Goal: Task Accomplishment & Management: Manage account settings

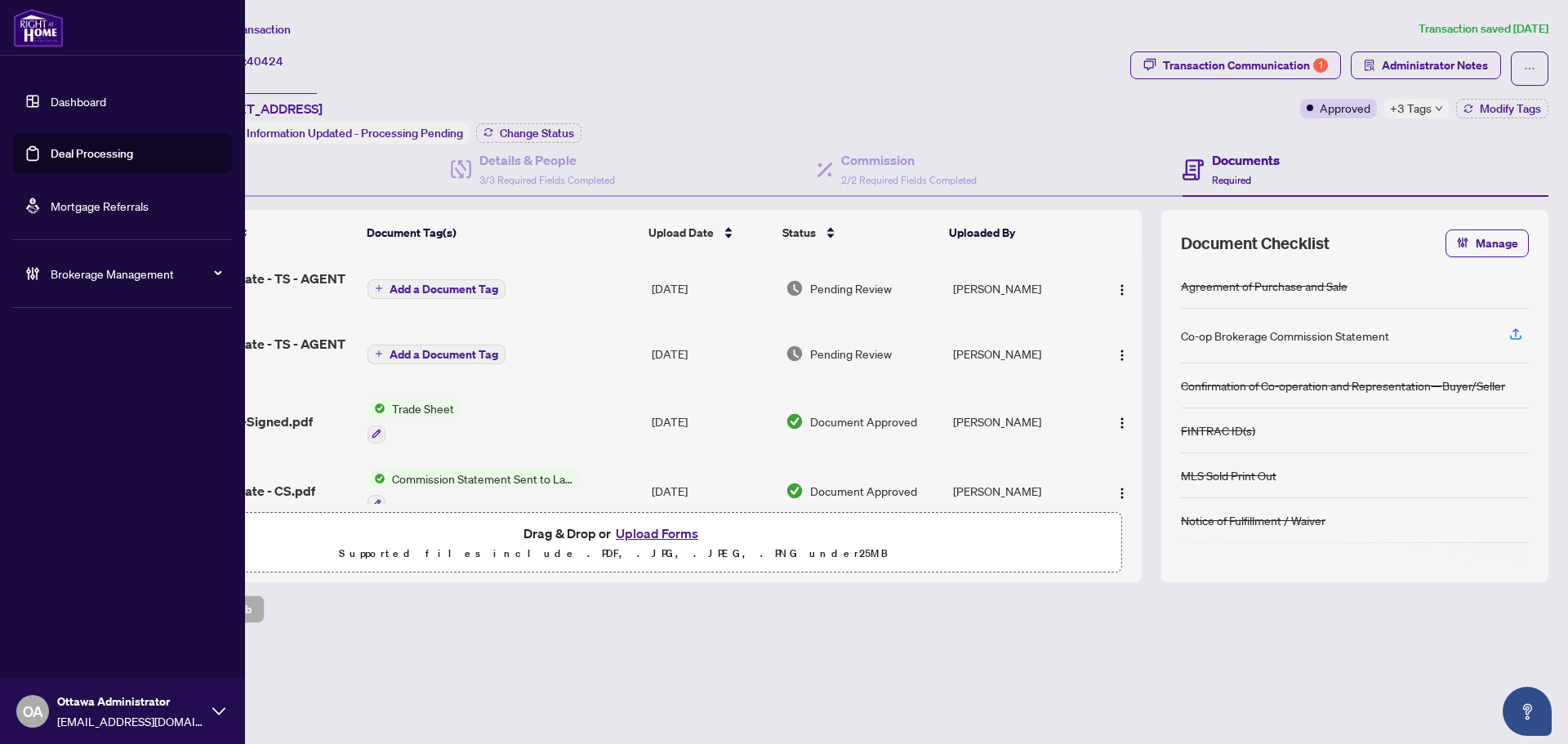
click at [71, 146] on link "Deal Processing" at bounding box center [92, 153] width 82 height 14
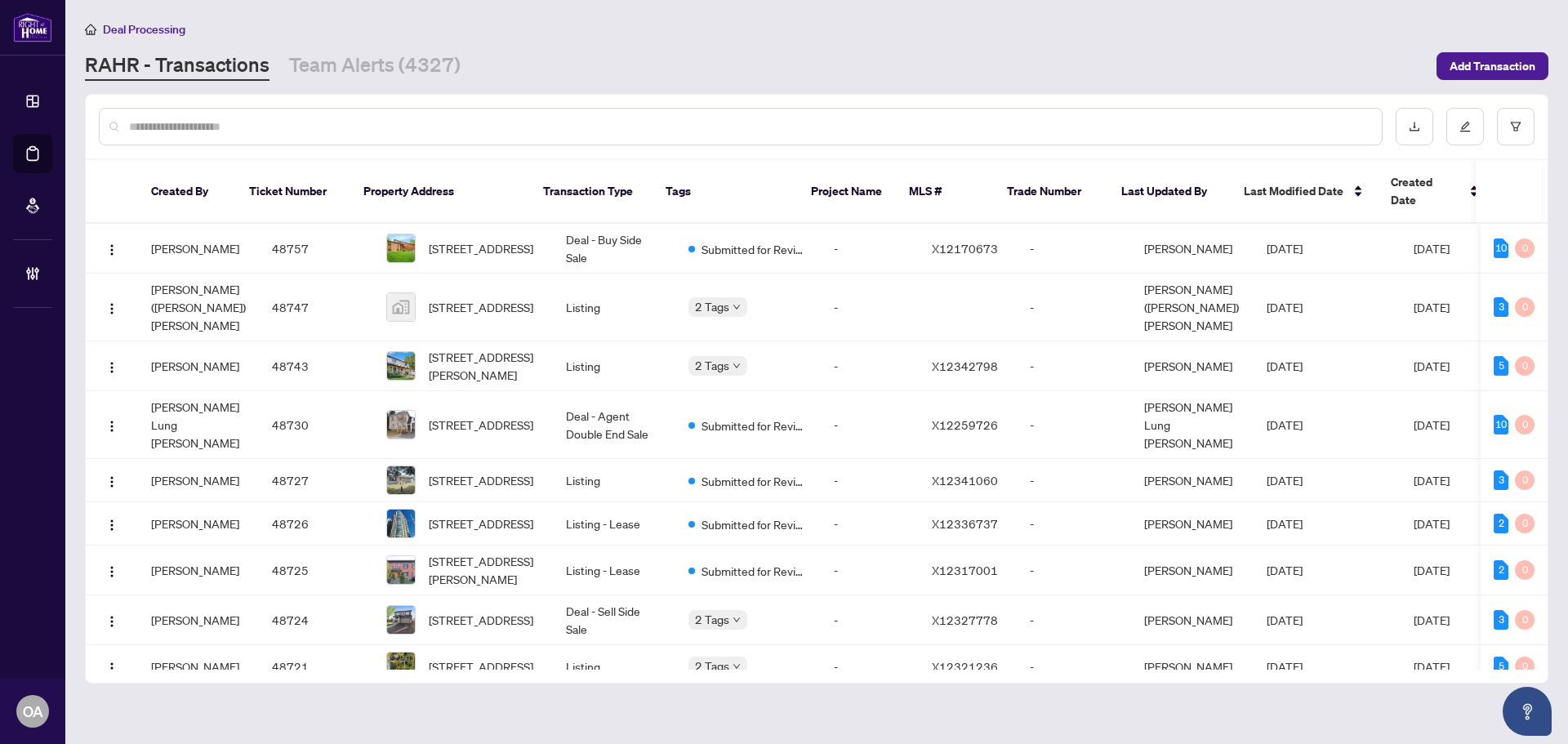
click at [626, 130] on input "text" at bounding box center [748, 126] width 1240 height 18
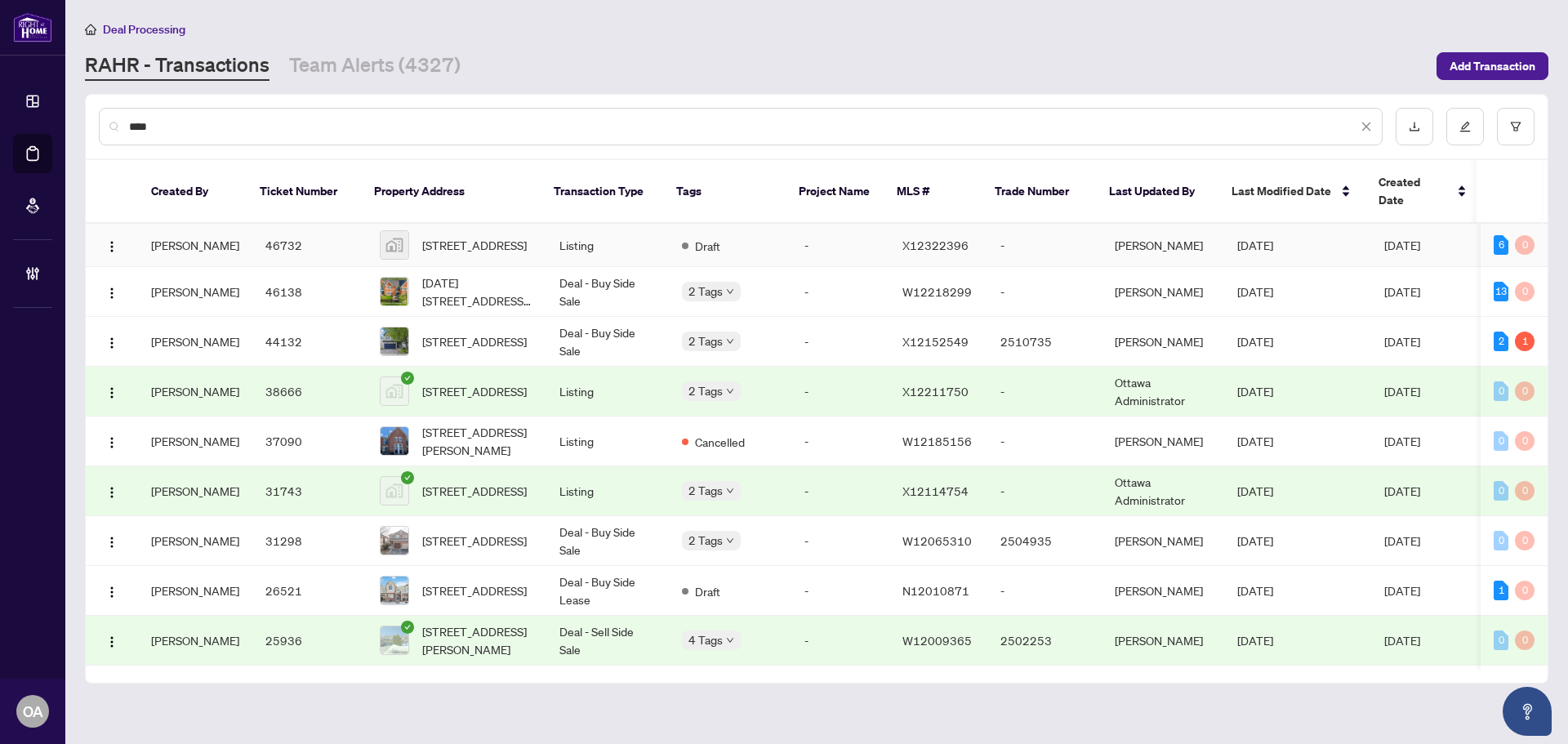
type input "****"
click at [457, 236] on span "[STREET_ADDRESS]" at bounding box center [474, 244] width 105 height 18
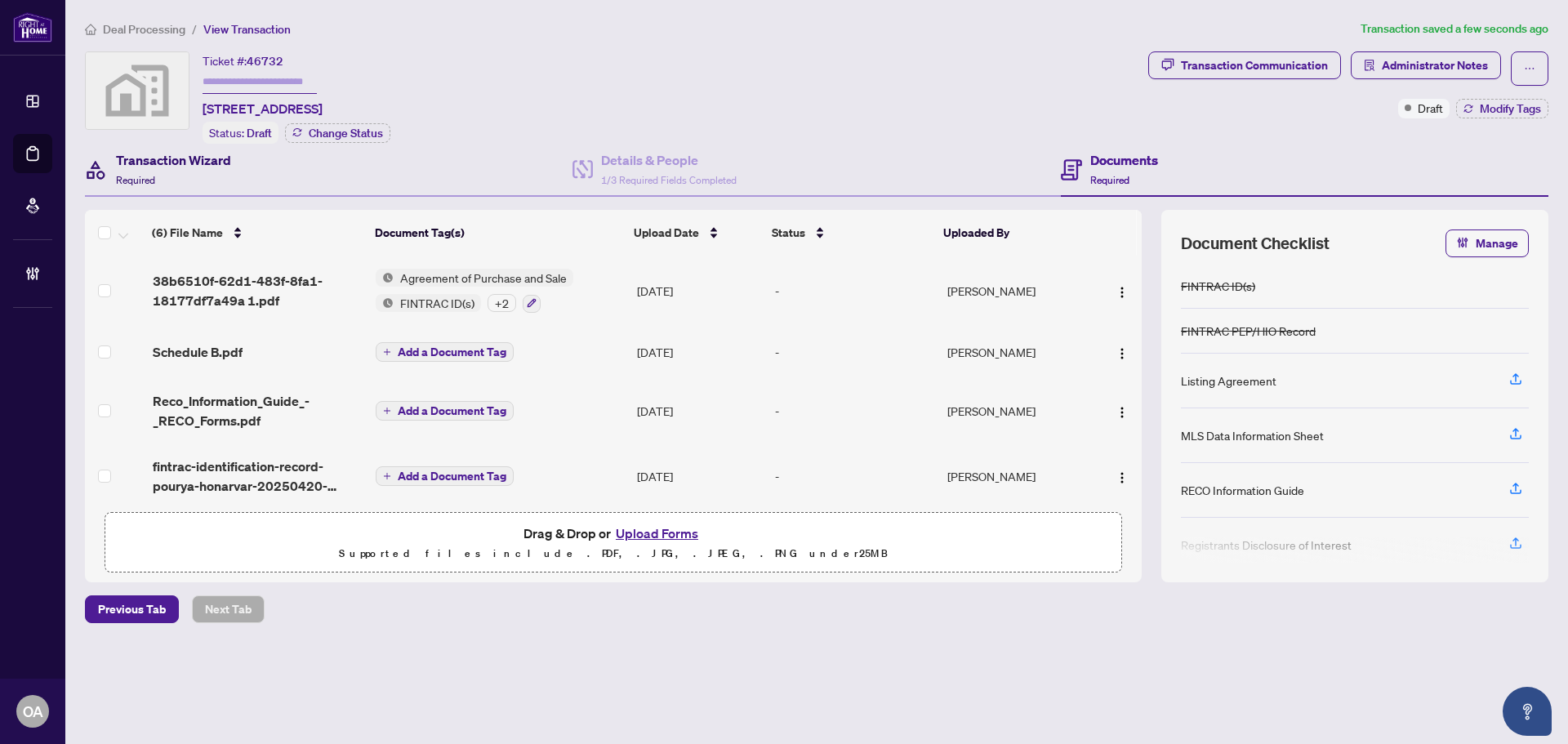
click at [178, 162] on h4 "Transaction Wizard" at bounding box center [174, 159] width 115 height 20
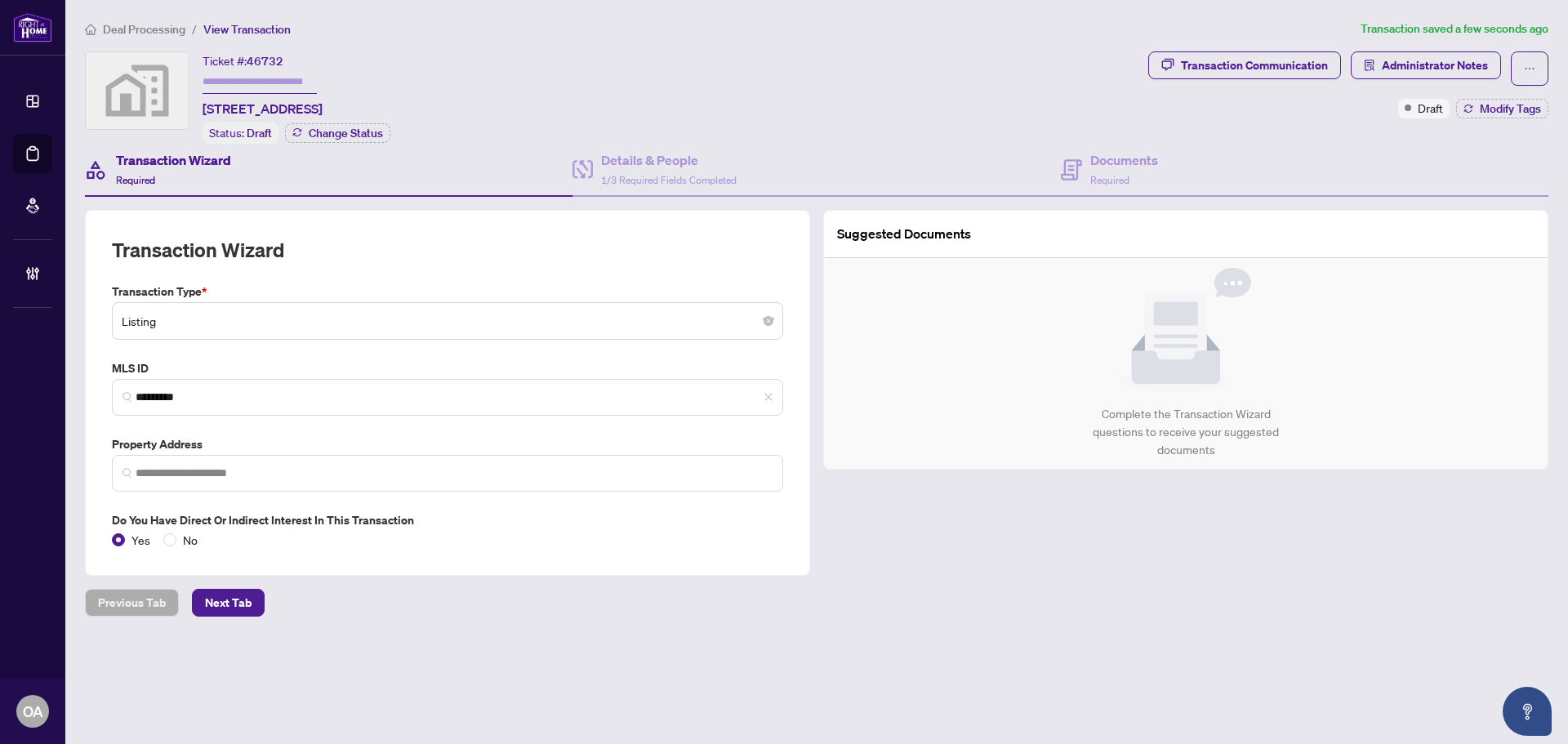
type input "**********"
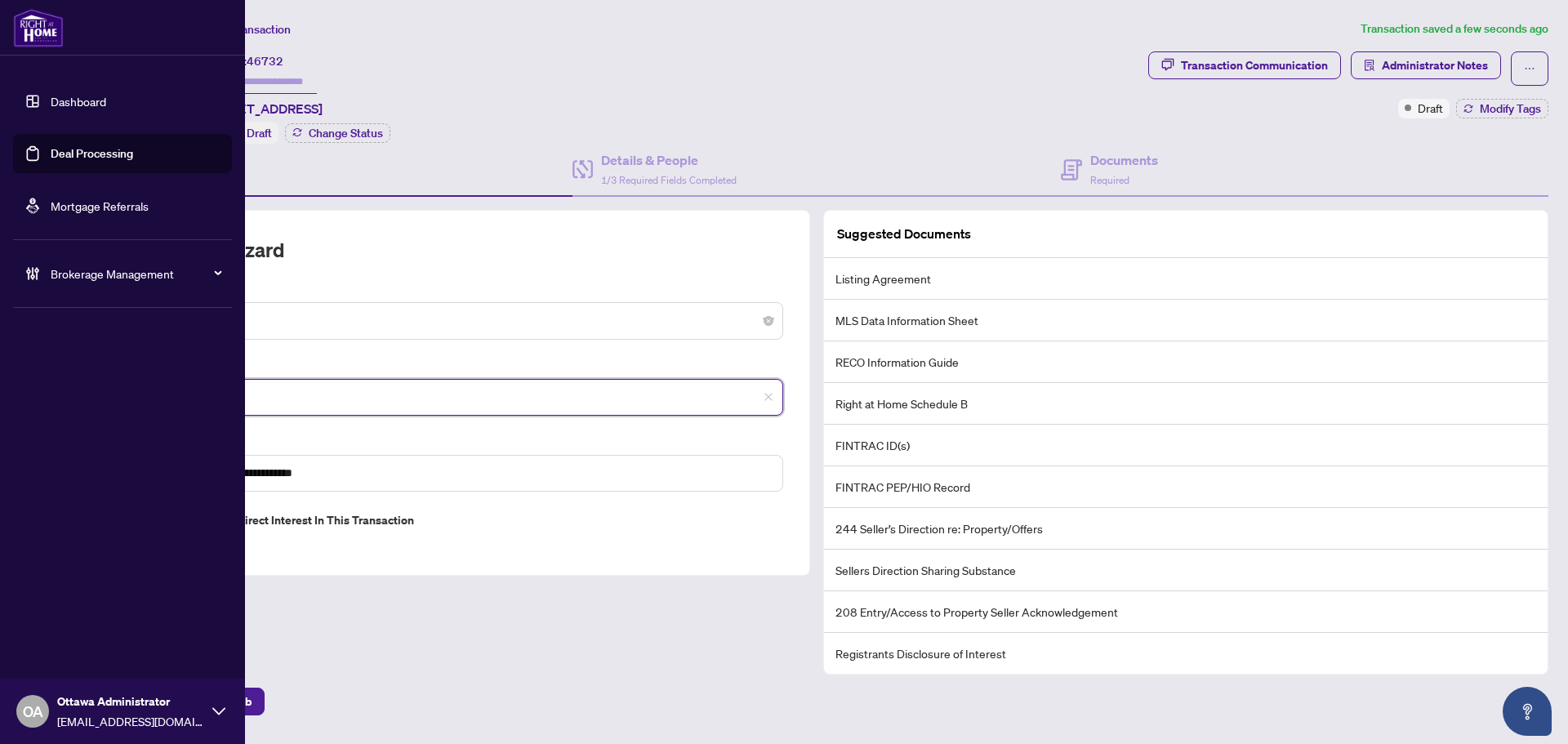
drag, startPoint x: 207, startPoint y: 391, endPoint x: 63, endPoint y: 385, distance: 144.1
click at [63, 385] on div "**********" at bounding box center [784, 372] width 1568 height 744
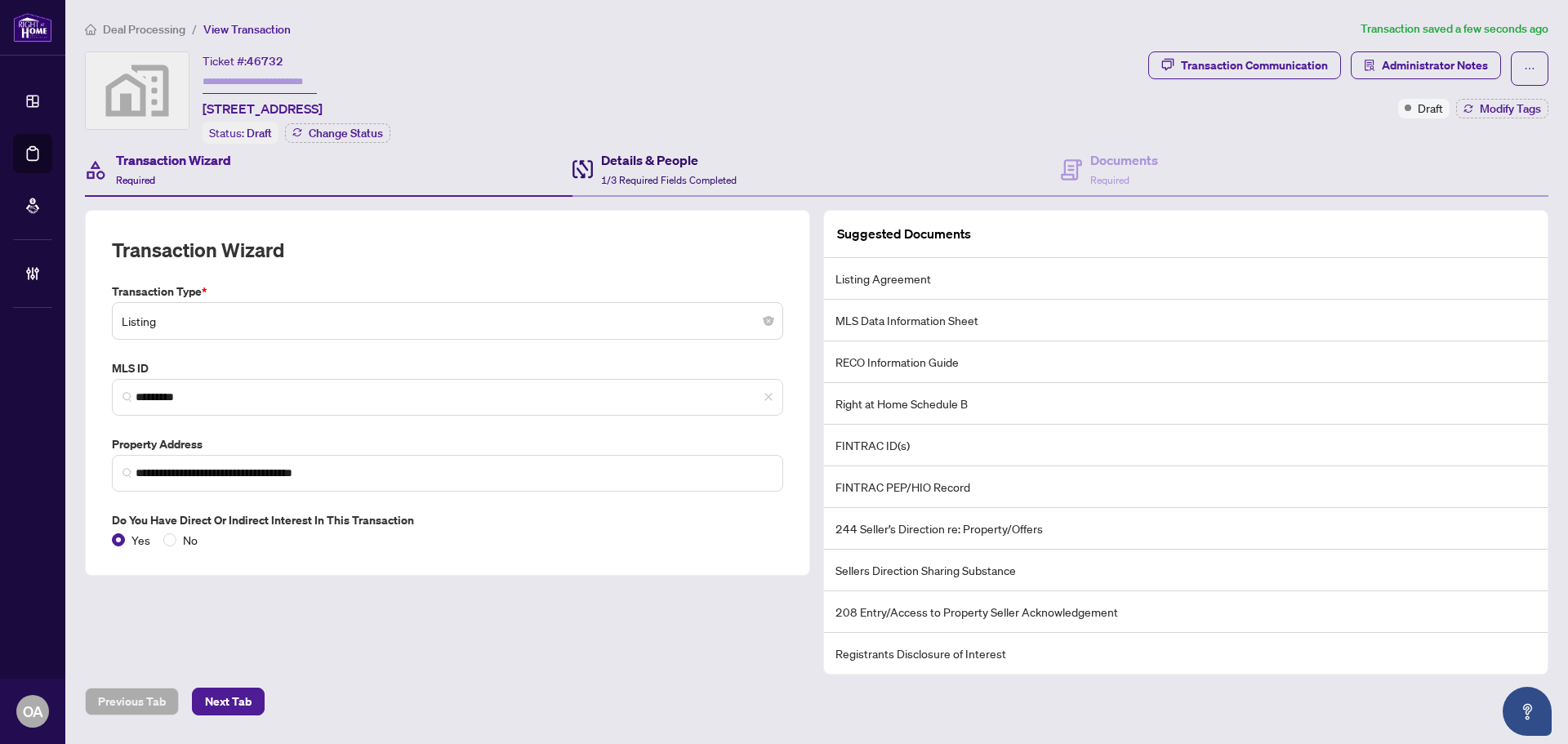
drag, startPoint x: 658, startPoint y: 167, endPoint x: 641, endPoint y: 154, distance: 21.4
click at [658, 167] on div "Details & People 1/3 Required Fields Completed" at bounding box center [669, 169] width 136 height 38
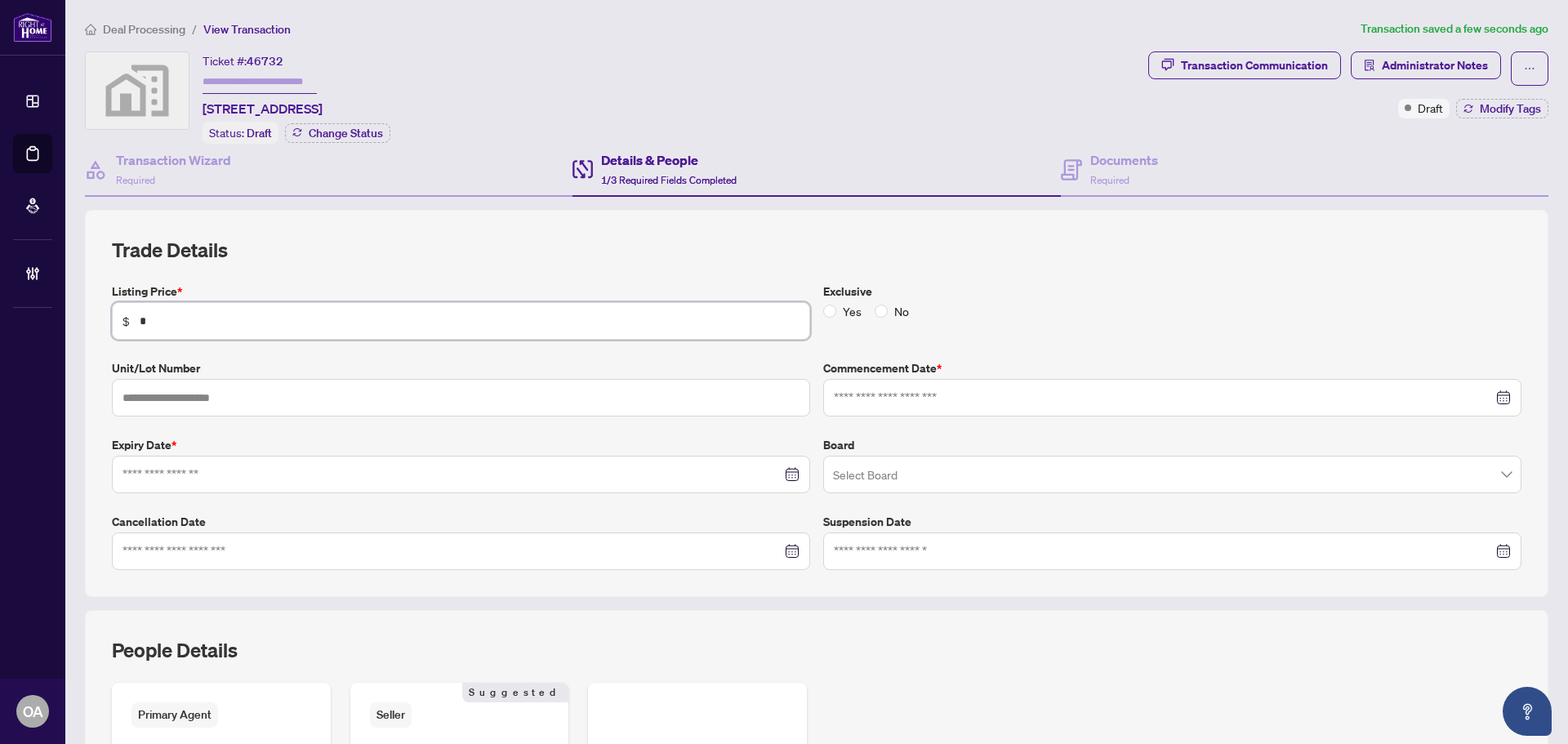
click at [200, 316] on input "*" at bounding box center [470, 320] width 660 height 18
type input "***"
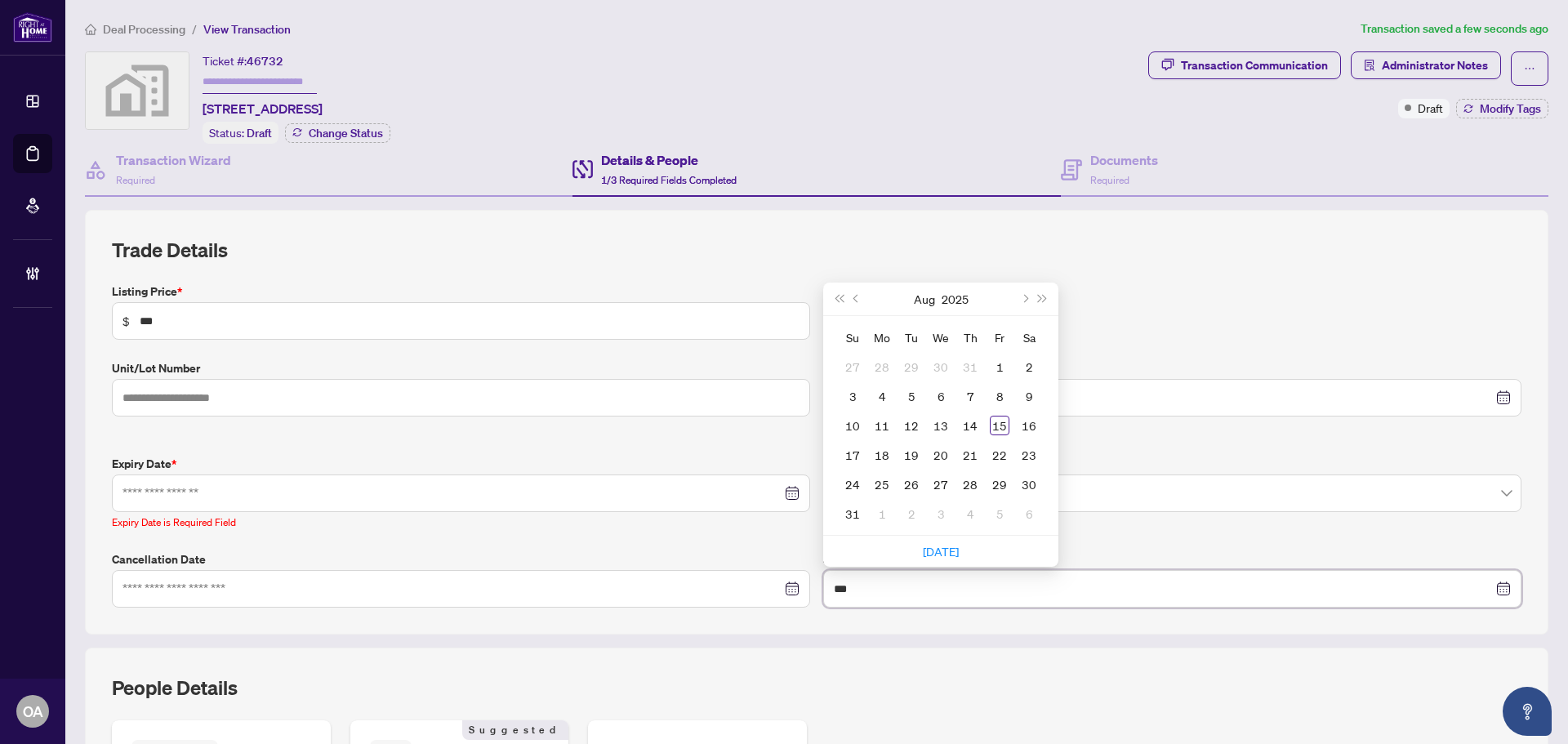
type input "***"
click at [392, 322] on input "***" at bounding box center [470, 320] width 660 height 18
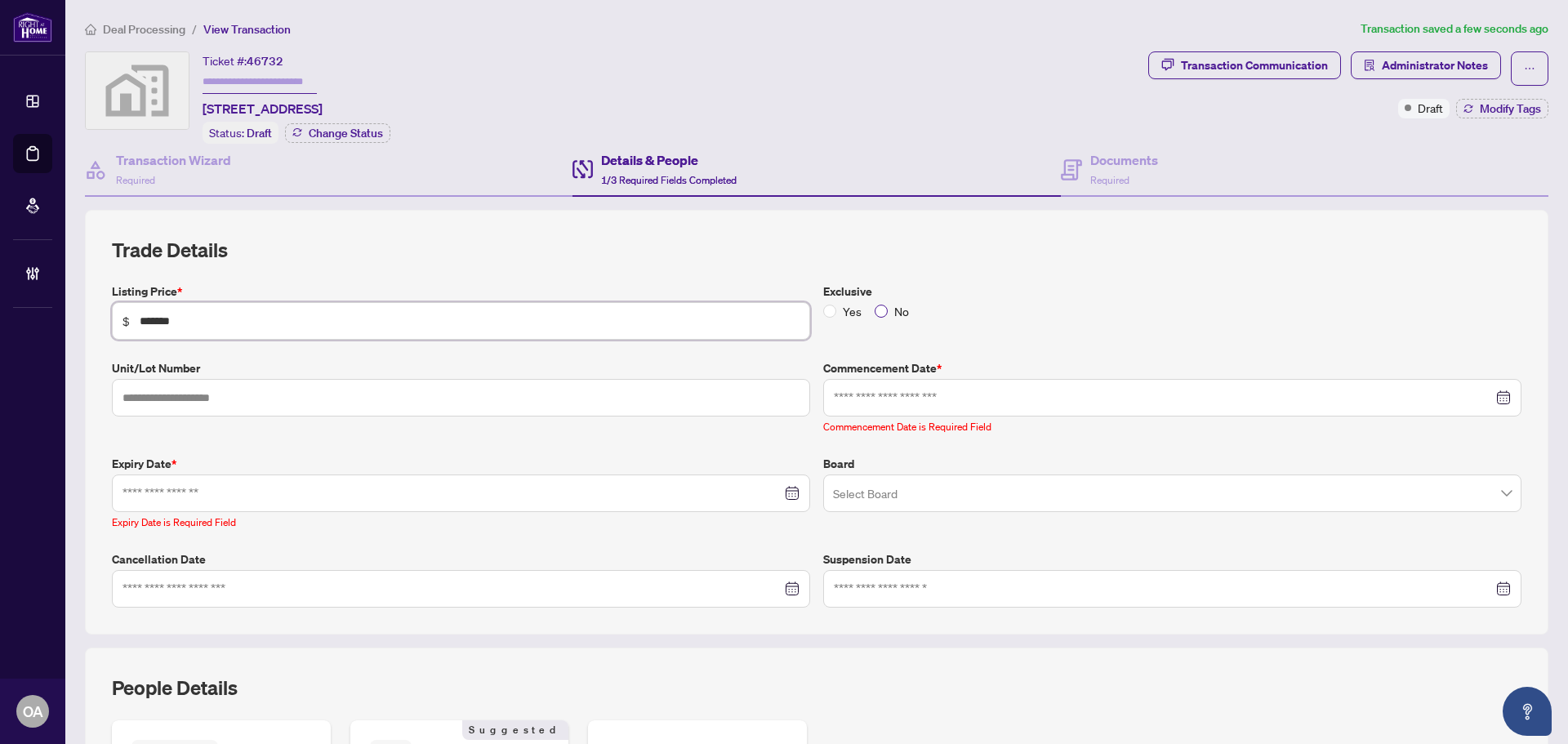
type input "*******"
click at [989, 394] on input at bounding box center [1163, 397] width 659 height 18
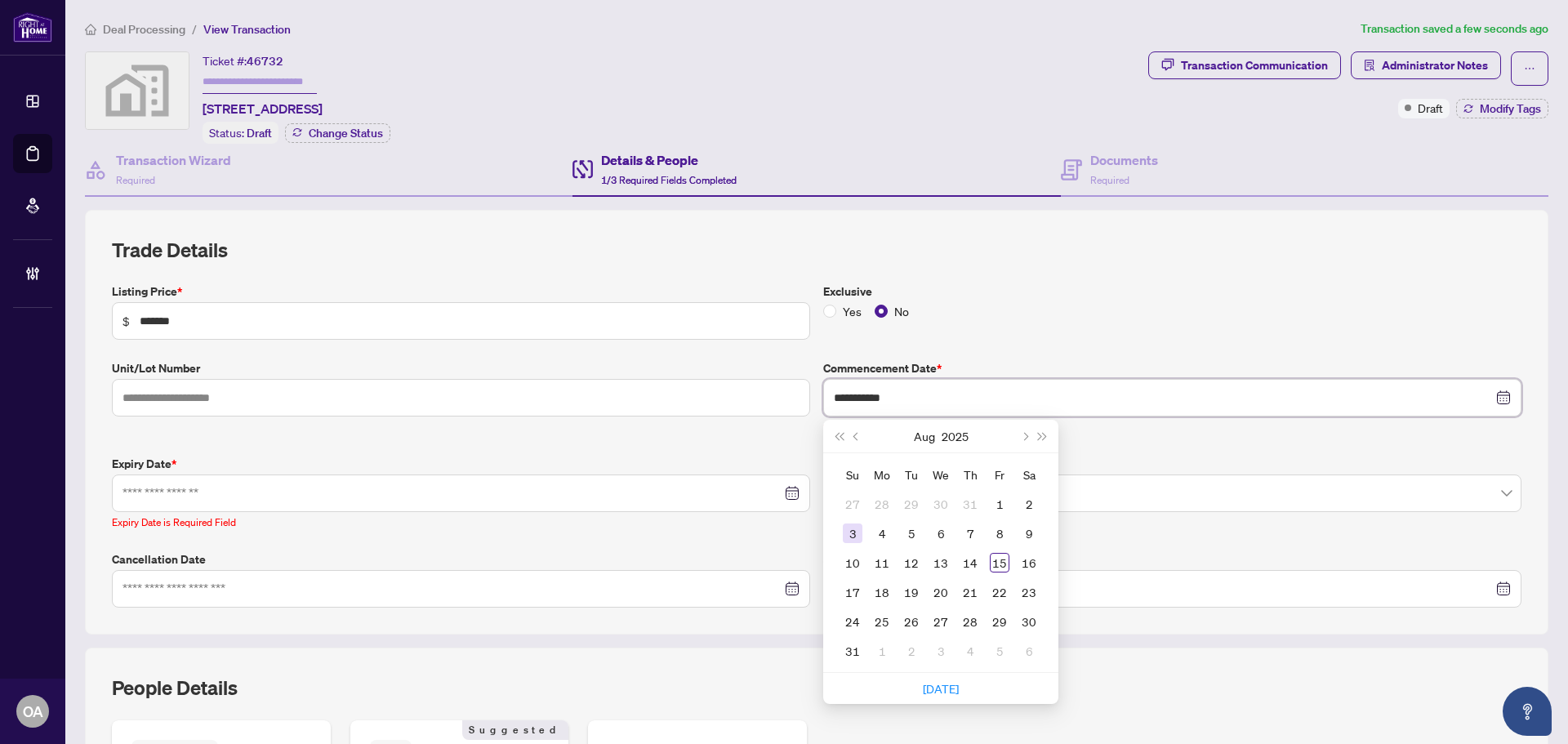
type input "**********"
click at [1110, 444] on div "Listing Price * $ ******* Exclusive Yes No Unit/Lot Number Commencement Date * …" at bounding box center [816, 444] width 1423 height 325
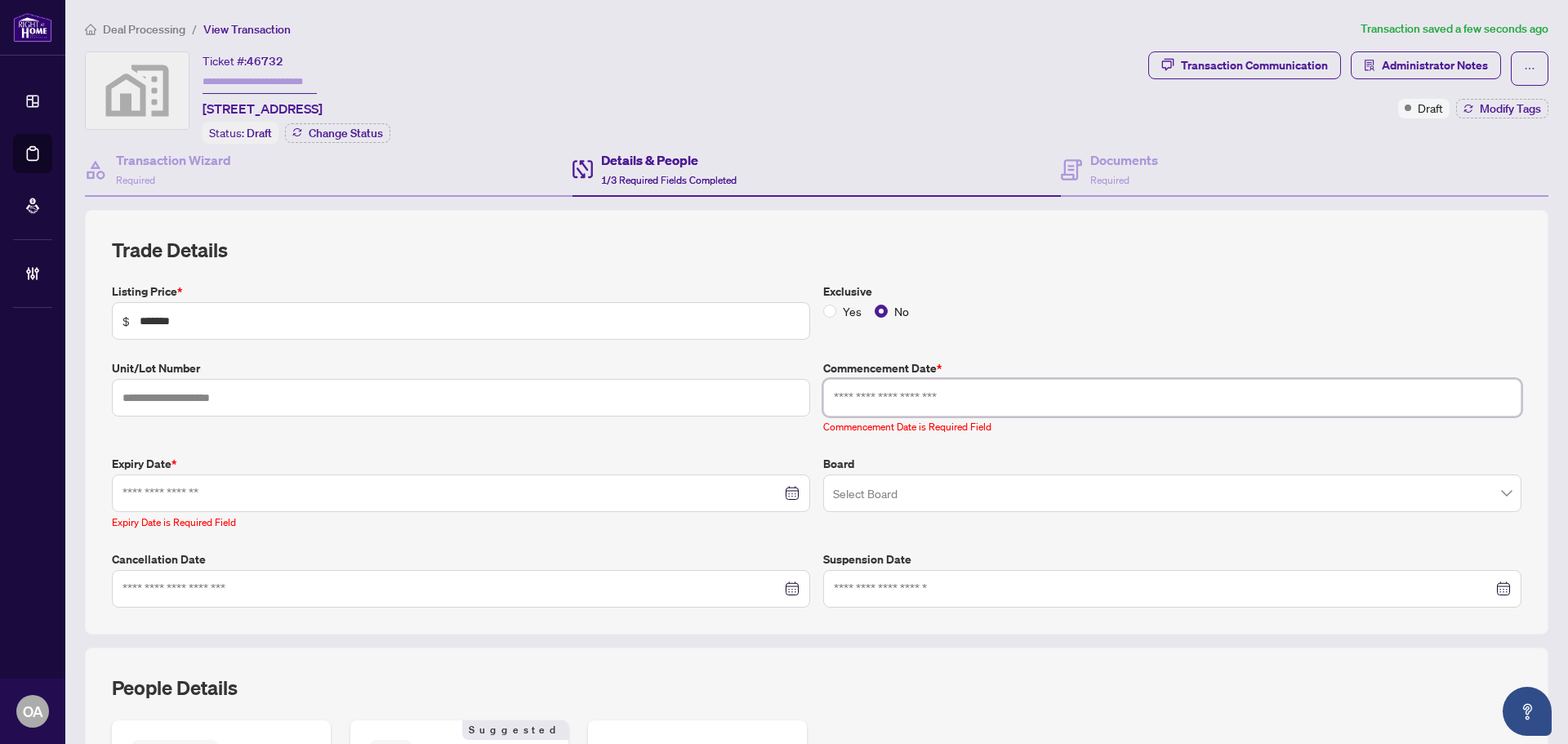
click at [1075, 394] on input at bounding box center [1163, 397] width 659 height 18
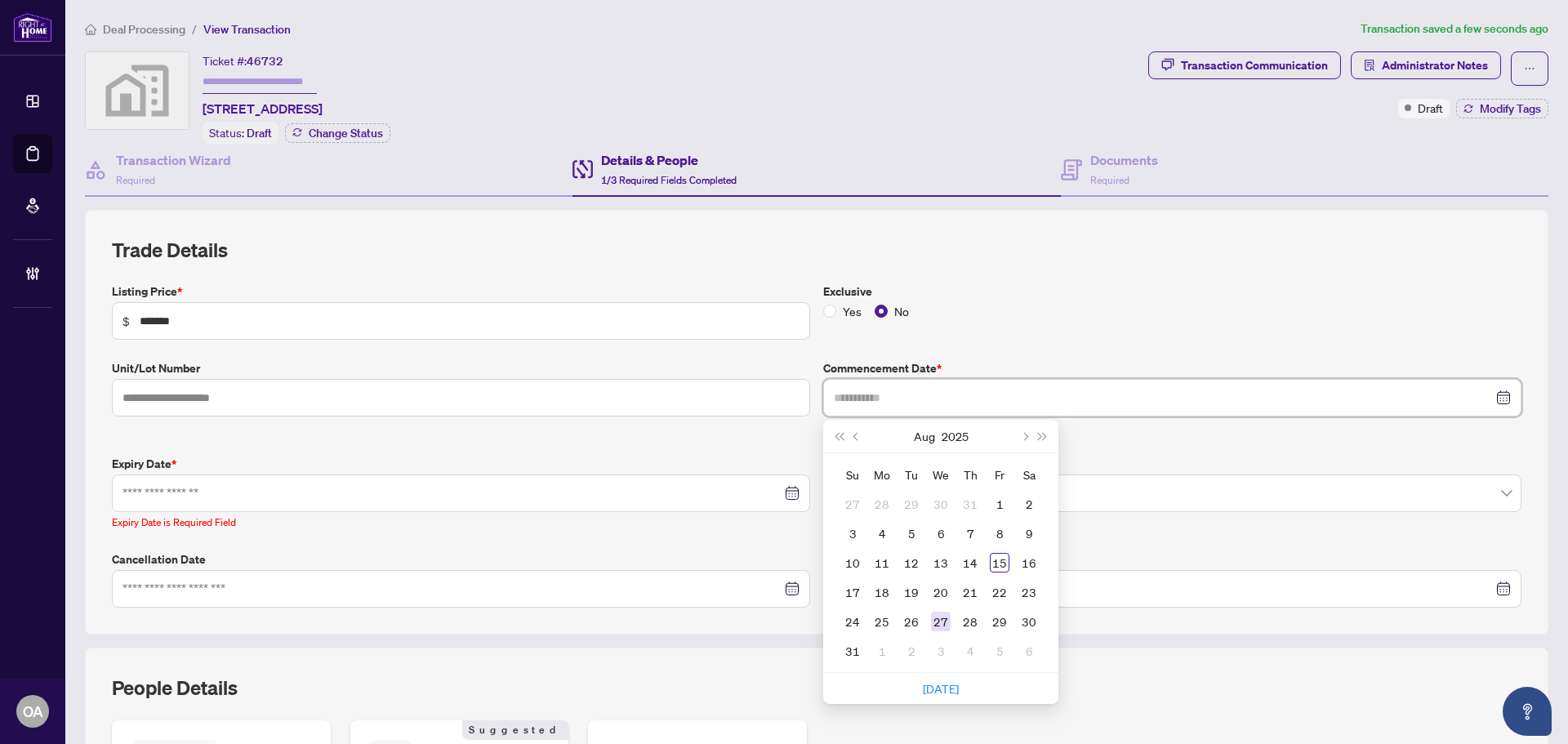
type input "**********"
click at [1491, 394] on div at bounding box center [1173, 397] width 678 height 18
click at [1494, 393] on div at bounding box center [1173, 397] width 678 height 18
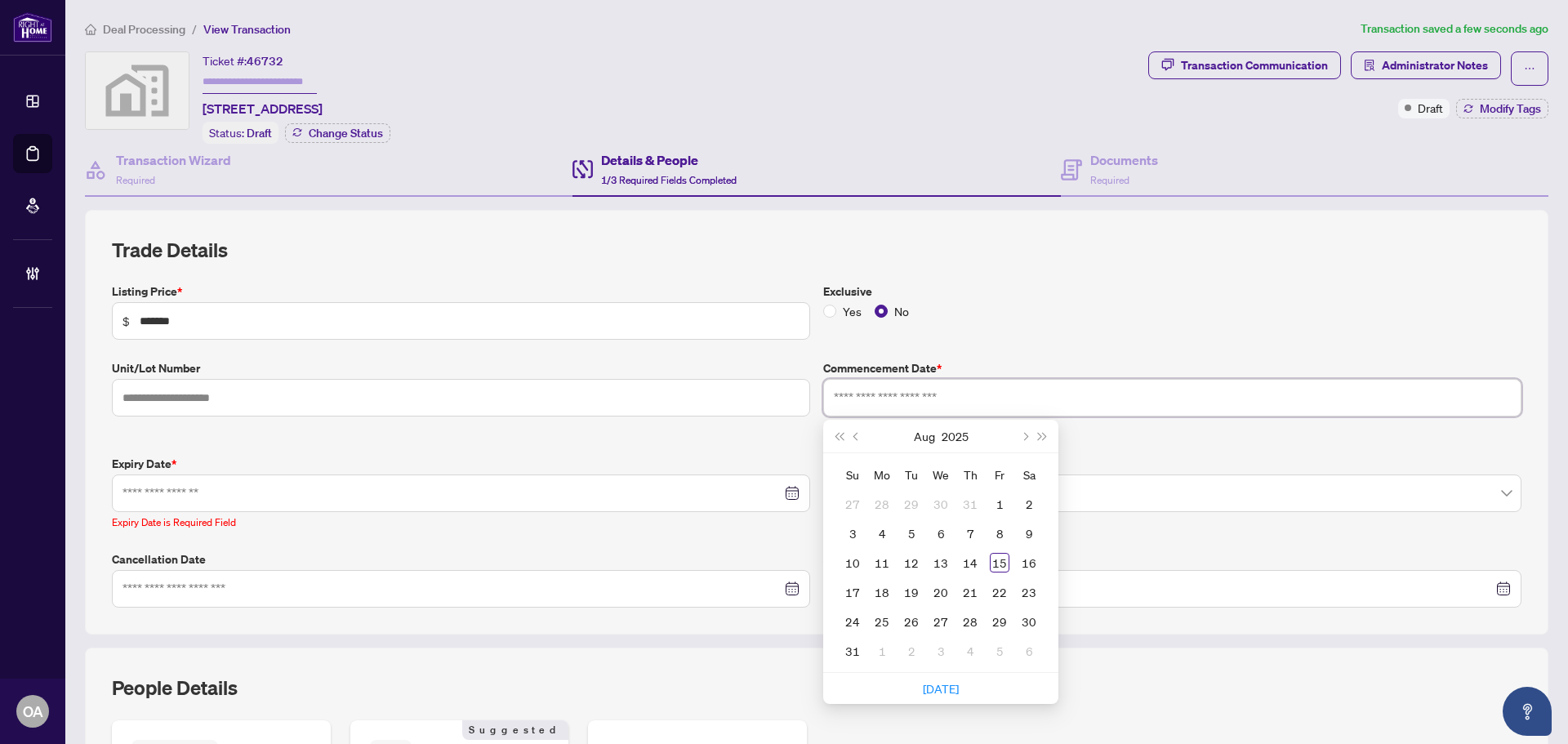
click at [1469, 396] on keeper-lock "Open Keeper Popup" at bounding box center [1474, 398] width 20 height 20
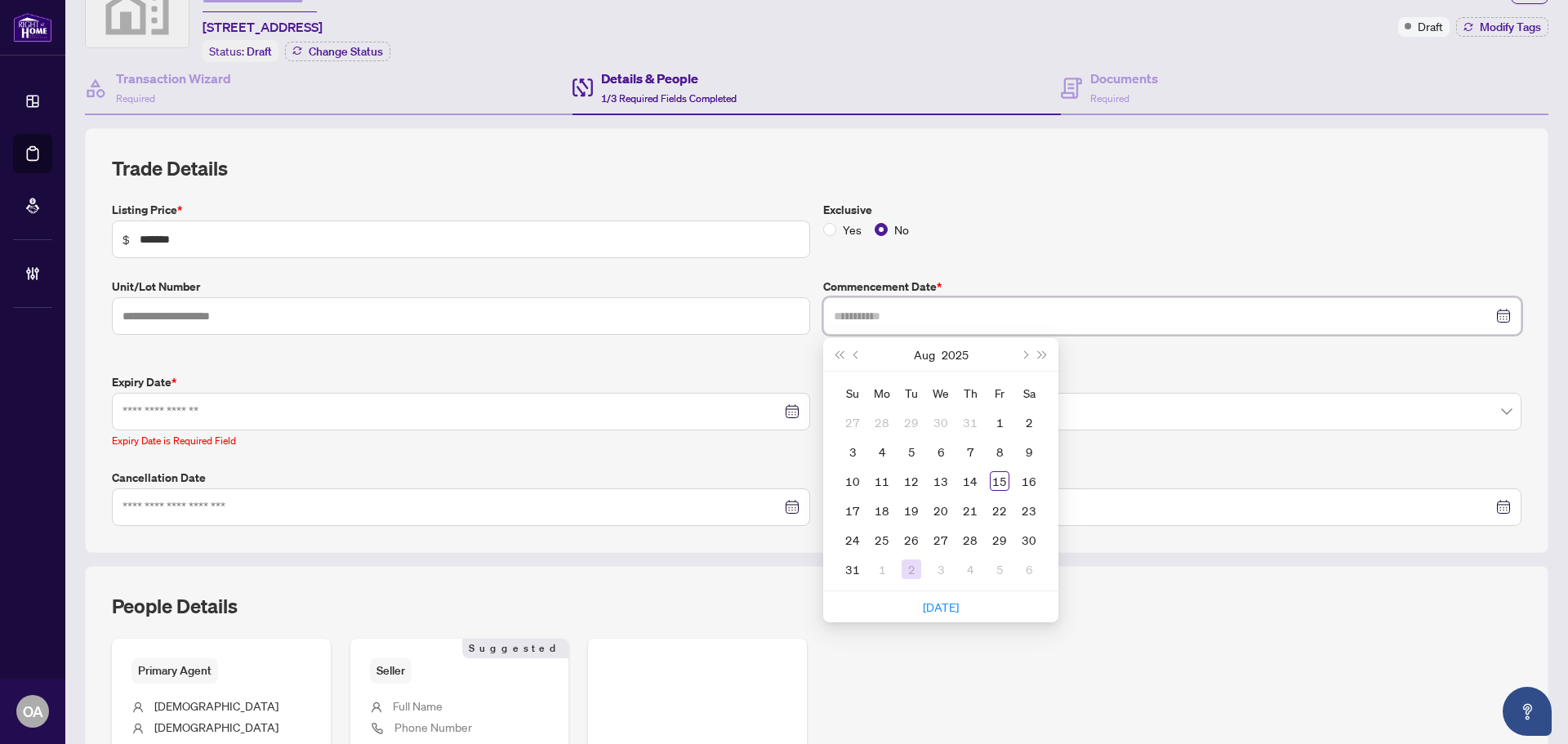
type input "**********"
click at [843, 449] on div "3" at bounding box center [852, 451] width 20 height 20
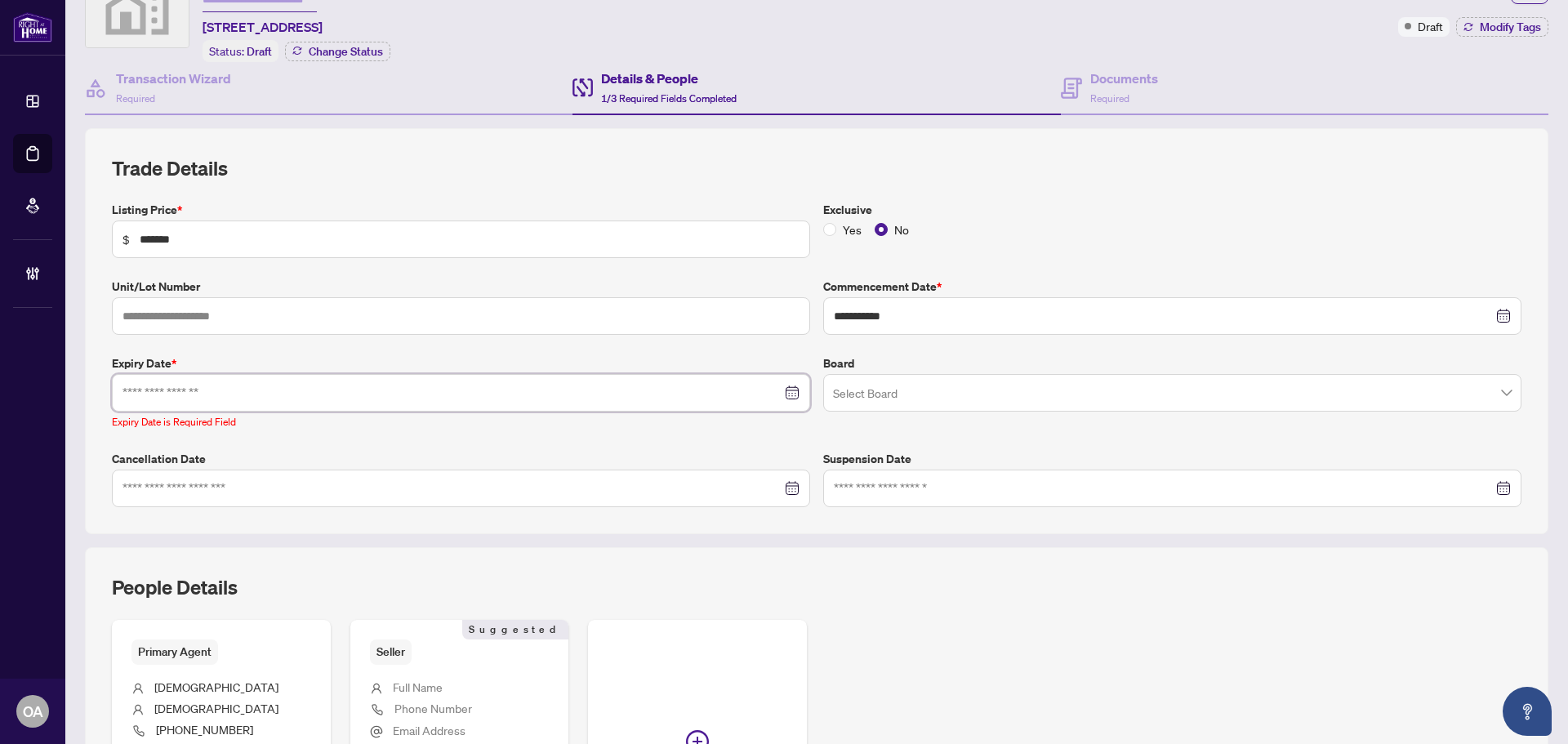
drag, startPoint x: 167, startPoint y: 388, endPoint x: 273, endPoint y: 368, distance: 107.9
click at [167, 388] on input at bounding box center [451, 392] width 659 height 18
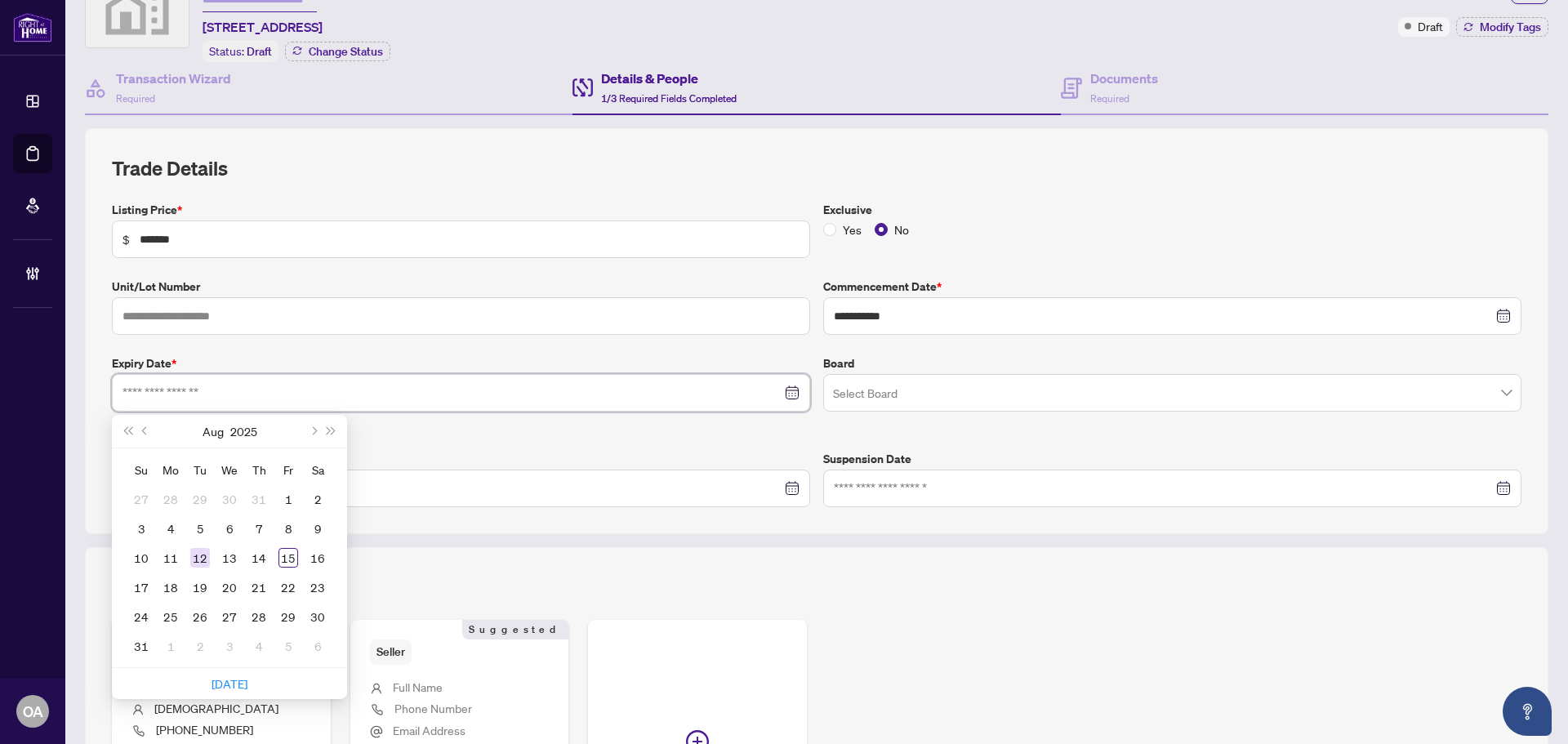
type input "**********"
click at [315, 430] on button "Next month (PageDown)" at bounding box center [312, 431] width 18 height 32
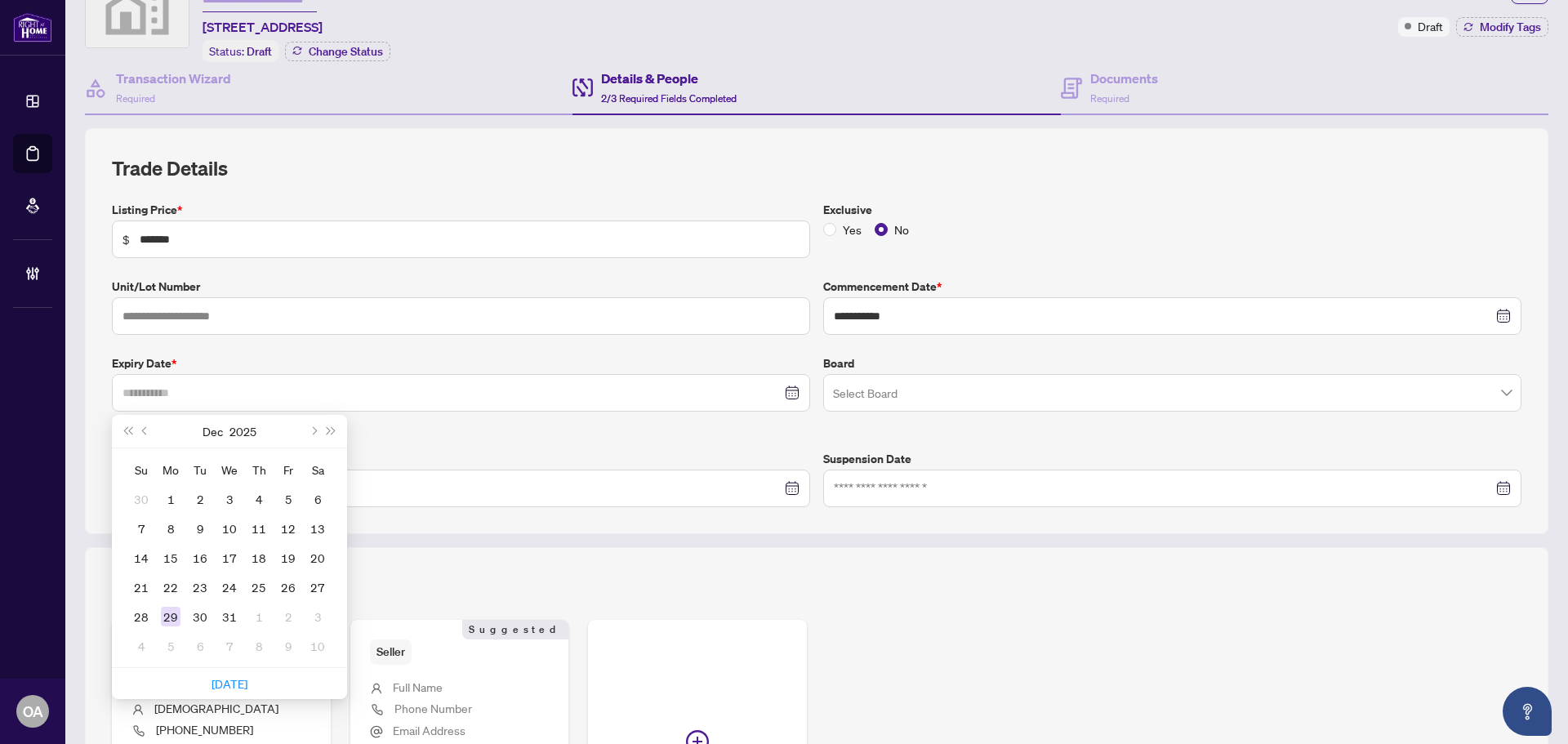
type input "**********"
click at [172, 613] on div "29" at bounding box center [171, 616] width 20 height 20
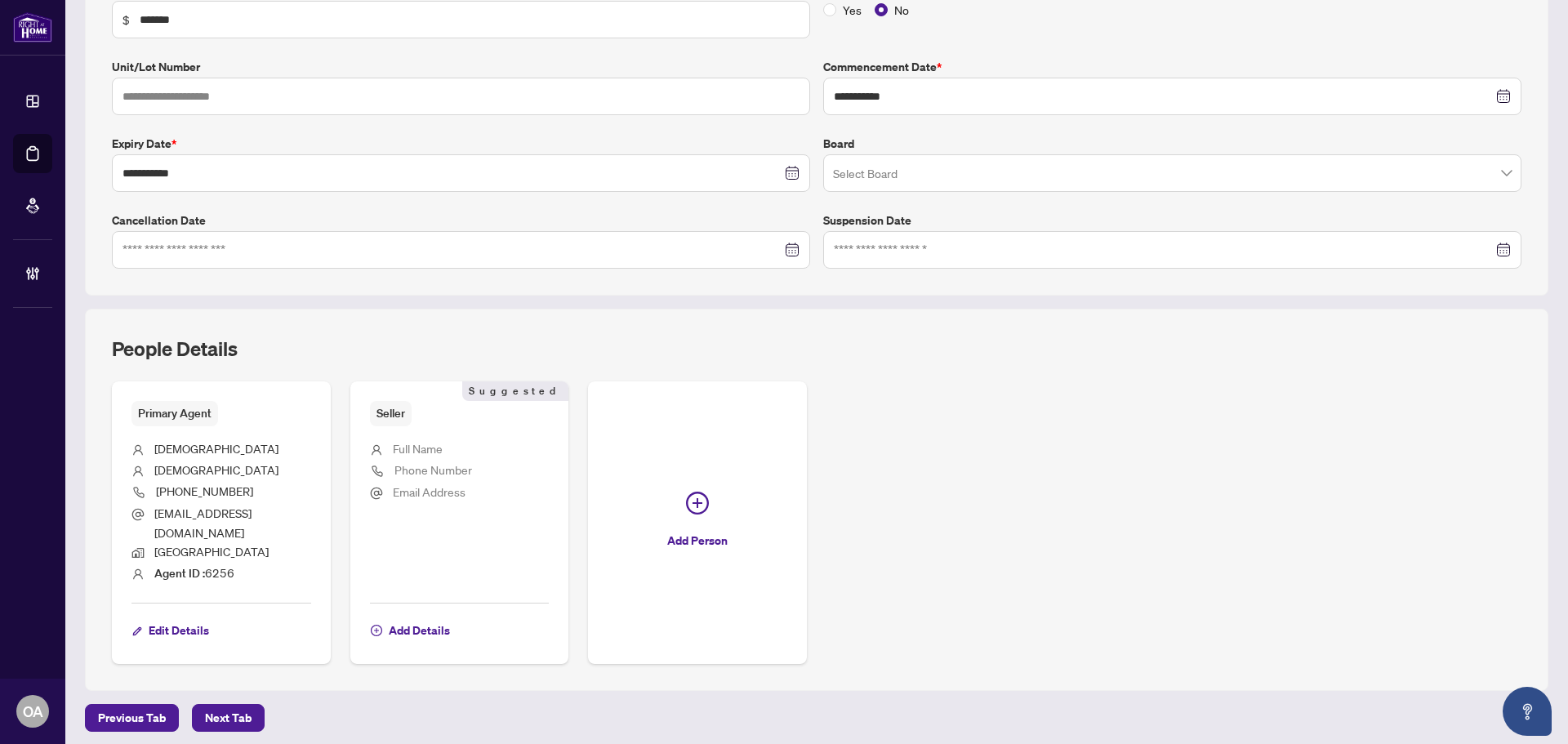
scroll to position [326, 0]
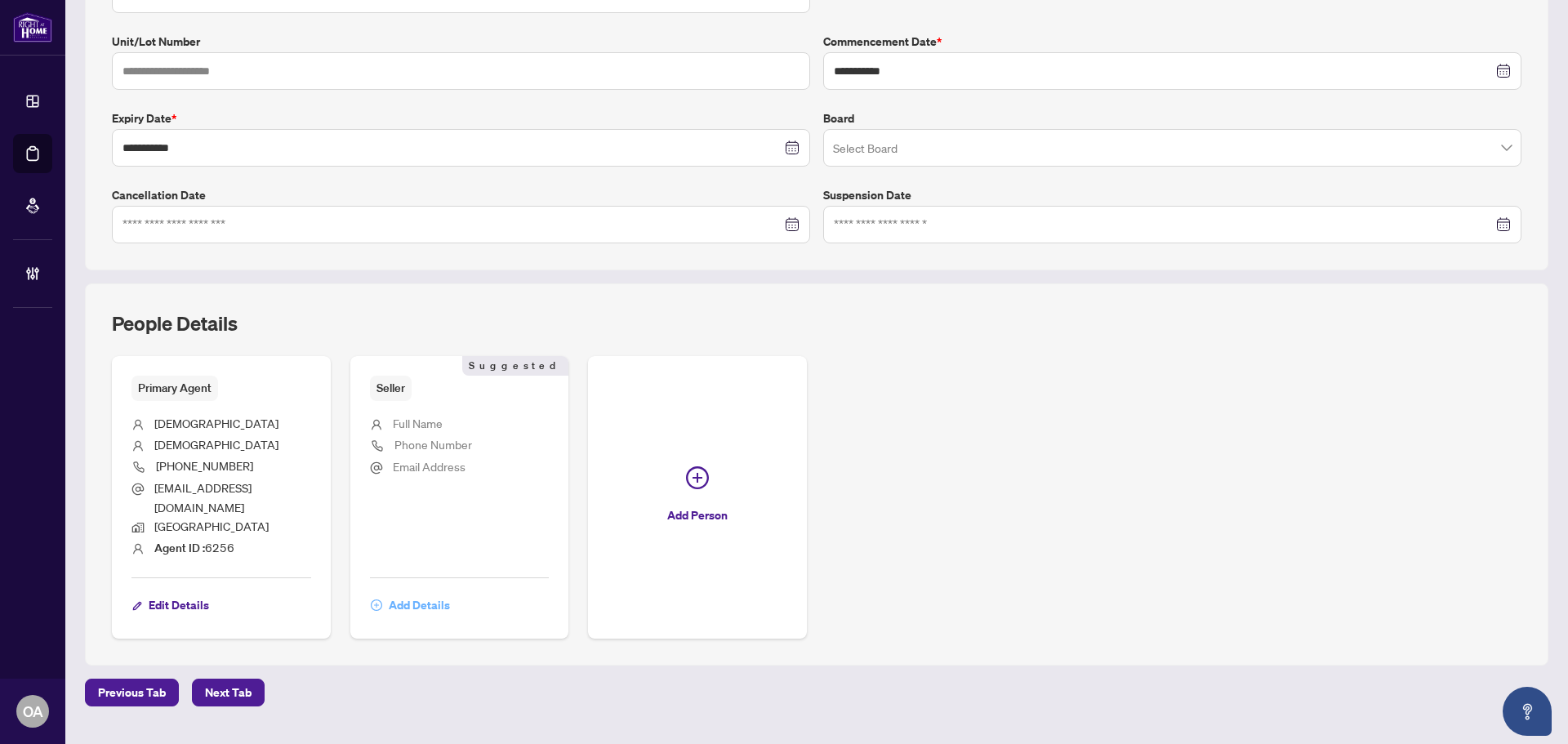
click at [418, 591] on span "Add Details" at bounding box center [419, 604] width 61 height 26
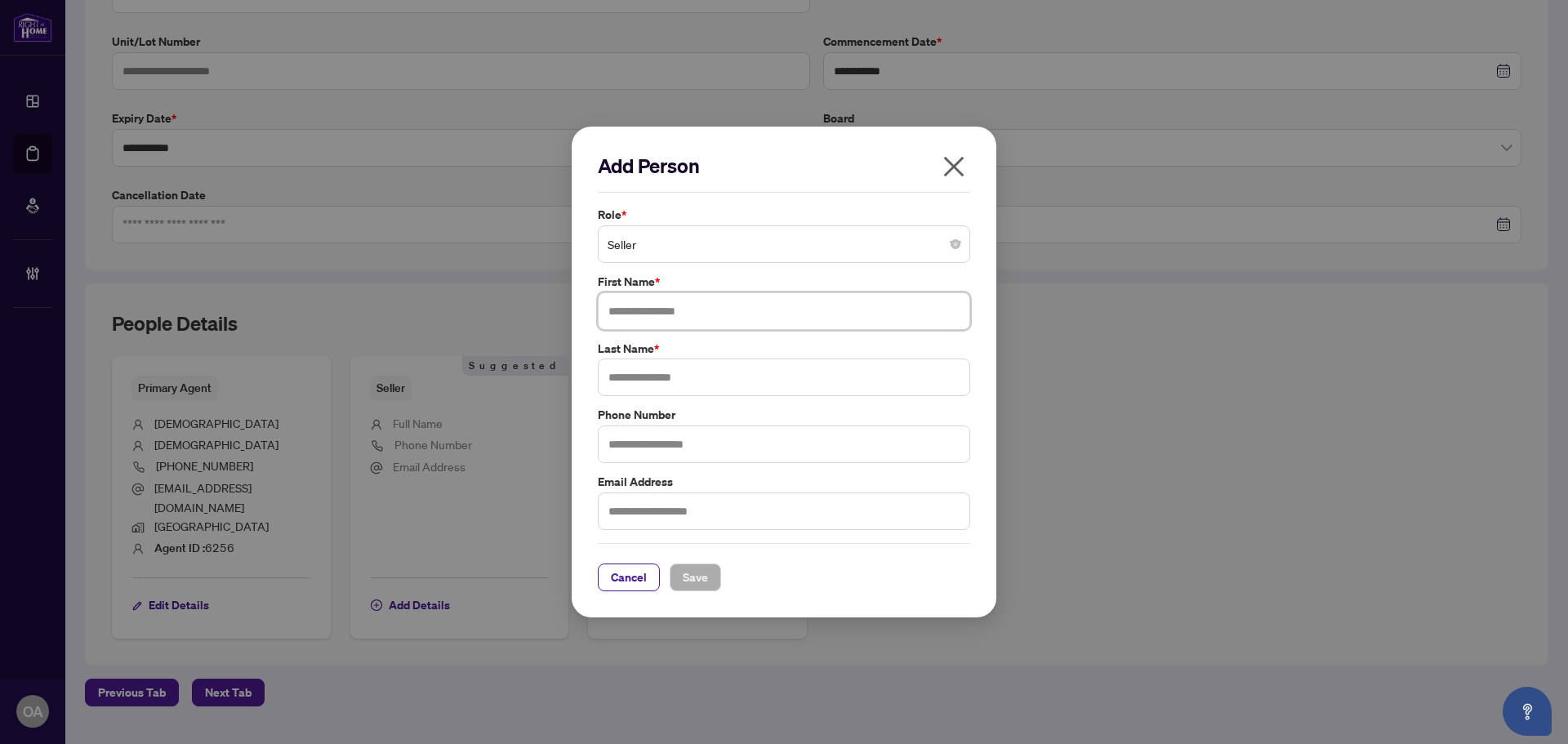
click at [657, 314] on input "text" at bounding box center [784, 310] width 372 height 37
type input "******"
click at [657, 374] on input "text" at bounding box center [784, 377] width 372 height 37
type input "********"
click at [700, 575] on span "Save" at bounding box center [695, 576] width 26 height 26
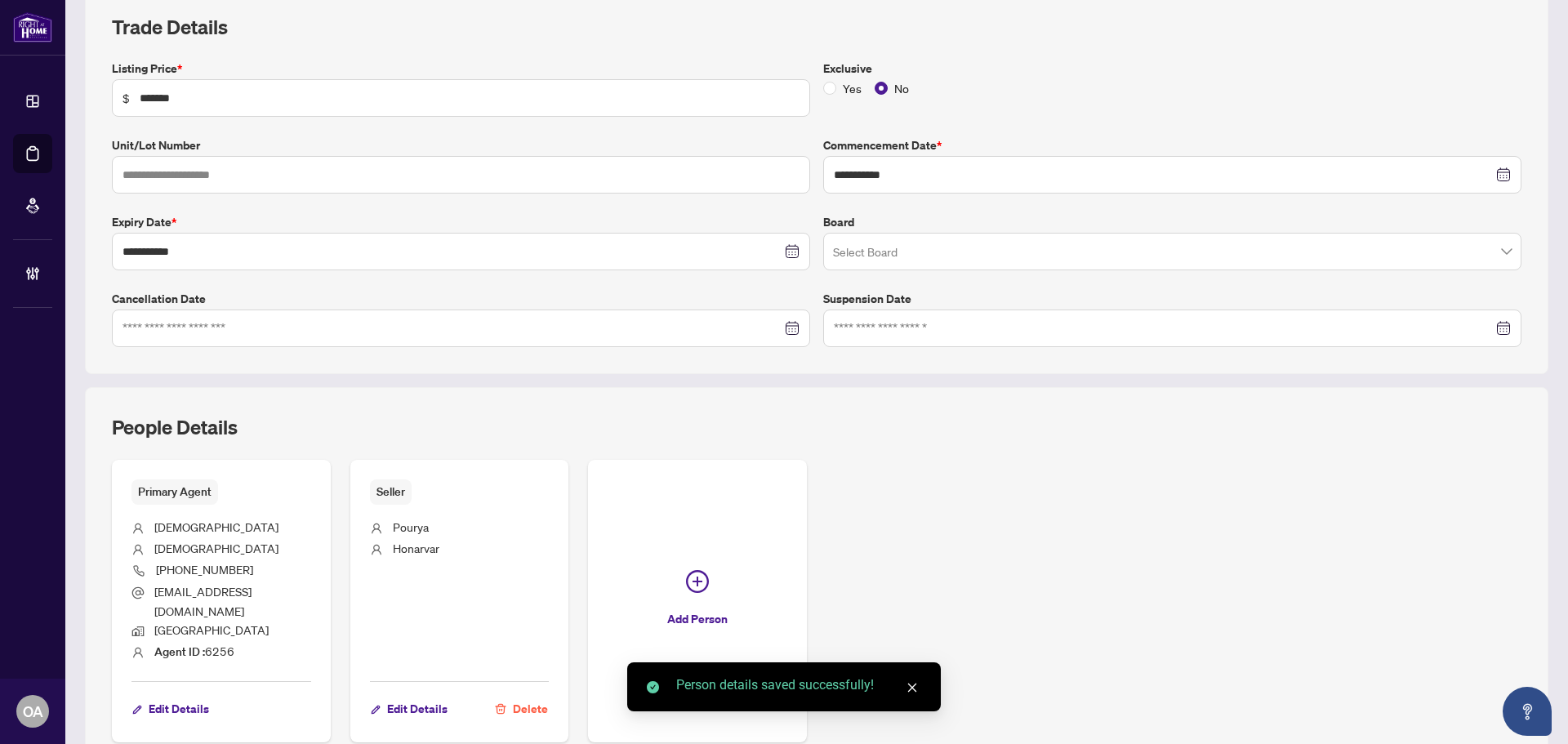
scroll to position [82, 0]
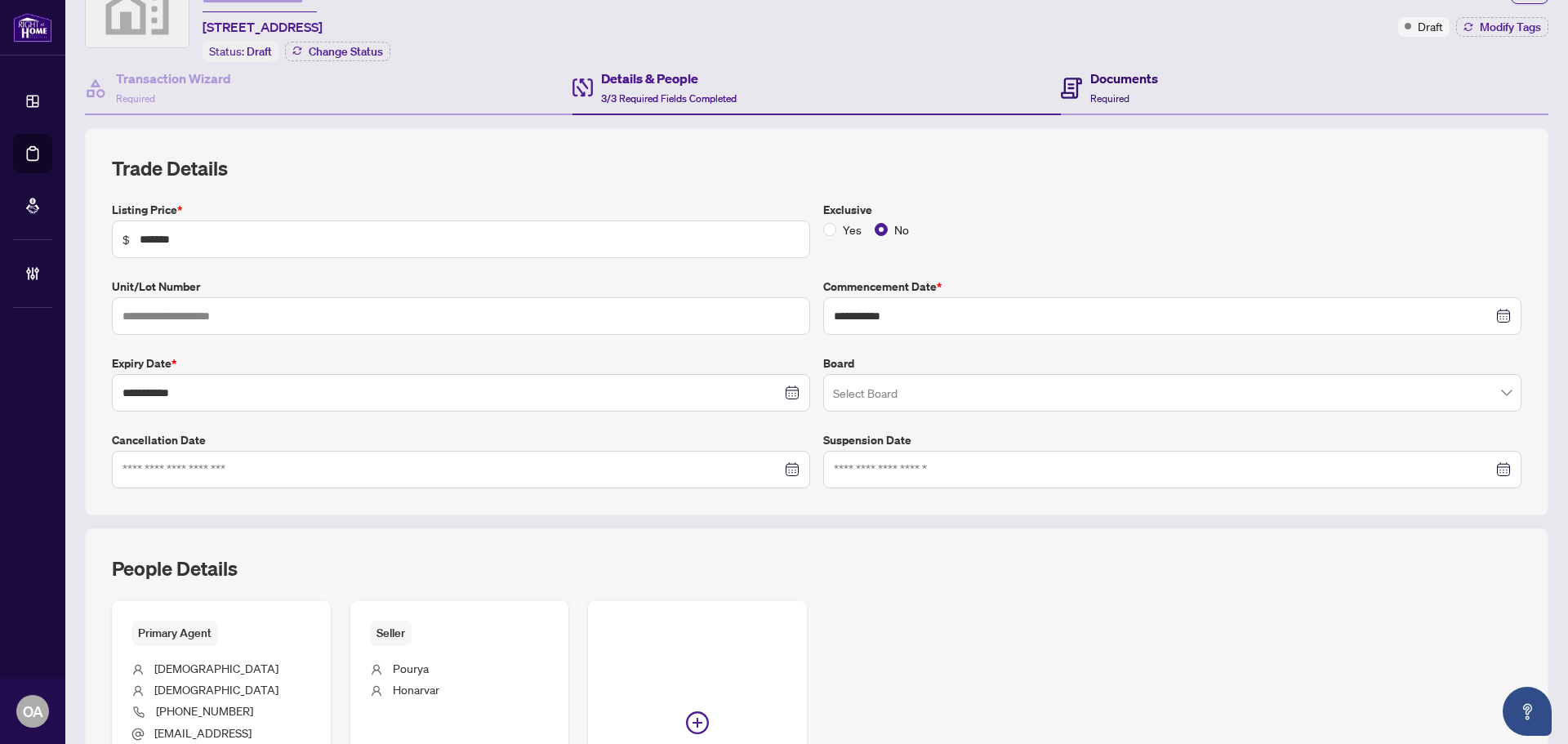
click at [1108, 80] on h4 "Documents" at bounding box center [1124, 78] width 68 height 20
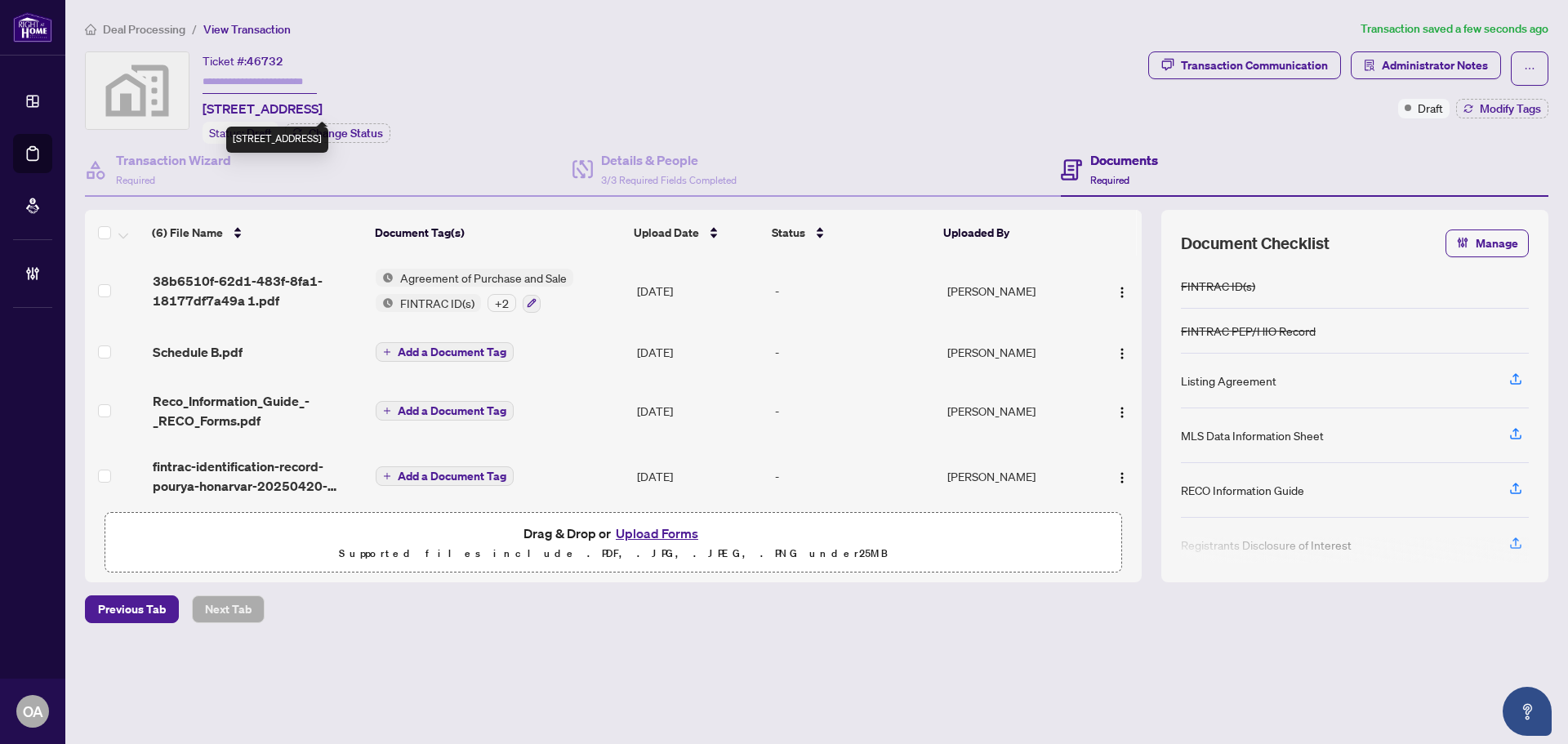
drag, startPoint x: 205, startPoint y: 108, endPoint x: 472, endPoint y: 100, distance: 267.1
click at [472, 100] on div "Ticket #: 46732 186 Lamprey Street, Ottawa, ON, Canada Status: Draft Change Sta…" at bounding box center [613, 97] width 1056 height 93
copy span "186 Lamprey Street, Ottawa, ON, Canada"
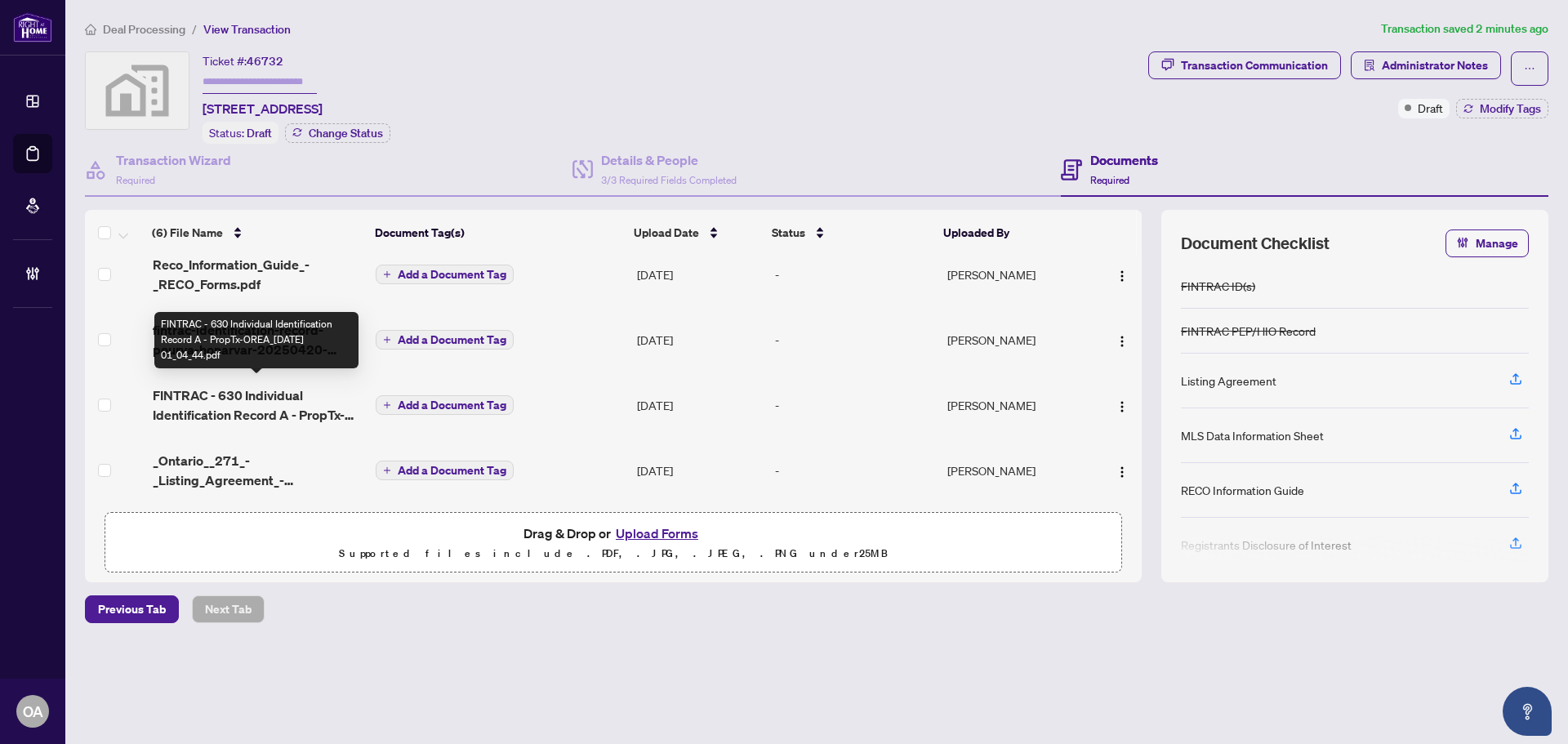
click at [258, 391] on span "FINTRAC - 630 Individual Identification Record A - PropTx-OREA_2025-04-18 01_04…" at bounding box center [258, 404] width 210 height 39
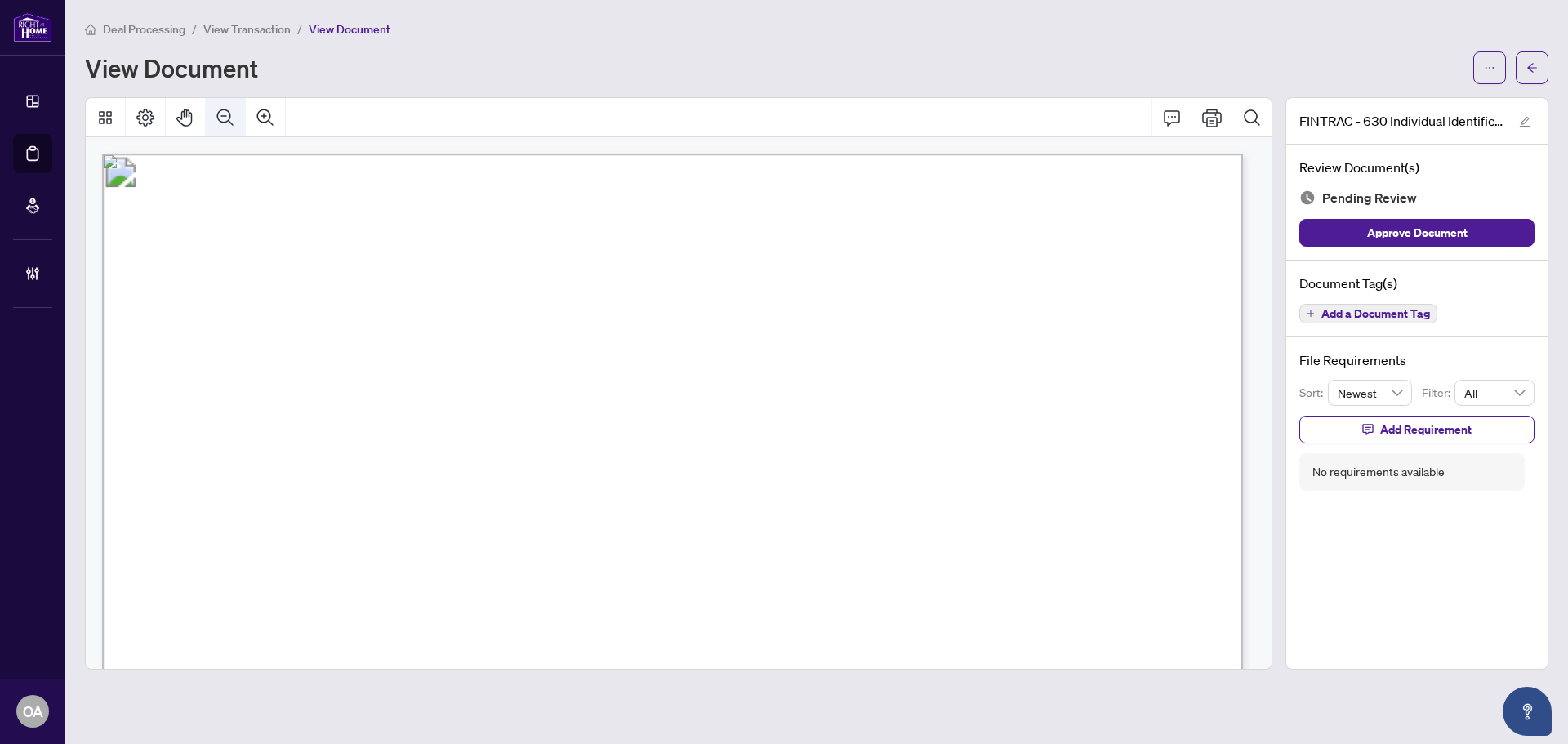
click at [219, 113] on icon "Zoom Out" at bounding box center [225, 116] width 16 height 16
click at [220, 113] on icon "Zoom Out" at bounding box center [225, 117] width 20 height 20
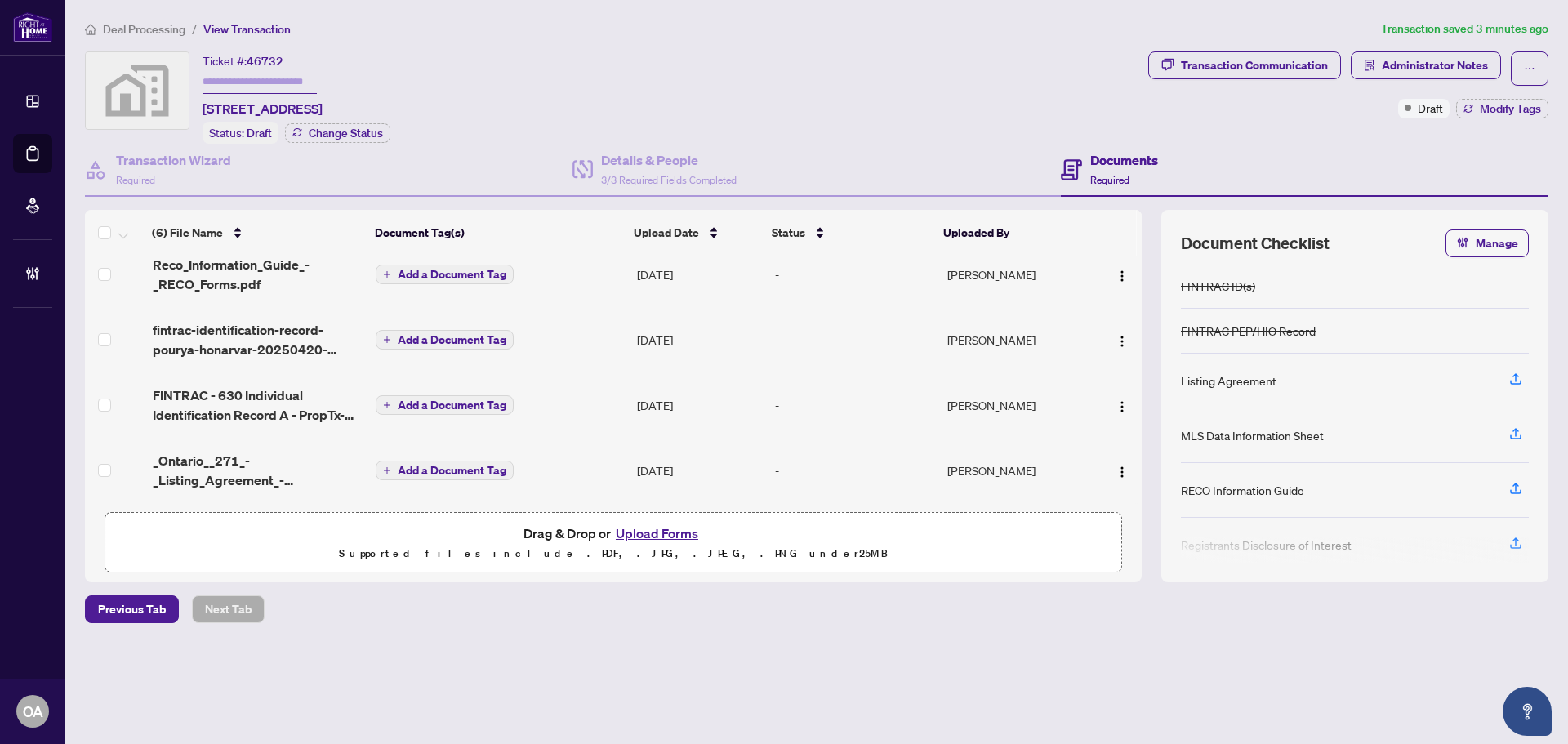
scroll to position [140, 0]
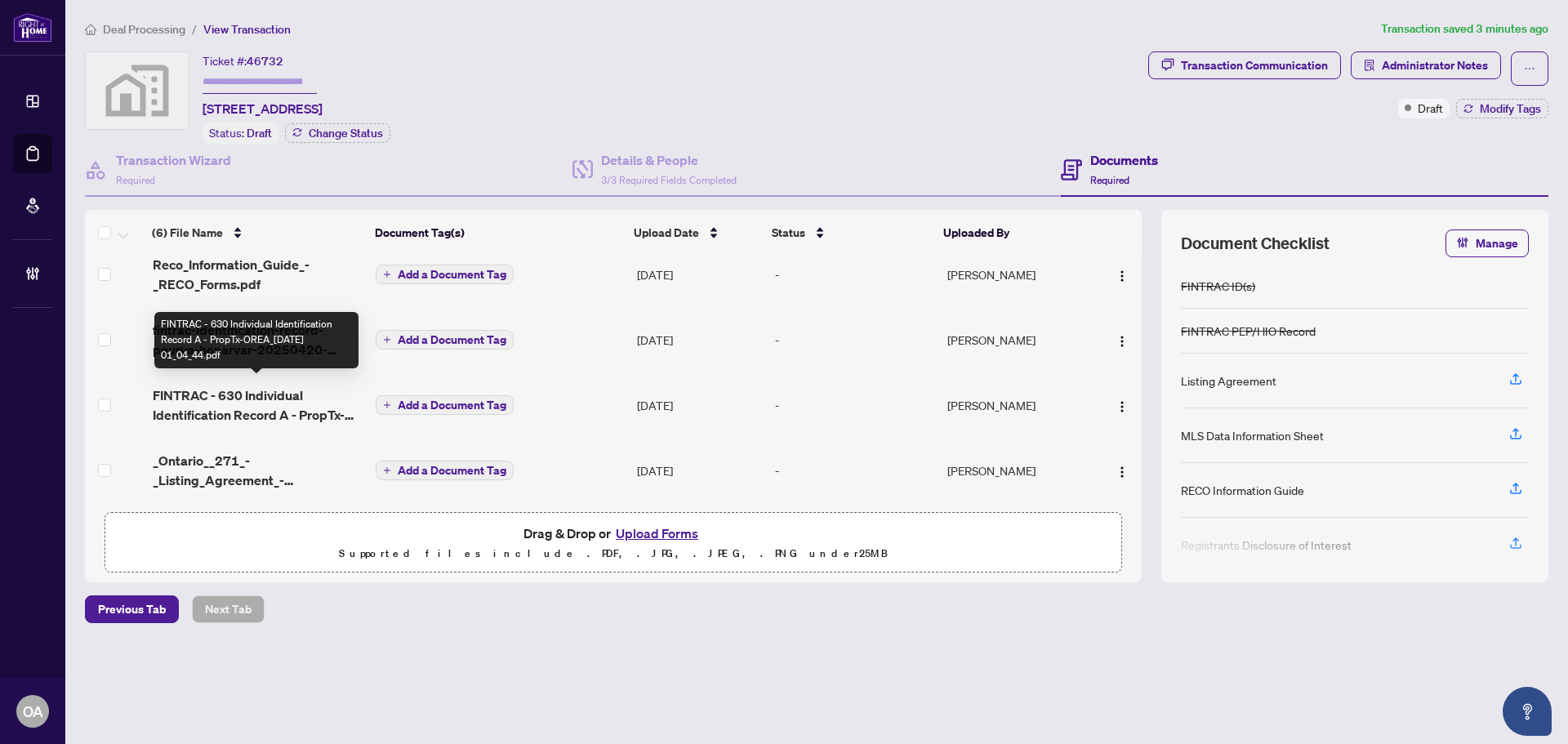
click at [199, 395] on span "FINTRAC - 630 Individual Identification Record A - PropTx-OREA_2025-04-18 01_04…" at bounding box center [258, 404] width 210 height 39
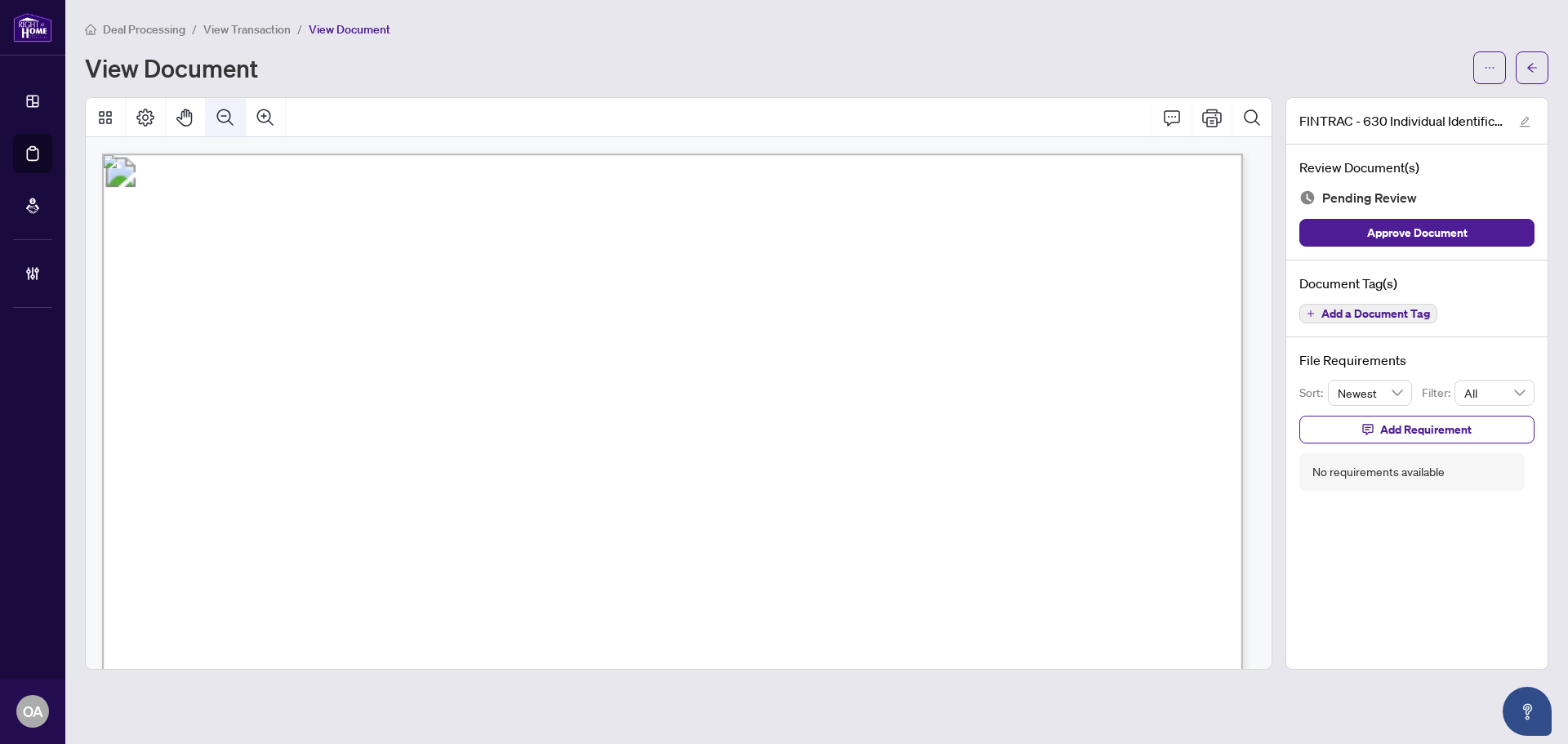
click at [214, 116] on button "Zoom Out" at bounding box center [225, 117] width 39 height 39
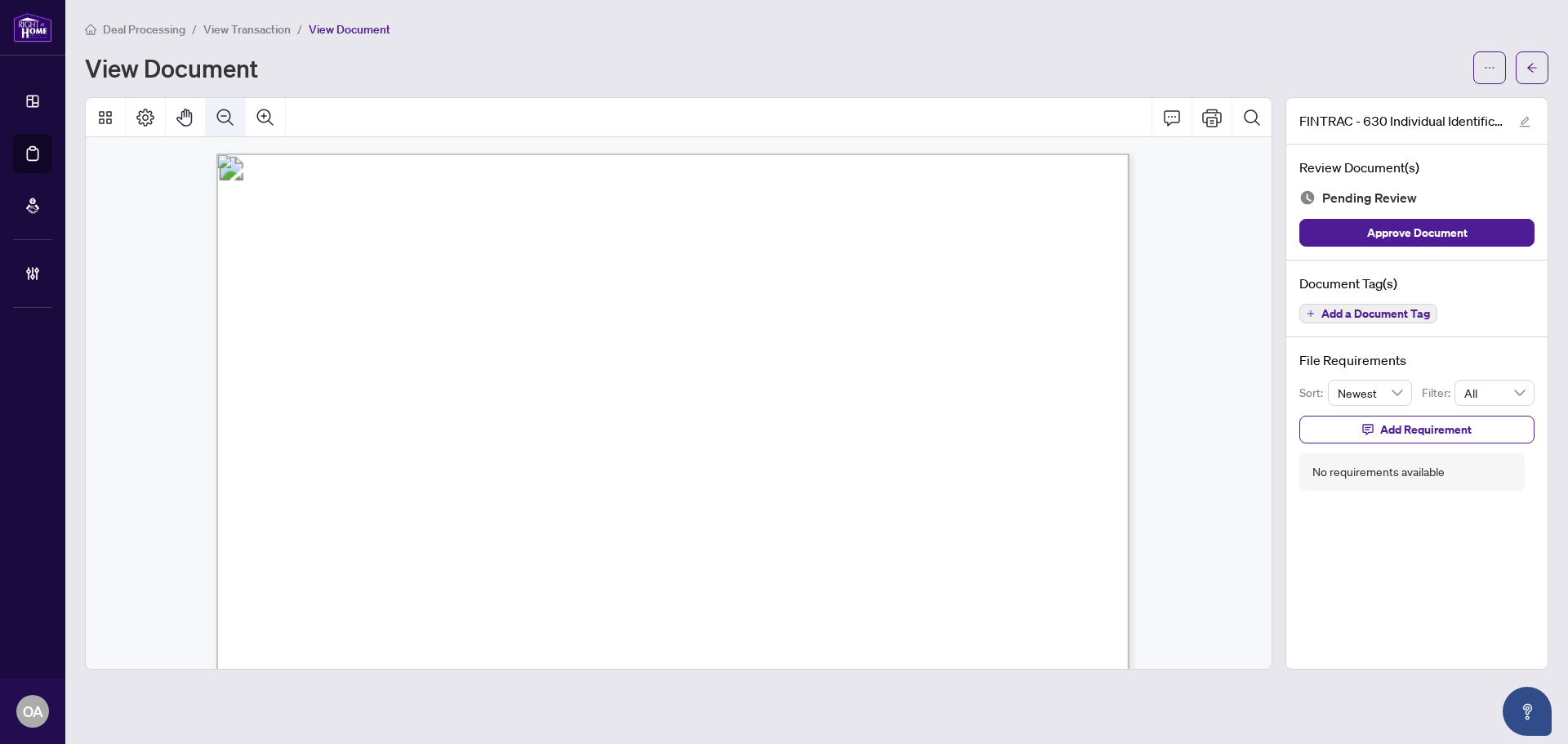
click at [219, 118] on icon "Zoom Out" at bounding box center [225, 116] width 16 height 16
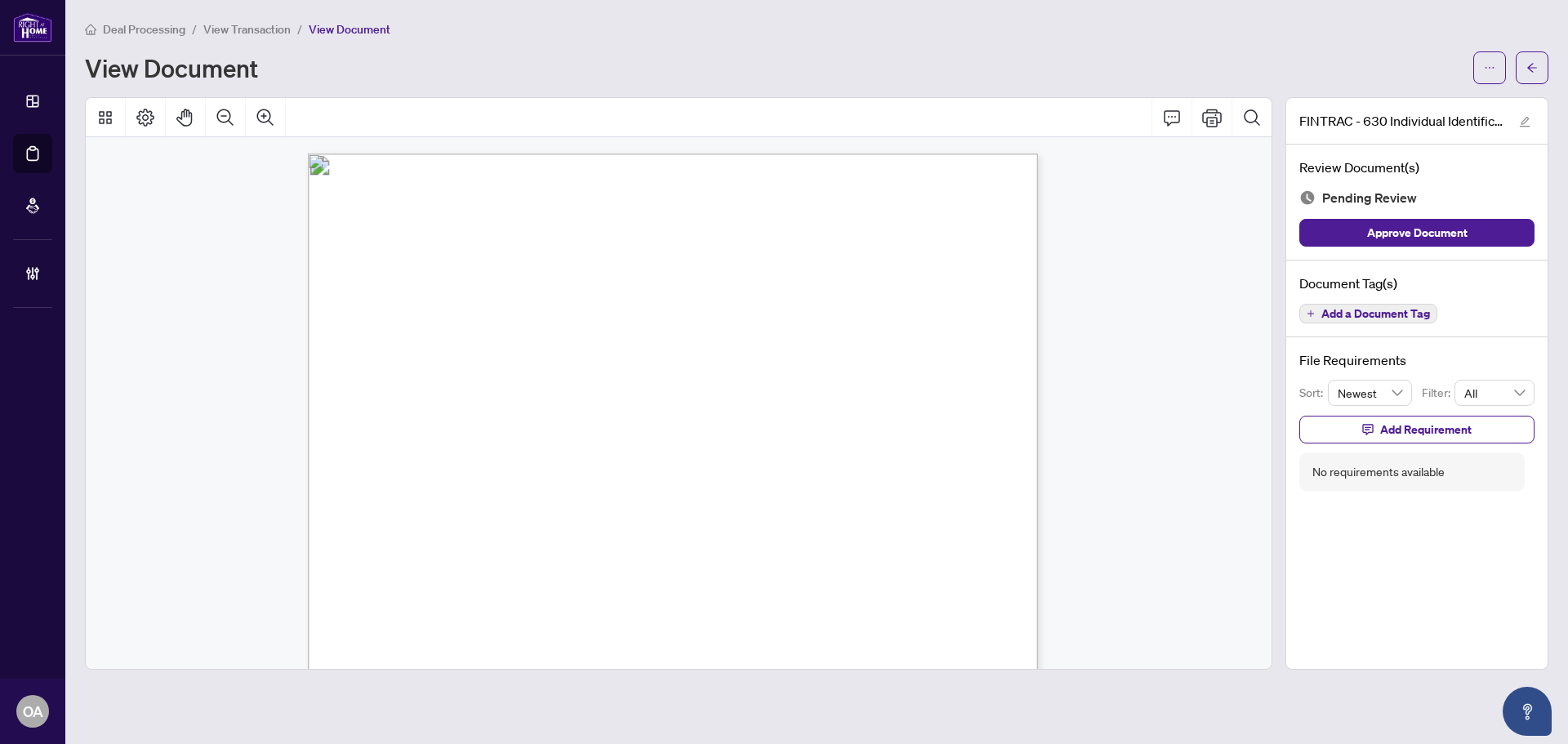
scroll to position [82, 0]
drag, startPoint x: 514, startPoint y: 267, endPoint x: 711, endPoint y: 265, distance: 197.0
click at [711, 72] on p "Individual Identification Information Record Form 630 for use in the Province o…" at bounding box center [842, 72] width 1067 height 0
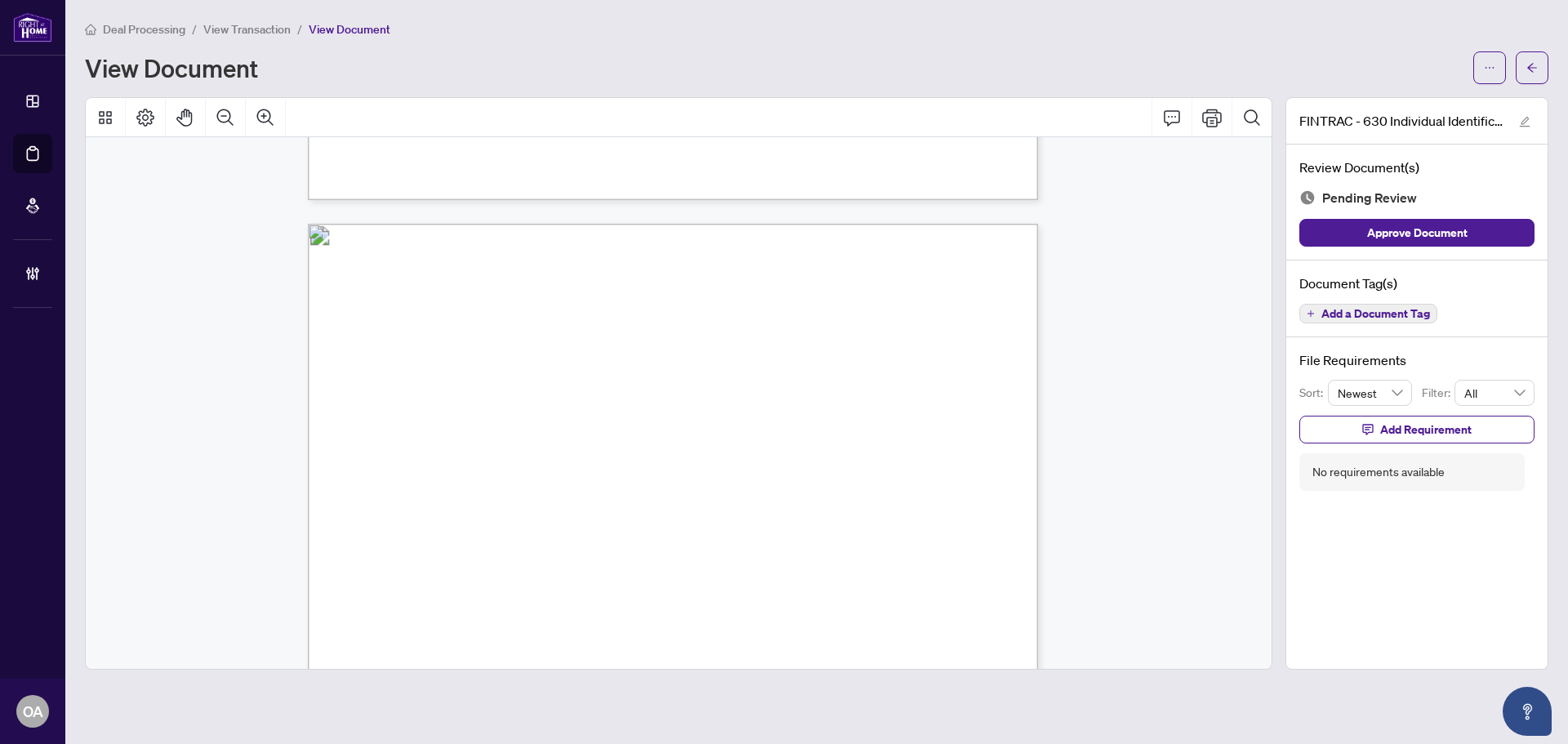
scroll to position [1062, 0]
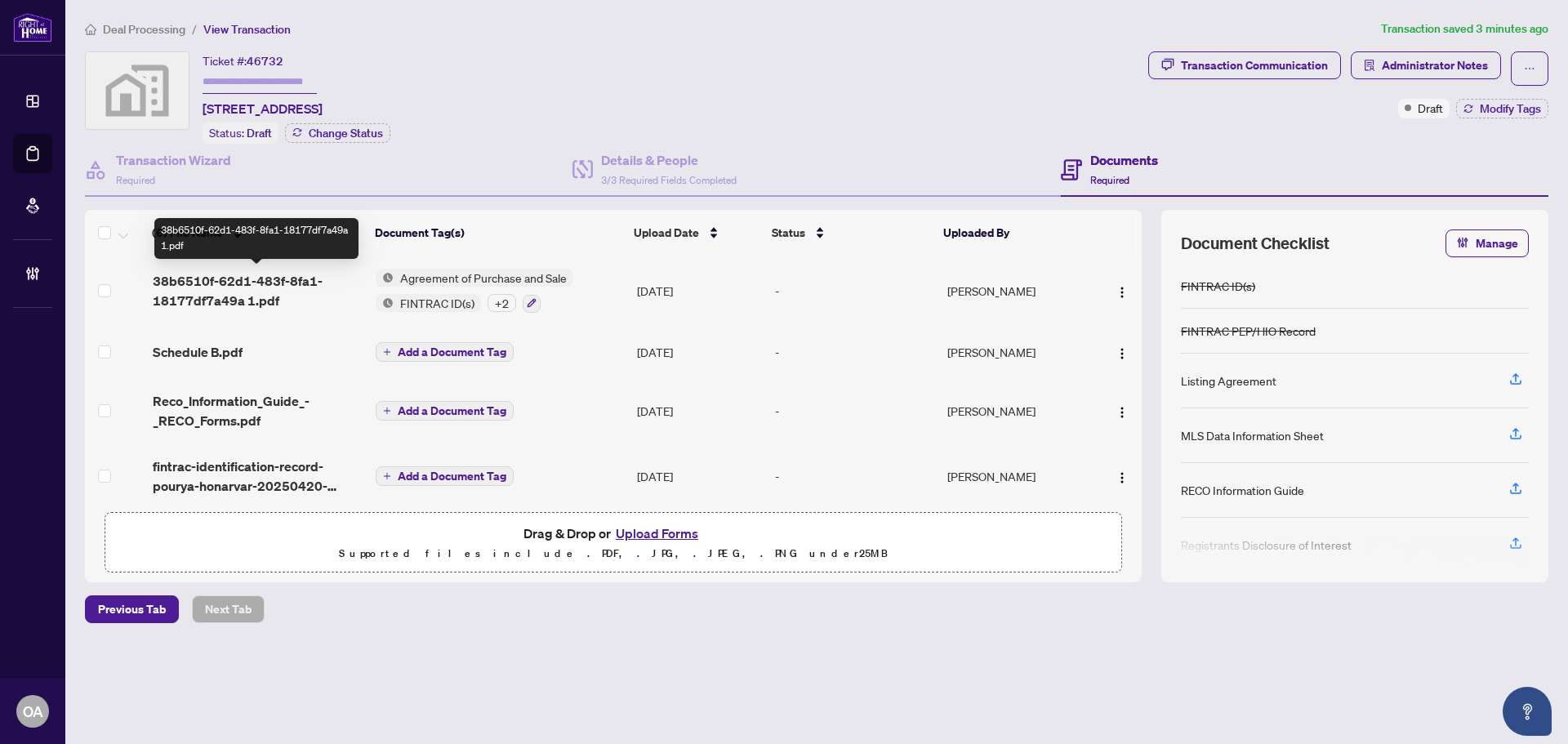
click at [254, 279] on span "38b6510f-62d1-483f-8fa1-18177df7a49a 1.pdf" at bounding box center [258, 290] width 210 height 39
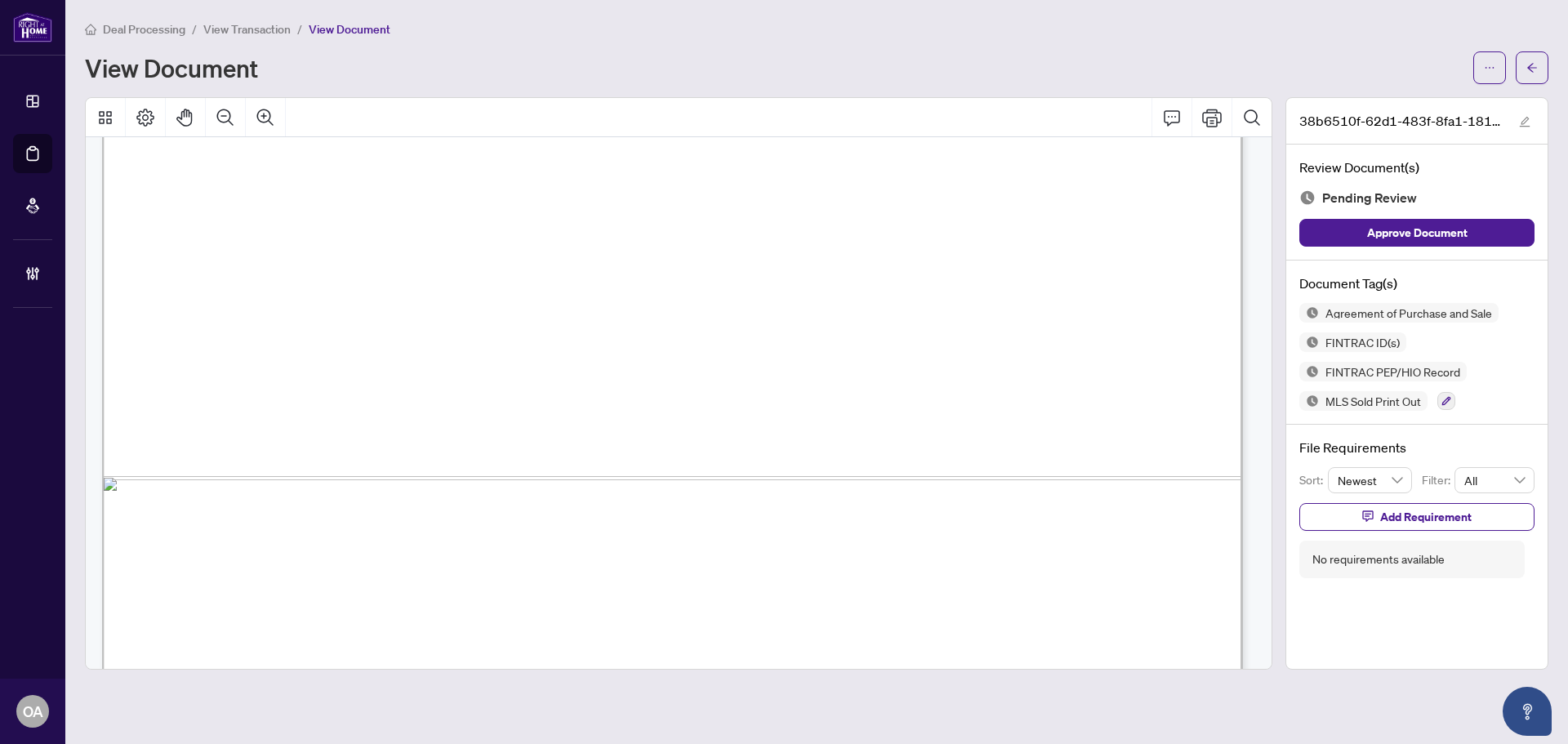
scroll to position [898, 0]
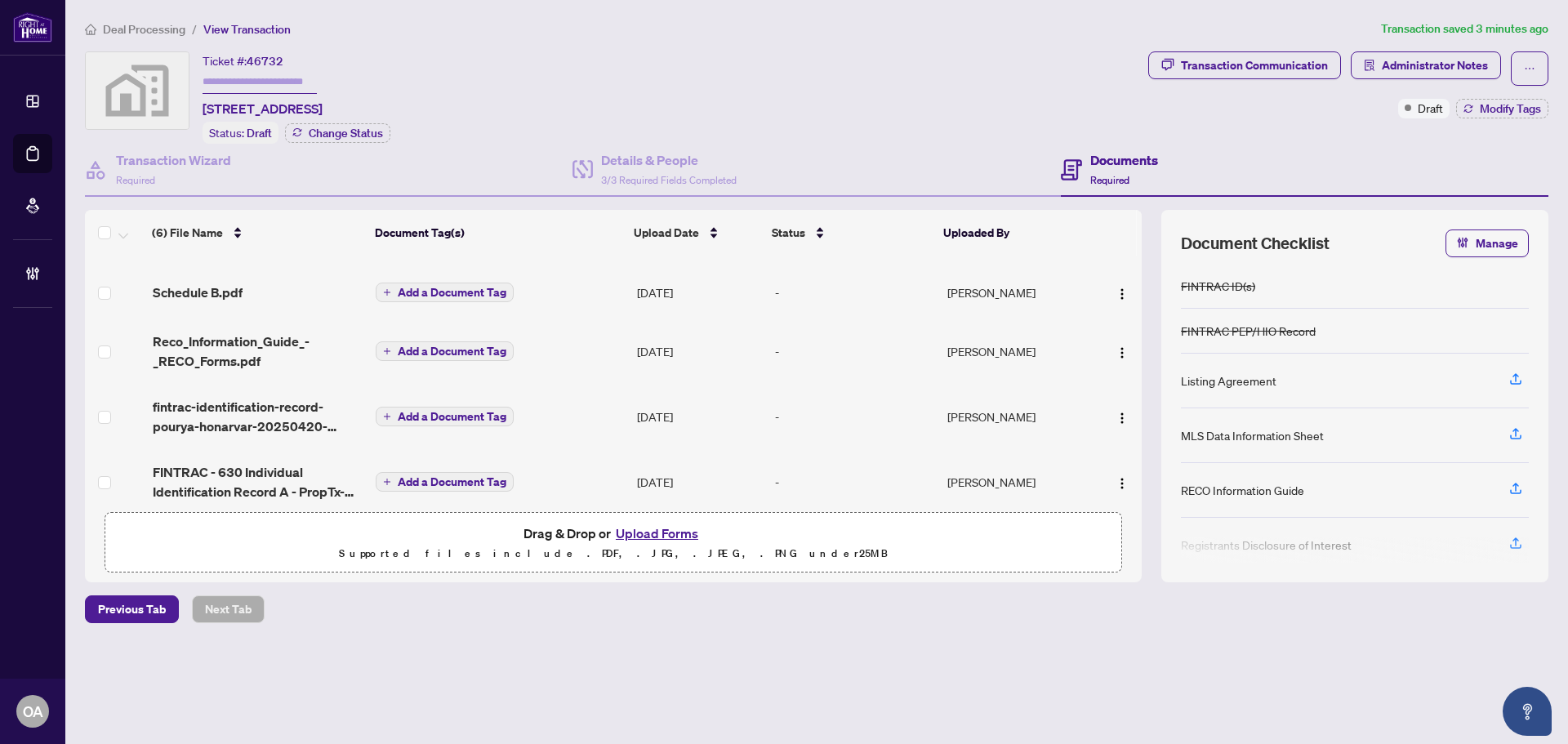
scroll to position [82, 0]
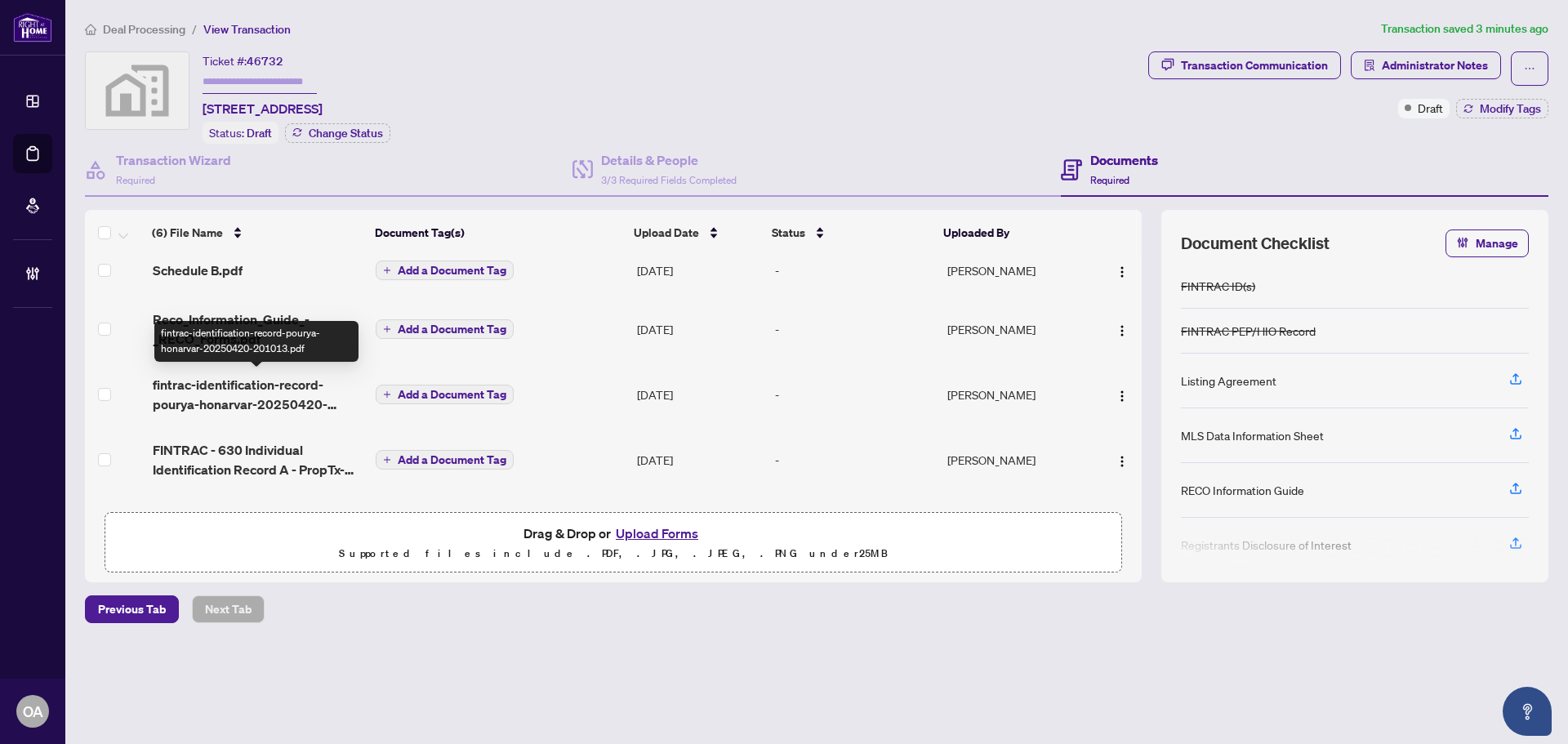
click at [255, 389] on span "fintrac-identification-record-pourya-honarvar-20250420-201013.pdf" at bounding box center [258, 394] width 210 height 39
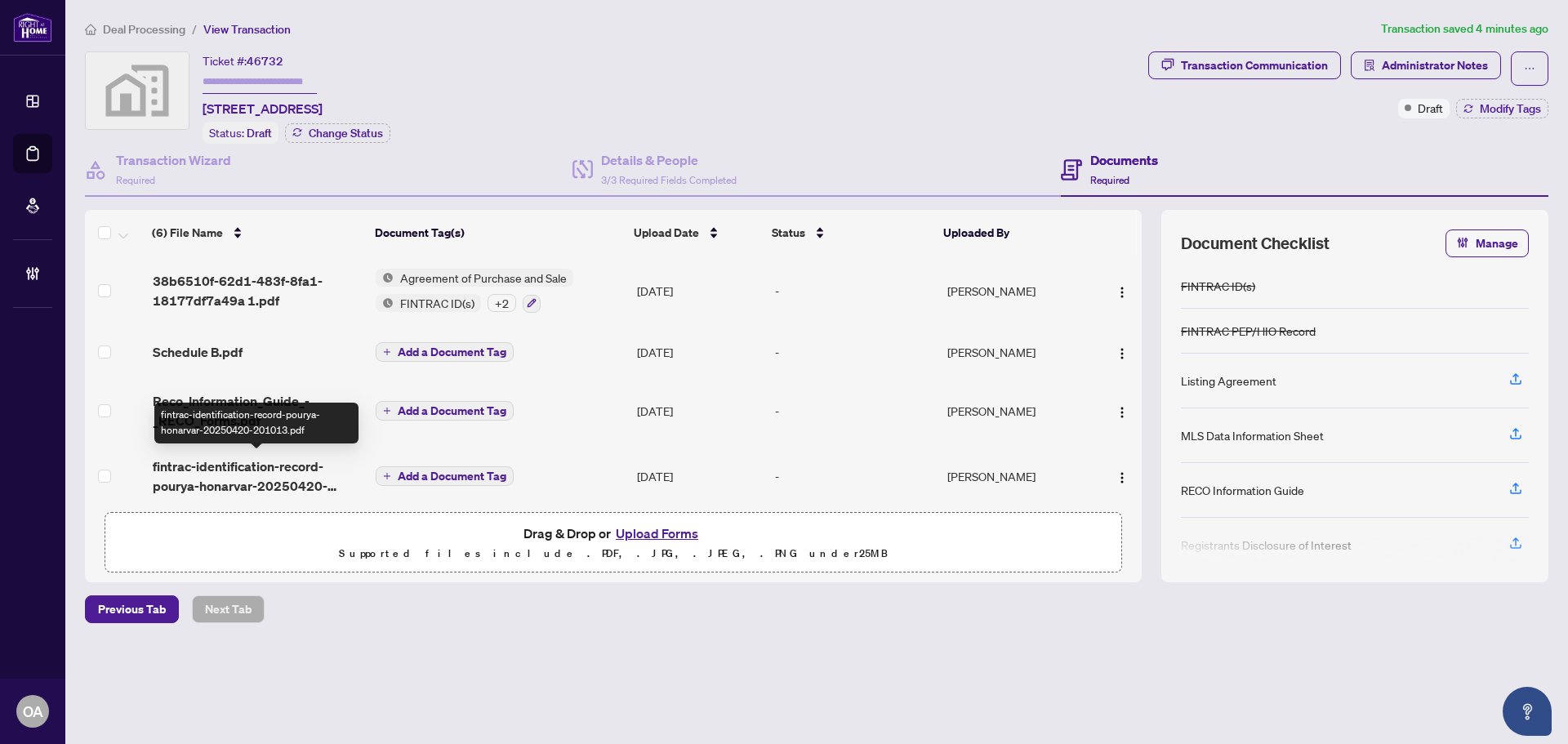
click at [303, 460] on span "fintrac-identification-record-pourya-honarvar-20250420-201013.pdf" at bounding box center [258, 475] width 210 height 39
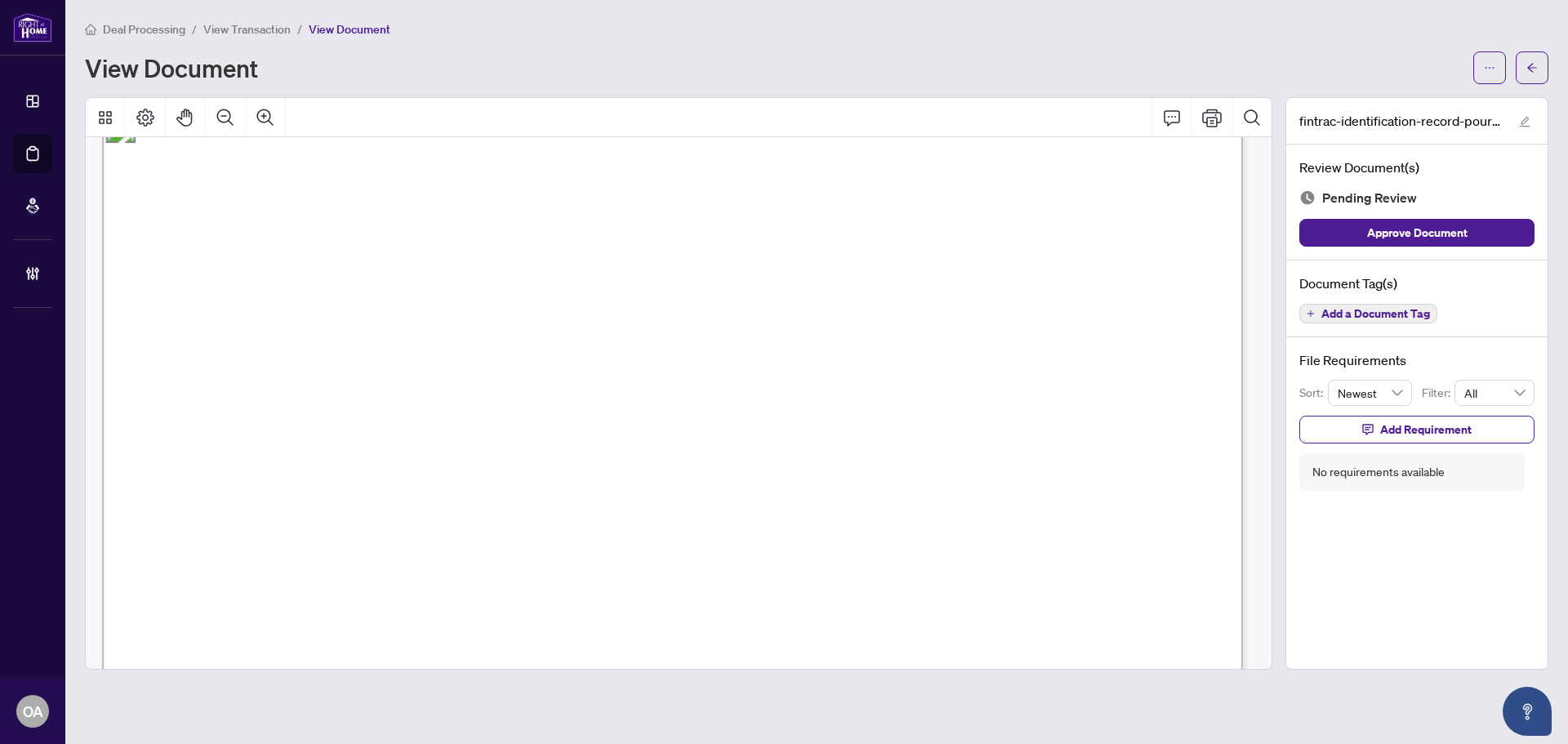
scroll to position [82, 0]
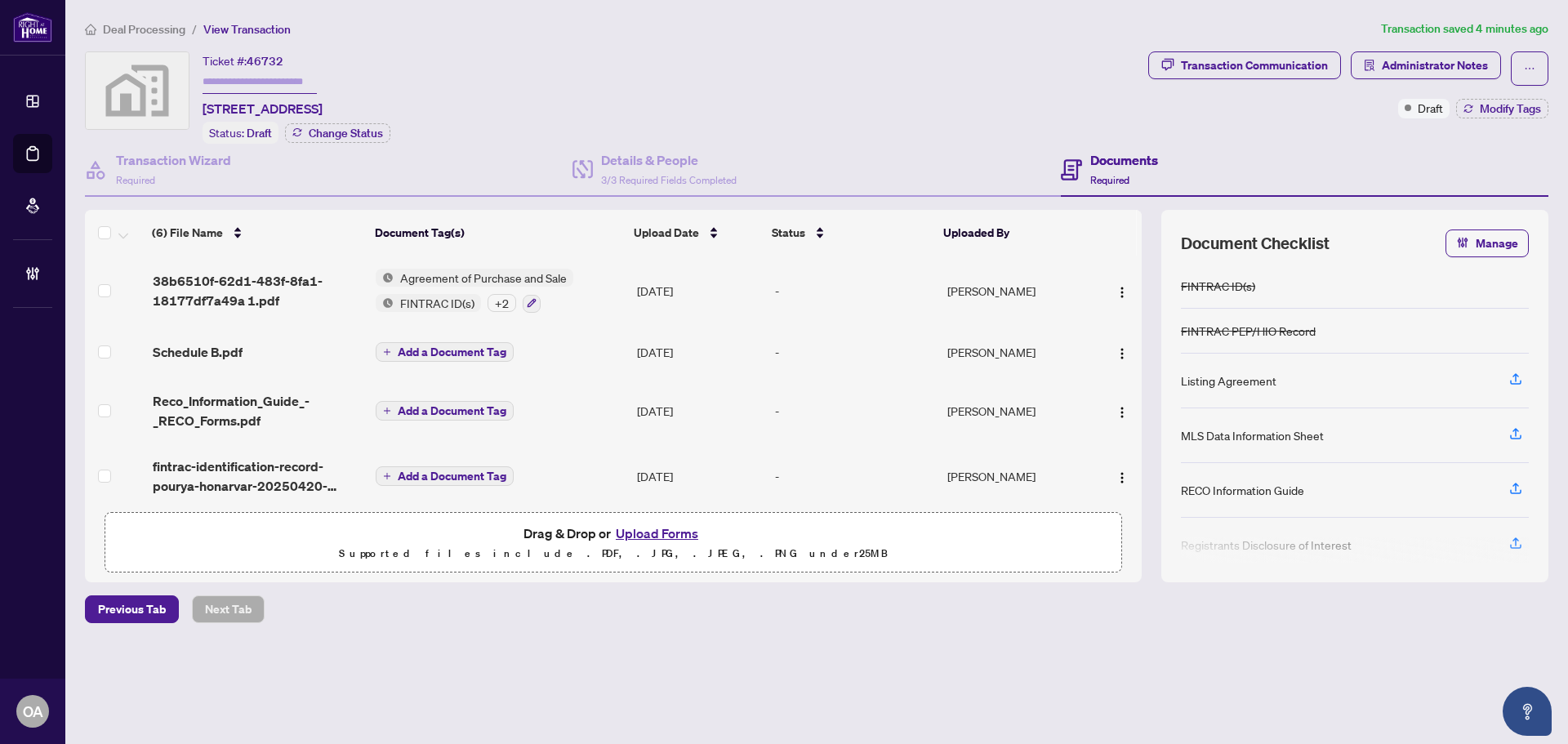
scroll to position [82, 0]
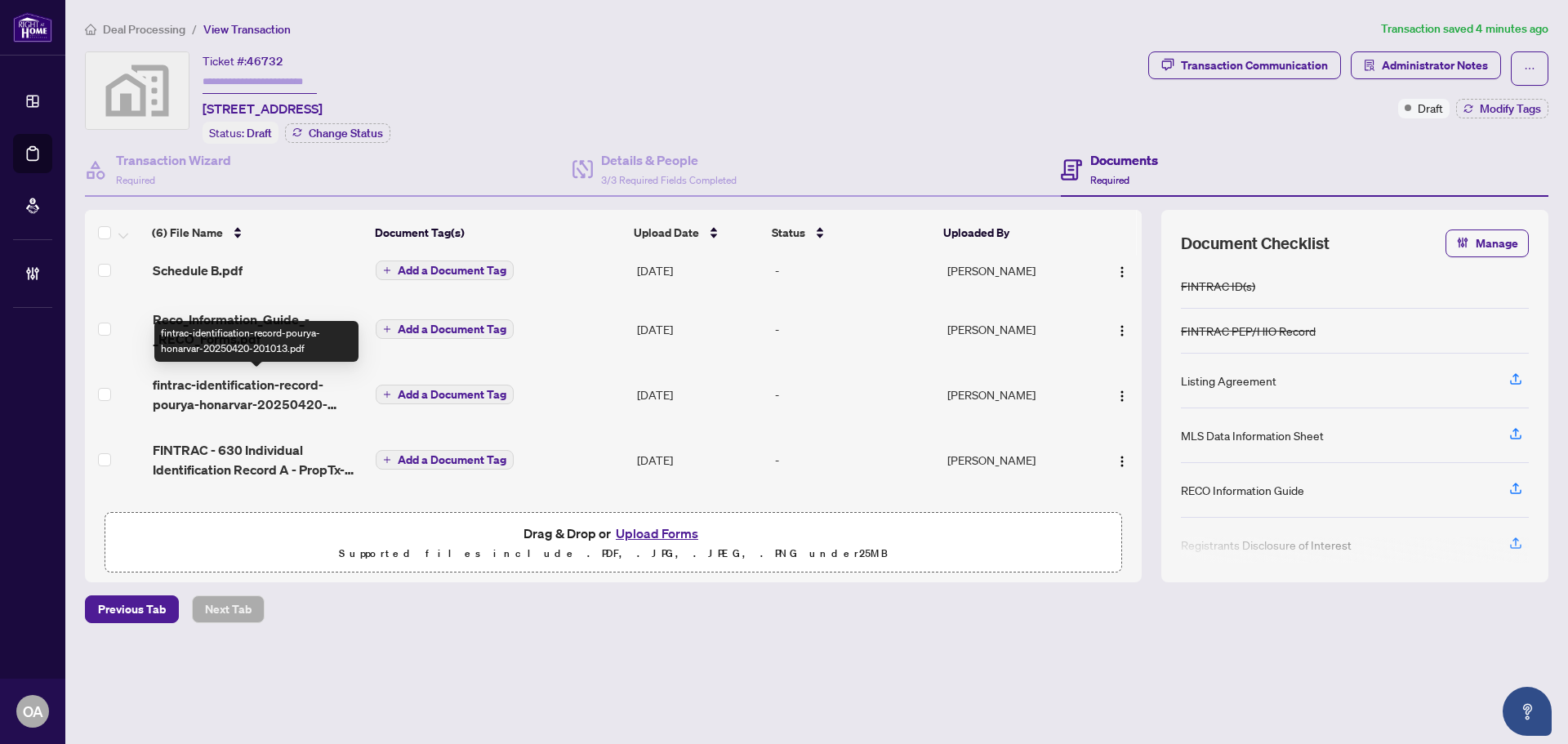
click at [301, 382] on span "fintrac-identification-record-pourya-honarvar-20250420-201013.pdf" at bounding box center [258, 394] width 210 height 39
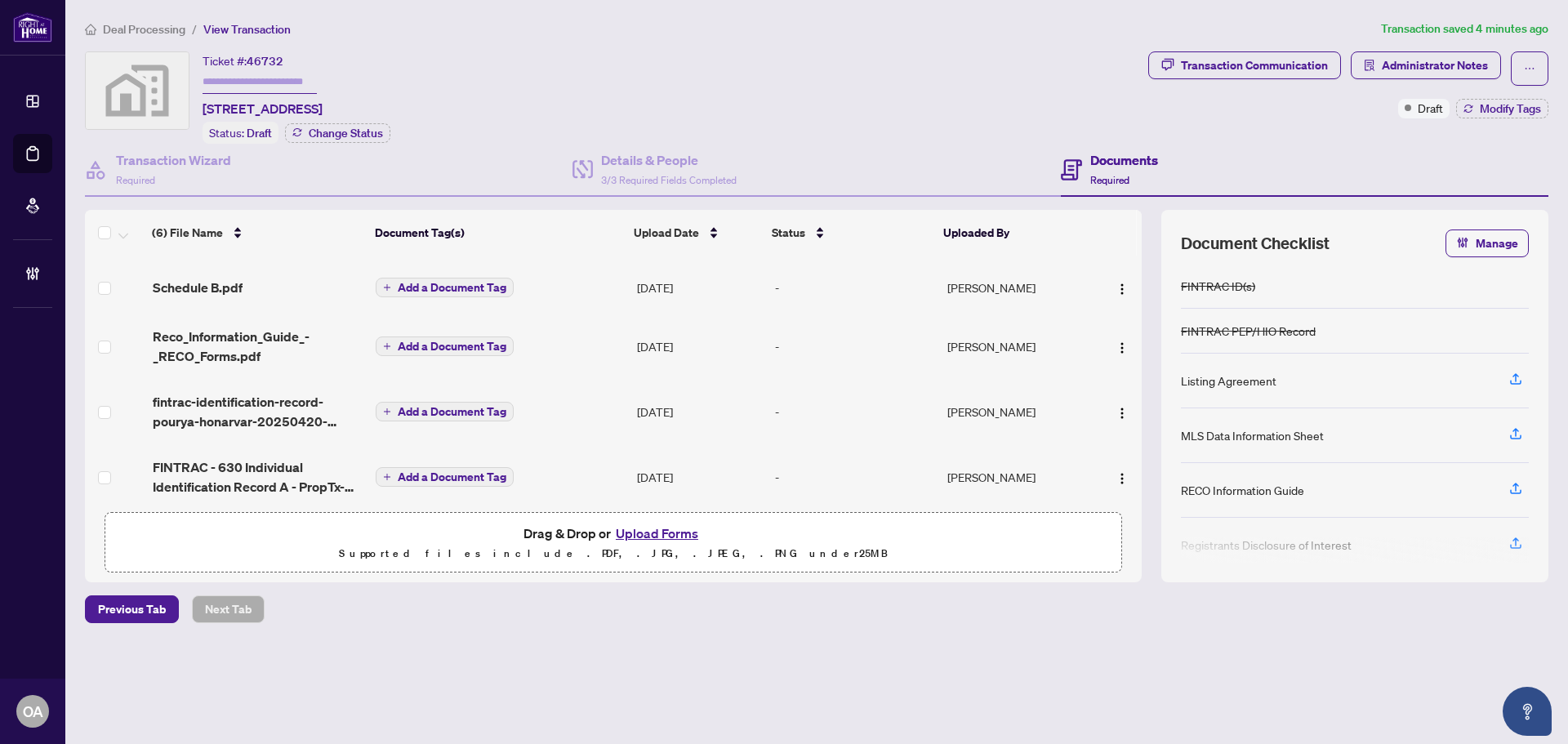
scroll to position [82, 0]
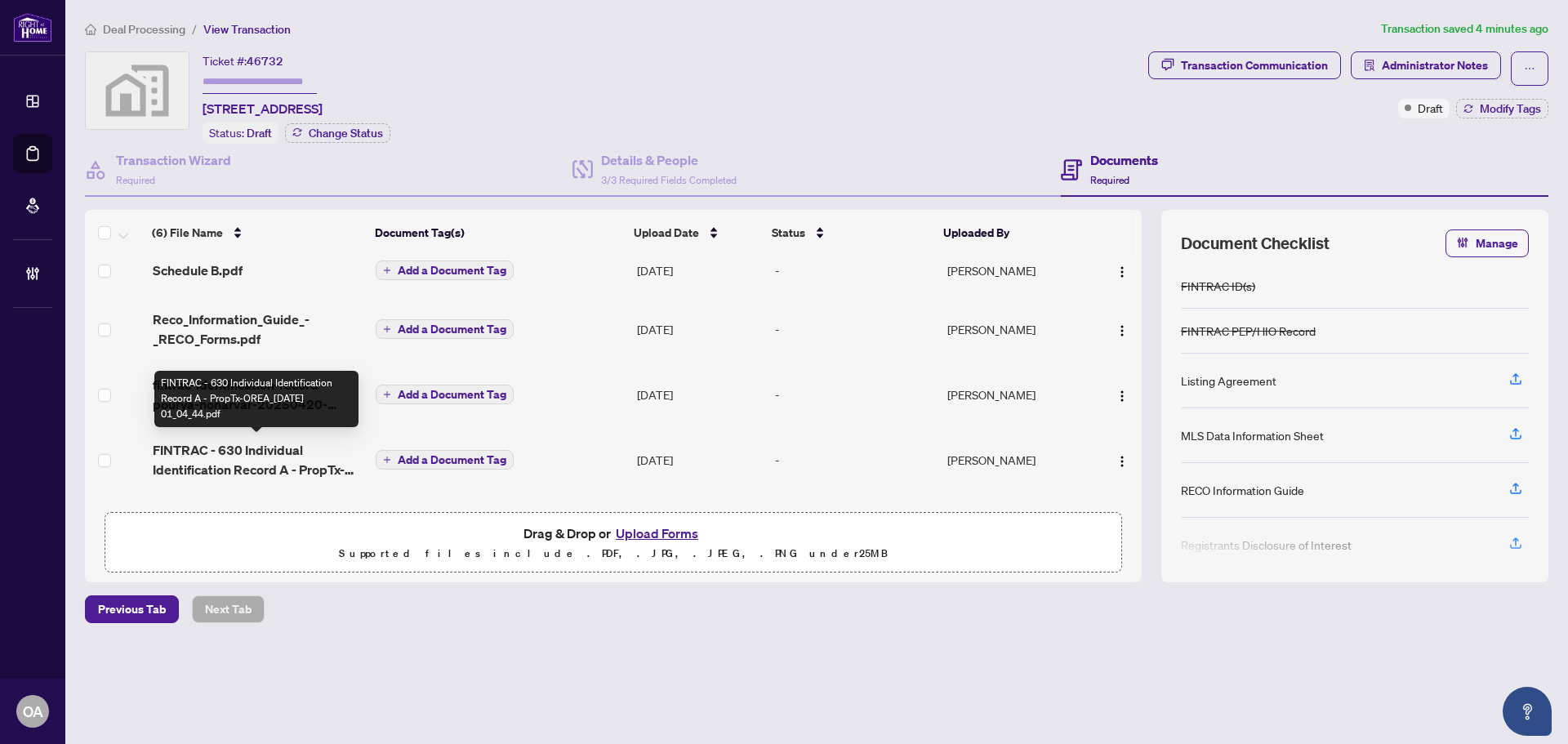
click at [286, 450] on span "FINTRAC - 630 Individual Identification Record A - PropTx-OREA_2025-04-18 01_04…" at bounding box center [258, 459] width 210 height 39
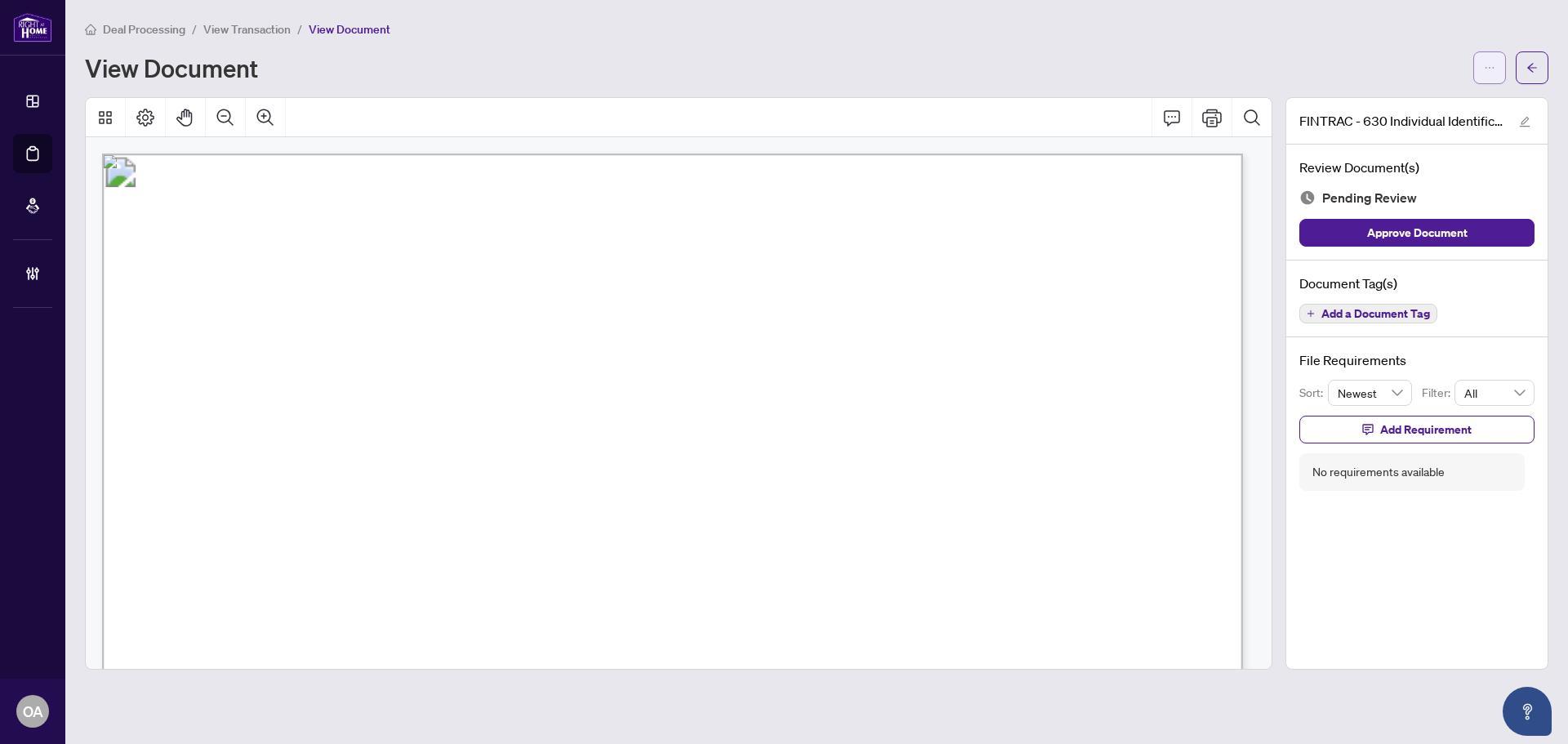
click at [1496, 61] on button "button" at bounding box center [1490, 68] width 32 height 32
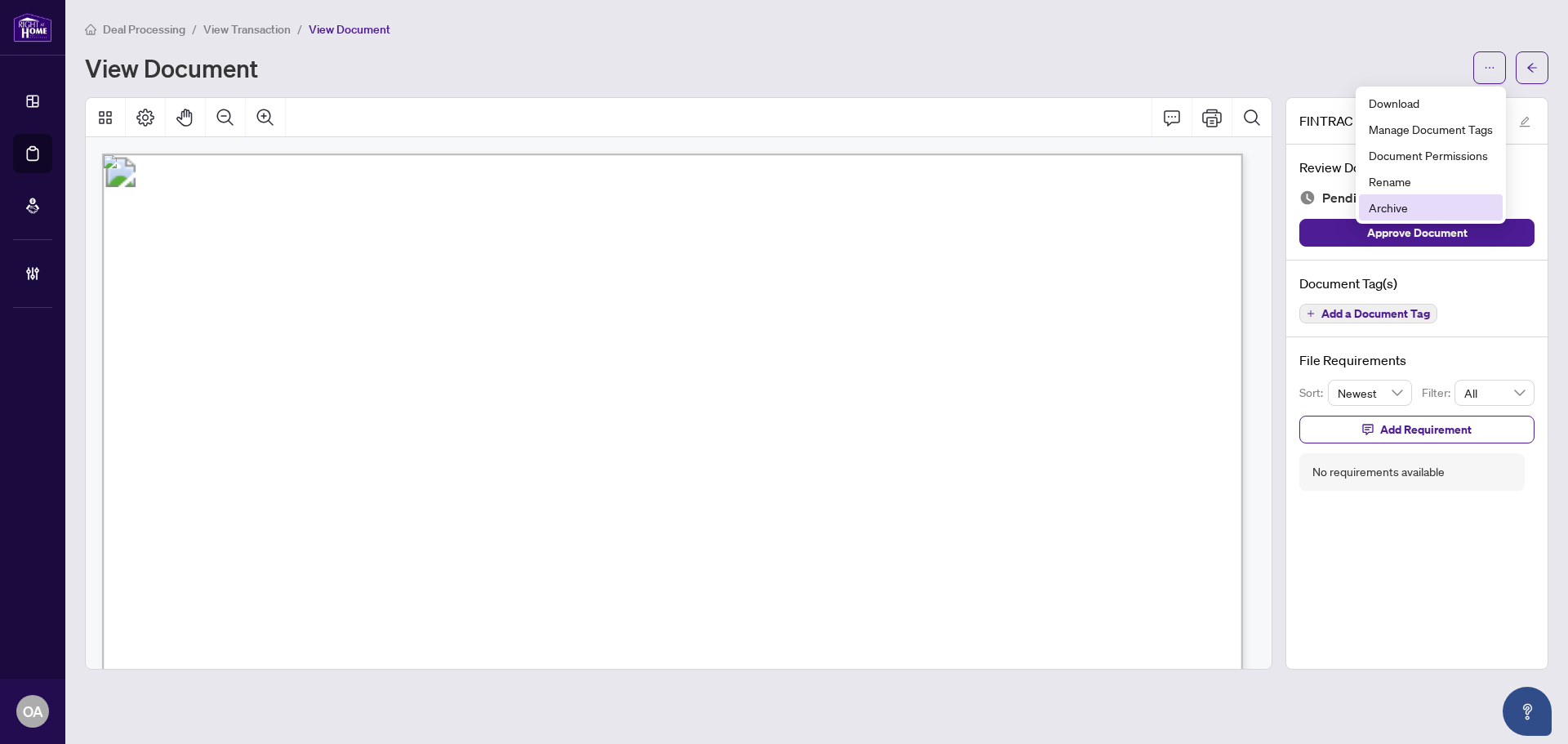
click at [1397, 208] on span "Archive" at bounding box center [1431, 207] width 124 height 18
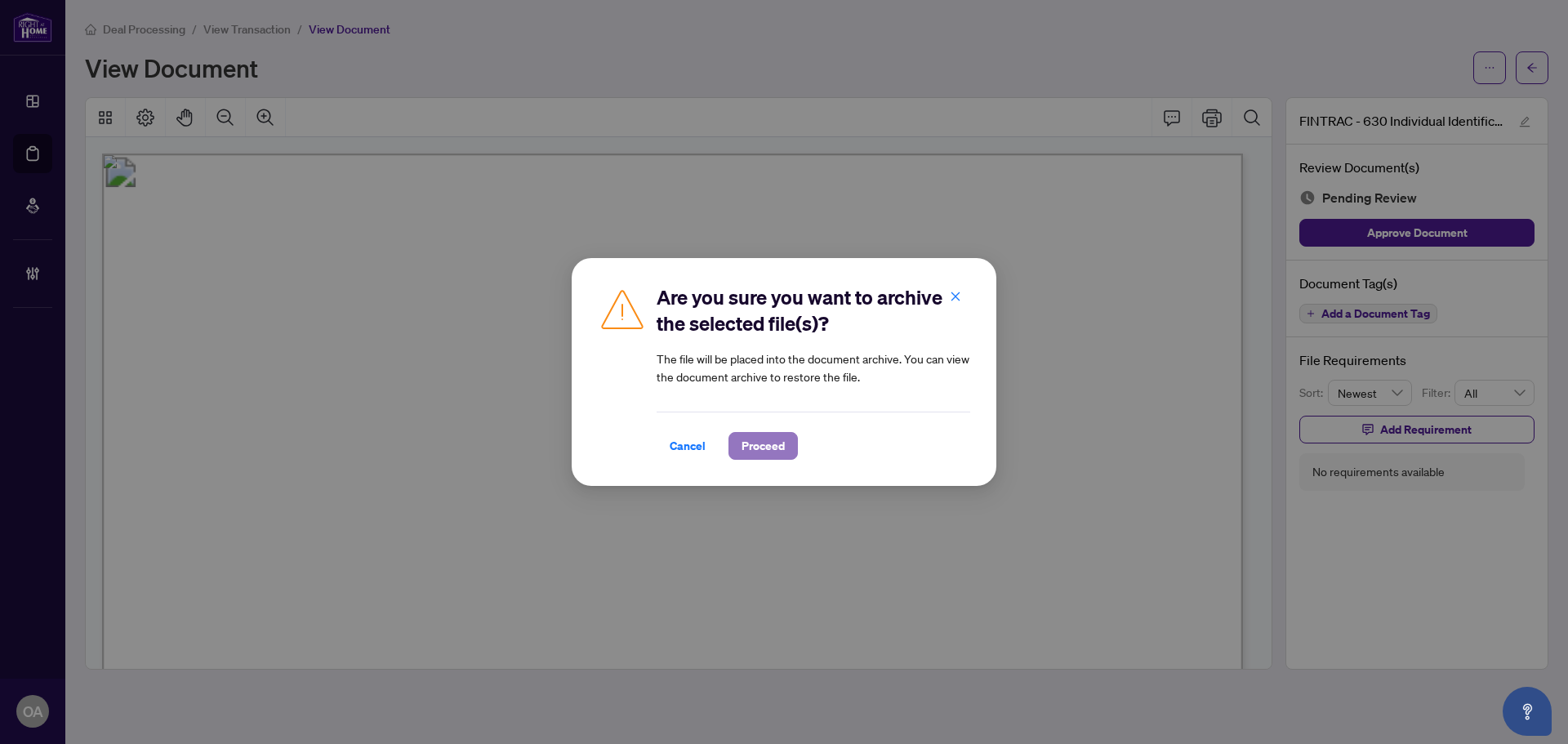
click at [773, 447] on span "Proceed" at bounding box center [763, 445] width 43 height 26
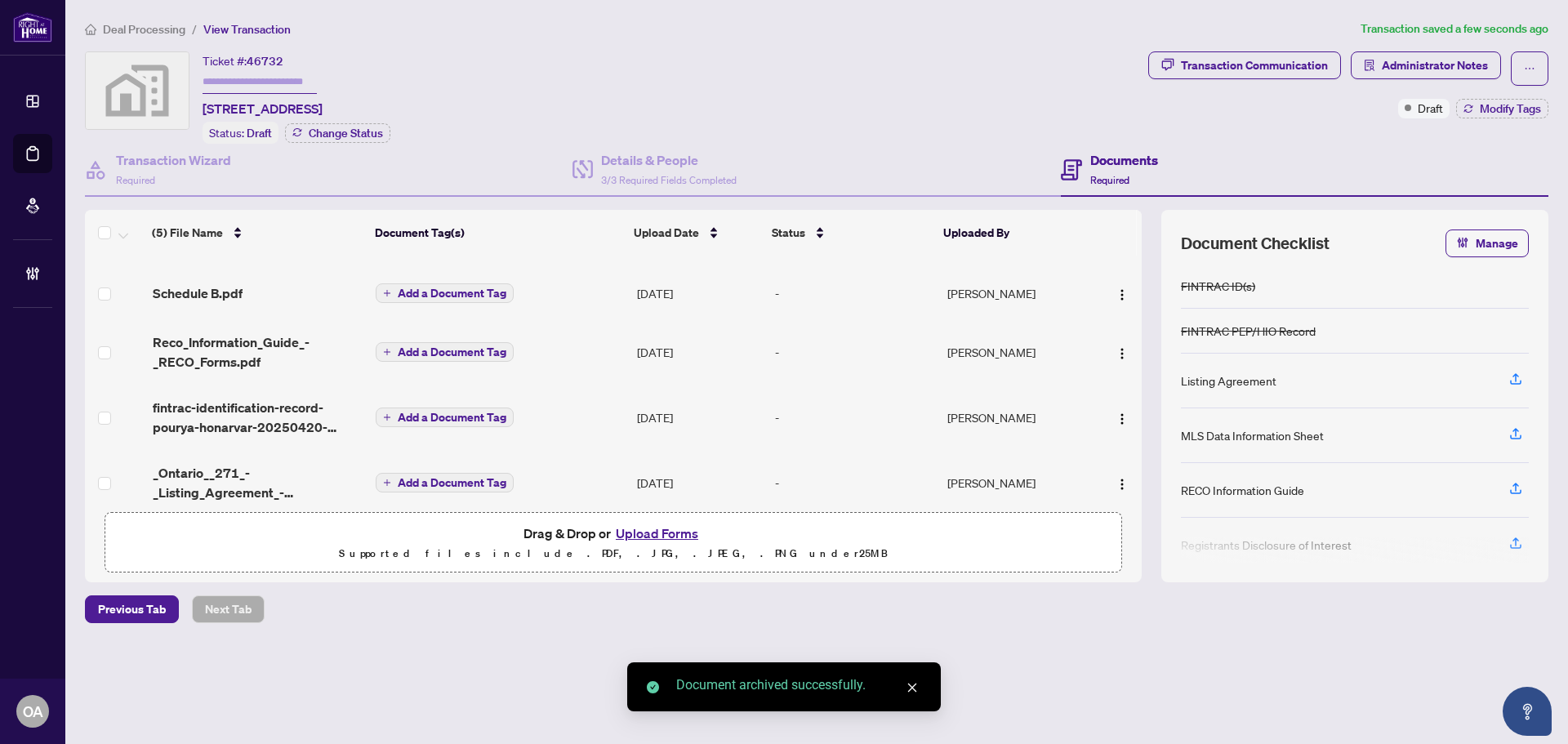
scroll to position [75, 0]
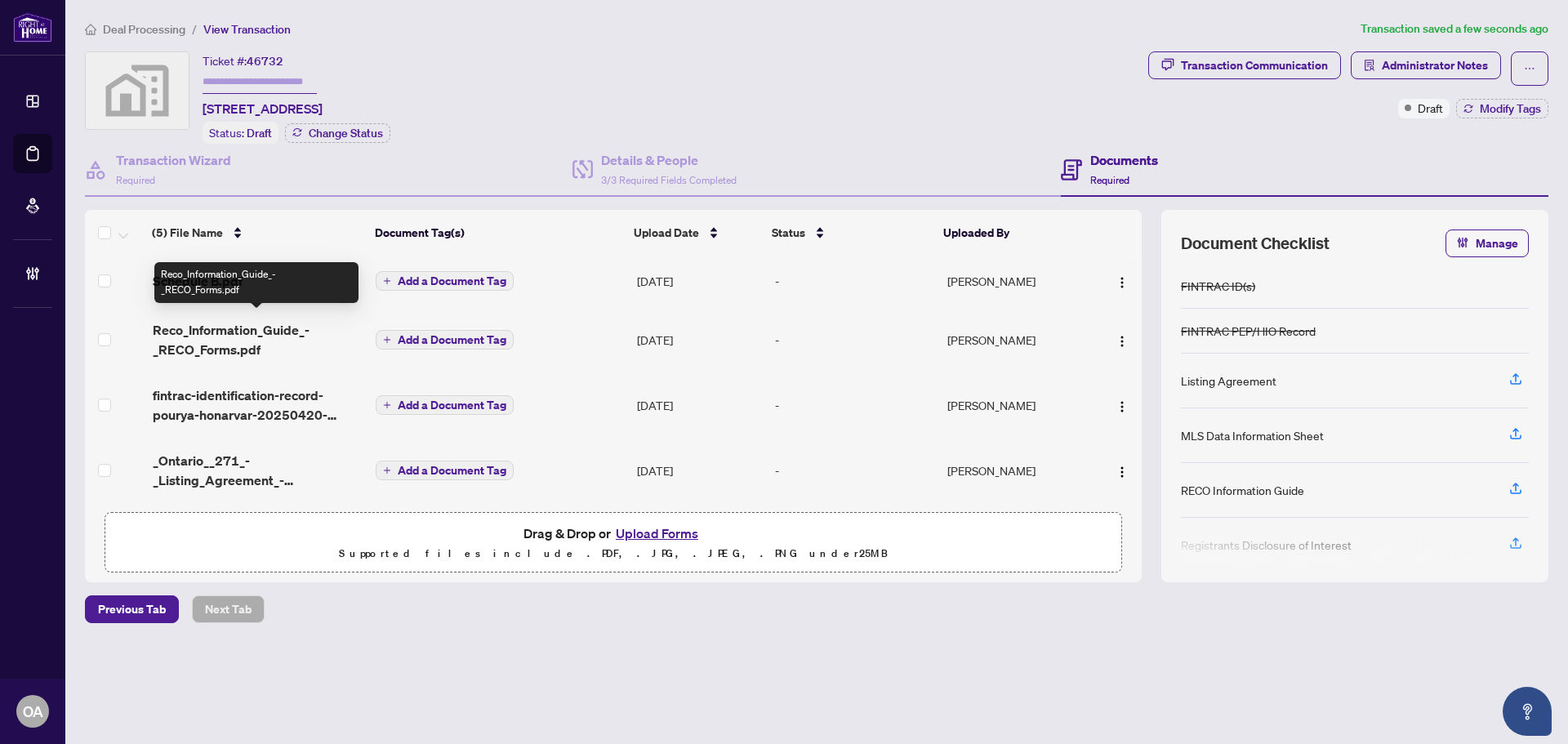
click at [240, 324] on span "Reco_Information_Guide_-_RECO_Forms.pdf" at bounding box center [258, 339] width 210 height 39
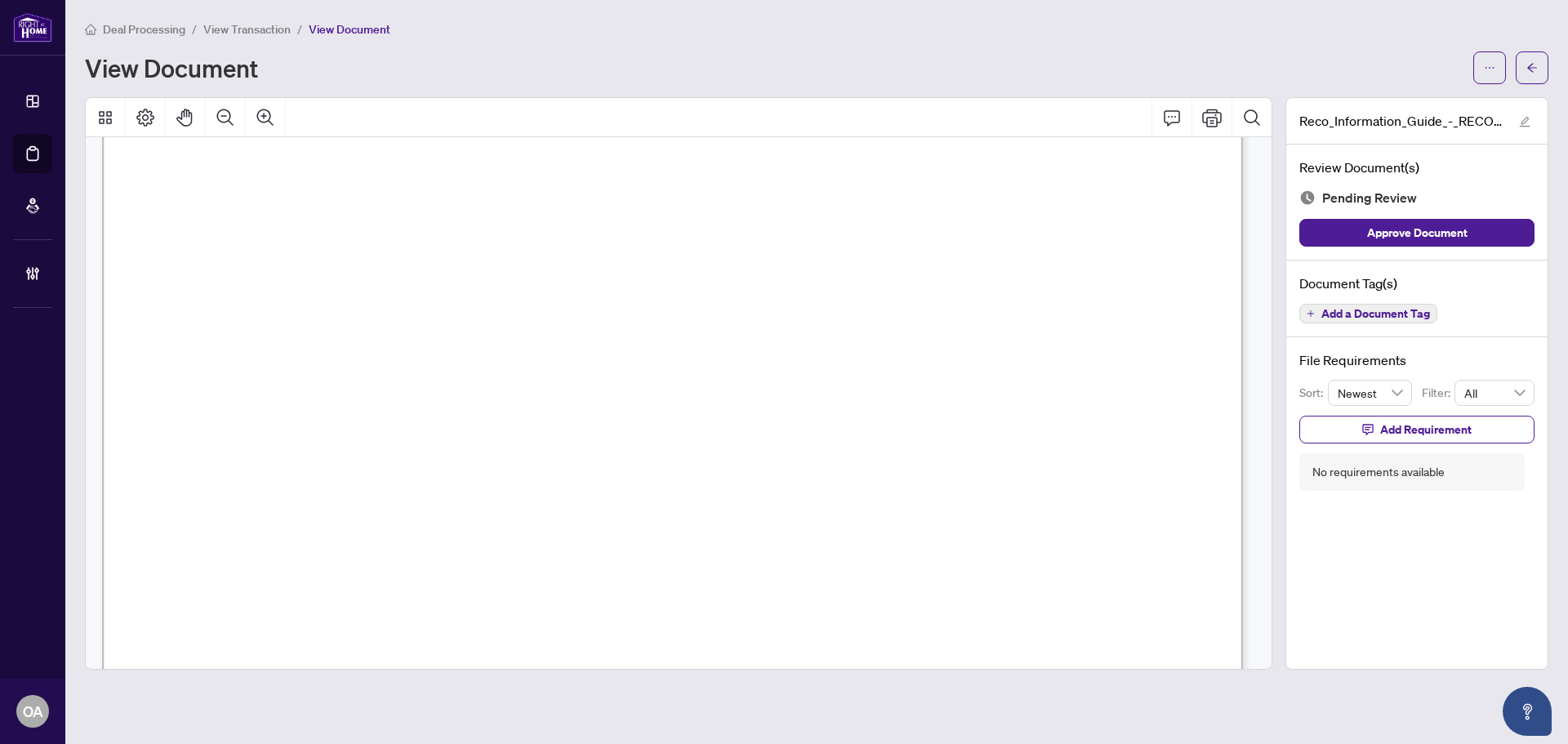
scroll to position [18237, 0]
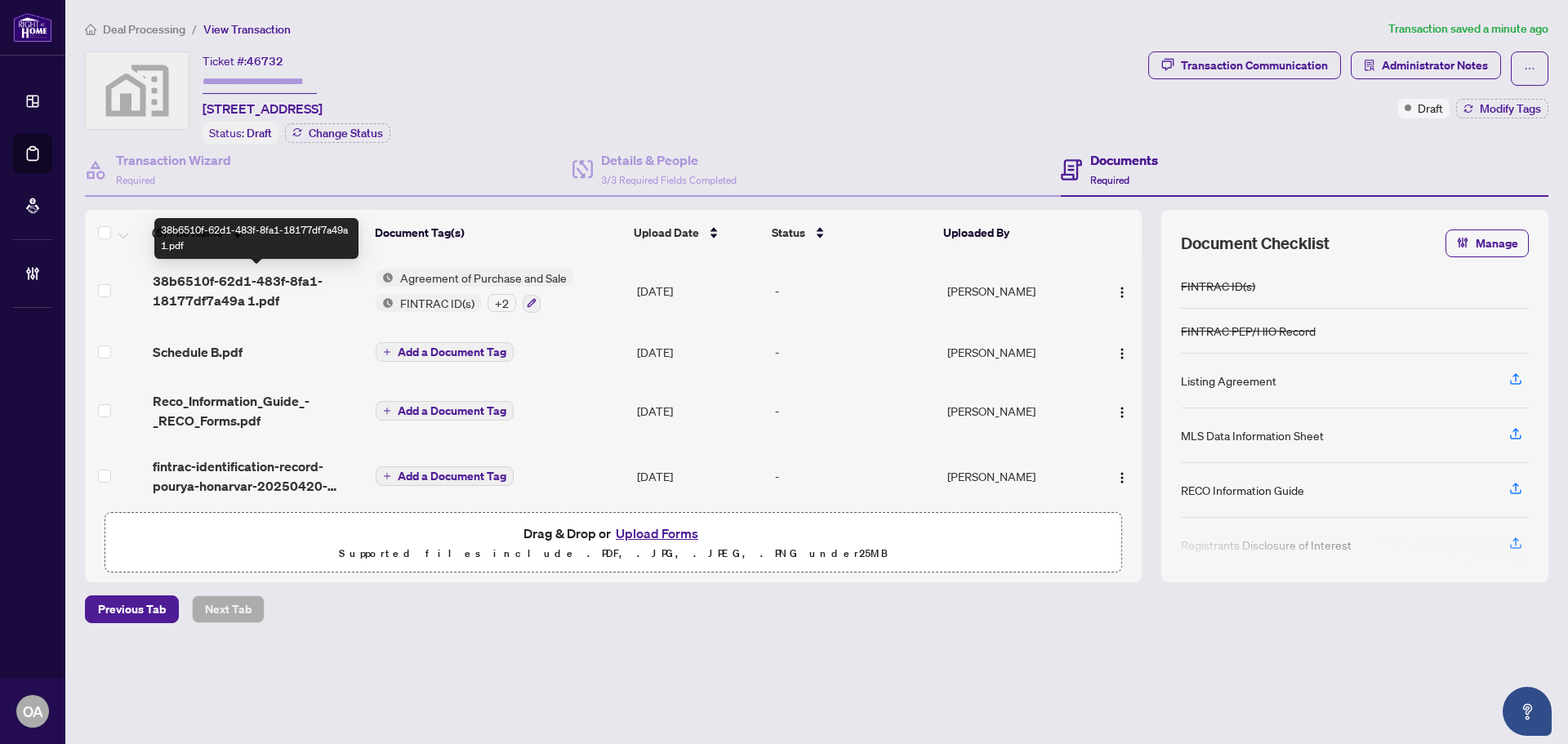
click at [252, 279] on span "38b6510f-62d1-483f-8fa1-18177df7a49a 1.pdf" at bounding box center [258, 290] width 210 height 39
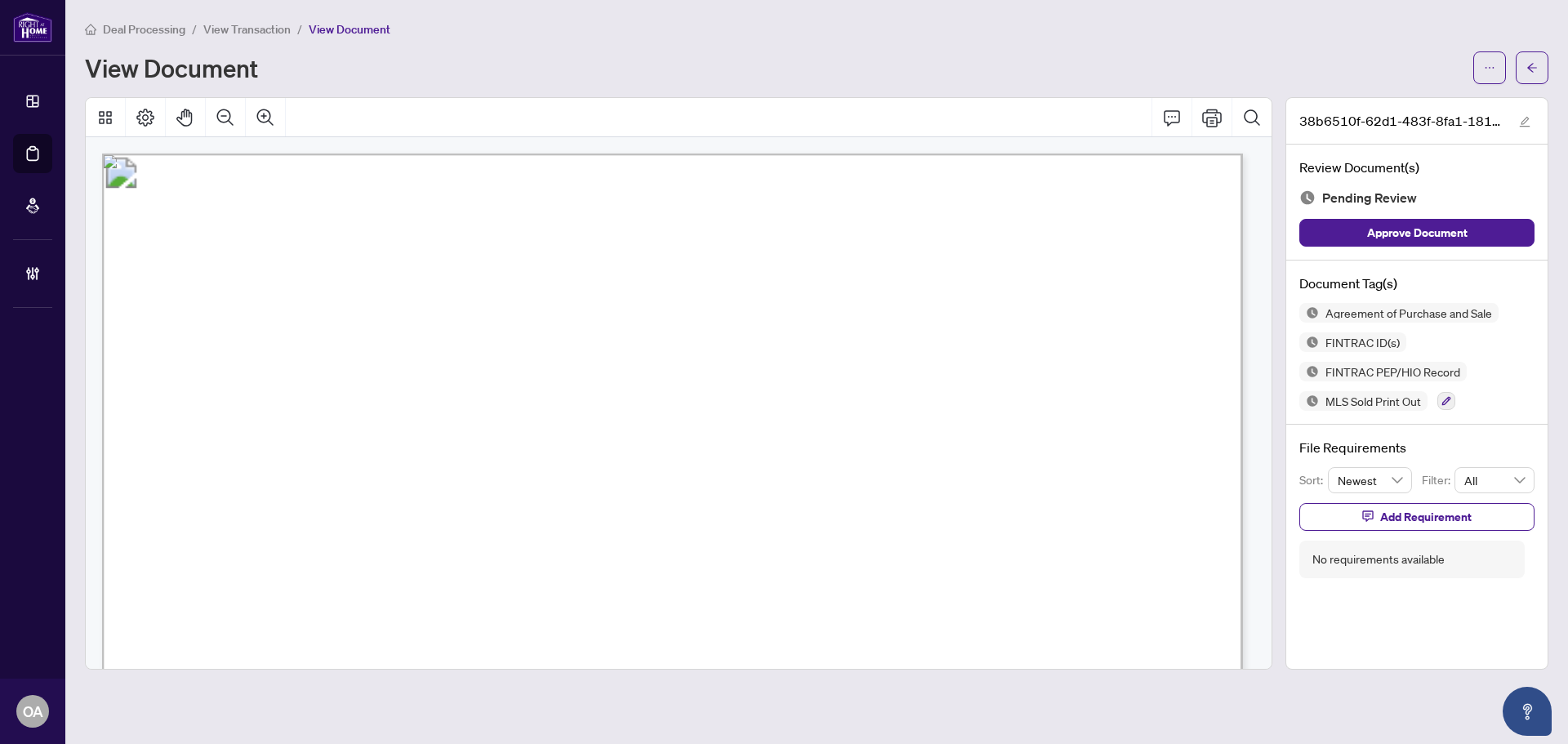
scroll to position [245, 0]
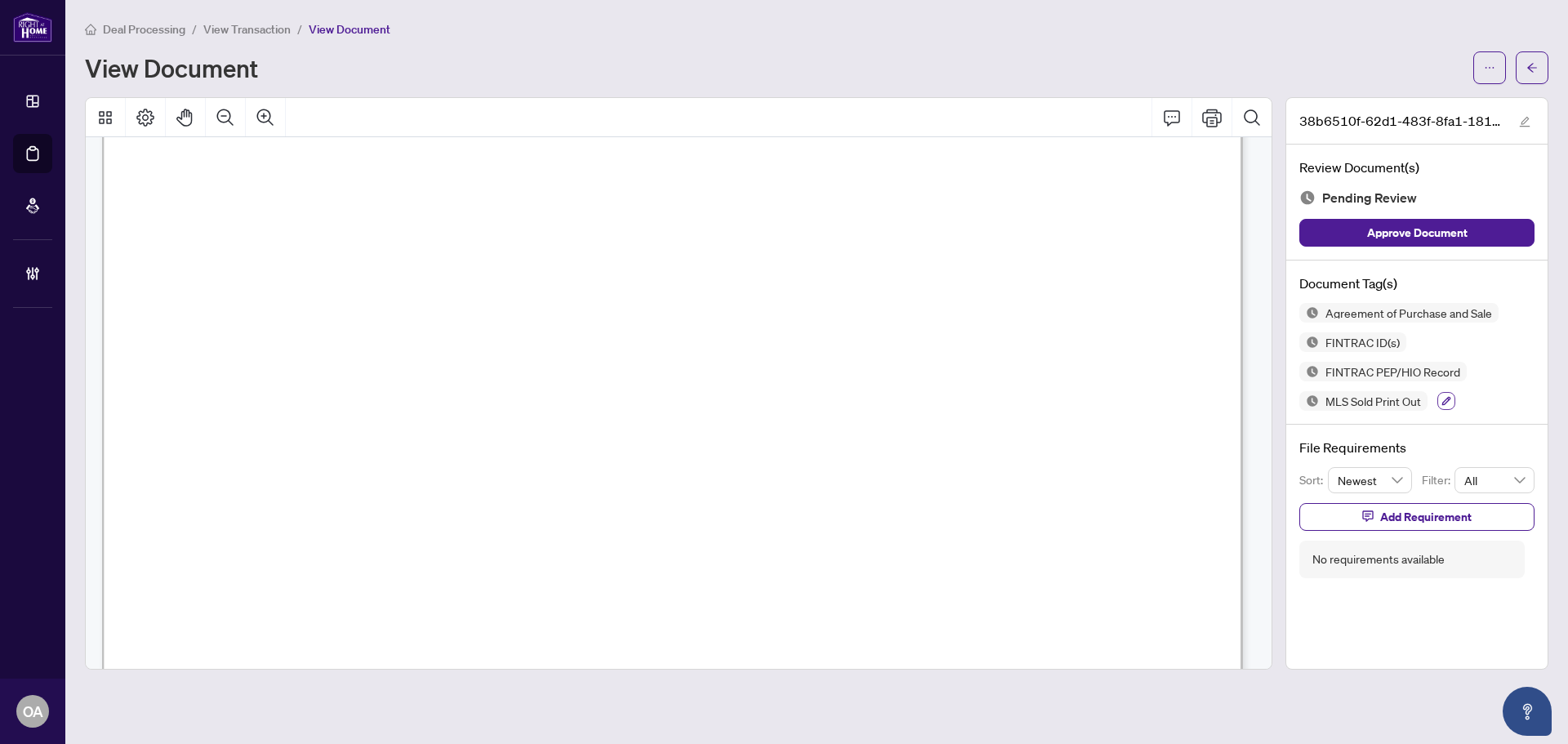
click at [1448, 400] on icon "button" at bounding box center [1447, 401] width 10 height 10
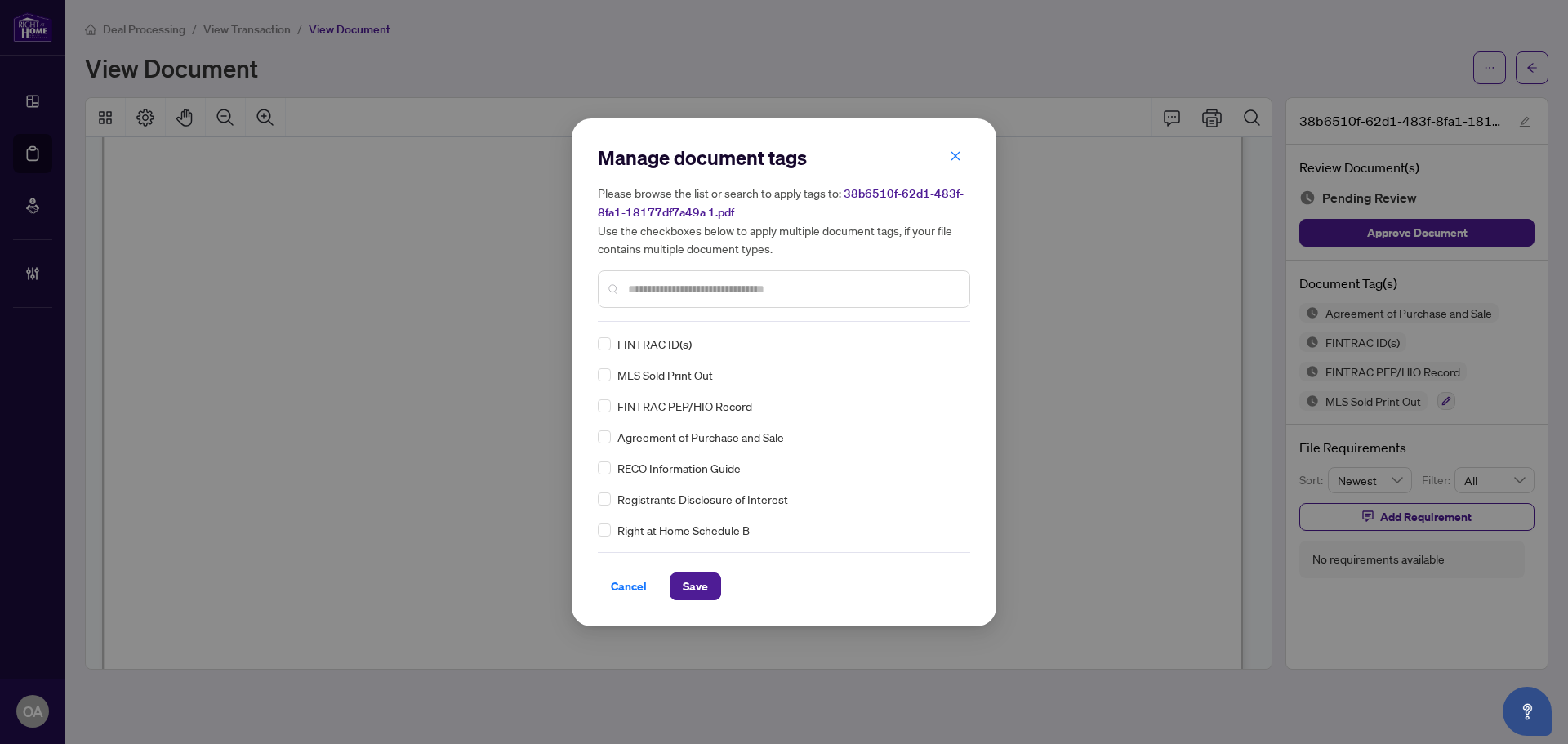
click at [660, 289] on input "text" at bounding box center [792, 289] width 328 height 18
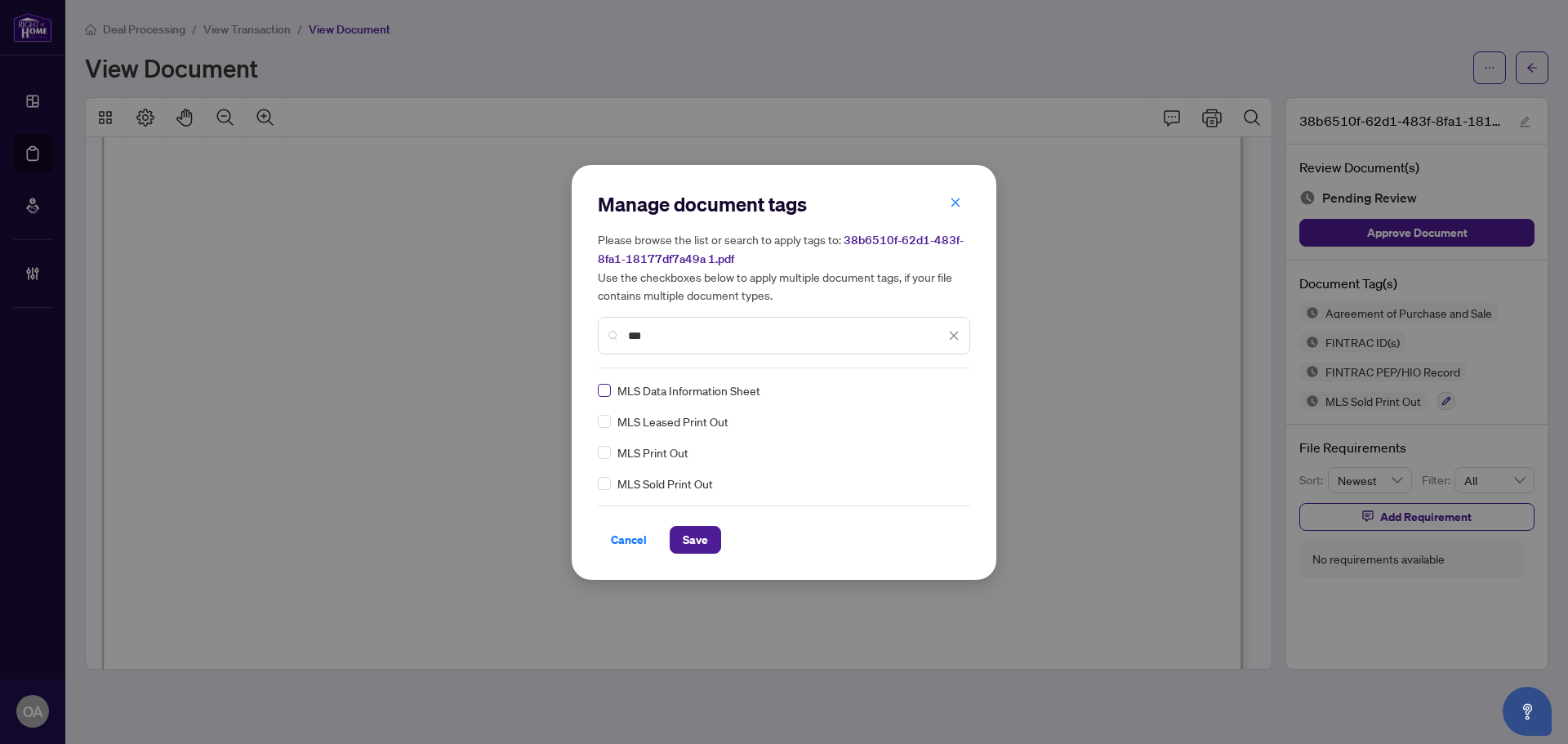
type input "***"
click at [961, 386] on div "MLS Data Information Sheet MLS Leased Print Out MLS Print Out MLS Sold Print Out" at bounding box center [784, 437] width 372 height 111
click at [953, 391] on icon at bounding box center [954, 390] width 10 height 7
click at [917, 472] on div "Approved" at bounding box center [895, 469] width 105 height 18
click at [709, 532] on button "Save" at bounding box center [696, 539] width 52 height 28
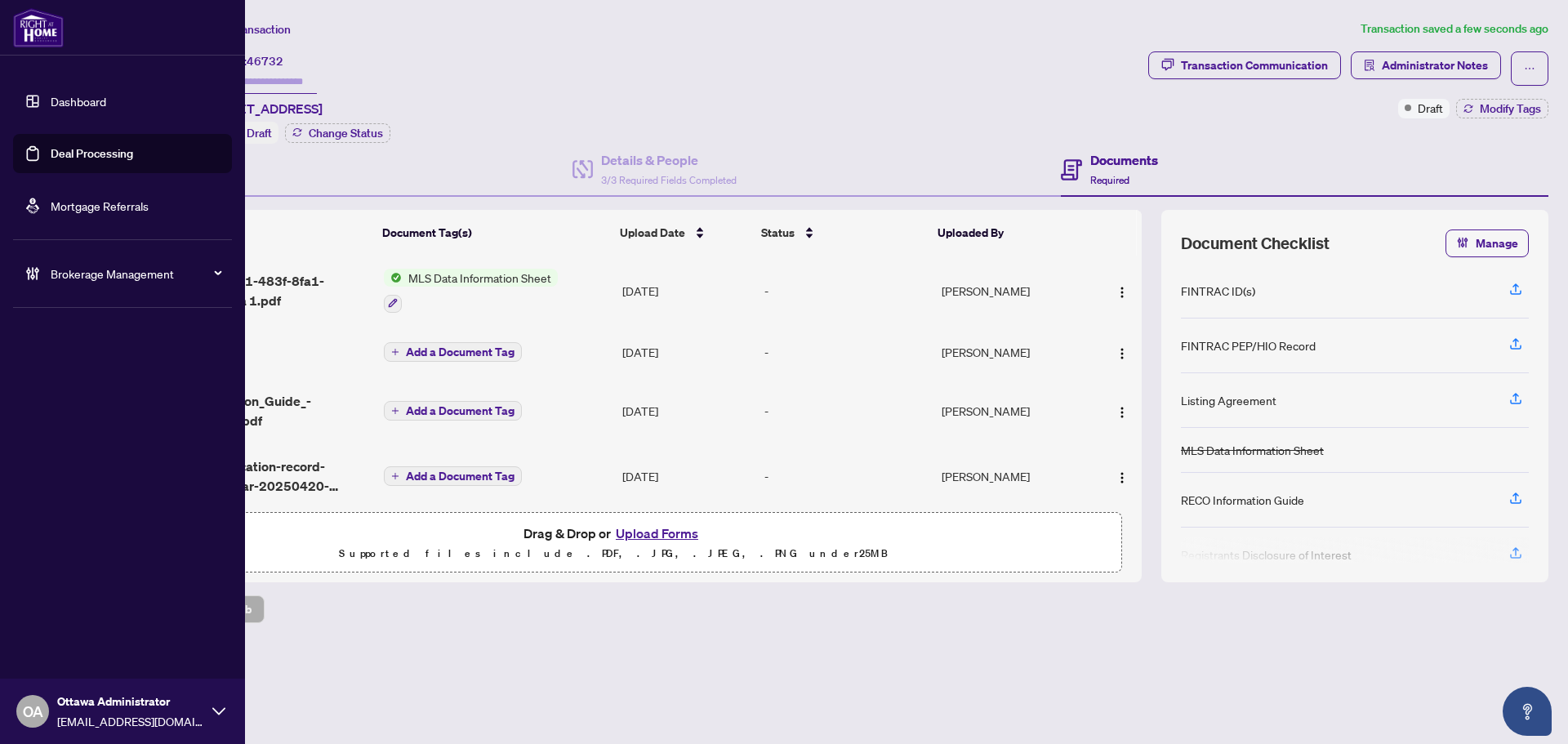
click at [73, 153] on link "Deal Processing" at bounding box center [92, 153] width 82 height 14
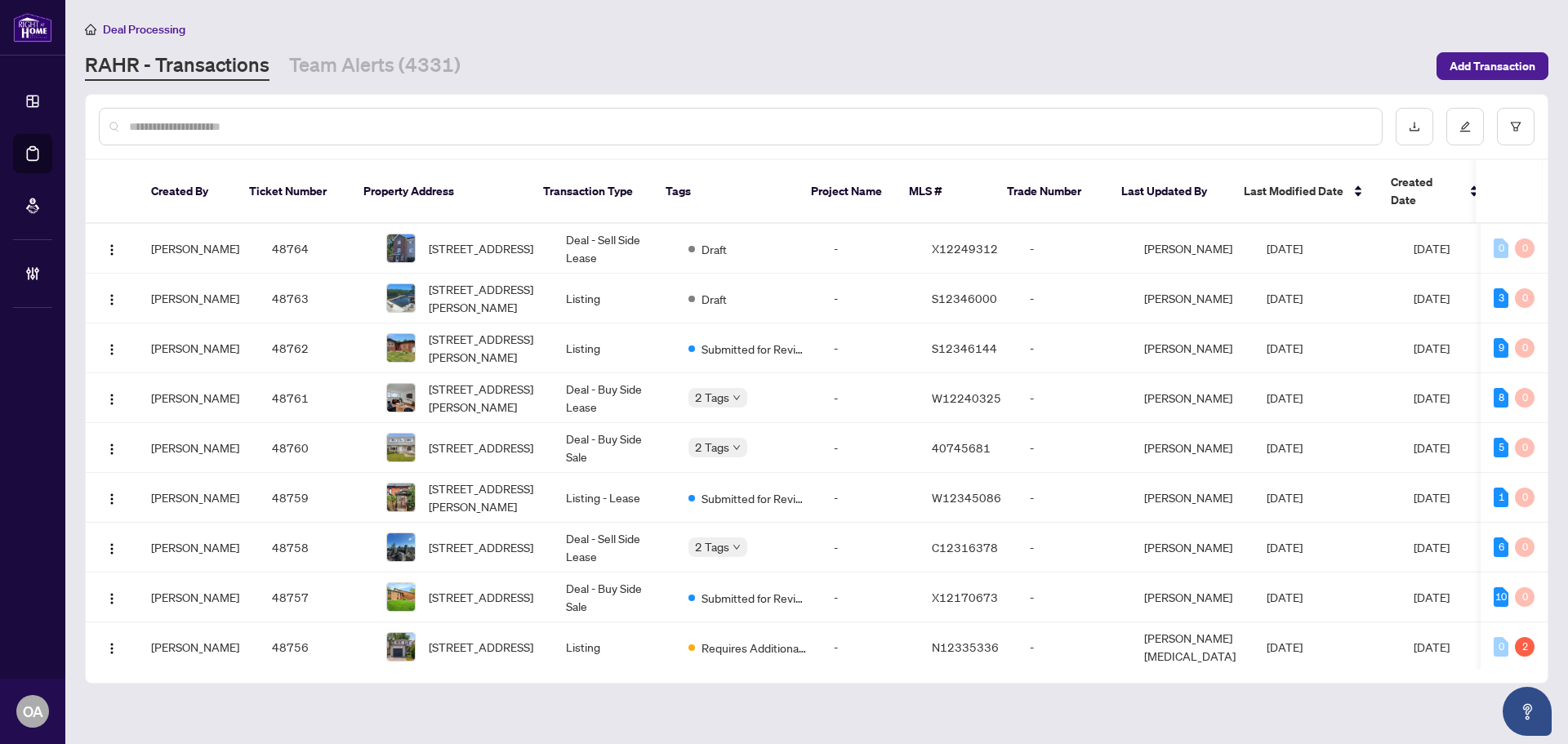
click at [594, 128] on input "text" at bounding box center [748, 126] width 1240 height 18
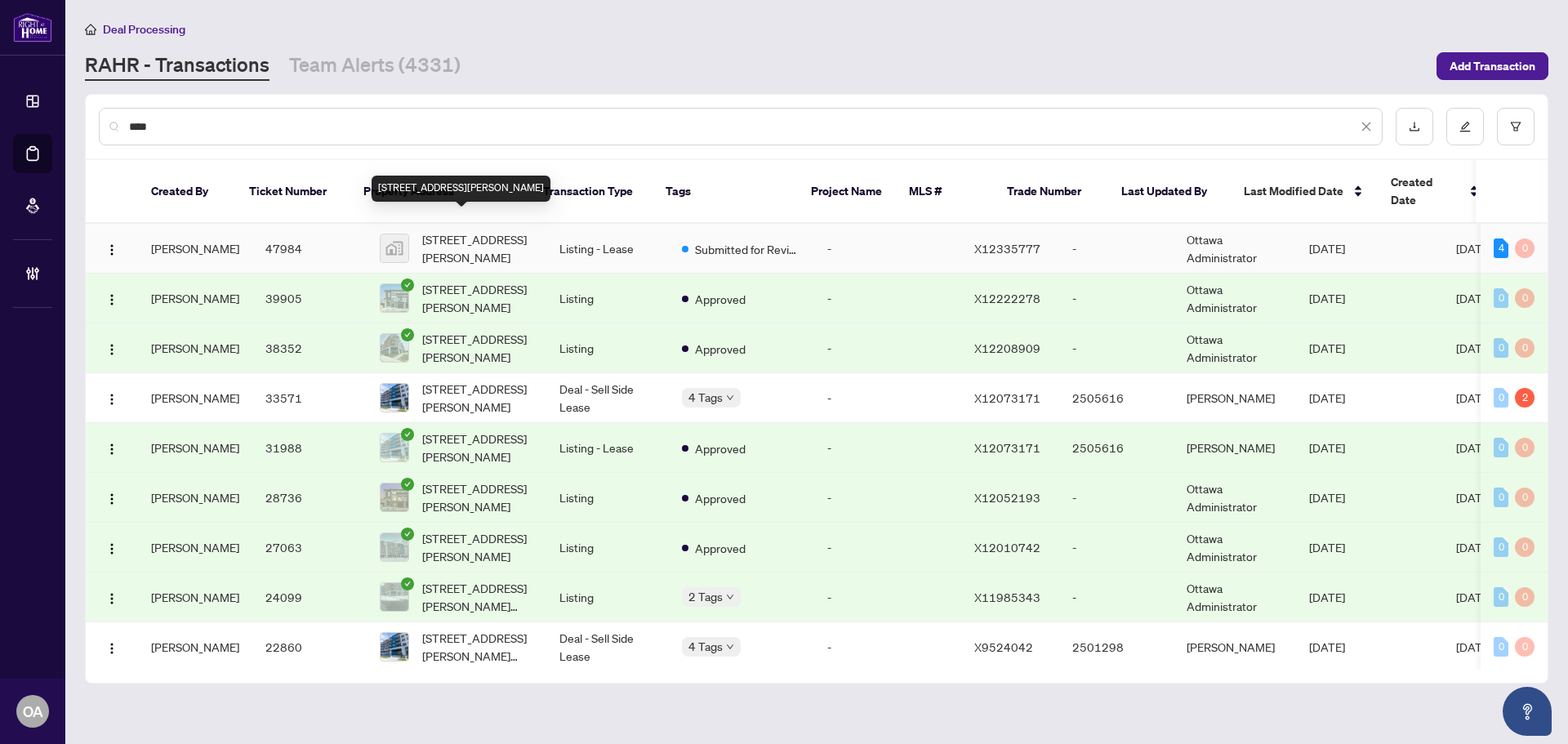
type input "****"
click at [479, 230] on span "393 Codd's Road, Ottawa, ON, Canada" at bounding box center [477, 248] width 111 height 36
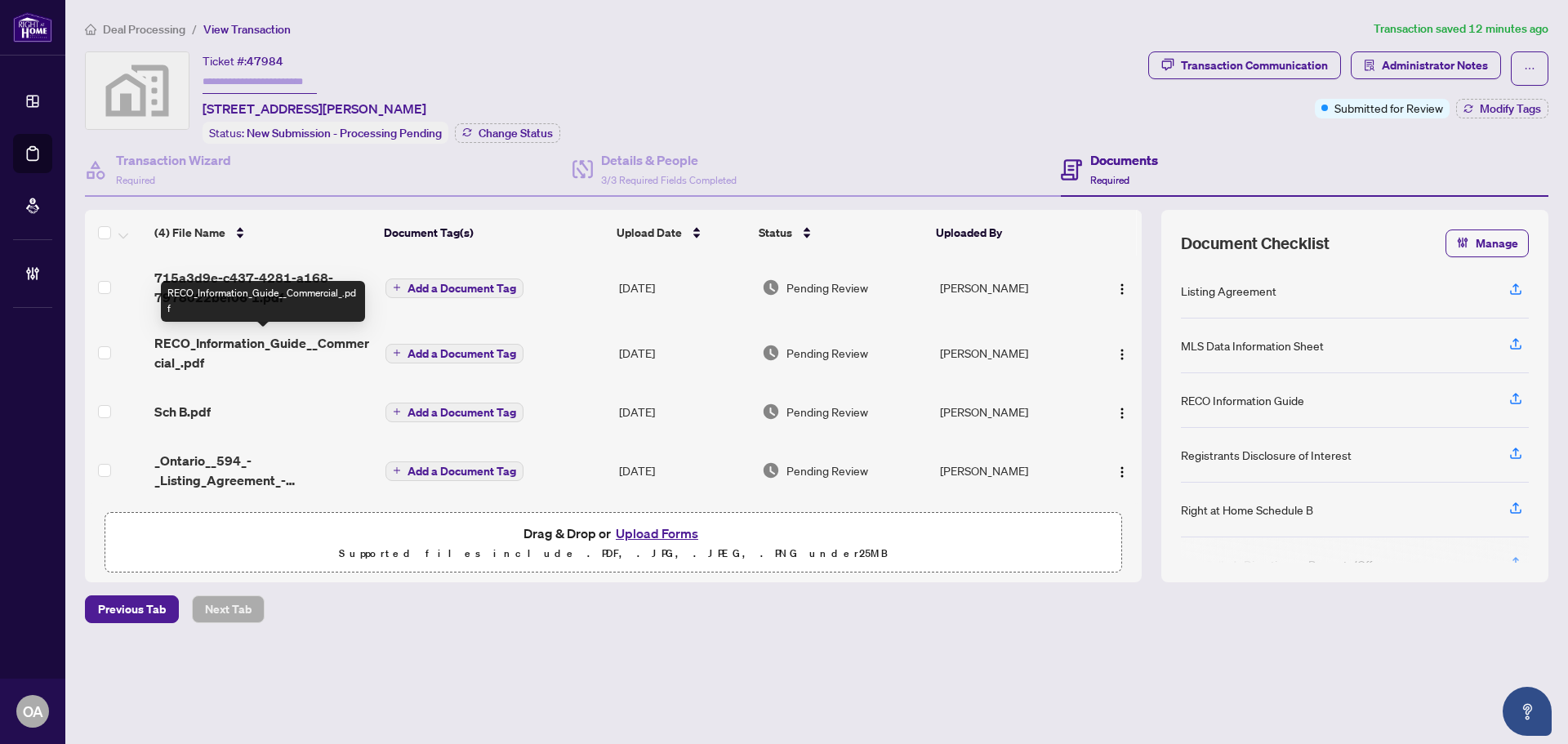
scroll to position [6, 0]
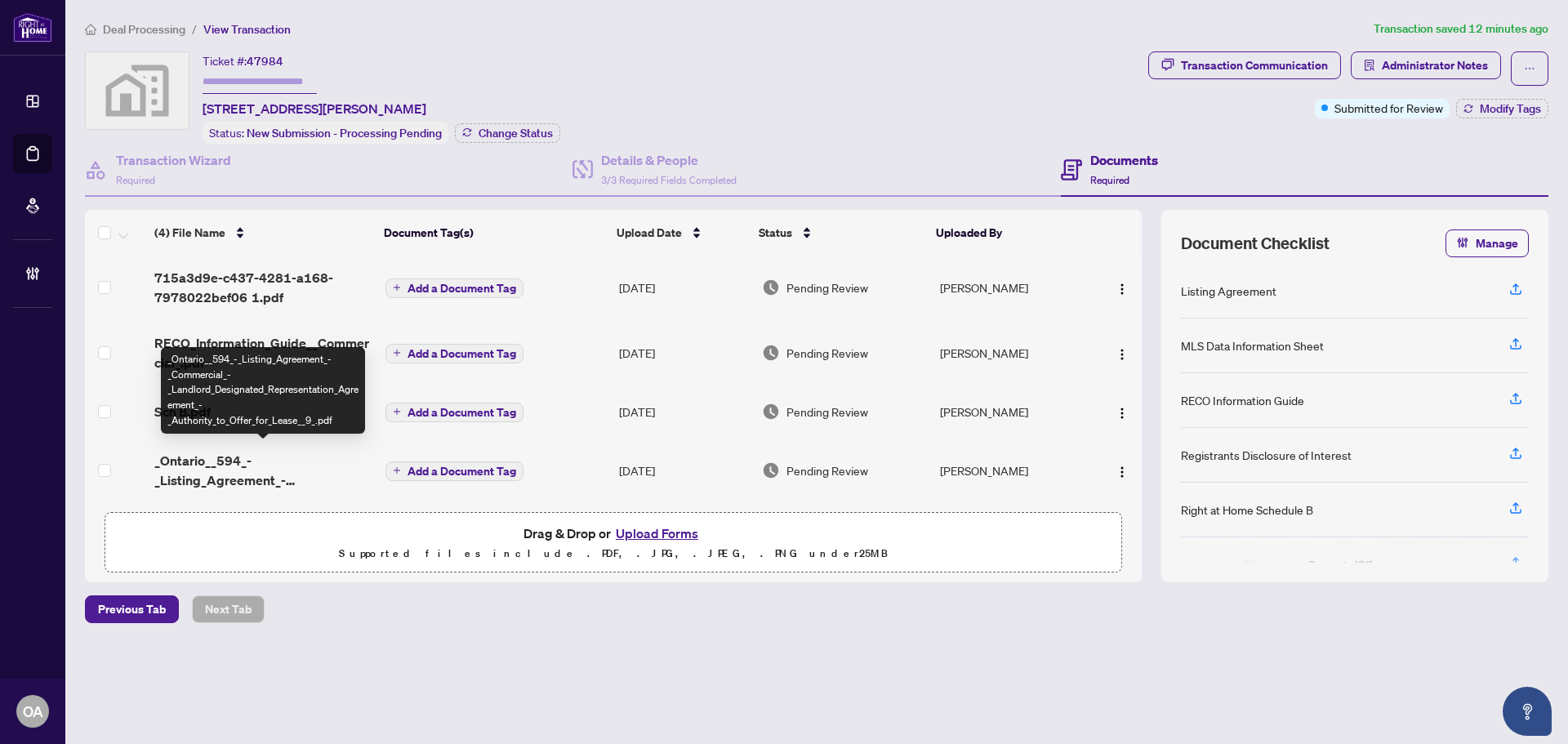
click at [250, 462] on span "_Ontario__594_-_Listing_Agreement_-_Commercial_-_Landlord_Designated_Representa…" at bounding box center [263, 469] width 219 height 39
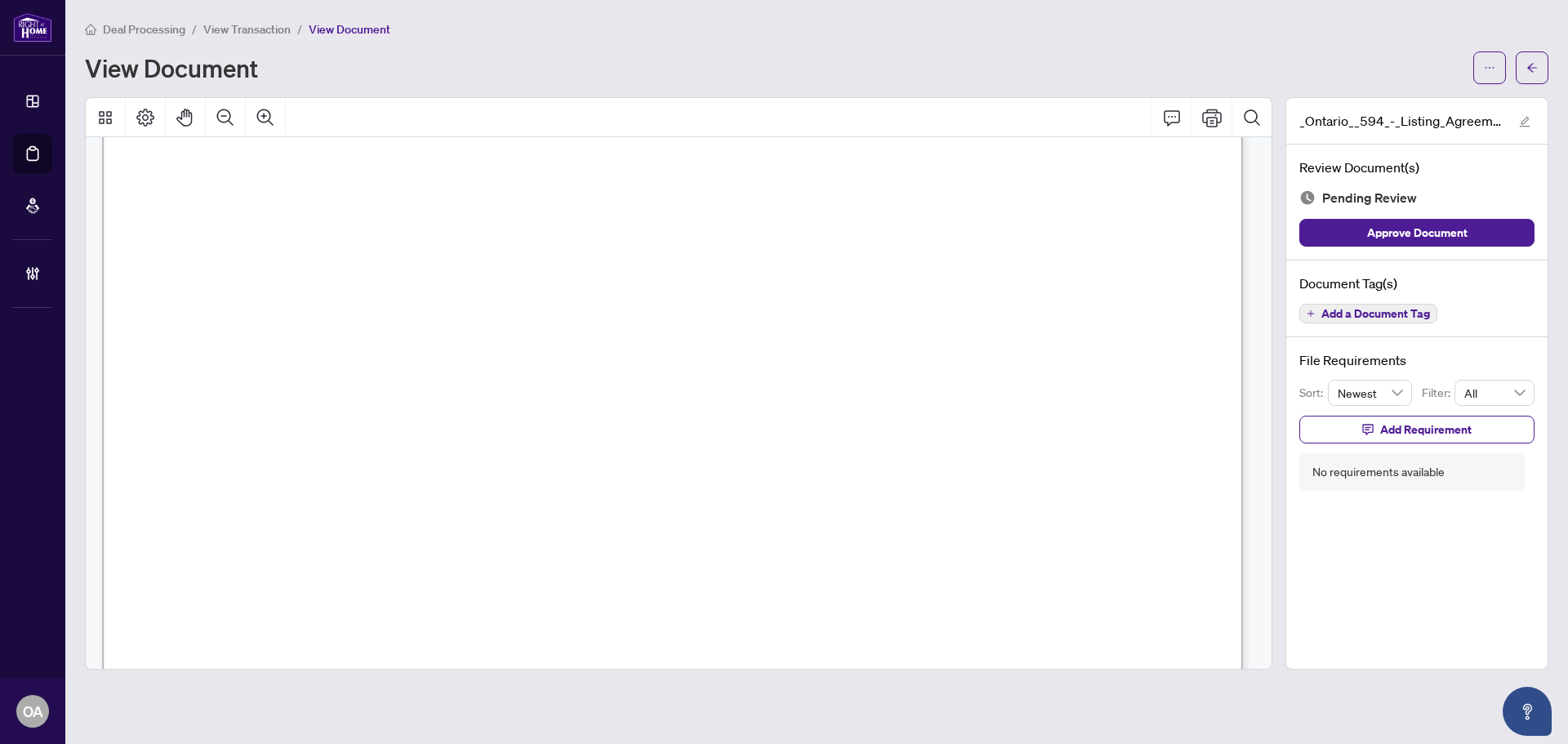
scroll to position [326, 0]
click at [1485, 59] on span "button" at bounding box center [1490, 67] width 11 height 26
click at [1395, 97] on span "Download" at bounding box center [1431, 102] width 124 height 18
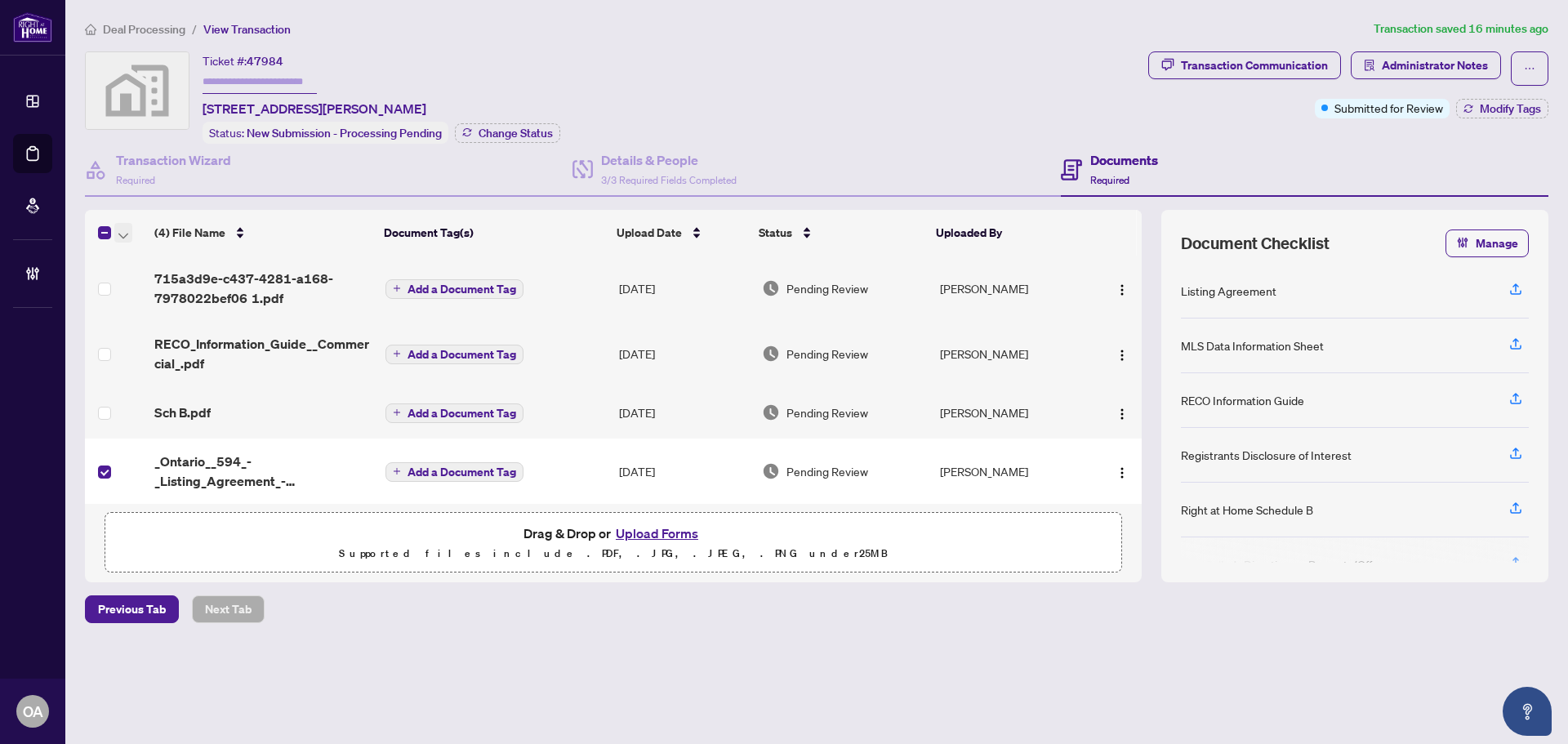
click at [119, 238] on span "button" at bounding box center [123, 233] width 10 height 18
click at [139, 310] on span "Archive Selected" at bounding box center [200, 312] width 145 height 18
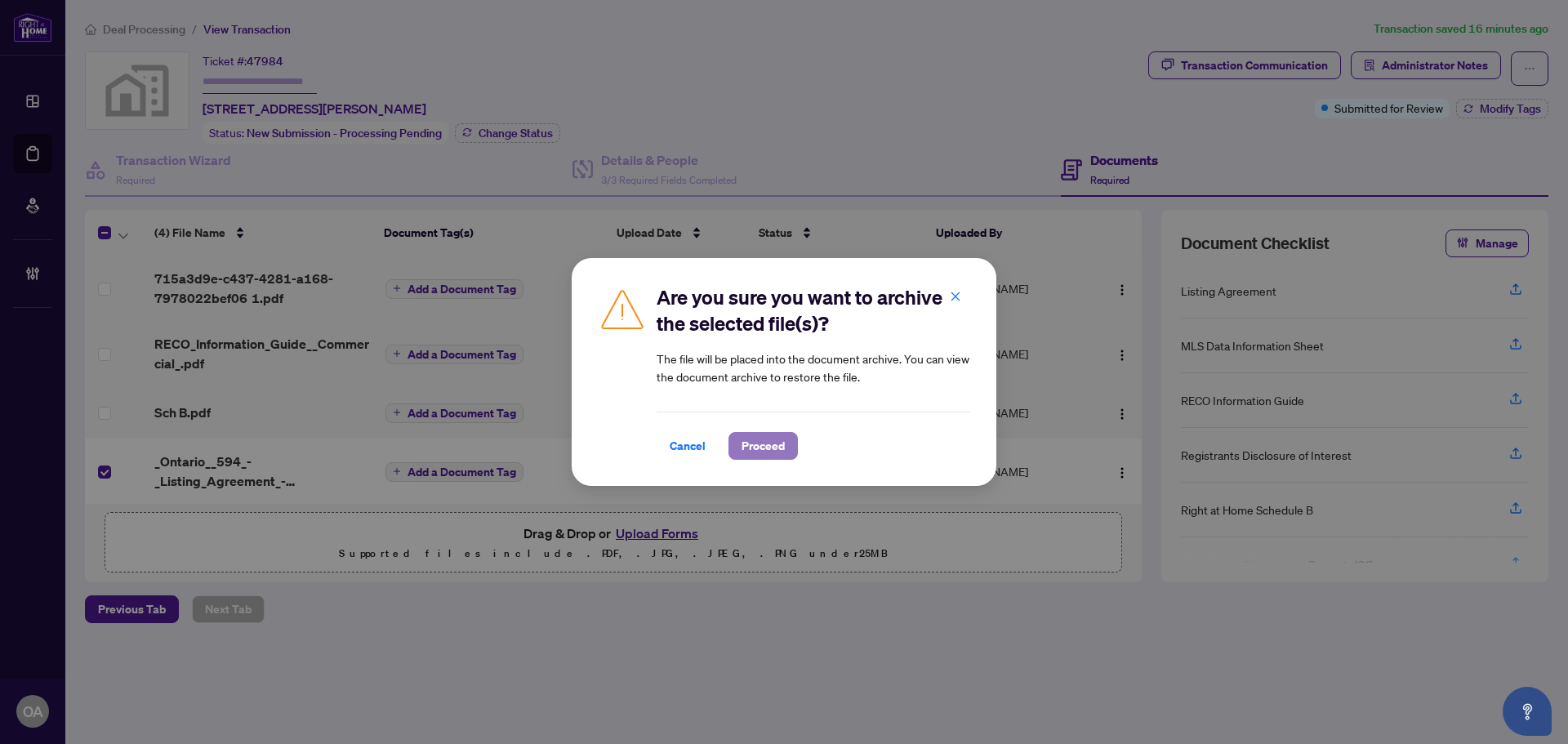
click at [770, 443] on span "Proceed" at bounding box center [763, 445] width 43 height 26
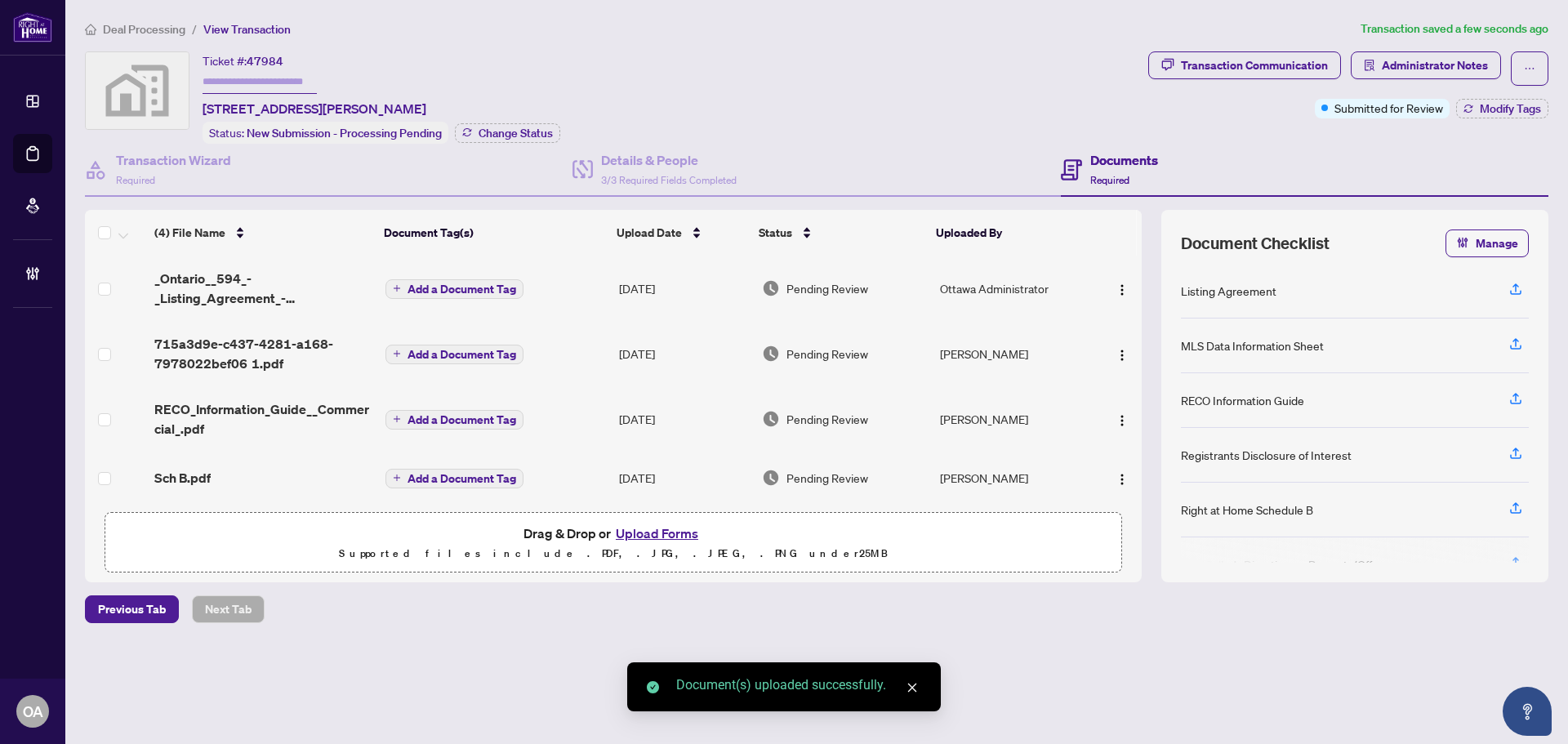
scroll to position [6, 0]
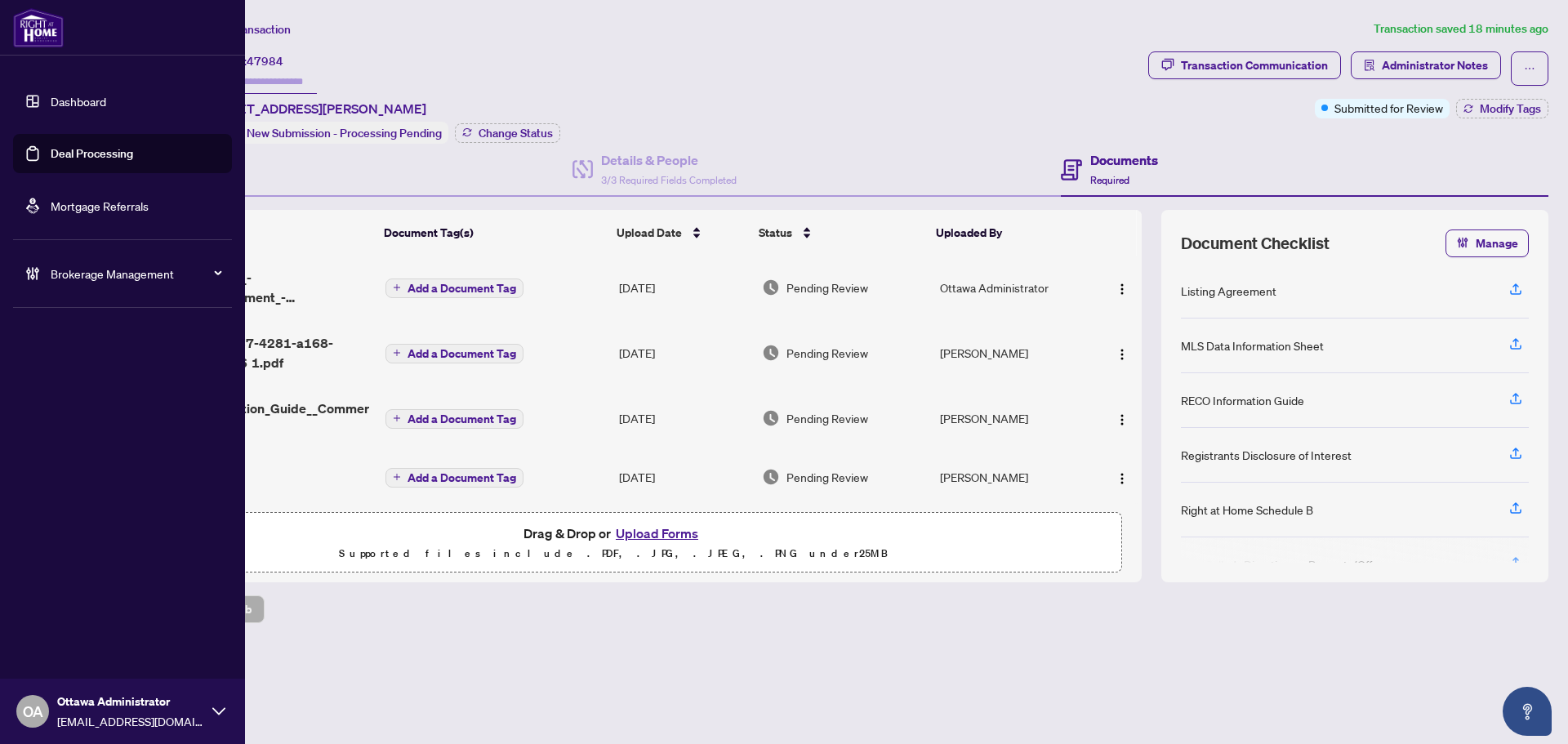
click at [88, 150] on link "Deal Processing" at bounding box center [92, 153] width 82 height 14
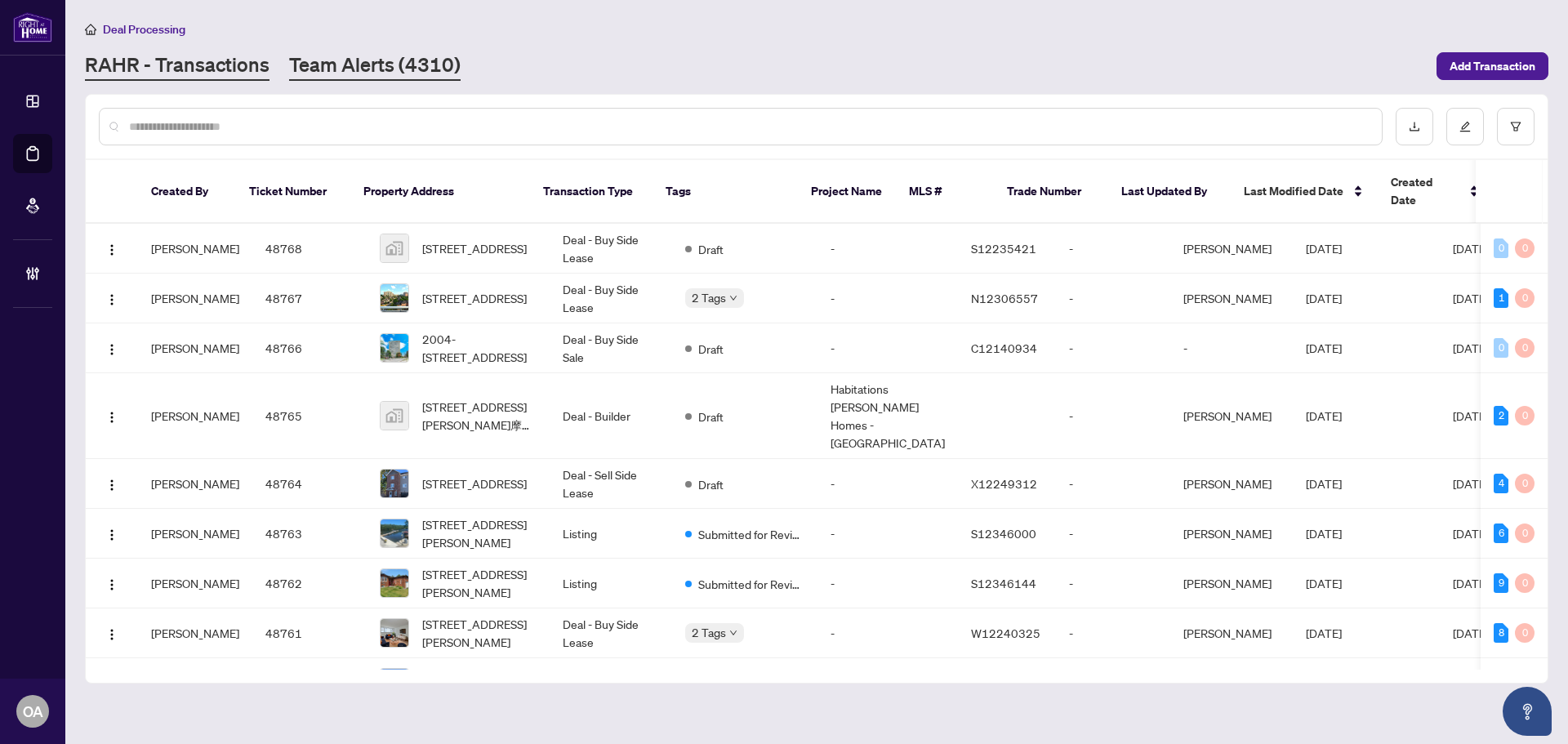
click at [443, 59] on link "Team Alerts (4310)" at bounding box center [375, 66] width 172 height 30
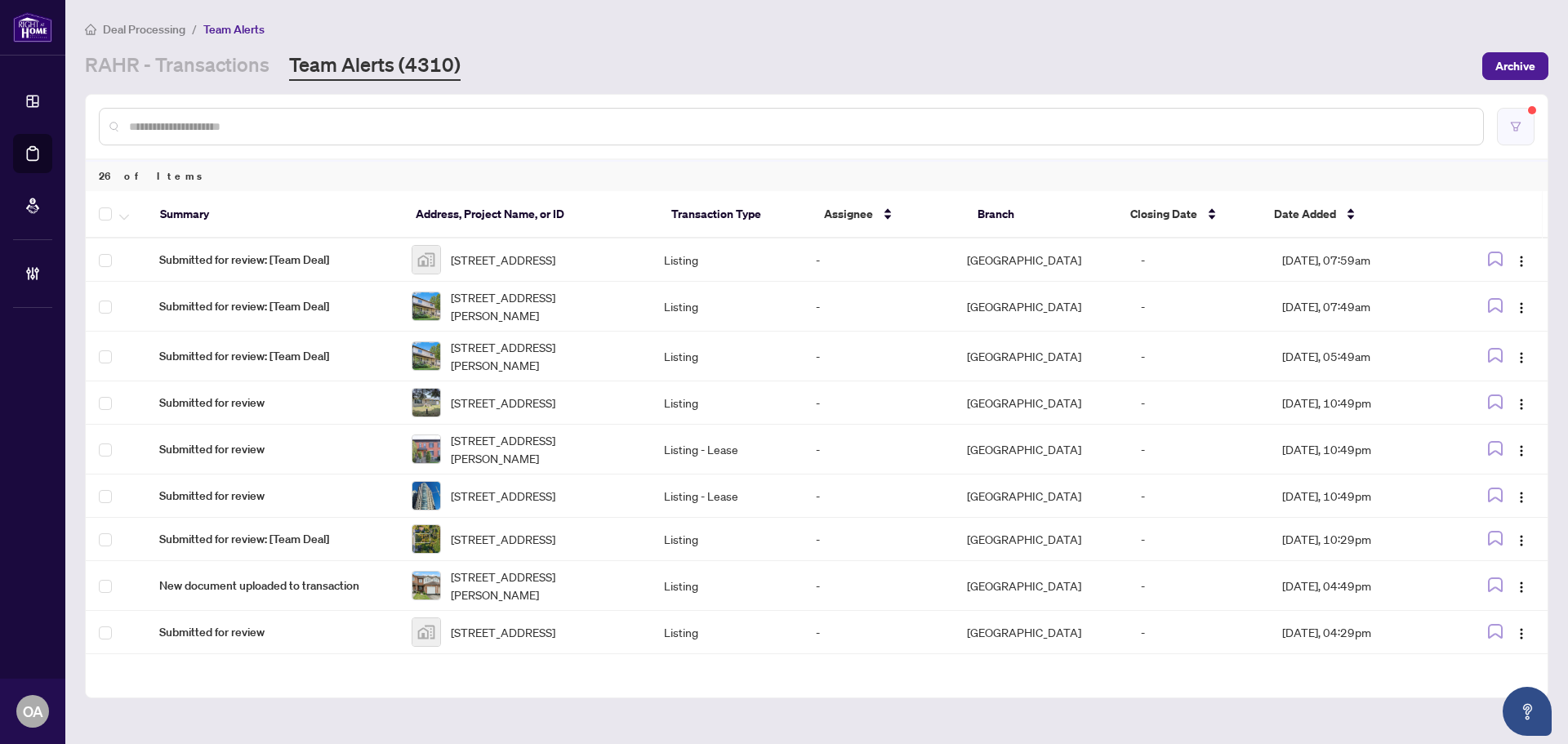
click at [1516, 137] on button "button" at bounding box center [1516, 126] width 37 height 37
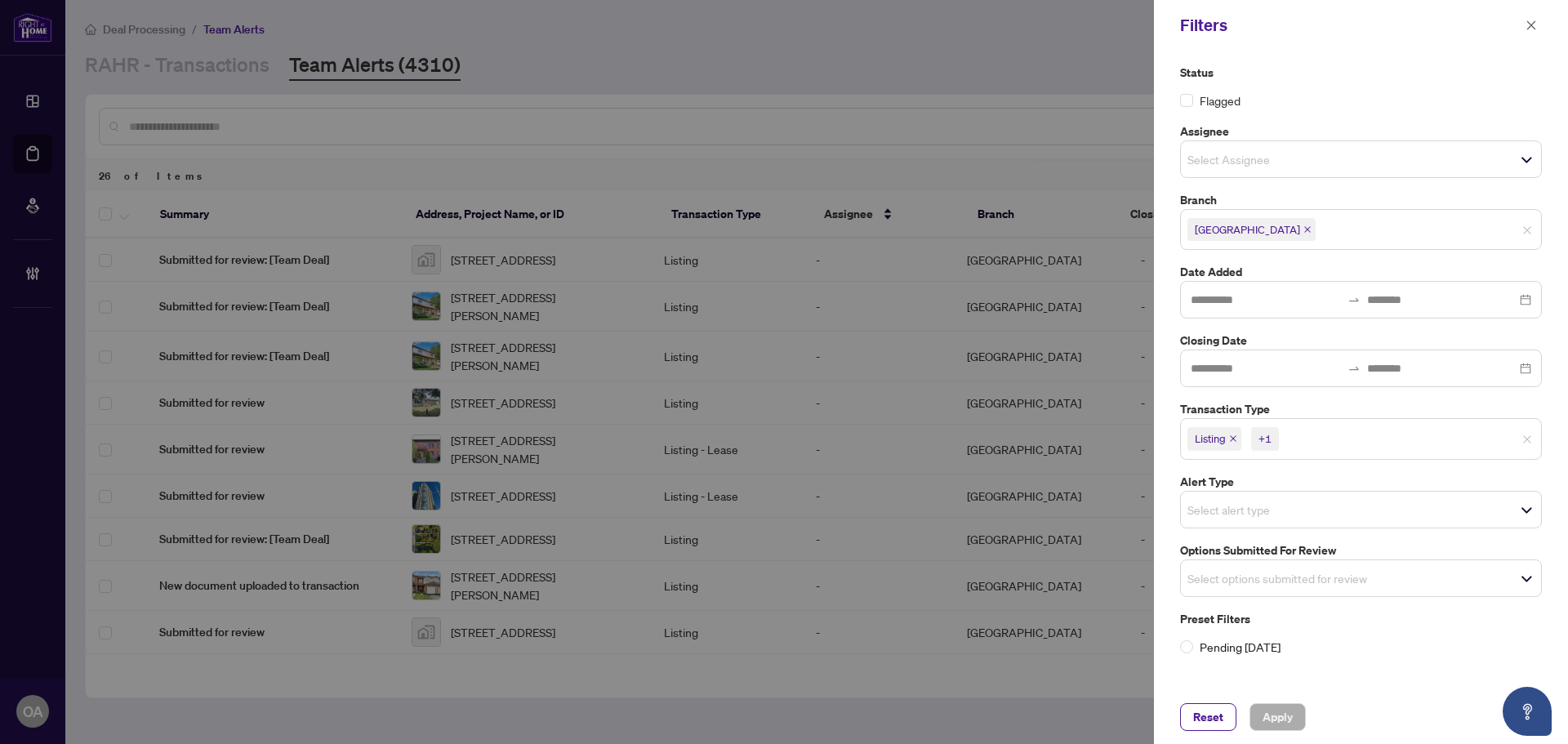
click at [1232, 437] on icon "close" at bounding box center [1233, 438] width 9 height 9
click at [1269, 436] on icon "close" at bounding box center [1270, 438] width 9 height 9
click at [1232, 430] on input "search" at bounding box center [1244, 437] width 115 height 20
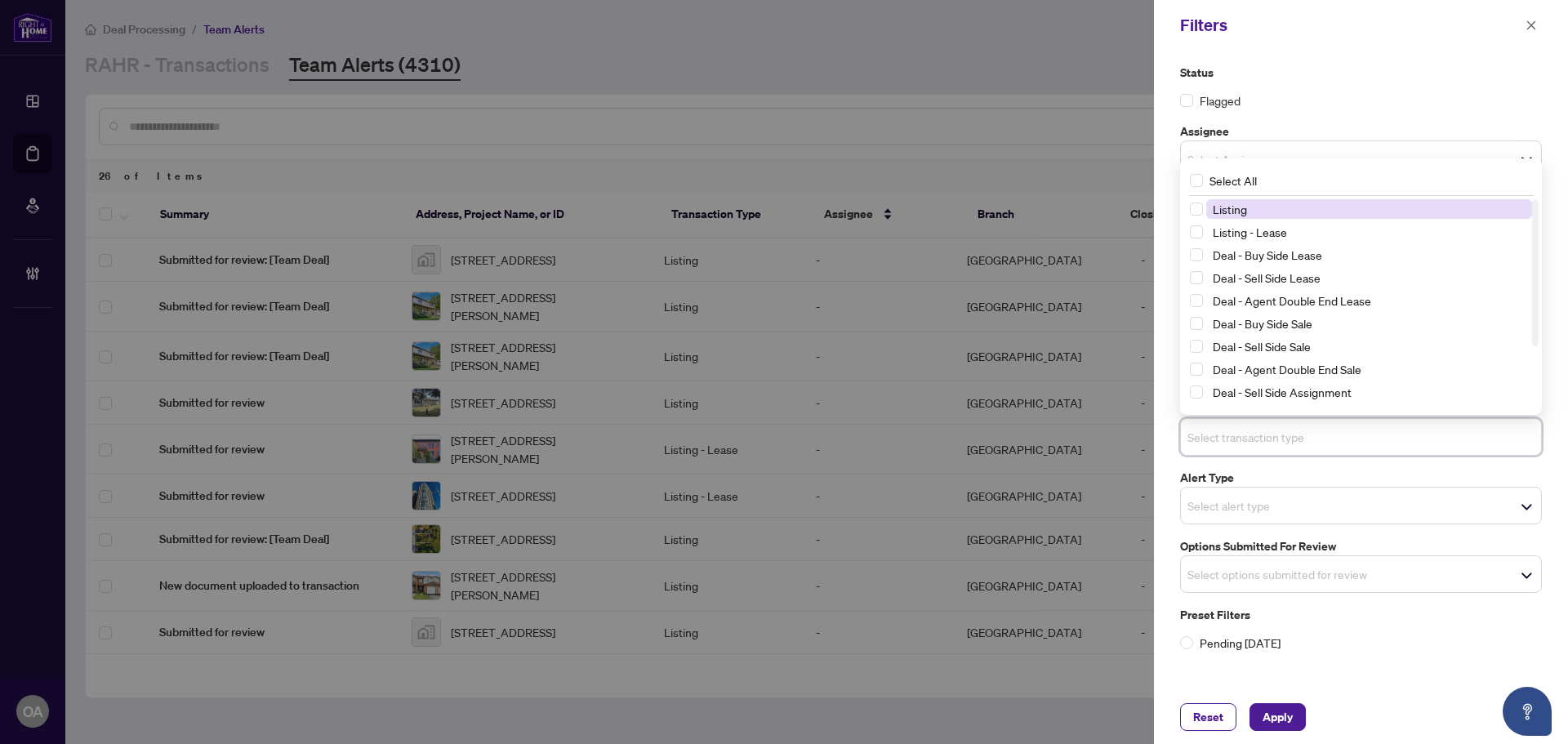
click at [1232, 434] on input "search" at bounding box center [1244, 437] width 115 height 20
click at [1265, 474] on label "Alert Type" at bounding box center [1361, 477] width 362 height 18
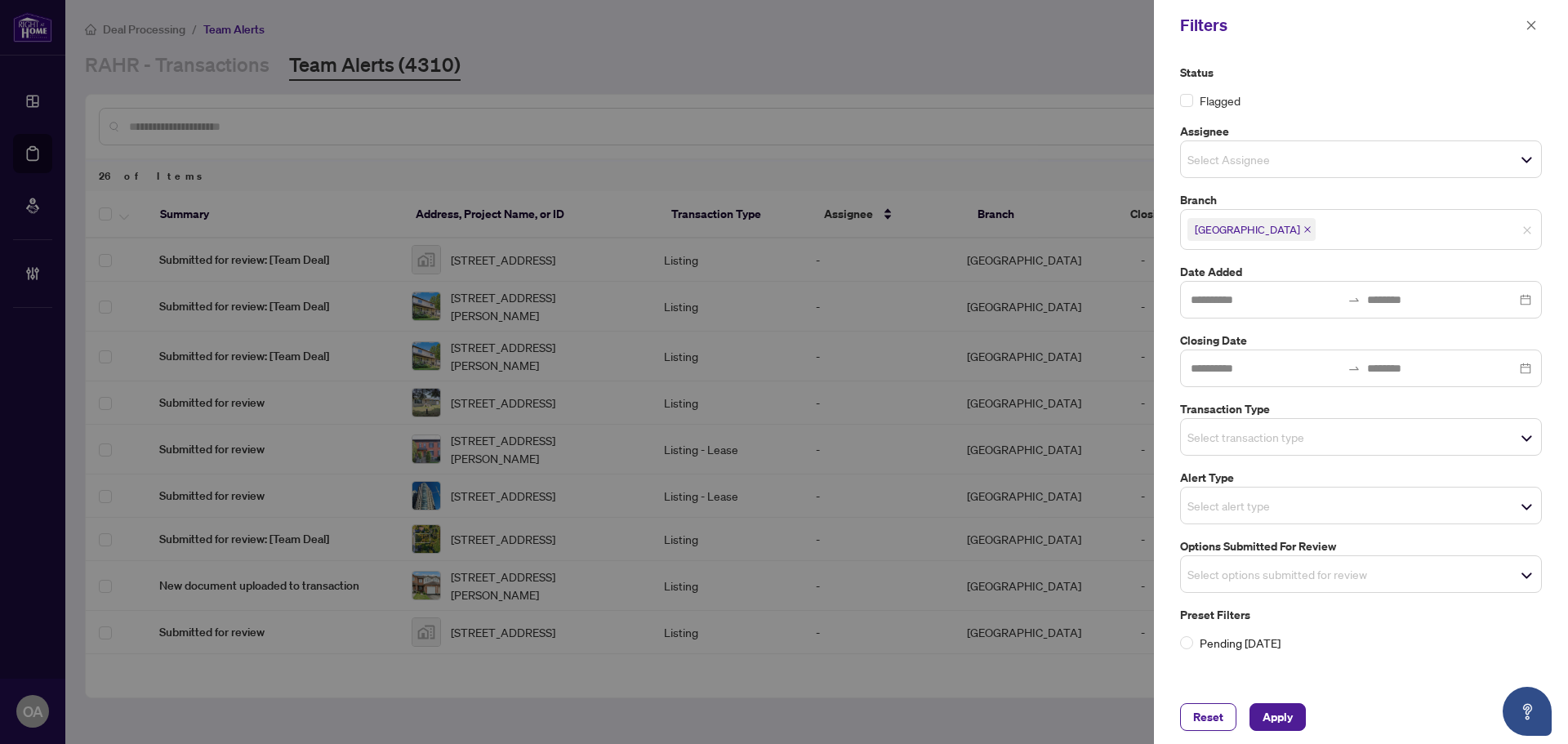
click at [1250, 490] on div "Select alert type" at bounding box center [1361, 505] width 362 height 37
click at [1378, 639] on label "Pending Today" at bounding box center [1361, 642] width 362 height 18
click at [1263, 574] on input "search" at bounding box center [1244, 573] width 115 height 20
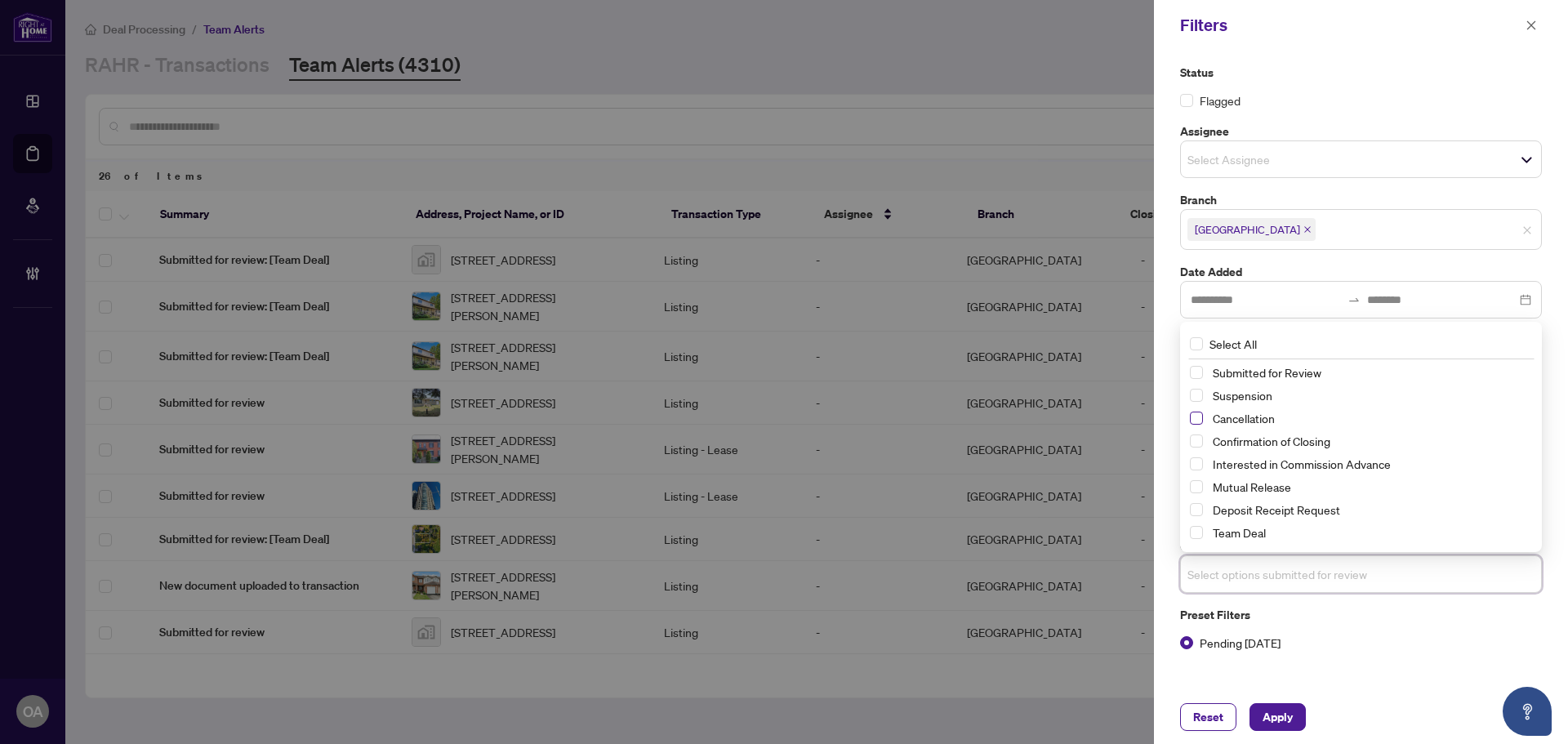
click at [1199, 420] on span "Select Cancellation" at bounding box center [1197, 418] width 13 height 13
click at [1196, 442] on span "Select Confirmation of Closing" at bounding box center [1197, 442] width 13 height 13
click at [1193, 486] on span "Select Mutual Release" at bounding box center [1197, 487] width 13 height 13
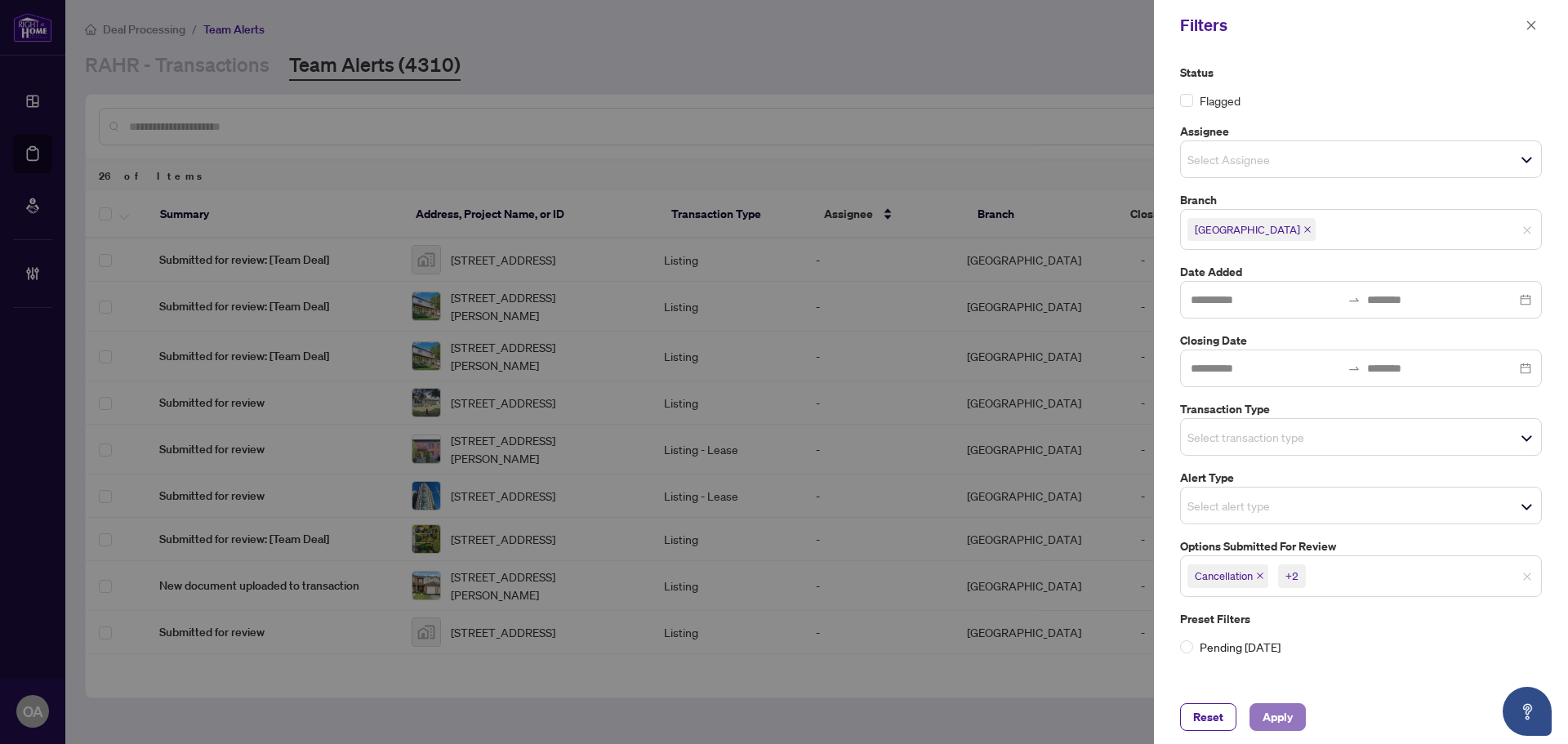
click at [1282, 712] on span "Apply" at bounding box center [1278, 716] width 31 height 26
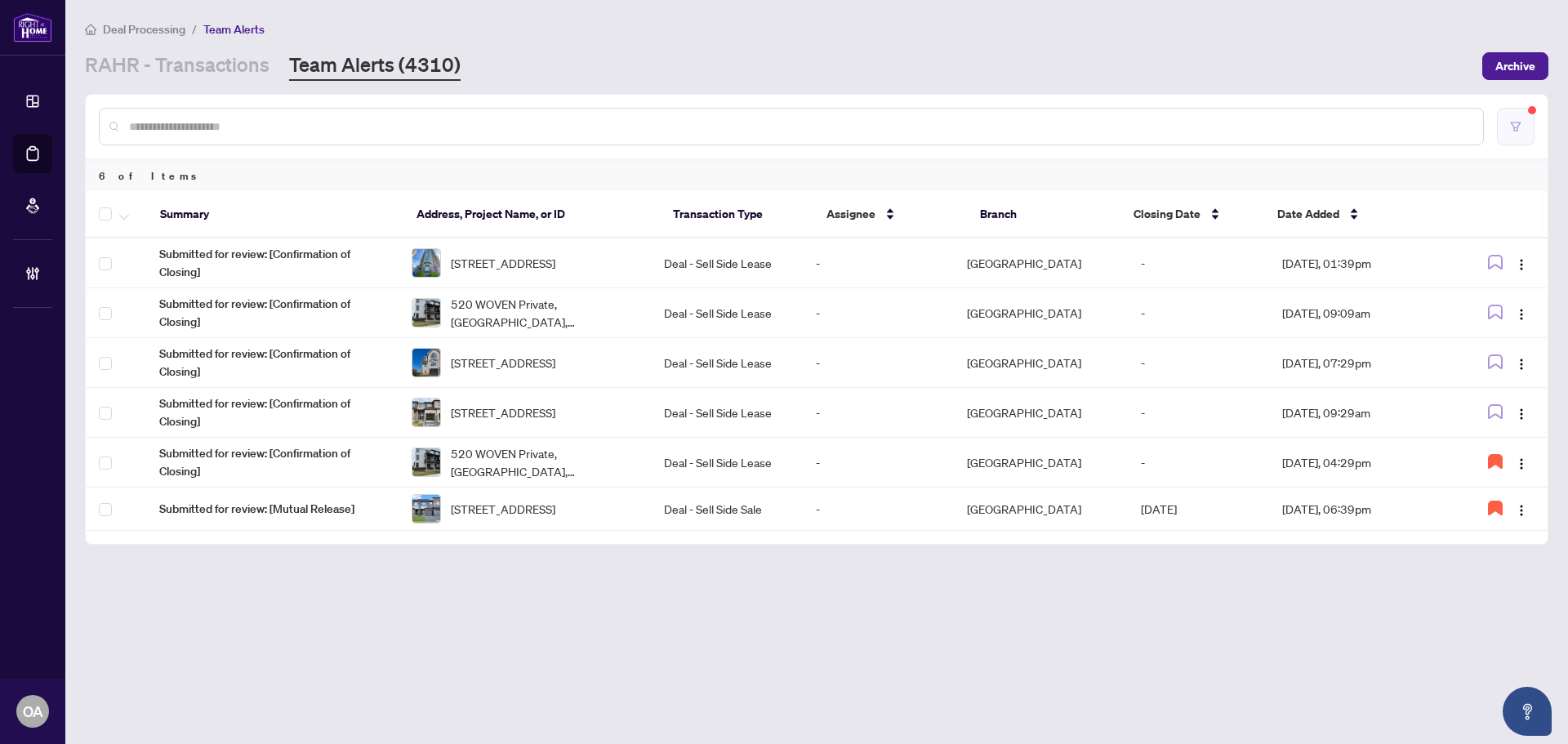
click at [1510, 111] on button "button" at bounding box center [1516, 126] width 37 height 37
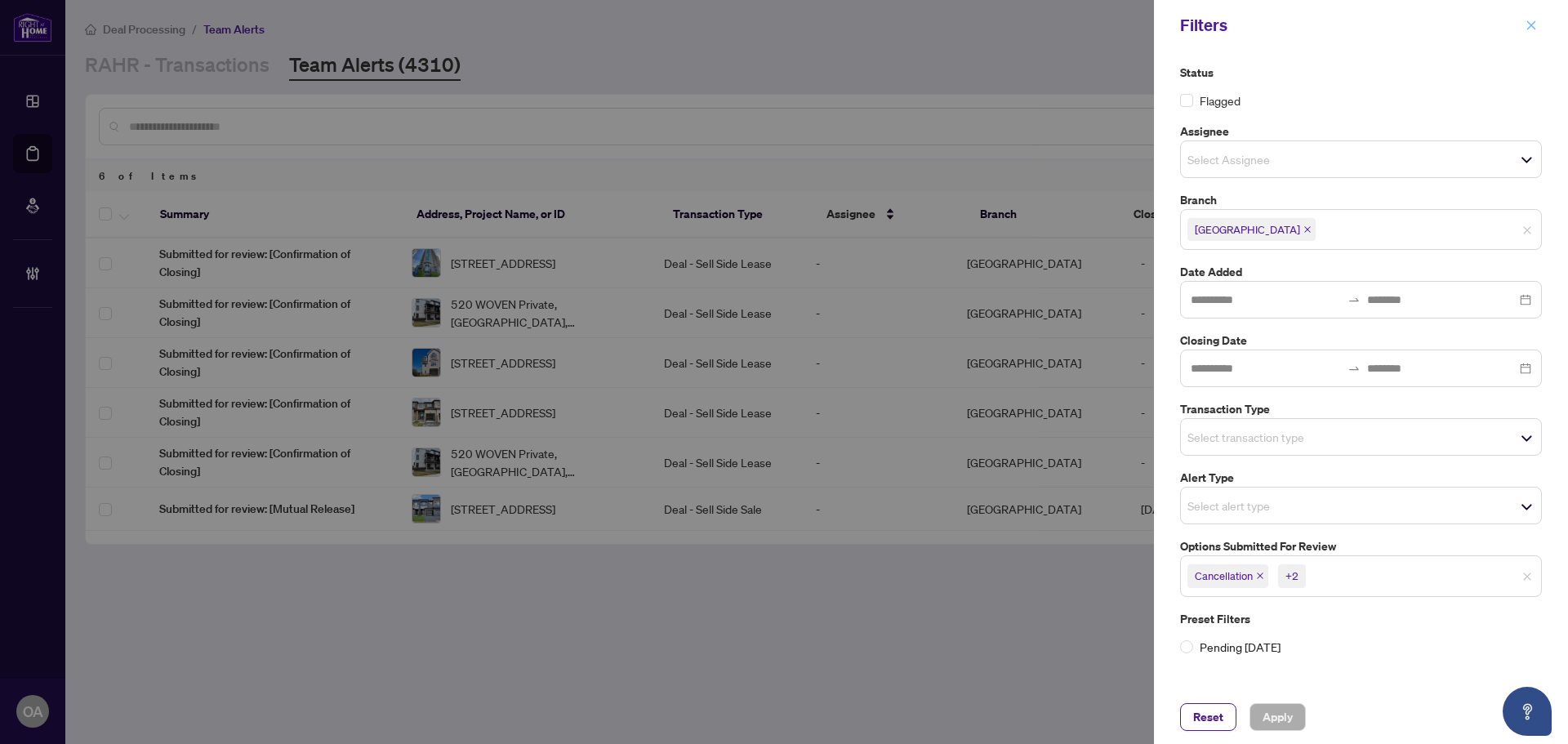
click at [1533, 22] on icon "close" at bounding box center [1532, 26] width 11 height 11
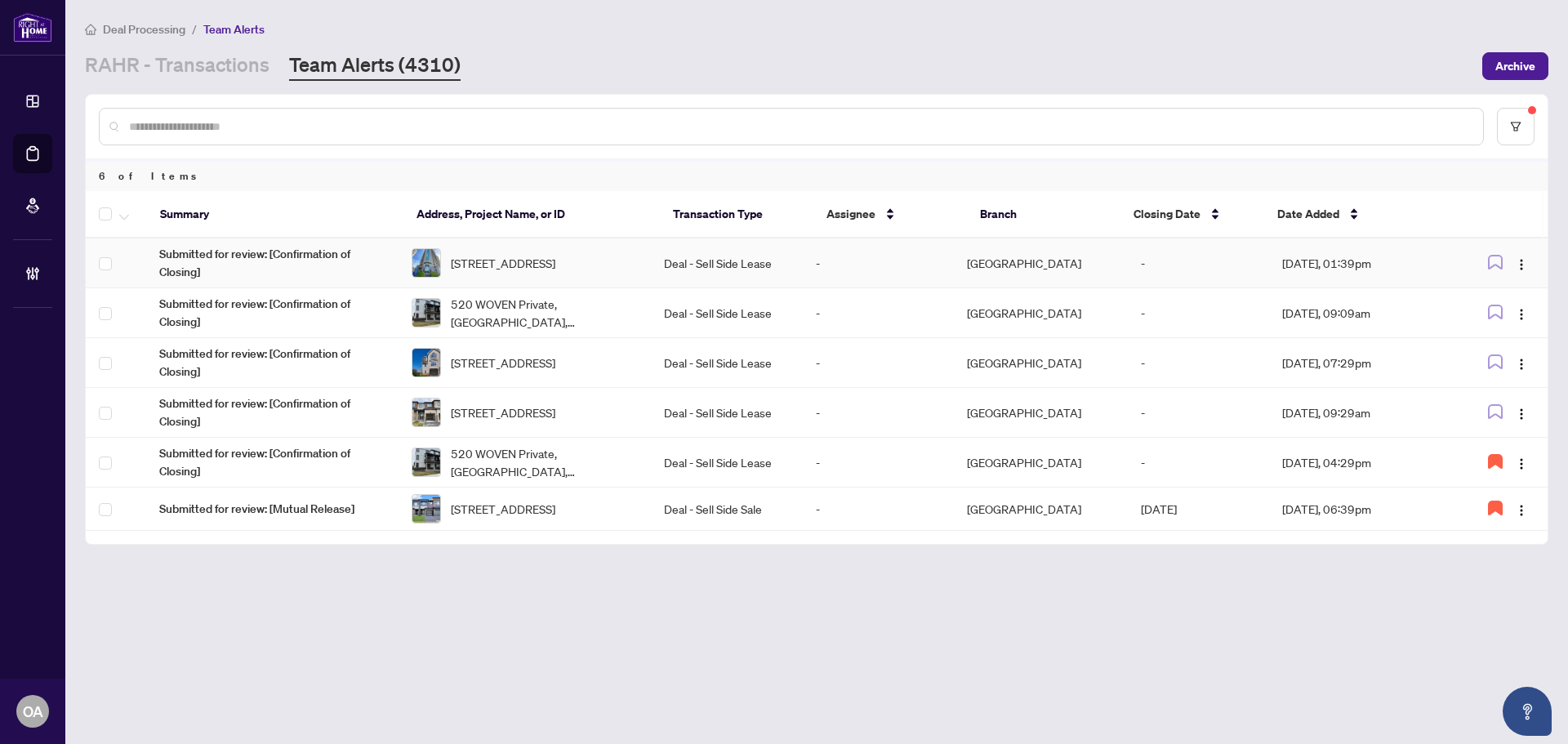
click at [555, 266] on span "309-234 Rideau St, Ottawa, Ontario K1N 0A9, Canada" at bounding box center [503, 262] width 105 height 18
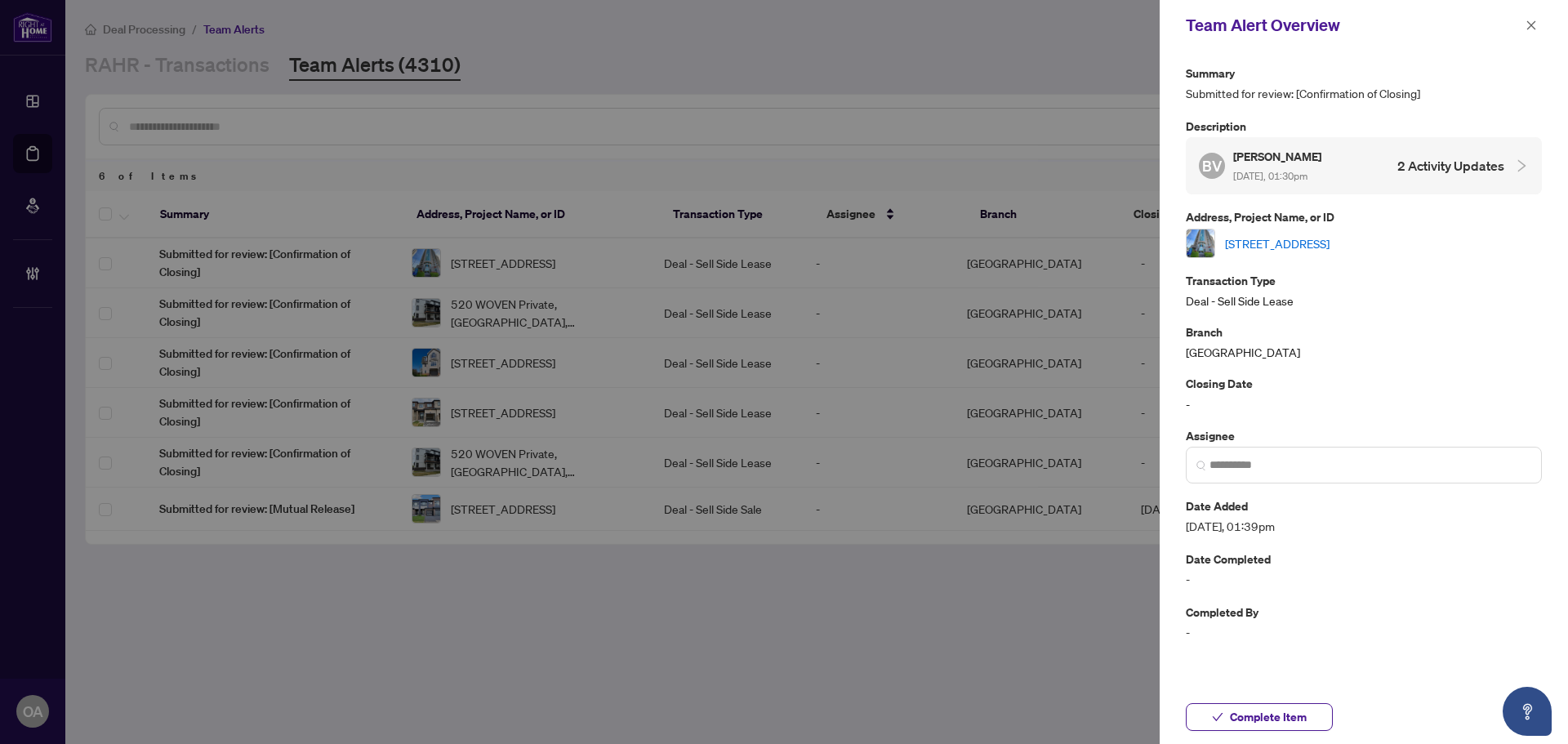
click at [1329, 238] on link "309-234 Rideau St, Ottawa, Ontario K1N 0A9, Canada" at bounding box center [1278, 243] width 105 height 18
click at [1531, 24] on icon "close" at bounding box center [1532, 26] width 11 height 11
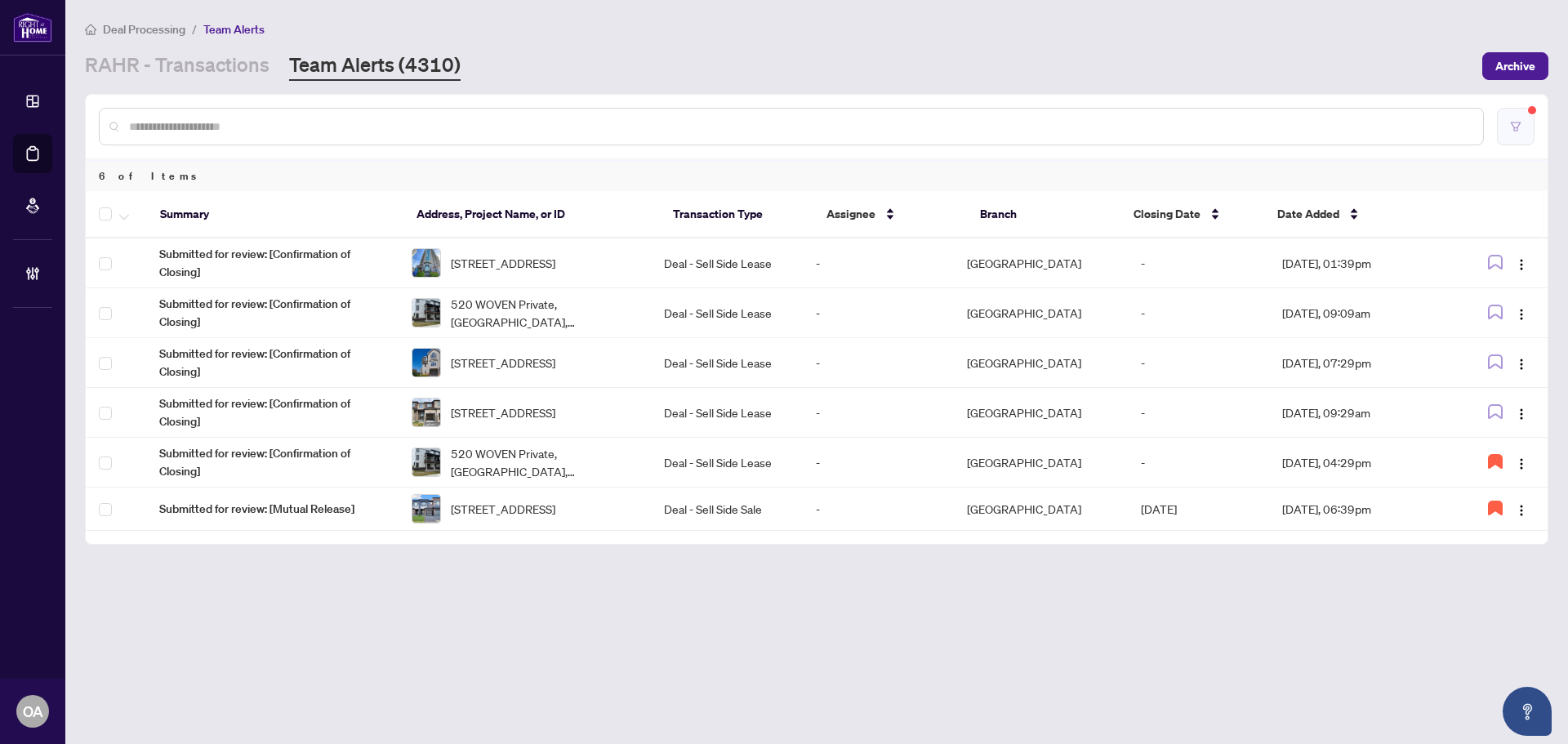
click at [1506, 116] on button "button" at bounding box center [1516, 126] width 37 height 37
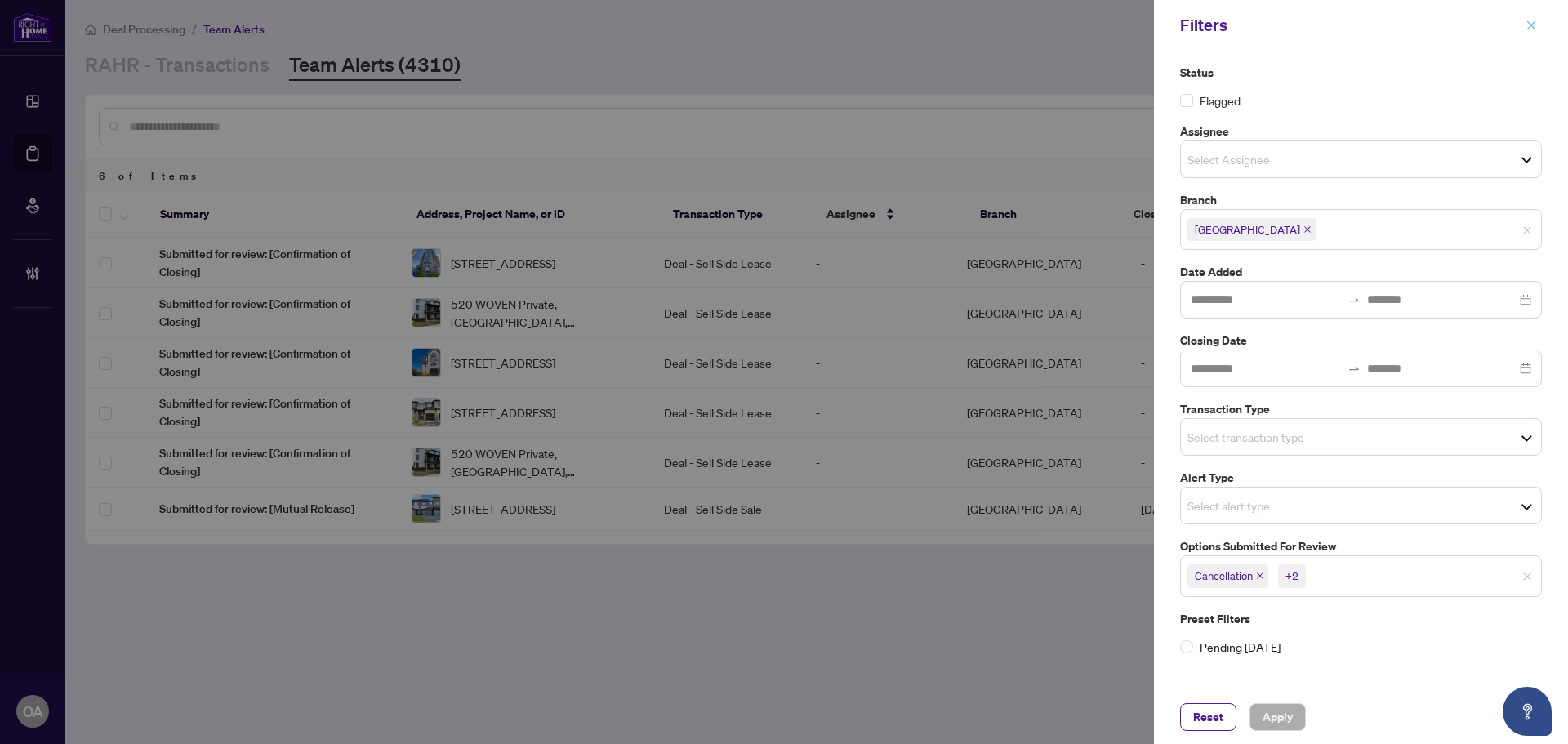
click at [1533, 21] on icon "close" at bounding box center [1532, 26] width 11 height 11
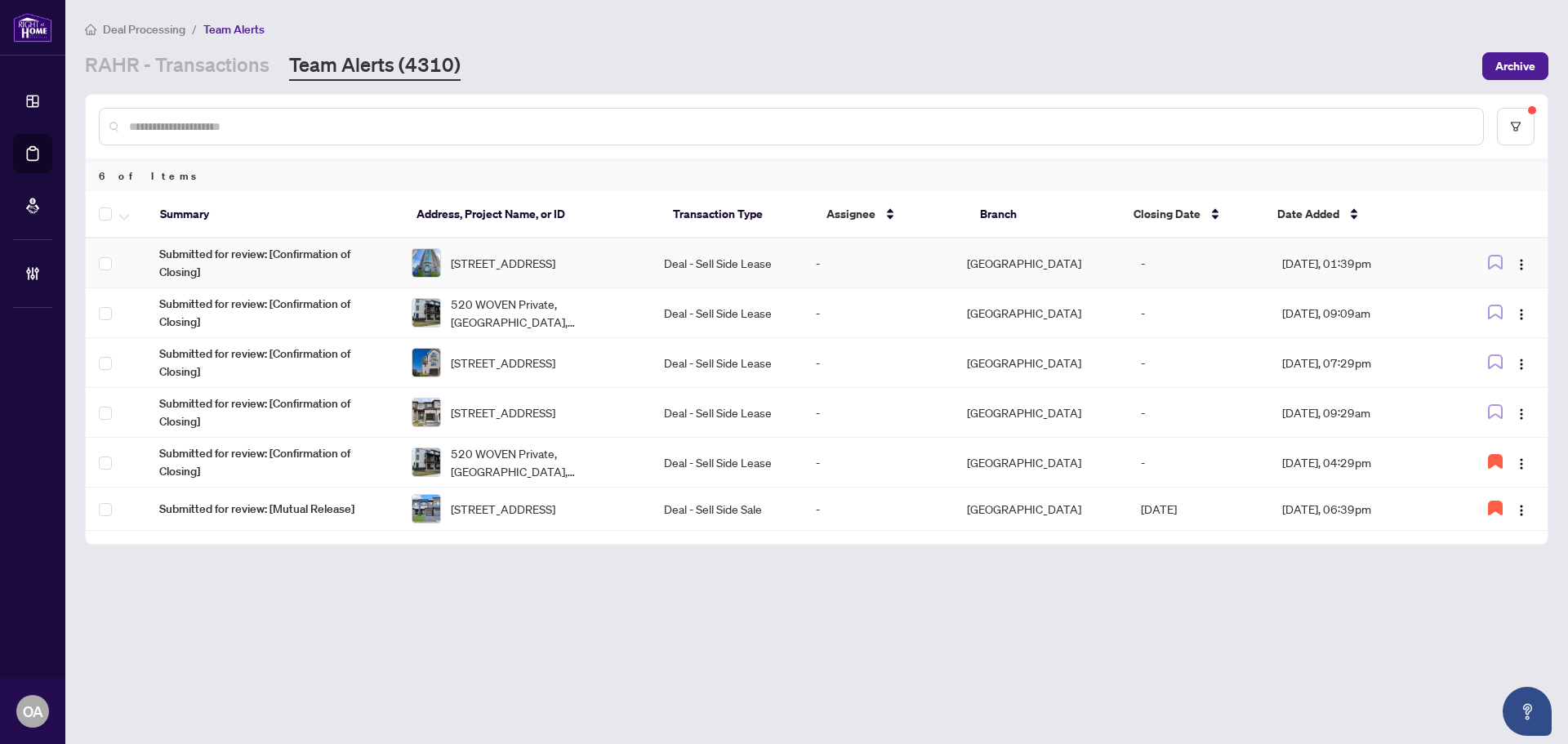
click at [496, 257] on span "309-234 Rideau St, Ottawa, Ontario K1N 0A9, Canada" at bounding box center [503, 262] width 105 height 18
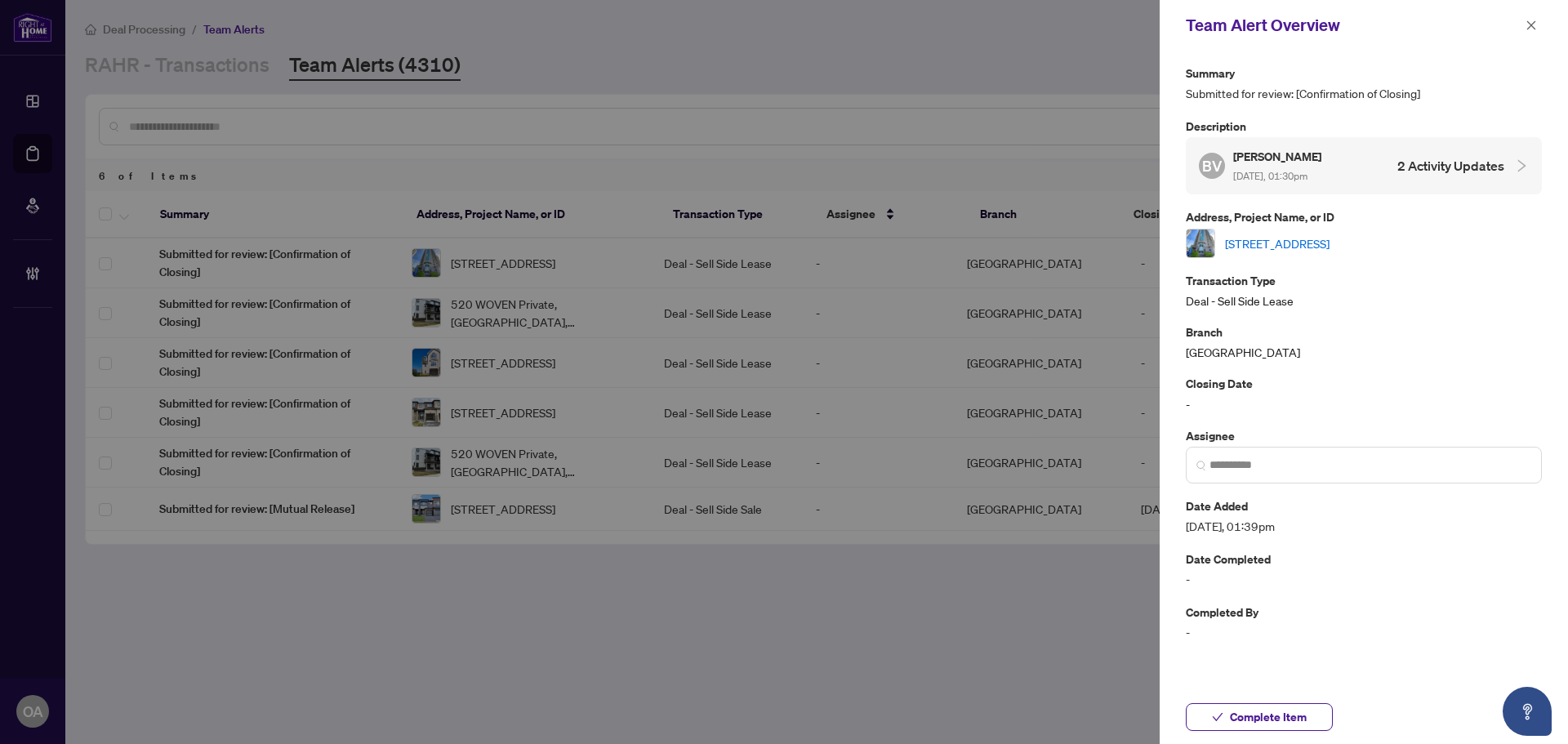
click at [1293, 240] on link "309-234 Rideau St, Ottawa, Ontario K1N 0A9, Canada" at bounding box center [1278, 243] width 105 height 18
click at [1531, 22] on icon "close" at bounding box center [1532, 26] width 11 height 11
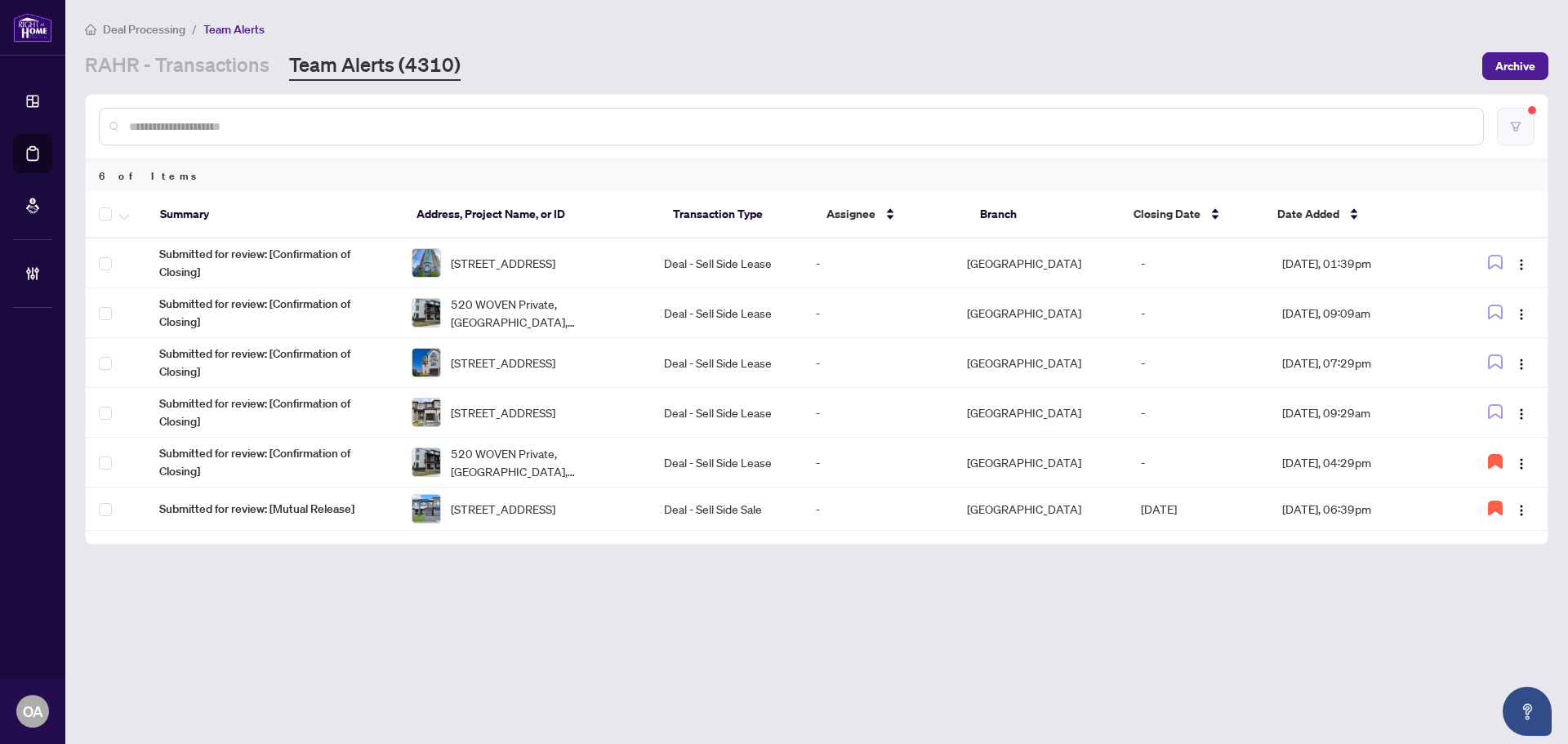
click at [1509, 122] on button "button" at bounding box center [1516, 126] width 37 height 37
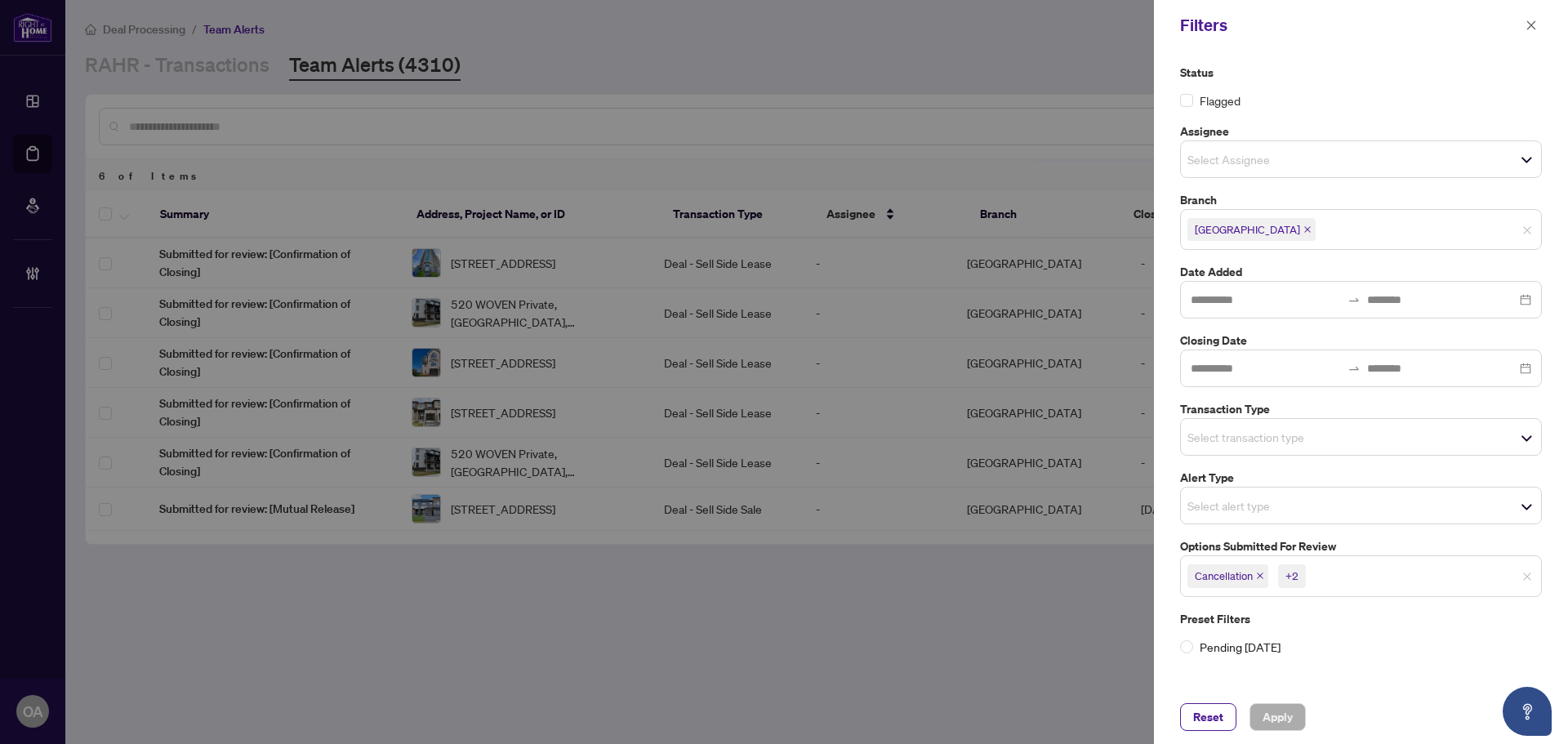
click at [1263, 576] on icon "close" at bounding box center [1260, 575] width 9 height 9
click at [1311, 571] on icon "close" at bounding box center [1311, 575] width 9 height 9
click at [1306, 575] on input "search" at bounding box center [1342, 575] width 115 height 20
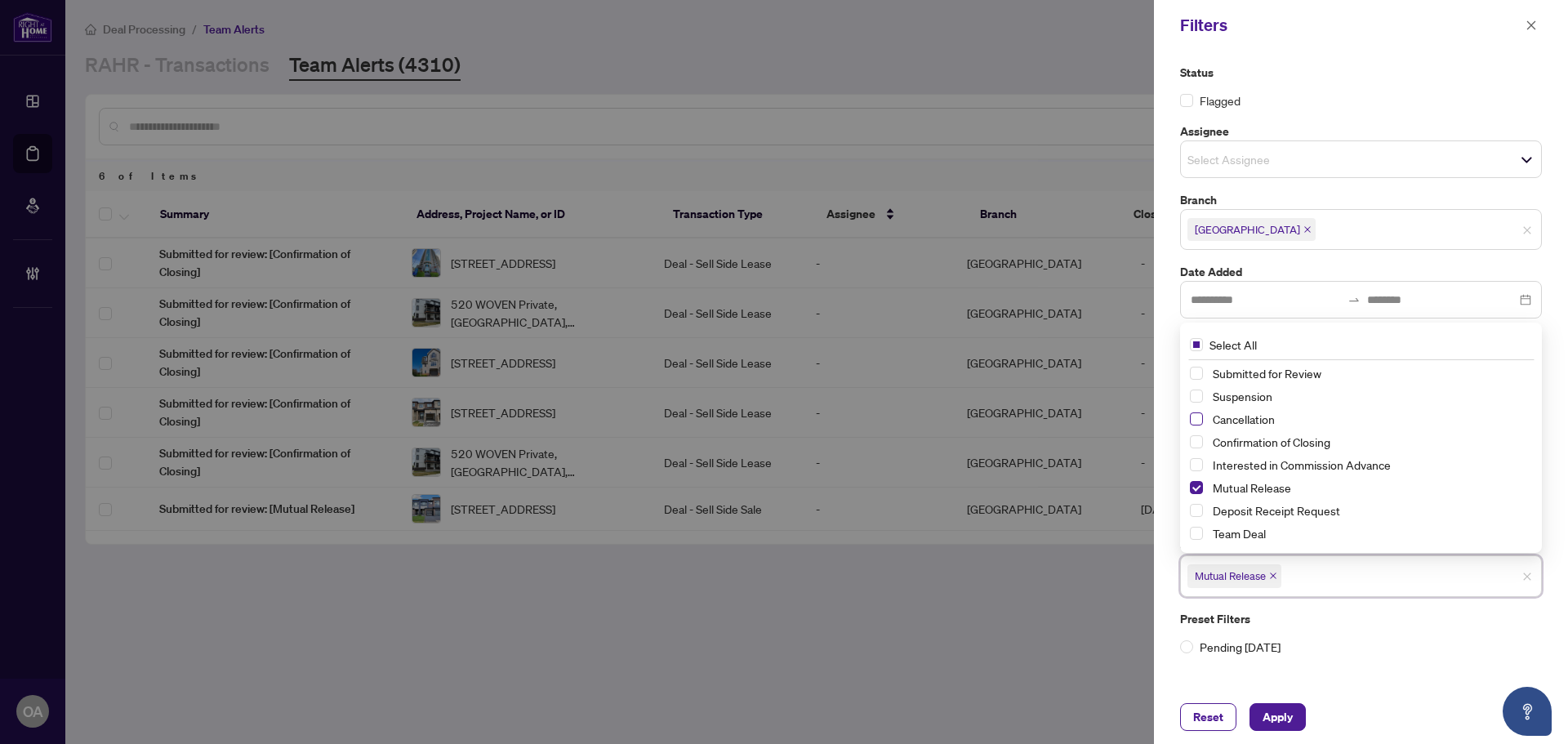
click at [1198, 417] on span "Select Cancellation" at bounding box center [1197, 419] width 13 height 13
click at [1195, 398] on span "Select Suspension" at bounding box center [1197, 396] width 13 height 13
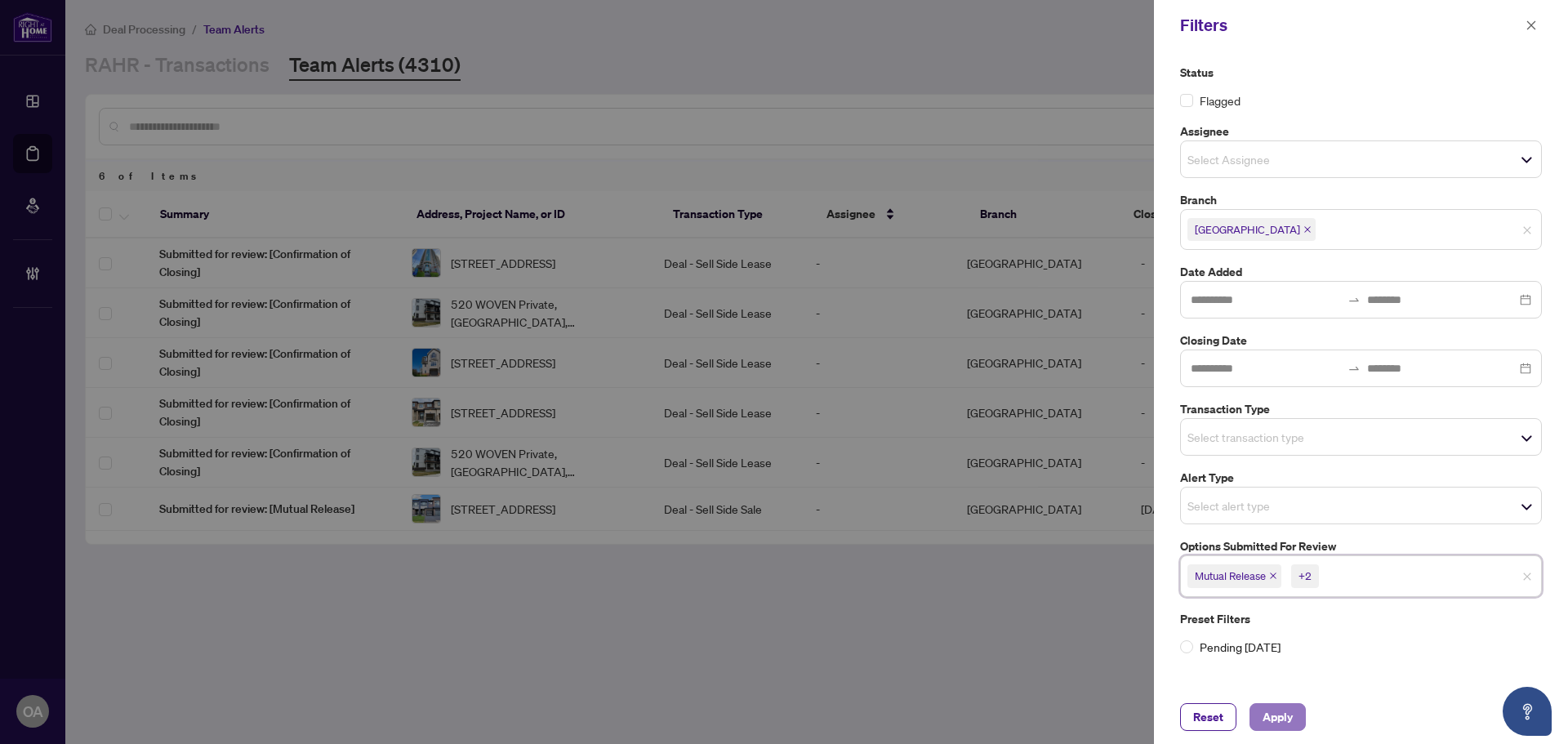
click at [1274, 711] on span "Apply" at bounding box center [1278, 716] width 31 height 26
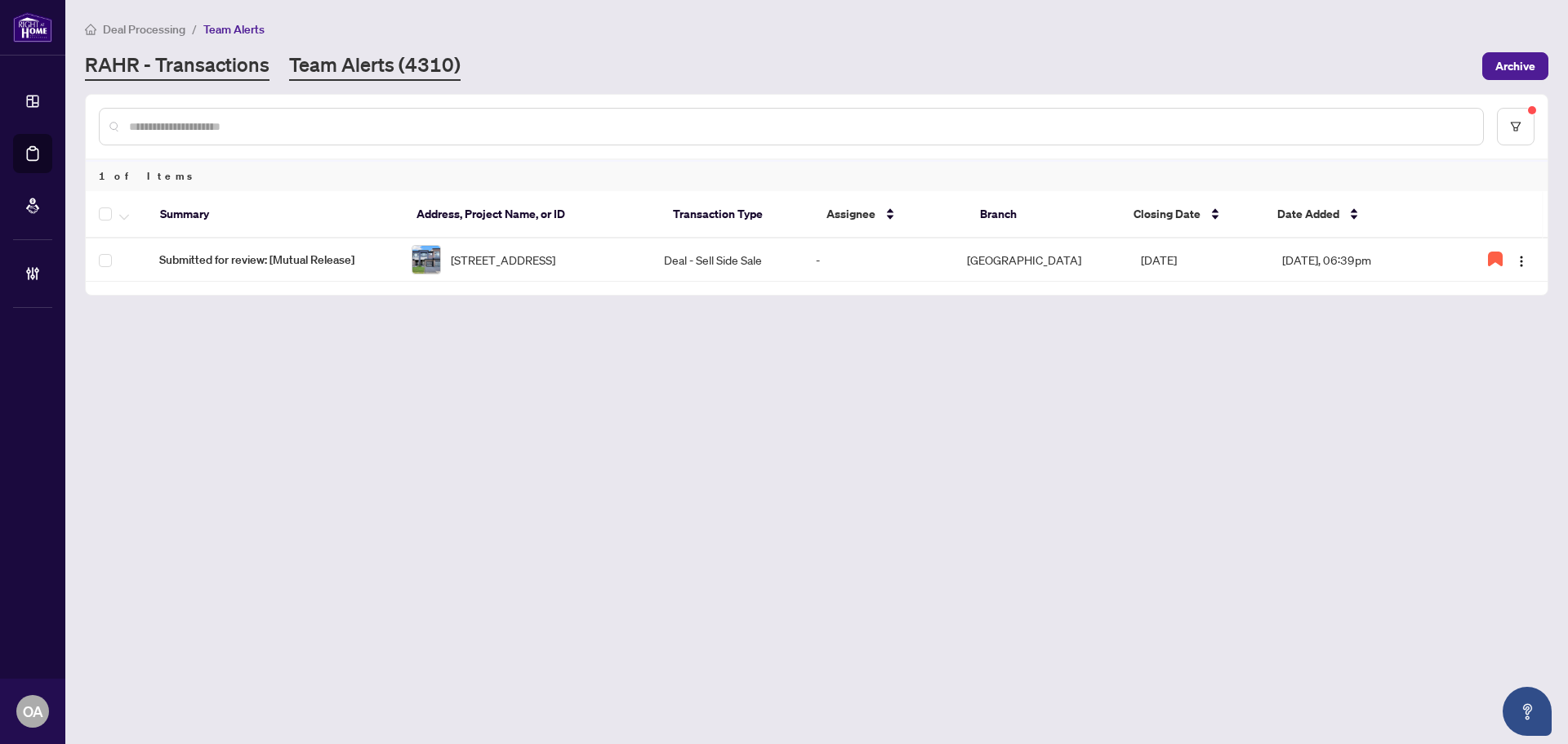
click at [206, 66] on link "RAHR - Transactions" at bounding box center [177, 66] width 184 height 30
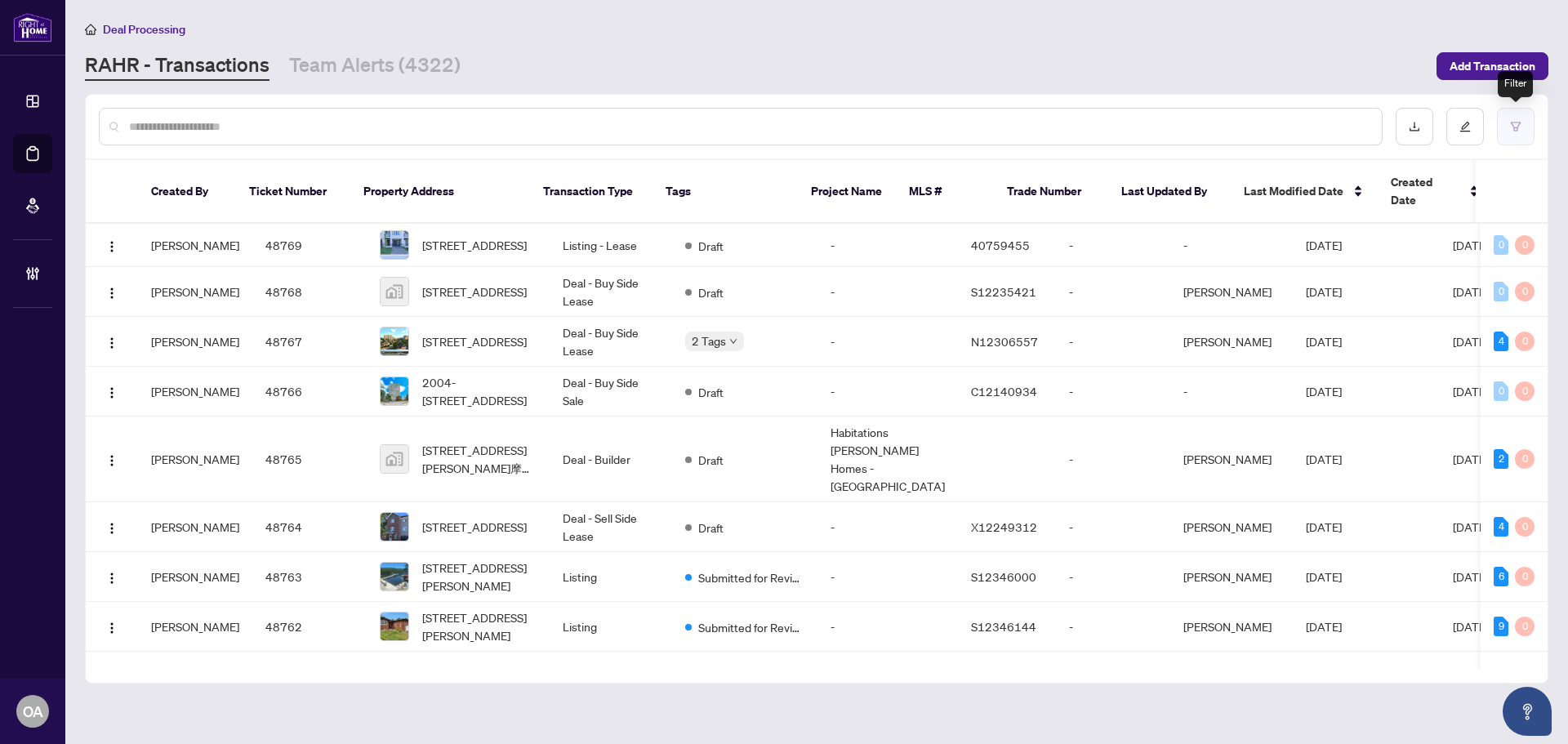
click at [1518, 124] on icon "filter" at bounding box center [1516, 127] width 11 height 11
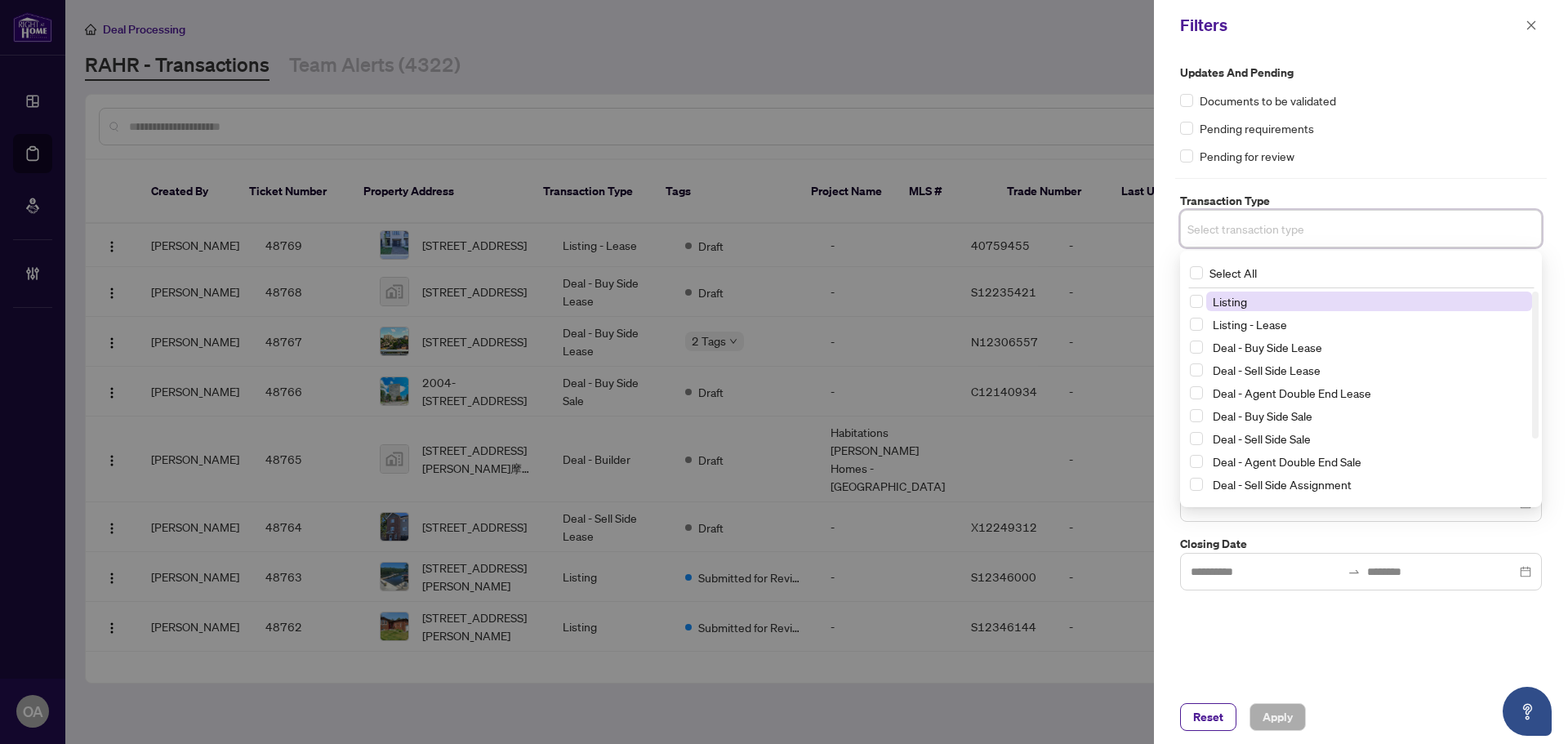
click at [1275, 226] on input "search" at bounding box center [1244, 228] width 115 height 20
click at [1276, 230] on input "search" at bounding box center [1244, 228] width 115 height 20
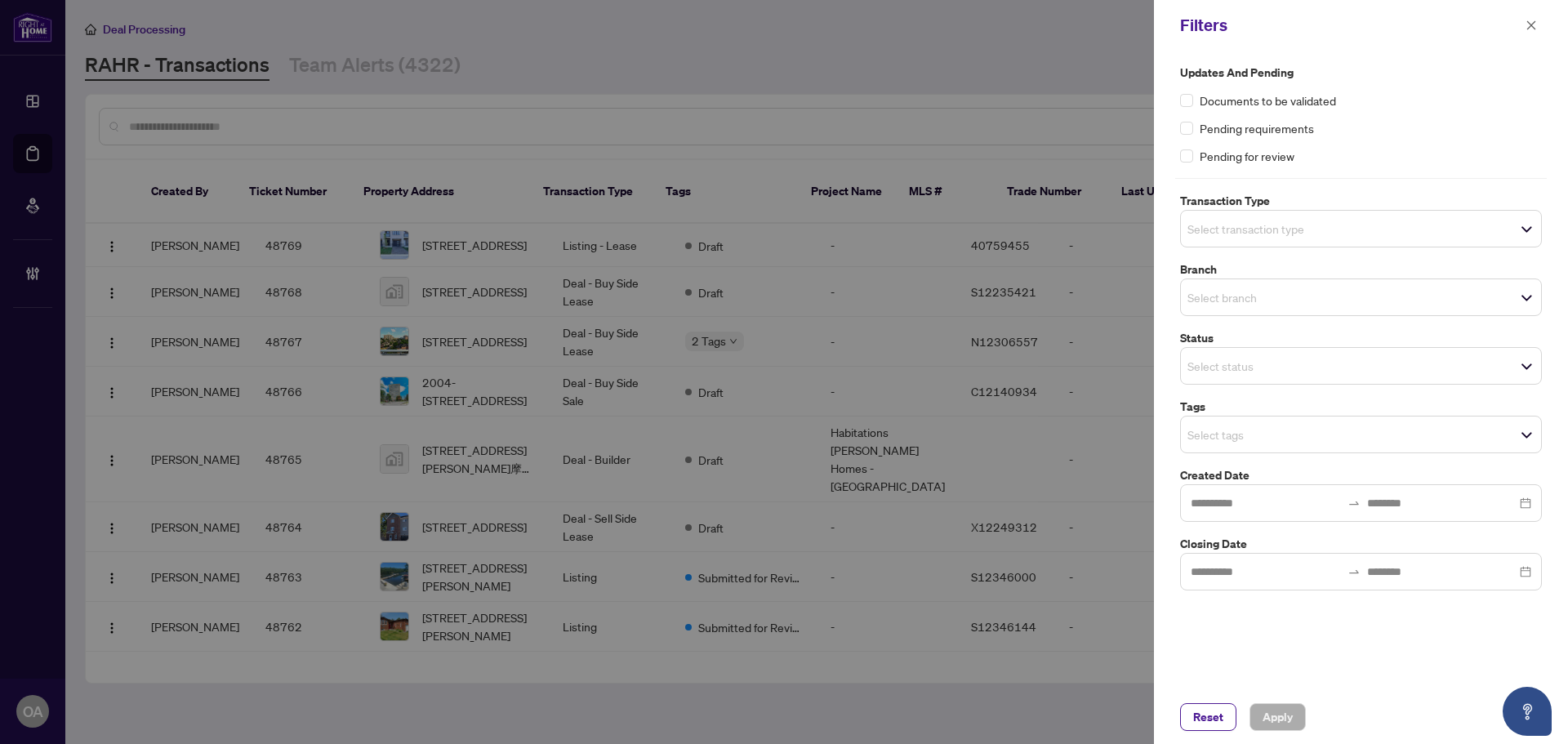
click at [1317, 642] on div "Updates and Pending Documents to be validated Pending requirements Pending for …" at bounding box center [1361, 370] width 414 height 639
click at [1216, 439] on input "search" at bounding box center [1244, 434] width 115 height 20
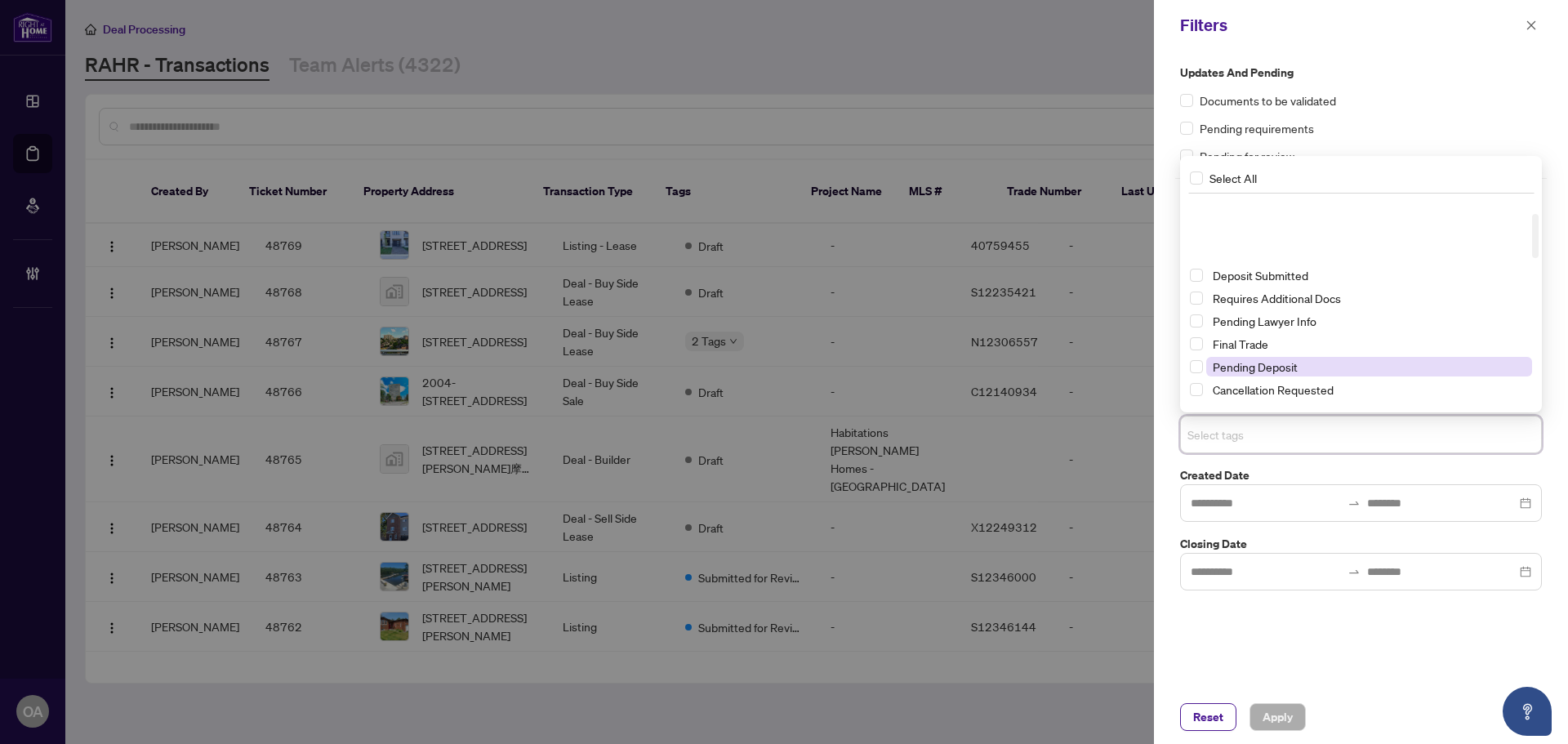
scroll to position [82, 0]
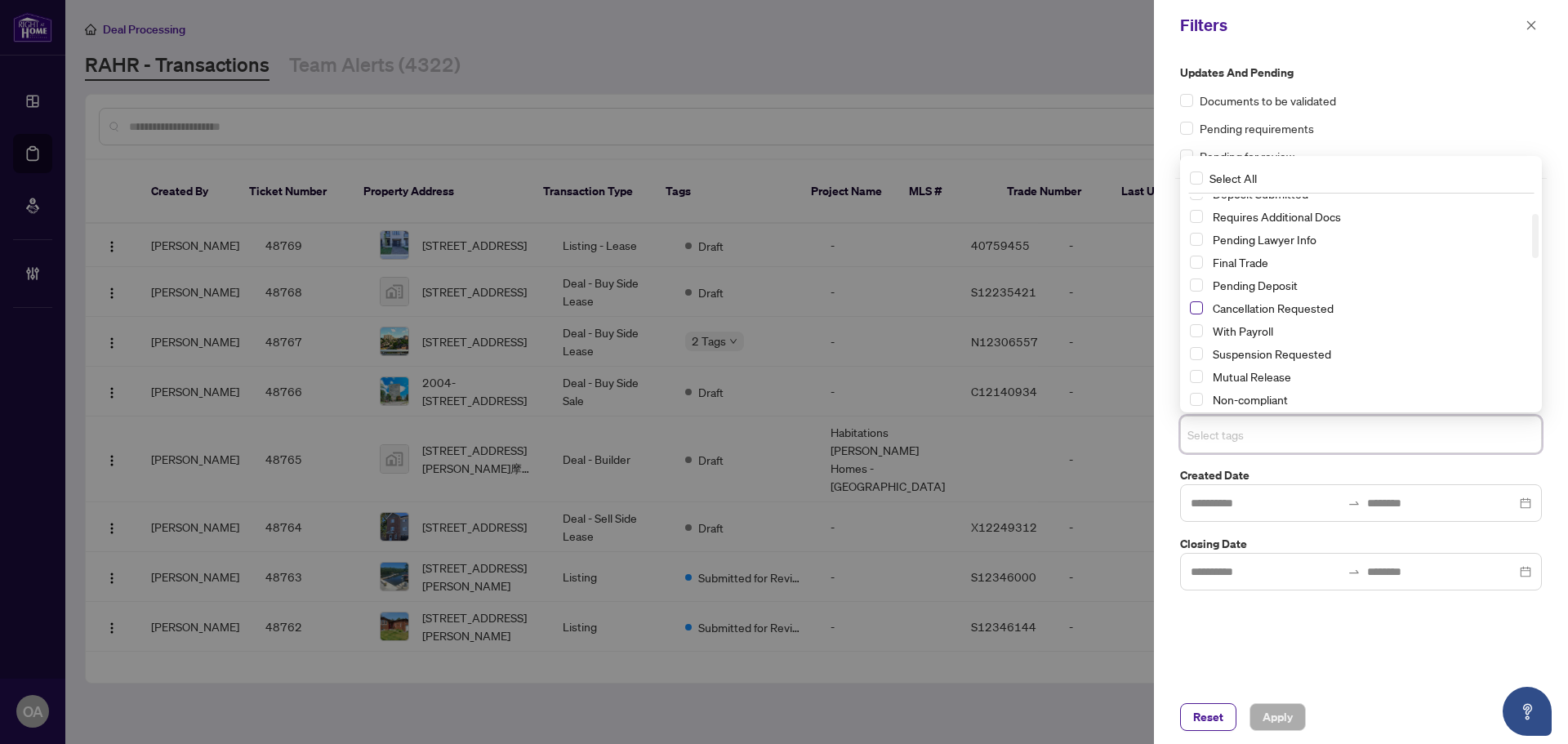
click at [1197, 308] on span "Select Cancellation Requested" at bounding box center [1197, 308] width 13 height 13
click at [1199, 355] on span "Select Suspension Requested" at bounding box center [1197, 354] width 13 height 13
click at [1197, 376] on span "Select Mutual Release" at bounding box center [1197, 377] width 13 height 13
click at [1278, 711] on span "Apply" at bounding box center [1278, 716] width 31 height 26
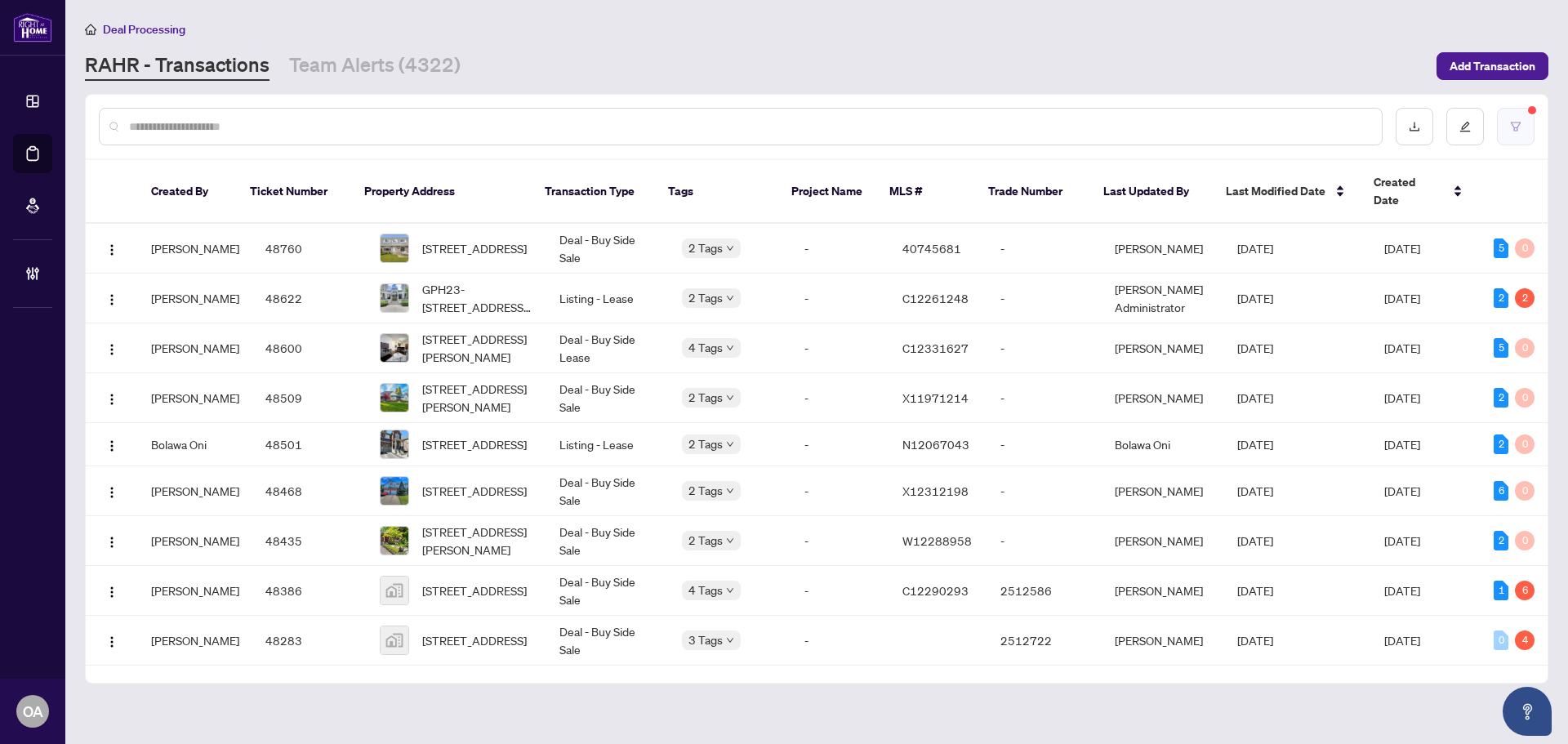
click at [1521, 114] on button "button" at bounding box center [1516, 126] width 37 height 37
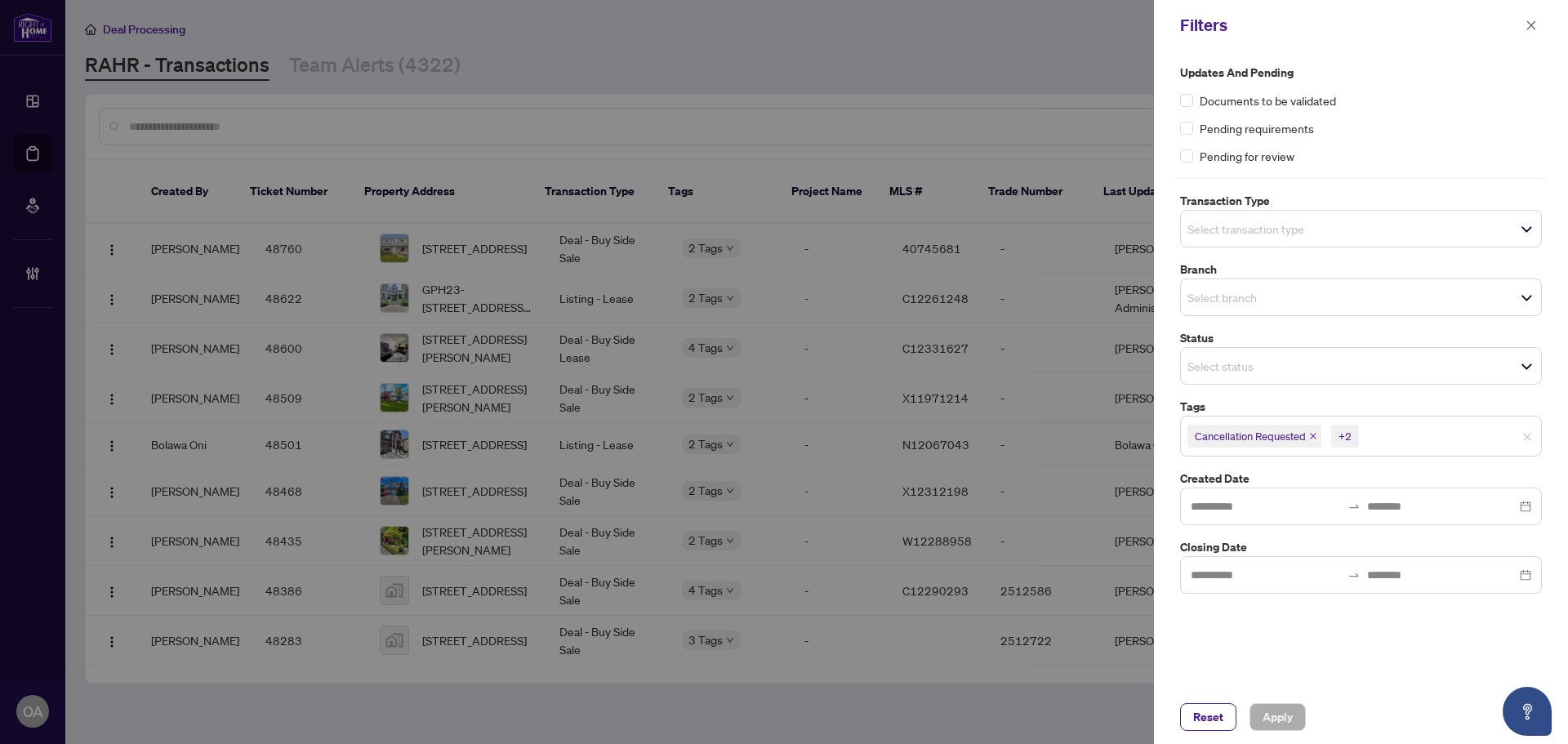
click at [1228, 293] on input "search" at bounding box center [1244, 297] width 115 height 20
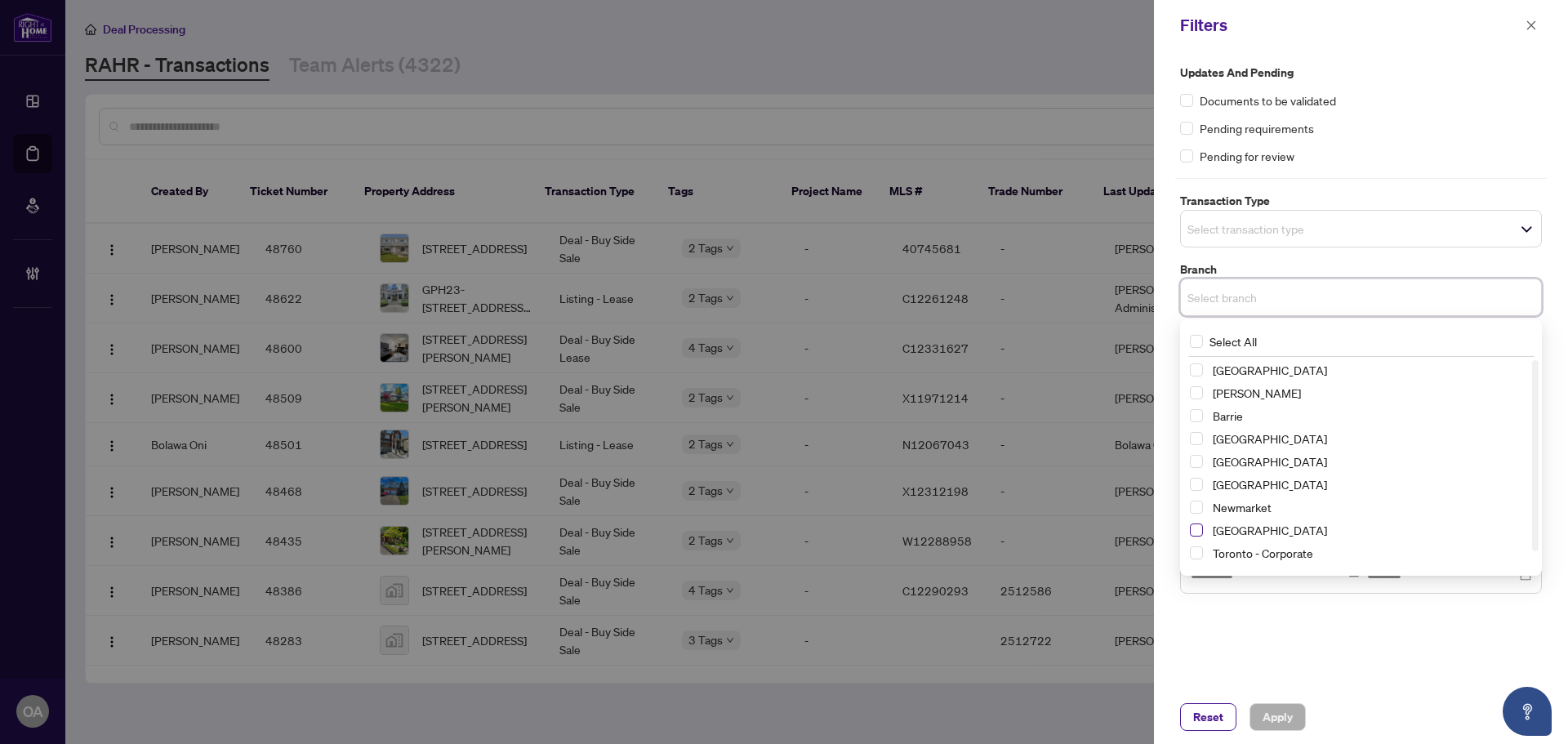
click at [1197, 530] on span "Select Ottawa" at bounding box center [1197, 530] width 13 height 13
click at [1282, 724] on span "Apply" at bounding box center [1278, 716] width 31 height 26
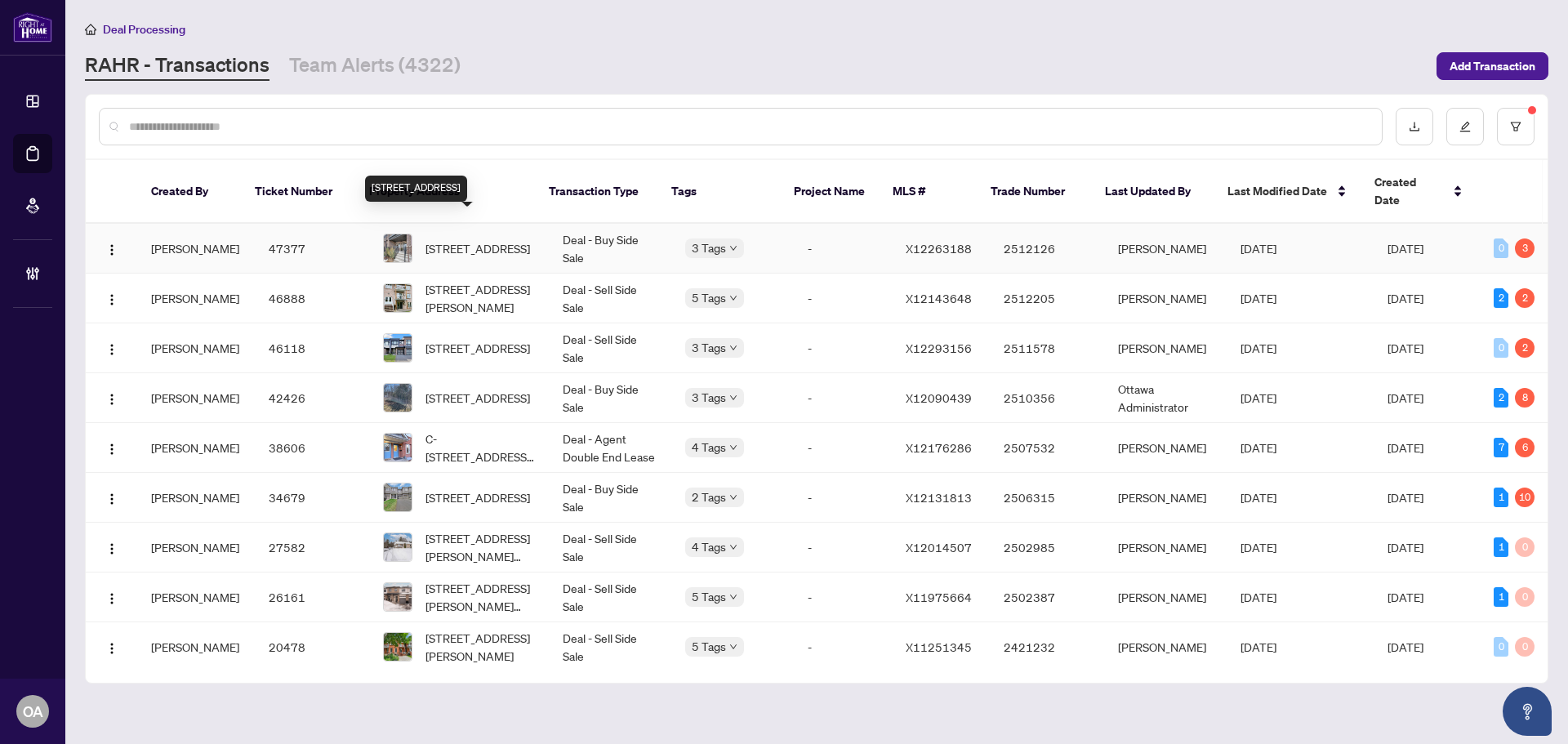
click at [490, 239] on span "117 Pilot Private, Ottawa, Ontario K2V 0S4, Canada" at bounding box center [478, 248] width 105 height 18
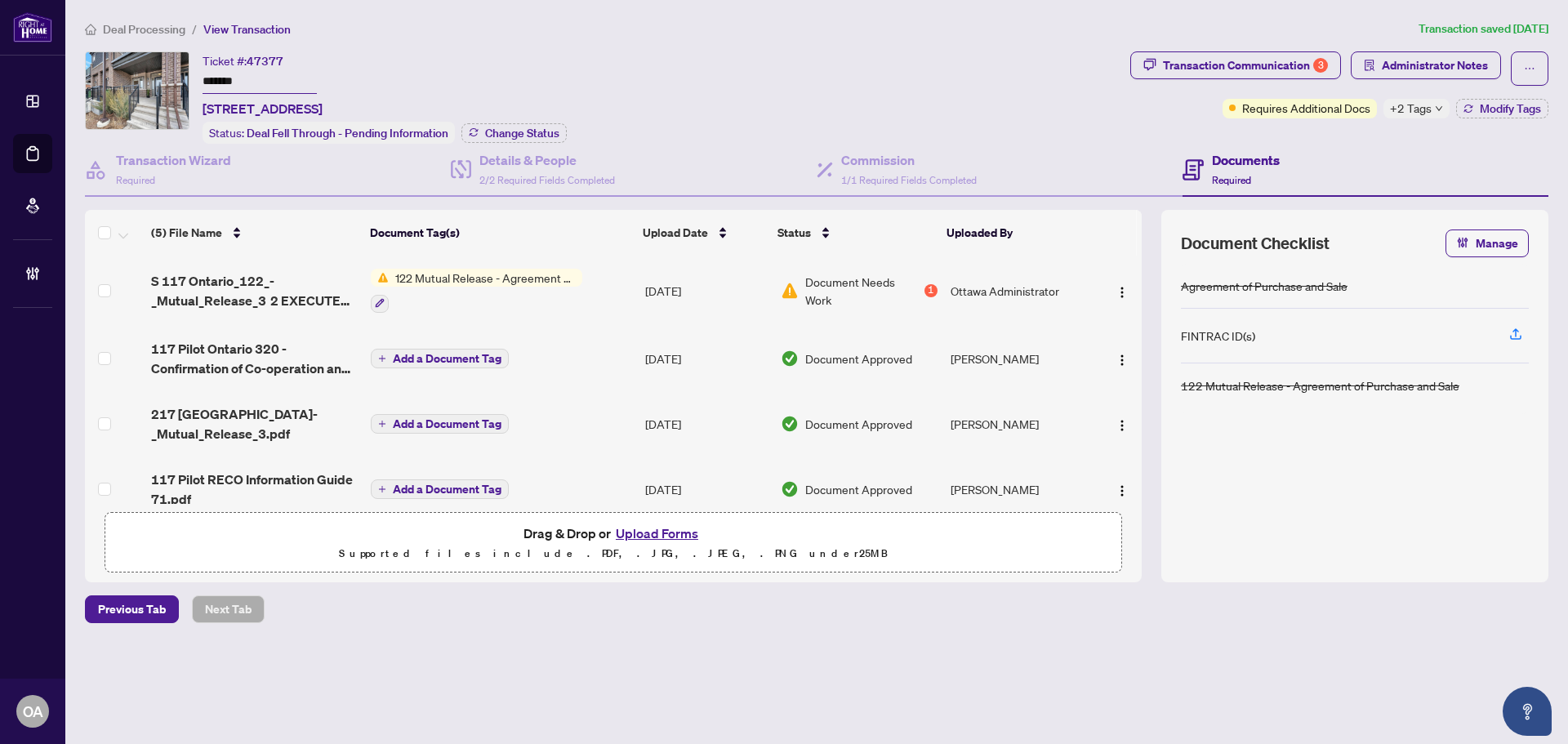
click at [287, 279] on span "S 117 Ontario_122_-_Mutual_Release_3 2 EXECUTED 1.pdf" at bounding box center [254, 290] width 207 height 39
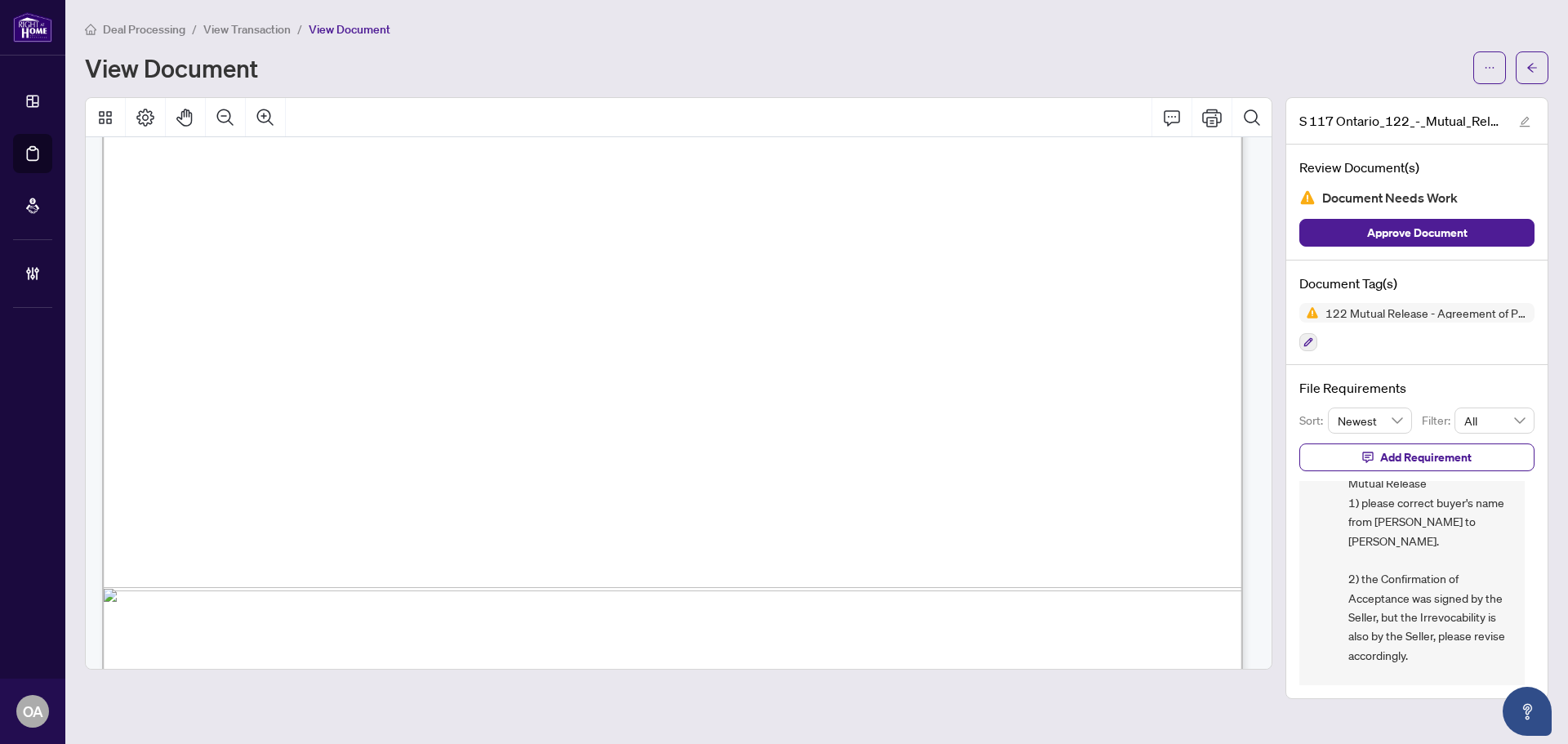
scroll to position [82, 0]
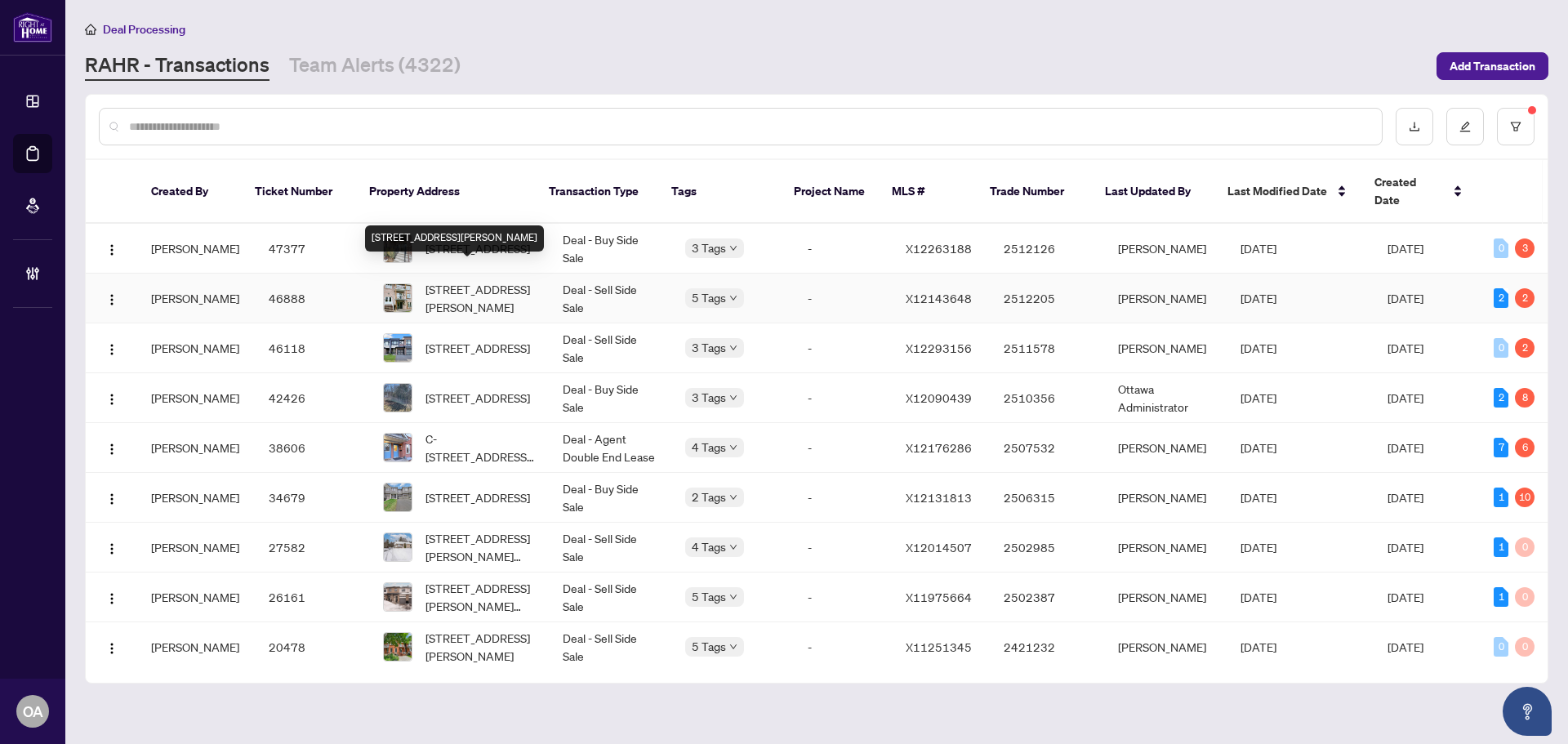
click at [457, 280] on span "1C-97 Mill St, Russell, Ontario K4R 1B8, Canada" at bounding box center [481, 299] width 111 height 36
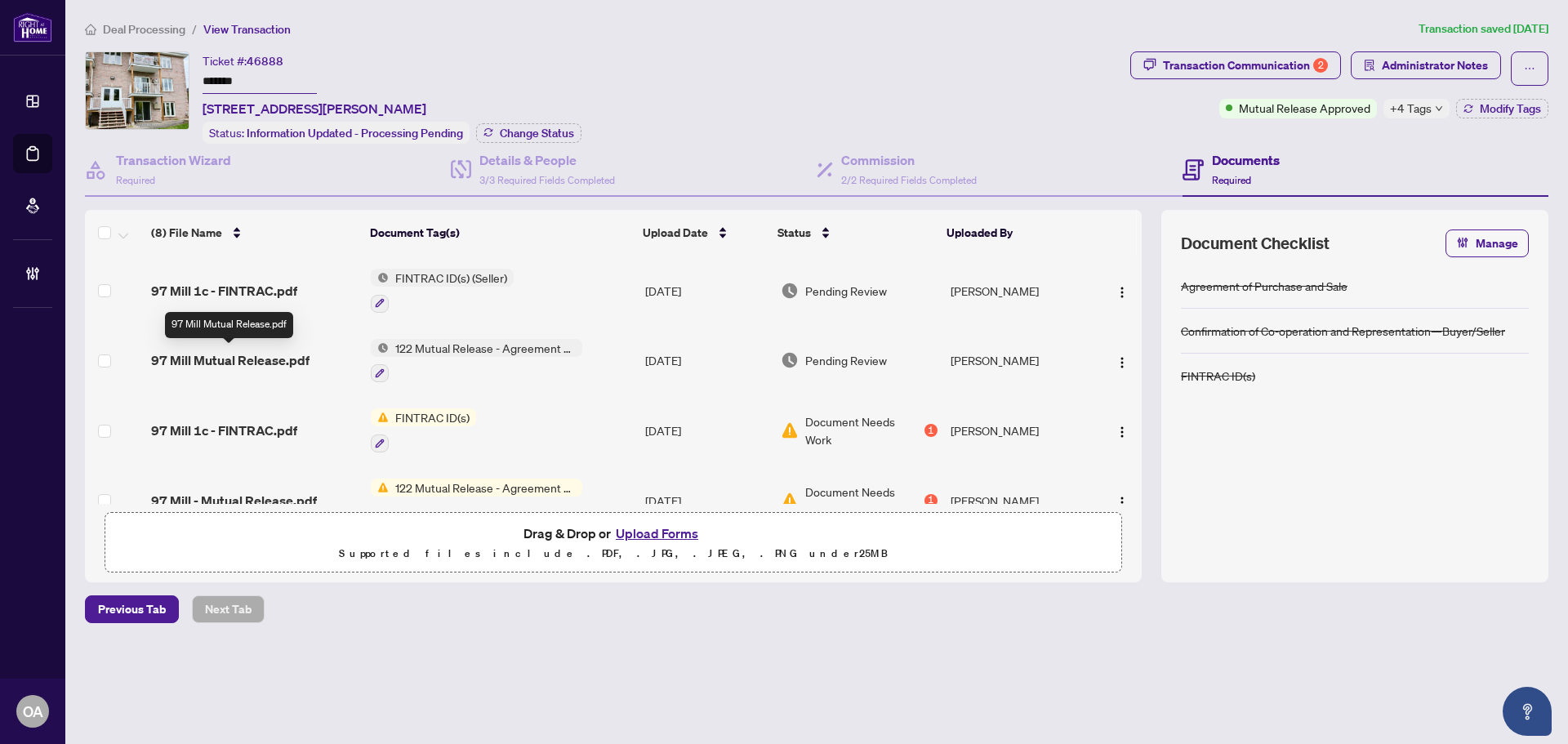
click at [204, 358] on span "97 Mill Mutual Release.pdf" at bounding box center [230, 360] width 158 height 20
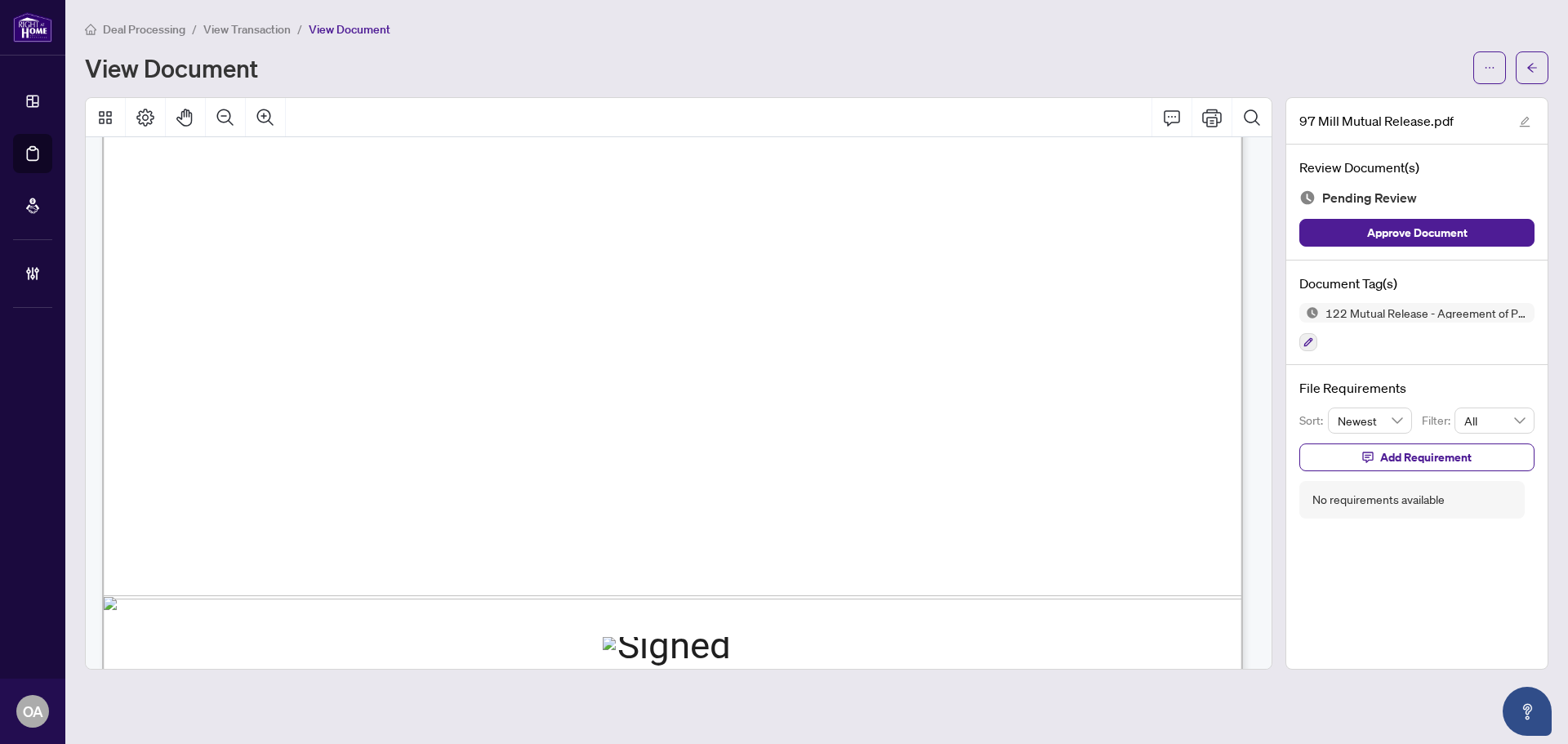
scroll to position [977, 0]
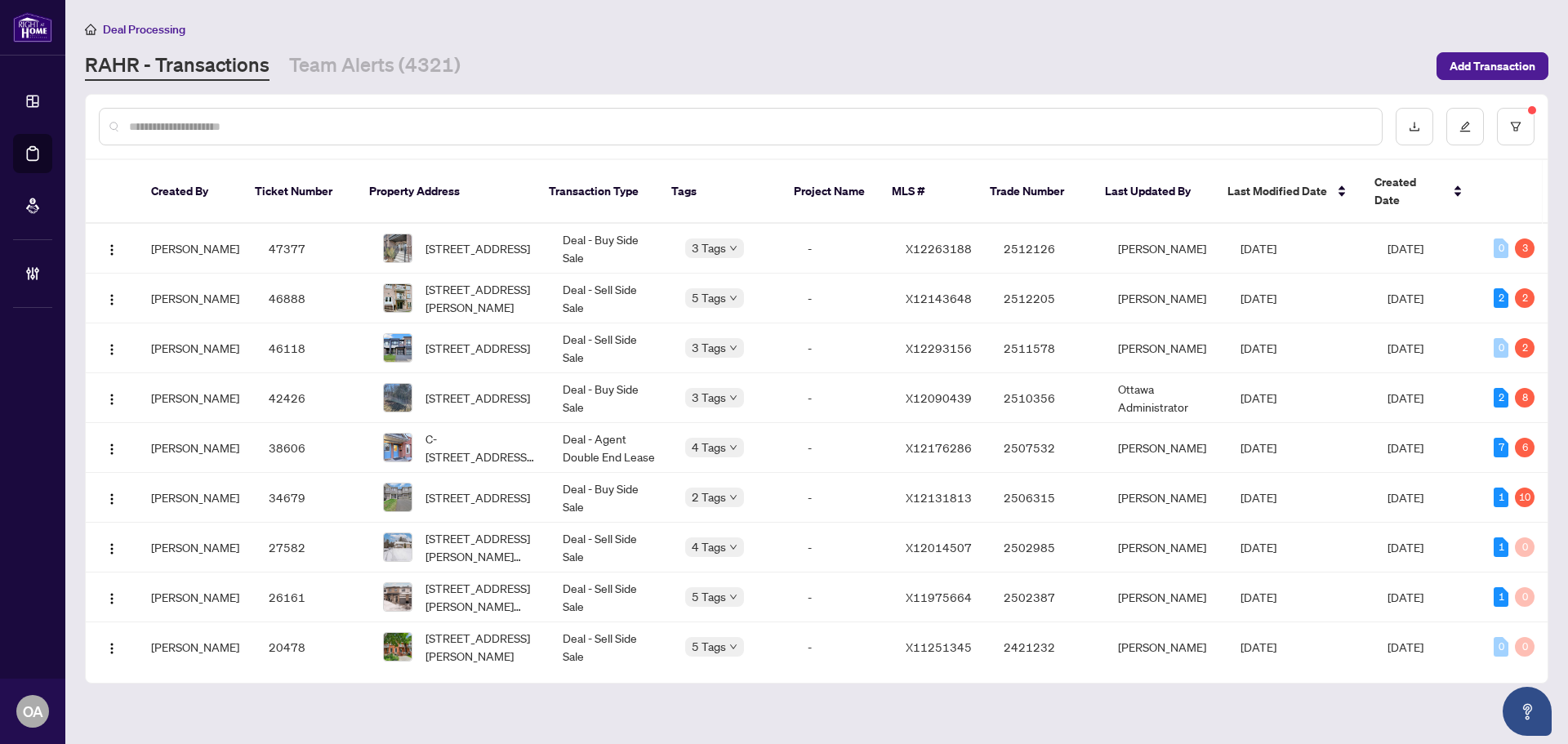
click at [609, 144] on div at bounding box center [817, 126] width 1462 height 64
click at [312, 59] on link "Team Alerts (4321)" at bounding box center [375, 66] width 172 height 30
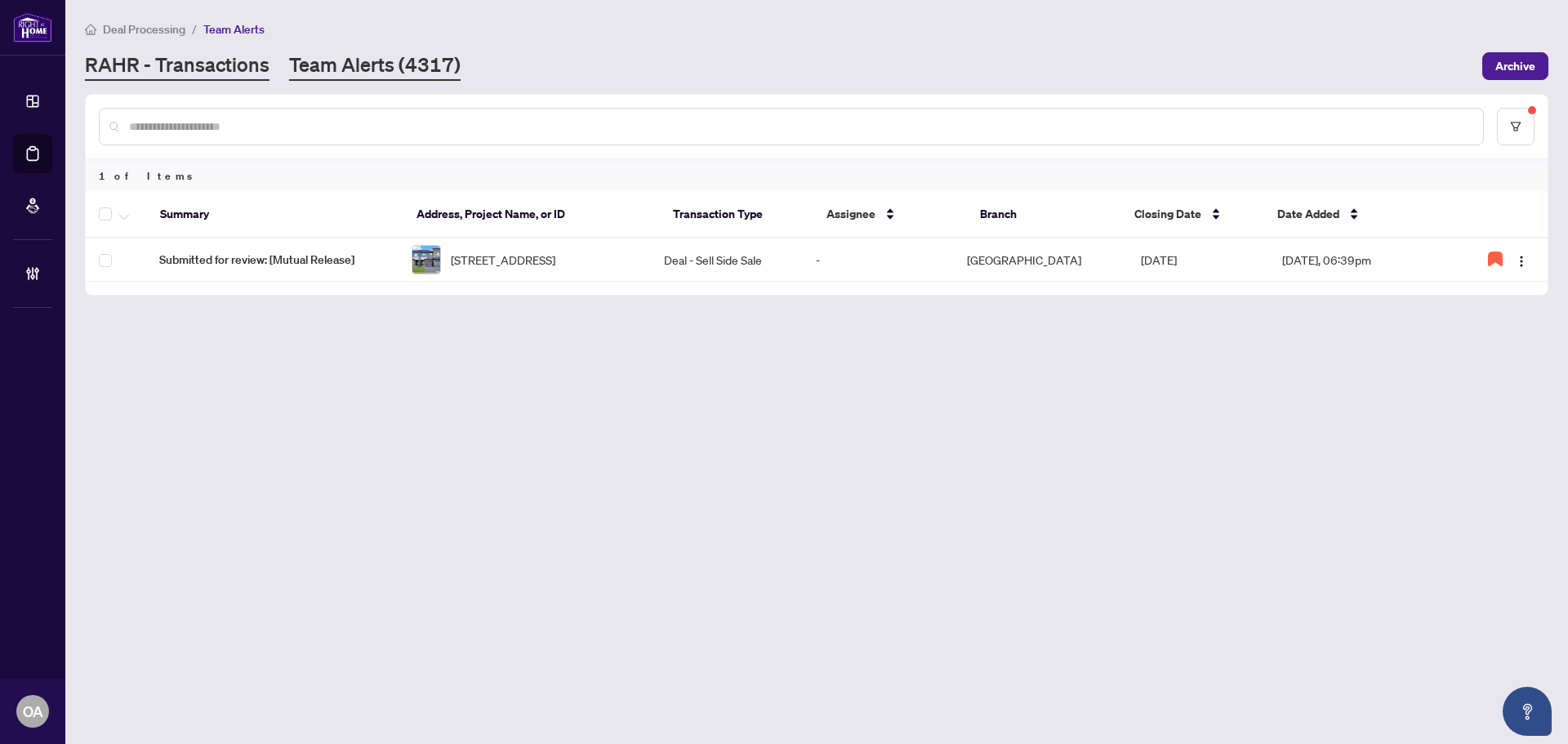
click at [149, 60] on link "RAHR - Transactions" at bounding box center [177, 66] width 184 height 30
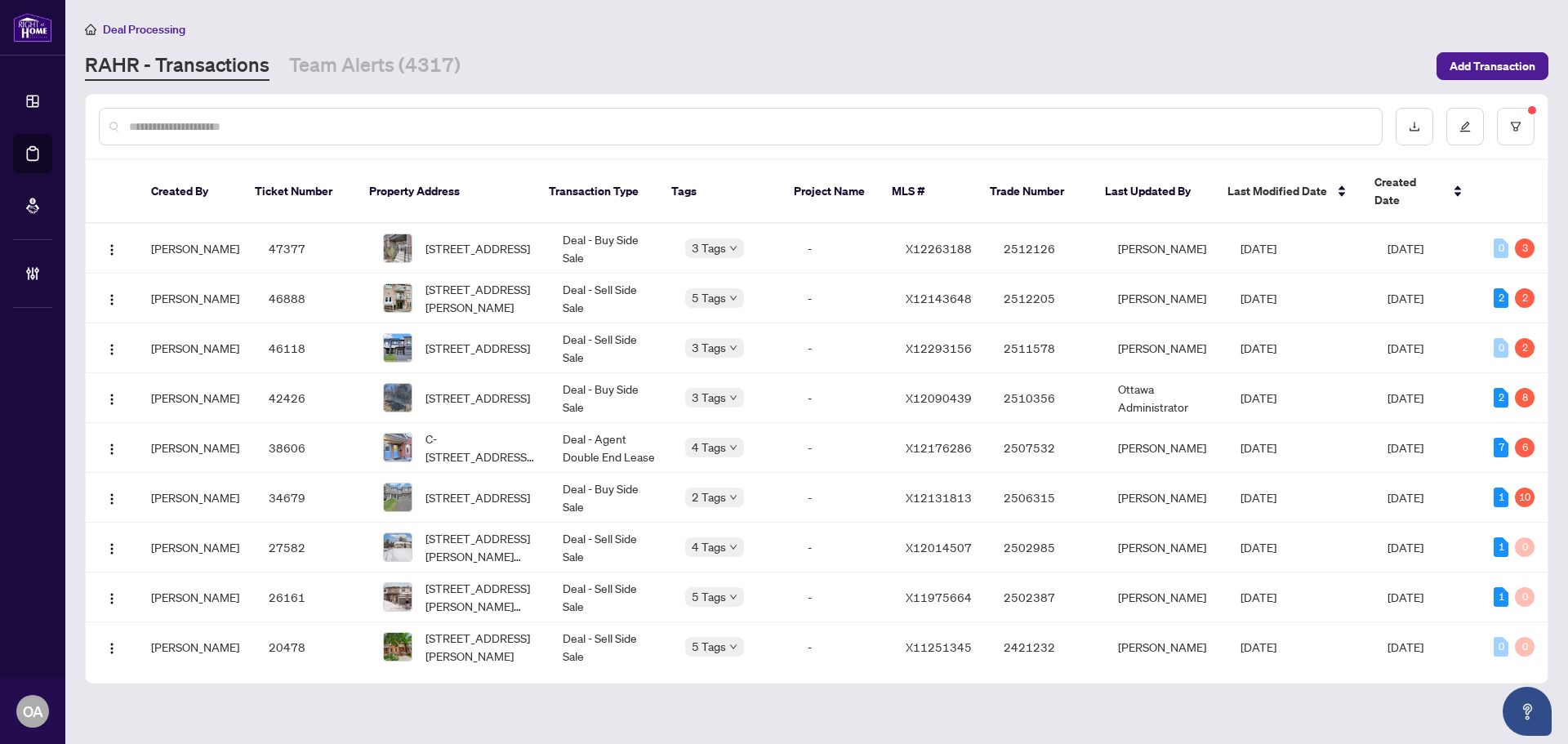
click at [400, 118] on input "text" at bounding box center [748, 126] width 1240 height 18
click at [1520, 122] on icon "filter" at bounding box center [1516, 126] width 10 height 9
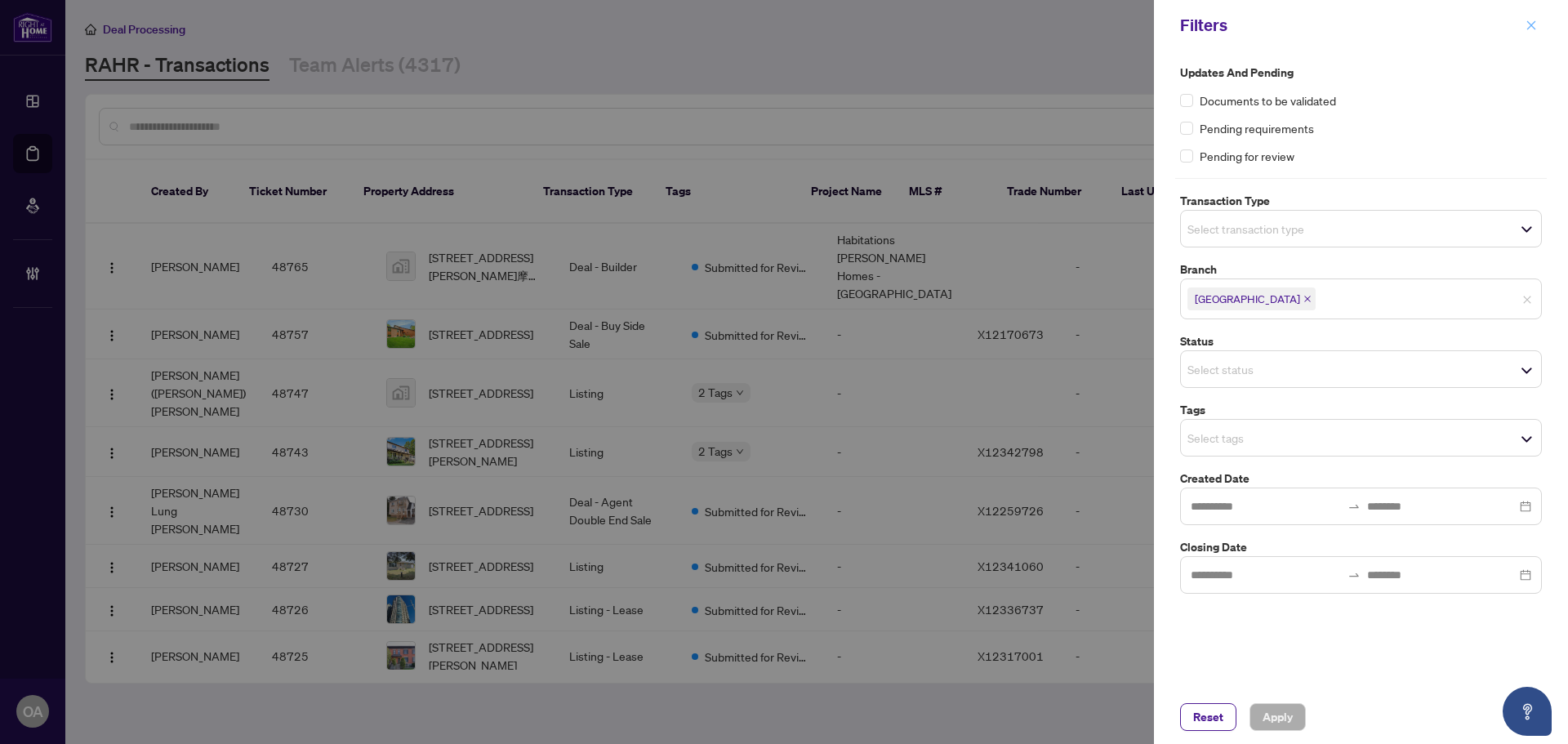
click at [1527, 29] on icon "close" at bounding box center [1532, 26] width 11 height 11
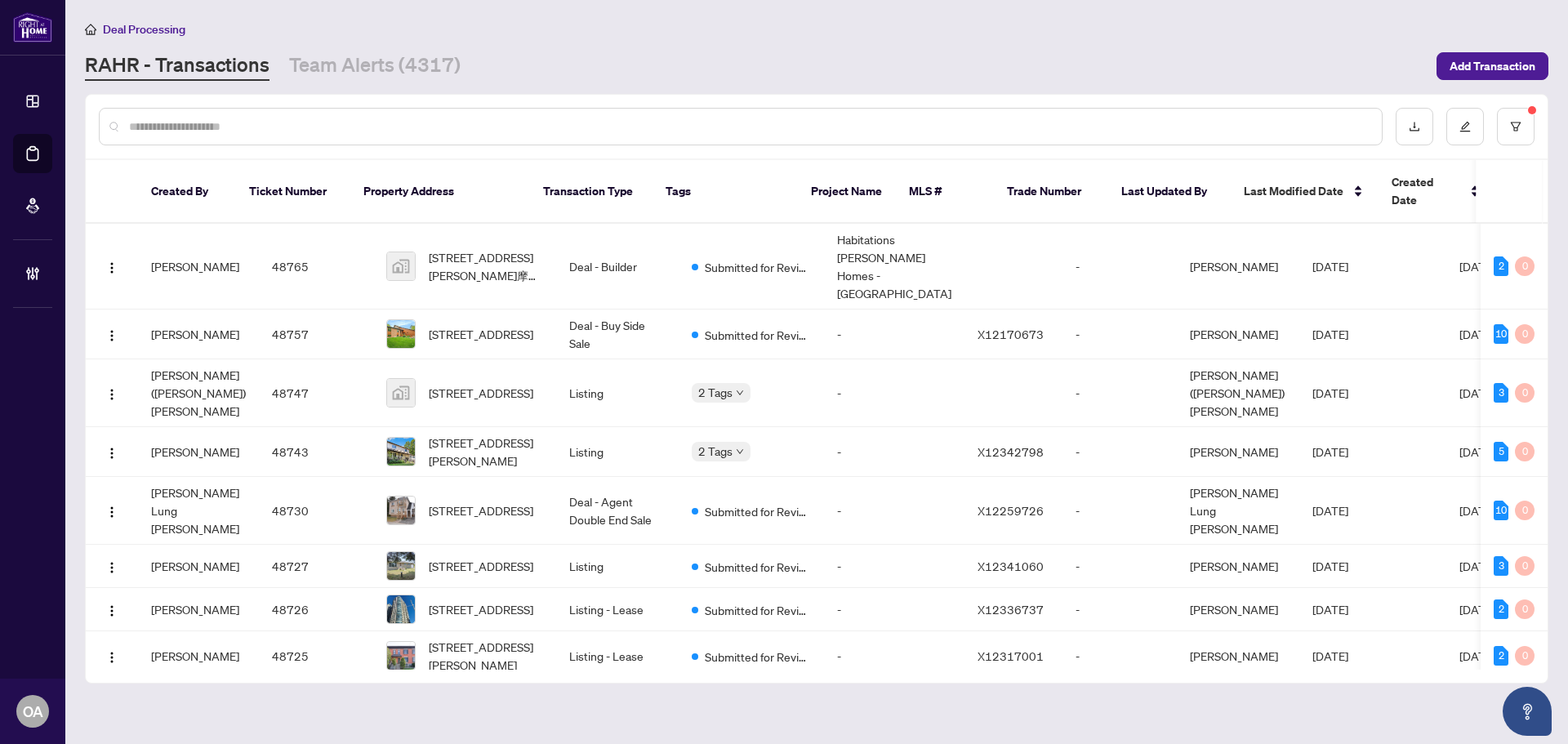
click at [733, 117] on input "text" at bounding box center [748, 126] width 1240 height 18
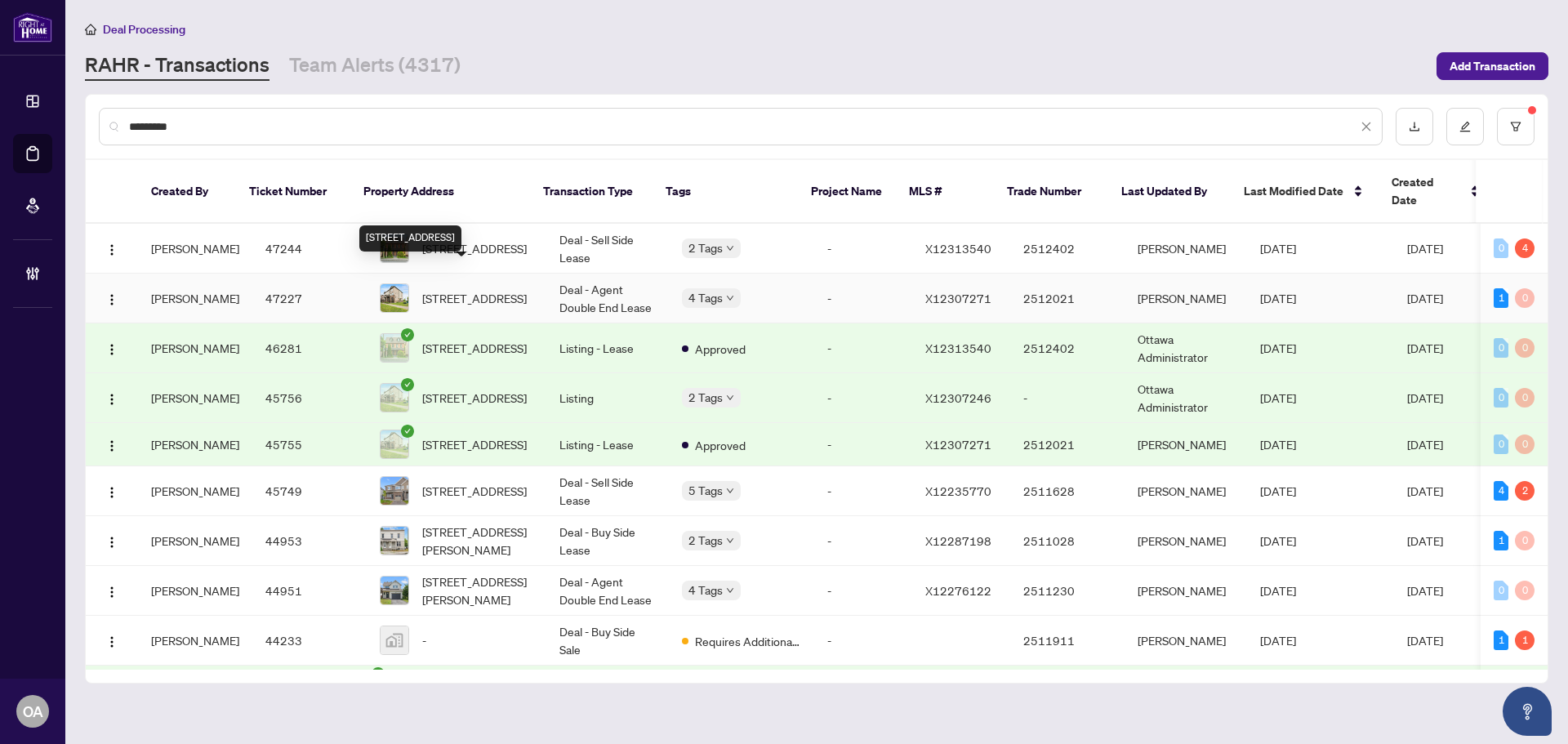
type input "*********"
click at [480, 289] on span "A-308 Des Tilleuls Private, Ottawa, Ontario K4A 1B7, Canada" at bounding box center [474, 298] width 105 height 18
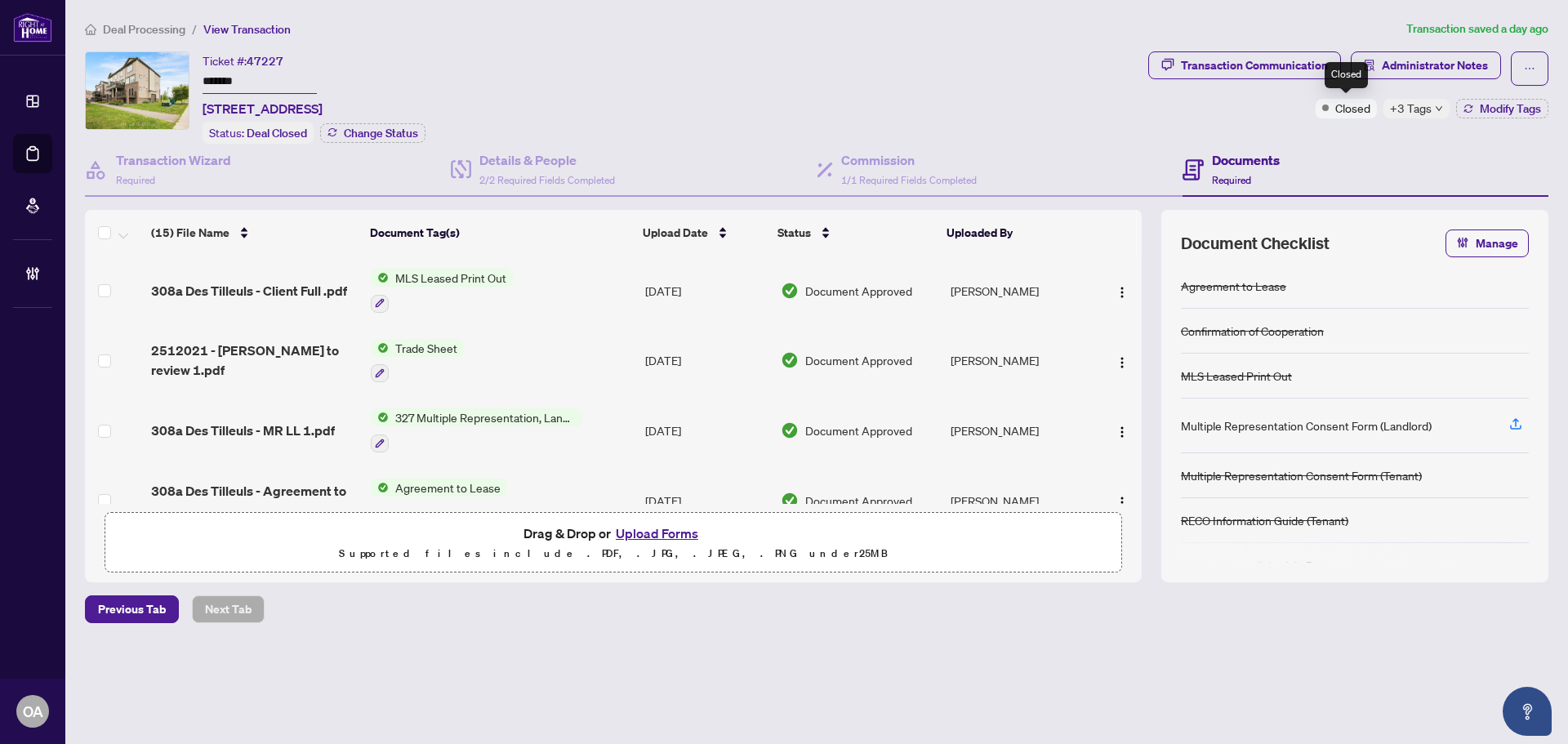
click at [1403, 105] on span "+3 Tags" at bounding box center [1411, 109] width 42 height 19
click at [1343, 144] on div "Documents Required" at bounding box center [1365, 171] width 366 height 53
click at [1484, 61] on span "Administrator Notes" at bounding box center [1434, 65] width 106 height 26
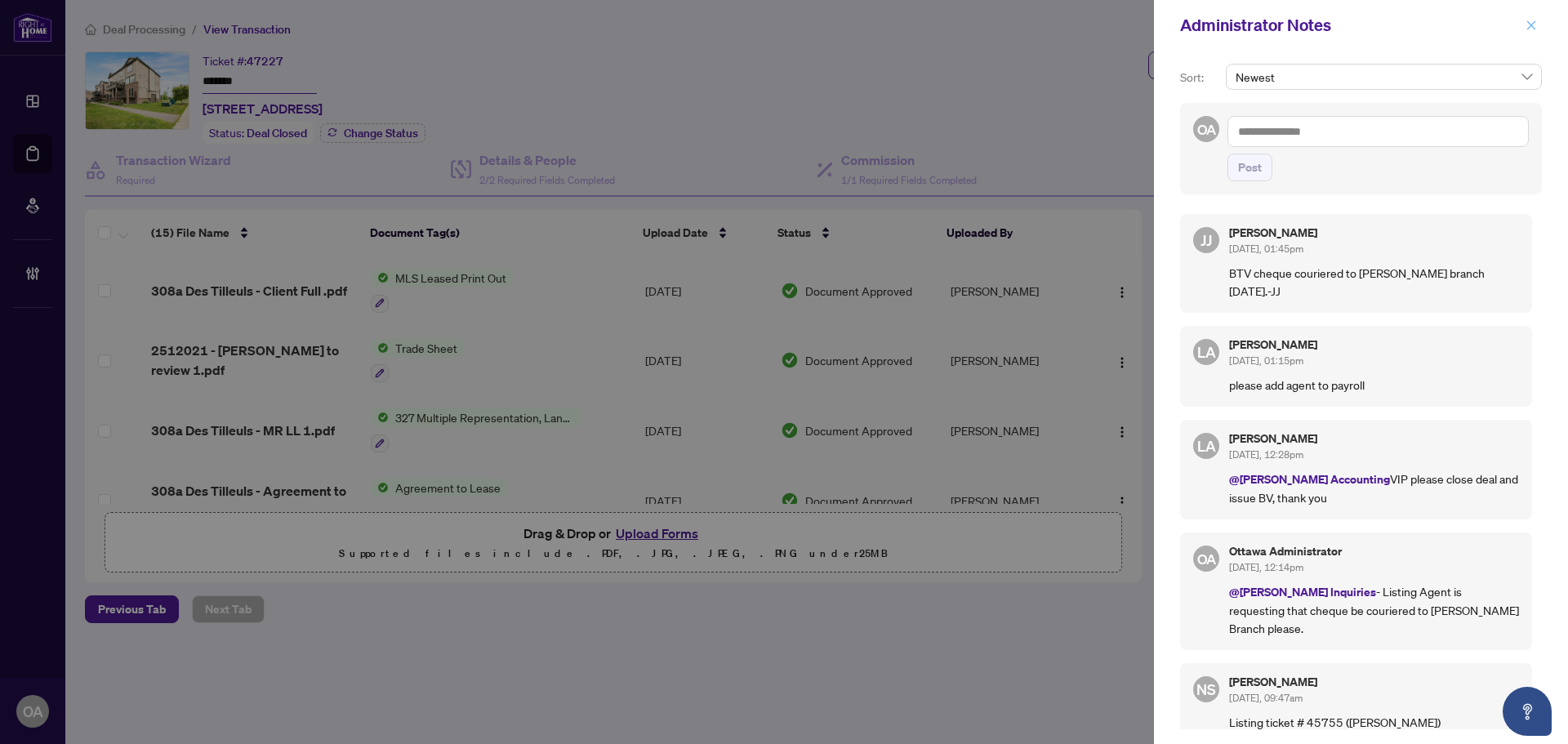
click at [1524, 20] on button "button" at bounding box center [1532, 25] width 21 height 20
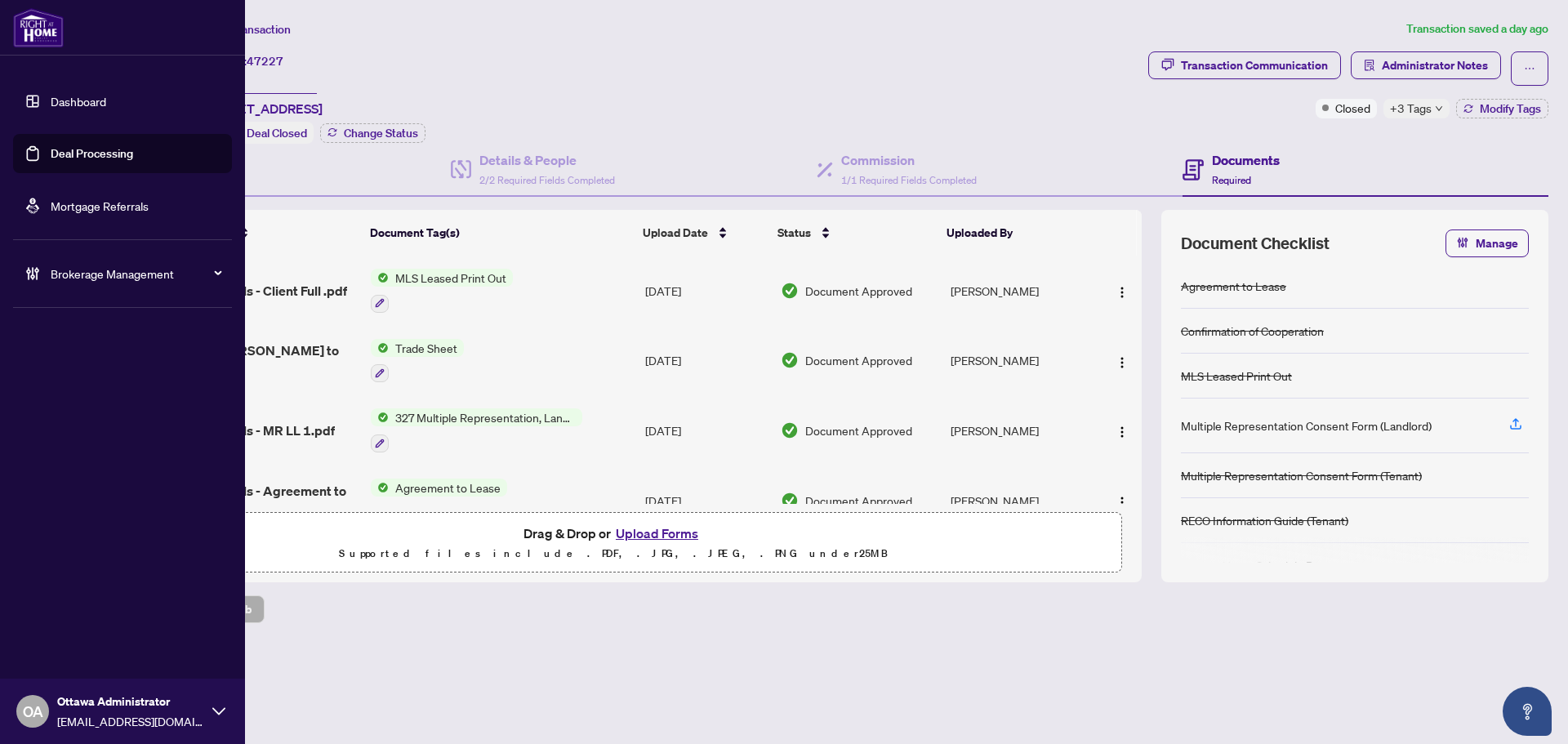
click at [86, 154] on link "Deal Processing" at bounding box center [92, 153] width 82 height 14
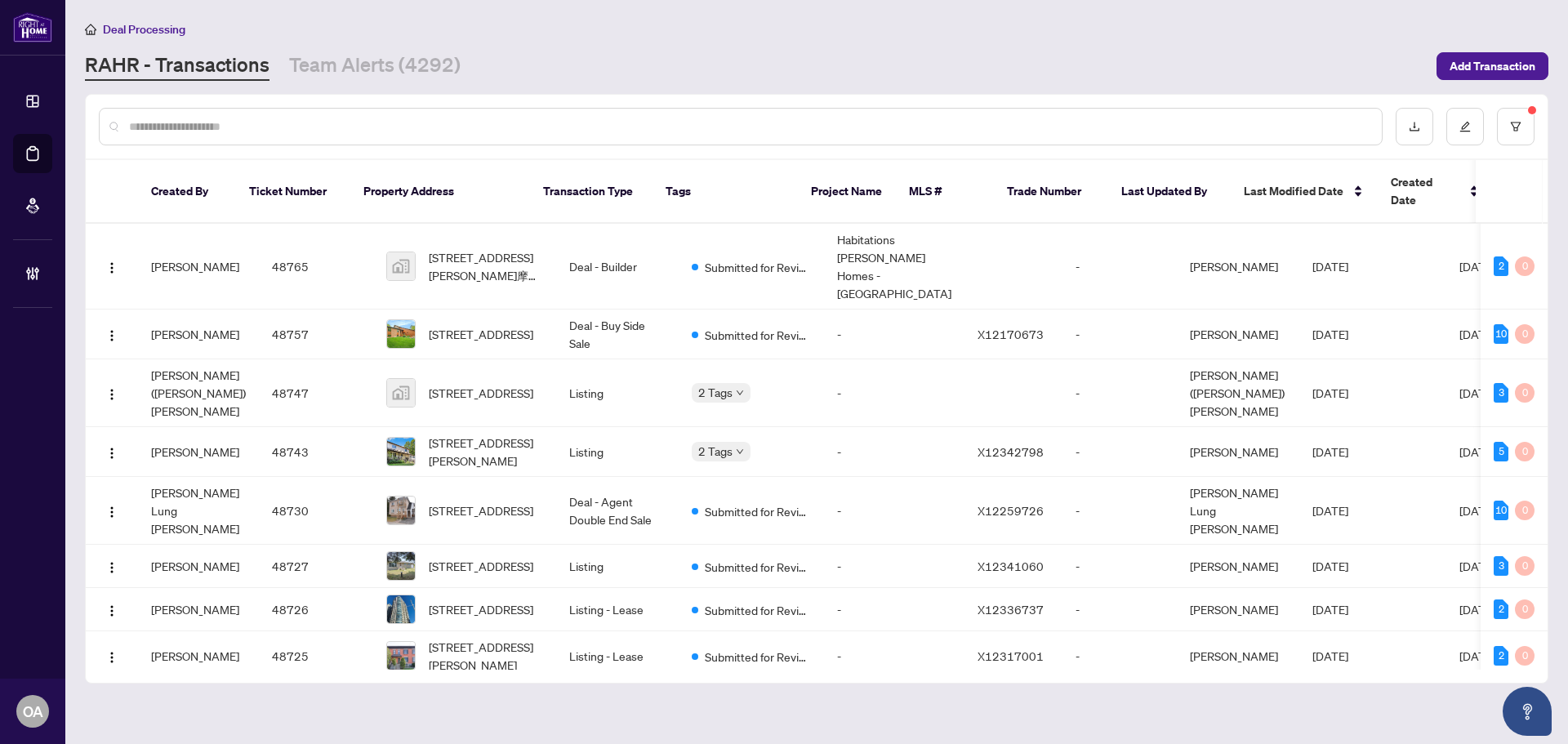
click at [516, 122] on input "text" at bounding box center [748, 126] width 1240 height 18
paste input "*****"
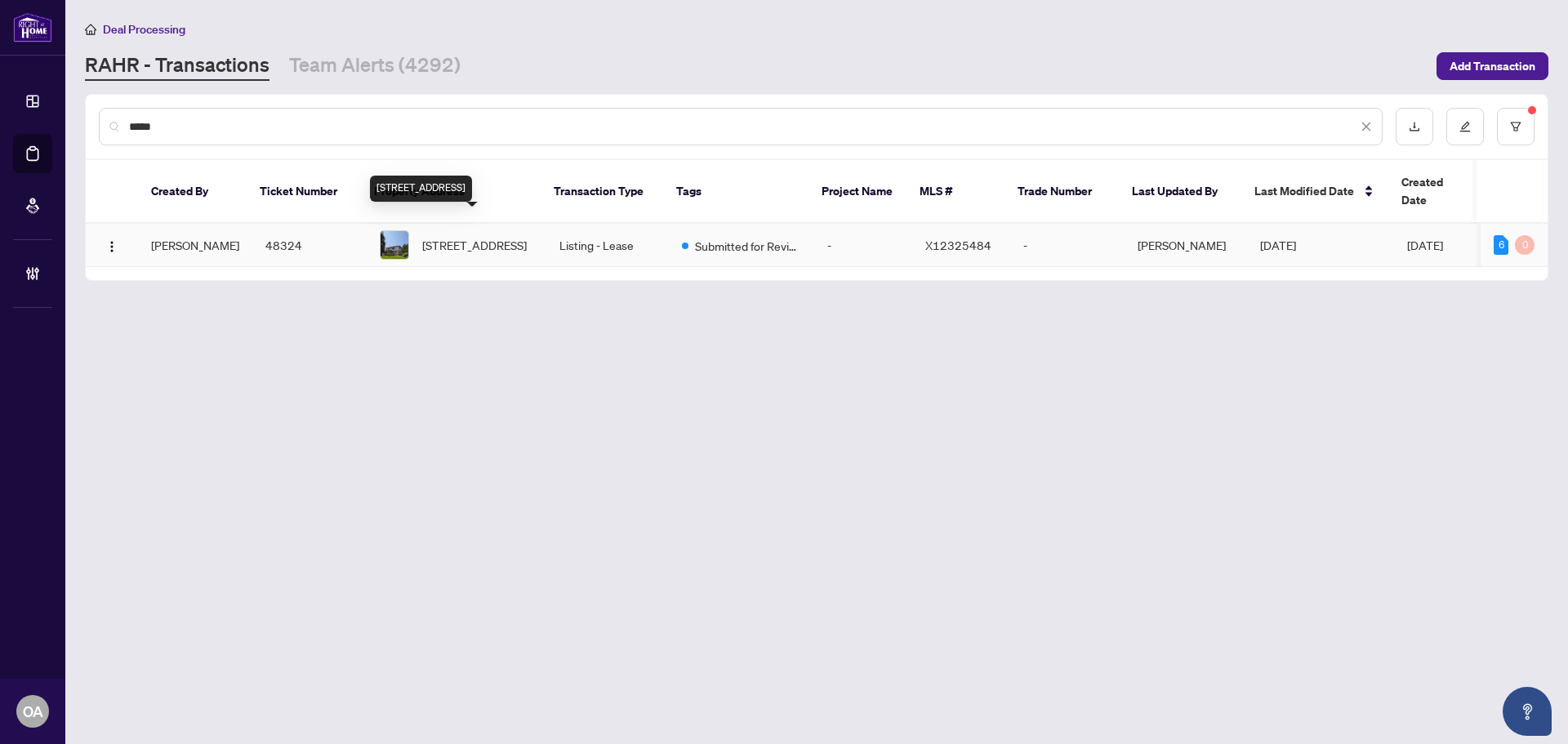
type input "*****"
click at [482, 236] on span "1196 Rainbow St, Ottawa, Ontario K1J 6X9, Canada" at bounding box center [474, 244] width 105 height 18
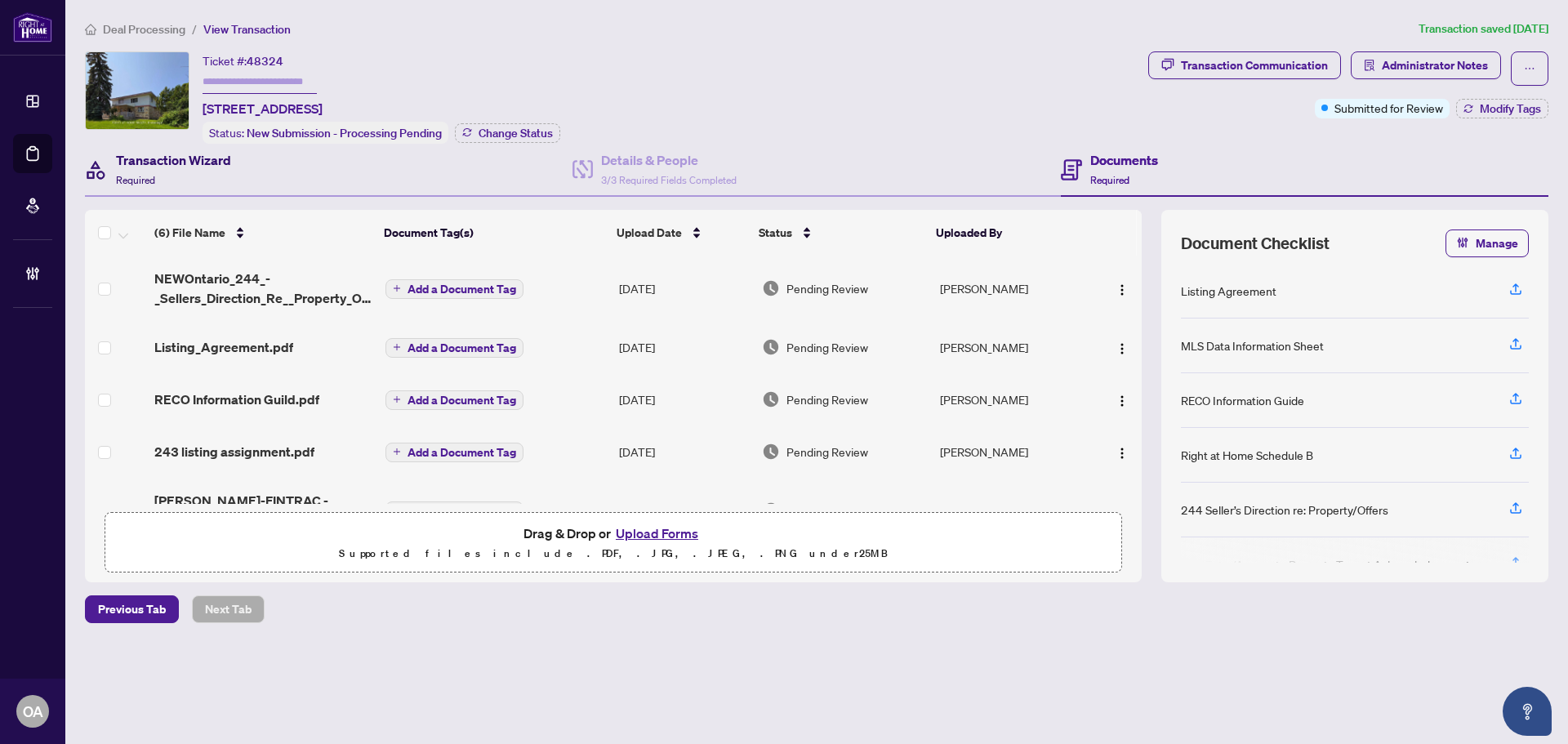
click at [201, 180] on div "Transaction Wizard Required" at bounding box center [174, 169] width 115 height 38
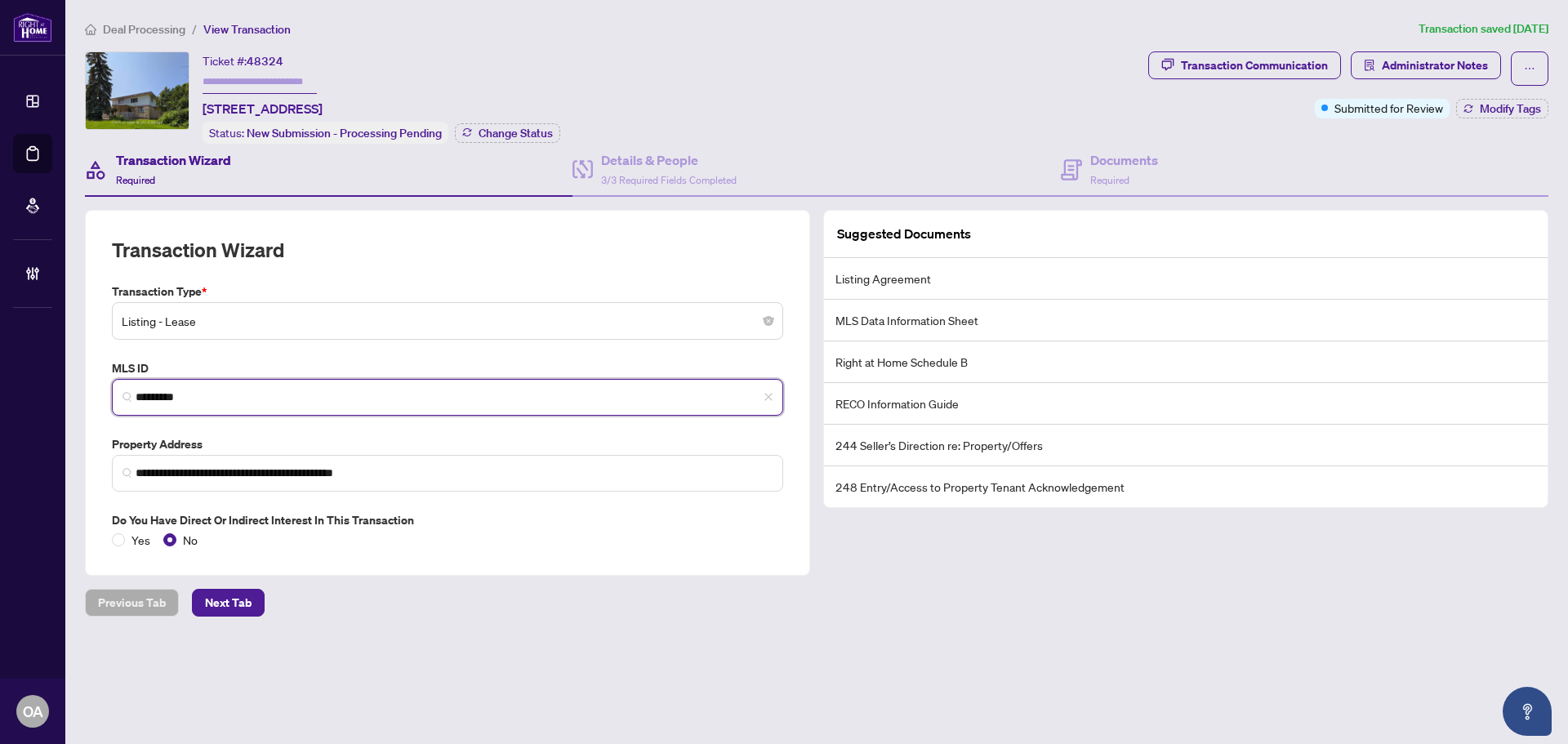
drag, startPoint x: 234, startPoint y: 398, endPoint x: 57, endPoint y: 384, distance: 177.6
click at [57, 384] on div "**********" at bounding box center [784, 372] width 1568 height 744
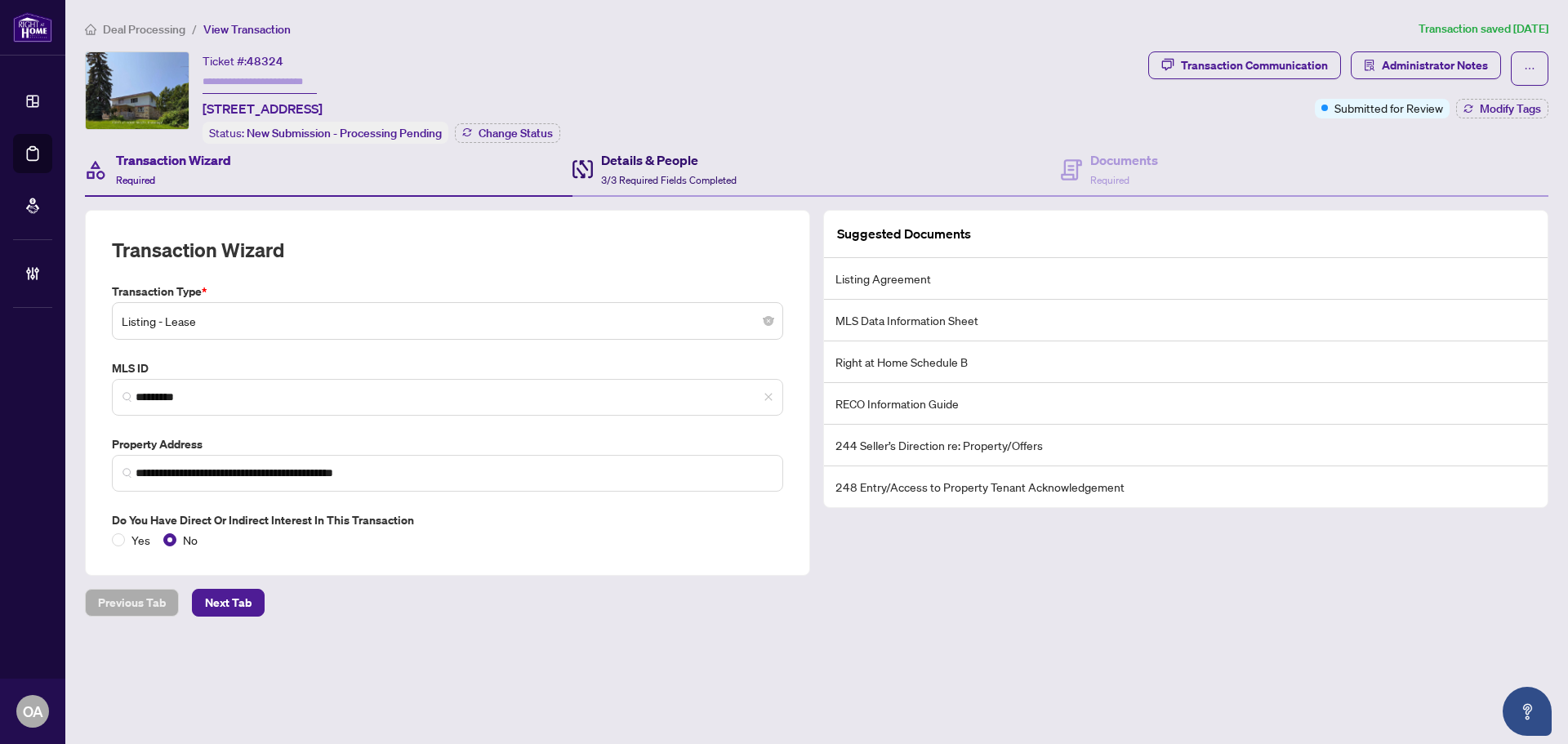
drag, startPoint x: 702, startPoint y: 176, endPoint x: 345, endPoint y: 175, distance: 357.0
click at [702, 176] on span "3/3 Required Fields Completed" at bounding box center [669, 179] width 136 height 12
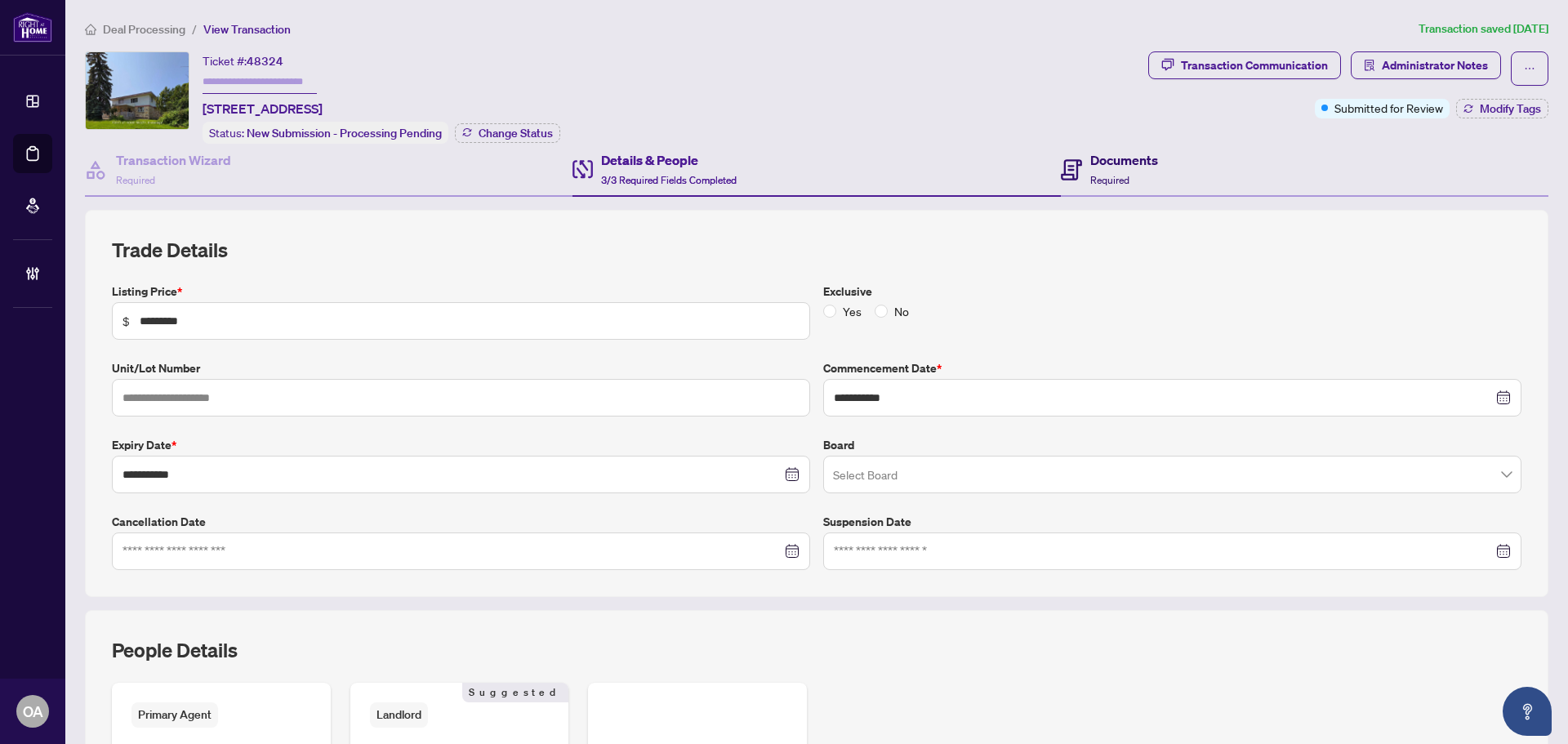
click at [1070, 161] on icon at bounding box center [1072, 170] width 21 height 21
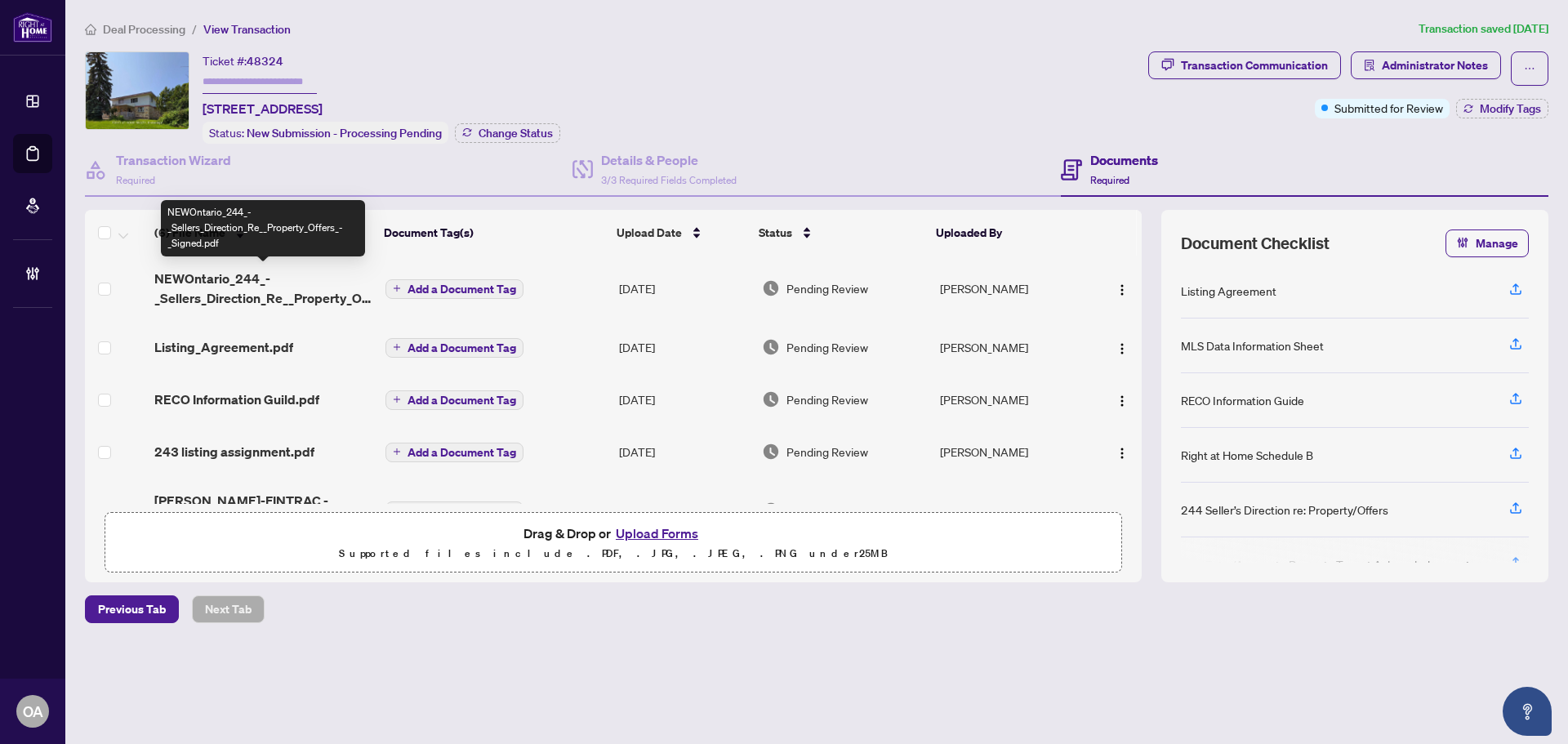
click at [223, 274] on span "NEWOntario_244_-_Sellers_Direction_Re__Property_Offers_-_Signed.pdf" at bounding box center [263, 288] width 219 height 39
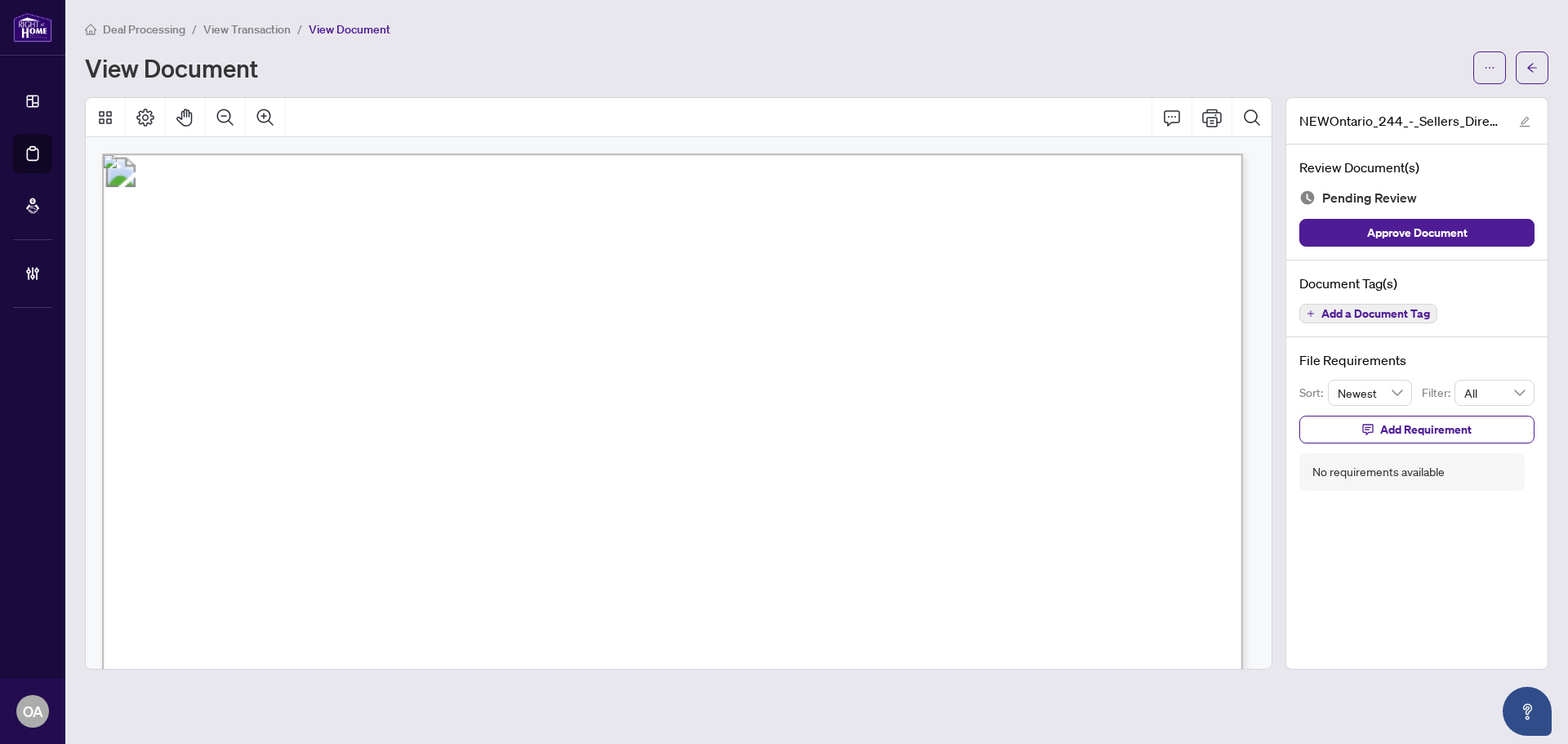
drag, startPoint x: 607, startPoint y: 499, endPoint x: 760, endPoint y: 497, distance: 153.0
click at [710, 497] on span "X12325228" at bounding box center [658, 501] width 104 height 22
click at [710, 501] on span "X12325228" at bounding box center [658, 501] width 104 height 22
click at [1174, 116] on icon "Comment" at bounding box center [1172, 117] width 20 height 20
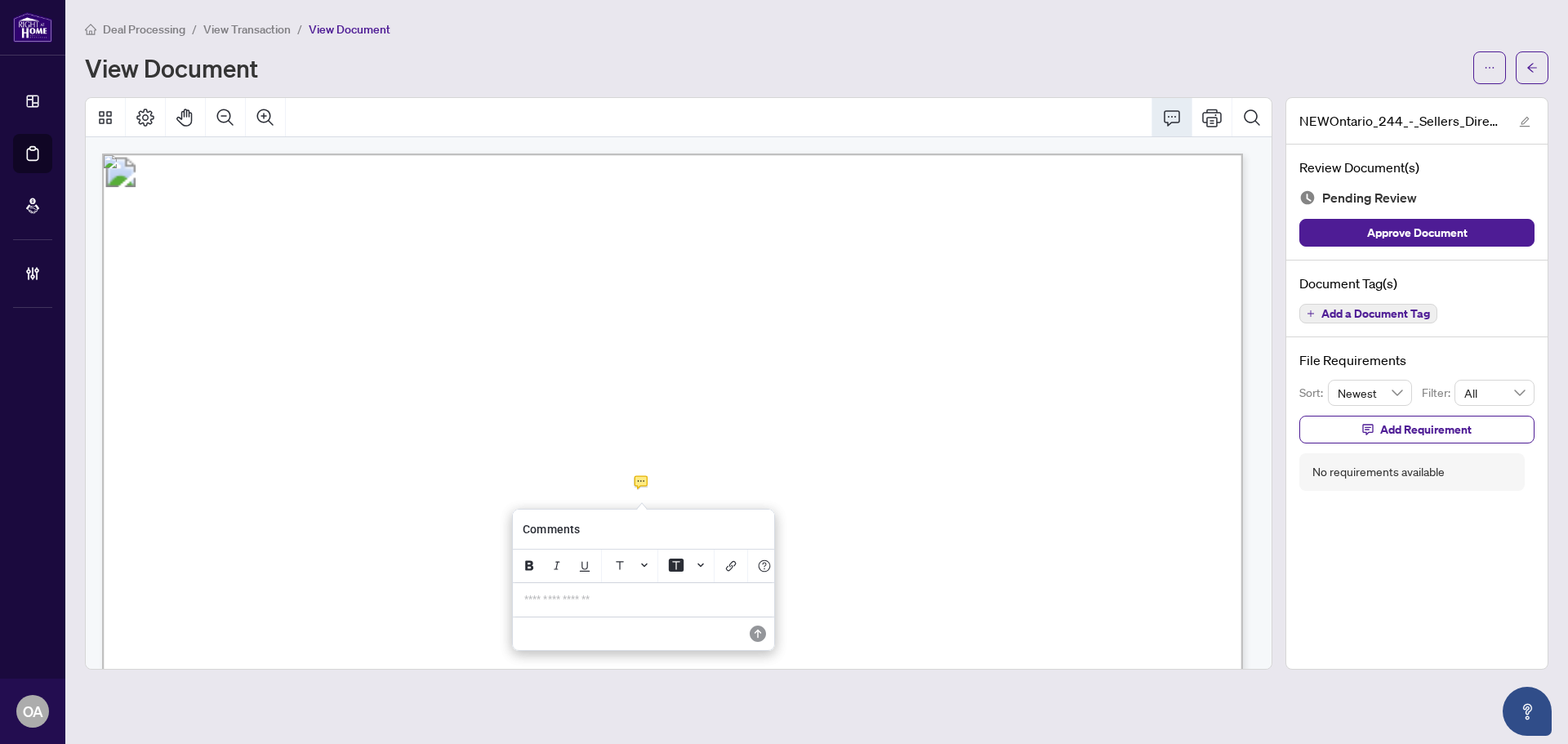
click at [680, 602] on p "**********" at bounding box center [643, 599] width 239 height 14
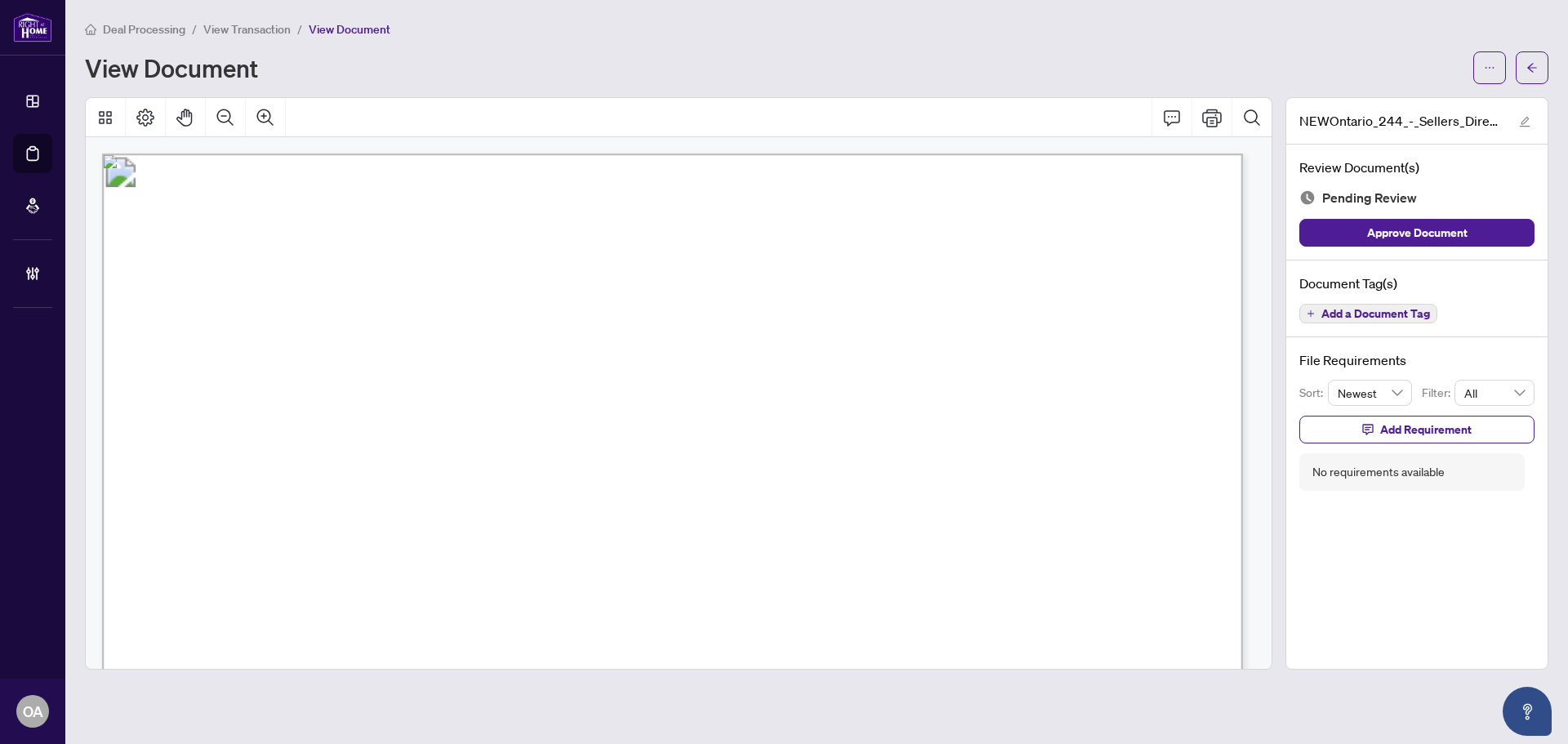
click at [647, 495] on span "X12325228" at bounding box center [658, 501] width 104 height 22
drag, startPoint x: 295, startPoint y: 506, endPoint x: 305, endPoint y: 506, distance: 10.0
click at [304, 506] on span "NUMBER(S):" at bounding box center [260, 508] width 89 height 16
click at [304, 511] on span "NUMBER(S):" at bounding box center [260, 508] width 89 height 16
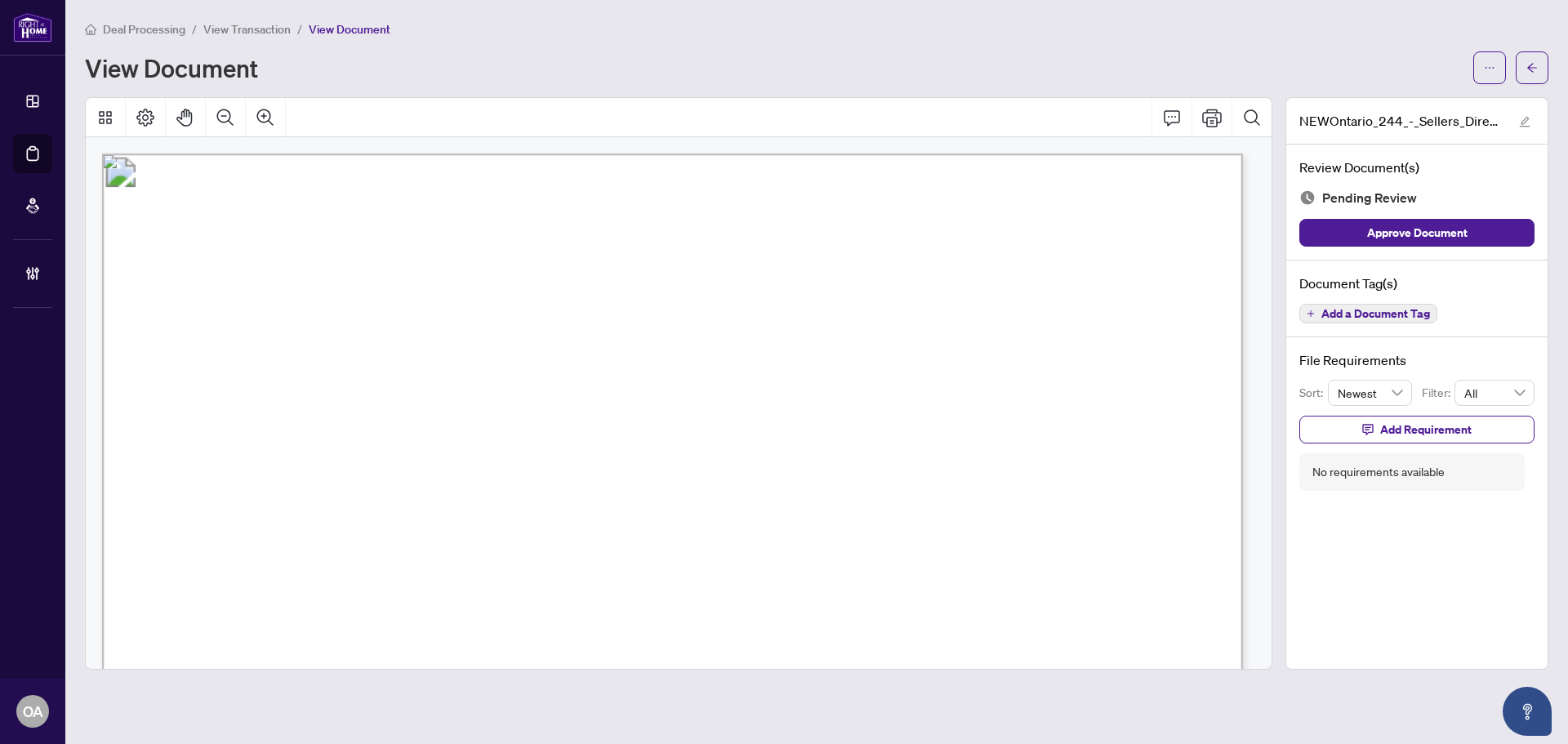
click at [304, 511] on span "NUMBER(S):" at bounding box center [260, 508] width 89 height 16
click at [477, 486] on span "AD" at bounding box center [457, 473] width 37 height 33
click at [1174, 116] on icon "Comment" at bounding box center [1172, 117] width 20 height 20
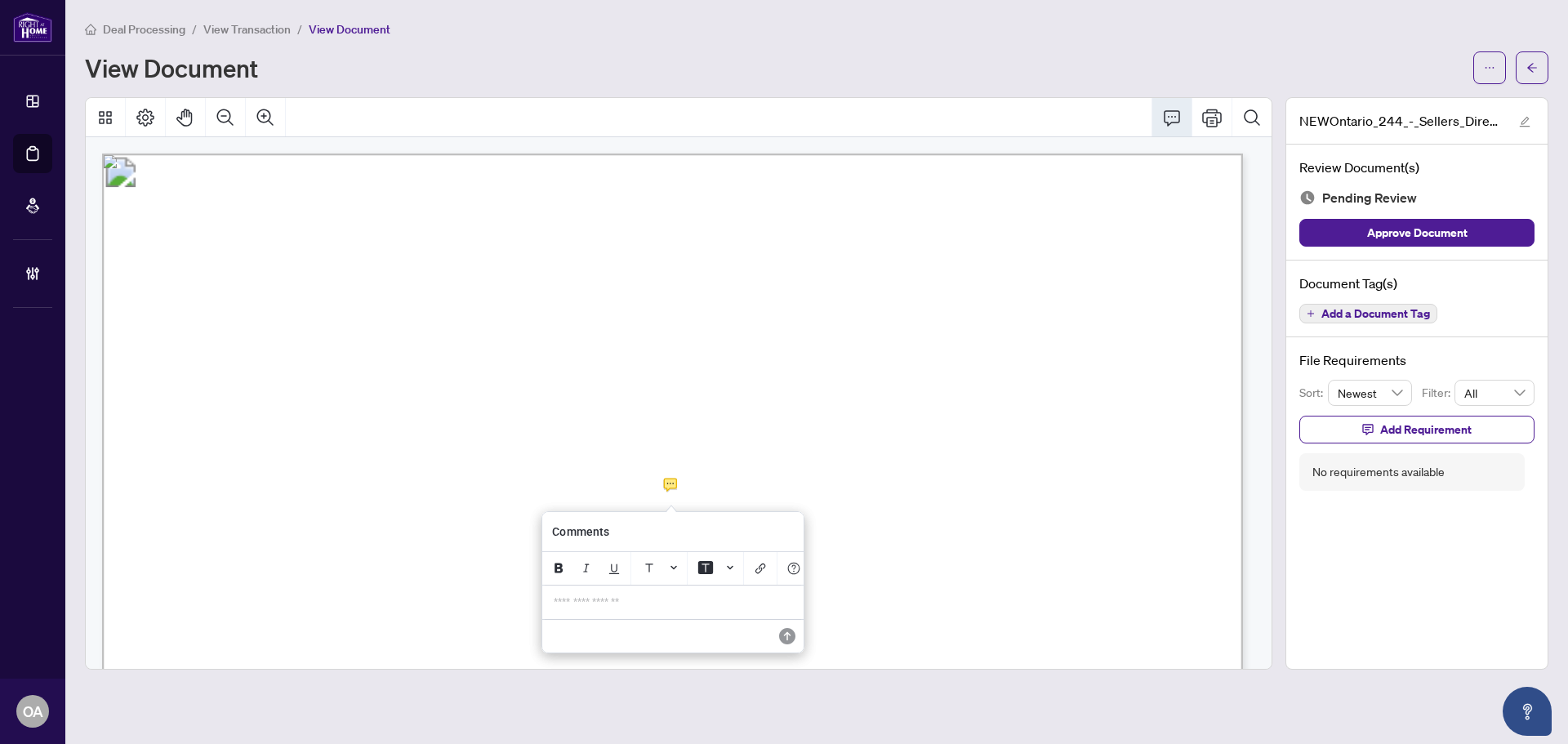
click at [609, 607] on p "**********" at bounding box center [673, 602] width 239 height 14
drag, startPoint x: 628, startPoint y: 610, endPoint x: 512, endPoint y: 600, distance: 116.4
click at [0, 0] on div "**********" at bounding box center [0, 0] width 0 height 0
click at [1396, 424] on span "Add Requirement" at bounding box center [1426, 428] width 92 height 26
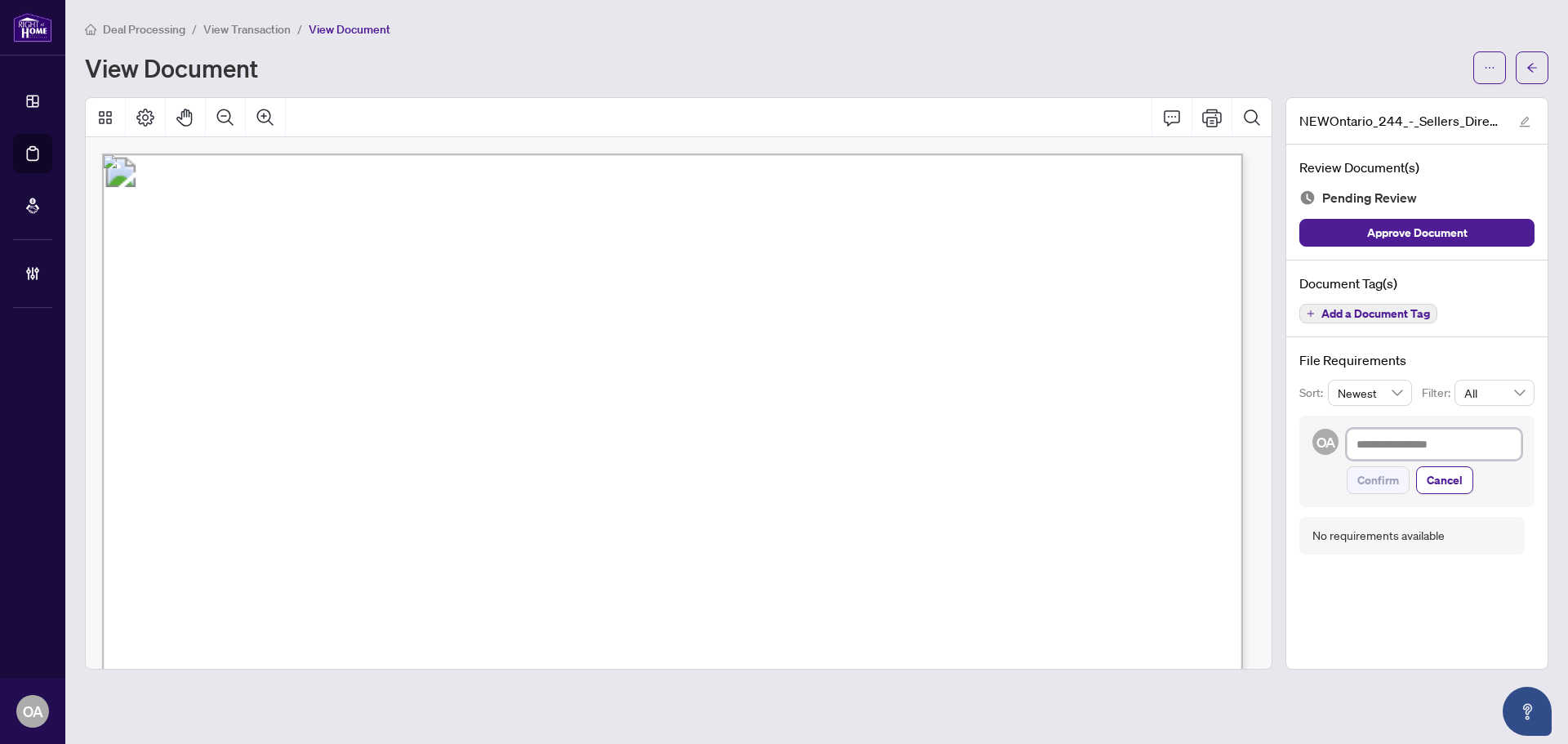
click at [1391, 450] on textarea at bounding box center [1433, 444] width 175 height 31
paste textarea "**********"
type textarea "**********"
click at [1439, 444] on textarea "**********" at bounding box center [1433, 444] width 175 height 31
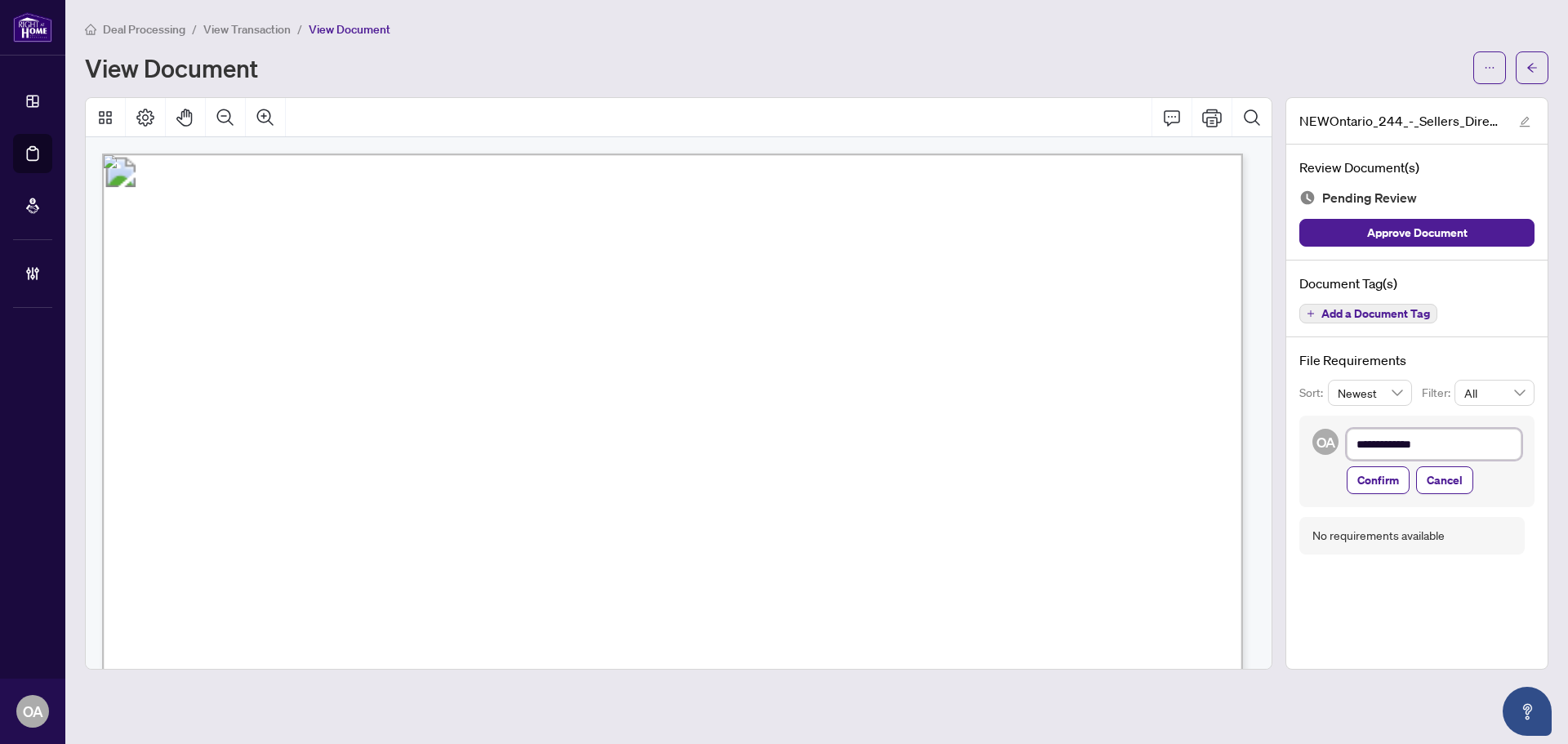
type textarea "**********"
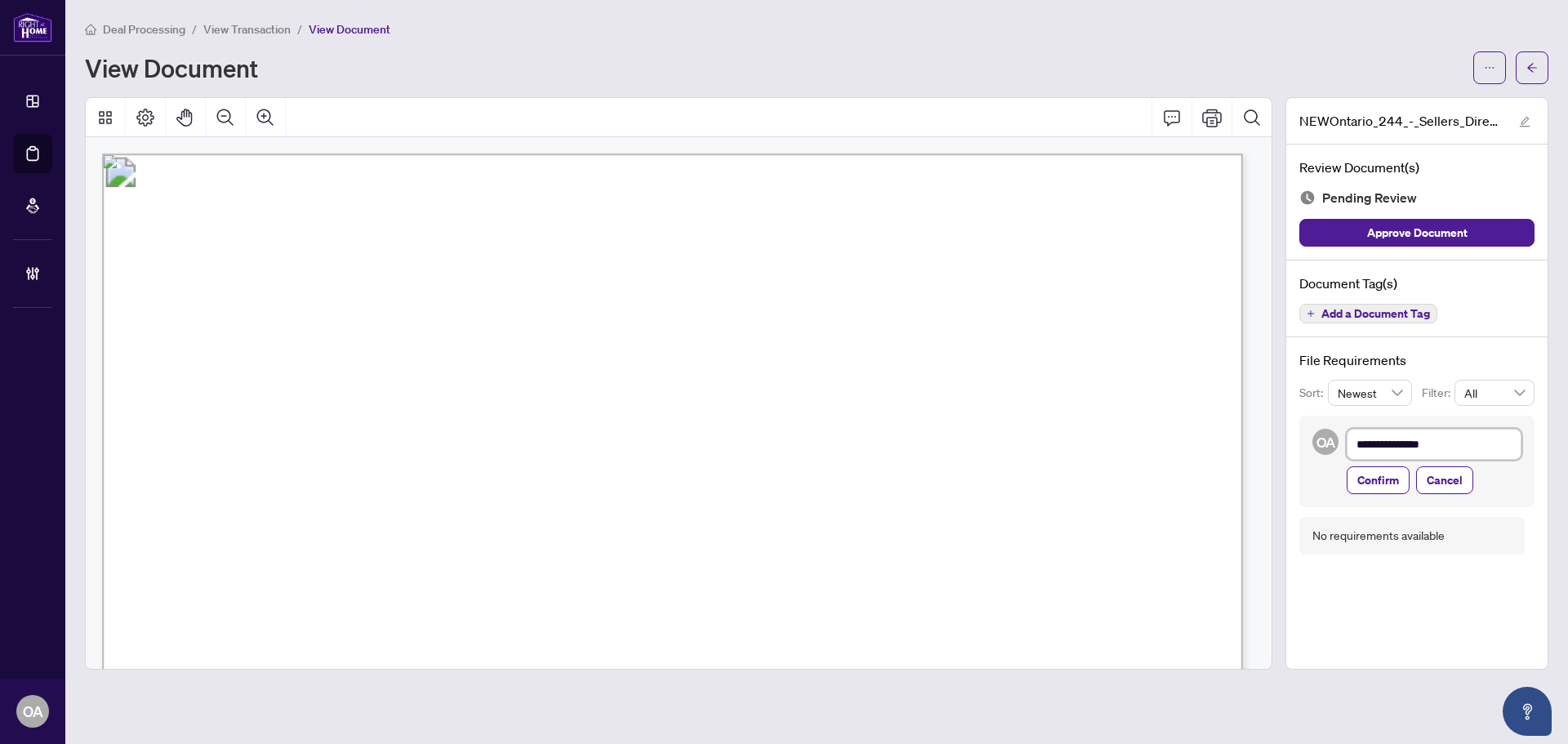
type textarea "**********"
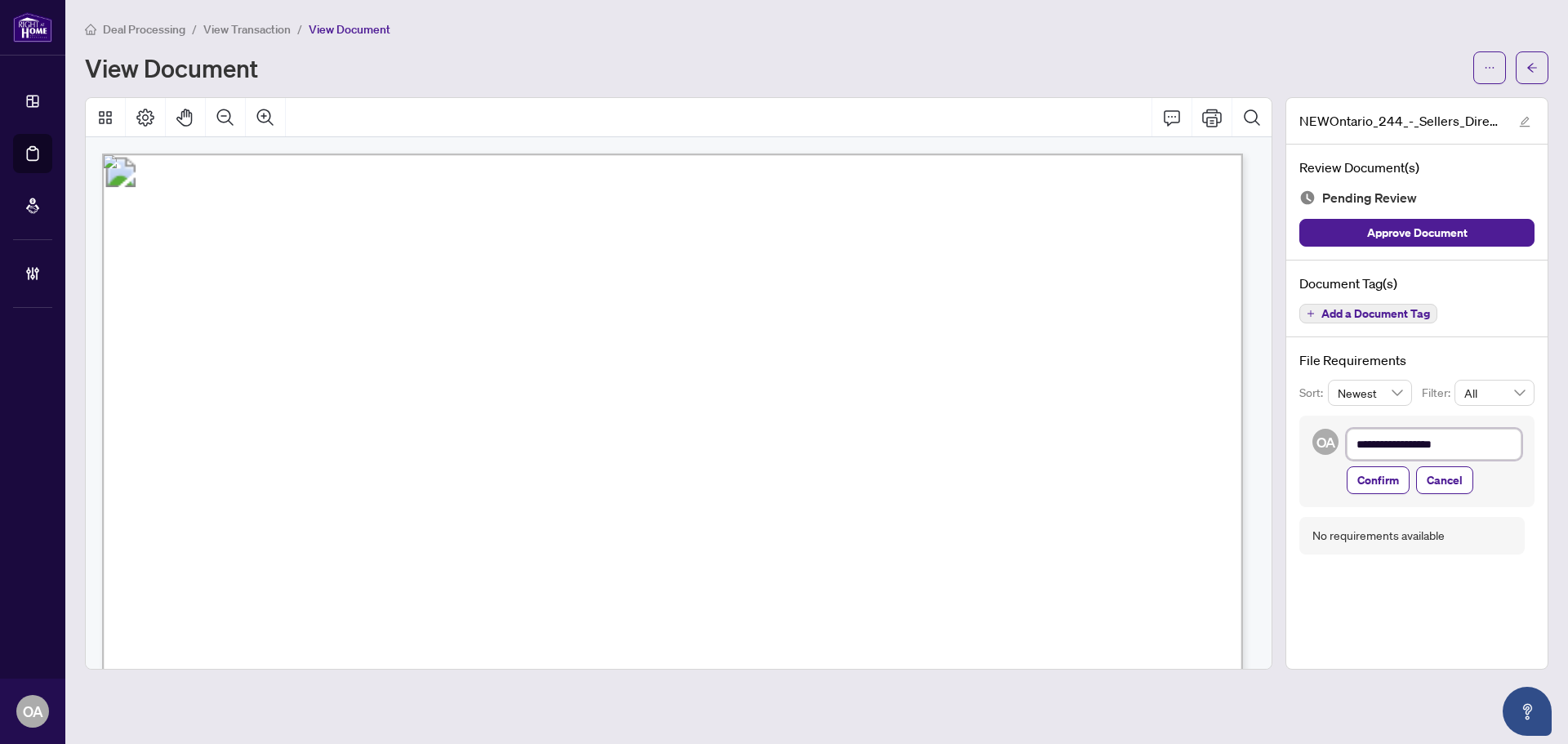
type textarea "**********"
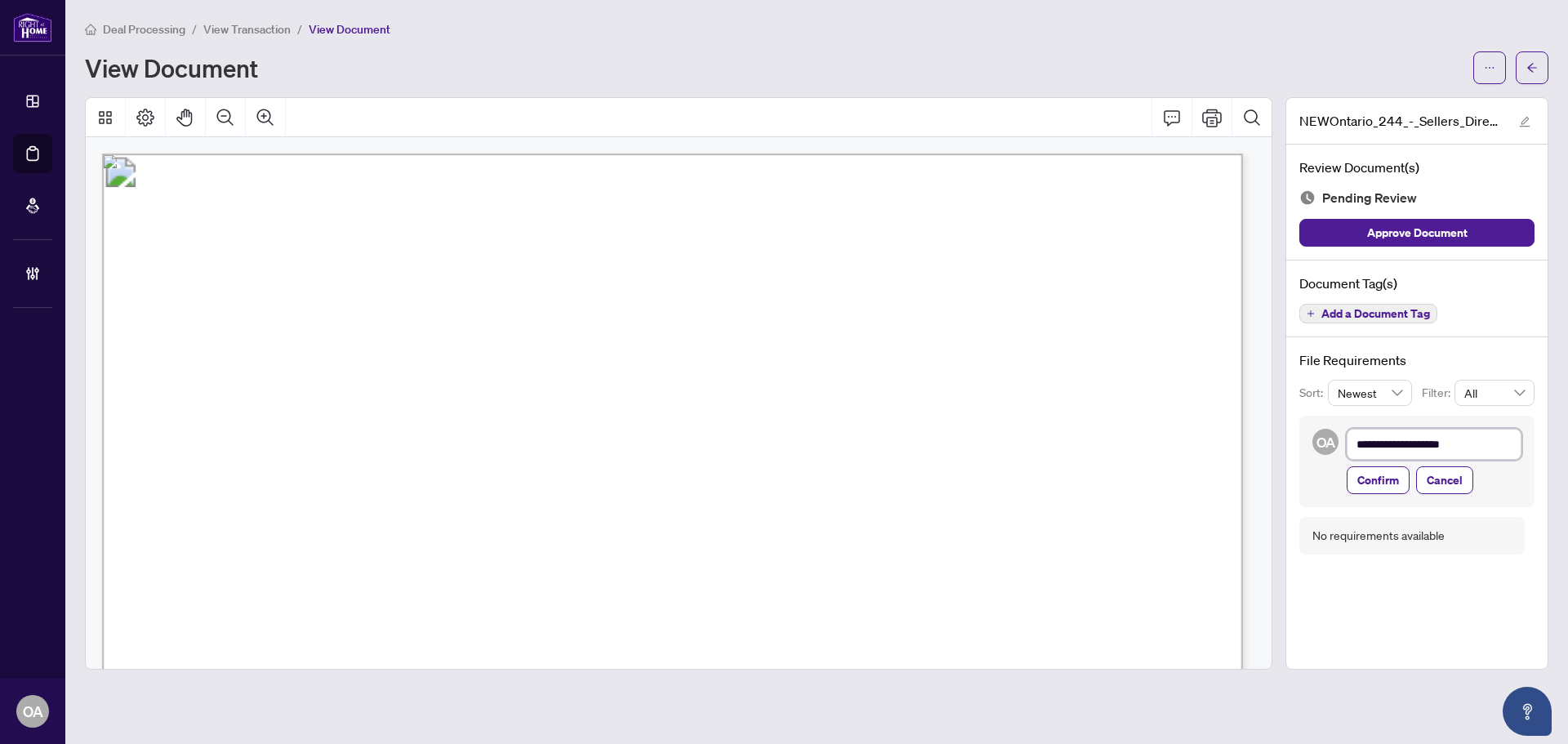
type textarea "**********"
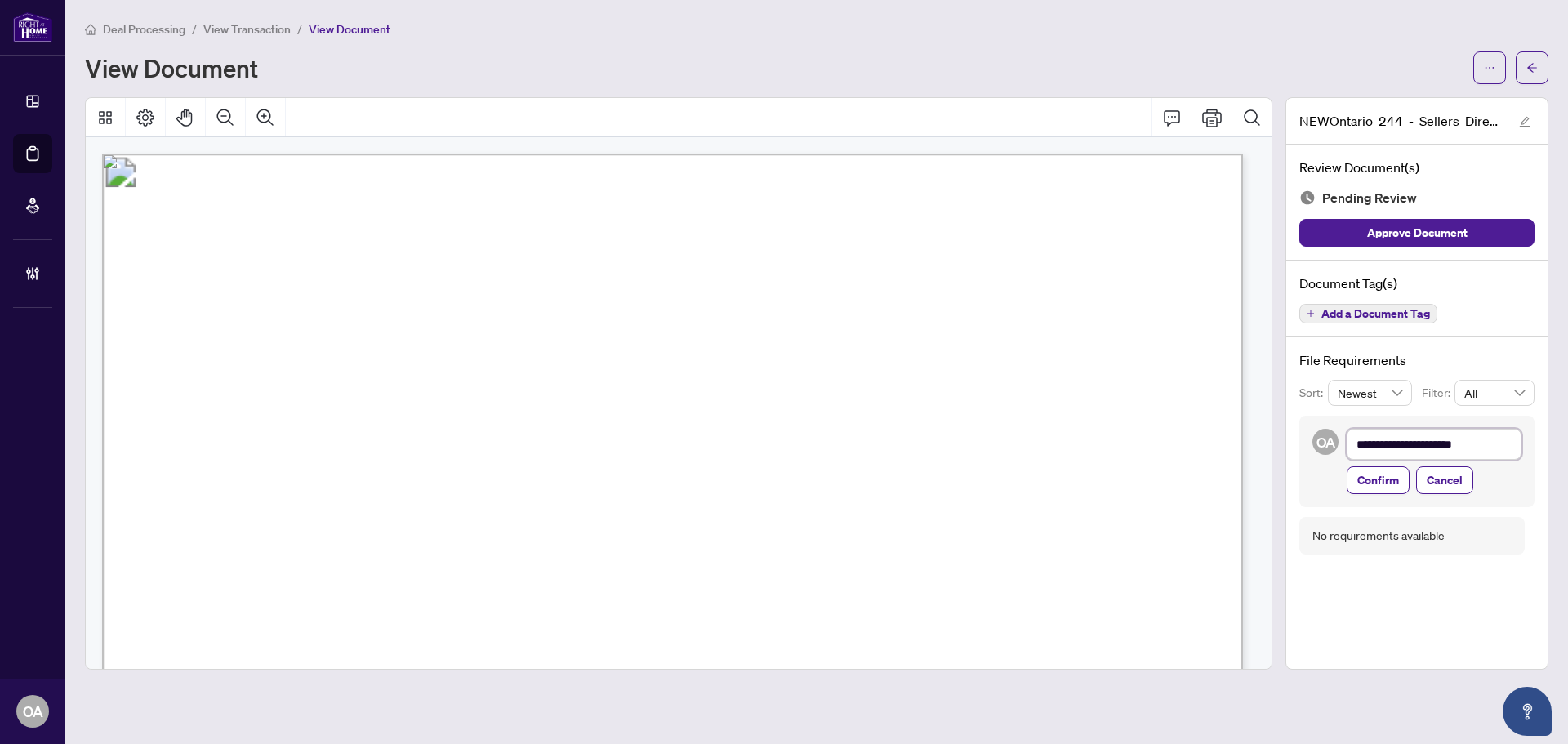
type textarea "**********"
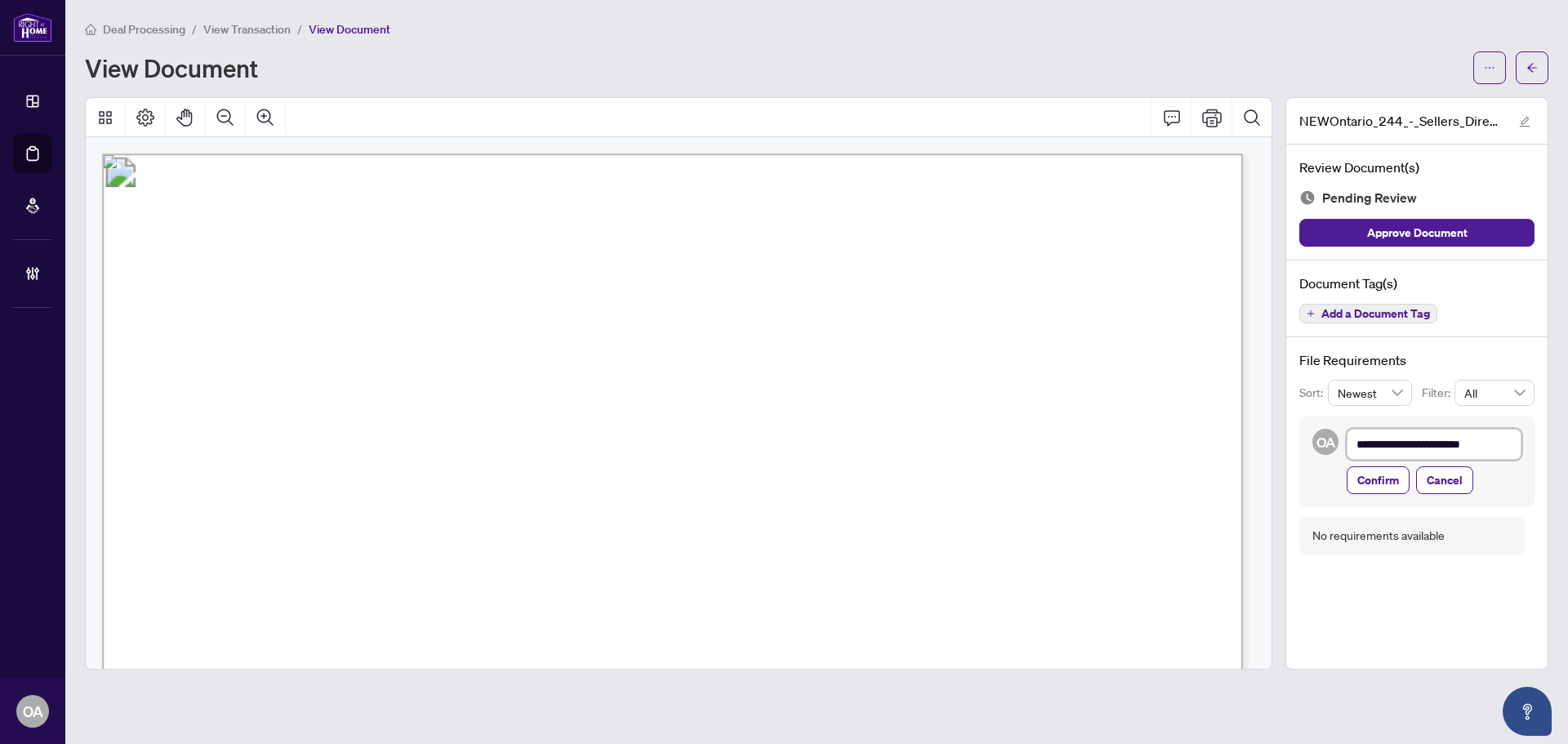
type textarea "**********"
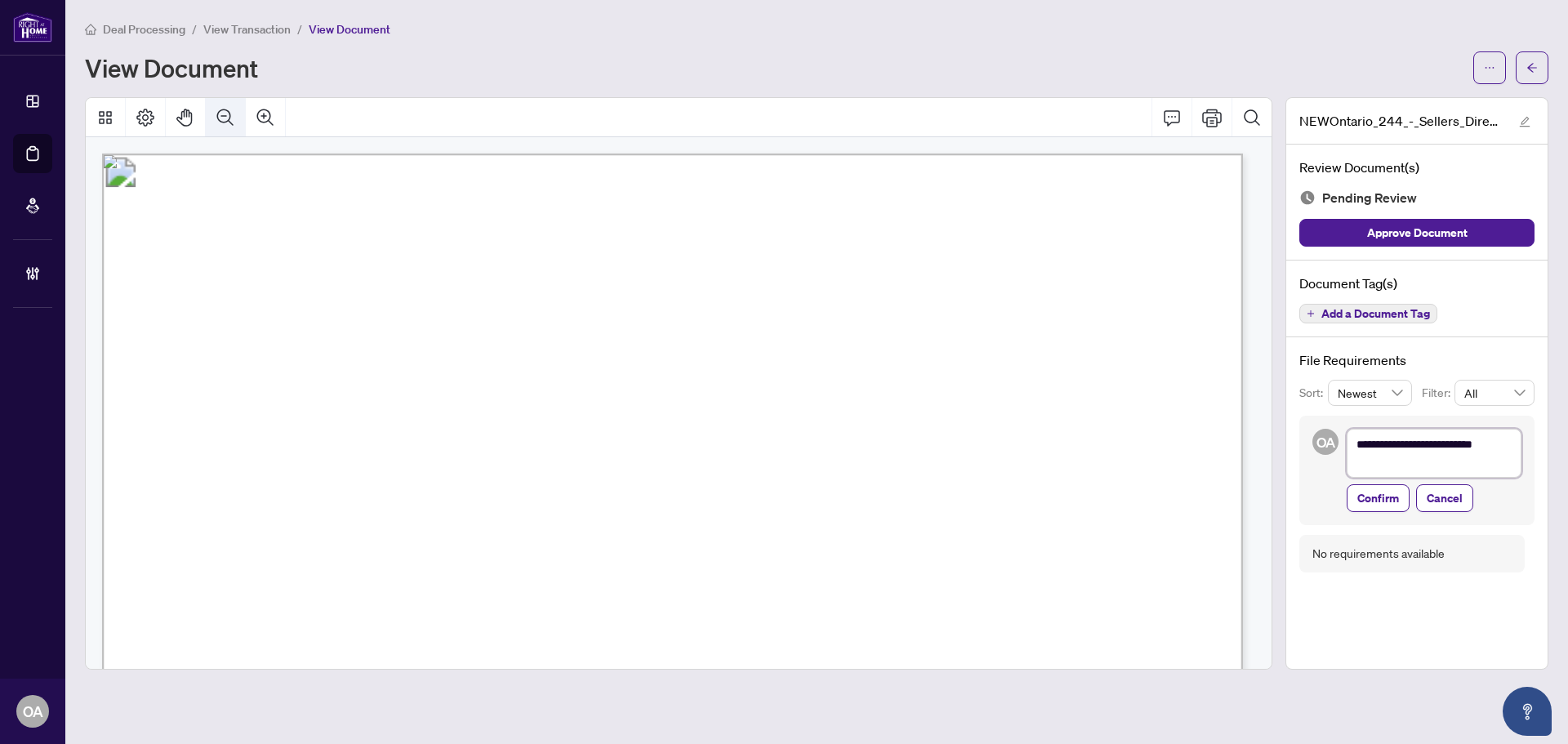
click at [220, 117] on icon "Zoom Out" at bounding box center [225, 117] width 20 height 20
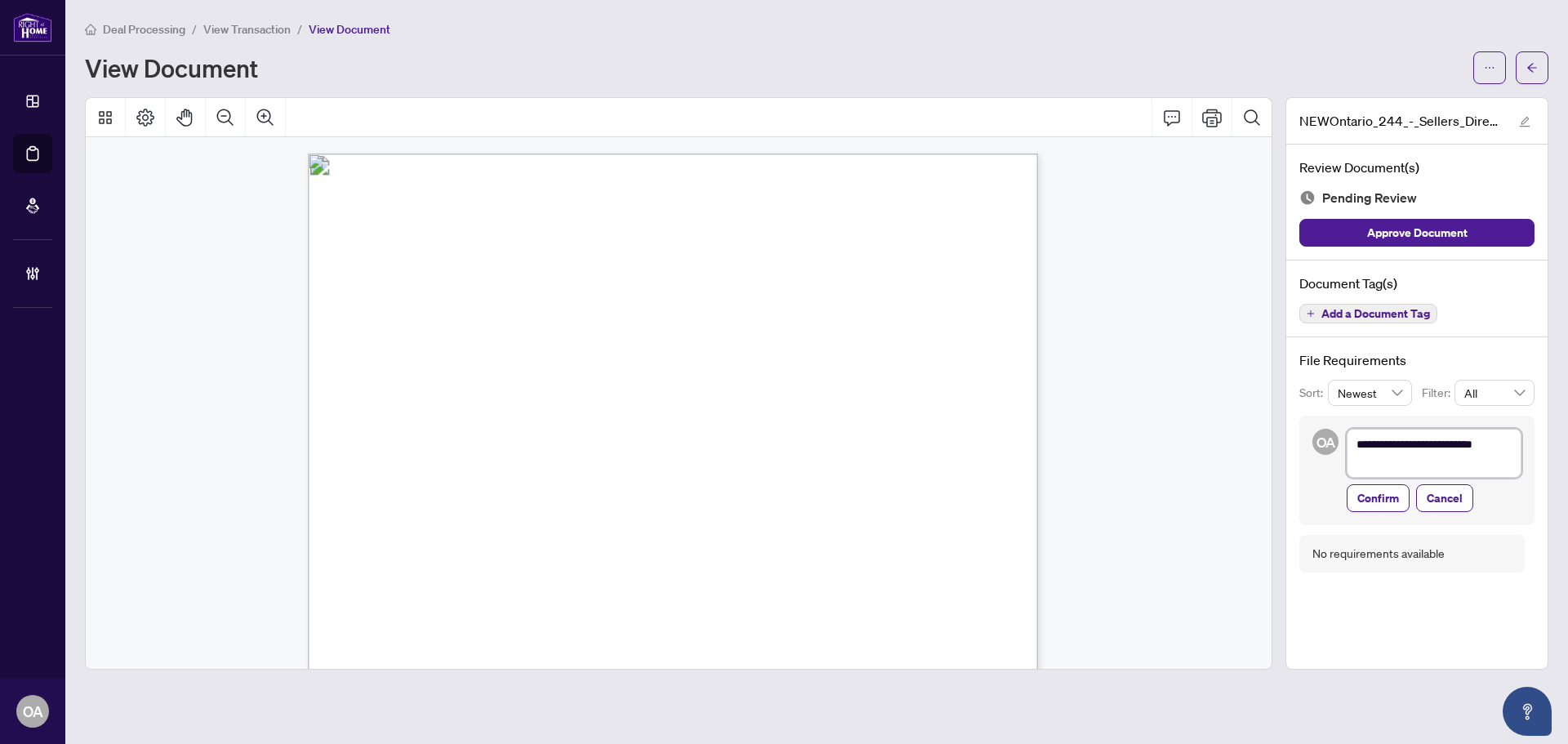
type textarea "**********"
drag, startPoint x: 1410, startPoint y: 465, endPoint x: 1177, endPoint y: 432, distance: 235.3
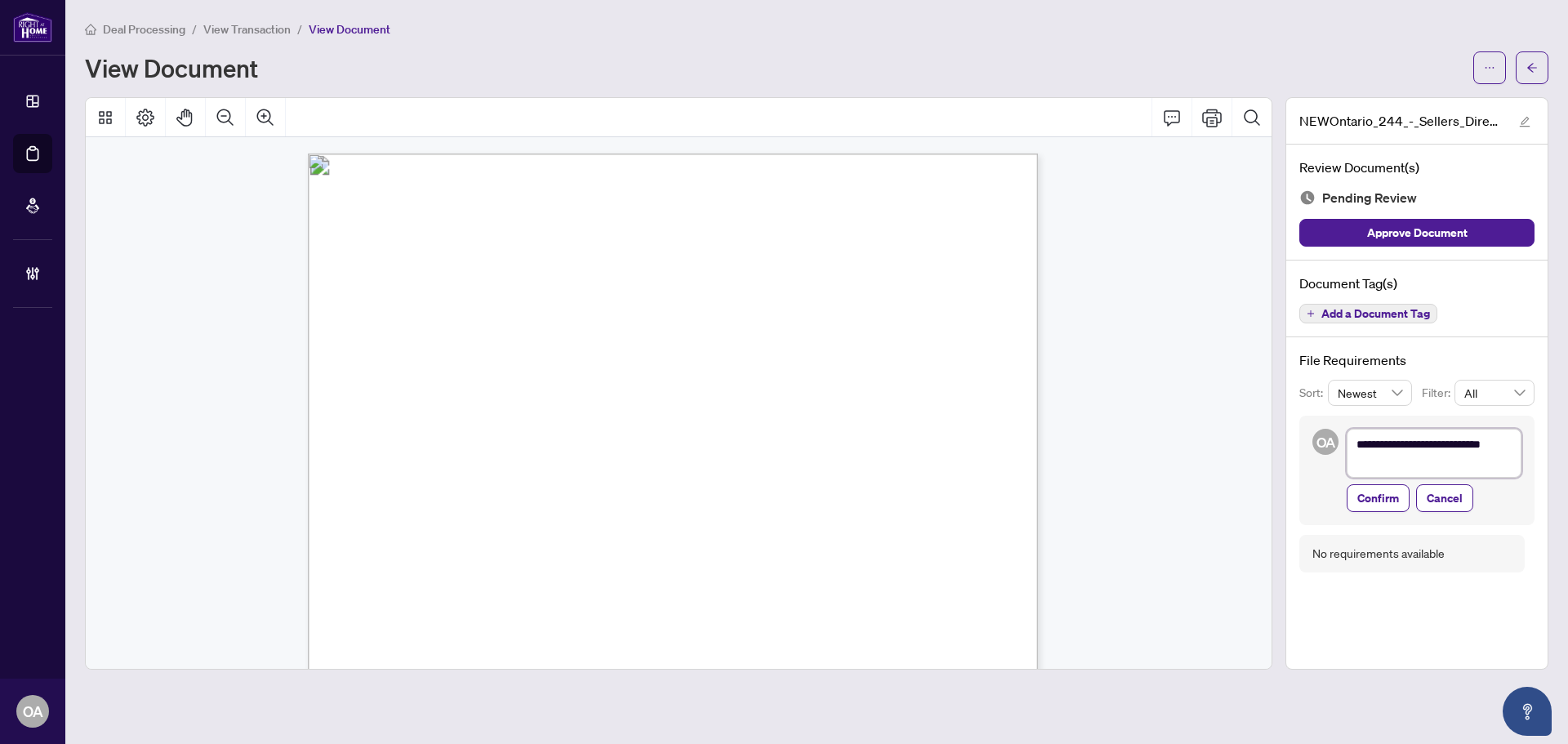
click at [1203, 423] on div "**********" at bounding box center [816, 383] width 1476 height 572
type textarea "**********"
drag, startPoint x: 846, startPoint y: 569, endPoint x: 937, endPoint y: 573, distance: 91.1
click at [722, 573] on span "(Name of Listing Brokerage)" at bounding box center [673, 570] width 99 height 9
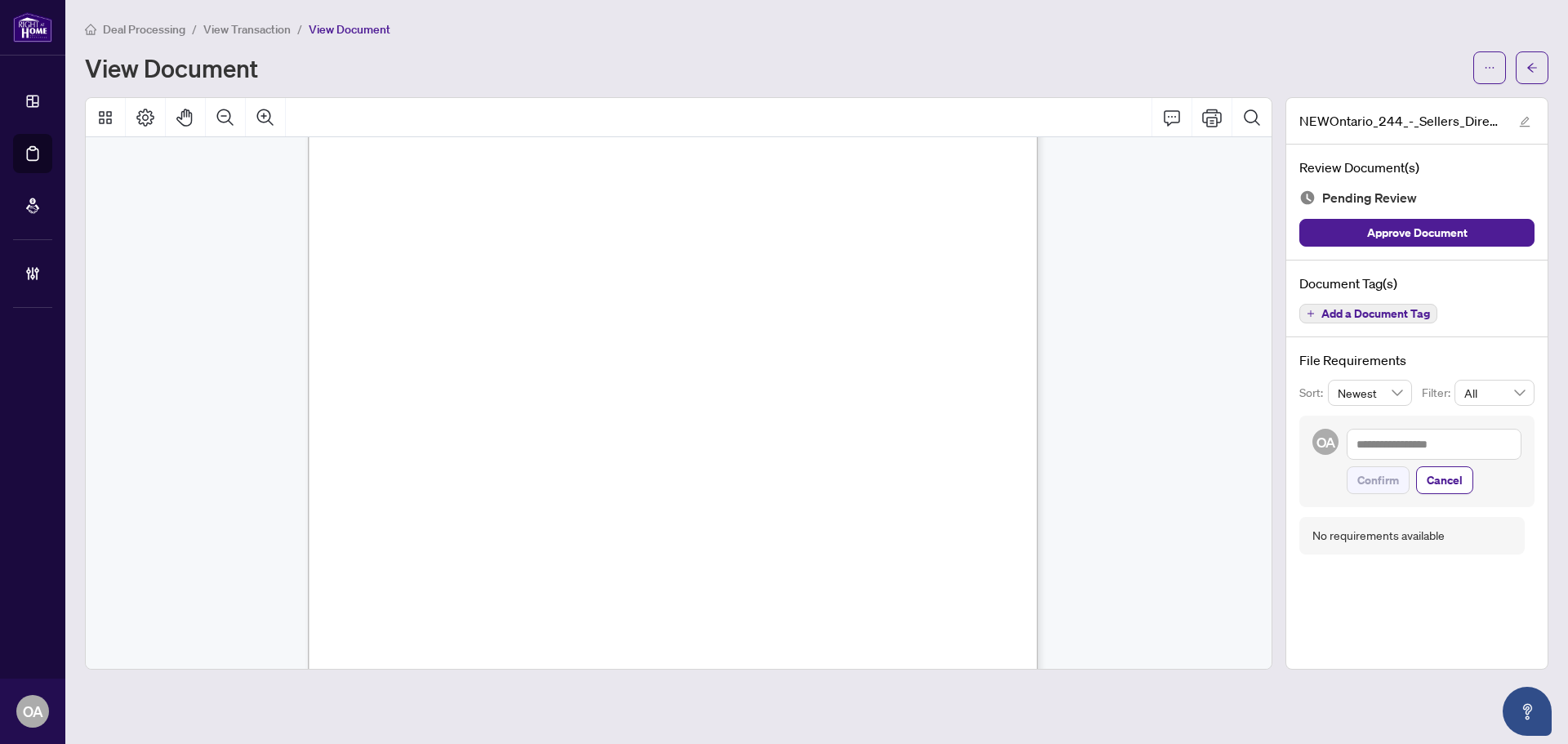
drag, startPoint x: 937, startPoint y: 573, endPoint x: 859, endPoint y: 564, distance: 78.5
click at [462, 513] on span "ADEL DAHNOUN" at bounding box center [421, 518] width 81 height 11
click at [271, 119] on icon "Zoom In" at bounding box center [265, 117] width 20 height 20
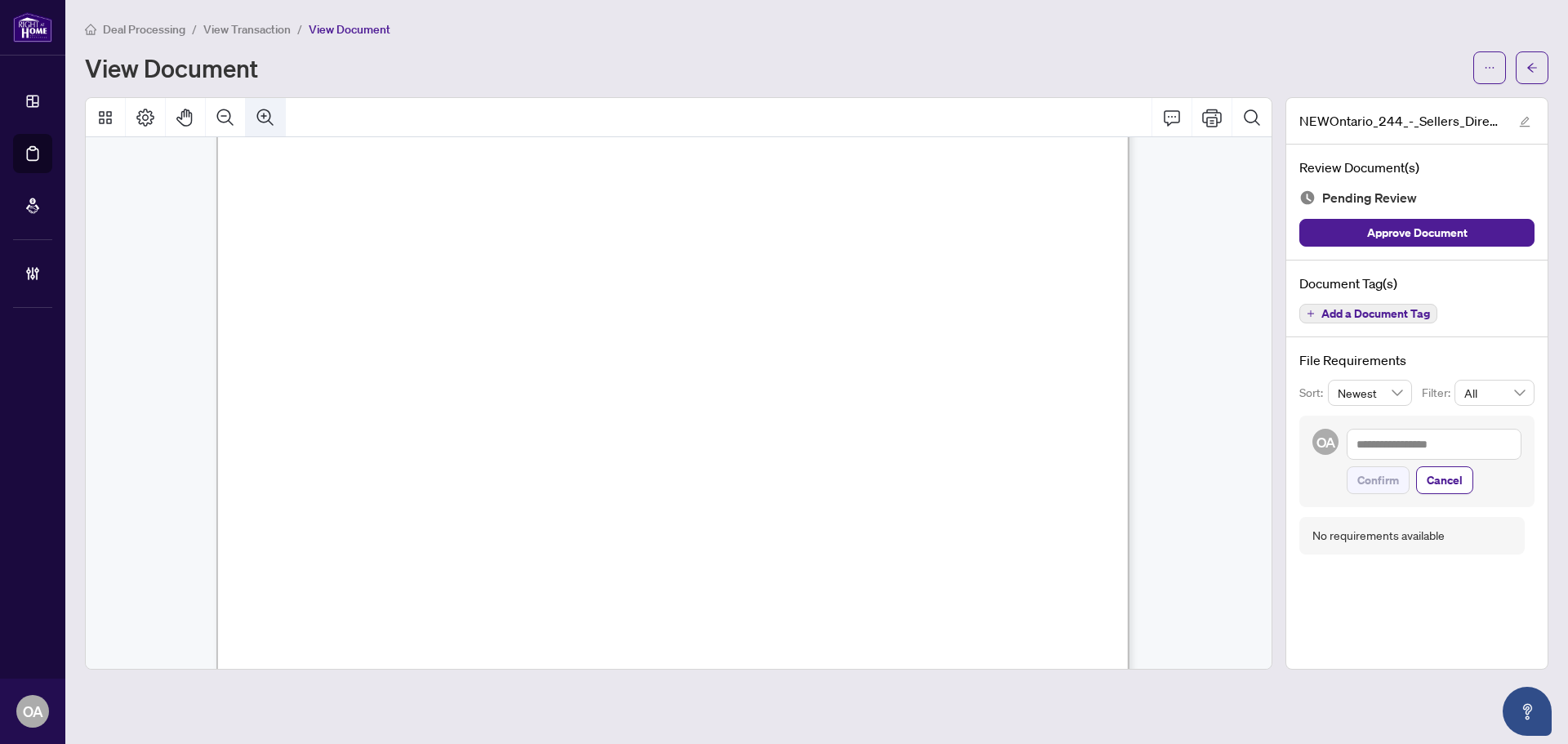
click at [271, 119] on icon "Zoom In" at bounding box center [265, 117] width 20 height 20
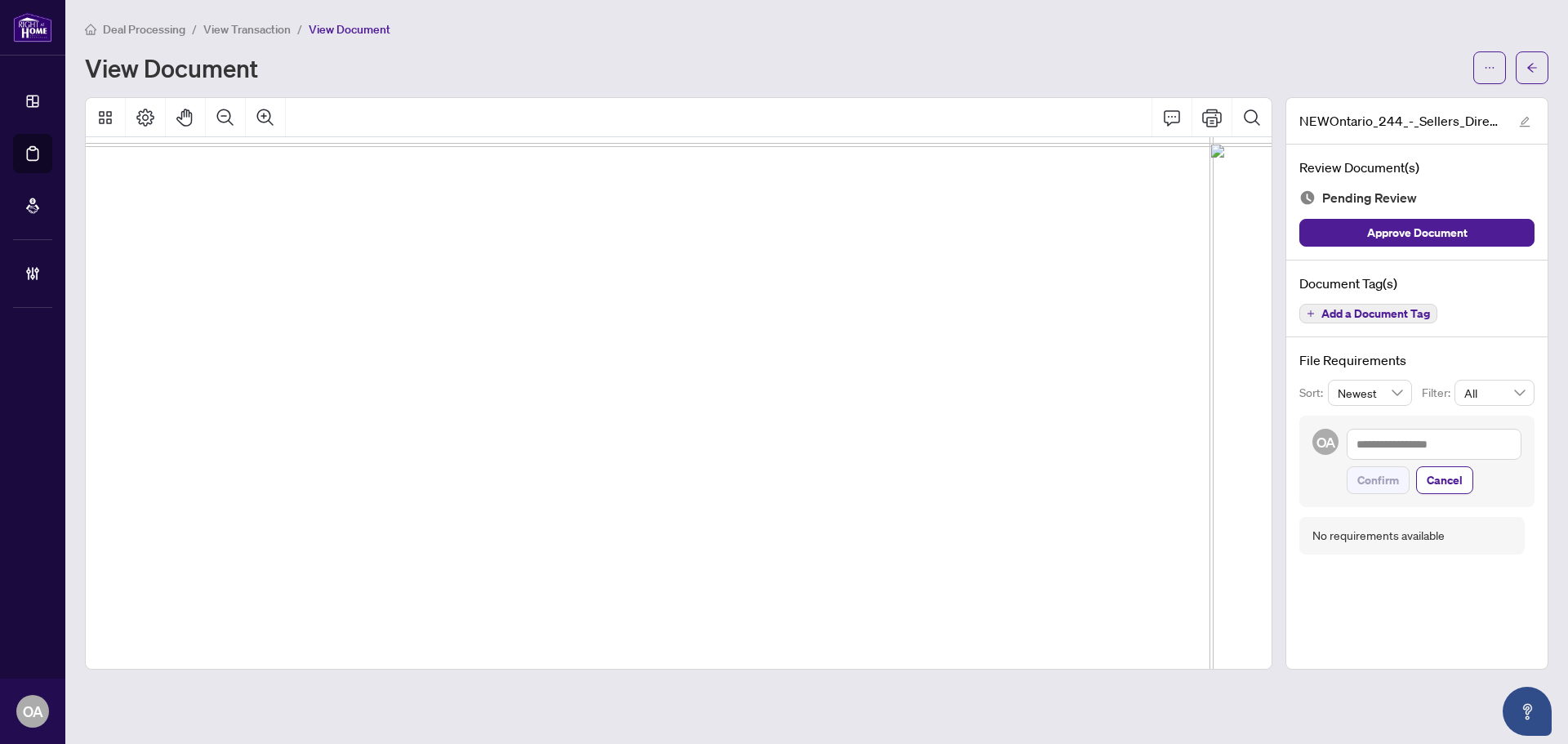
scroll to position [1358, 143]
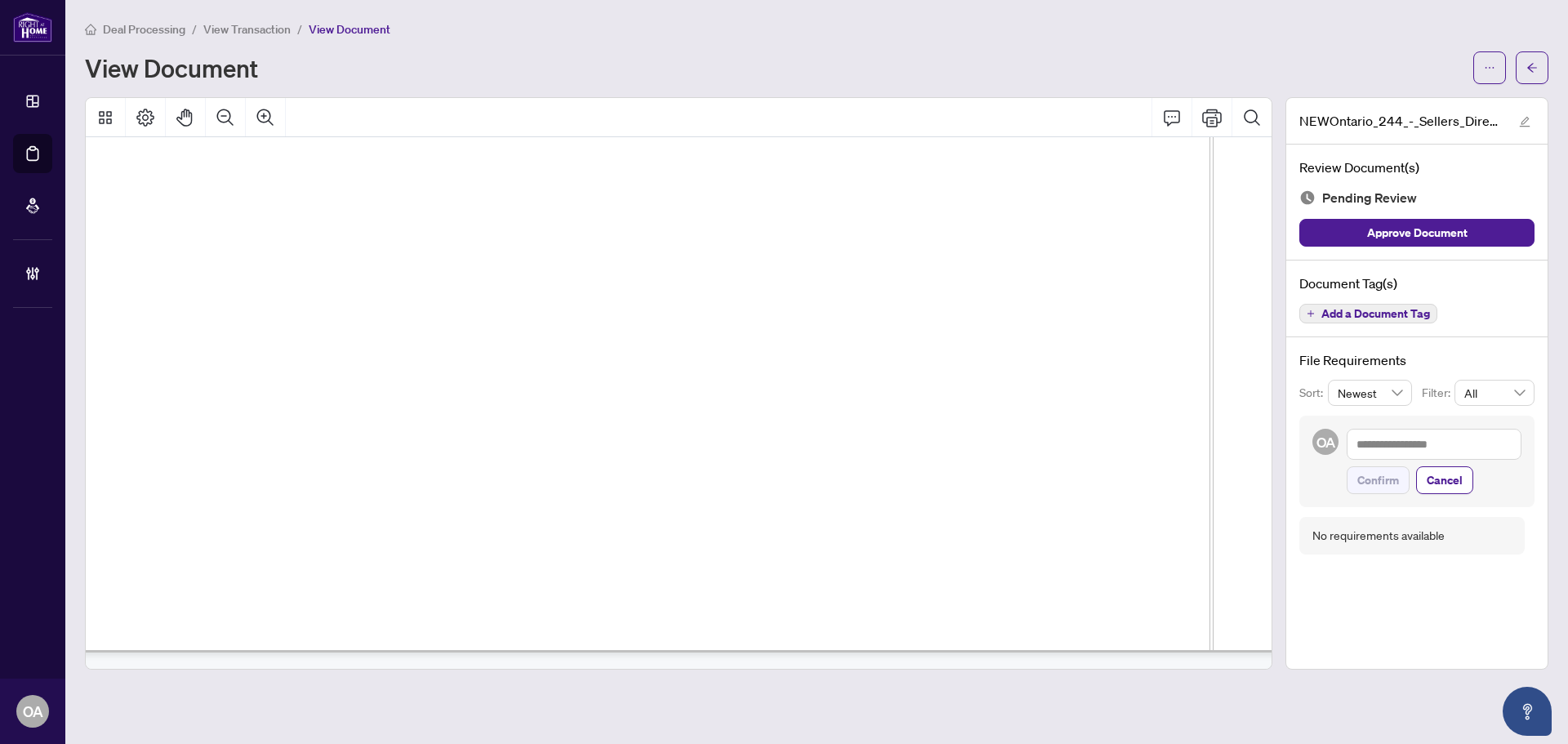
drag, startPoint x: 1000, startPoint y: 410, endPoint x: 1141, endPoint y: 409, distance: 141.0
click at [770, 411] on span "(Name of Listing Brokerage)" at bounding box center [673, 420] width 196 height 18
drag, startPoint x: 1093, startPoint y: 444, endPoint x: 1203, endPoint y: 452, distance: 110.3
click at [1163, 452] on span "Feb 09, 2025, 06:31 PM EST" at bounding box center [1094, 460] width 138 height 15
click at [855, 455] on span "................................................." at bounding box center [715, 463] width 280 height 19
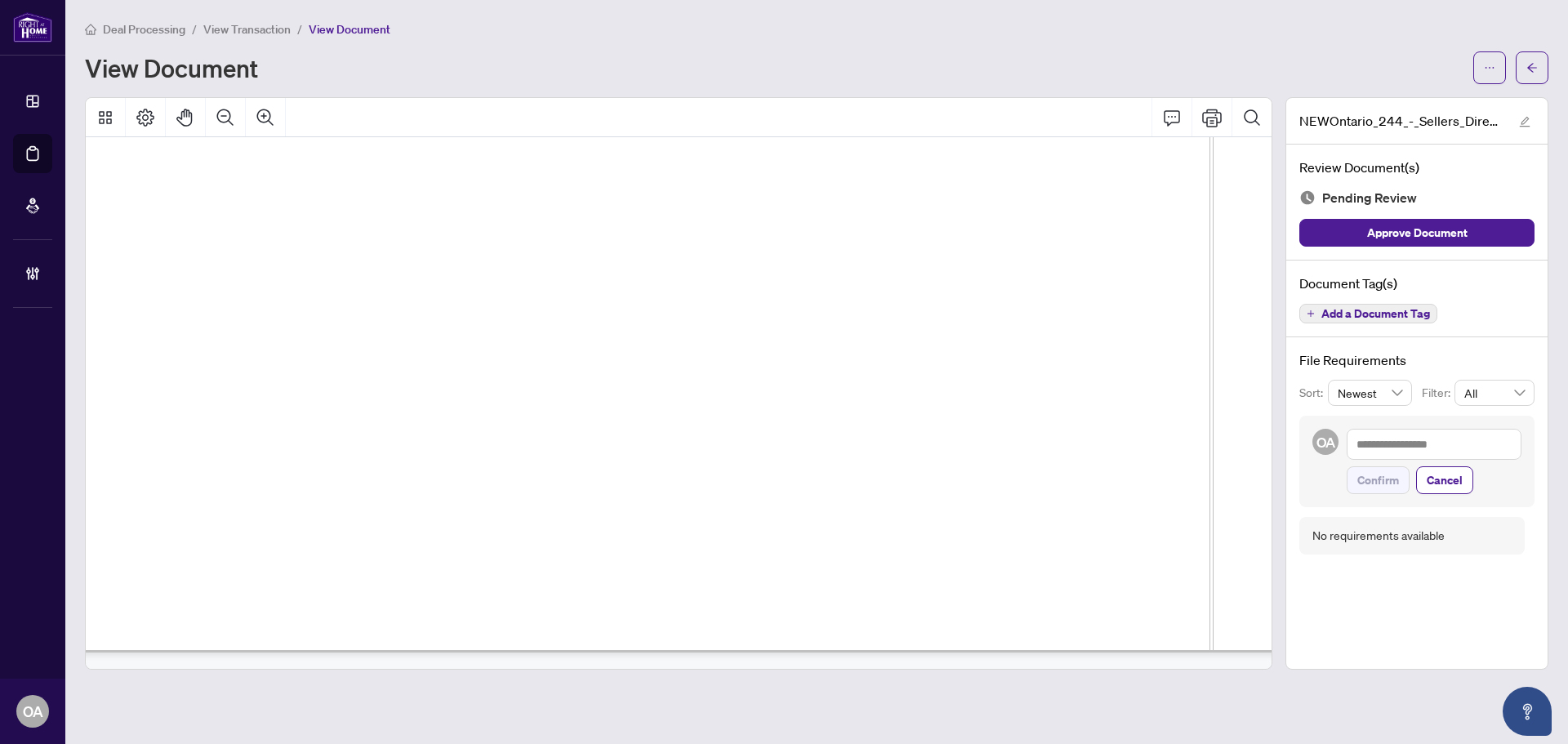
click at [1394, 309] on span "Add a Document Tag" at bounding box center [1376, 314] width 109 height 11
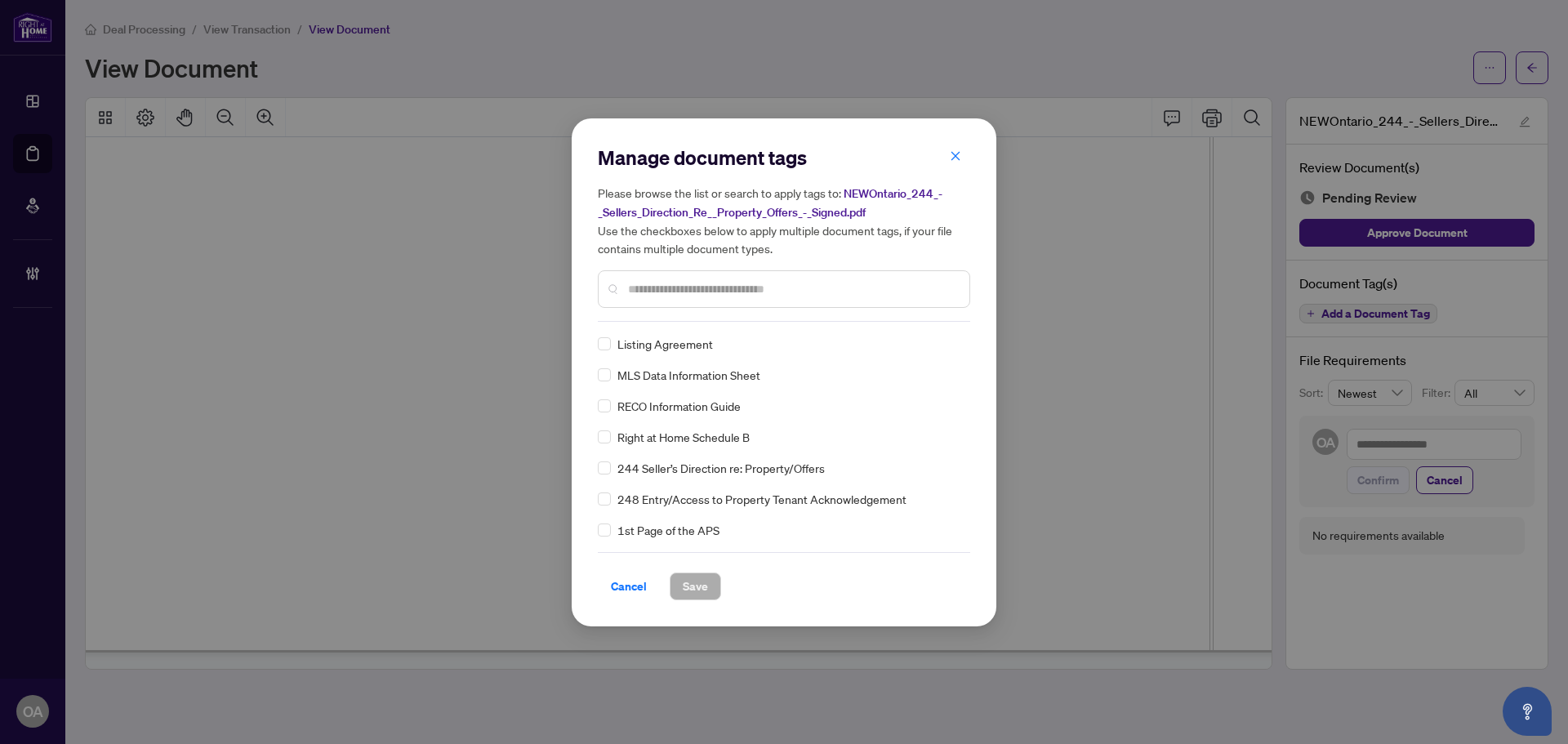
drag, startPoint x: 951, startPoint y: 153, endPoint x: 1357, endPoint y: 116, distance: 407.7
click at [954, 153] on icon "close" at bounding box center [955, 155] width 11 height 11
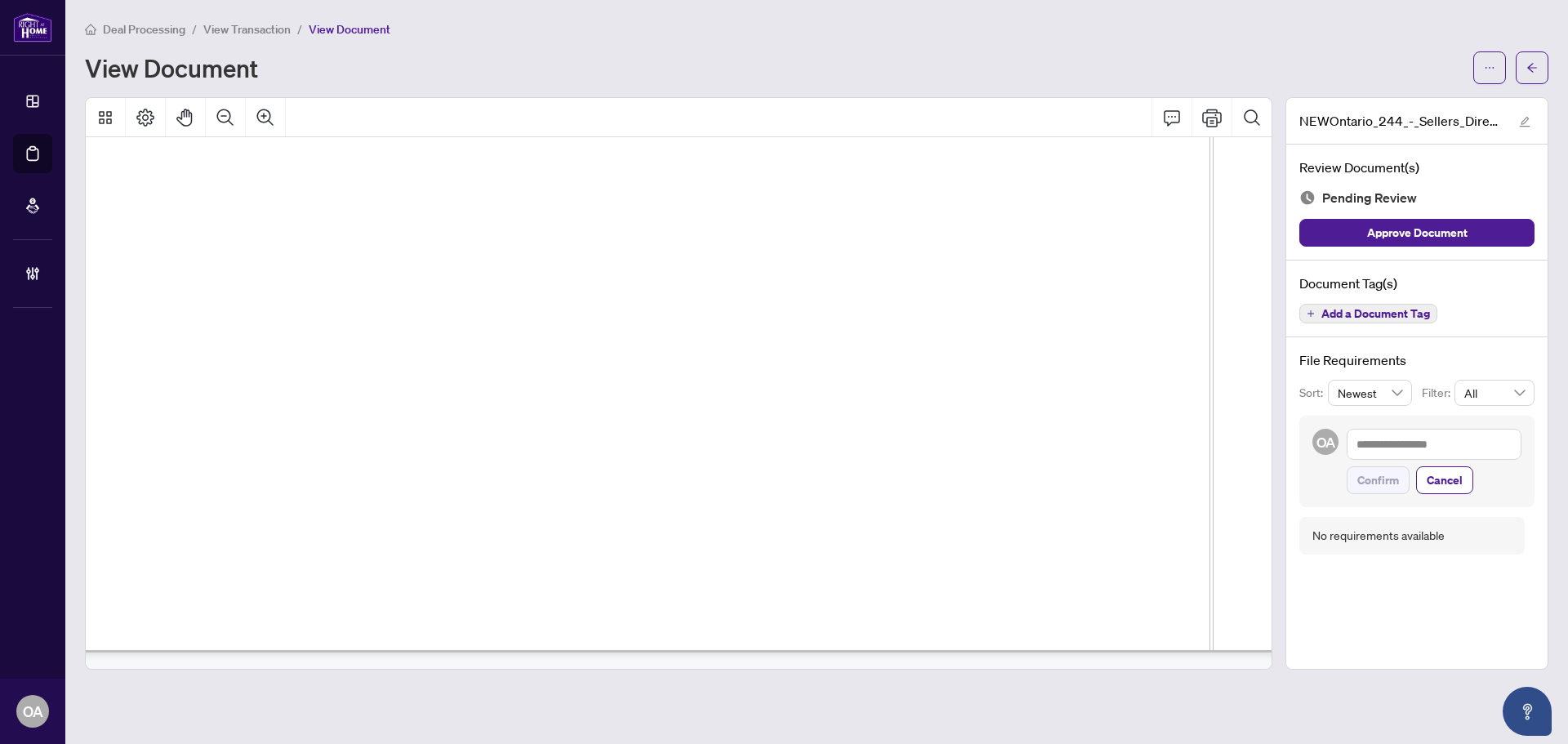
click at [1481, 69] on button "button" at bounding box center [1490, 68] width 32 height 32
click at [1411, 113] on li "Download" at bounding box center [1431, 102] width 144 height 26
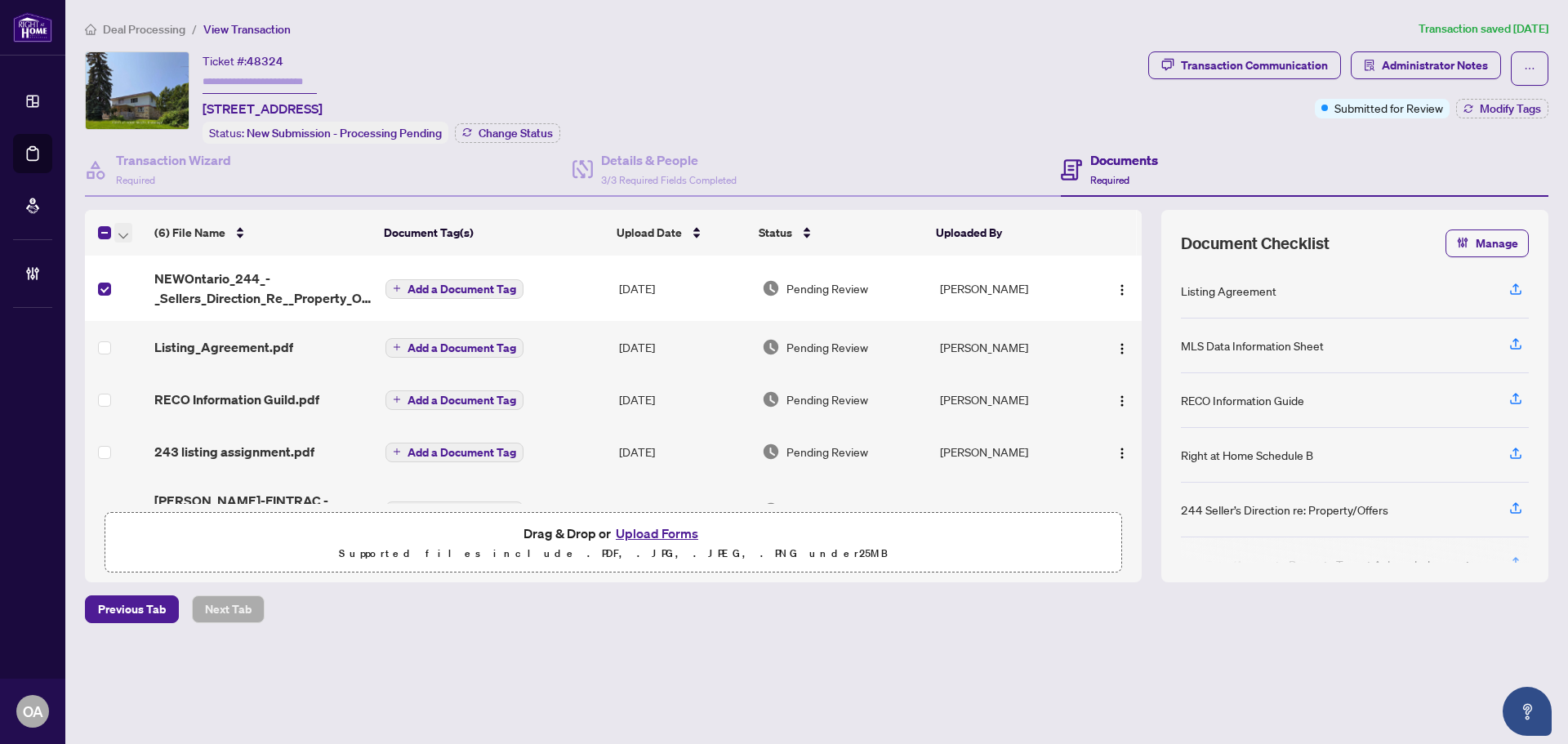
click at [122, 234] on icon "button" at bounding box center [123, 236] width 10 height 7
click at [139, 313] on span "Archive Selected" at bounding box center [200, 312] width 145 height 18
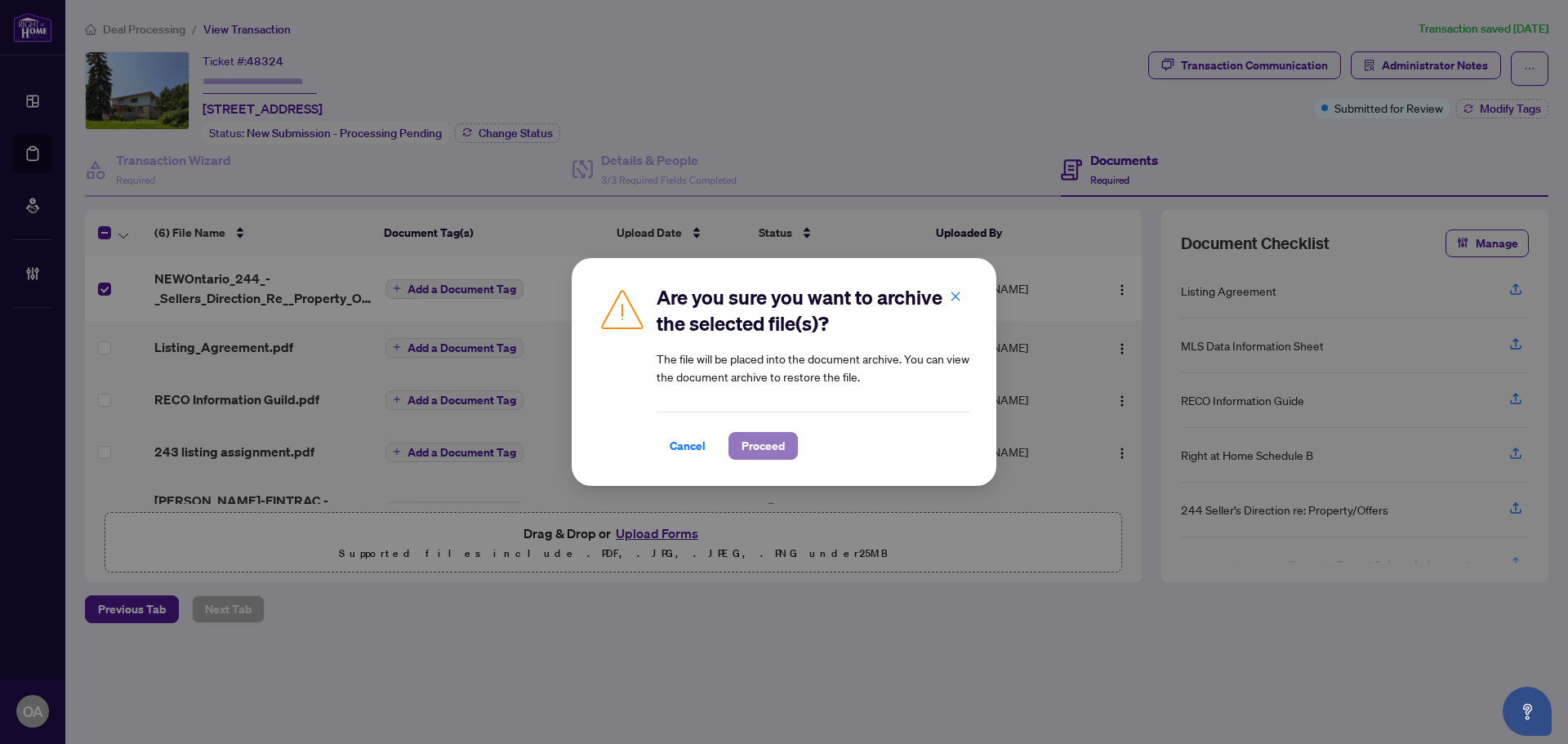
click at [771, 444] on span "Proceed" at bounding box center [763, 445] width 43 height 26
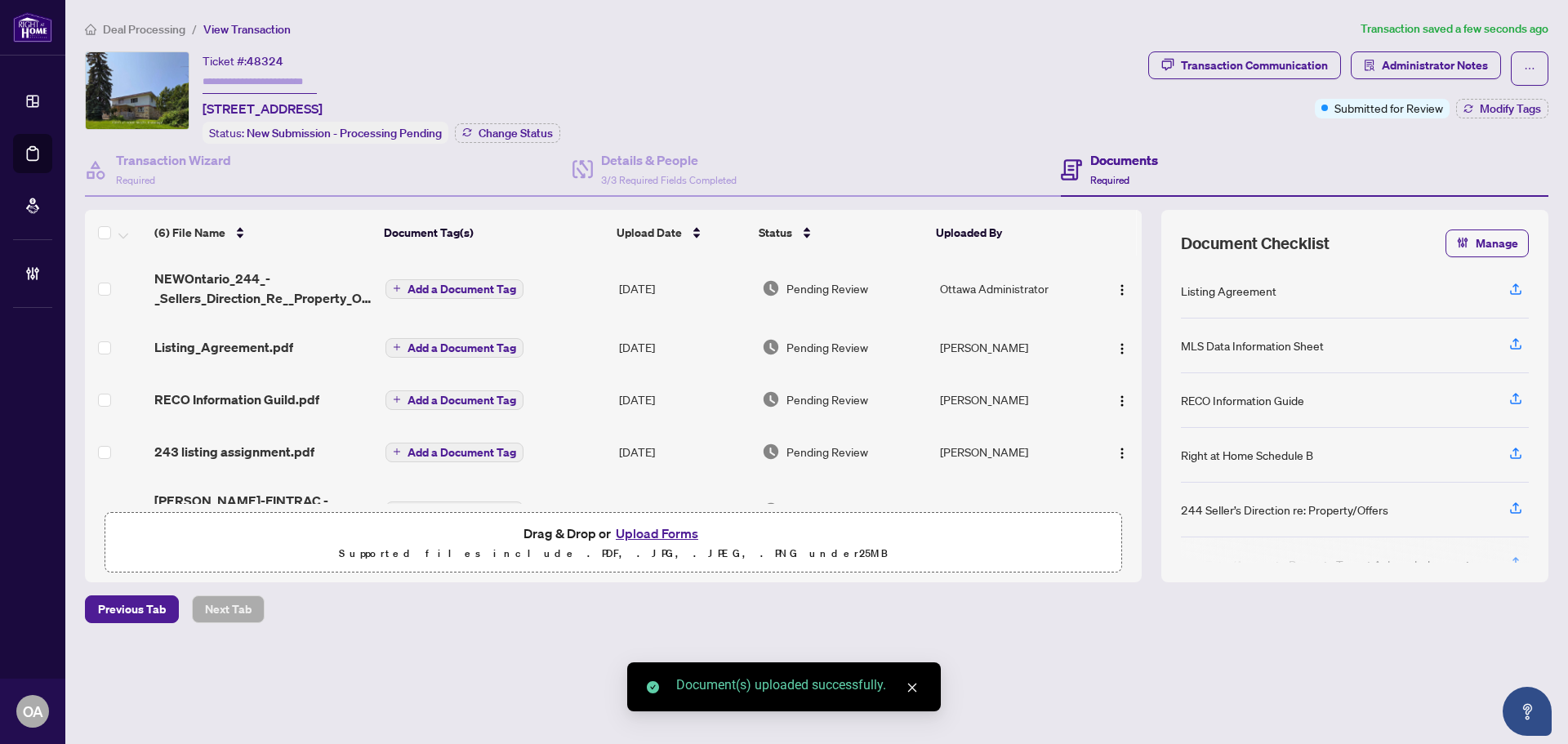
click at [199, 283] on span "NEWOntario_244_-_Sellers_Direction_Re__Property_Offers_-_Signed EXECUTED.pdf" at bounding box center [263, 288] width 219 height 39
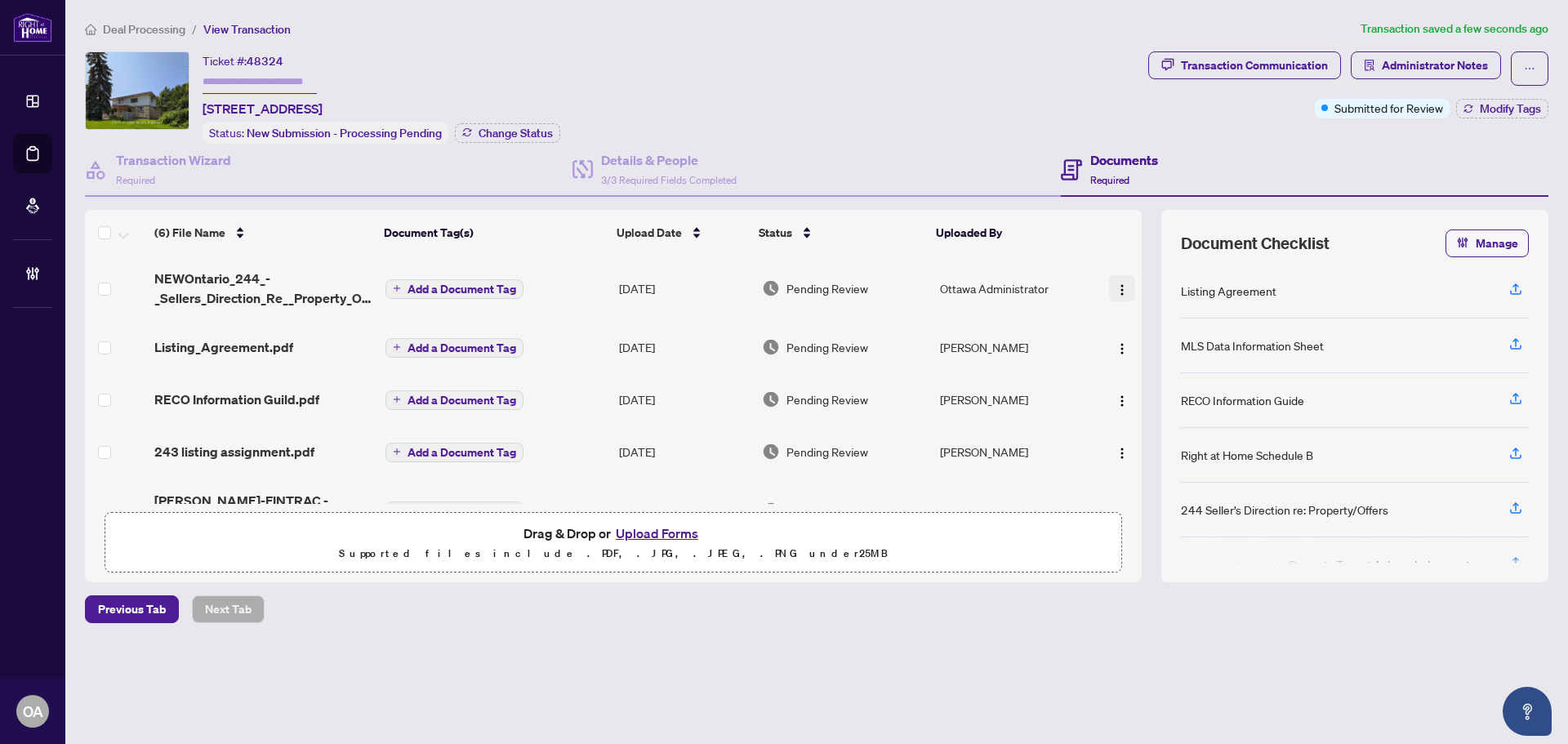
click at [1109, 286] on button "button" at bounding box center [1121, 287] width 26 height 26
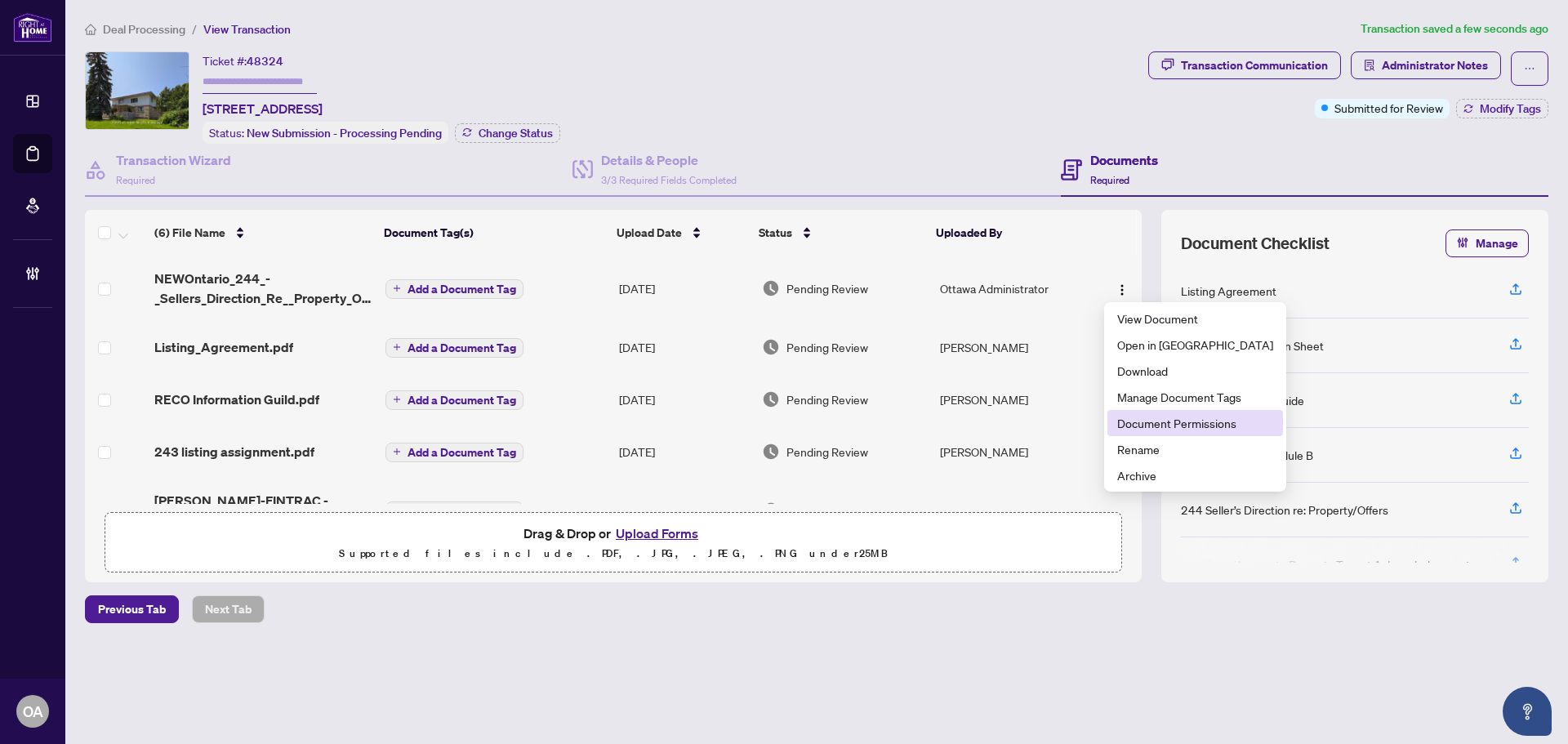
click at [1172, 424] on span "Document Permissions" at bounding box center [1195, 423] width 156 height 18
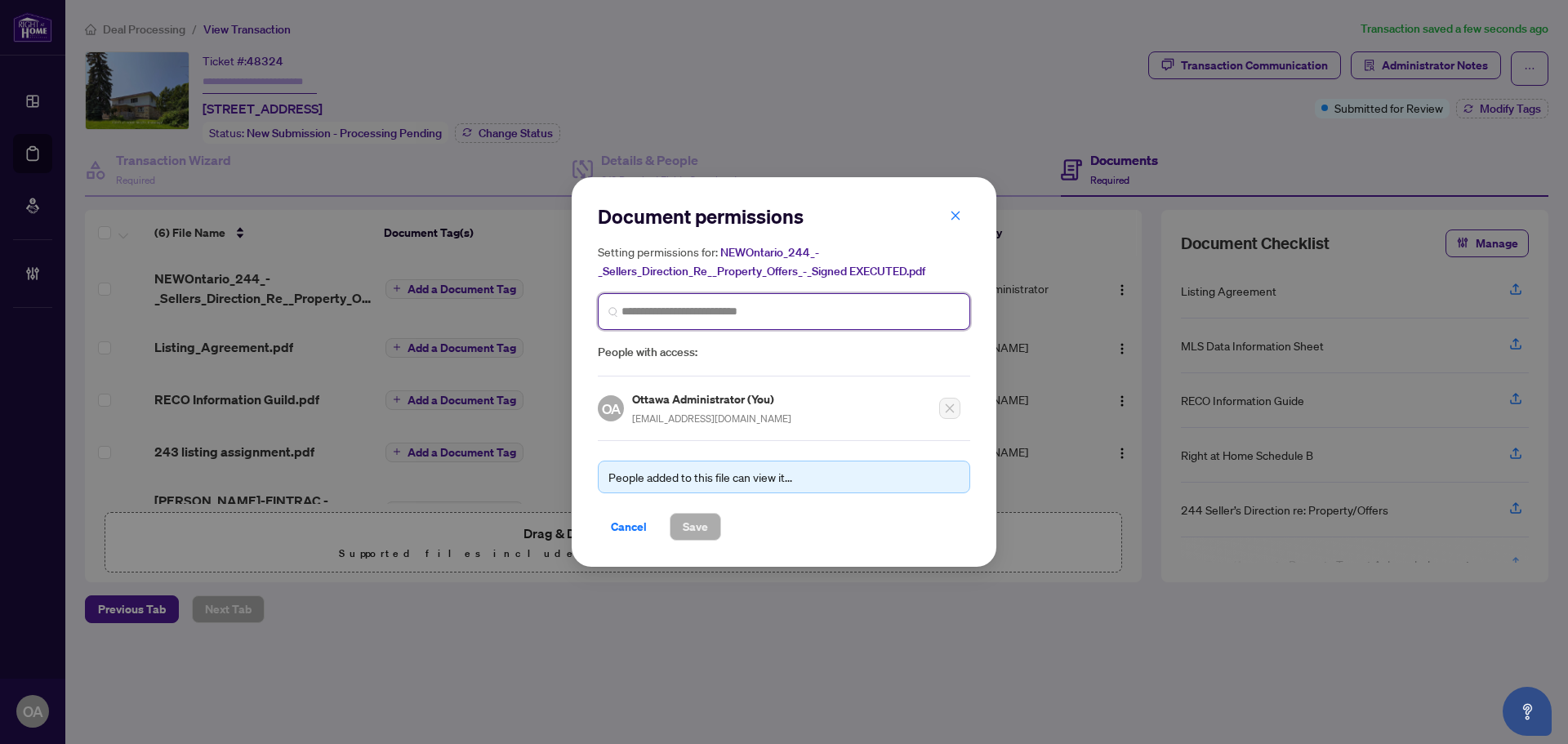
click at [660, 313] on input "search" at bounding box center [790, 312] width 338 height 17
type input "*****"
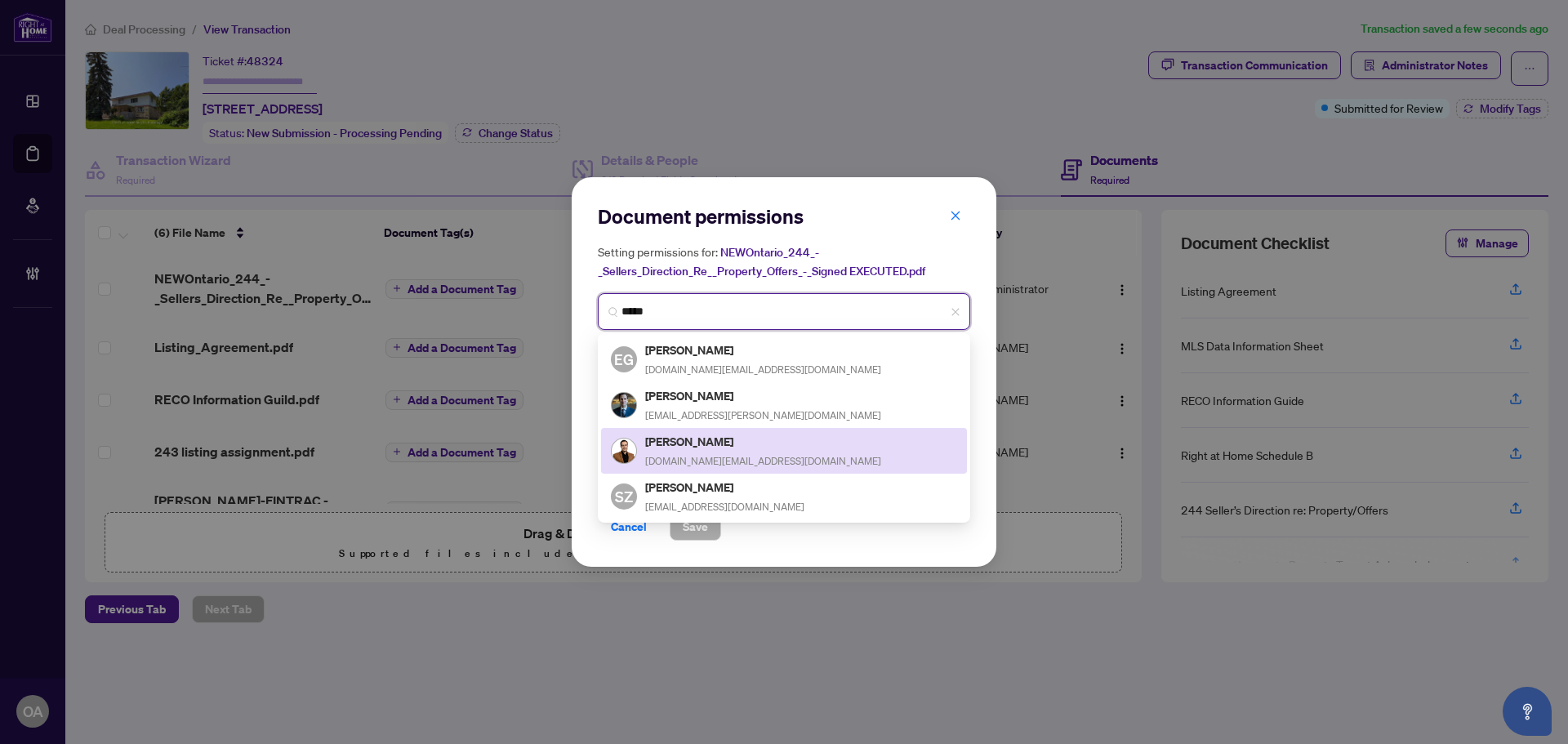
click at [771, 443] on div "Ehsan Nasseralshariati ehsann.homes@gmail.com" at bounding box center [784, 450] width 346 height 37
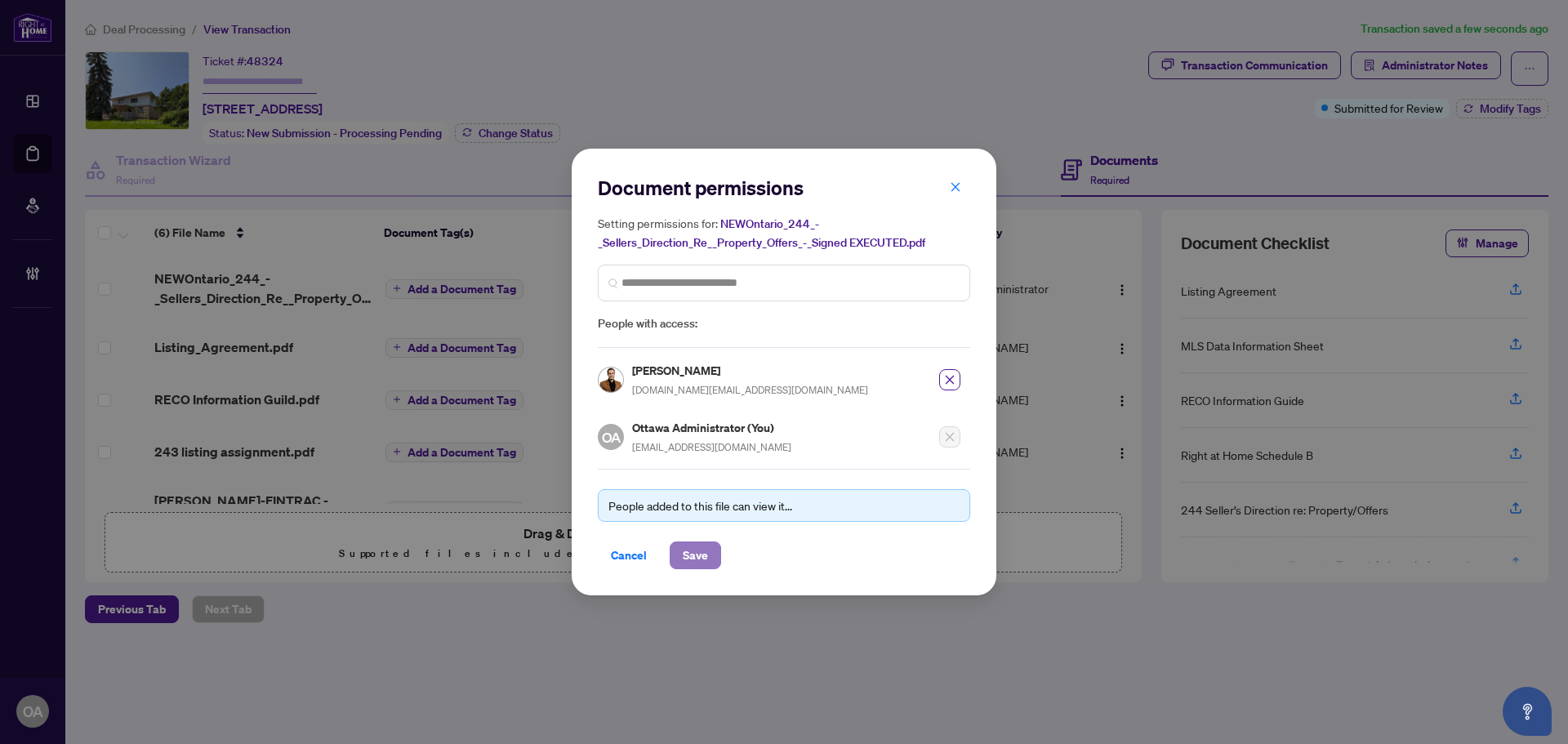
click at [706, 541] on button "Save" at bounding box center [696, 554] width 52 height 28
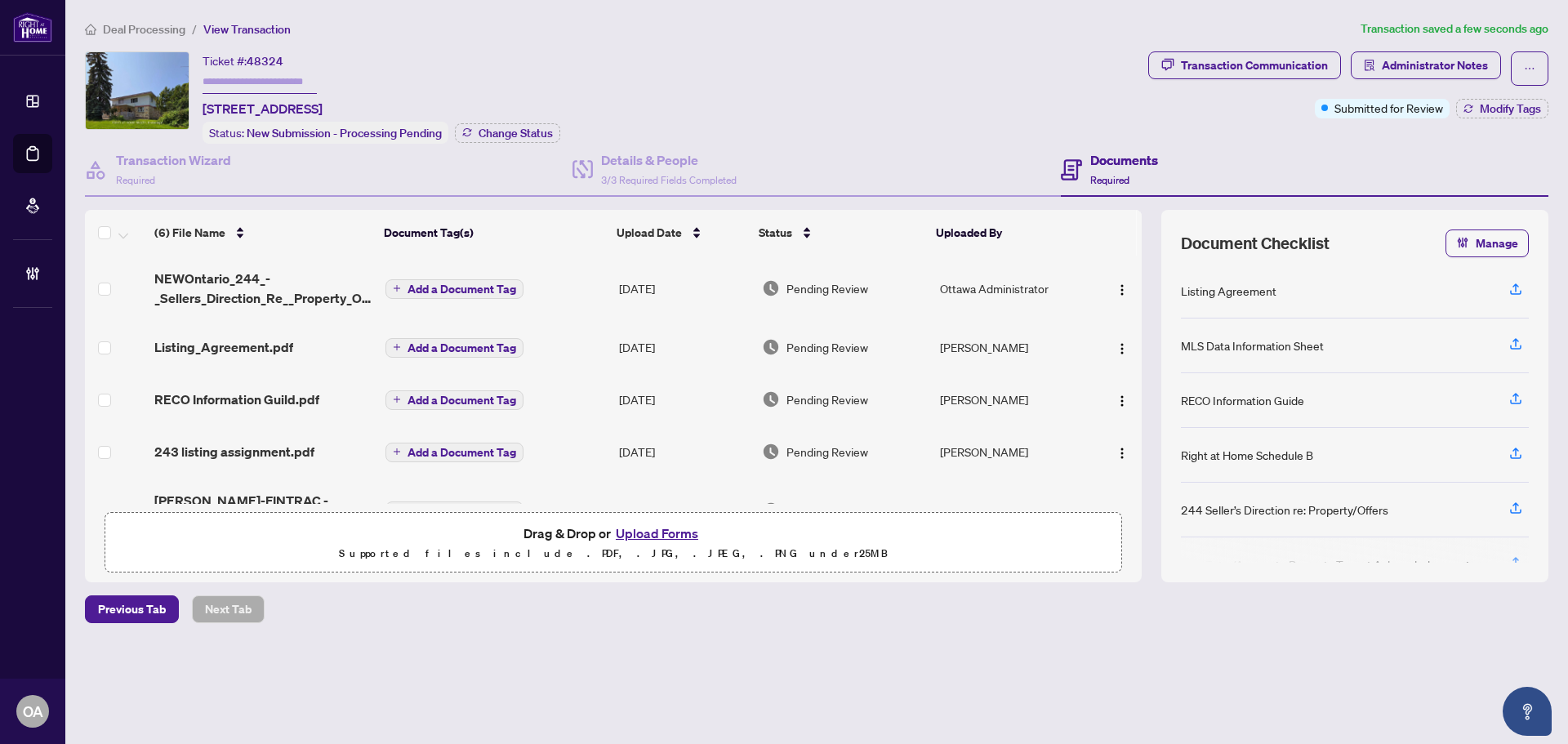
click at [455, 292] on span "Add a Document Tag" at bounding box center [462, 289] width 109 height 11
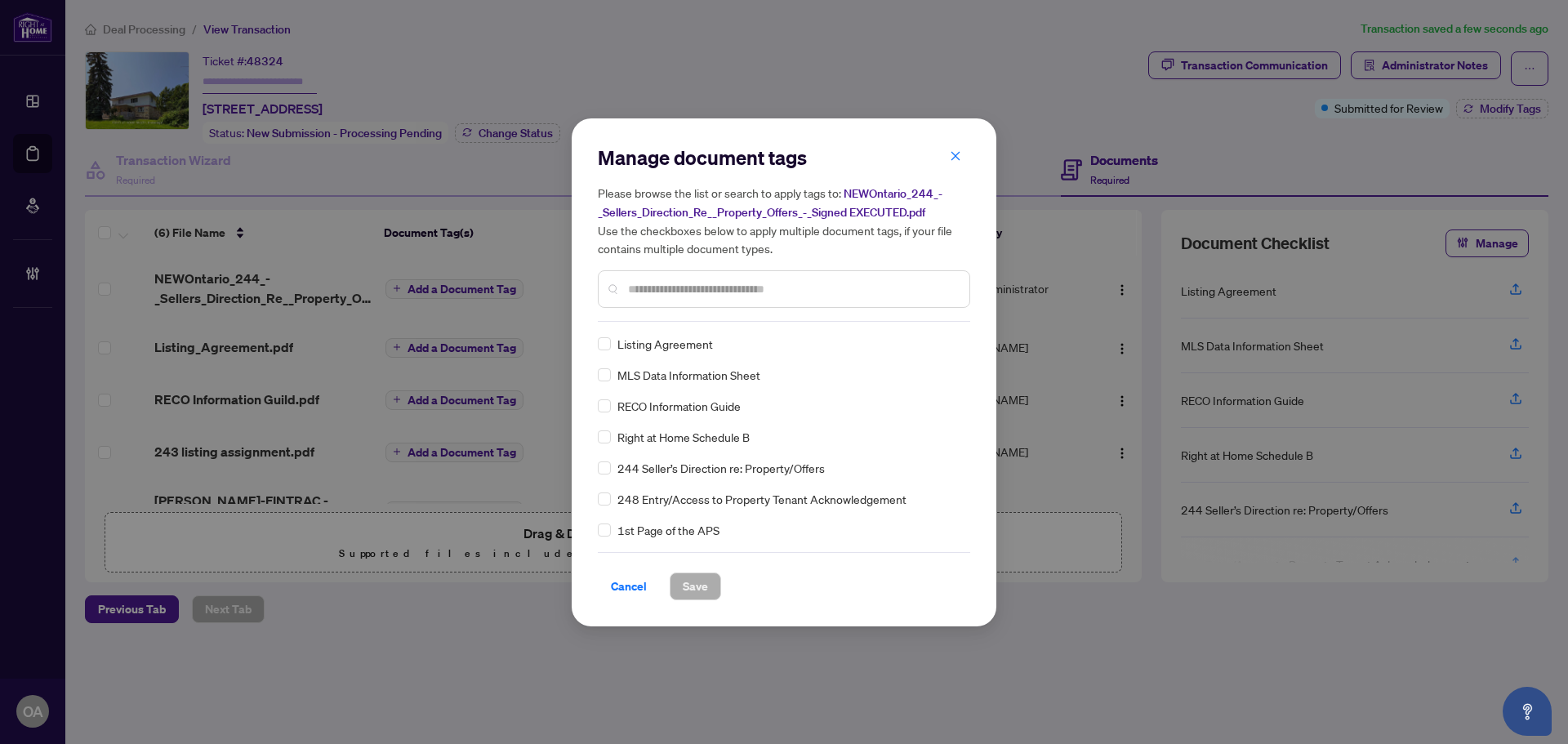
click at [655, 294] on input "text" at bounding box center [792, 289] width 328 height 18
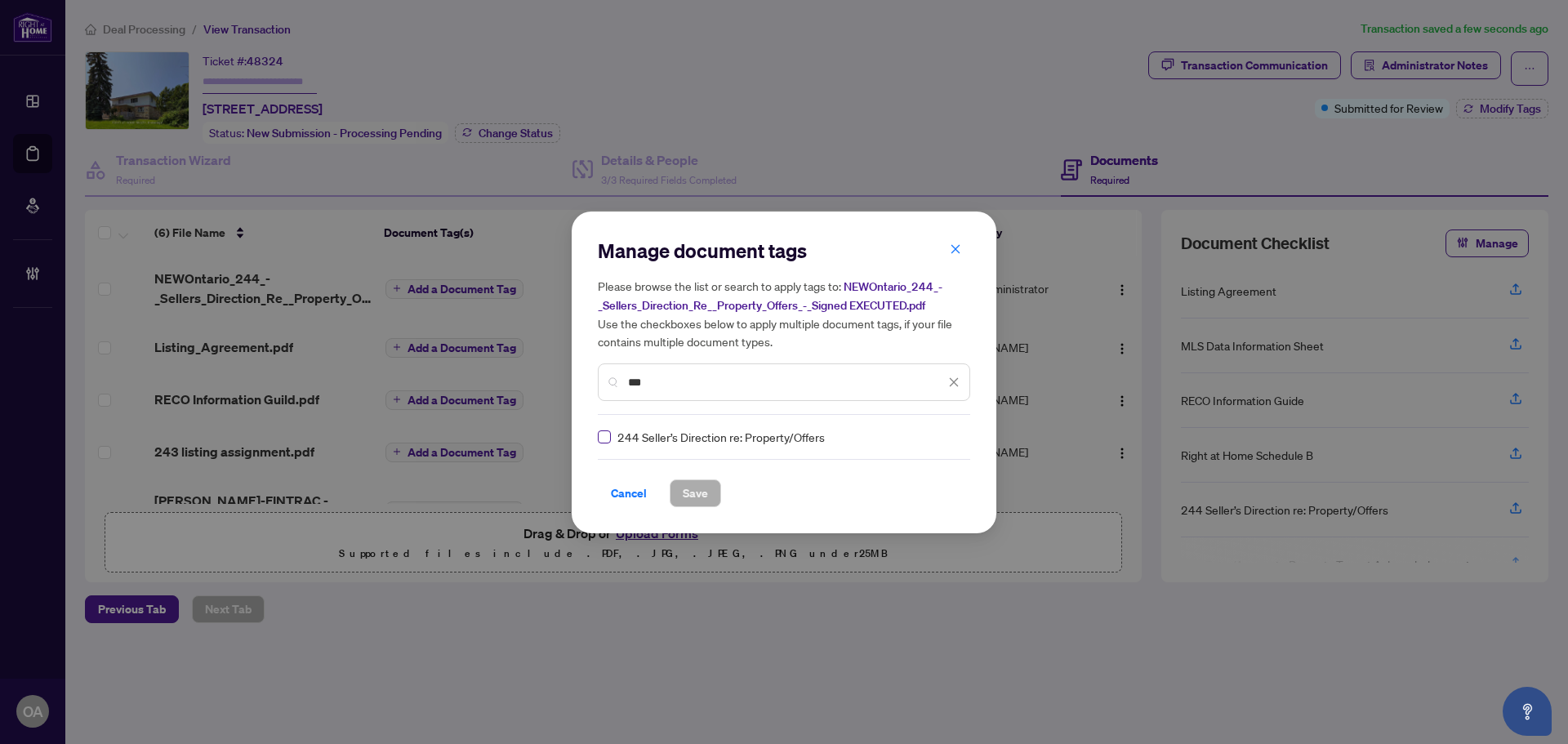
type input "***"
click at [950, 436] on icon at bounding box center [954, 436] width 10 height 7
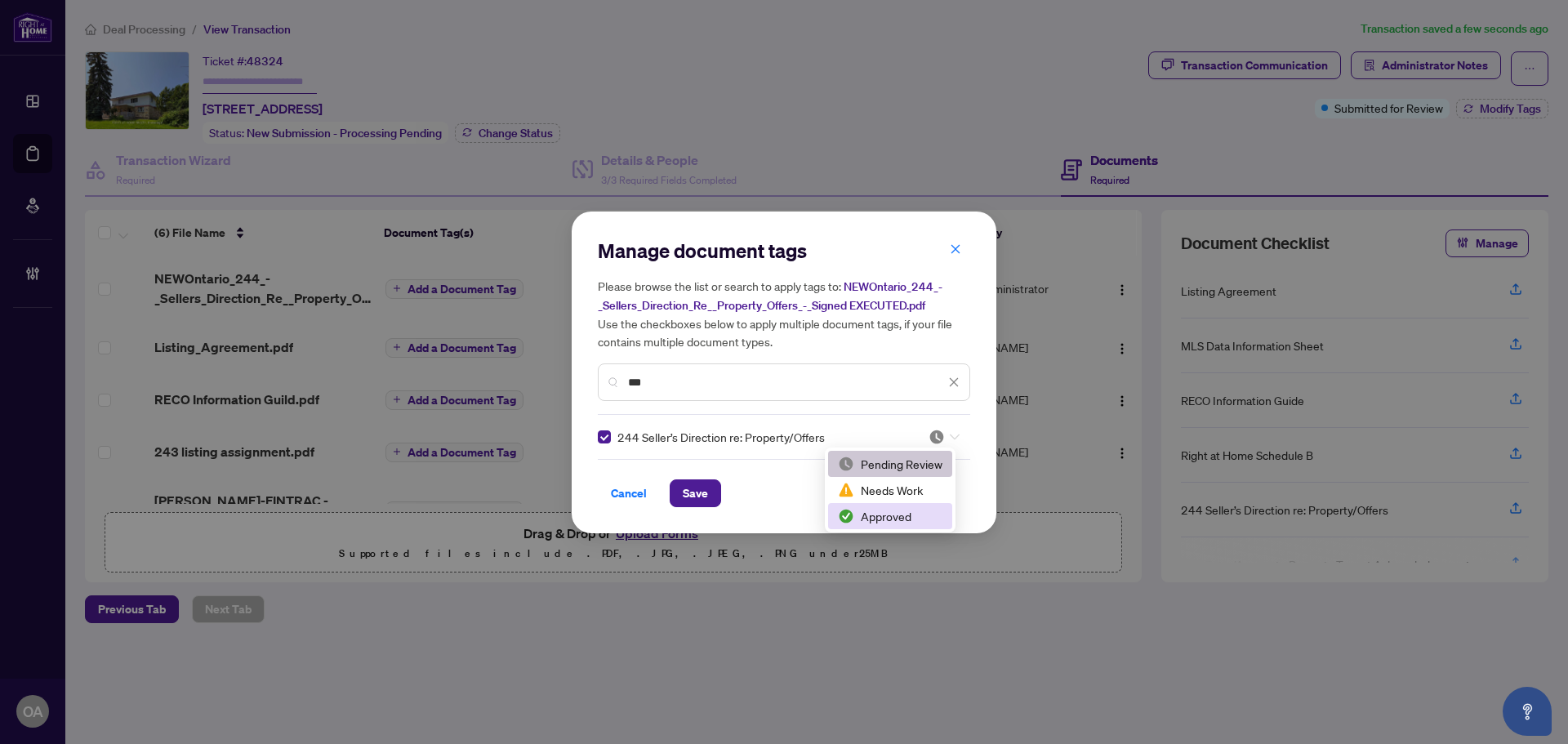
click at [875, 518] on div "Approved" at bounding box center [890, 515] width 105 height 18
click at [703, 492] on span "Save" at bounding box center [695, 492] width 26 height 26
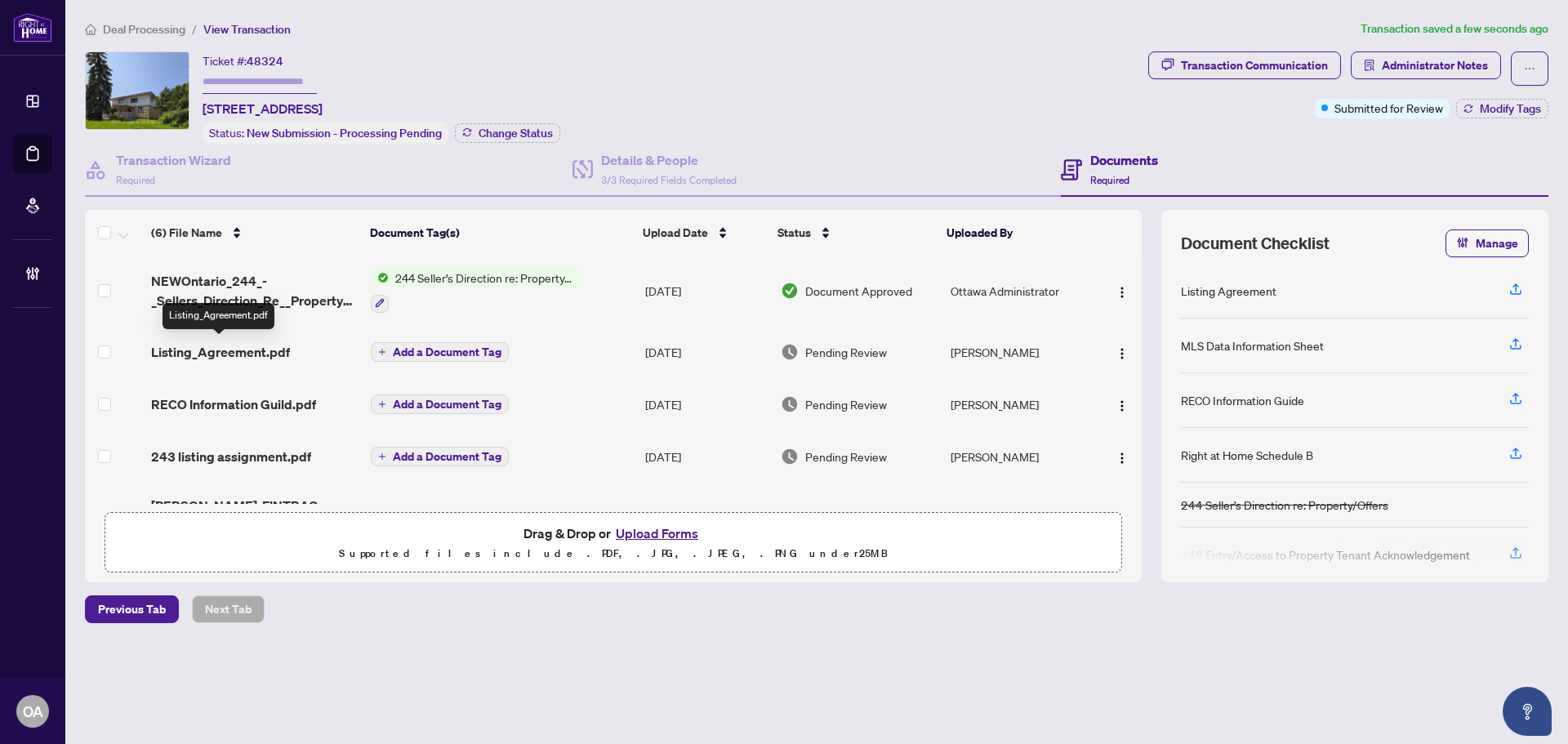
click at [227, 342] on span "Listing_Agreement.pdf" at bounding box center [220, 352] width 138 height 20
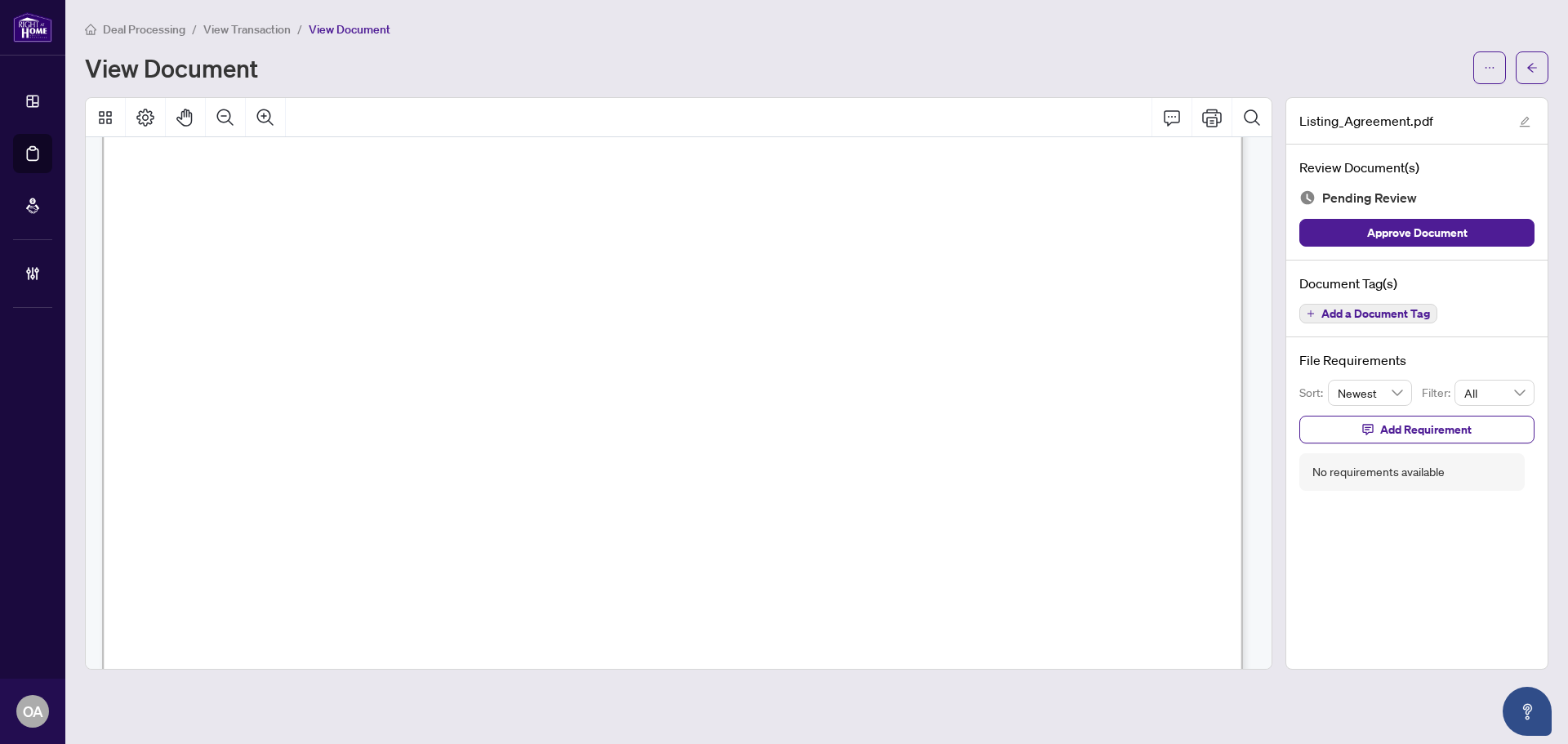
scroll to position [163, 0]
click at [1494, 66] on icon "ellipsis" at bounding box center [1490, 68] width 11 height 11
click at [1395, 102] on span "Download" at bounding box center [1431, 102] width 124 height 18
click at [1176, 116] on icon "Comment" at bounding box center [1172, 118] width 16 height 15
click at [439, 410] on p "**********" at bounding box center [411, 403] width 239 height 14
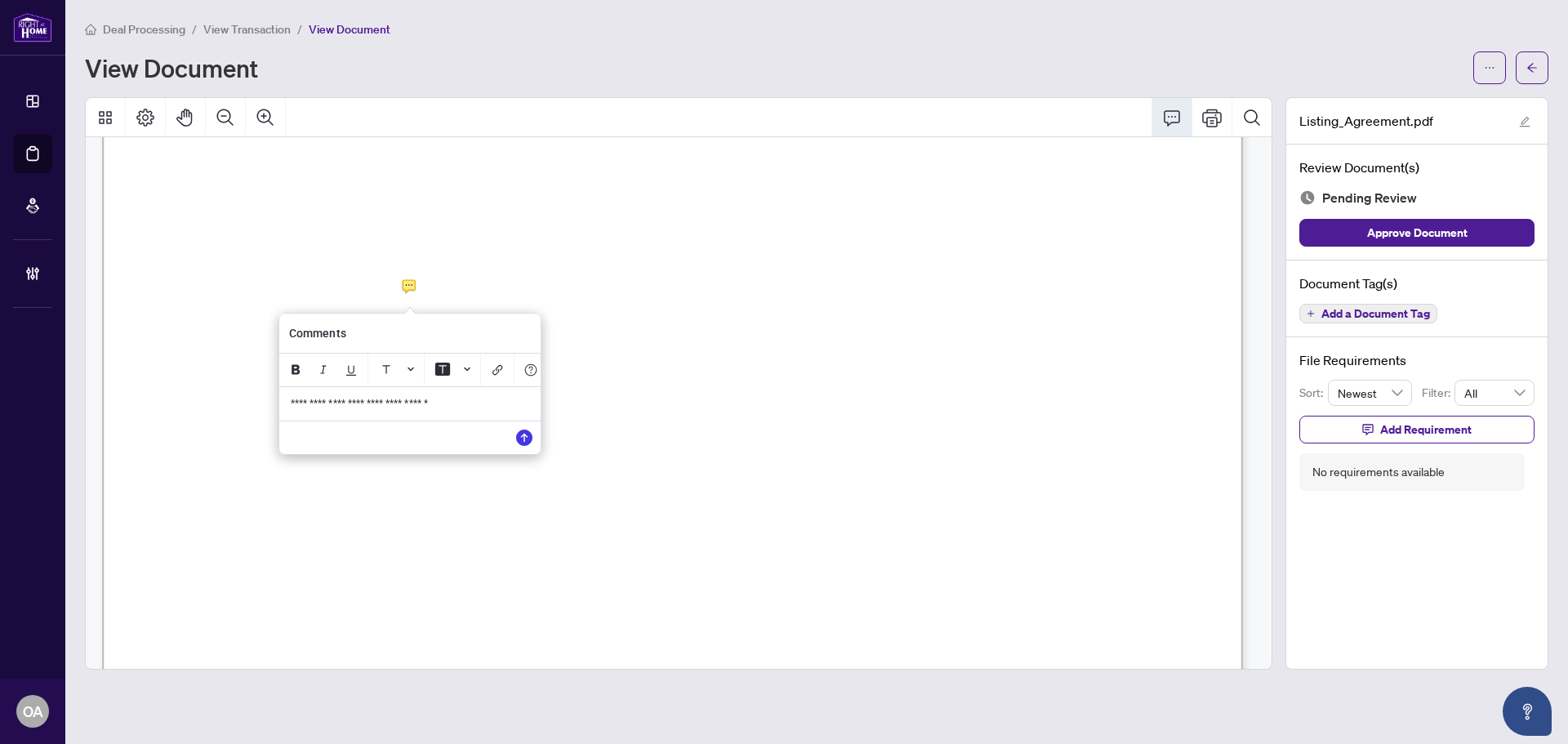
drag, startPoint x: 490, startPoint y: 414, endPoint x: 178, endPoint y: 397, distance: 312.5
click at [0, 0] on div "**********" at bounding box center [0, 0] width 0 height 0
click at [428, 409] on span "**********" at bounding box center [360, 403] width 137 height 11
drag, startPoint x: 479, startPoint y: 405, endPoint x: 187, endPoint y: 405, distance: 292.0
click at [0, 0] on div "**********" at bounding box center [0, 0] width 0 height 0
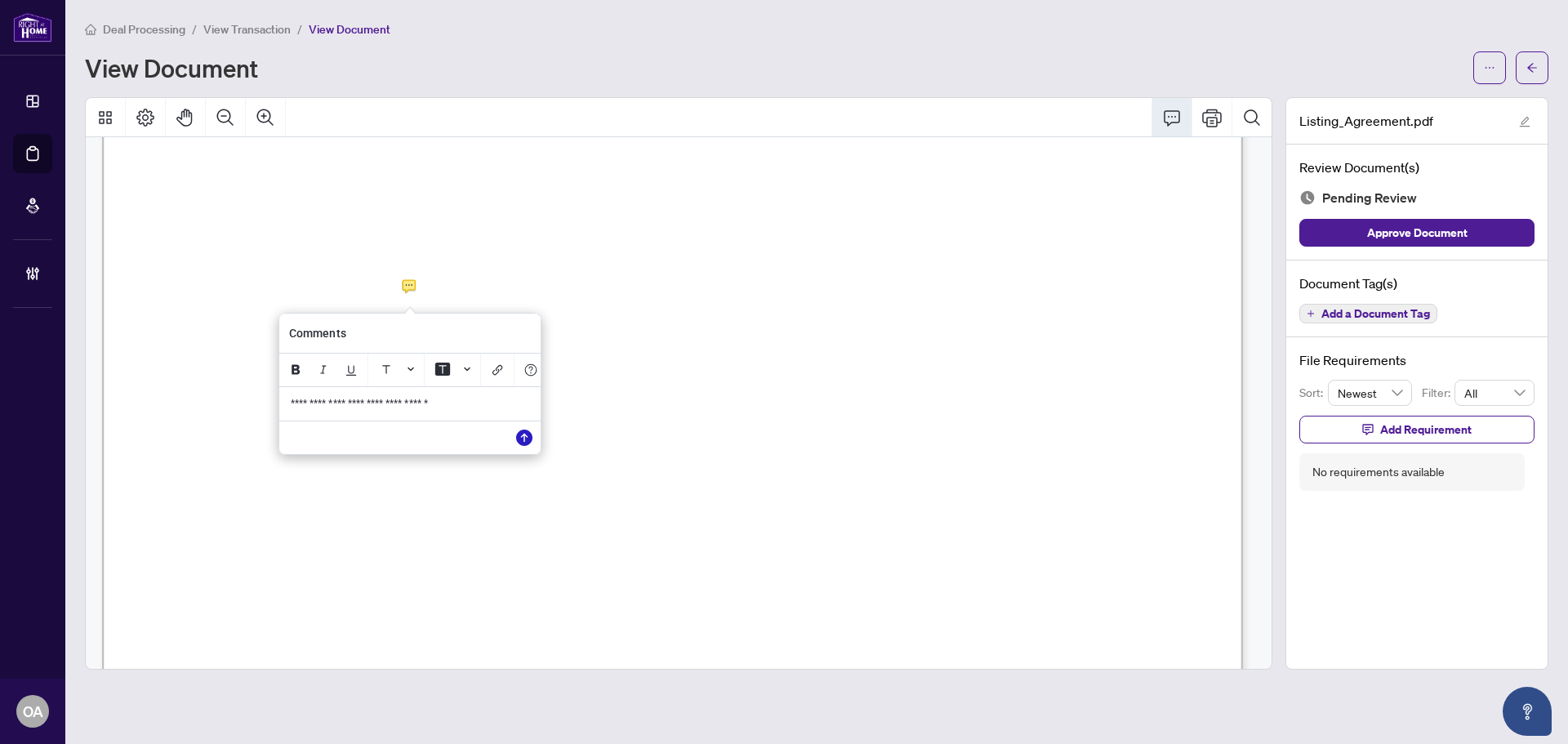
click at [525, 444] on icon "Save" at bounding box center [524, 437] width 16 height 16
click at [1176, 116] on icon "Comment" at bounding box center [1172, 117] width 20 height 20
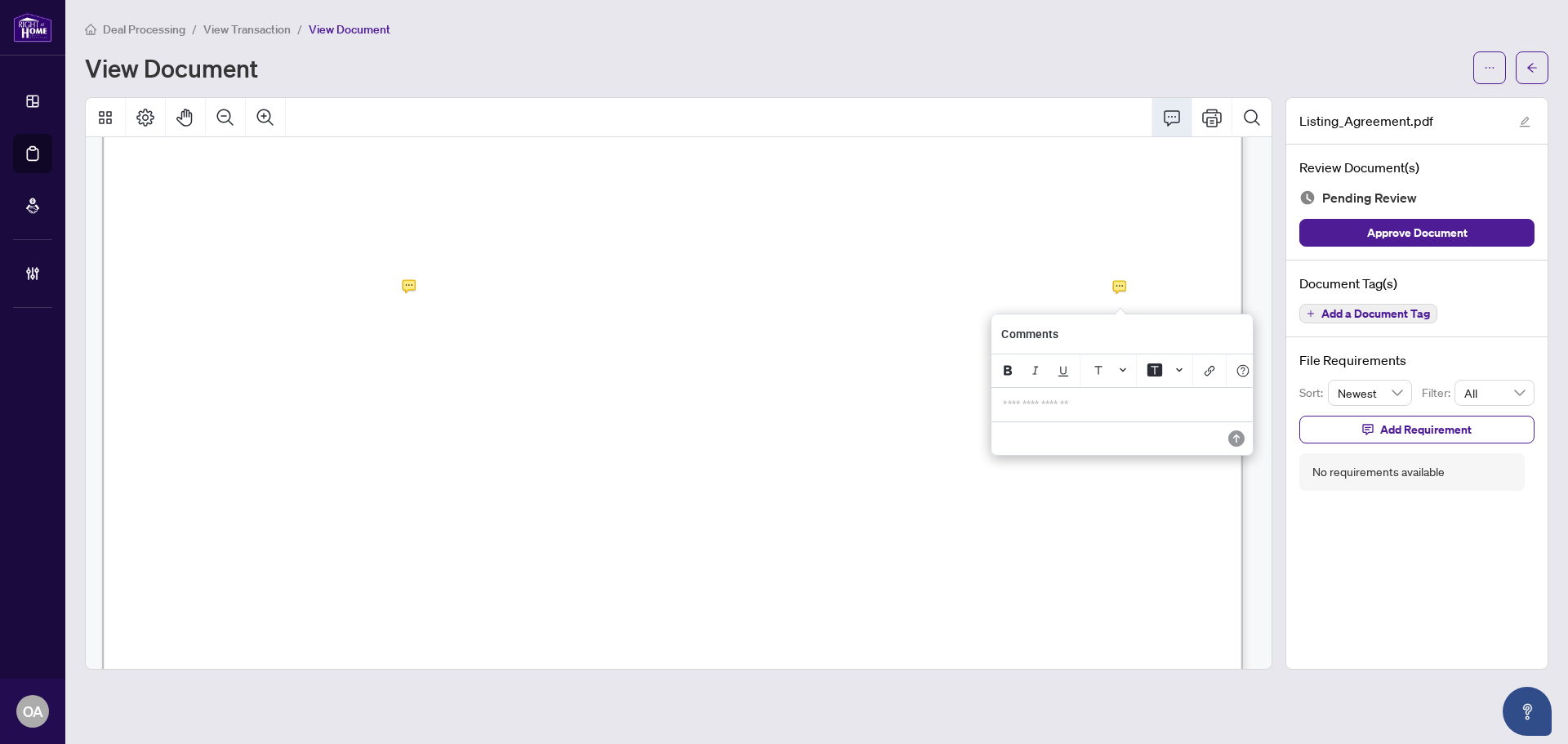
drag, startPoint x: 1081, startPoint y: 411, endPoint x: 1090, endPoint y: 407, distance: 9.8
click at [1079, 406] on p "**********" at bounding box center [1122, 404] width 239 height 14
click at [1231, 445] on icon "Save" at bounding box center [1234, 438] width 16 height 16
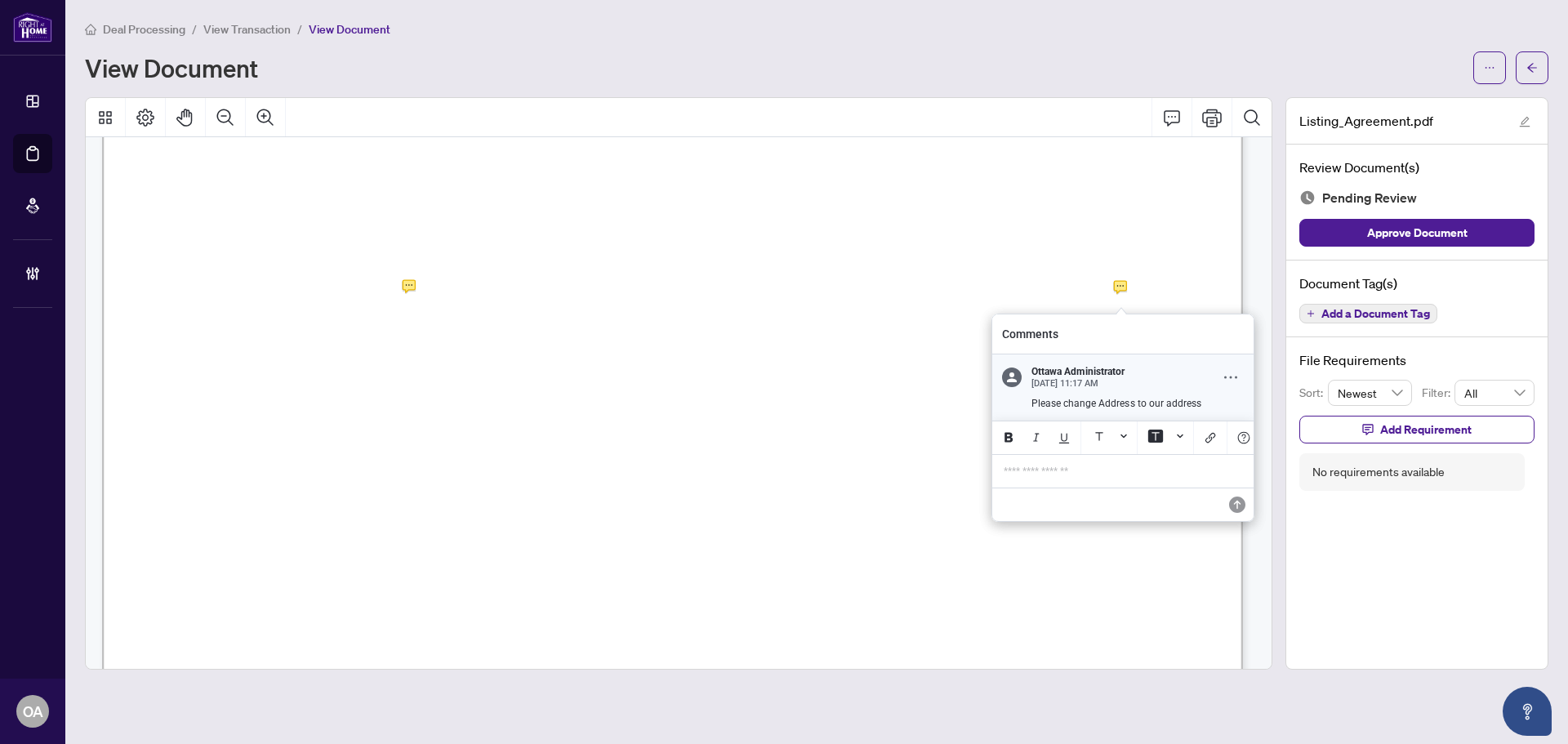
click at [1234, 377] on icon "Comment Options" at bounding box center [1231, 378] width 13 height 13
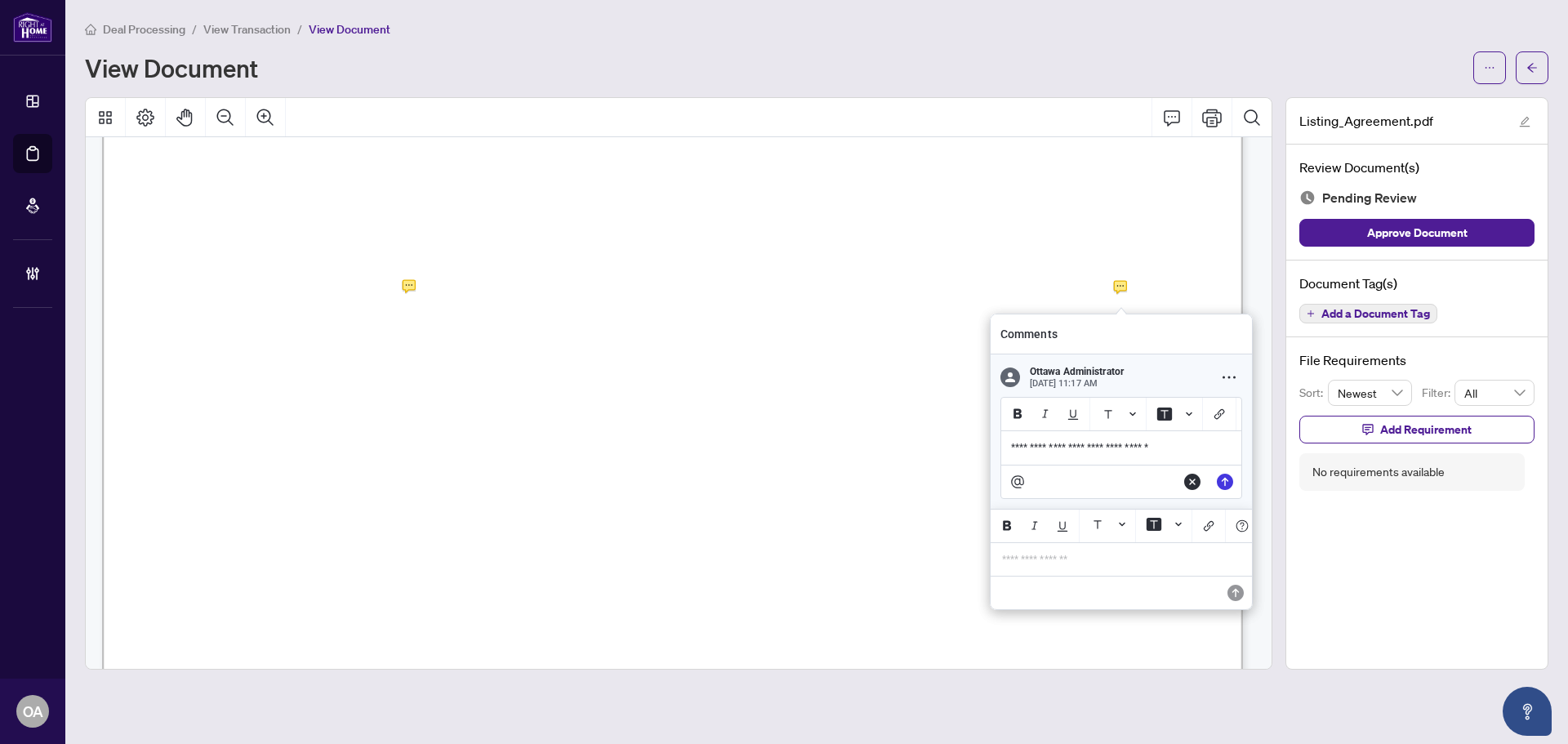
drag, startPoint x: 1200, startPoint y: 454, endPoint x: 887, endPoint y: 443, distance: 313.2
click at [0, 0] on div "**********" at bounding box center [0, 0] width 0 height 0
drag, startPoint x: 1143, startPoint y: 453, endPoint x: 954, endPoint y: 451, distance: 189.0
click at [0, 0] on div "**********" at bounding box center [0, 0] width 0 height 0
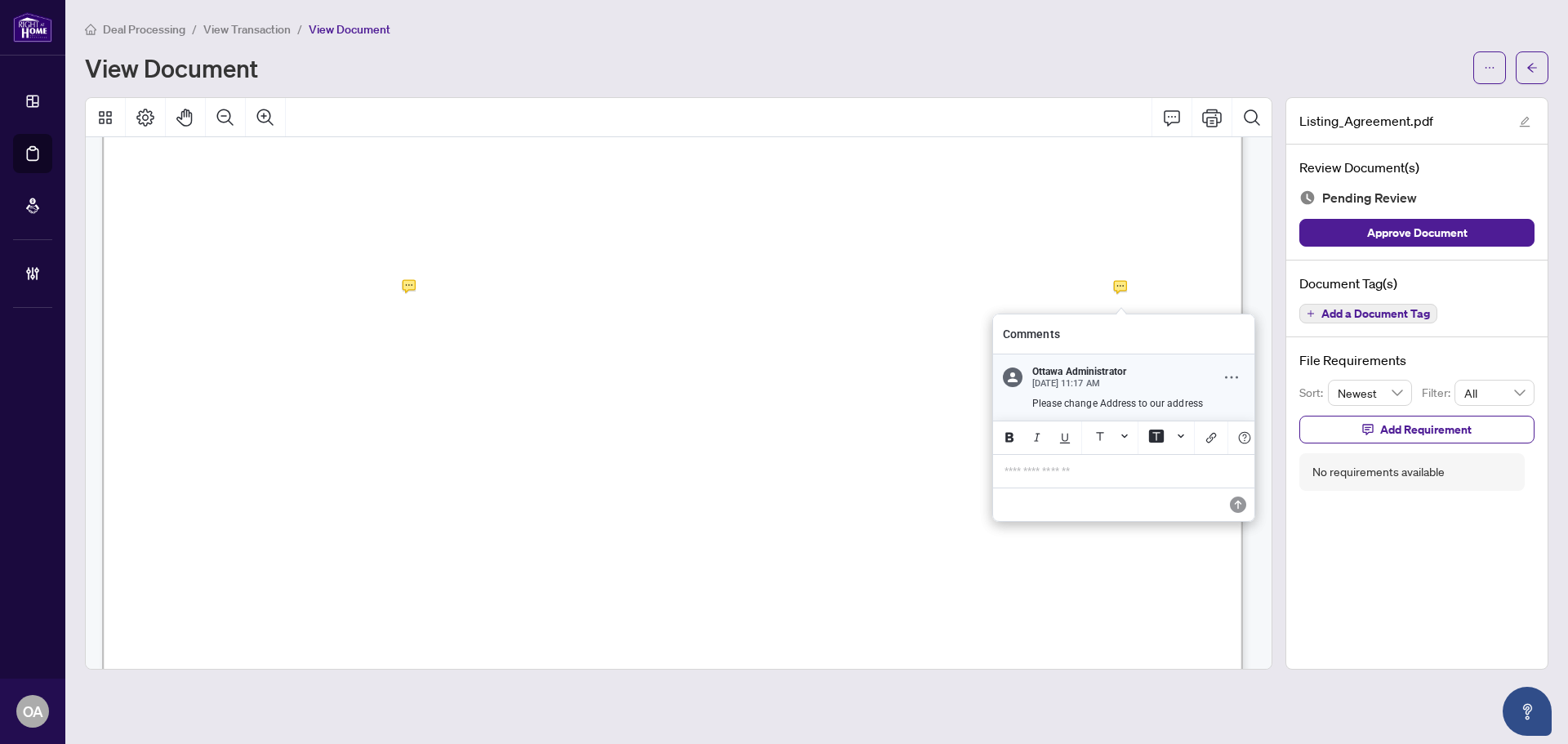
click at [1227, 377] on icon "Comment Options" at bounding box center [1232, 378] width 13 height 13
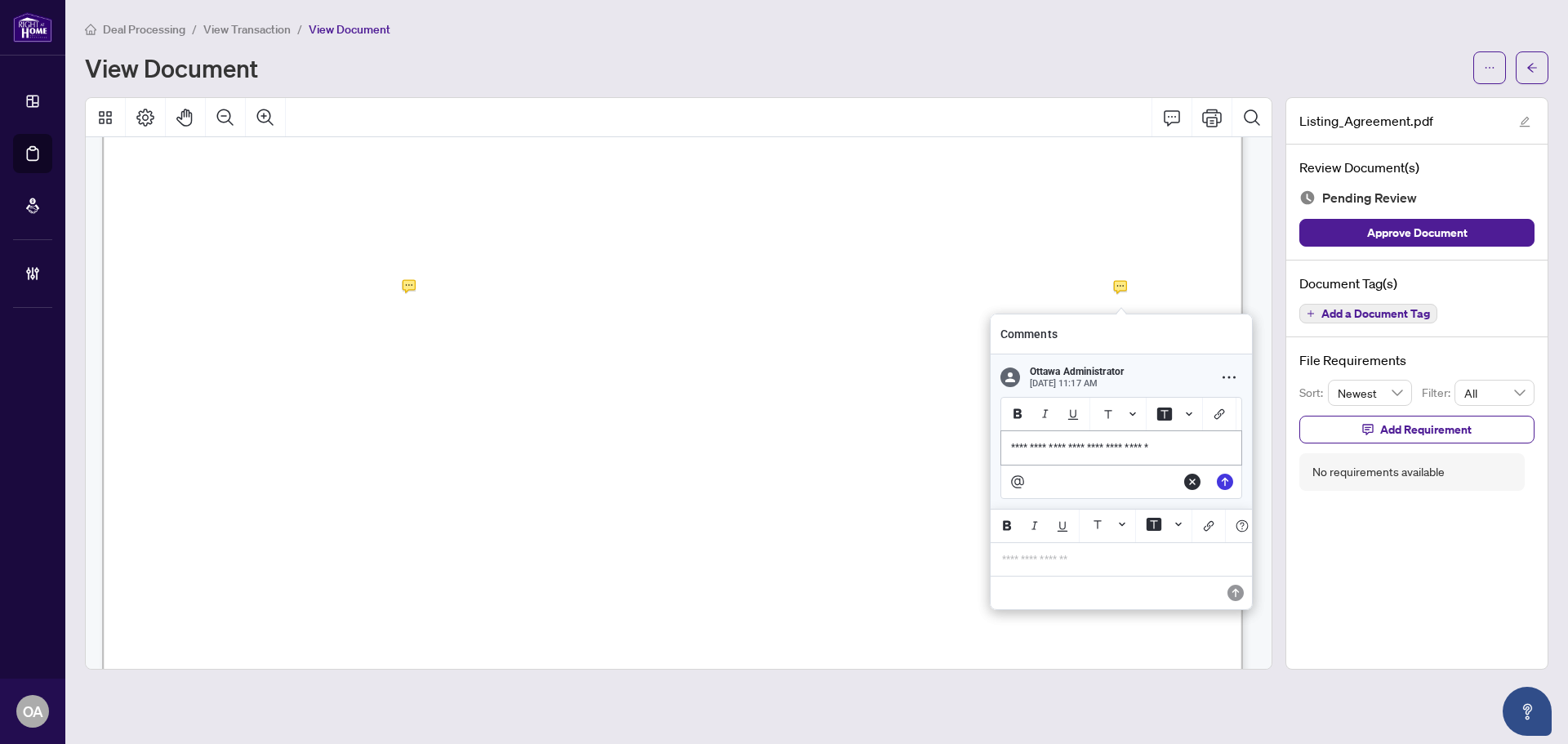
drag, startPoint x: 1190, startPoint y: 455, endPoint x: 1043, endPoint y: 443, distance: 147.5
click at [1043, 443] on div "**********" at bounding box center [1121, 447] width 240 height 33
click at [1152, 447] on div "**********" at bounding box center [1121, 447] width 240 height 33
click at [1193, 447] on div "**********" at bounding box center [1121, 447] width 240 height 33
click at [1120, 450] on span "**********" at bounding box center [1080, 447] width 137 height 11
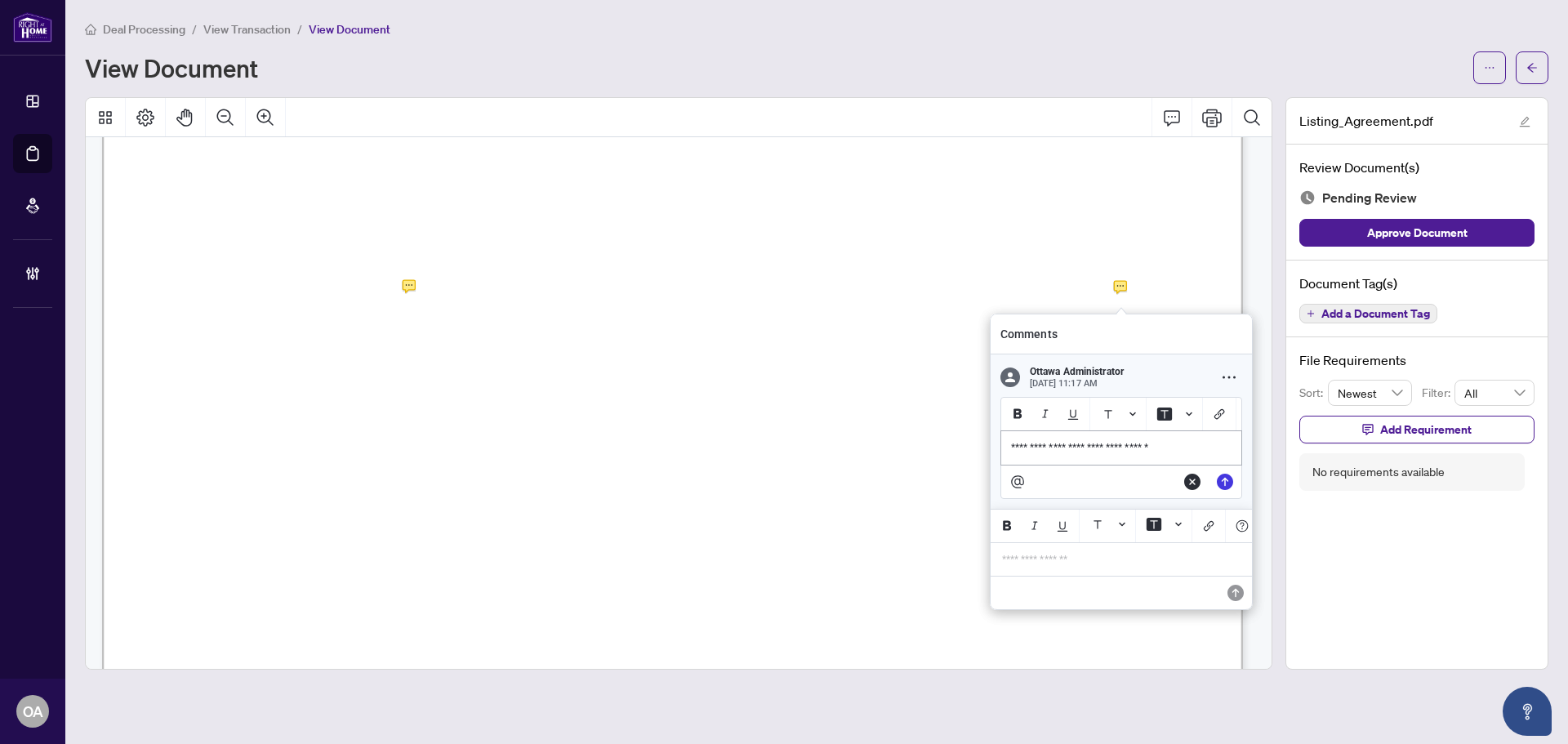
click at [1179, 454] on p "**********" at bounding box center [1121, 447] width 220 height 14
click at [1226, 486] on icon "Edit" at bounding box center [1224, 481] width 16 height 16
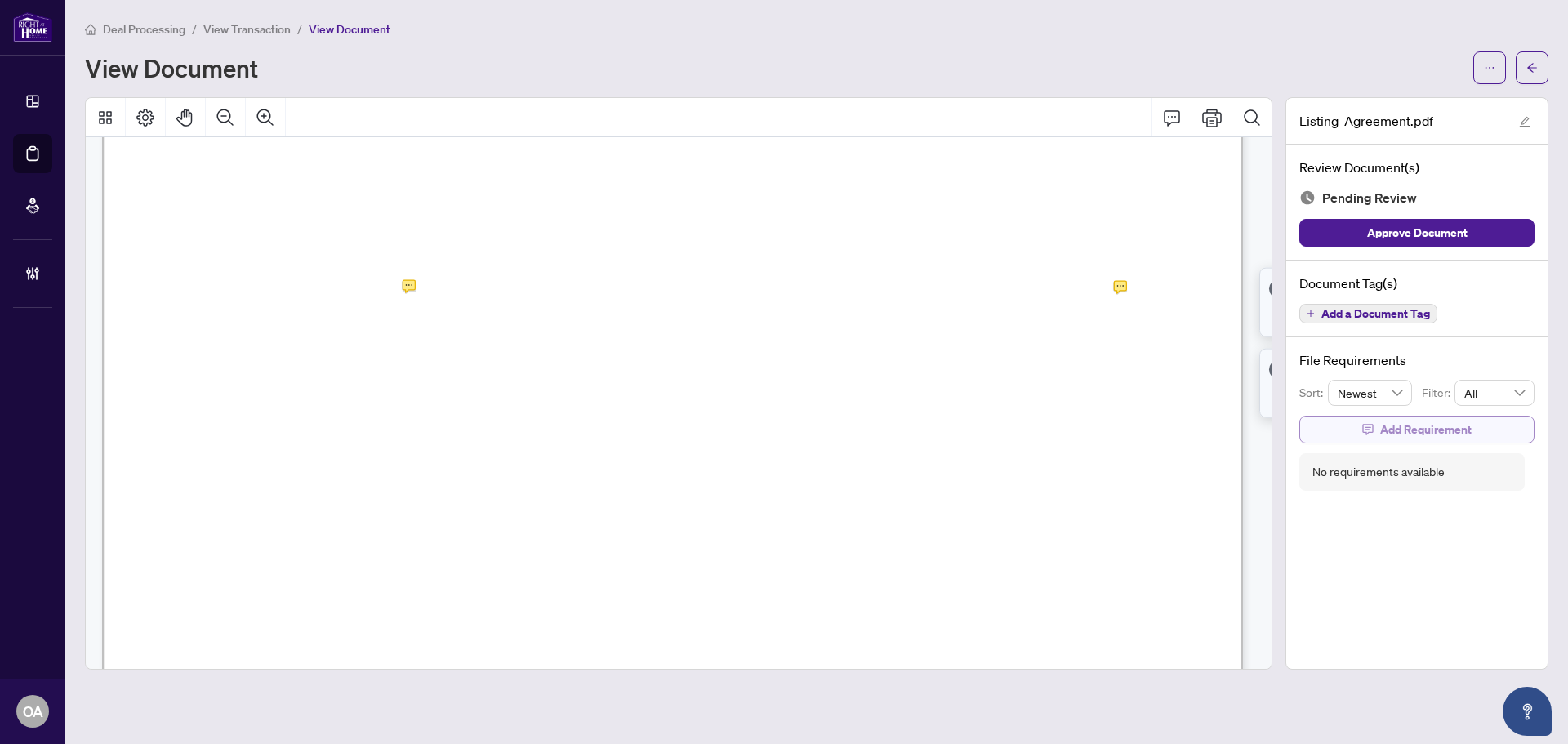
click at [1421, 424] on span "Add Requirement" at bounding box center [1426, 428] width 92 height 26
click at [1374, 444] on textarea at bounding box center [1433, 444] width 175 height 31
type textarea "*"
type textarea "**"
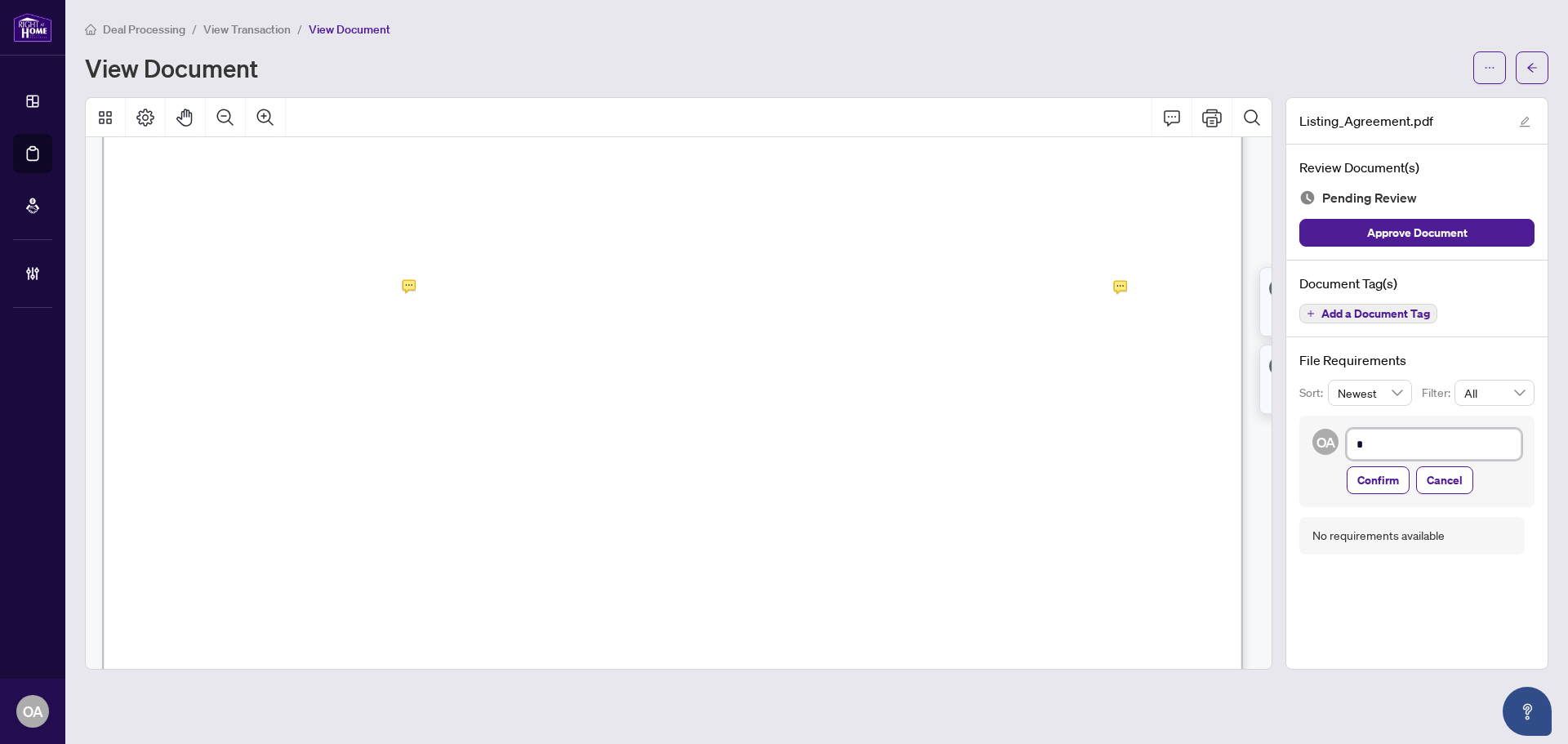
type textarea "**"
type textarea "***"
type textarea "****"
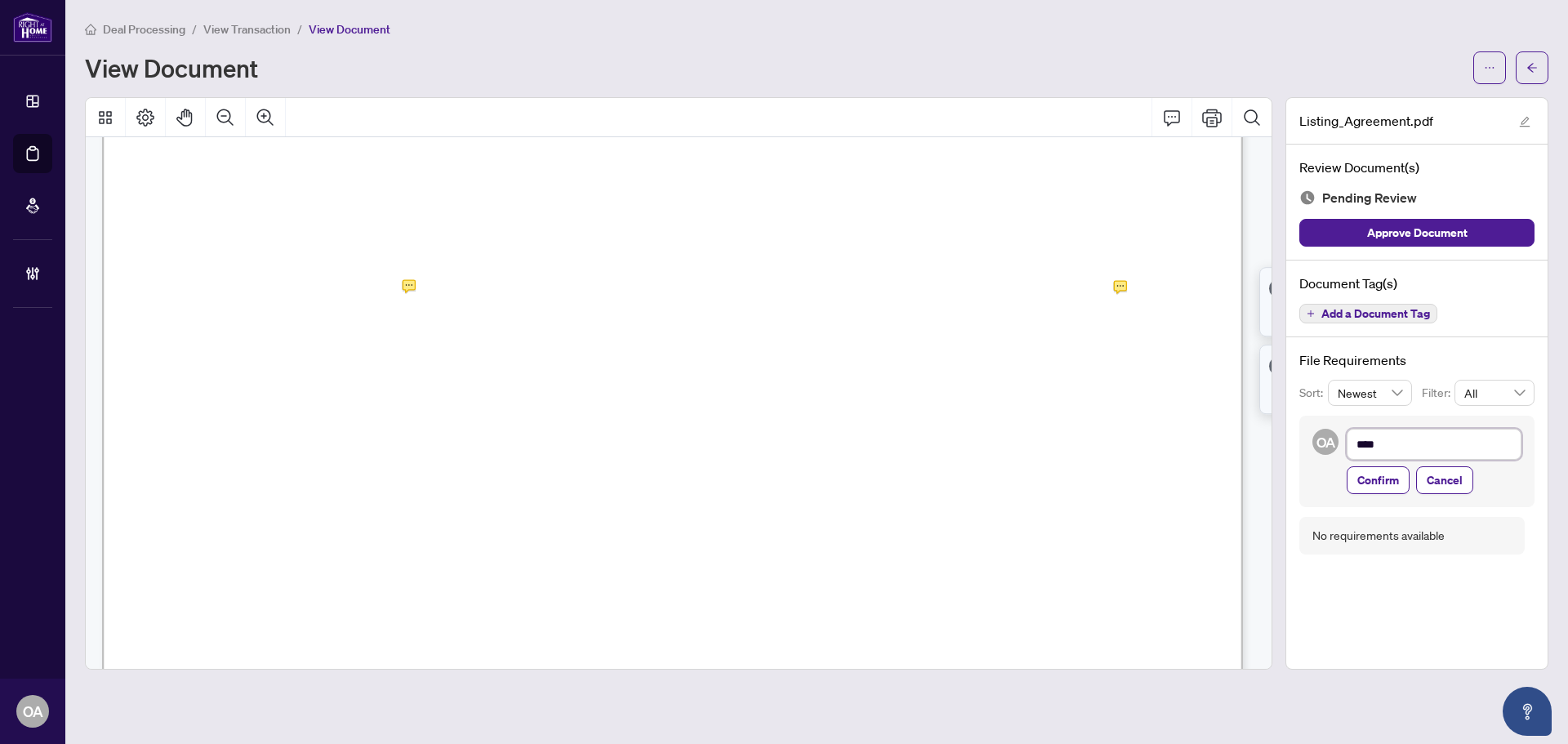
type textarea "*****"
type textarea "******"
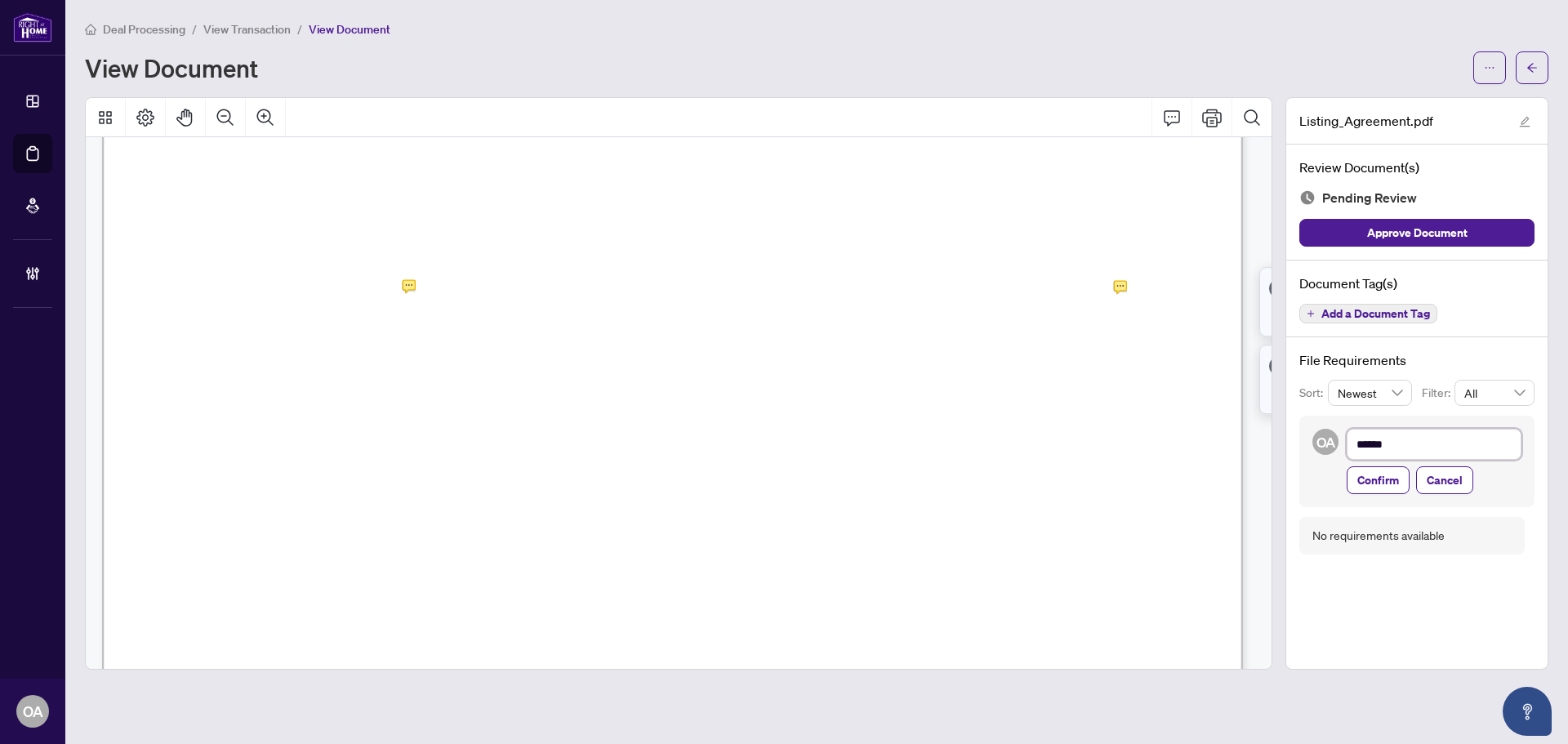
type textarea "******"
type textarea "********"
type textarea "*********"
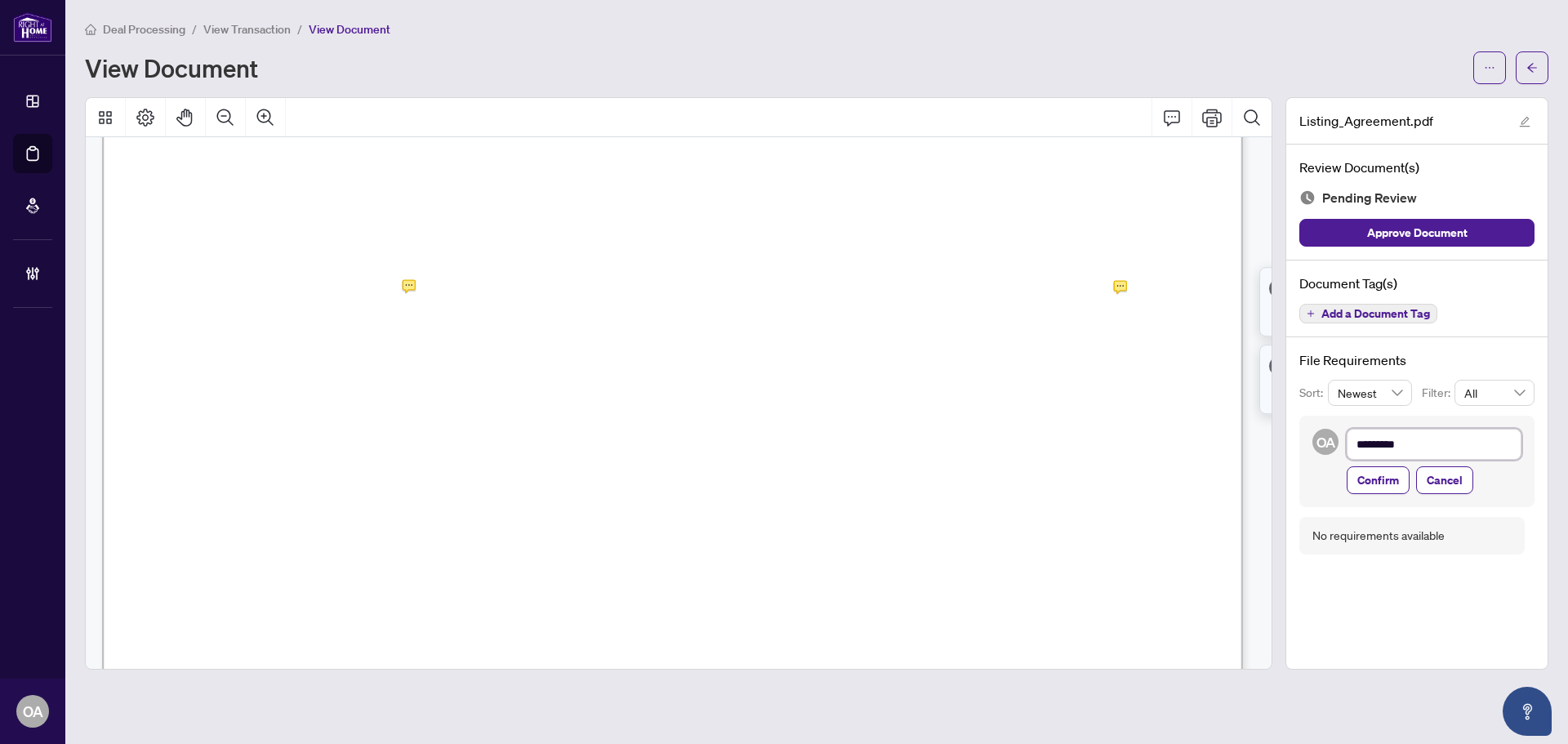
type textarea "**********"
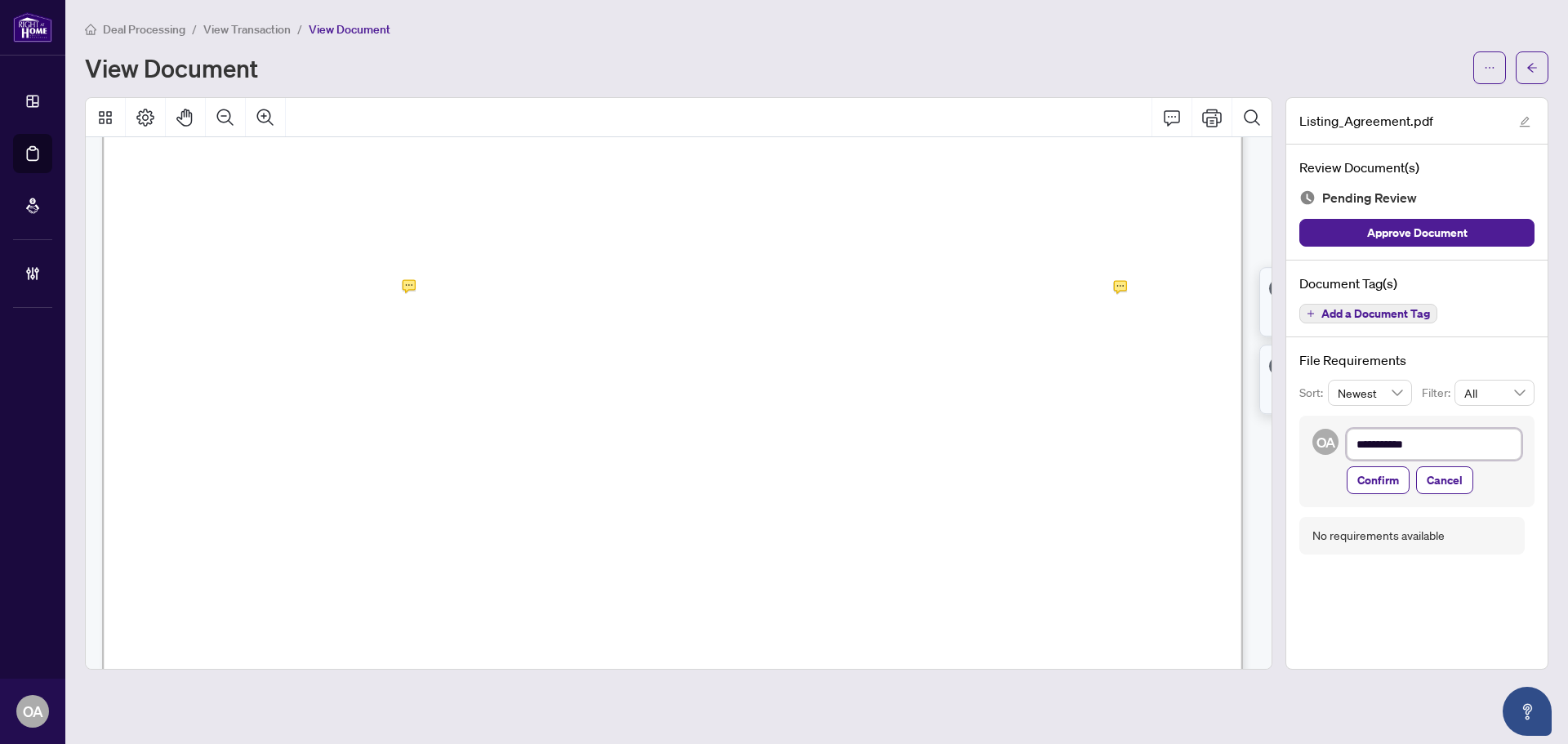
type textarea "**********"
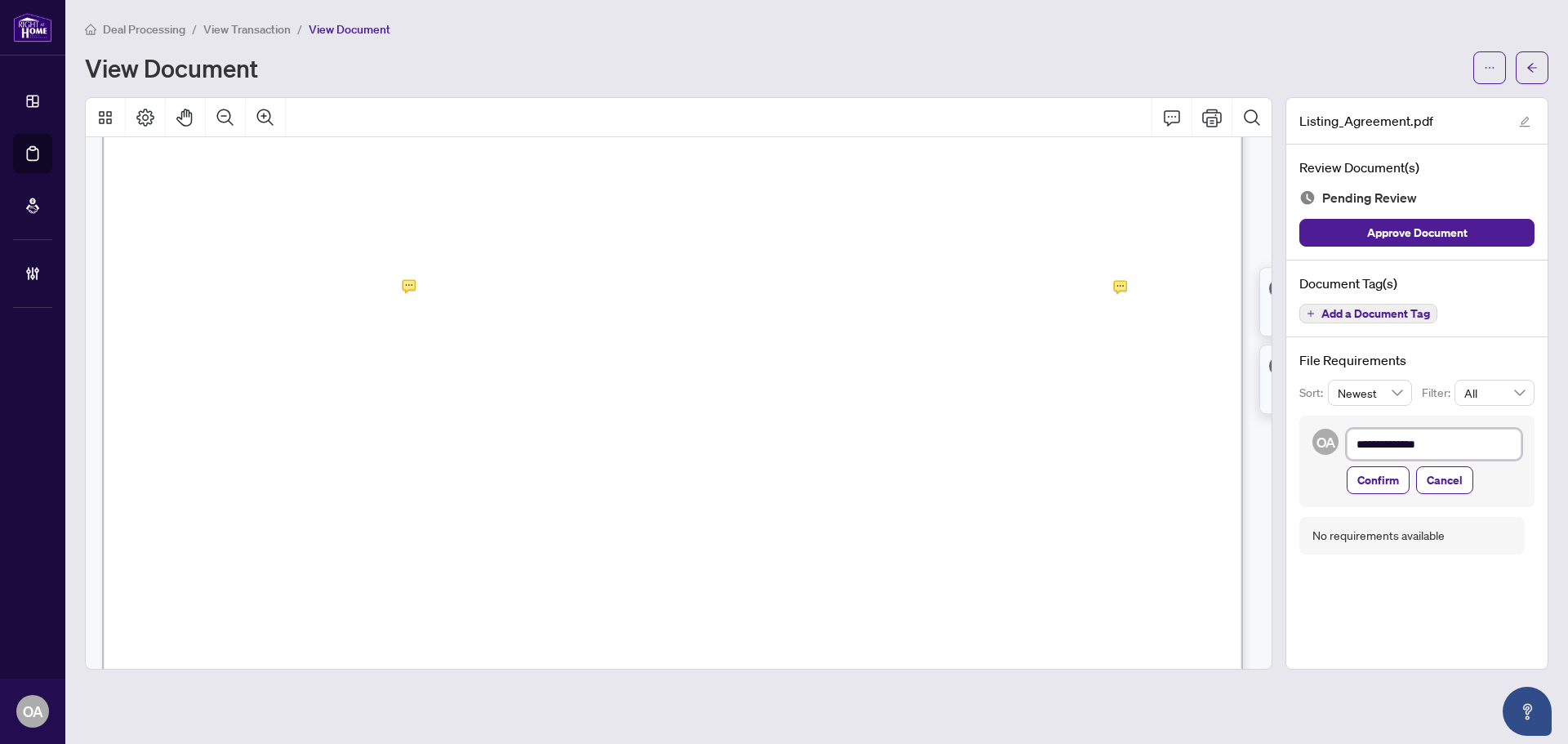
type textarea "**********"
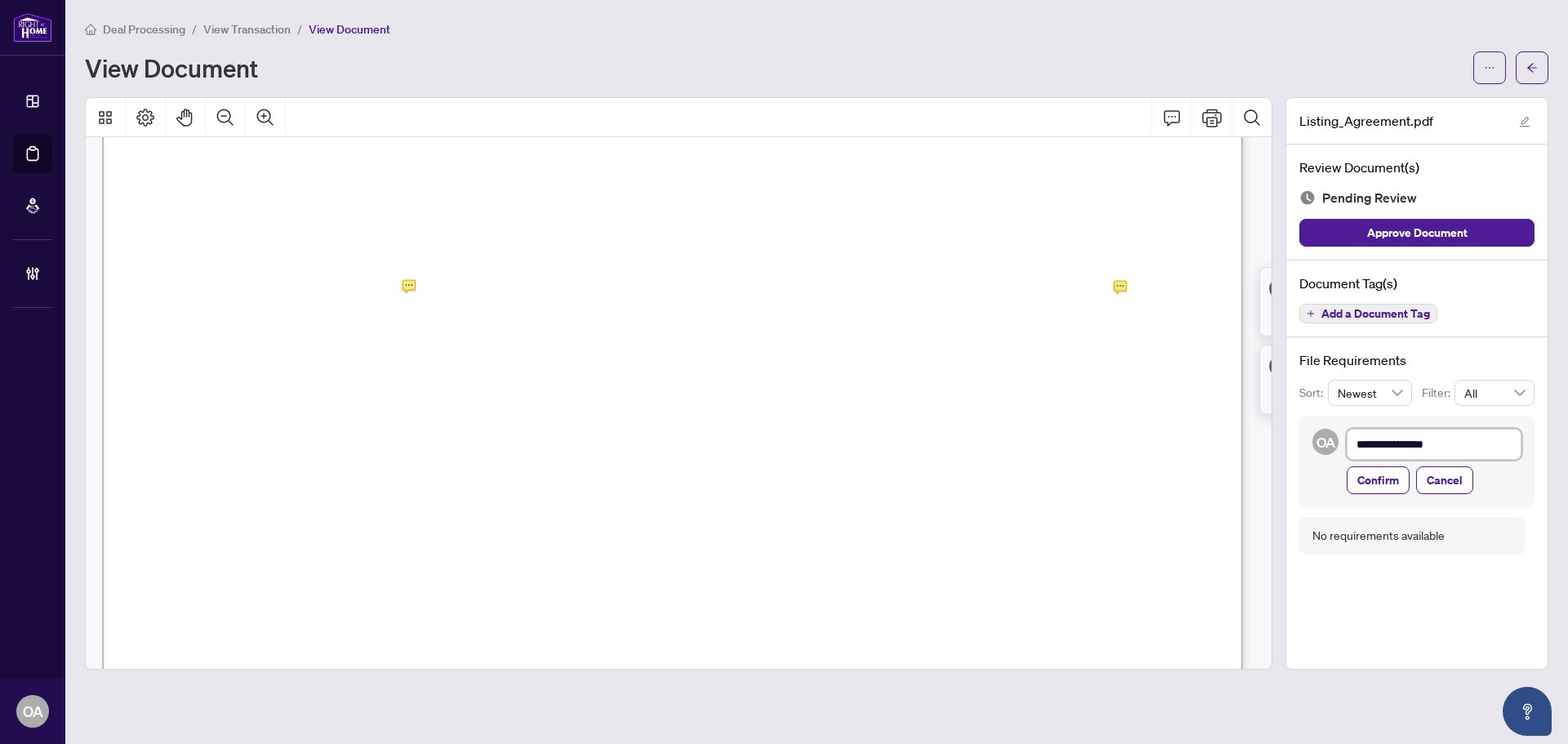
type textarea "**********"
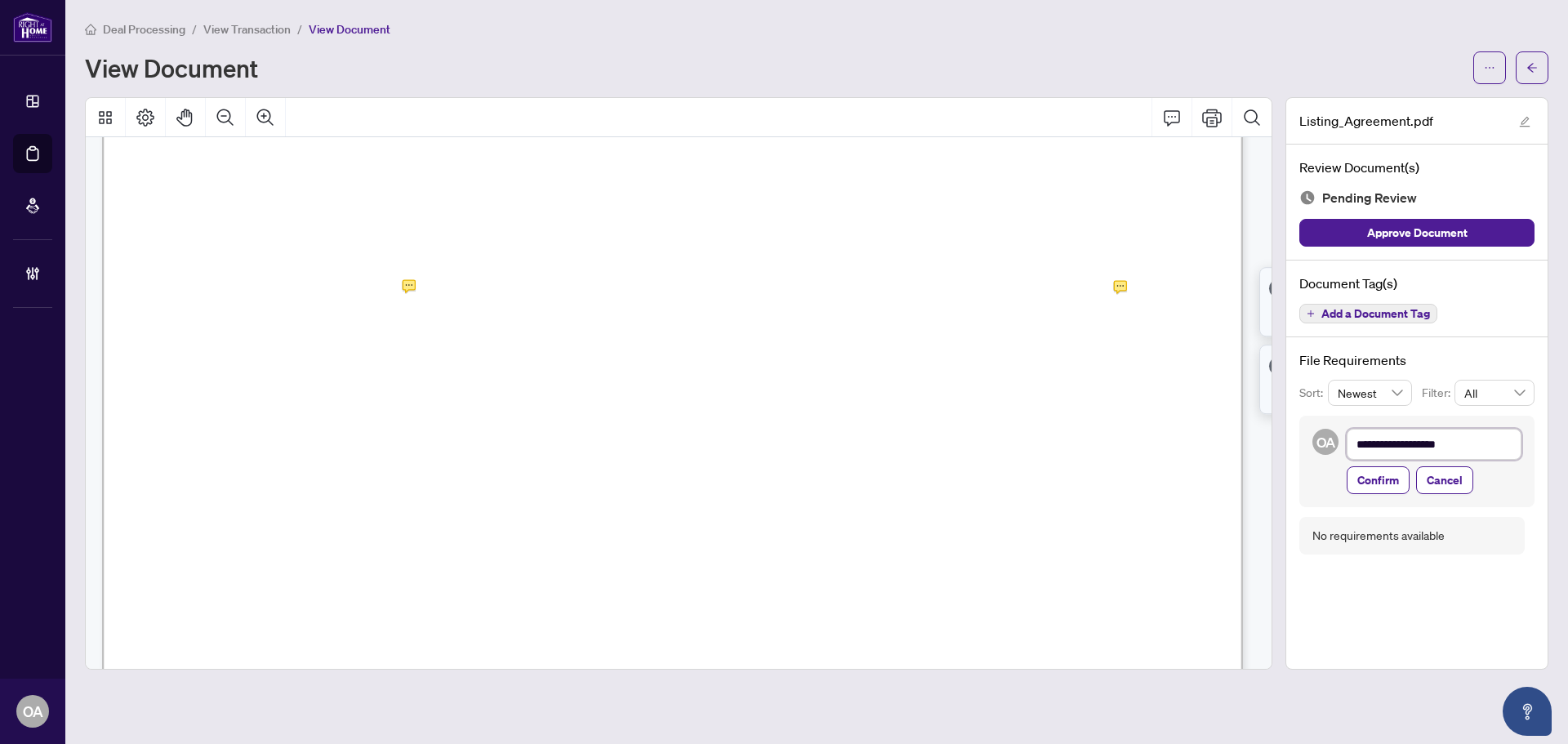
type textarea "**********"
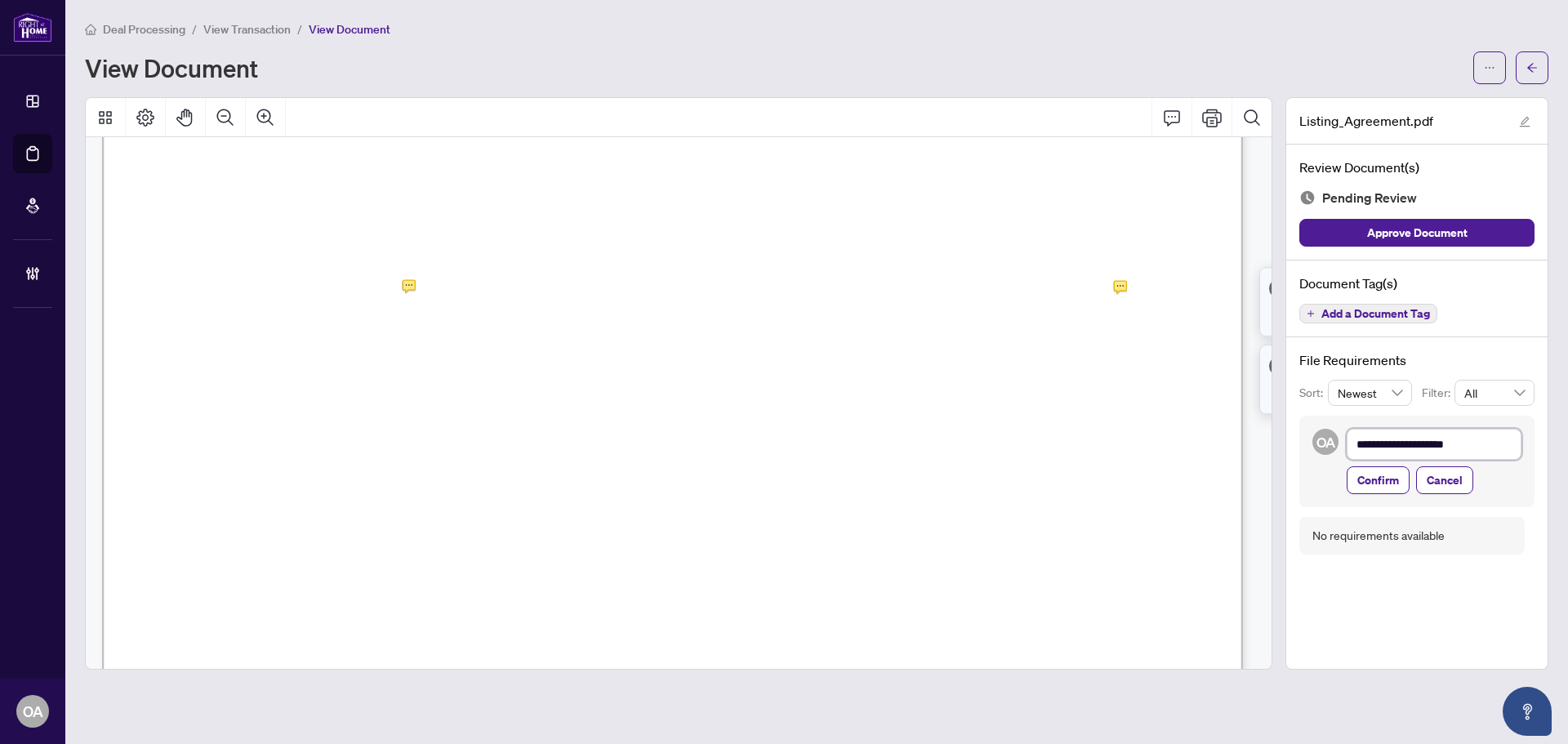
type textarea "**********"
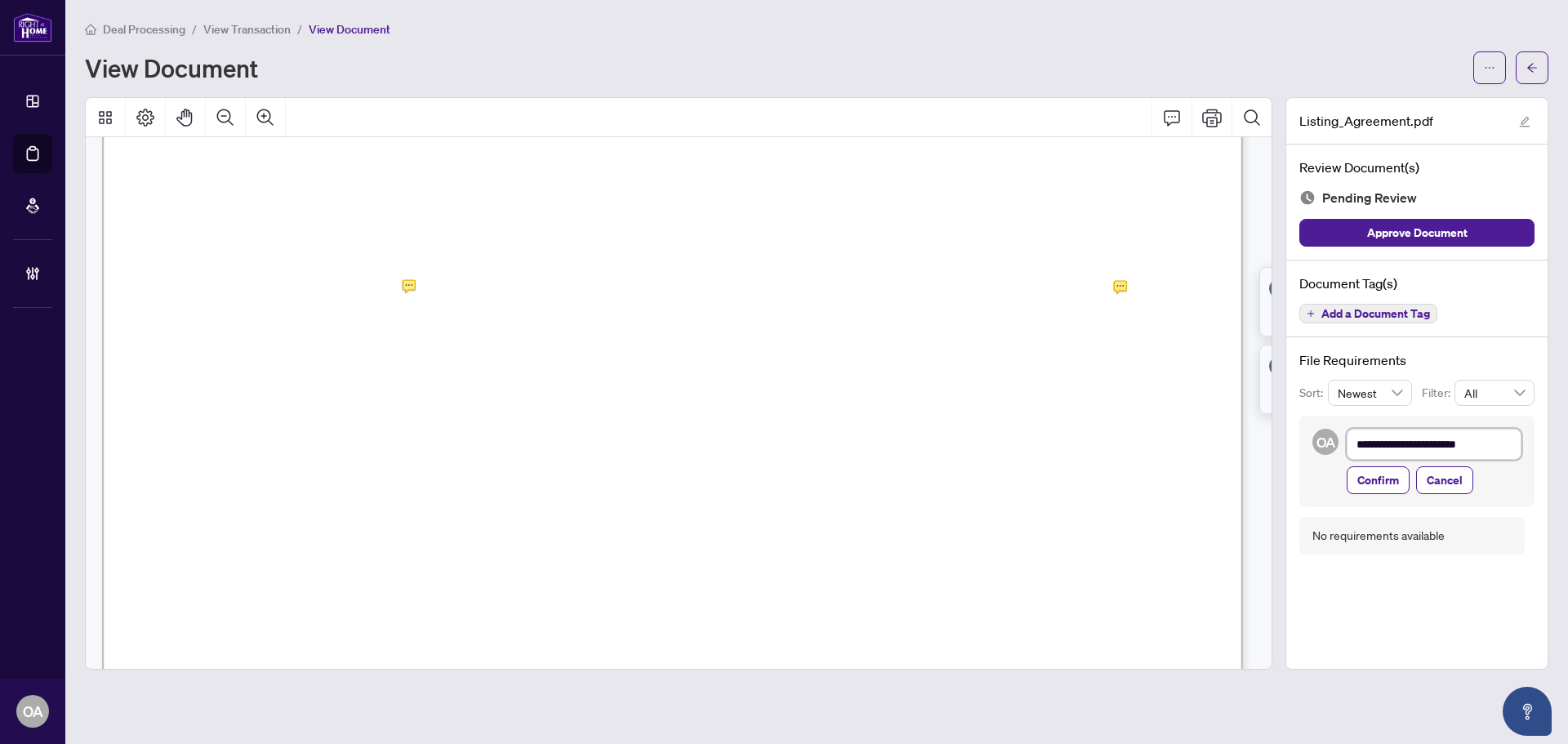
type textarea "**********"
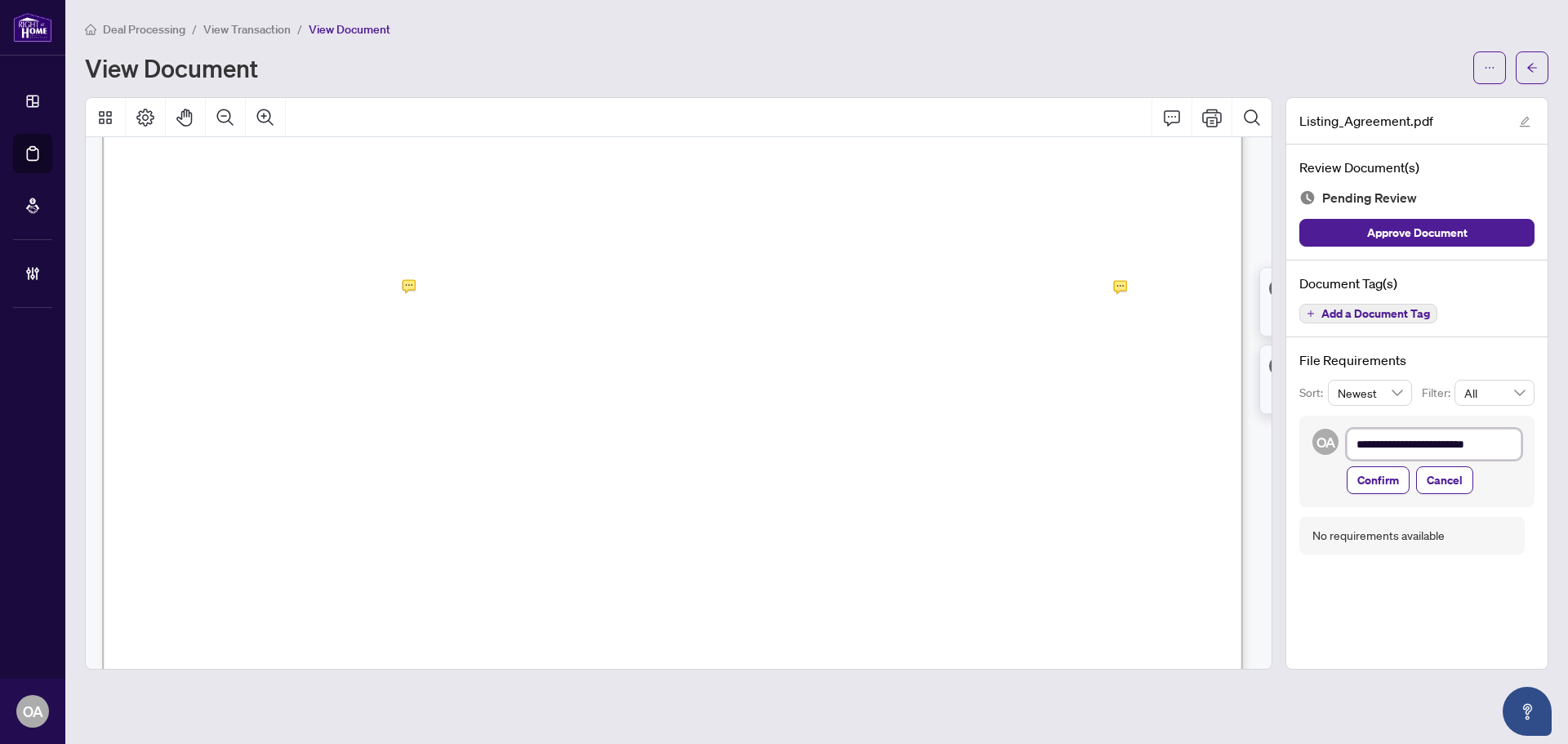
type textarea "**********"
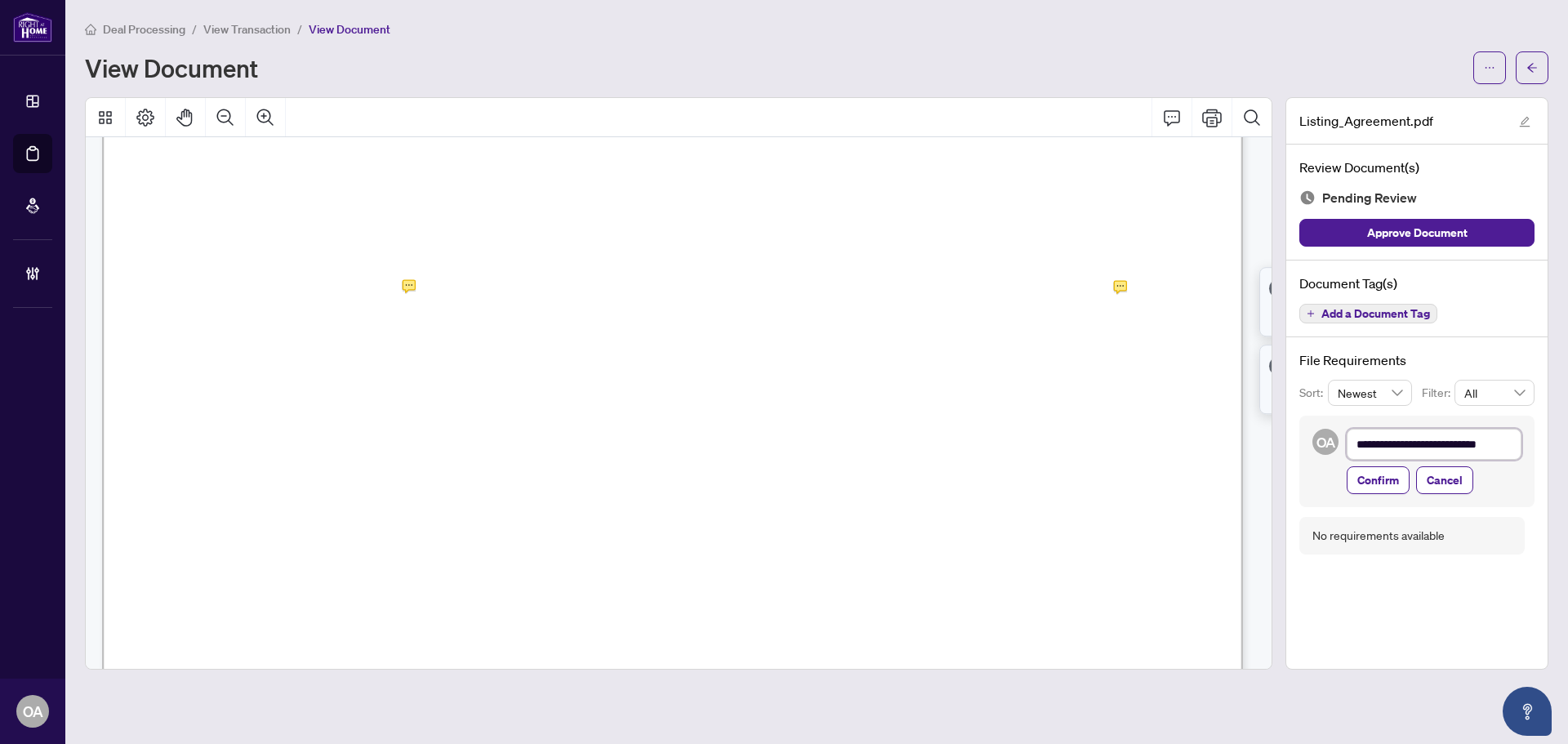
type textarea "**********"
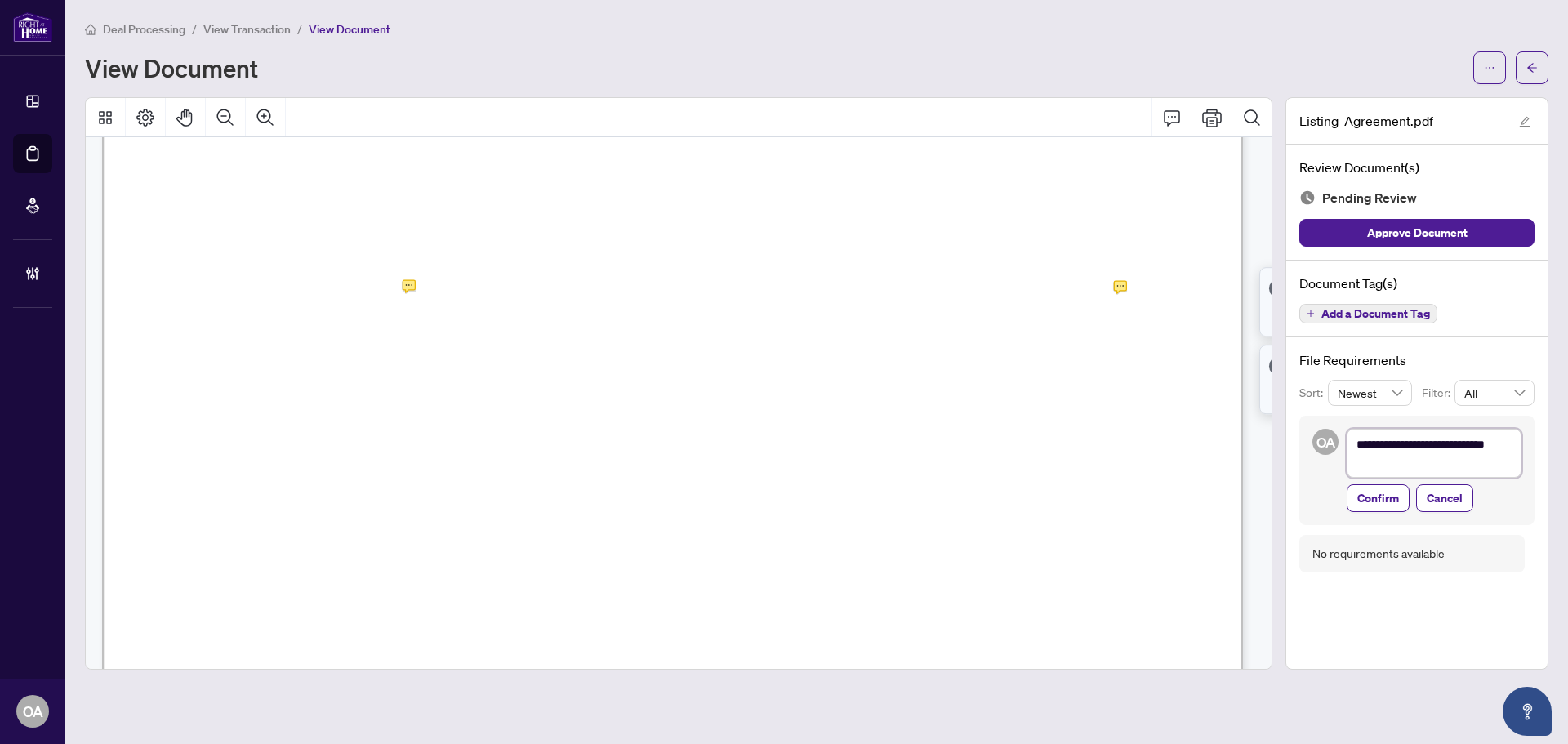
type textarea "**********"
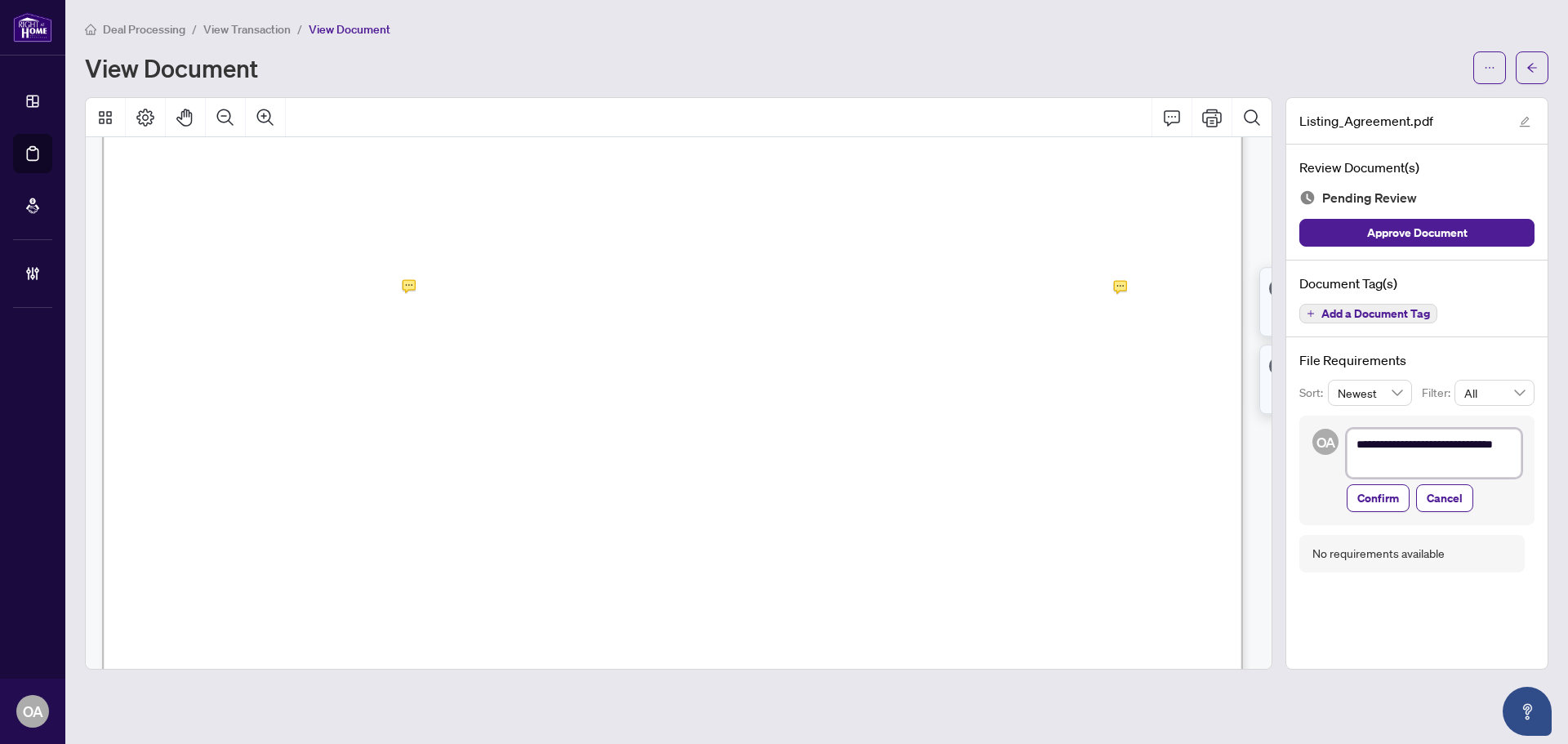
type textarea "**********"
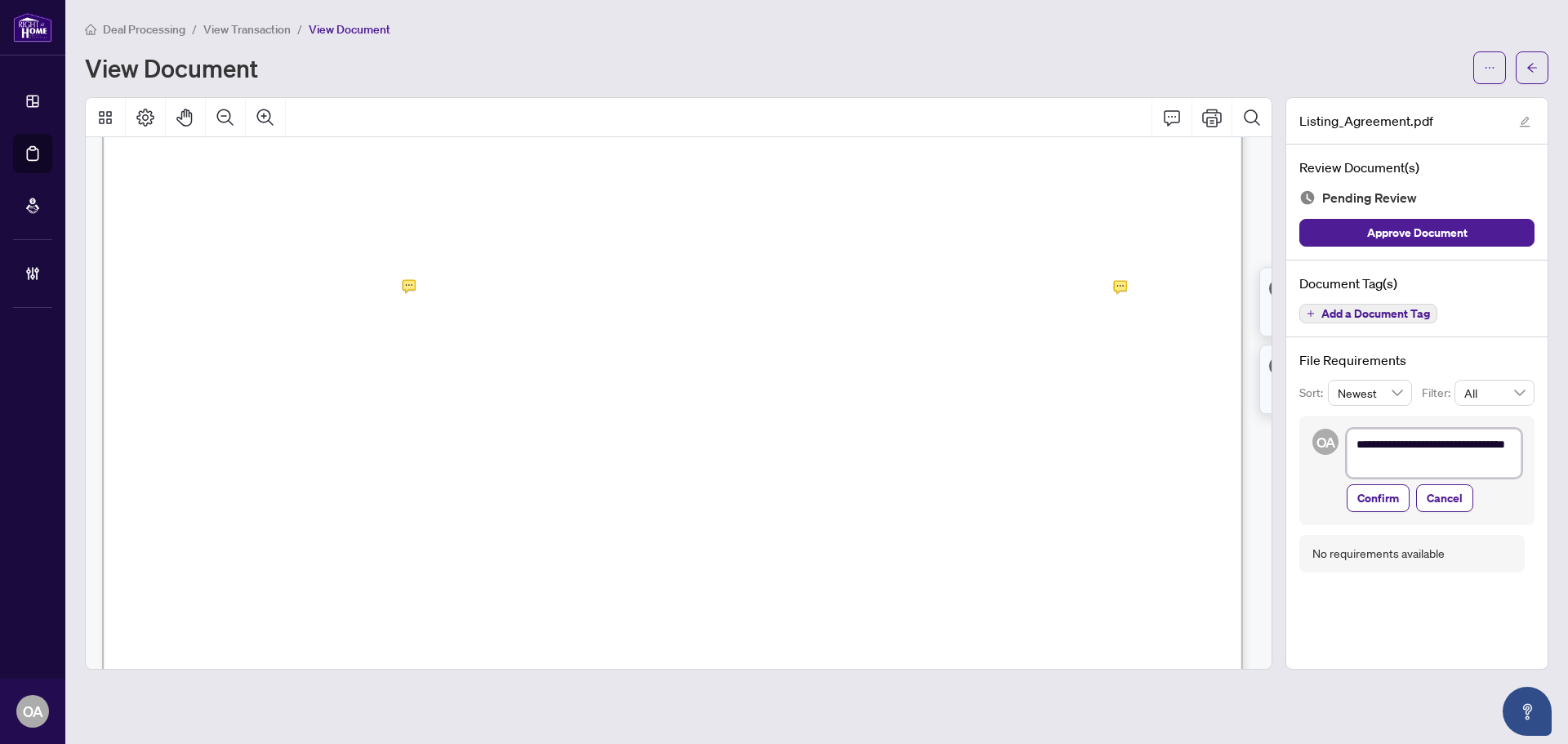
type textarea "**********"
click at [1385, 492] on span "Confirm" at bounding box center [1378, 497] width 42 height 26
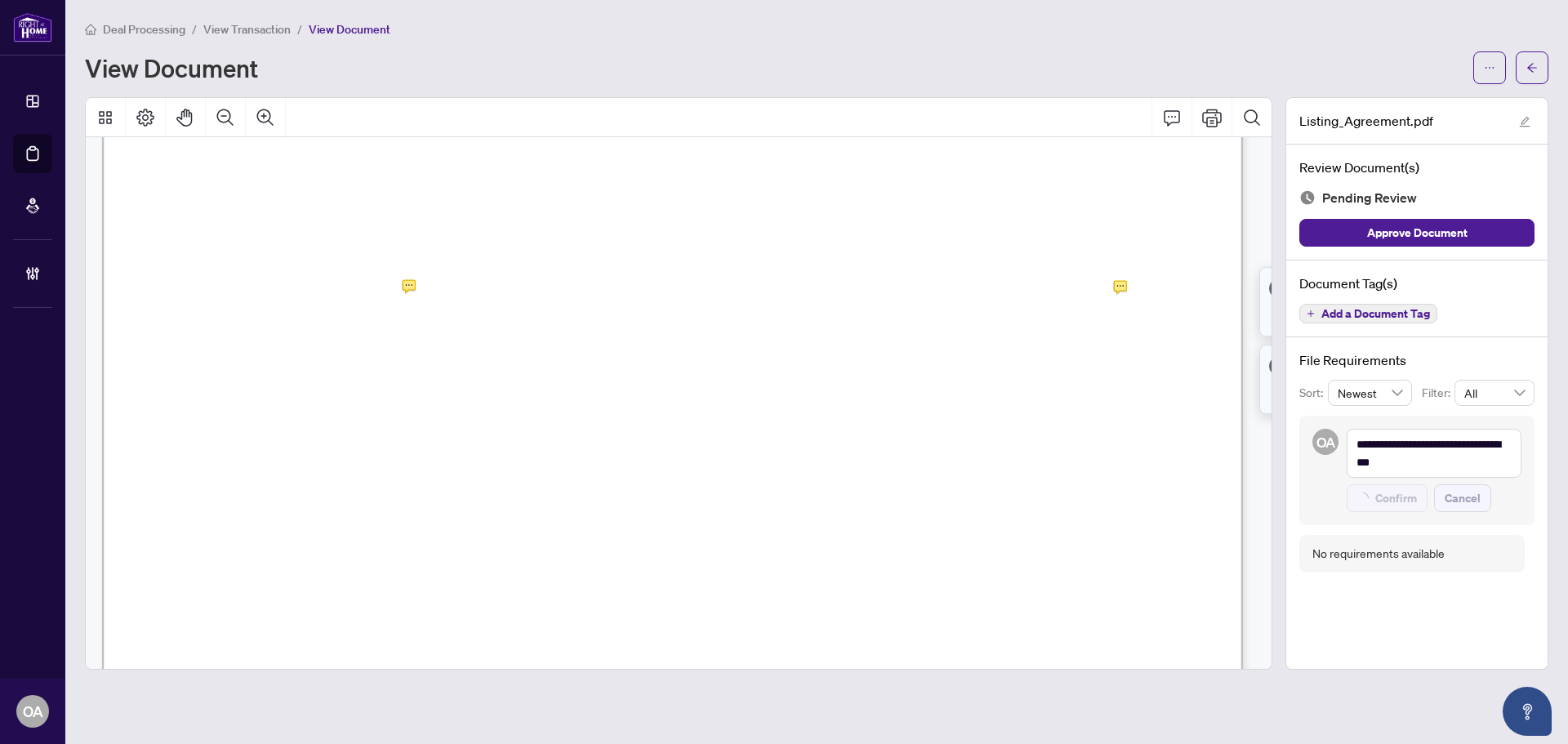
type textarea "**********"
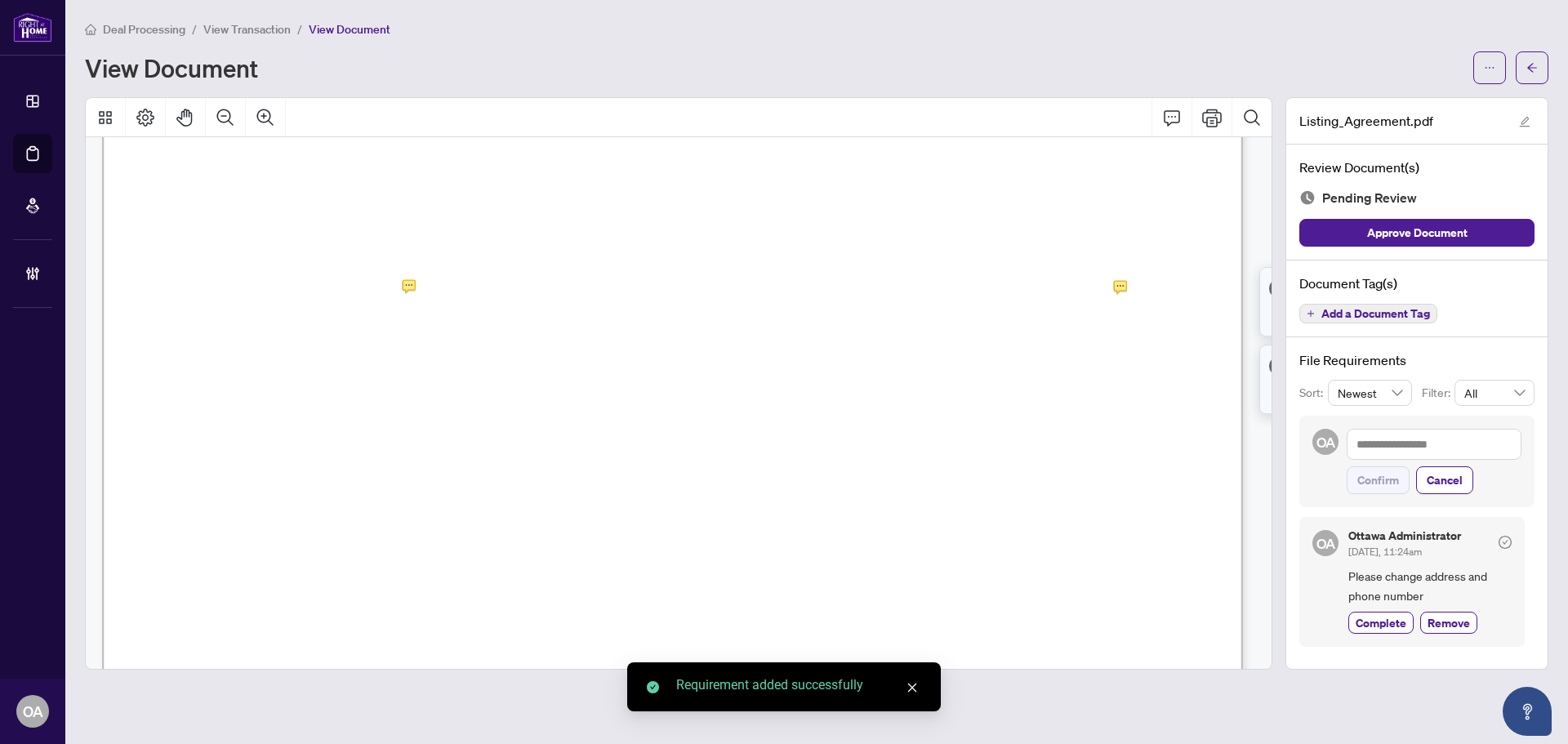
scroll to position [245, 0]
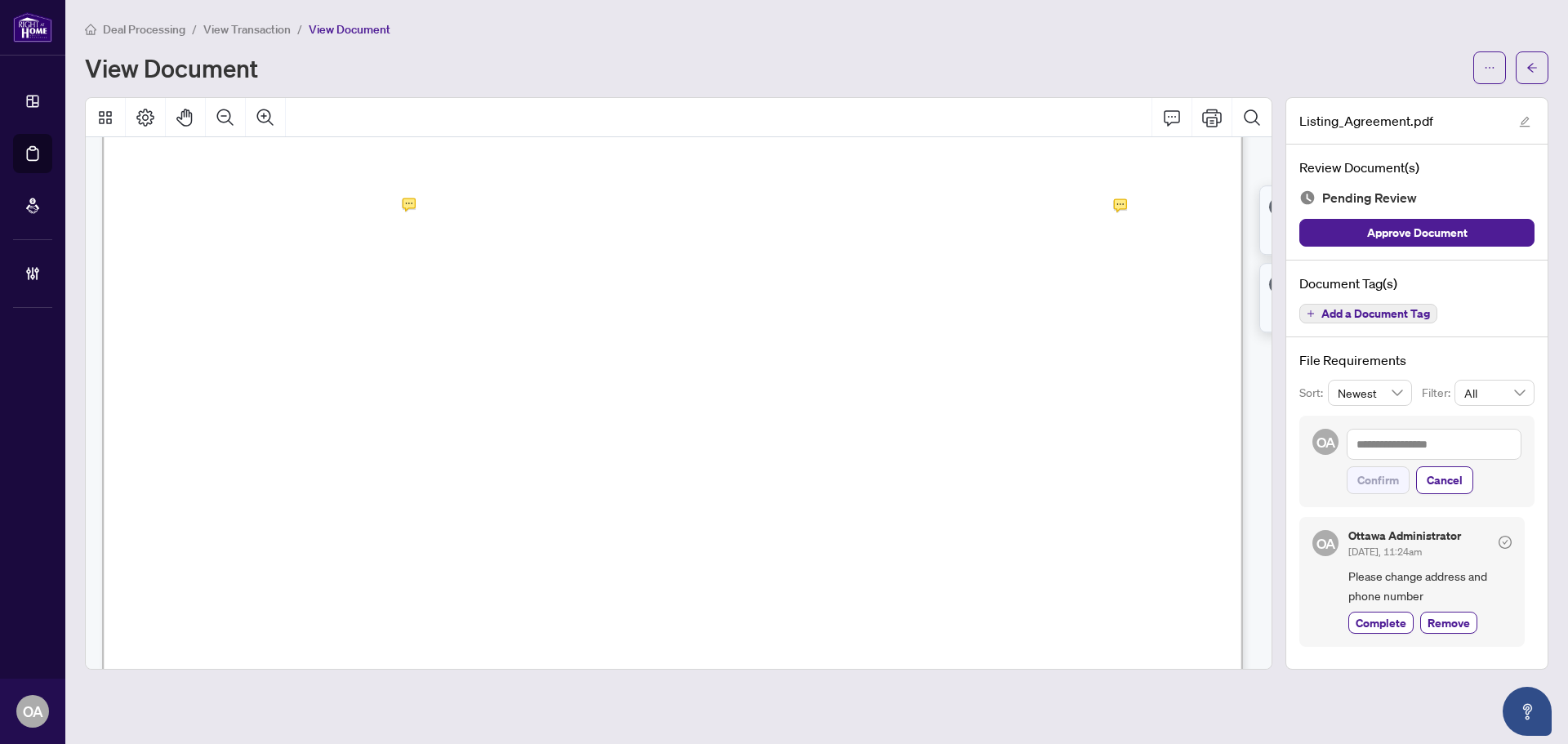
drag, startPoint x: 707, startPoint y: 361, endPoint x: 811, endPoint y: 351, distance: 104.5
click at [811, 351] on span "The Designated Representative will be providing services and representation to …" at bounding box center [608, 343] width 860 height 17
click at [859, 361] on span "Rainbow St" at bounding box center [850, 364] width 99 height 18
click at [692, 474] on span "HD" at bounding box center [677, 488] width 30 height 30
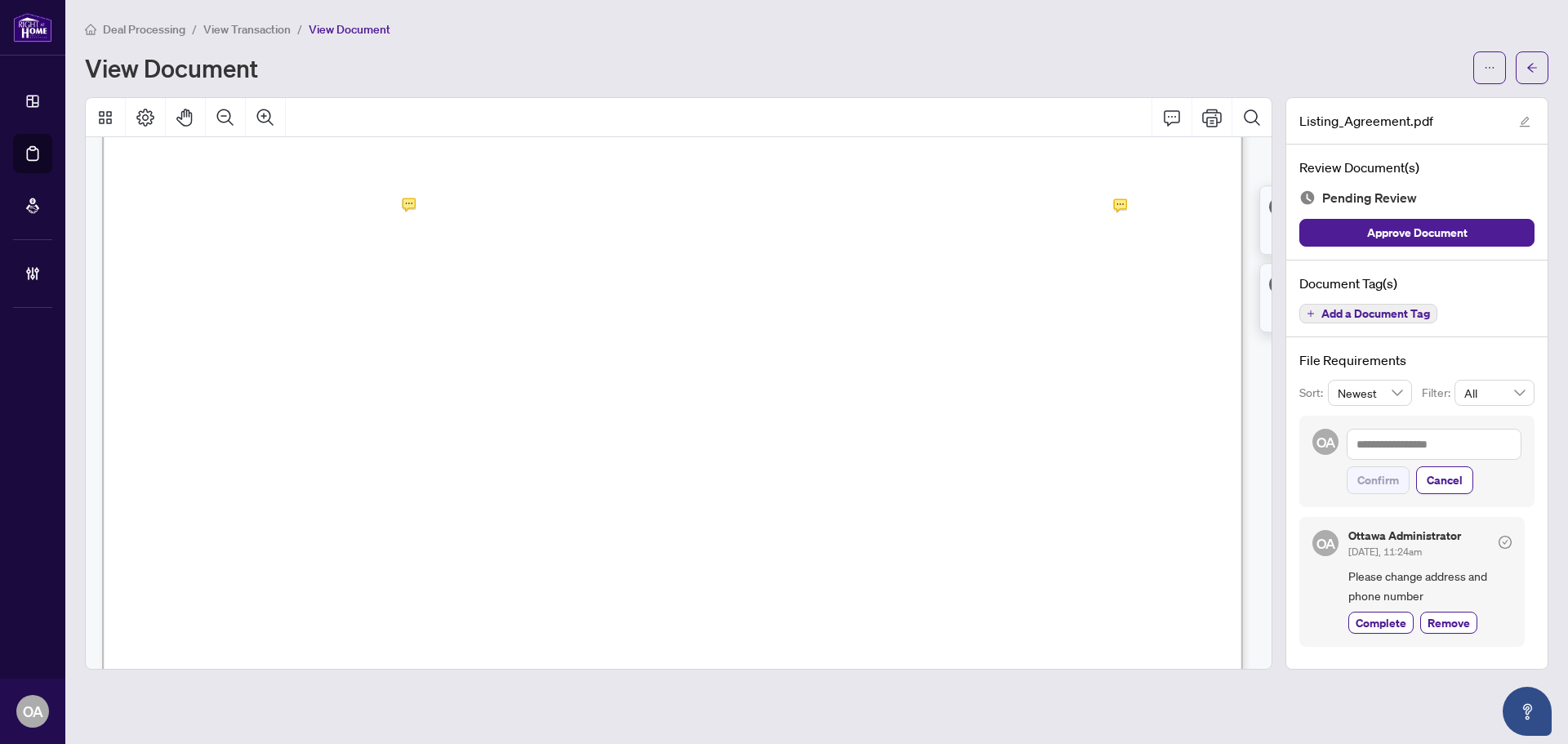
drag, startPoint x: 784, startPoint y: 477, endPoint x: 705, endPoint y: 473, distance: 79.1
click at [692, 474] on span "HD" at bounding box center [677, 488] width 30 height 30
drag, startPoint x: 712, startPoint y: 473, endPoint x: 812, endPoint y: 460, distance: 100.8
click at [688, 462] on span "AD" at bounding box center [669, 455] width 37 height 33
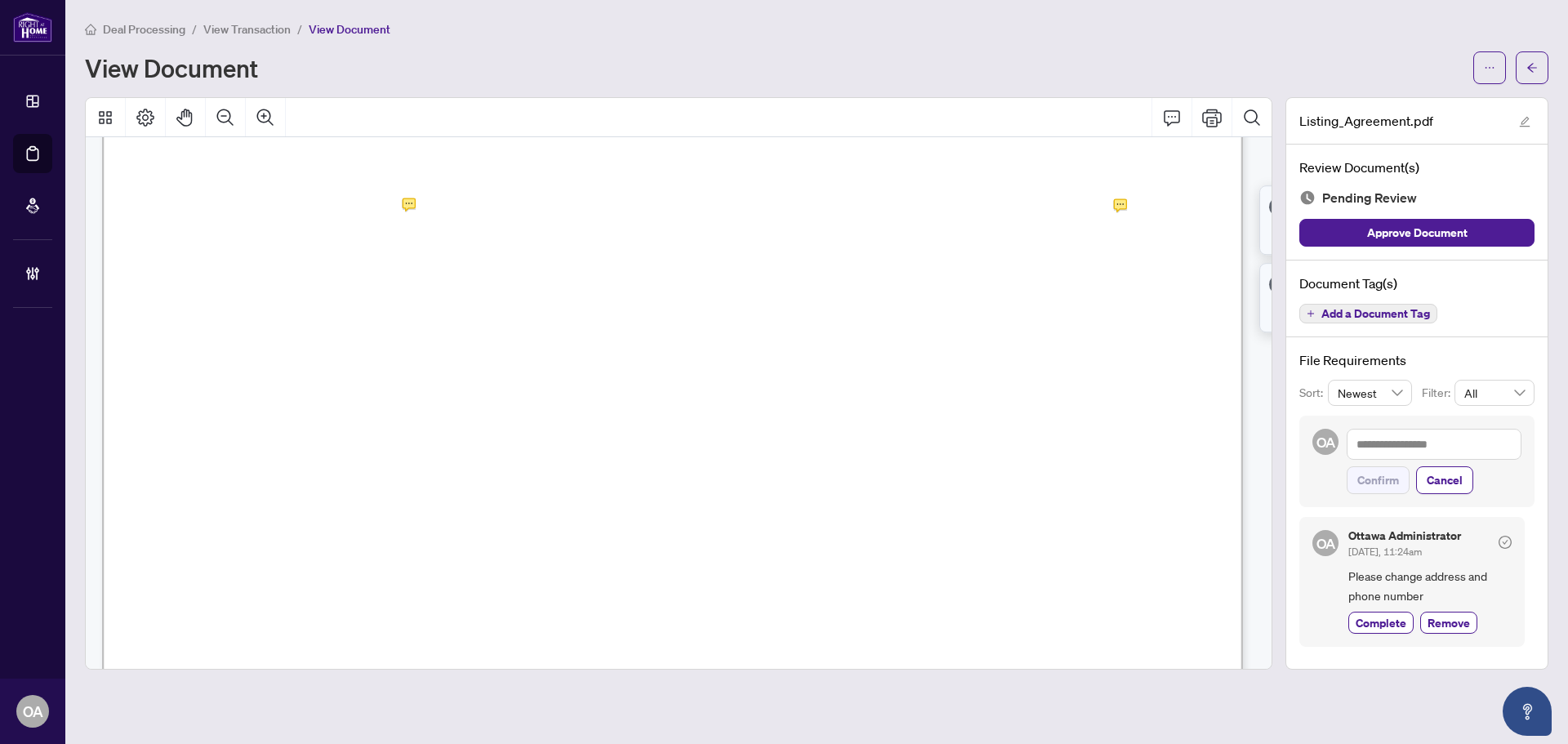
click at [688, 468] on span "AD" at bounding box center [669, 455] width 37 height 33
click at [688, 466] on span "AD" at bounding box center [669, 455] width 37 height 33
click at [189, 508] on span "{" at bounding box center [185, 530] width 8 height 59
click at [692, 477] on span "HD" at bounding box center [677, 488] width 30 height 30
drag, startPoint x: 640, startPoint y: 455, endPoint x: 679, endPoint y: 456, distance: 39.0
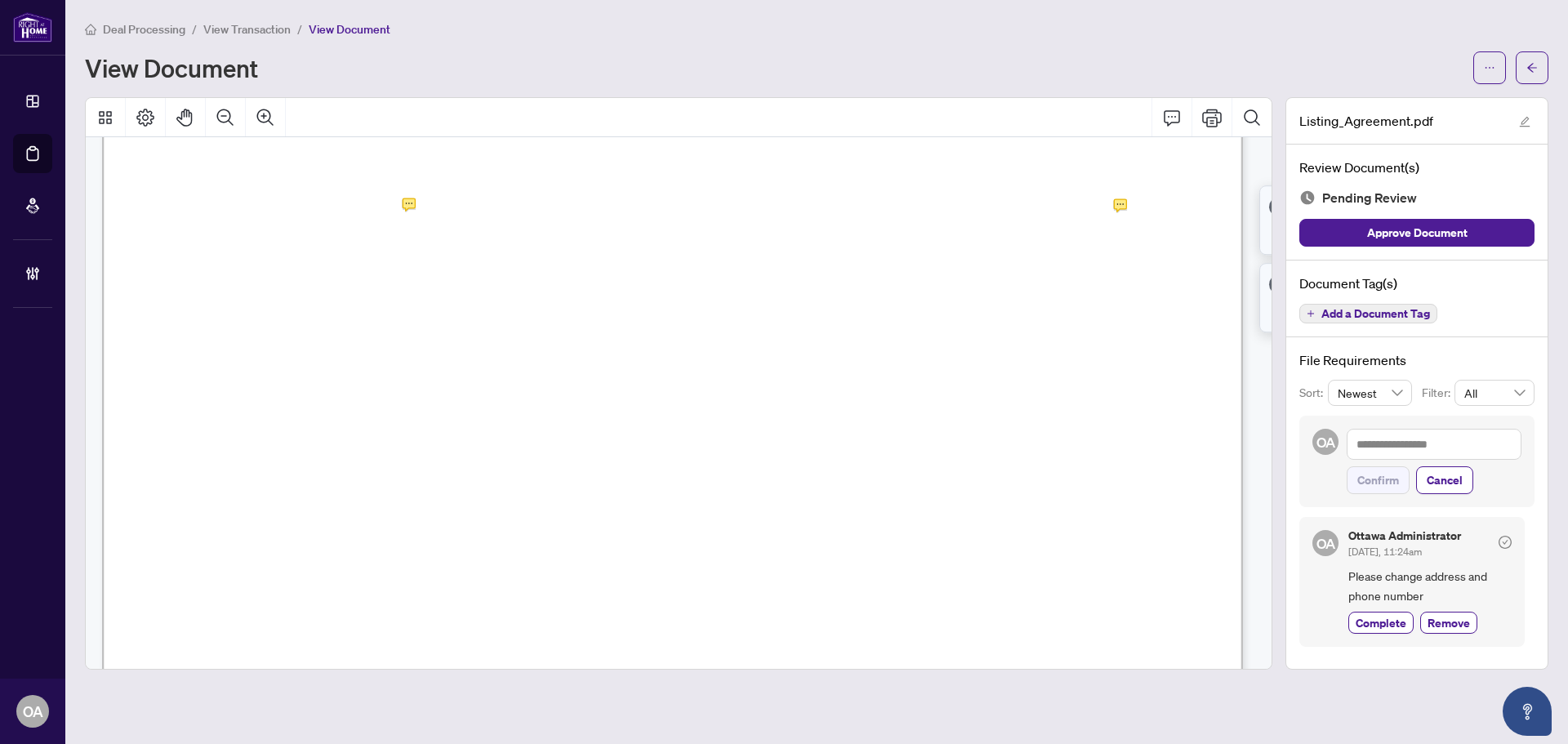
click at [688, 451] on span "AD" at bounding box center [669, 455] width 37 height 33
click at [692, 486] on span "HD" at bounding box center [677, 488] width 30 height 30
click at [1168, 114] on icon "Comment" at bounding box center [1172, 117] width 20 height 20
drag, startPoint x: 529, startPoint y: 601, endPoint x: 657, endPoint y: 572, distance: 131.2
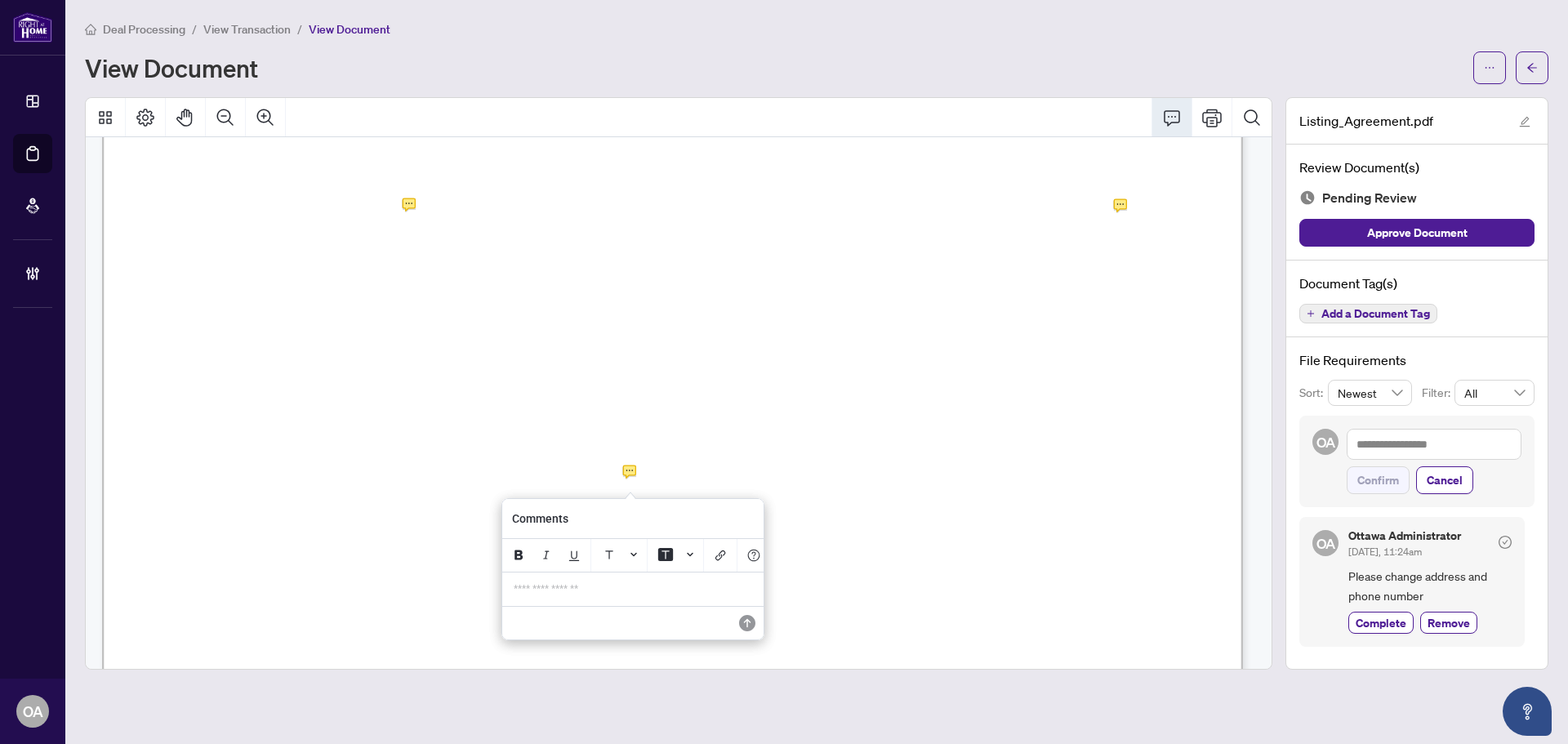
click at [529, 603] on div "**********" at bounding box center [633, 589] width 258 height 33
click at [617, 593] on p "**********" at bounding box center [633, 589] width 239 height 14
drag, startPoint x: 626, startPoint y: 603, endPoint x: 375, endPoint y: 592, distance: 251.2
click at [0, 0] on div "**********" at bounding box center [0, 0] width 0 height 0
click at [679, 596] on p "**********" at bounding box center [631, 589] width 239 height 14
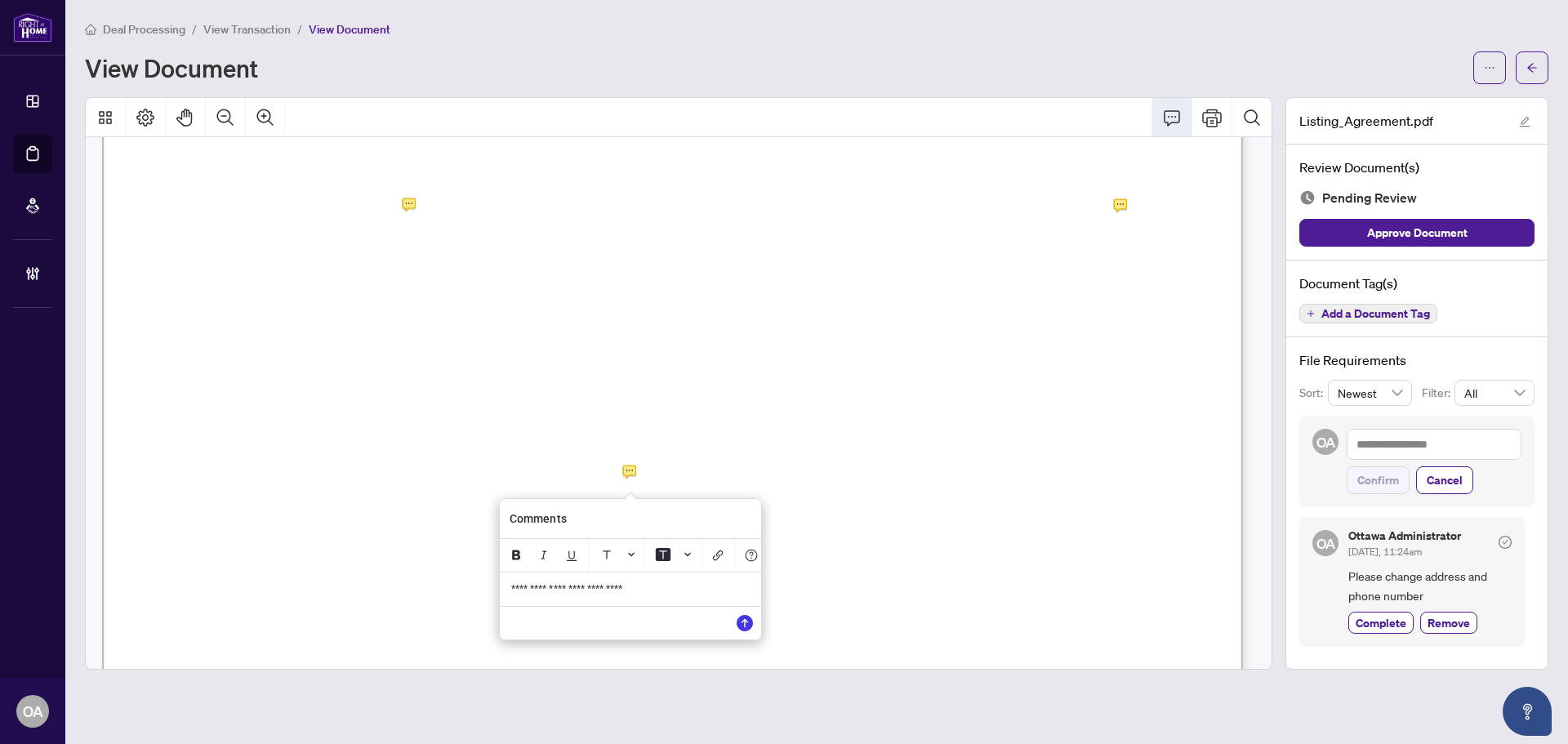
drag, startPoint x: 678, startPoint y: 596, endPoint x: 414, endPoint y: 577, distance: 264.7
click at [0, 0] on div "**********" at bounding box center [0, 0] width 0 height 0
click at [743, 627] on icon "Save" at bounding box center [744, 622] width 16 height 16
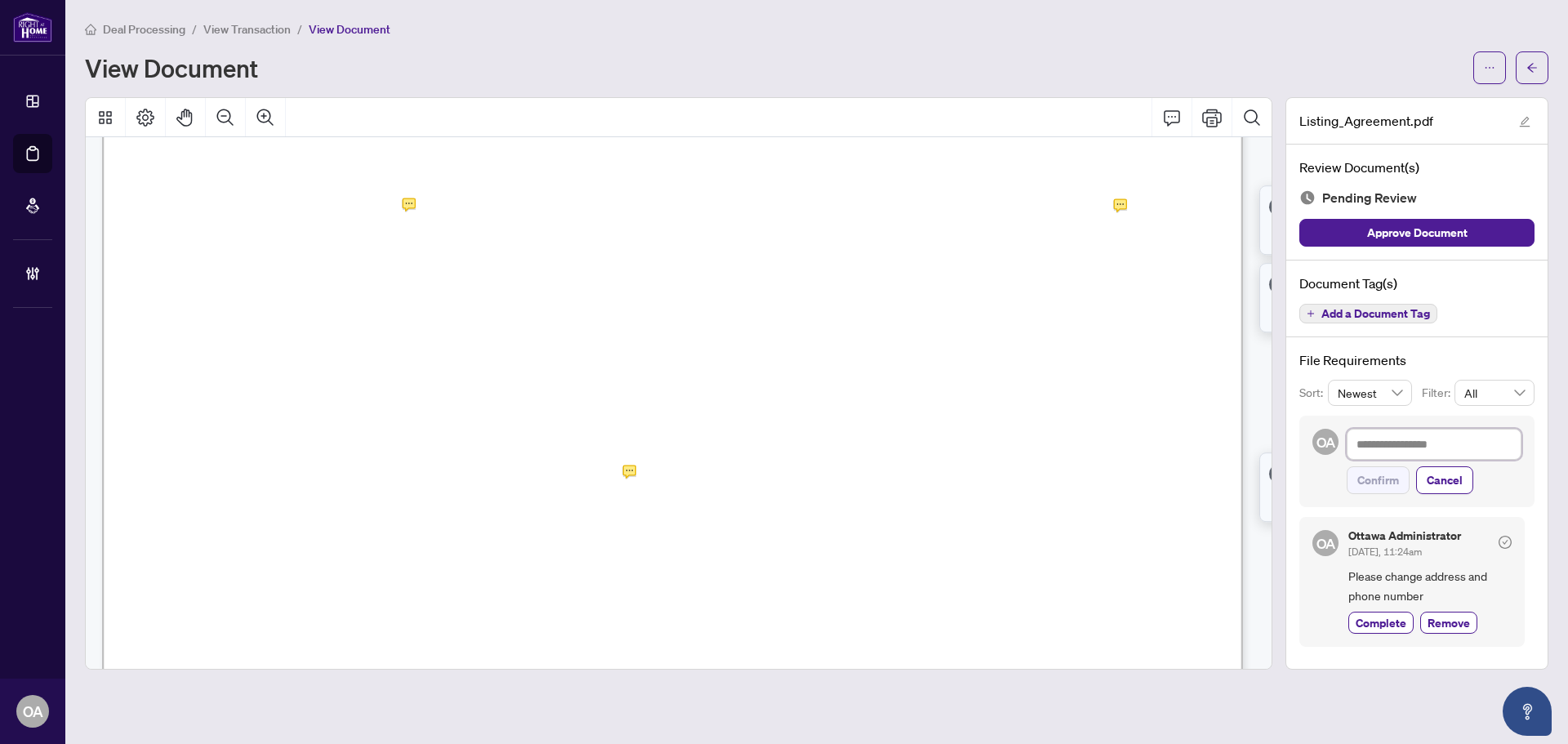
click at [1413, 439] on textarea at bounding box center [1433, 444] width 175 height 31
paste textarea "**********"
type textarea "**********"
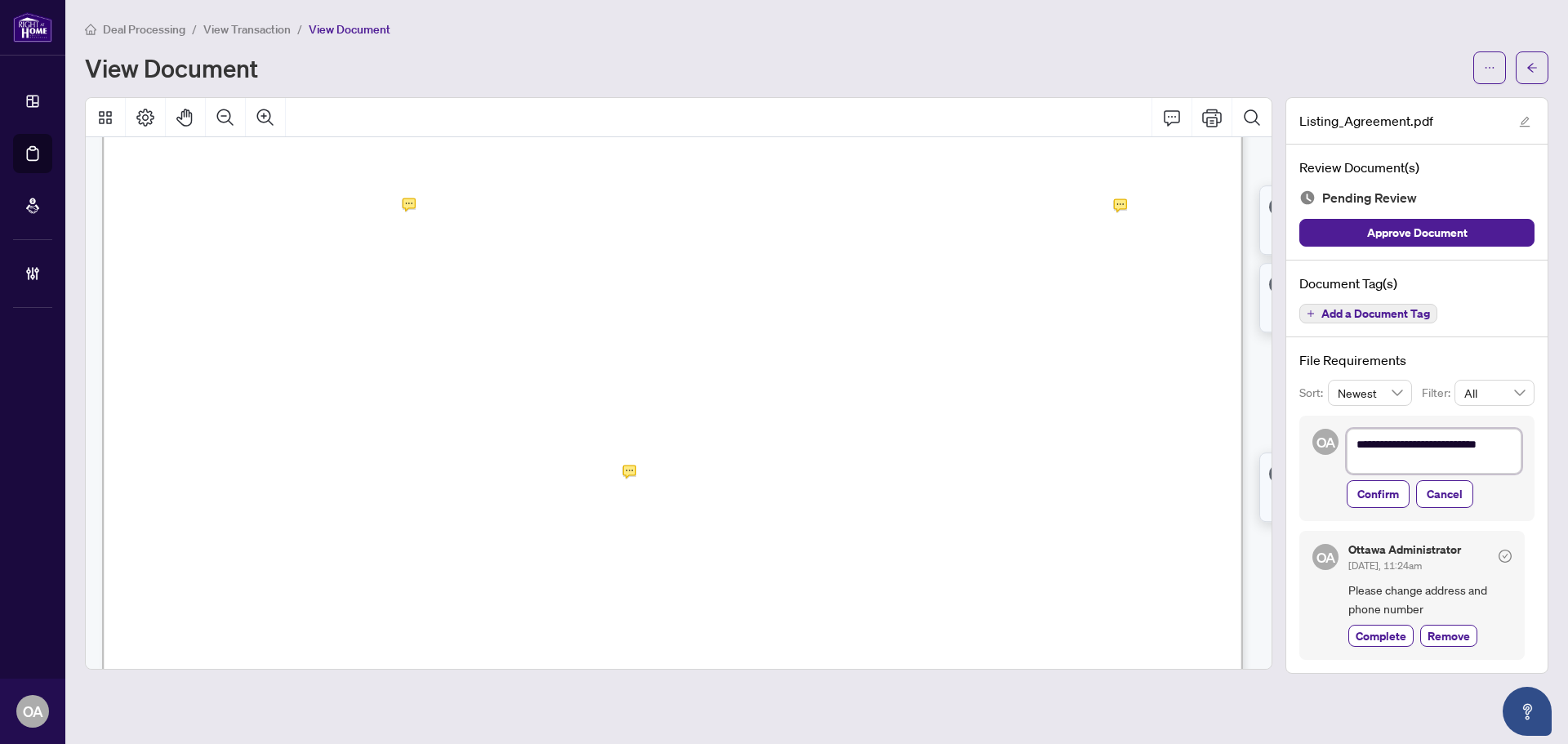
scroll to position [0, 0]
type textarea "**********"
click at [1369, 490] on span "Confirm" at bounding box center [1378, 497] width 42 height 26
type textarea "**********"
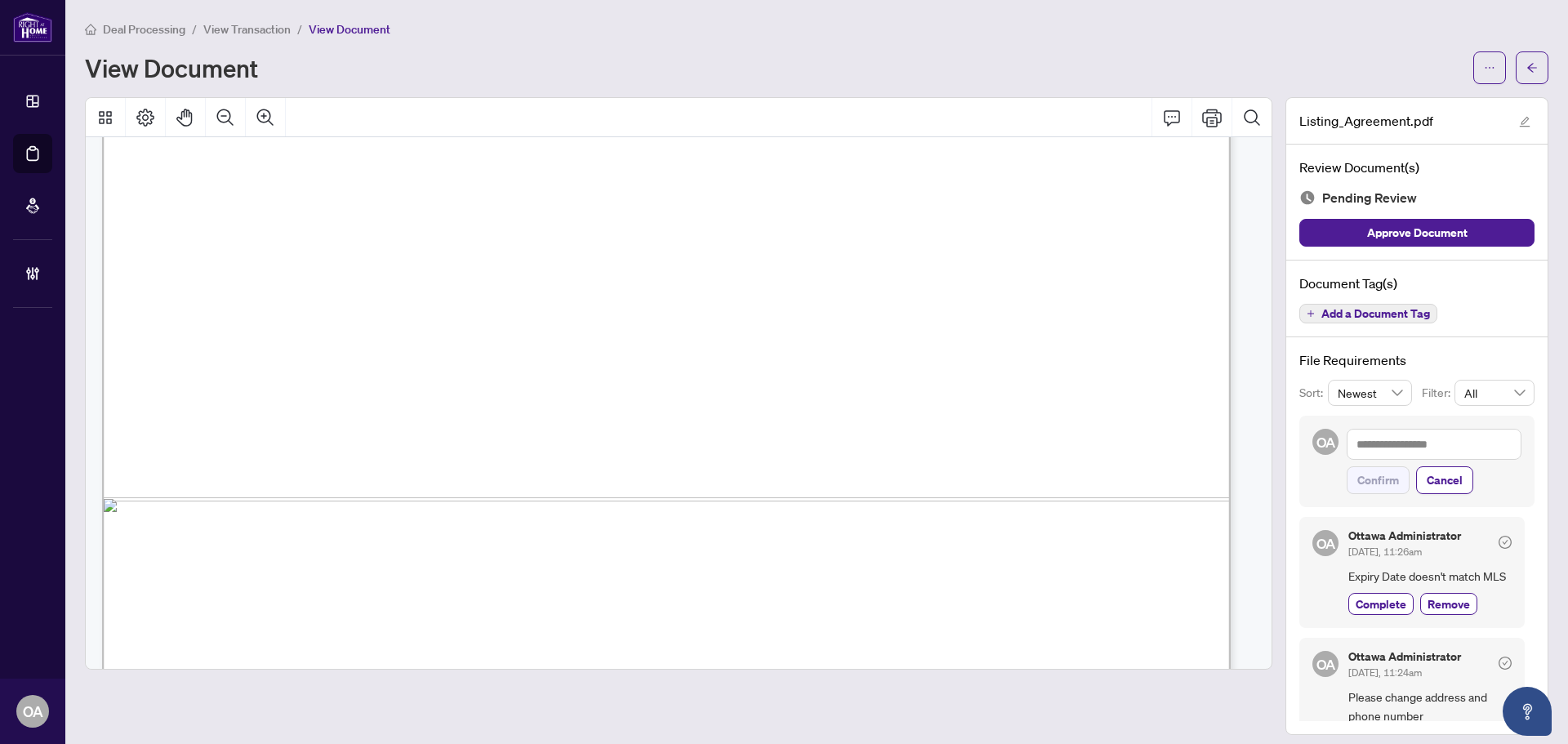
scroll to position [5464, 0]
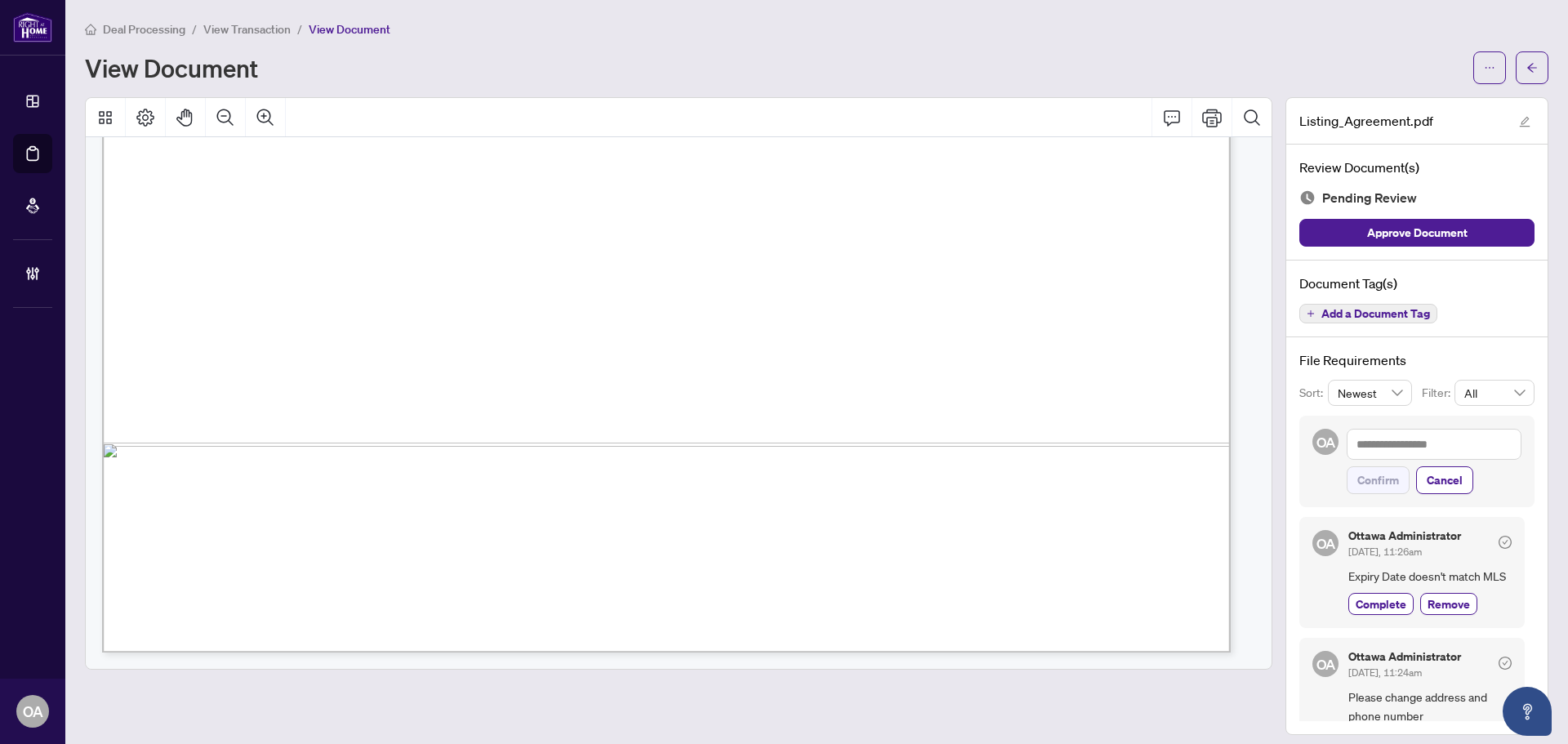
click at [1351, 303] on button "Add a Document Tag" at bounding box center [1369, 313] width 138 height 20
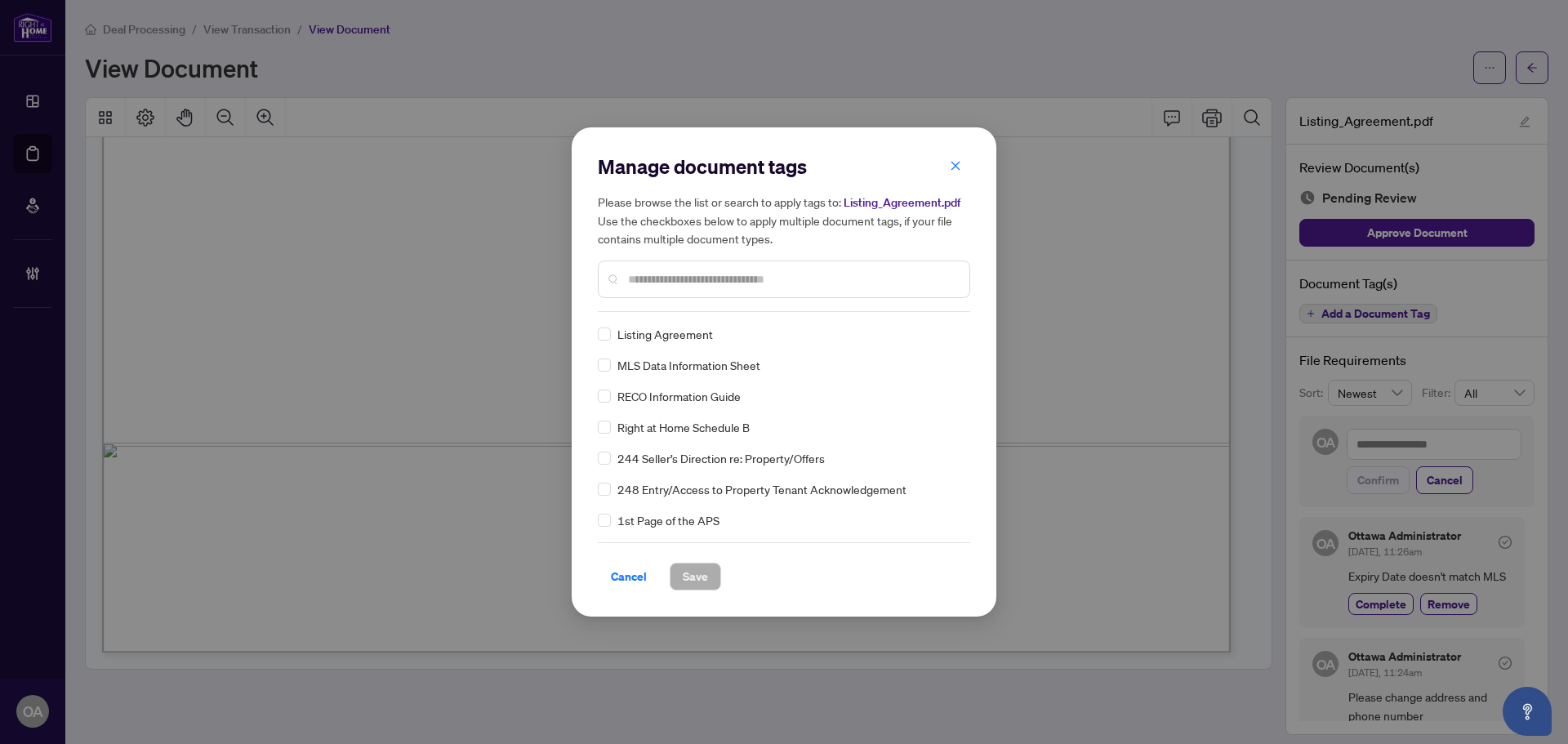
click at [793, 285] on input "text" at bounding box center [792, 279] width 328 height 18
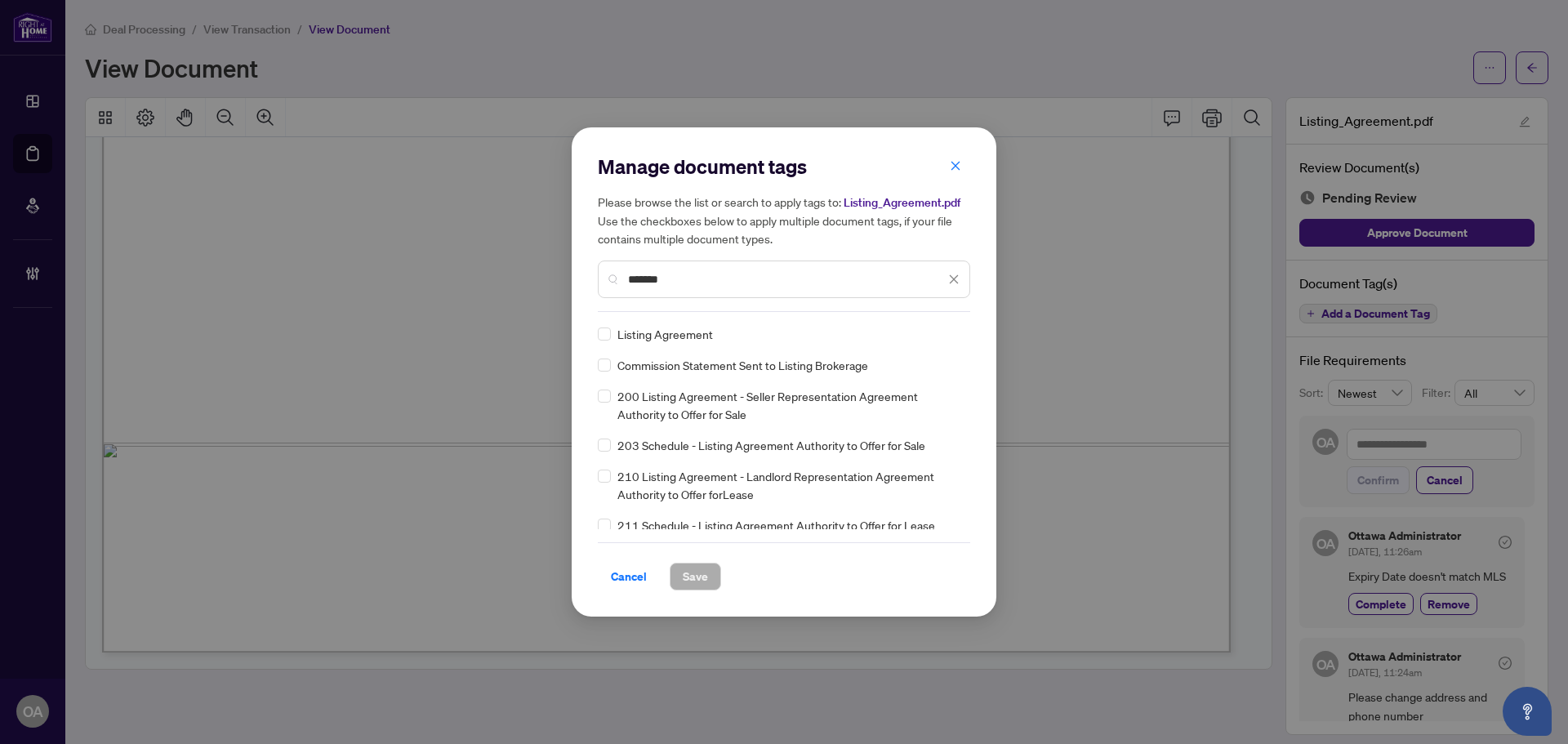
type input "*******"
click at [951, 335] on icon at bounding box center [954, 334] width 10 height 6
click at [889, 389] on div "Needs Work" at bounding box center [890, 387] width 105 height 18
click at [687, 574] on span "Save" at bounding box center [695, 576] width 26 height 26
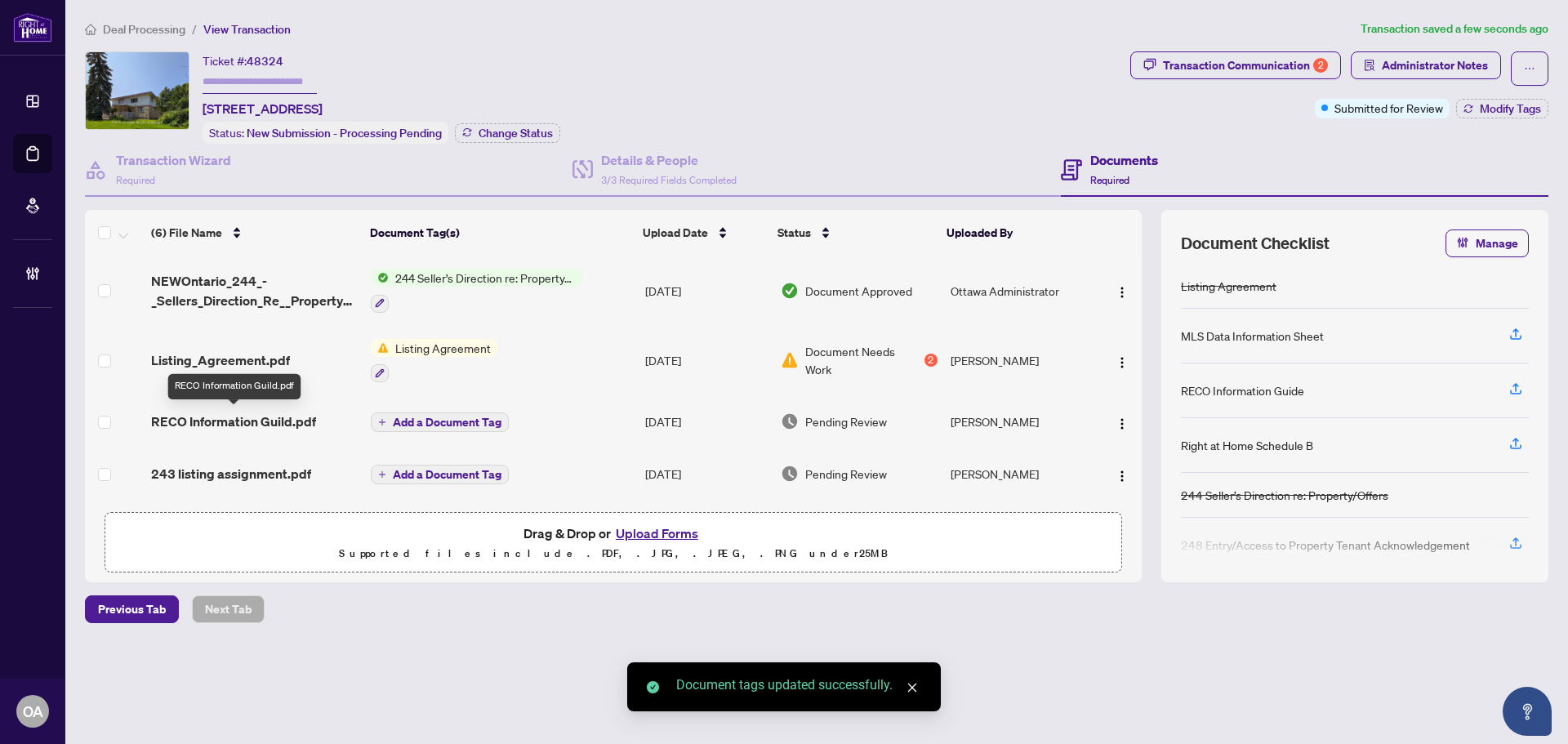
click at [274, 413] on span "RECO Information Guild.pdf" at bounding box center [233, 421] width 165 height 20
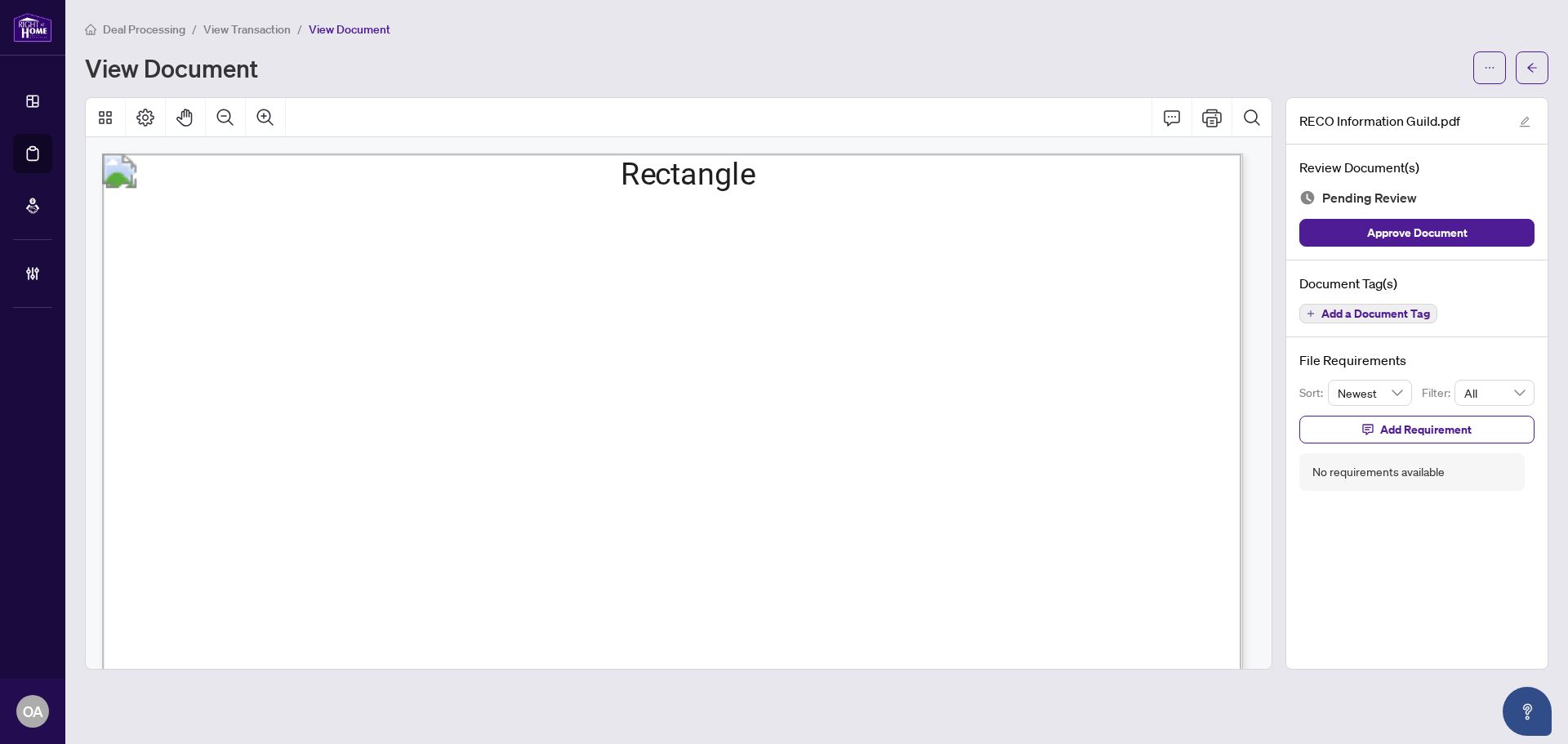
click at [1321, 312] on button "Add a Document Tag" at bounding box center [1369, 313] width 138 height 20
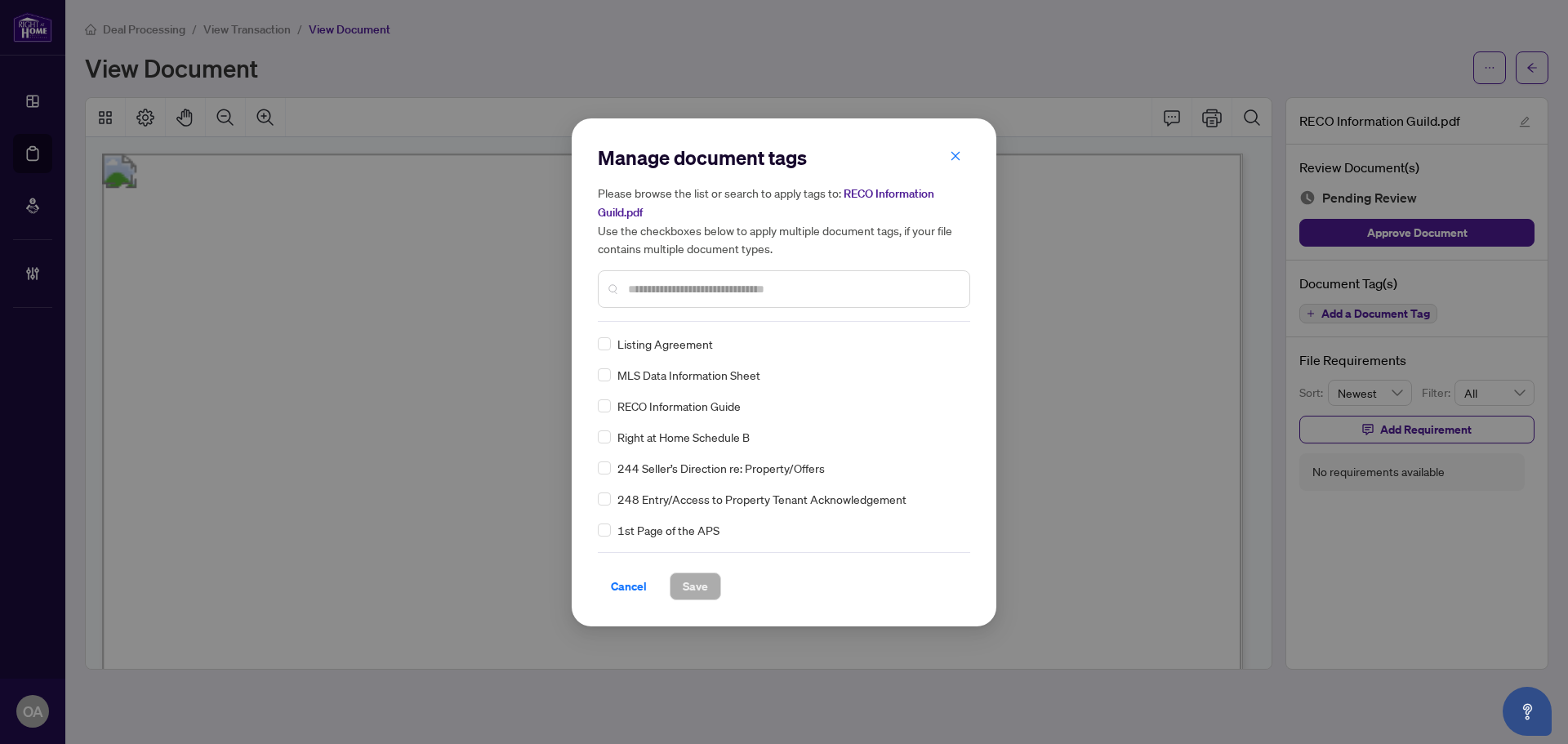
click at [643, 276] on div at bounding box center [784, 288] width 372 height 37
click at [638, 284] on input "text" at bounding box center [792, 289] width 328 height 18
type input "**"
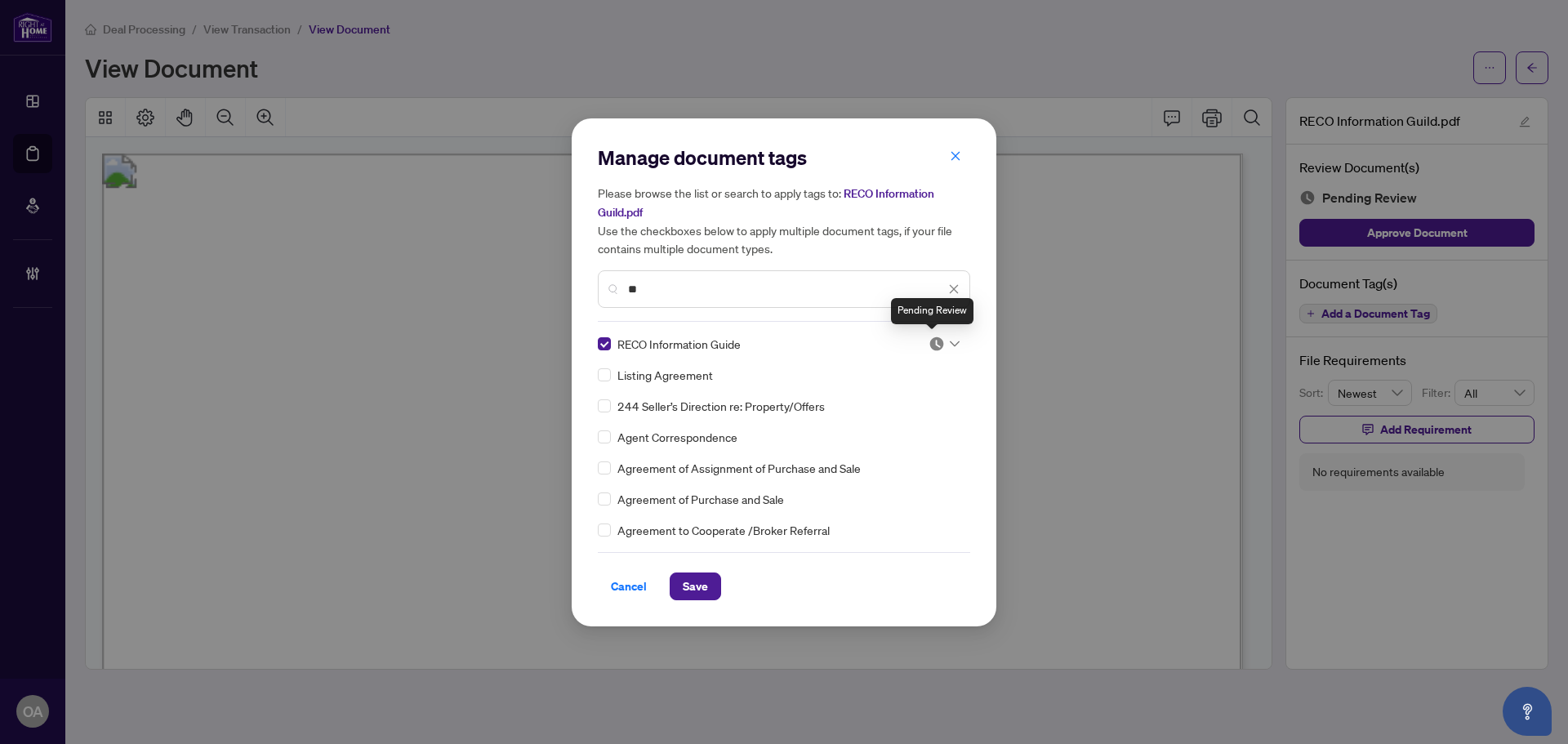
click at [944, 341] on div at bounding box center [944, 343] width 31 height 16
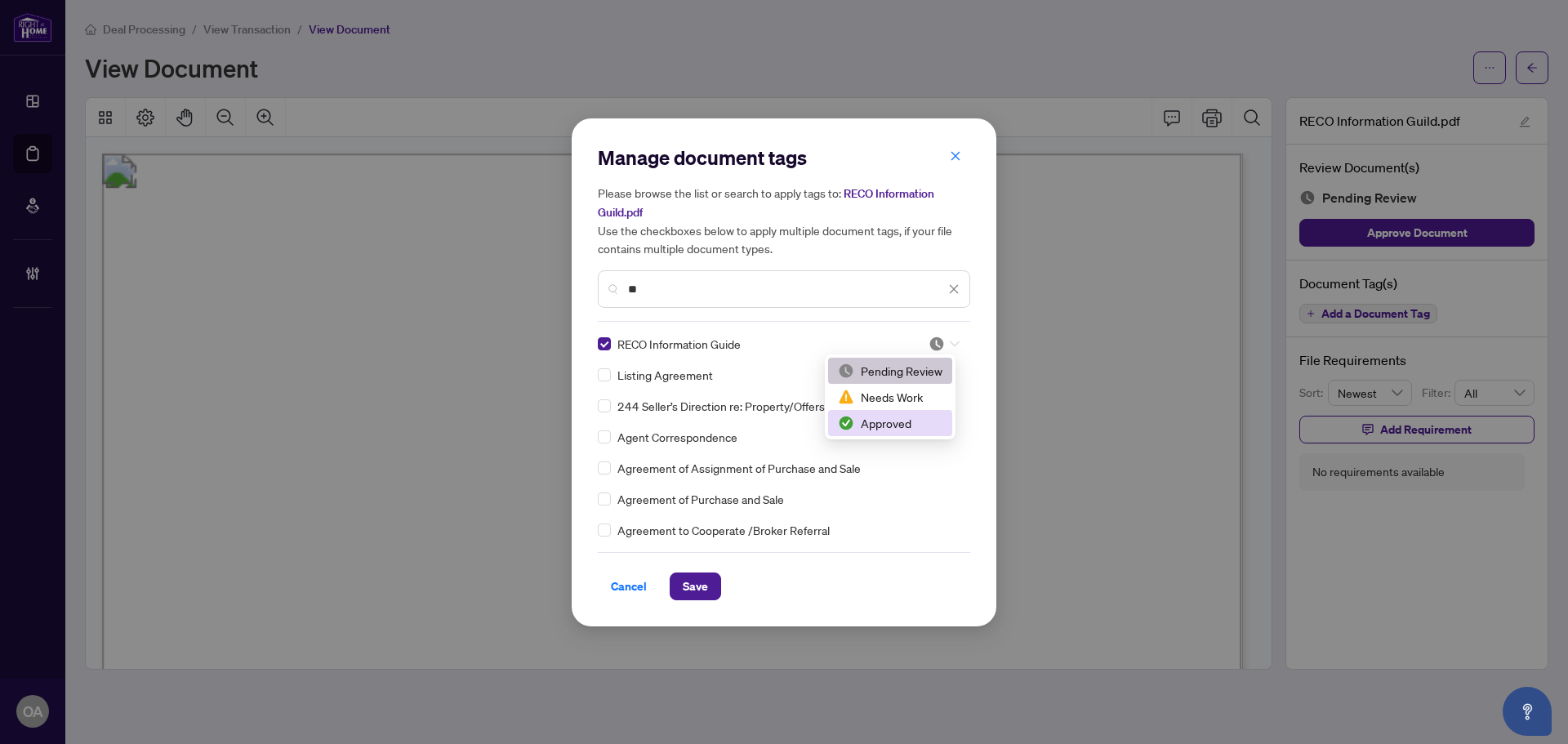
click at [881, 421] on div "Approved" at bounding box center [890, 423] width 105 height 18
click at [687, 585] on span "Save" at bounding box center [695, 586] width 26 height 26
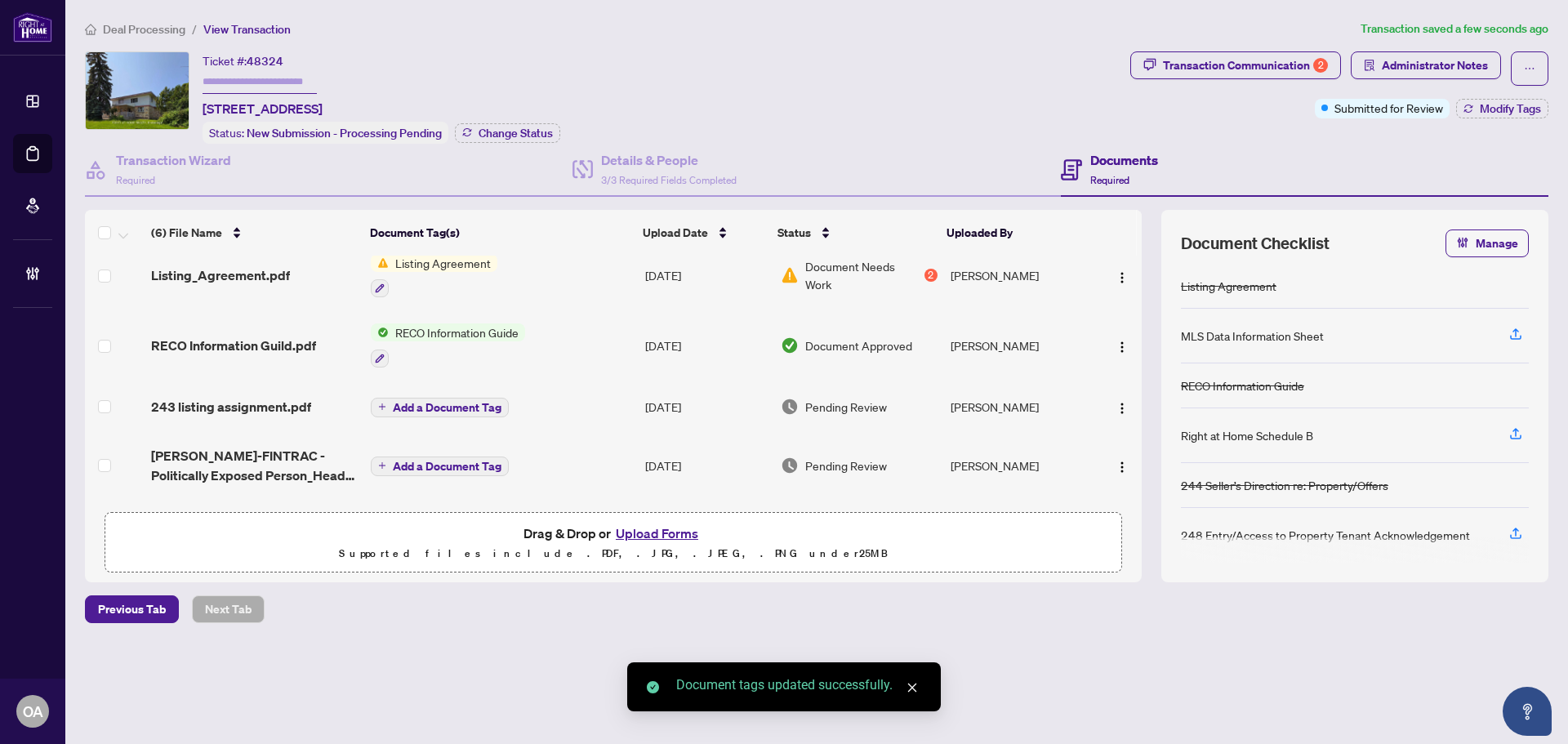
scroll to position [150, 0]
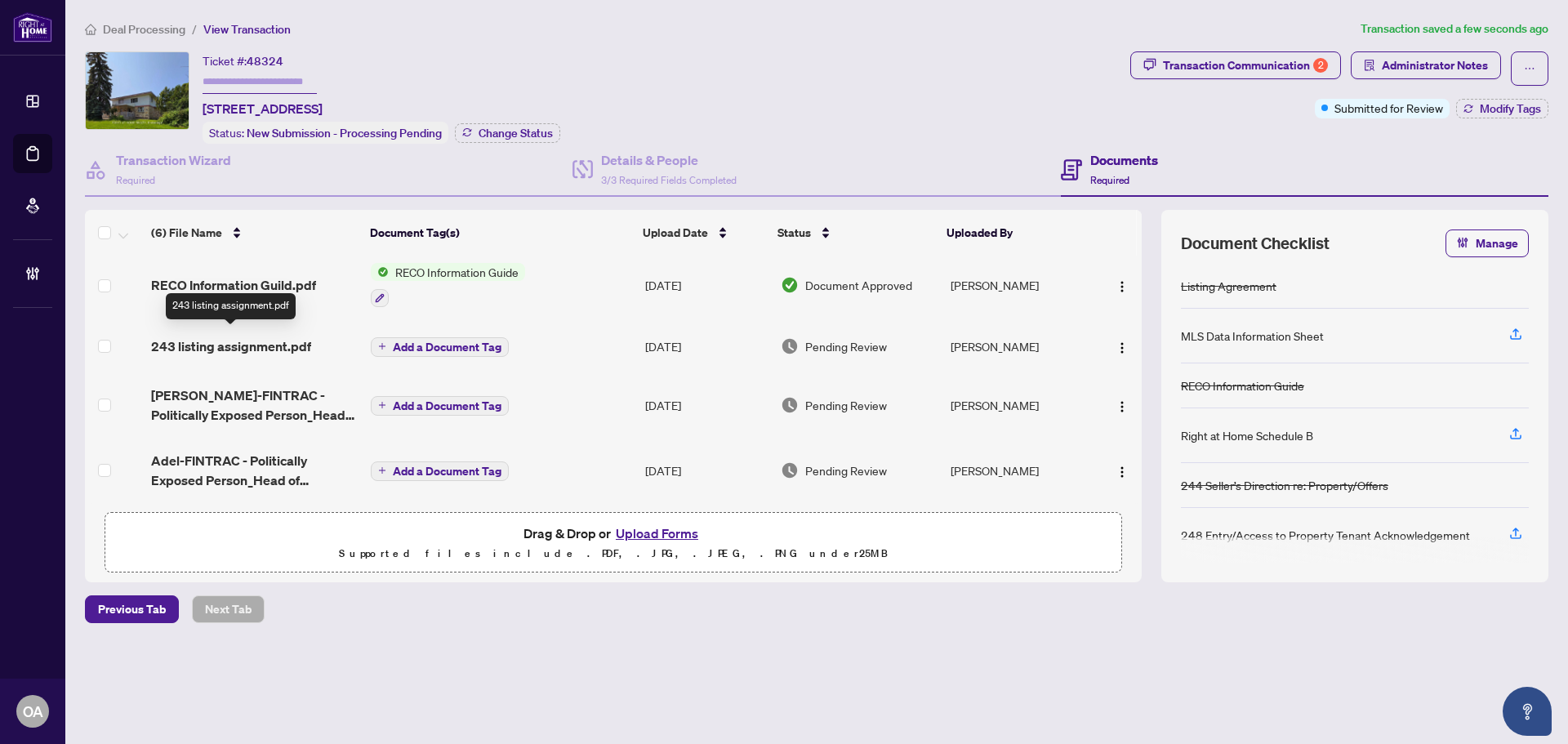
click at [263, 337] on span "243 listing assignment.pdf" at bounding box center [231, 346] width 160 height 20
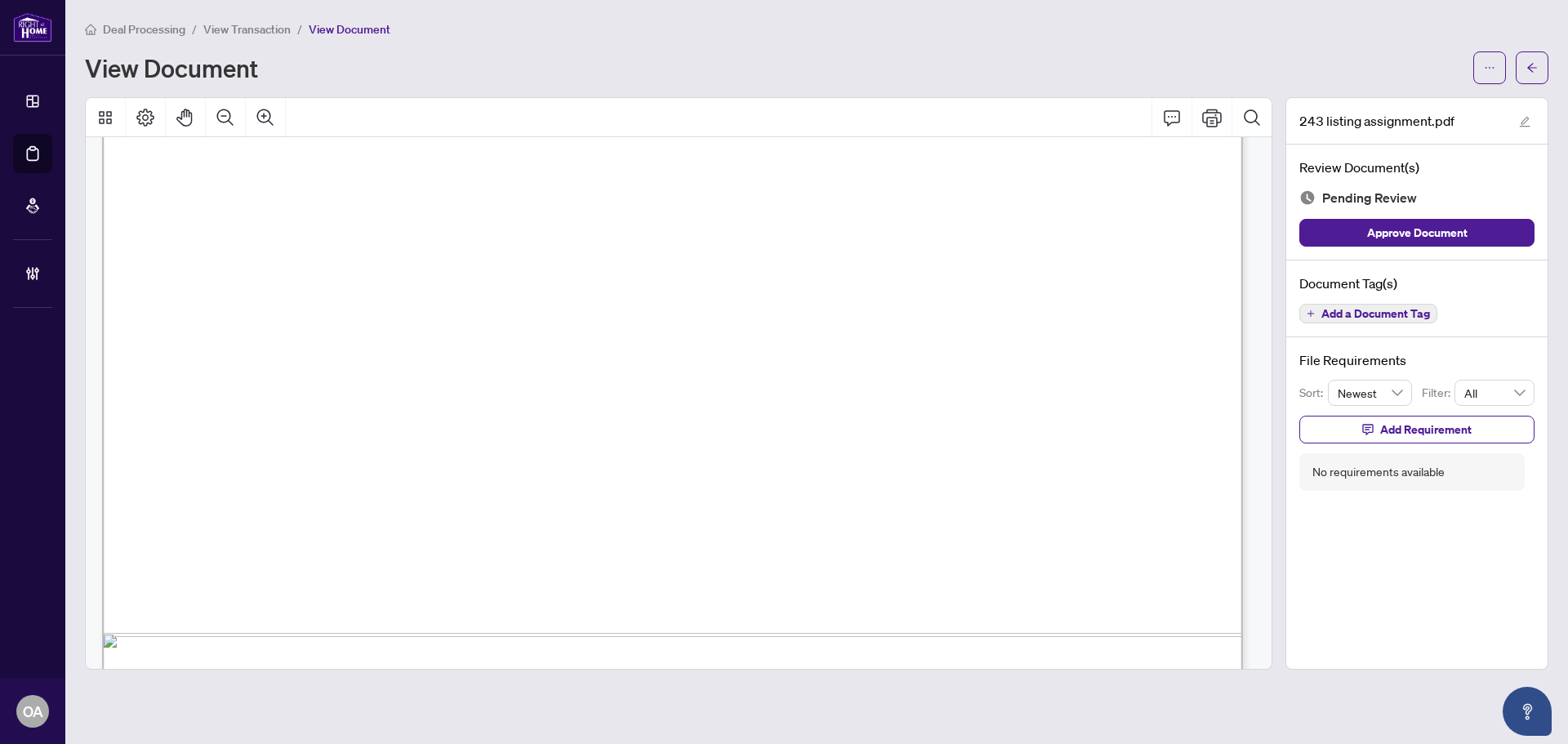
scroll to position [2490, 0]
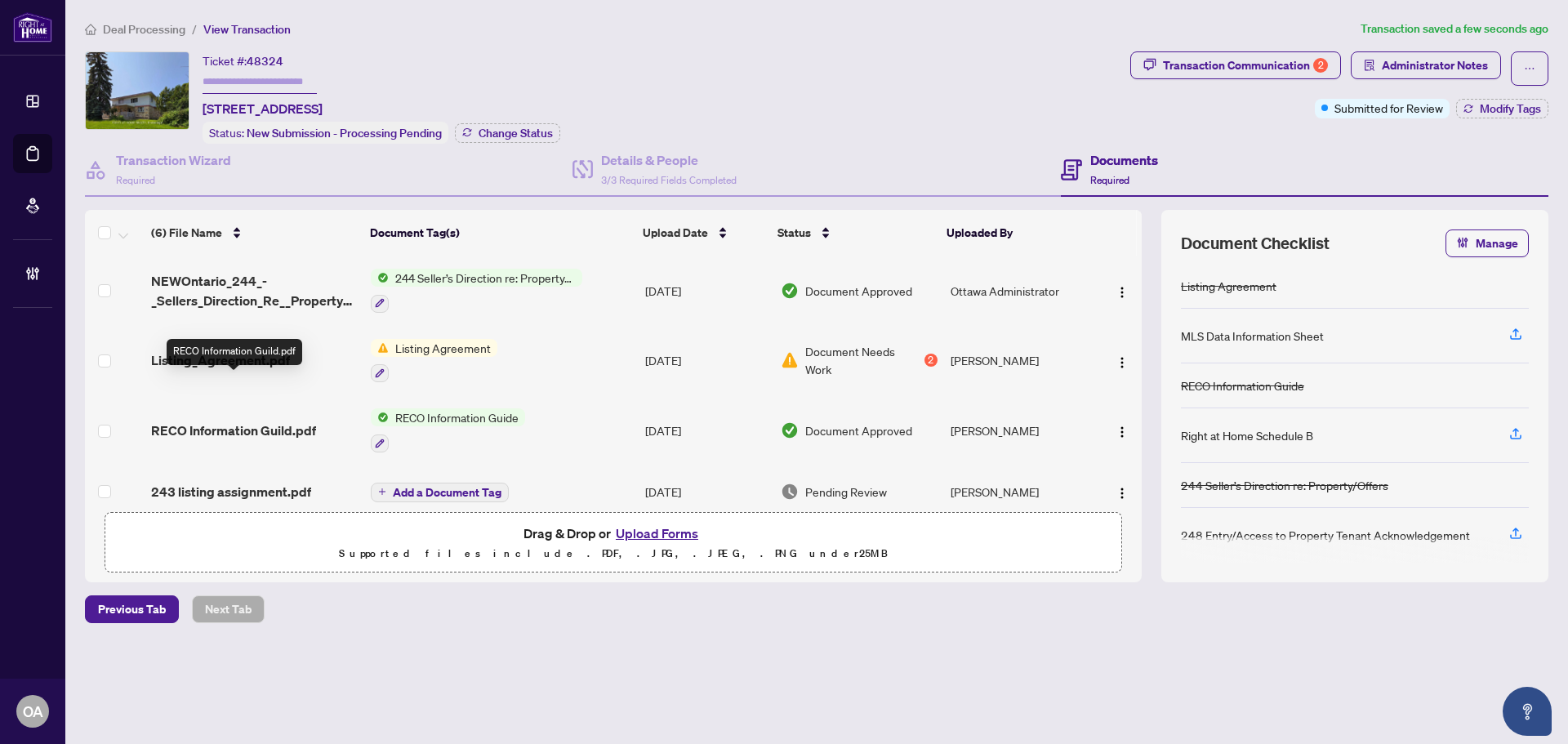
scroll to position [82, 0]
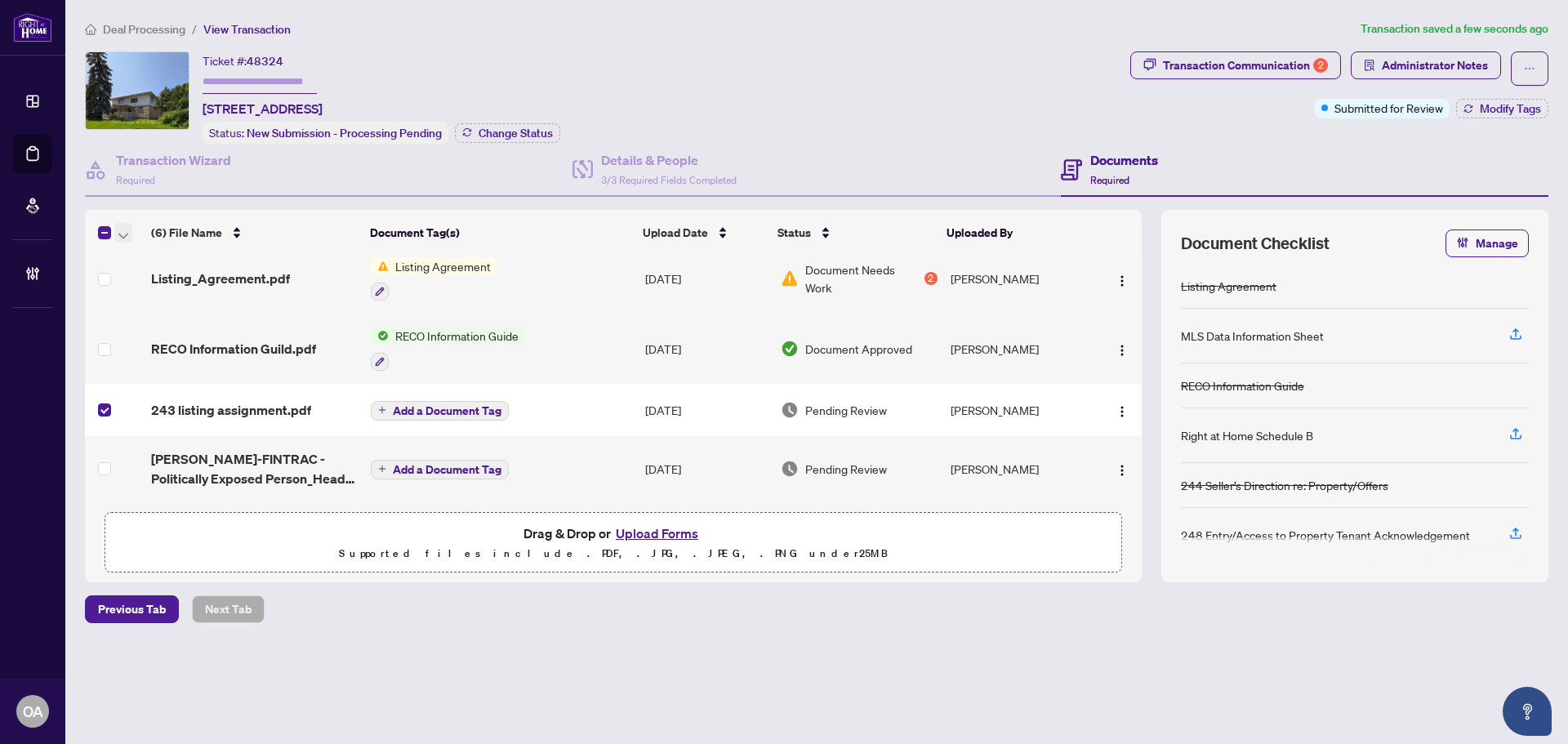
click at [120, 235] on icon "button" at bounding box center [123, 236] width 10 height 7
click at [130, 309] on span "Archive Selected" at bounding box center [200, 312] width 145 height 18
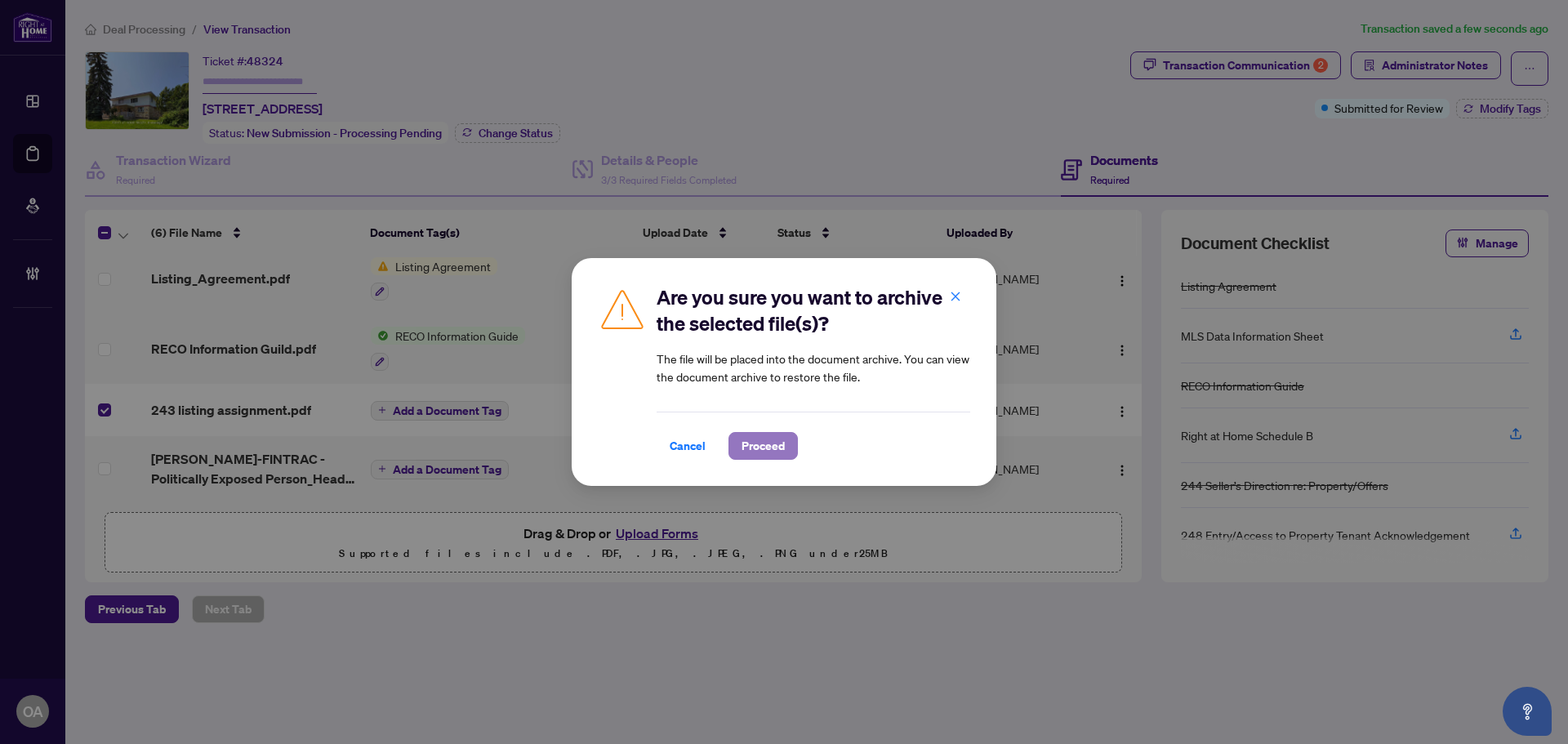
click at [777, 437] on span "Proceed" at bounding box center [763, 445] width 43 height 26
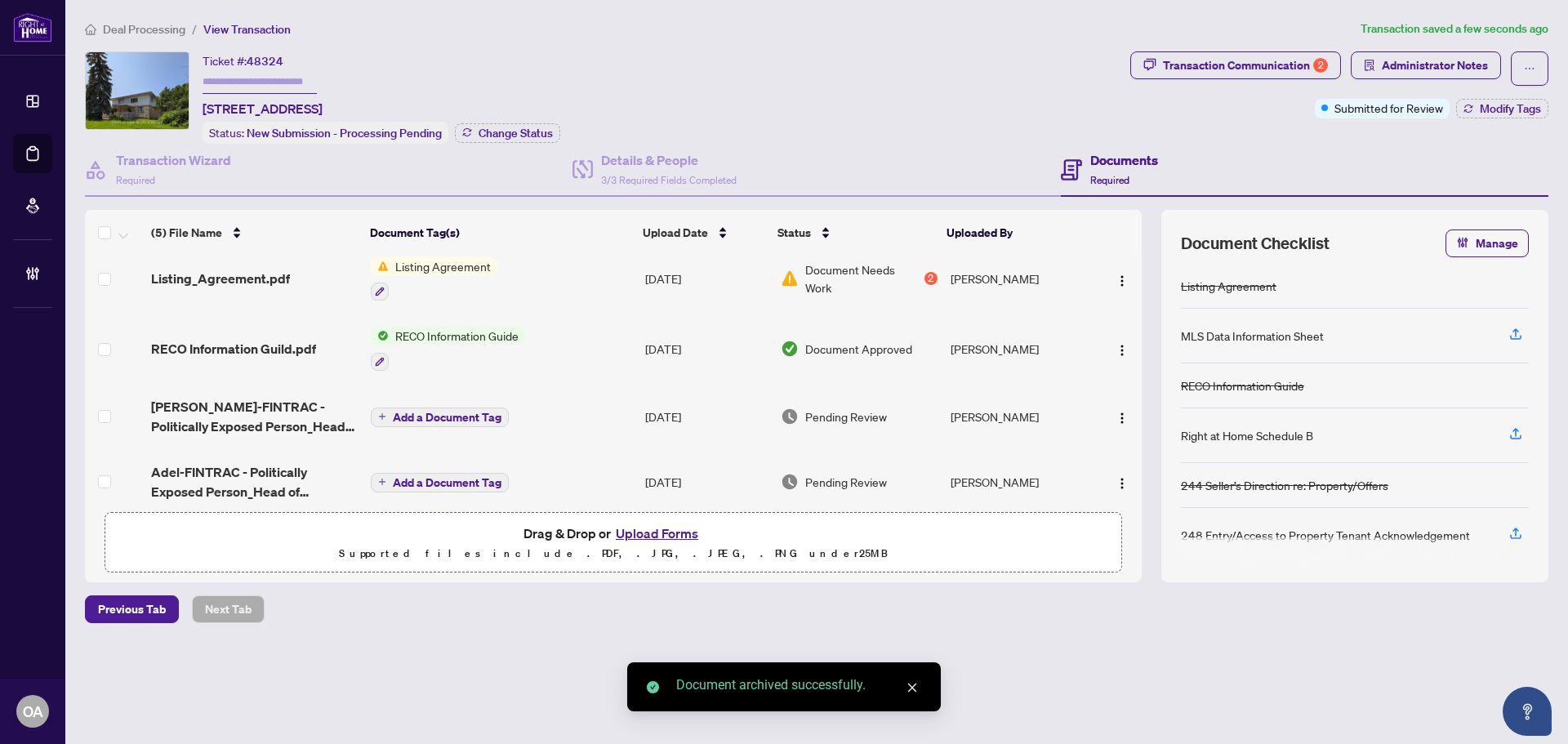
click at [271, 410] on span "Hadi-FINTRAC - Politically Exposed Person_Head of International Organization Ch…" at bounding box center [254, 416] width 207 height 39
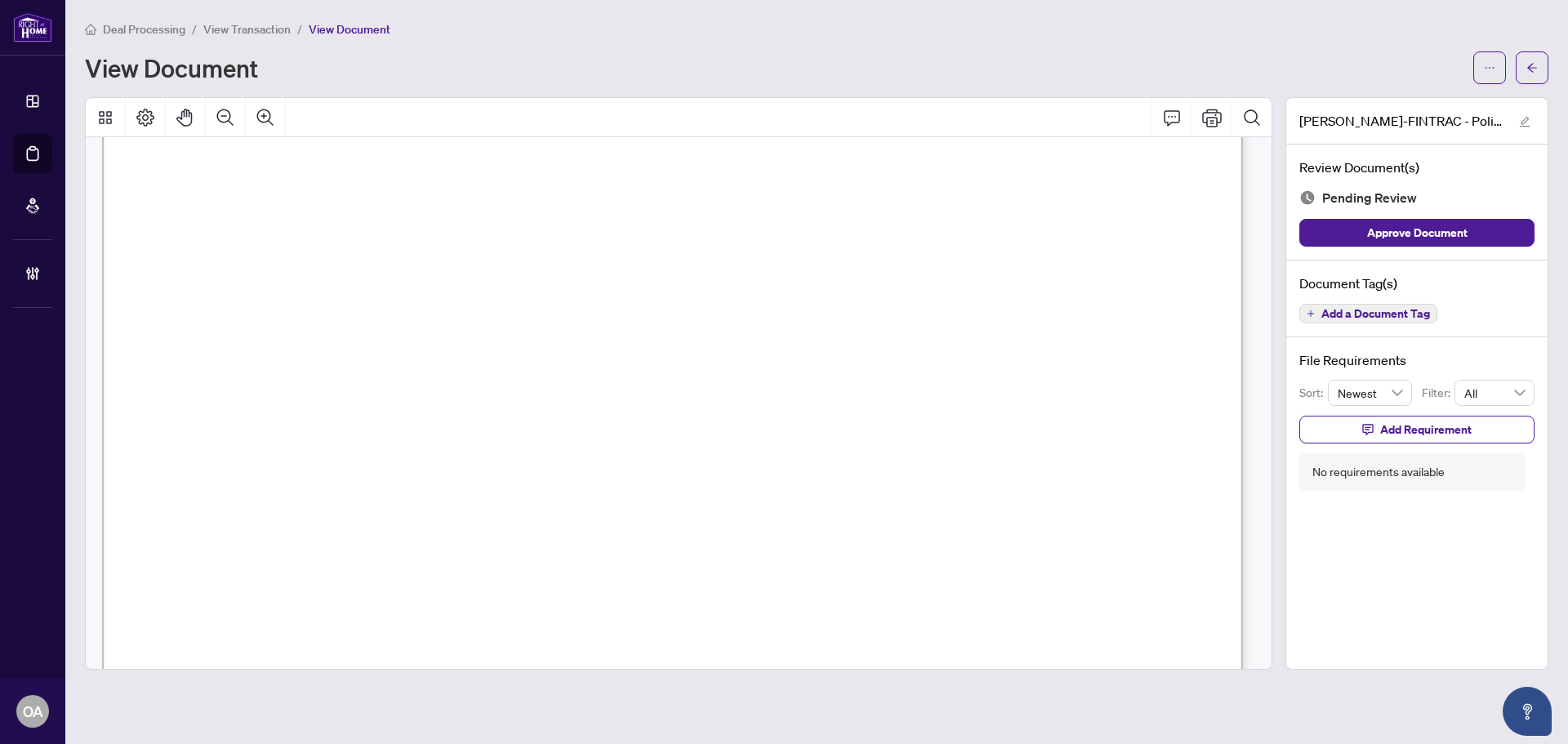
scroll to position [408, 0]
click at [1350, 313] on span "Add a Document Tag" at bounding box center [1376, 314] width 109 height 11
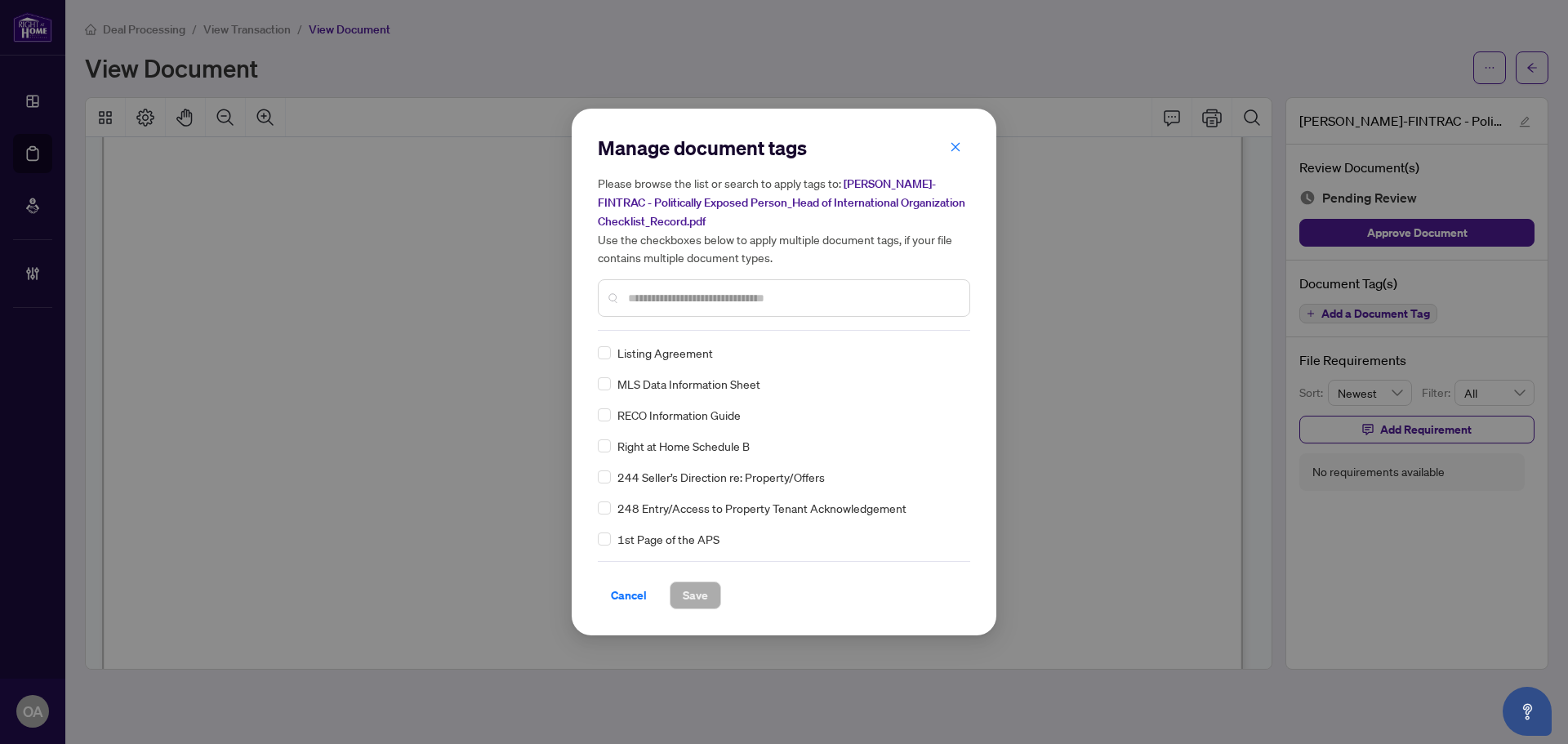
drag, startPoint x: 751, startPoint y: 299, endPoint x: 799, endPoint y: 279, distance: 52.0
click at [750, 293] on input "text" at bounding box center [792, 298] width 328 height 18
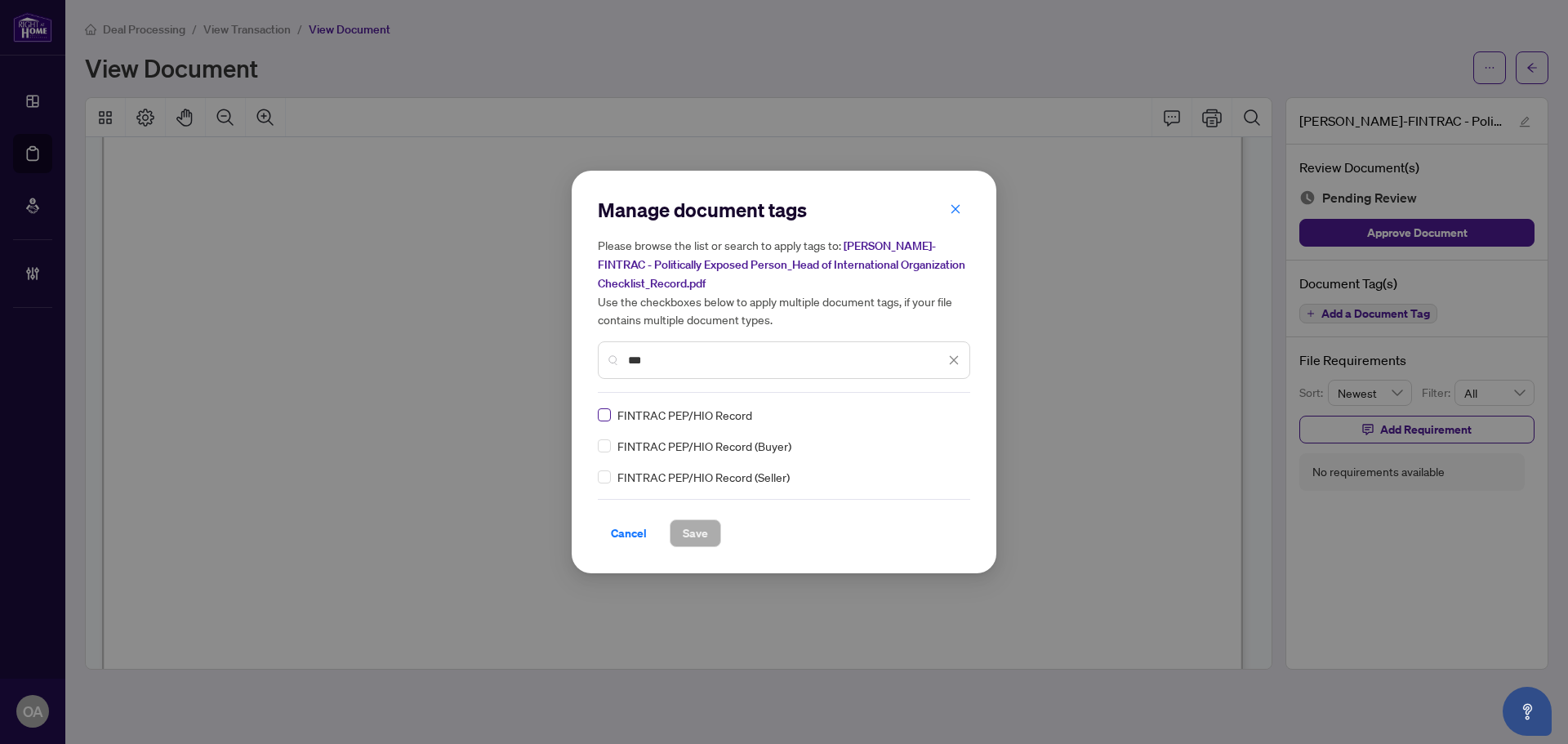
type input "***"
click at [950, 416] on icon at bounding box center [954, 414] width 10 height 7
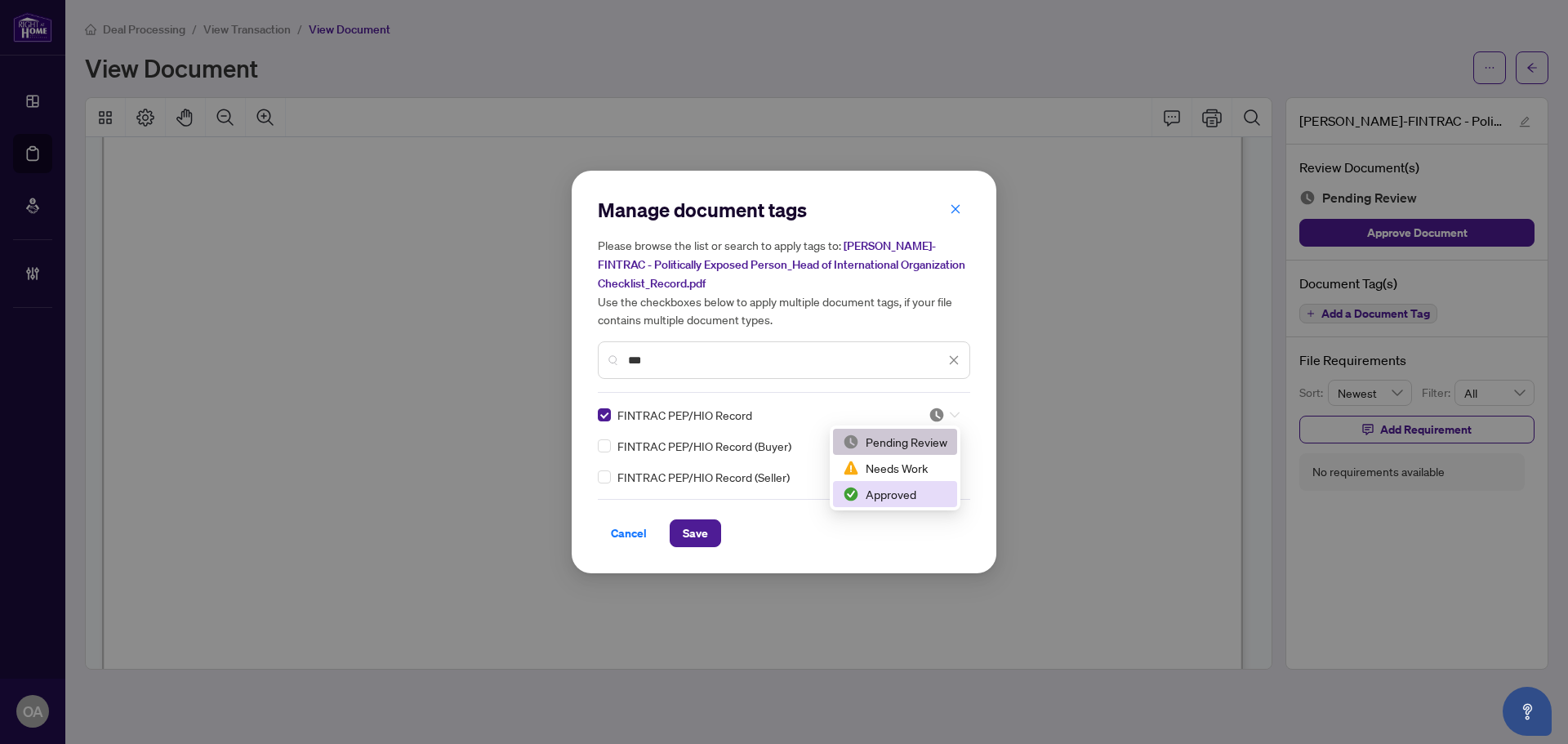
click at [884, 495] on div "Approved" at bounding box center [895, 493] width 105 height 18
drag, startPoint x: 693, startPoint y: 527, endPoint x: 825, endPoint y: 398, distance: 184.6
click at [721, 496] on div "Manage document tags Please browse the list or search to apply tags to: Hadi-FI…" at bounding box center [784, 371] width 372 height 350
click at [700, 529] on span "Save" at bounding box center [695, 532] width 26 height 26
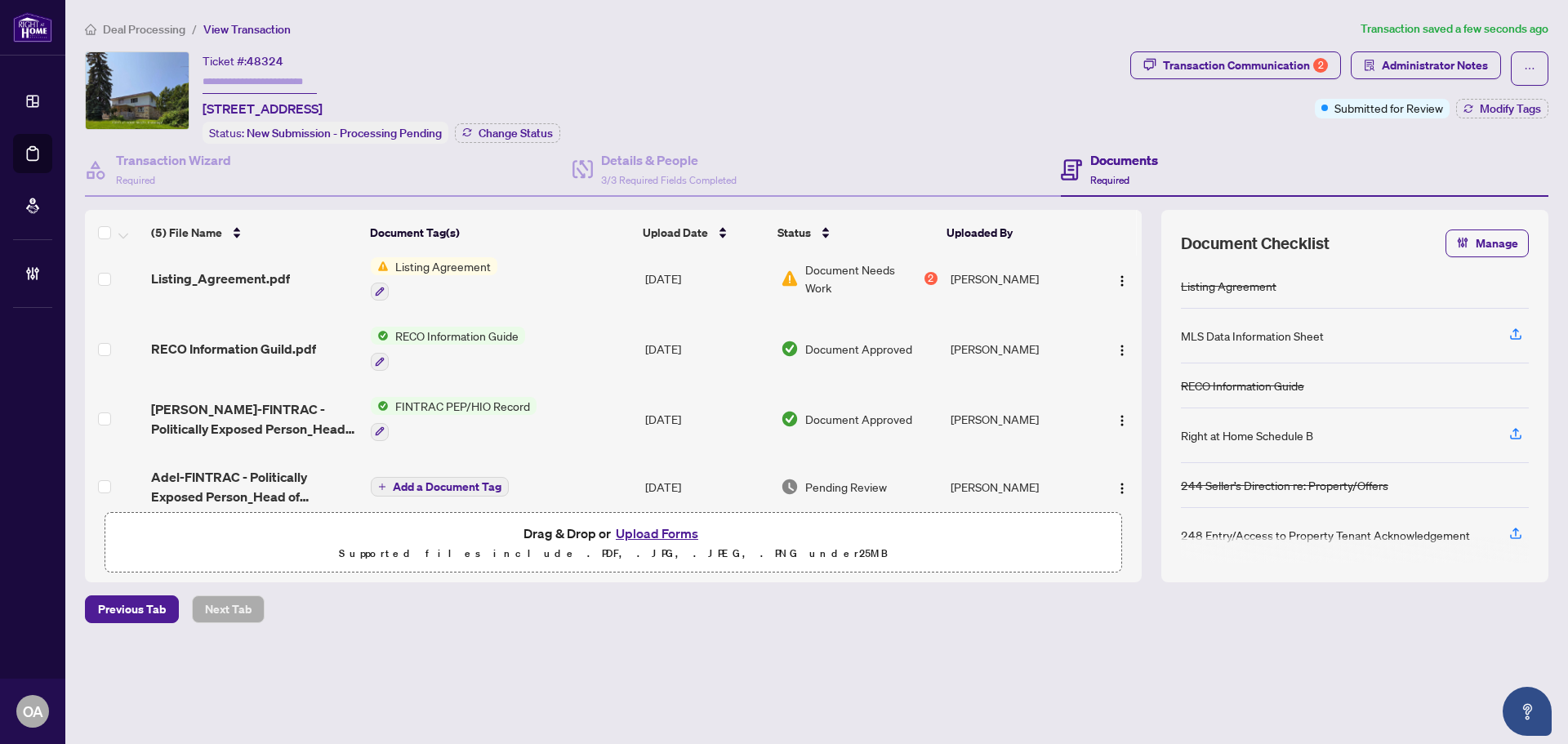
scroll to position [101, 0]
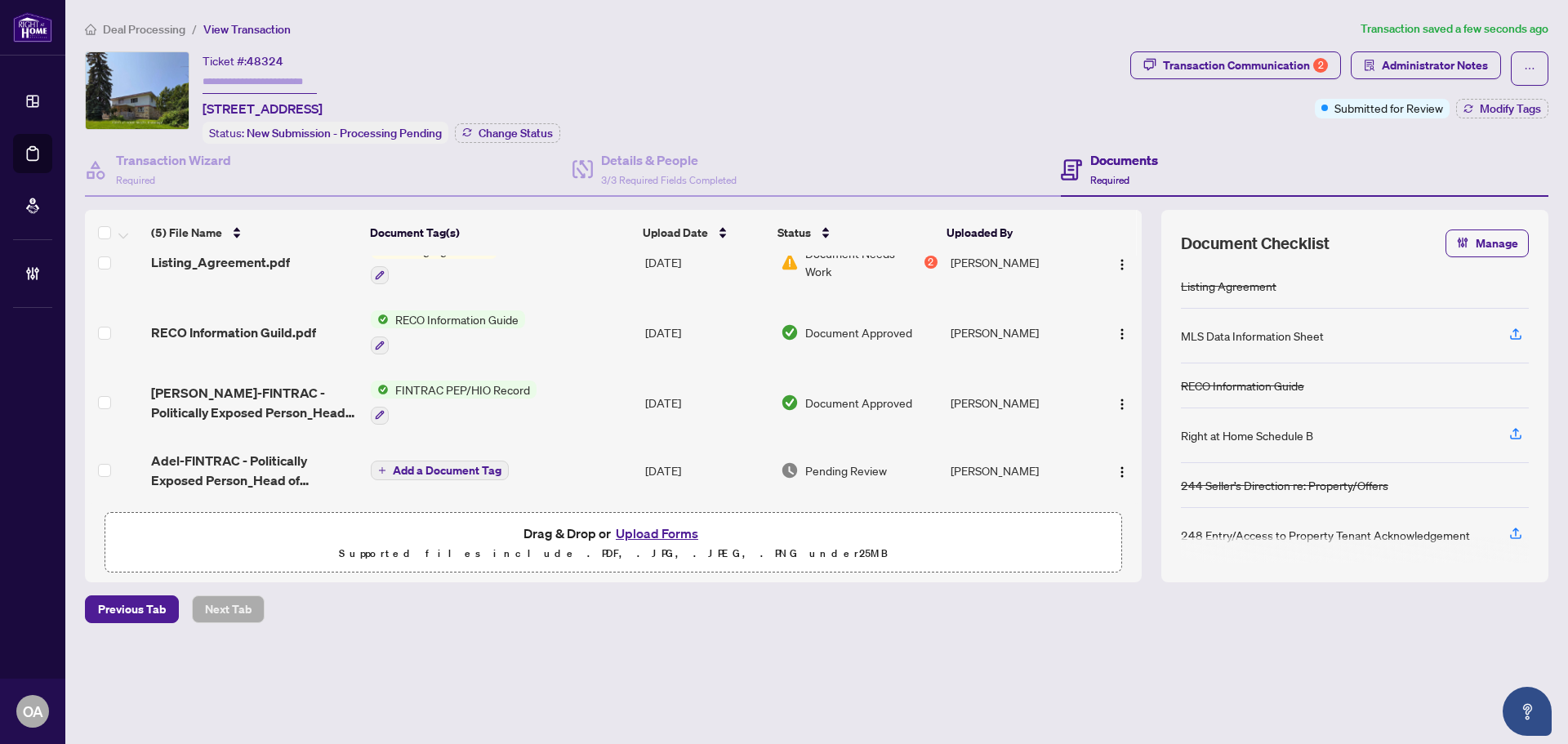
click at [289, 450] on span "Adel-FINTRAC - Politically Exposed Person_Head of International Organization Ch…" at bounding box center [254, 469] width 207 height 39
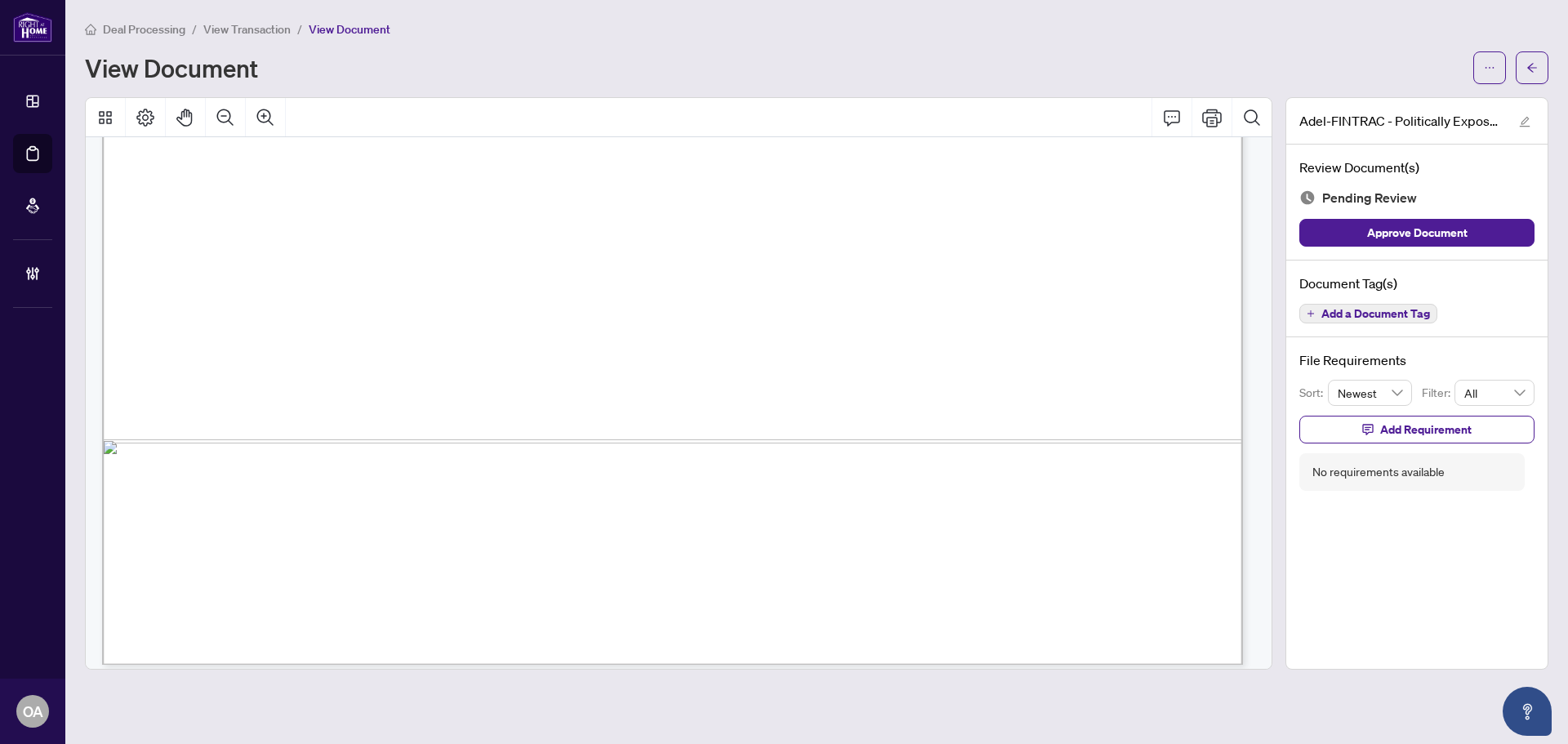
scroll to position [2490, 0]
click at [1369, 429] on icon "button" at bounding box center [1369, 429] width 11 height 11
click at [1428, 477] on span "Cancel" at bounding box center [1445, 480] width 36 height 26
click at [1310, 311] on icon "plus" at bounding box center [1310, 313] width 9 height 9
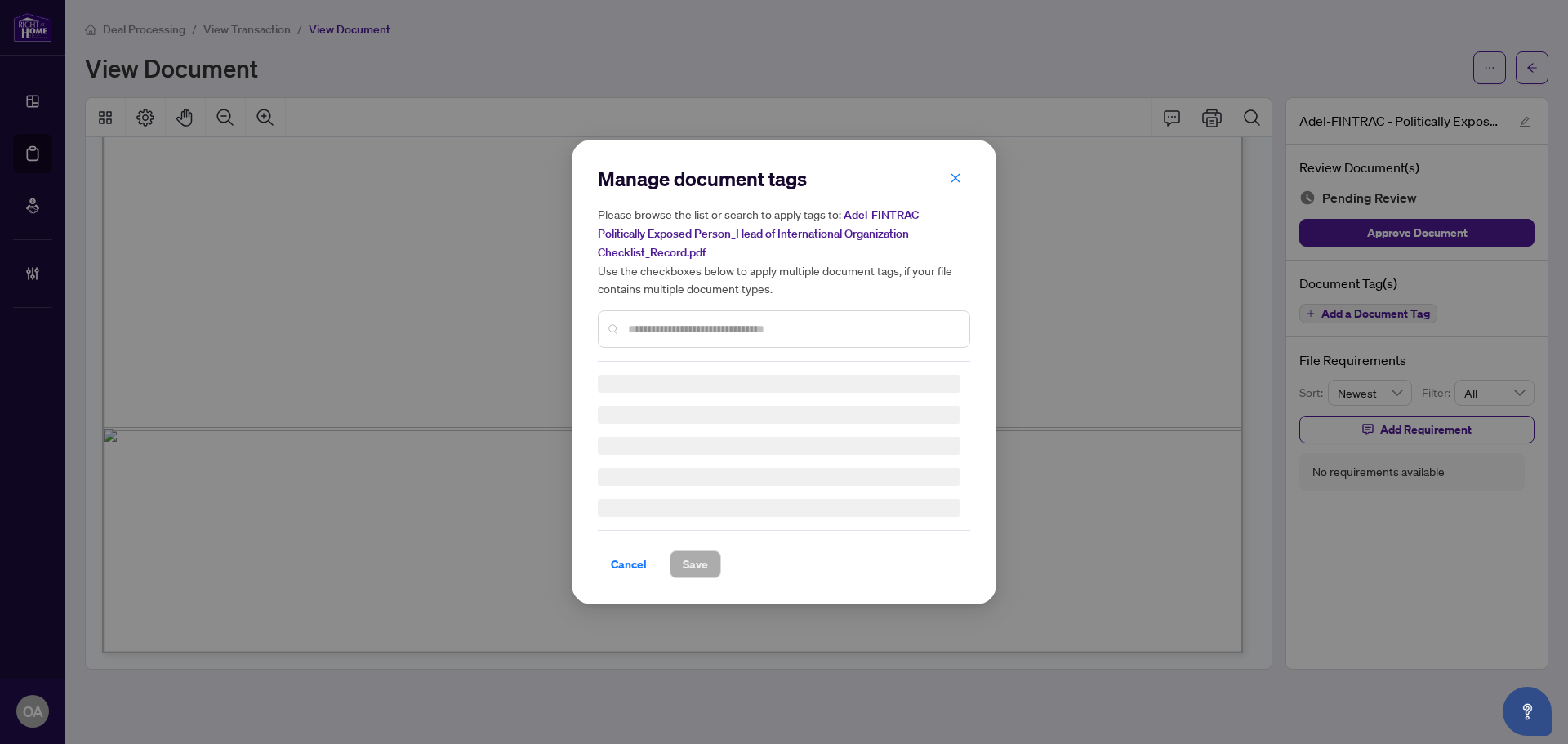
click at [630, 326] on input "text" at bounding box center [792, 328] width 328 height 18
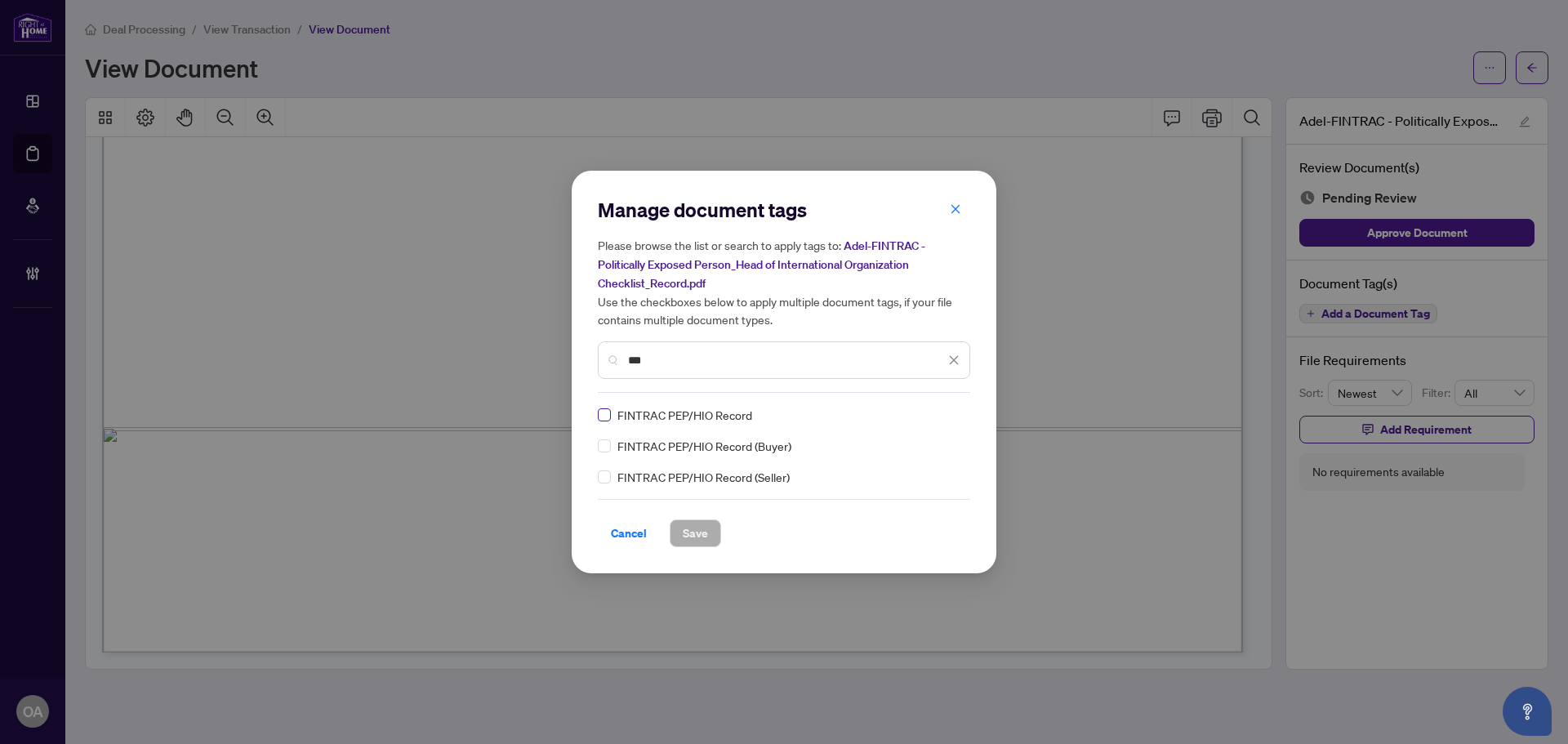
type input "***"
click at [954, 422] on div at bounding box center [944, 414] width 31 height 16
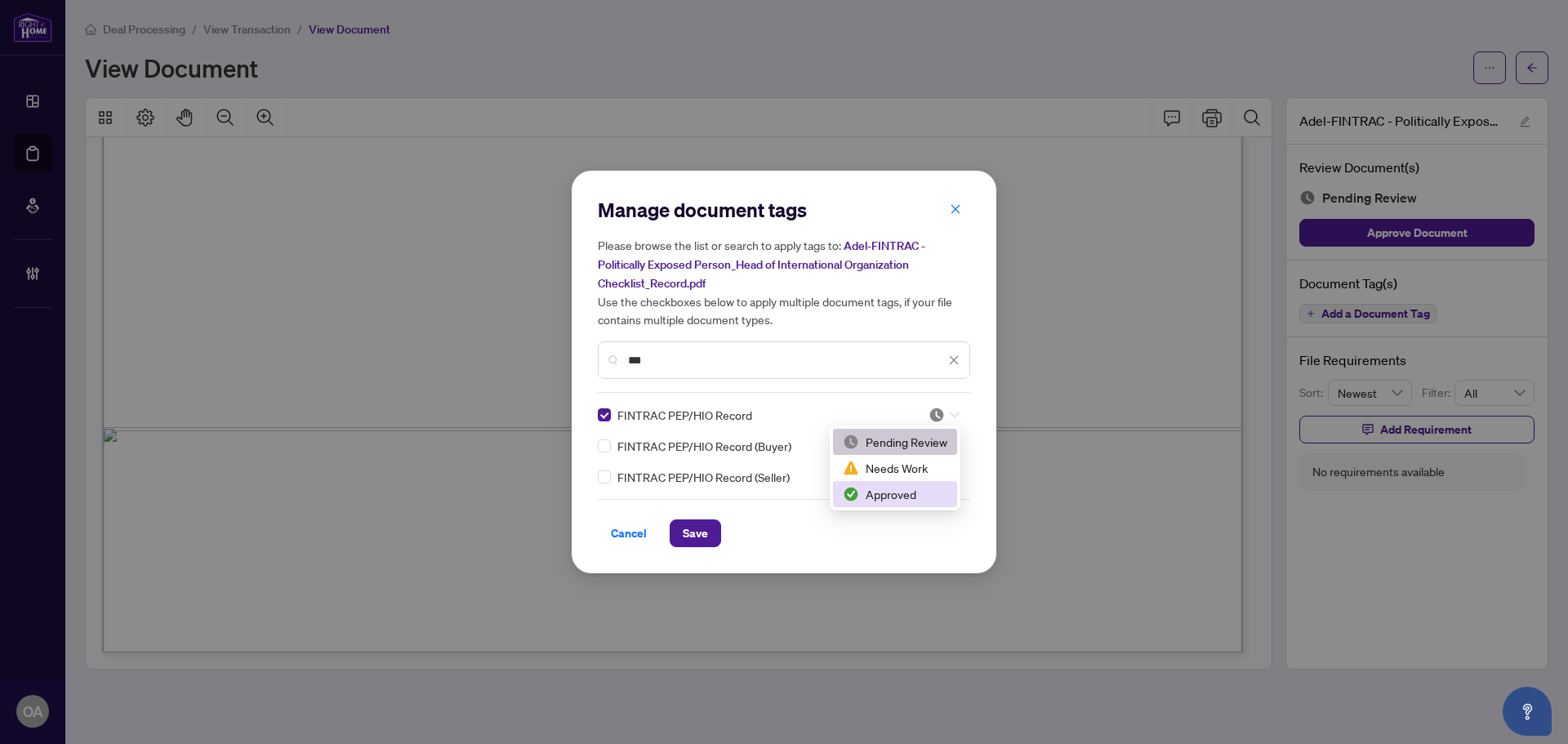
click at [914, 493] on div "Approved" at bounding box center [895, 493] width 105 height 18
click at [695, 526] on span "Save" at bounding box center [695, 532] width 26 height 26
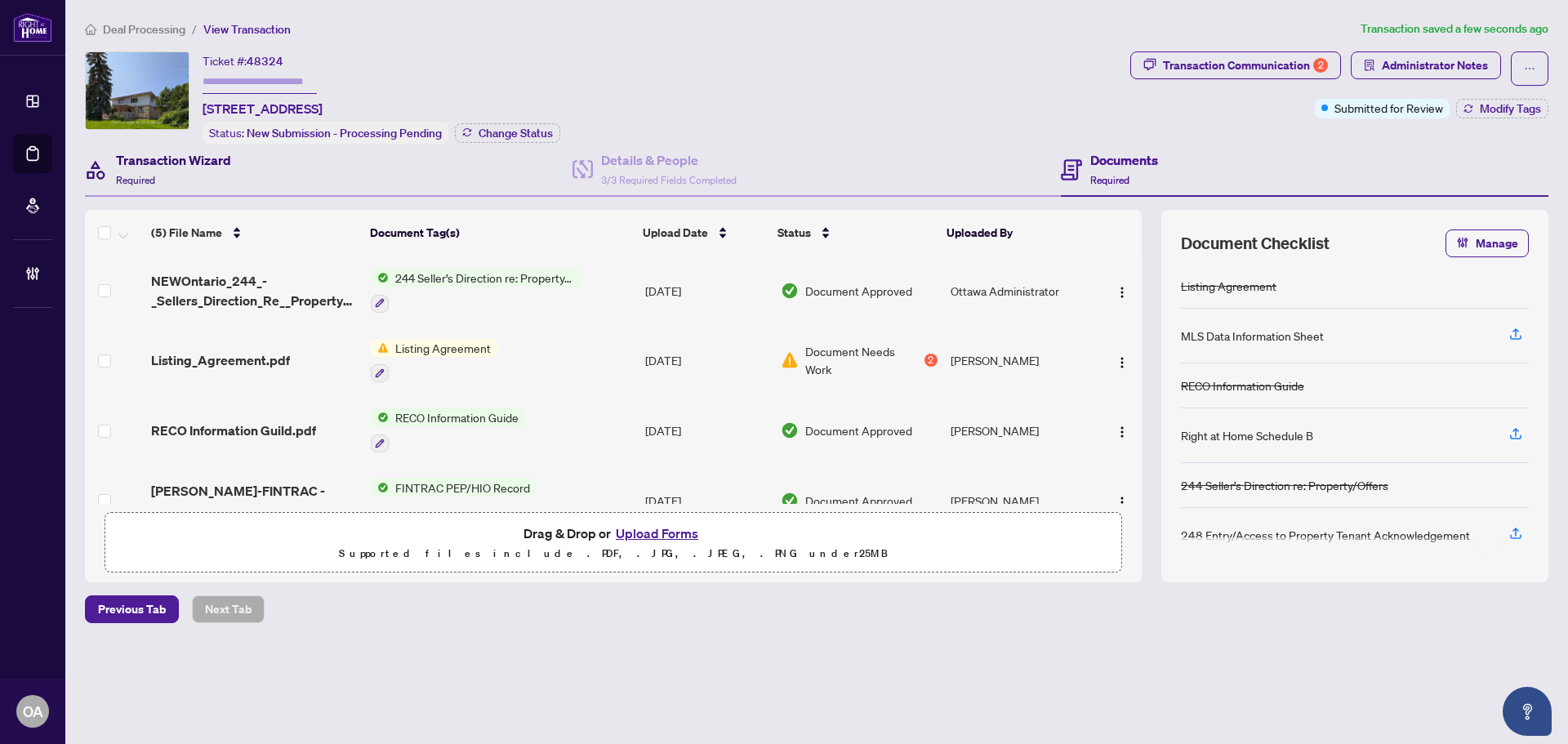
click at [220, 166] on h4 "Transaction Wizard" at bounding box center [174, 159] width 115 height 20
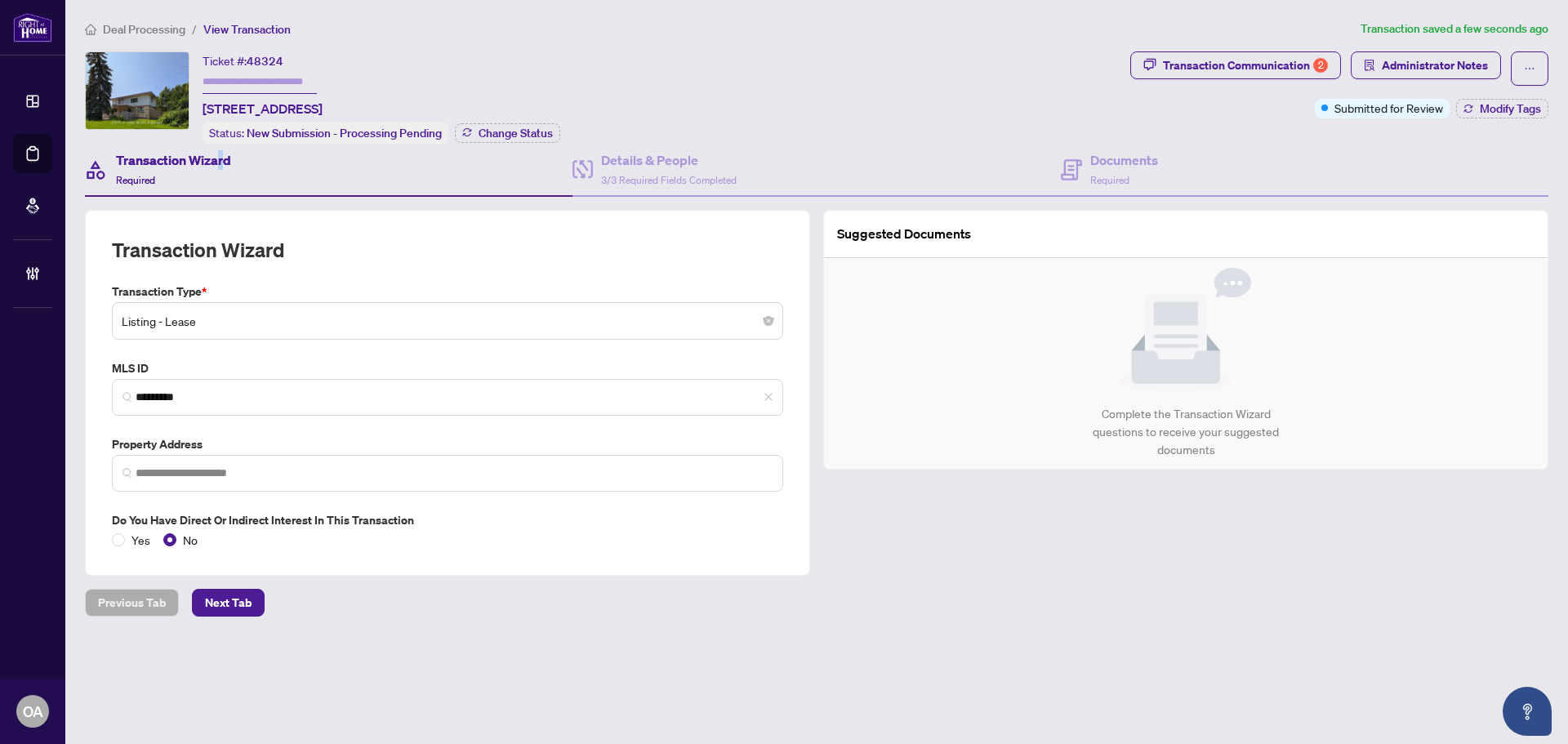
type input "**********"
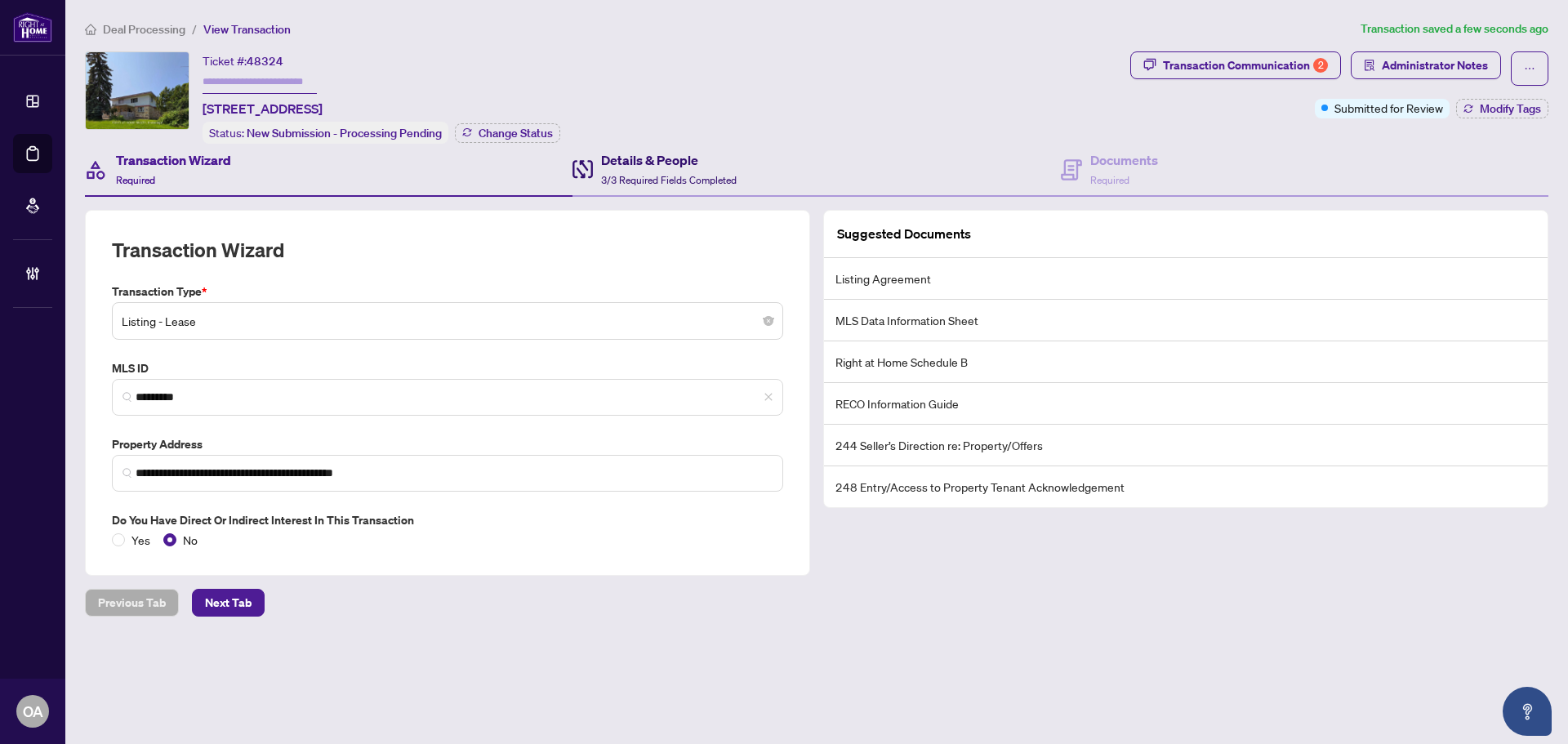
click at [574, 183] on span at bounding box center [582, 169] width 20 height 38
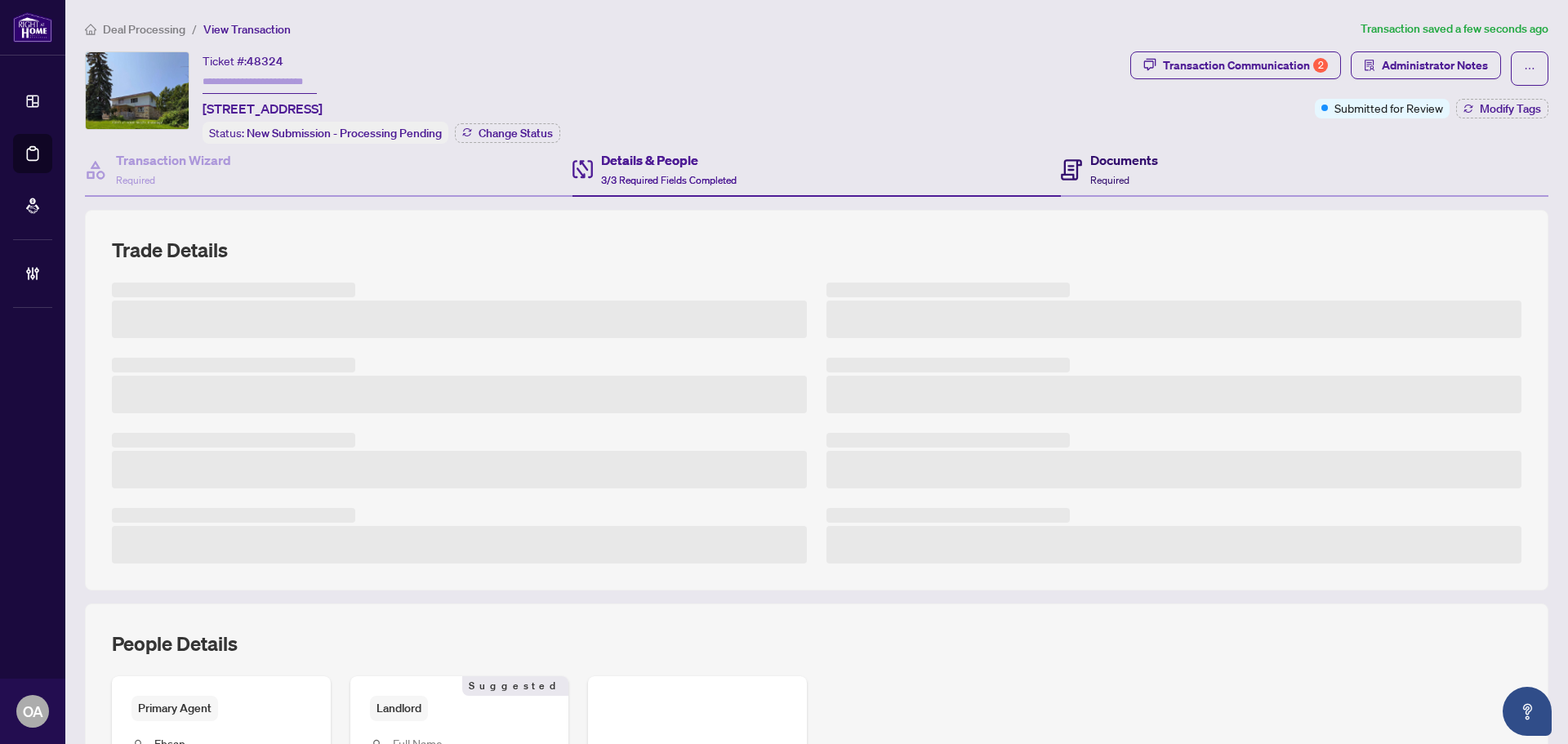
click at [1119, 164] on h4 "Documents" at bounding box center [1124, 159] width 68 height 20
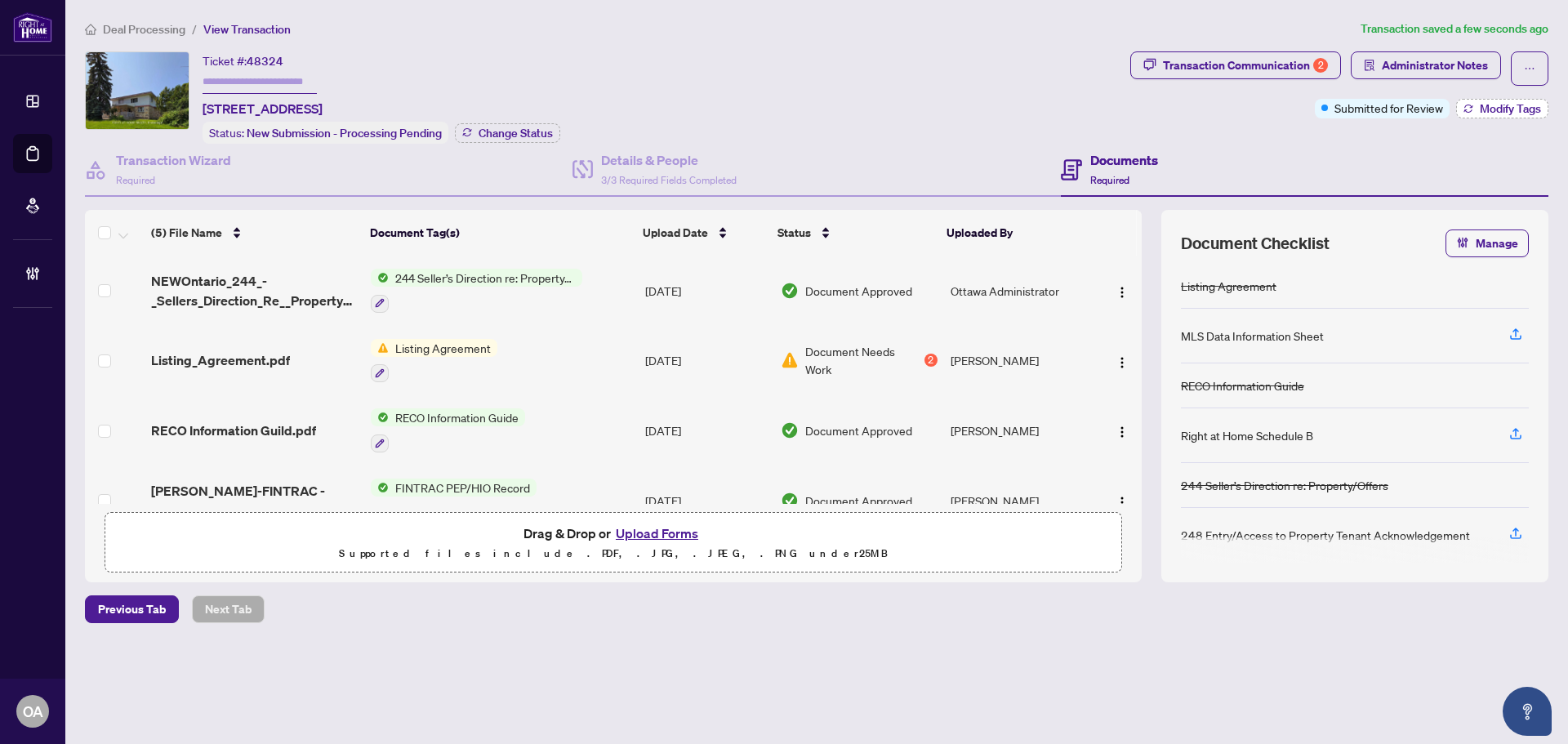
click at [1516, 105] on span "Modify Tags" at bounding box center [1511, 109] width 61 height 11
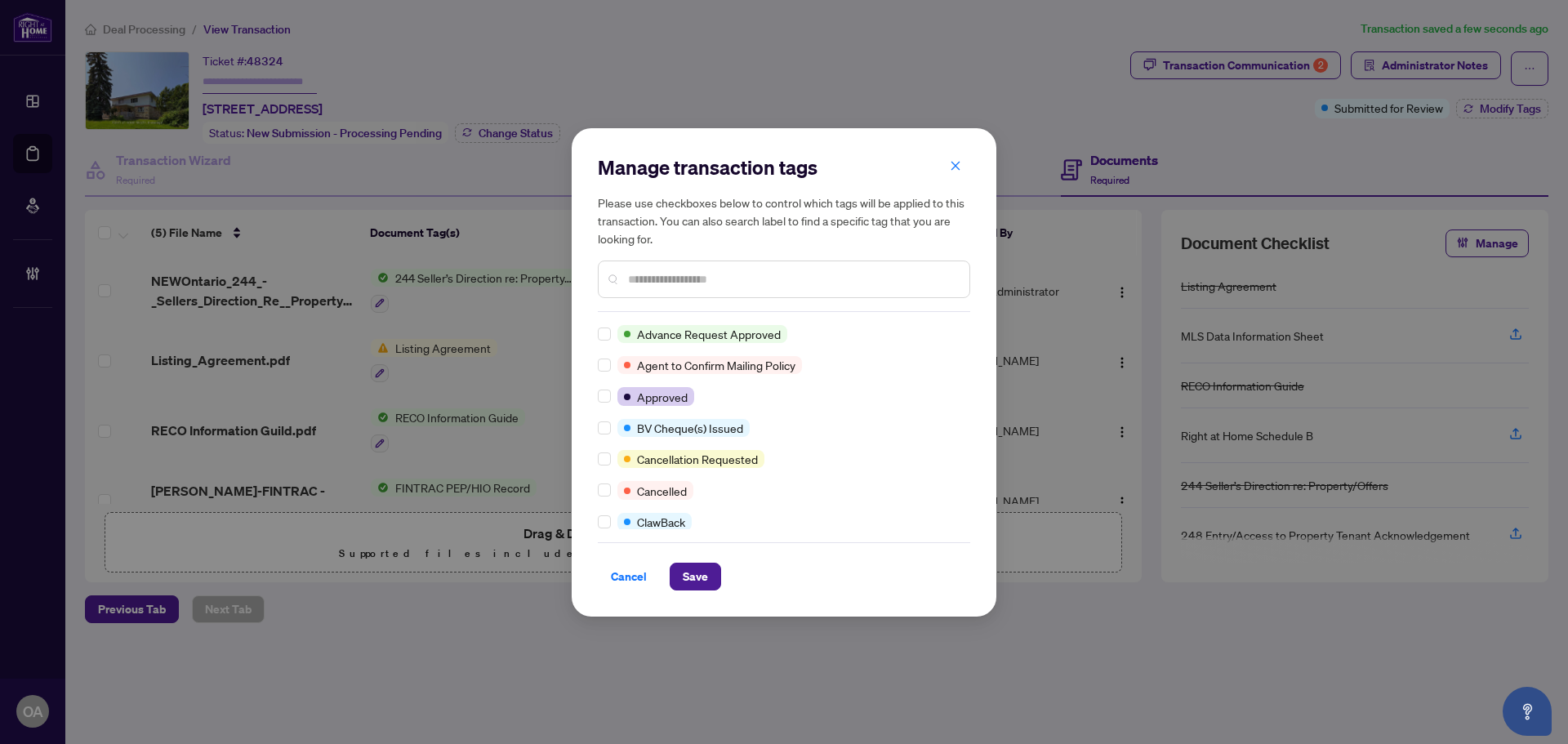
click at [670, 278] on input "text" at bounding box center [792, 279] width 328 height 18
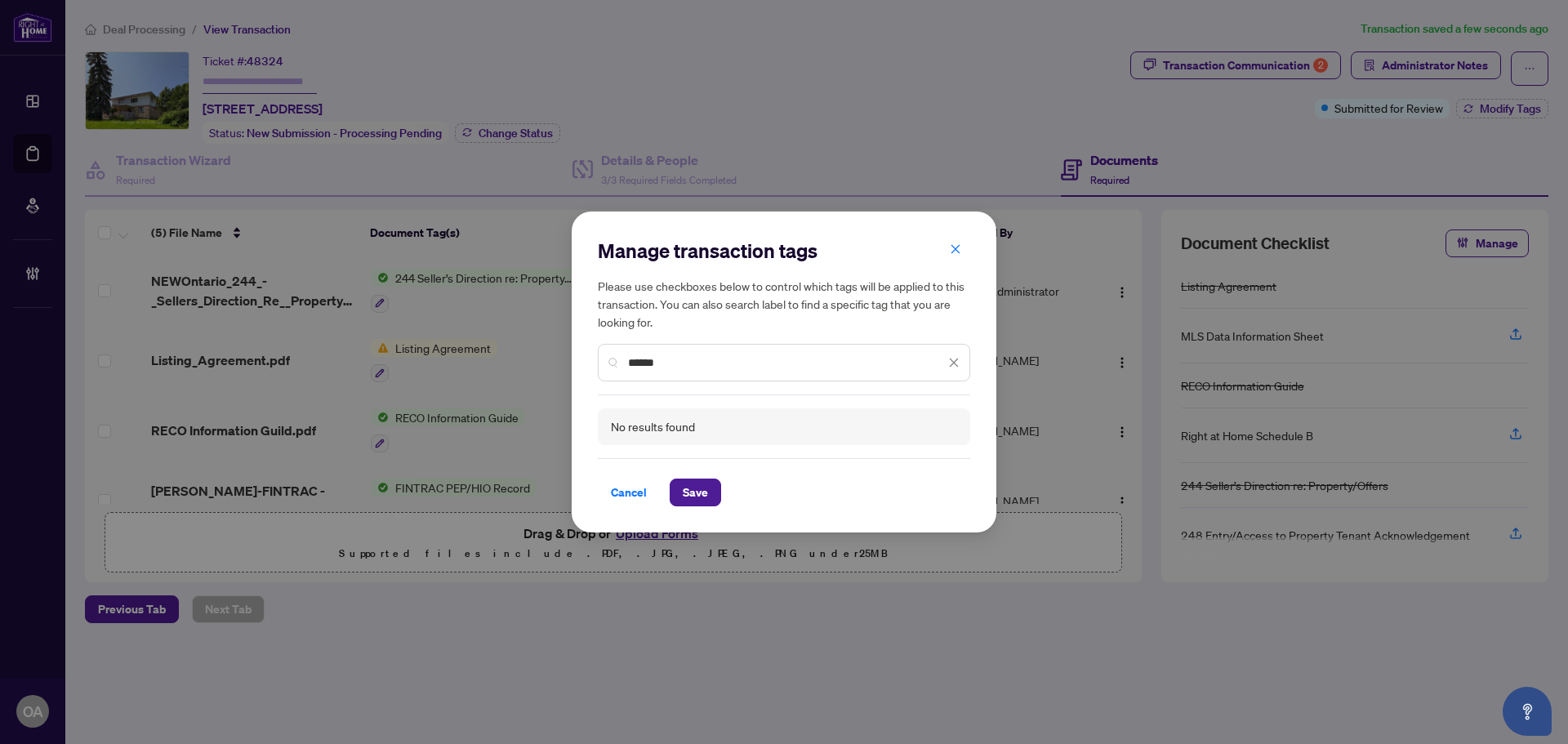
click at [693, 365] on input "******" at bounding box center [786, 362] width 317 height 18
type input "***"
click at [954, 245] on icon "close" at bounding box center [955, 249] width 11 height 11
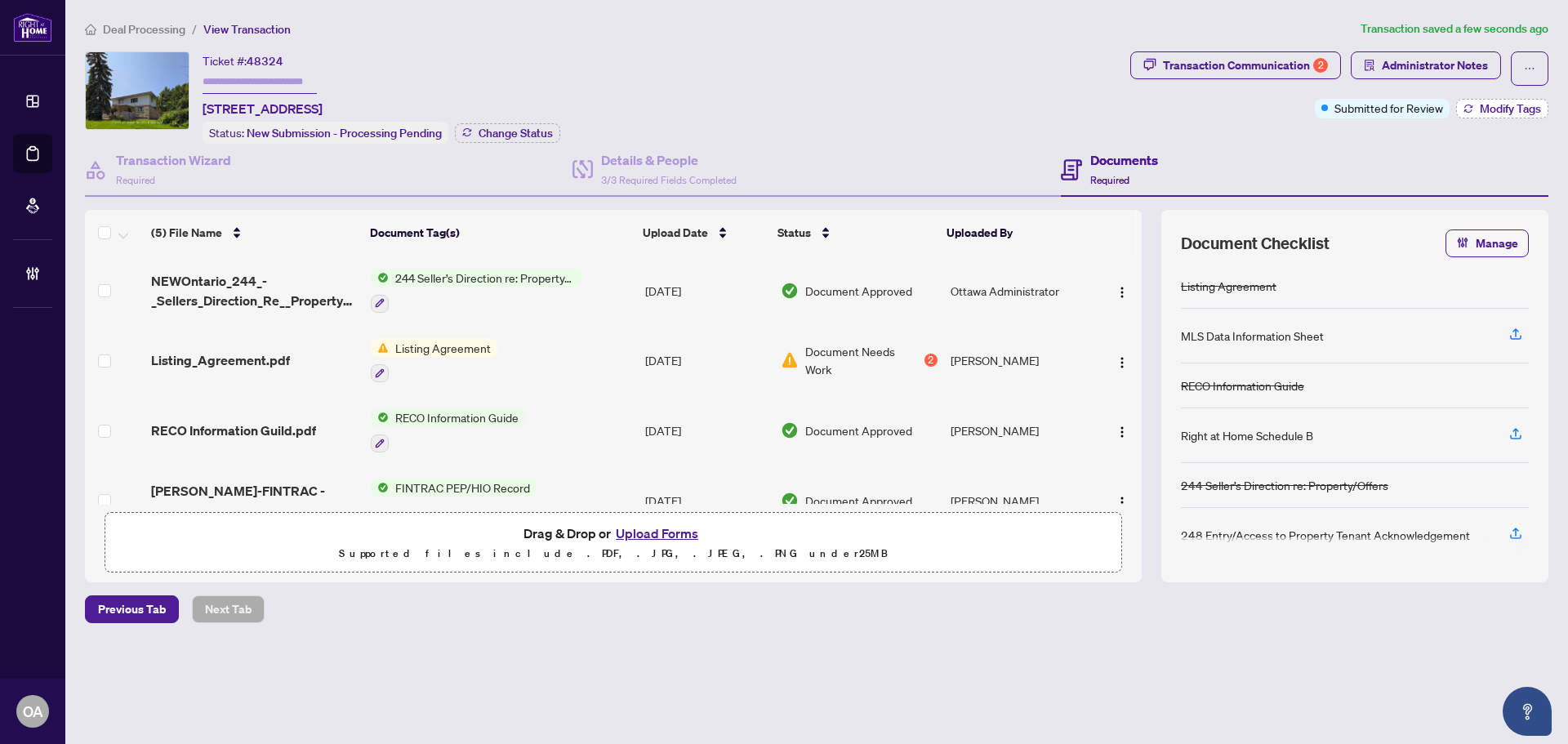
click at [1522, 103] on span "Modify Tags" at bounding box center [1511, 109] width 61 height 11
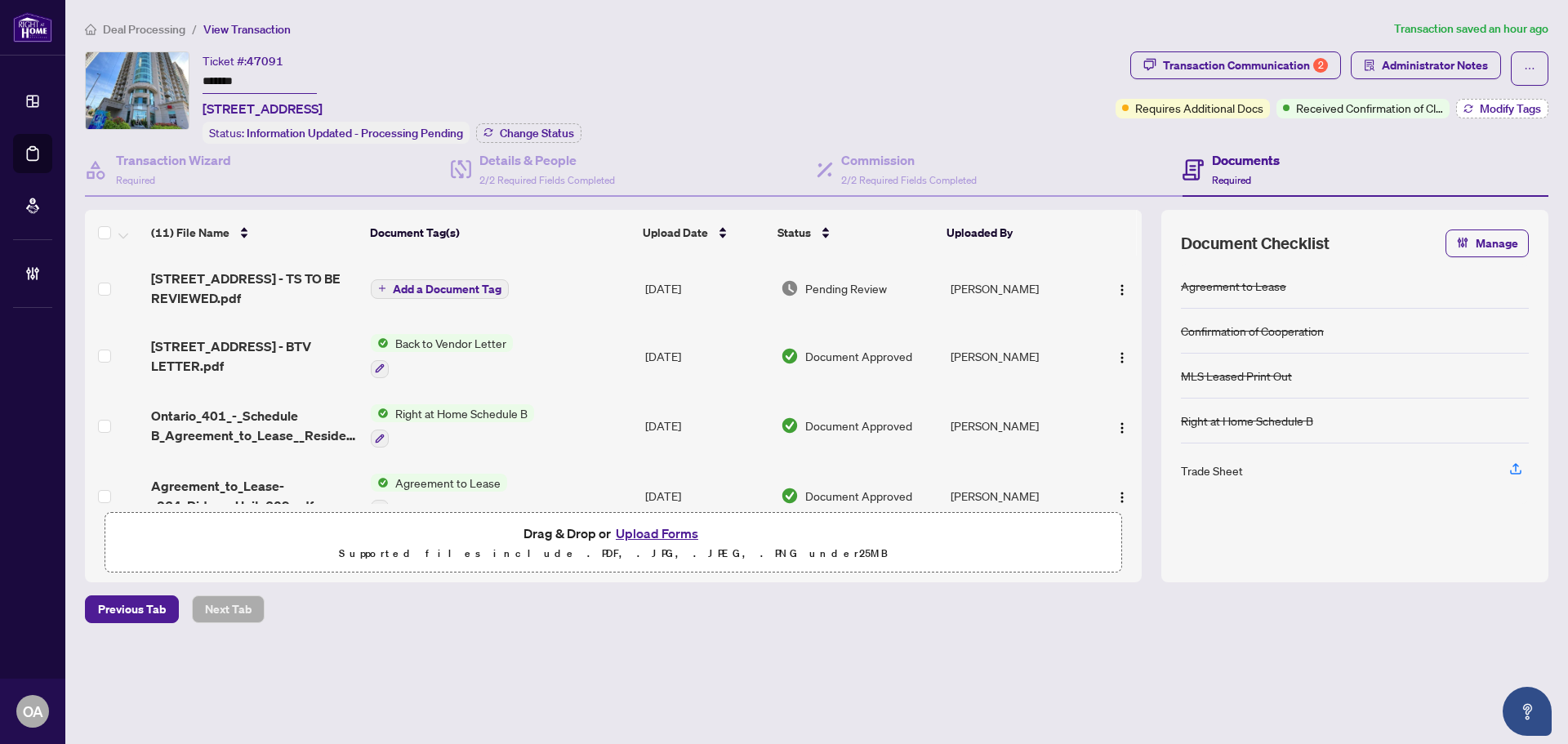
click at [1510, 107] on span "Modify Tags" at bounding box center [1511, 109] width 61 height 11
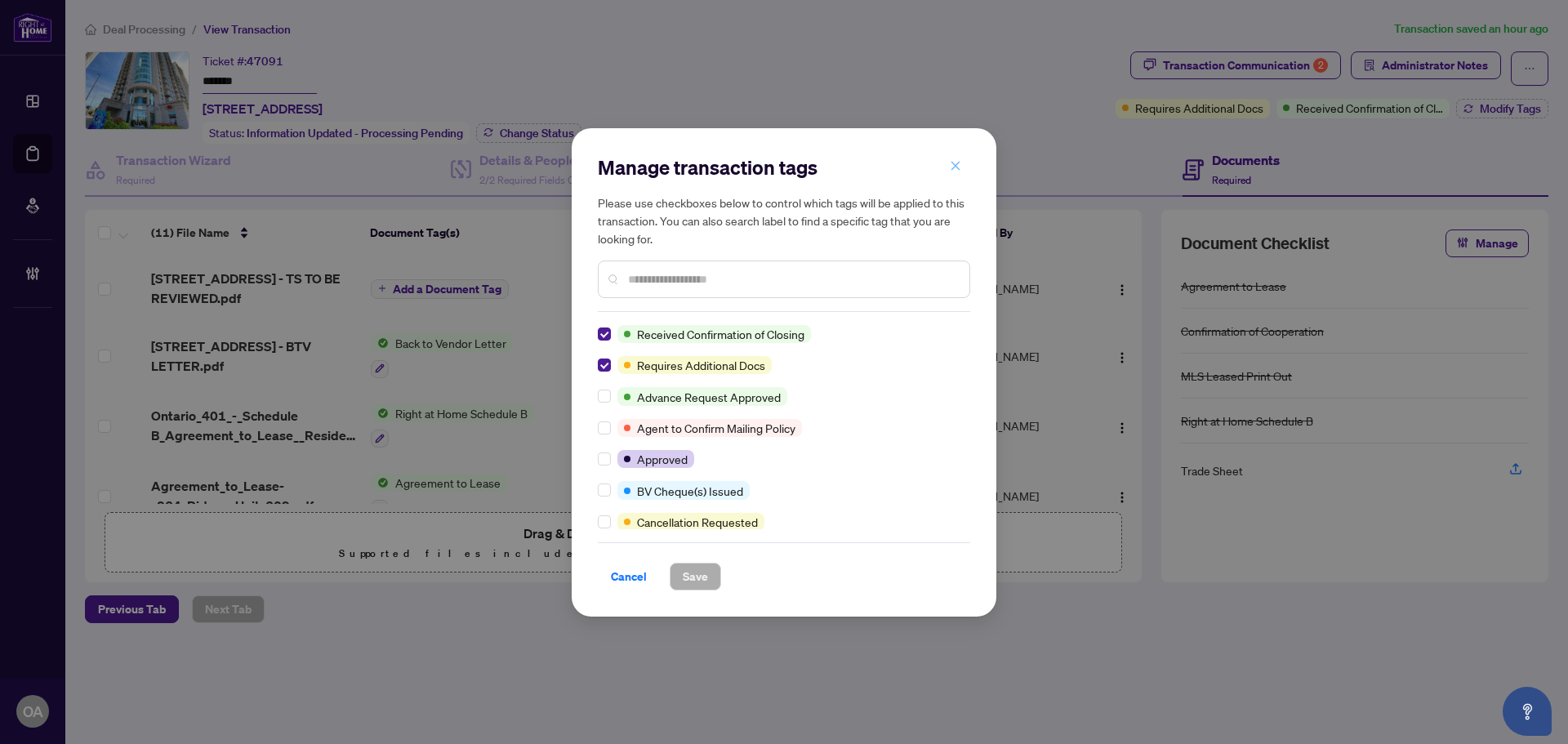
click at [958, 161] on icon "close" at bounding box center [955, 166] width 11 height 11
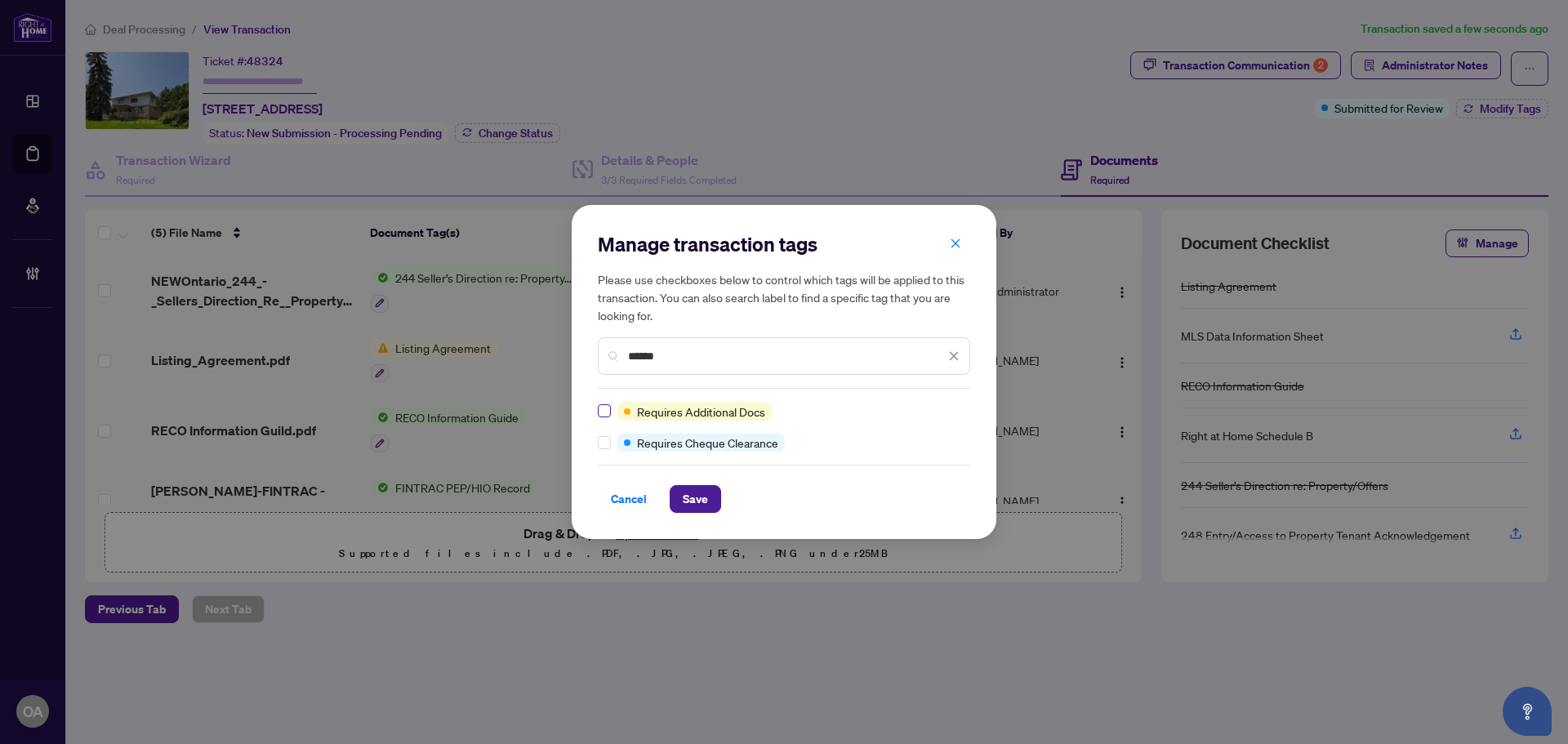
type input "******"
click at [709, 503] on button "Save" at bounding box center [696, 498] width 52 height 28
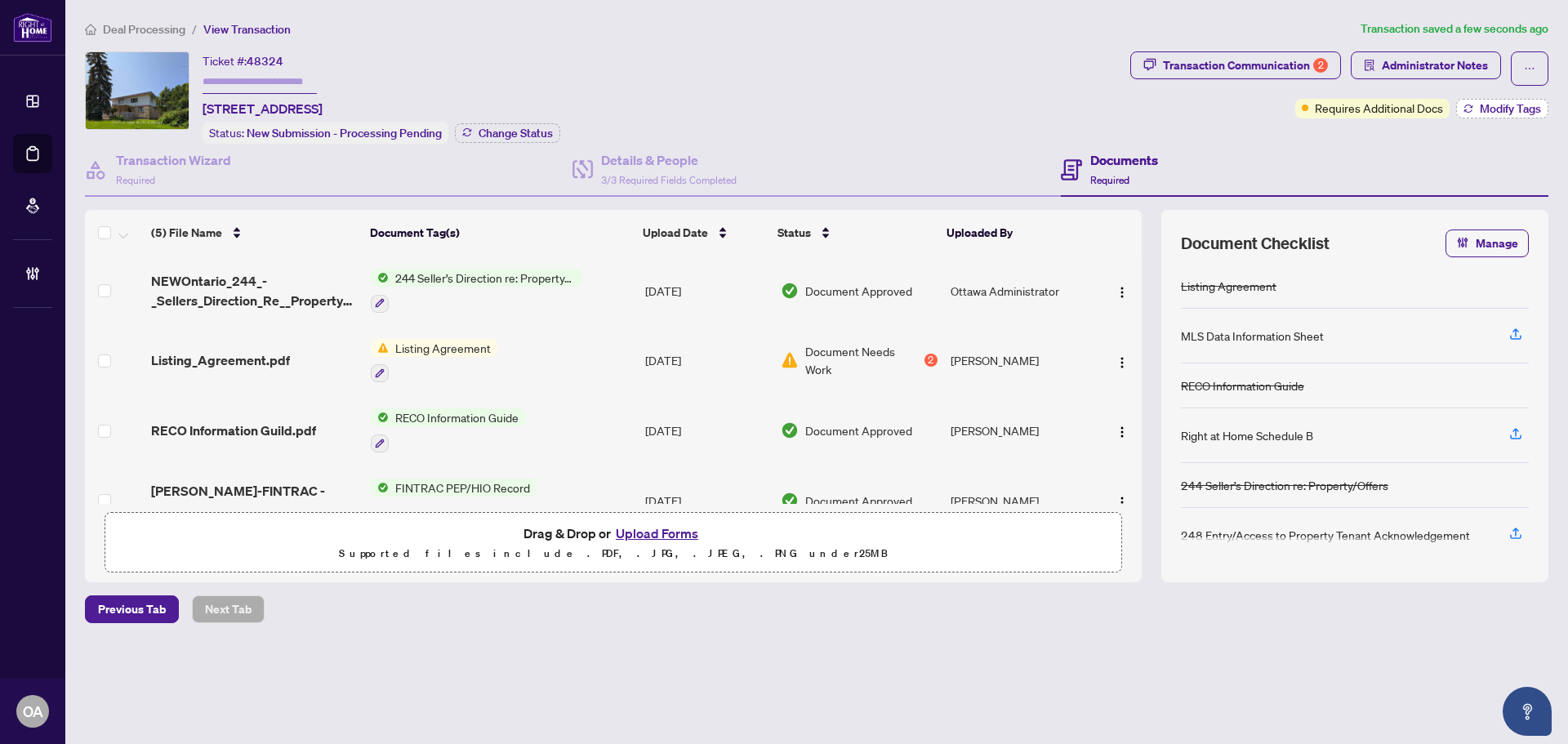
click at [1517, 103] on span "Modify Tags" at bounding box center [1511, 109] width 61 height 11
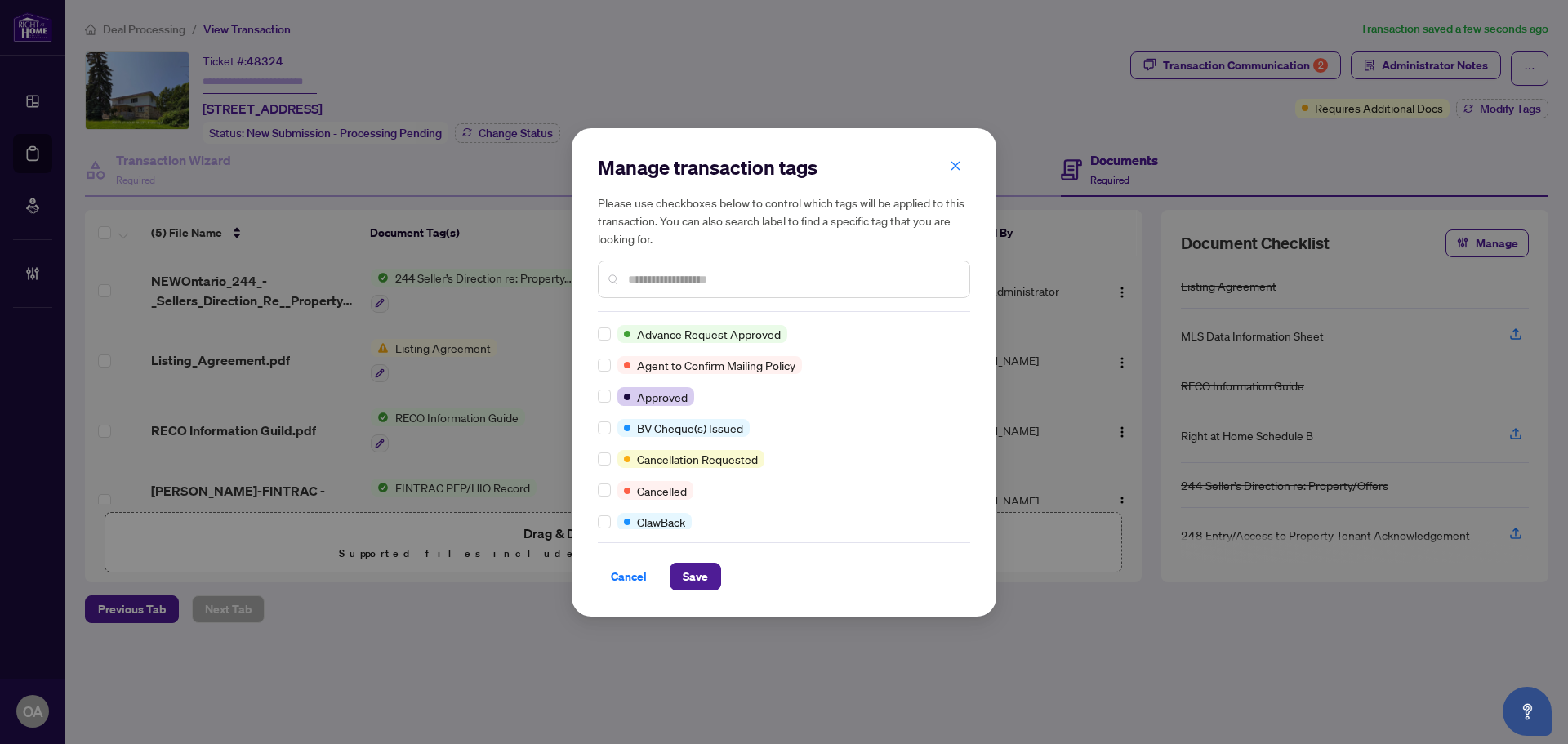
click at [643, 285] on input "text" at bounding box center [792, 279] width 328 height 18
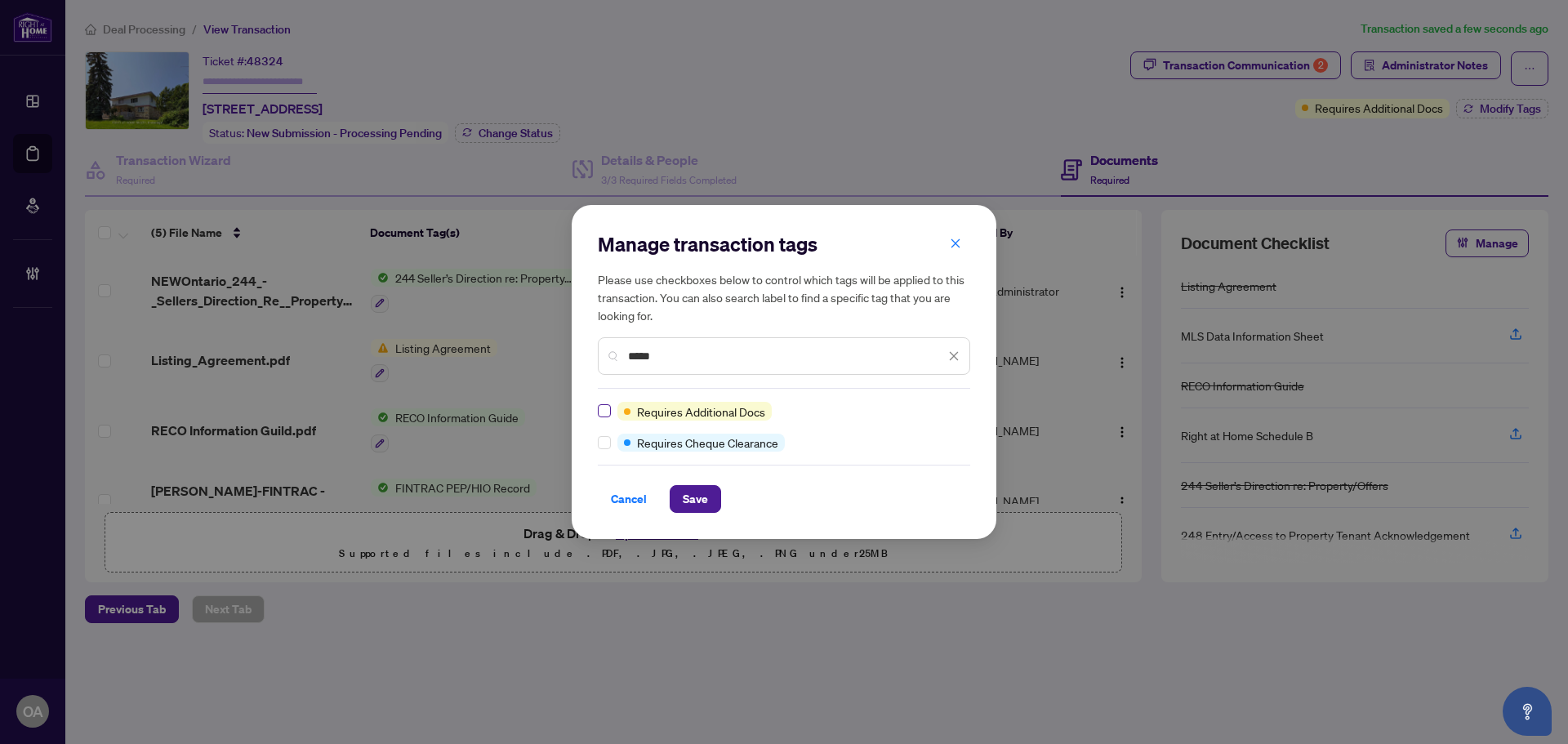
type input "*****"
click at [954, 243] on icon "close" at bounding box center [955, 243] width 9 height 9
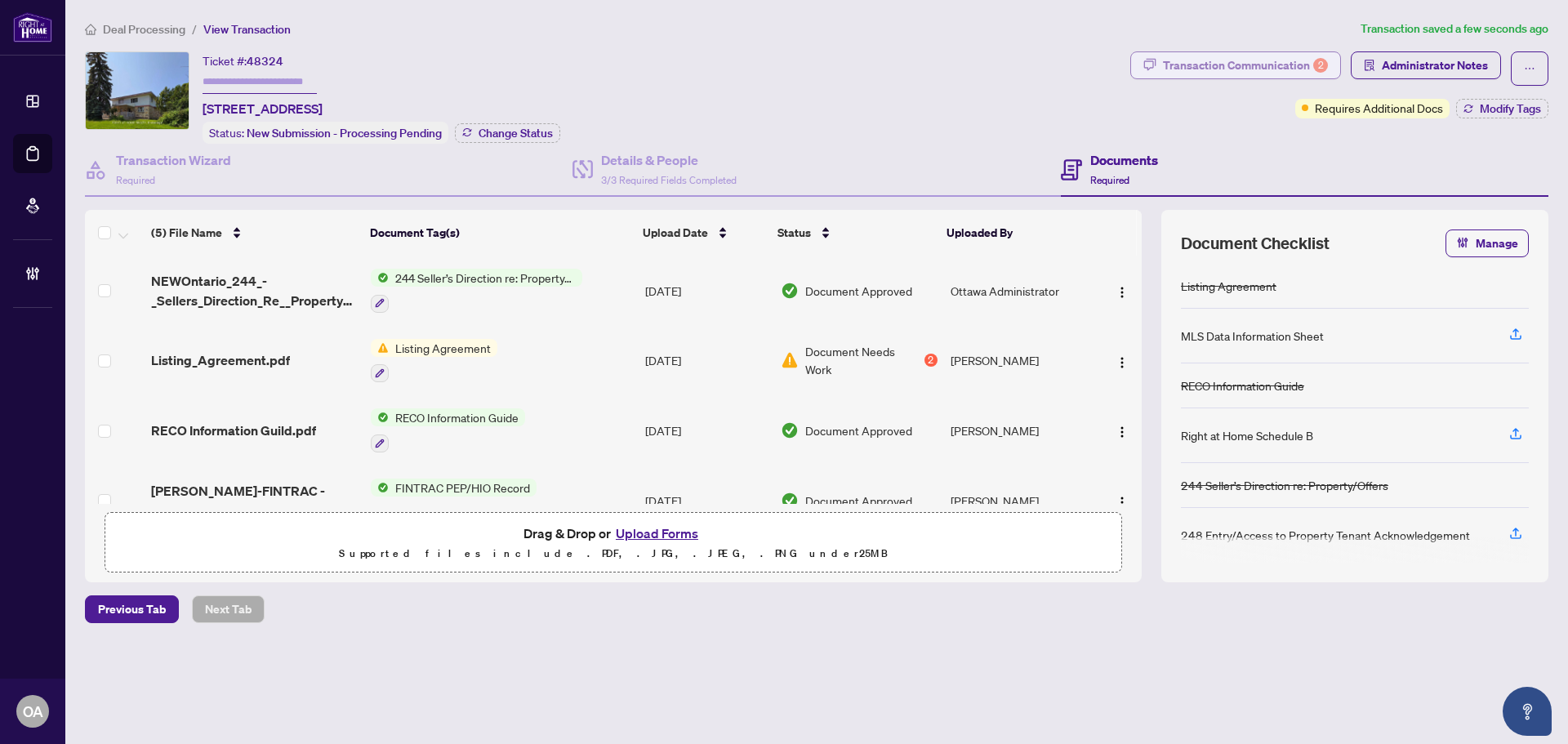
click at [1301, 60] on div "Transaction Communication 2" at bounding box center [1245, 65] width 165 height 26
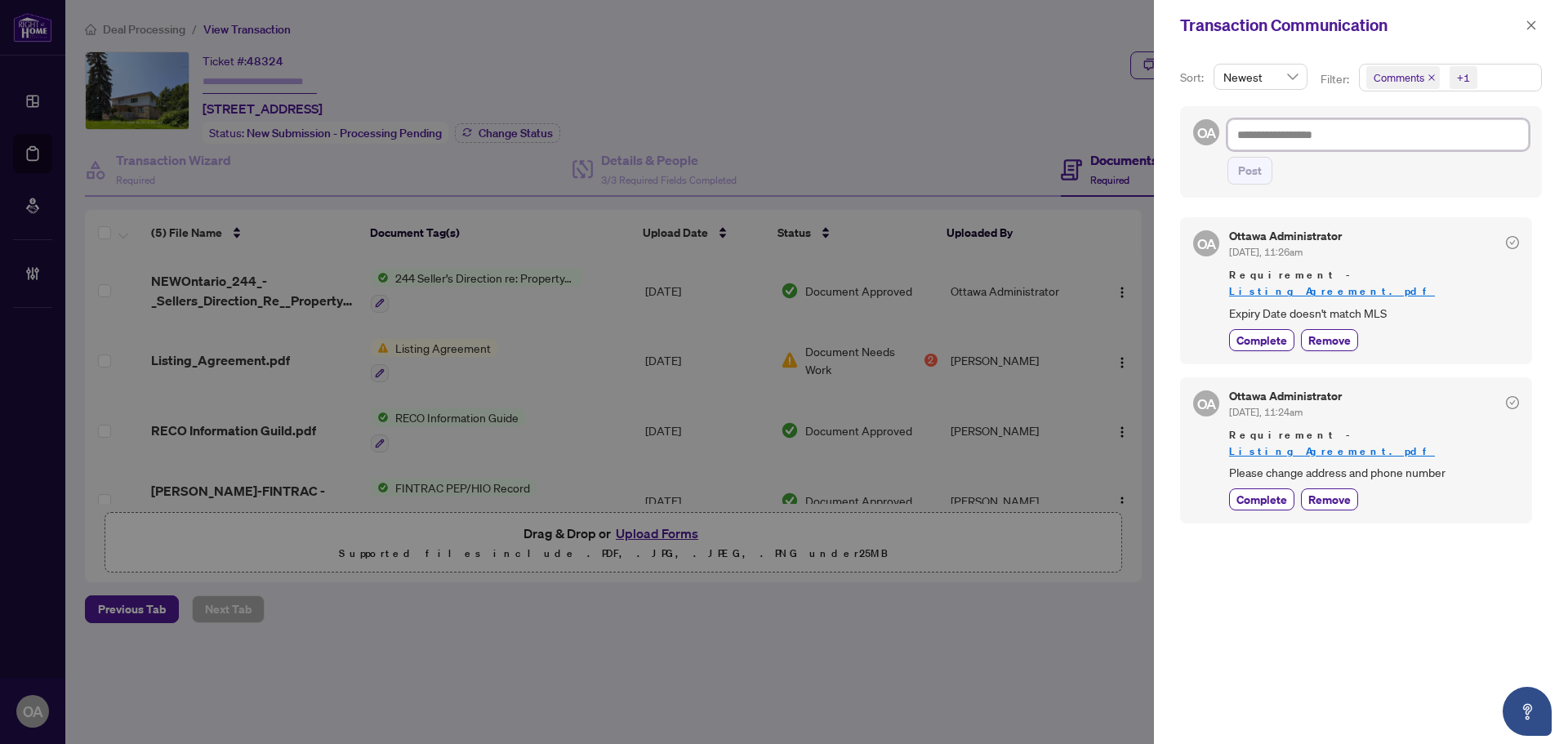
click at [1273, 130] on textarea at bounding box center [1378, 134] width 302 height 31
type textarea "*"
type textarea "**"
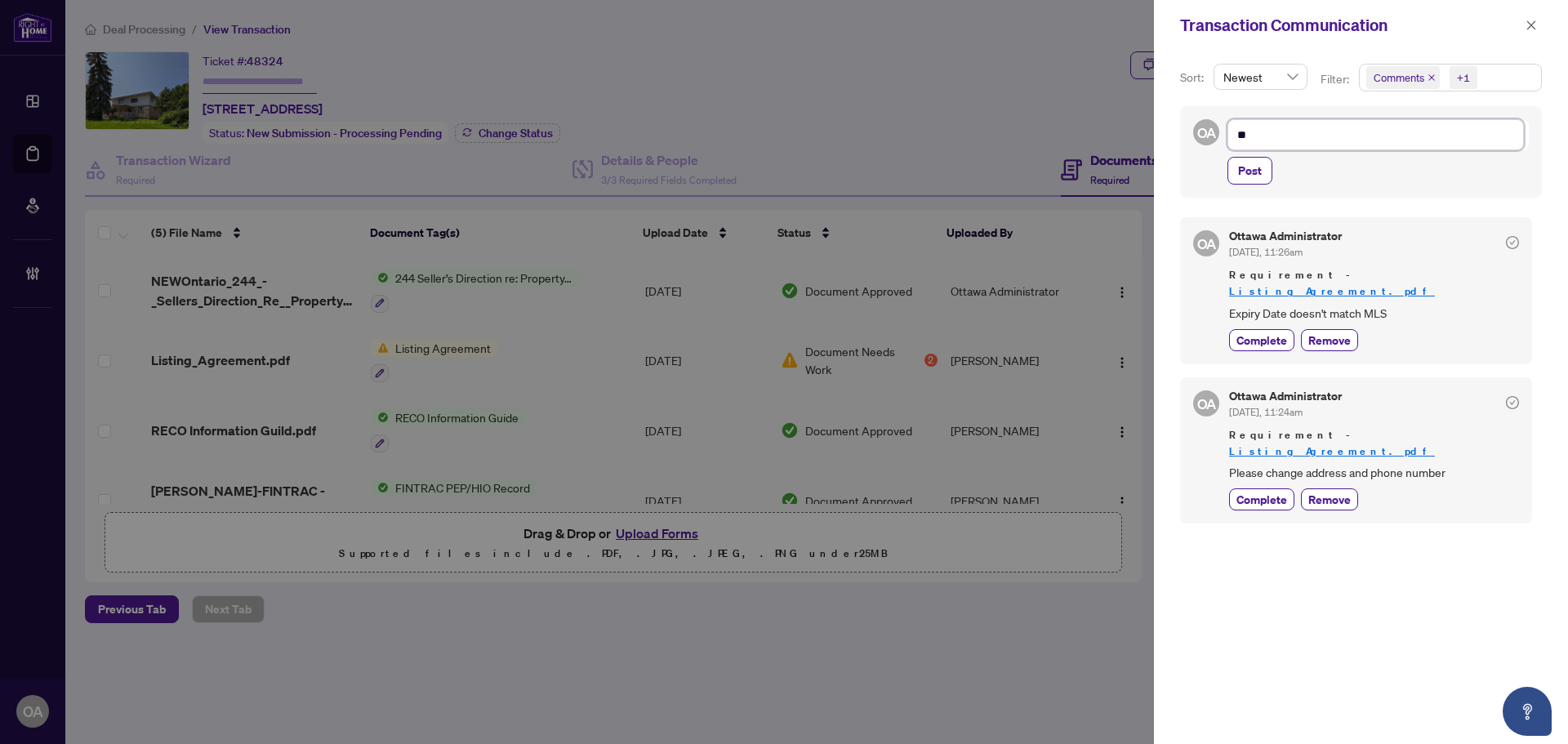
type textarea "***"
type textarea "****"
type textarea "*****"
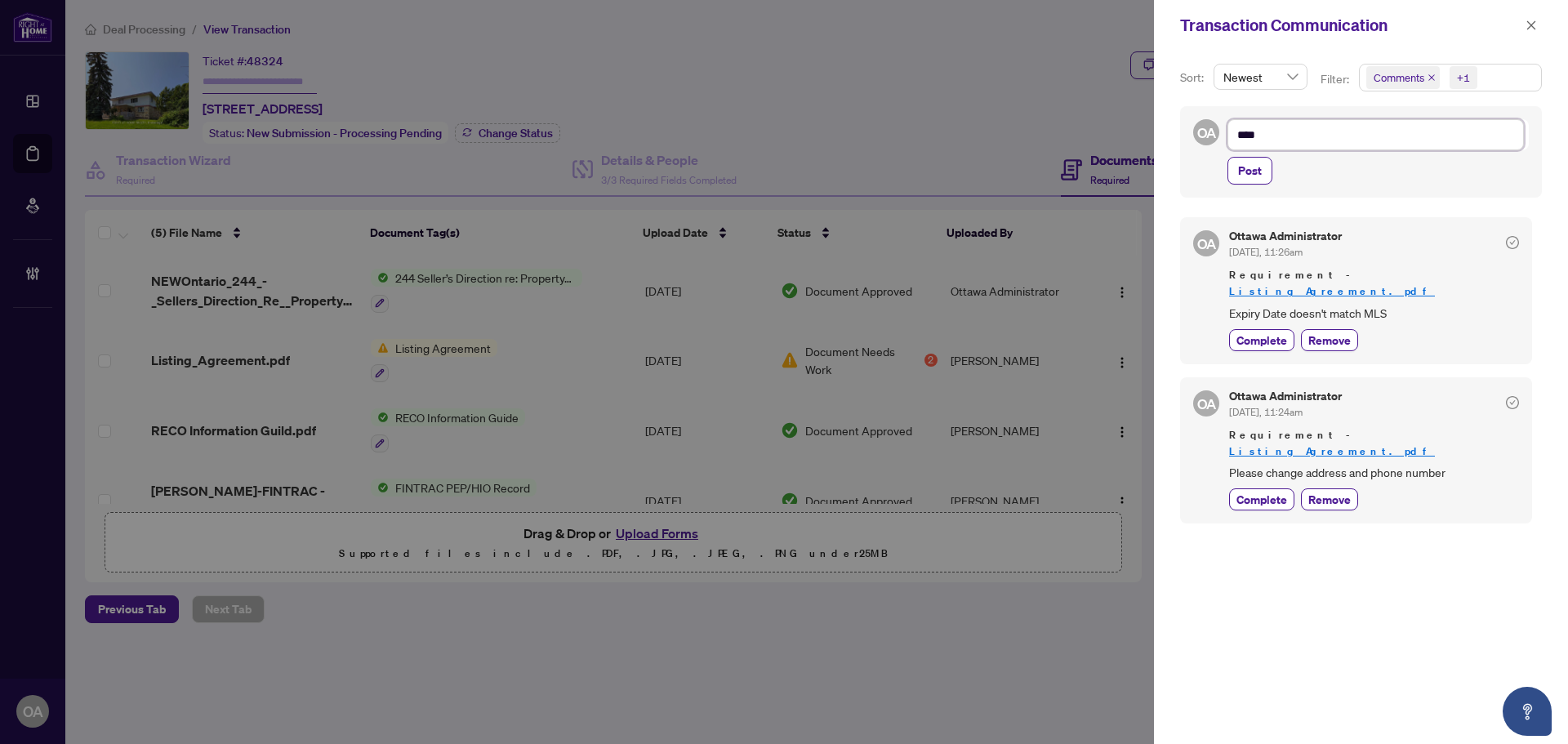
type textarea "*****"
type textarea "******"
type textarea "*******"
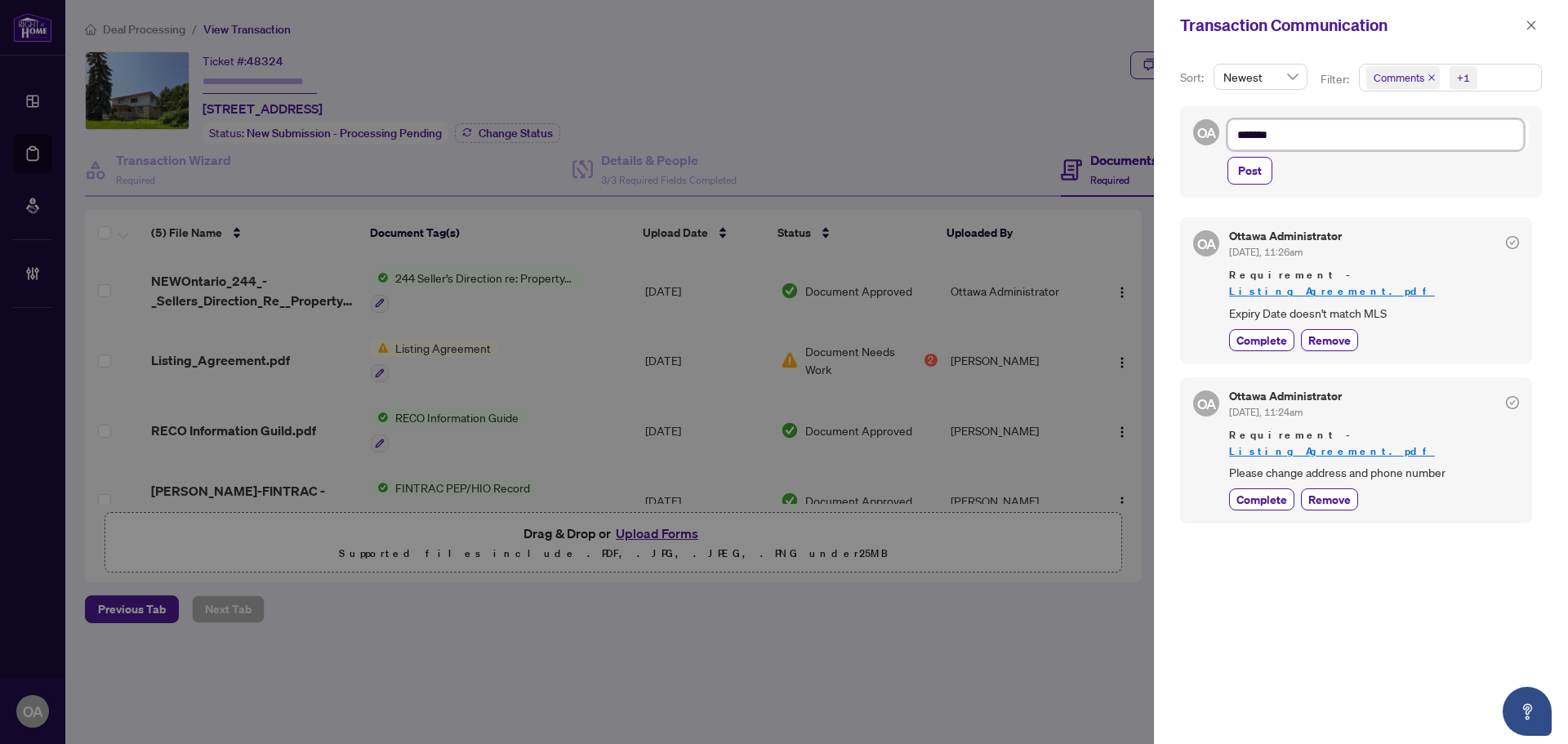
type textarea "*******"
type textarea "*********"
type textarea "**********"
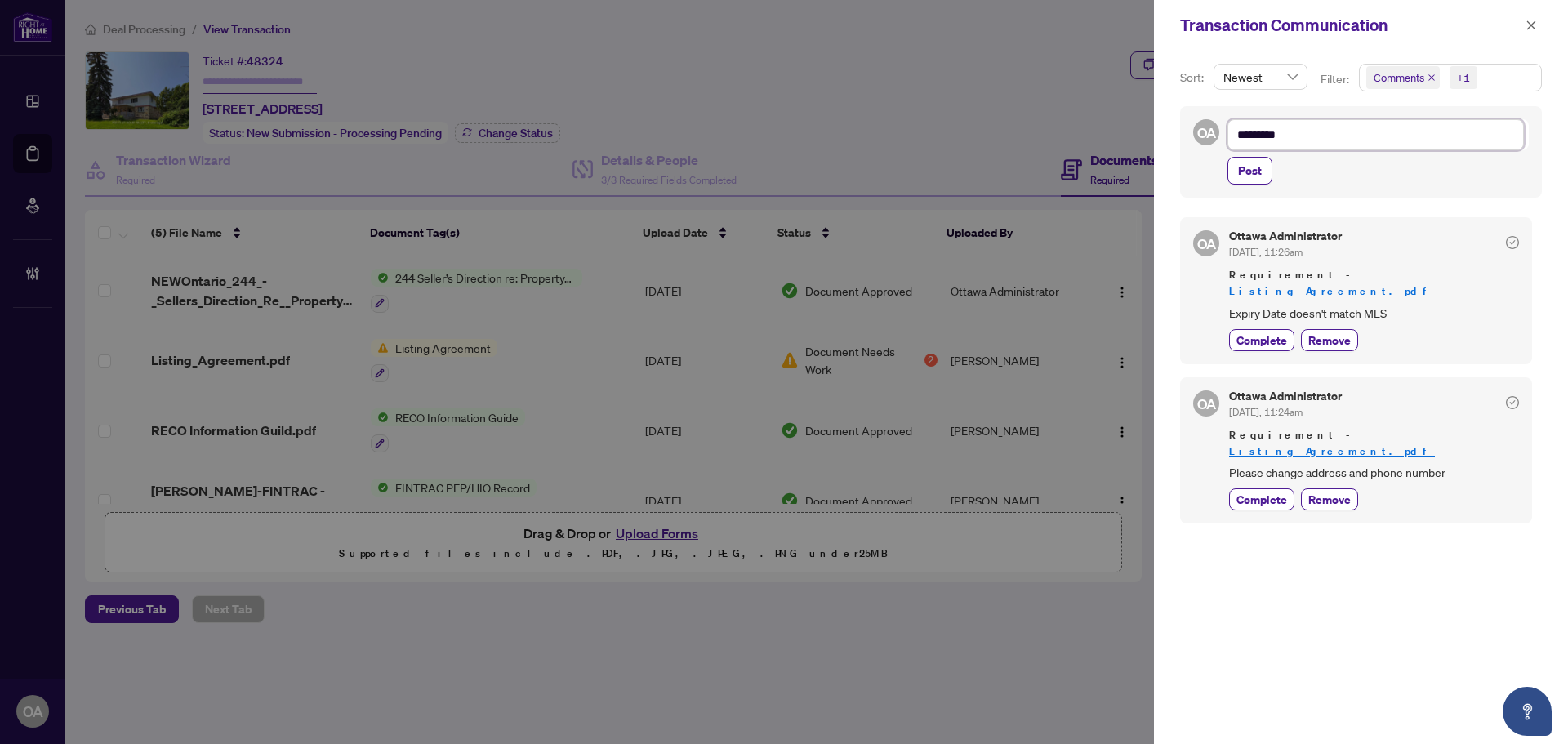
type textarea "**********"
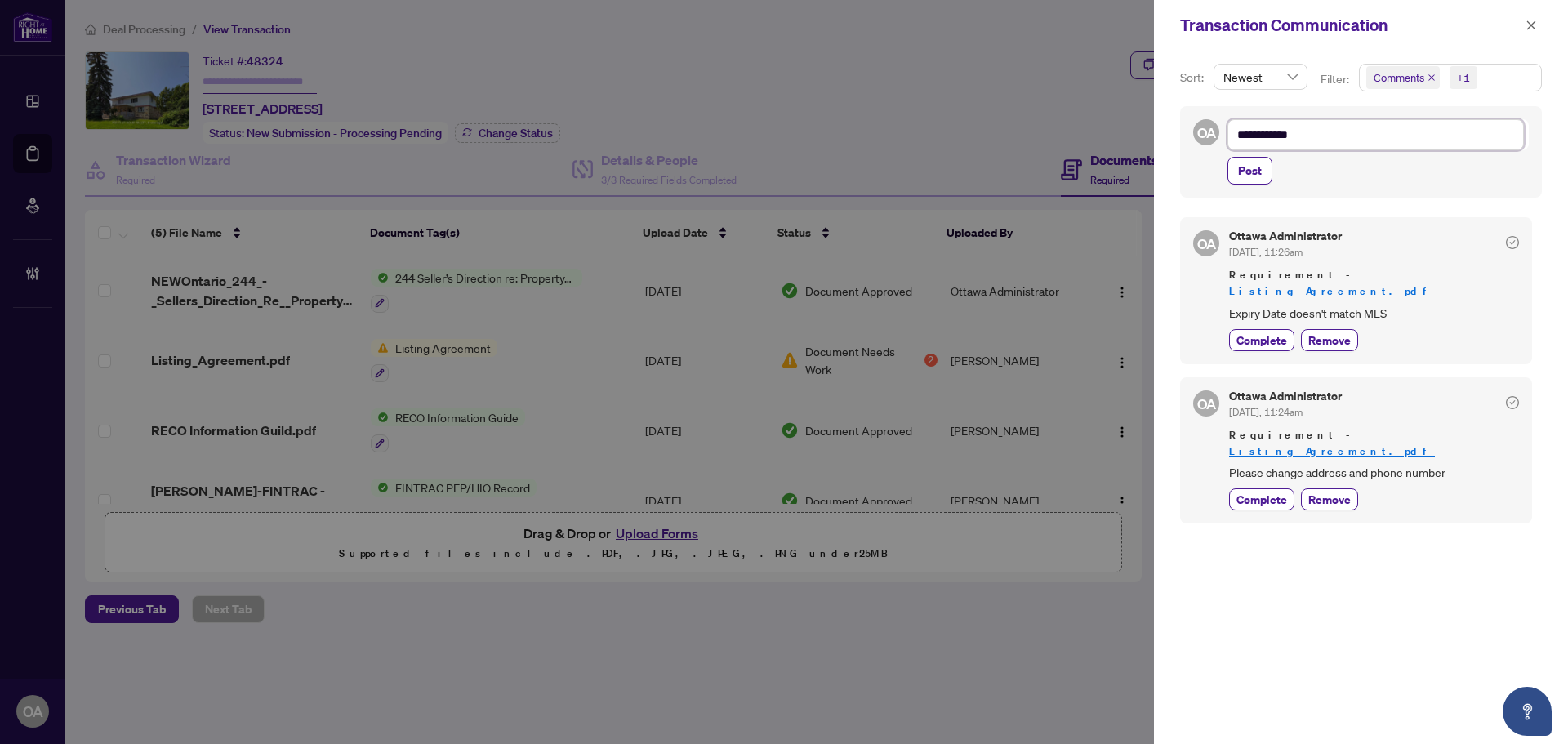
type textarea "**********"
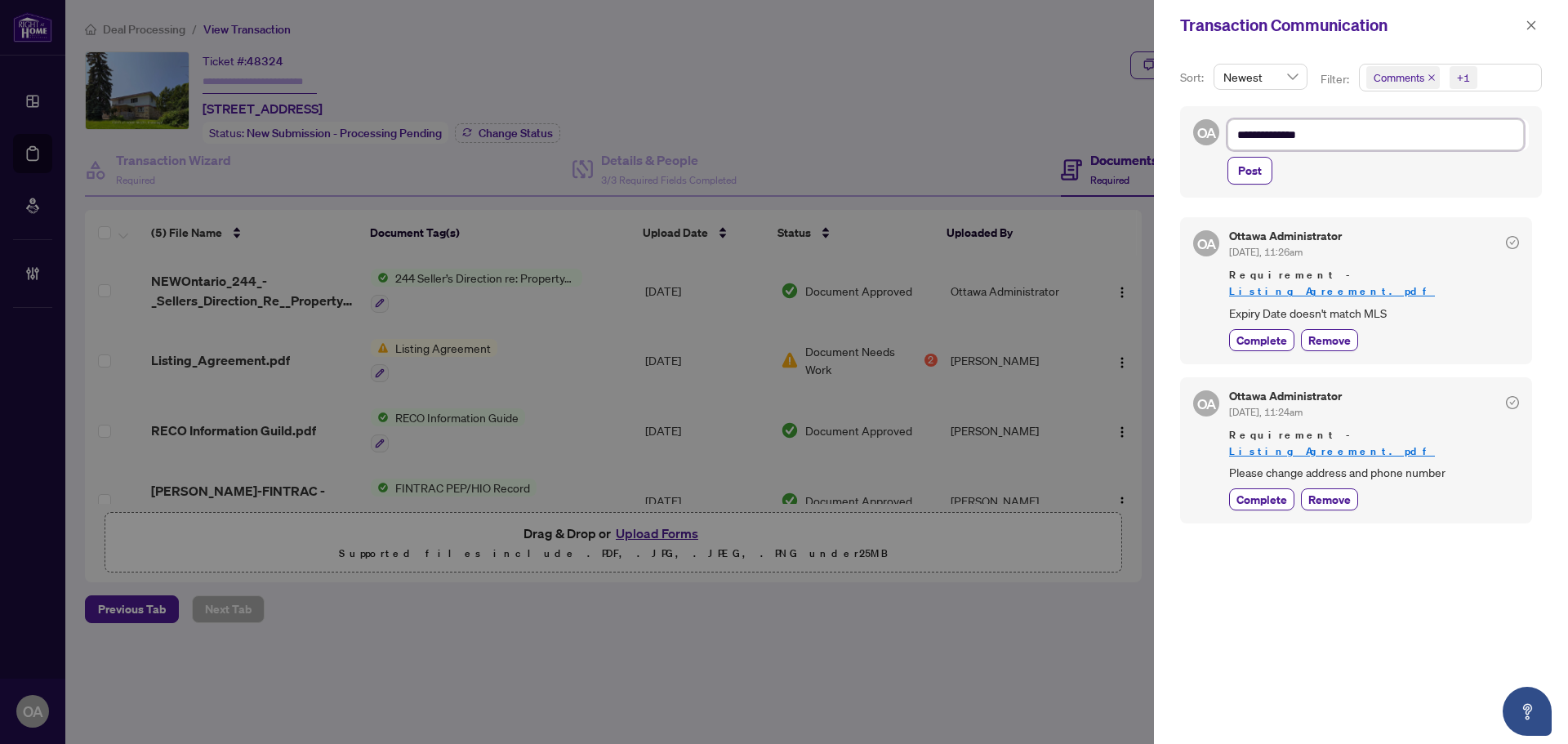
type textarea "**********"
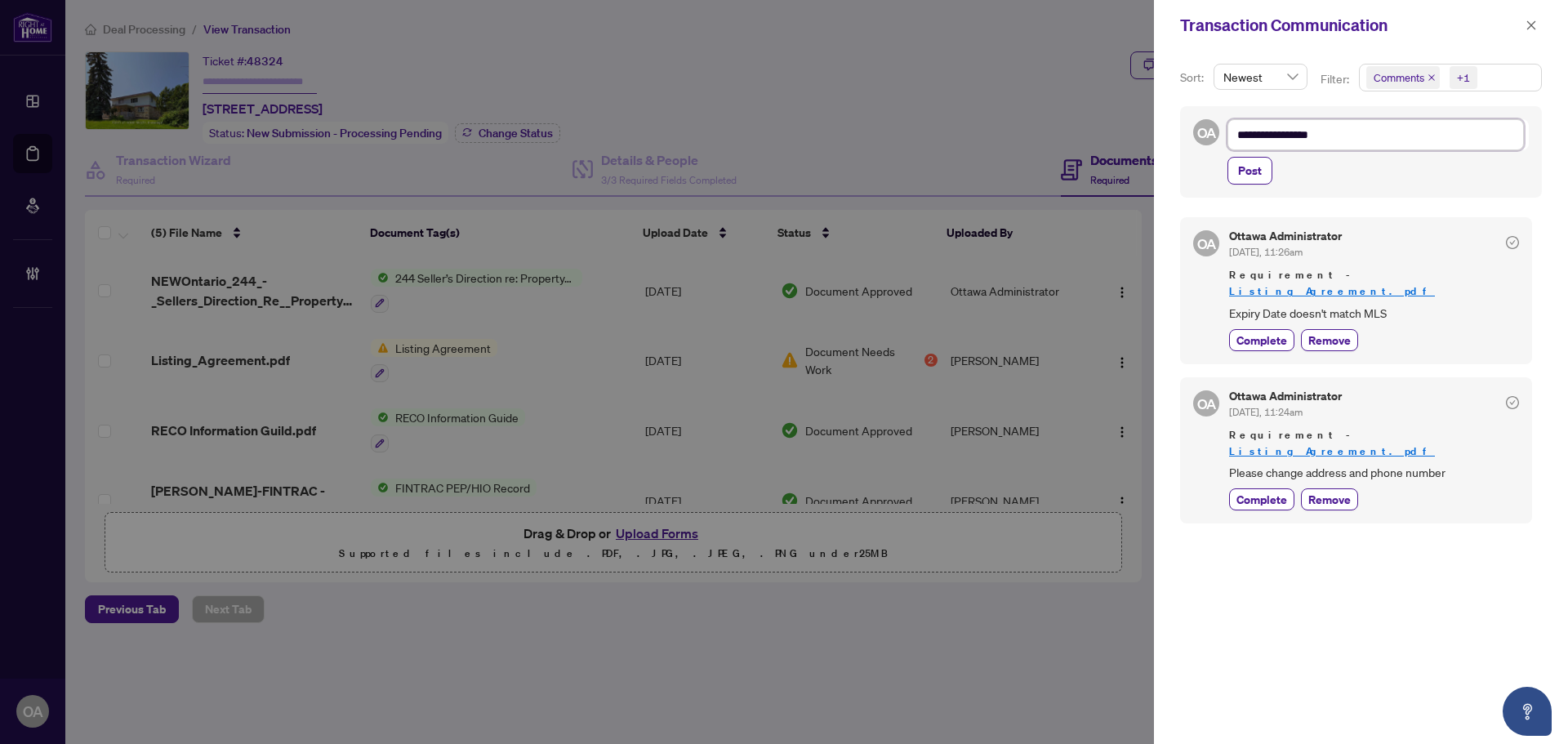
type textarea "**********"
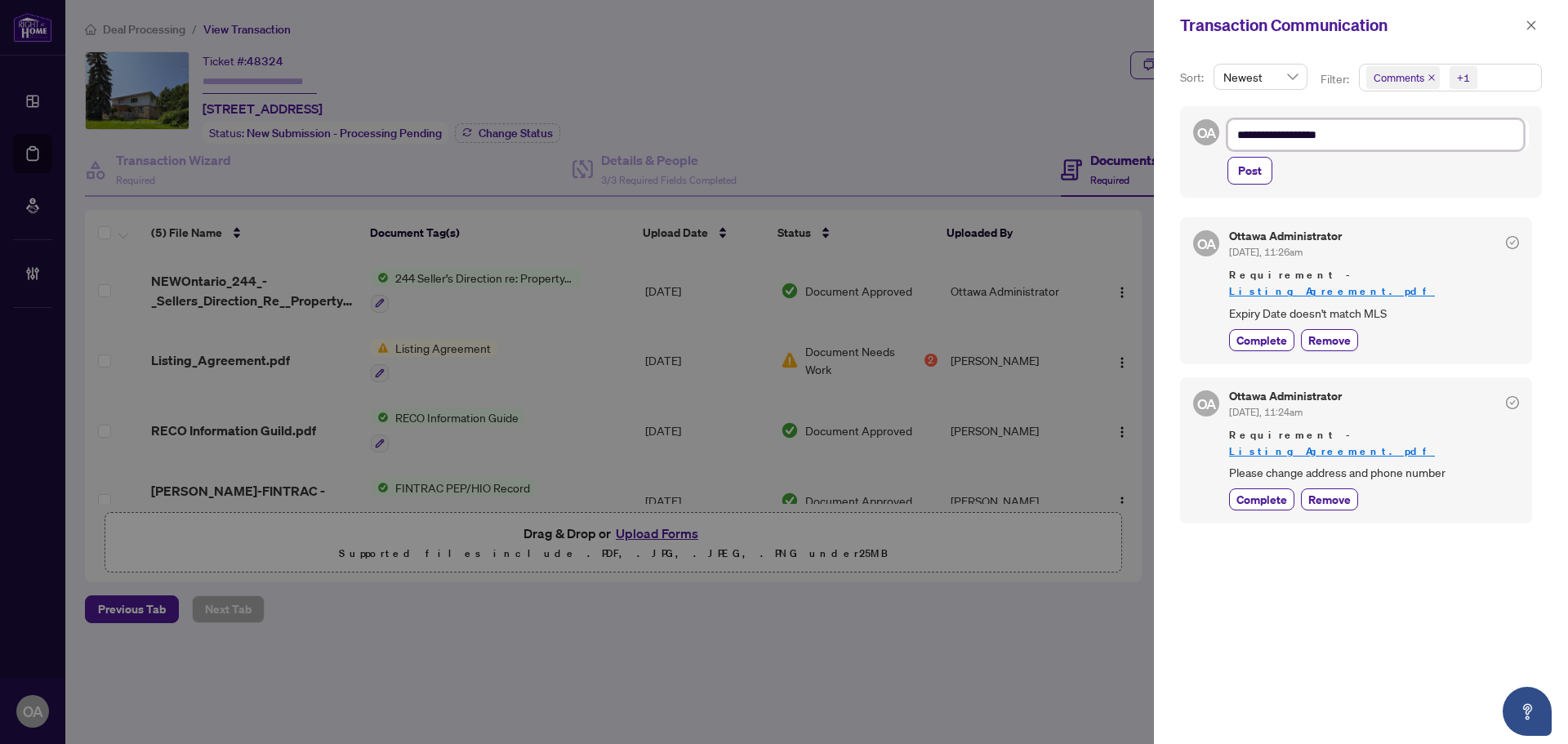
type textarea "**********"
click at [1243, 176] on span "Post" at bounding box center [1249, 170] width 24 height 26
type textarea "**********"
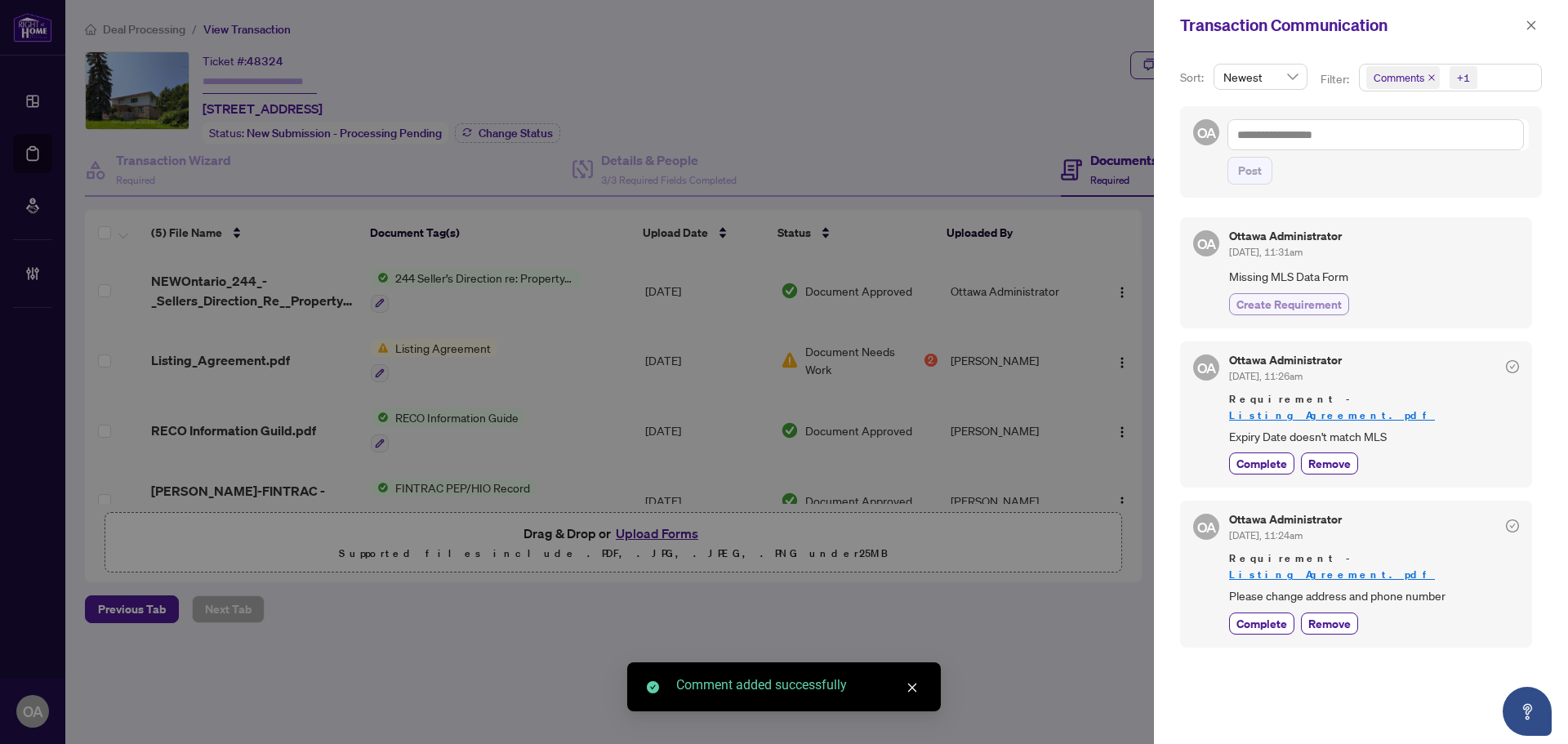
click at [1268, 298] on span "Create Requirement" at bounding box center [1289, 304] width 105 height 17
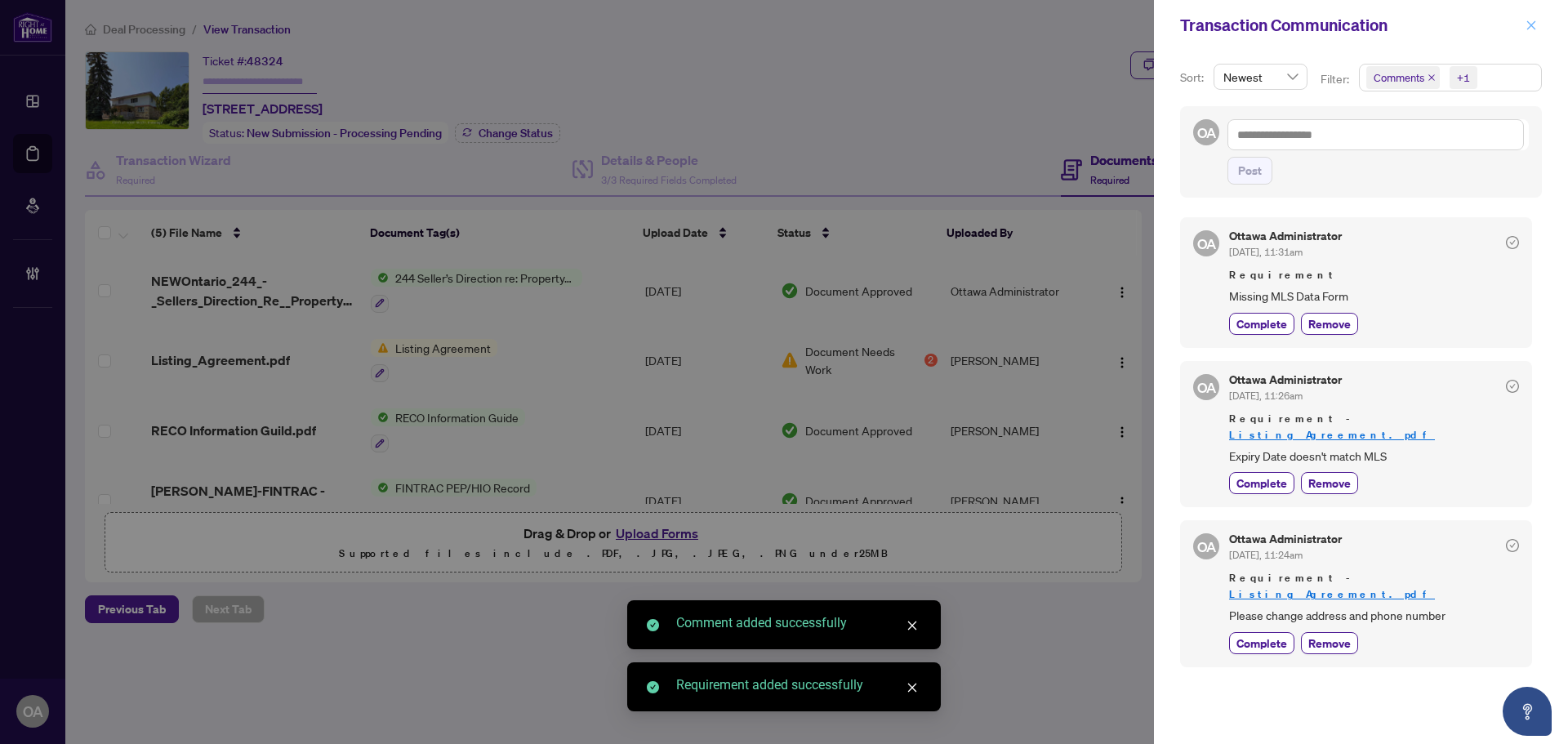
click at [1530, 23] on icon "close" at bounding box center [1532, 26] width 11 height 11
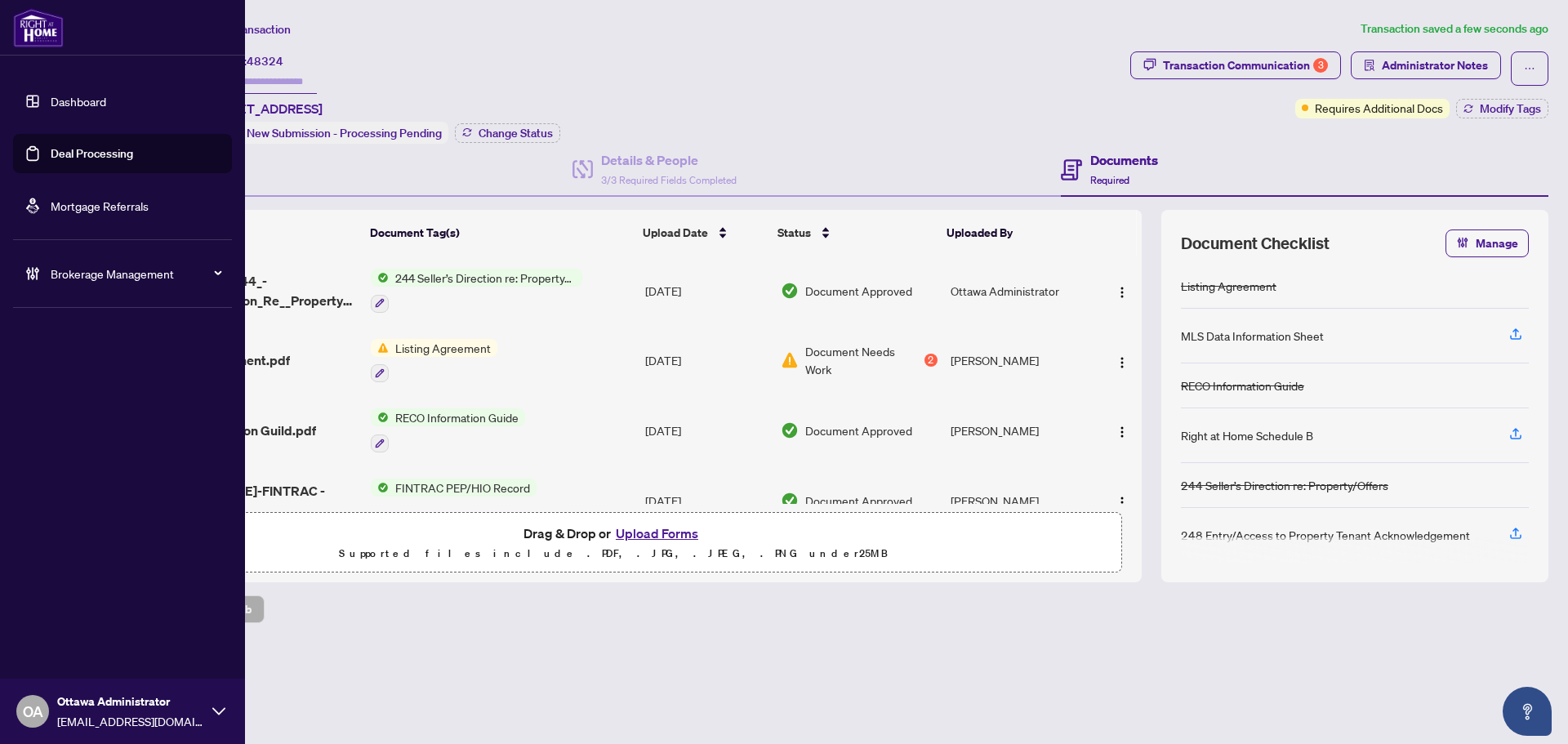
click at [66, 147] on link "Deal Processing" at bounding box center [92, 153] width 82 height 14
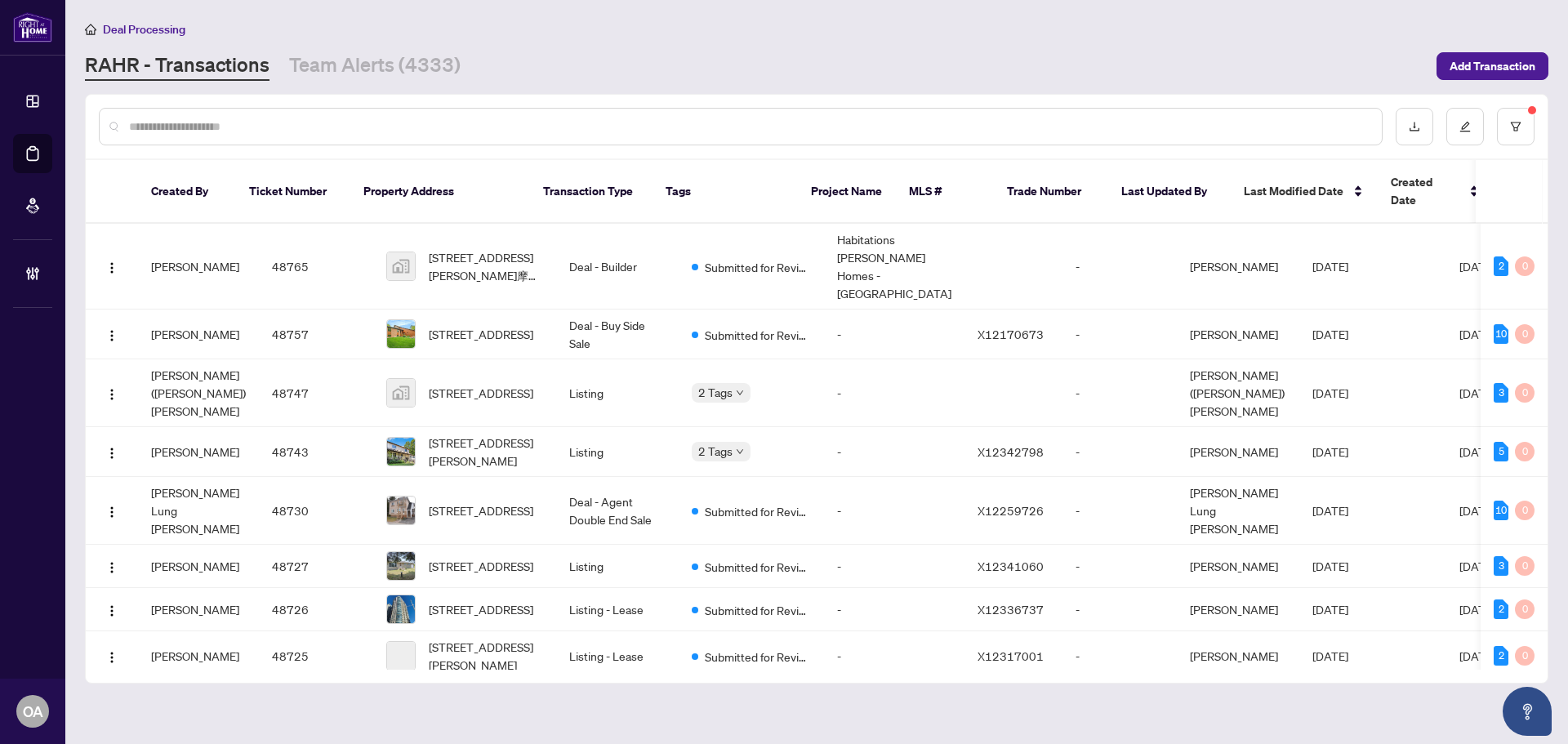
click at [367, 126] on input "text" at bounding box center [748, 126] width 1240 height 18
paste input "*****"
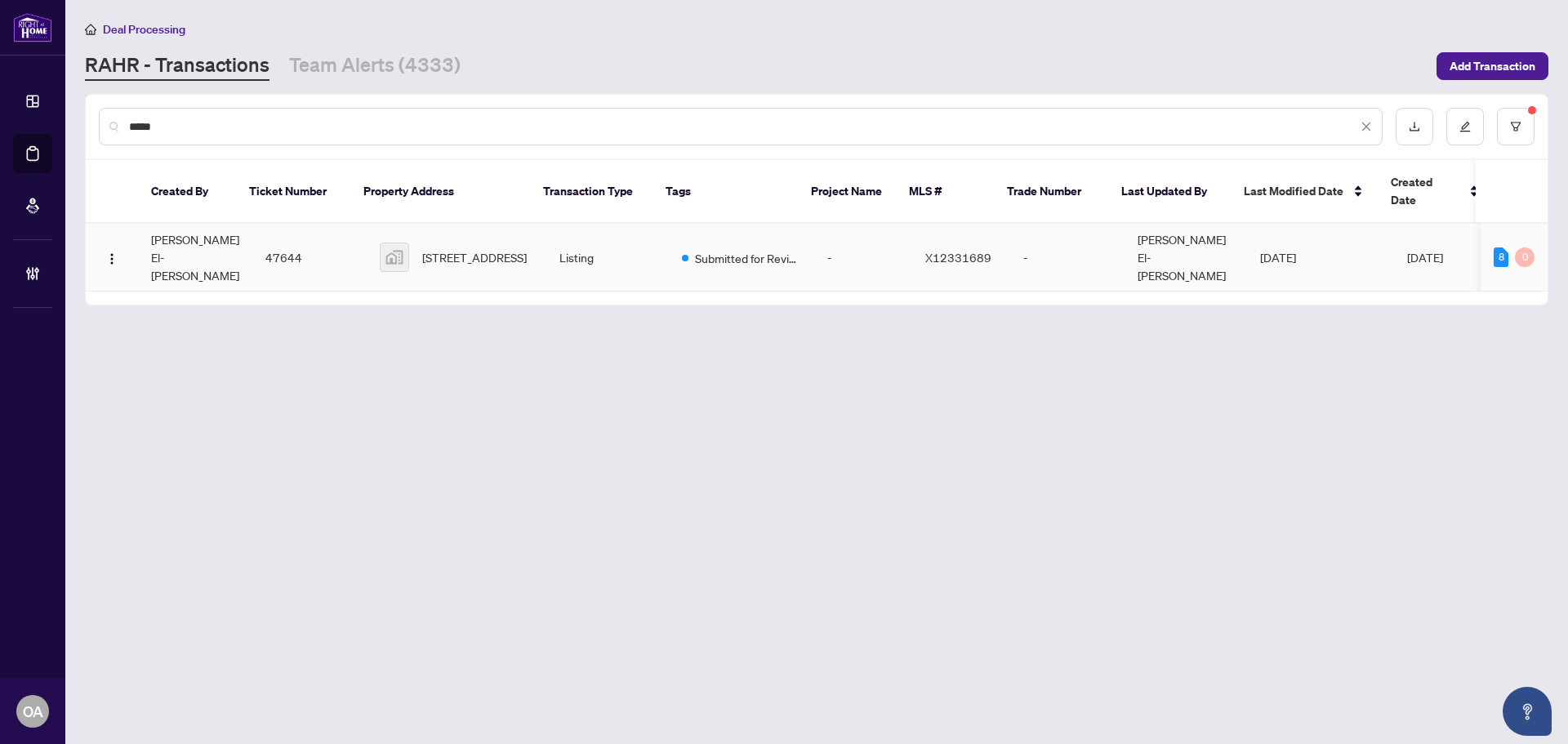
type input "*****"
click at [491, 248] on span "321-20 Chesterton Drive #321, Nepean, ON, Canada" at bounding box center [474, 257] width 105 height 18
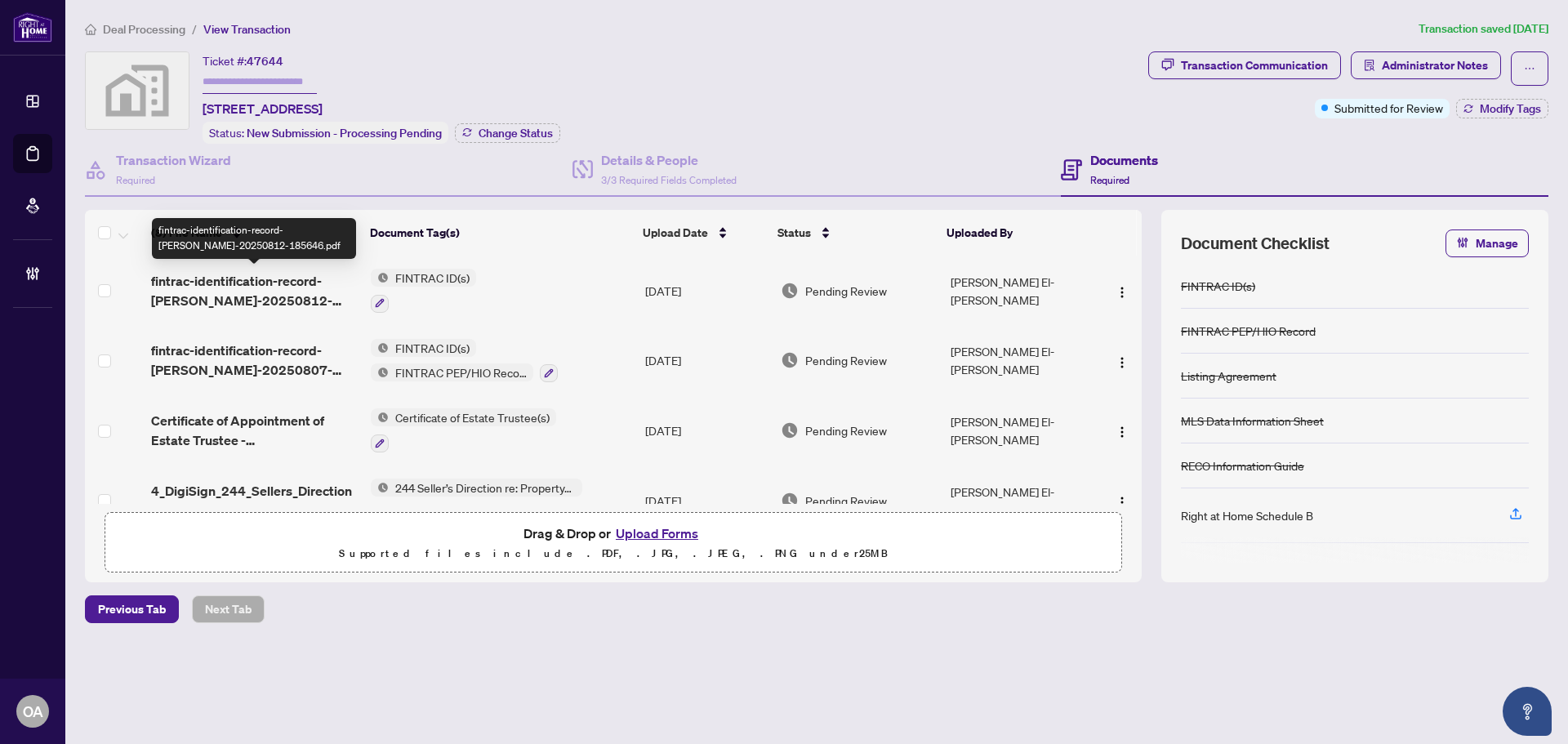
click at [187, 300] on span "fintrac-identification-record-dorothy-jeffreys-20250812-185646.pdf" at bounding box center [254, 290] width 207 height 39
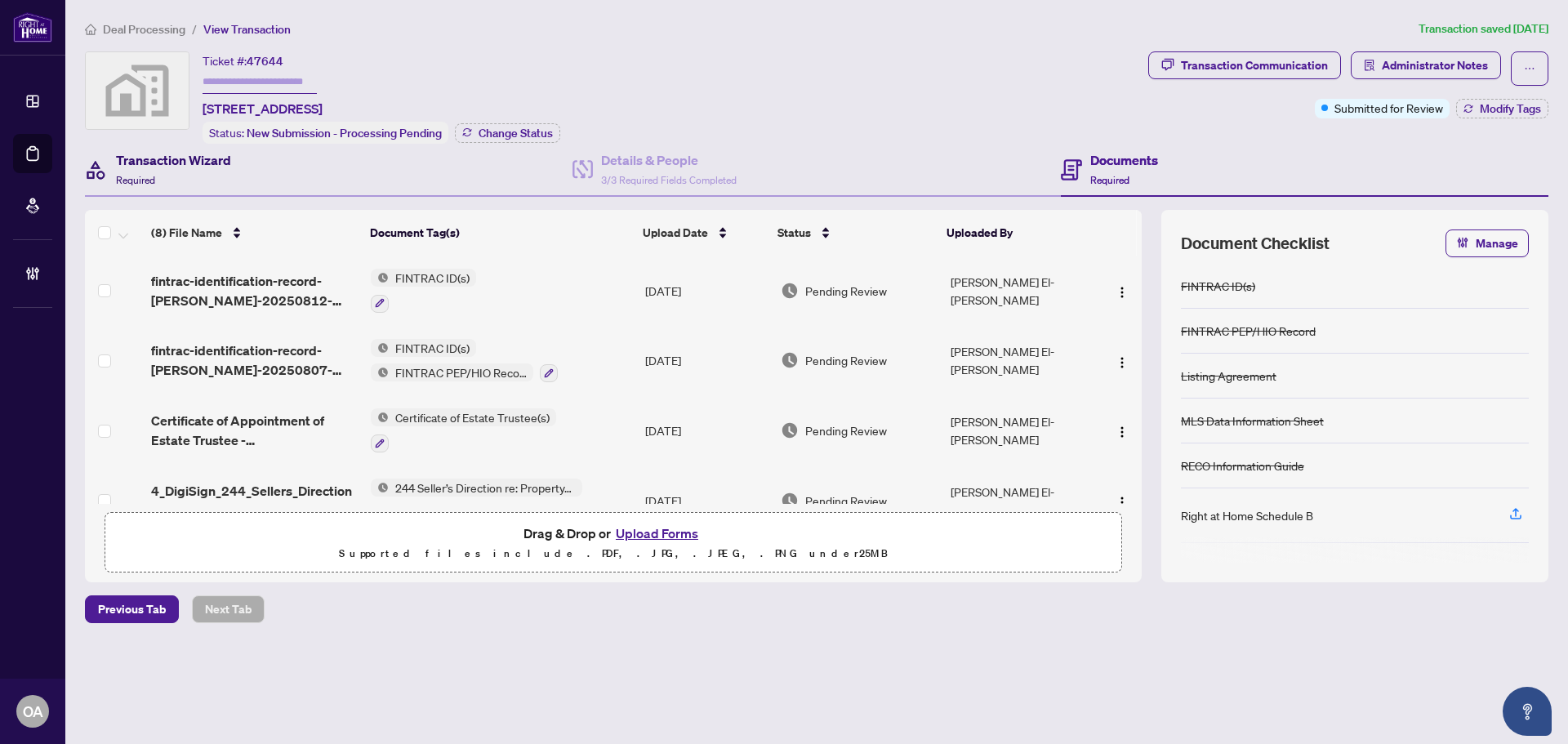
click at [175, 170] on div "Transaction Wizard Required" at bounding box center [174, 169] width 115 height 38
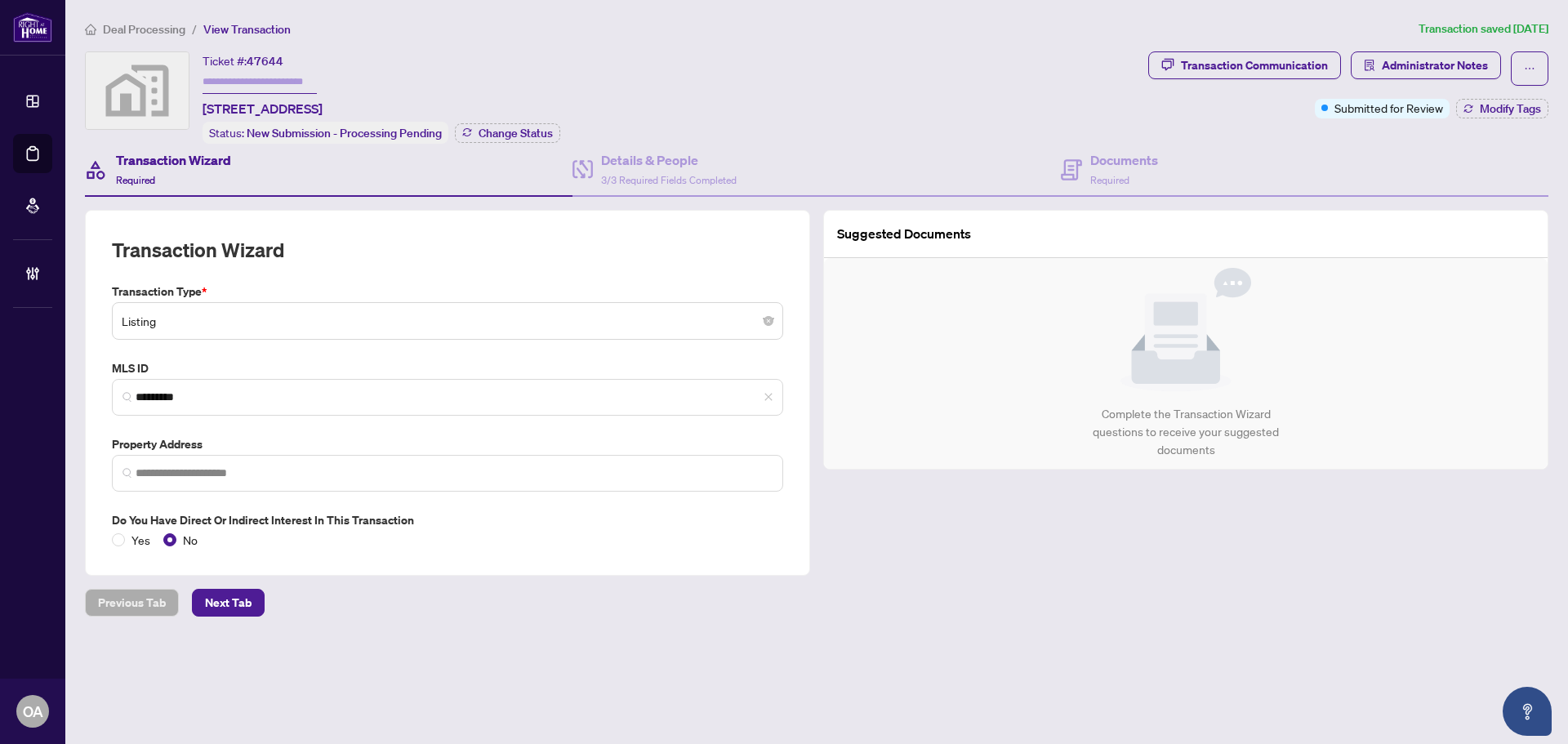
type input "**********"
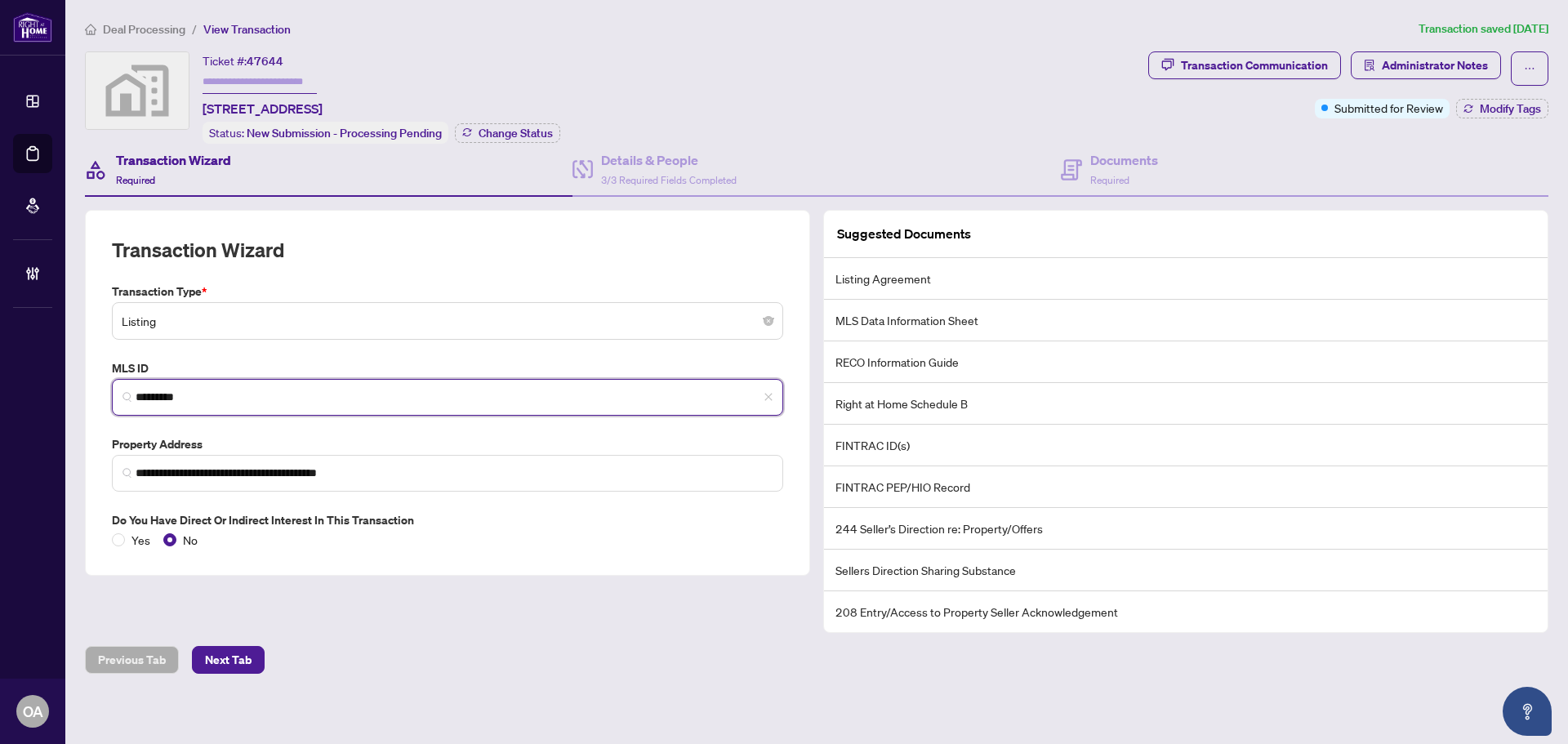
drag, startPoint x: 213, startPoint y: 391, endPoint x: 72, endPoint y: 391, distance: 141.0
click at [72, 391] on main "**********" at bounding box center [816, 372] width 1503 height 744
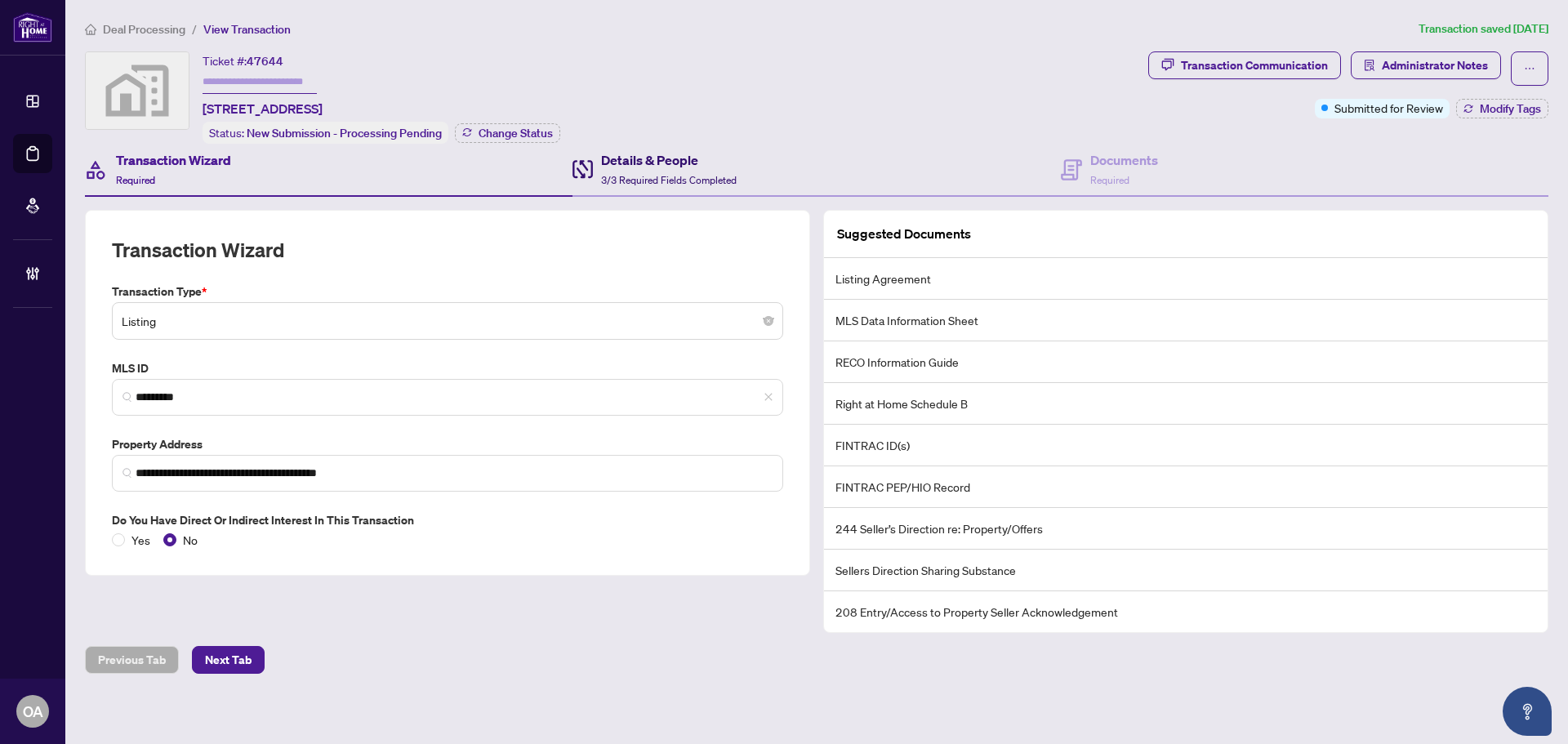
click at [612, 165] on h4 "Details & People" at bounding box center [669, 159] width 136 height 20
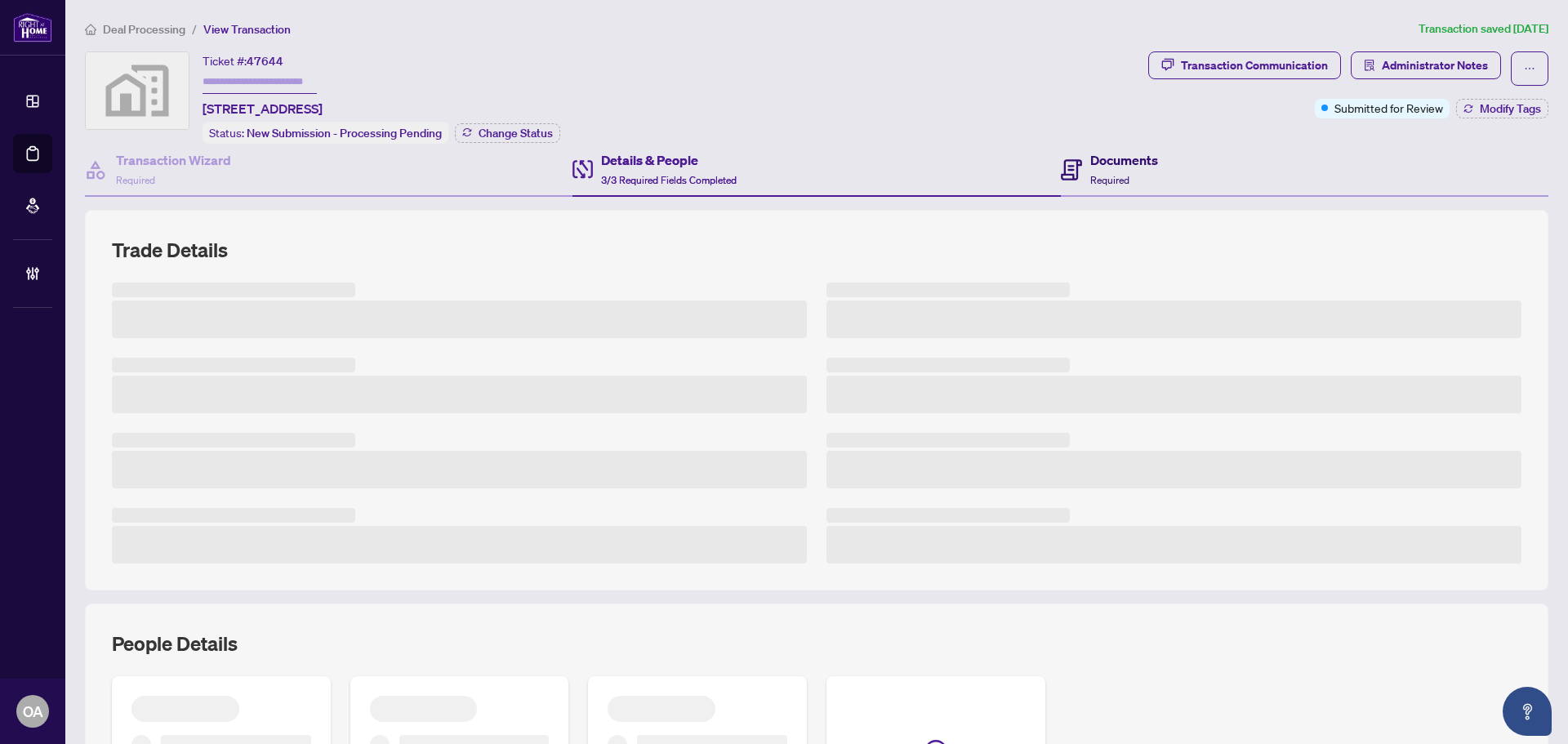
click at [1147, 150] on h4 "Documents" at bounding box center [1124, 159] width 68 height 20
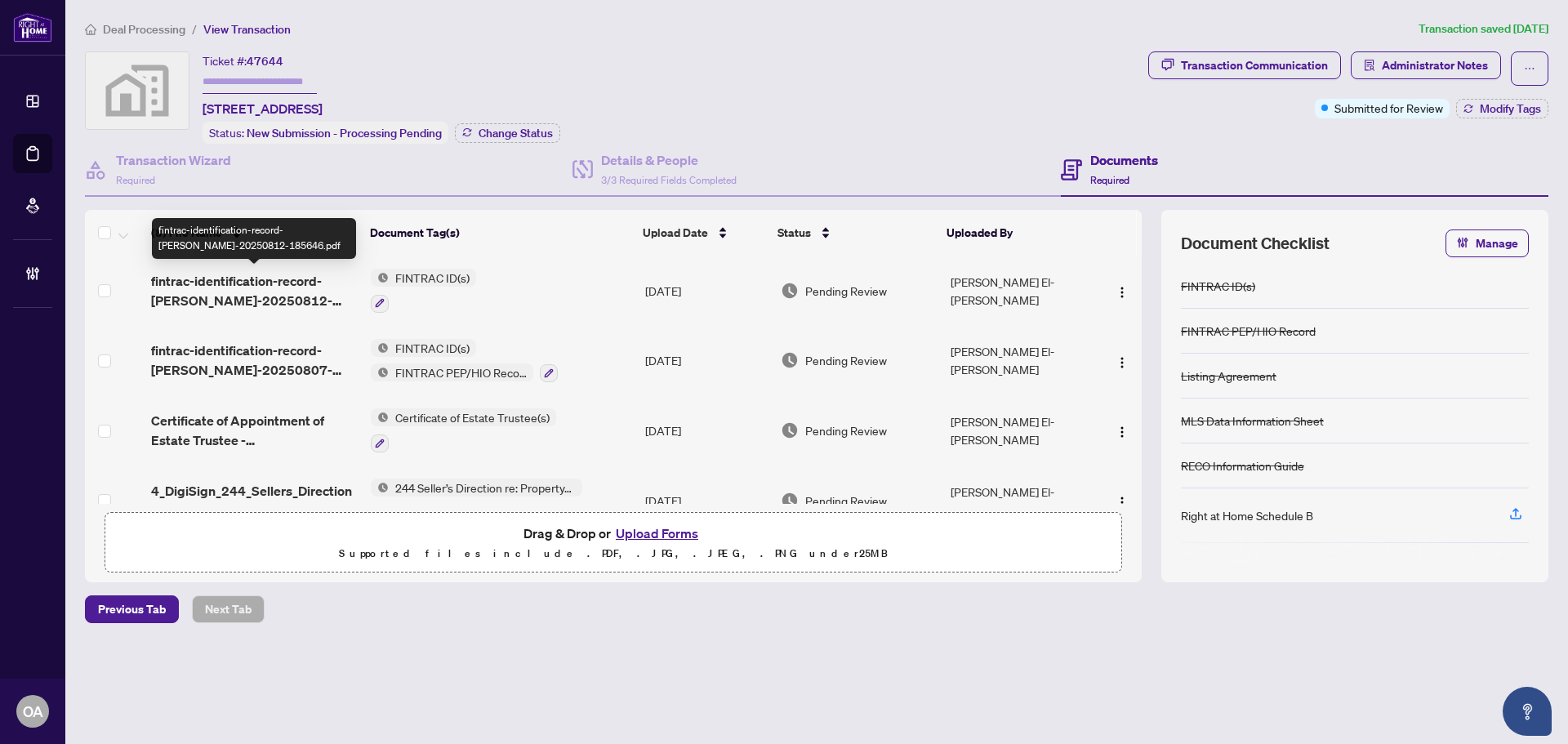
click at [256, 288] on span "fintrac-identification-record-dorothy-jeffreys-20250812-185646.pdf" at bounding box center [254, 290] width 207 height 39
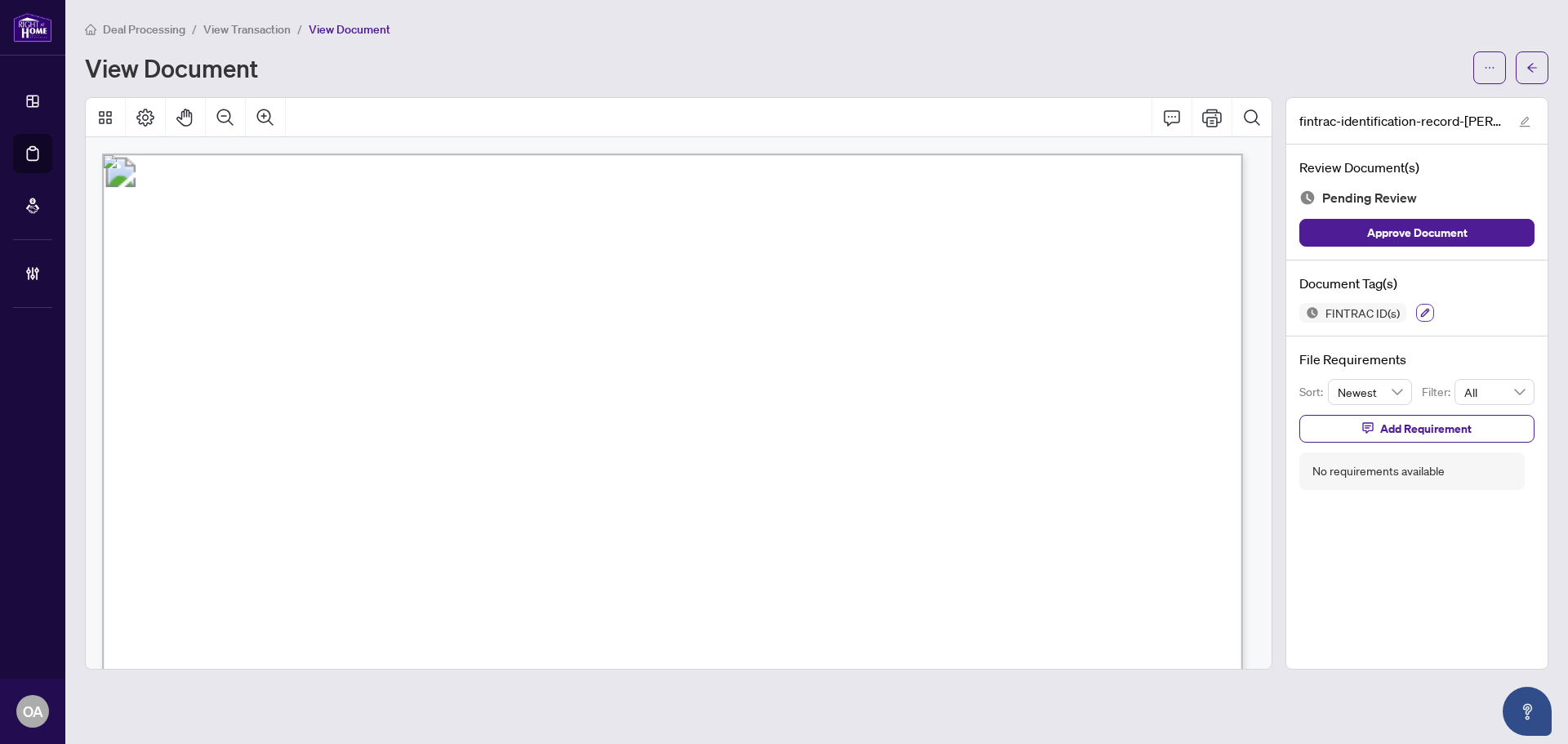
click at [1423, 309] on icon "button" at bounding box center [1425, 313] width 10 height 10
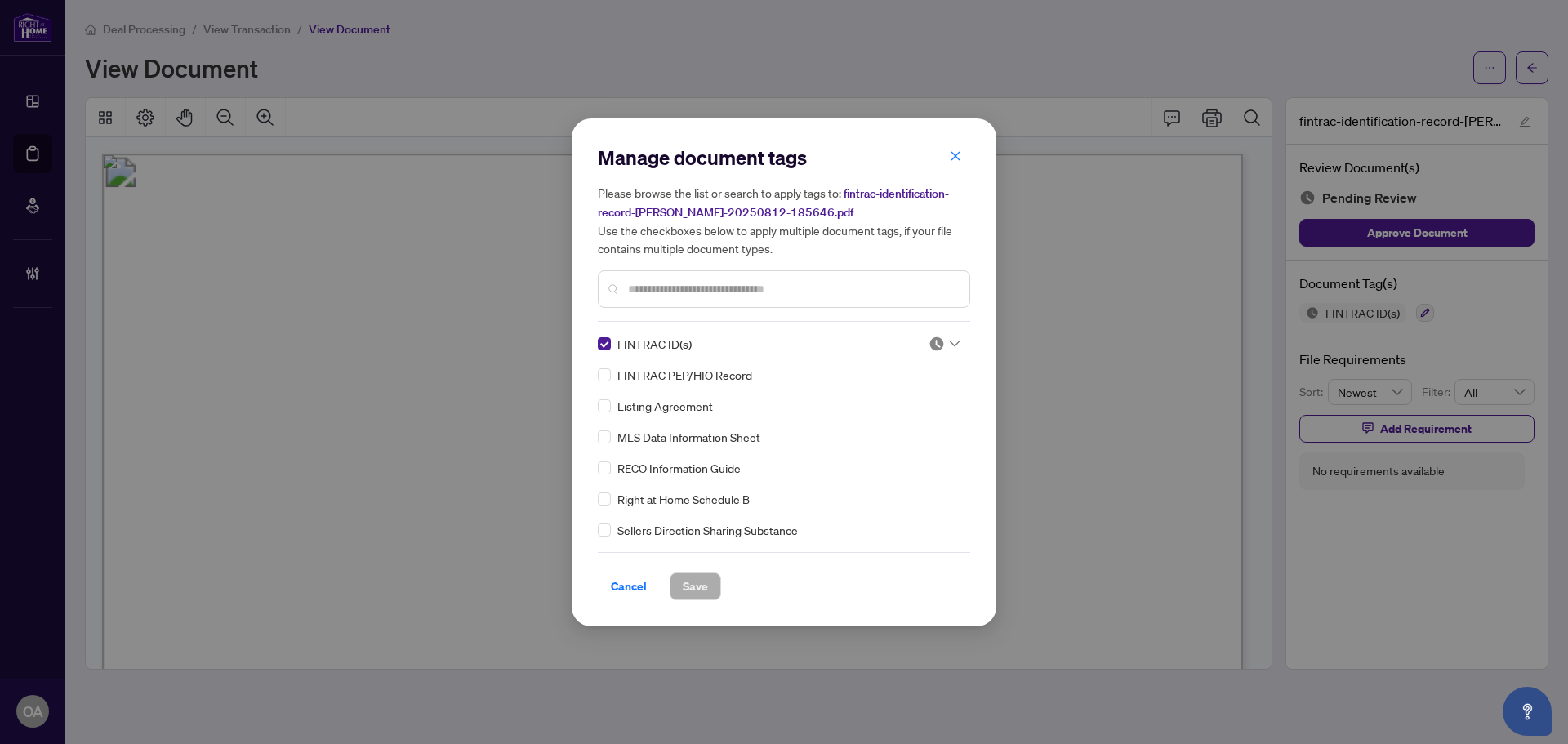
click at [951, 341] on icon at bounding box center [954, 343] width 10 height 7
click at [902, 423] on div "Approved" at bounding box center [890, 423] width 105 height 18
click at [698, 587] on span "Save" at bounding box center [695, 586] width 26 height 26
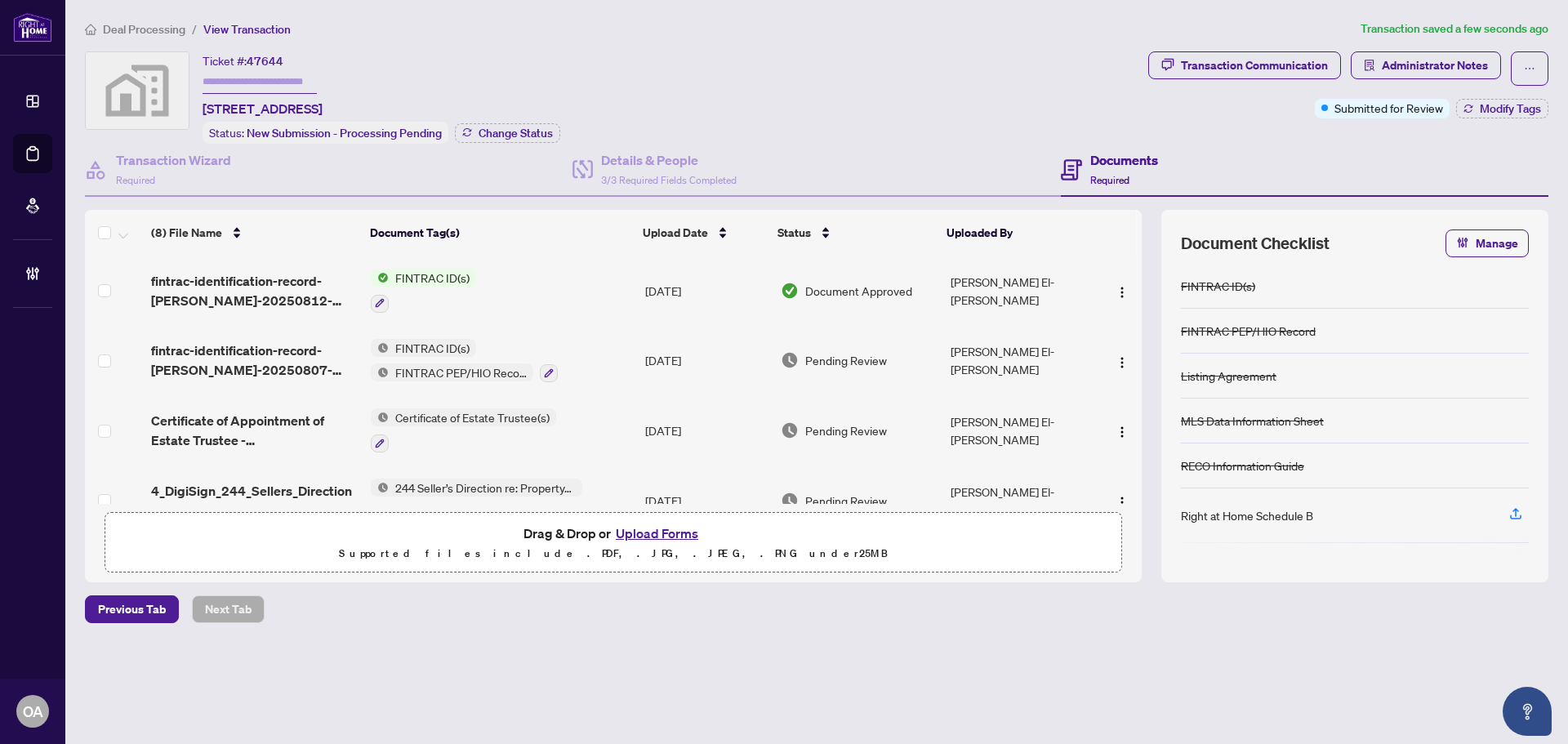
click at [271, 345] on span "fintrac-identification-record-michael-jeffreys-20250807-201612.pdf" at bounding box center [254, 360] width 207 height 39
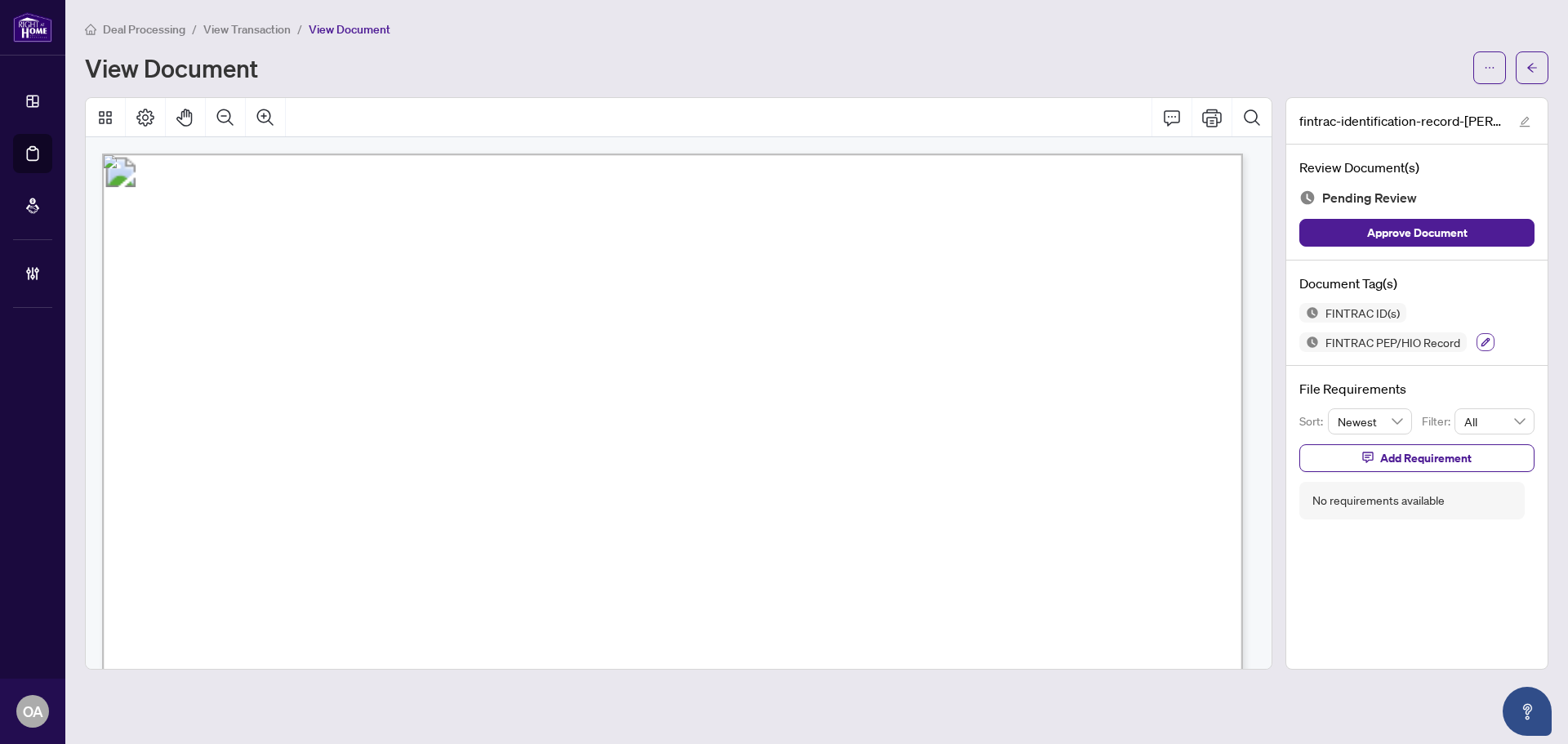
click at [1487, 346] on button "button" at bounding box center [1485, 341] width 18 height 18
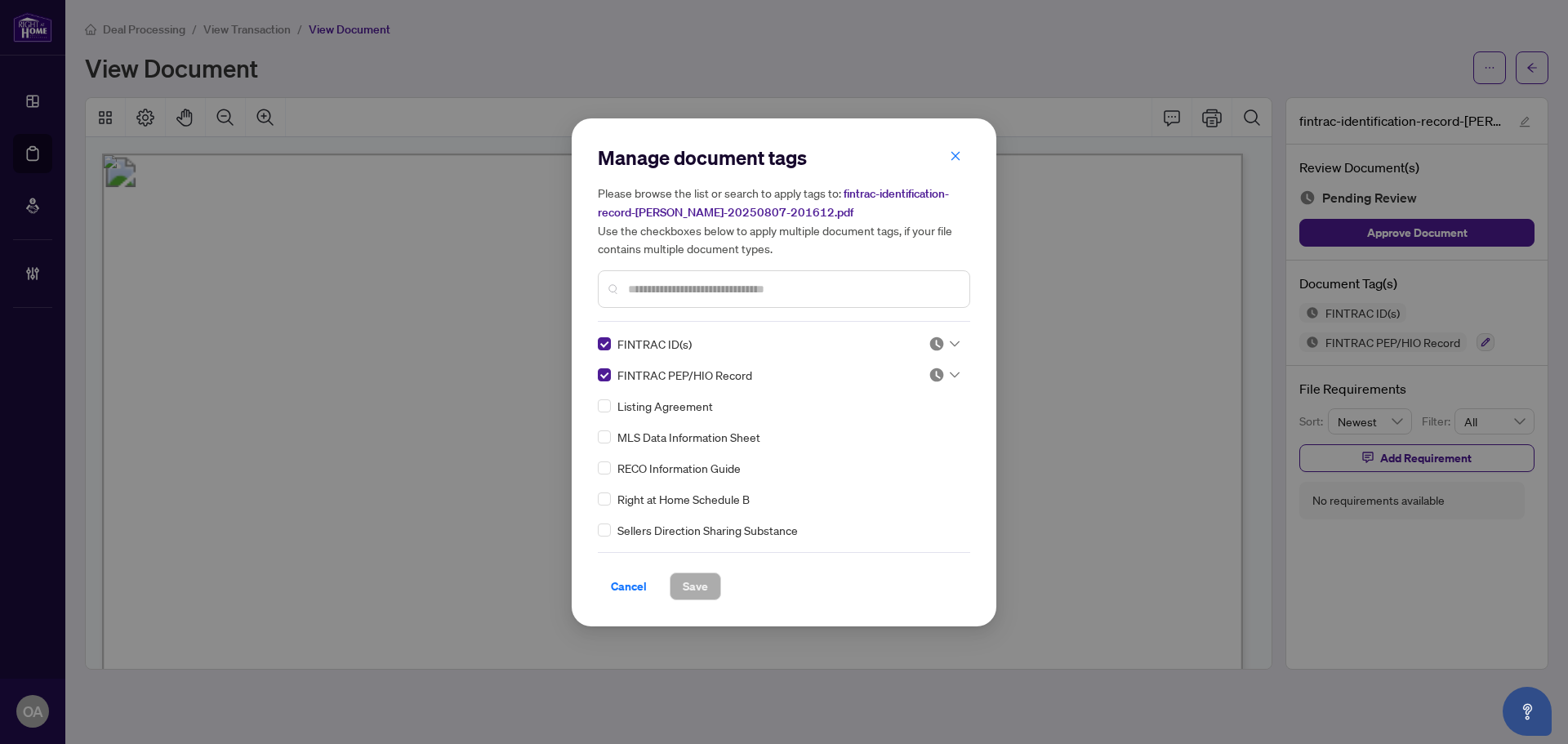
drag, startPoint x: 622, startPoint y: 579, endPoint x: 1406, endPoint y: 261, distance: 846.0
click at [624, 575] on span "Cancel" at bounding box center [629, 586] width 36 height 26
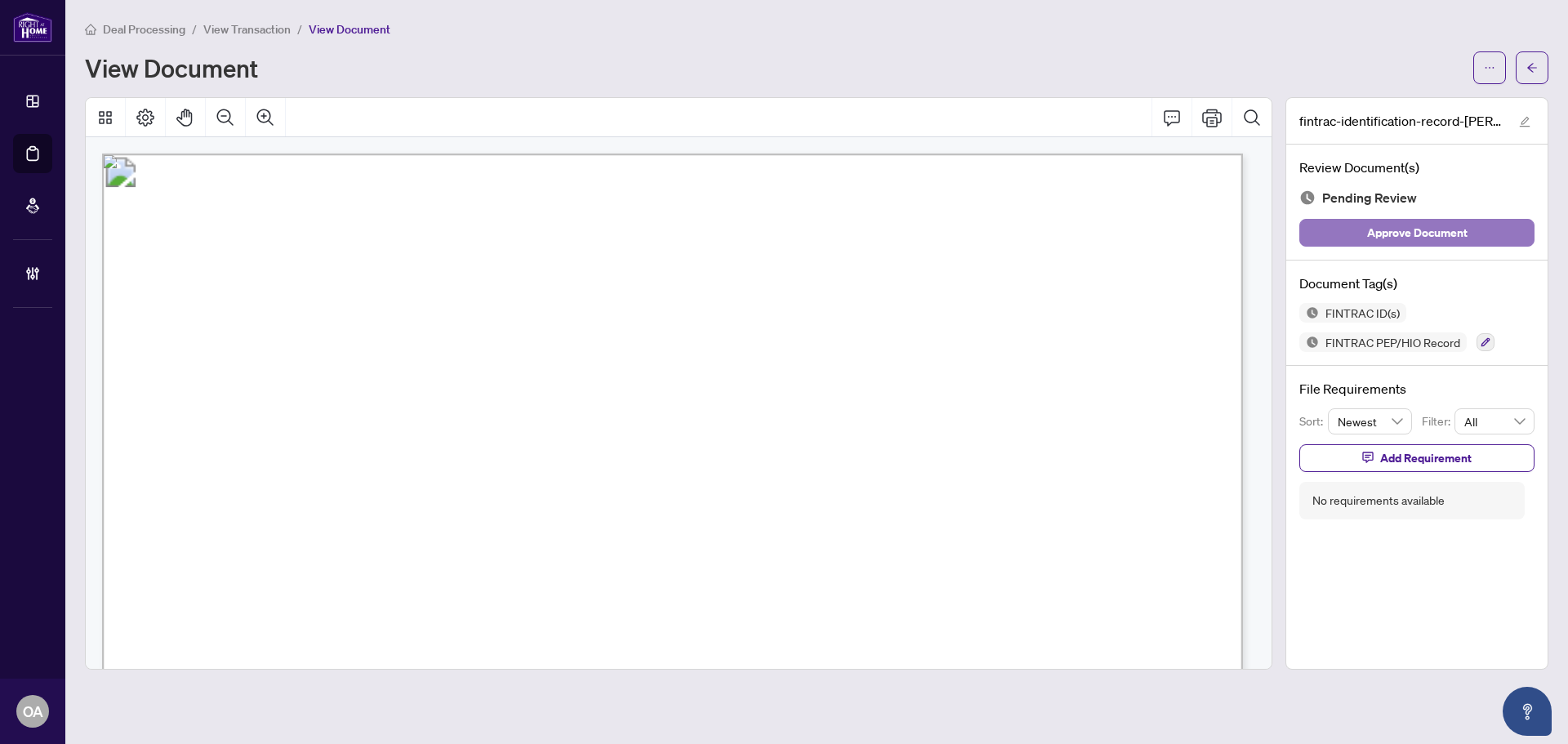
click at [1455, 227] on span "Approve Document" at bounding box center [1417, 232] width 100 height 26
click at [1476, 332] on div at bounding box center [1485, 341] width 18 height 20
click at [1479, 336] on button "button" at bounding box center [1485, 341] width 18 height 18
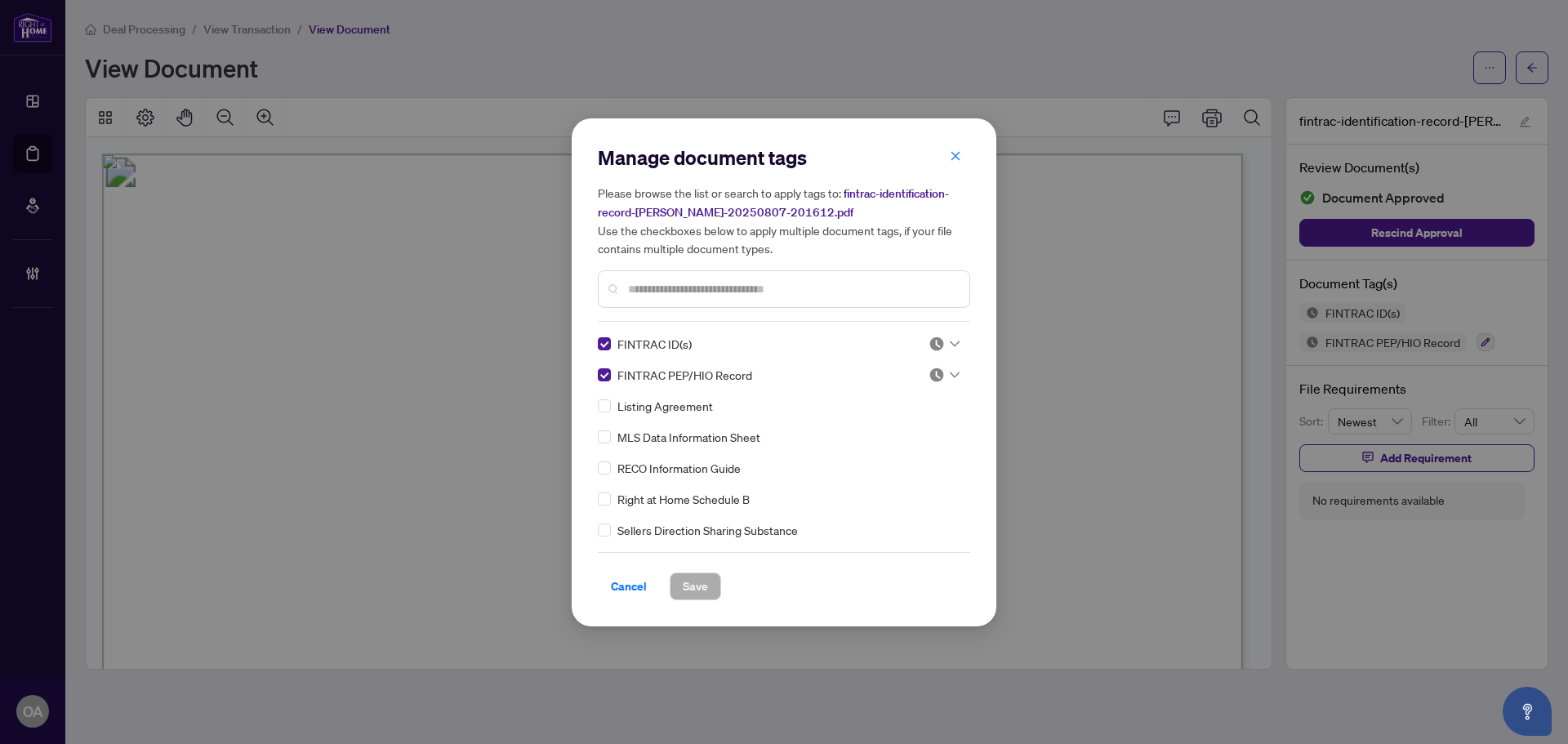
click at [955, 344] on div "FINTRAC ID(s) FINTRAC PEP/HIO Record Listing Agreement MLS Data Information She…" at bounding box center [784, 437] width 372 height 204
click at [950, 342] on icon at bounding box center [954, 343] width 10 height 7
click at [912, 419] on div "Approved" at bounding box center [890, 423] width 105 height 18
click at [950, 368] on div at bounding box center [944, 374] width 31 height 16
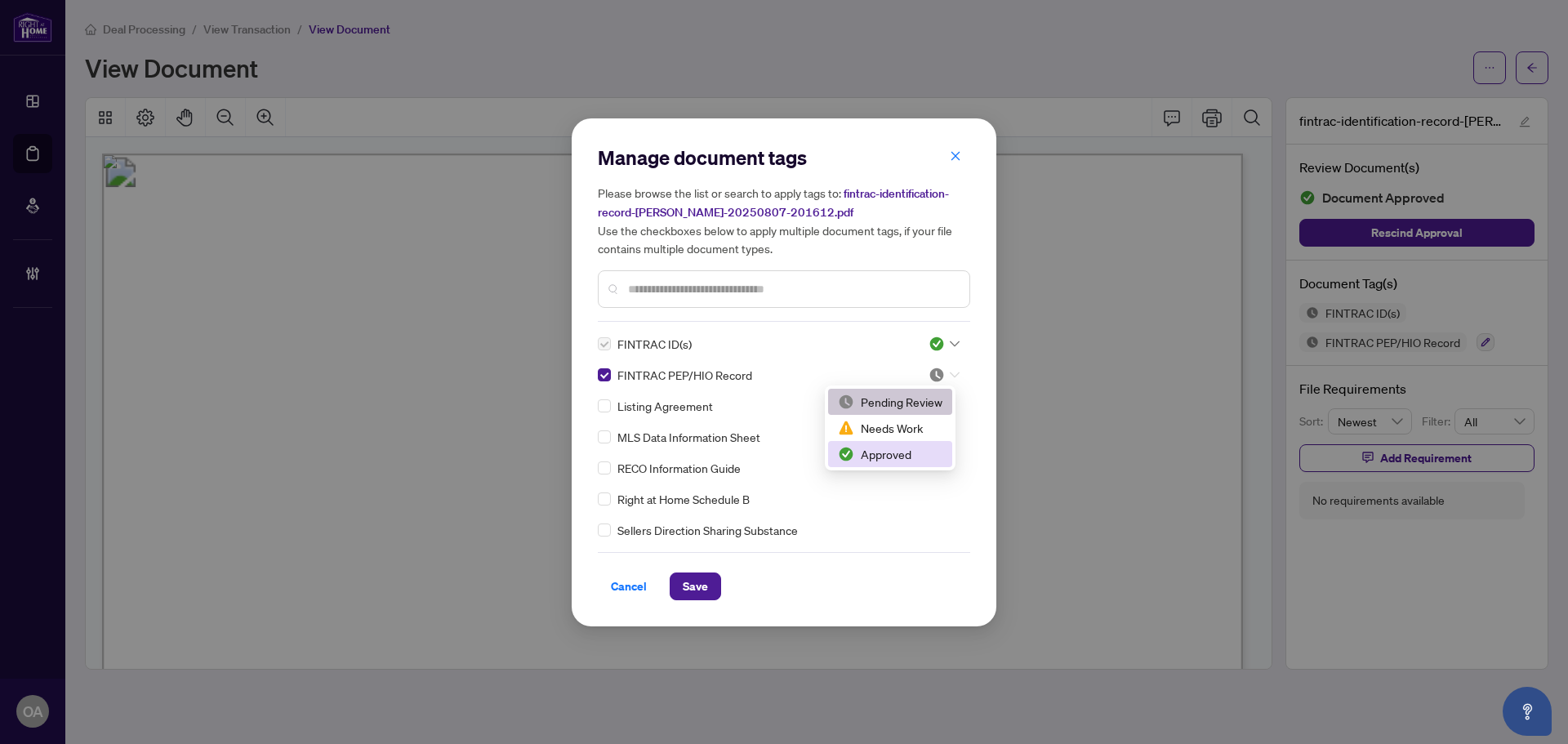
drag, startPoint x: 903, startPoint y: 457, endPoint x: 858, endPoint y: 382, distance: 87.5
click at [903, 452] on div "Approved" at bounding box center [890, 453] width 105 height 18
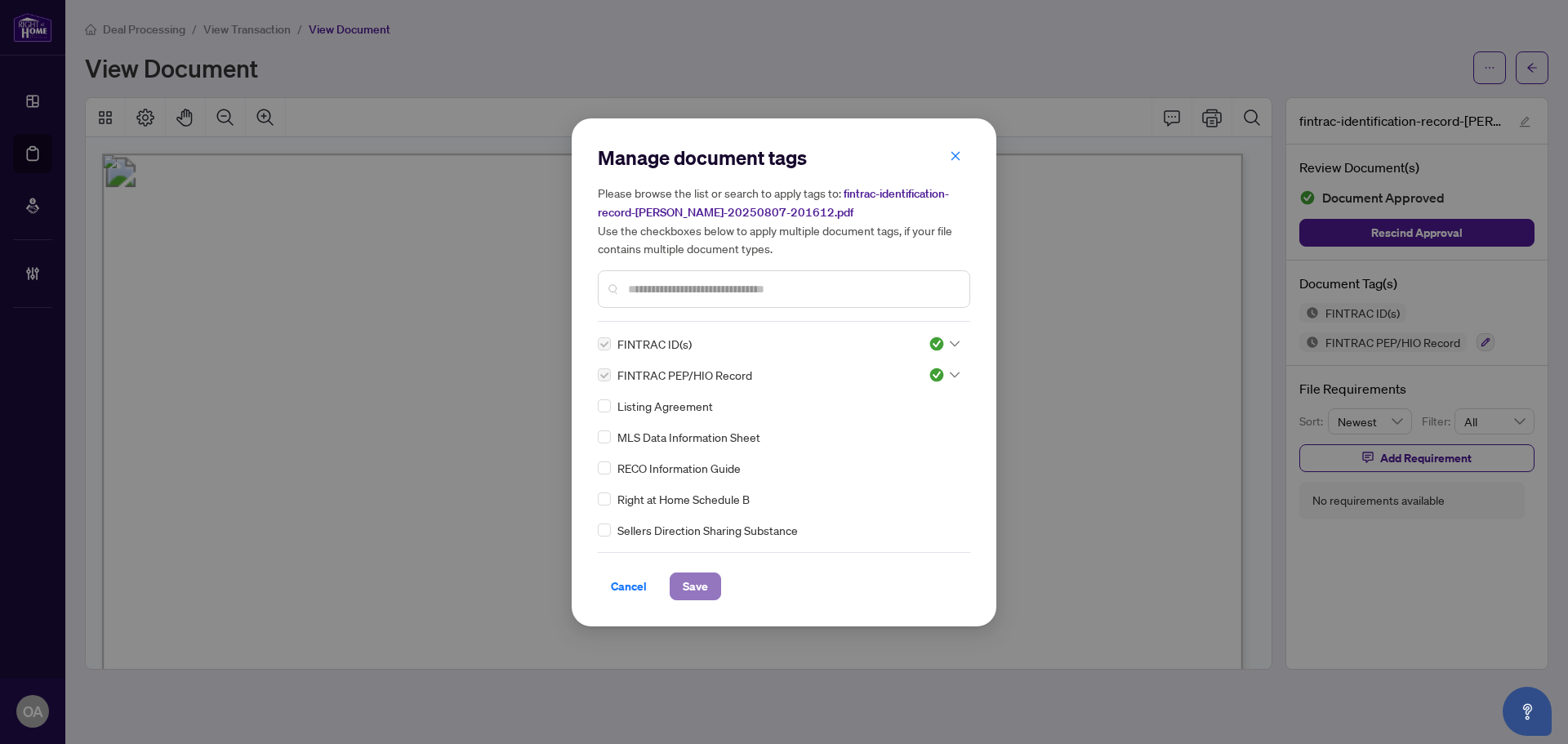
click at [694, 587] on span "Save" at bounding box center [695, 586] width 26 height 26
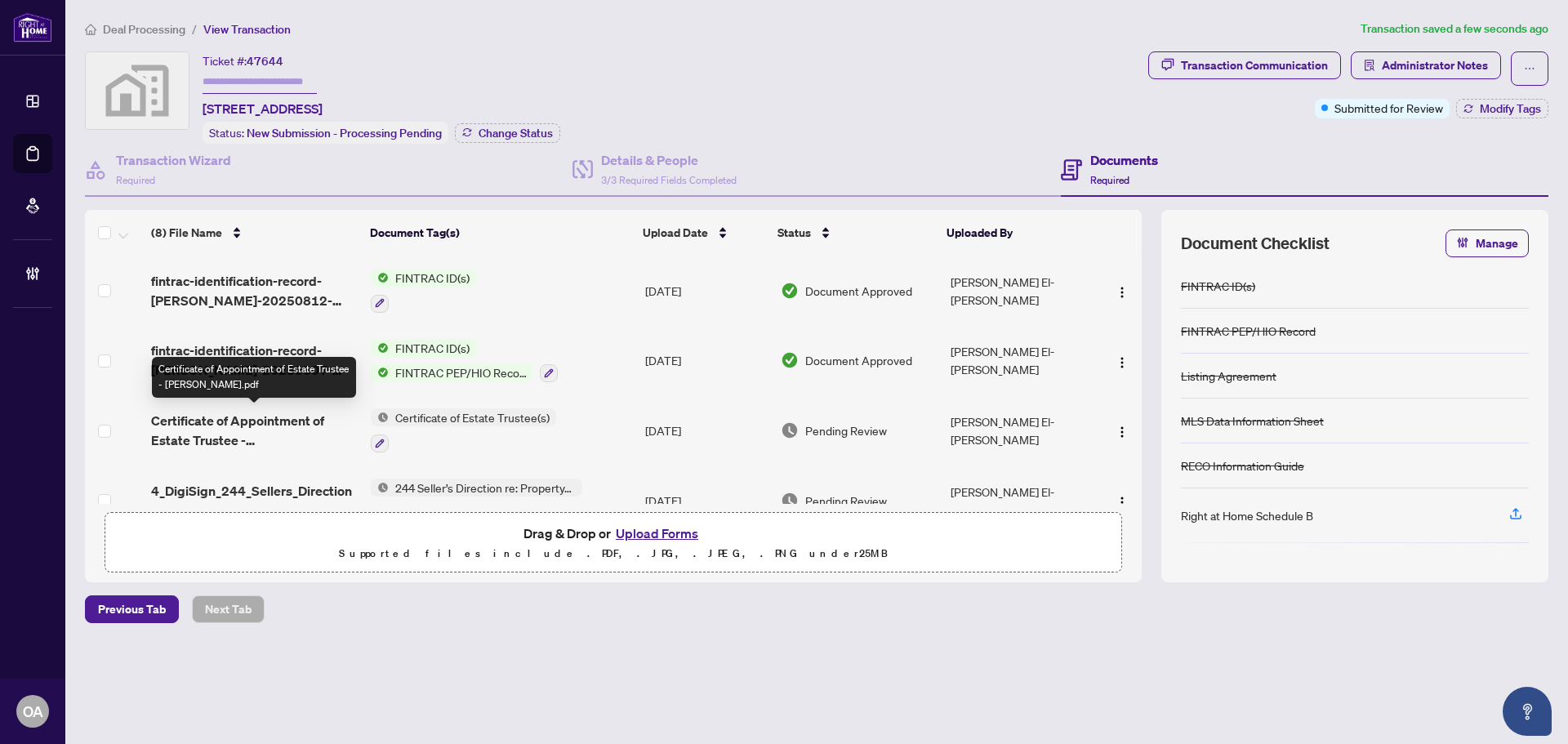
click at [274, 424] on span "Certificate of Appointment of Estate Trustee - Roland Leigh Jeffreys.pdf" at bounding box center [254, 429] width 207 height 39
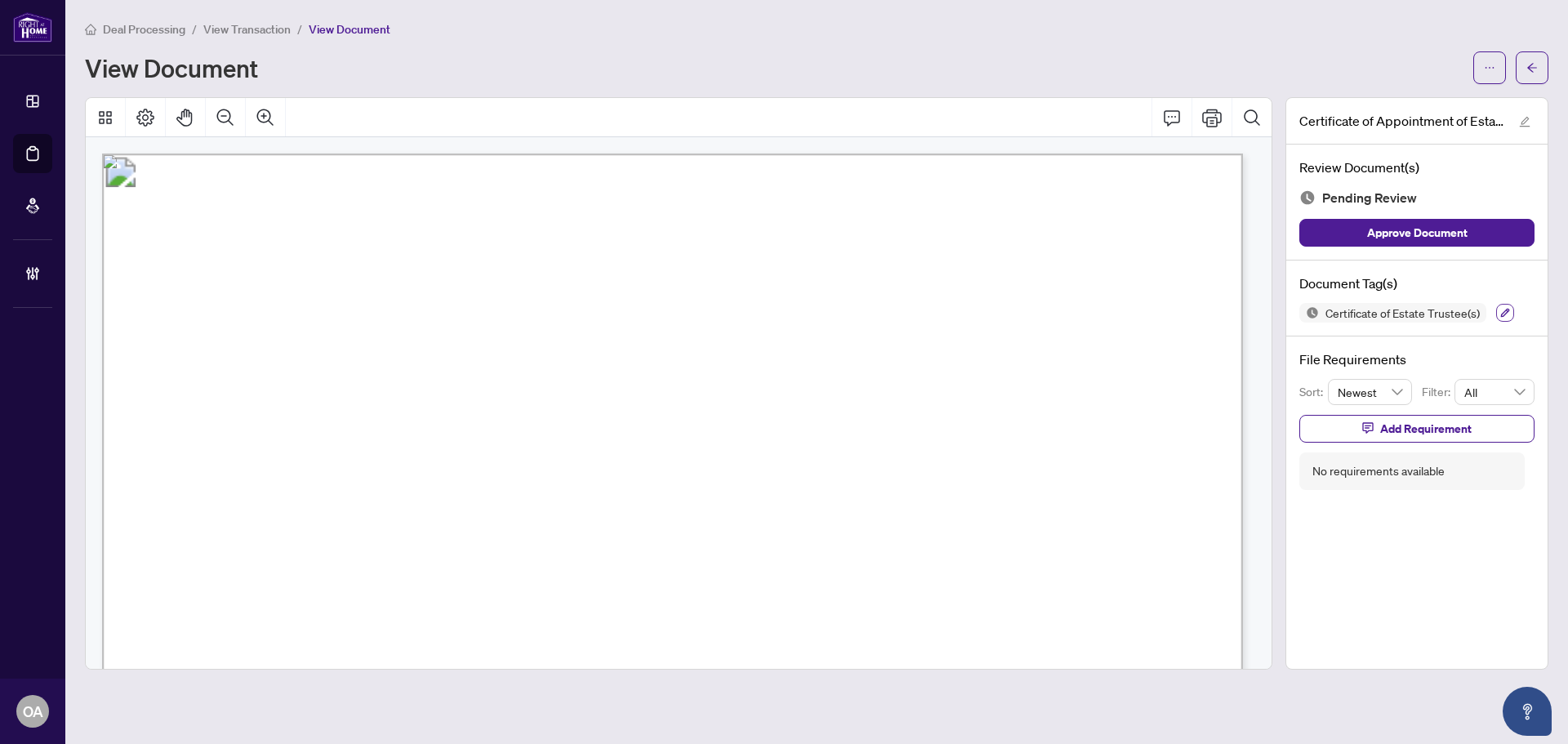
click at [1500, 312] on icon "button" at bounding box center [1505, 313] width 10 height 10
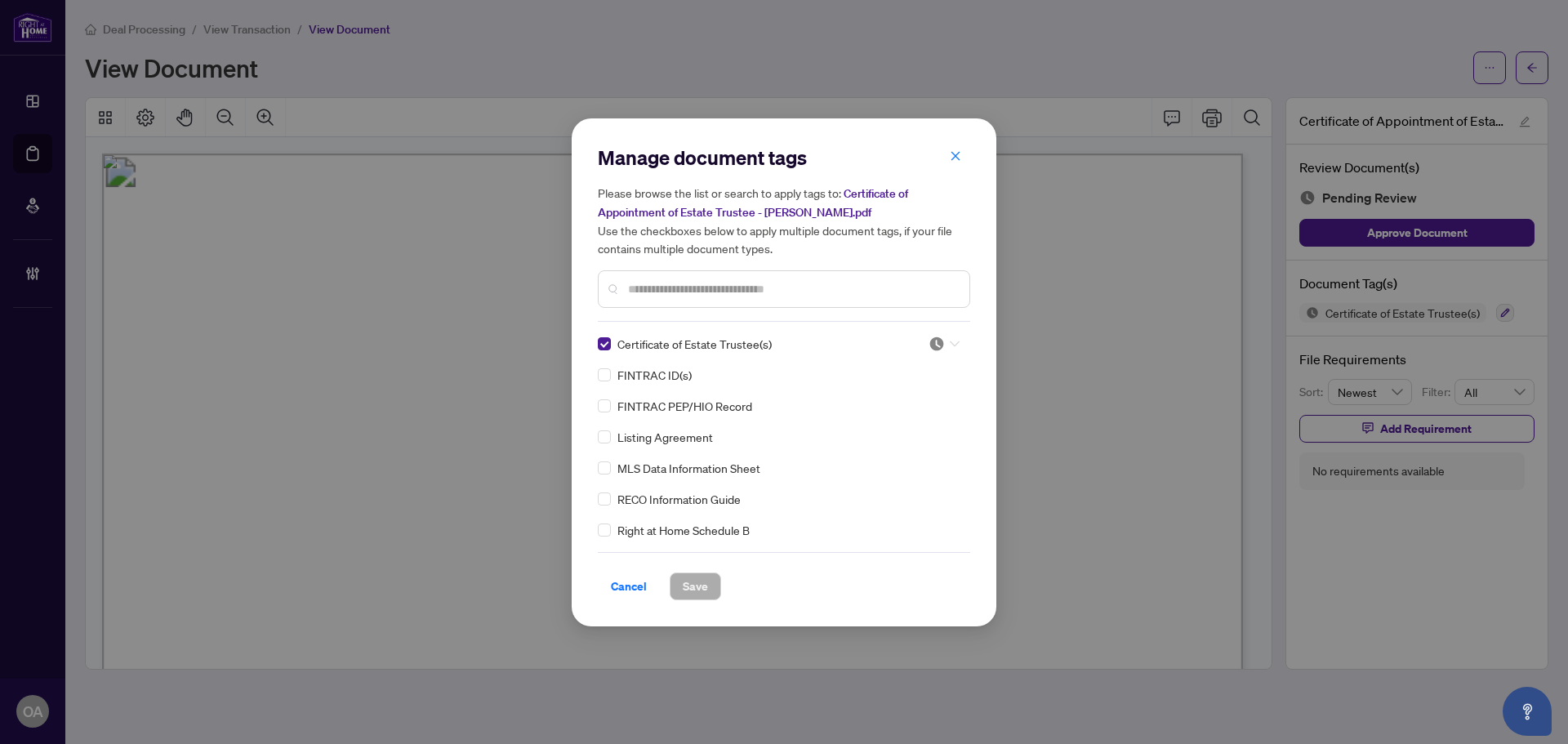
click at [951, 346] on div at bounding box center [944, 343] width 31 height 16
click at [909, 426] on div "Approved" at bounding box center [890, 423] width 105 height 18
click at [689, 579] on span "Save" at bounding box center [695, 586] width 26 height 26
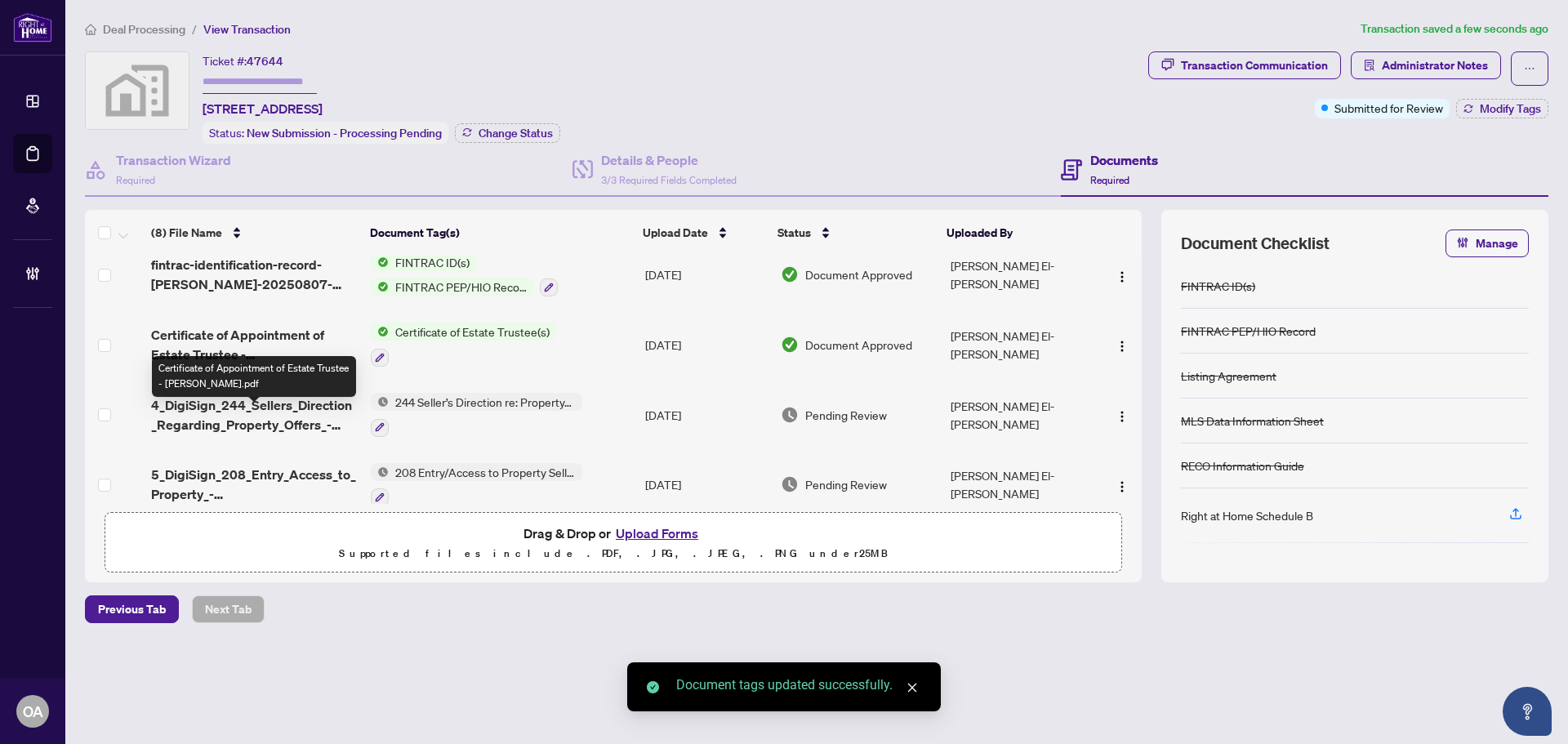
scroll to position [163, 0]
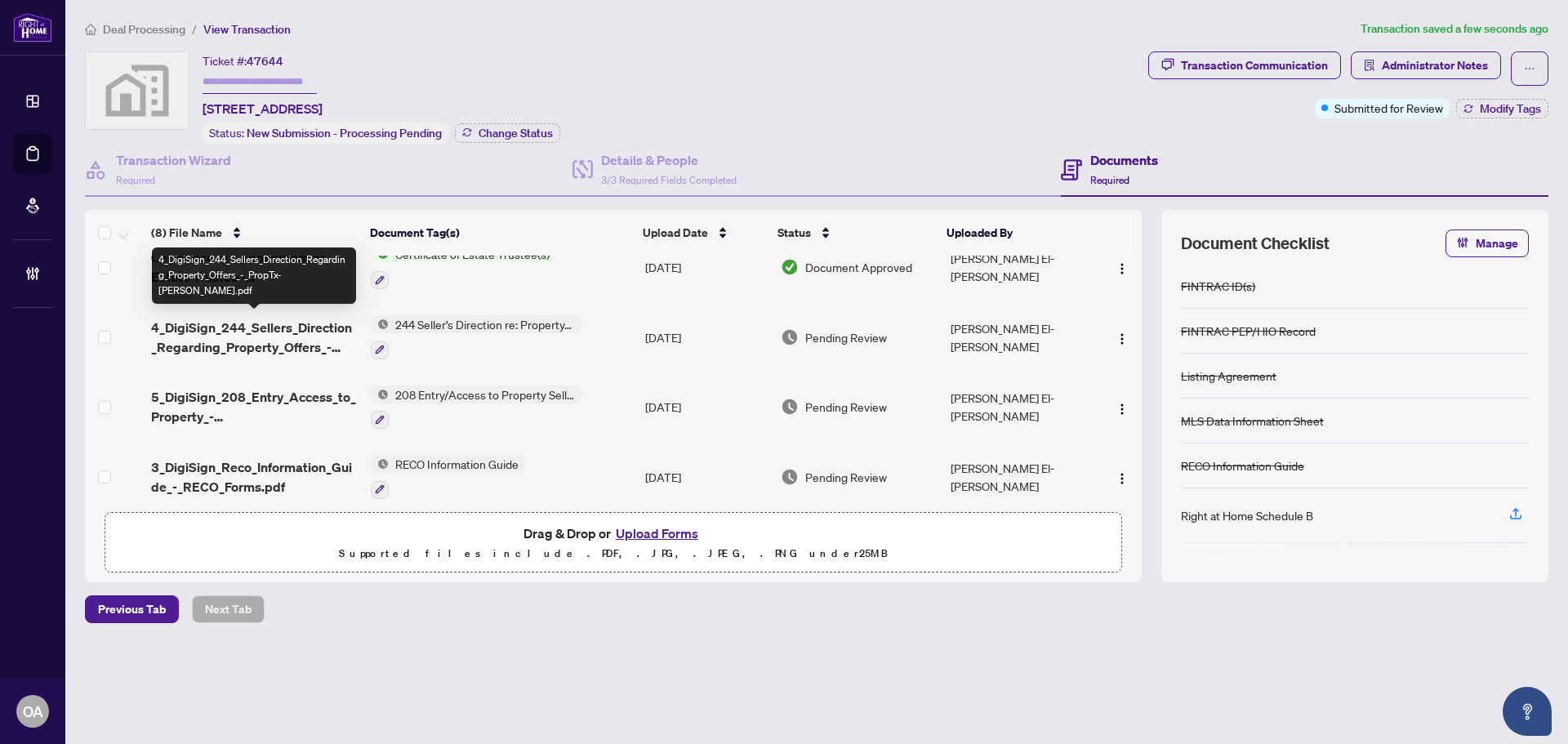
click at [296, 325] on span "4_DigiSign_244_Sellers_Direction_Regarding_Property_Offers_-_PropTx-OREA.pdf" at bounding box center [254, 337] width 207 height 39
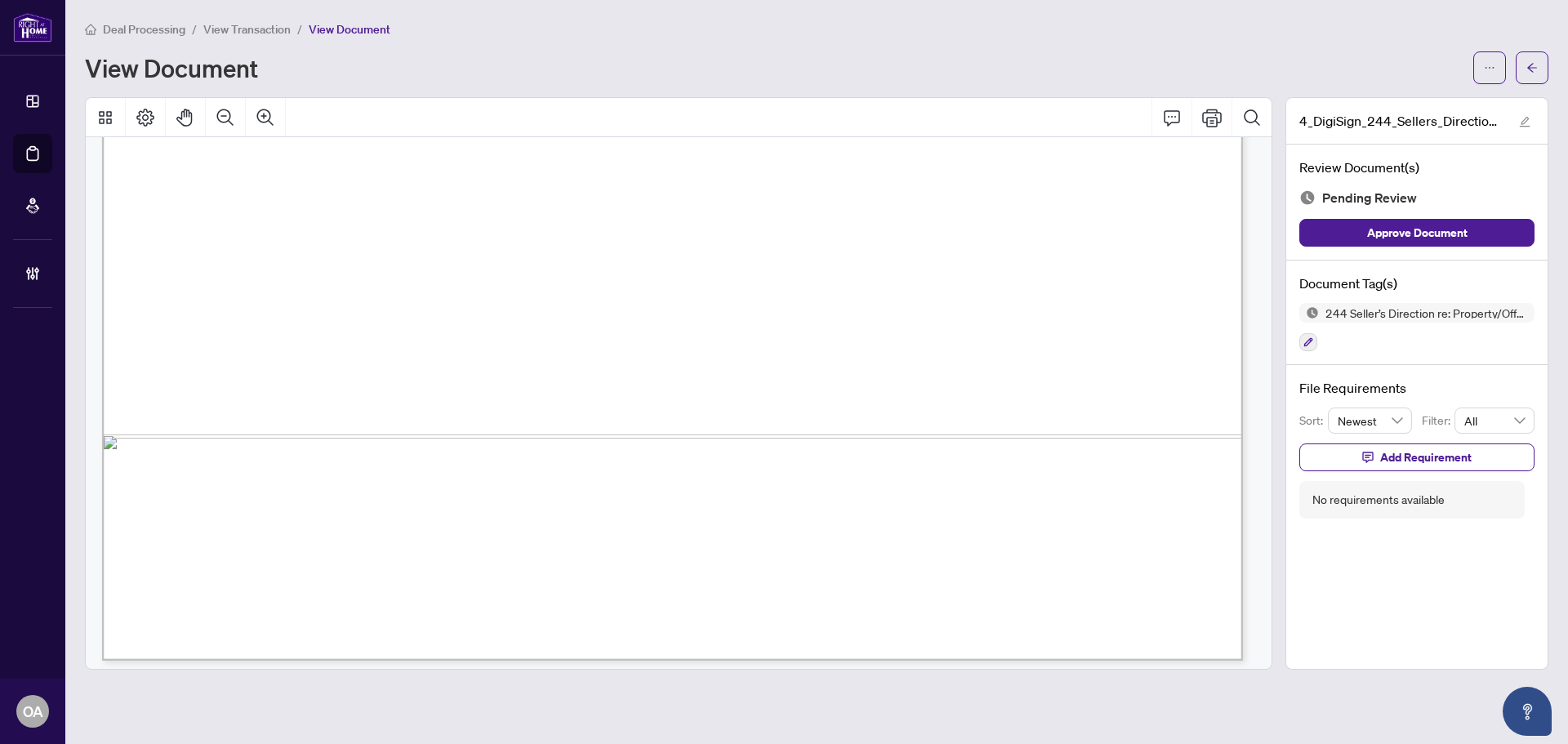
scroll to position [977, 0]
click at [1306, 341] on icon "button" at bounding box center [1308, 341] width 10 height 10
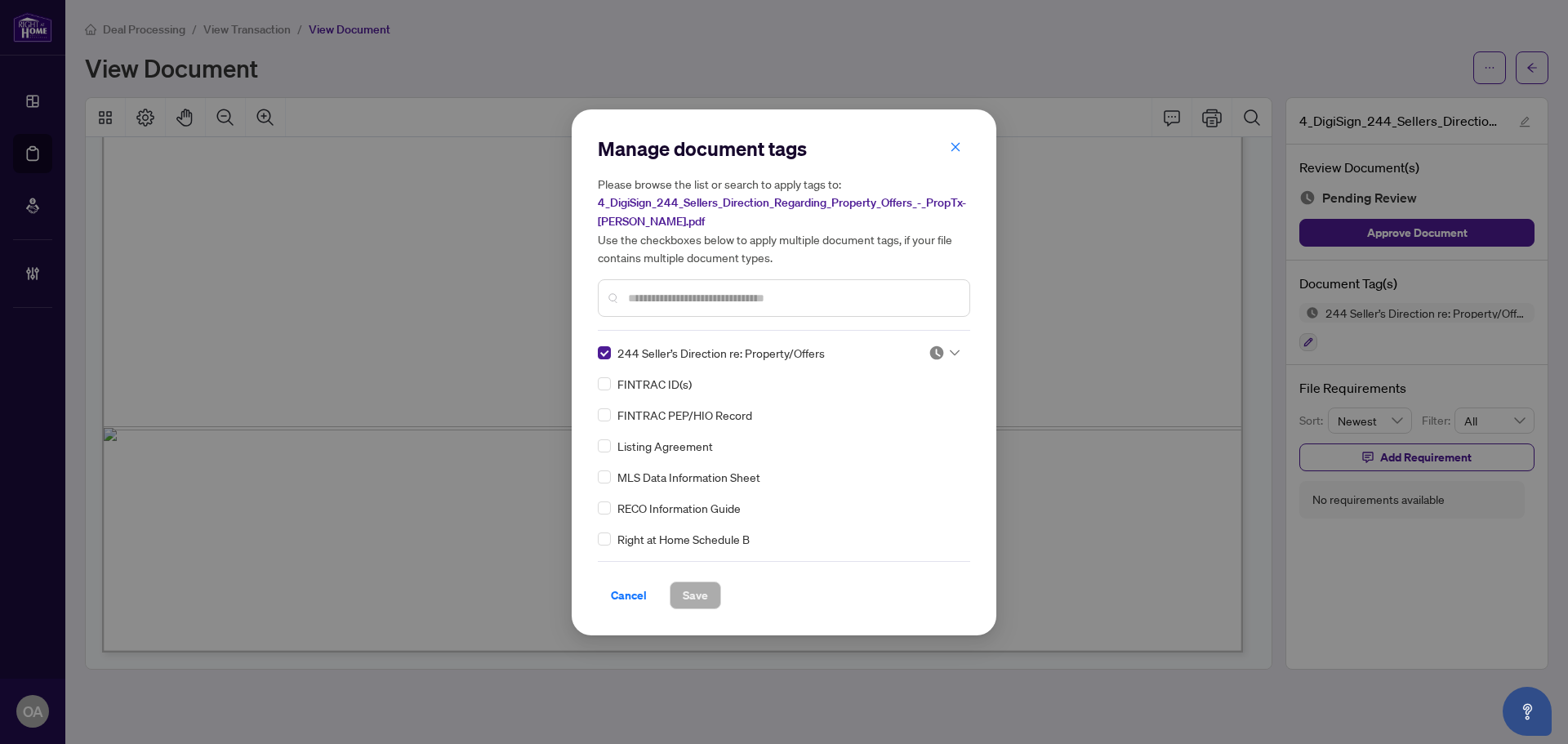
click at [950, 346] on div at bounding box center [944, 352] width 31 height 16
click at [904, 435] on div "Approved" at bounding box center [890, 431] width 105 height 18
drag, startPoint x: 698, startPoint y: 594, endPoint x: 821, endPoint y: 512, distance: 147.8
click at [697, 594] on span "Save" at bounding box center [695, 594] width 26 height 26
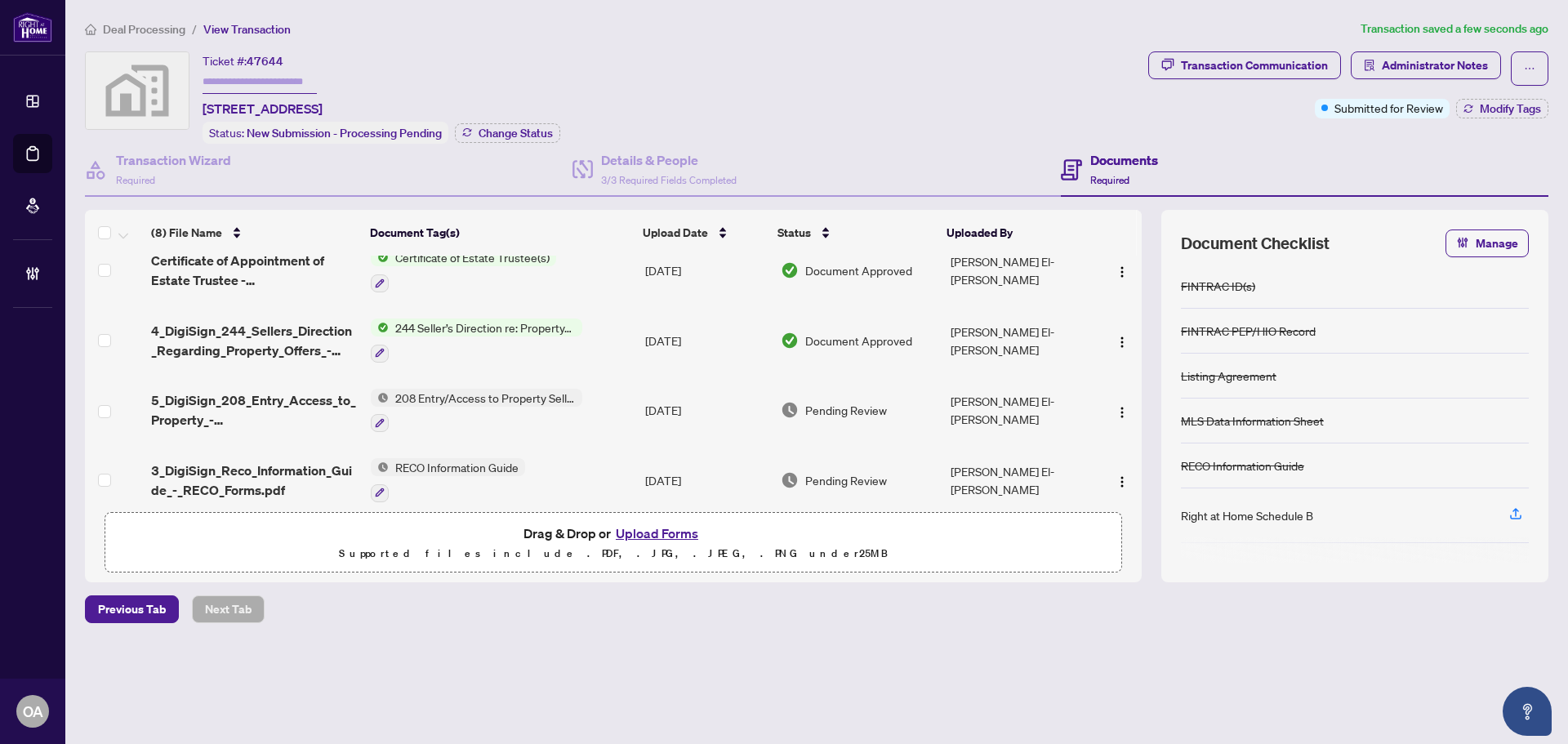
scroll to position [163, 0]
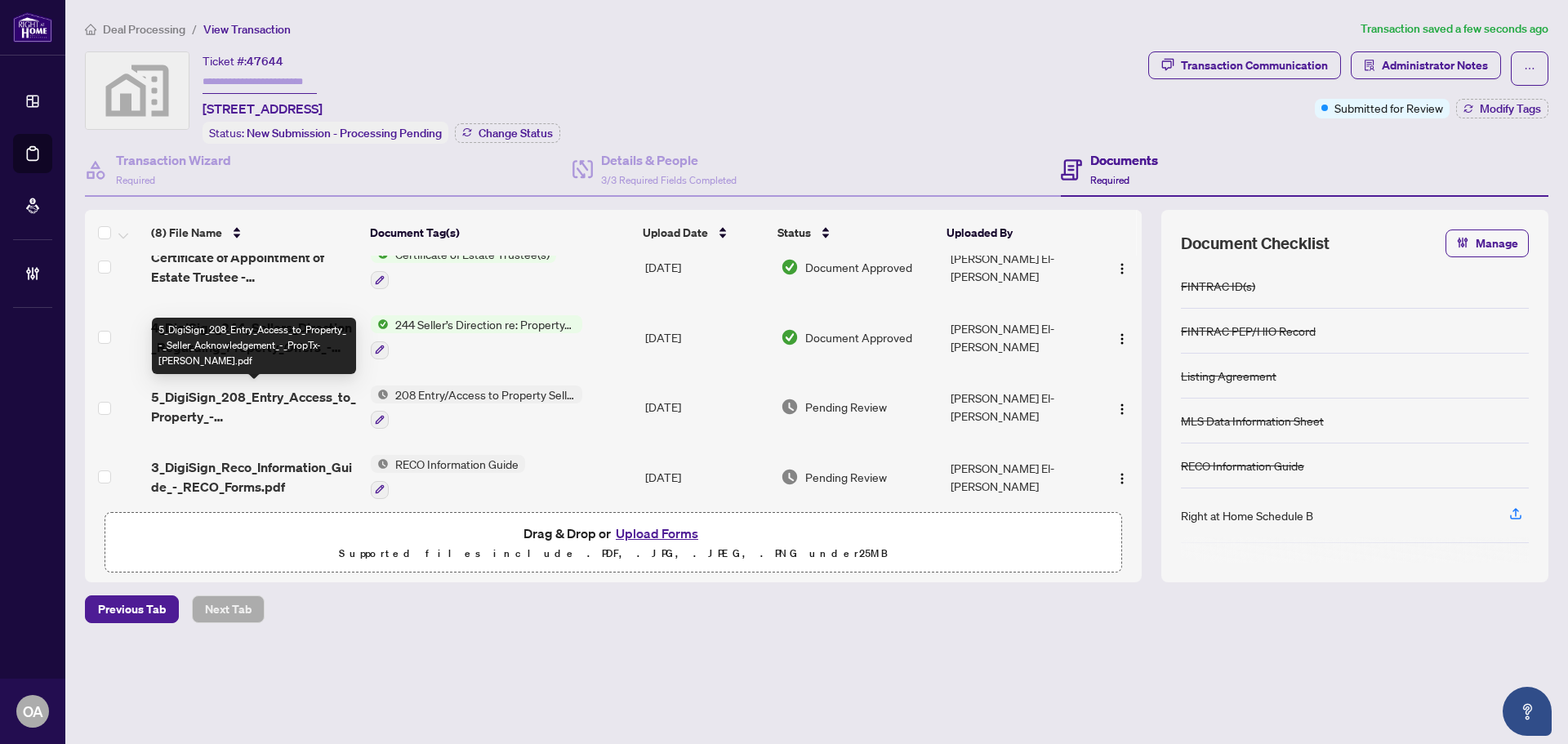
click at [269, 390] on span "5_DigiSign_208_Entry_Access_to_Property_-_Seller_Acknowledgement_-_PropTx-OREA.…" at bounding box center [254, 406] width 207 height 39
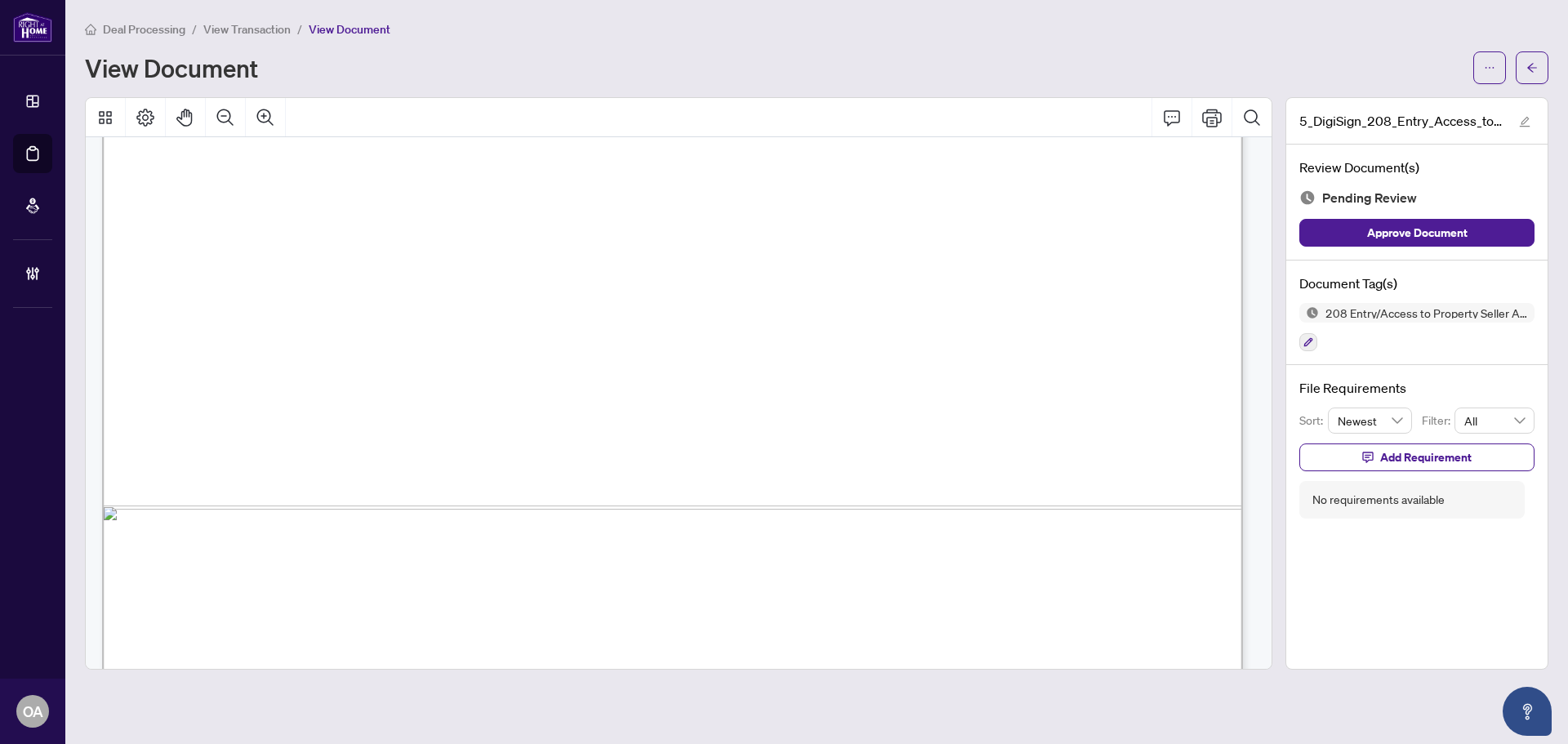
scroll to position [977, 0]
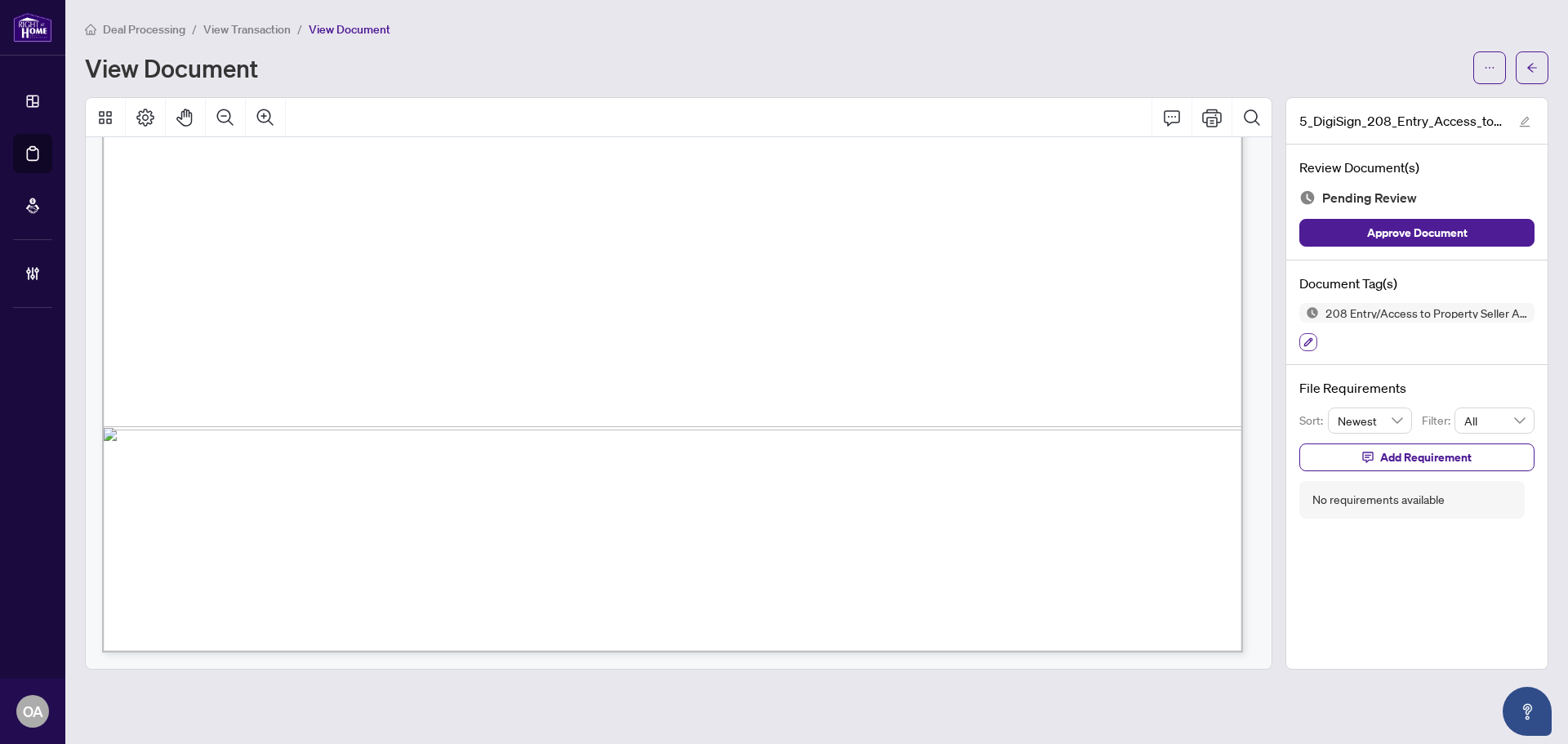
click at [1316, 343] on button "button" at bounding box center [1308, 341] width 18 height 18
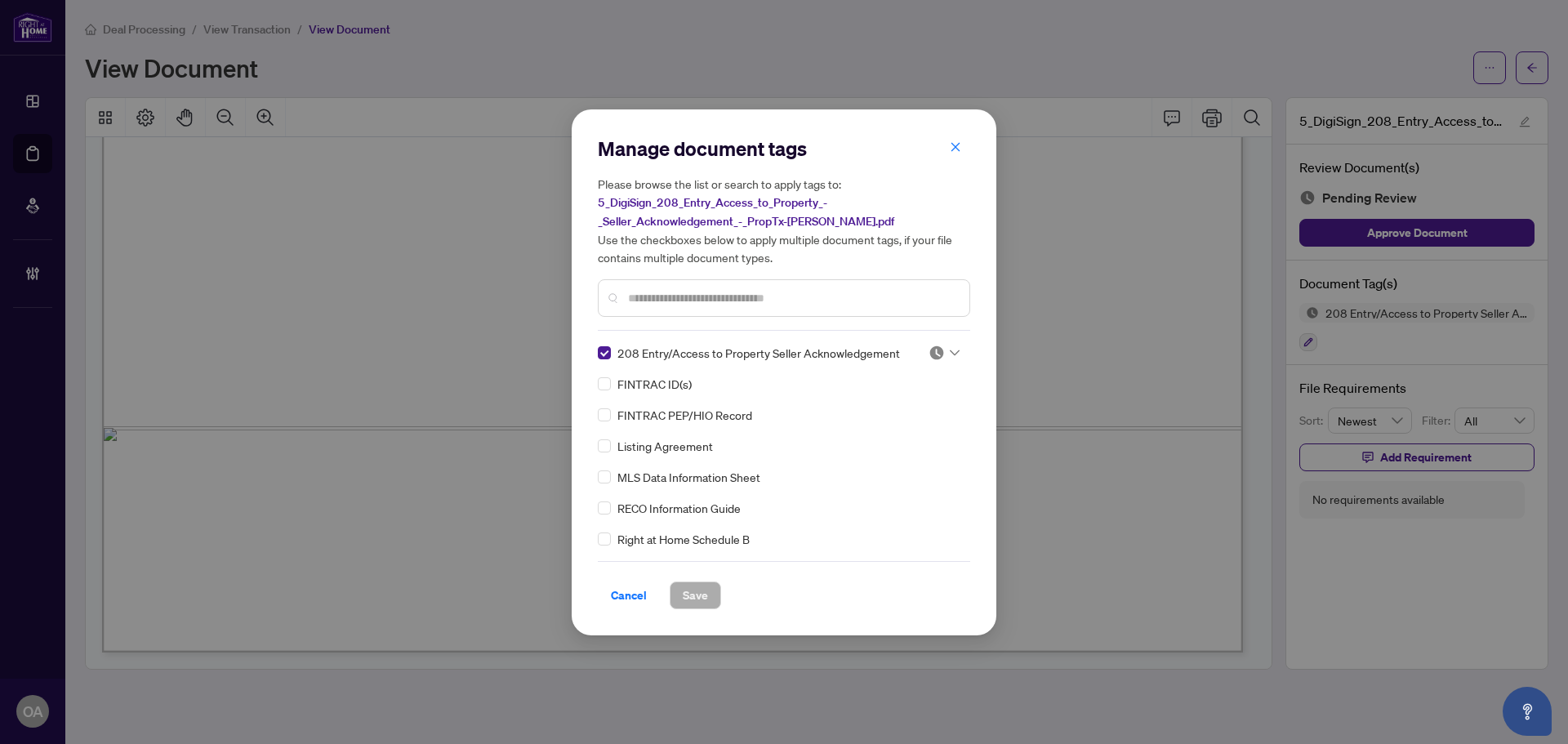
click at [950, 354] on icon at bounding box center [954, 352] width 10 height 7
click at [878, 427] on div "Approved" at bounding box center [890, 431] width 105 height 18
click at [701, 589] on span "Save" at bounding box center [695, 594] width 26 height 26
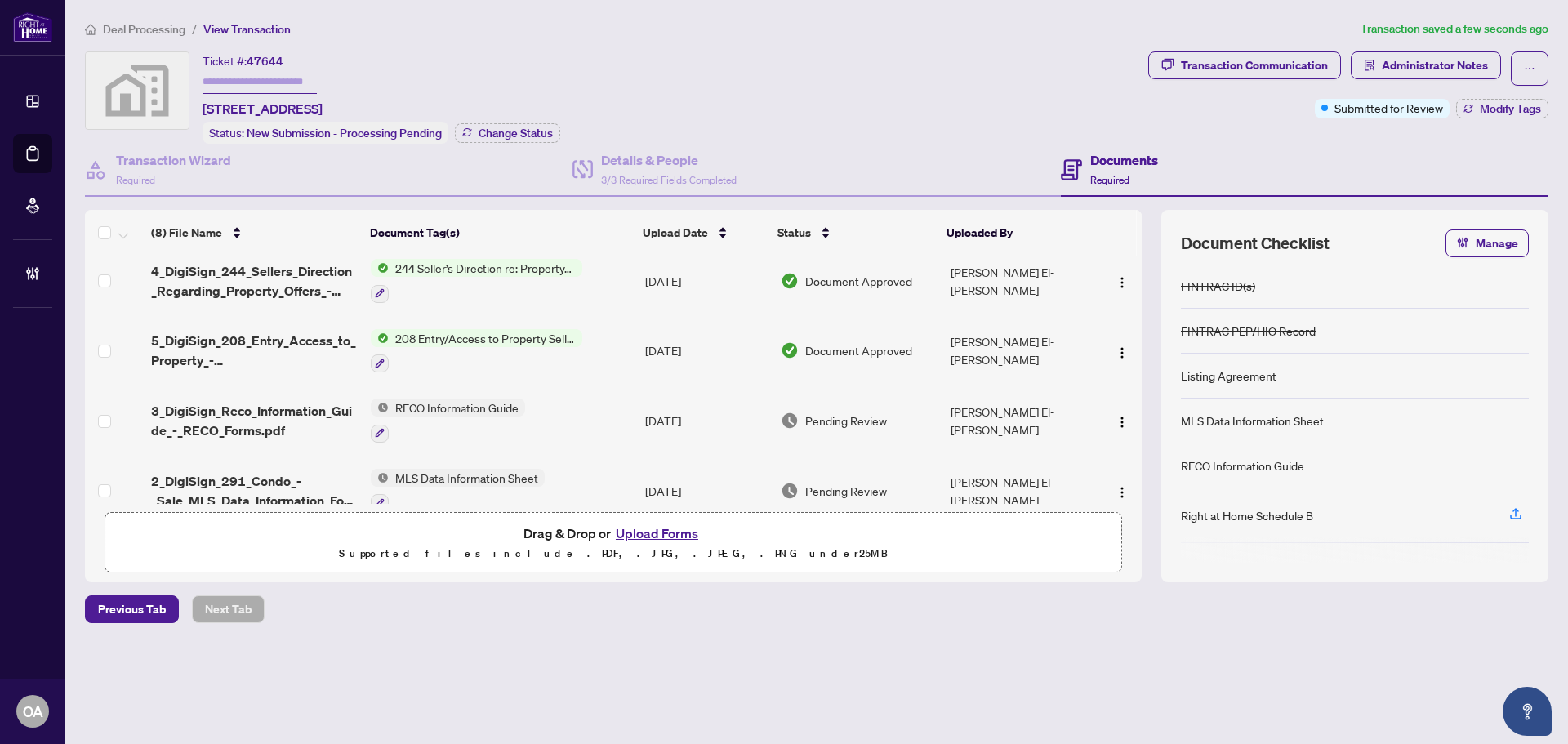
scroll to position [245, 0]
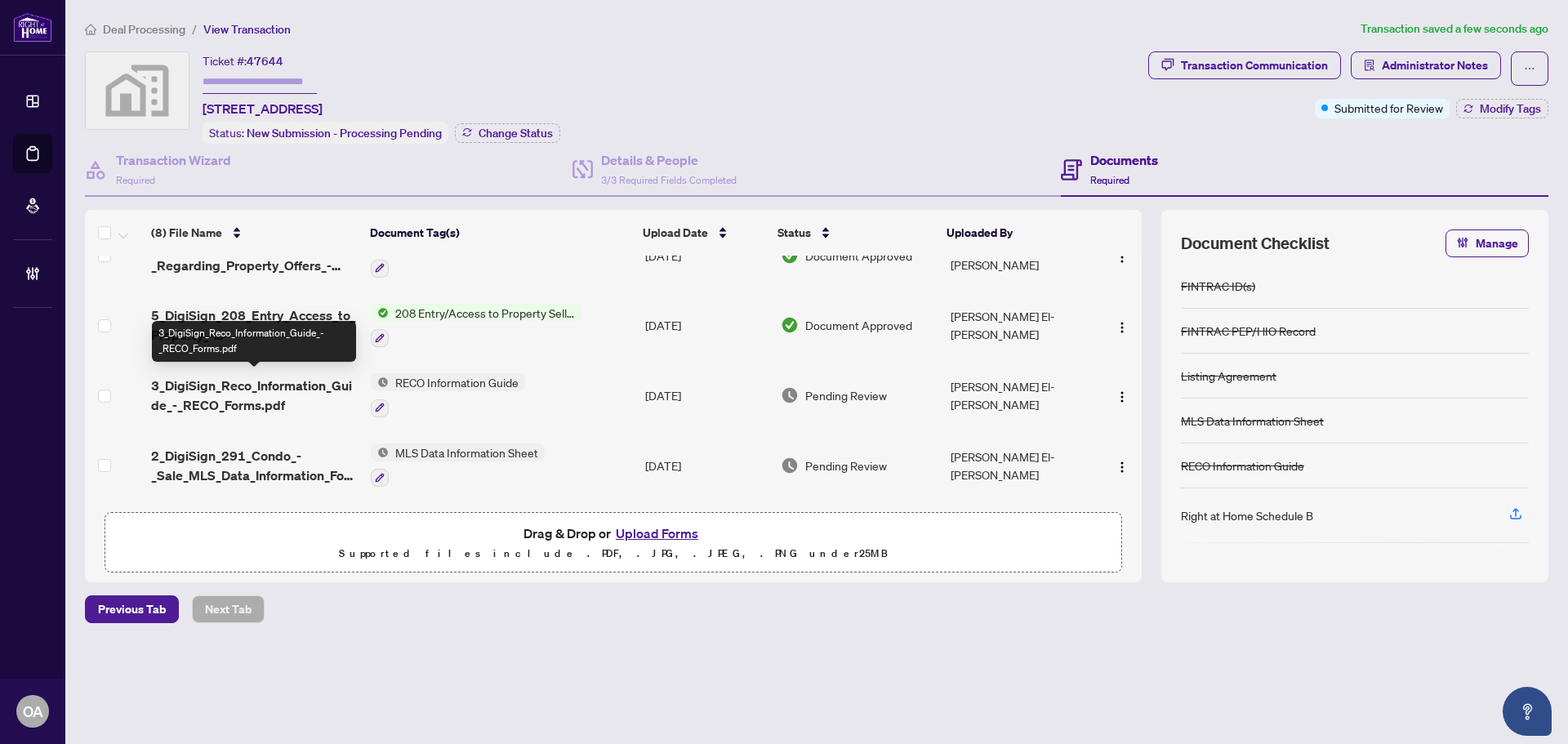
click at [274, 393] on span "3_DigiSign_Reco_Information_Guide_-_RECO_Forms.pdf" at bounding box center [254, 395] width 207 height 39
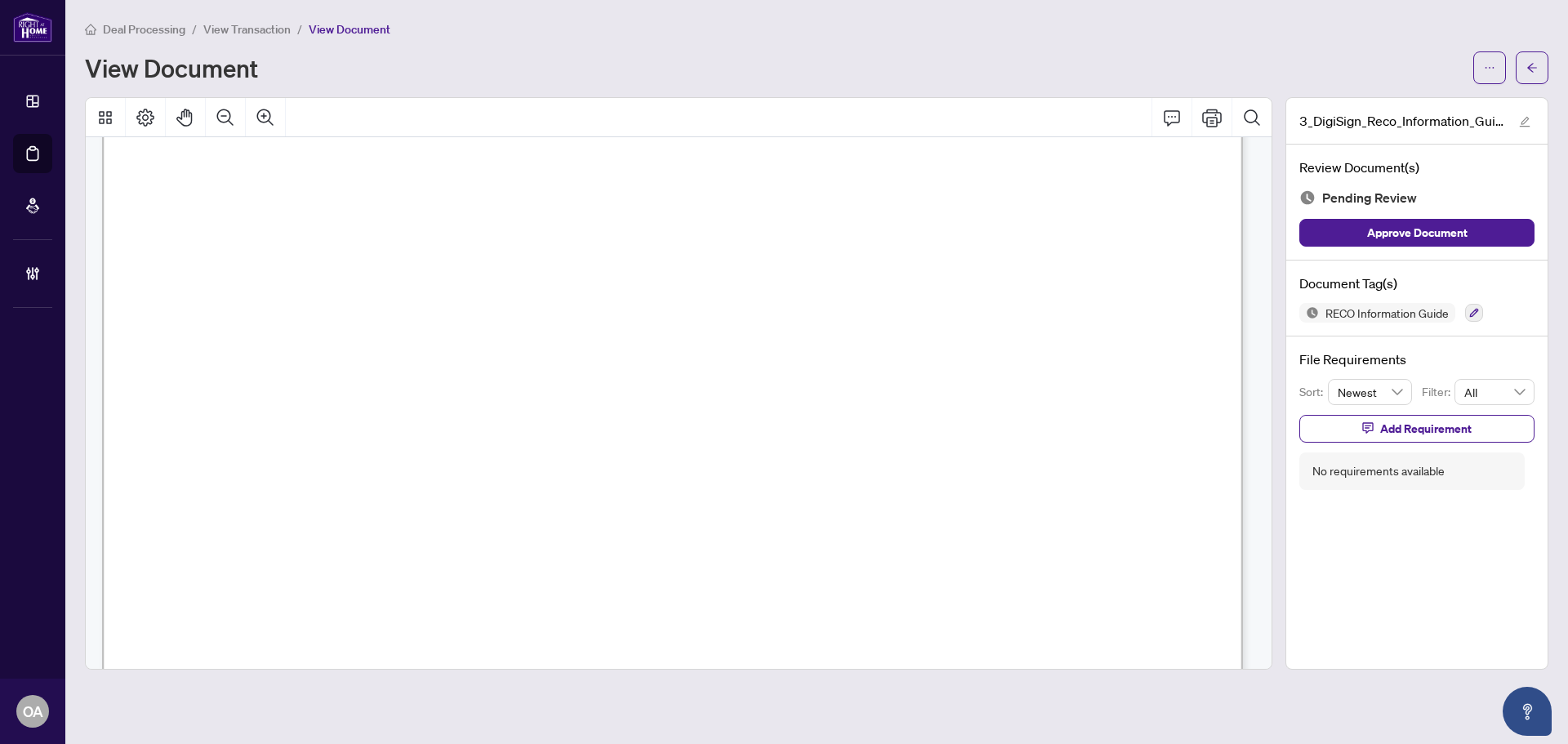
scroll to position [18400, 0]
click at [1478, 315] on icon "button" at bounding box center [1474, 313] width 10 height 10
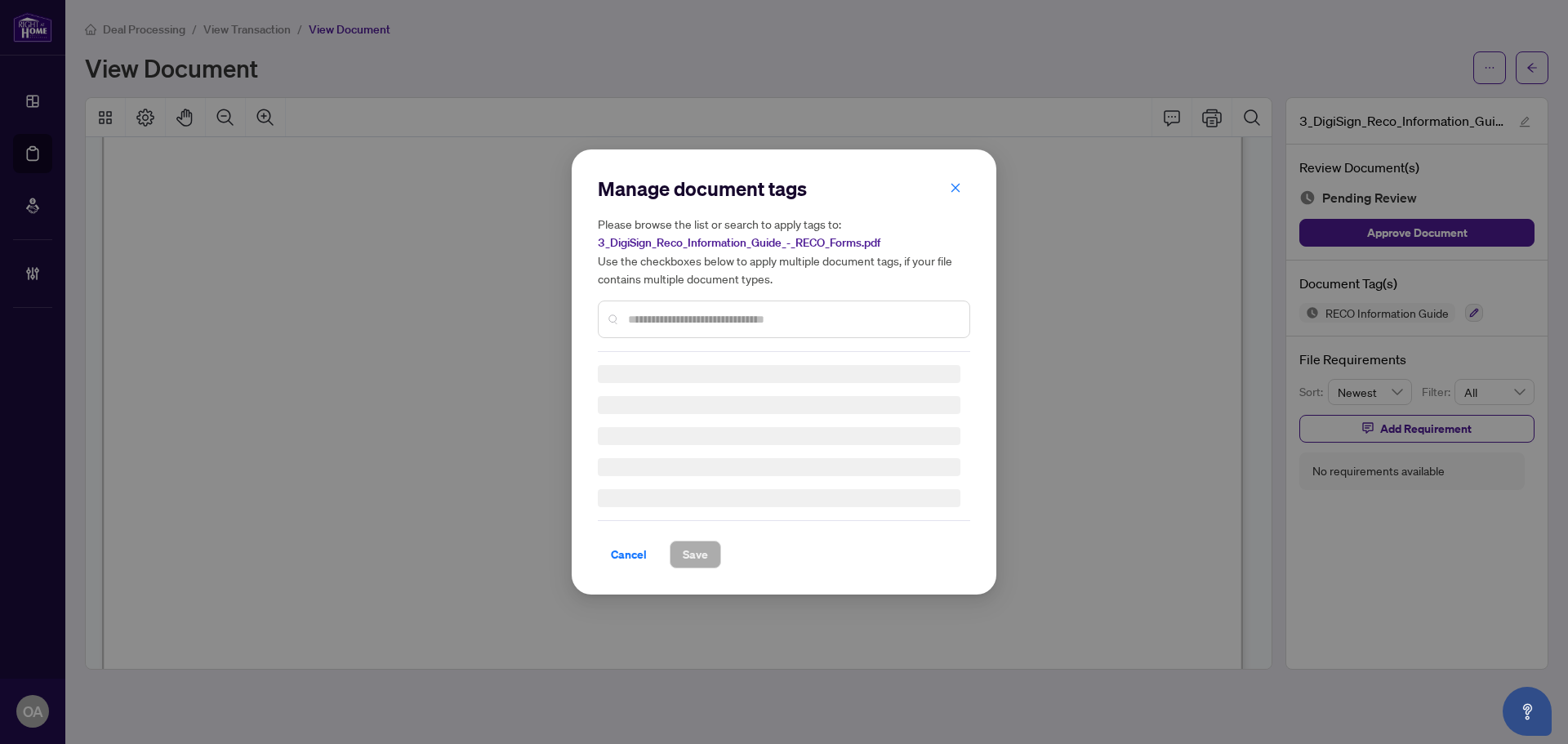
click at [672, 312] on input "text" at bounding box center [792, 319] width 328 height 18
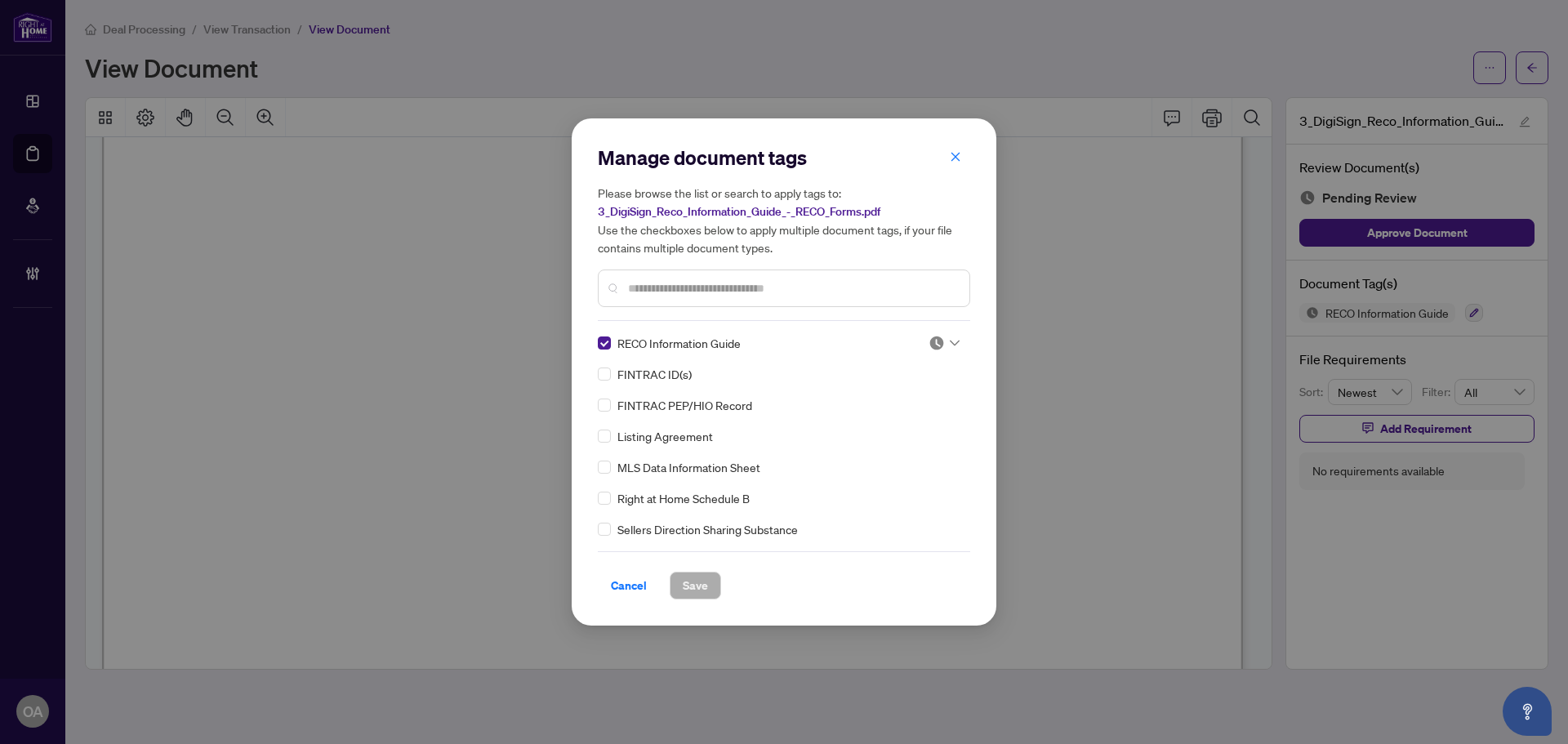
click at [951, 342] on icon at bounding box center [954, 342] width 10 height 7
click at [911, 421] on div "Approved" at bounding box center [890, 423] width 105 height 18
click at [686, 585] on span "Save" at bounding box center [695, 585] width 26 height 26
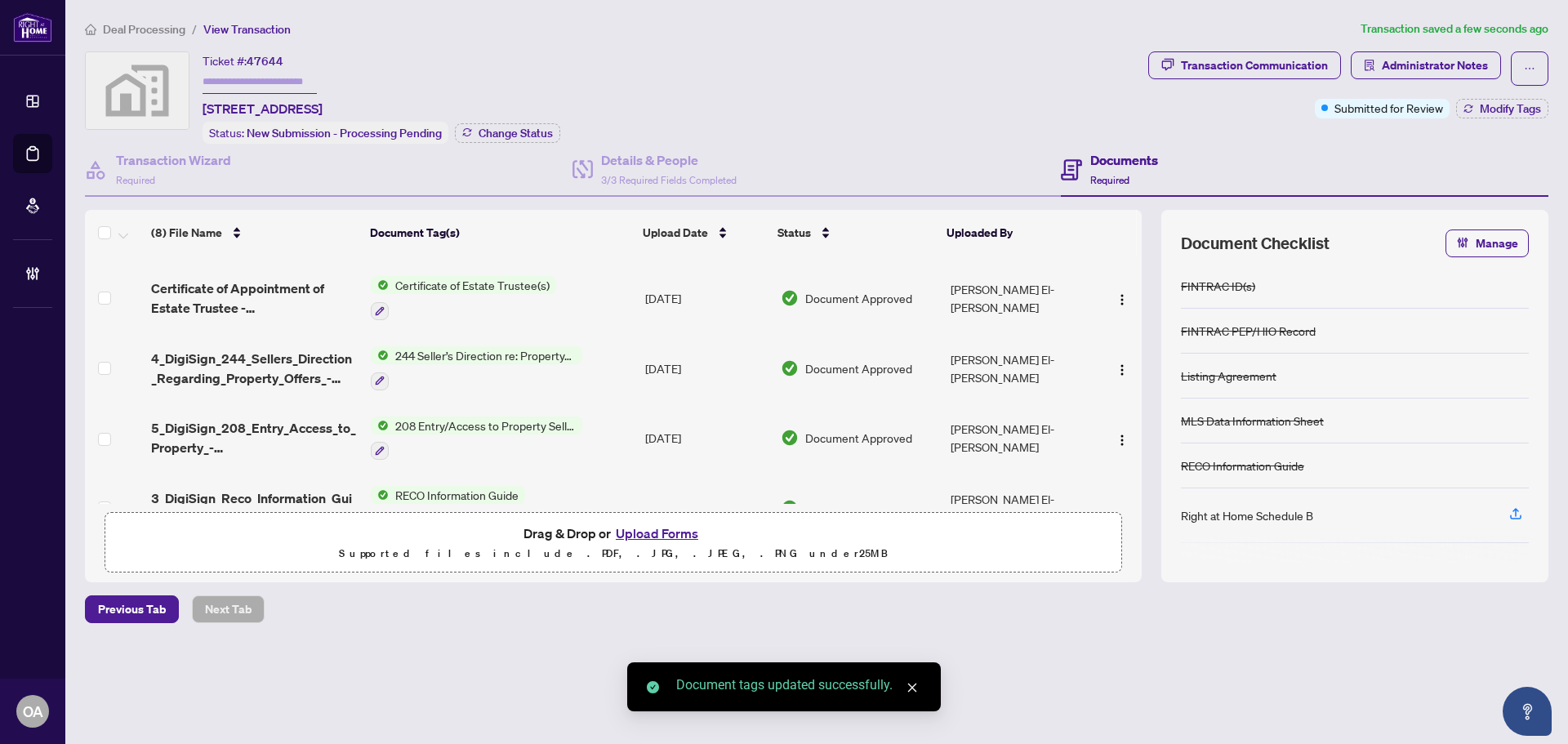
scroll to position [315, 0]
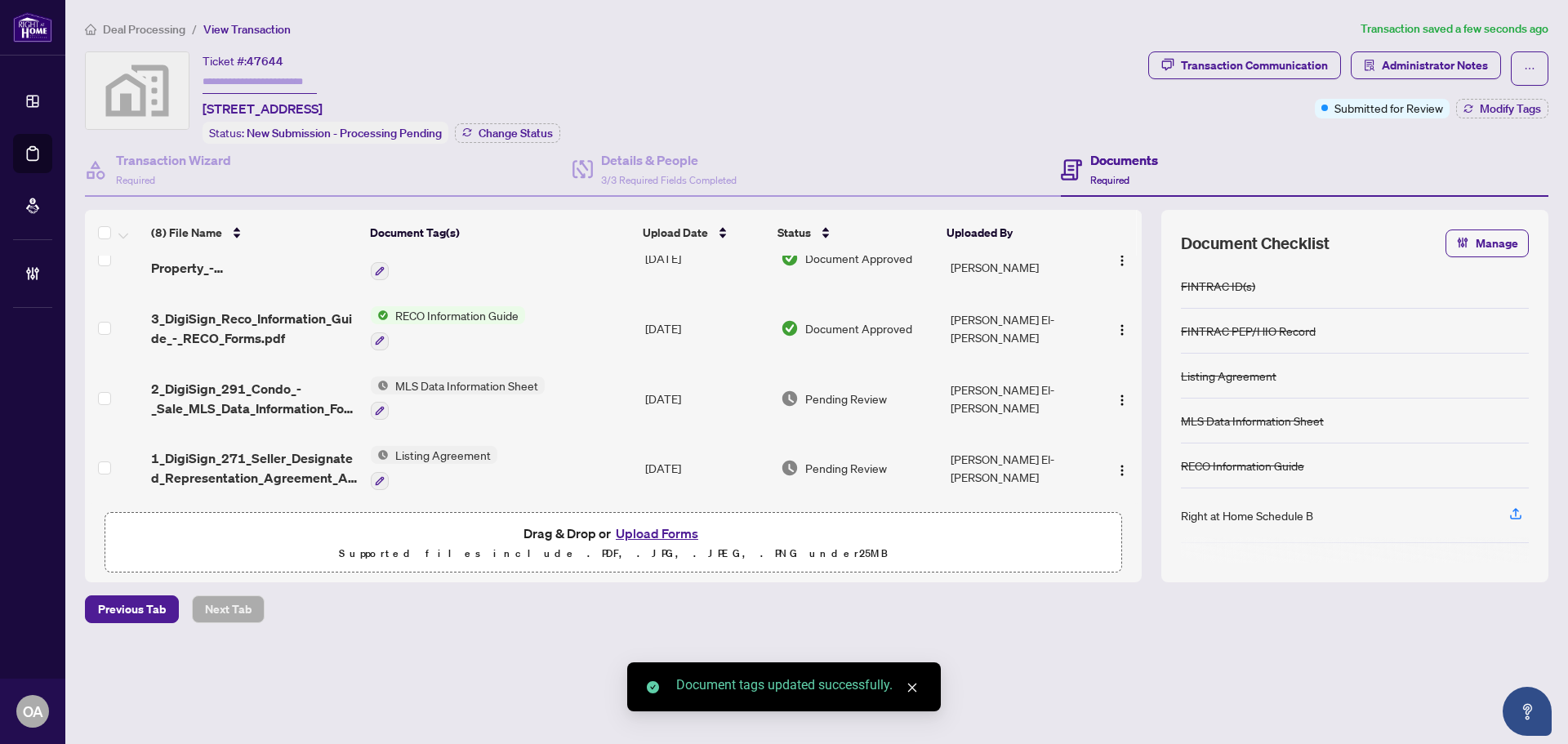
click at [258, 394] on span "2_DigiSign_291_Condo_-_Sale_MLS_Data_Information_Form_-_PropTx-OREA.pdf" at bounding box center [254, 398] width 207 height 39
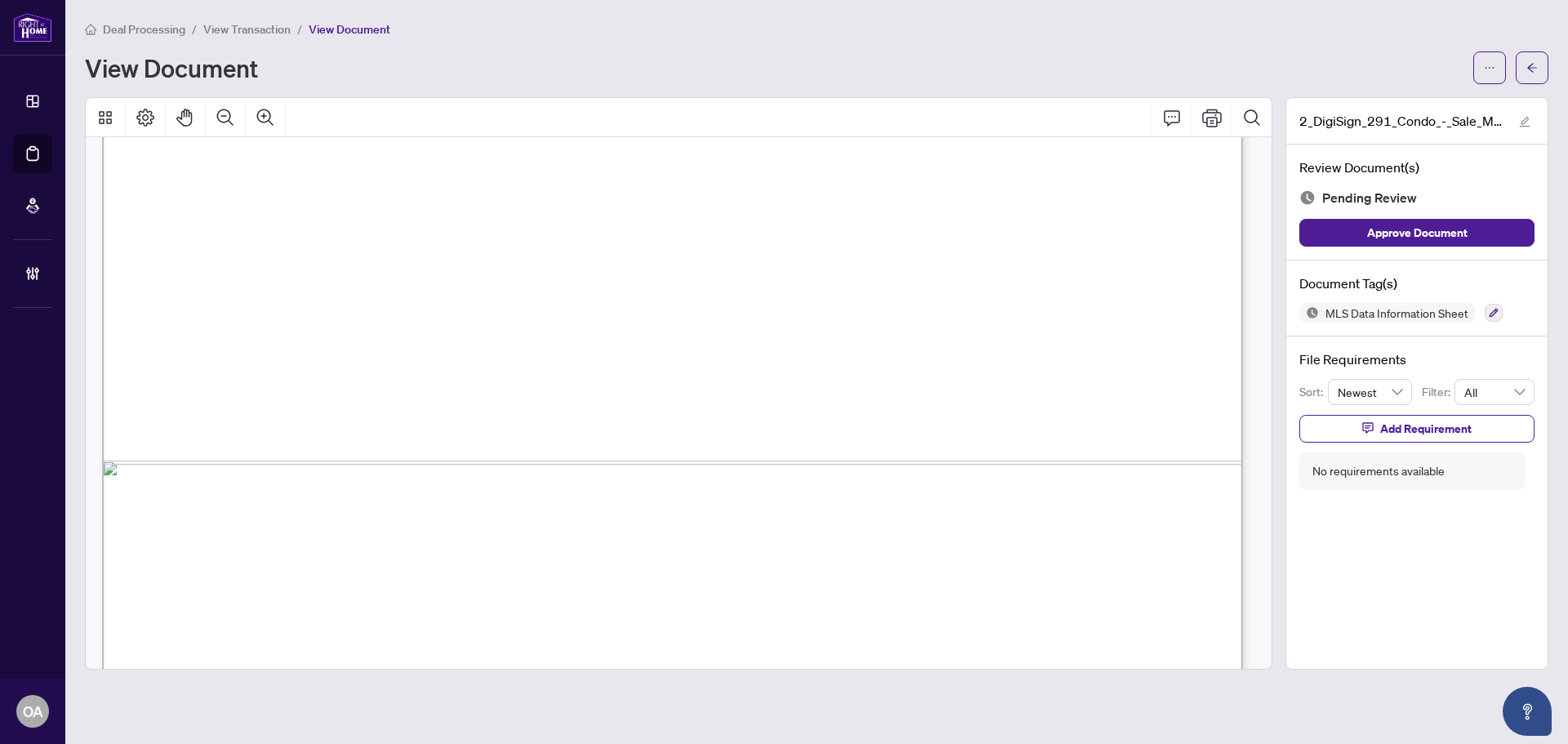
scroll to position [980, 0]
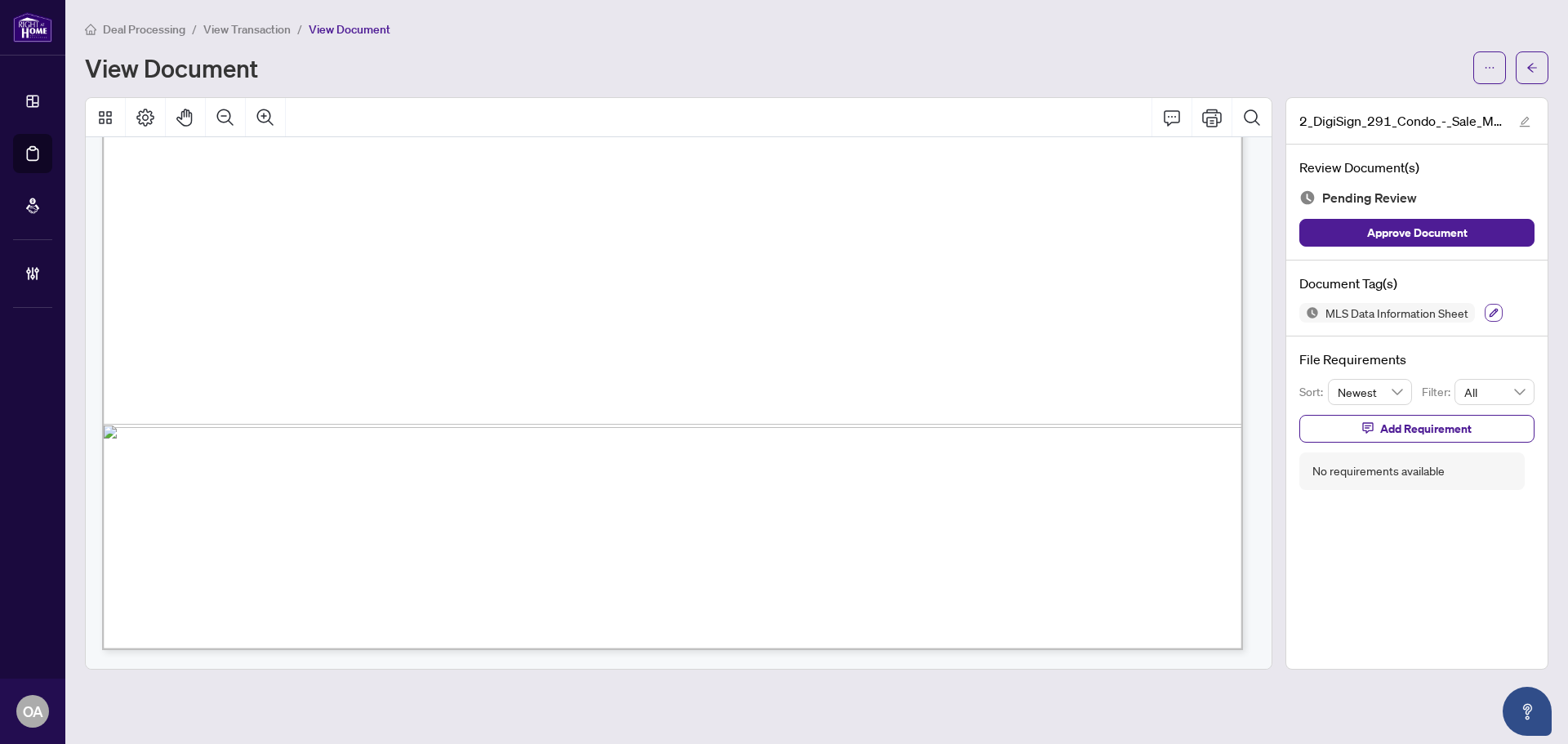
click at [1489, 309] on icon "button" at bounding box center [1494, 313] width 10 height 10
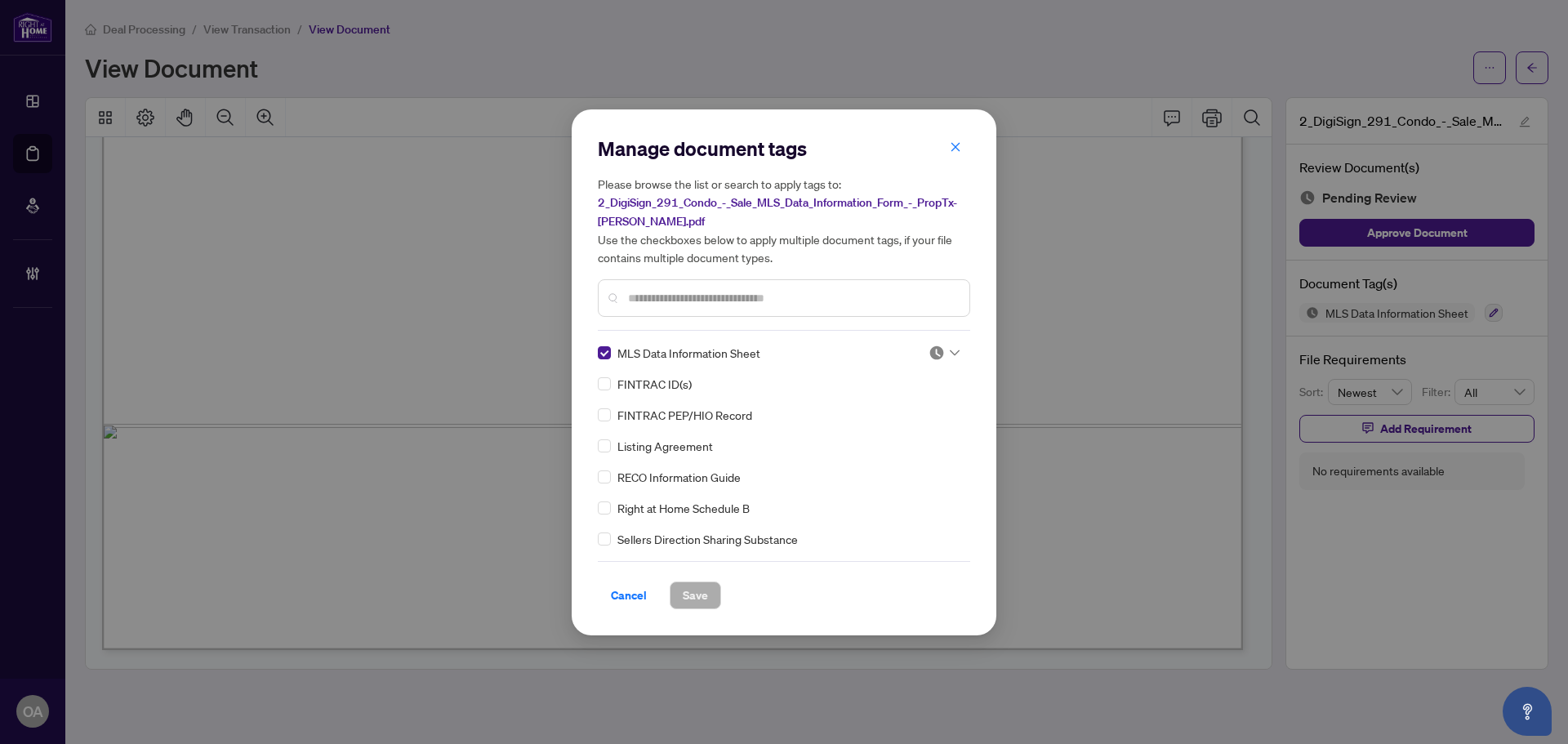
click at [950, 351] on icon at bounding box center [954, 352] width 10 height 7
click at [904, 434] on div "Approved" at bounding box center [890, 431] width 105 height 18
click at [694, 591] on span "Save" at bounding box center [695, 594] width 26 height 26
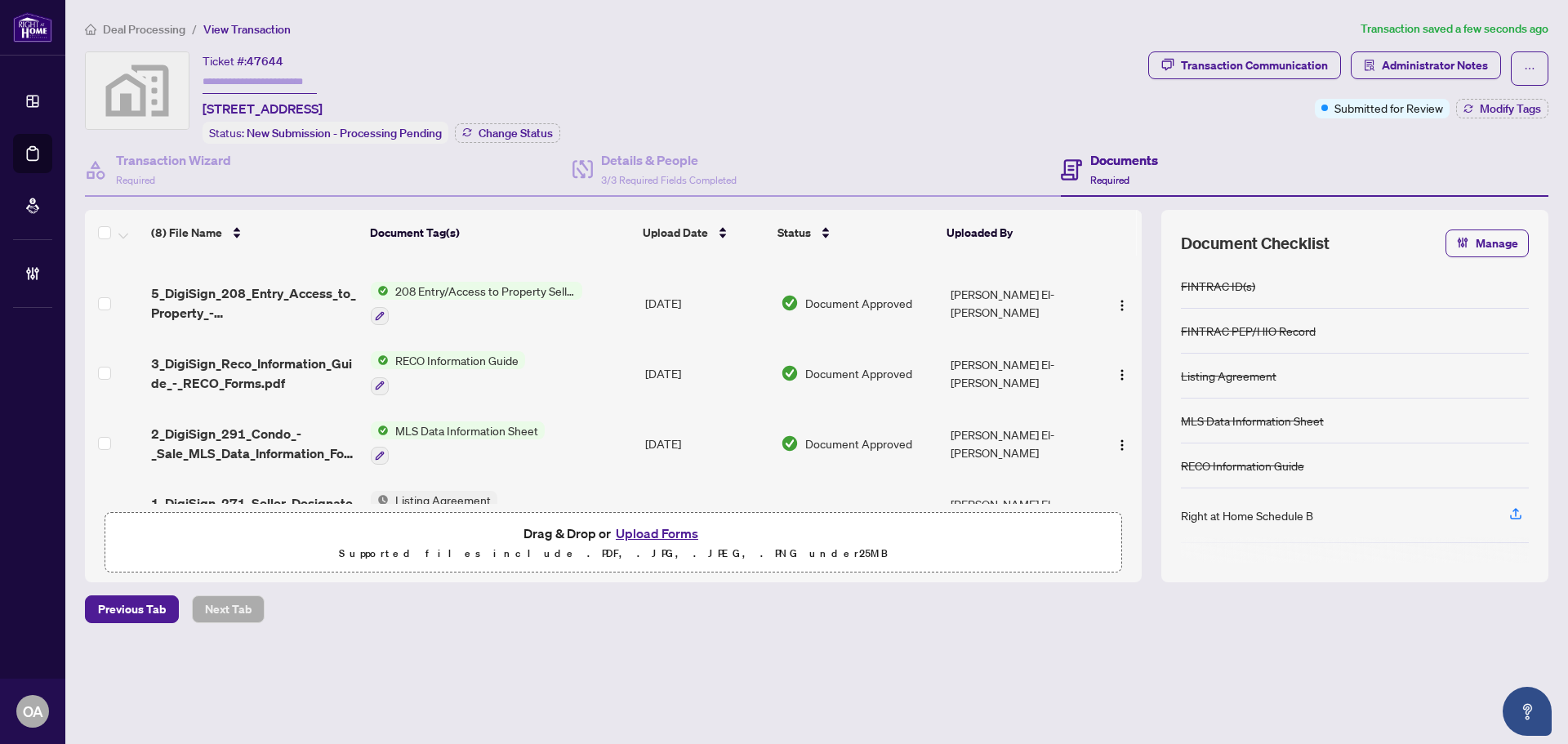
scroll to position [315, 0]
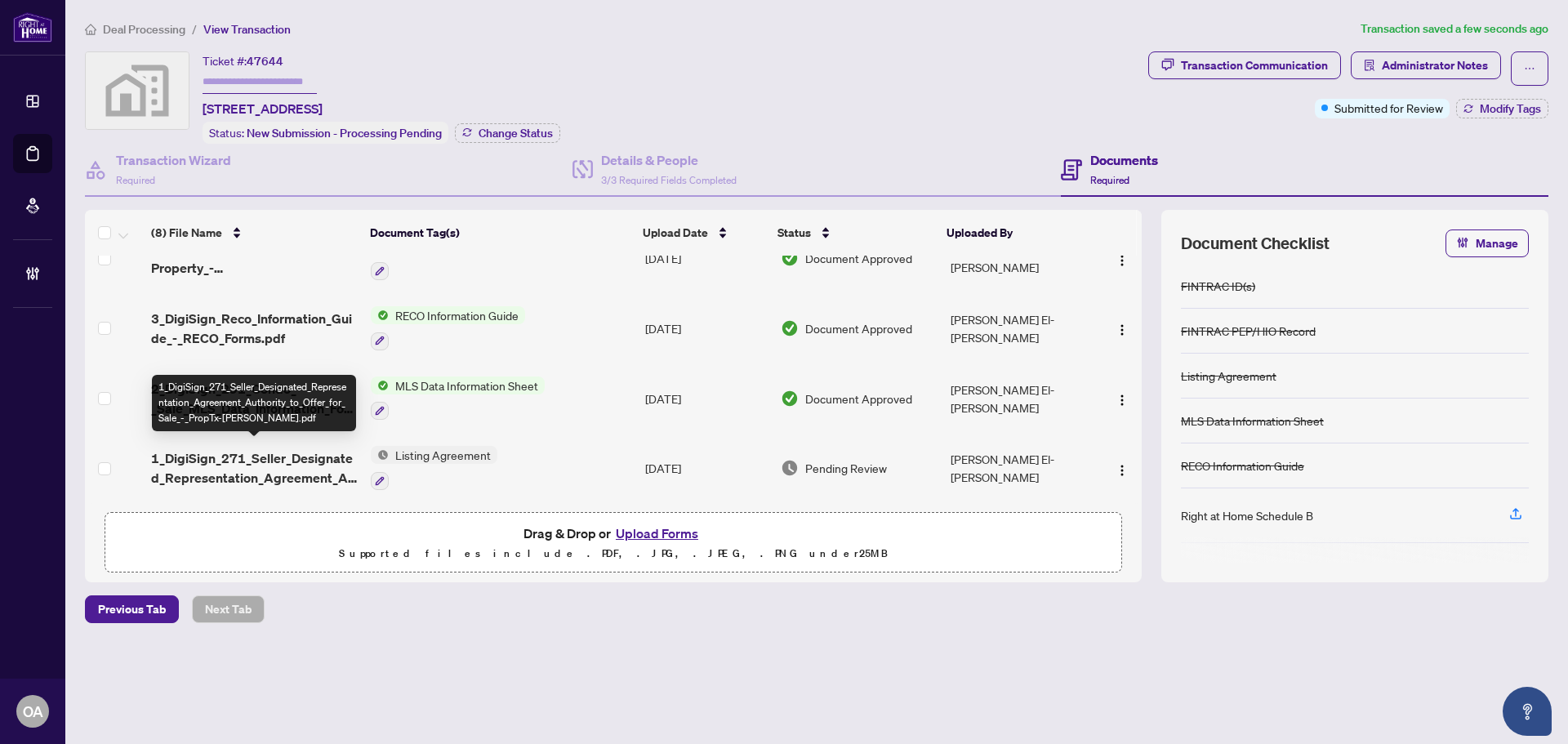
click at [305, 462] on span "1_DigiSign_271_Seller_Designated_Representation_Agreement_Authority_to_Offer_fo…" at bounding box center [254, 467] width 207 height 39
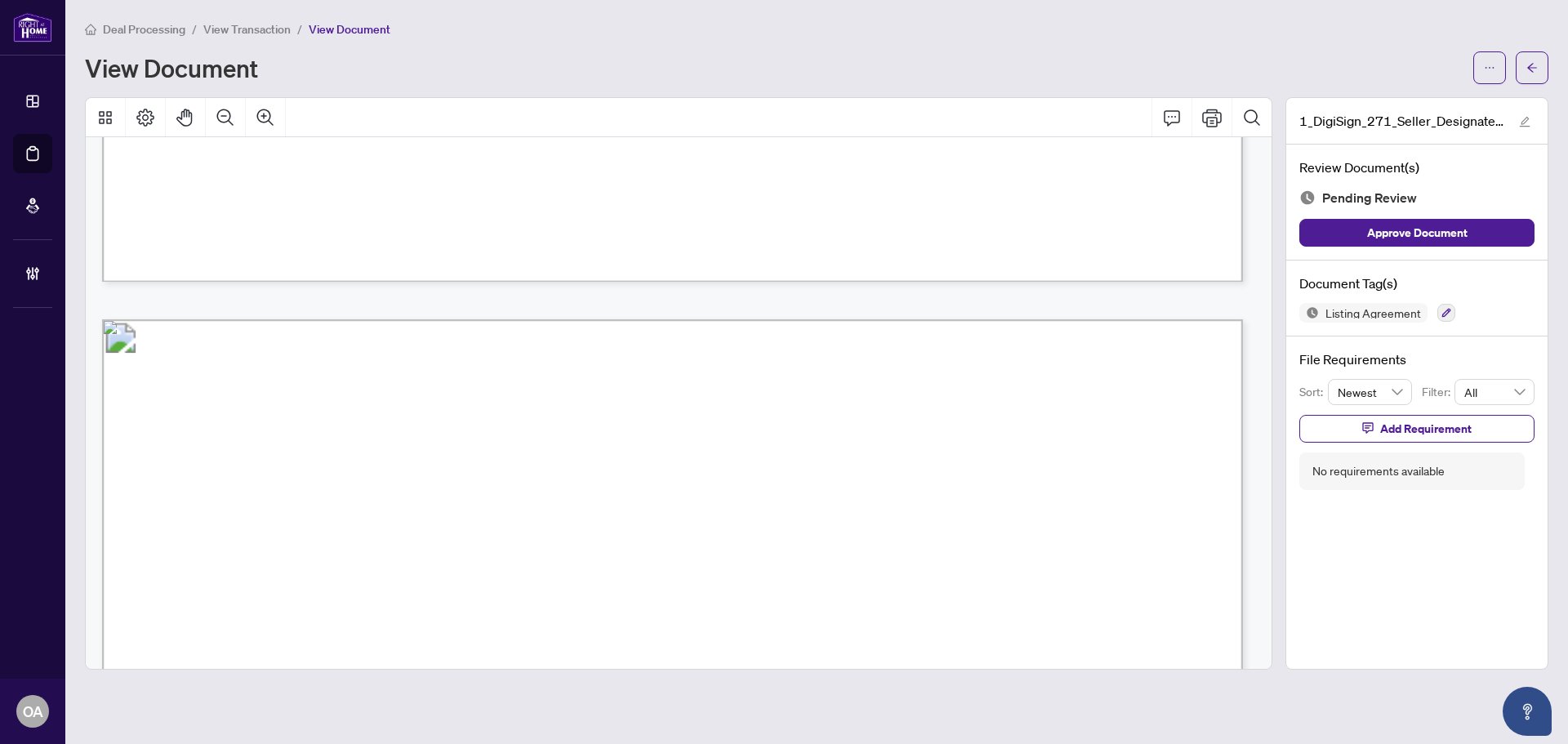
scroll to position [6050, 0]
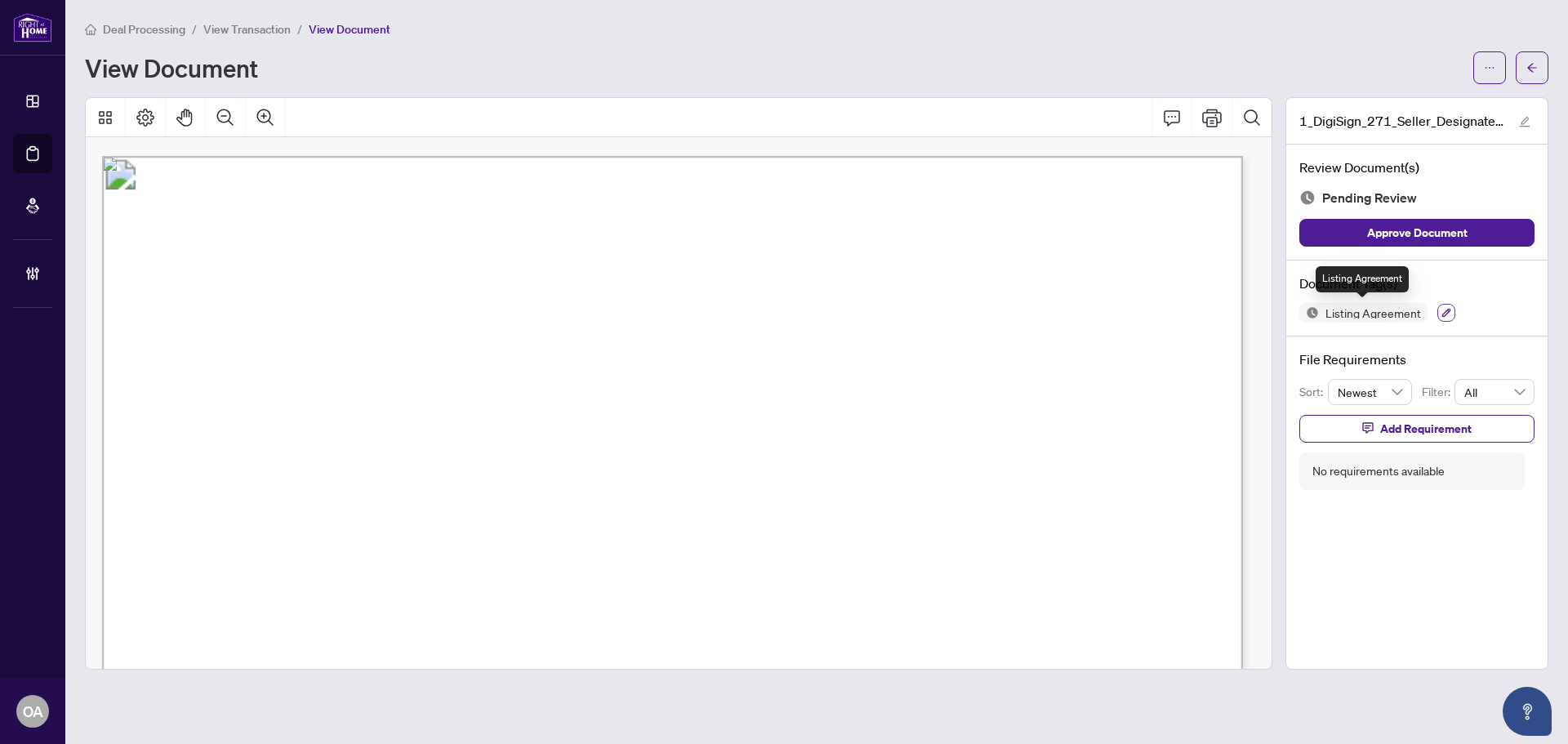
click at [1442, 309] on icon "button" at bounding box center [1447, 313] width 10 height 10
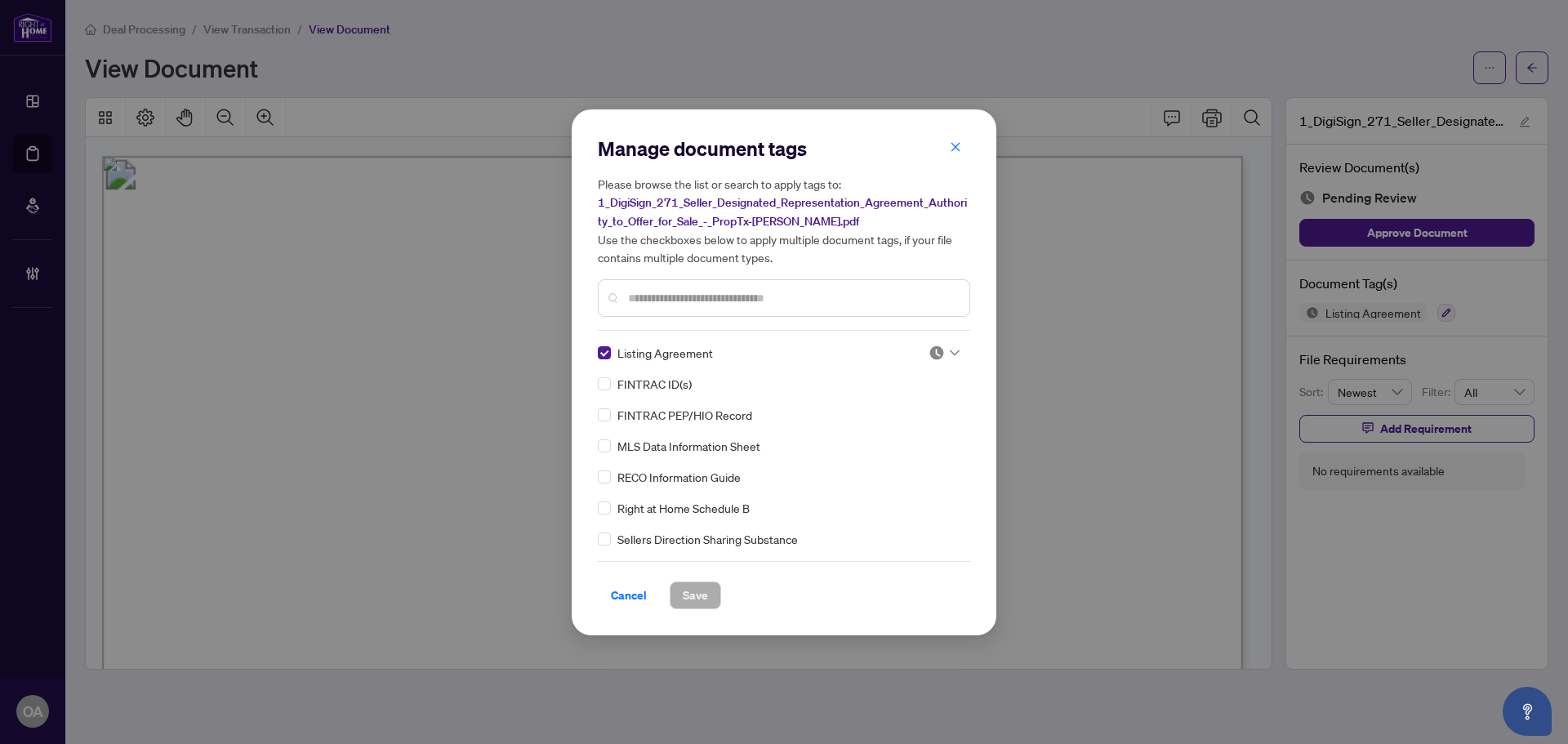
click at [950, 346] on div at bounding box center [944, 352] width 31 height 16
click at [892, 435] on div "Approved" at bounding box center [890, 431] width 105 height 18
click at [688, 592] on span "Save" at bounding box center [695, 594] width 26 height 26
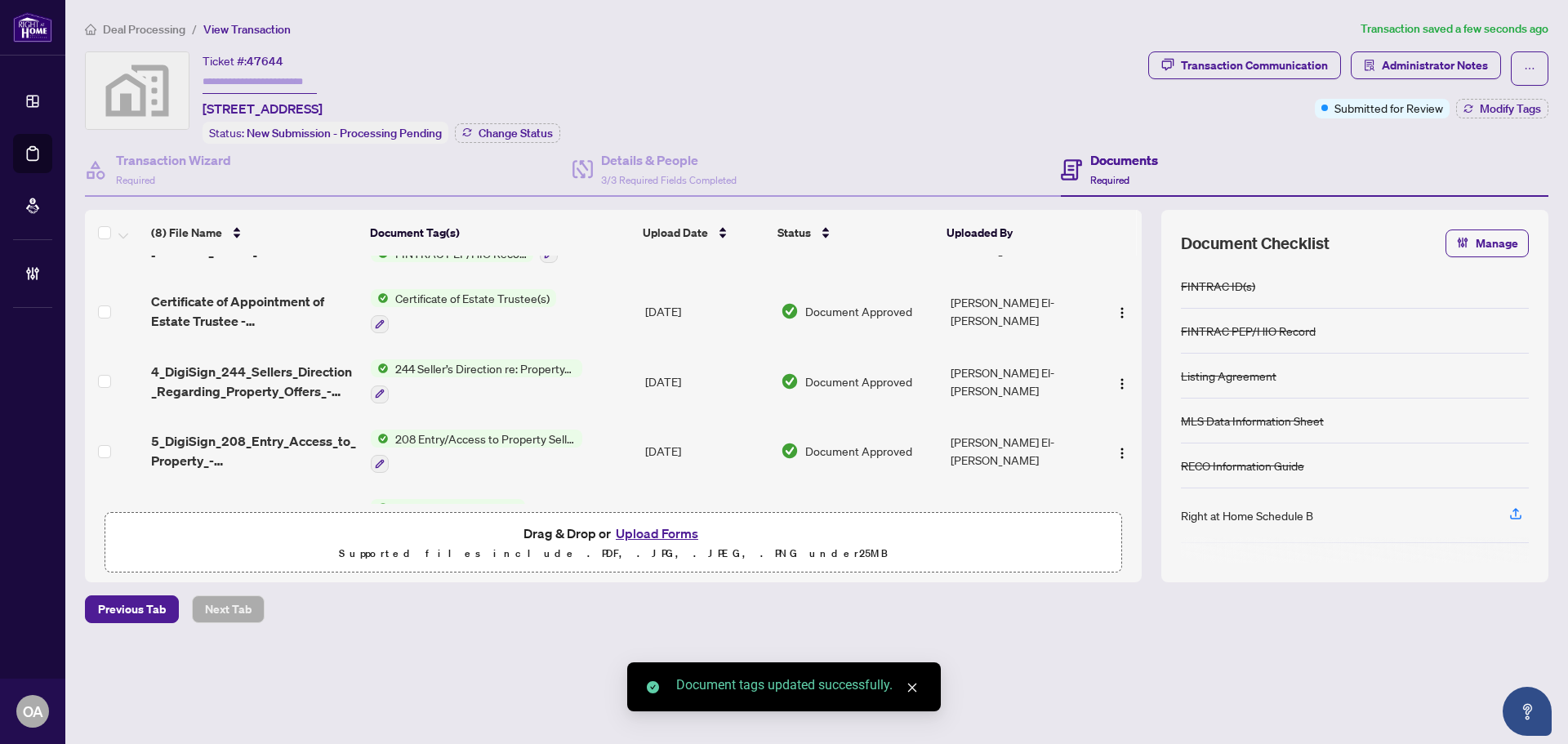
scroll to position [315, 0]
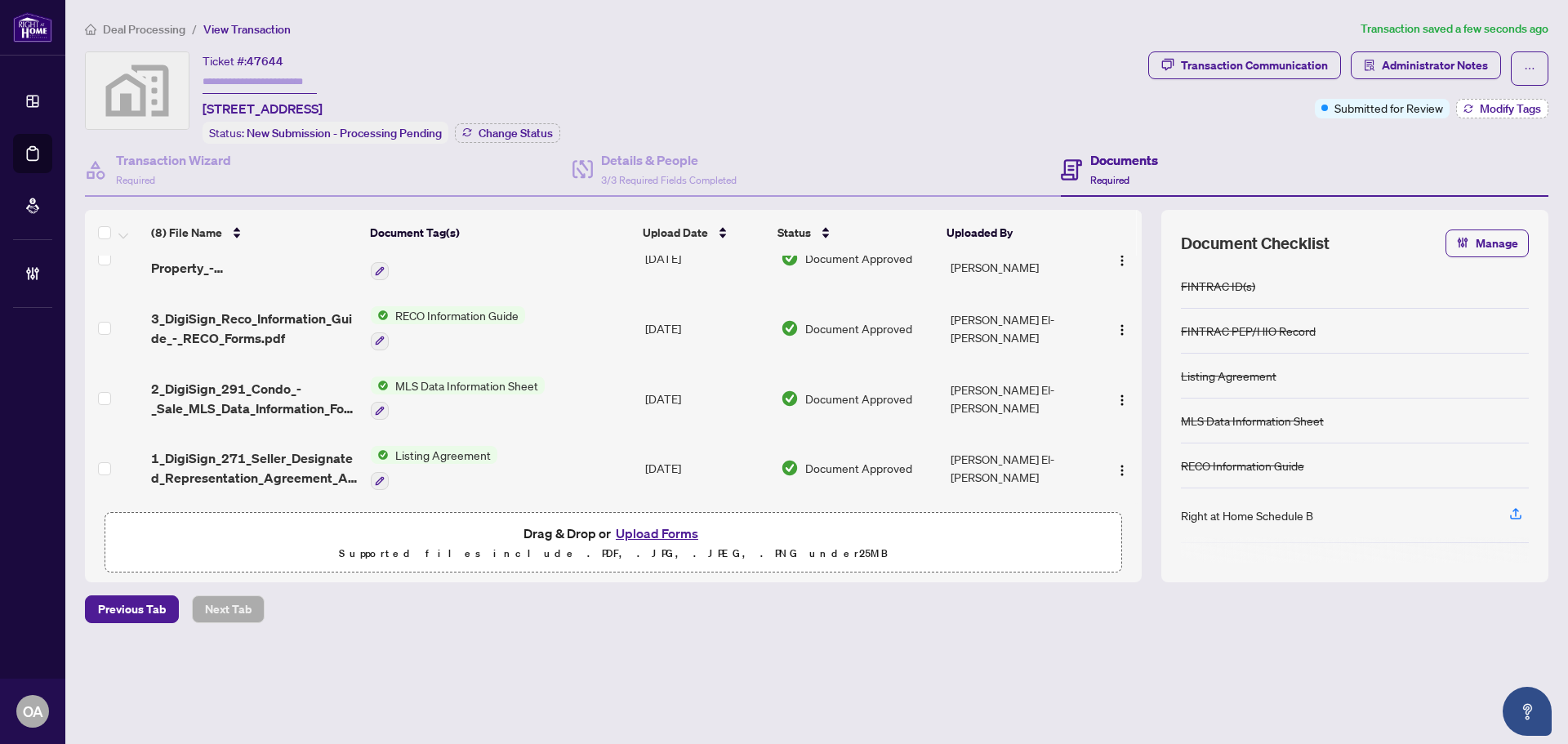
click at [1501, 114] on span "Modify Tags" at bounding box center [1511, 109] width 61 height 11
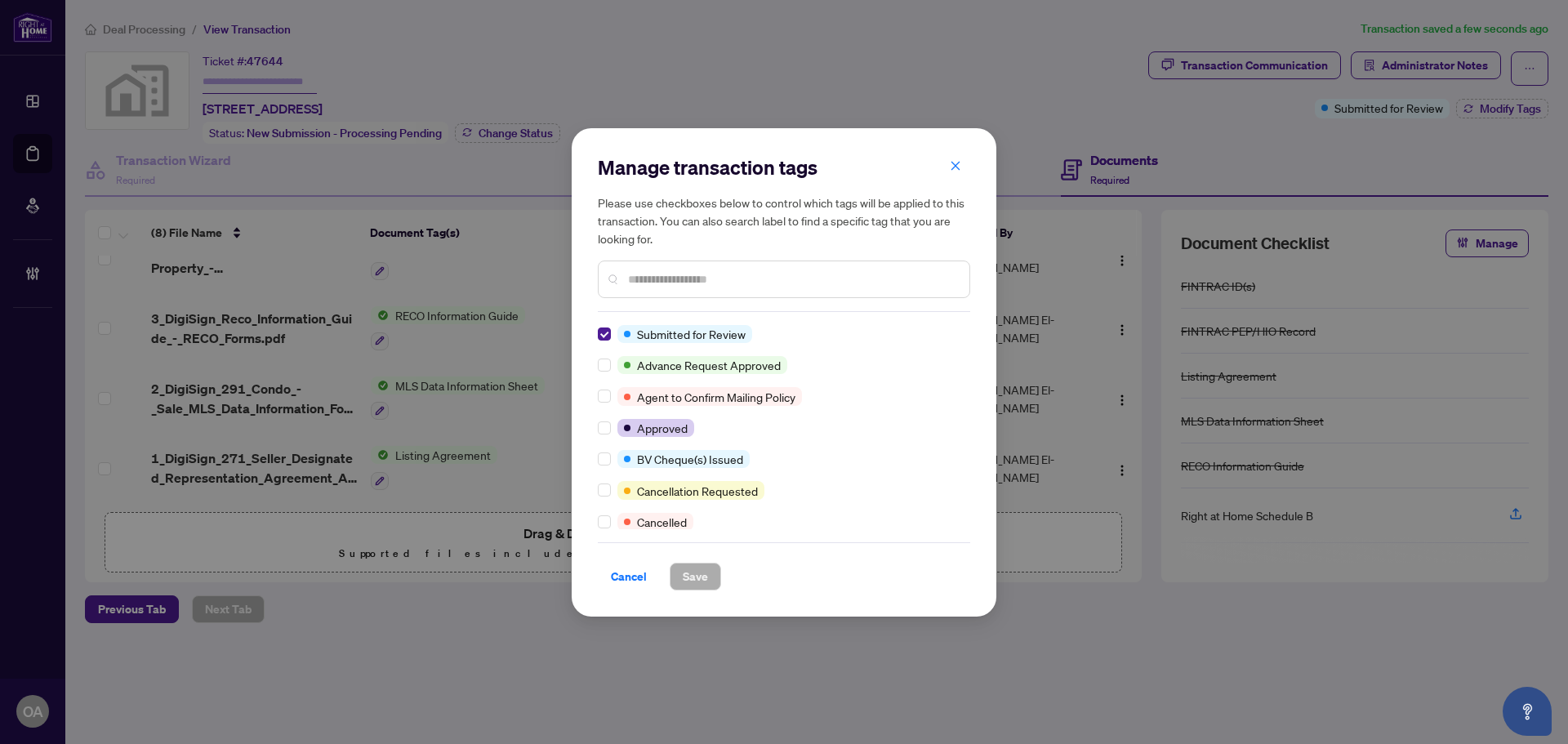
scroll to position [0, 0]
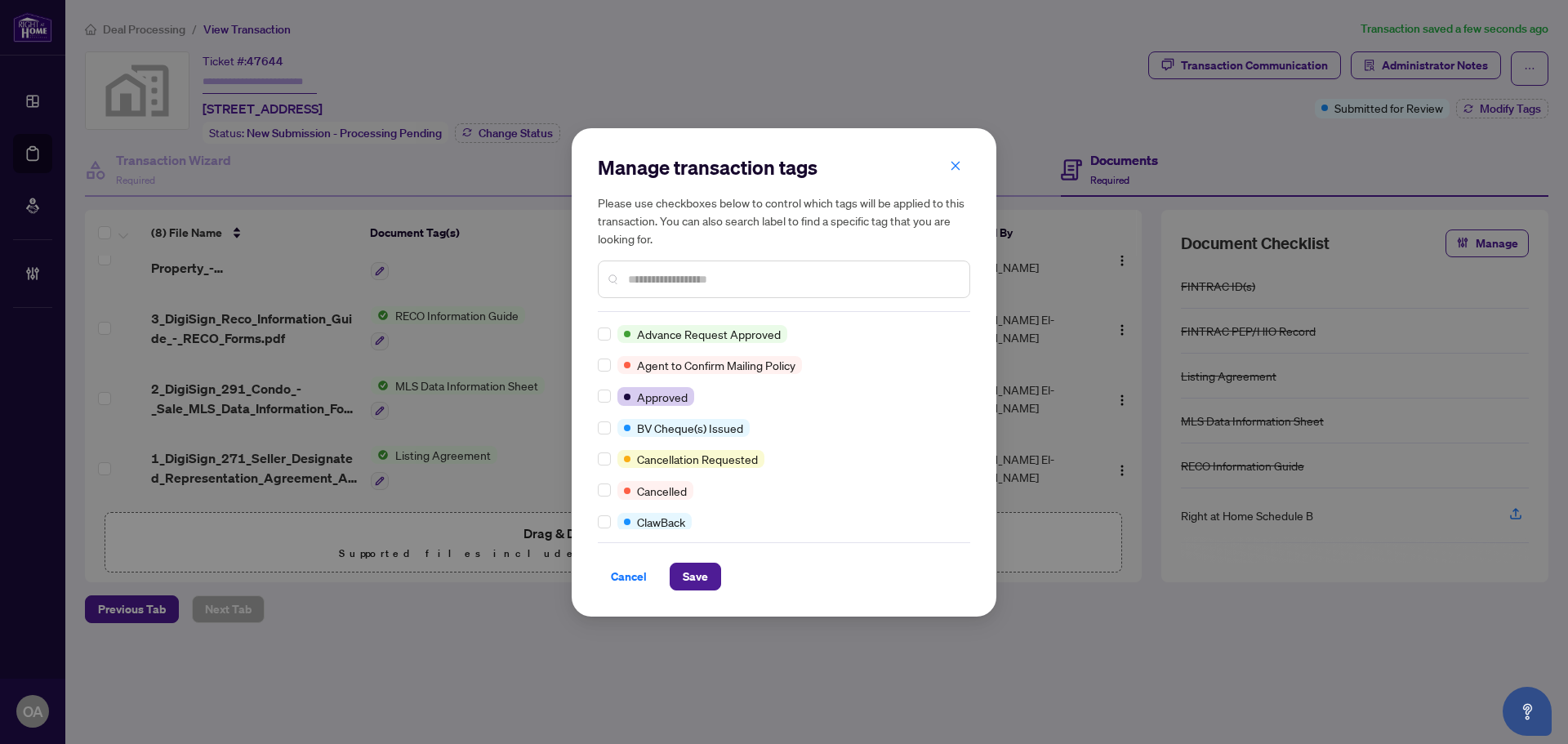
click at [663, 268] on div at bounding box center [784, 279] width 372 height 37
click at [673, 283] on input "text" at bounding box center [792, 279] width 328 height 18
click at [701, 583] on span "Save" at bounding box center [695, 576] width 26 height 26
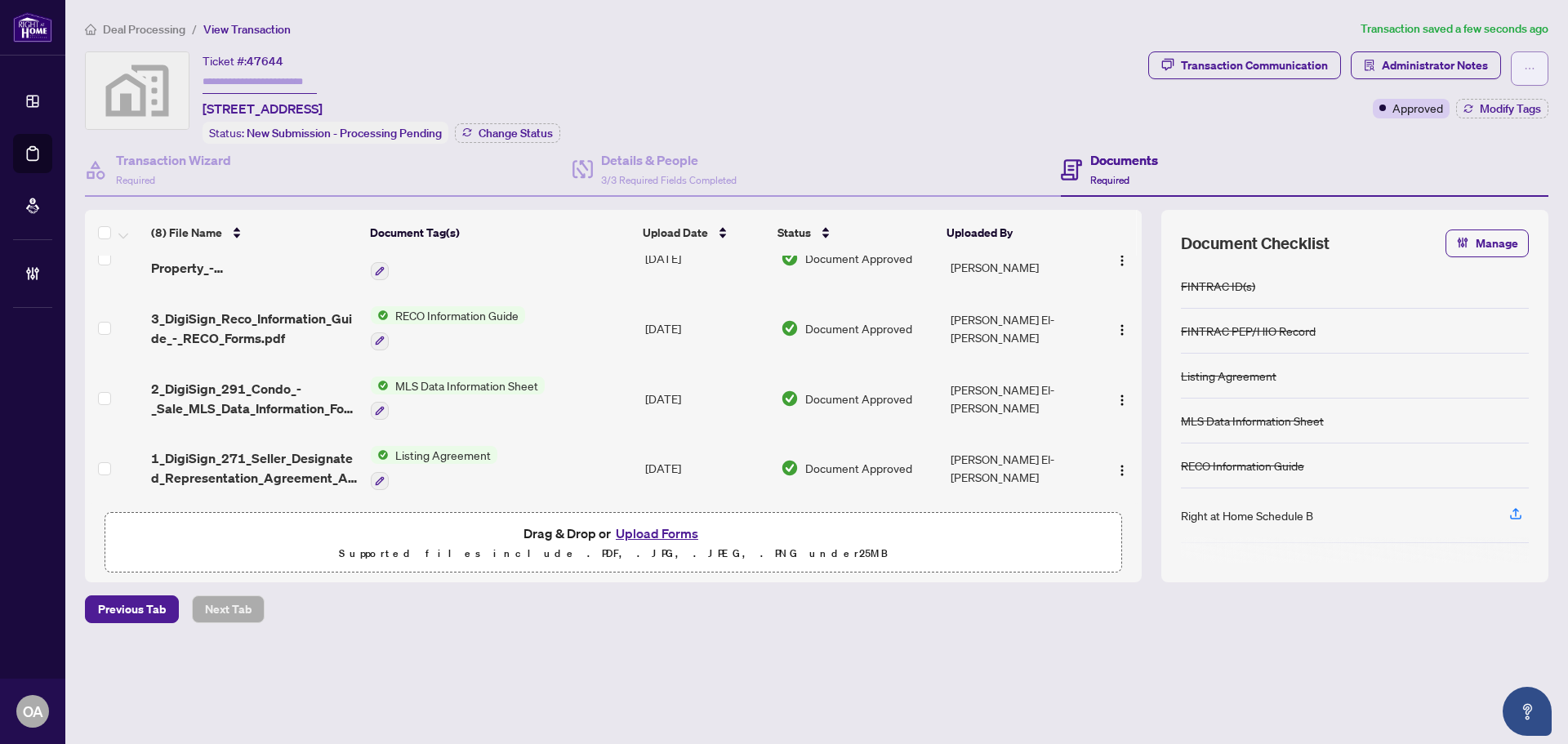
click at [1525, 63] on icon "ellipsis" at bounding box center [1530, 69] width 11 height 11
click at [1474, 181] on span "Submit for Completion" at bounding box center [1473, 182] width 125 height 18
type textarea "**********"
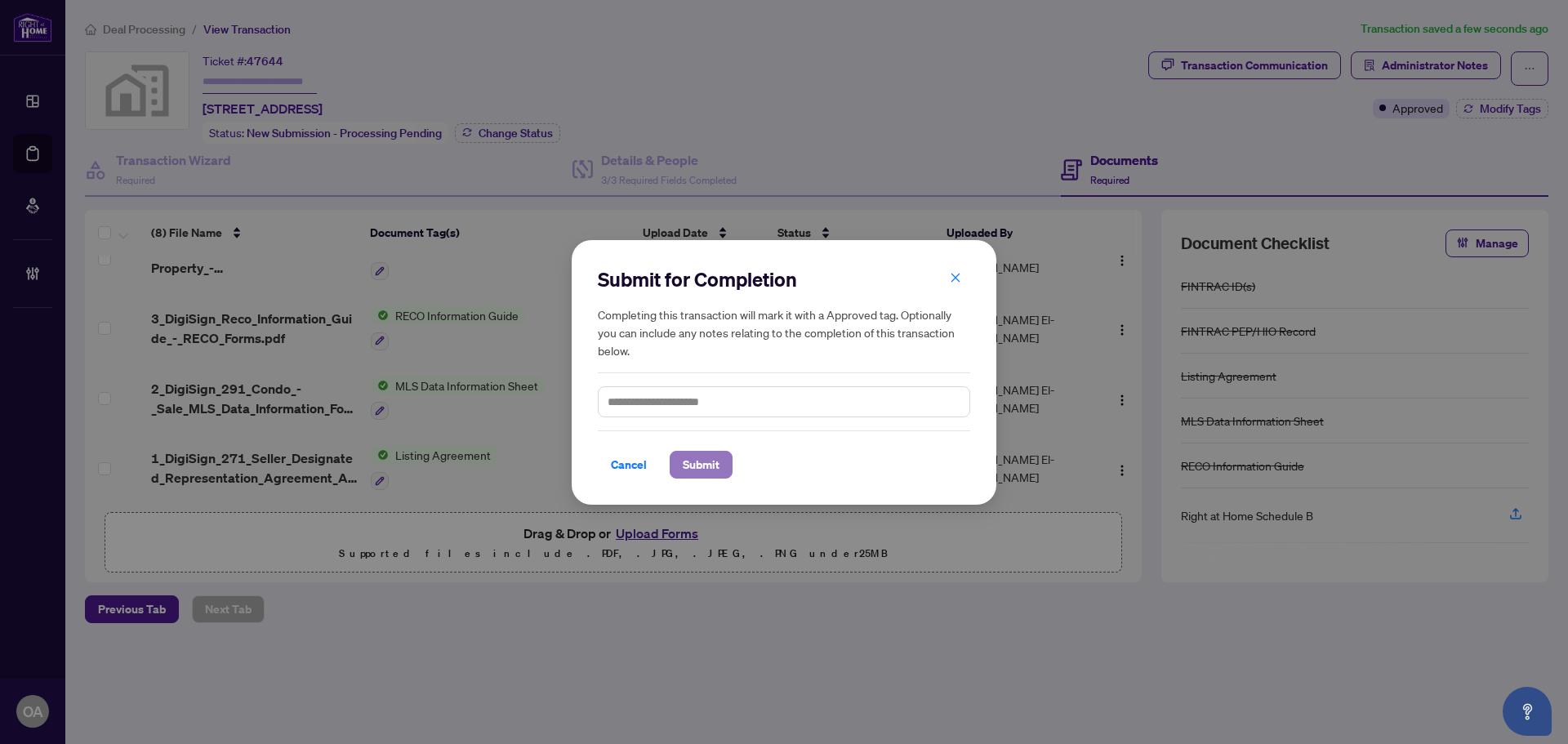
click at [696, 465] on span "Submit" at bounding box center [700, 464] width 37 height 26
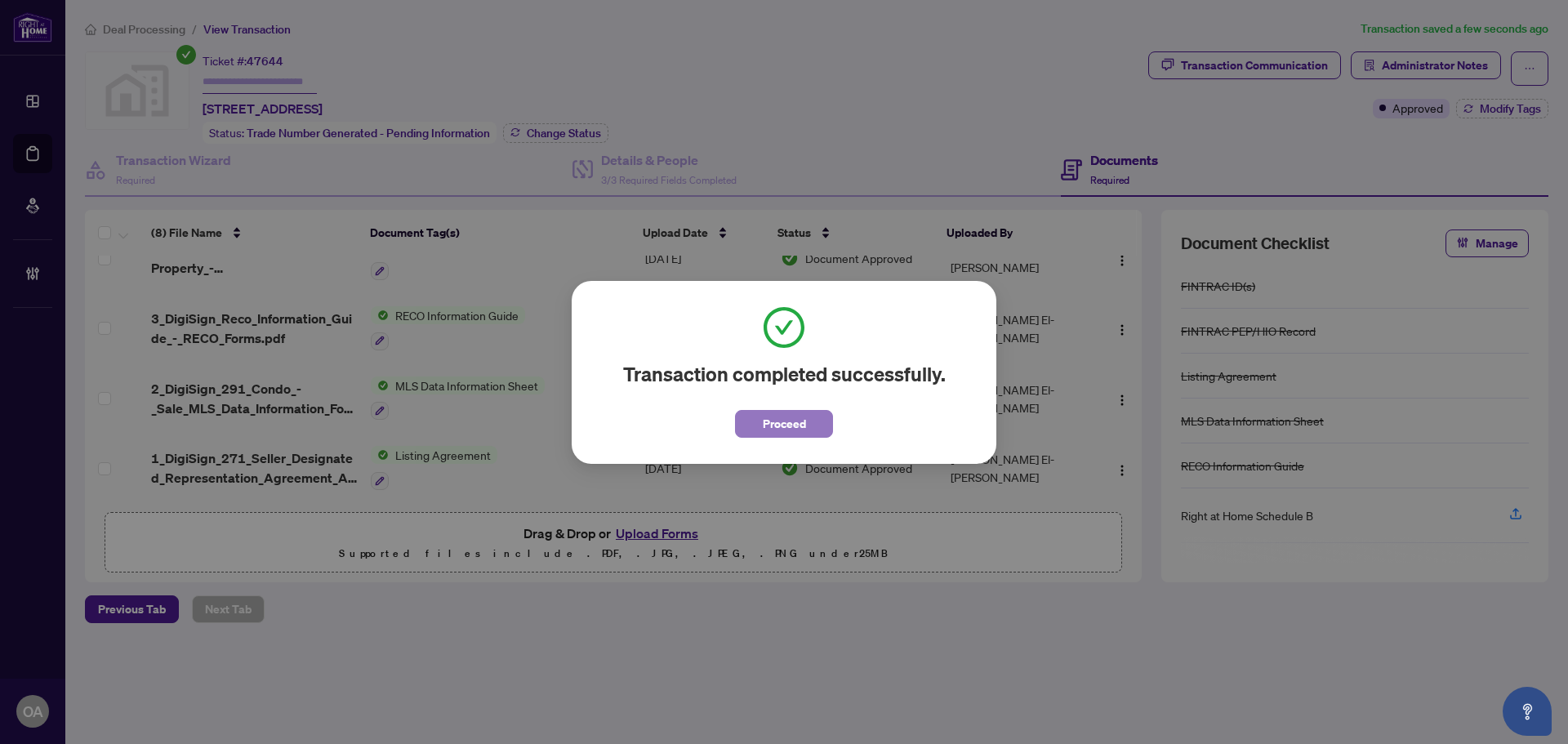
click at [809, 419] on button "Proceed" at bounding box center [784, 424] width 98 height 28
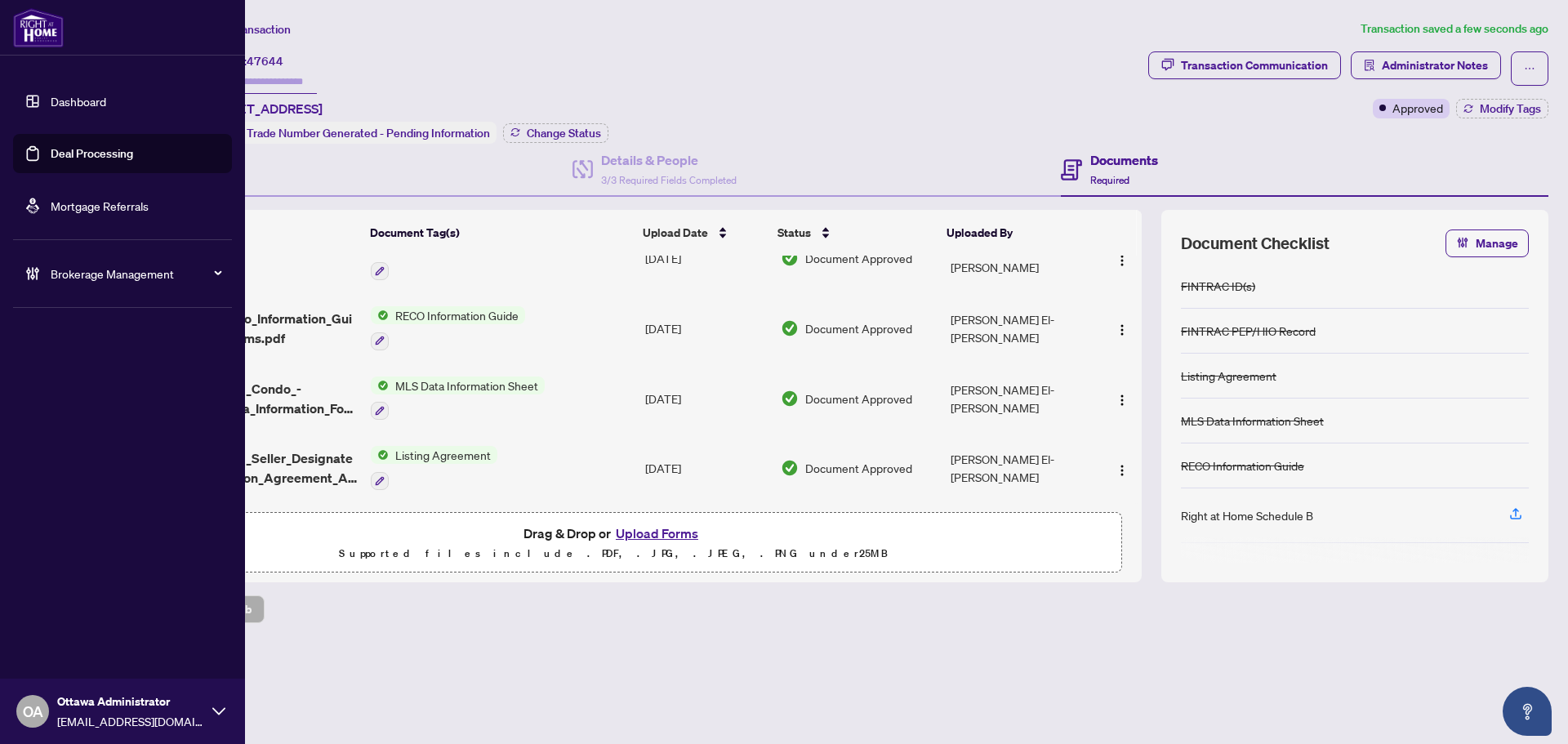
click at [88, 146] on link "Deal Processing" at bounding box center [92, 153] width 82 height 14
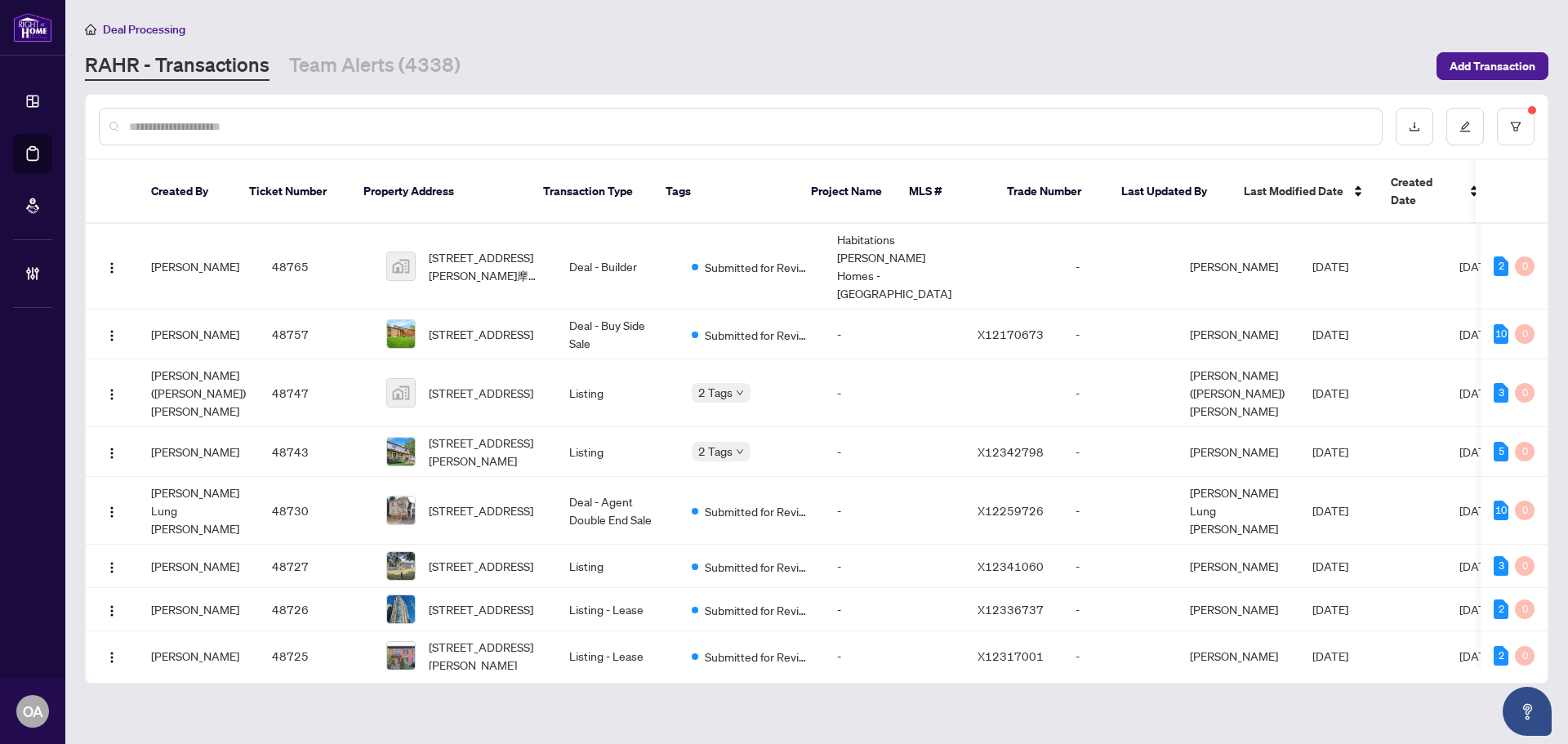
click at [442, 124] on input "text" at bounding box center [748, 126] width 1240 height 18
paste input "*****"
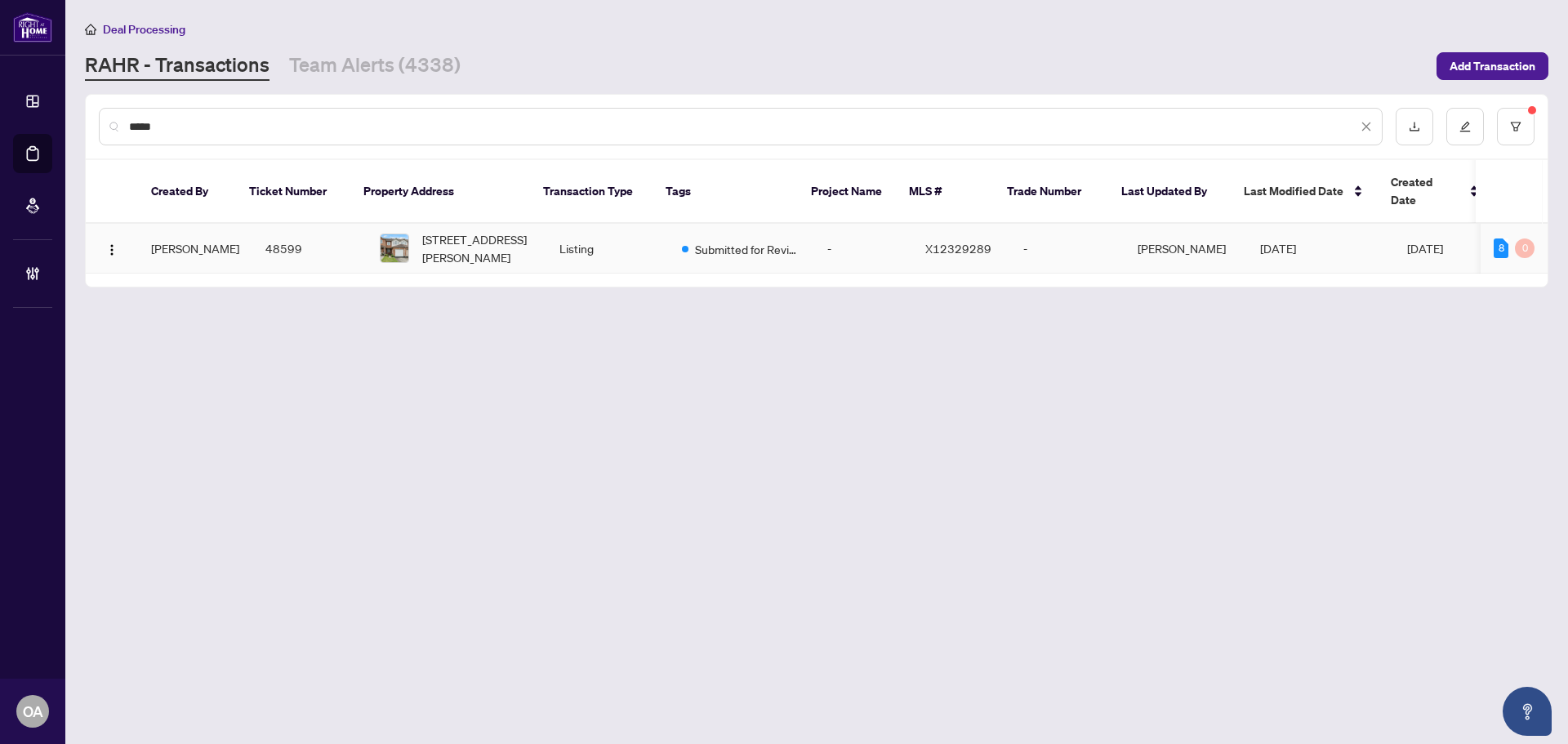
type input "*****"
click at [453, 231] on span "[STREET_ADDRESS][PERSON_NAME]" at bounding box center [477, 248] width 111 height 36
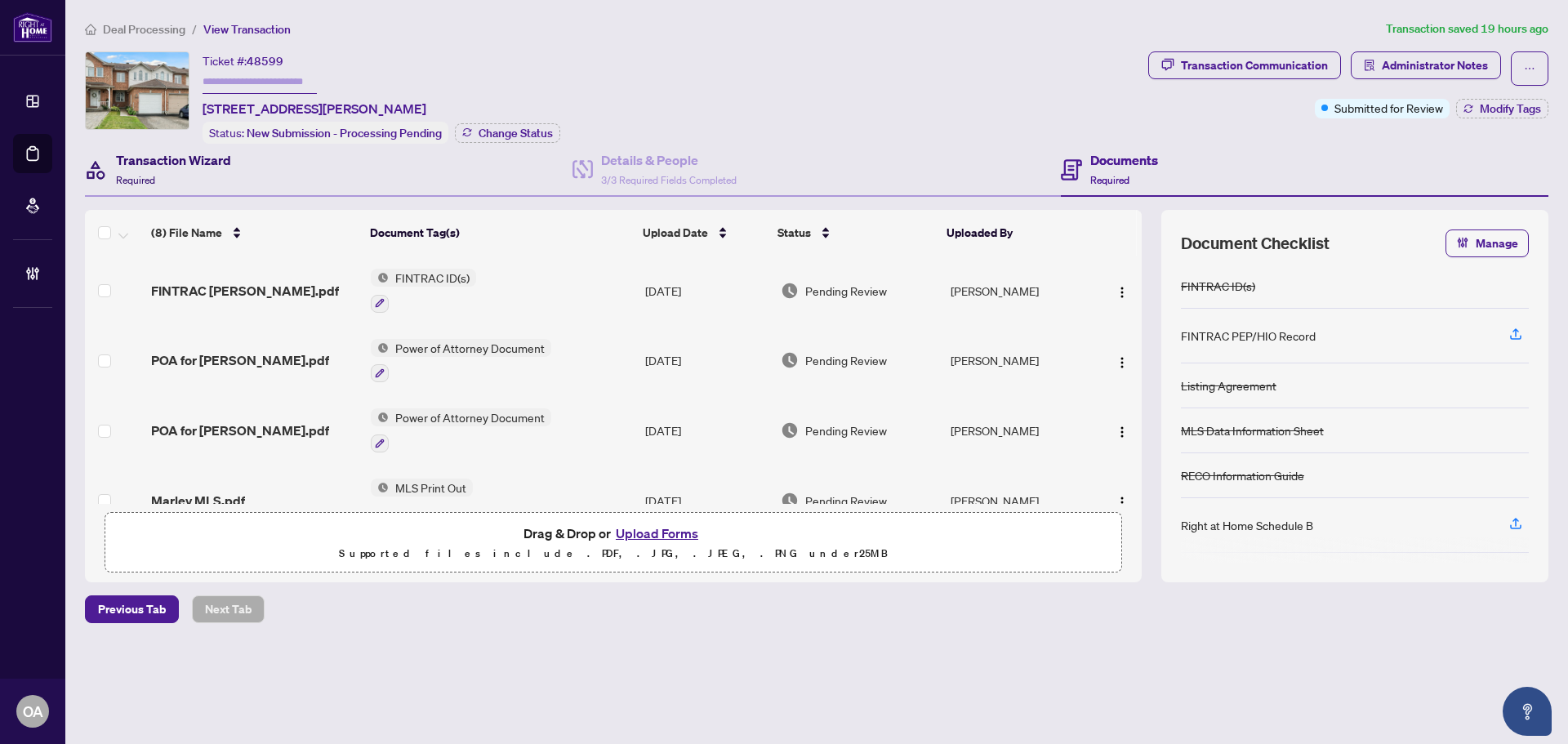
click at [183, 159] on h4 "Transaction Wizard" at bounding box center [174, 159] width 115 height 20
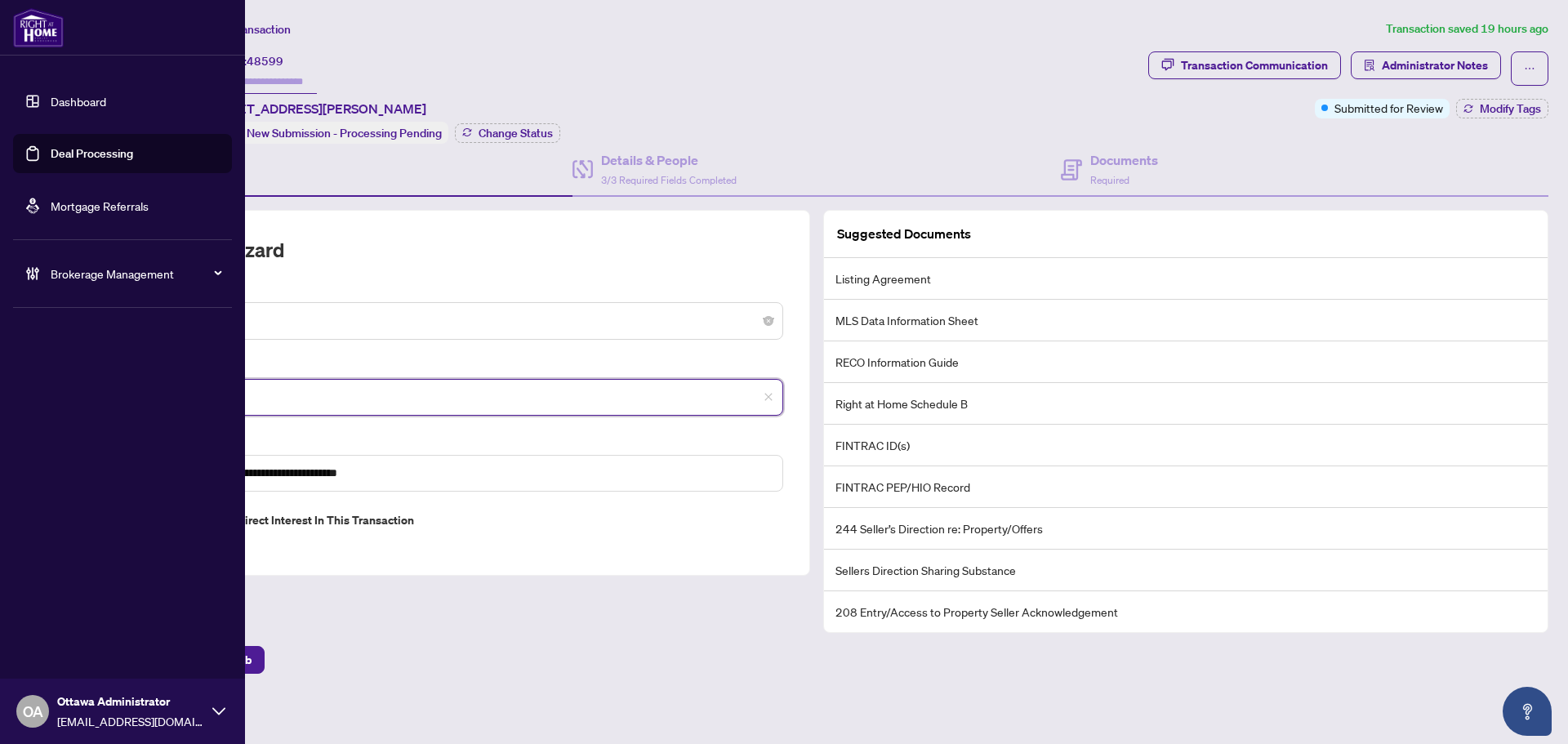
drag, startPoint x: 229, startPoint y: 393, endPoint x: 0, endPoint y: 368, distance: 230.4
click at [0, 368] on div "**********" at bounding box center [784, 372] width 1568 height 744
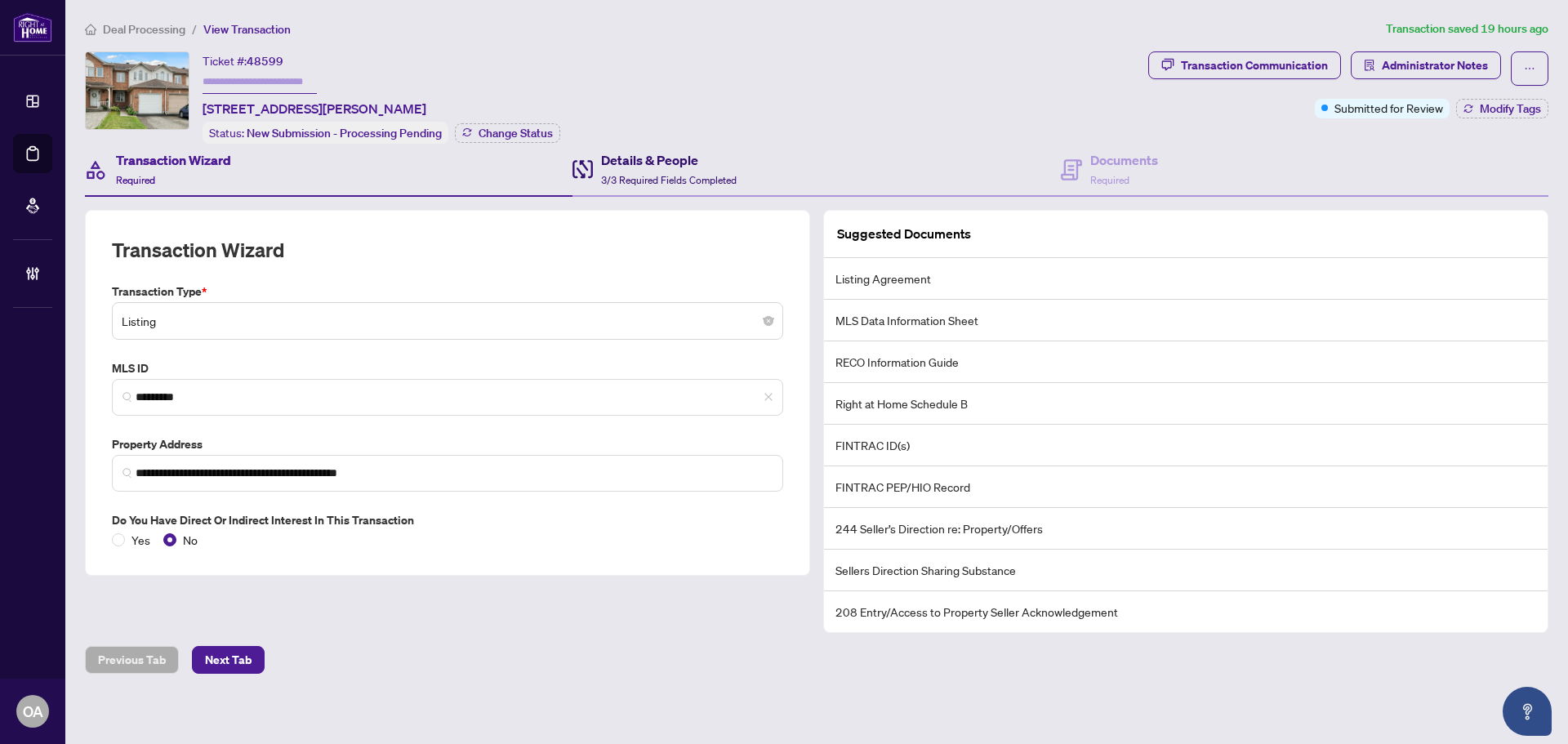
click at [661, 150] on h4 "Details & People" at bounding box center [669, 159] width 136 height 20
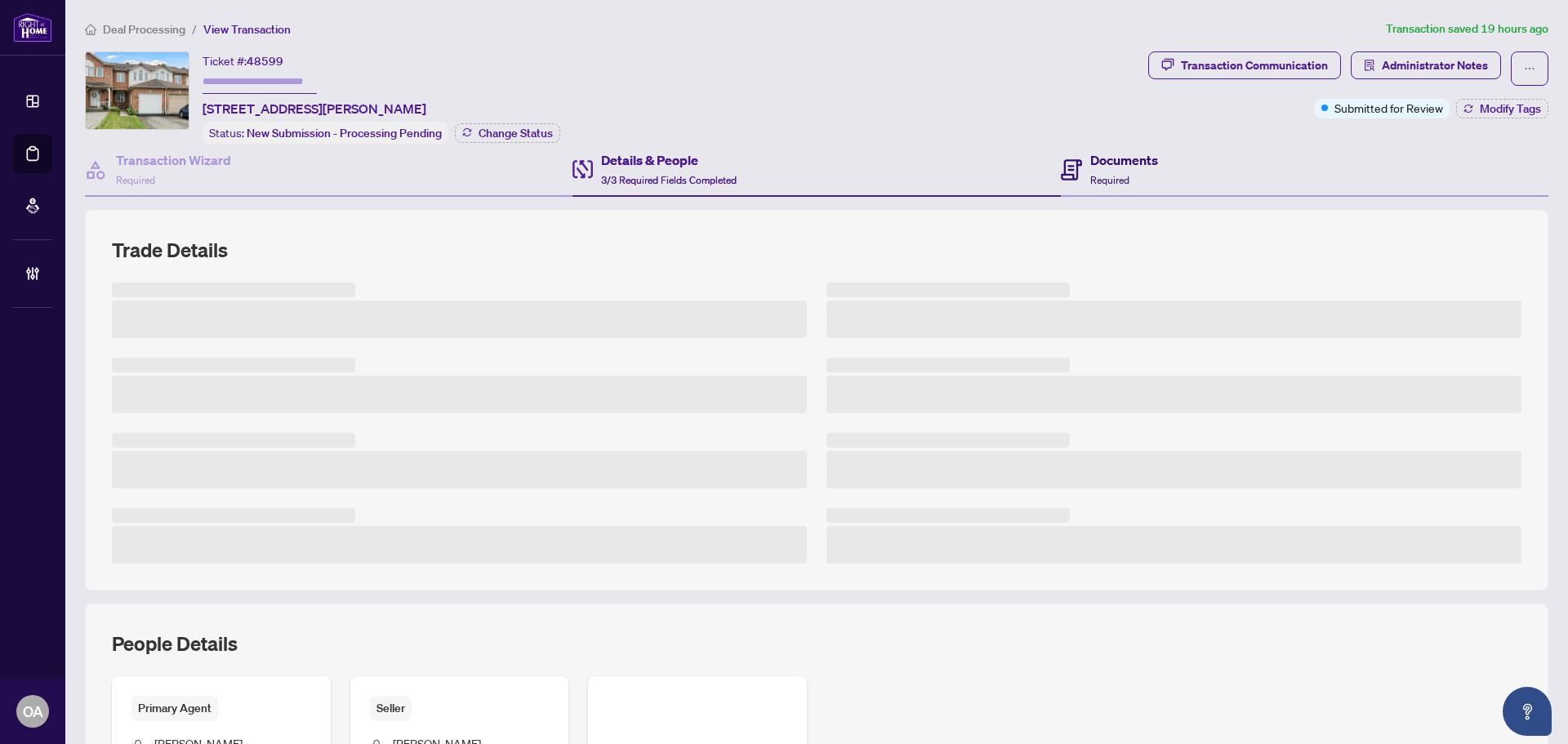
click at [1096, 154] on h4 "Documents" at bounding box center [1124, 159] width 68 height 20
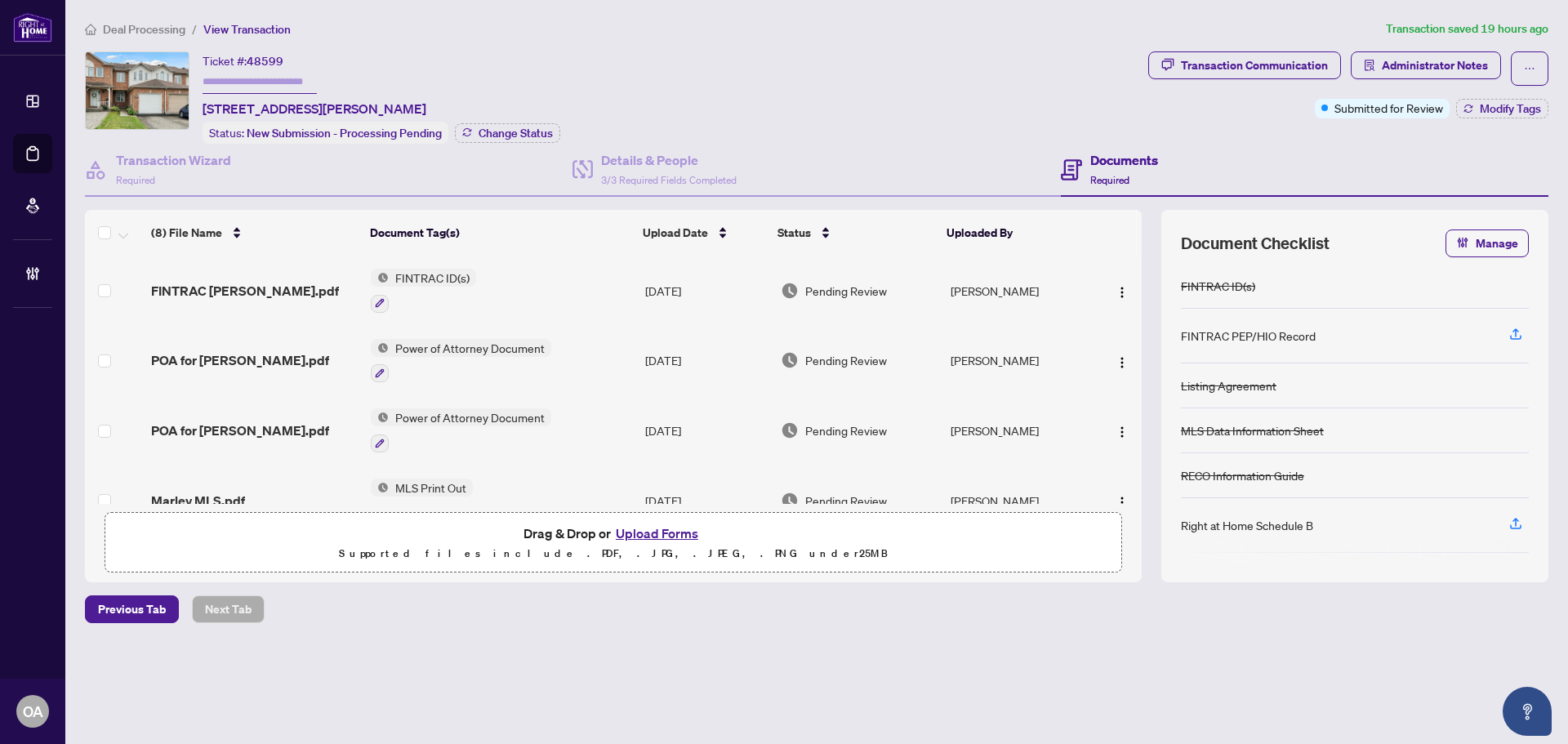
click at [189, 286] on span "FINTRAC Jessica.pdf" at bounding box center [244, 290] width 188 height 20
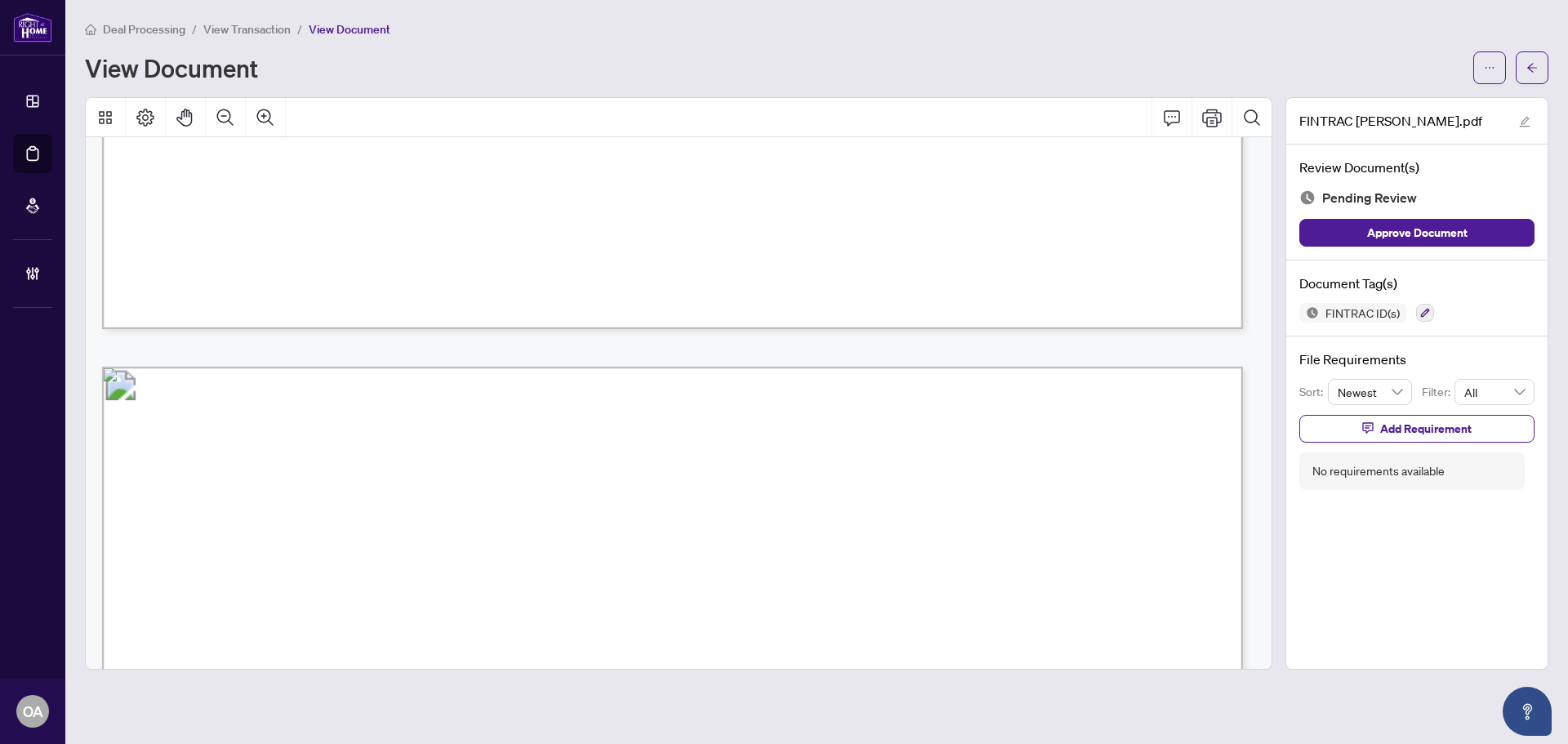
scroll to position [4735, 0]
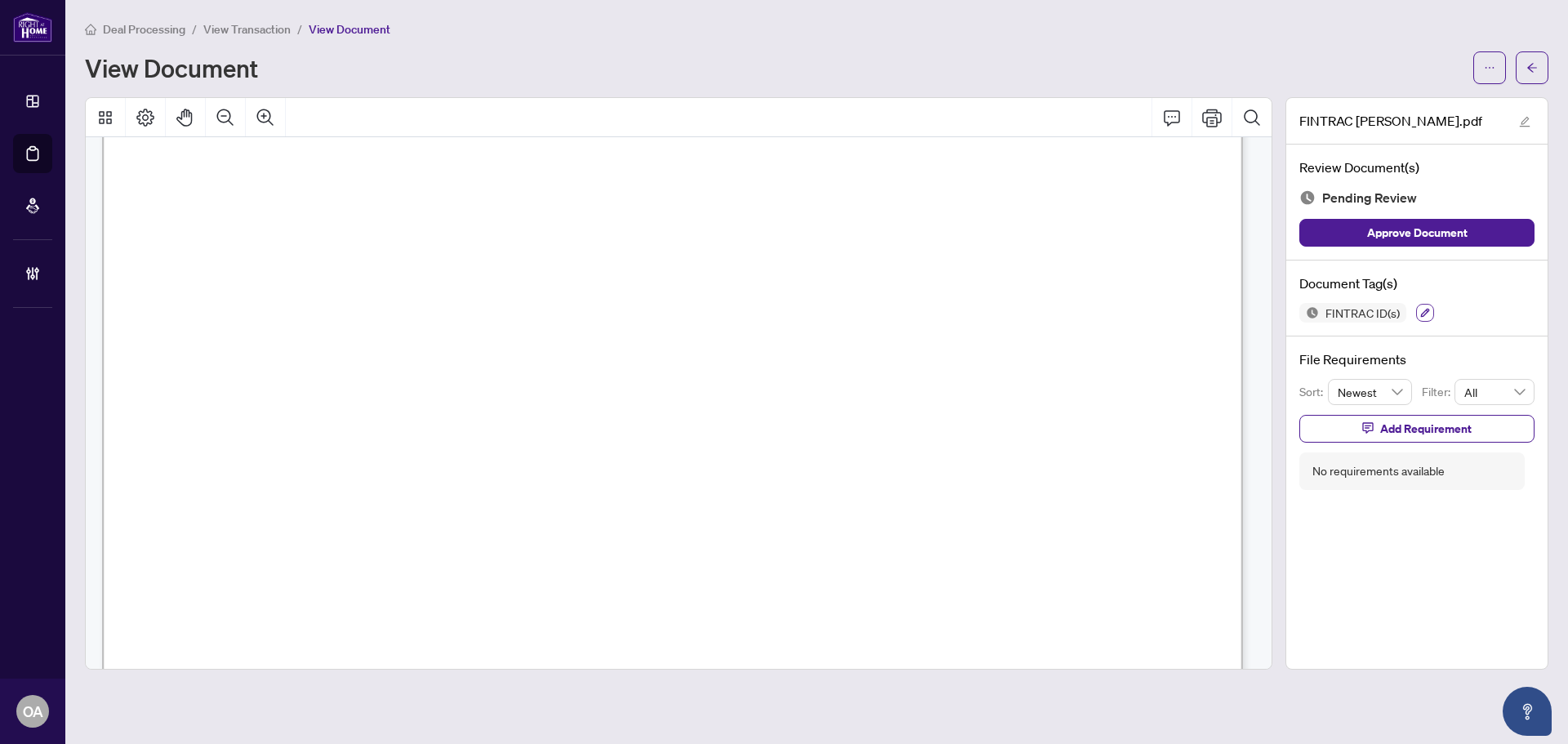
click at [1425, 309] on icon "button" at bounding box center [1425, 313] width 10 height 10
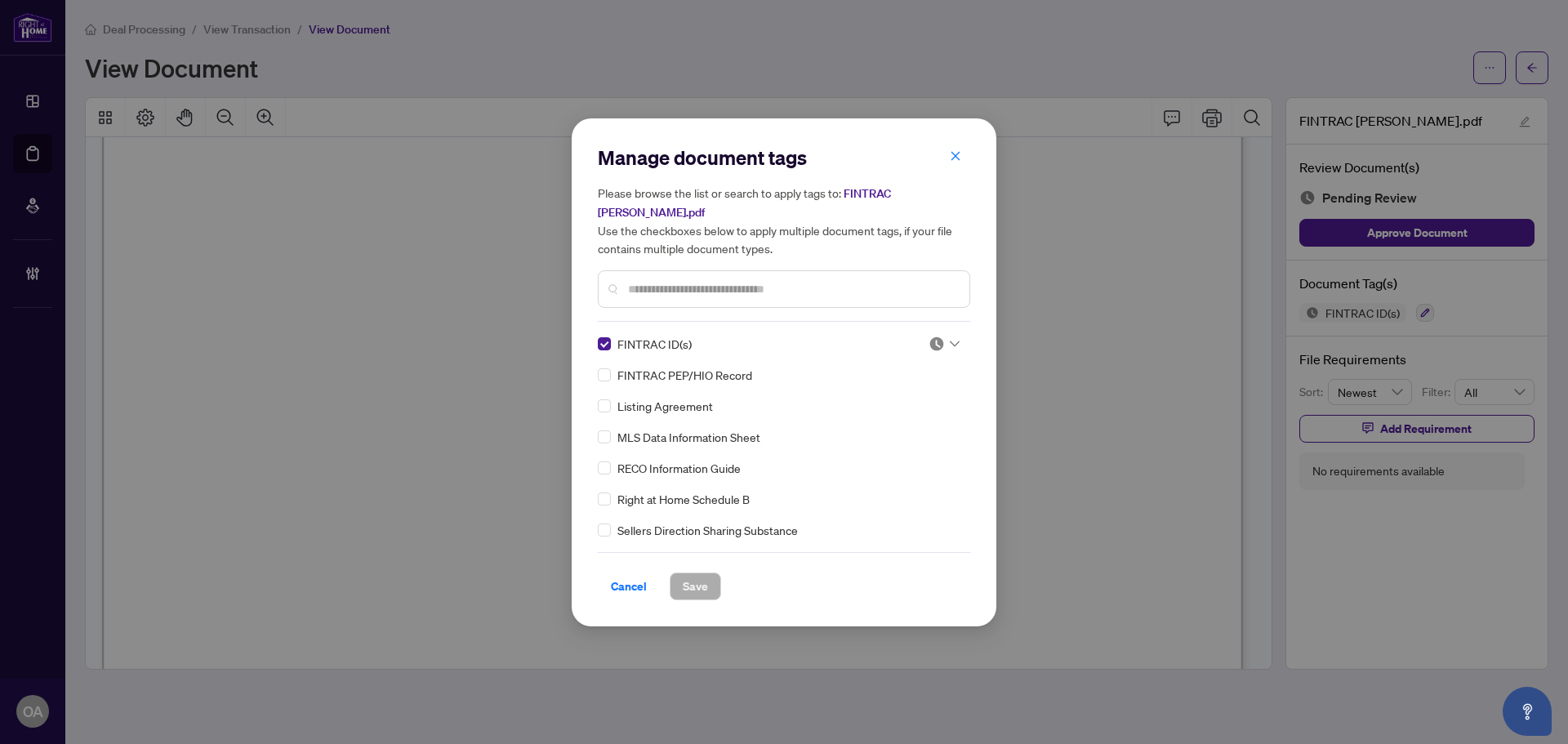
click at [950, 341] on icon at bounding box center [954, 343] width 10 height 7
click at [909, 411] on div "Approved" at bounding box center [890, 414] width 105 height 18
click at [693, 573] on span "Save" at bounding box center [695, 586] width 26 height 26
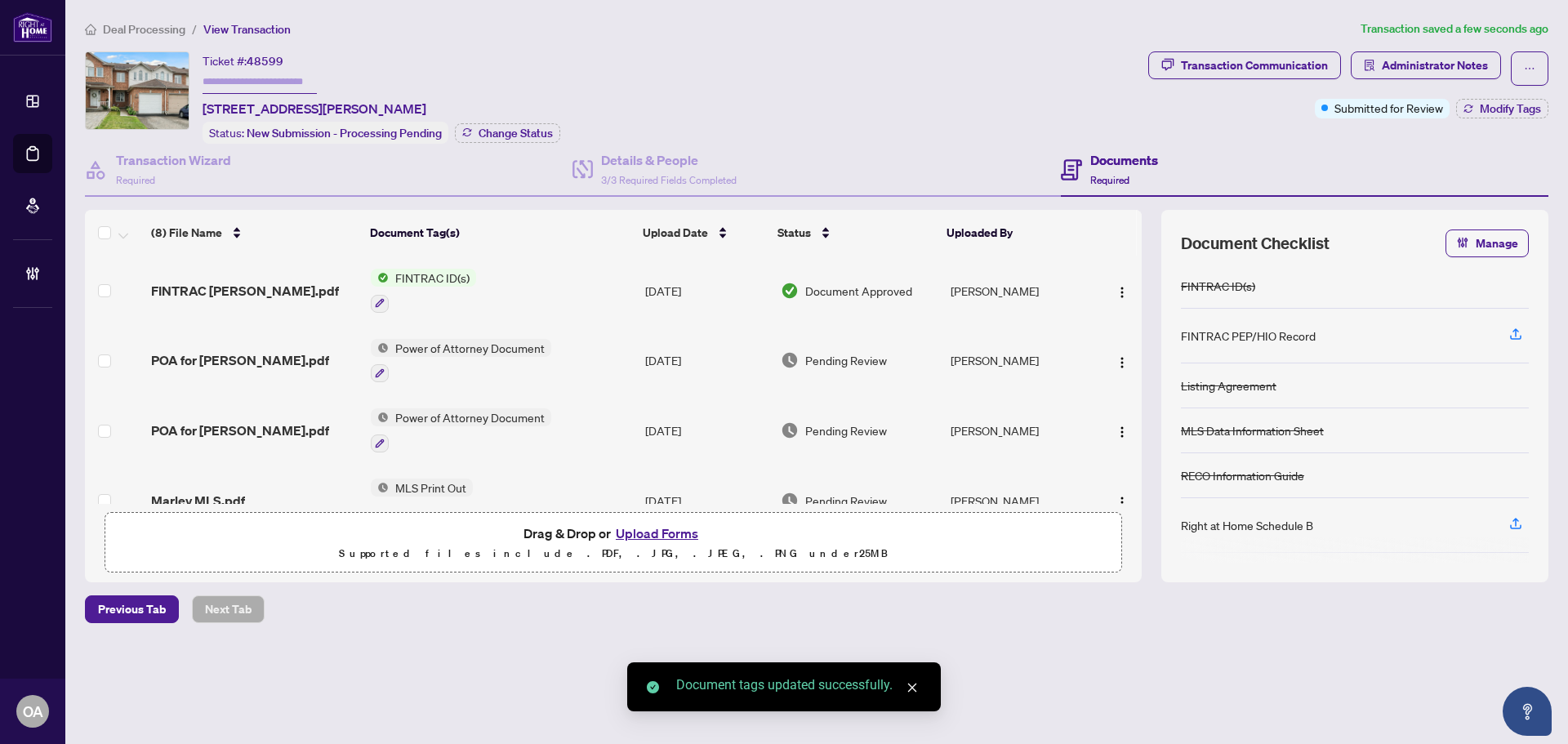
click at [205, 357] on span "POA for Maria.pdf" at bounding box center [240, 360] width 178 height 20
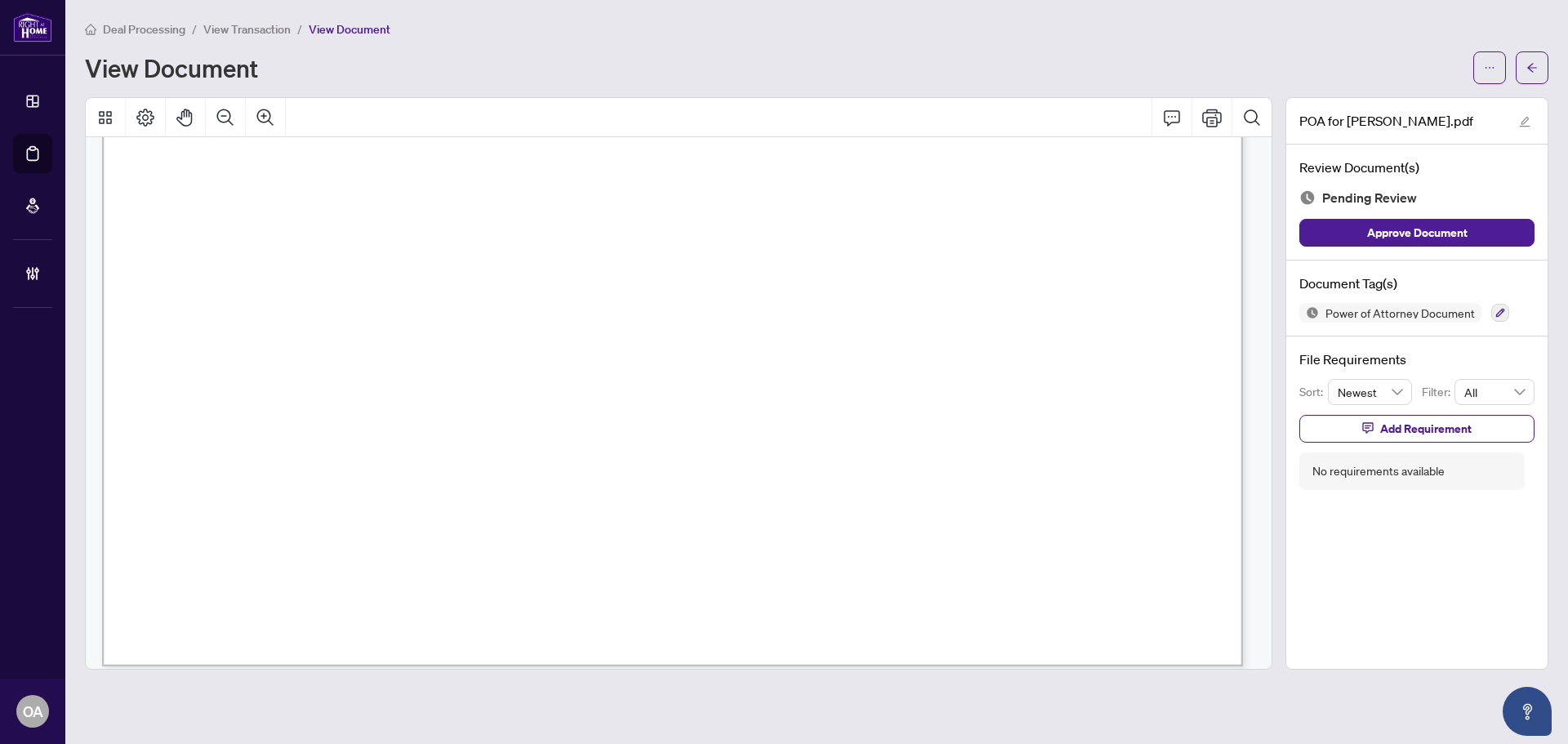
scroll to position [1379, 0]
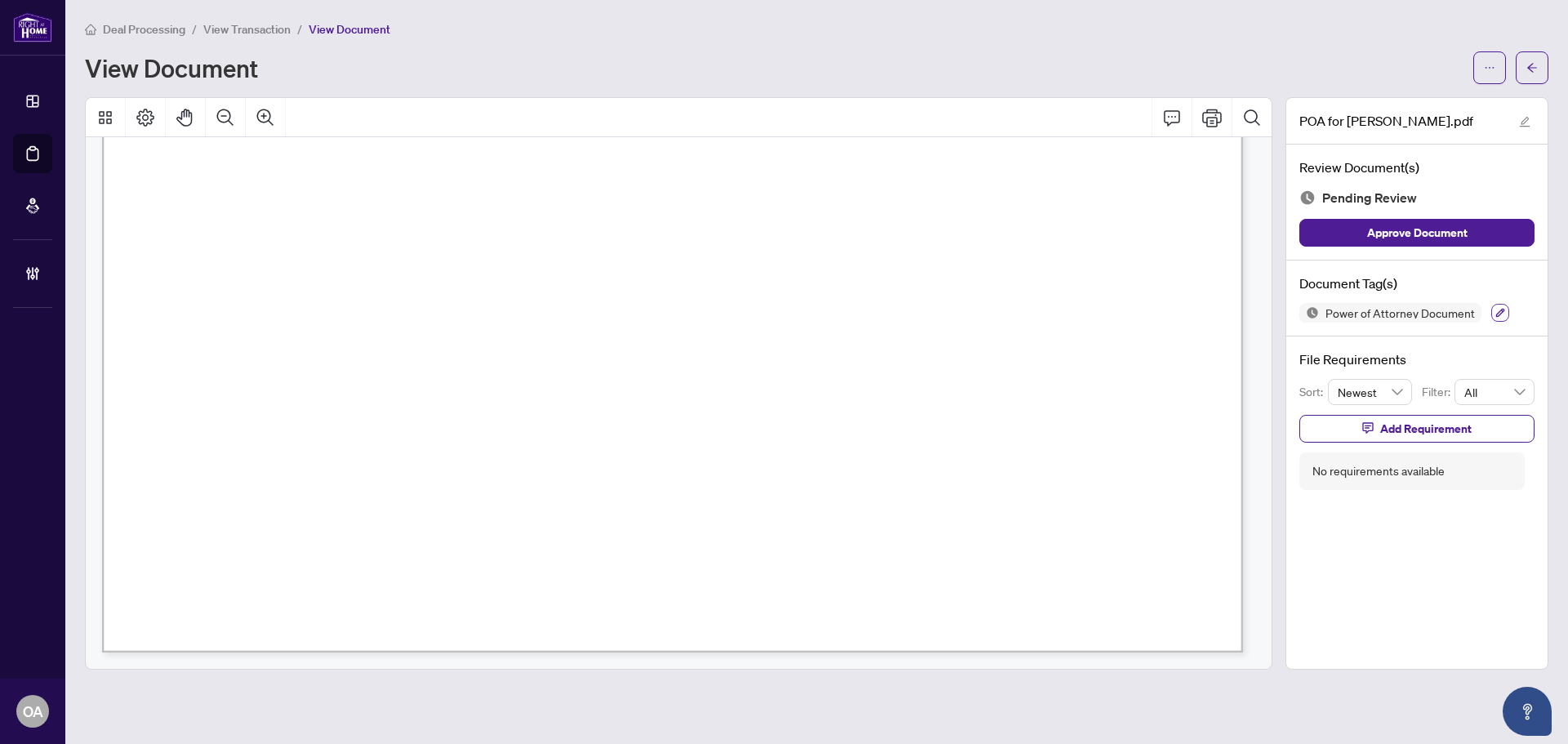
click at [1495, 309] on icon "button" at bounding box center [1500, 313] width 10 height 10
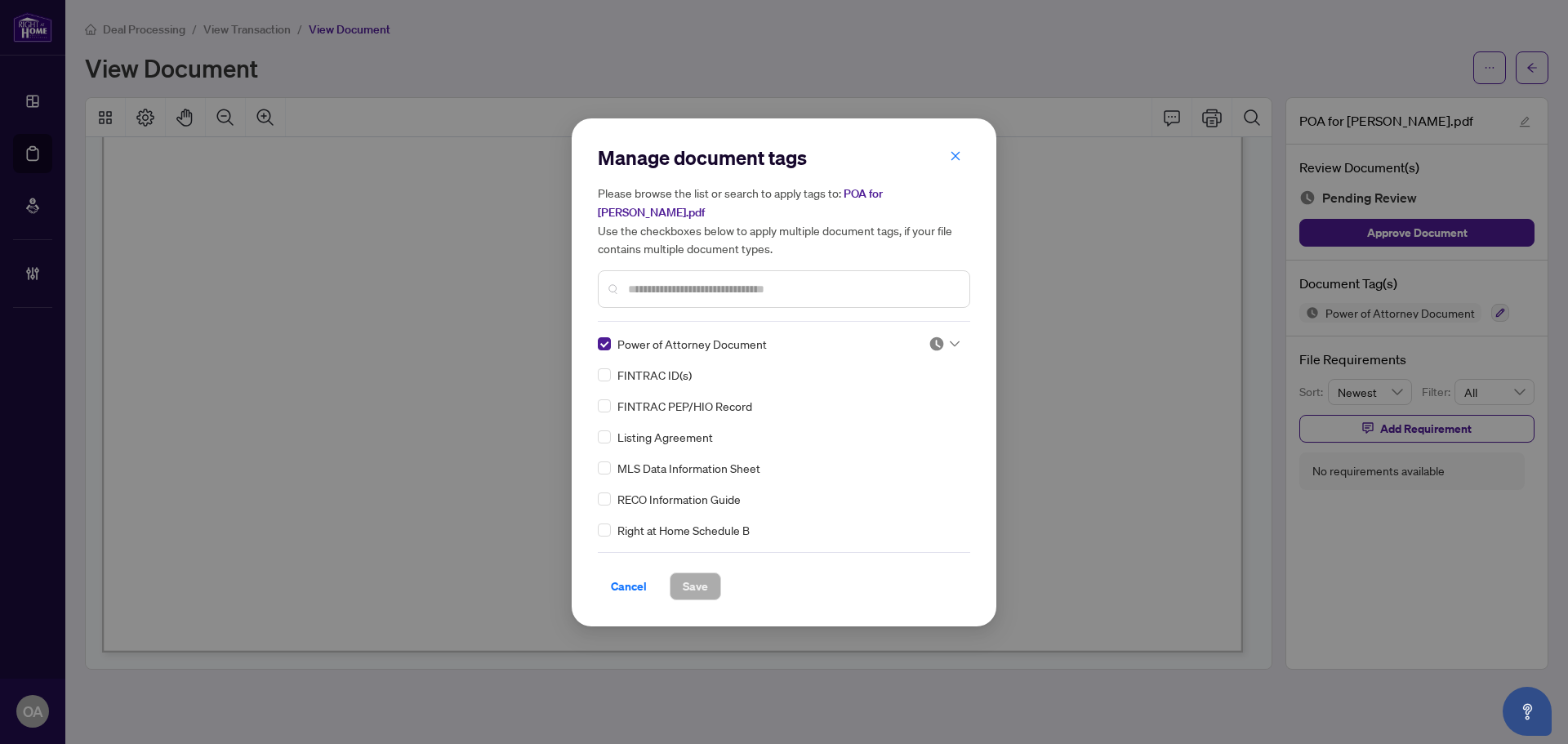
click at [951, 336] on div at bounding box center [944, 343] width 31 height 16
click at [892, 421] on div "Approved" at bounding box center [890, 414] width 105 height 18
click at [700, 580] on span "Save" at bounding box center [695, 586] width 26 height 26
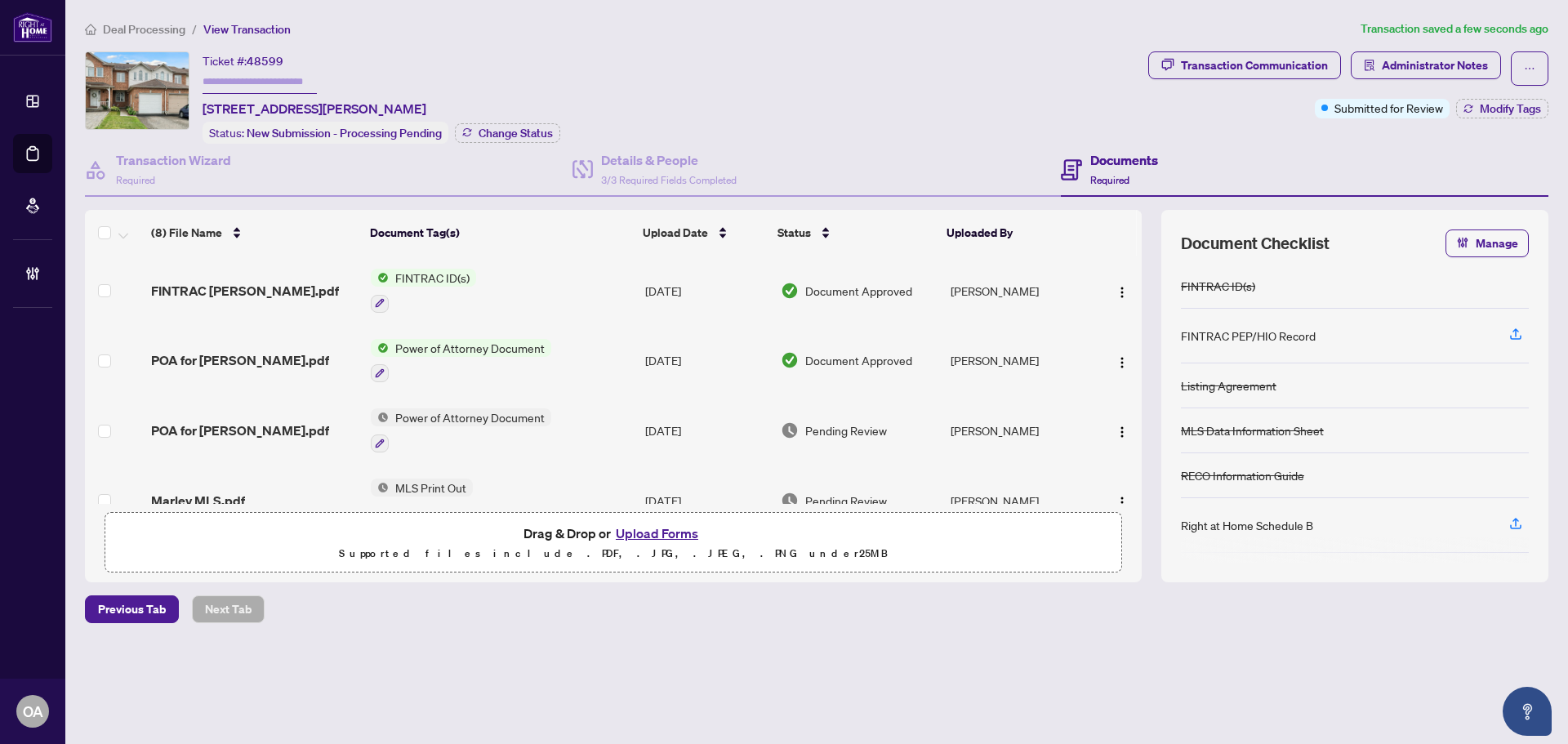
click at [248, 412] on td "POA for Jose.pdf" at bounding box center [254, 430] width 220 height 71
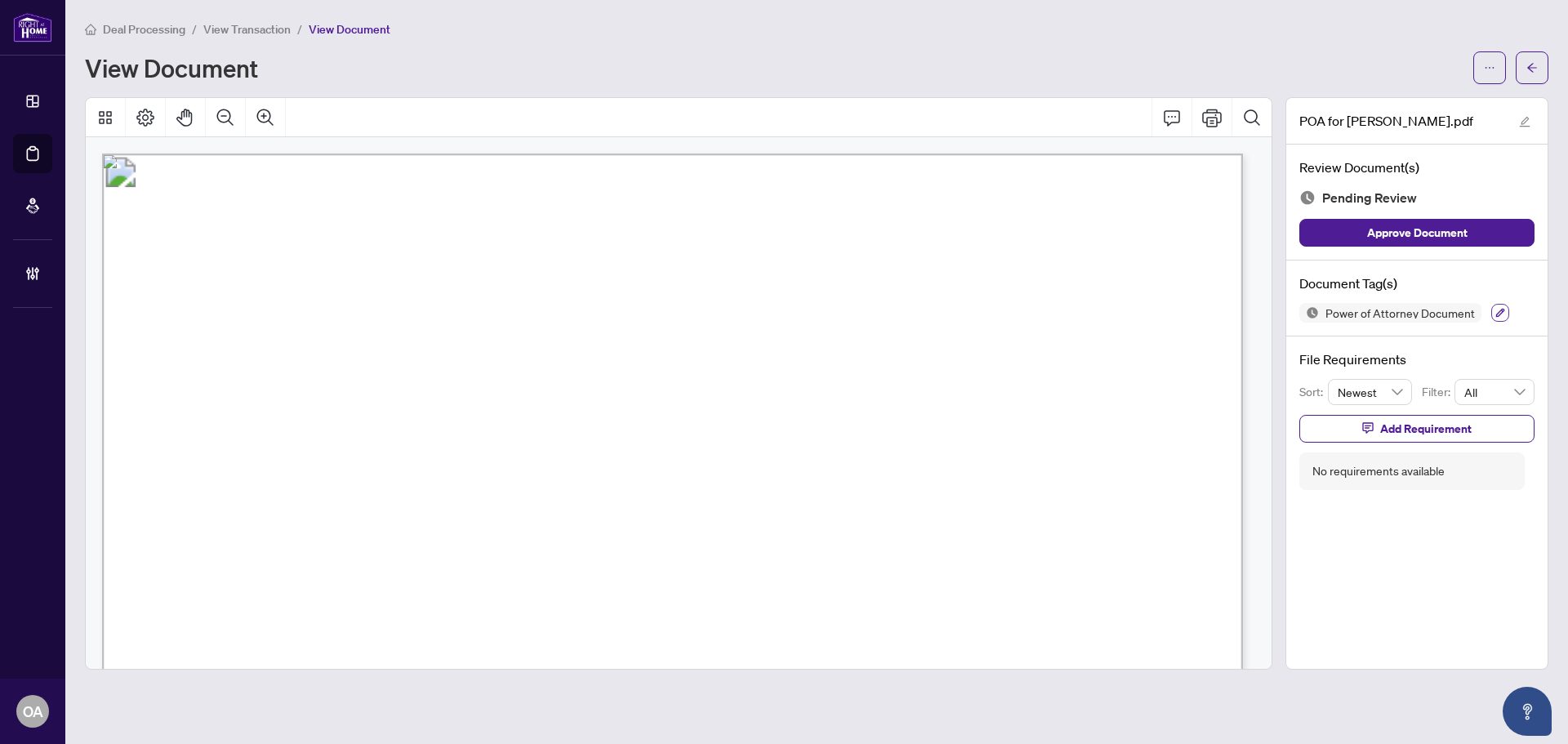
click at [1495, 311] on icon "button" at bounding box center [1500, 313] width 10 height 10
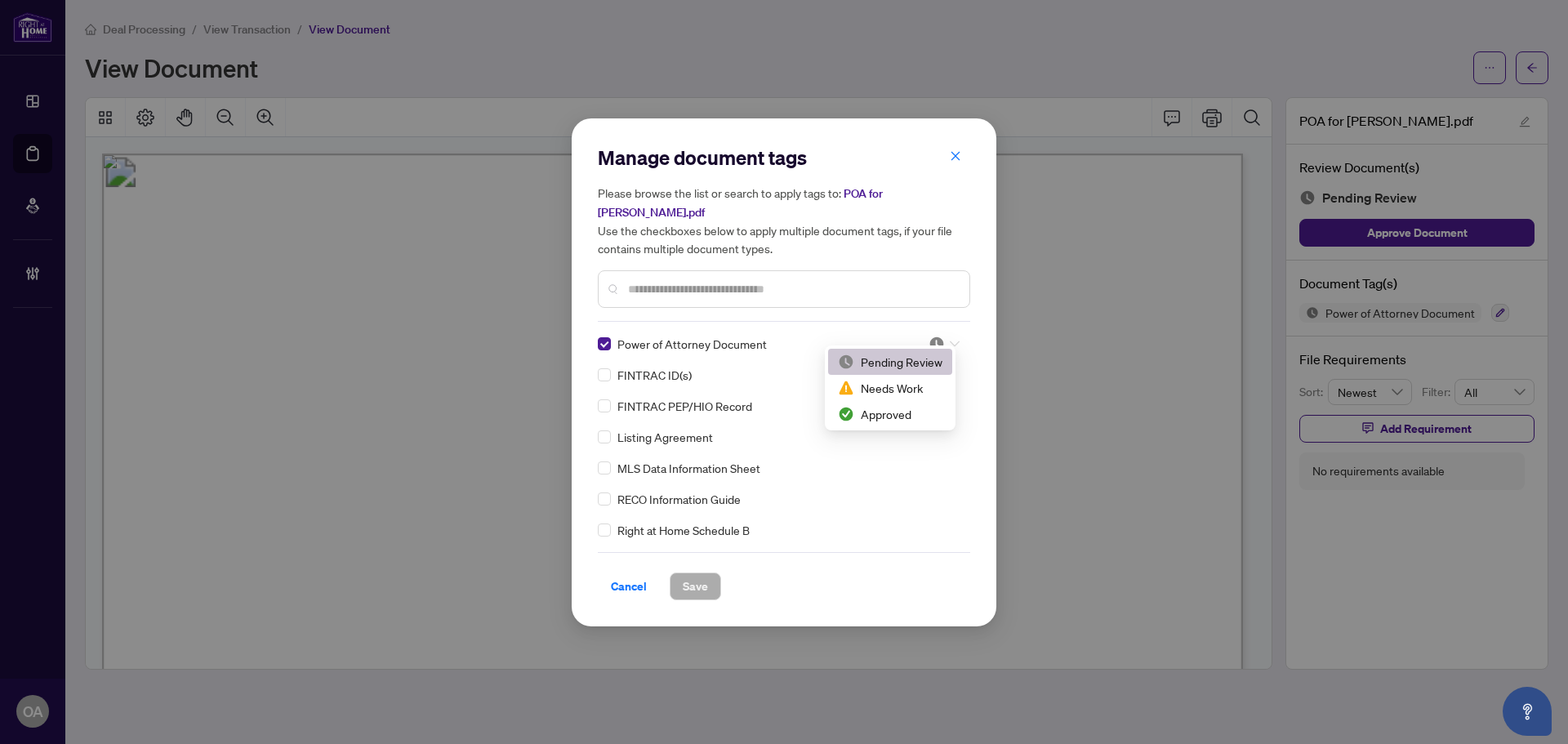
click at [952, 338] on div at bounding box center [944, 343] width 31 height 16
click at [895, 417] on div "Approved" at bounding box center [890, 414] width 105 height 18
click at [690, 575] on span "Save" at bounding box center [695, 586] width 26 height 26
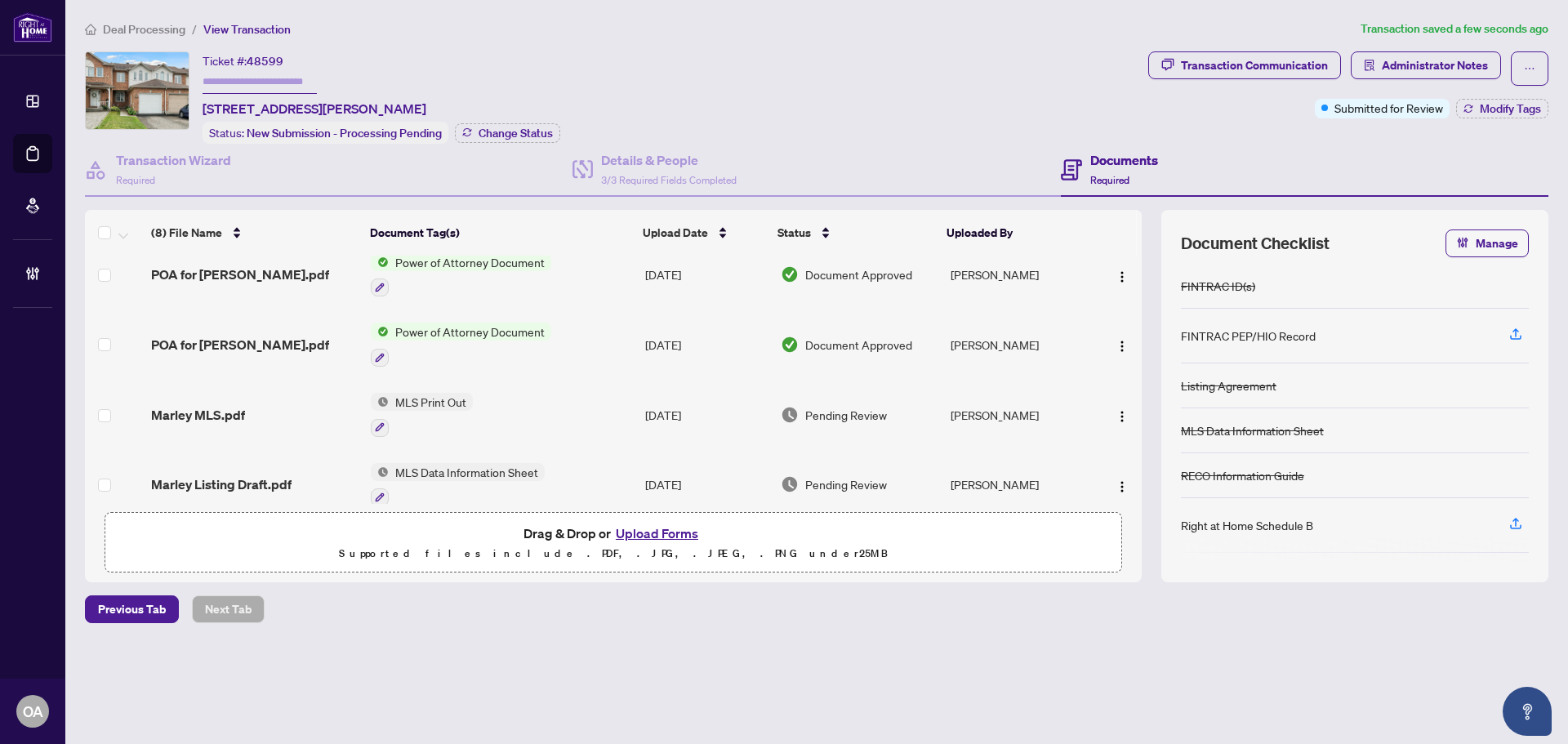
scroll to position [163, 0]
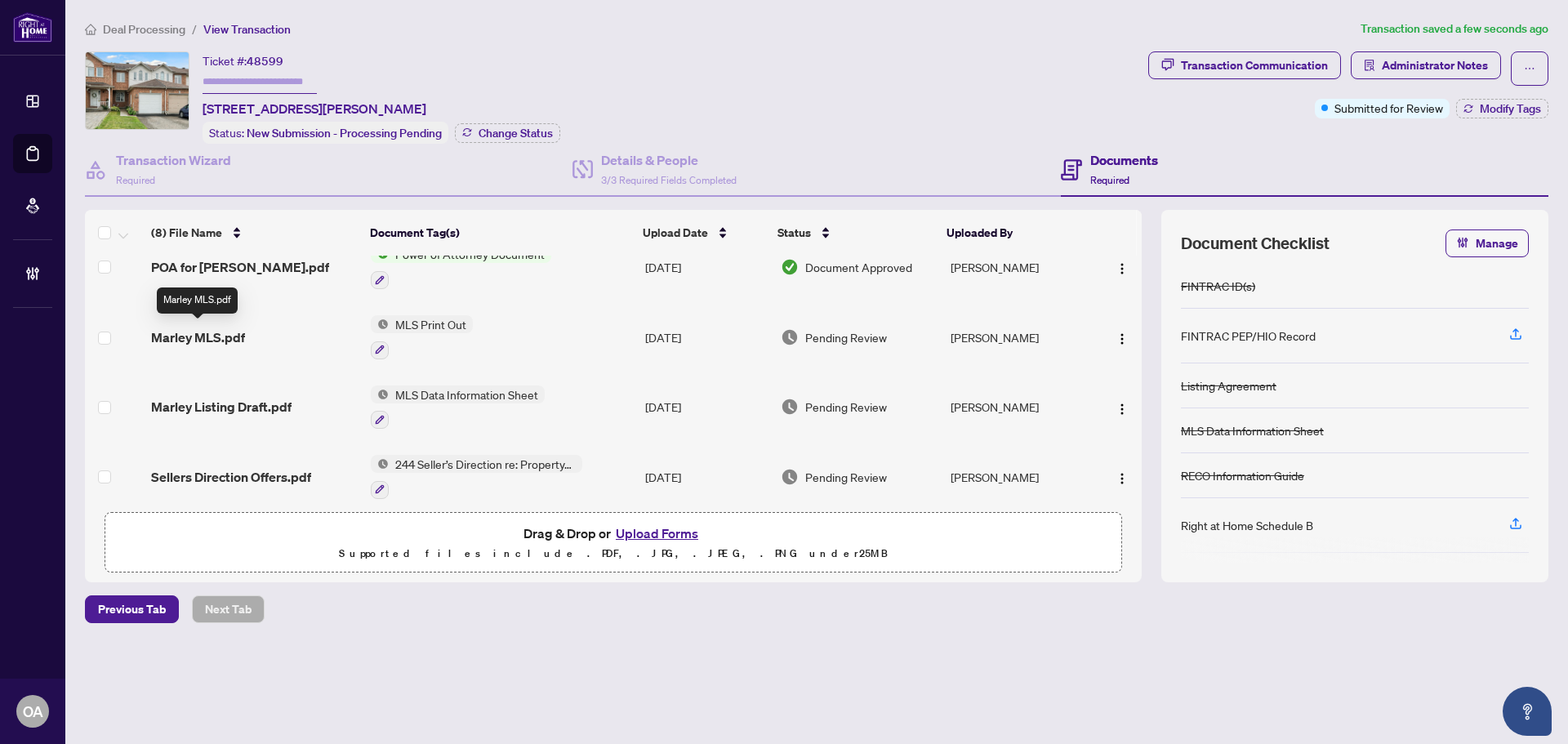
click at [166, 330] on span "Marley MLS.pdf" at bounding box center [198, 337] width 94 height 20
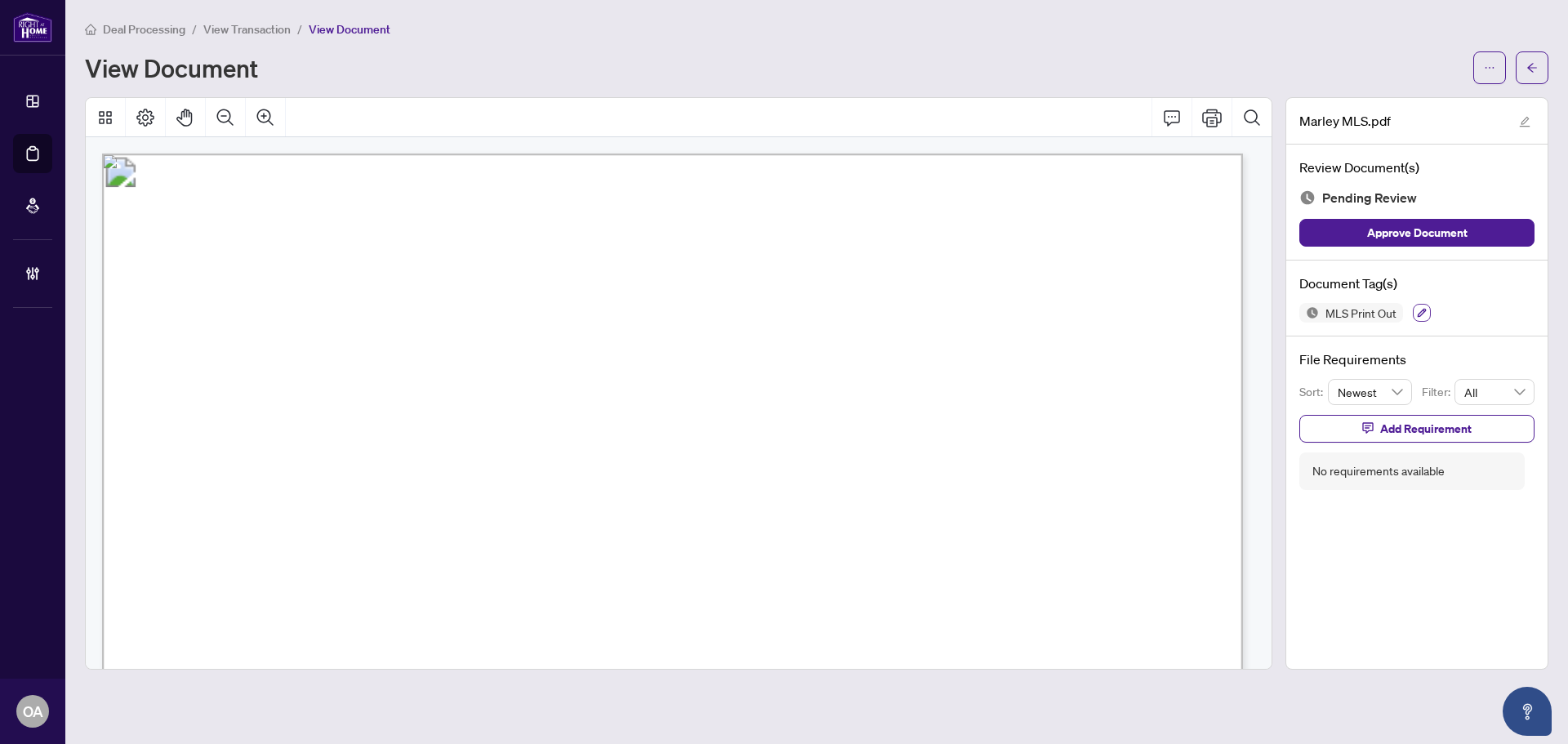
click at [1419, 314] on icon "button" at bounding box center [1422, 313] width 10 height 10
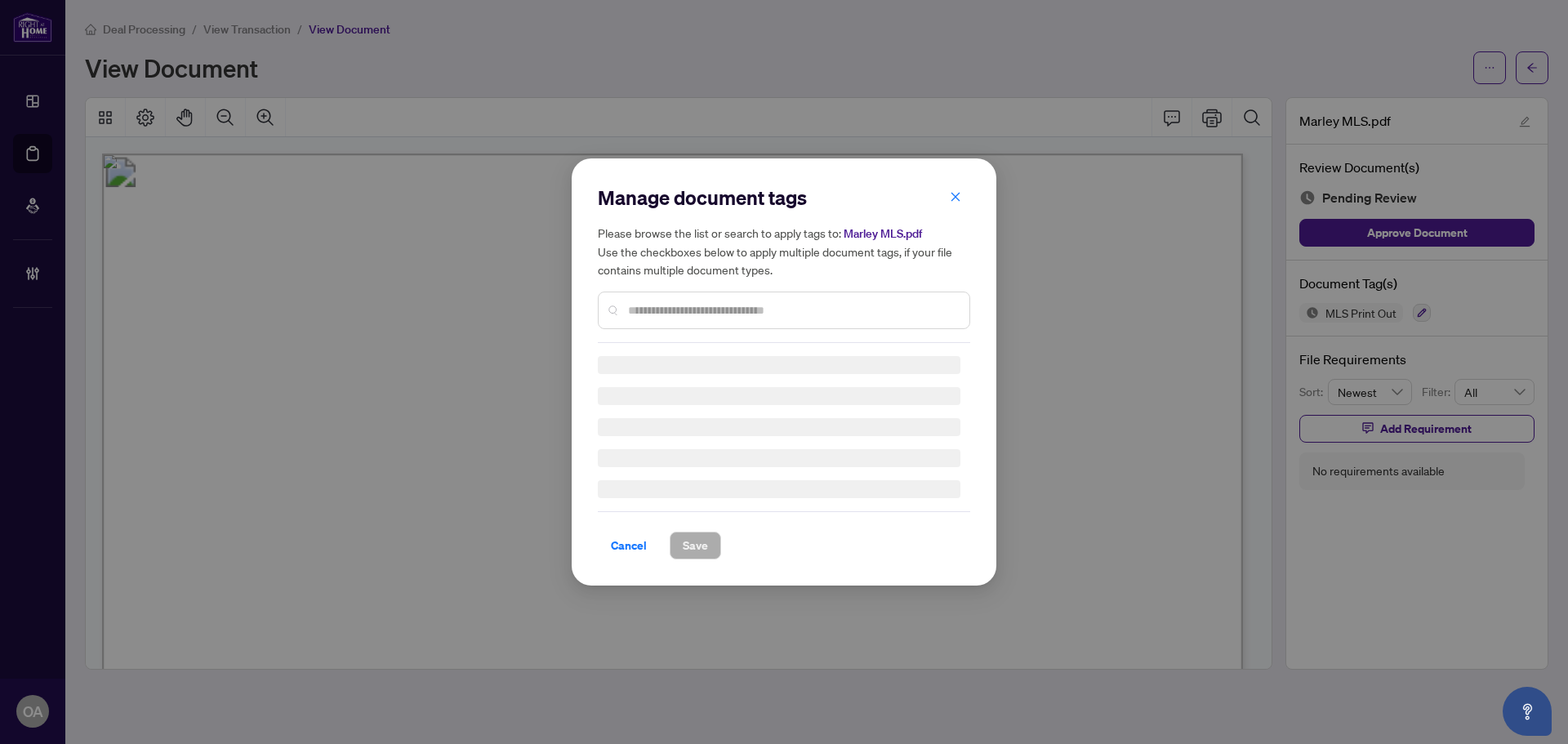
click at [692, 313] on div "Manage document tags Please browse the list or search to apply tags to: Marley …" at bounding box center [784, 371] width 372 height 375
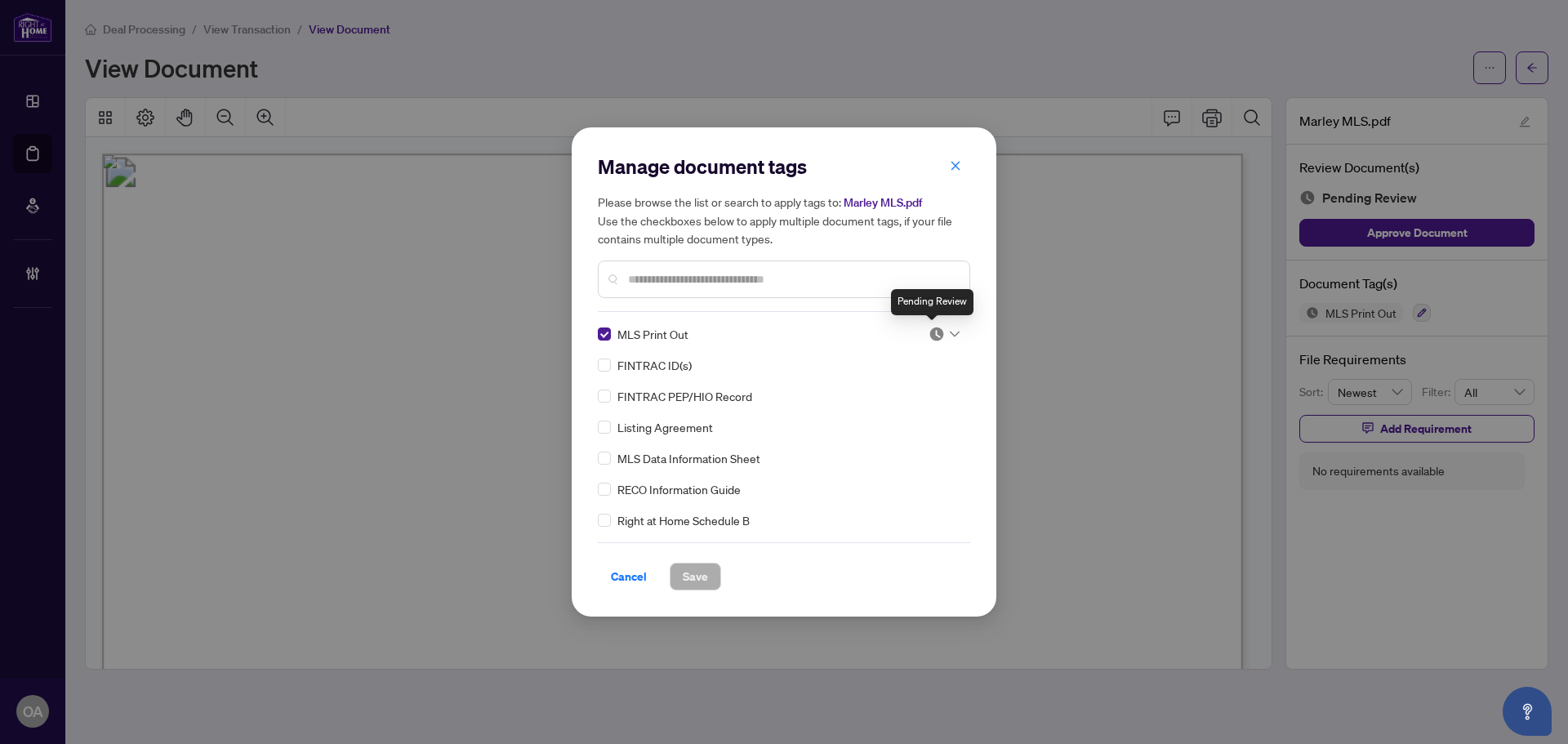
click at [950, 331] on icon at bounding box center [954, 334] width 10 height 7
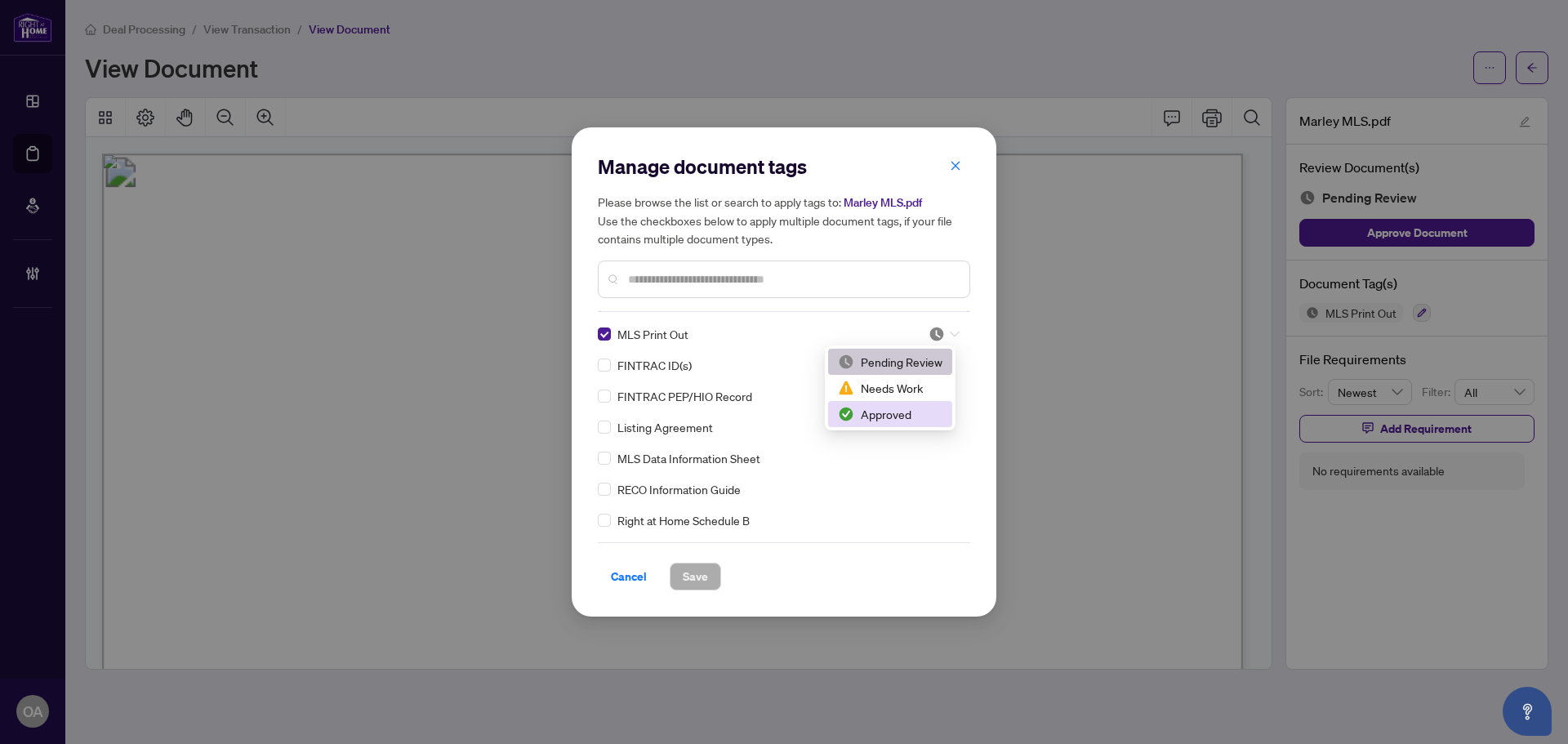
drag, startPoint x: 869, startPoint y: 411, endPoint x: 844, endPoint y: 381, distance: 39.1
click at [869, 407] on div "Approved" at bounding box center [890, 414] width 105 height 18
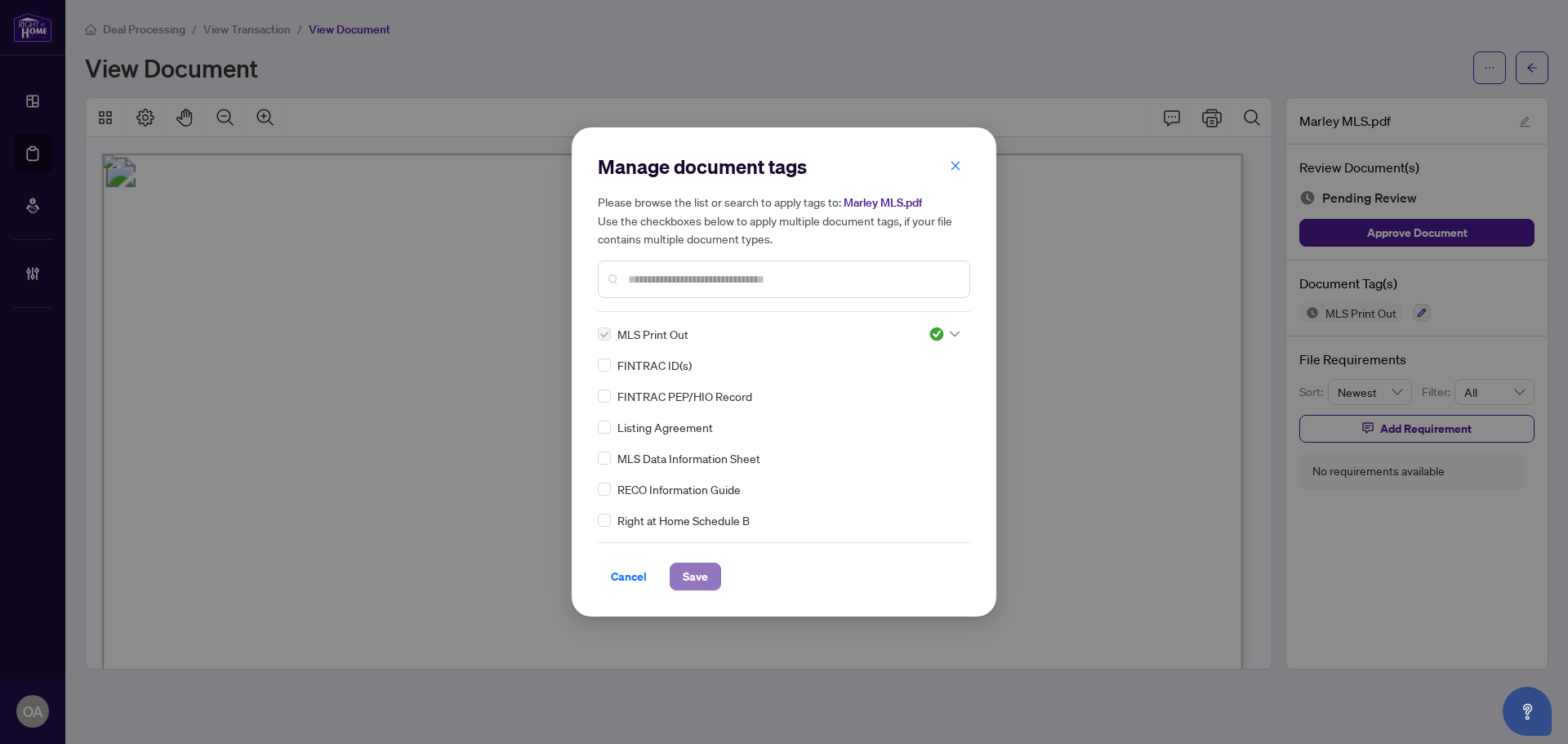
click at [695, 579] on span "Save" at bounding box center [695, 576] width 26 height 26
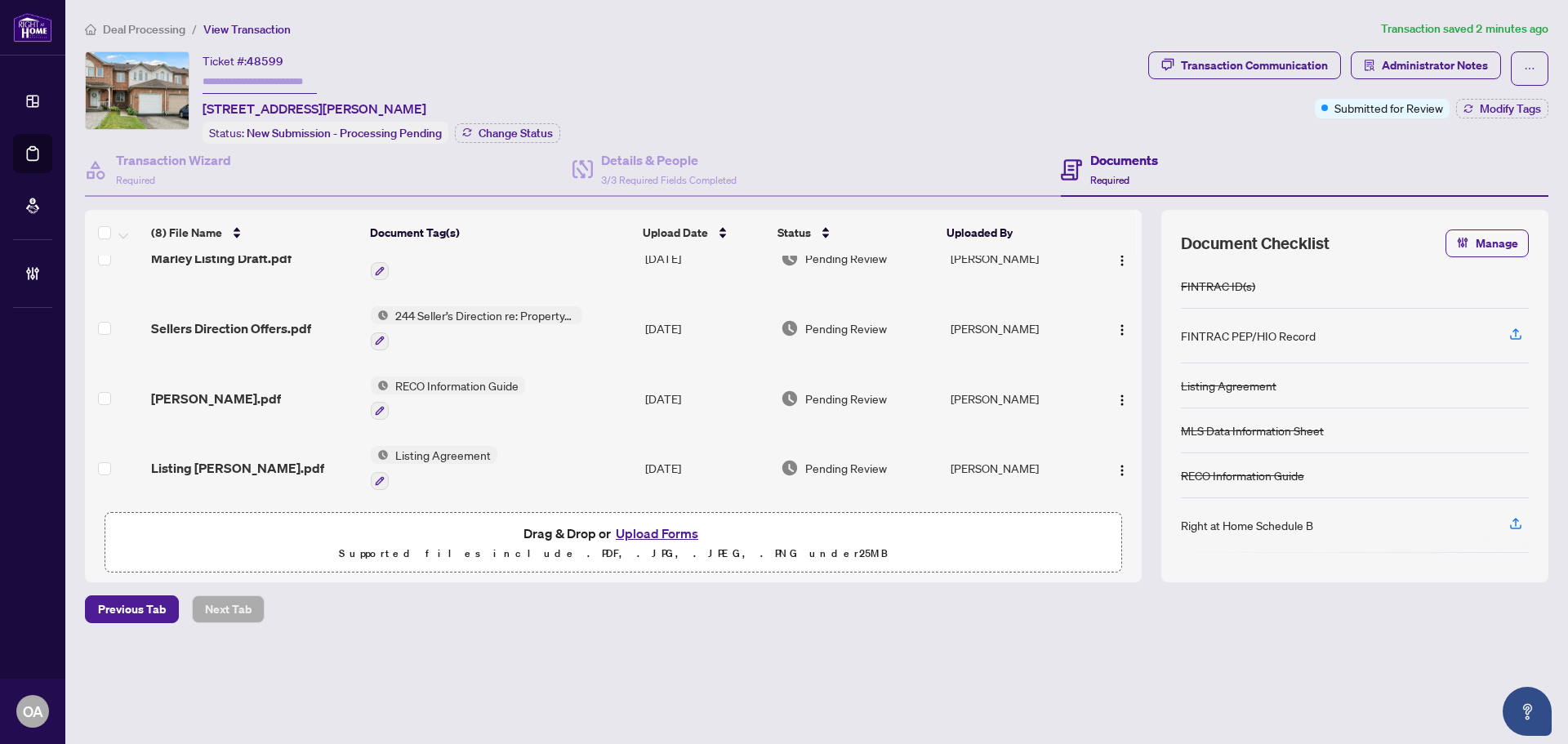
scroll to position [151, 0]
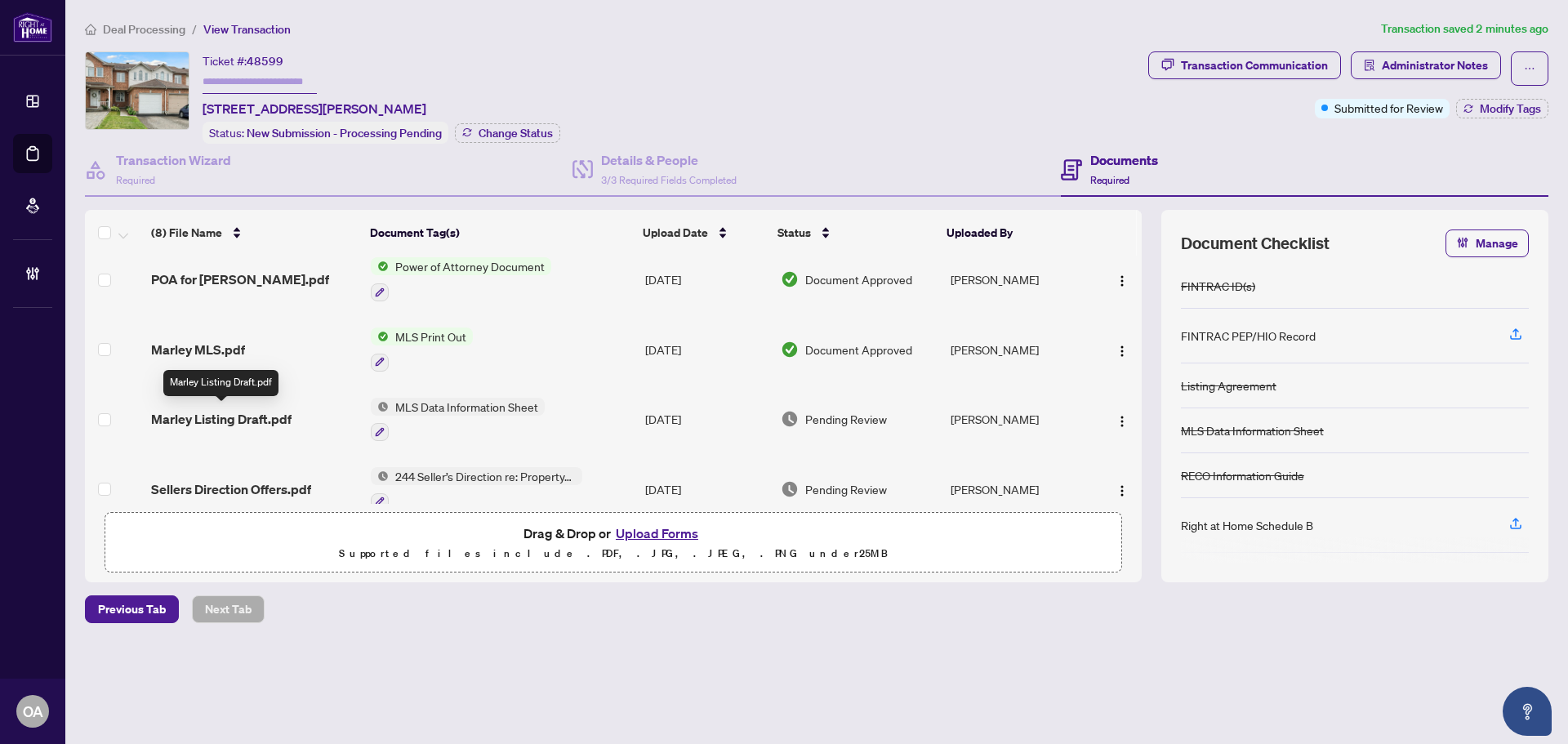
click at [231, 409] on span "Marley Listing Draft.pdf" at bounding box center [220, 419] width 140 height 20
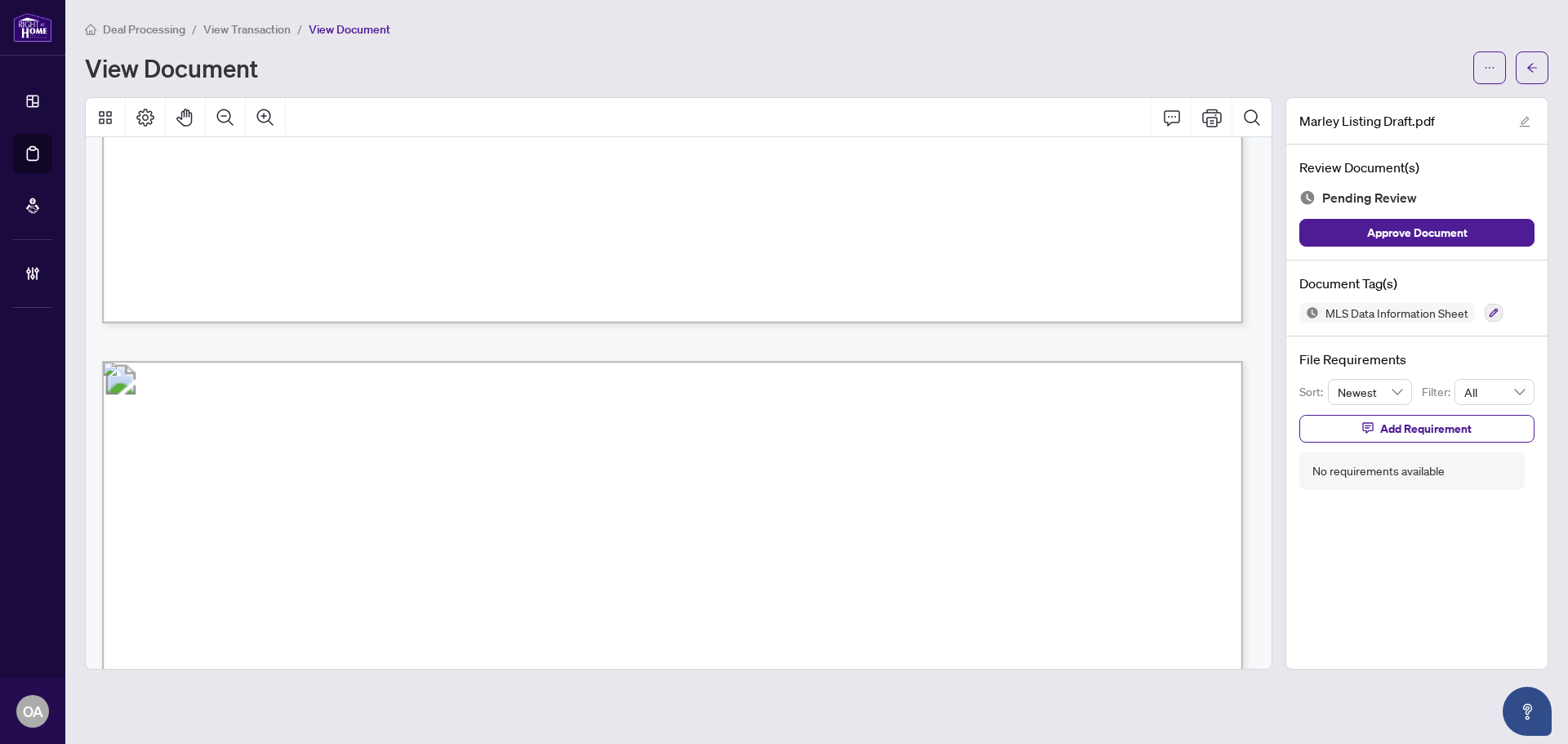
scroll to position [1225, 0]
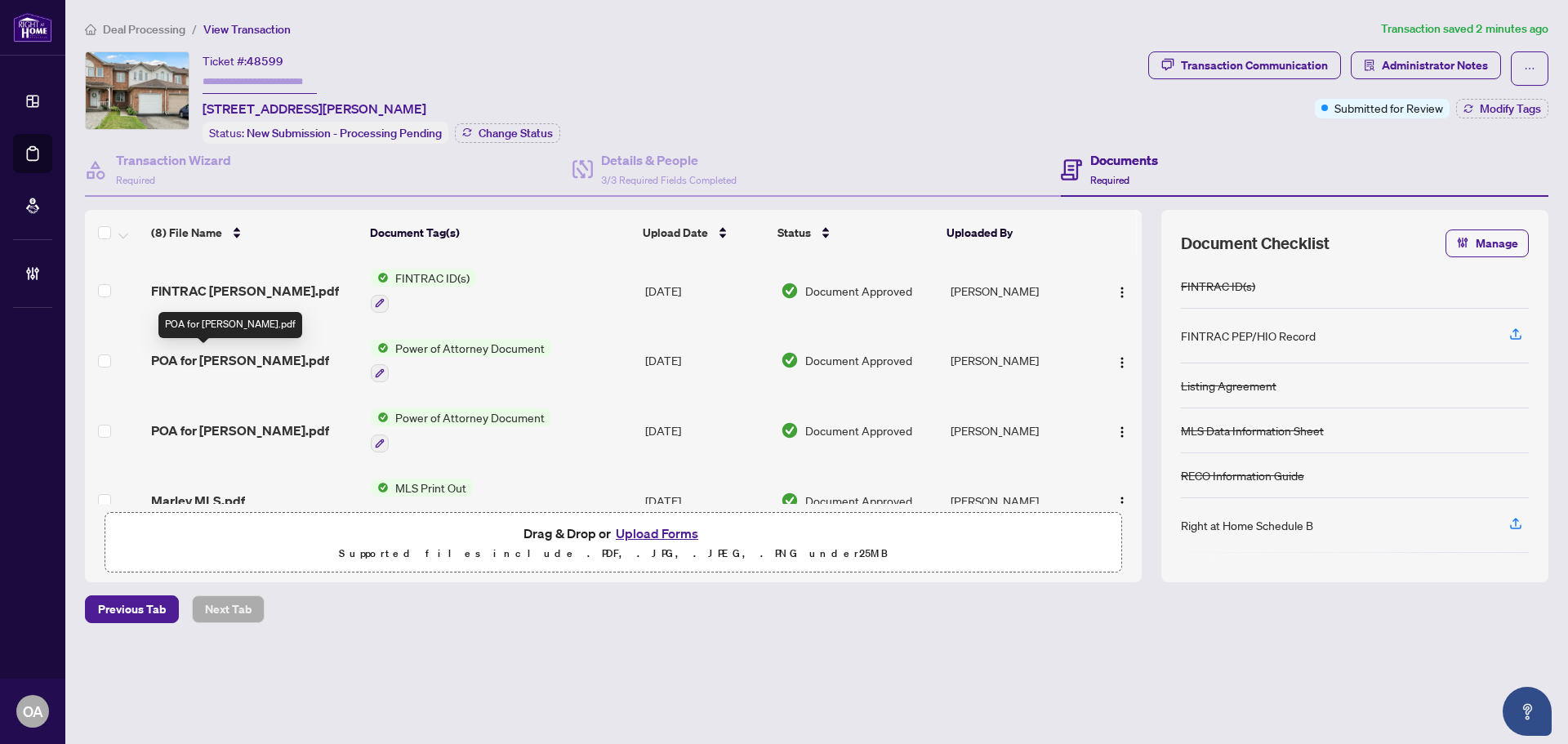
click at [242, 354] on span "POA for Maria.pdf" at bounding box center [240, 360] width 178 height 20
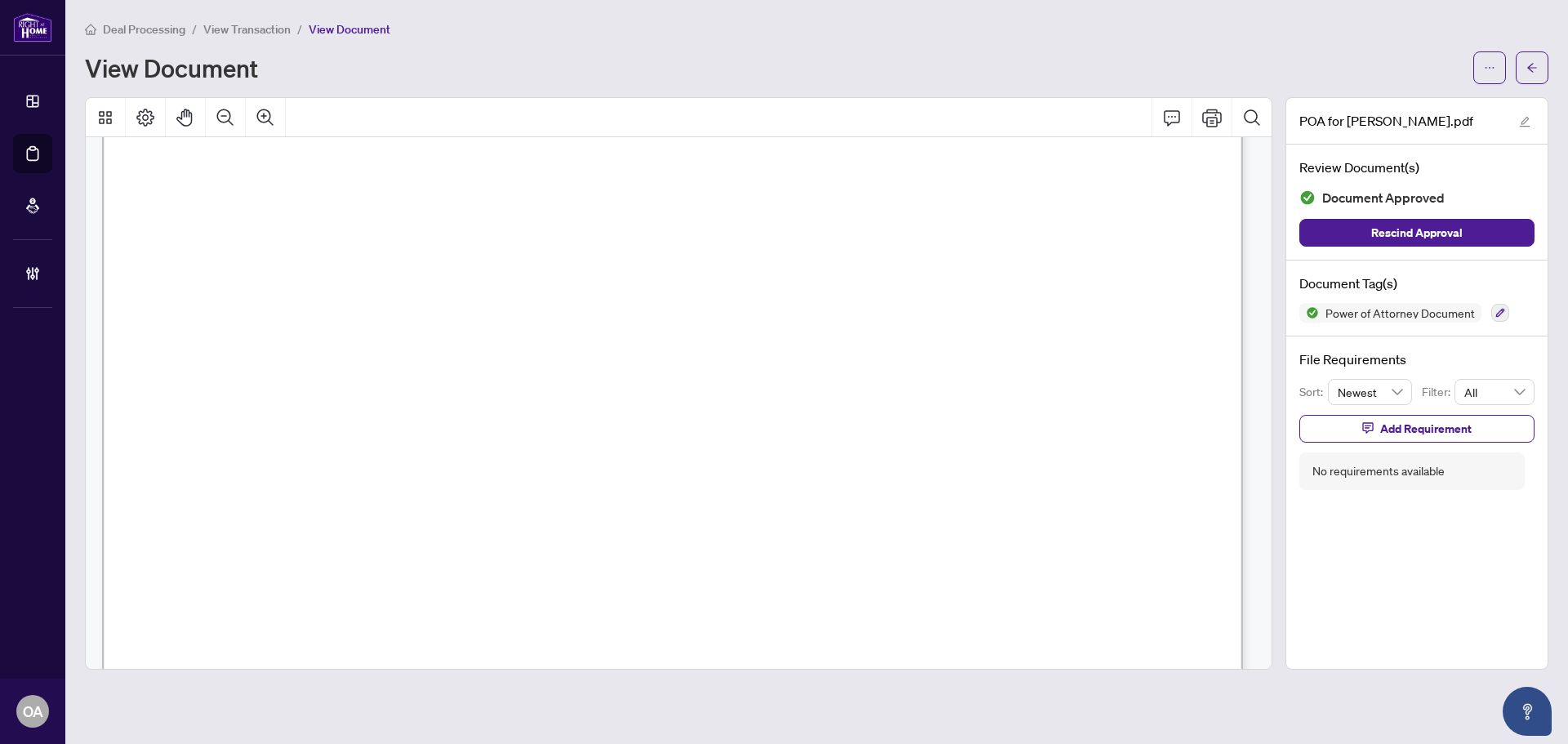
scroll to position [163, 0]
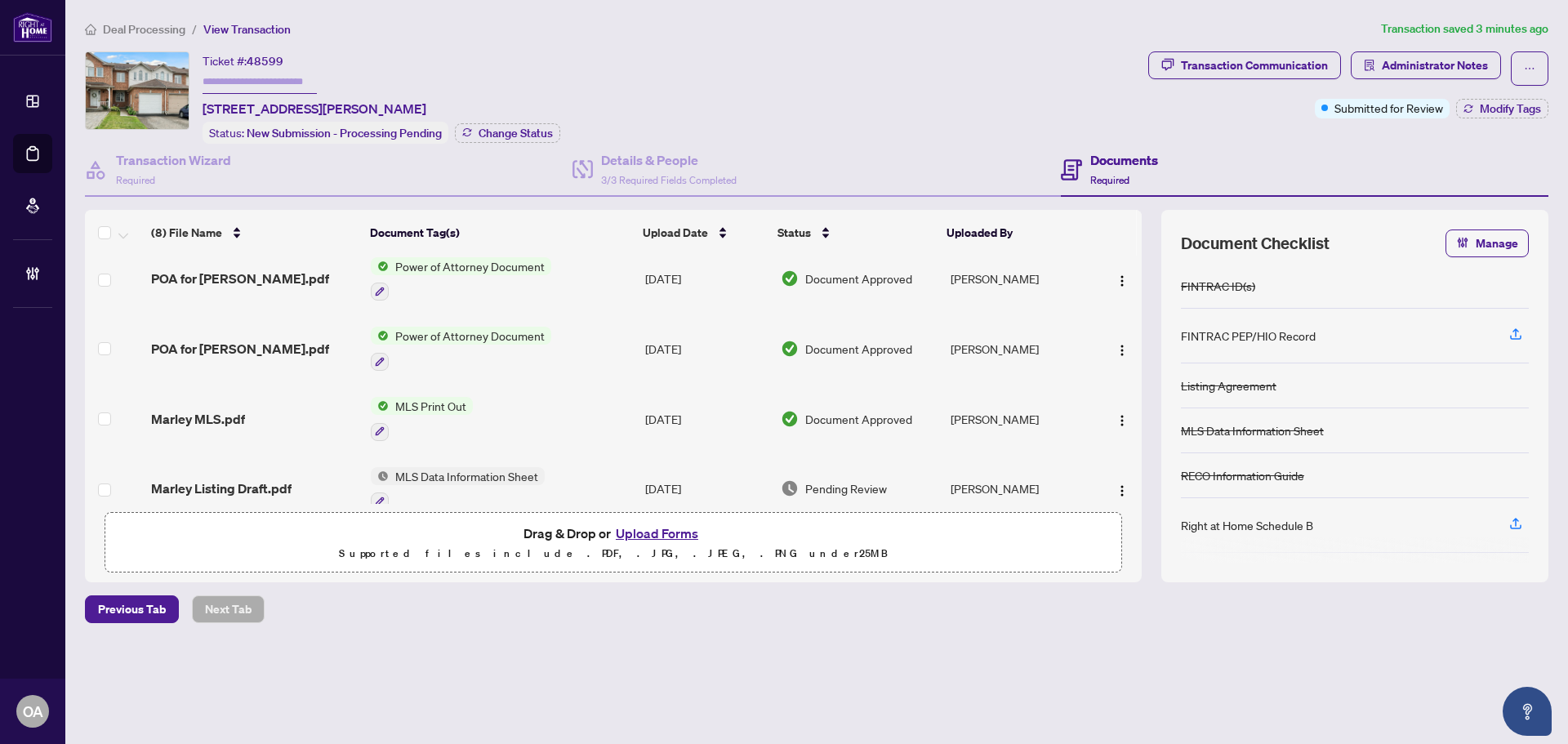
scroll to position [245, 0]
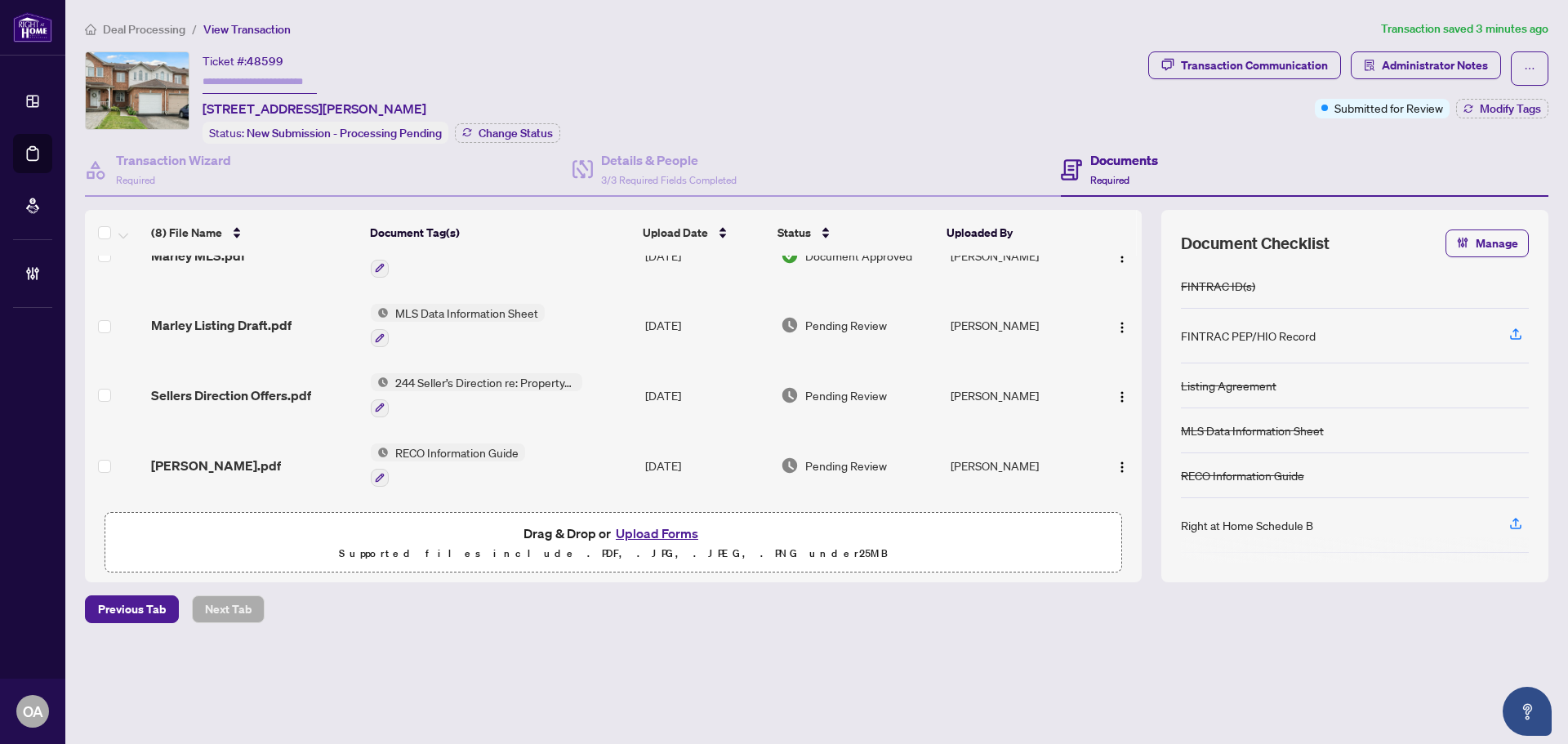
click at [290, 319] on span "Marley Listing Draft.pdf" at bounding box center [220, 324] width 140 height 20
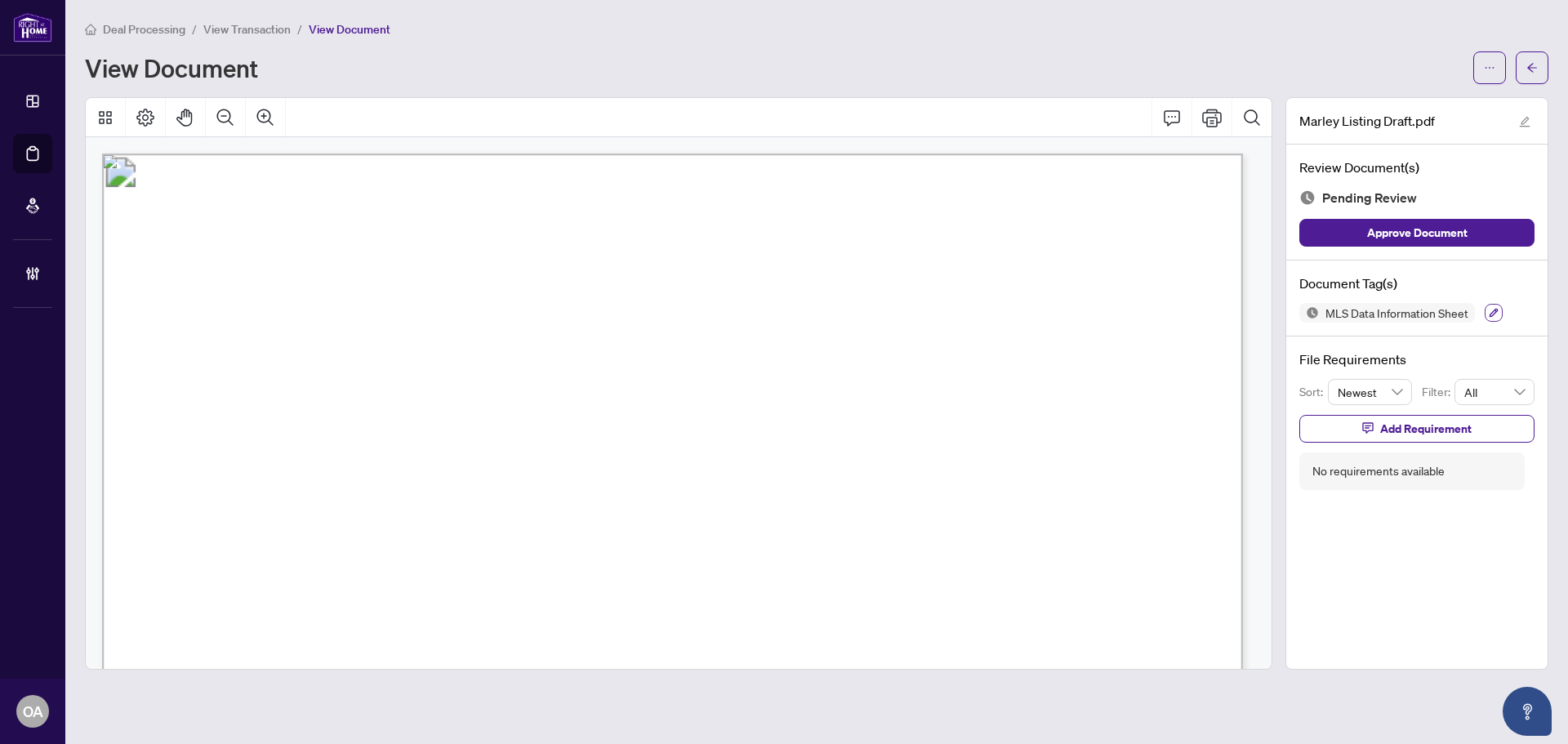
click at [1490, 319] on button "button" at bounding box center [1494, 312] width 18 height 18
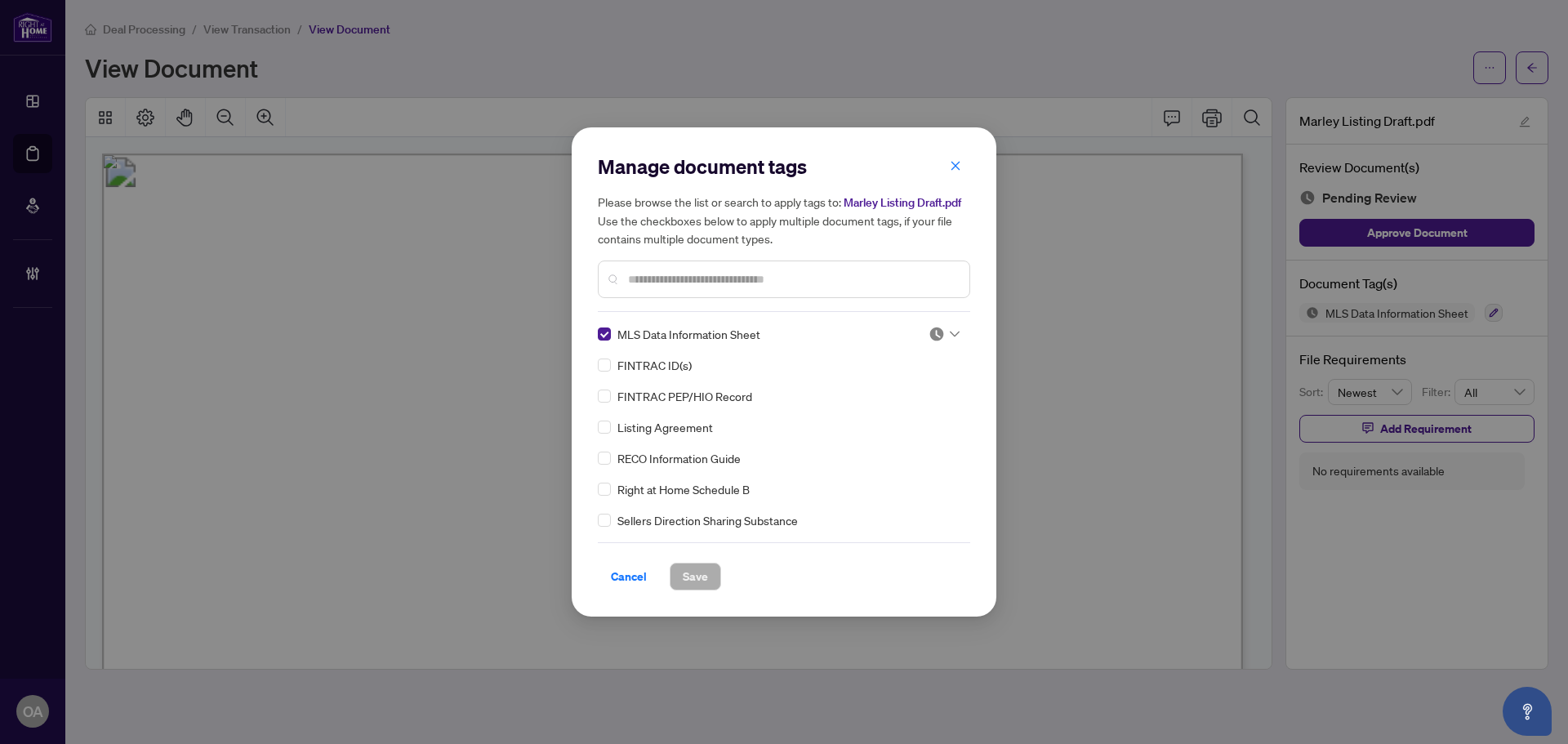
click at [950, 331] on icon at bounding box center [954, 334] width 10 height 7
click at [905, 391] on div "Needs Work" at bounding box center [890, 387] width 105 height 18
click at [706, 585] on span "Save" at bounding box center [695, 576] width 26 height 26
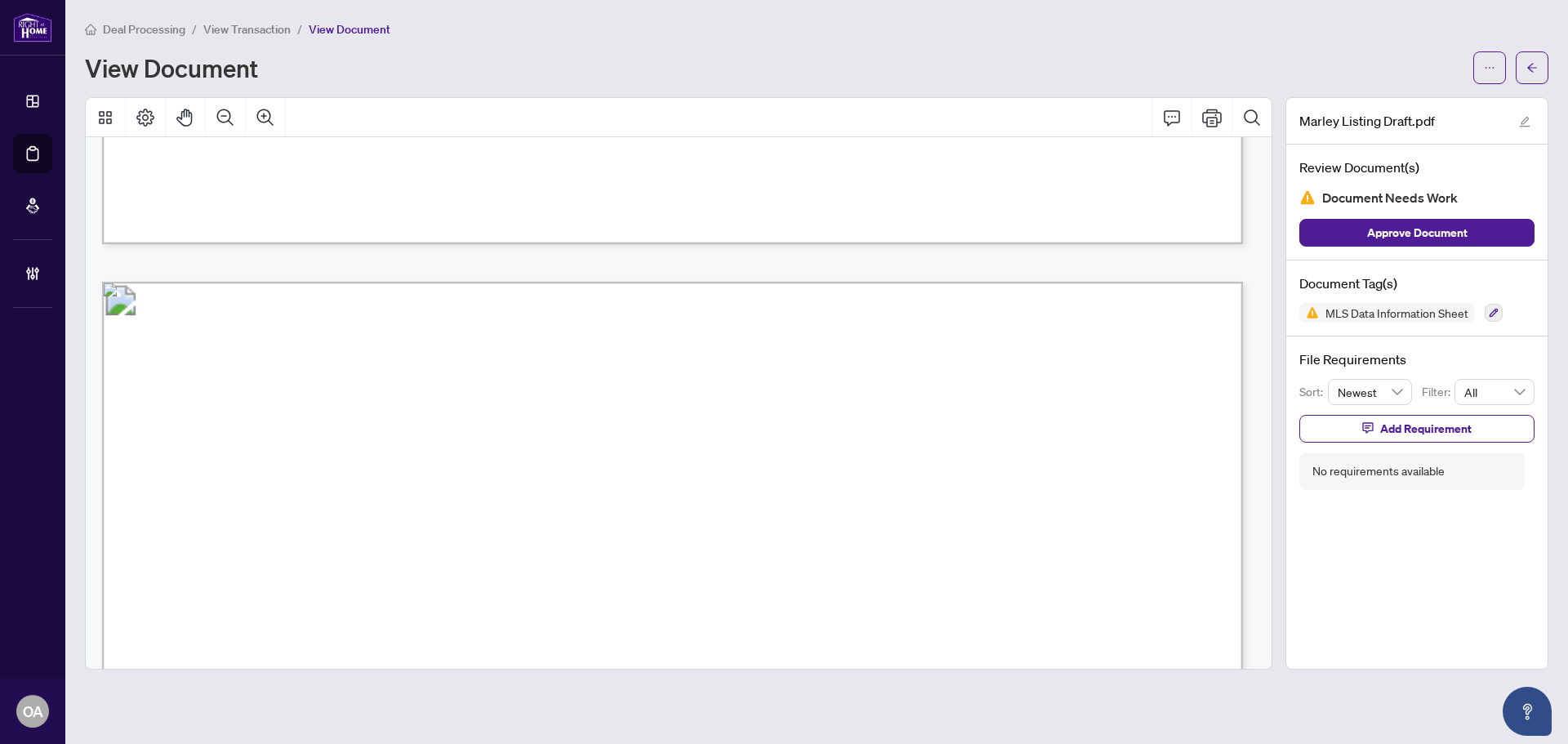
scroll to position [1388, 0]
click at [1172, 121] on icon "Comment" at bounding box center [1172, 118] width 16 height 15
click at [861, 575] on p "**********" at bounding box center [829, 568] width 239 height 14
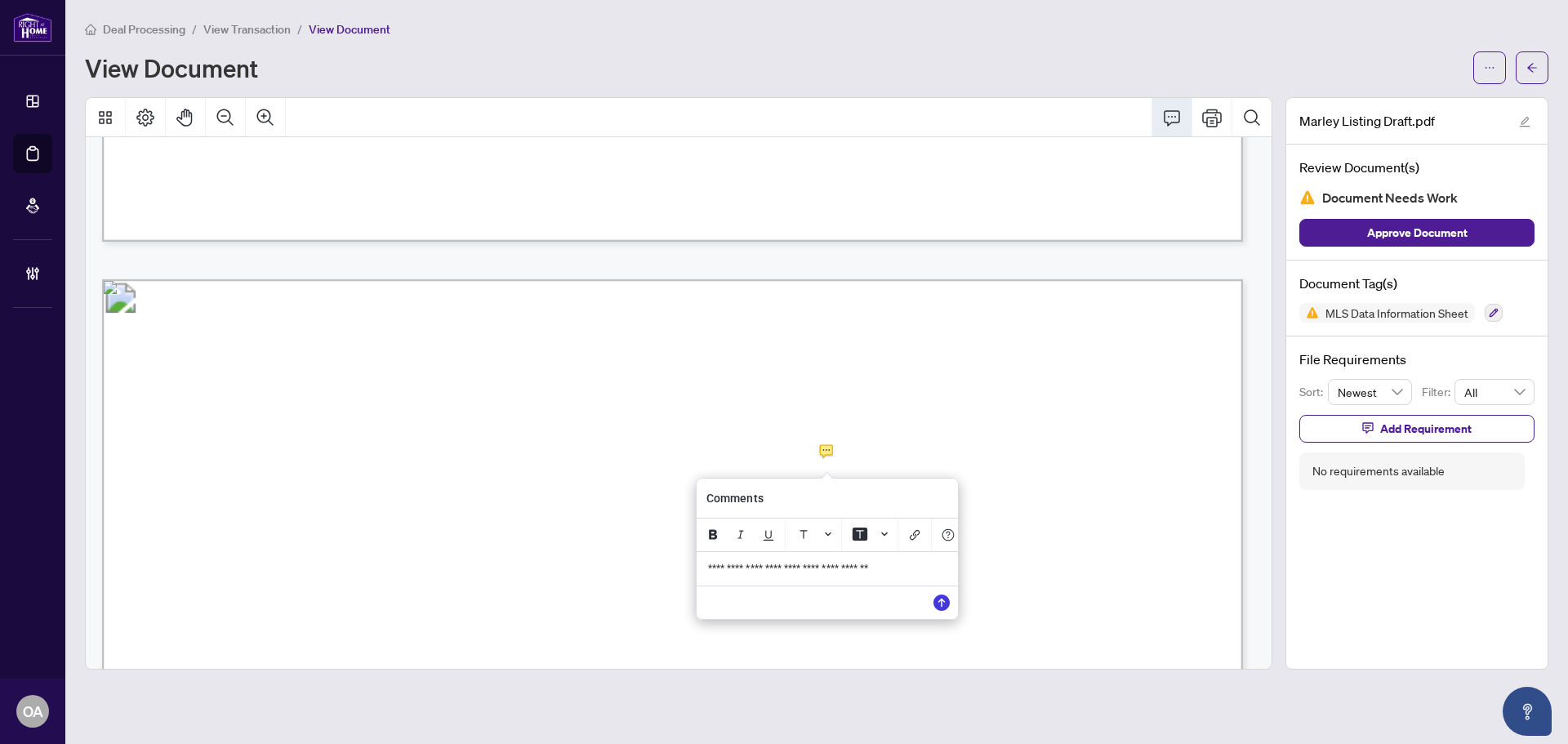
drag, startPoint x: 911, startPoint y: 572, endPoint x: 666, endPoint y: 572, distance: 245.0
click at [0, 0] on div "**********" at bounding box center [0, 0] width 0 height 0
click at [944, 609] on icon "Save" at bounding box center [941, 602] width 16 height 16
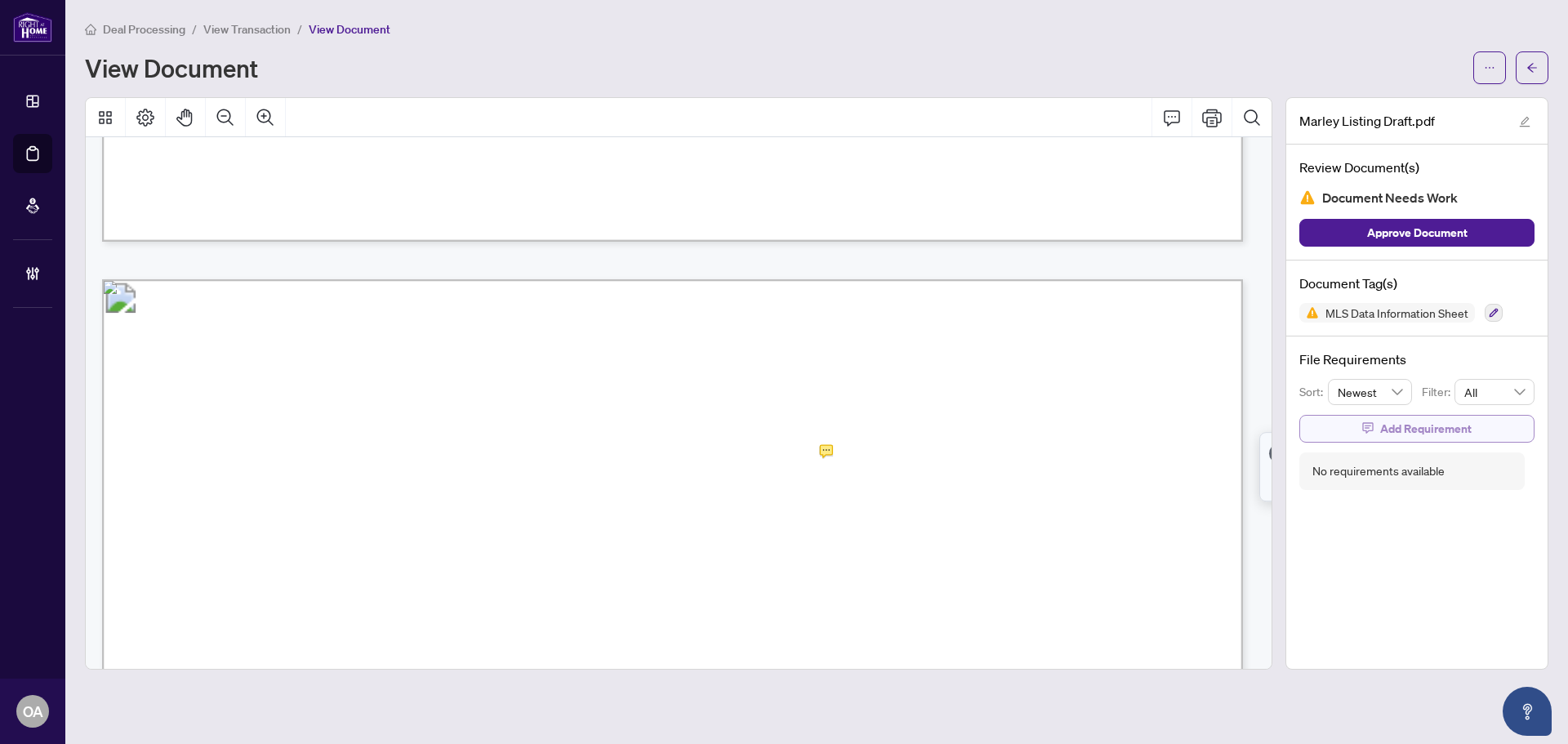
click at [1437, 425] on span "Add Requirement" at bounding box center [1426, 428] width 92 height 26
click at [1377, 437] on textarea at bounding box center [1433, 443] width 175 height 31
paste textarea "**********"
type textarea "**********"
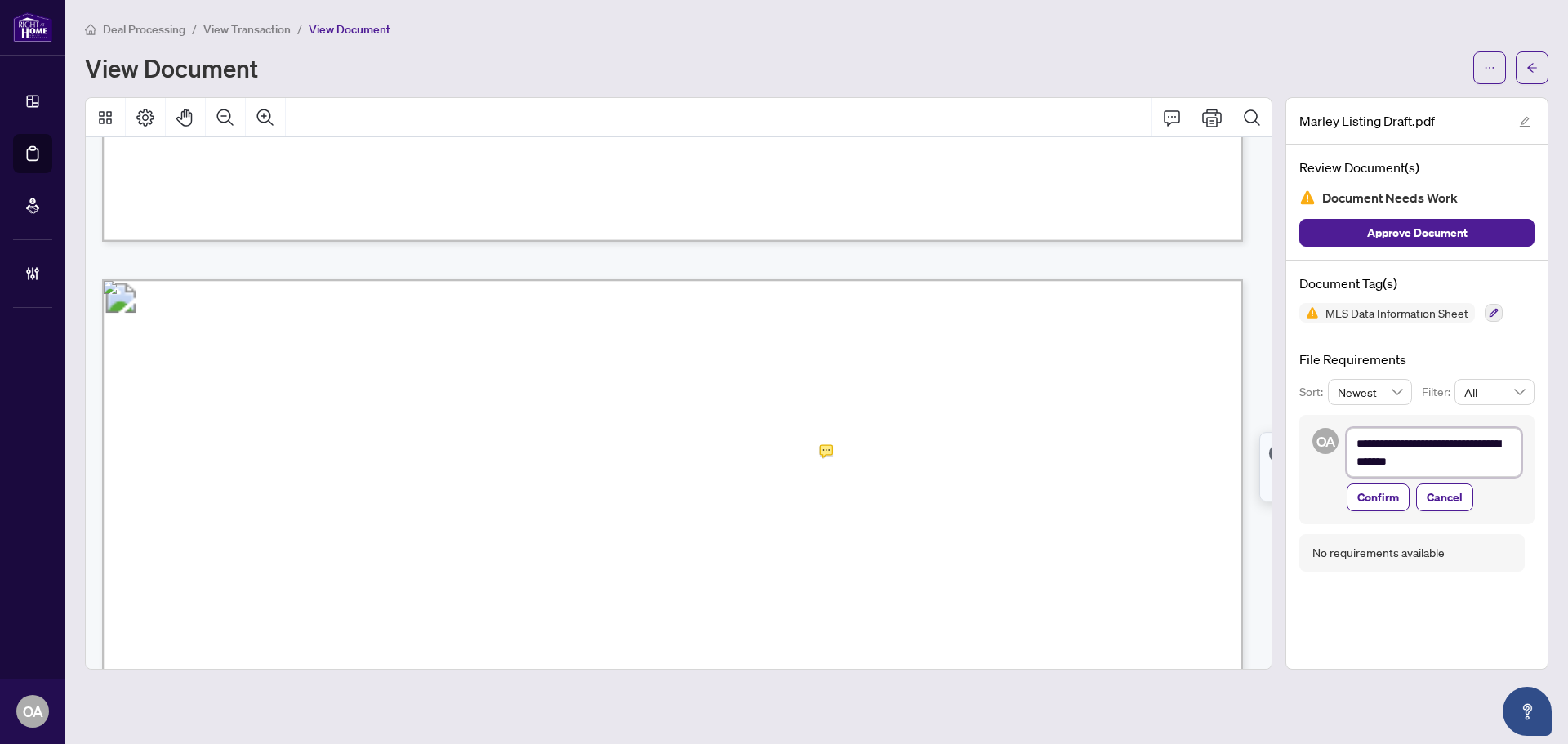
scroll to position [0, 0]
type textarea "**********"
click at [1366, 494] on span "Confirm" at bounding box center [1378, 497] width 42 height 26
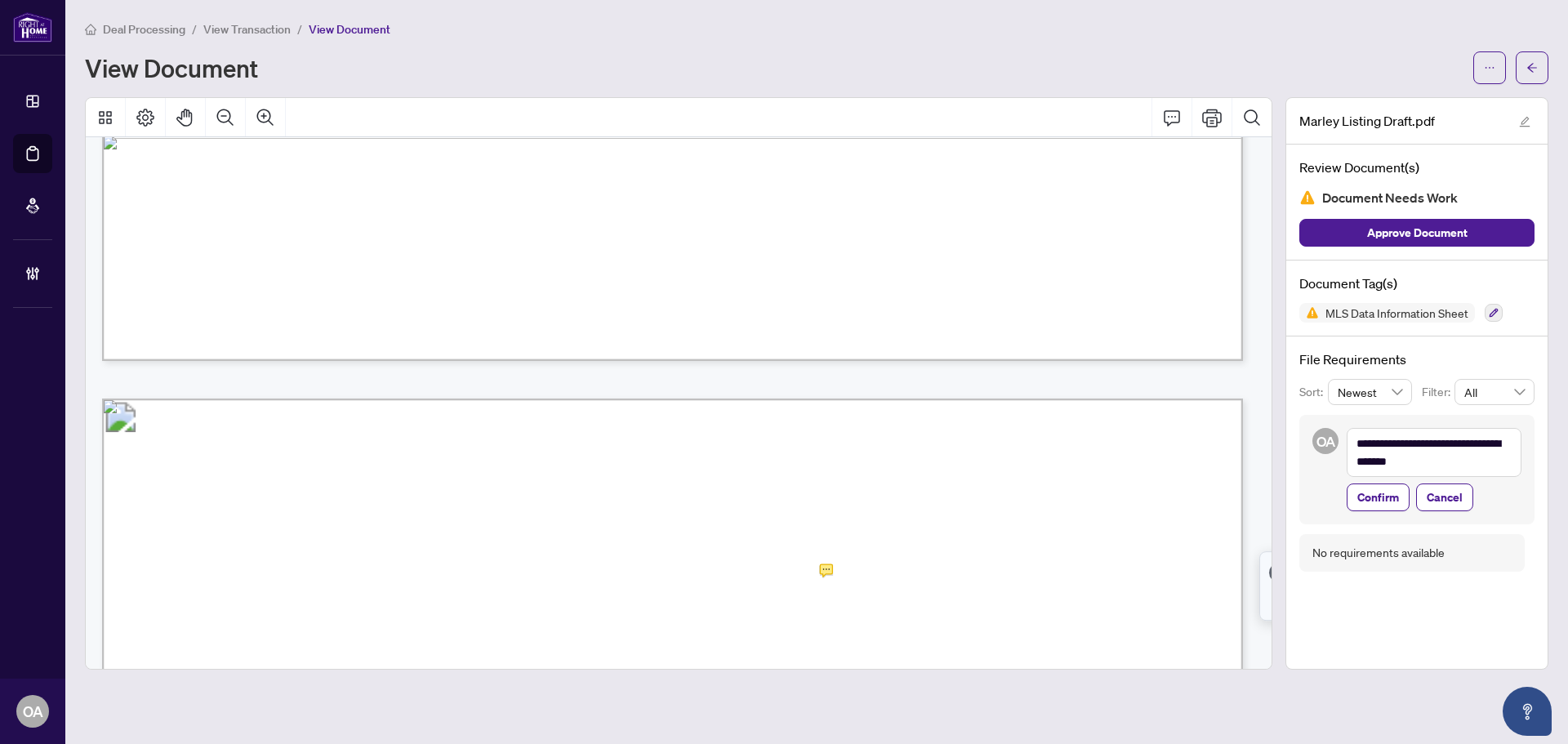
scroll to position [1062, 0]
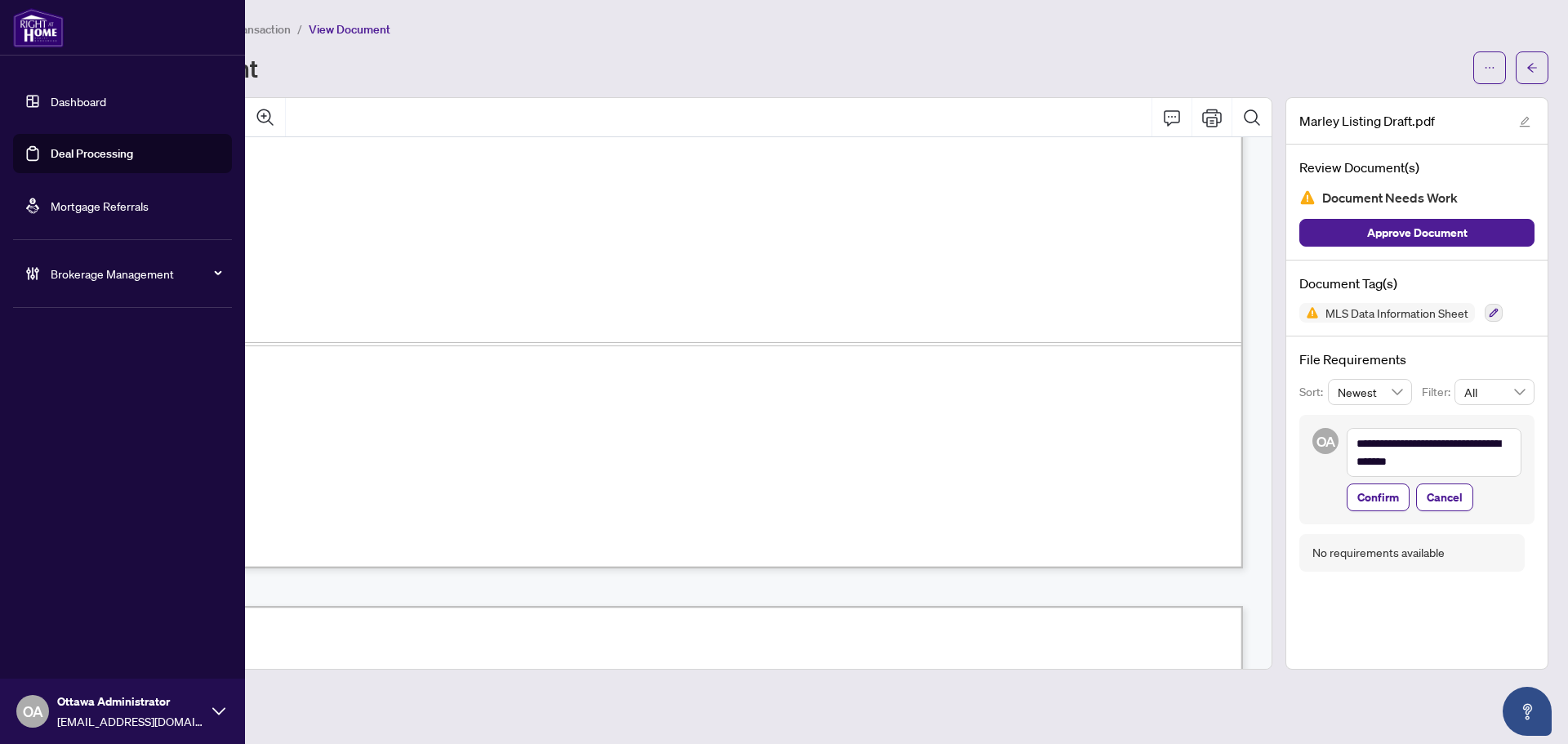
click at [88, 149] on link "Deal Processing" at bounding box center [92, 153] width 82 height 14
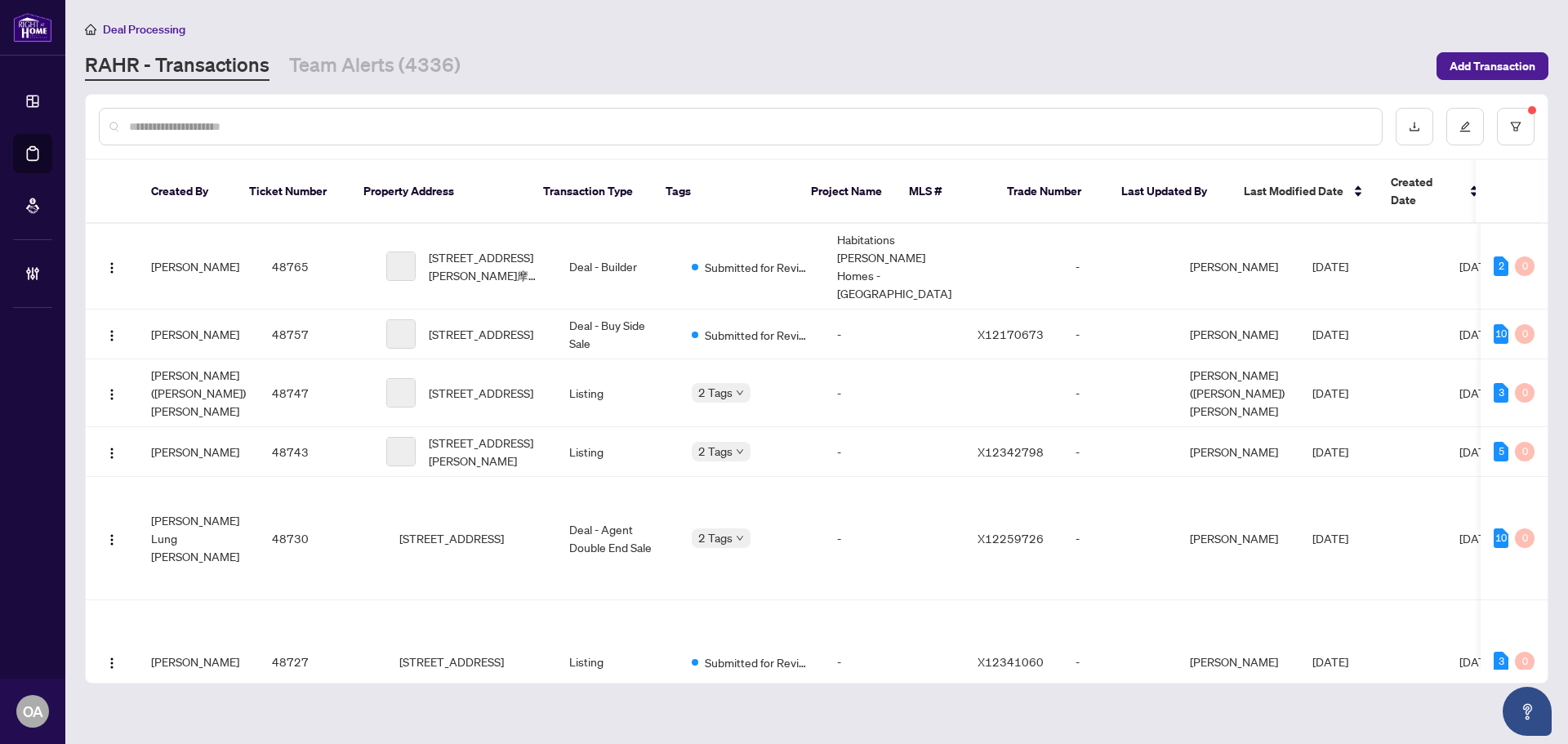
click at [712, 122] on input "text" at bounding box center [748, 126] width 1240 height 18
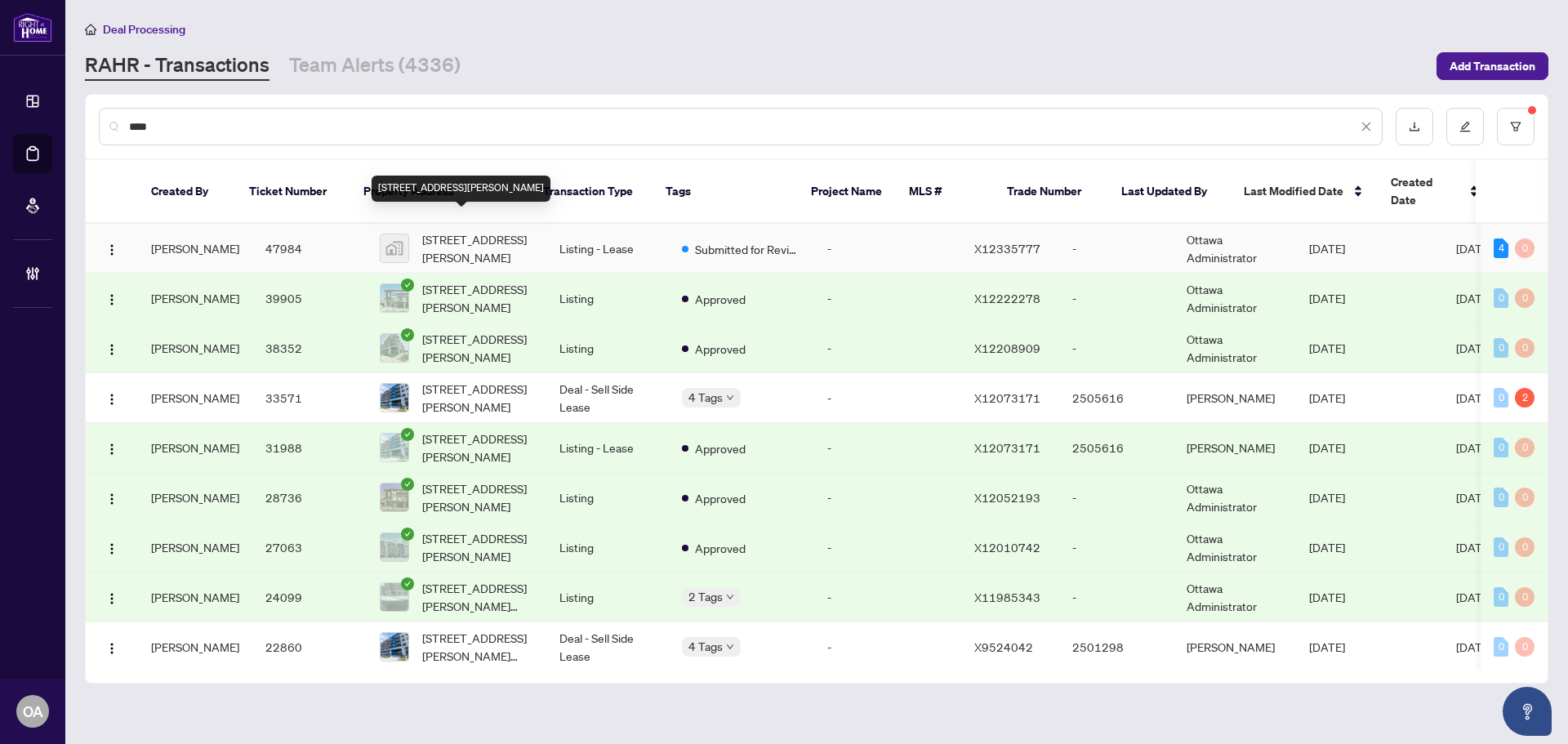
type input "****"
click at [470, 230] on span "393 Codd's Road, Ottawa, ON, Canada" at bounding box center [477, 248] width 111 height 36
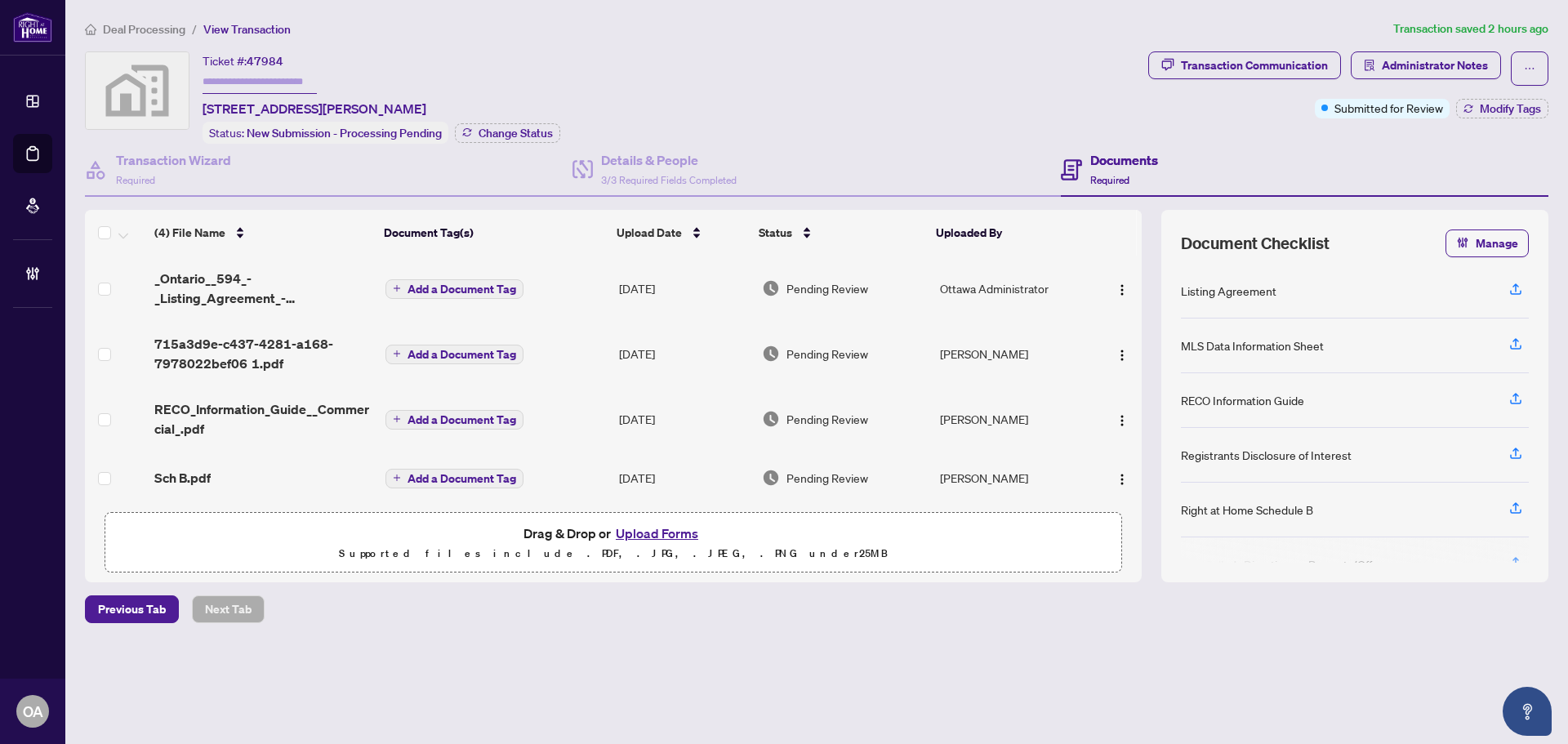
click at [231, 468] on div "Sch B.pdf" at bounding box center [263, 477] width 219 height 20
click at [178, 475] on span "Sch B.pdf" at bounding box center [182, 477] width 56 height 20
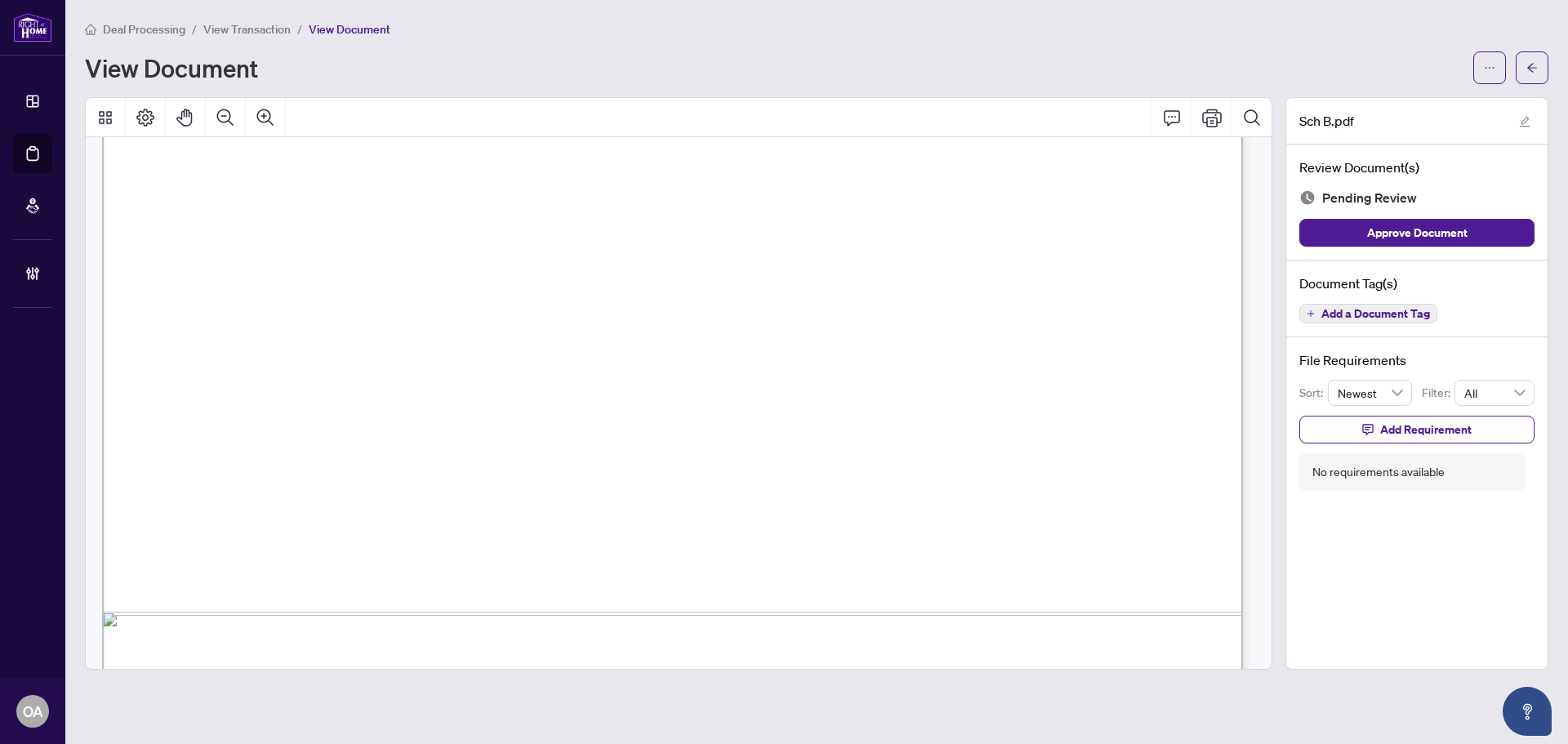
scroll to position [651, 0]
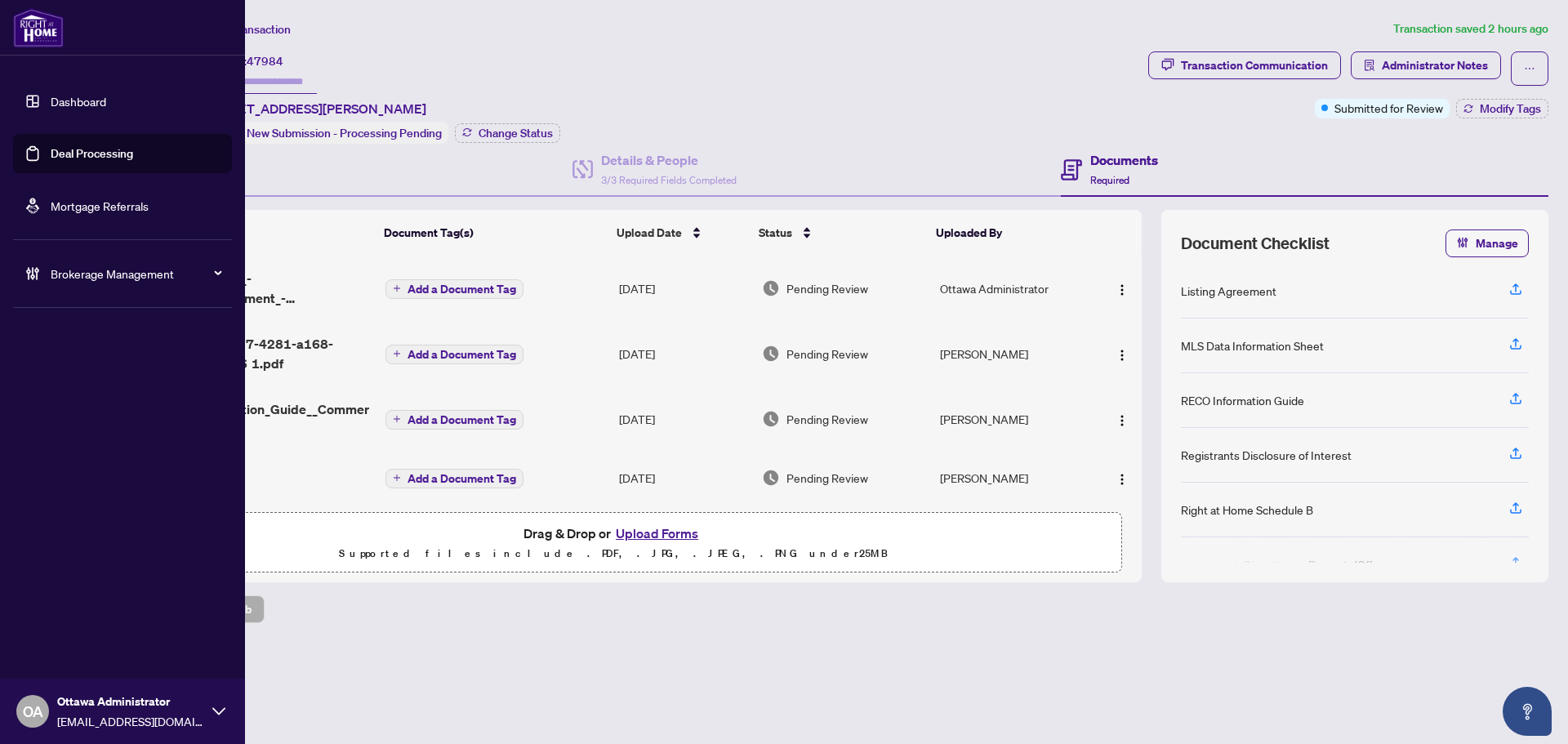
click at [85, 157] on link "Deal Processing" at bounding box center [92, 153] width 82 height 14
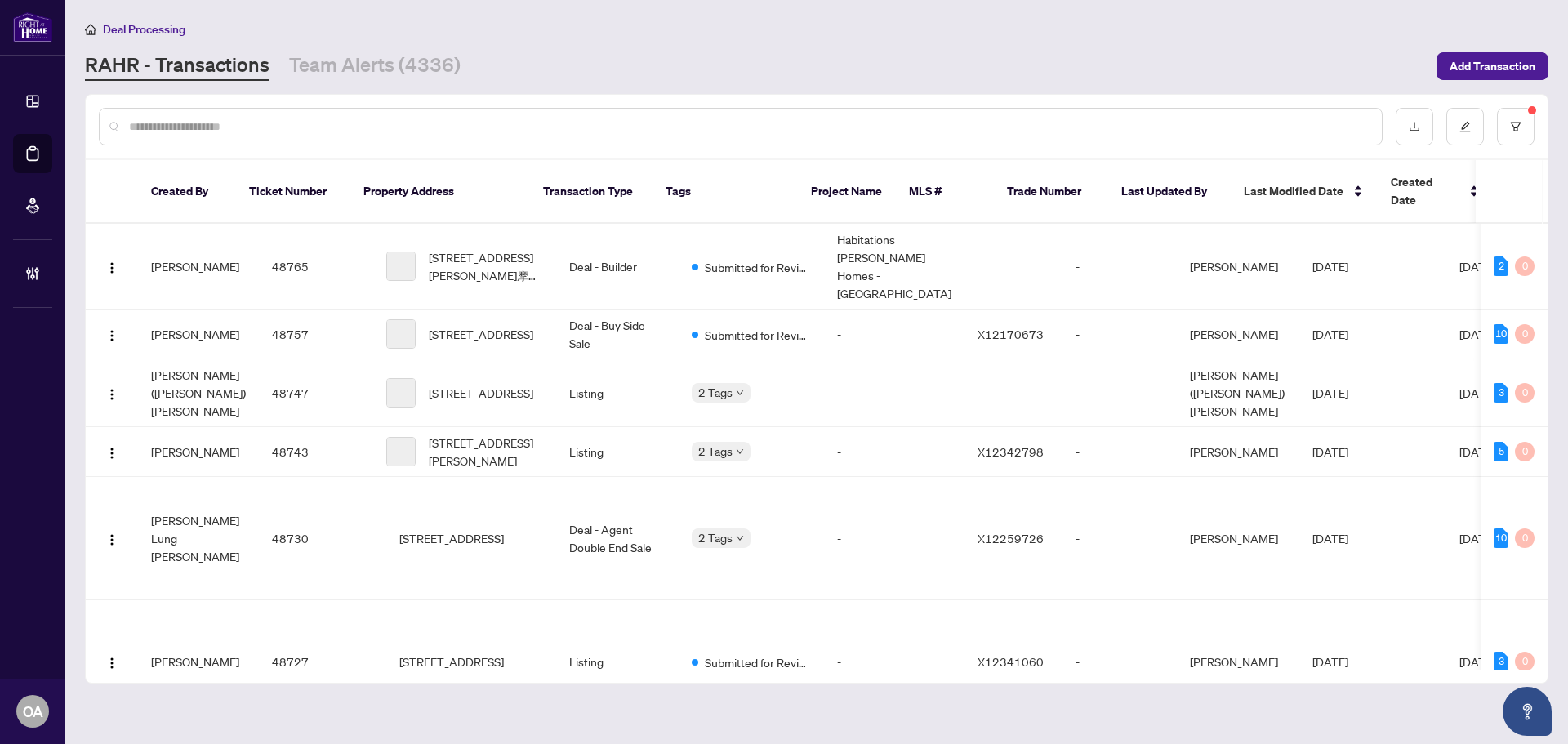
click at [523, 118] on input "text" at bounding box center [748, 126] width 1240 height 18
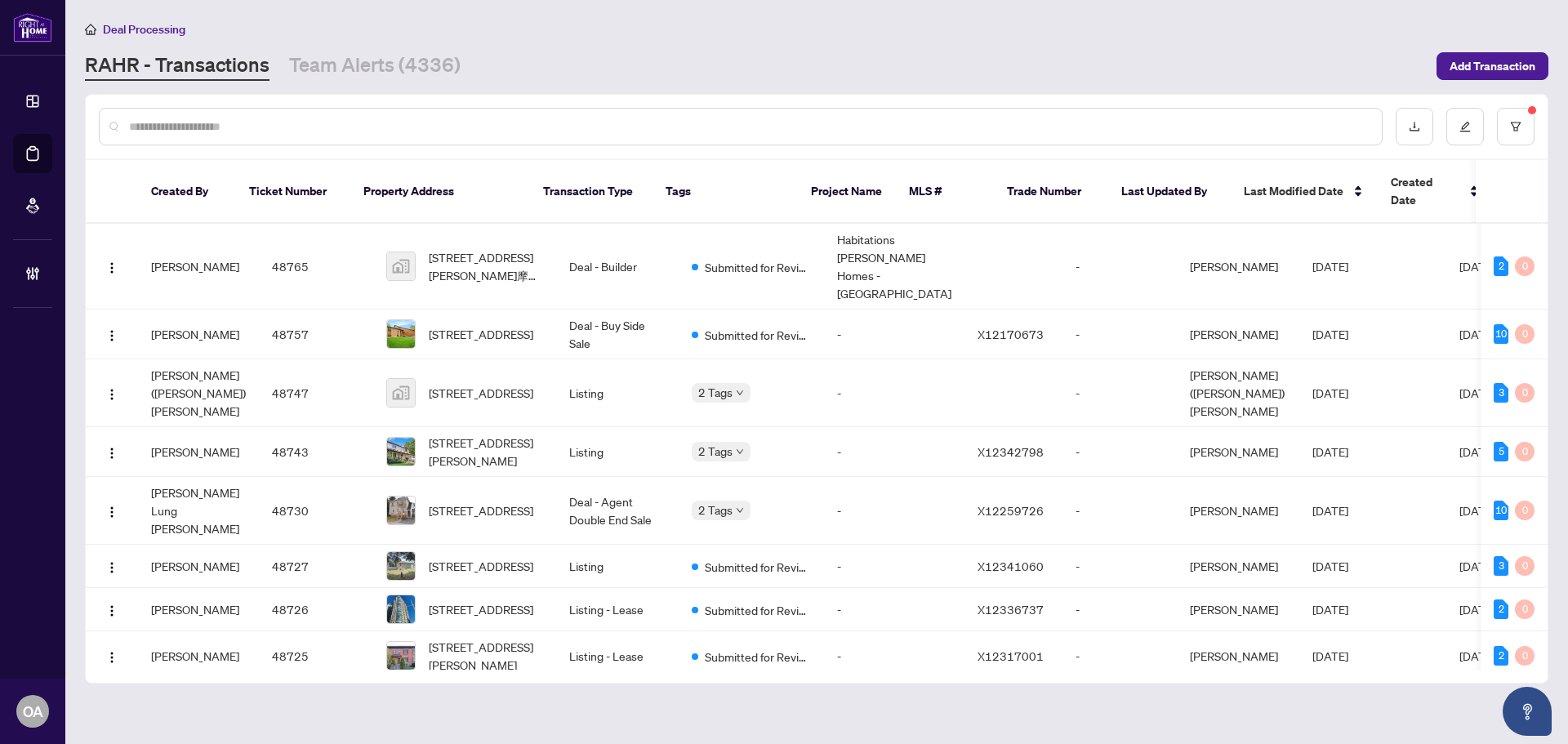
click at [479, 138] on div at bounding box center [741, 126] width 1284 height 37
click at [497, 117] on input "text" at bounding box center [748, 126] width 1240 height 18
click at [501, 134] on input "text" at bounding box center [748, 126] width 1240 height 18
click at [533, 122] on input "text" at bounding box center [748, 126] width 1240 height 18
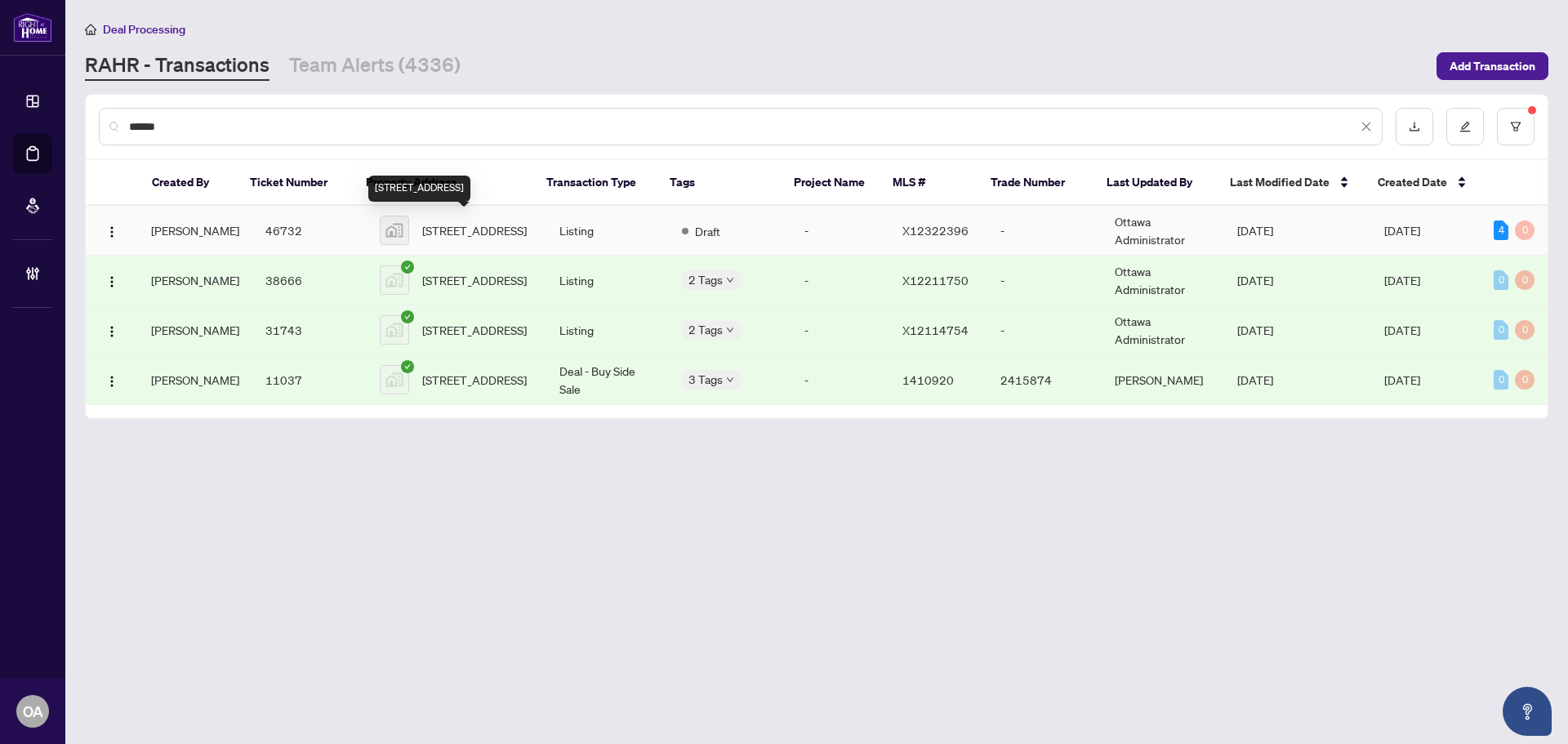
type input "******"
click at [475, 230] on span "186 Lamprey Street, Ottawa, ON, Canada" at bounding box center [474, 230] width 105 height 18
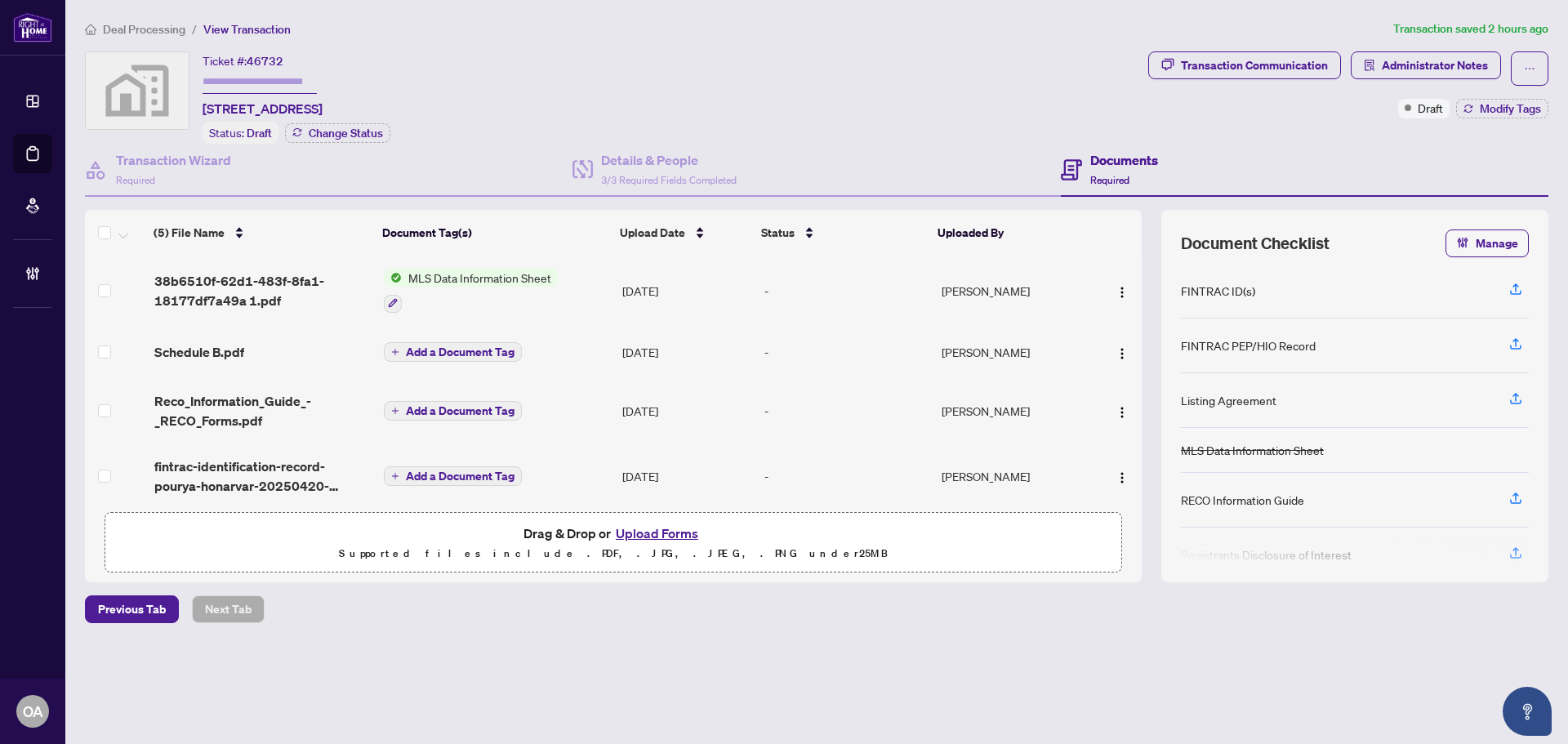
click at [235, 354] on span "Schedule B.pdf" at bounding box center [199, 352] width 90 height 20
click at [277, 342] on div "Schedule B.pdf" at bounding box center [262, 352] width 217 height 20
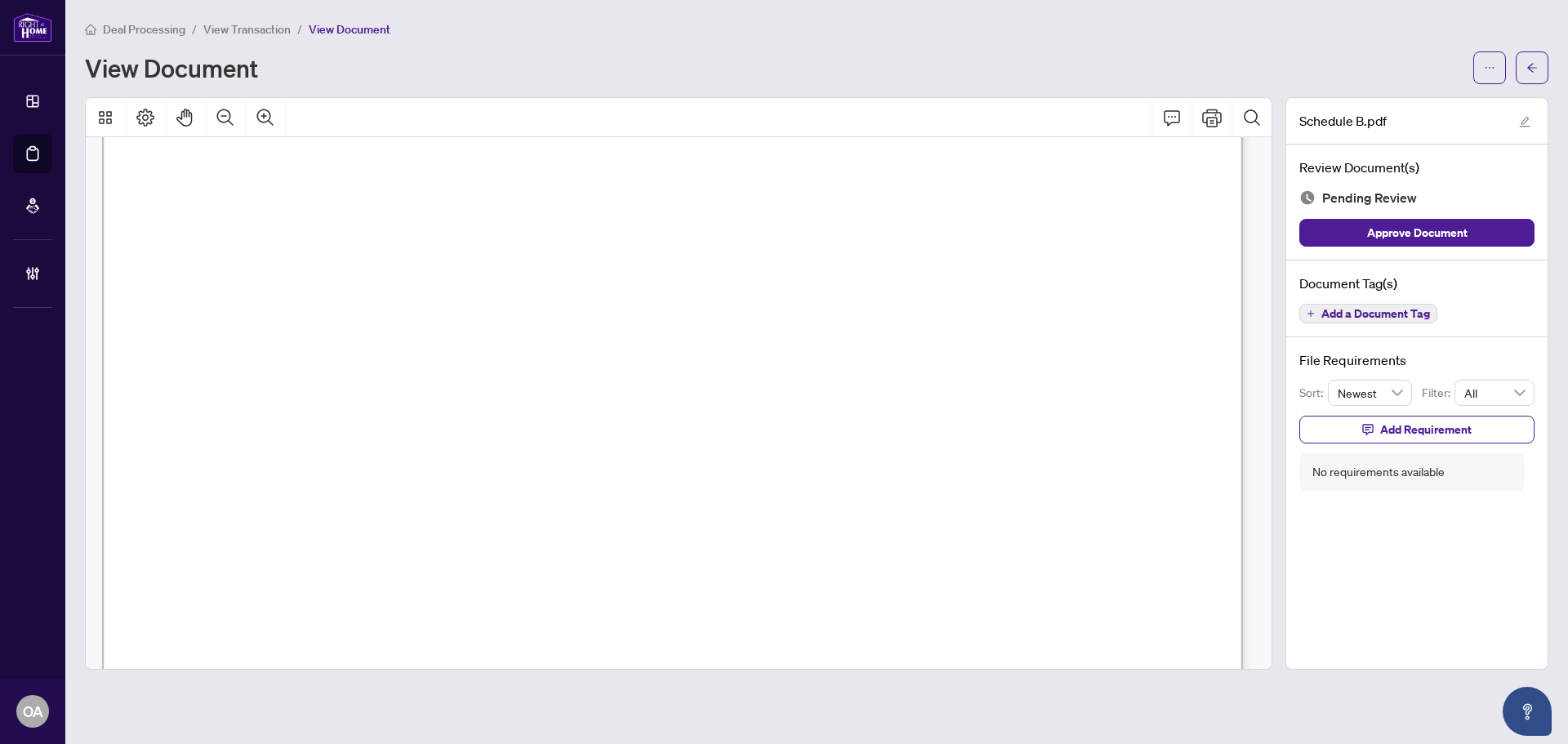
scroll to position [69, 0]
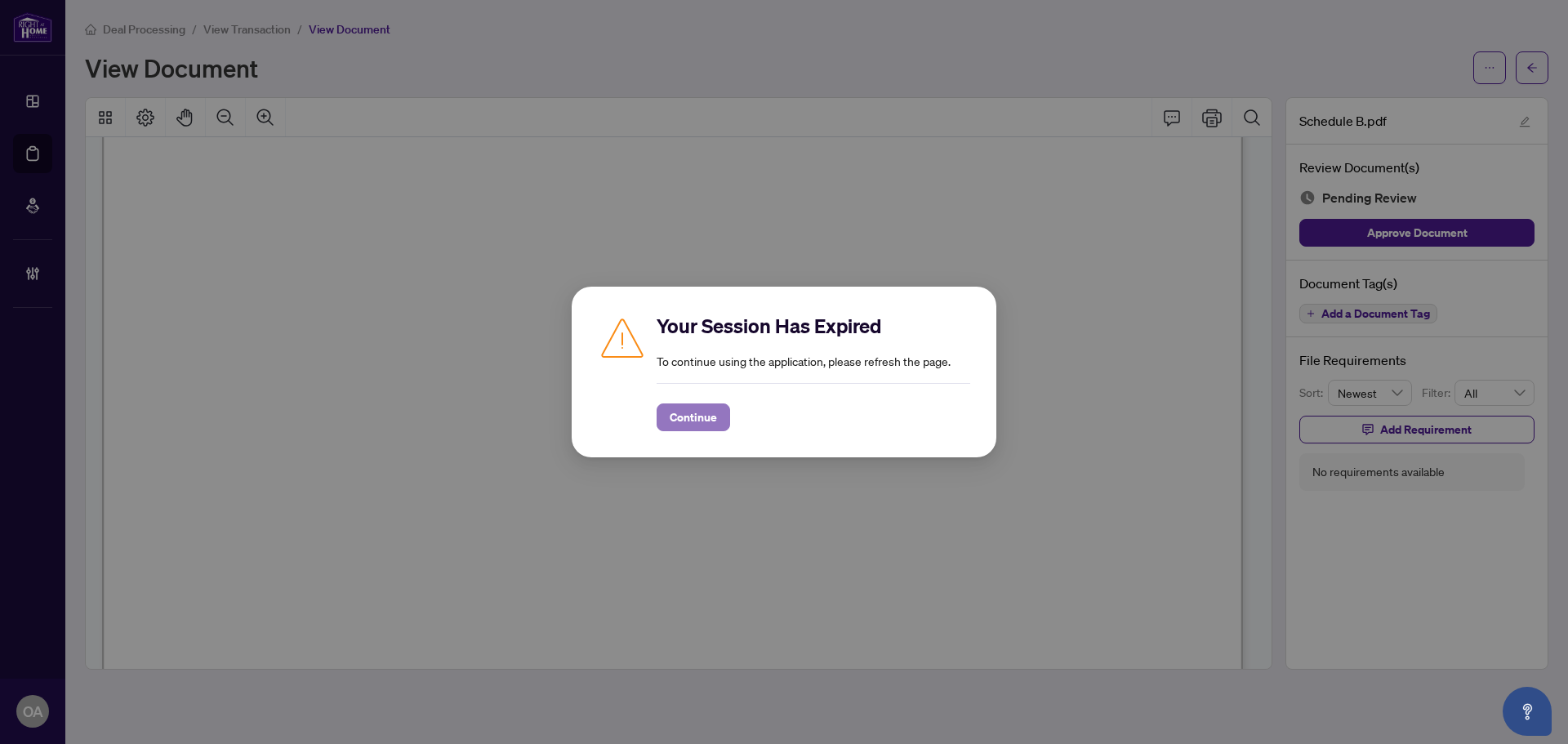
click at [709, 408] on span "Continue" at bounding box center [694, 417] width 48 height 26
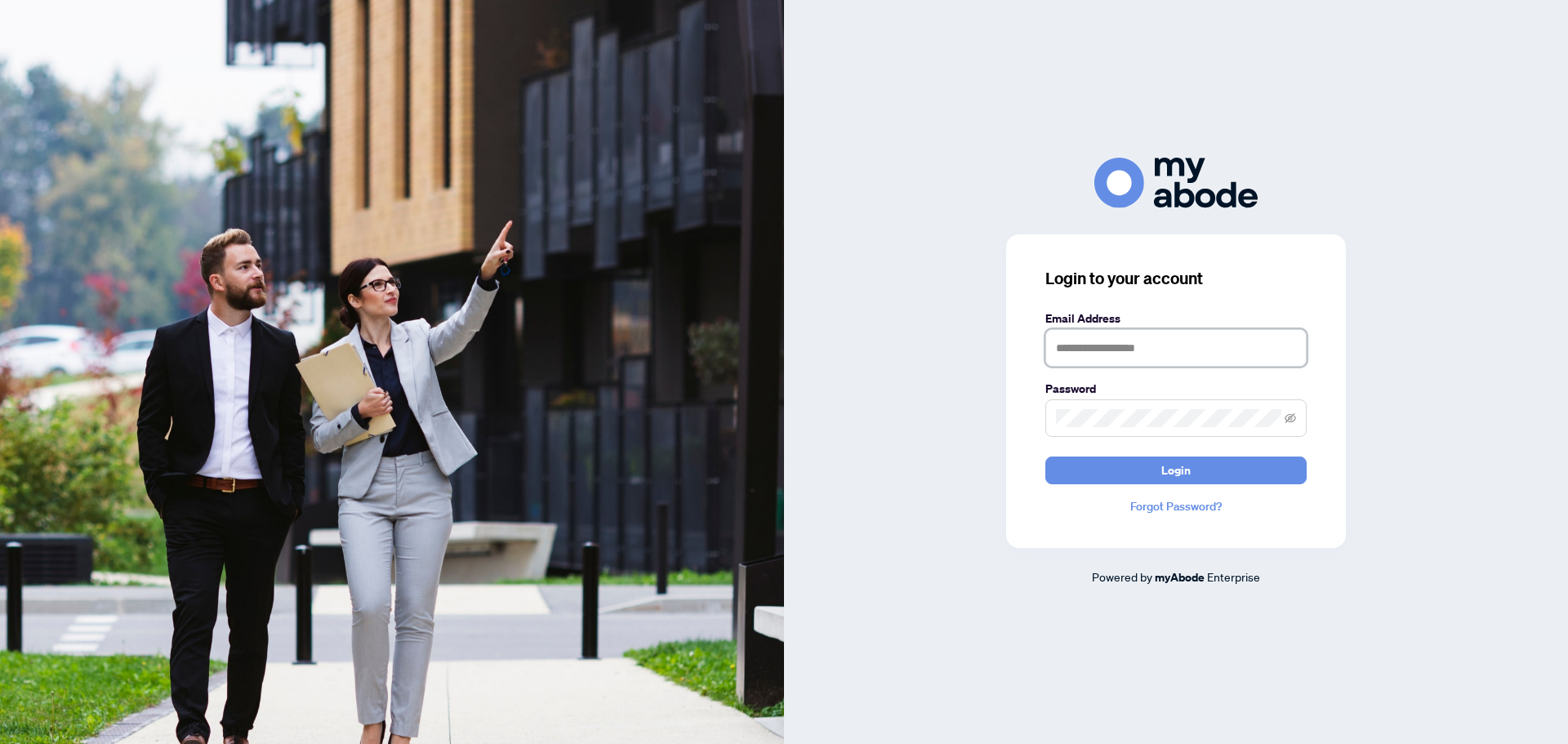
type input "**********"
click at [1132, 468] on button "Login" at bounding box center [1176, 469] width 261 height 28
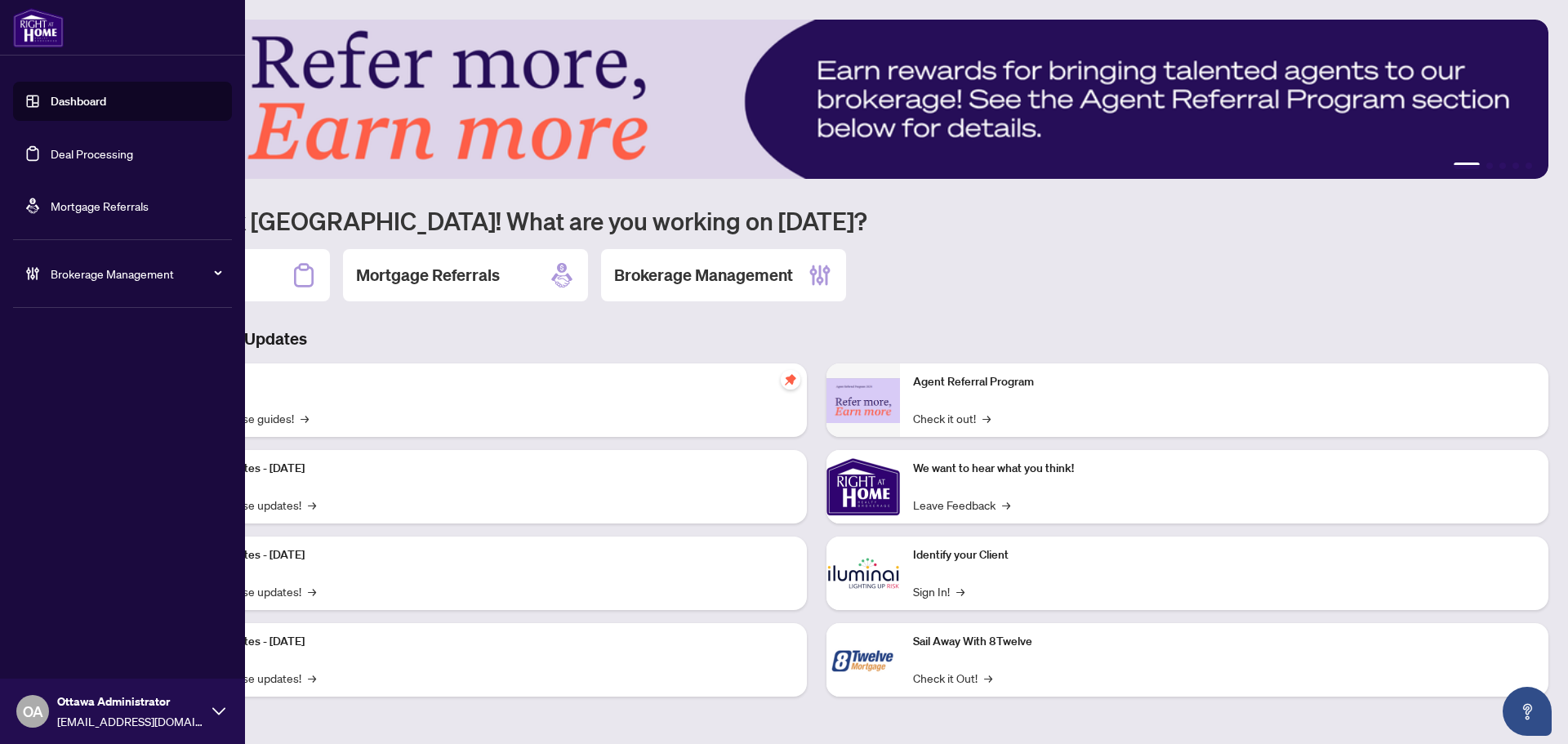
click at [78, 154] on link "Deal Processing" at bounding box center [92, 153] width 82 height 14
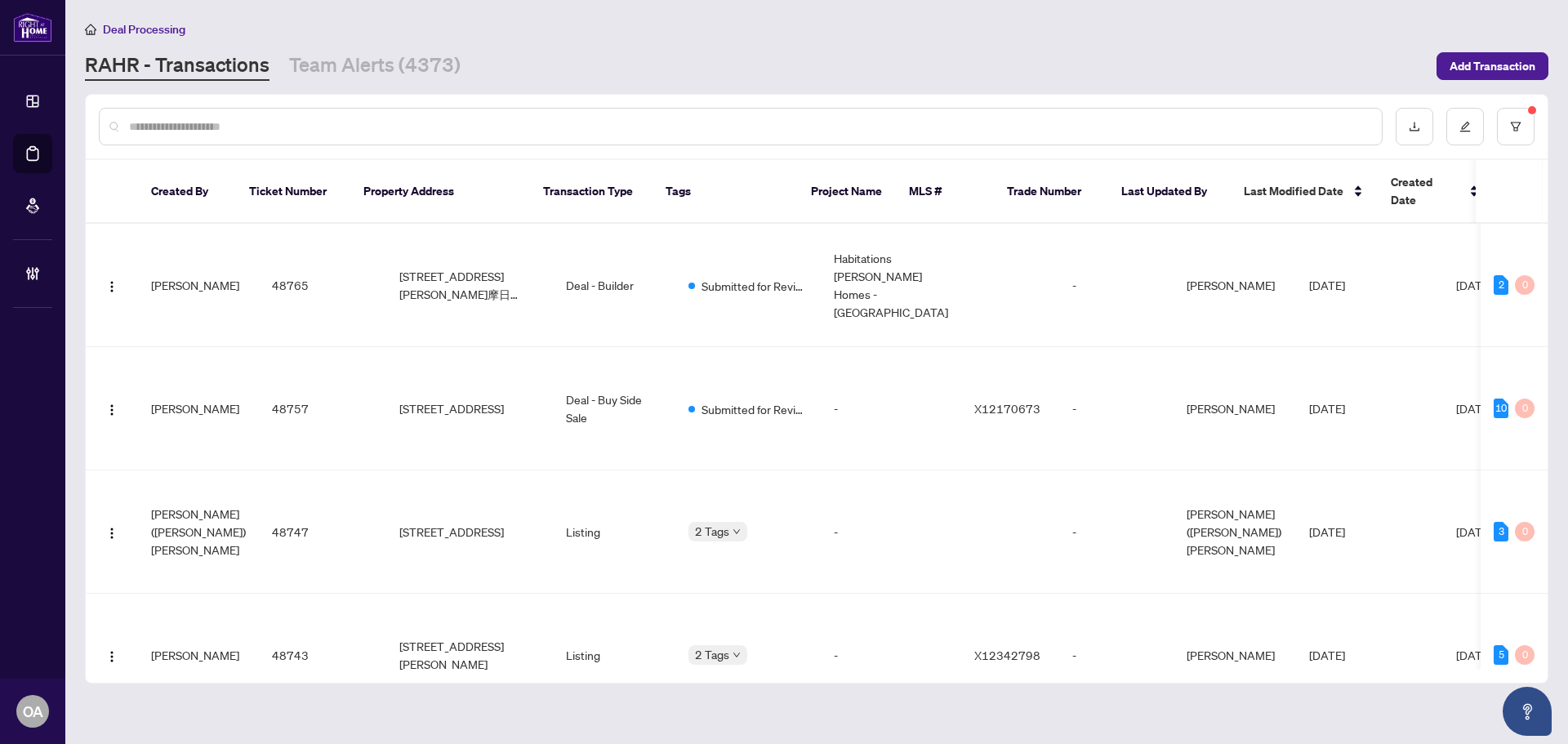
click at [594, 127] on input "text" at bounding box center [748, 126] width 1240 height 18
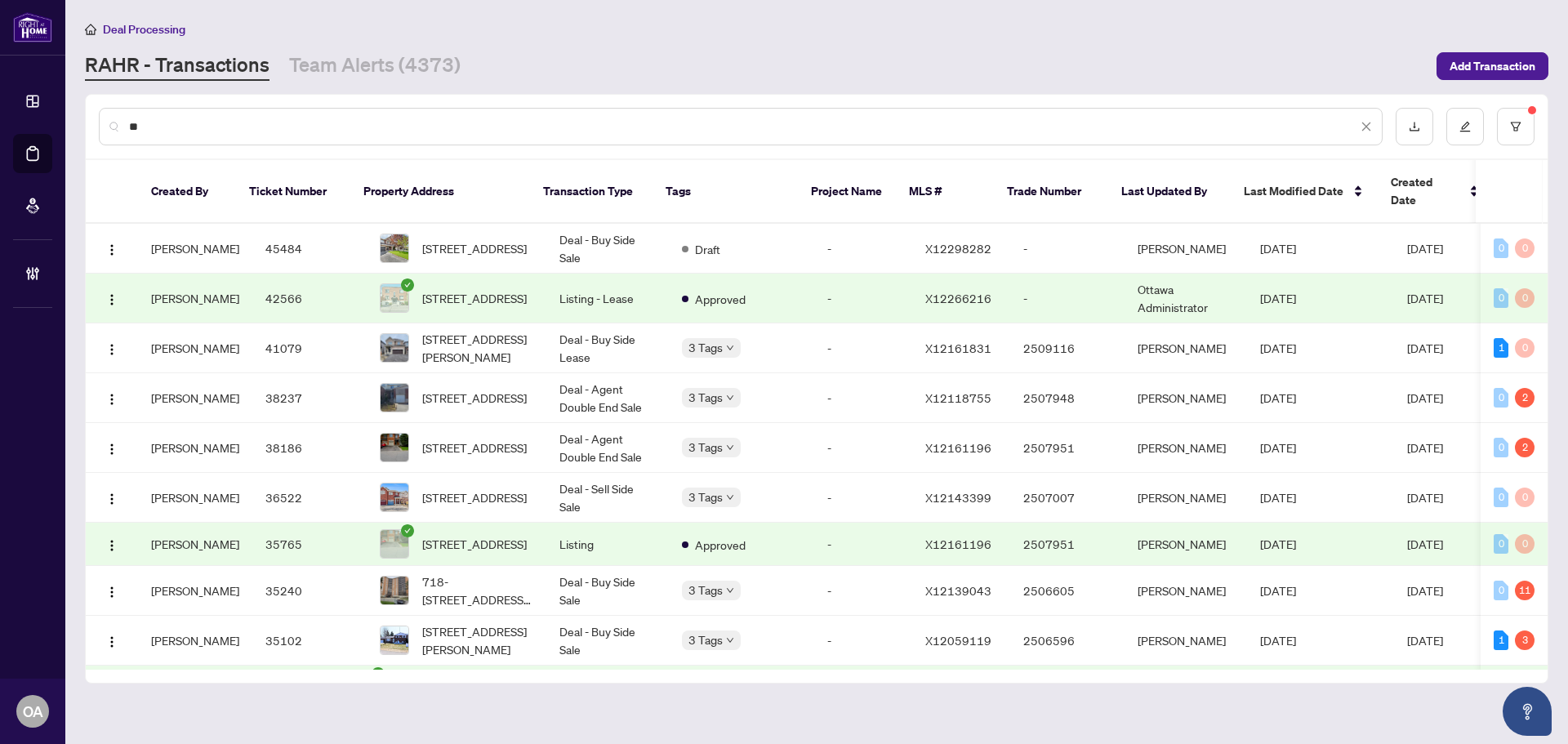
type input "*"
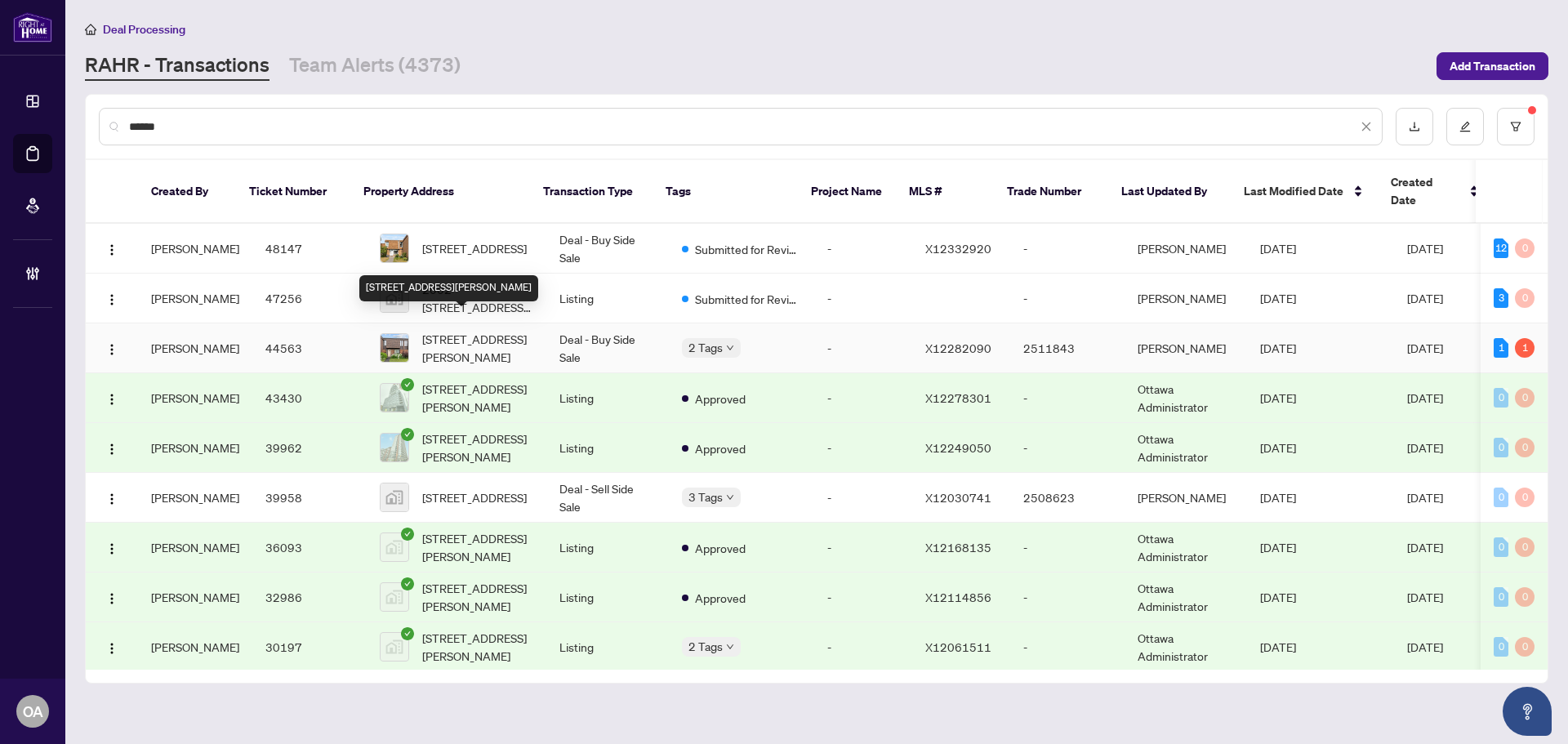
type input "******"
click at [456, 330] on span "3485 Mccarthy Rd, Ottawa, Ontario K1V 8Z9, Canada" at bounding box center [477, 348] width 111 height 36
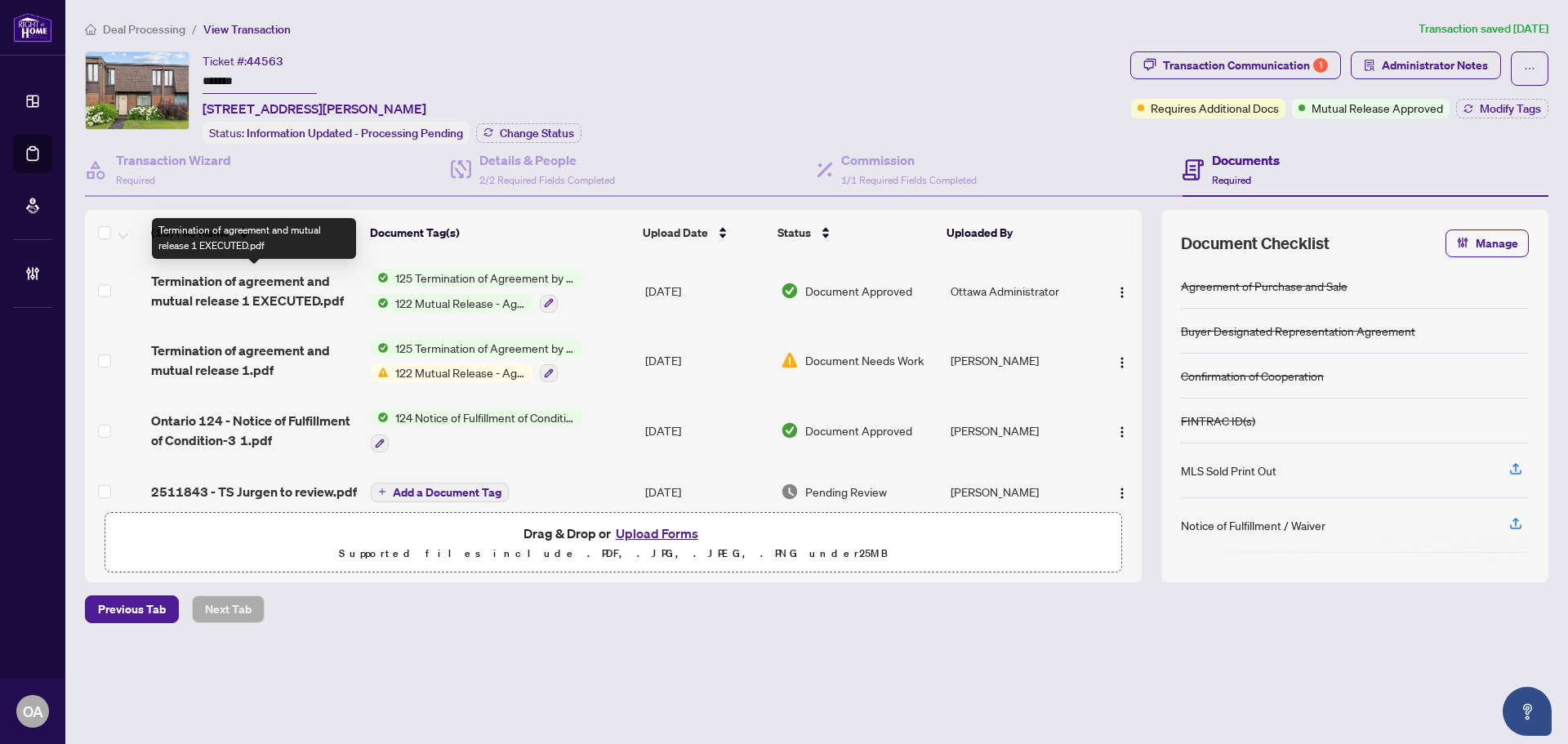
click at [206, 282] on span "Termination of agreement and mutual release 1 EXECUTED.pdf" at bounding box center [254, 290] width 207 height 39
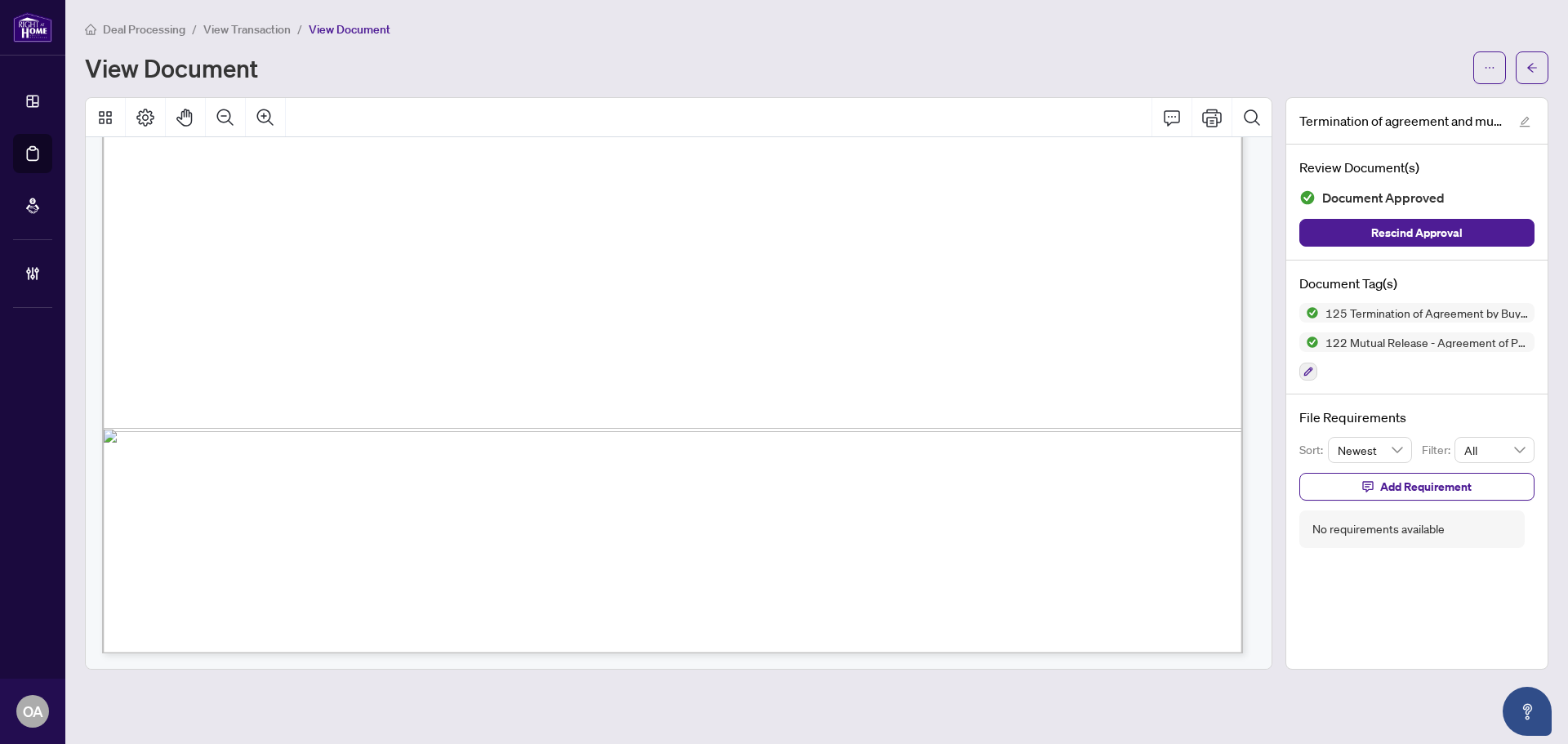
scroll to position [2490, 0]
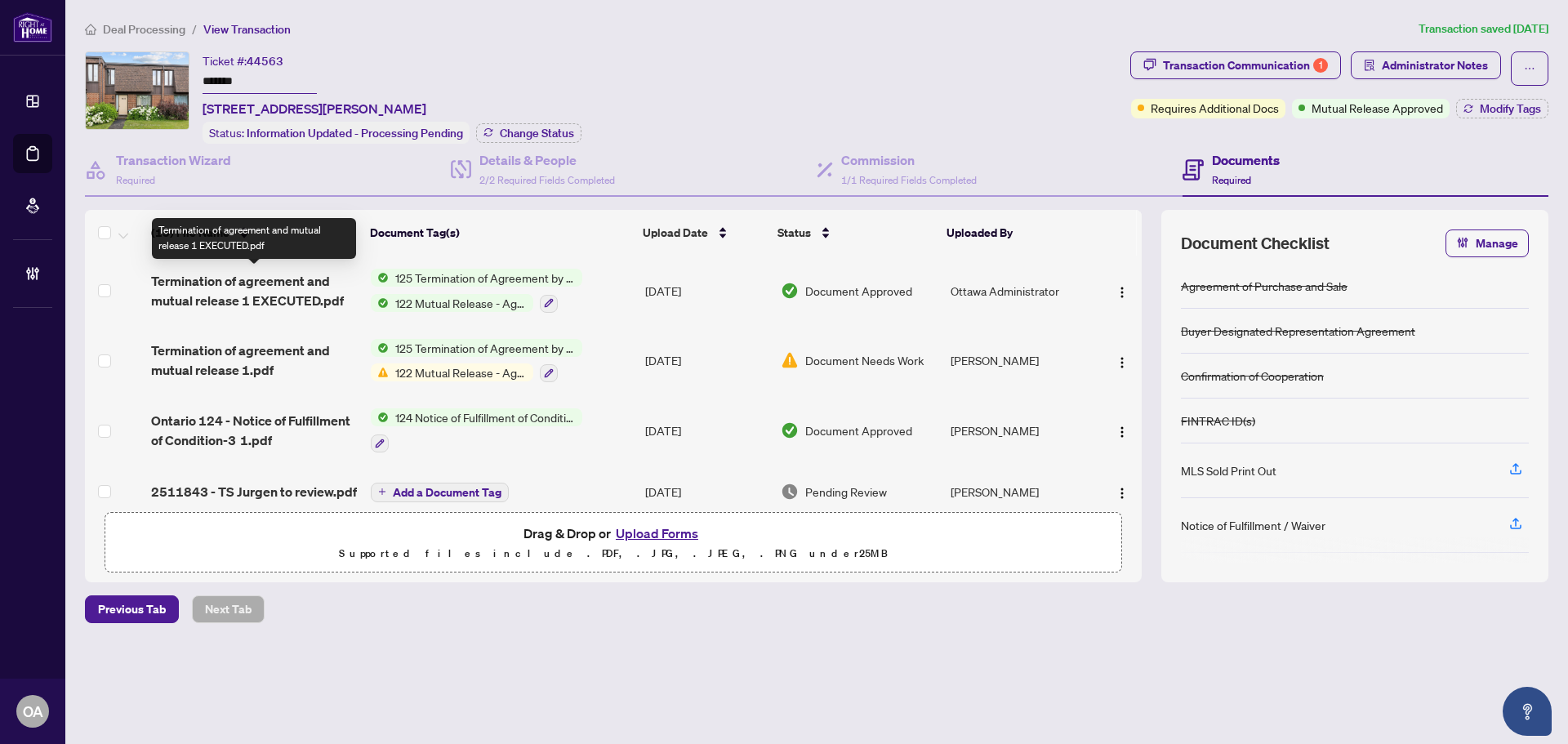
click at [326, 280] on span "Termination of agreement and mutual release 1 EXECUTED.pdf" at bounding box center [254, 290] width 207 height 39
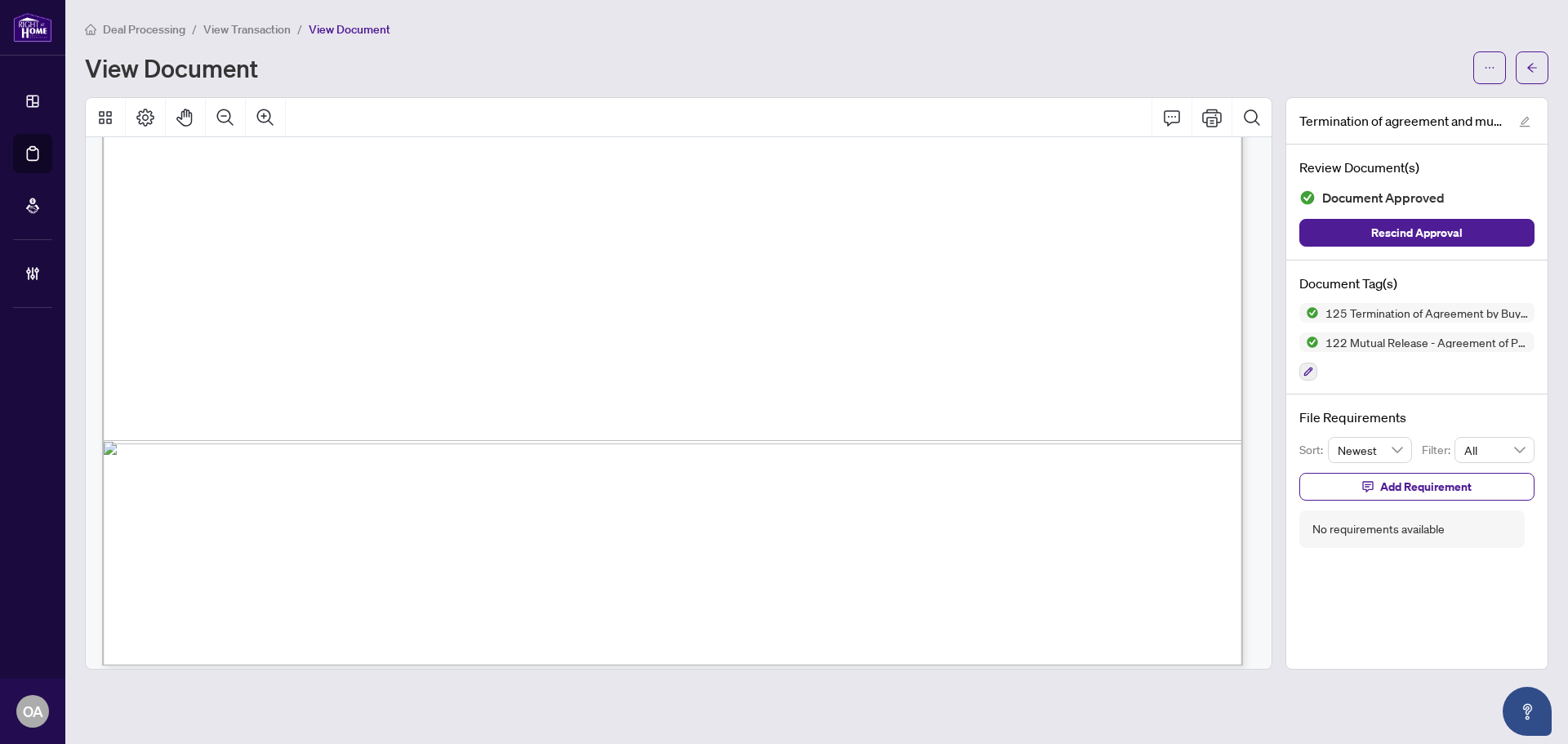
scroll to position [2490, 0]
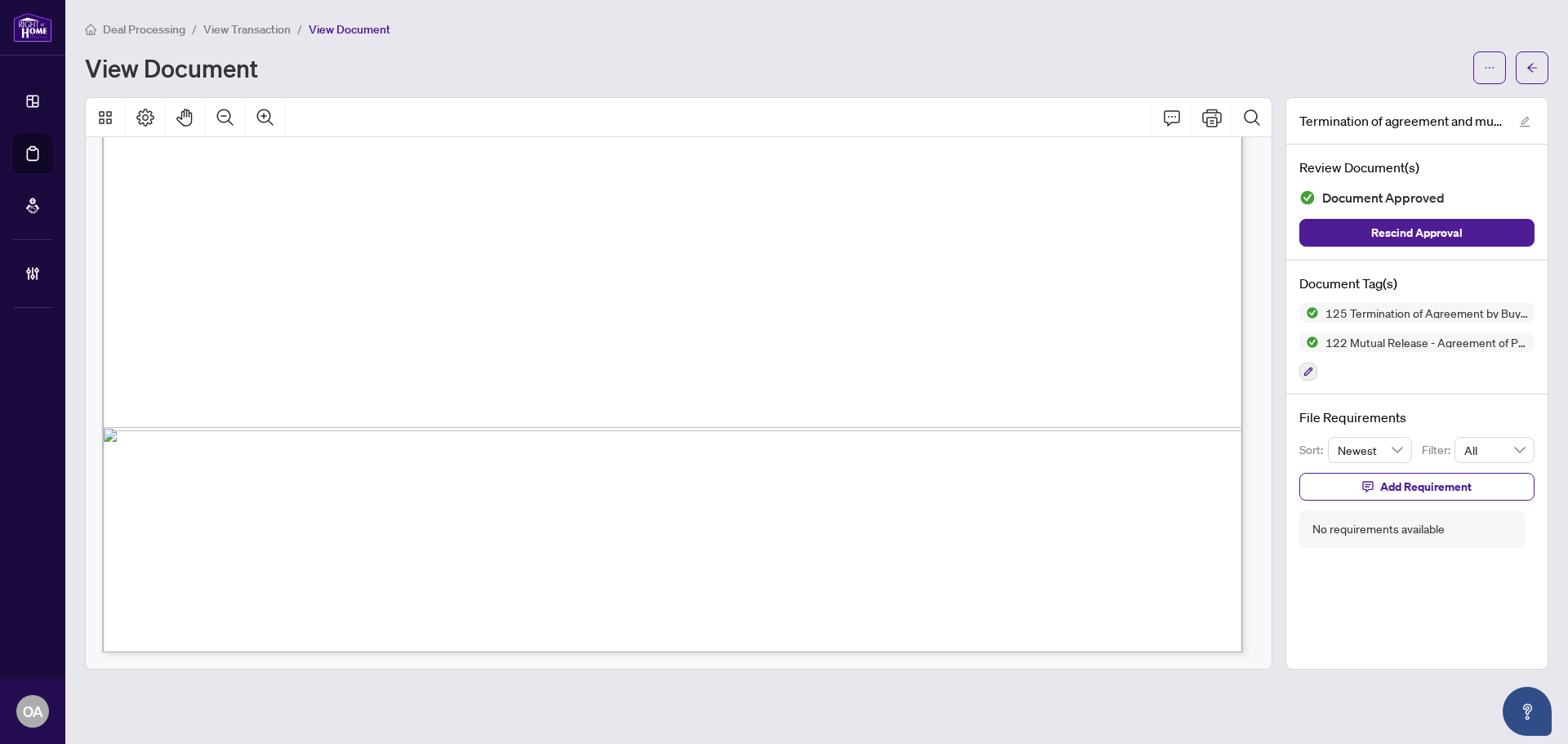
drag, startPoint x: 662, startPoint y: 482, endPoint x: 733, endPoint y: 485, distance: 71.1
click at [733, 485] on span "(Listing Brokerage’s Broker of Record/Manager)" at bounding box center [706, 478] width 250 height 14
click at [749, 478] on span "(Listing Brokerage’s Broker of Record/Manager)" at bounding box center [706, 478] width 250 height 14
drag, startPoint x: 662, startPoint y: 479, endPoint x: 762, endPoint y: 478, distance: 100.0
click at [762, 478] on span "(Listing Brokerage’s Broker of Record/Manager)" at bounding box center [706, 478] width 250 height 14
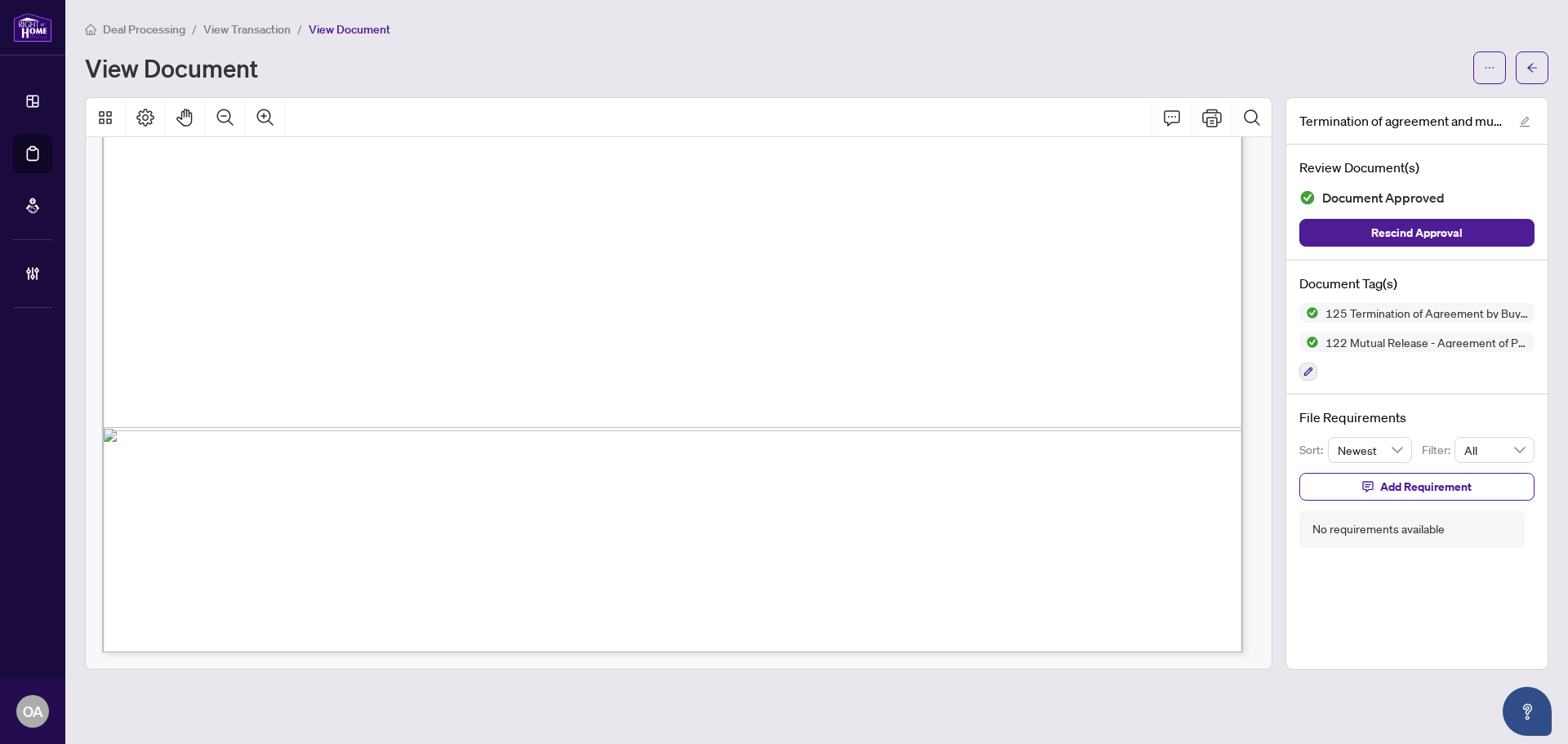
click at [770, 476] on span "(Listing Brokerage’s Broker of Record/Manager)" at bounding box center [706, 478] width 250 height 14
click at [1483, 61] on button "button" at bounding box center [1490, 68] width 32 height 32
click at [1415, 97] on span "Download" at bounding box center [1431, 102] width 124 height 18
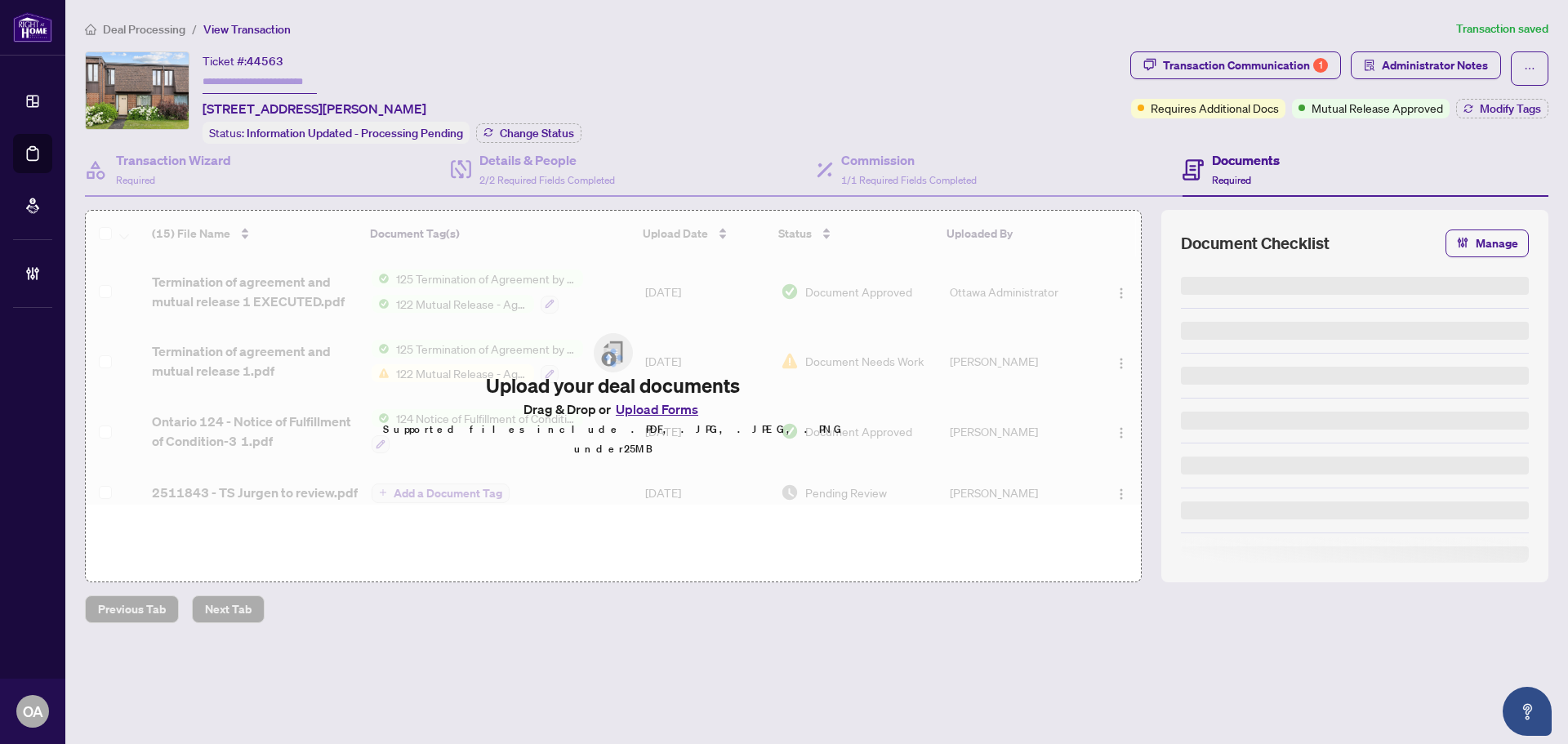
type input "*******"
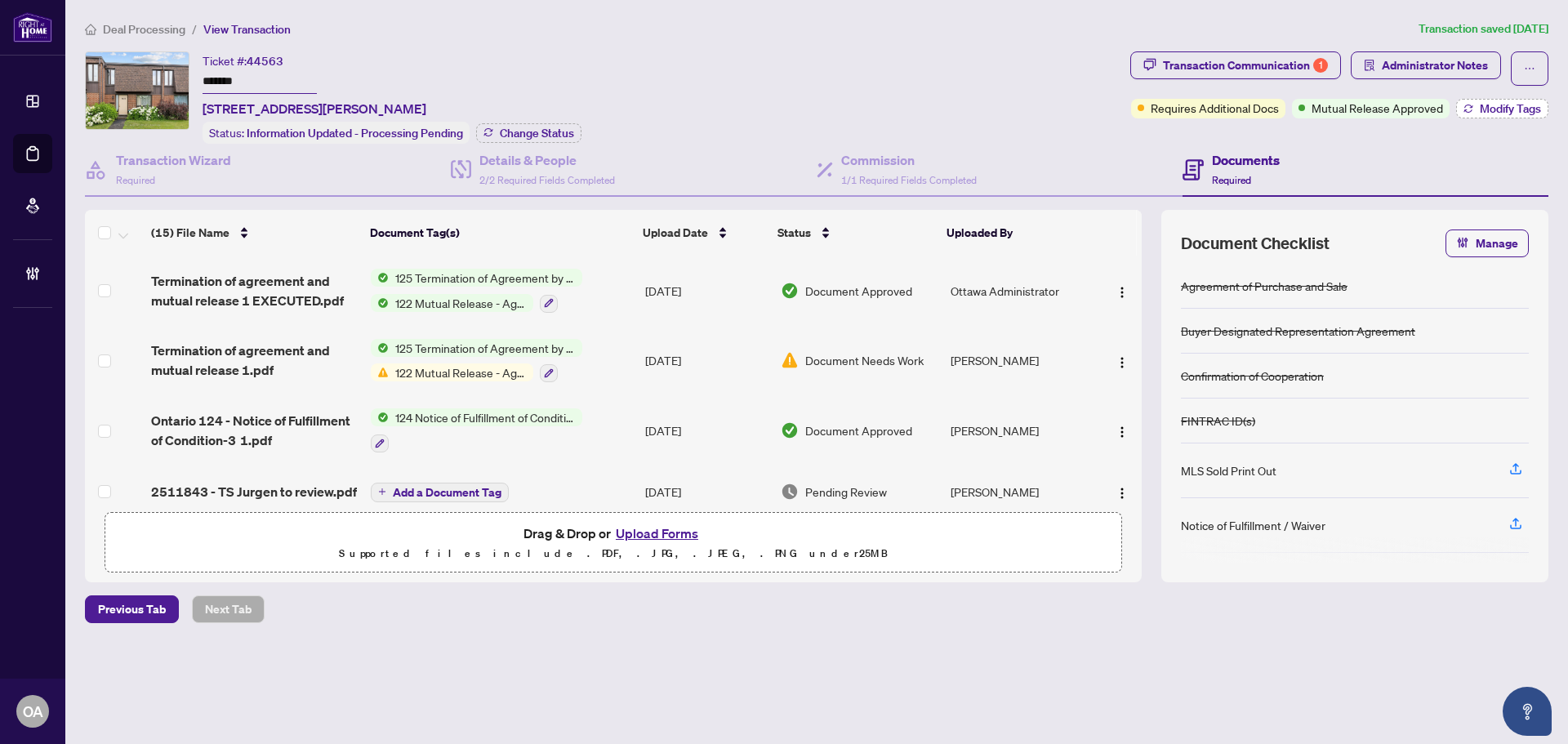
click at [1485, 108] on span "Modify Tags" at bounding box center [1511, 109] width 61 height 11
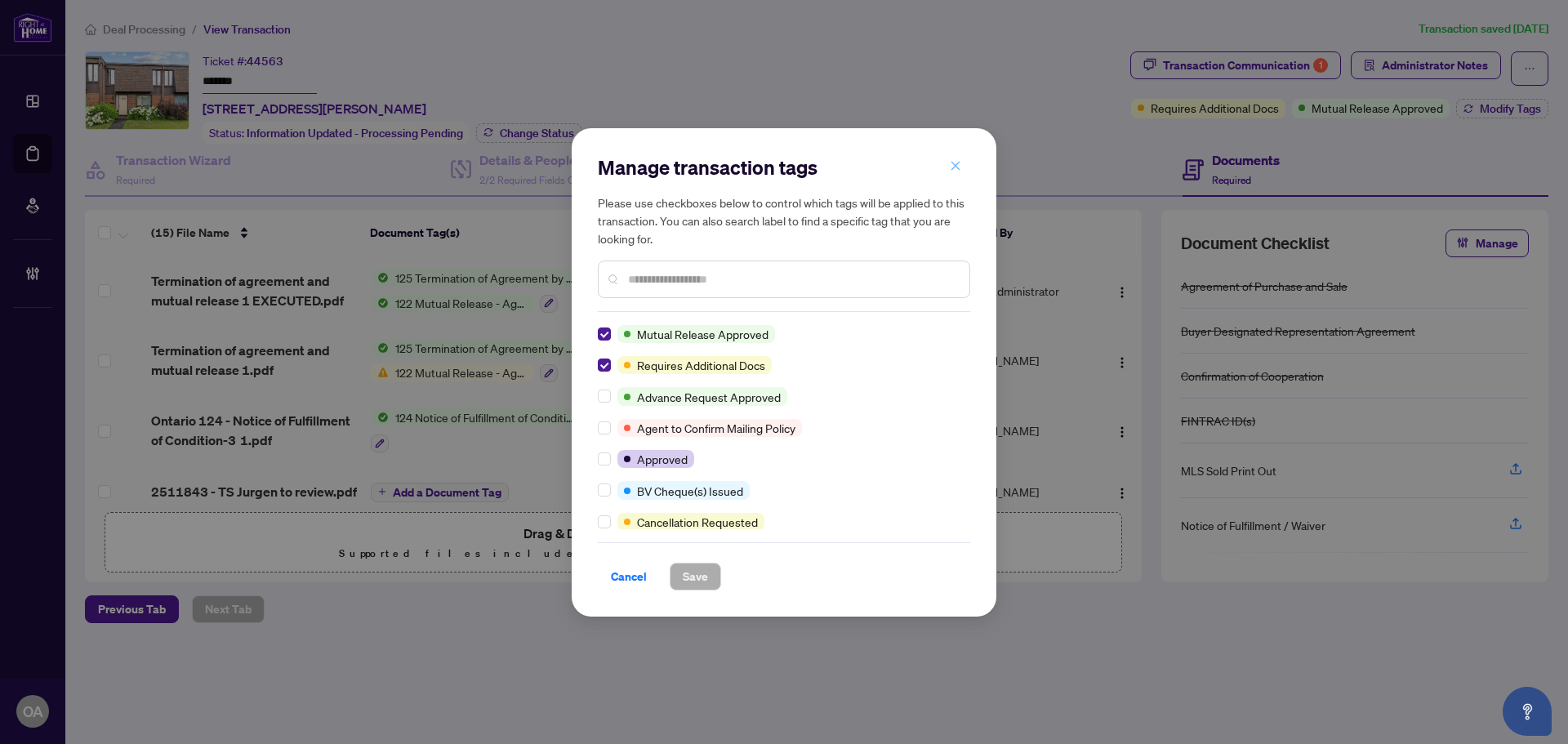
click at [954, 161] on icon "close" at bounding box center [955, 166] width 11 height 11
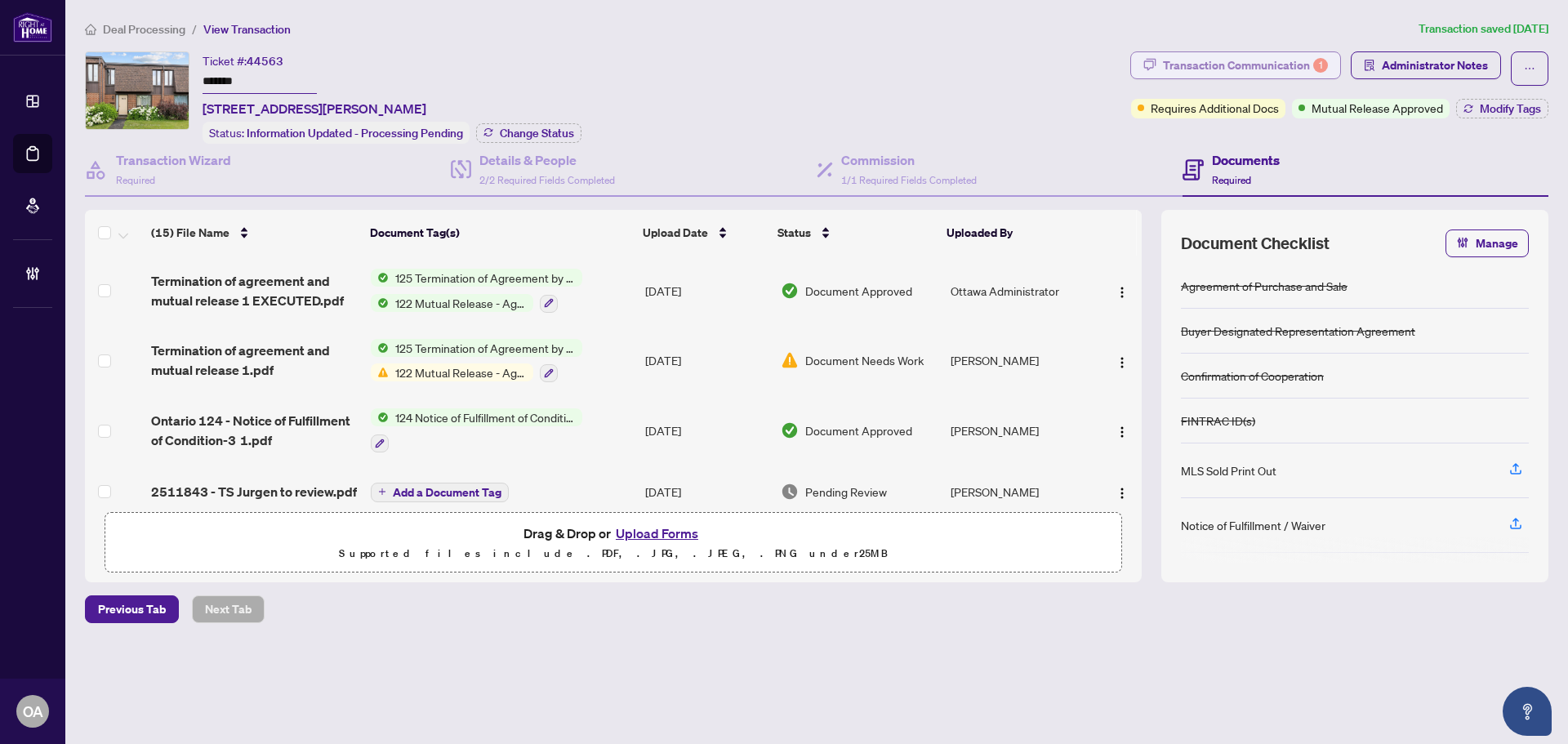
click at [1278, 59] on div "Transaction Communication 1" at bounding box center [1245, 65] width 165 height 26
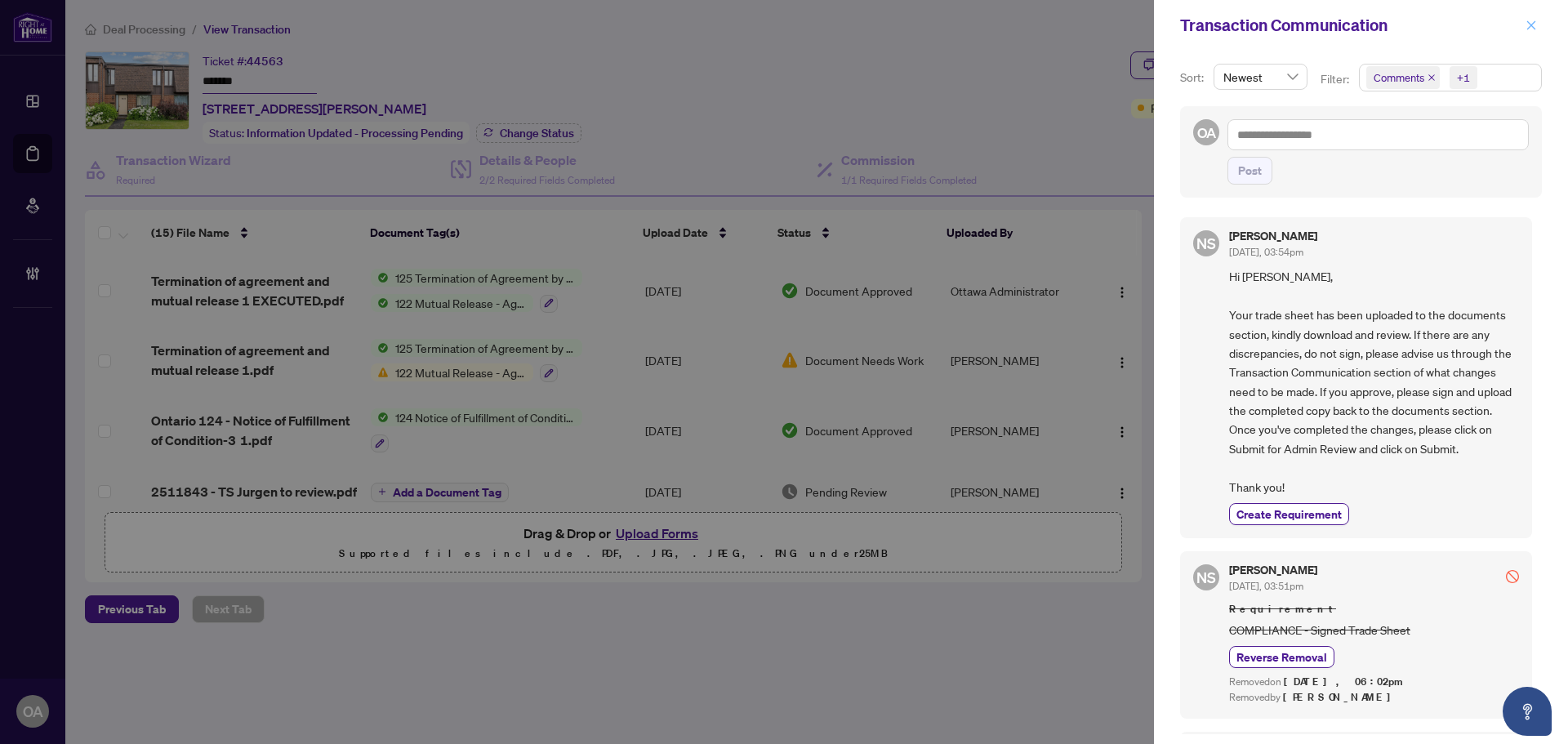
click at [1531, 25] on icon "close" at bounding box center [1531, 24] width 9 height 9
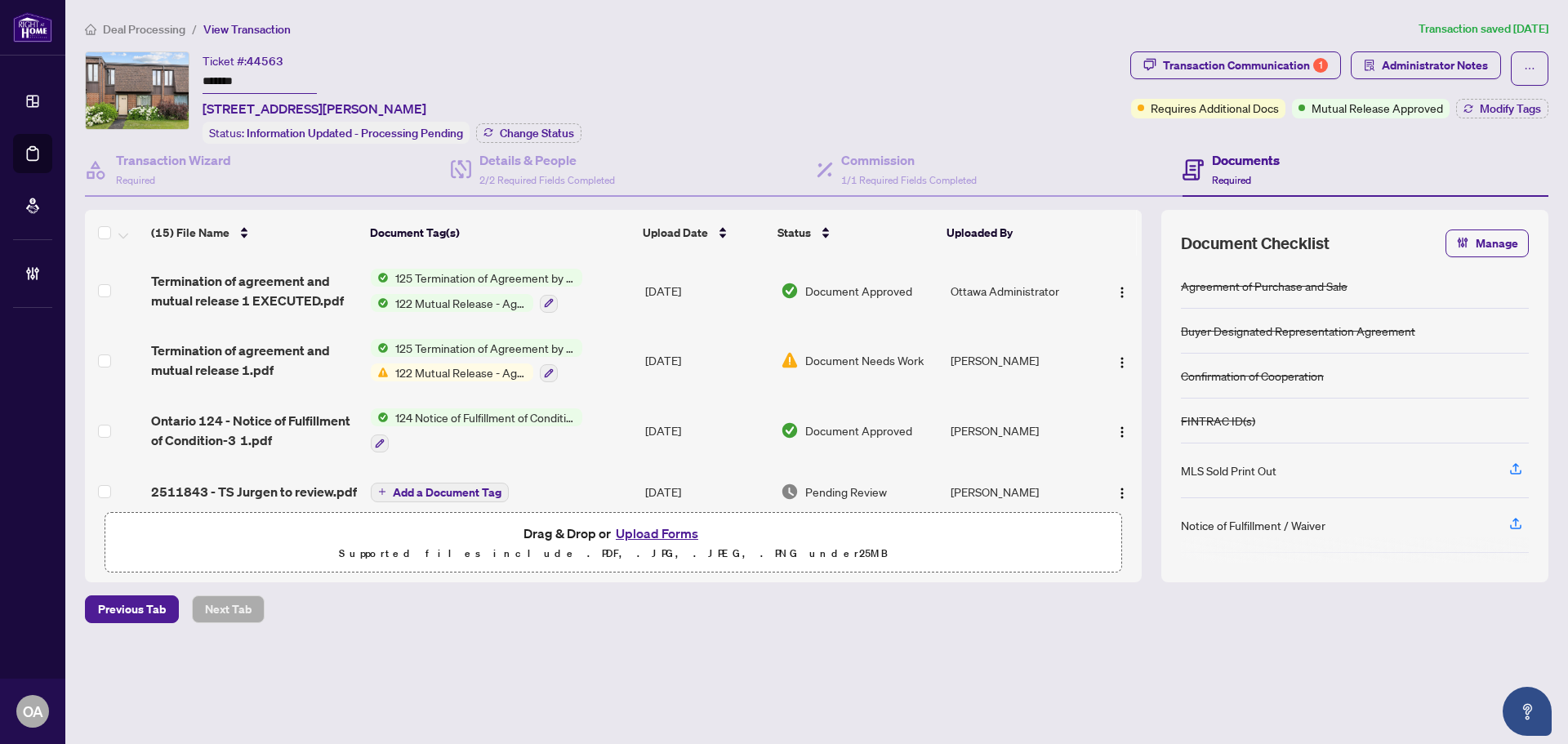
click at [287, 304] on span "Termination of agreement and mutual release 1 EXECUTED.pdf" at bounding box center [254, 290] width 207 height 39
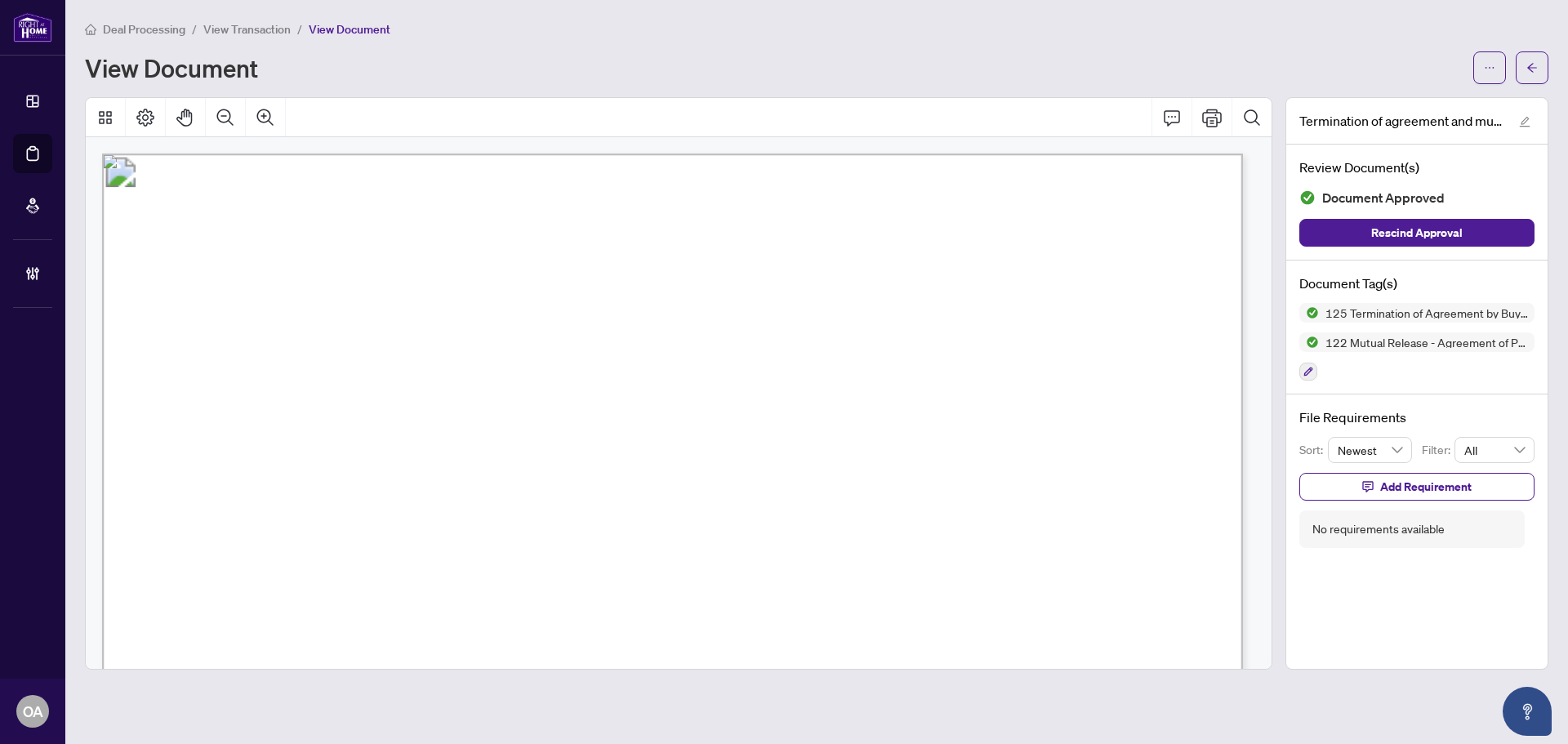
drag, startPoint x: 1195, startPoint y: 31, endPoint x: 1226, endPoint y: 29, distance: 31.1
click at [1195, 31] on div "Deal Processing / View Transaction / View Document" at bounding box center [817, 30] width 1464 height 19
click at [1488, 64] on icon "ellipsis" at bounding box center [1490, 68] width 11 height 11
click at [1409, 107] on span "Download" at bounding box center [1431, 102] width 124 height 18
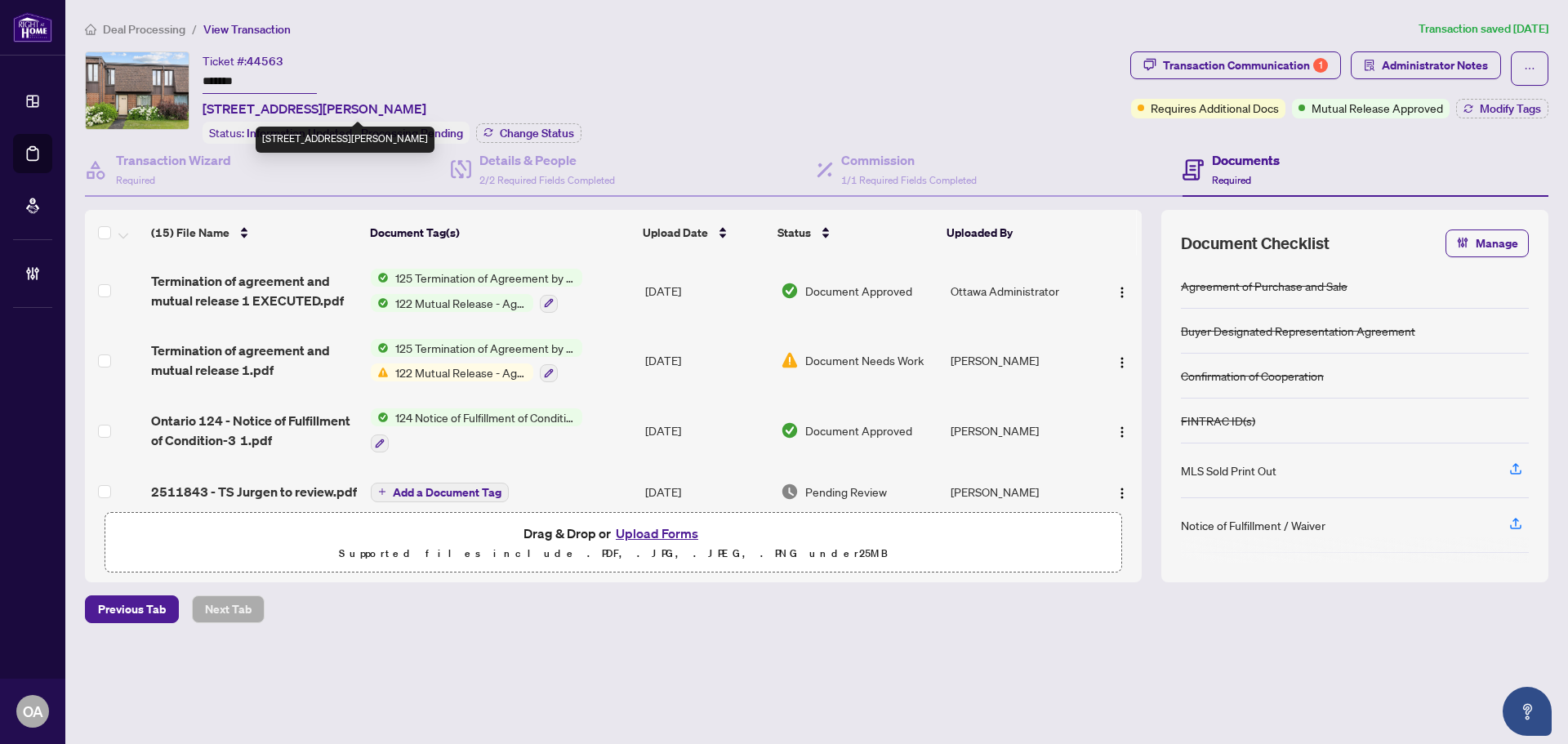
drag, startPoint x: 524, startPoint y: 108, endPoint x: 204, endPoint y: 111, distance: 320.0
click at [204, 111] on div "Ticket #: 44563 ******* 3485 Mccarthy Rd, Ottawa, Ontario K1V 8Z9, Canada Statu…" at bounding box center [391, 97] width 379 height 93
copy span "3485 Mccarthy Rd, Ottawa, Ontario K1V 8Z9, Canada"
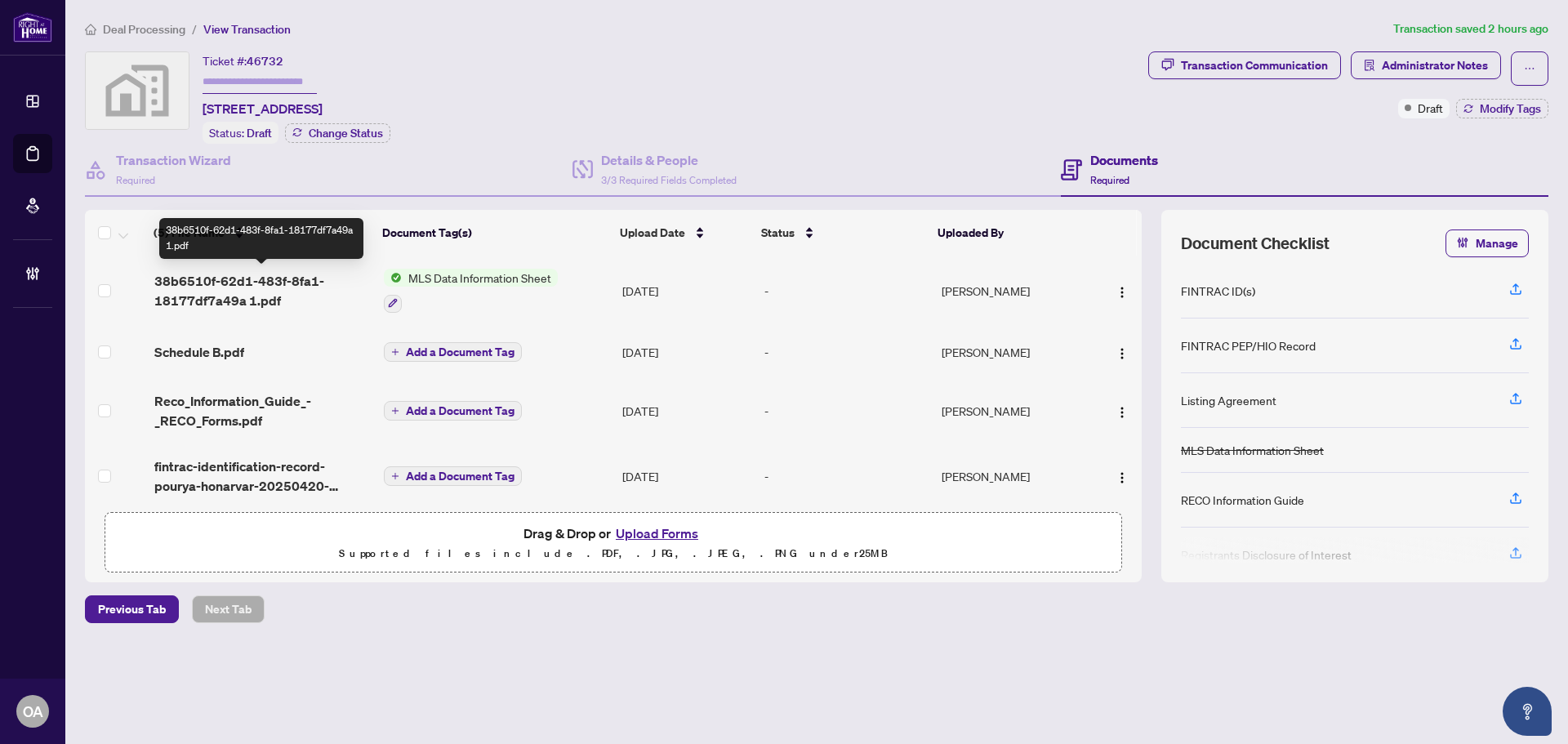
click at [254, 280] on span "38b6510f-62d1-483f-8fa1-18177df7a49a 1.pdf" at bounding box center [262, 290] width 217 height 39
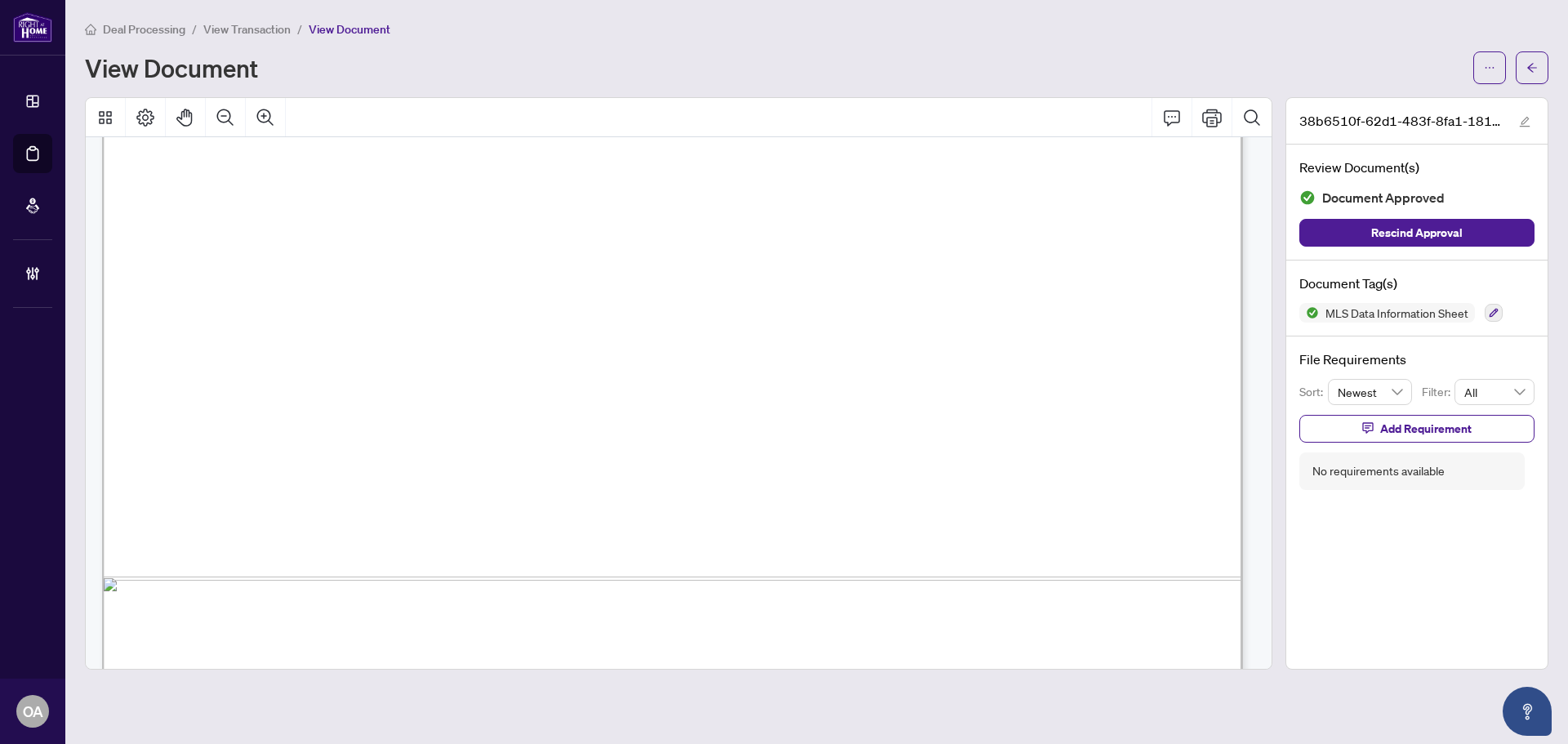
scroll to position [816, 0]
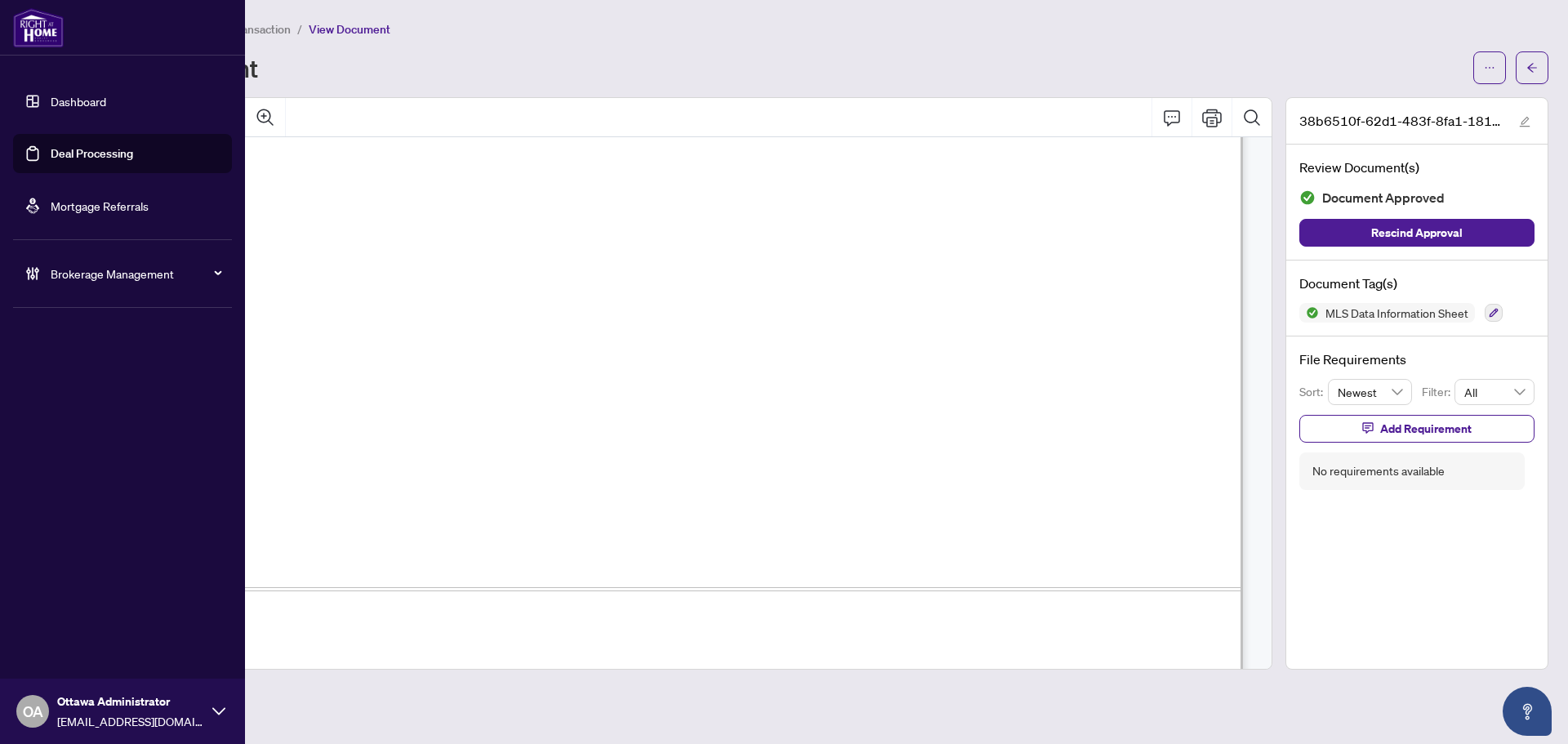
click at [88, 152] on link "Deal Processing" at bounding box center [92, 153] width 82 height 14
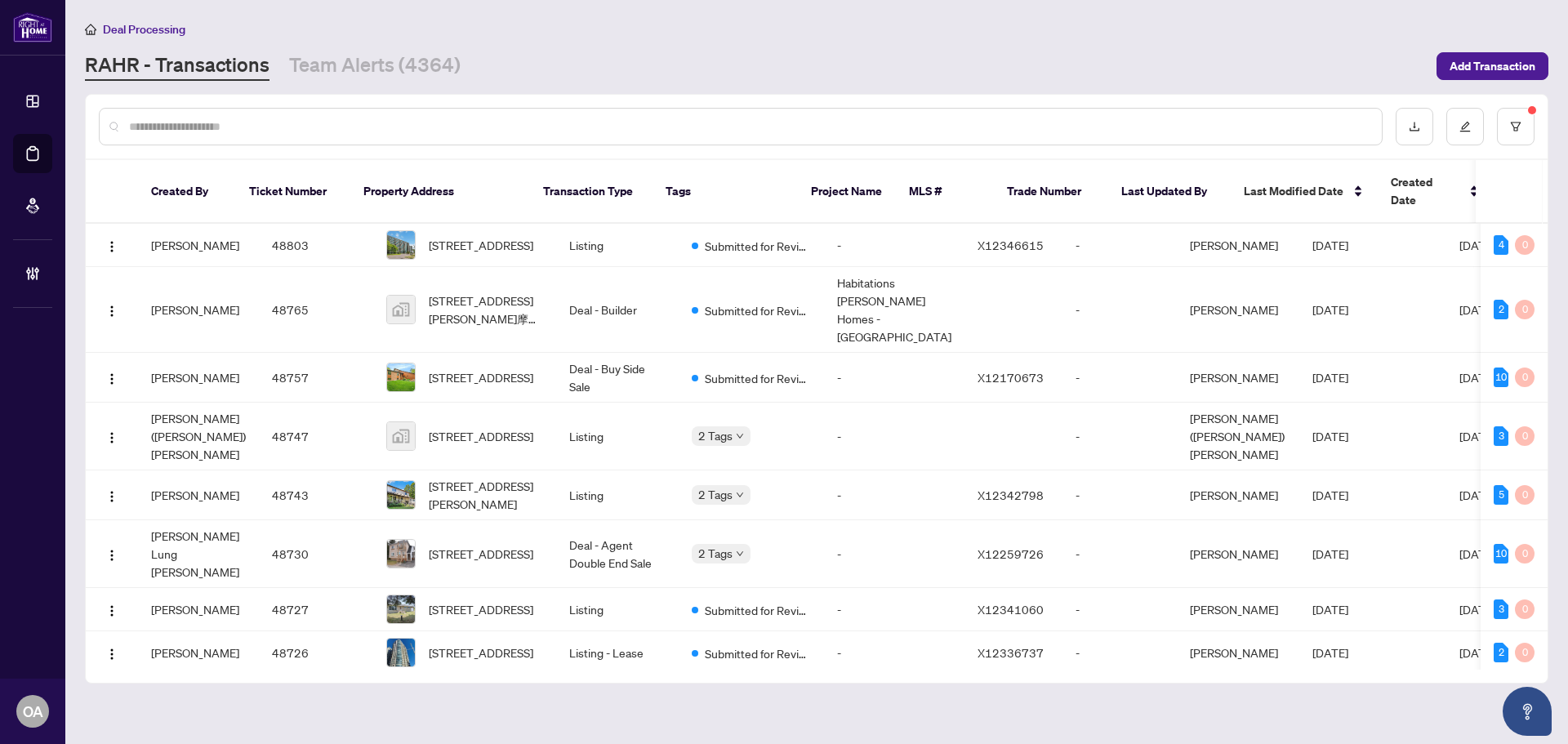
click at [439, 131] on input "text" at bounding box center [748, 126] width 1240 height 18
paste input "*****"
type input "*****"
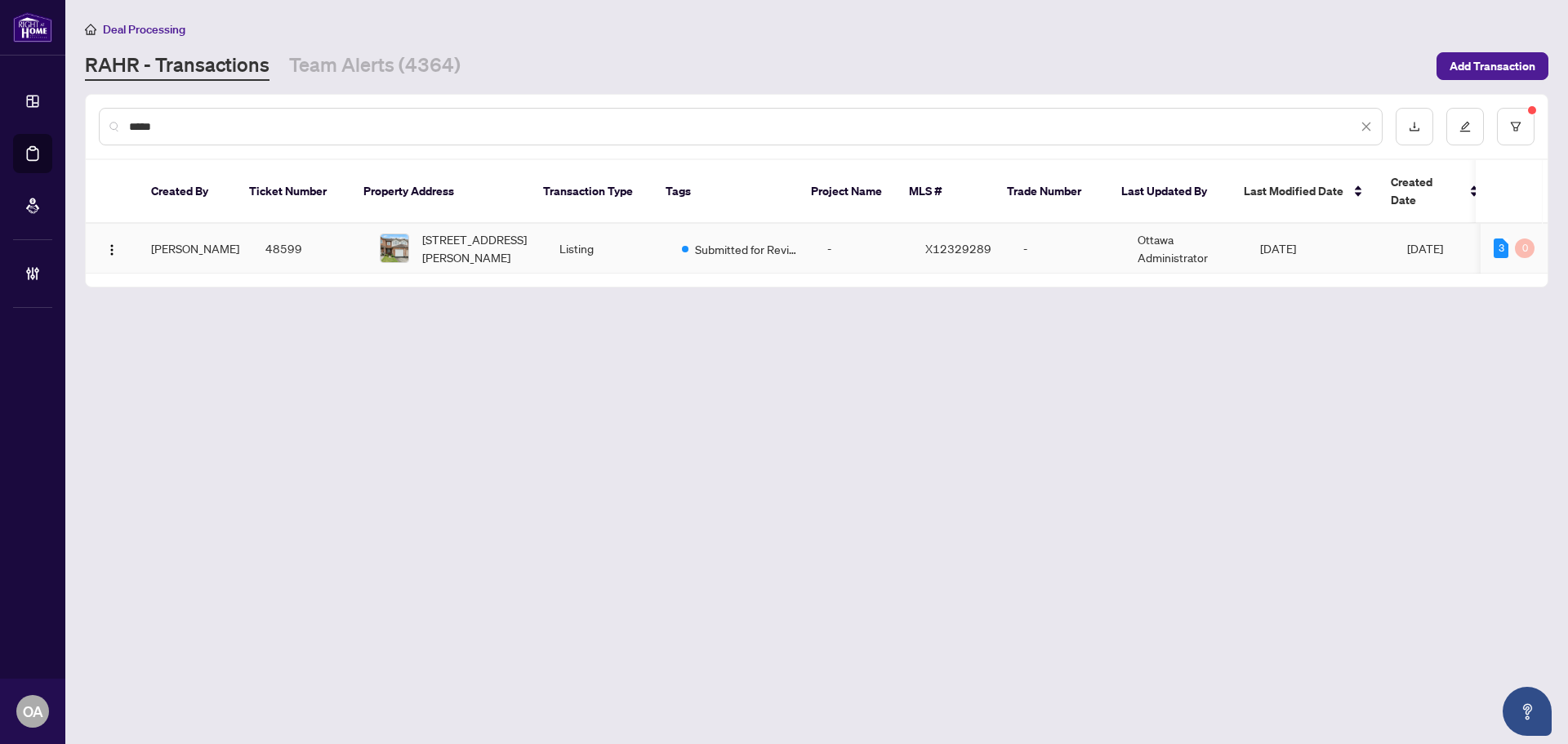
click at [454, 230] on span "[STREET_ADDRESS][PERSON_NAME]" at bounding box center [477, 248] width 111 height 36
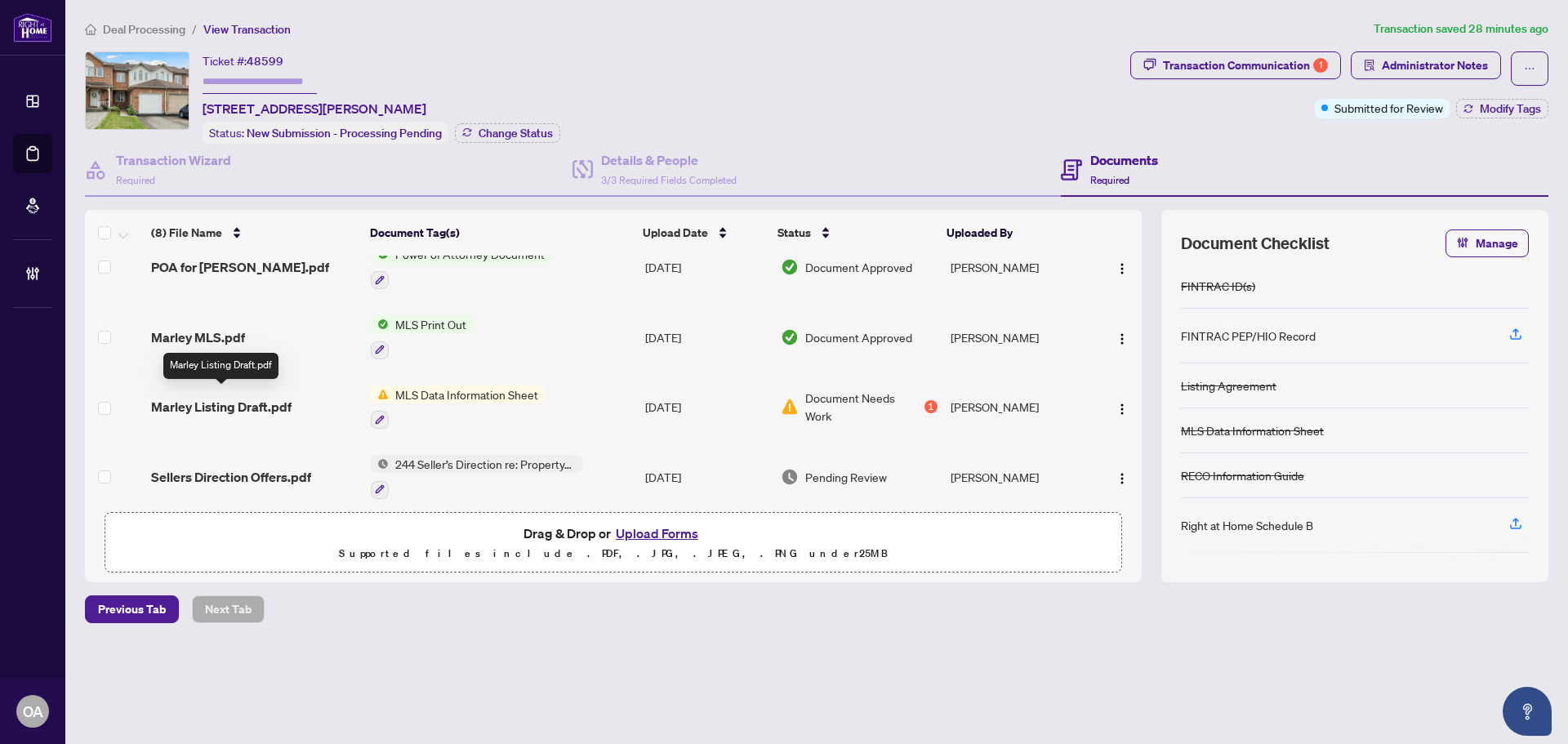
scroll to position [245, 0]
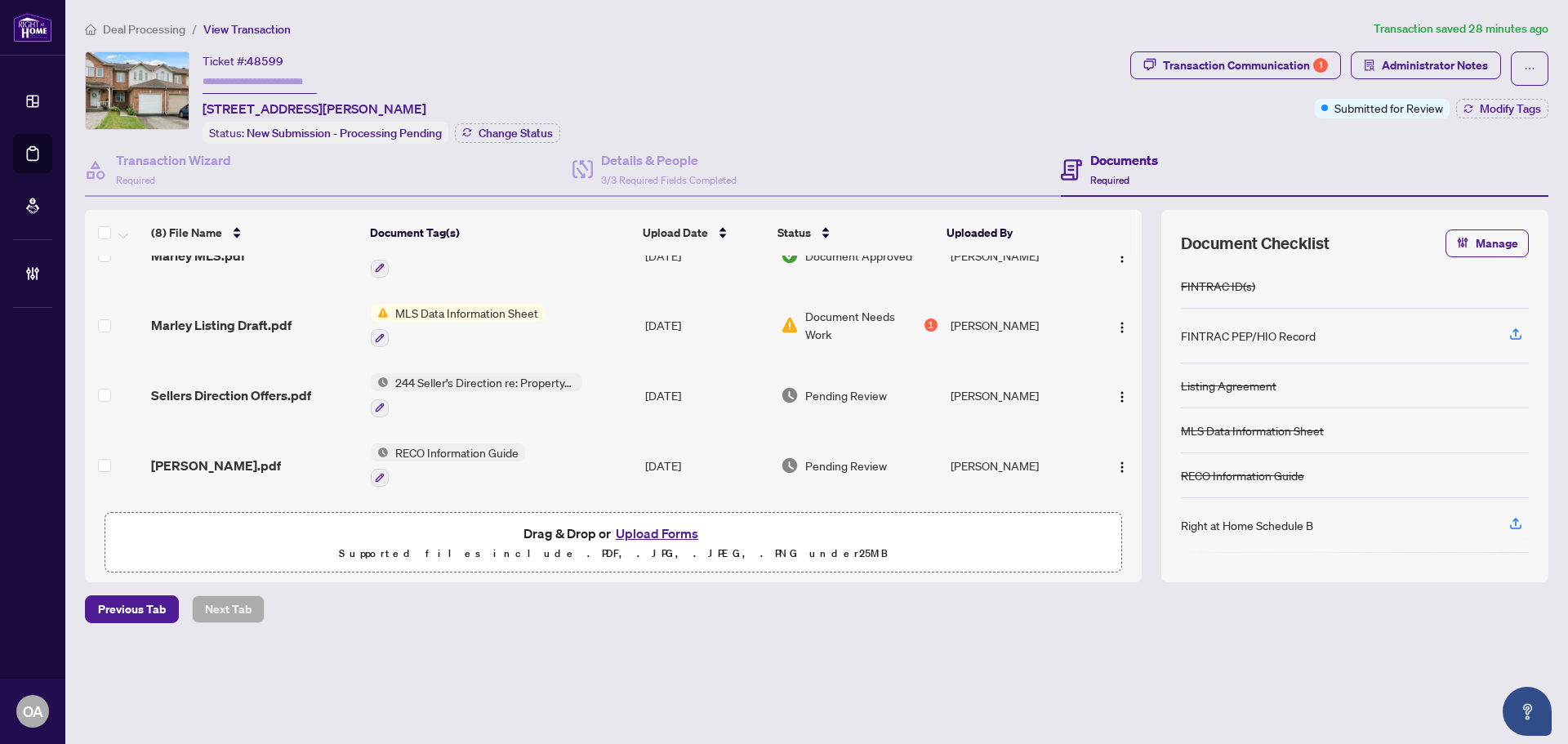
click at [295, 392] on span "Sellers Direction Offers.pdf" at bounding box center [231, 395] width 160 height 20
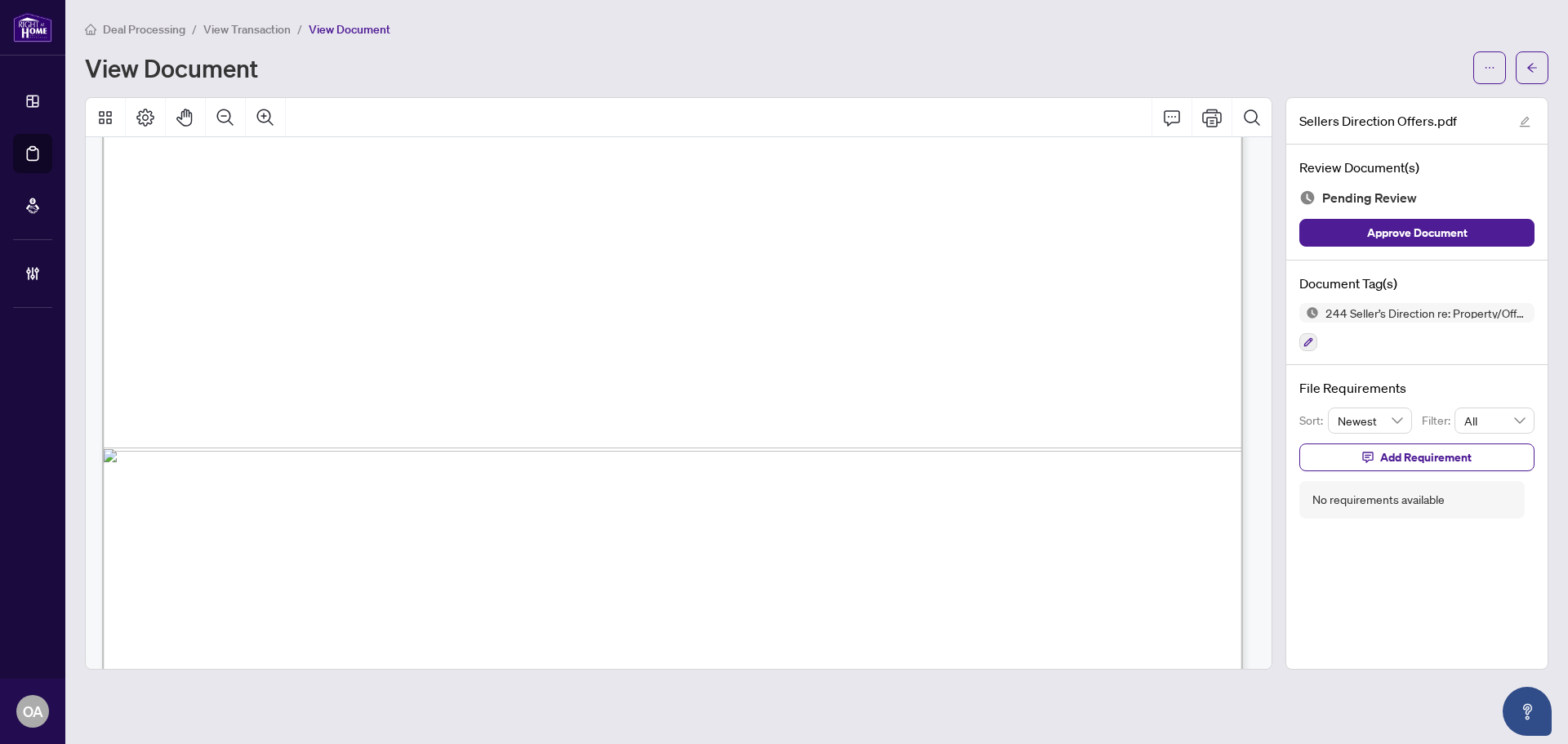
scroll to position [977, 0]
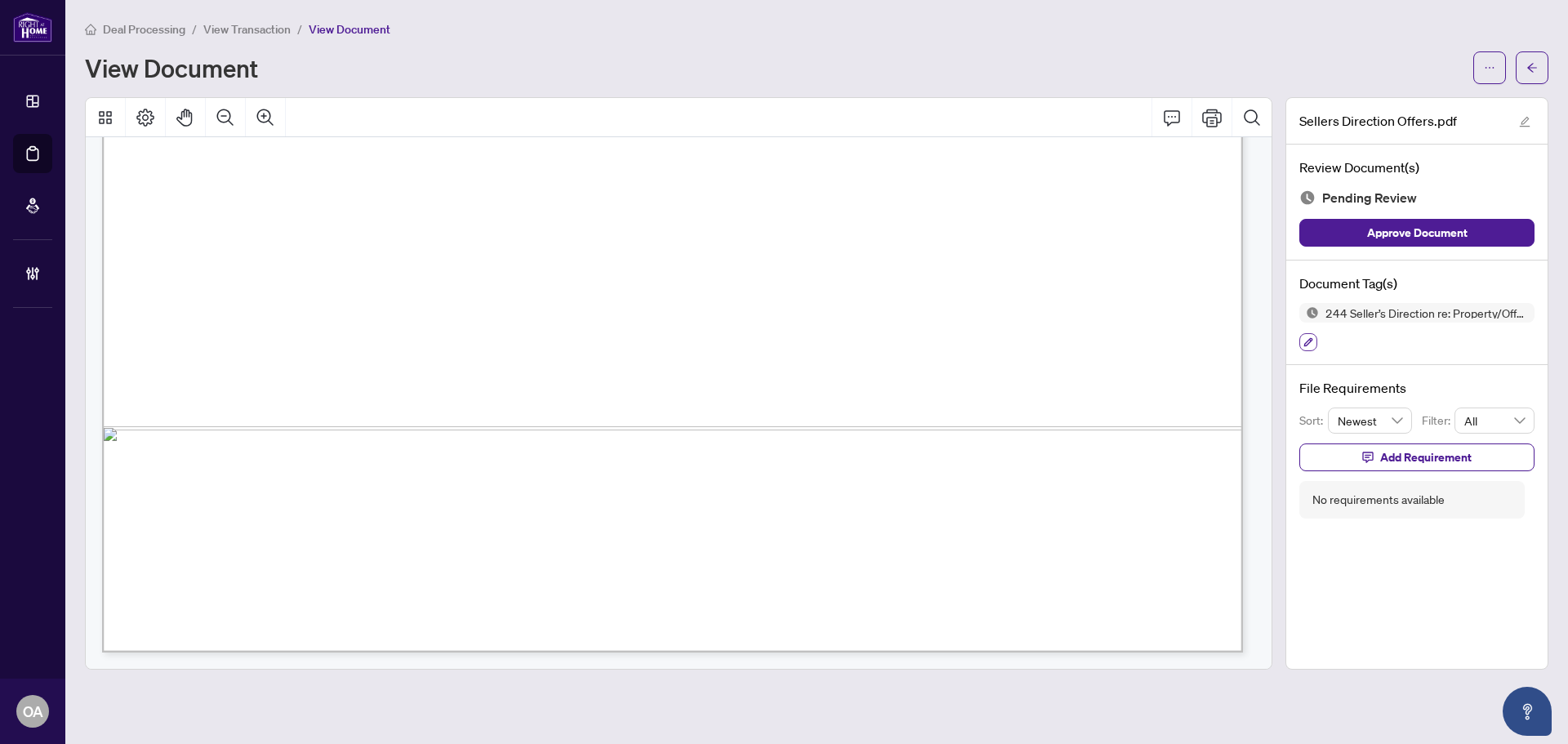
click at [1307, 341] on icon "button" at bounding box center [1308, 341] width 9 height 9
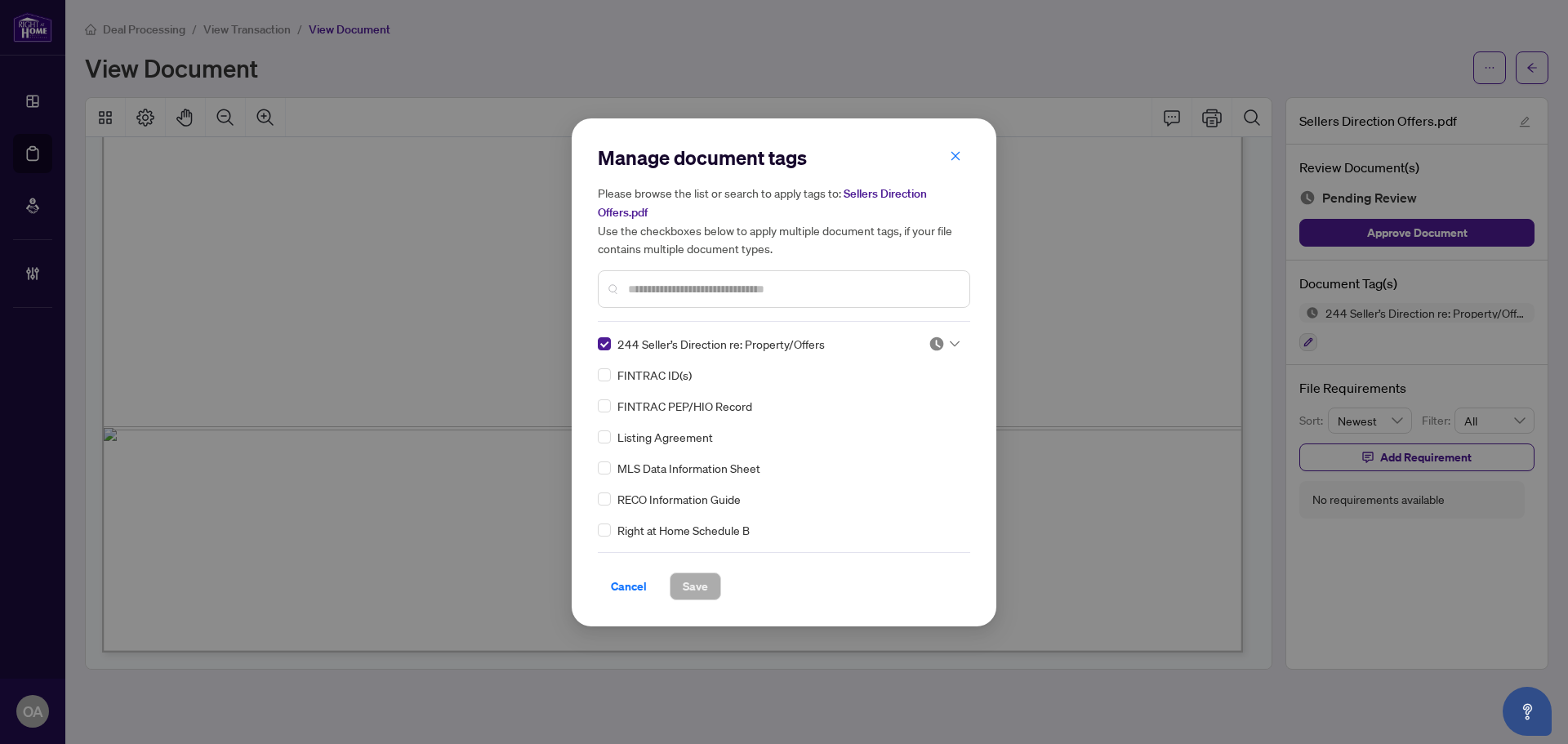
click at [951, 337] on div at bounding box center [944, 343] width 31 height 16
click at [888, 426] on div "Approved" at bounding box center [890, 423] width 105 height 18
click at [698, 581] on span "Save" at bounding box center [695, 586] width 26 height 26
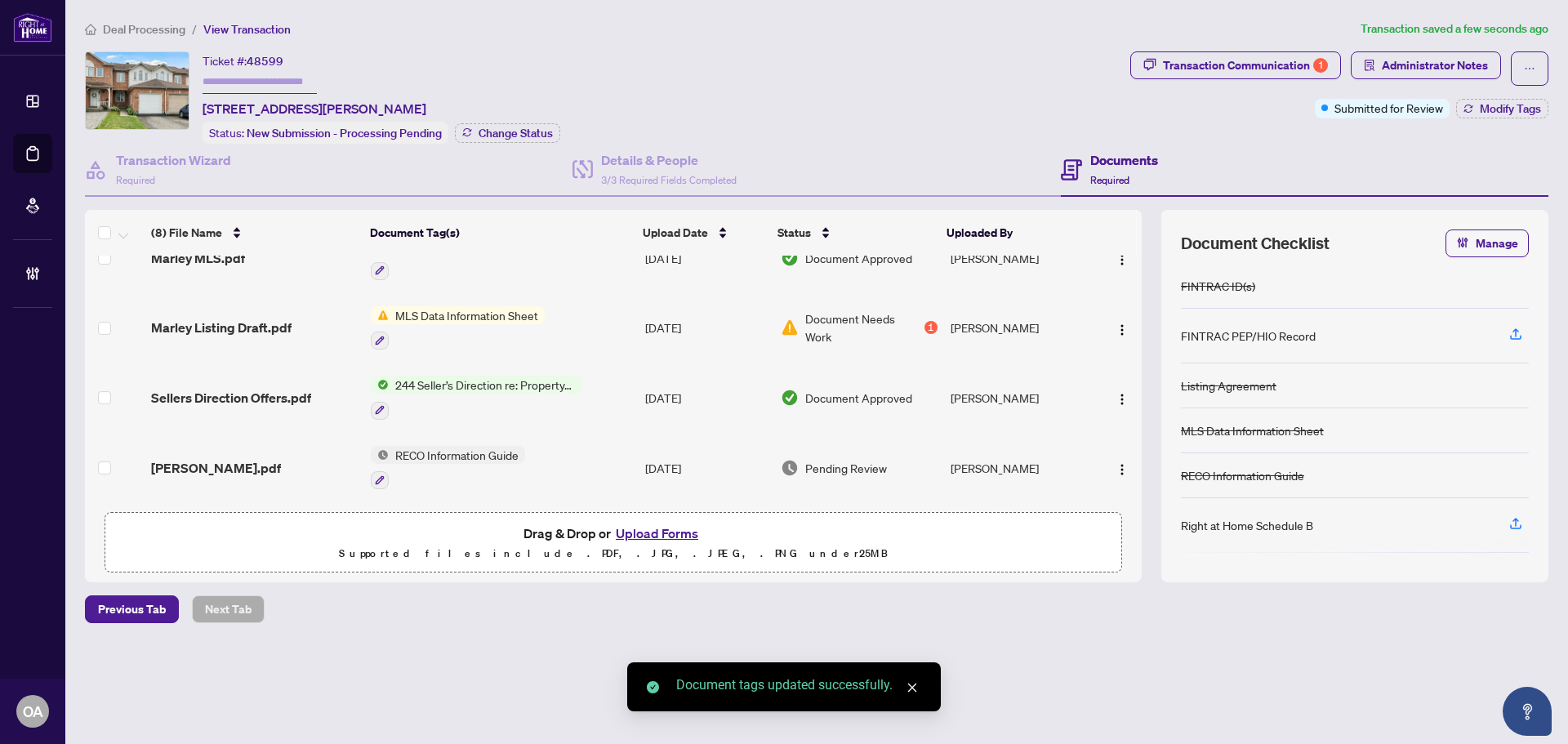
scroll to position [245, 0]
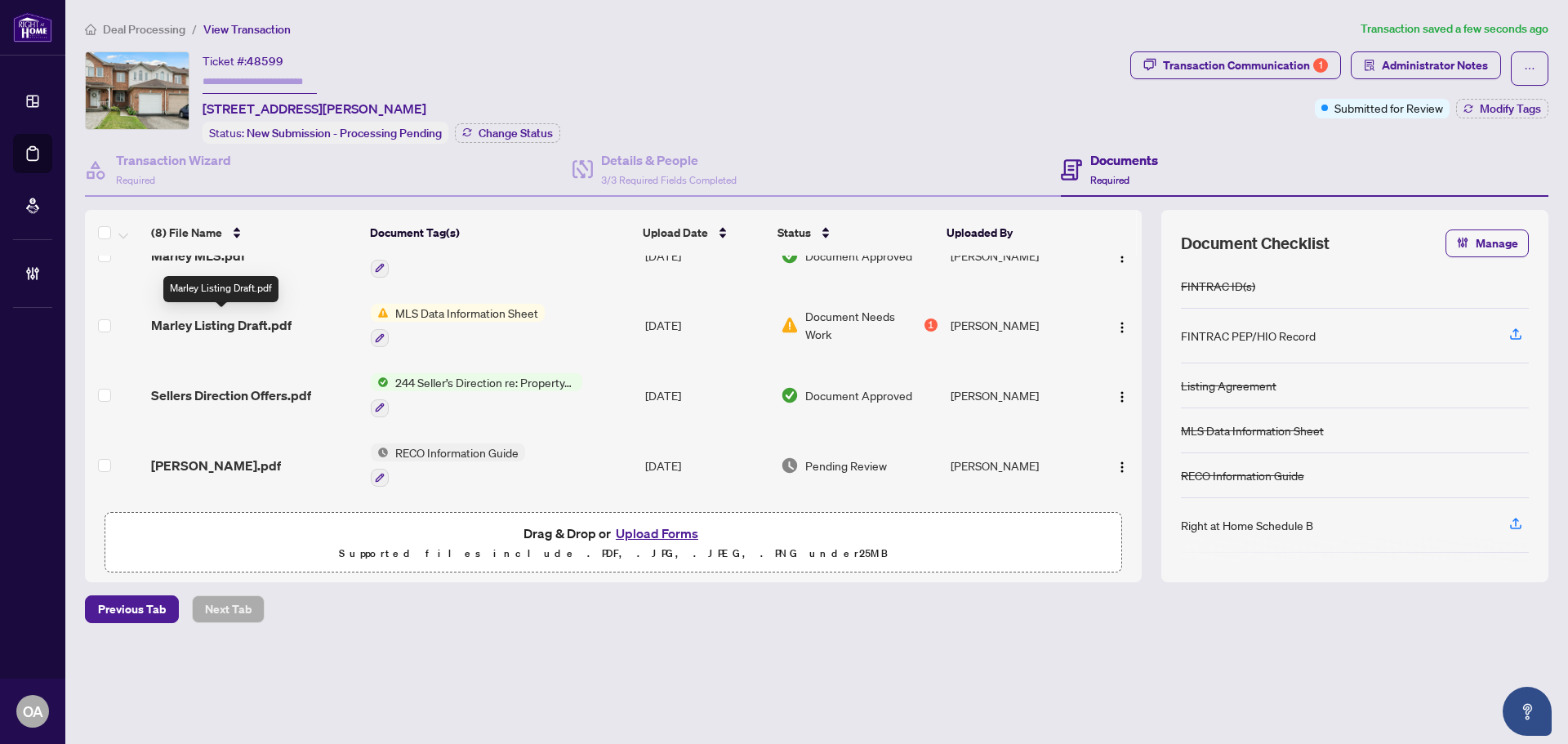
click at [261, 320] on span "Marley Listing Draft.pdf" at bounding box center [220, 324] width 140 height 20
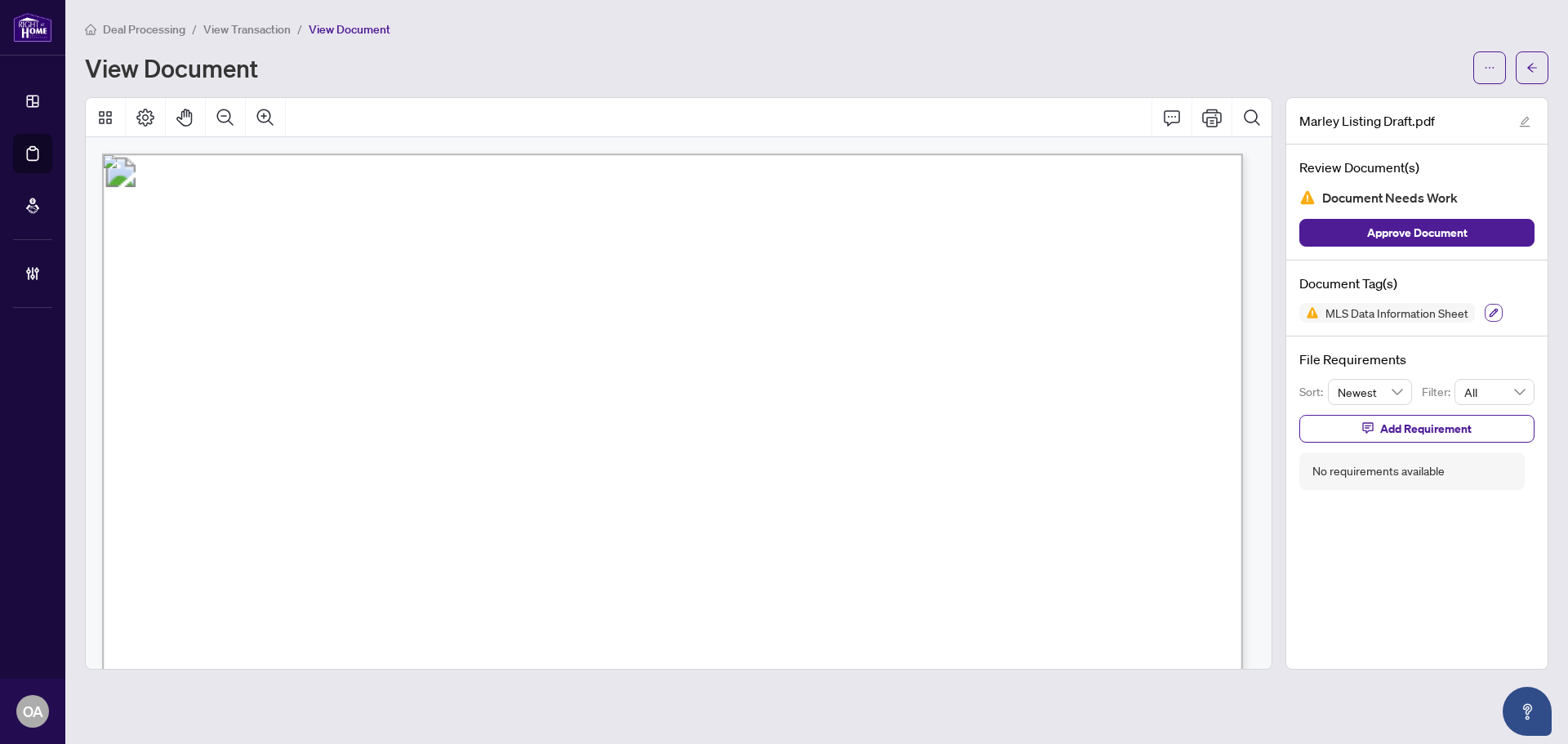
click at [1494, 312] on icon "button" at bounding box center [1494, 313] width 10 height 10
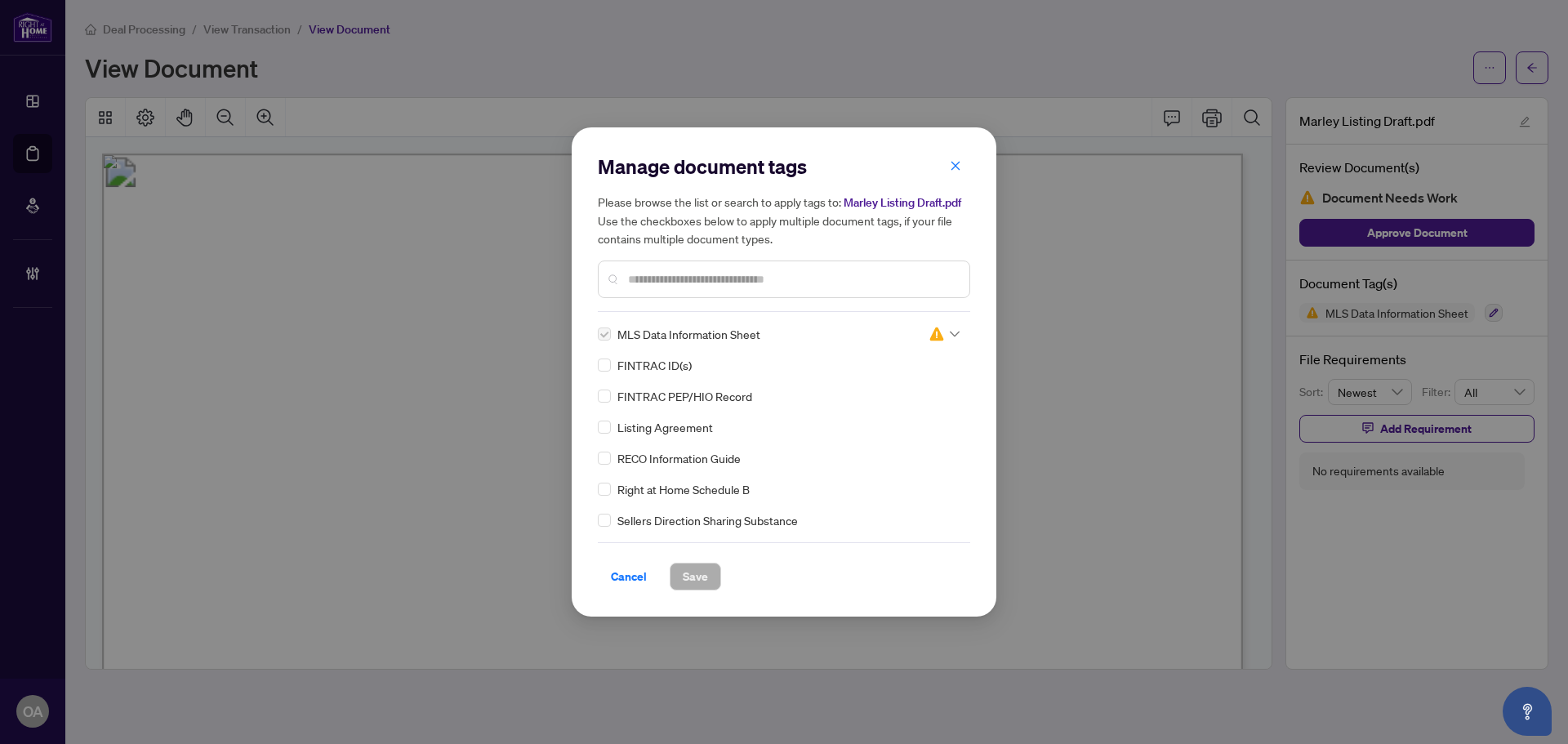
click at [950, 332] on icon at bounding box center [954, 334] width 10 height 7
click at [898, 418] on div "Approved" at bounding box center [890, 414] width 105 height 18
click at [700, 574] on span "Save" at bounding box center [695, 576] width 26 height 26
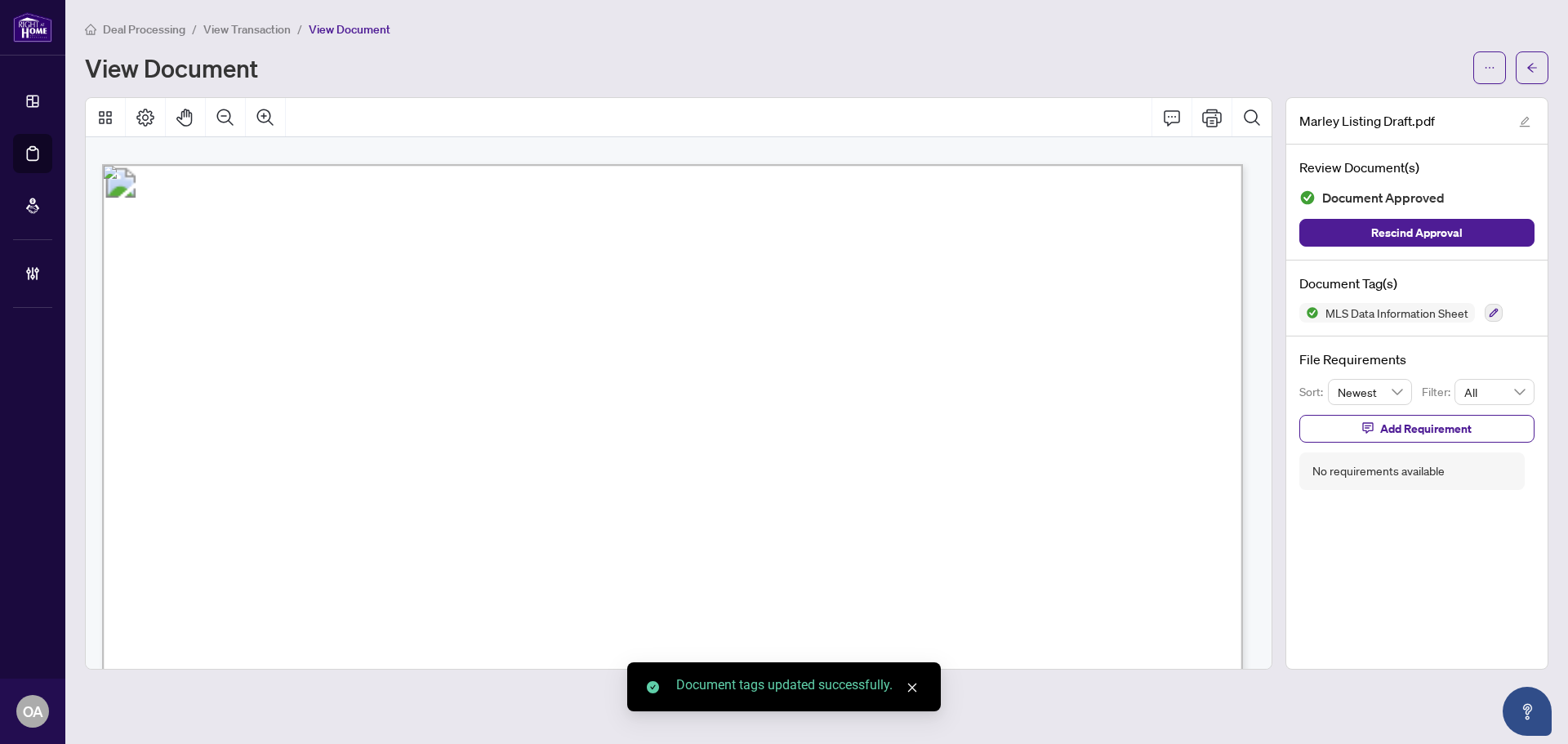
scroll to position [1551, 0]
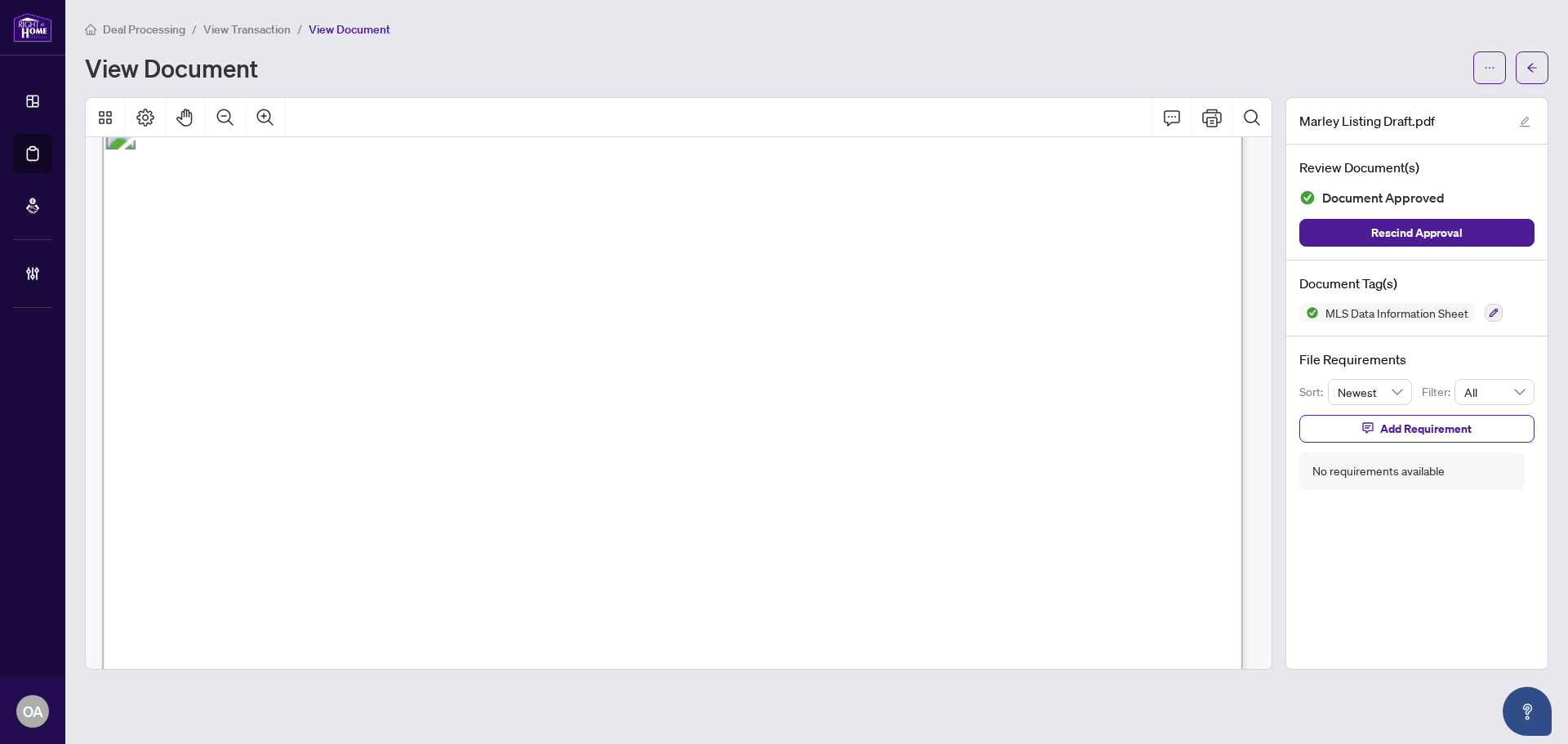
drag, startPoint x: 813, startPoint y: 303, endPoint x: 772, endPoint y: 283, distance: 45.6
click at [1176, 117] on icon "Comment" at bounding box center [1172, 117] width 20 height 20
click at [218, 113] on icon "Zoom Out" at bounding box center [225, 116] width 16 height 16
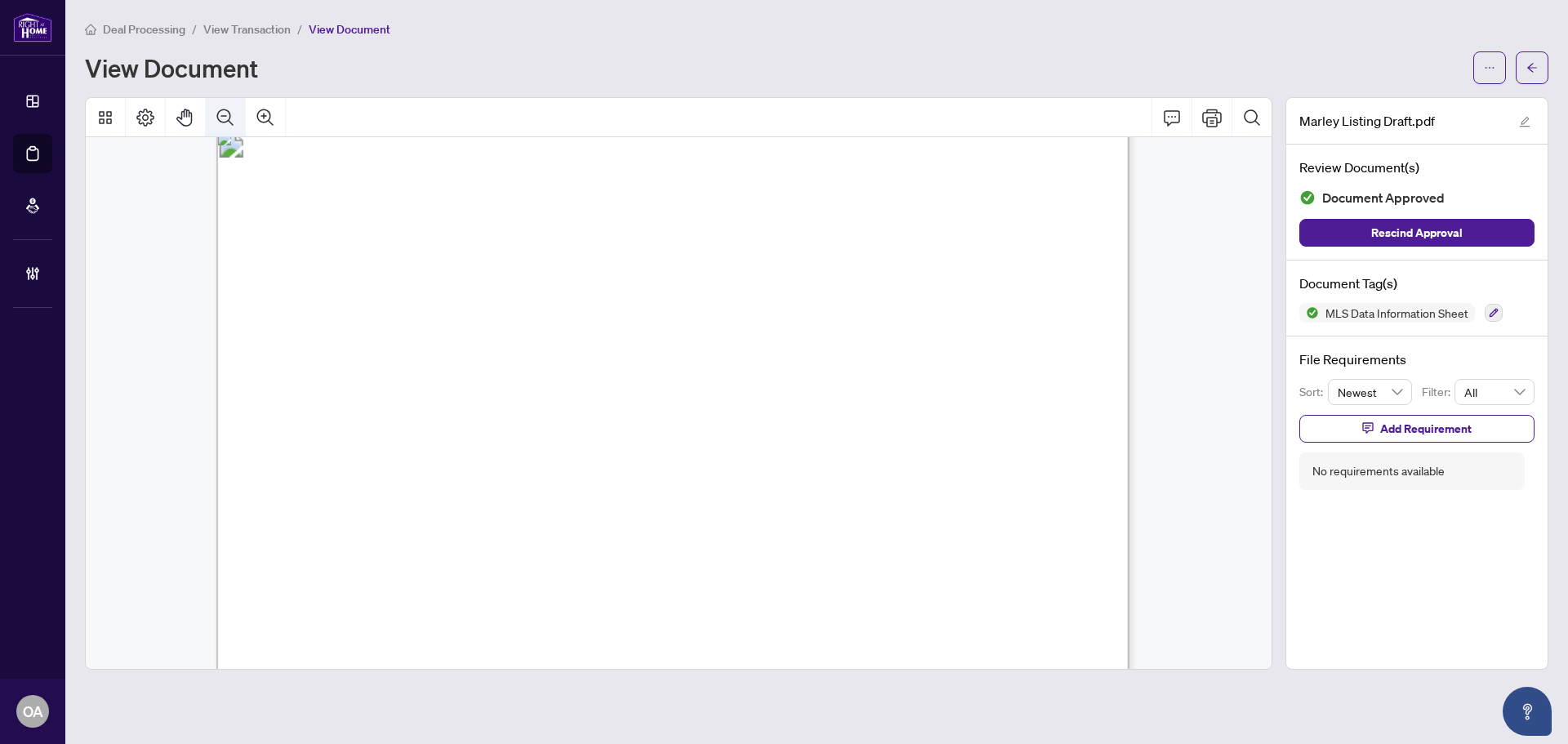
click at [218, 113] on icon "Zoom Out" at bounding box center [225, 116] width 16 height 16
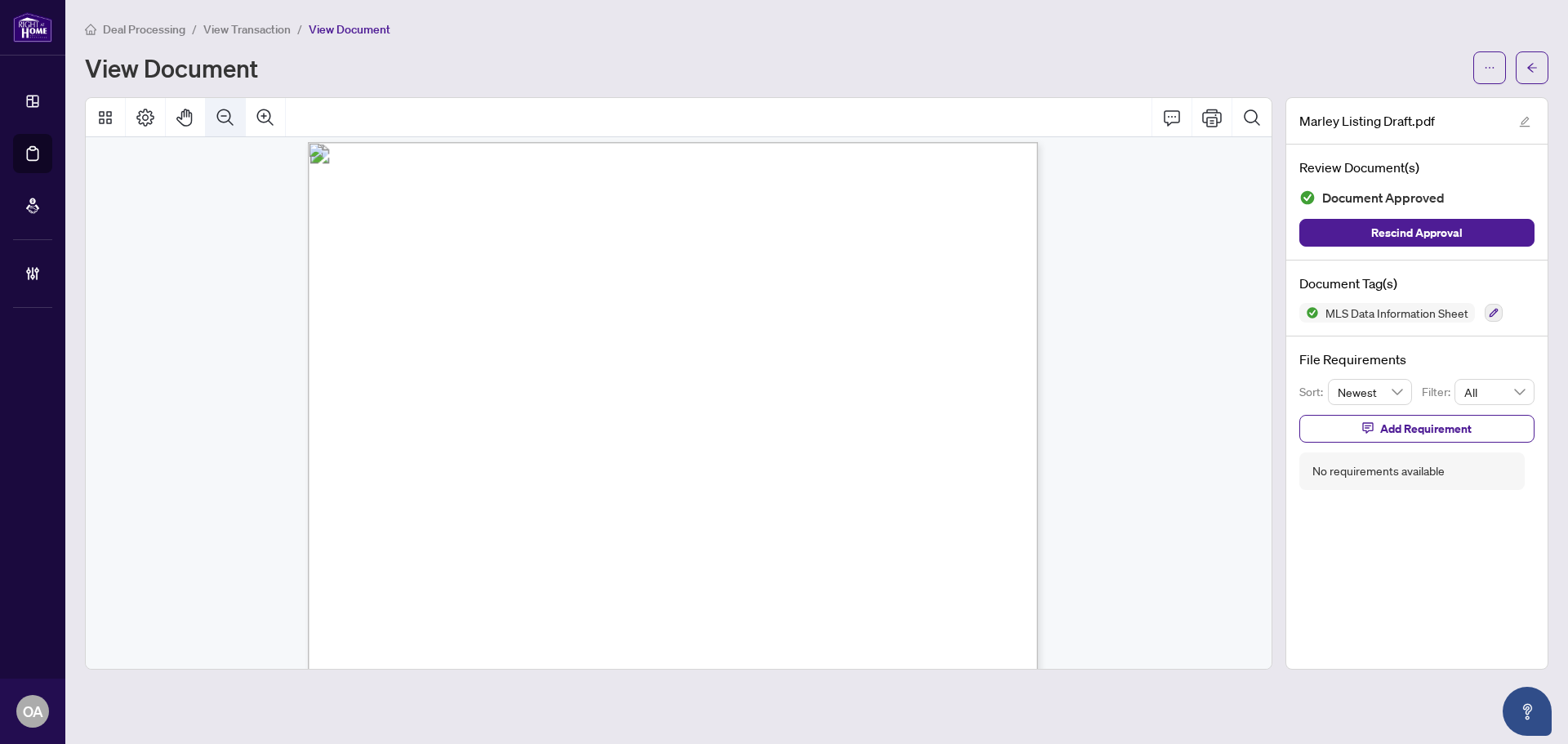
click at [218, 113] on icon "Zoom Out" at bounding box center [225, 116] width 16 height 16
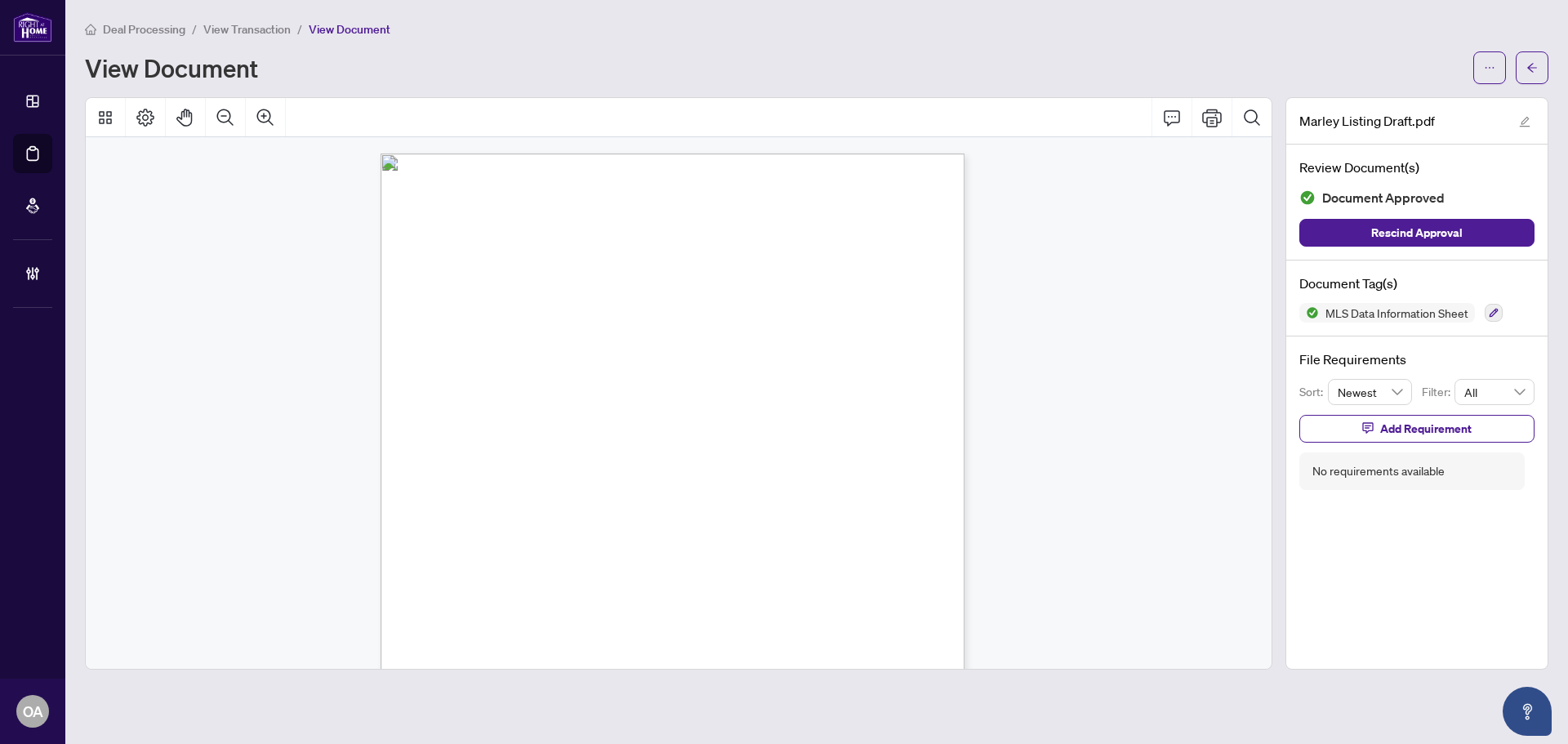
scroll to position [408, 0]
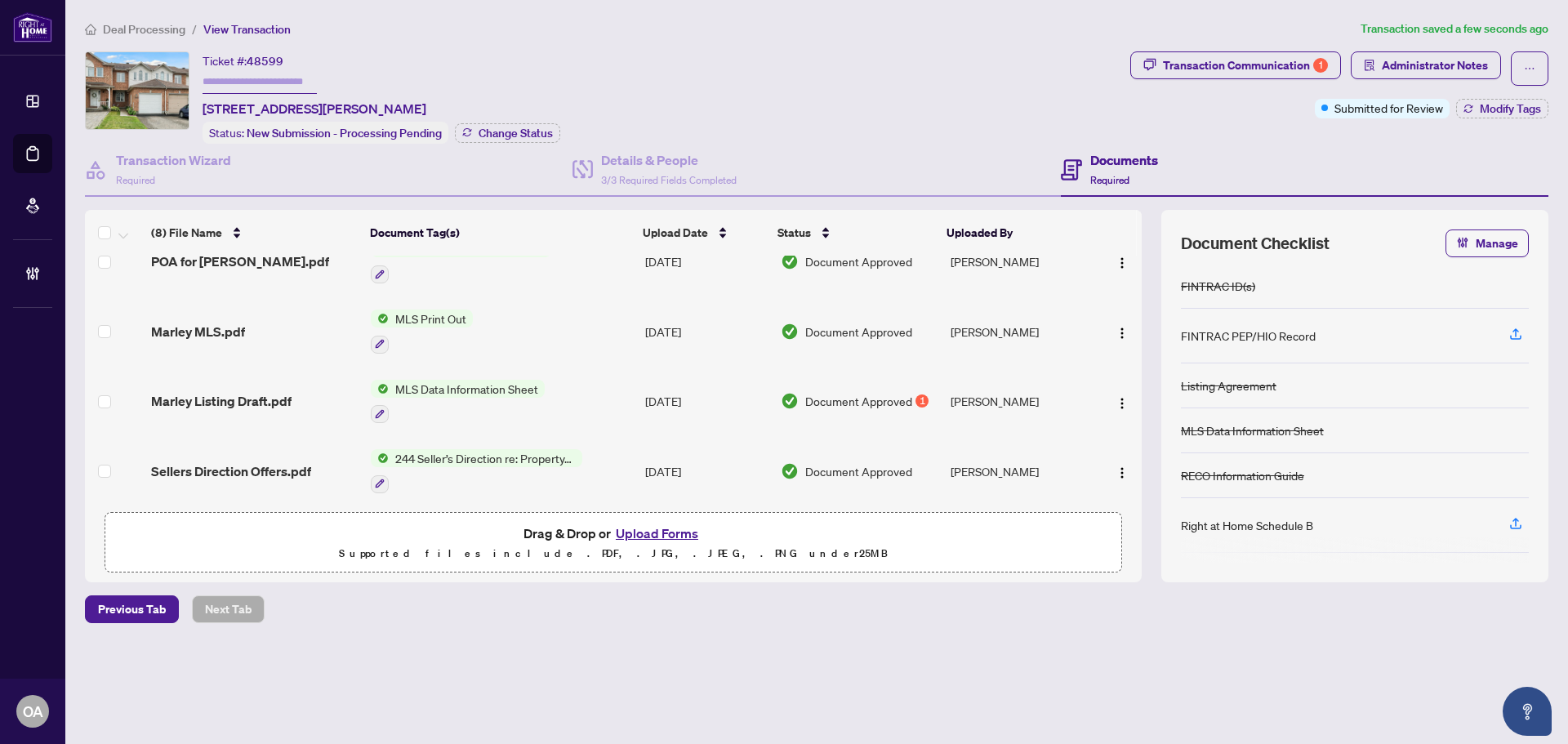
scroll to position [315, 0]
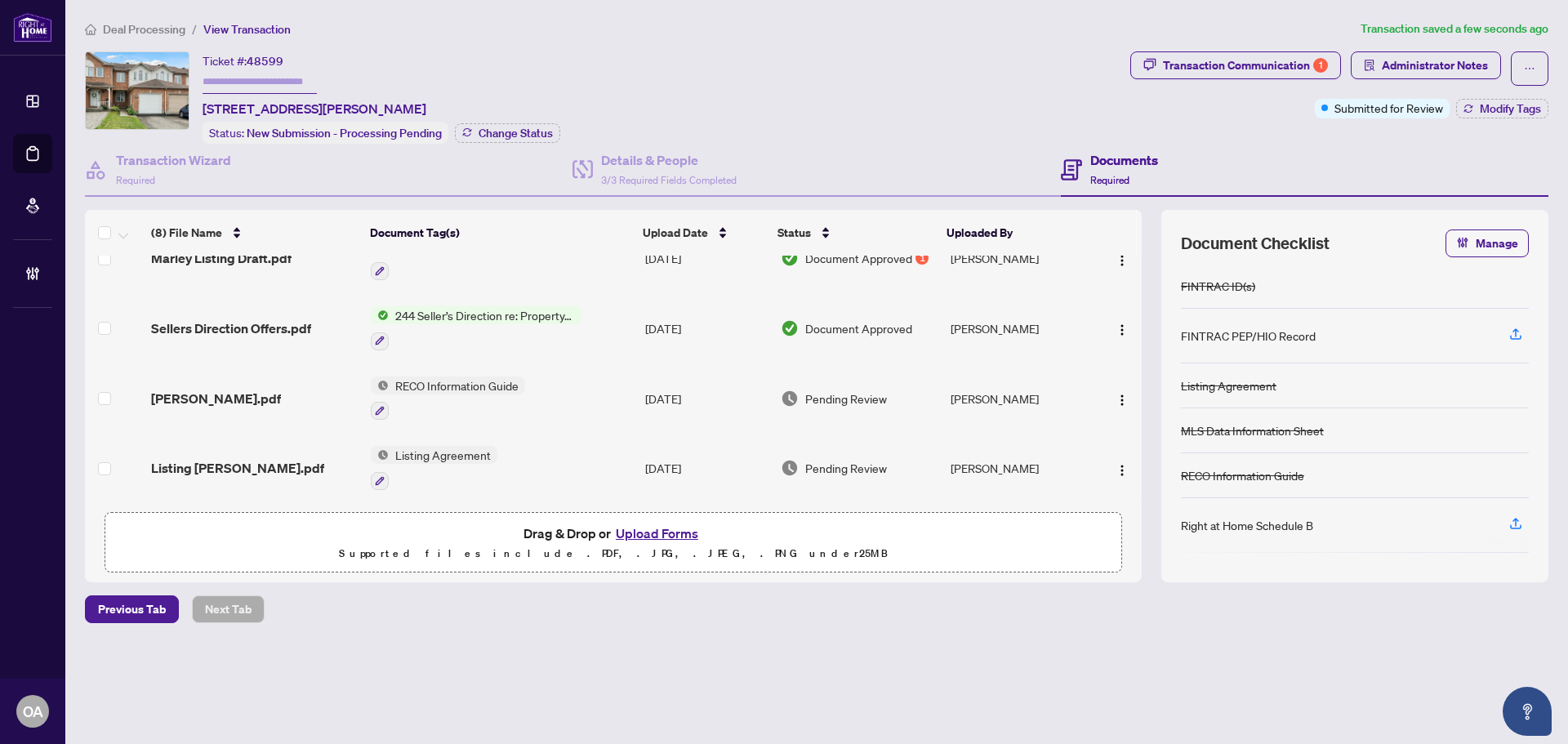
click at [214, 381] on td "[PERSON_NAME].pdf" at bounding box center [254, 399] width 220 height 71
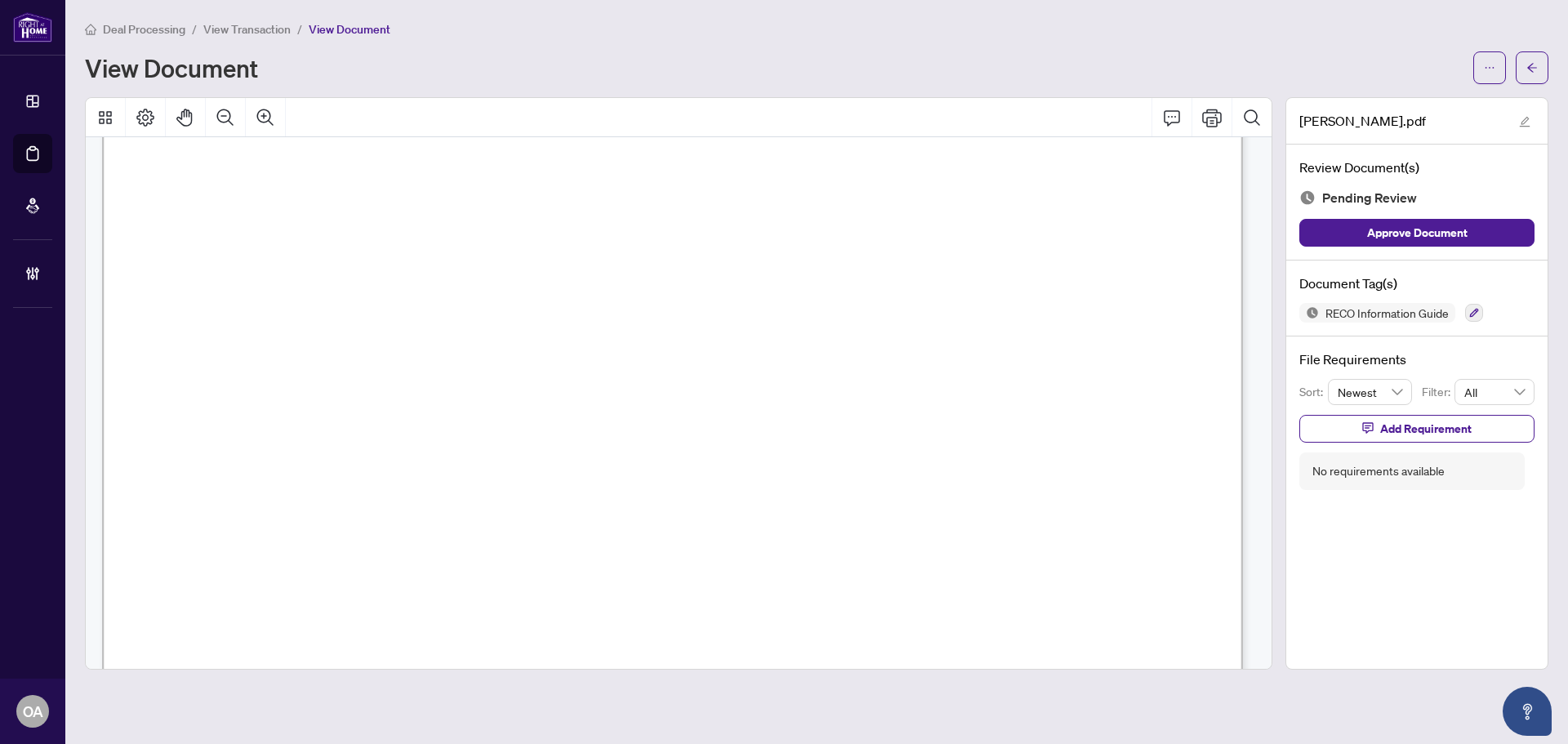
scroll to position [18237, 0]
click at [1476, 309] on icon "button" at bounding box center [1474, 313] width 9 height 9
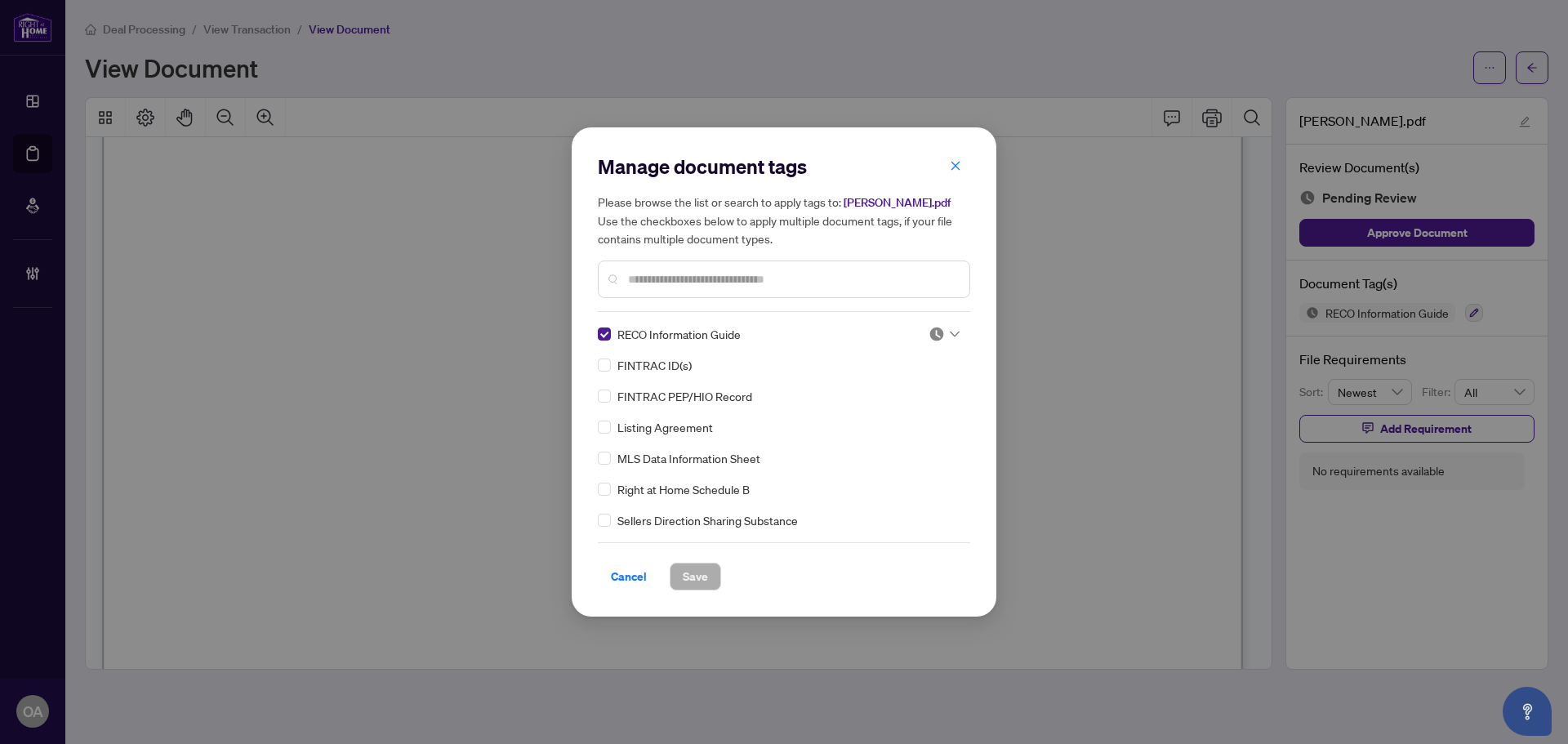
click at [955, 331] on div "RECO Information Guide FINTRAC ID(s) FINTRAC PEP/HIO Record Listing Agreement M…" at bounding box center [784, 427] width 372 height 204
click at [950, 332] on icon at bounding box center [954, 334] width 10 height 7
click at [889, 419] on div "Approved" at bounding box center [890, 414] width 105 height 18
click at [700, 575] on span "Save" at bounding box center [695, 576] width 26 height 26
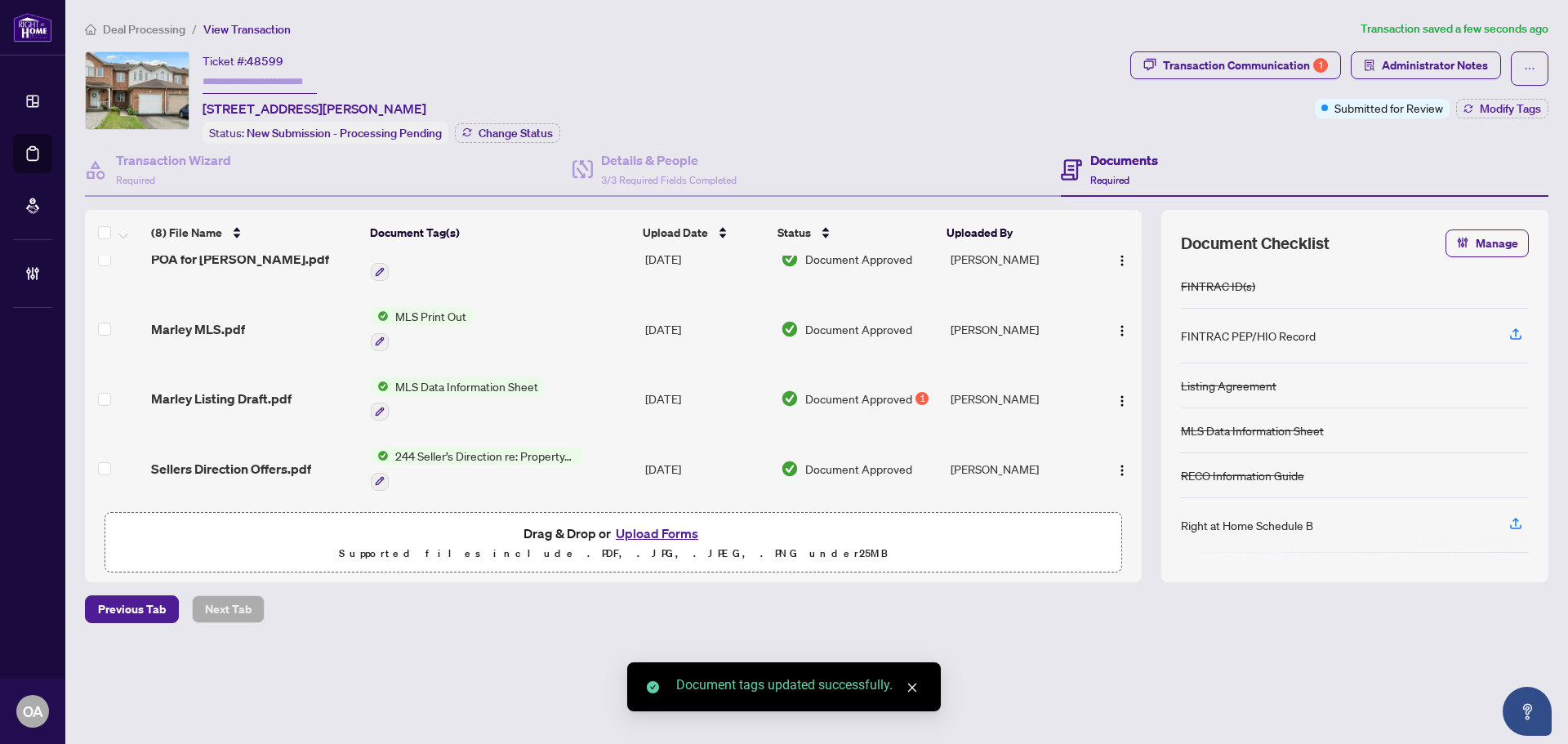
scroll to position [315, 0]
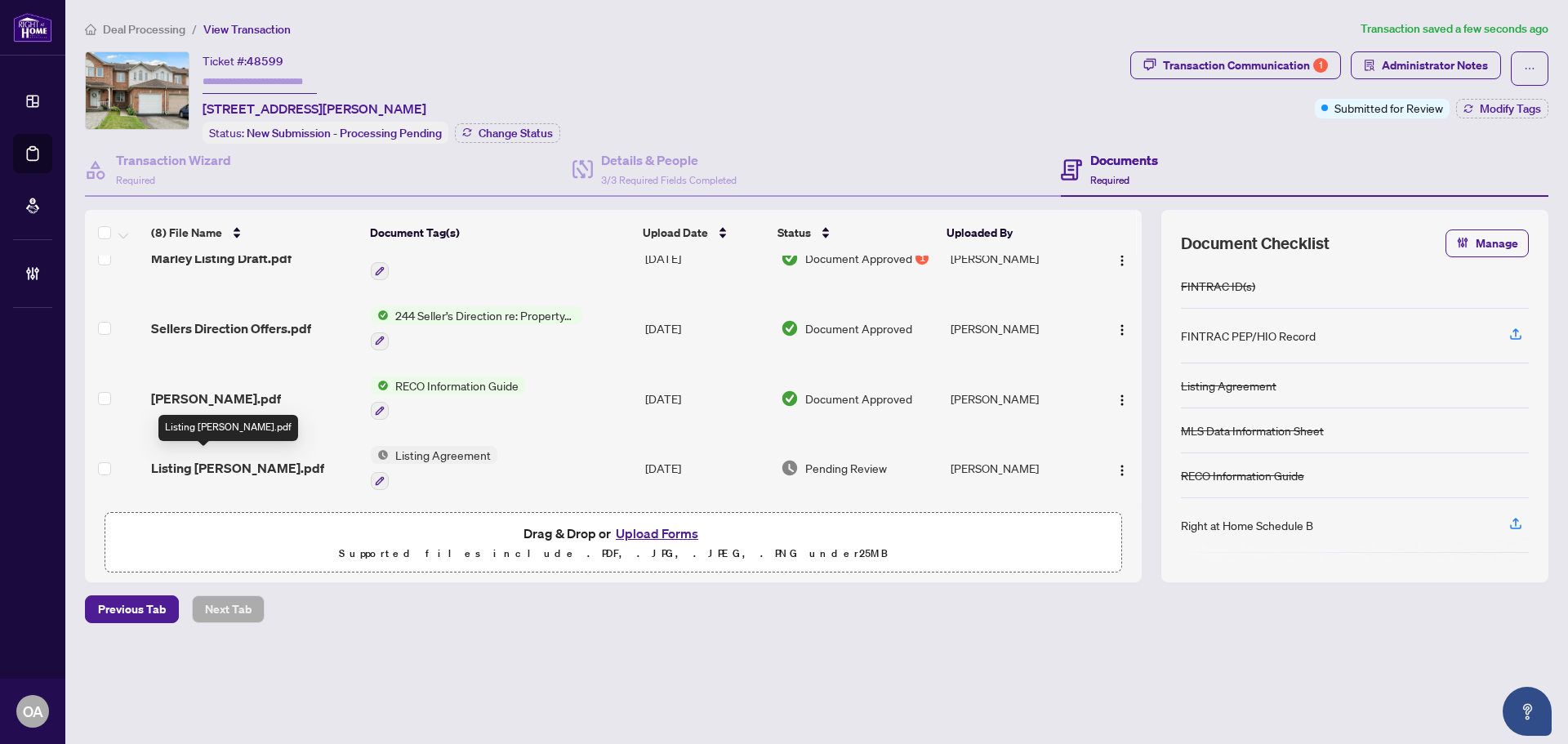
click at [192, 458] on span "Listing [PERSON_NAME].pdf" at bounding box center [237, 467] width 173 height 20
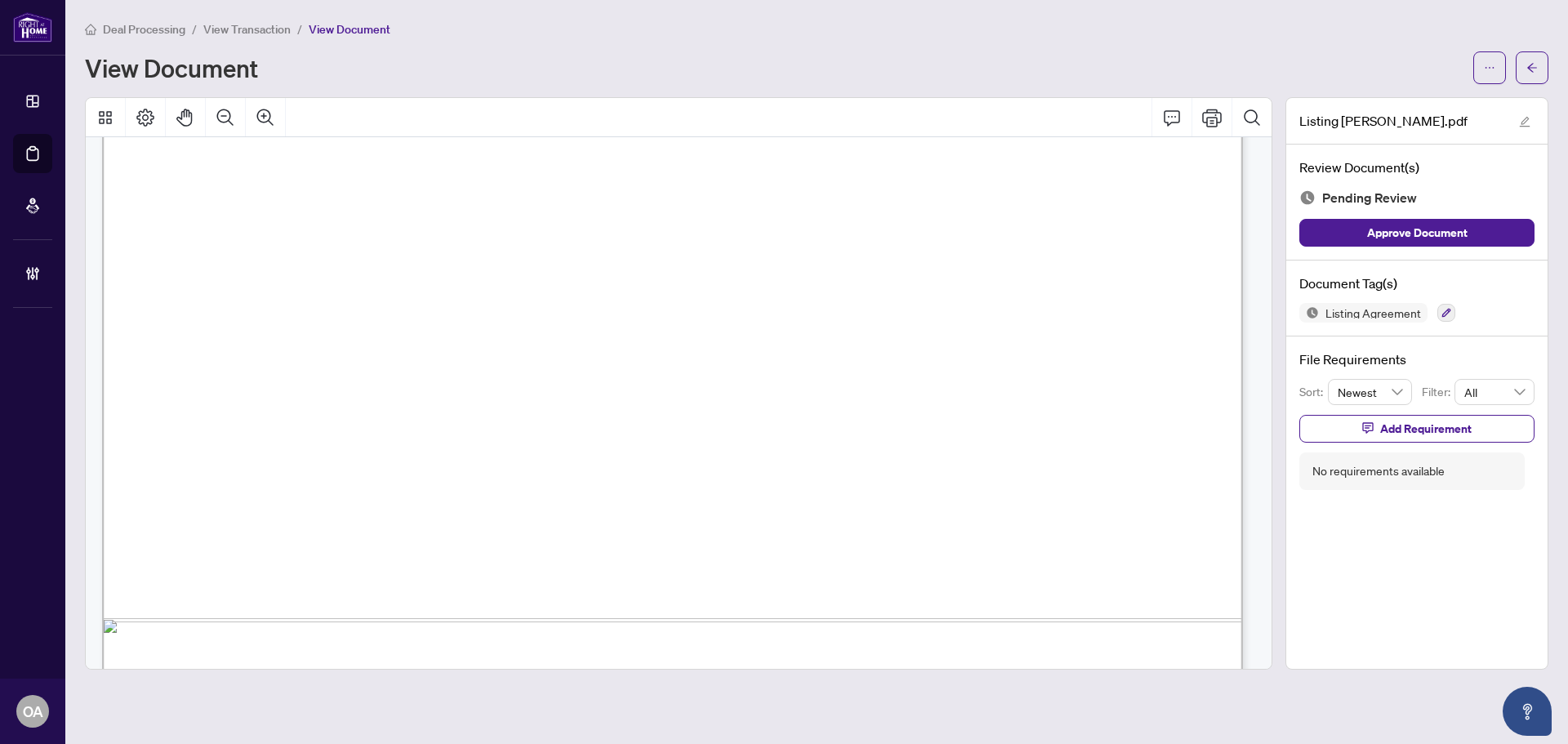
scroll to position [7020, 0]
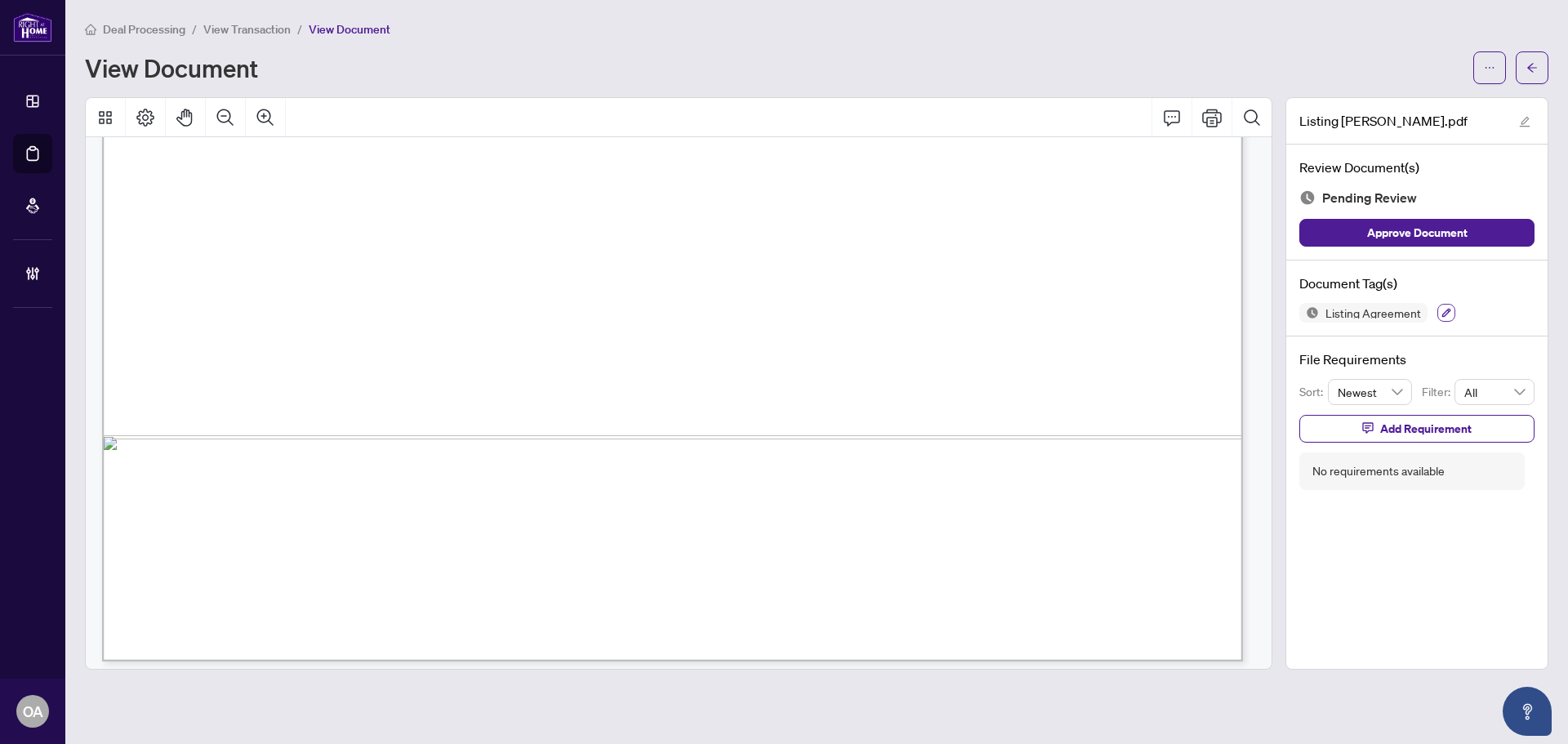
click at [1442, 310] on icon "button" at bounding box center [1447, 313] width 10 height 10
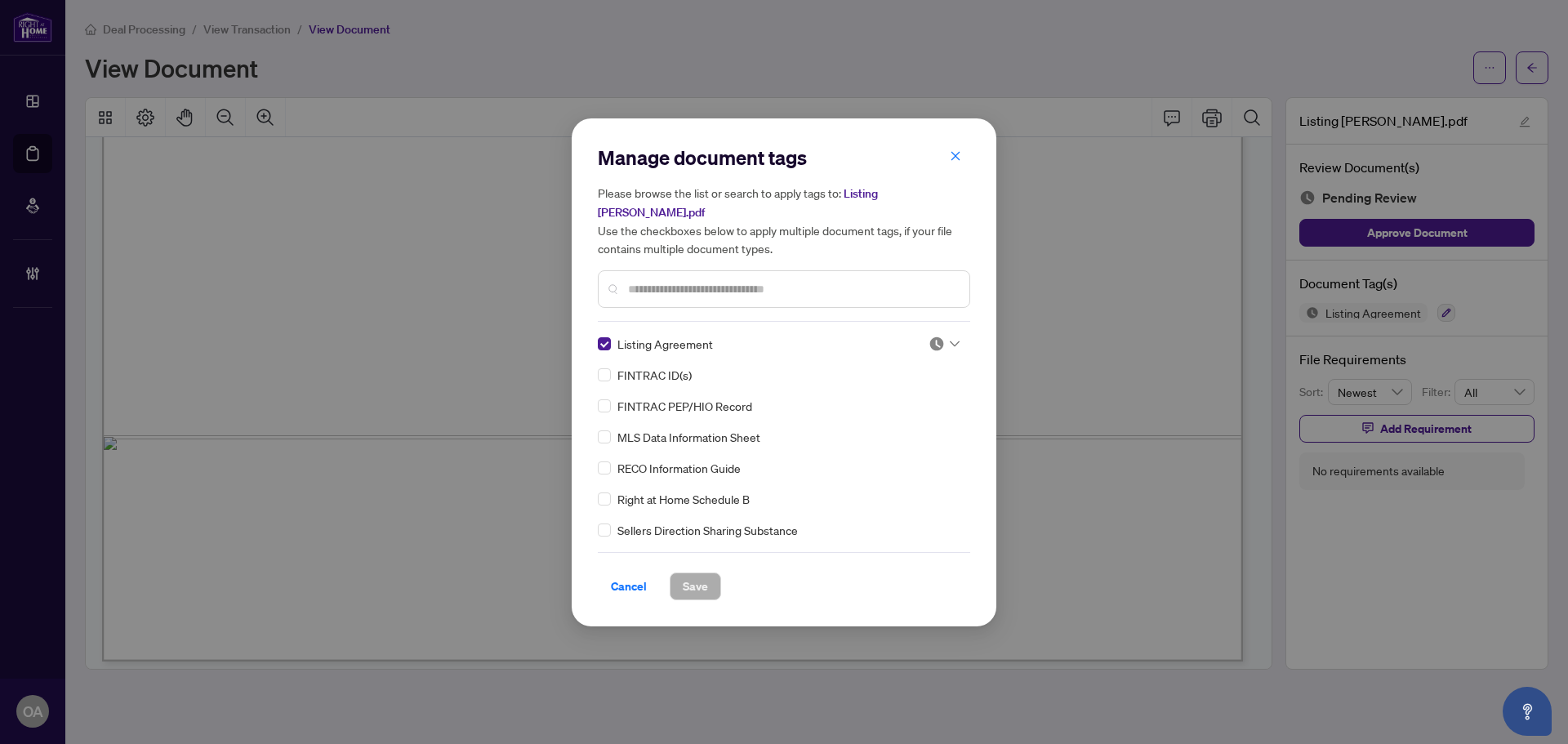
click at [952, 341] on icon at bounding box center [954, 343] width 10 height 7
click at [901, 410] on div "Approved" at bounding box center [890, 414] width 105 height 18
click at [700, 573] on span "Save" at bounding box center [695, 586] width 26 height 26
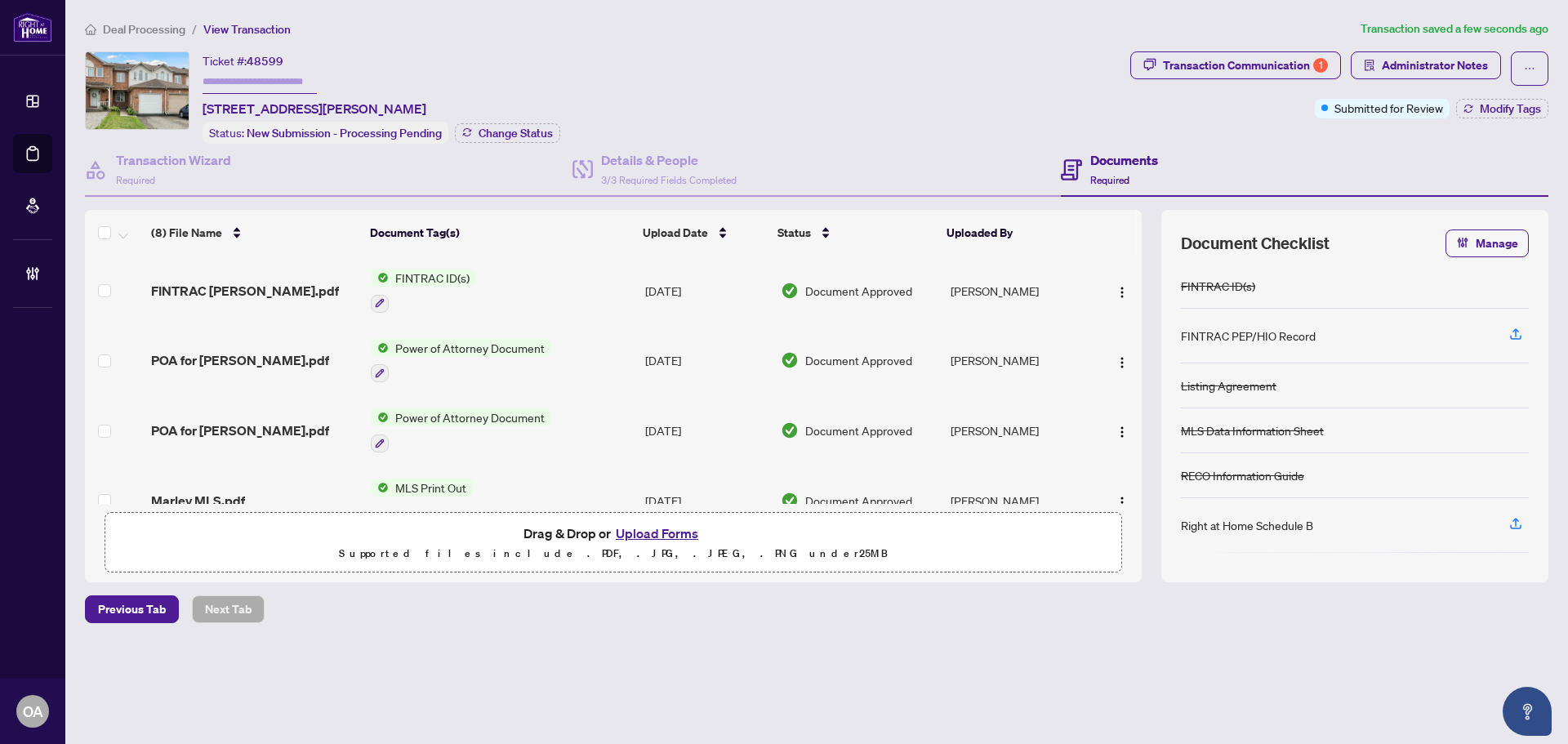
scroll to position [315, 0]
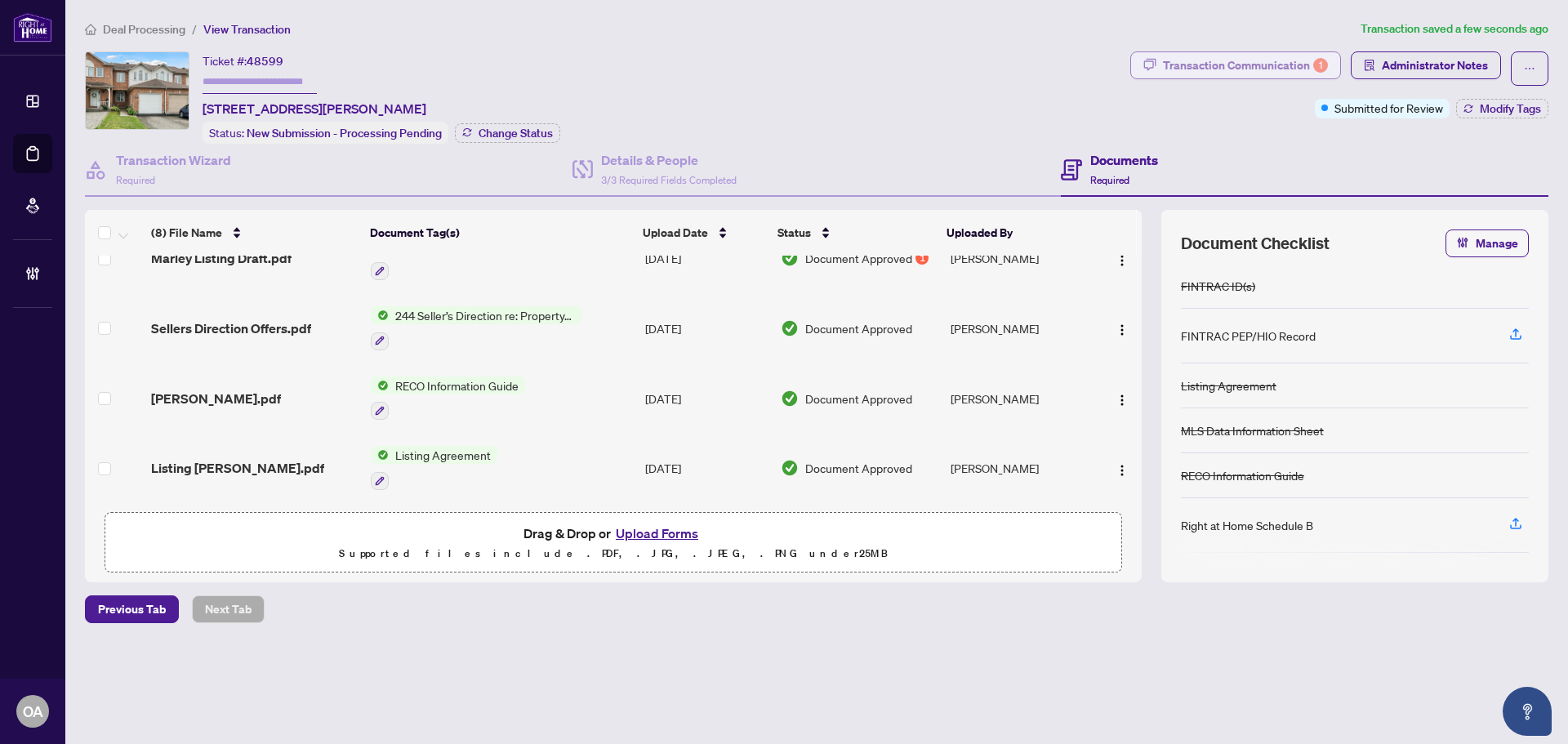
click at [1272, 61] on div "Transaction Communication 1" at bounding box center [1245, 65] width 165 height 26
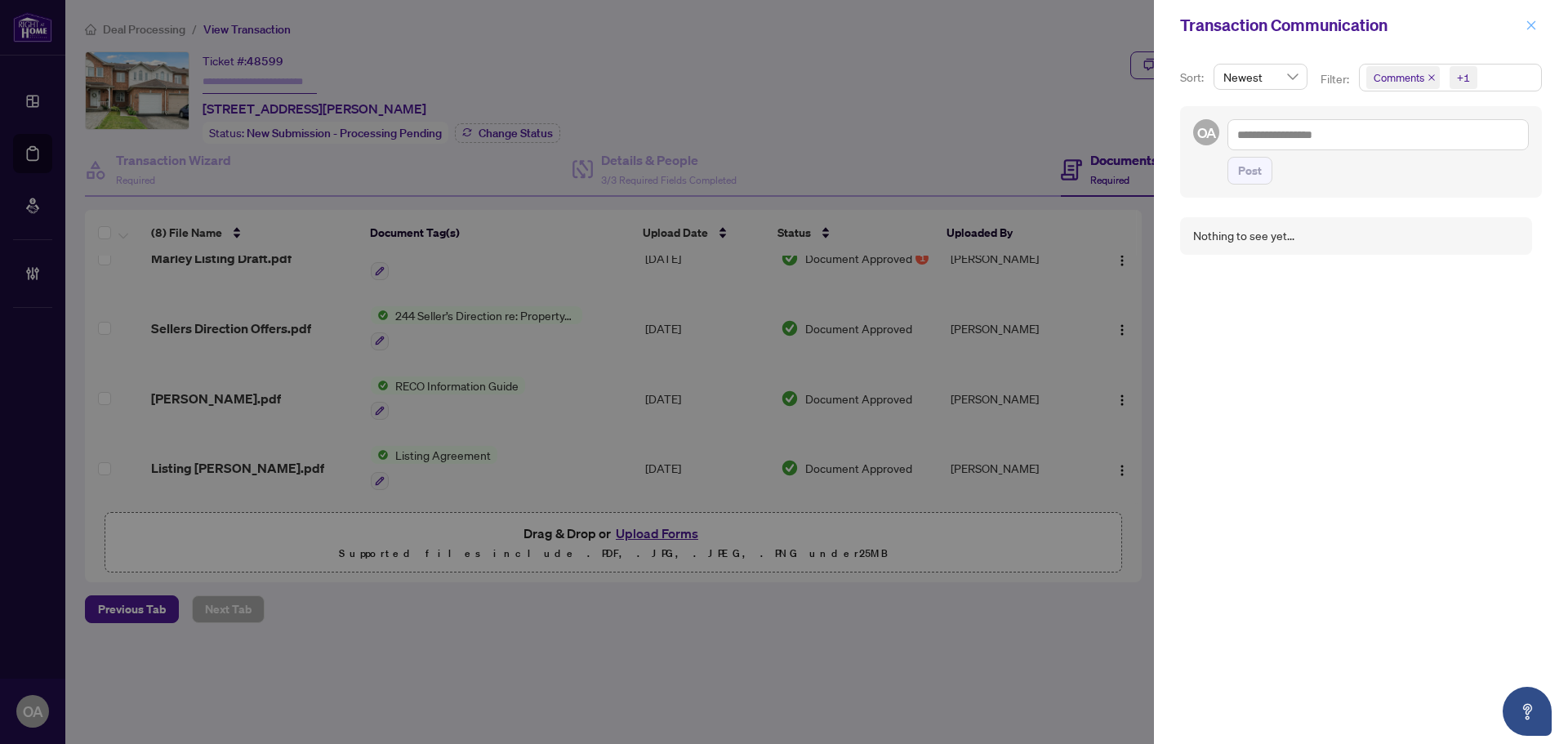
click at [1532, 25] on icon "close" at bounding box center [1532, 26] width 11 height 11
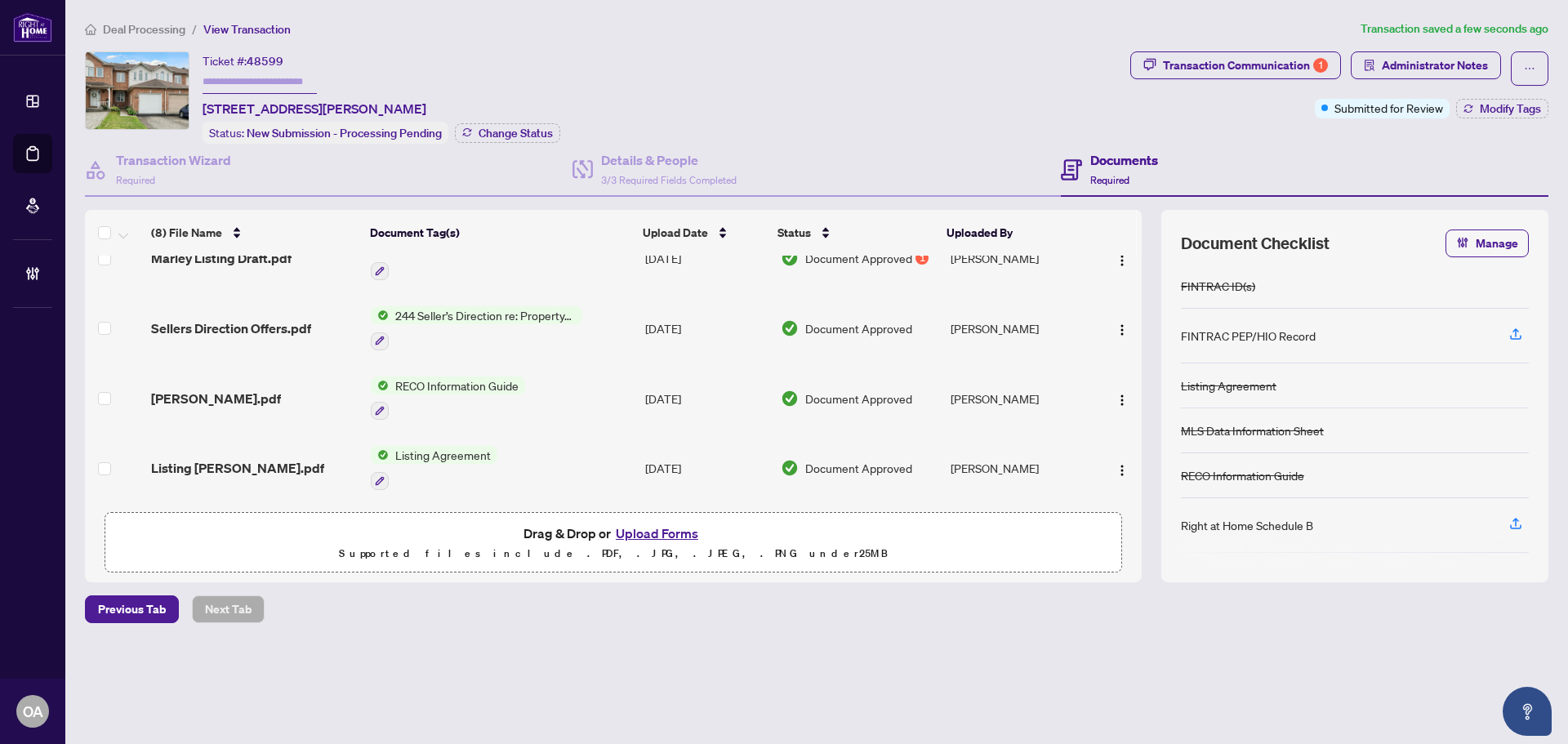
scroll to position [233, 0]
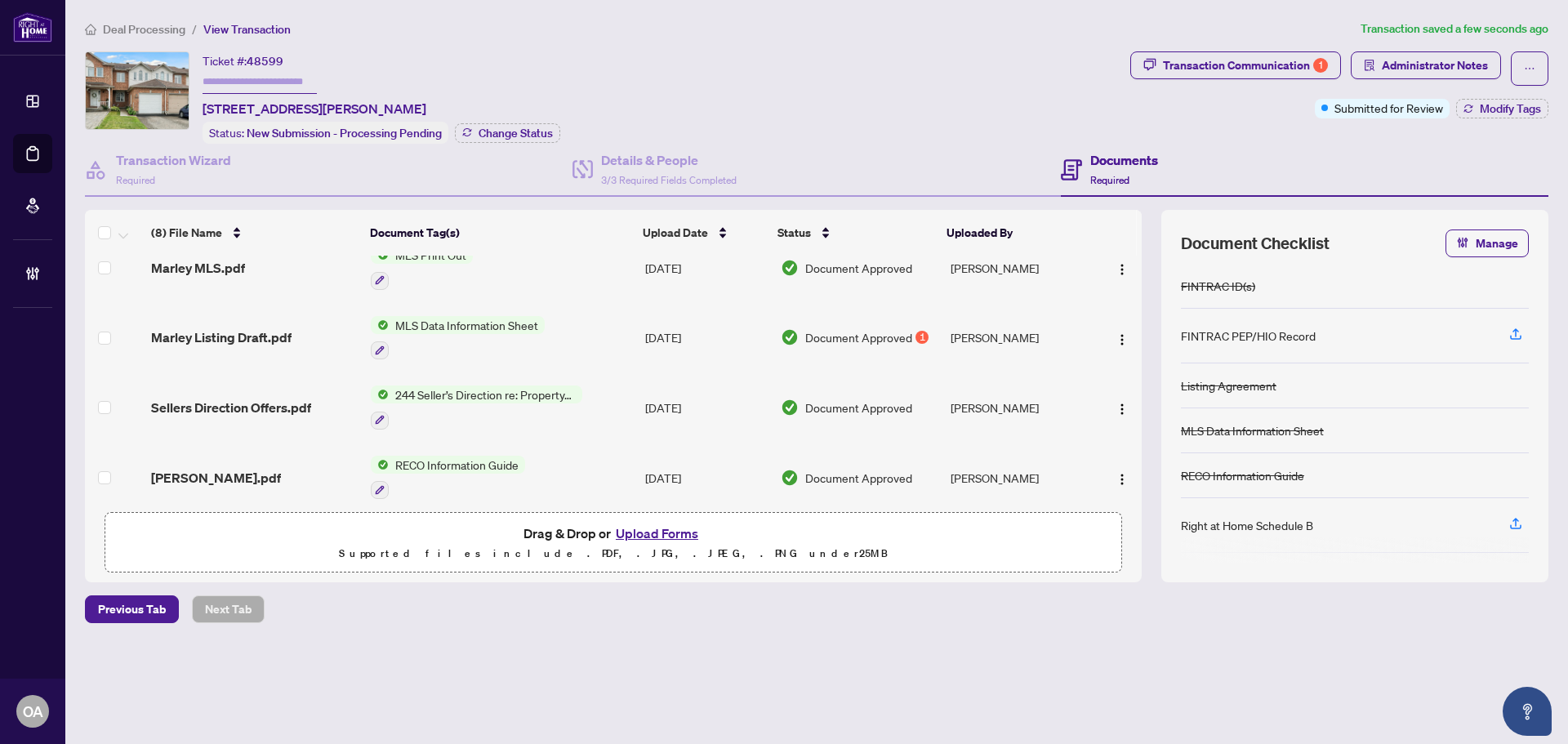
click at [862, 330] on span "Document Approved" at bounding box center [859, 337] width 107 height 18
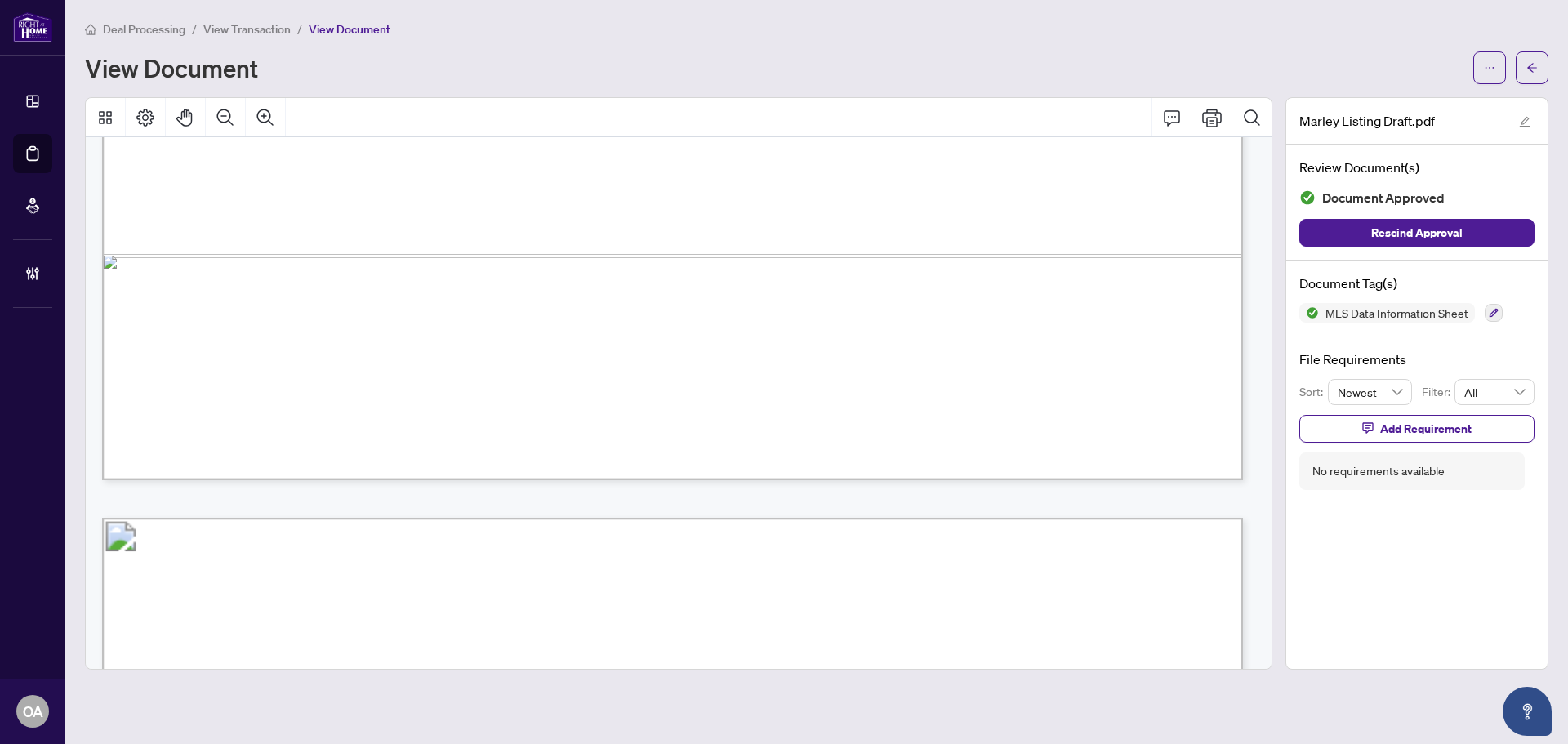
scroll to position [1306, 0]
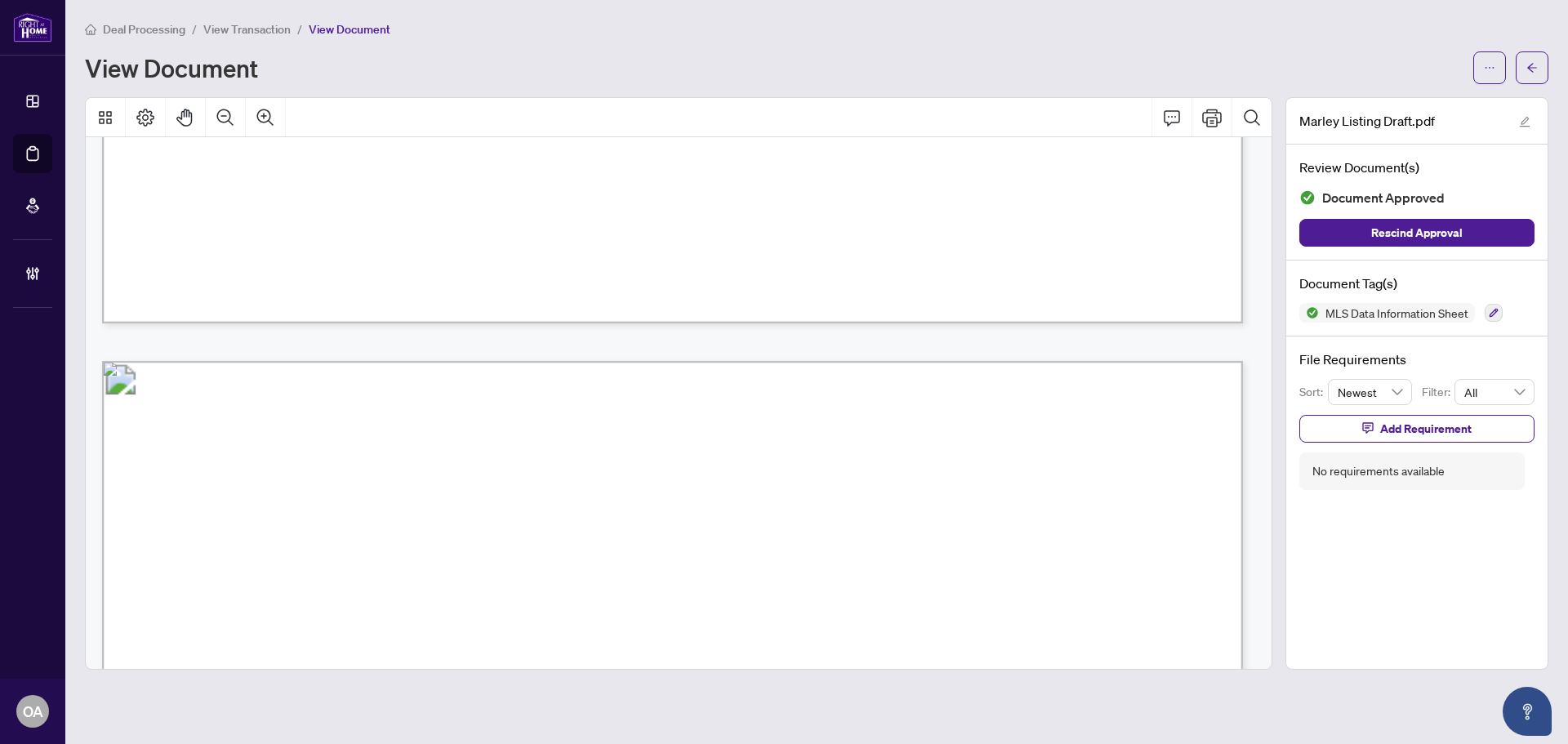
drag, startPoint x: 734, startPoint y: 510, endPoint x: 752, endPoint y: 496, distance: 22.8
drag, startPoint x: 752, startPoint y: 496, endPoint x: 780, endPoint y: 466, distance: 41.0
drag, startPoint x: 780, startPoint y: 466, endPoint x: 790, endPoint y: 458, distance: 12.8
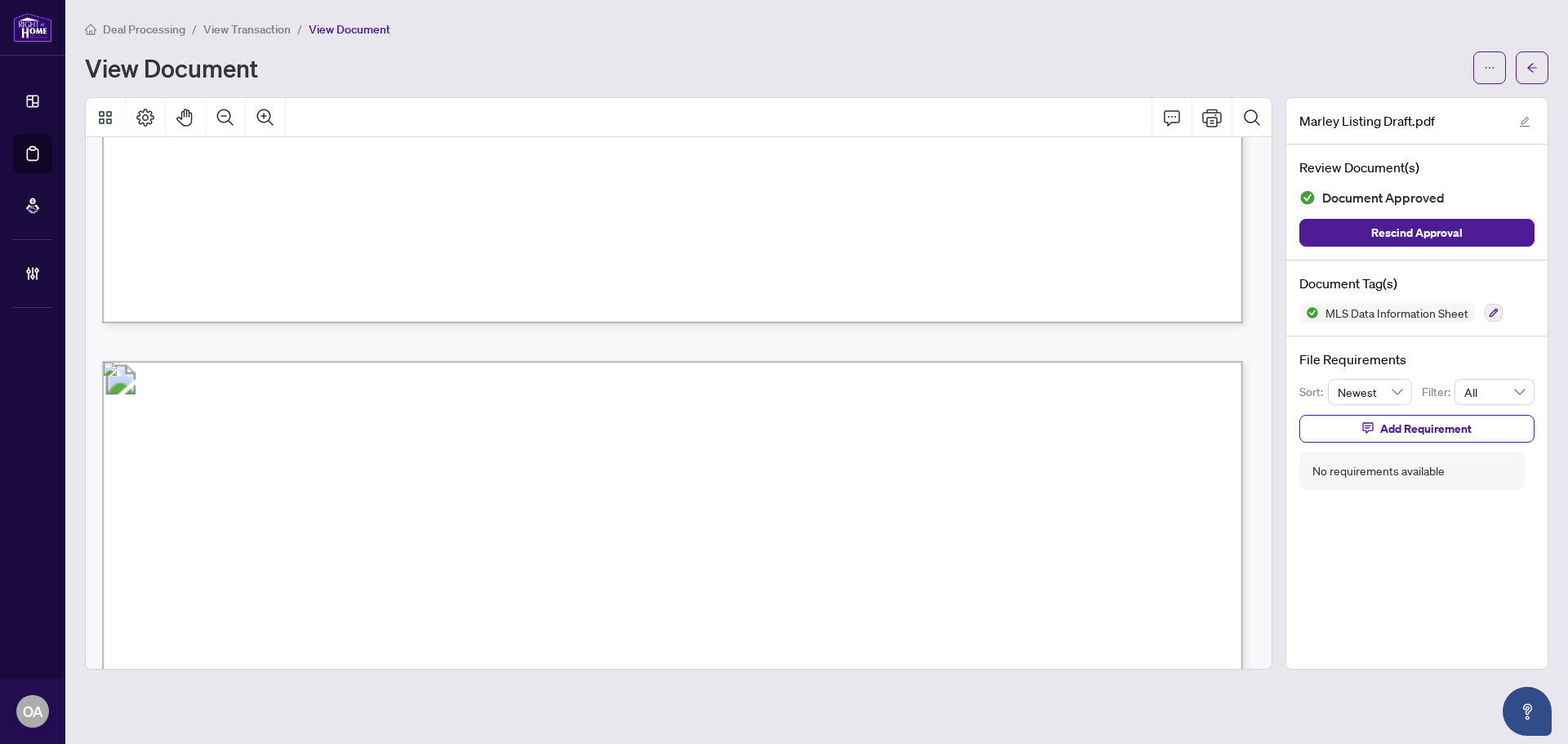
click at [1167, 105] on button "Comment" at bounding box center [1172, 117] width 39 height 39
click at [222, 117] on icon "Zoom Out" at bounding box center [225, 117] width 20 height 20
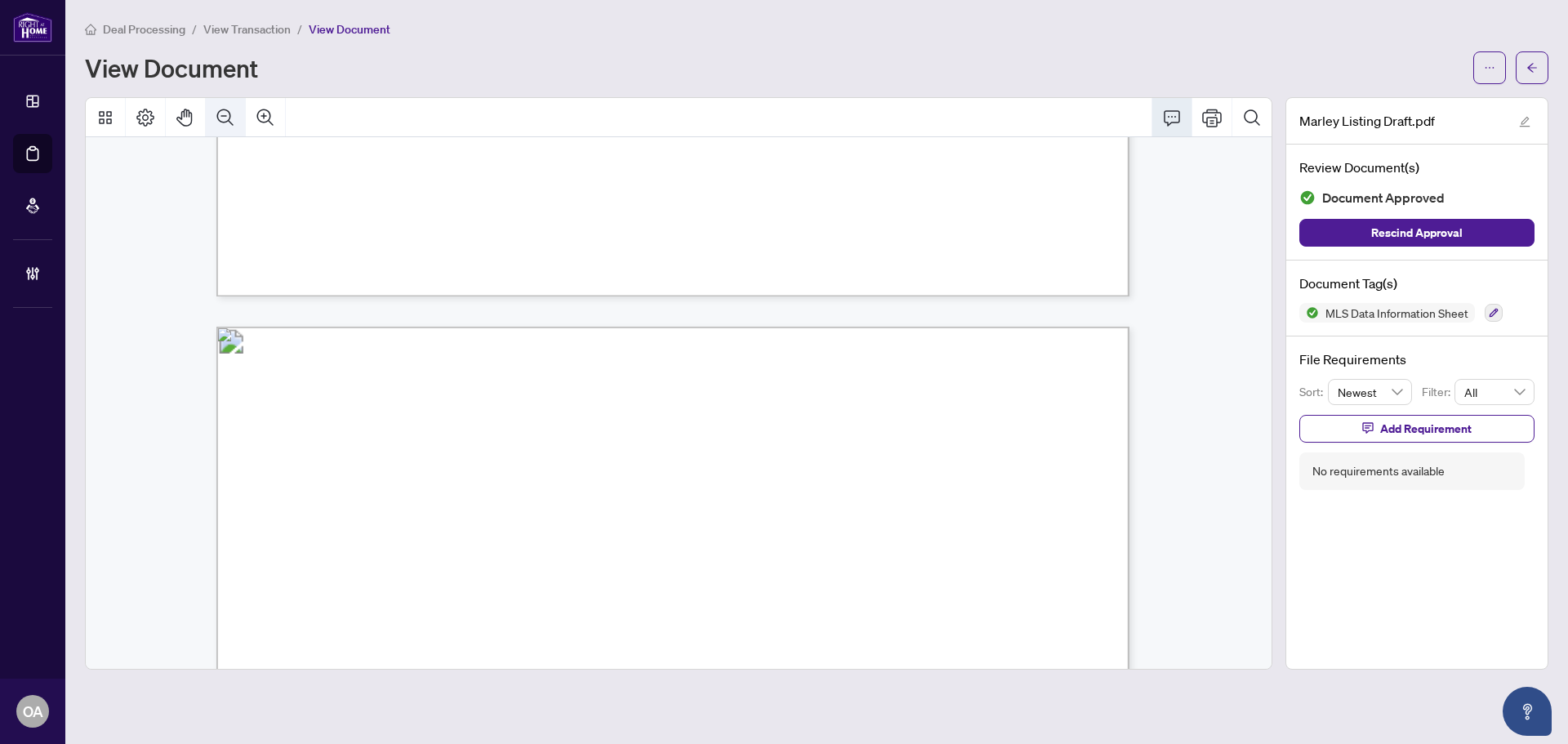
click at [222, 117] on icon "Zoom Out" at bounding box center [225, 117] width 20 height 20
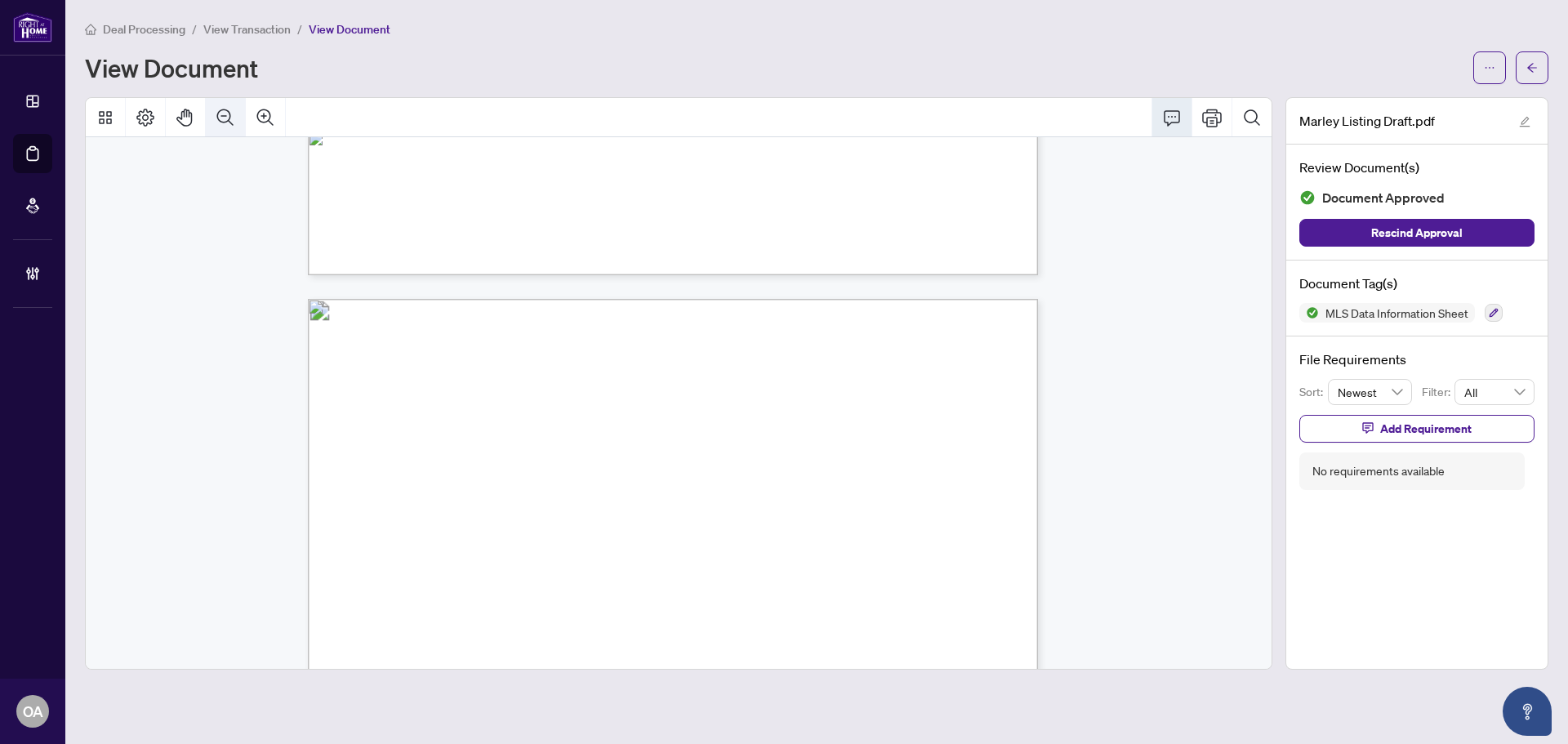
click at [222, 117] on icon "Zoom Out" at bounding box center [225, 117] width 20 height 20
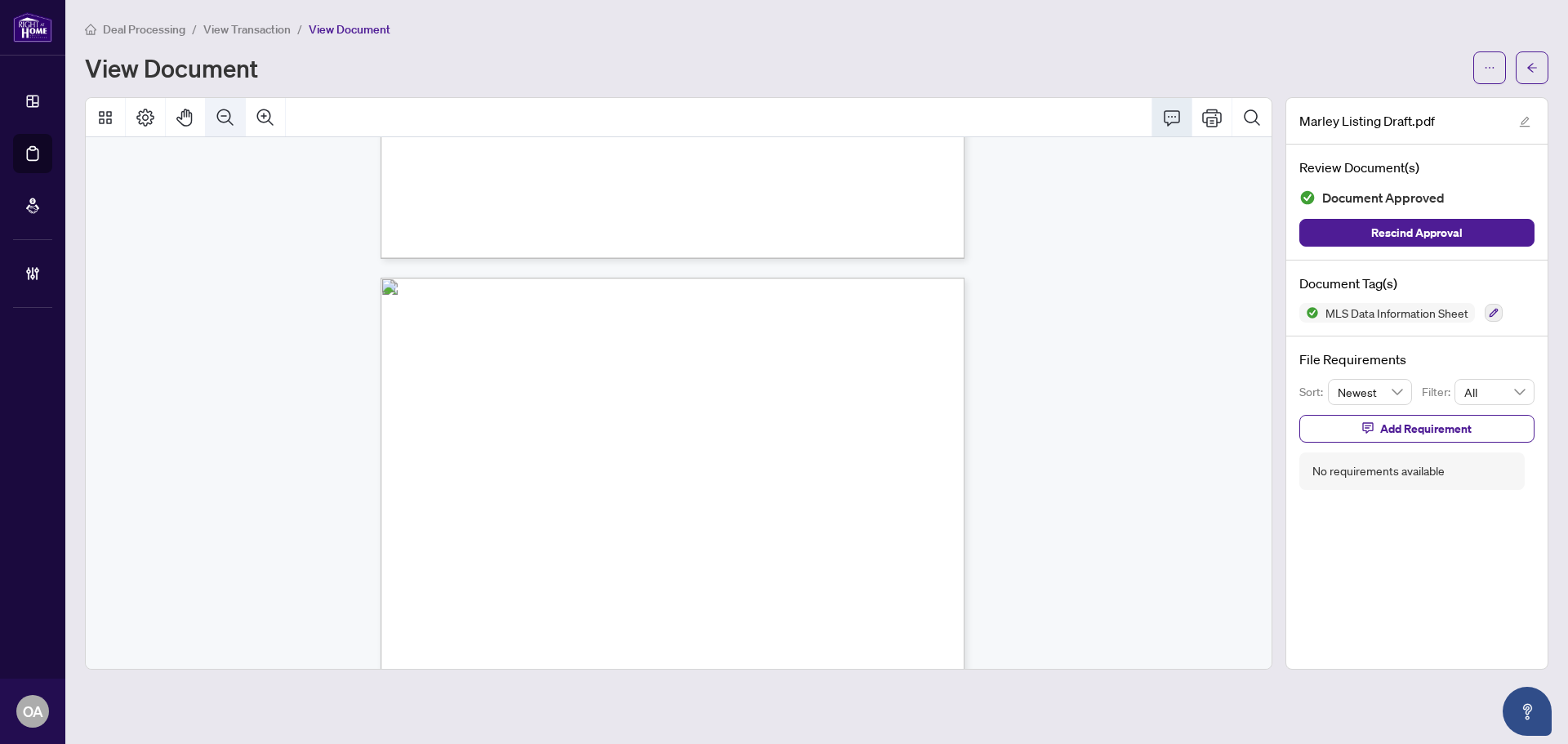
click at [222, 117] on icon "Zoom Out" at bounding box center [225, 117] width 20 height 20
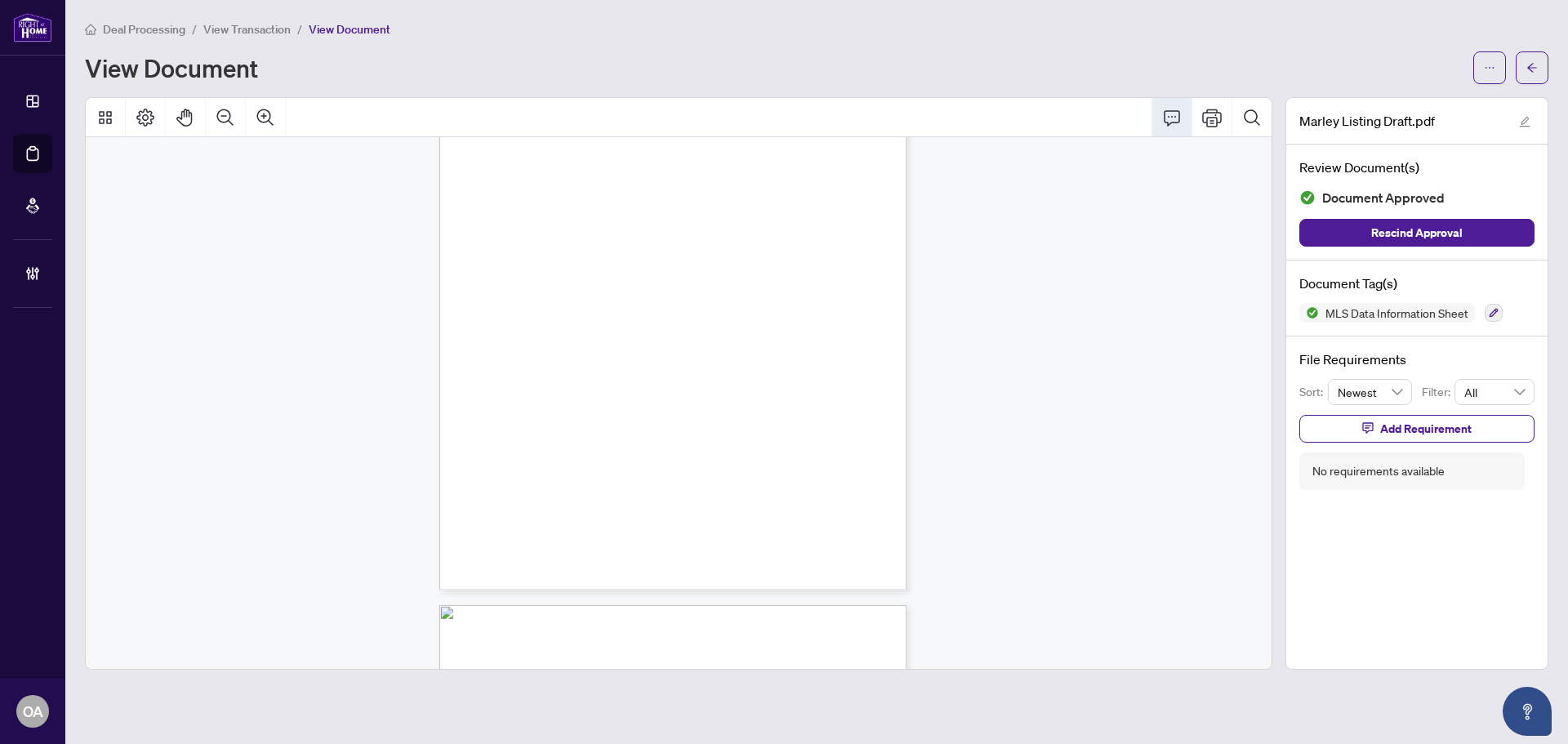
scroll to position [326, 0]
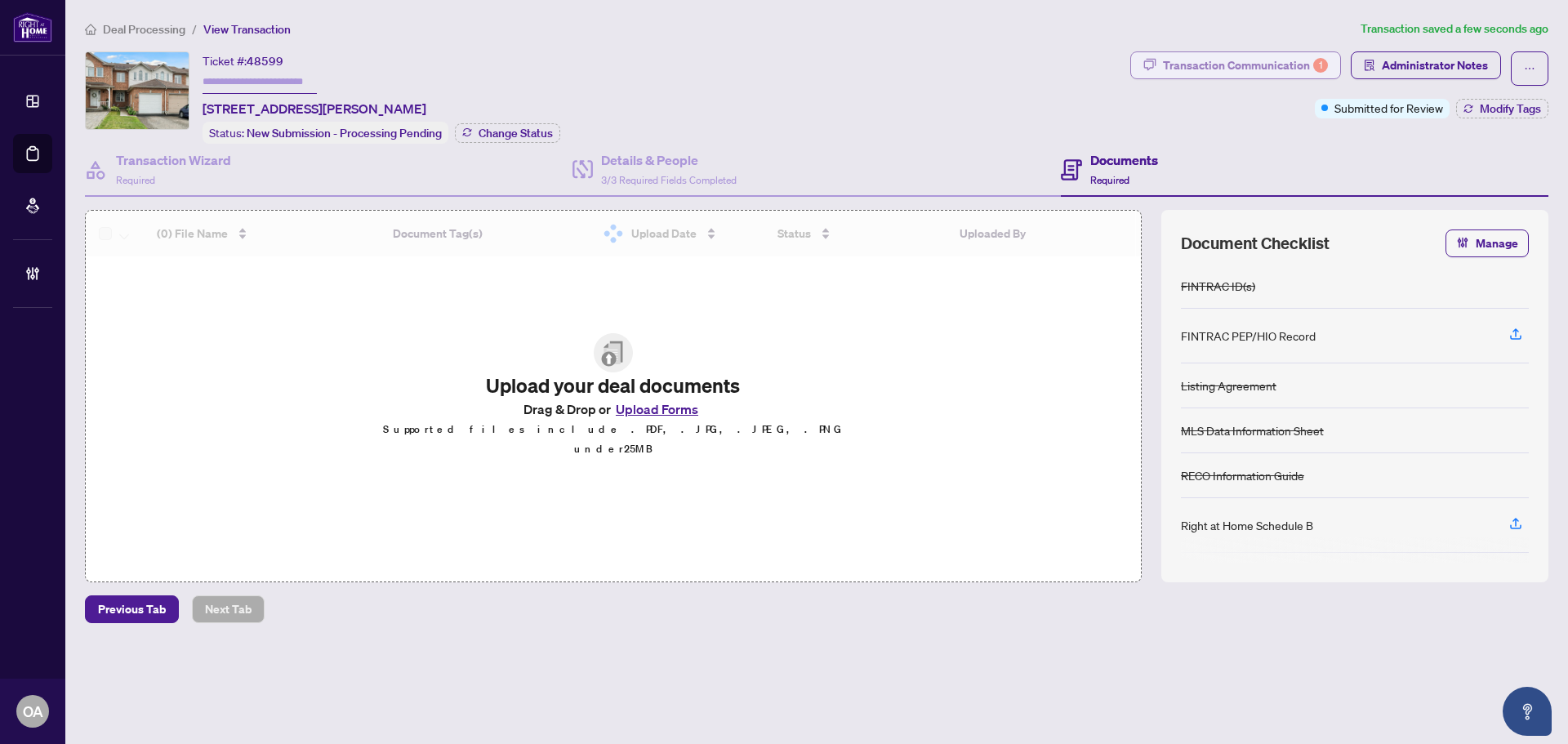
click at [1243, 65] on div "Transaction Communication 1" at bounding box center [1245, 65] width 165 height 26
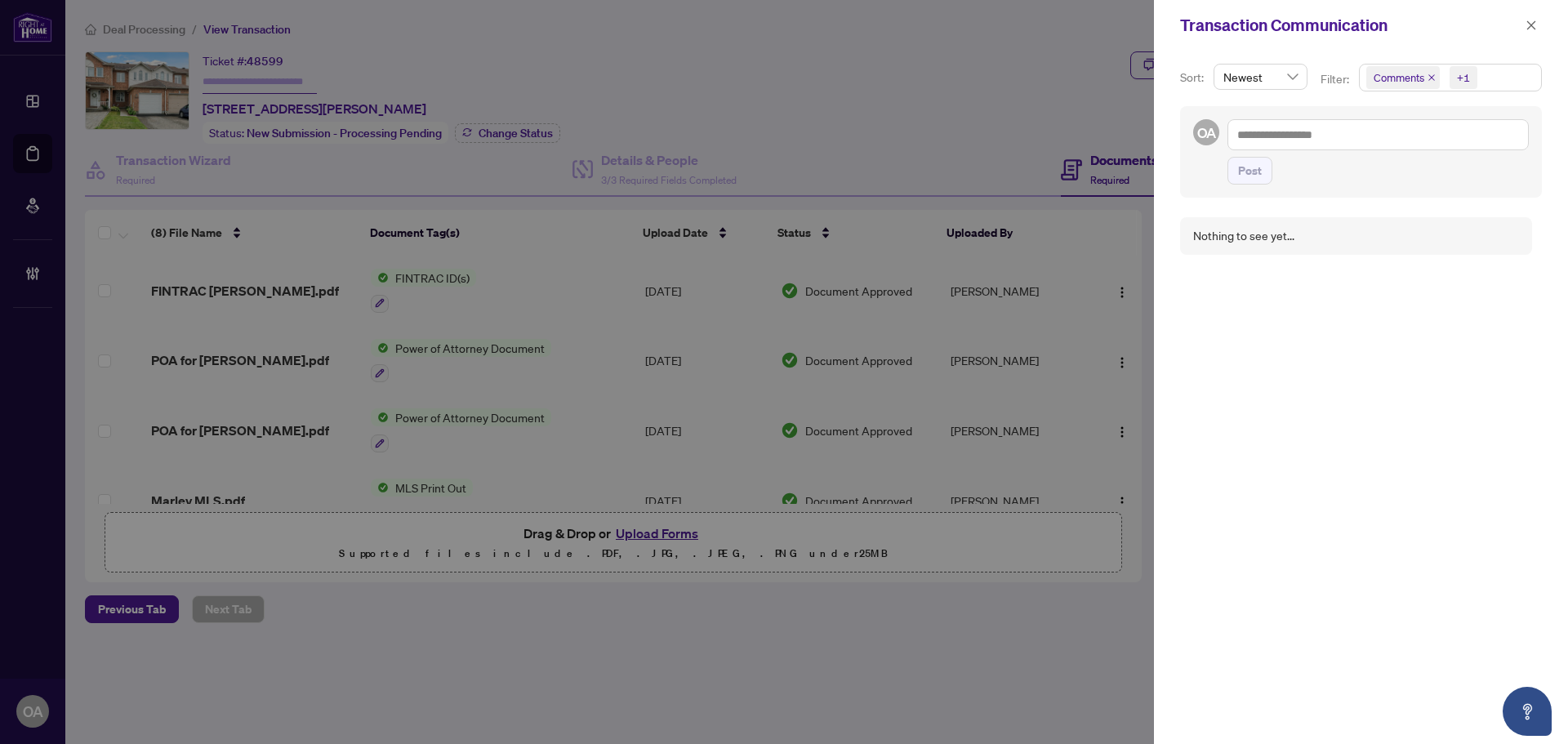
click at [1429, 76] on icon "close" at bounding box center [1432, 77] width 7 height 7
click at [1444, 76] on icon "close" at bounding box center [1446, 77] width 7 height 7
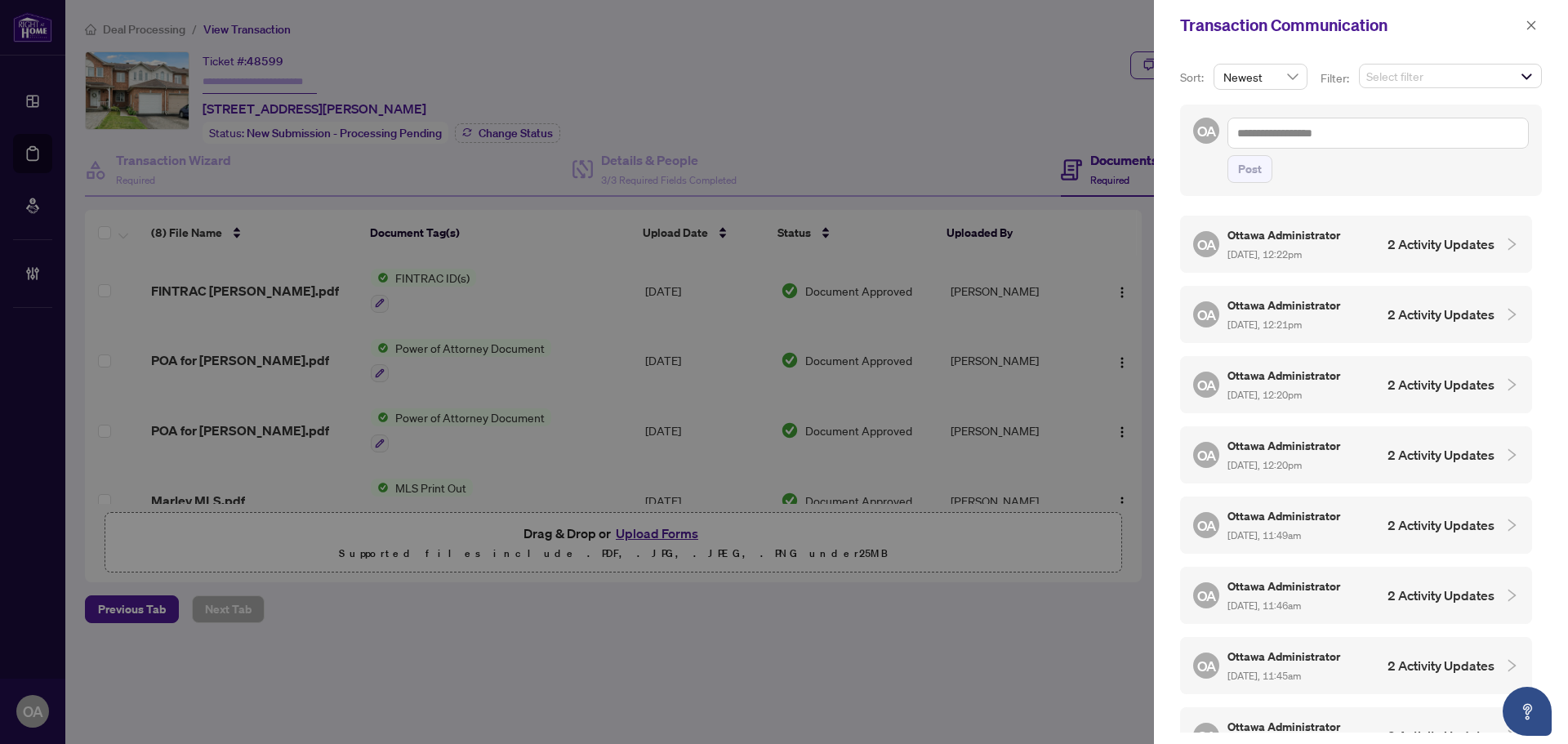
click at [1459, 74] on span "Select filter" at bounding box center [1451, 76] width 181 height 23
click at [1375, 166] on span "Select Requirements" at bounding box center [1375, 165] width 13 height 13
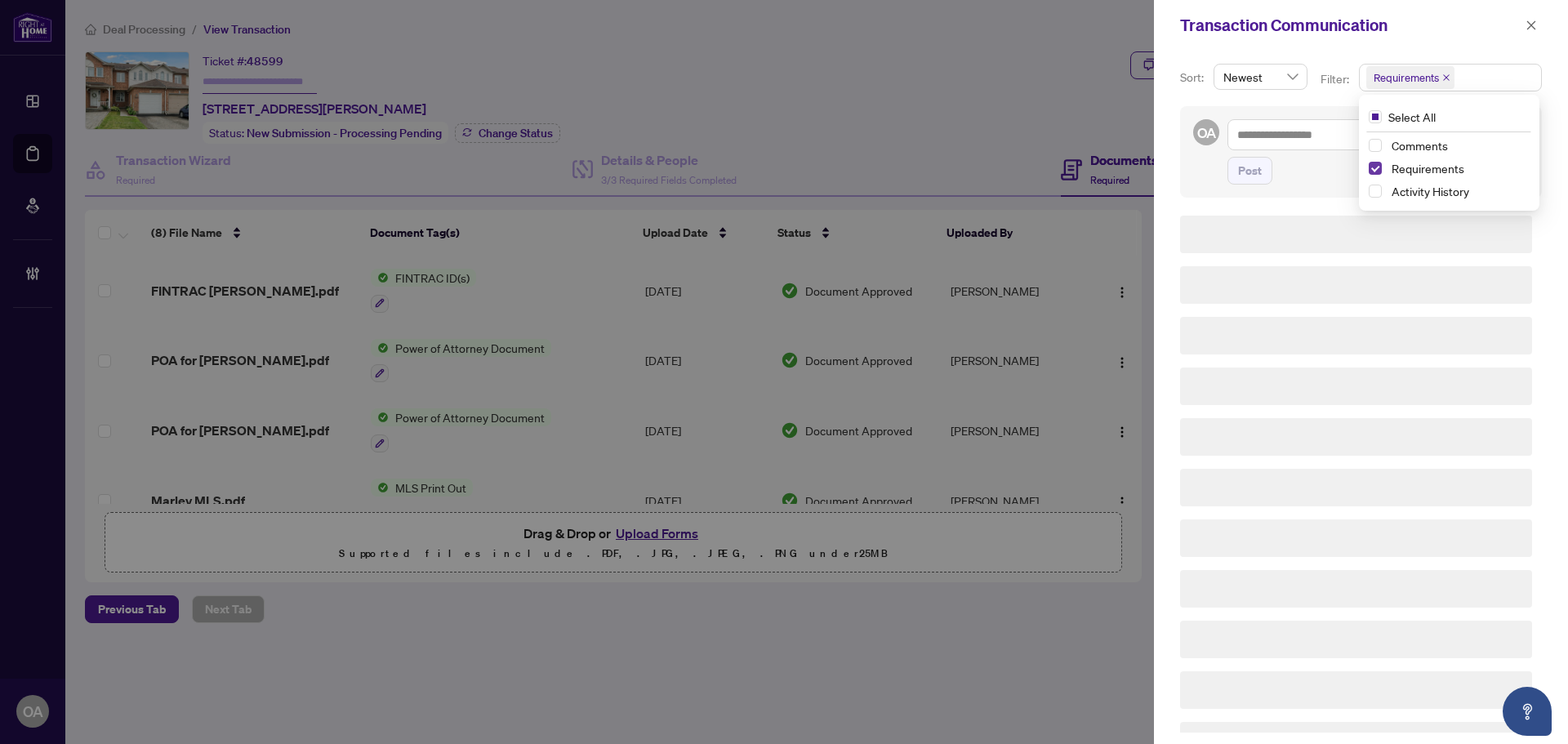
scroll to position [3, 0]
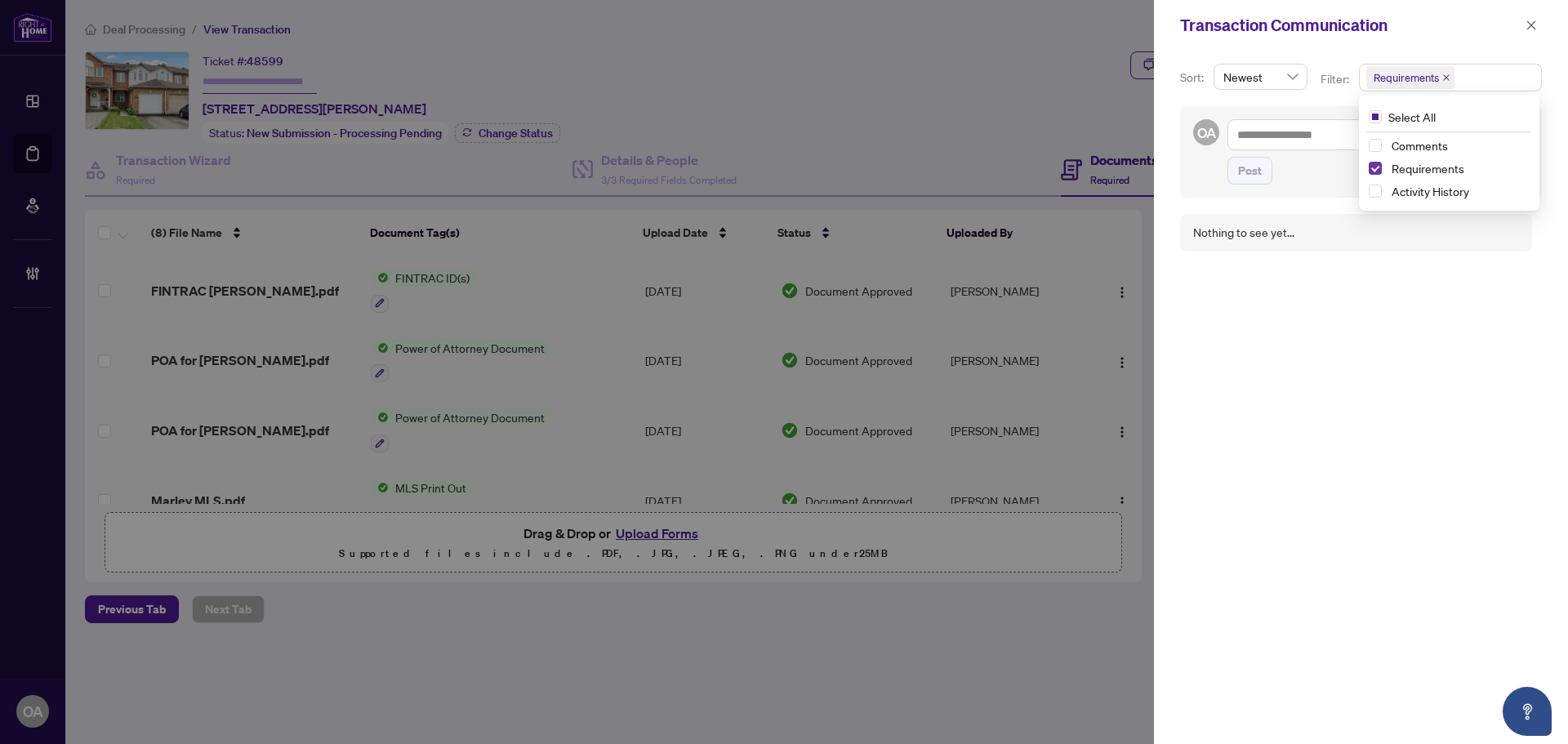
click at [1375, 166] on span "Select Requirements" at bounding box center [1375, 168] width 13 height 13
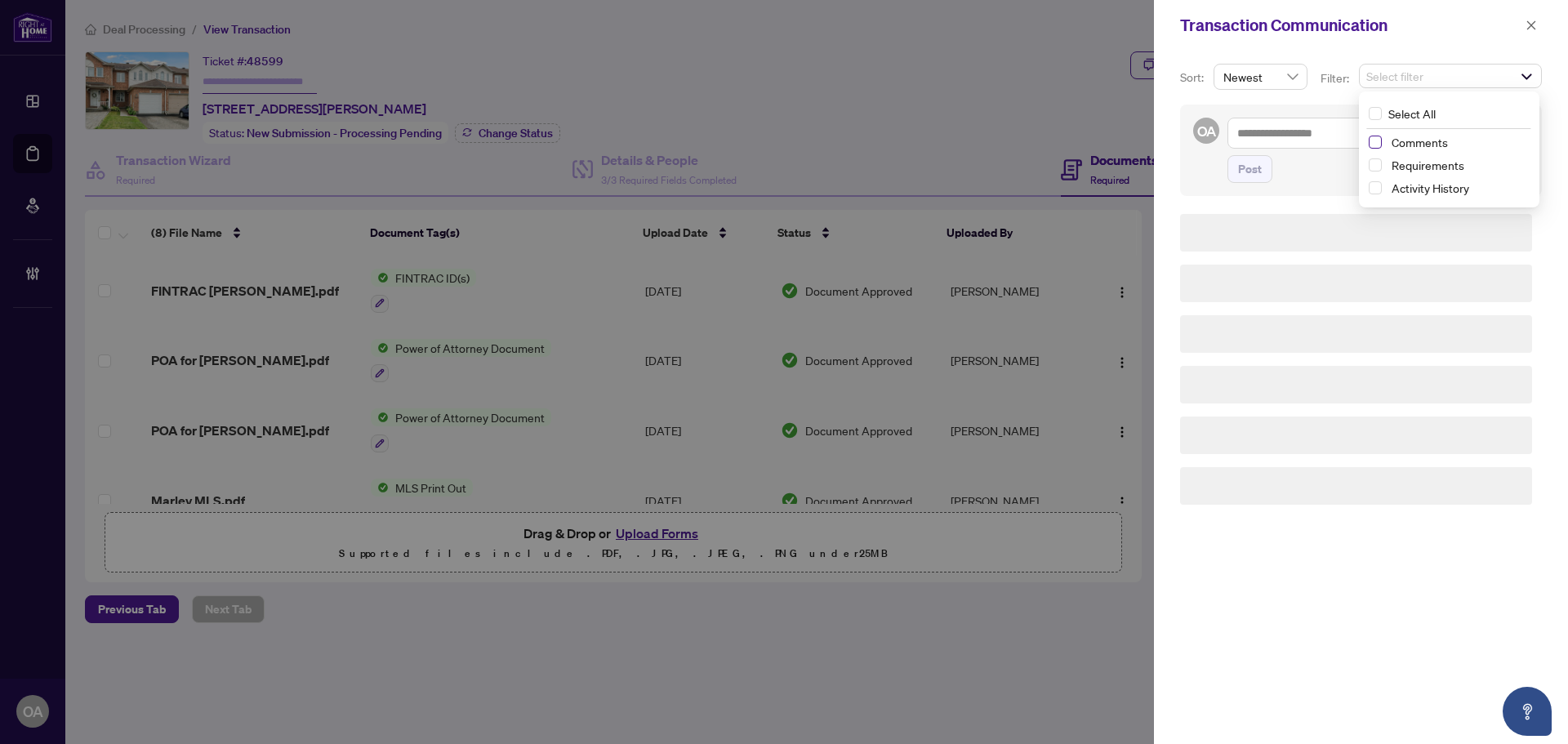
click at [1376, 140] on span "Select Comments" at bounding box center [1375, 142] width 13 height 13
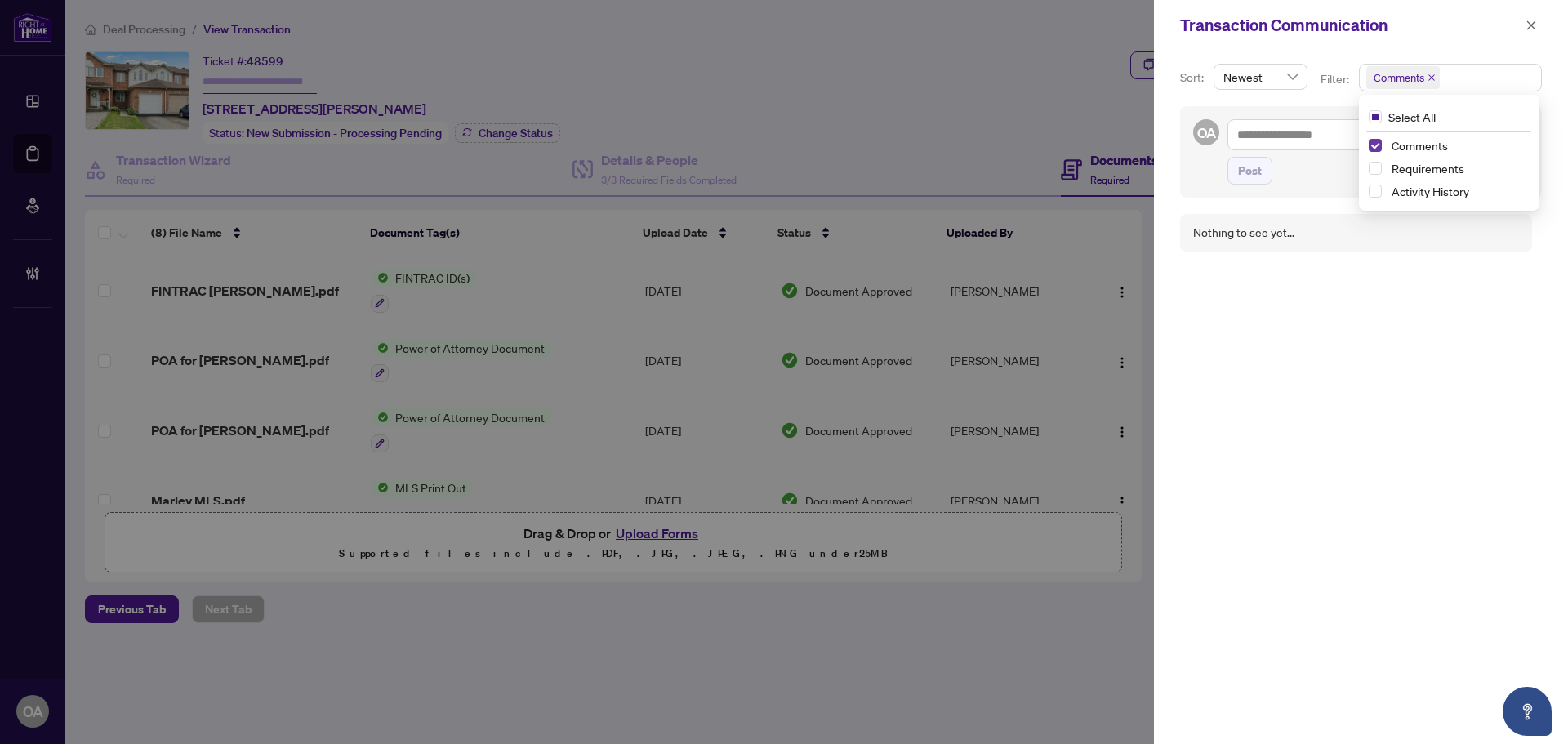
click at [1376, 140] on span "Select Comments" at bounding box center [1375, 145] width 13 height 13
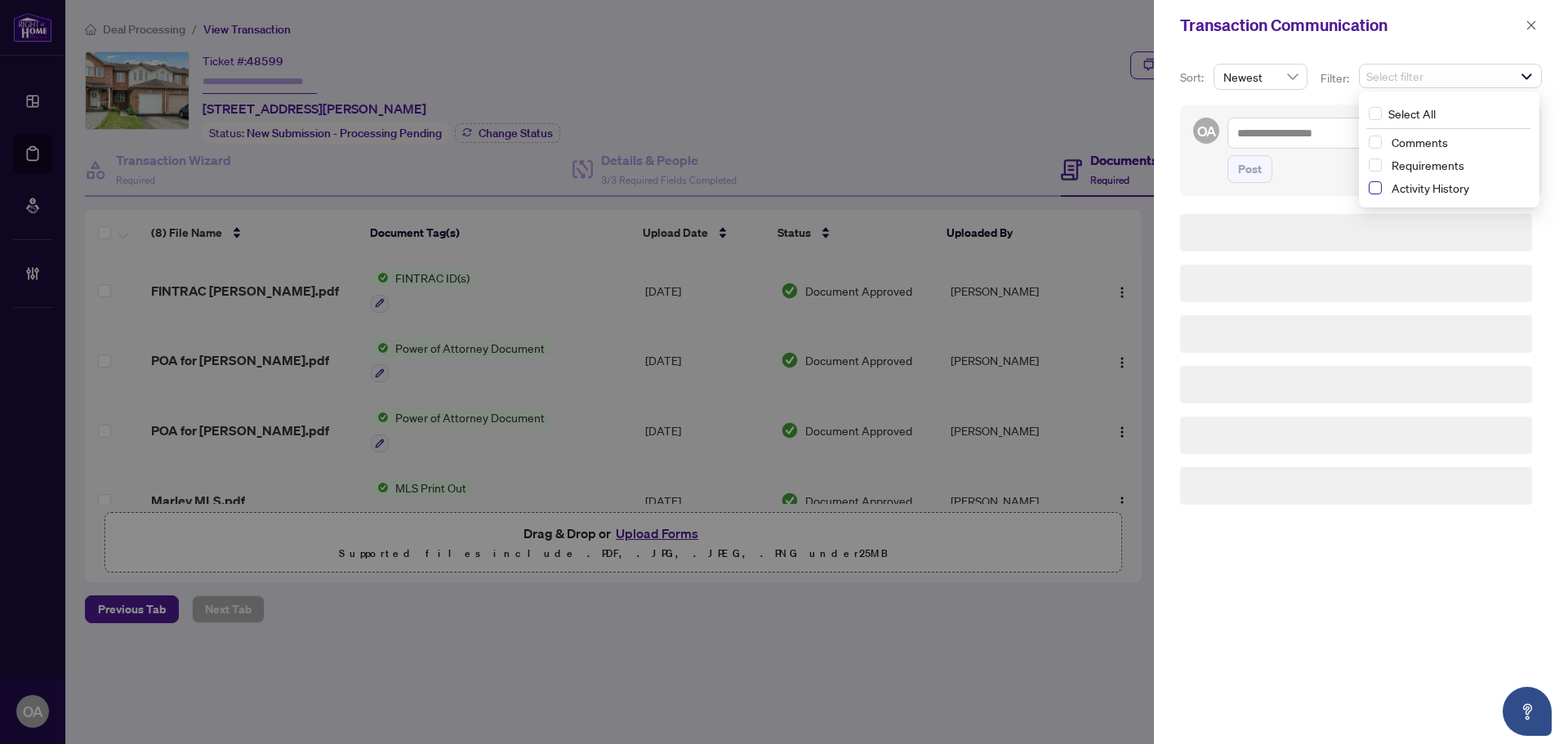
click at [1369, 189] on span "Select Activity History" at bounding box center [1375, 188] width 13 height 13
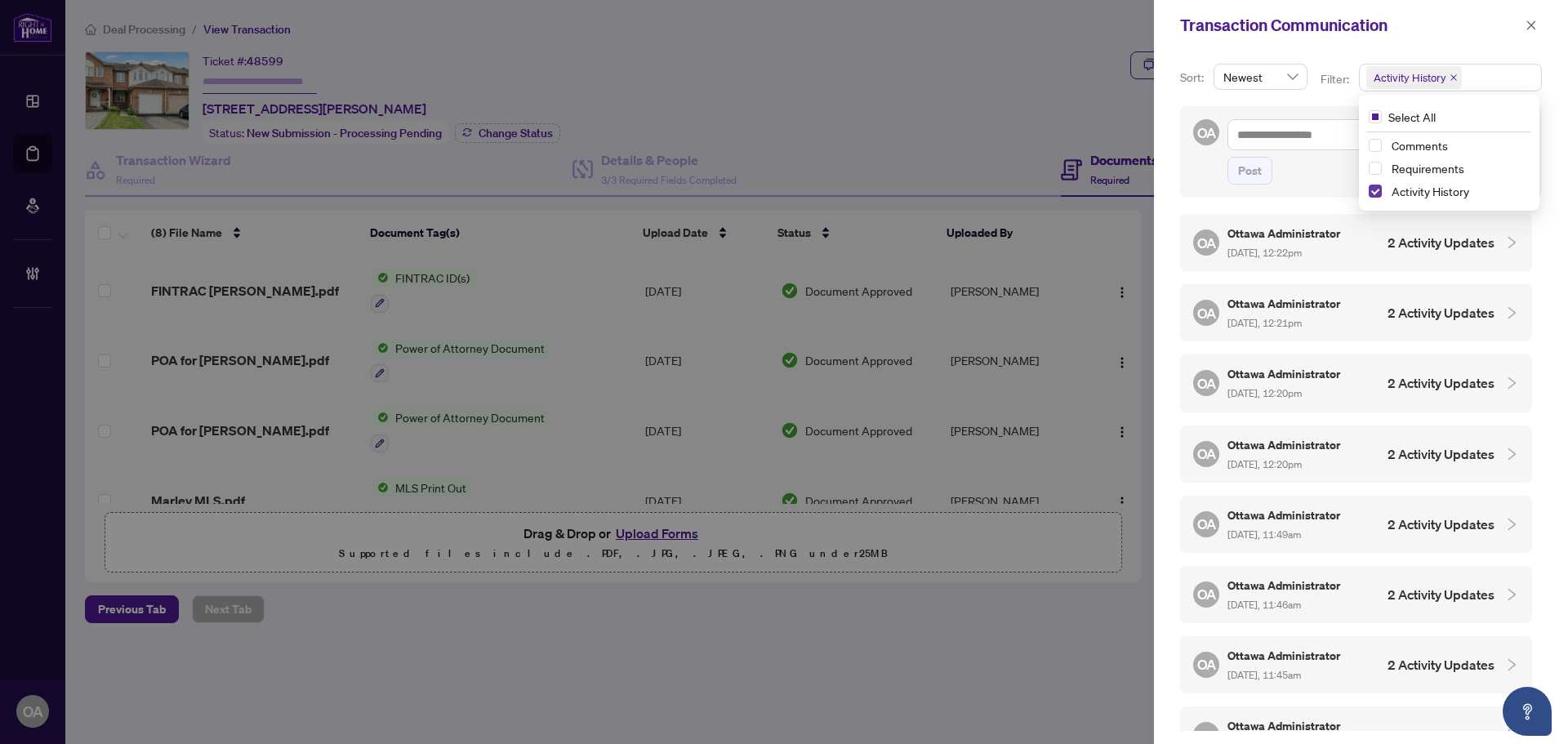
click at [1369, 189] on span "Select Activity History" at bounding box center [1375, 191] width 13 height 13
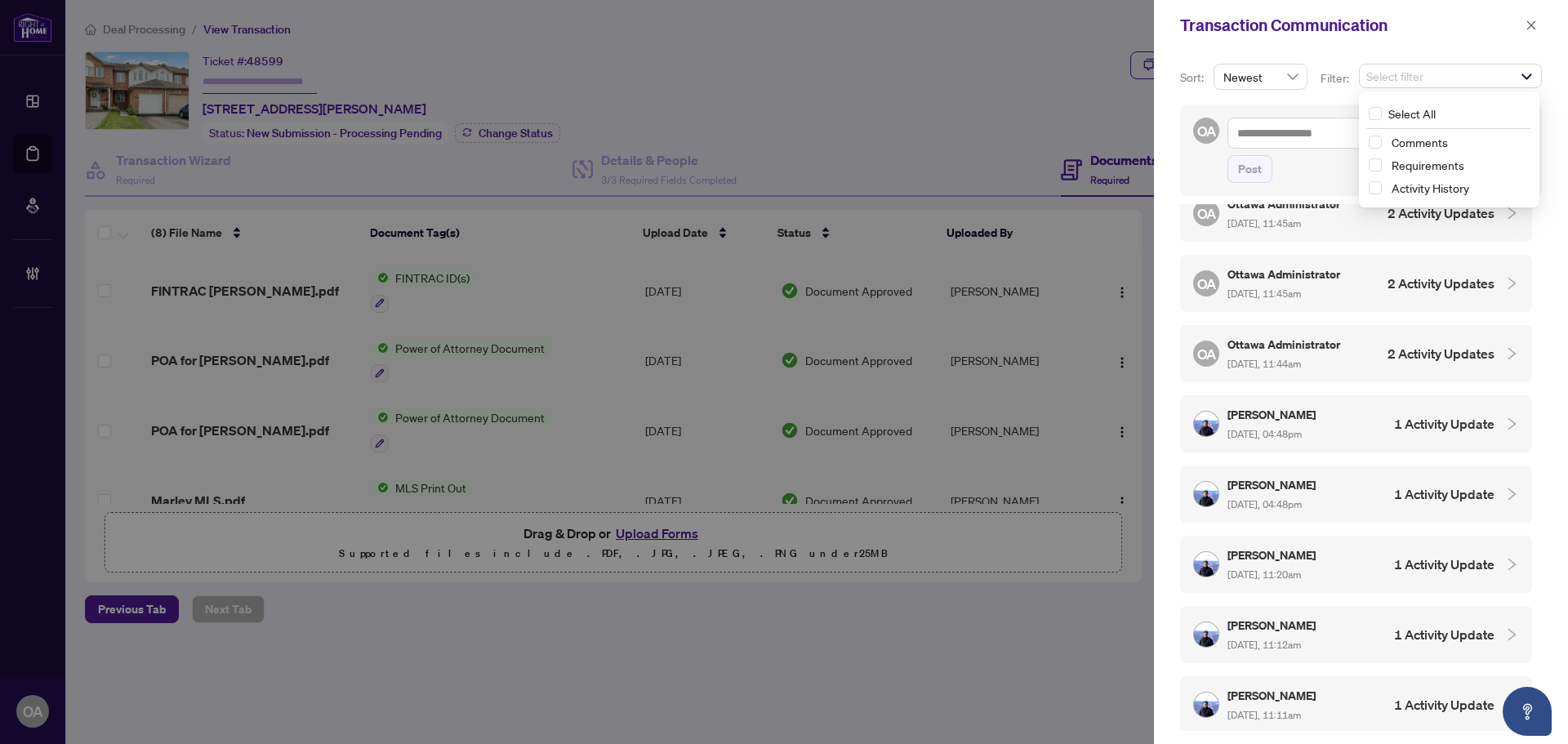
scroll to position [287, 0]
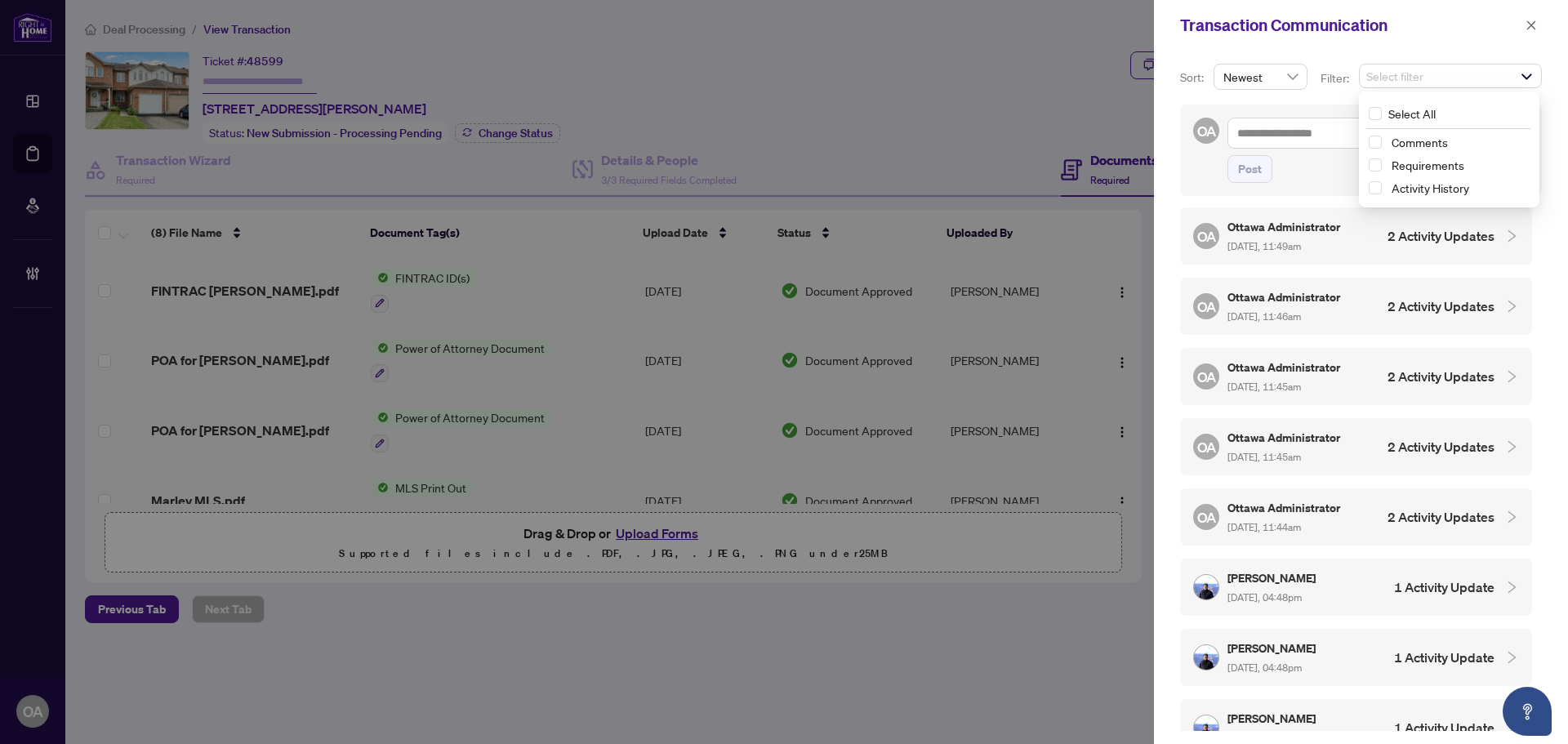
click at [1326, 502] on h5 "Ottawa Administrator" at bounding box center [1285, 507] width 115 height 19
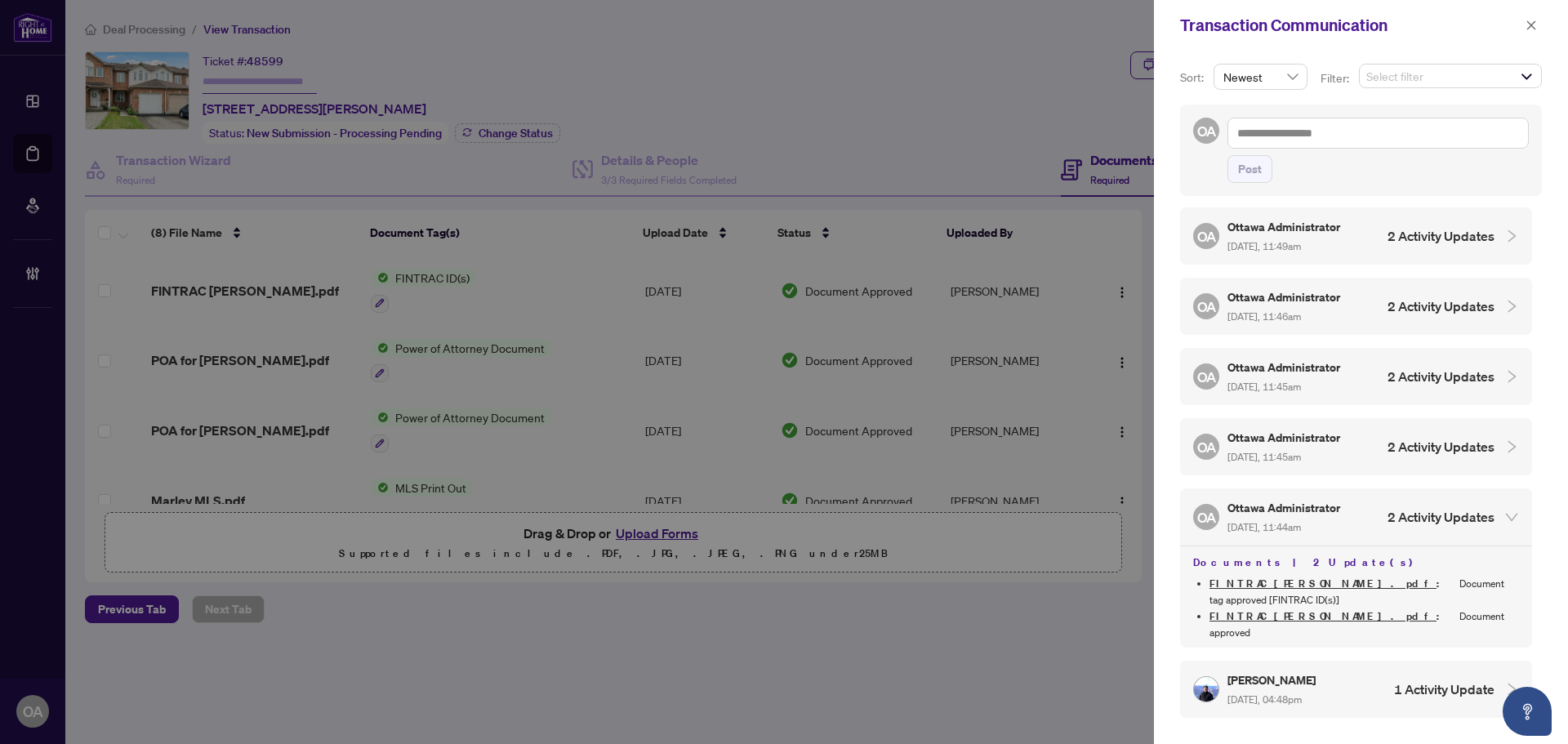
click at [1301, 443] on div "Ottawa Administrator Aug/15/2025, 11:45am" at bounding box center [1285, 445] width 115 height 37
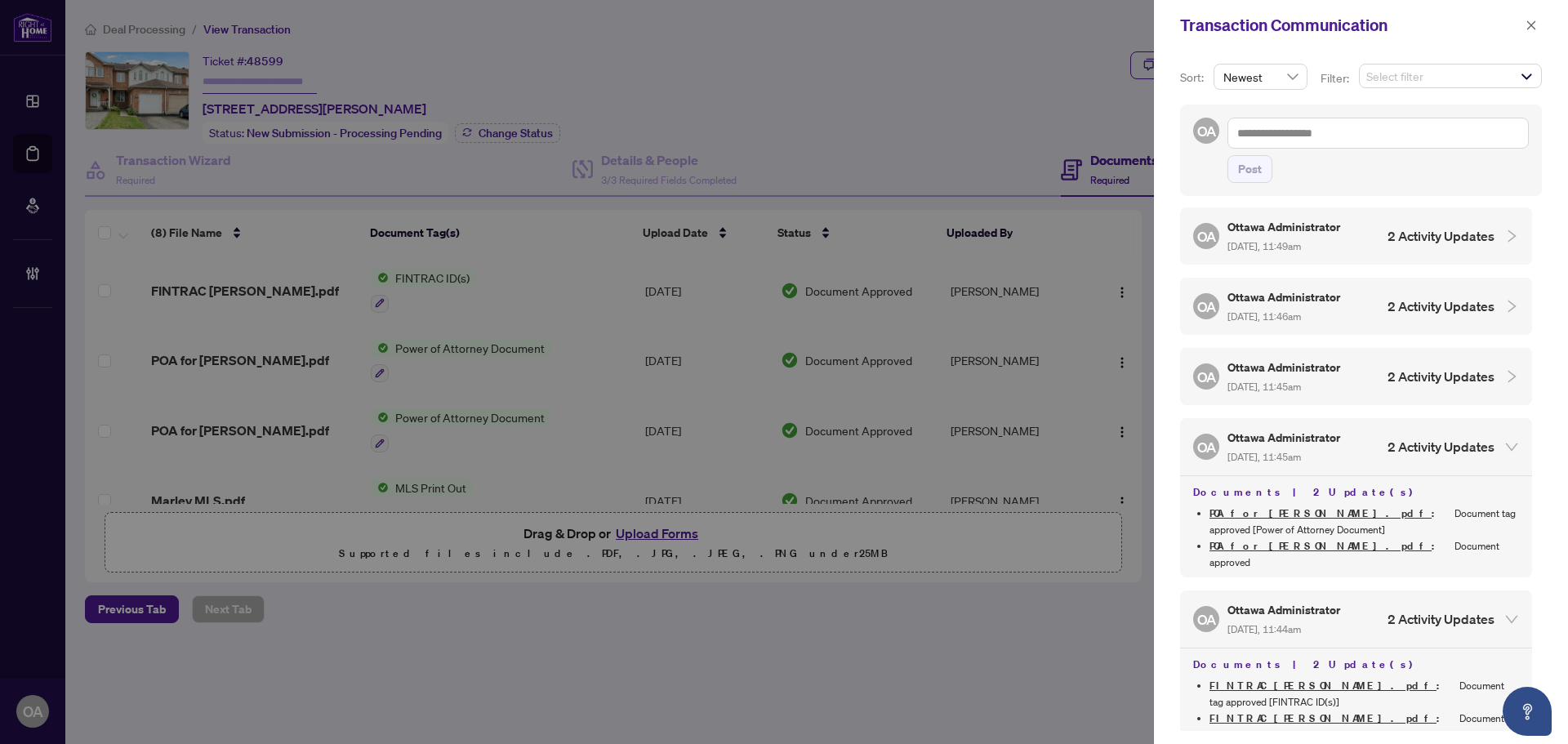
click at [1294, 374] on div "Ottawa Administrator Aug/15/2025, 11:45am" at bounding box center [1285, 376] width 115 height 37
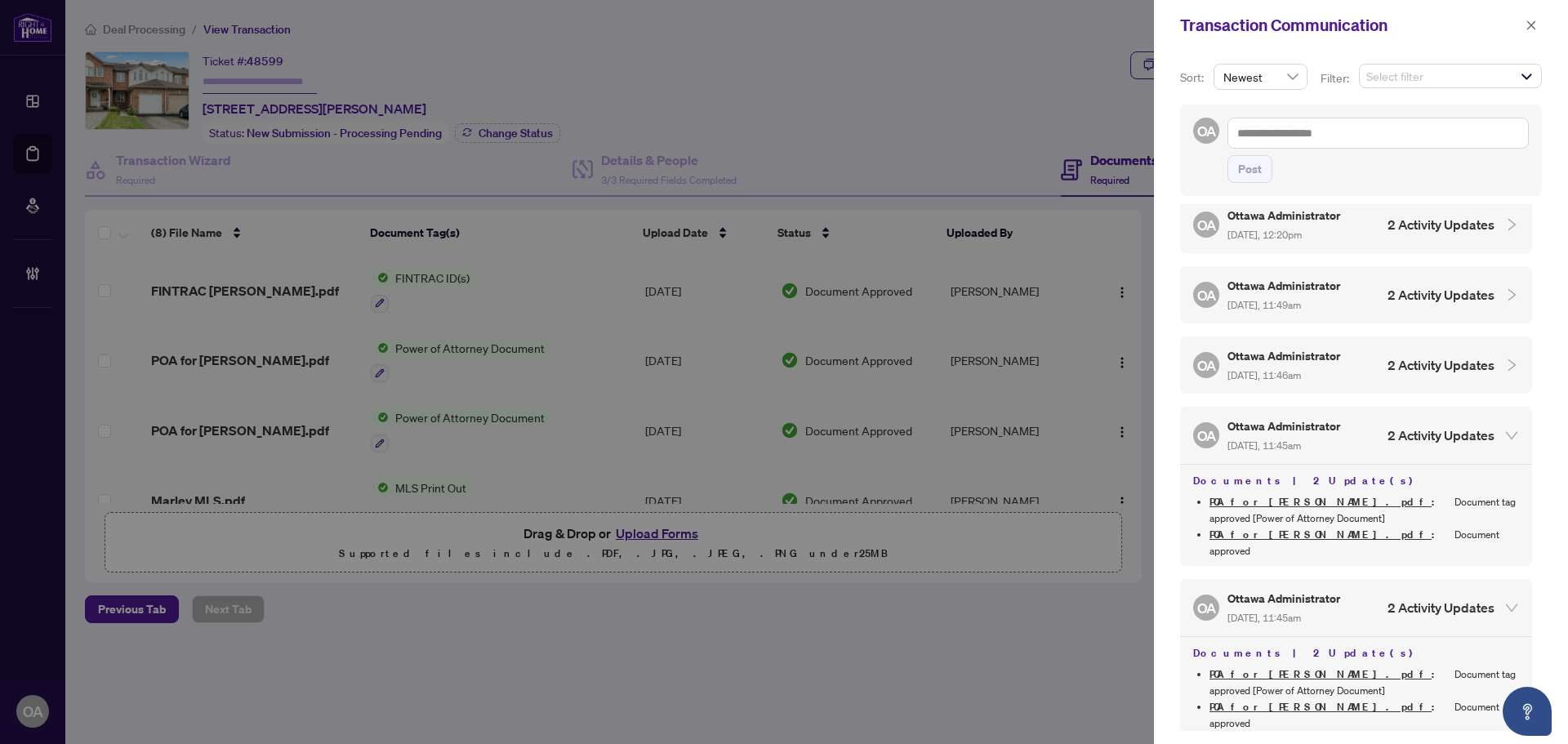
scroll to position [206, 0]
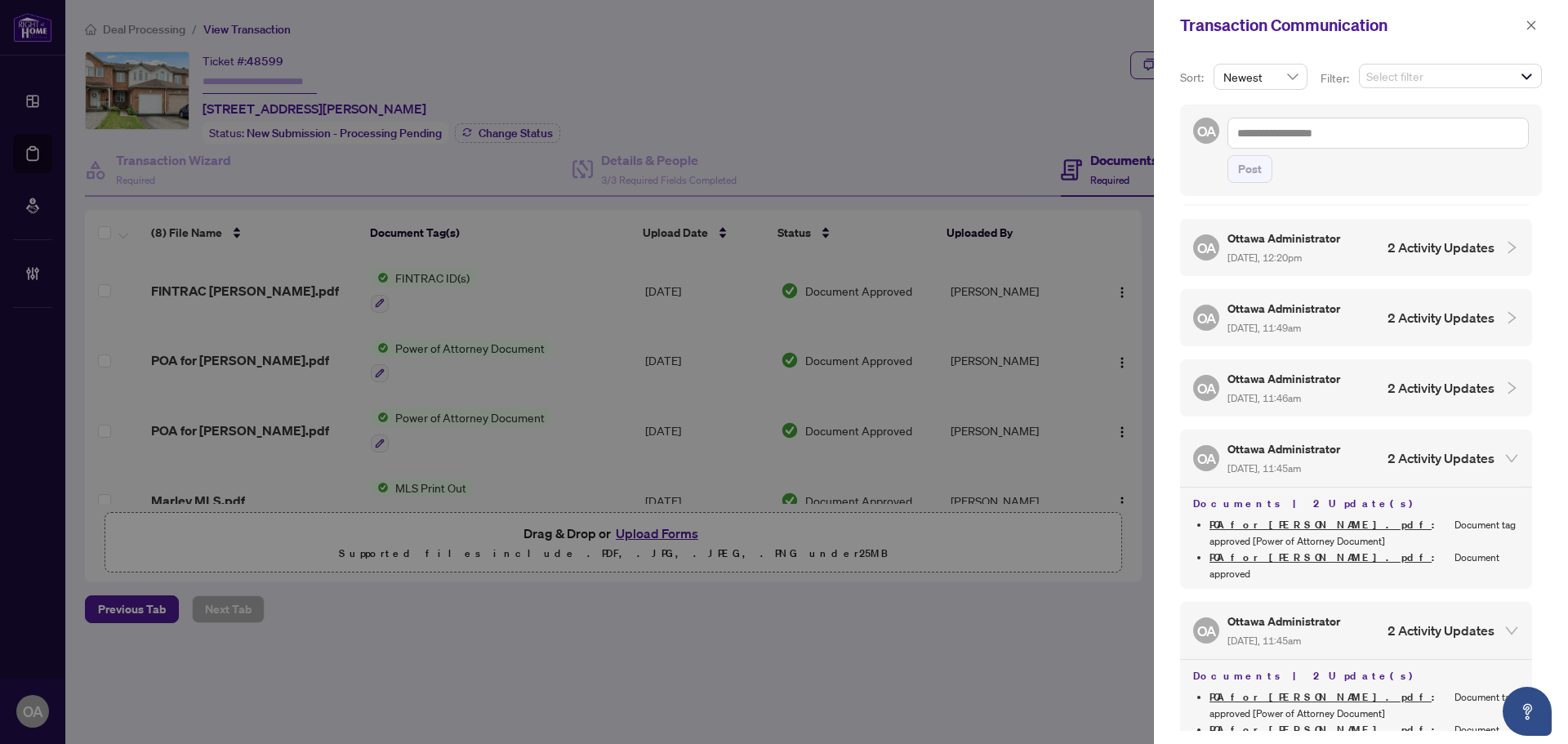
click at [1294, 374] on h5 "Ottawa Administrator" at bounding box center [1285, 379] width 115 height 19
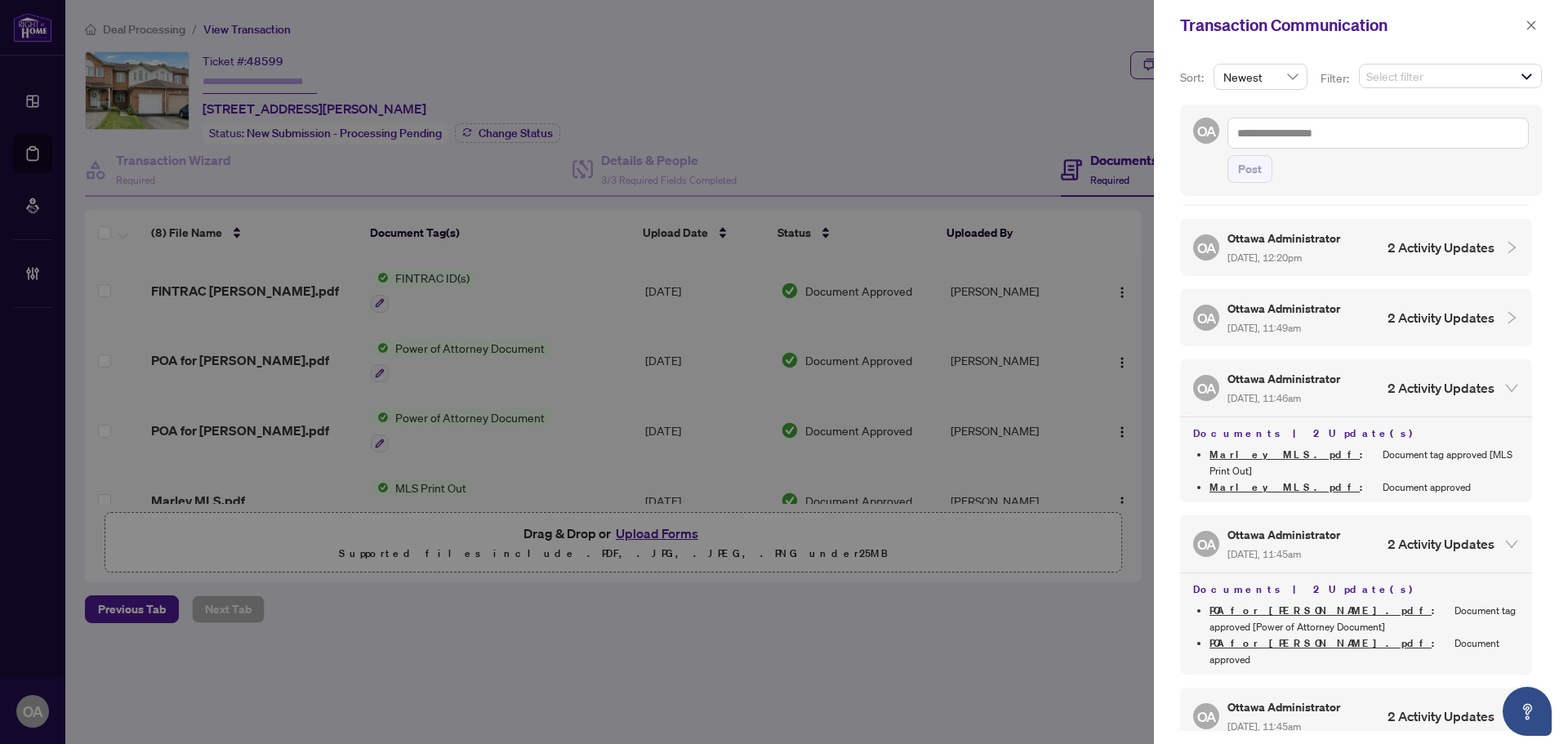
click at [1301, 321] on span "Aug/15/2025, 11:49am" at bounding box center [1264, 327] width 73 height 12
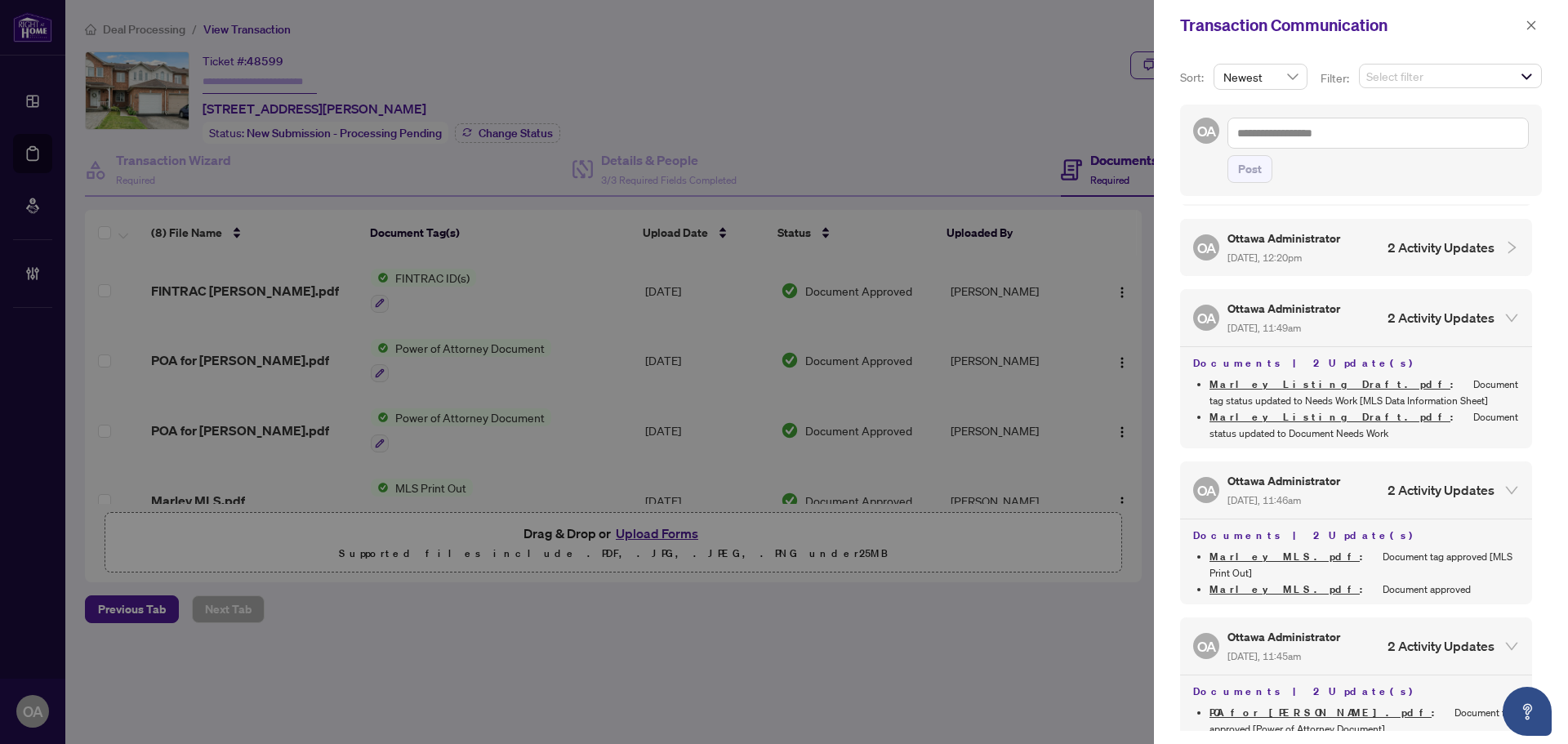
scroll to position [124, 0]
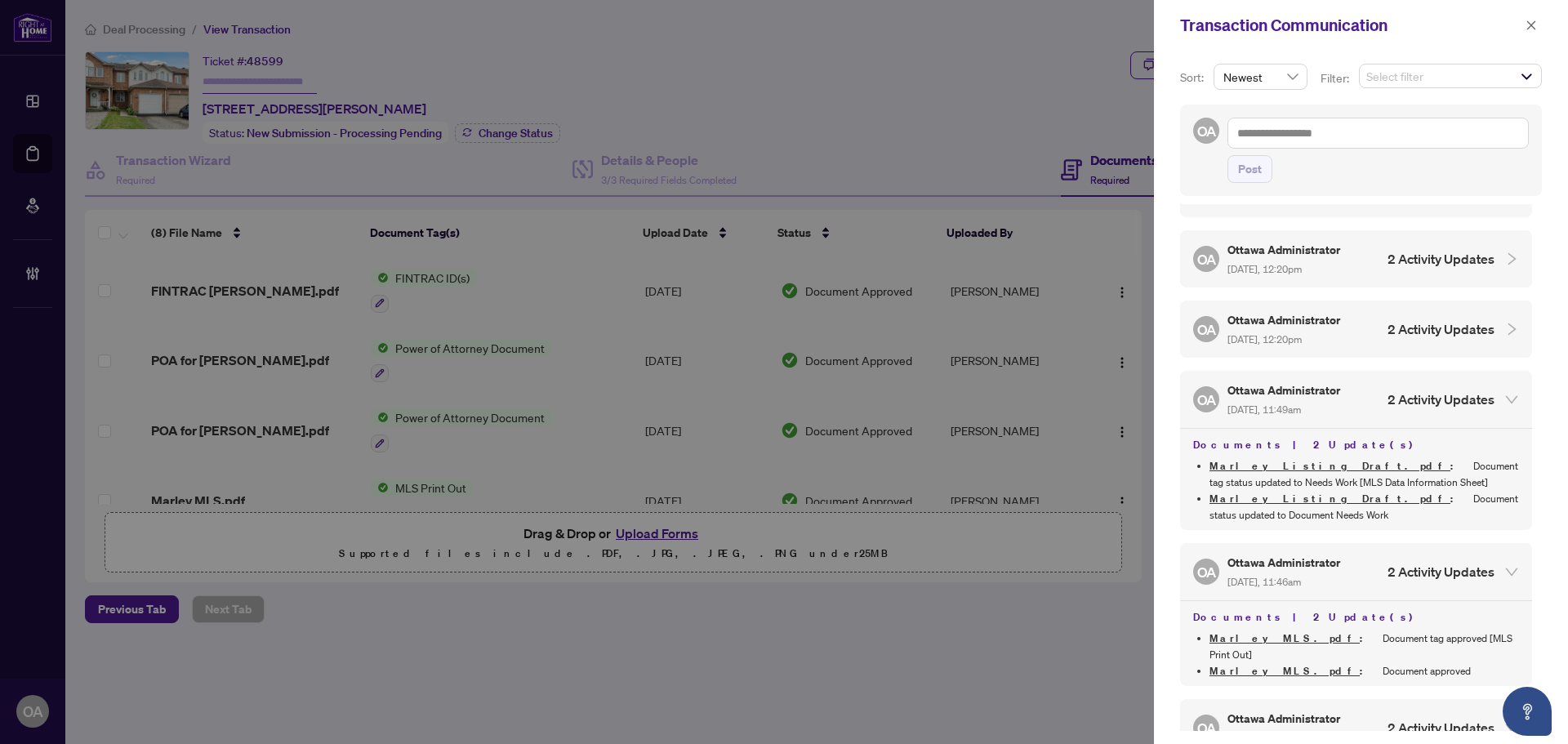
click at [1300, 392] on h5 "Ottawa Administrator" at bounding box center [1285, 390] width 115 height 19
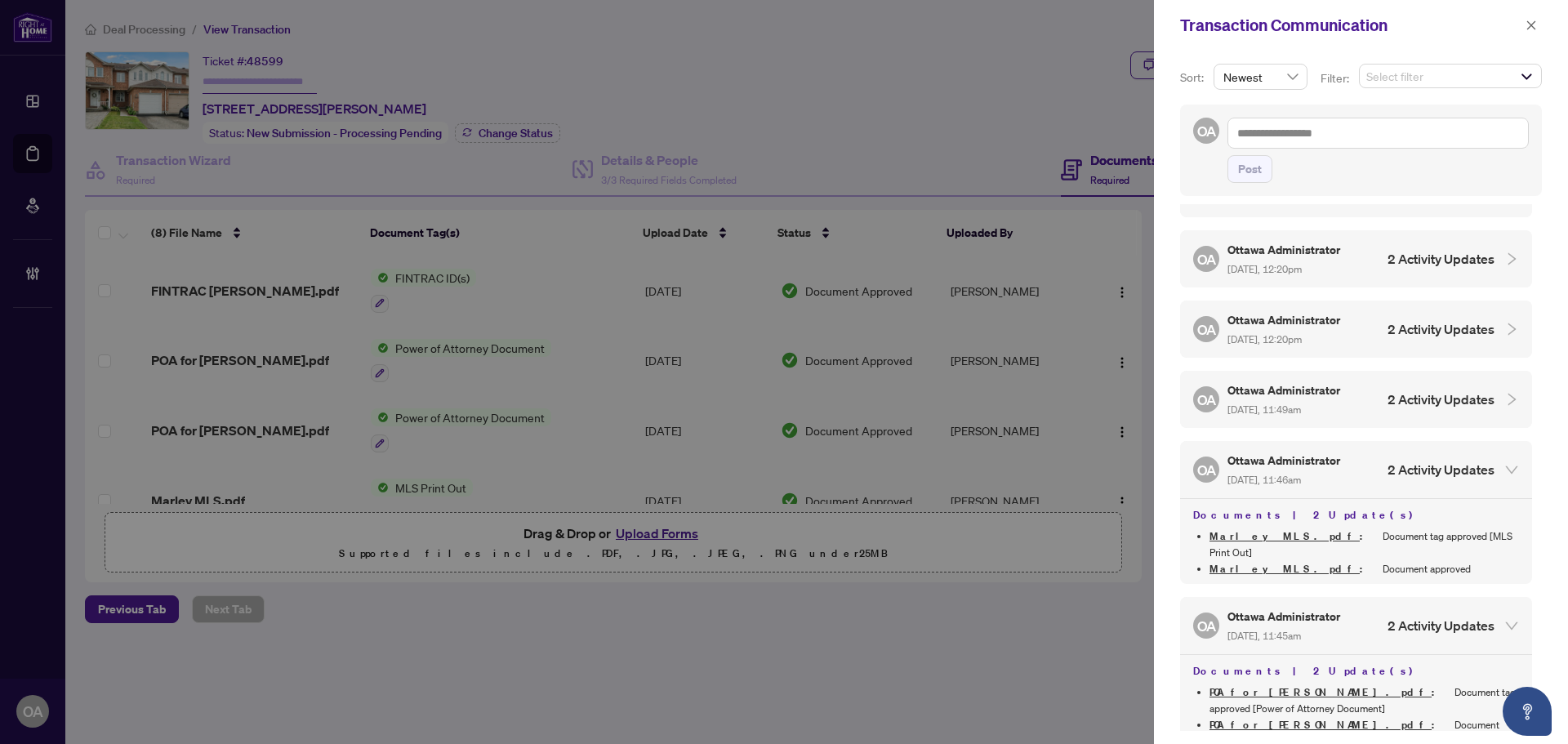
click at [1294, 328] on div "Ottawa Administrator Aug/15/2025, 12:20pm" at bounding box center [1285, 328] width 115 height 37
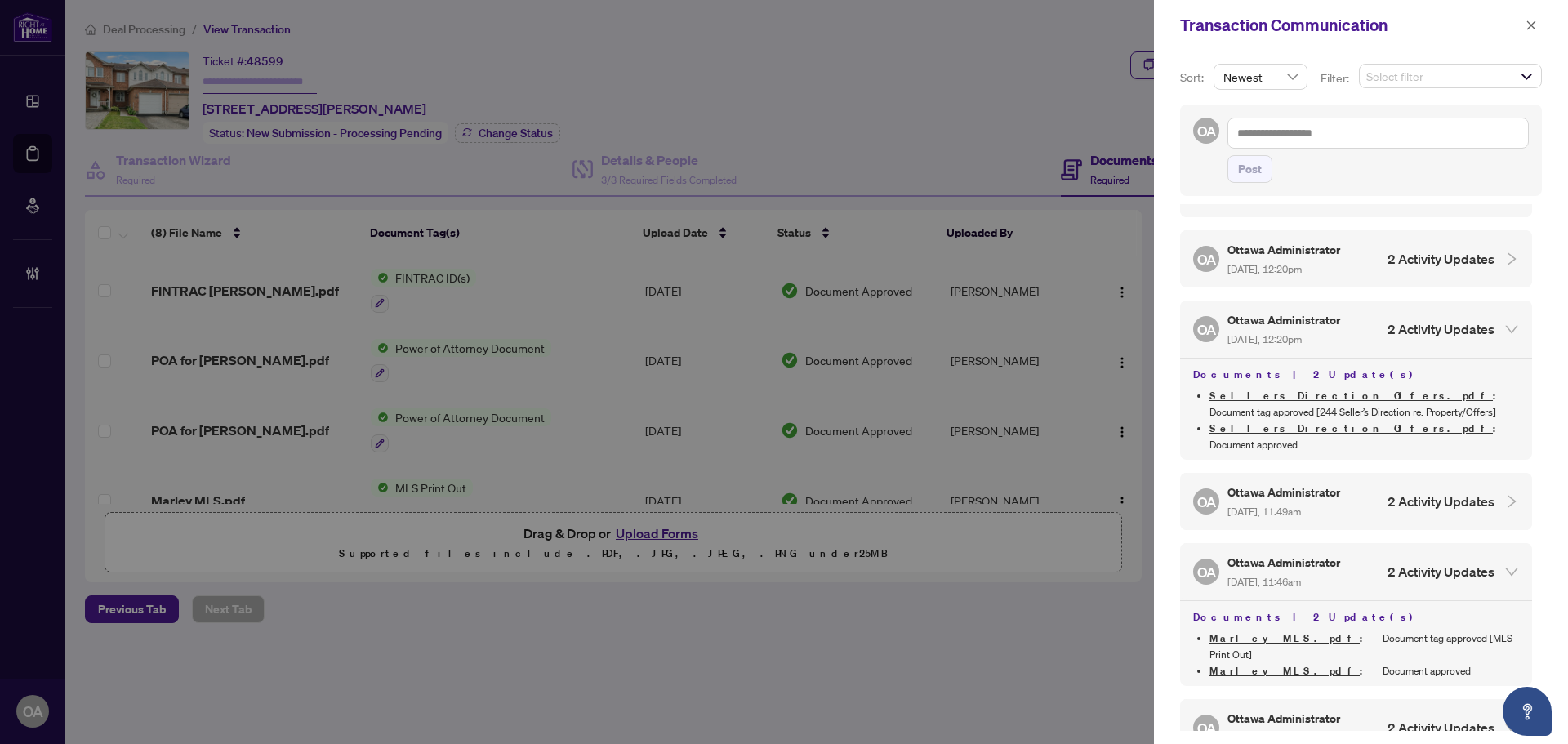
click at [1302, 269] on span "Aug/15/2025, 12:20pm" at bounding box center [1265, 269] width 74 height 12
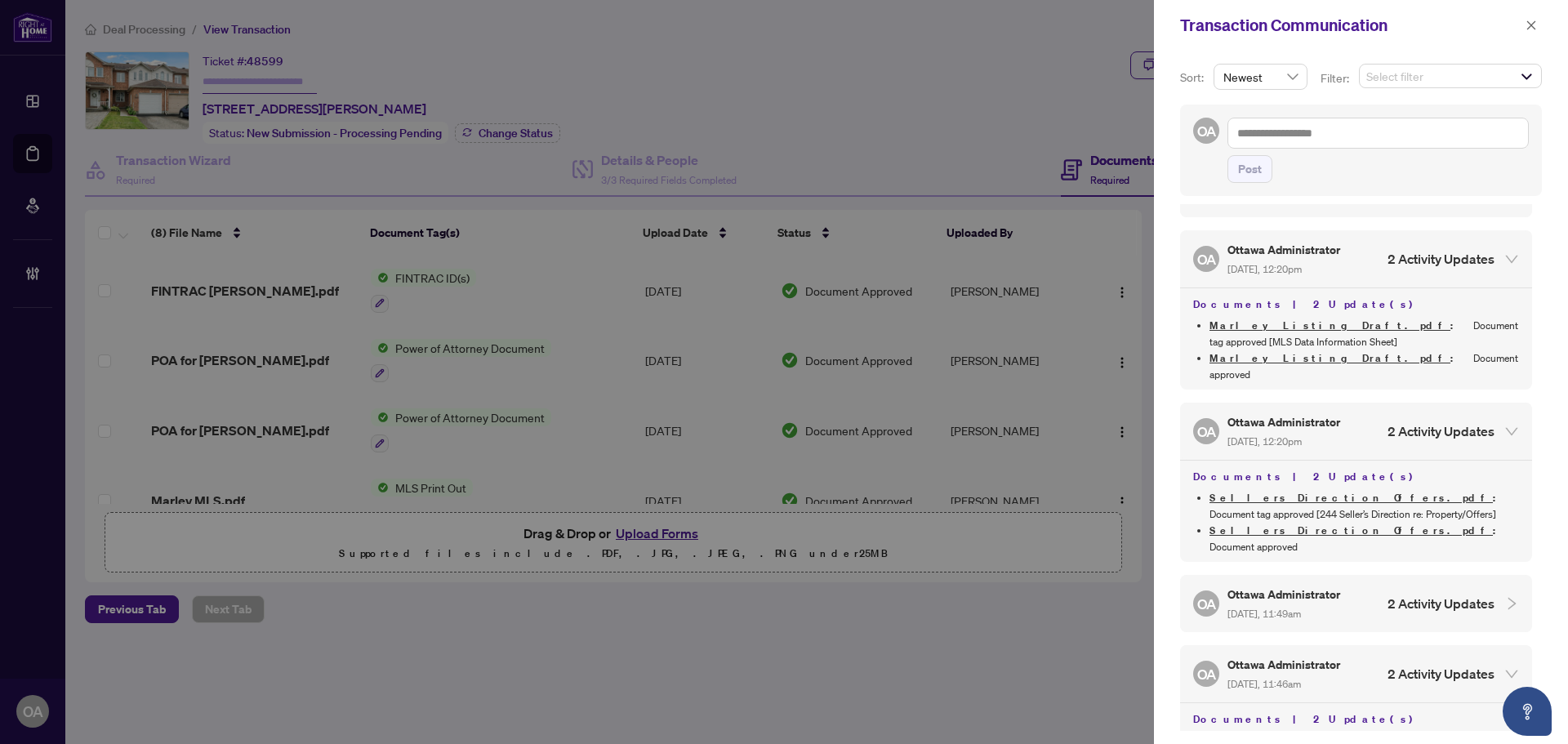
click at [1275, 321] on link "Marley Listing Draft.pdf" at bounding box center [1330, 325] width 240 height 14
drag, startPoint x: 1538, startPoint y: 30, endPoint x: 1099, endPoint y: 122, distance: 448.5
click at [1533, 35] on button "button" at bounding box center [1532, 25] width 21 height 20
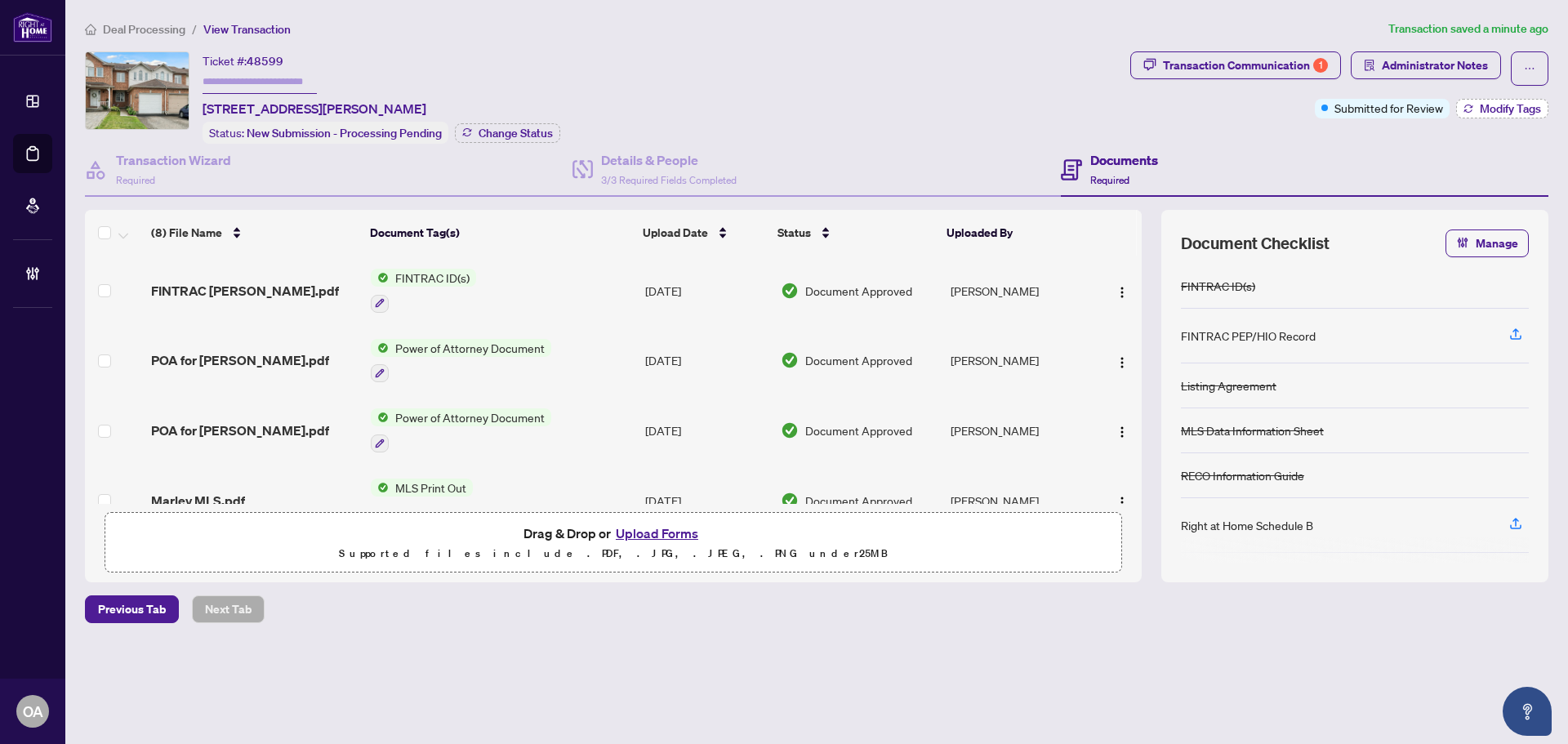
click at [1494, 103] on span "Modify Tags" at bounding box center [1511, 109] width 61 height 11
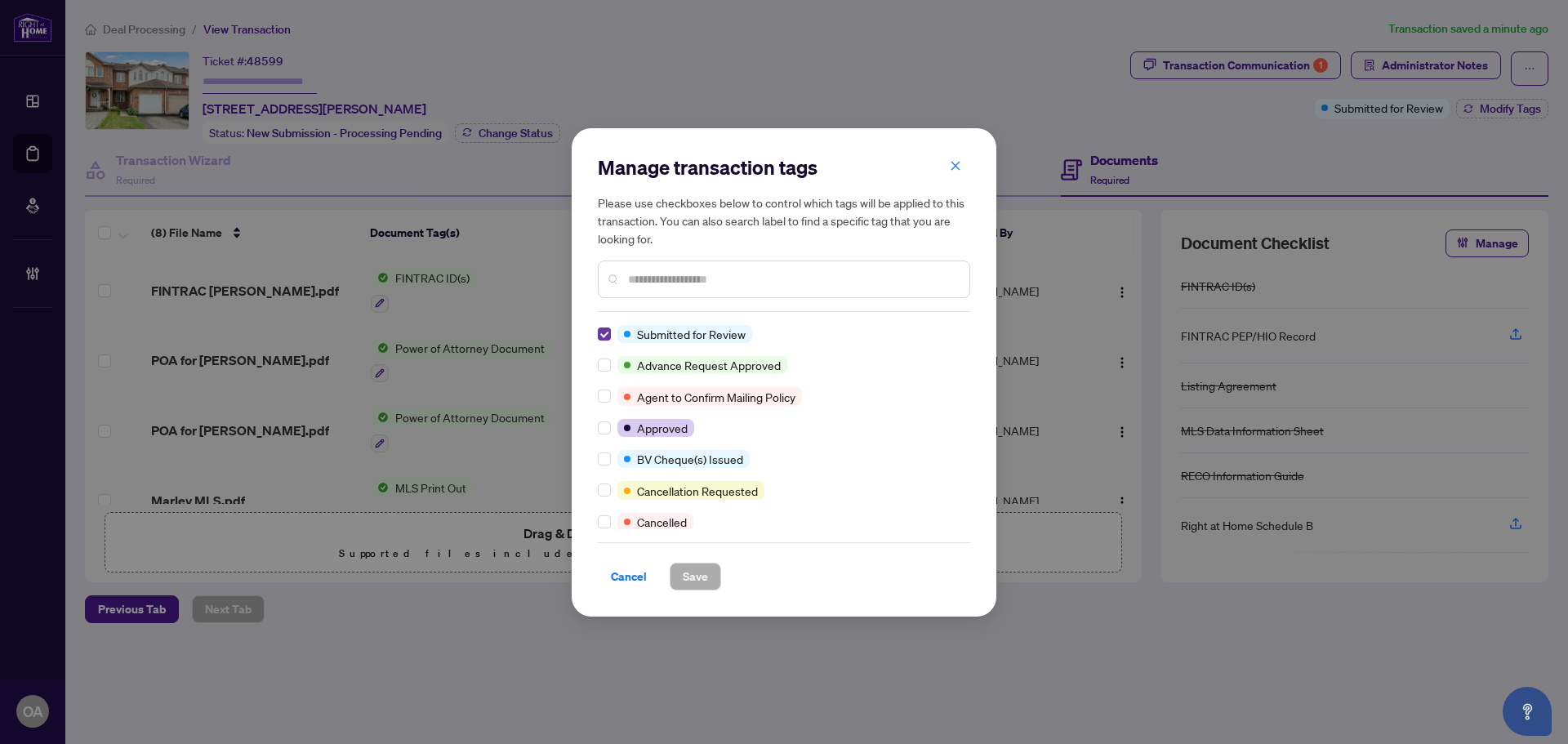
click at [599, 337] on div "Submitted for Review Advance Request Approved Agent to Confirm Mailing Policy A…" at bounding box center [784, 427] width 372 height 204
click at [597, 329] on div "Manage transaction tags Please use checkboxes below to control which tags will …" at bounding box center [784, 372] width 425 height 488
click at [597, 331] on div "Manage transaction tags Please use checkboxes below to control which tags will …" at bounding box center [784, 372] width 425 height 488
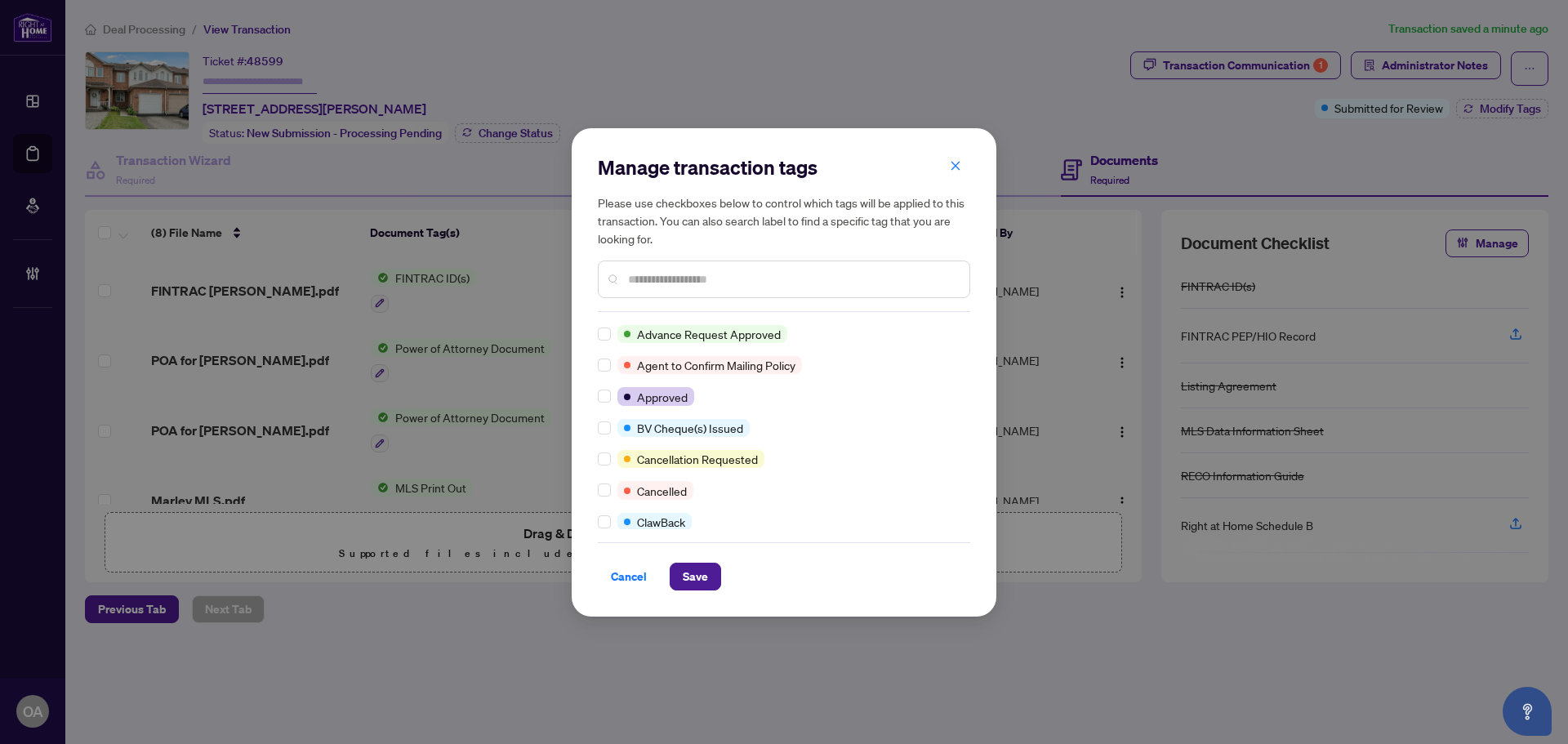
scroll to position [0, 0]
click at [611, 394] on div at bounding box center [607, 396] width 20 height 18
click at [682, 578] on span "Save" at bounding box center [695, 576] width 26 height 26
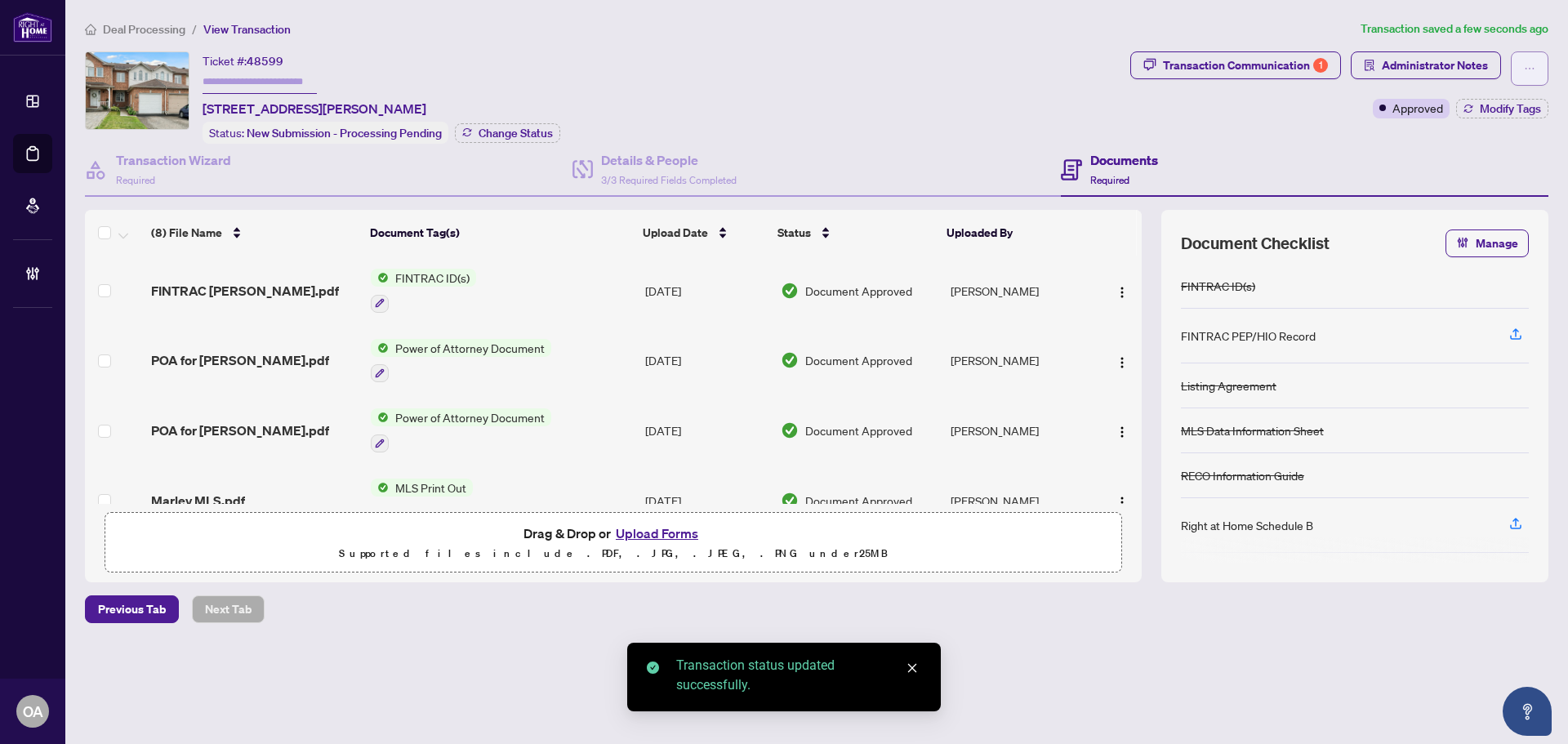
click at [1533, 76] on span "button" at bounding box center [1530, 68] width 11 height 26
click at [1453, 176] on span "Submit for Completion" at bounding box center [1473, 182] width 125 height 18
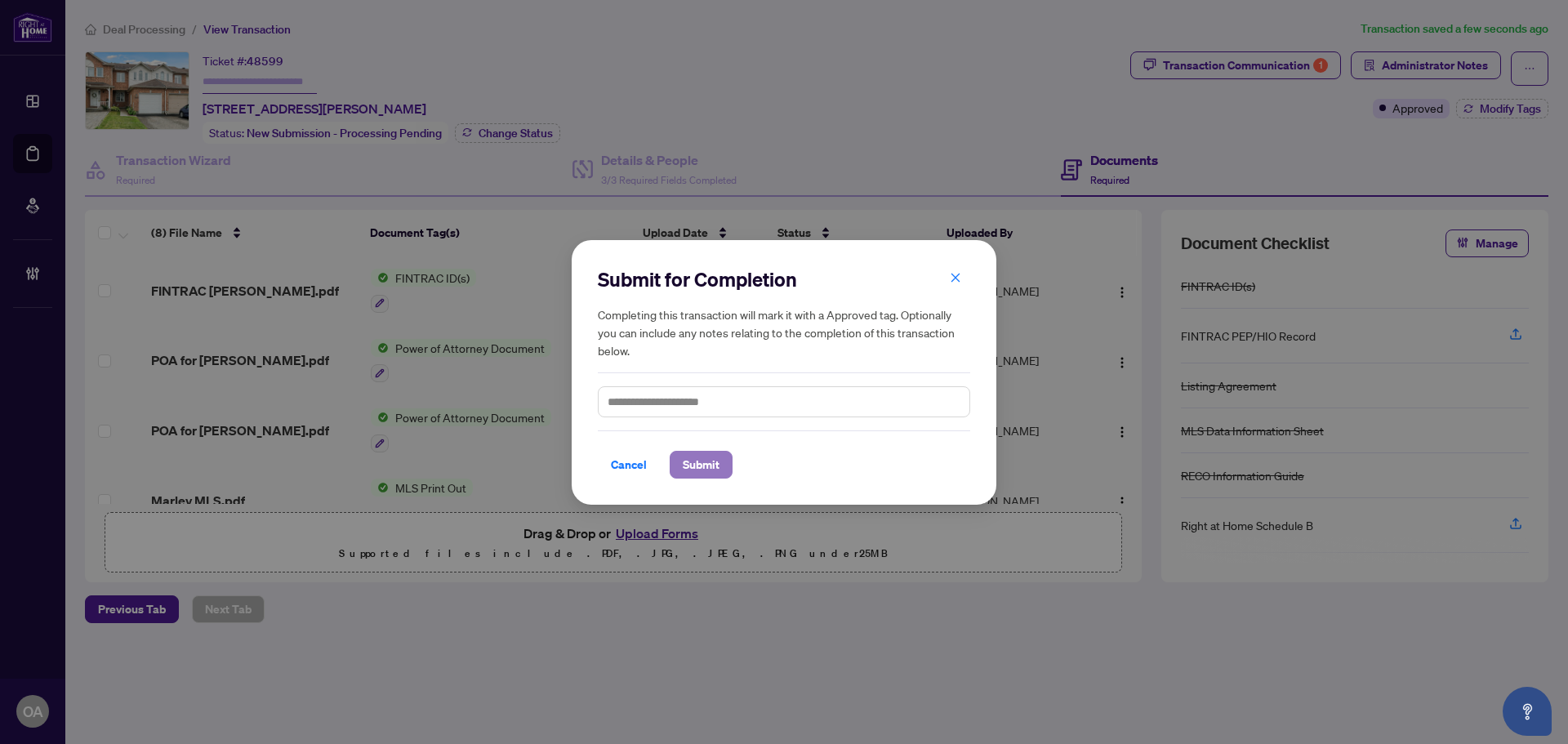
click at [704, 465] on span "Submit" at bounding box center [700, 464] width 37 height 26
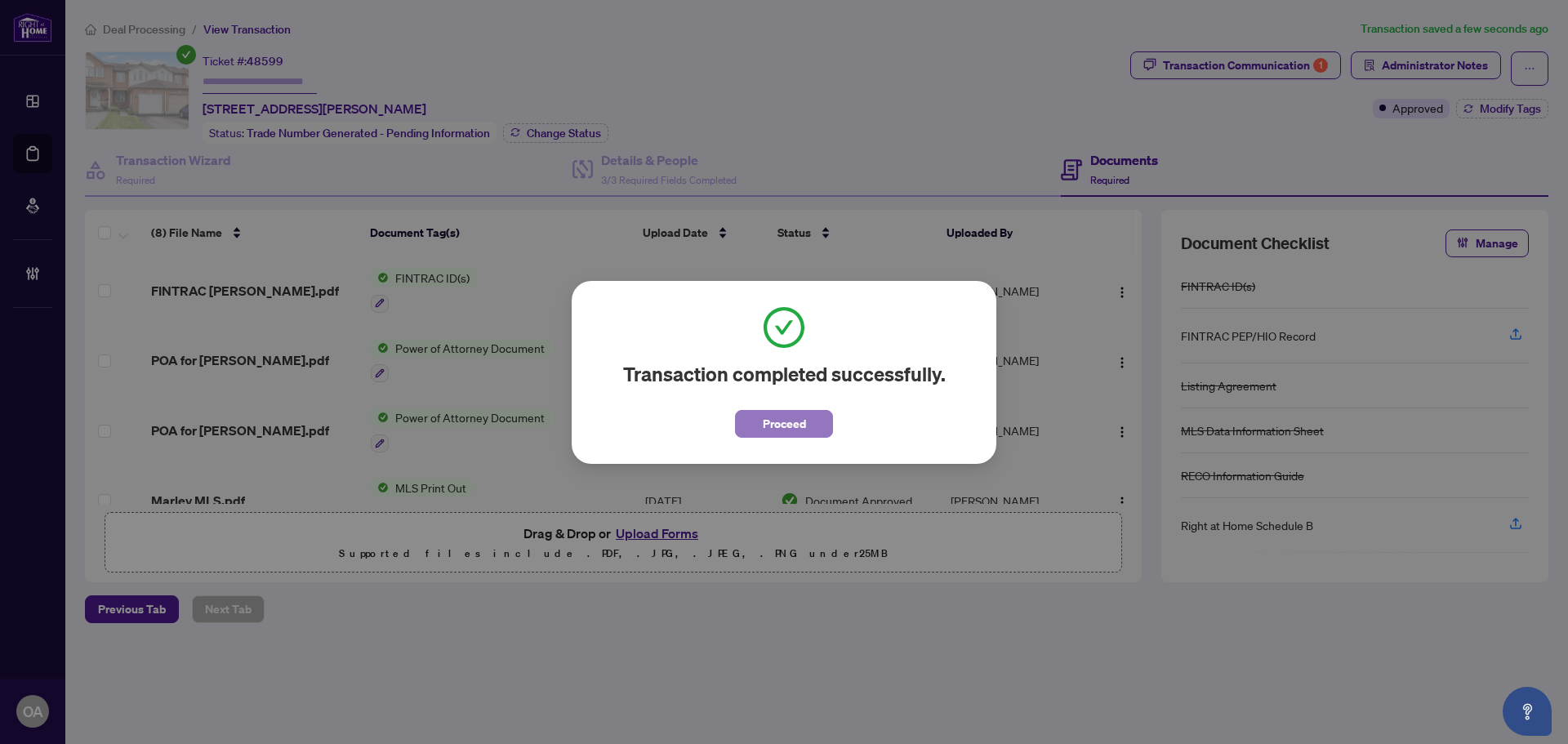
click at [792, 418] on span "Proceed" at bounding box center [784, 423] width 43 height 26
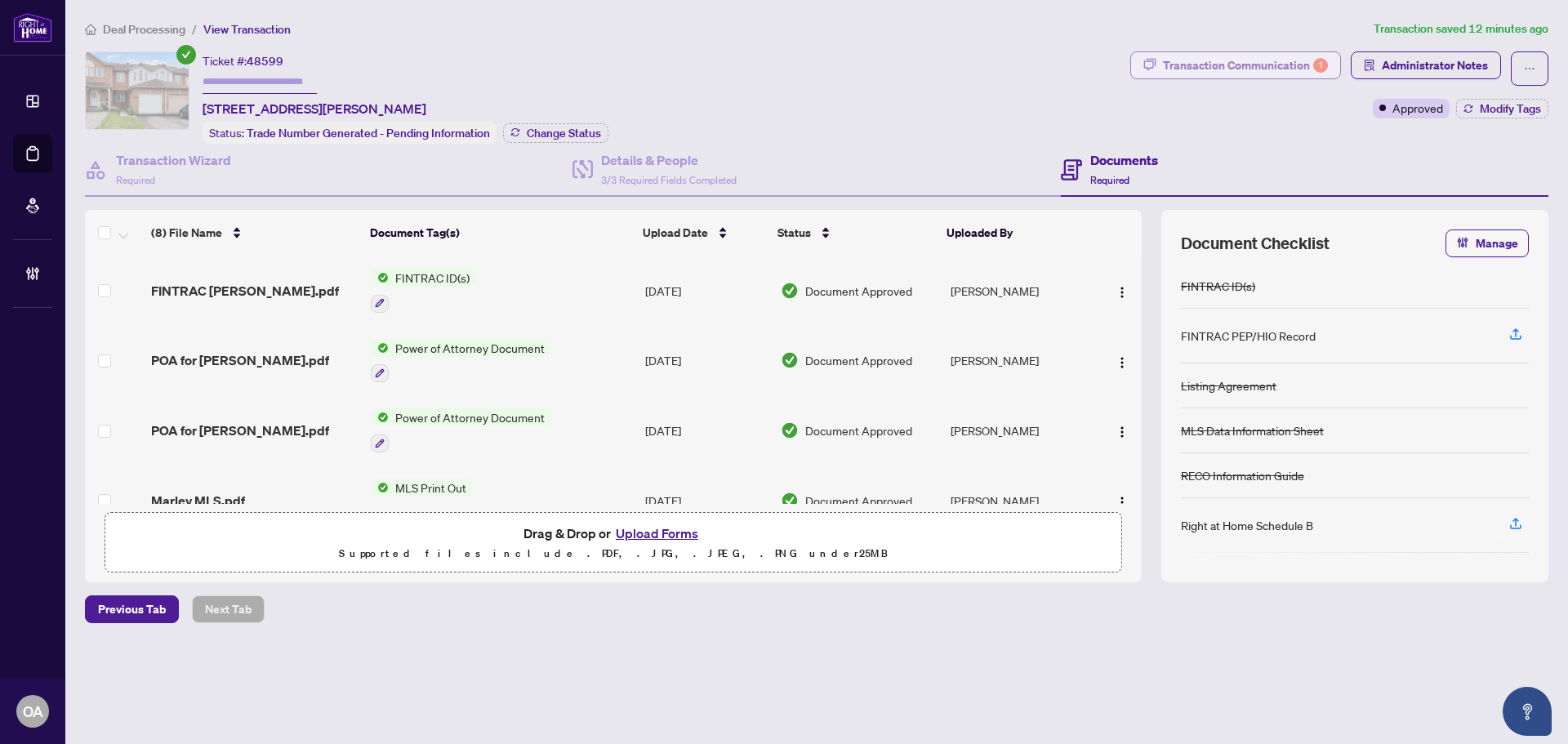
click at [1235, 58] on div "Transaction Communication 1" at bounding box center [1245, 65] width 165 height 26
type textarea "**********"
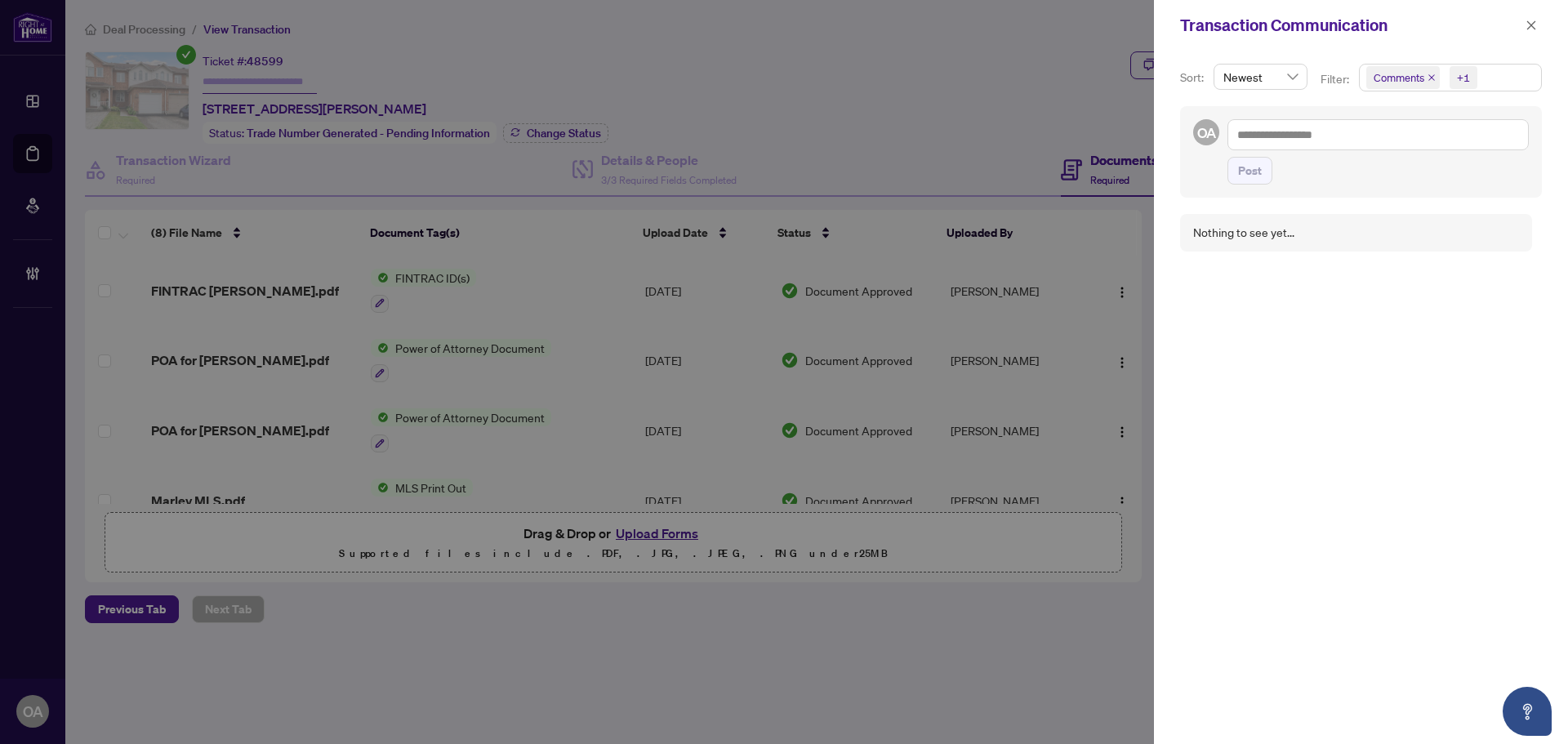
click at [1457, 74] on div "+1" at bounding box center [1464, 77] width 13 height 16
click at [1375, 164] on span "Select Requirements" at bounding box center [1375, 168] width 13 height 13
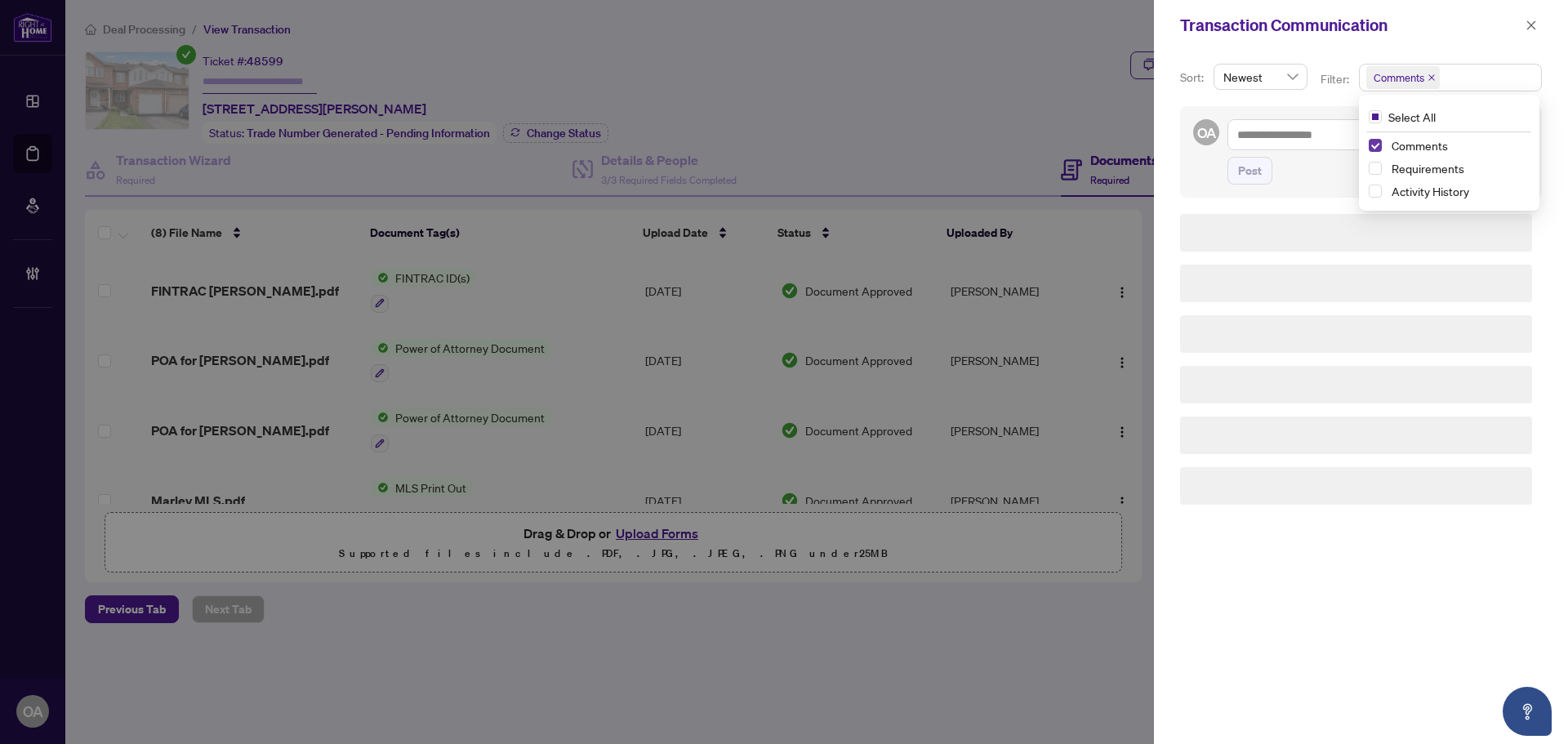
click at [1374, 146] on span "Select Comments" at bounding box center [1375, 145] width 13 height 13
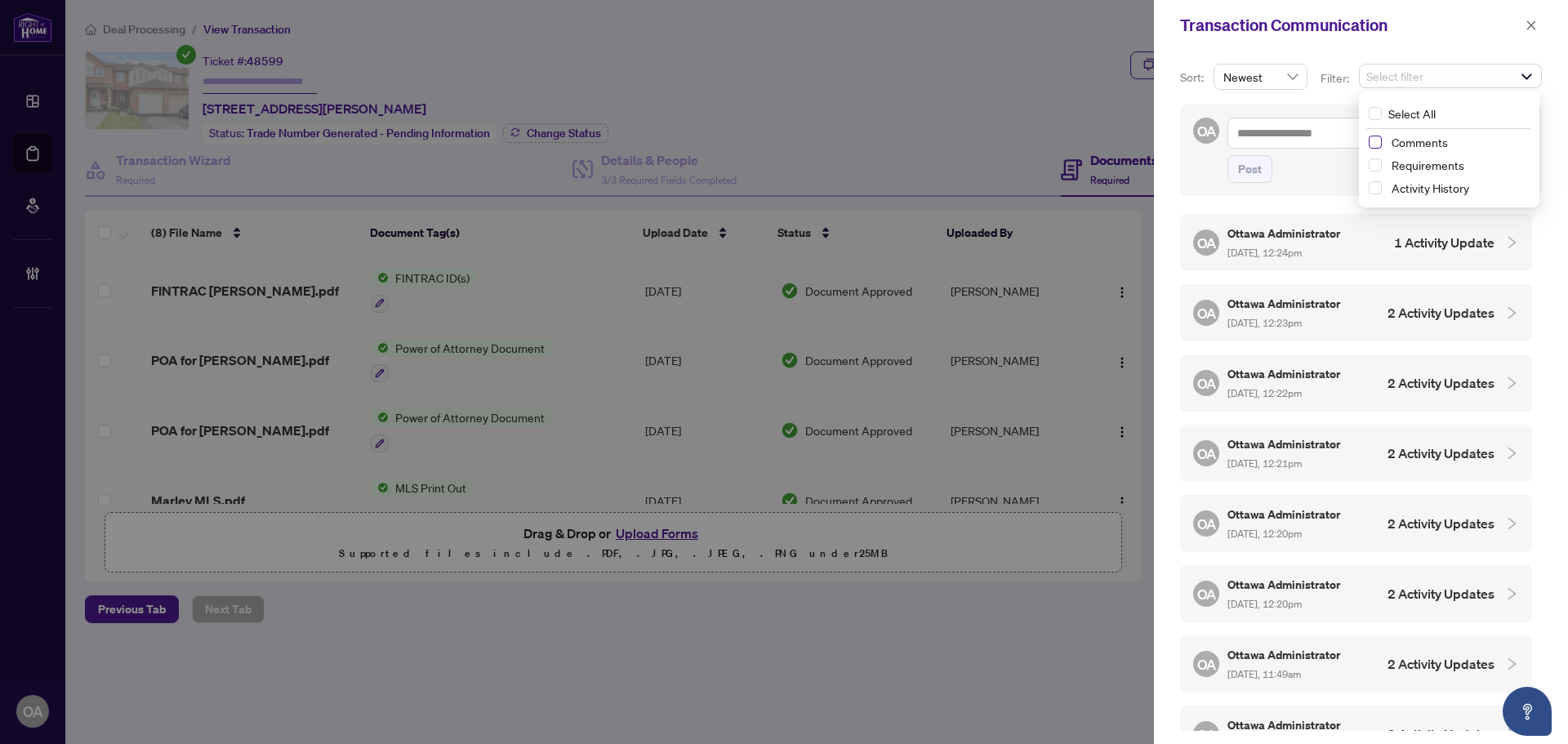
click at [1376, 143] on span "Select Comments" at bounding box center [1375, 142] width 13 height 13
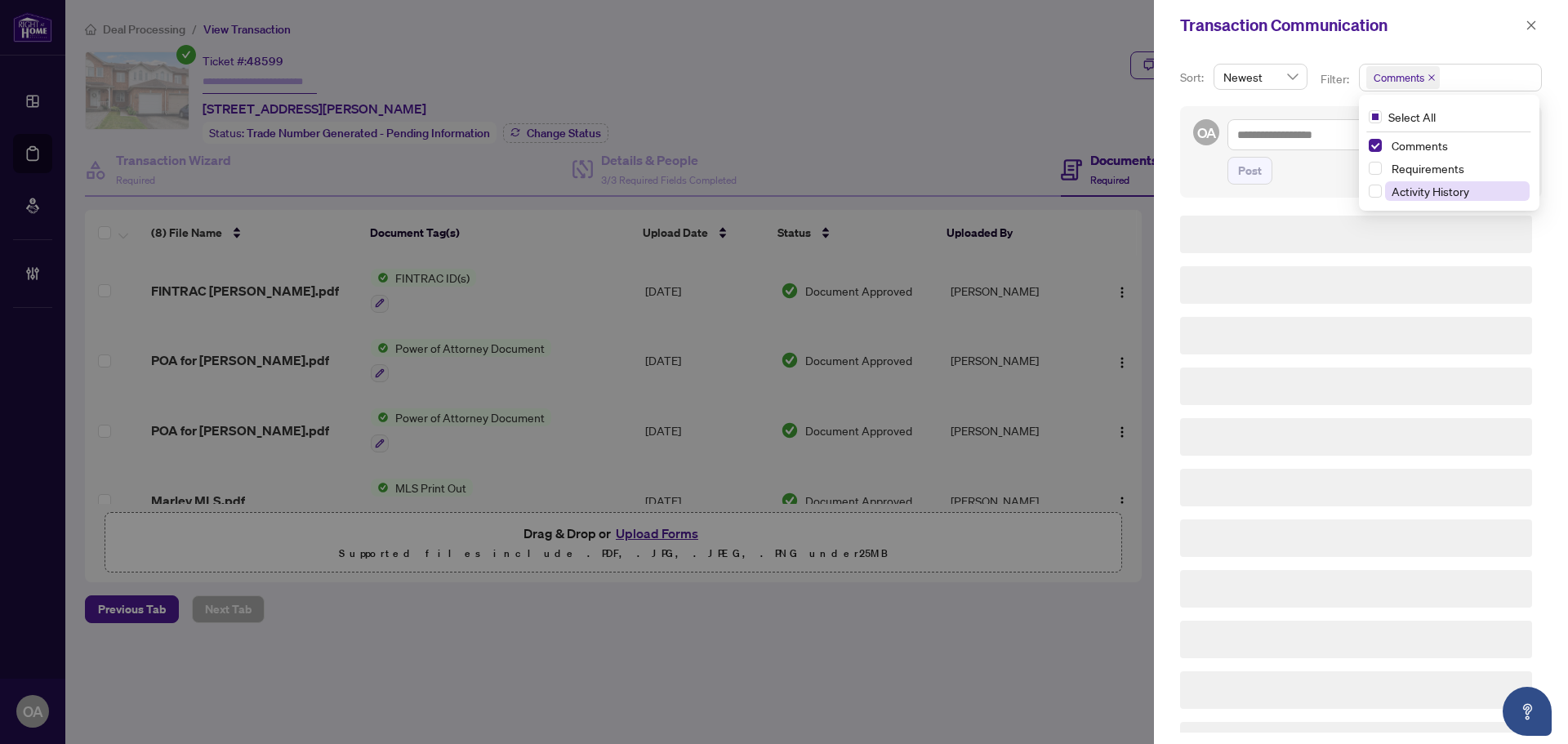
scroll to position [3, 0]
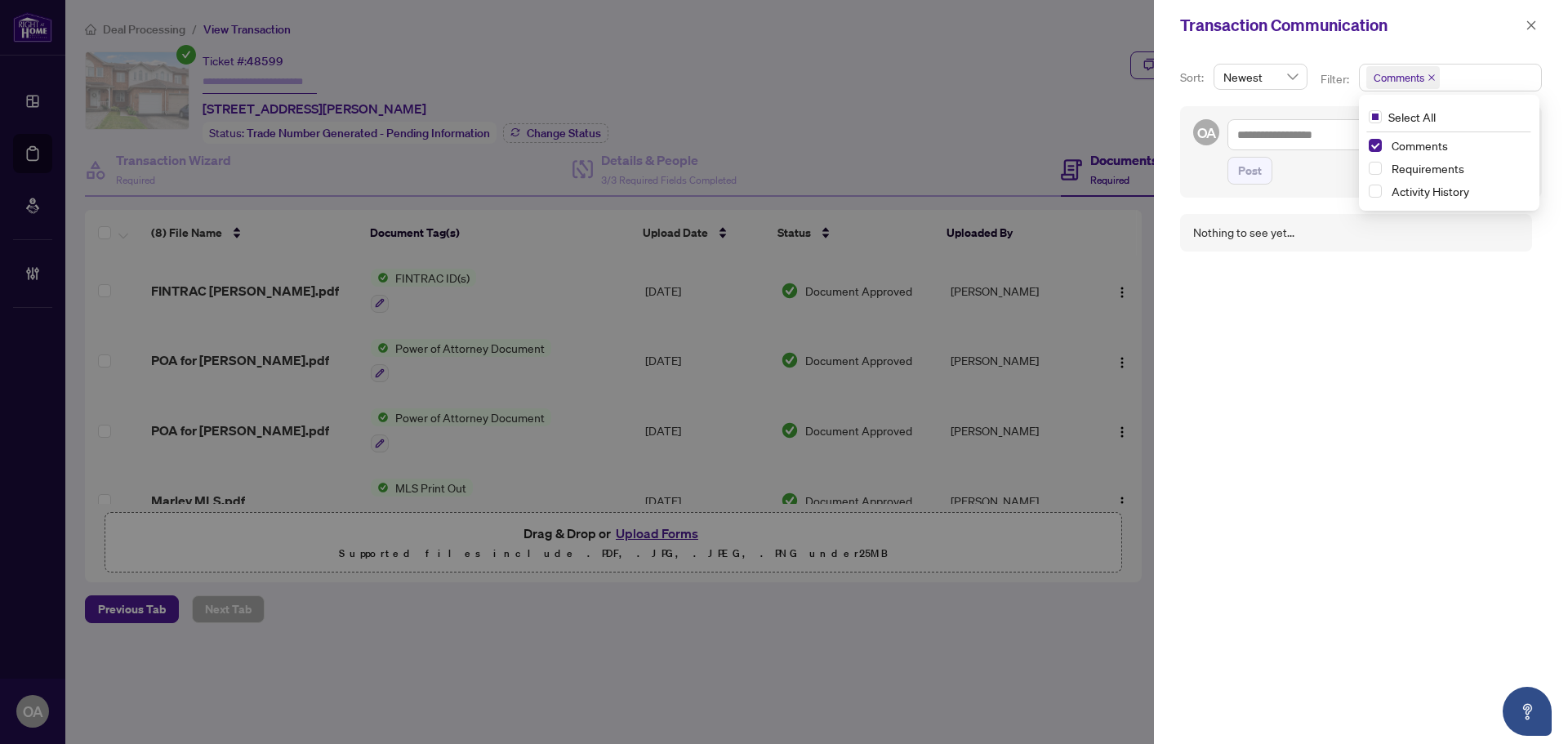
click at [1476, 27] on div "Transaction Communication" at bounding box center [1350, 26] width 341 height 25
click at [1529, 25] on icon "close" at bounding box center [1532, 26] width 11 height 11
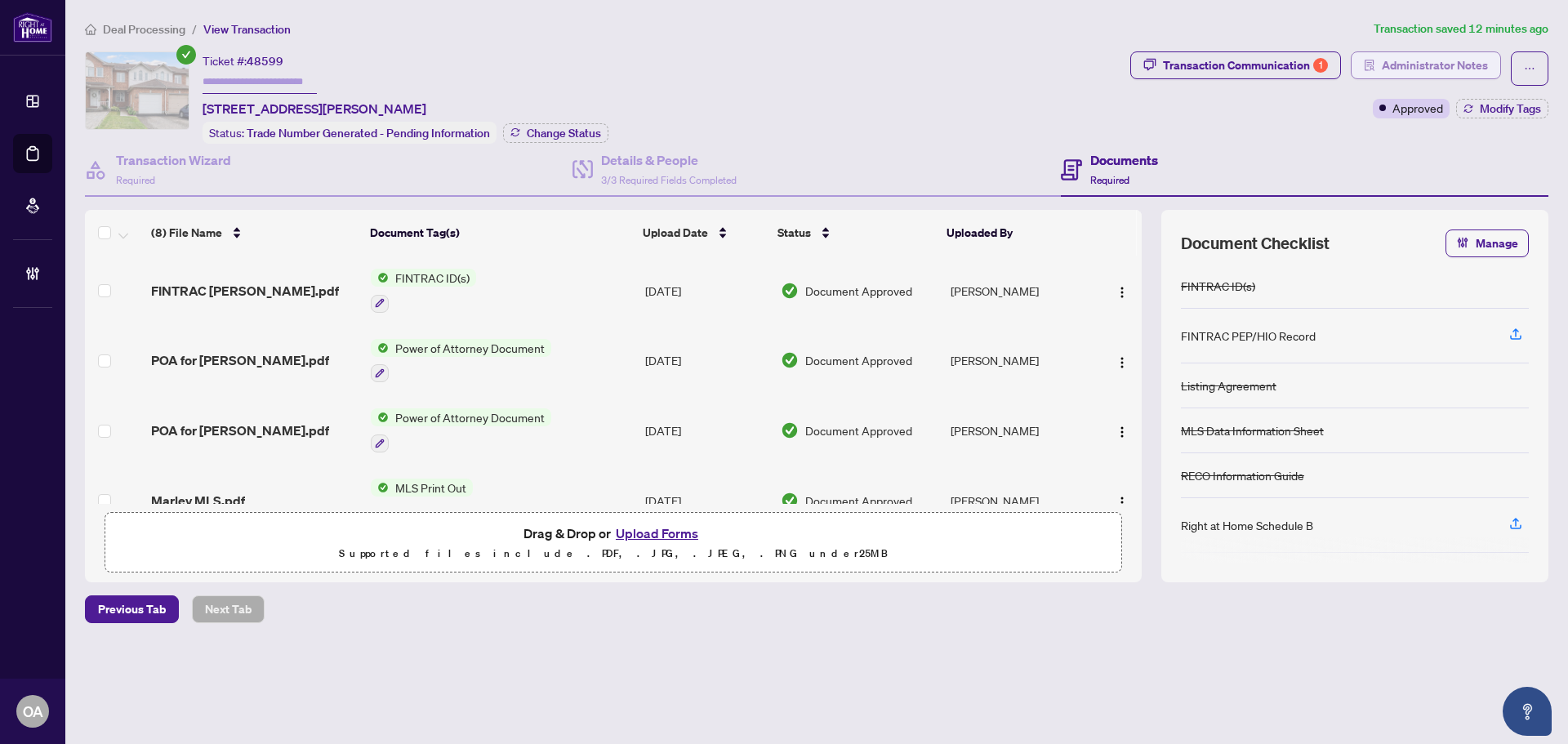
click at [1419, 59] on span "Administrator Notes" at bounding box center [1434, 65] width 106 height 26
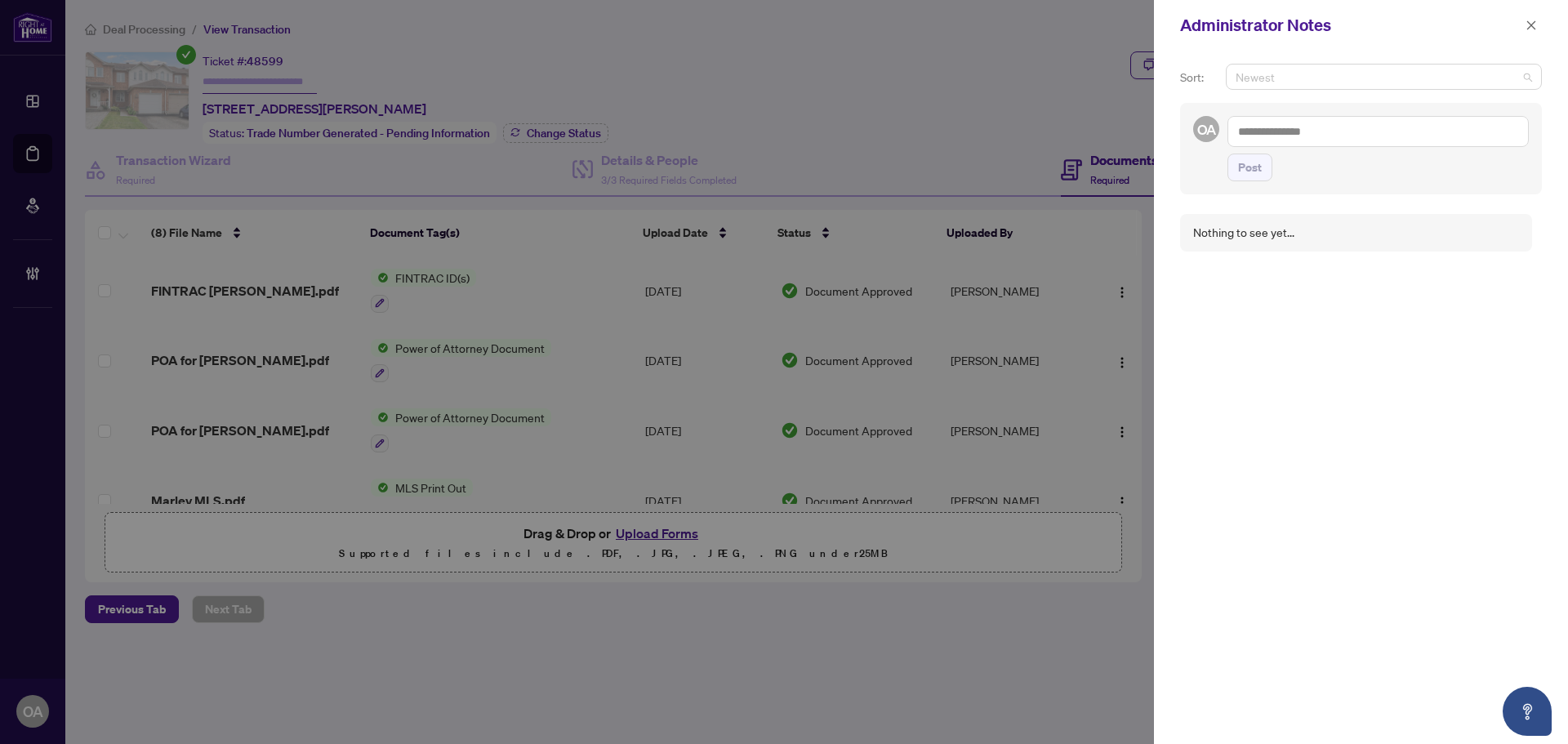
click at [1504, 75] on span "Newest" at bounding box center [1384, 77] width 297 height 25
click at [1528, 18] on span "button" at bounding box center [1532, 25] width 11 height 26
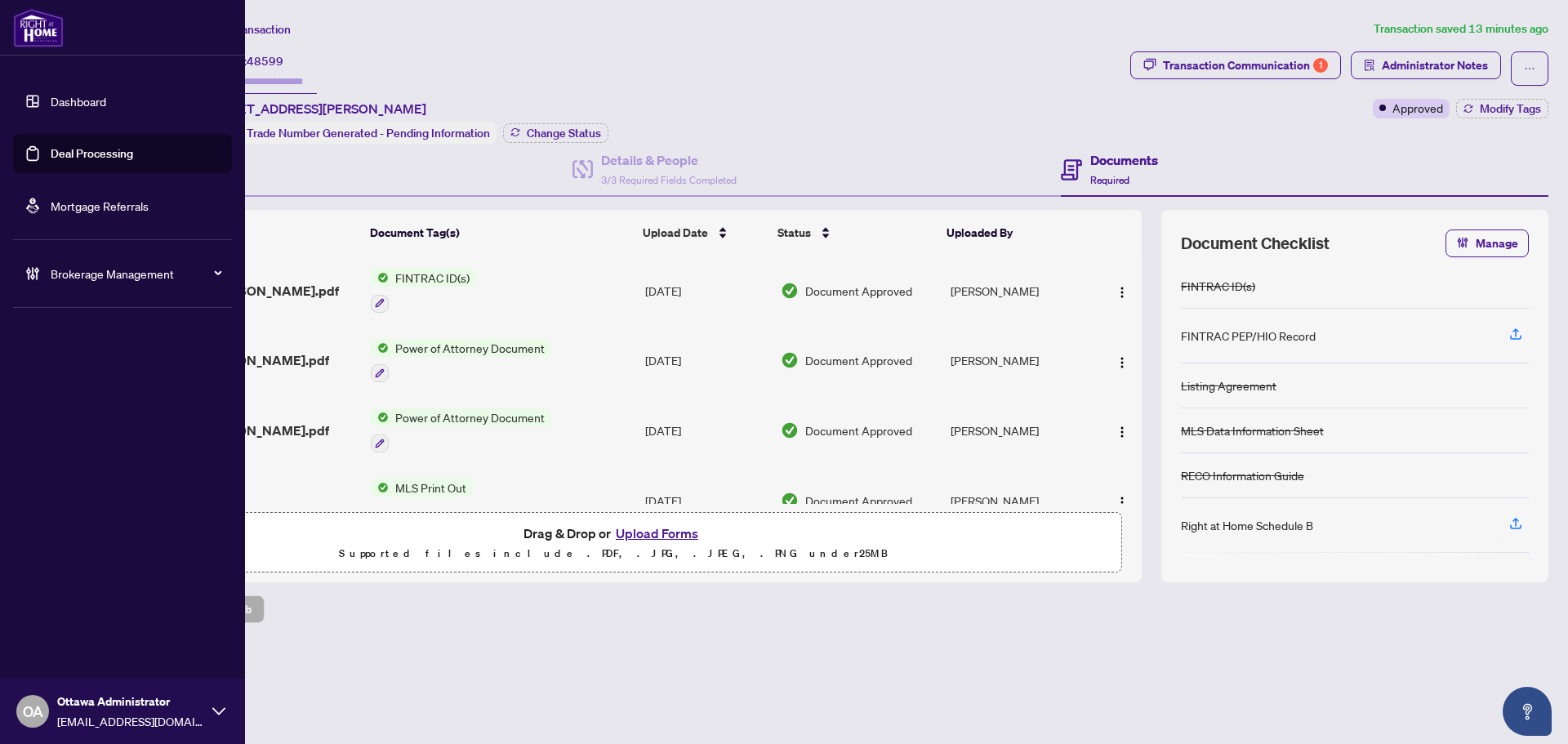
click at [92, 154] on link "Deal Processing" at bounding box center [92, 153] width 82 height 14
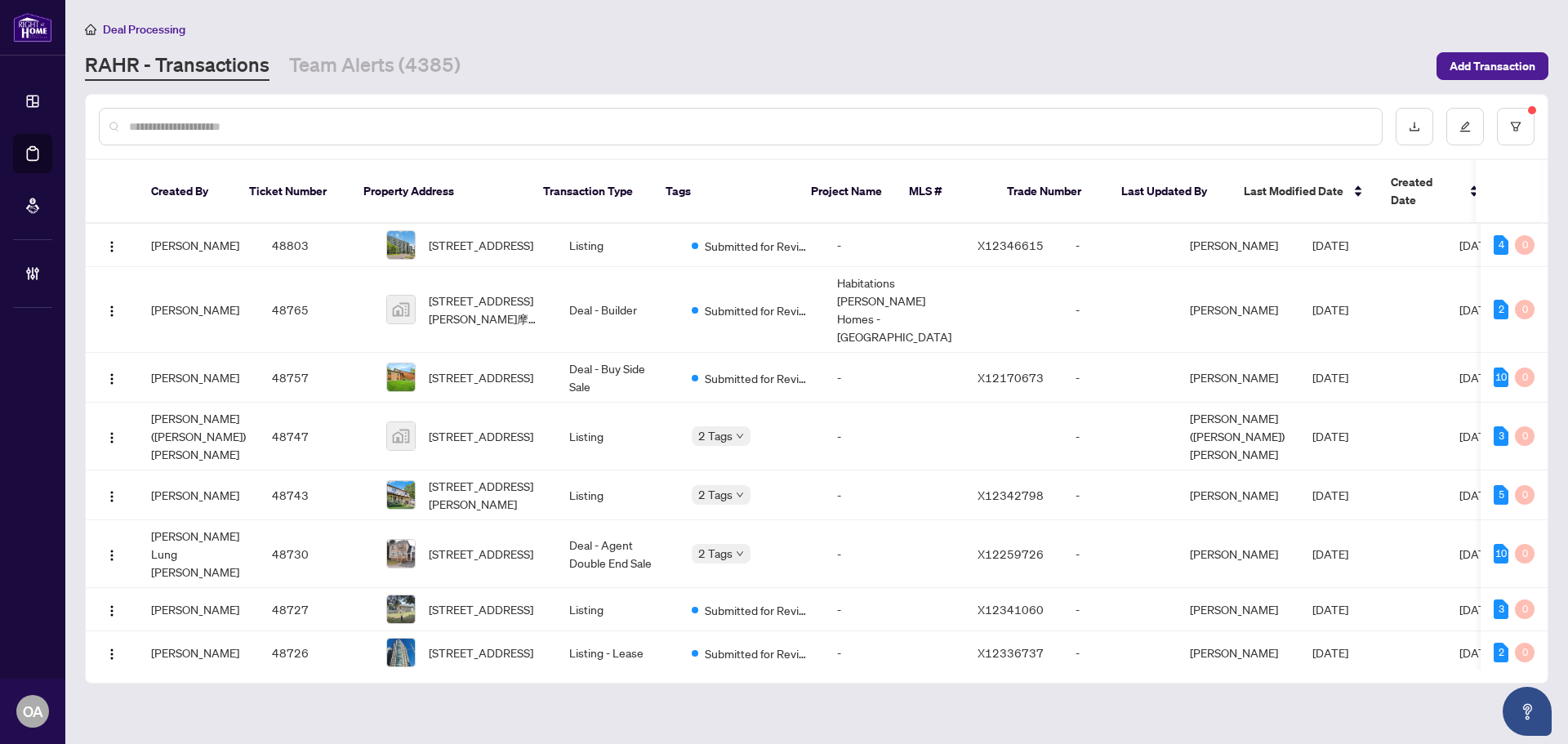
click at [499, 127] on input "text" at bounding box center [748, 126] width 1240 height 18
paste input "*****"
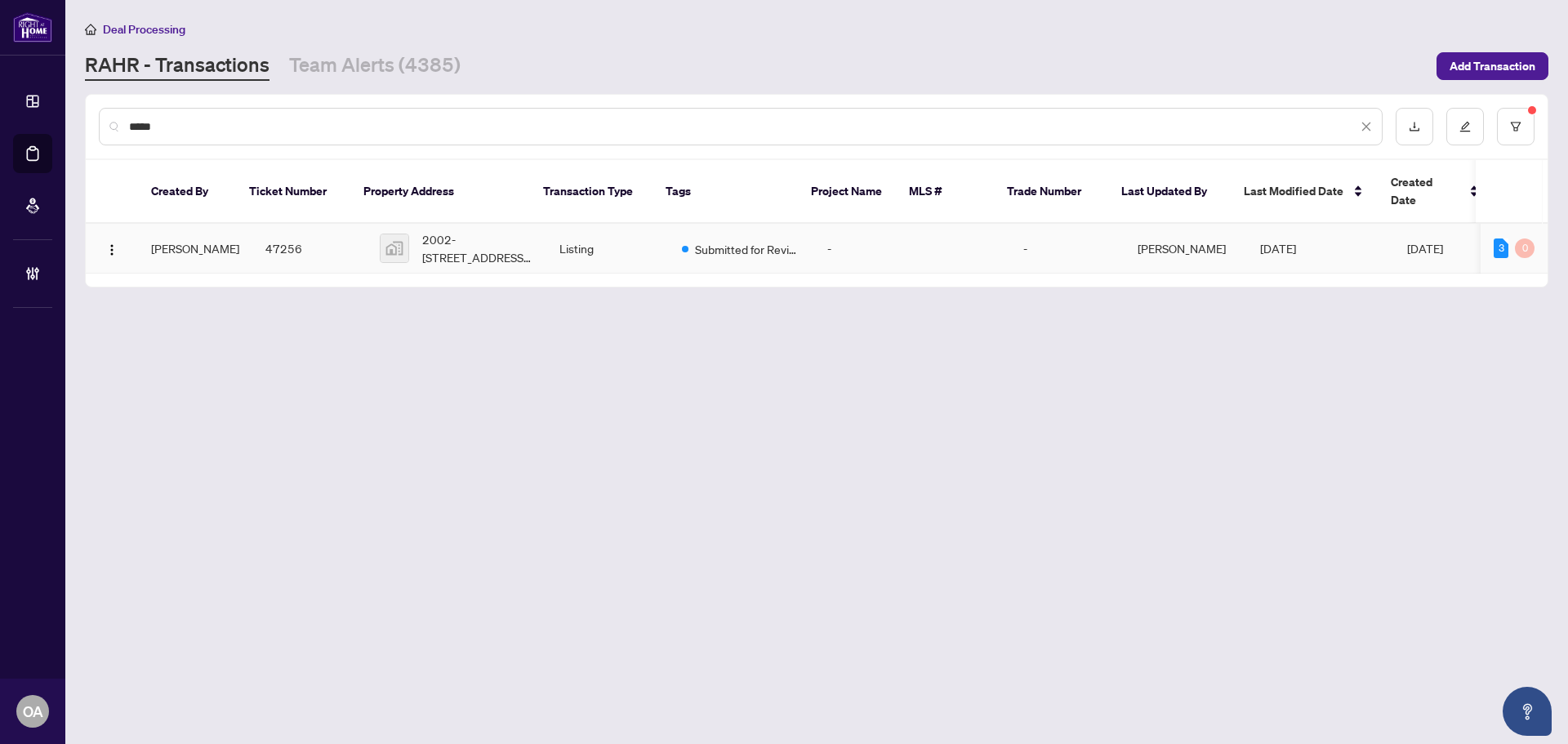
type input "*****"
click at [273, 228] on td "47256" at bounding box center [309, 249] width 115 height 50
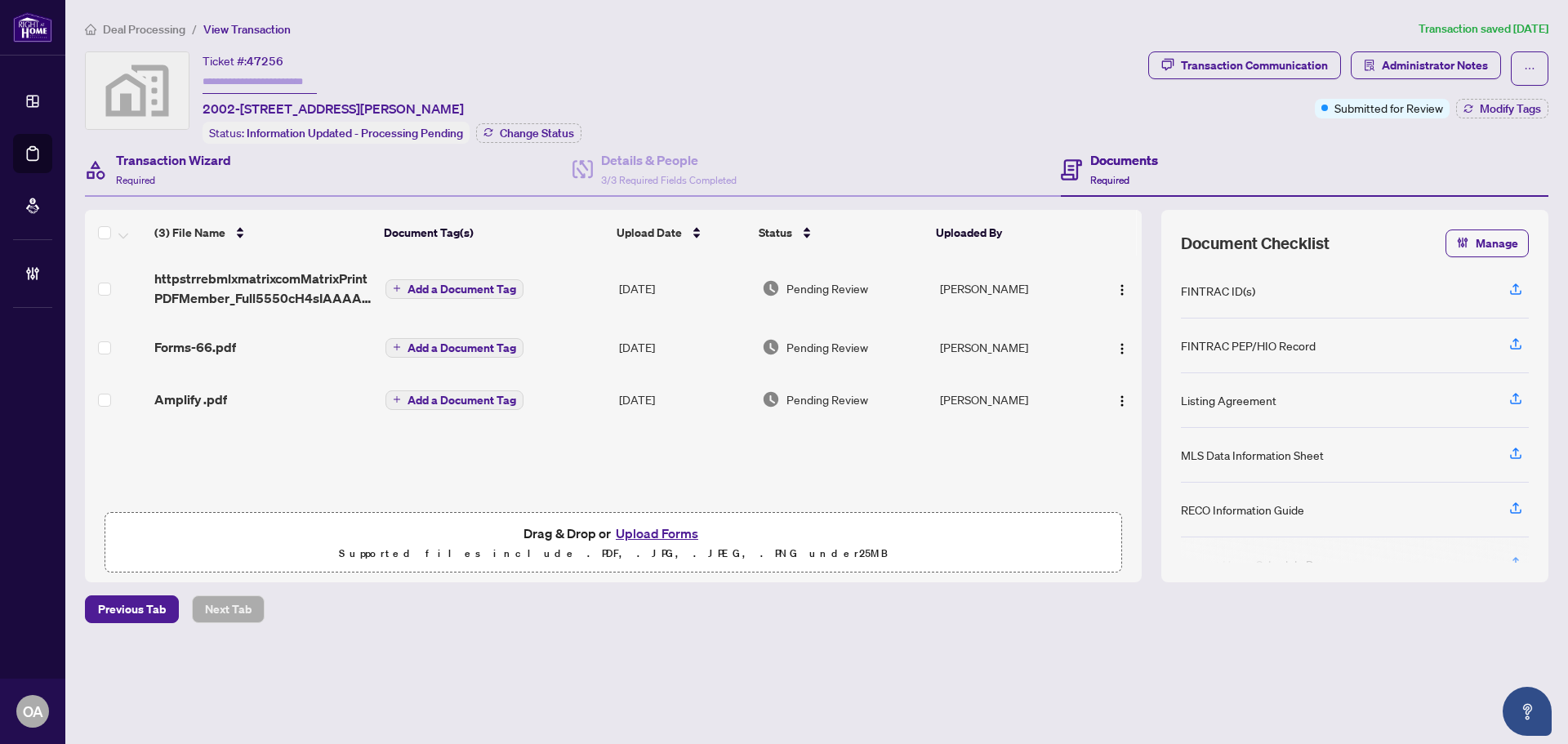
click at [187, 146] on div "Transaction Wizard Required" at bounding box center [328, 171] width 488 height 53
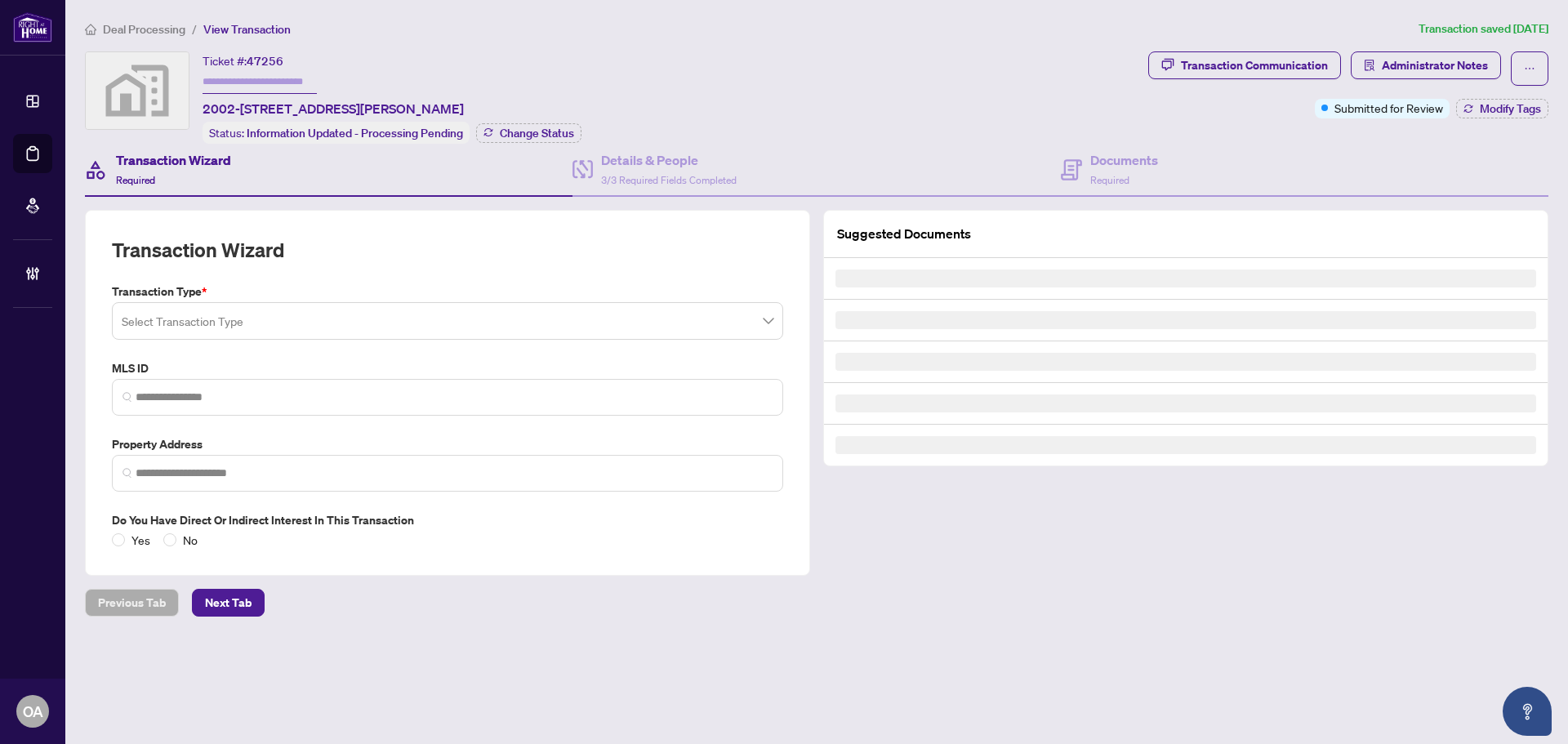
type input "**********"
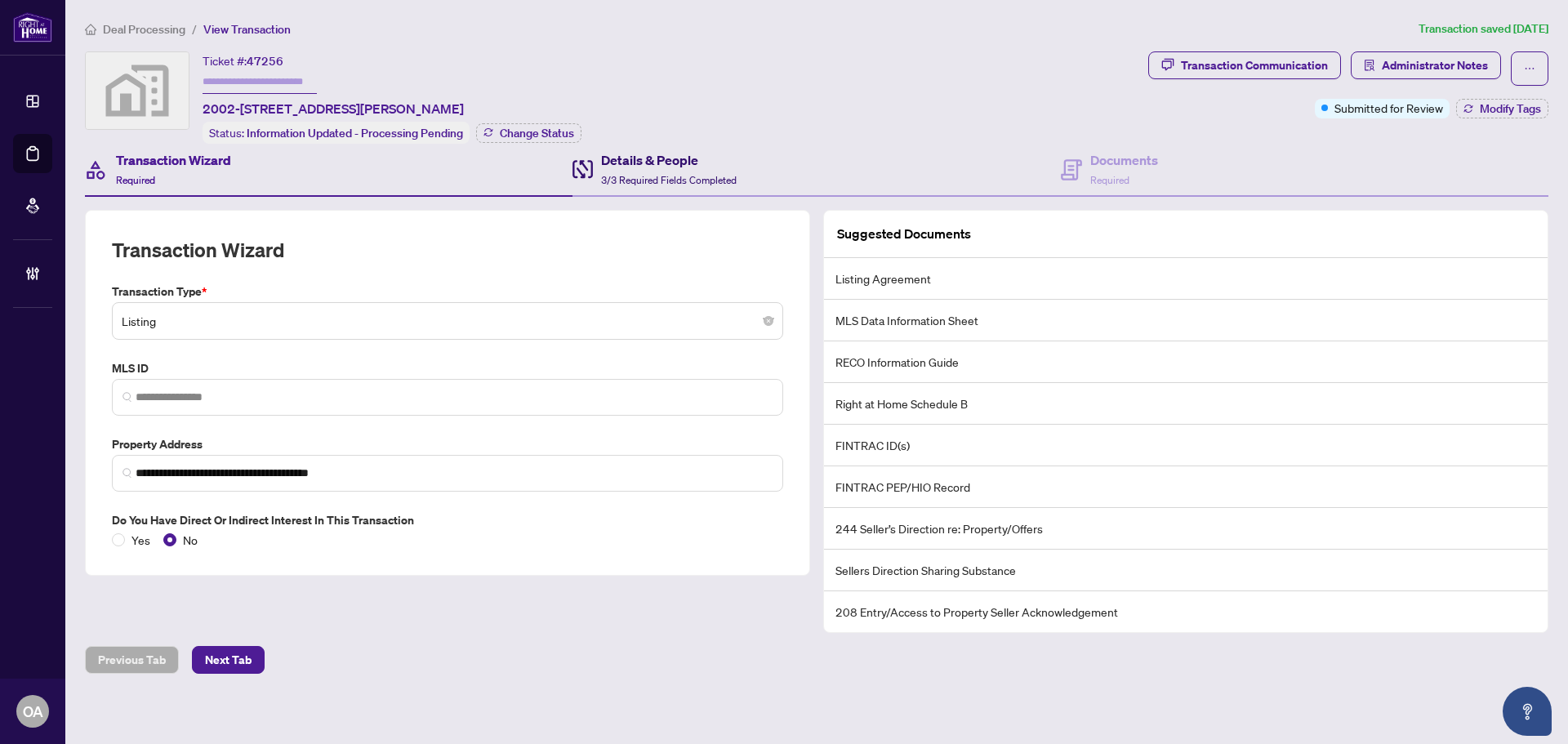
click at [649, 154] on h4 "Details & People" at bounding box center [669, 159] width 136 height 20
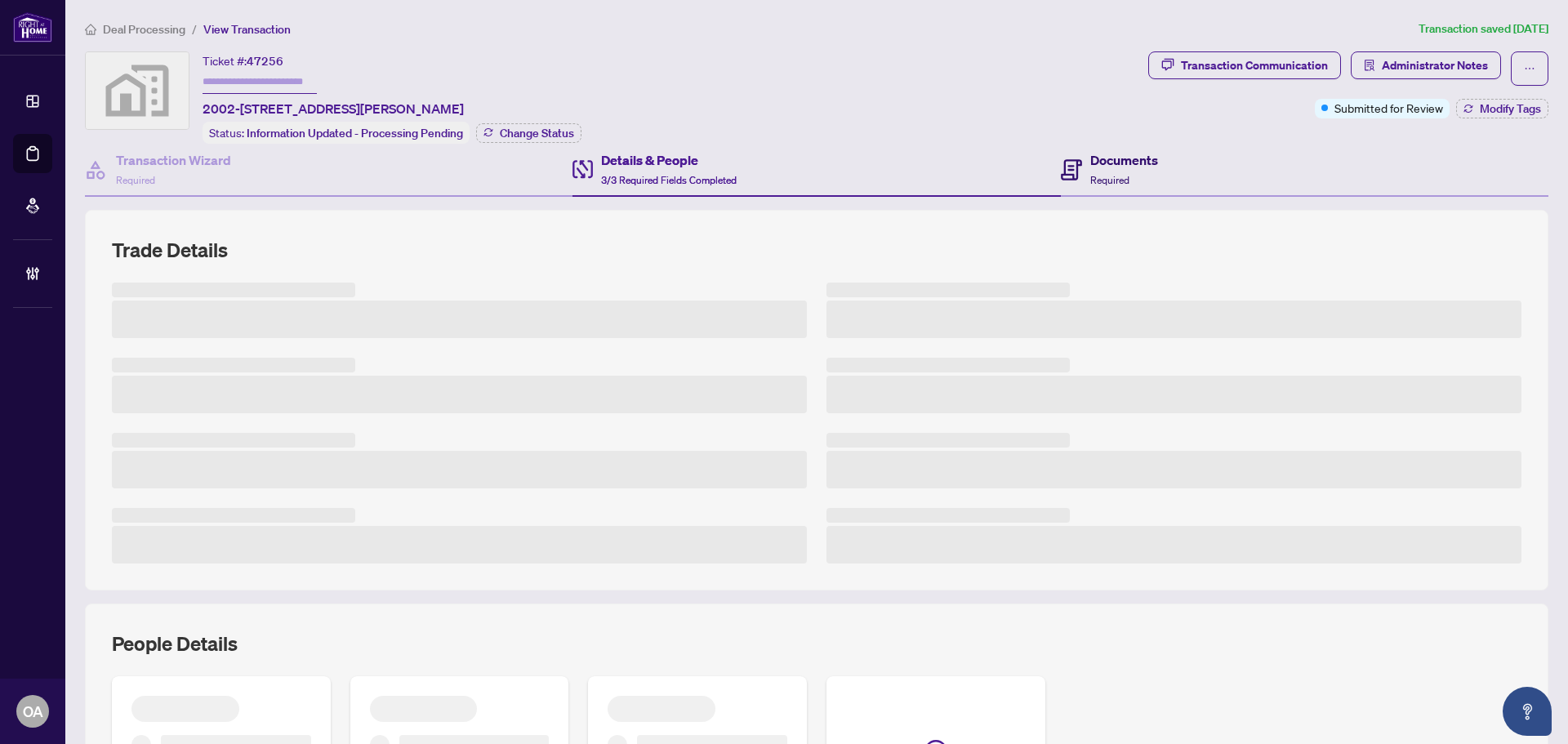
click at [1135, 164] on h4 "Documents" at bounding box center [1124, 159] width 68 height 20
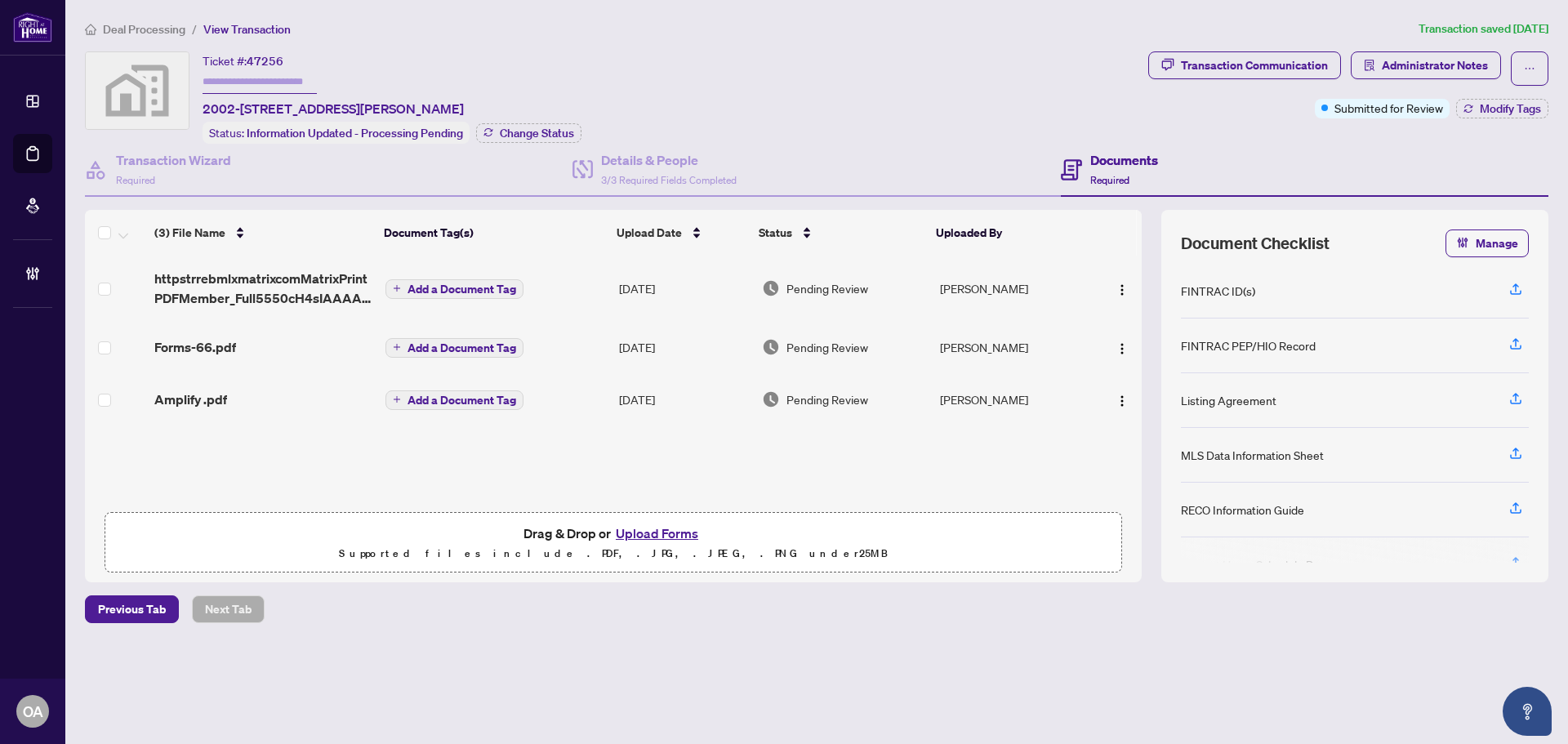
click at [248, 290] on span "httpstrrebmlxmatrixcomMatrixPrintPDFMember_Full5550cH4sIAAAAAAAEAItWMrQ0M1bSUTI…" at bounding box center [263, 288] width 219 height 39
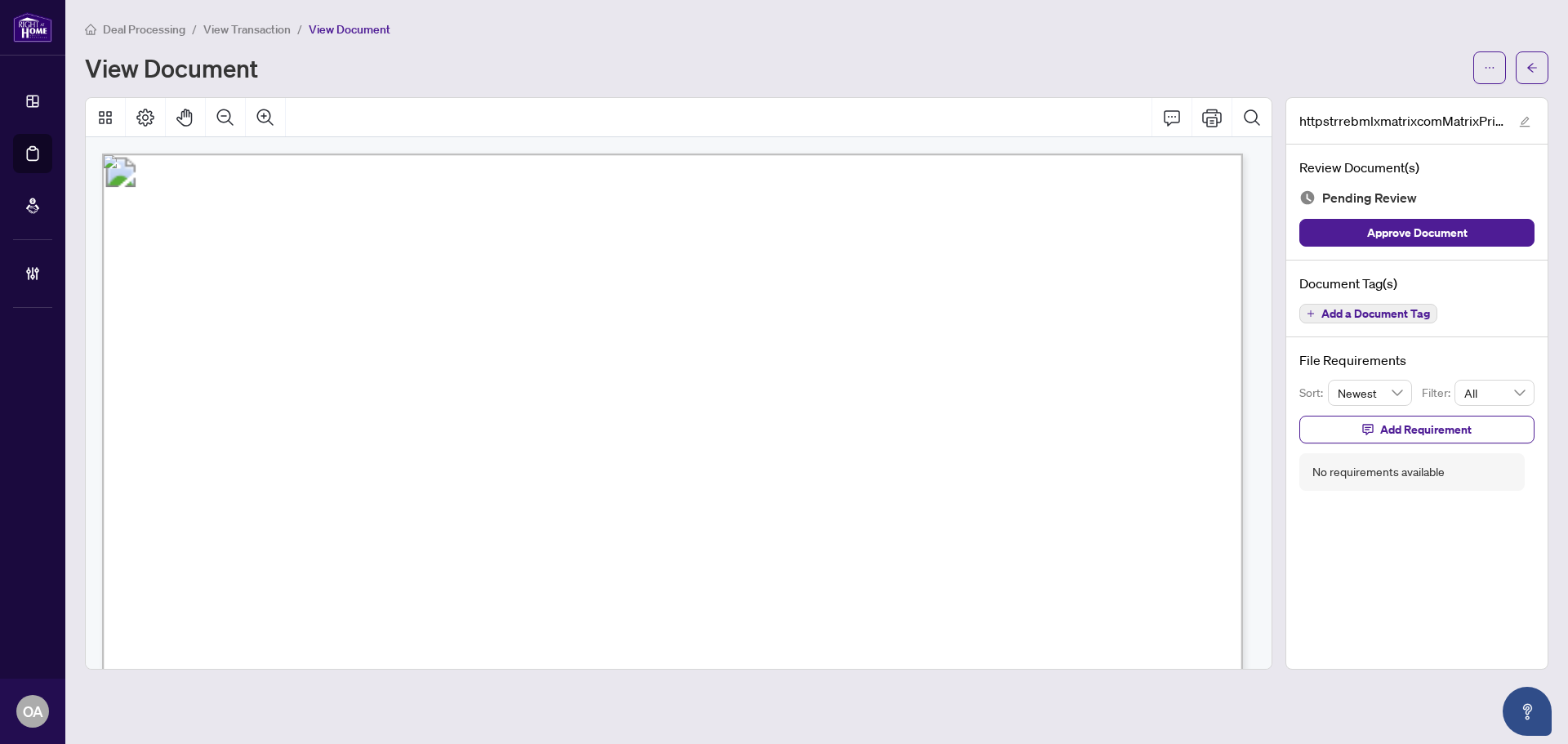
drag, startPoint x: 1001, startPoint y: 298, endPoint x: 1131, endPoint y: 292, distance: 130.1
click at [1105, 292] on span "MLS®#: X12334952" at bounding box center [1014, 297] width 183 height 20
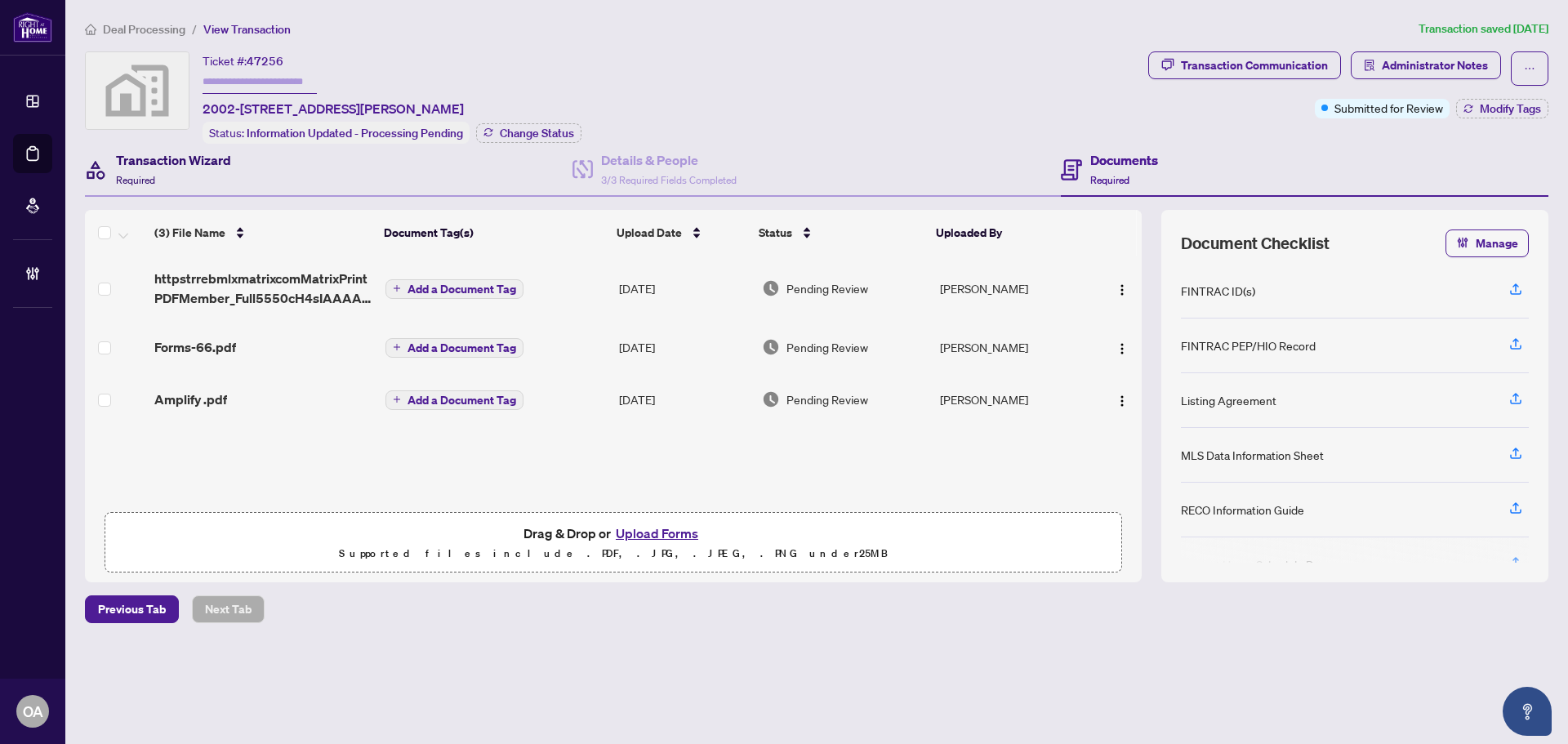
click at [171, 151] on h4 "Transaction Wizard" at bounding box center [174, 159] width 115 height 20
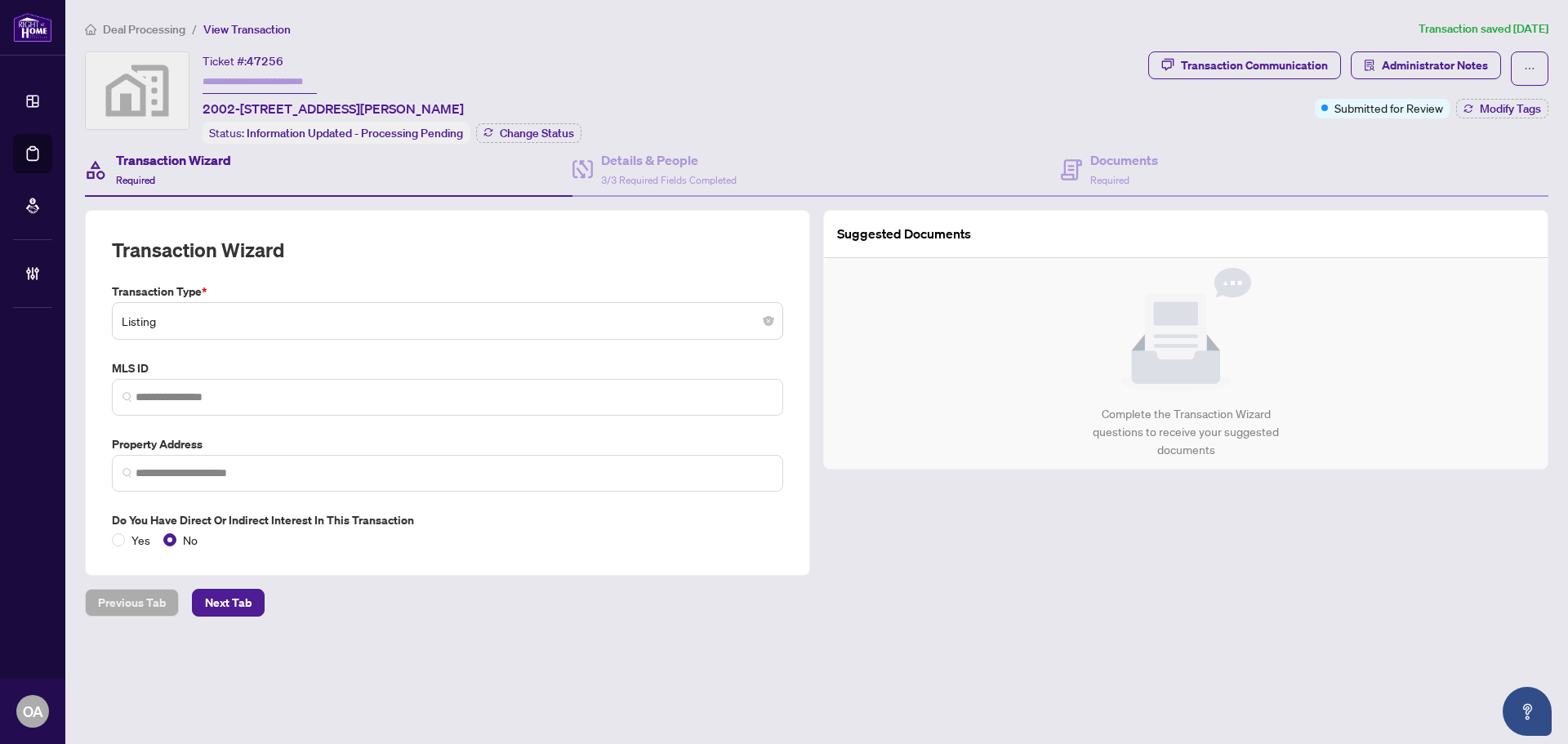
type input "**********"
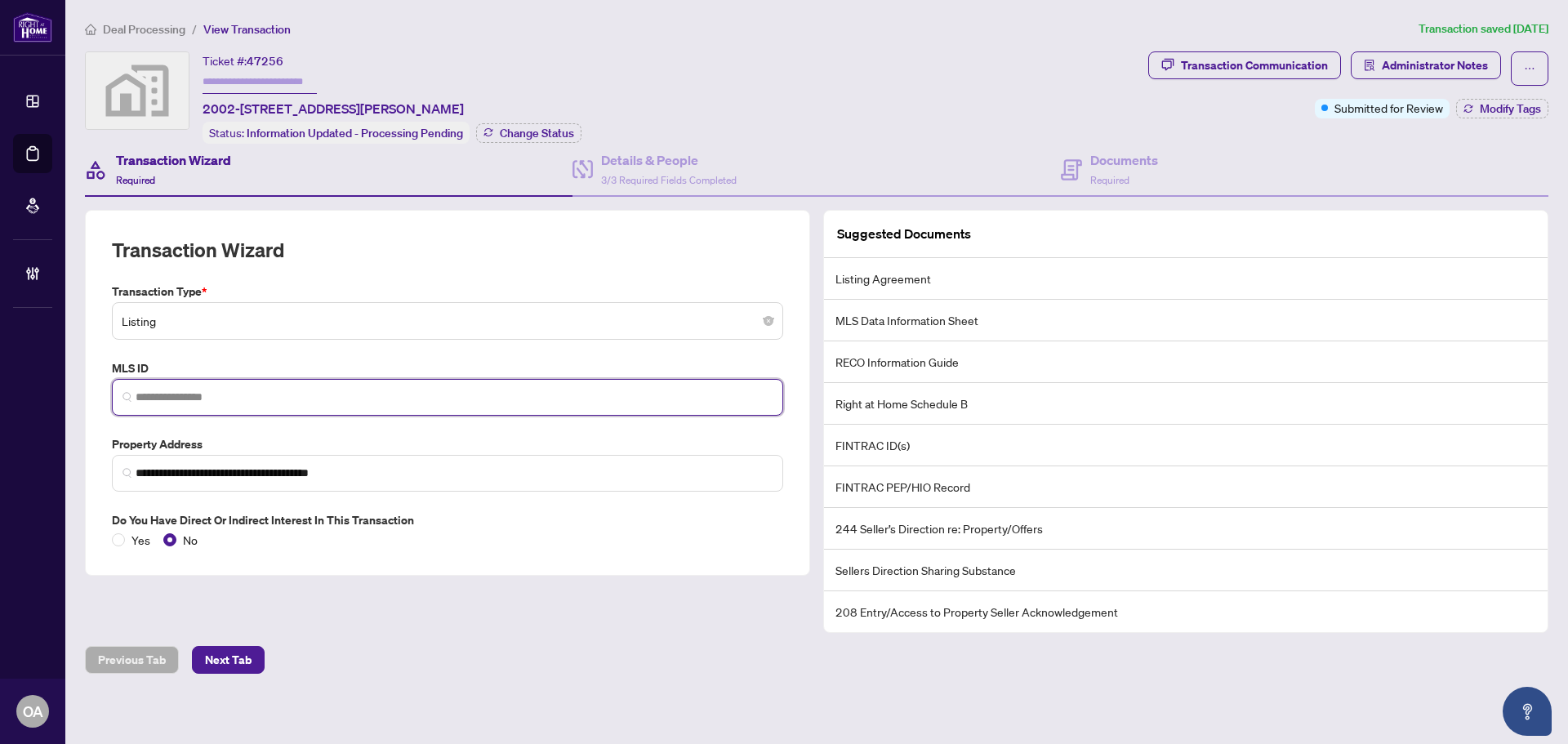
click at [145, 395] on input "search" at bounding box center [454, 397] width 638 height 17
paste input "*********"
type input "*********"
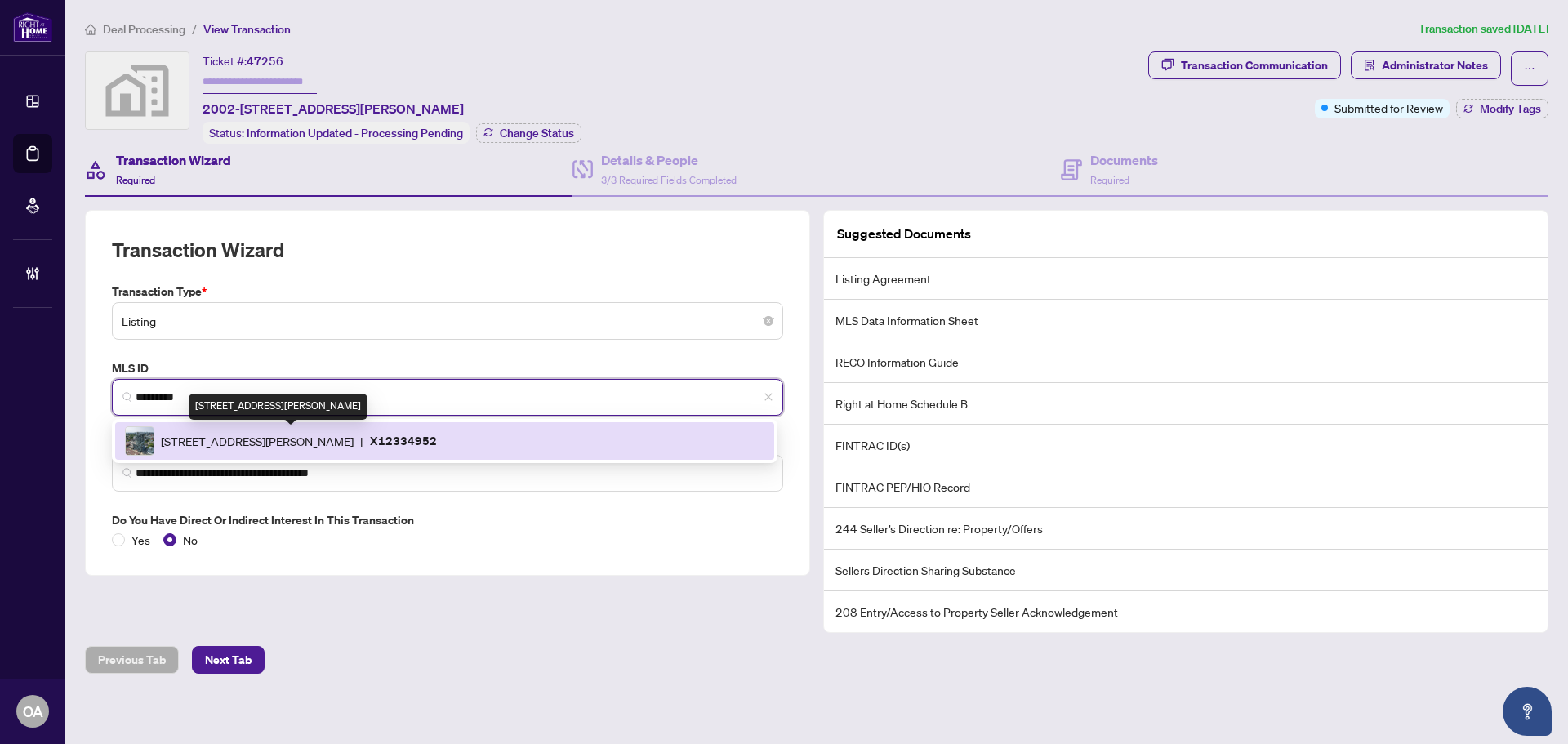
click at [354, 434] on span "203 Catherine St, Ottawa, Ontario K2P 1J5, Canada" at bounding box center [258, 441] width 193 height 18
type input "**********"
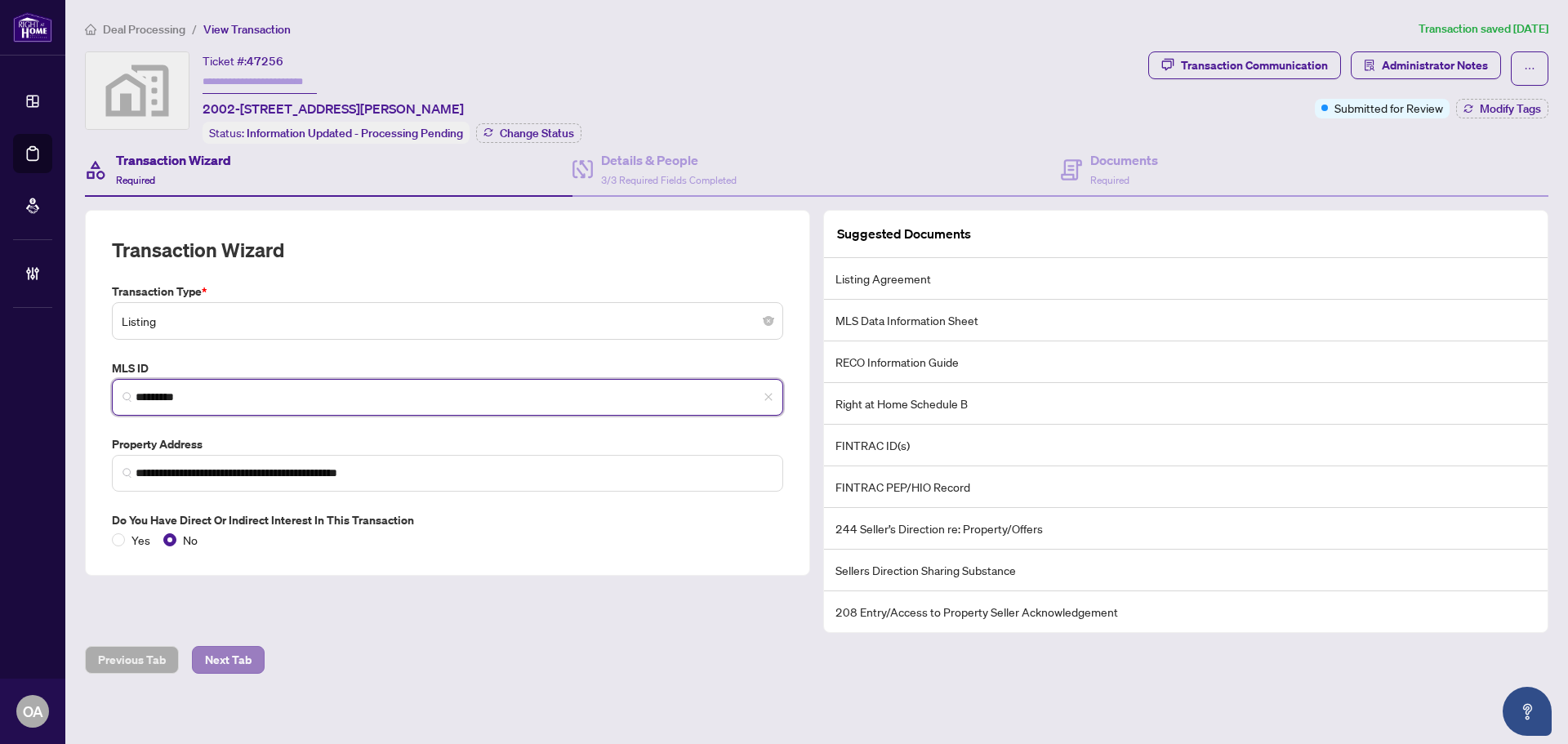
type input "*********"
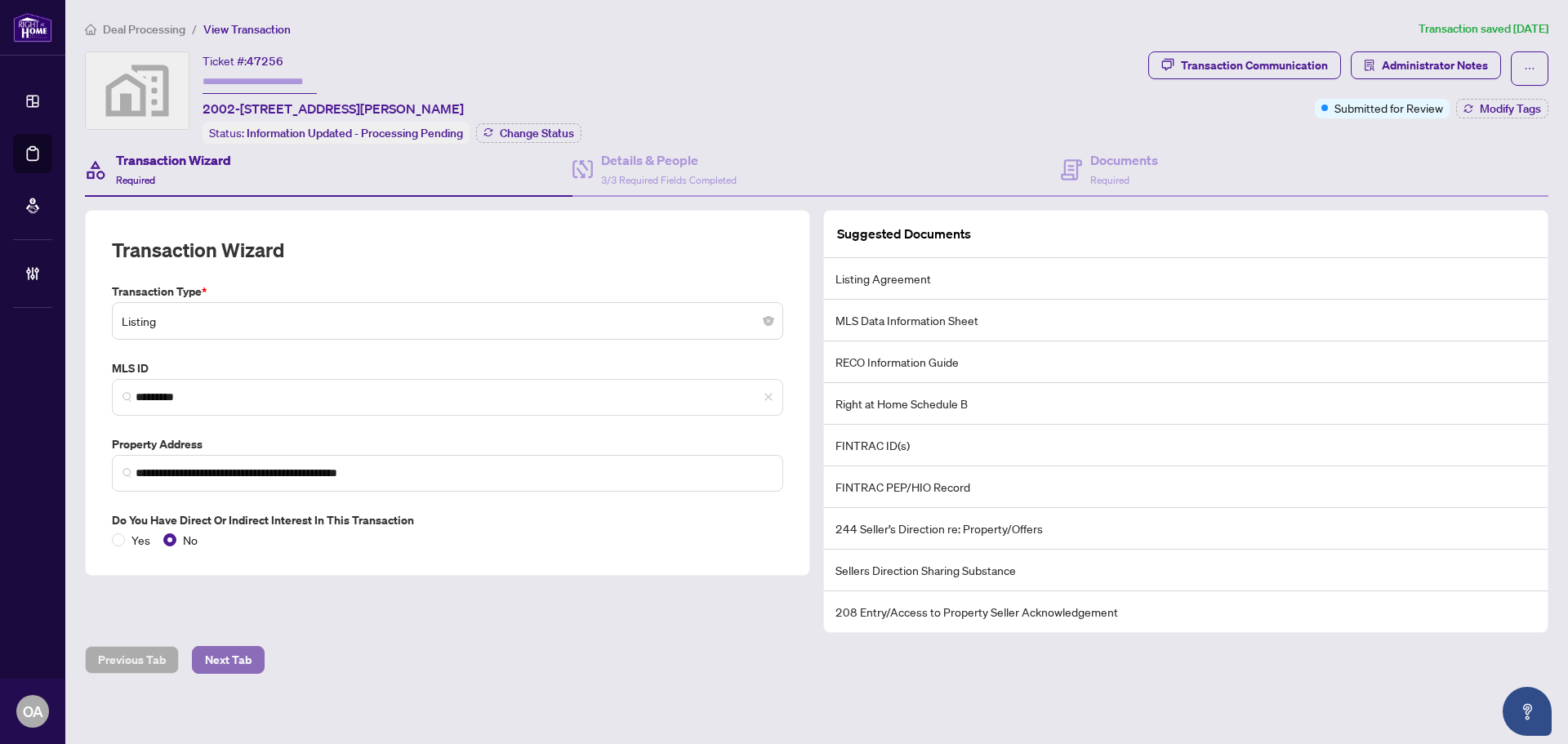
click at [230, 657] on span "Next Tab" at bounding box center [228, 659] width 47 height 26
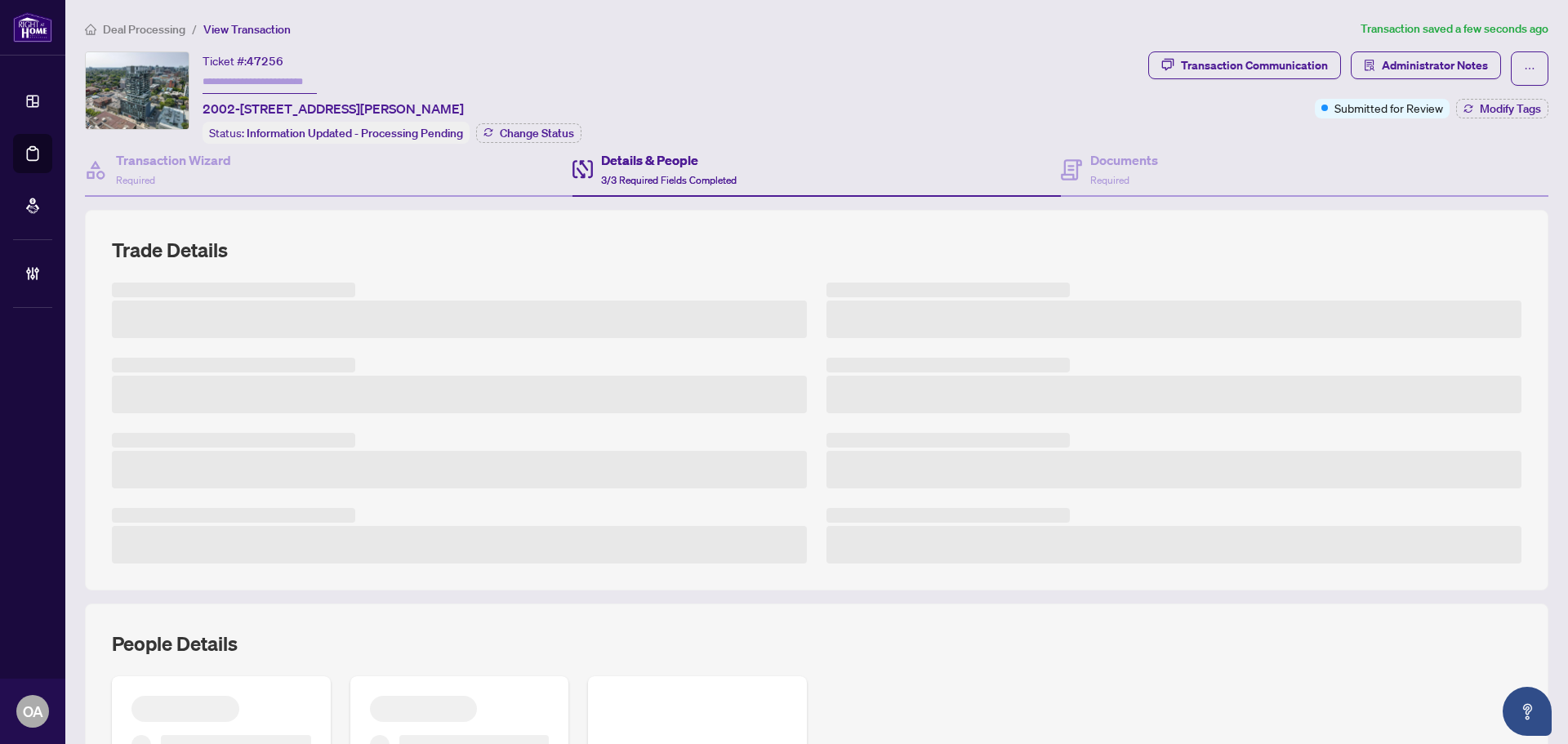
click at [624, 171] on div "Details & People 3/3 Required Fields Completed" at bounding box center [669, 169] width 136 height 38
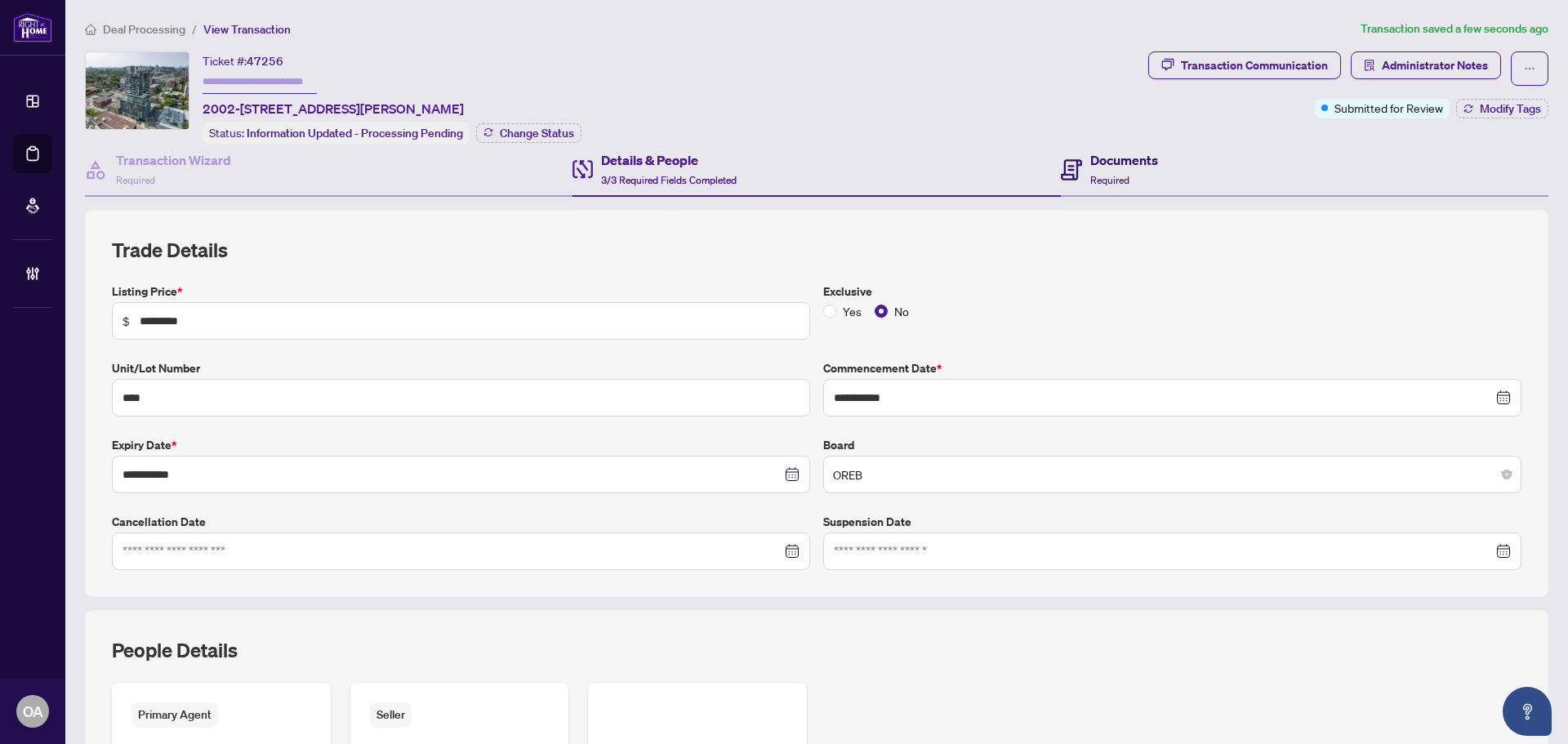
click at [1114, 155] on h4 "Documents" at bounding box center [1124, 159] width 68 height 20
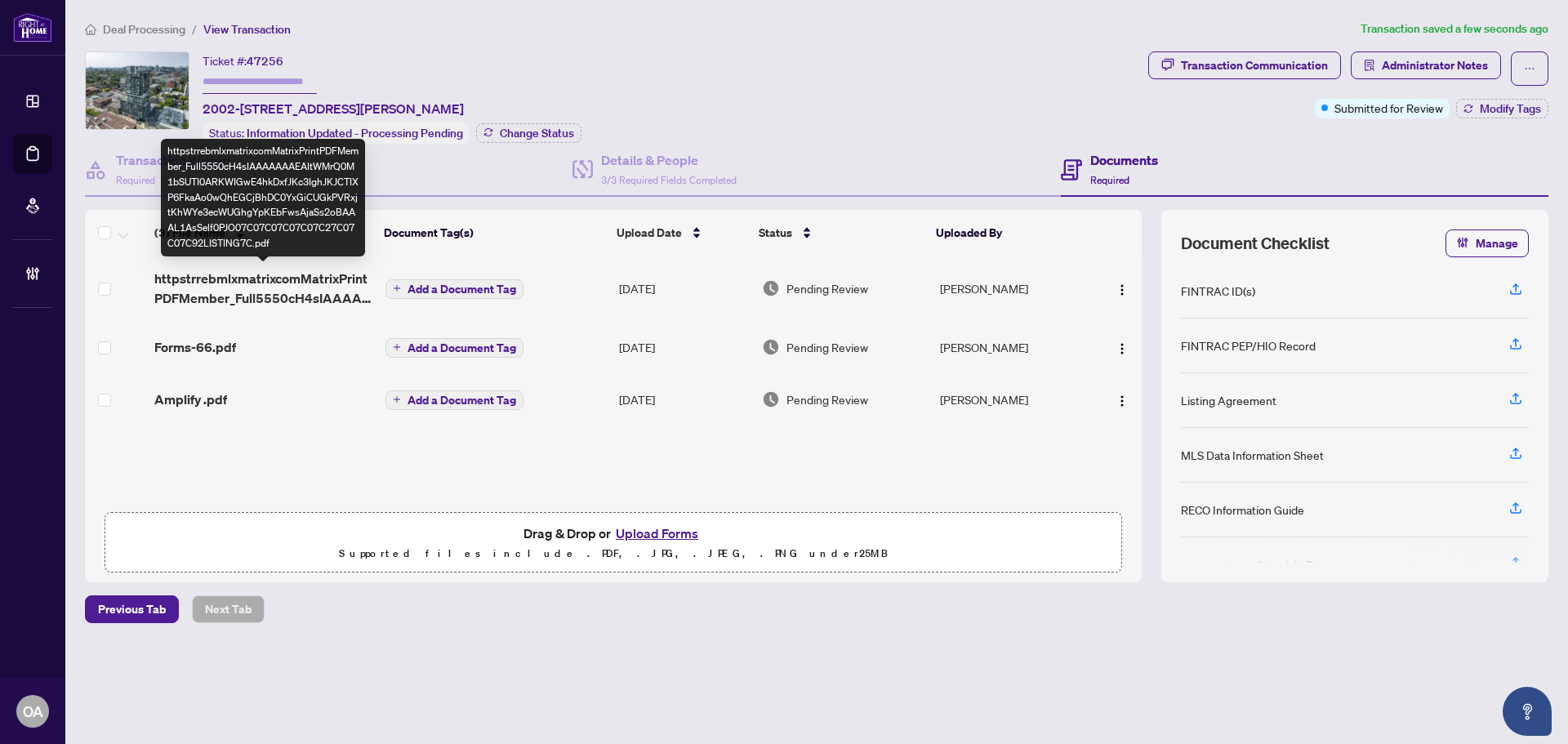
click at [297, 280] on span "httpstrrebmlxmatrixcomMatrixPrintPDFMember_Full5550cH4sIAAAAAAAEAItWMrQ0M1bSUTI…" at bounding box center [263, 288] width 219 height 39
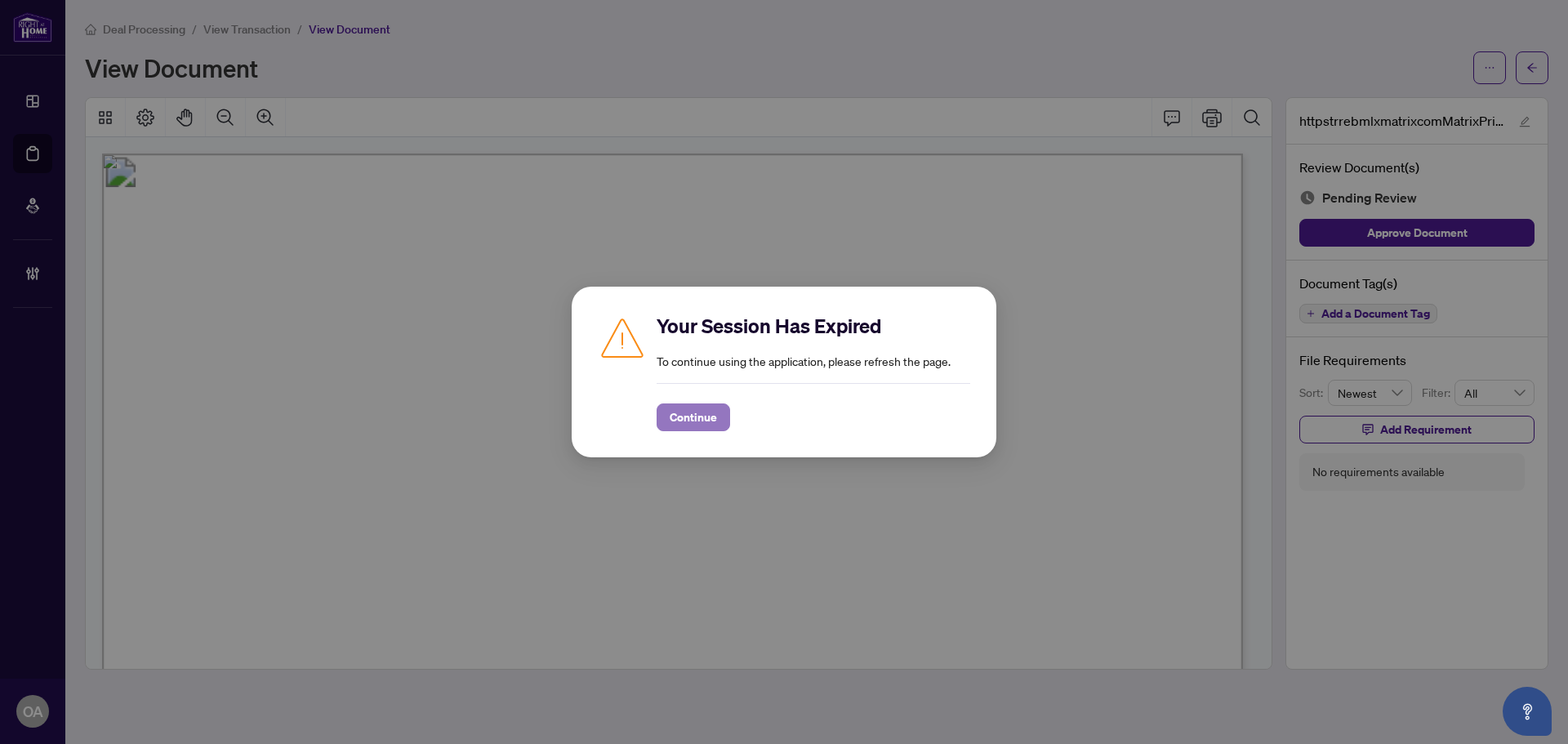
click at [698, 422] on span "Continue" at bounding box center [694, 417] width 48 height 26
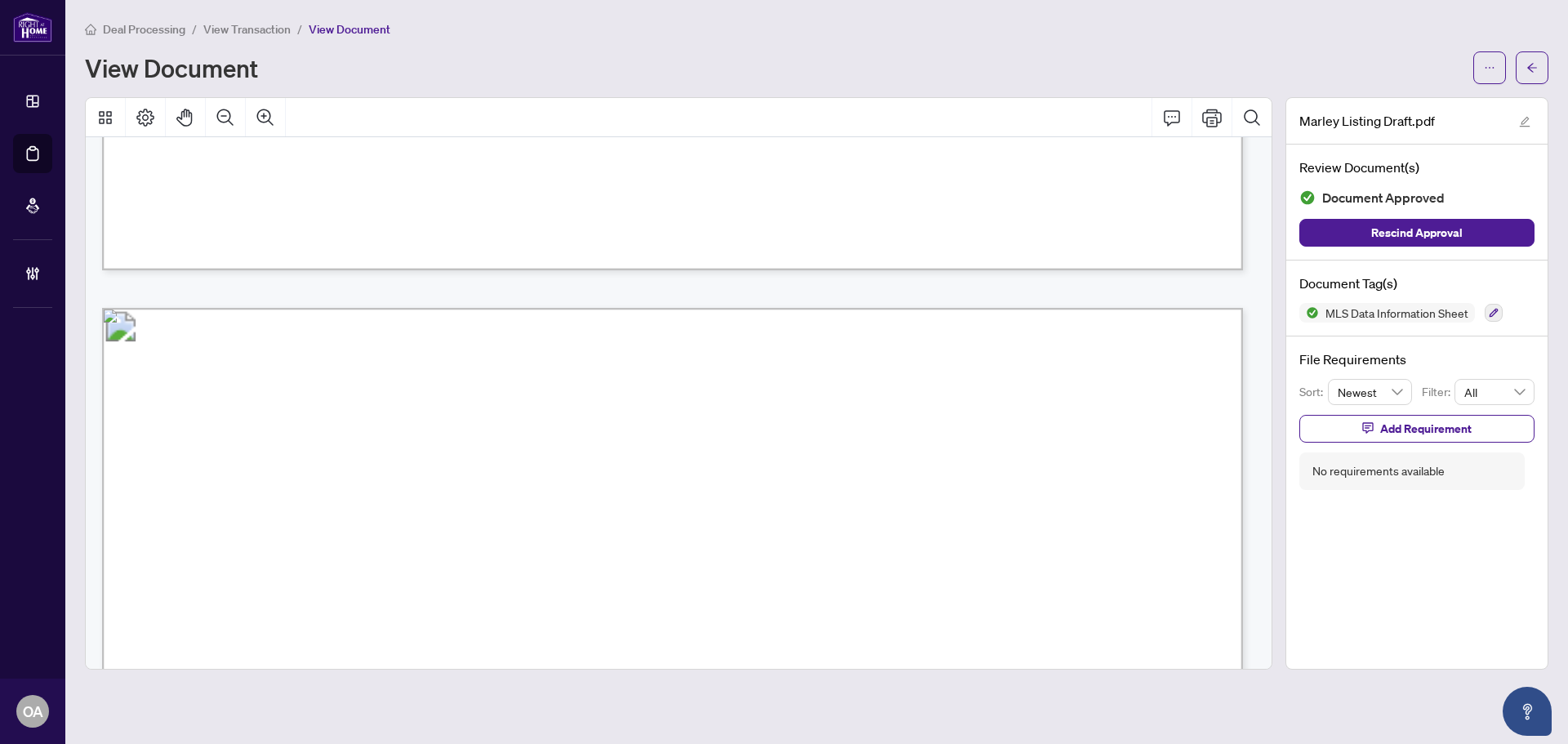
scroll to position [1551, 0]
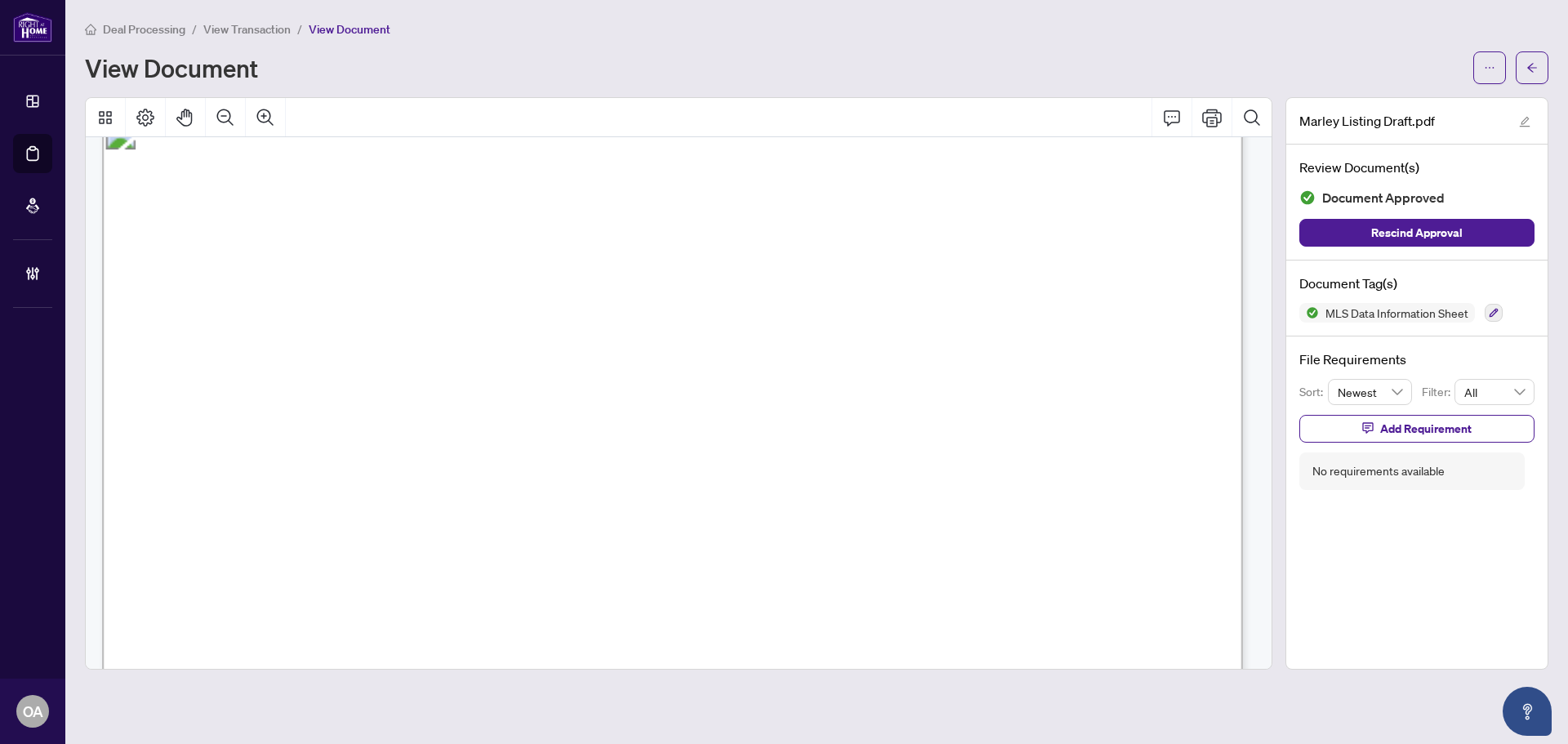
drag, startPoint x: 804, startPoint y: 275, endPoint x: 768, endPoint y: 246, distance: 46.2
drag, startPoint x: 700, startPoint y: 237, endPoint x: 699, endPoint y: 224, distance: 13.0
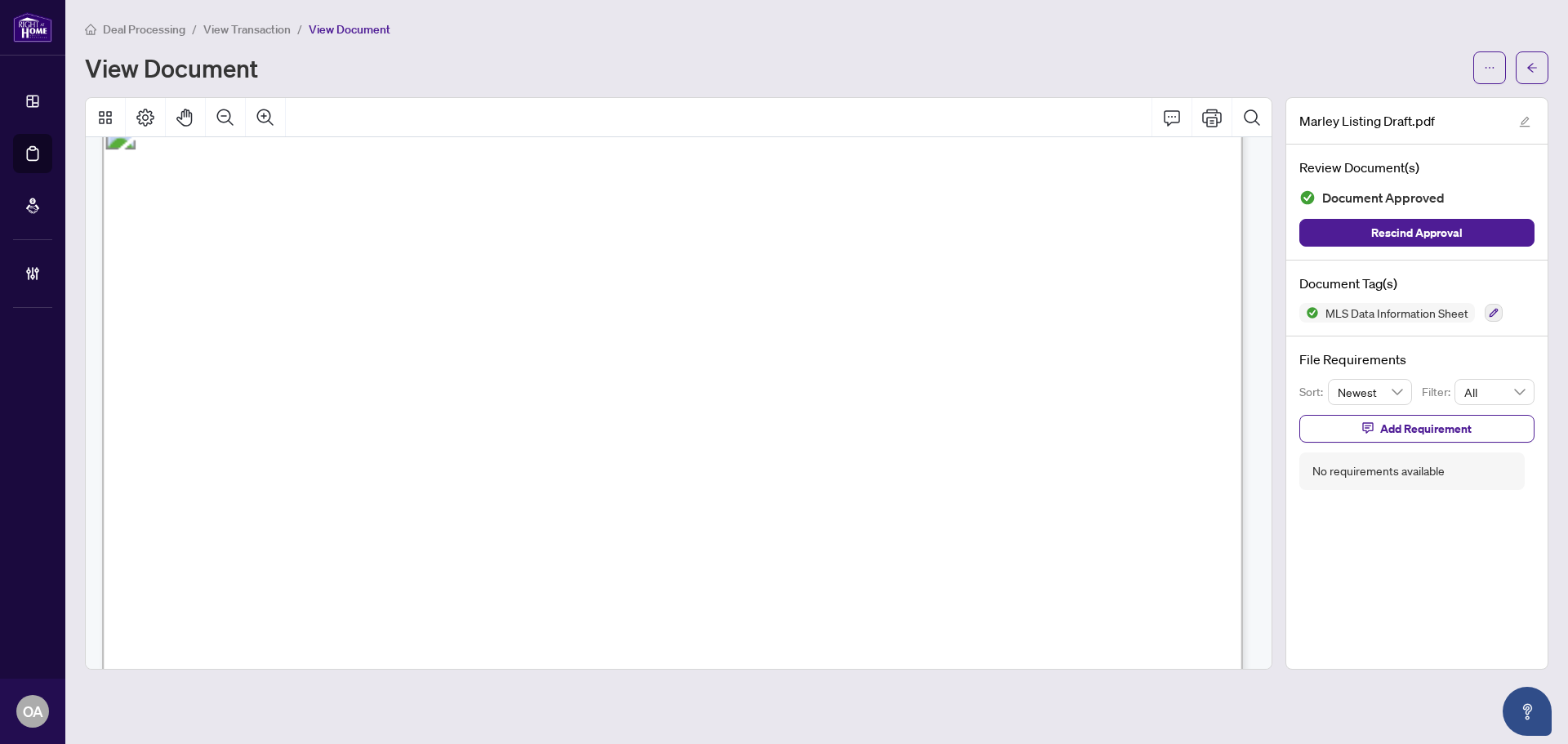
drag, startPoint x: 720, startPoint y: 217, endPoint x: 627, endPoint y: 266, distance: 105.1
drag, startPoint x: 627, startPoint y: 266, endPoint x: 692, endPoint y: 269, distance: 65.1
drag, startPoint x: 704, startPoint y: 272, endPoint x: 851, endPoint y: 294, distance: 148.6
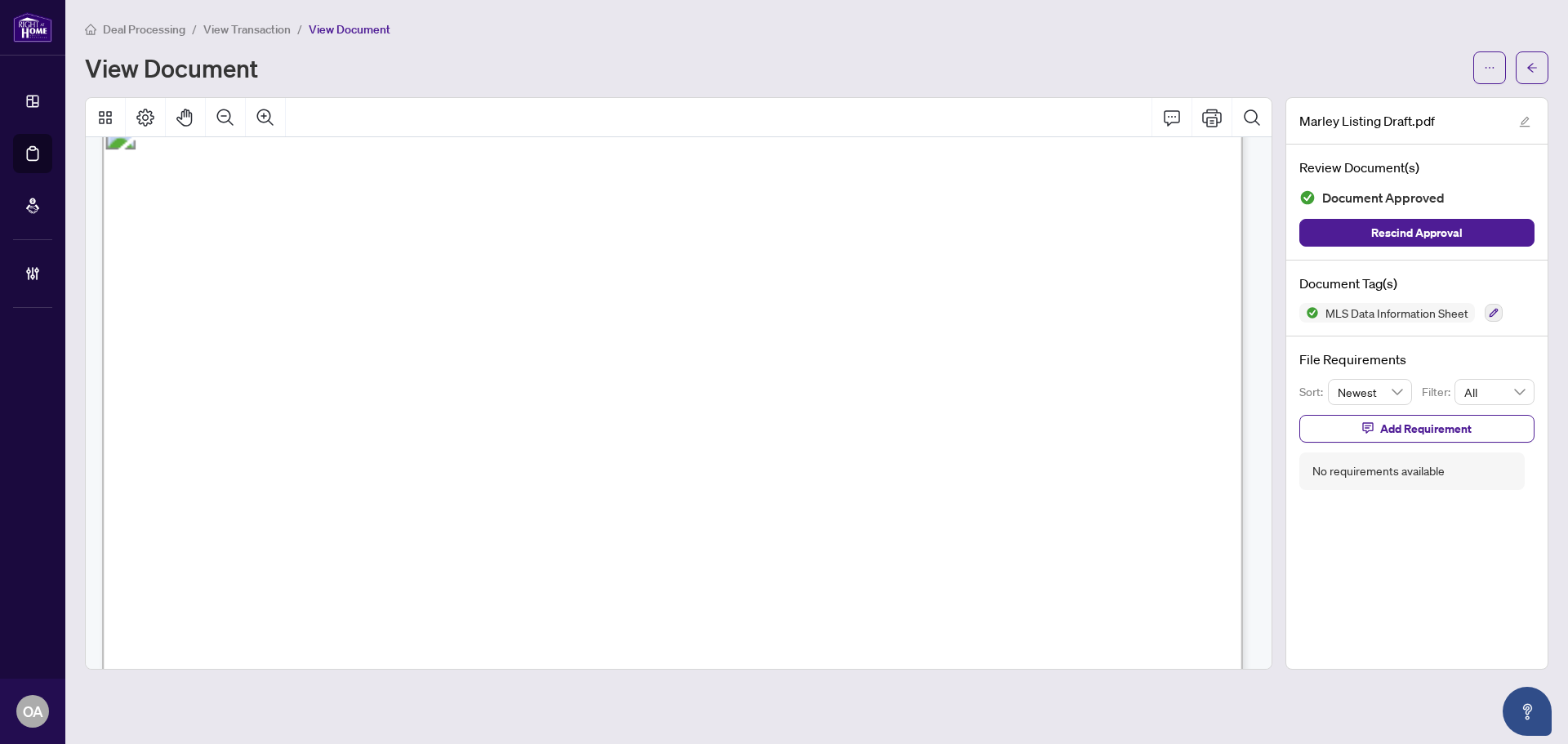
drag, startPoint x: 851, startPoint y: 294, endPoint x: 816, endPoint y: 306, distance: 37.0
drag, startPoint x: 816, startPoint y: 306, endPoint x: 774, endPoint y: 305, distance: 42.0
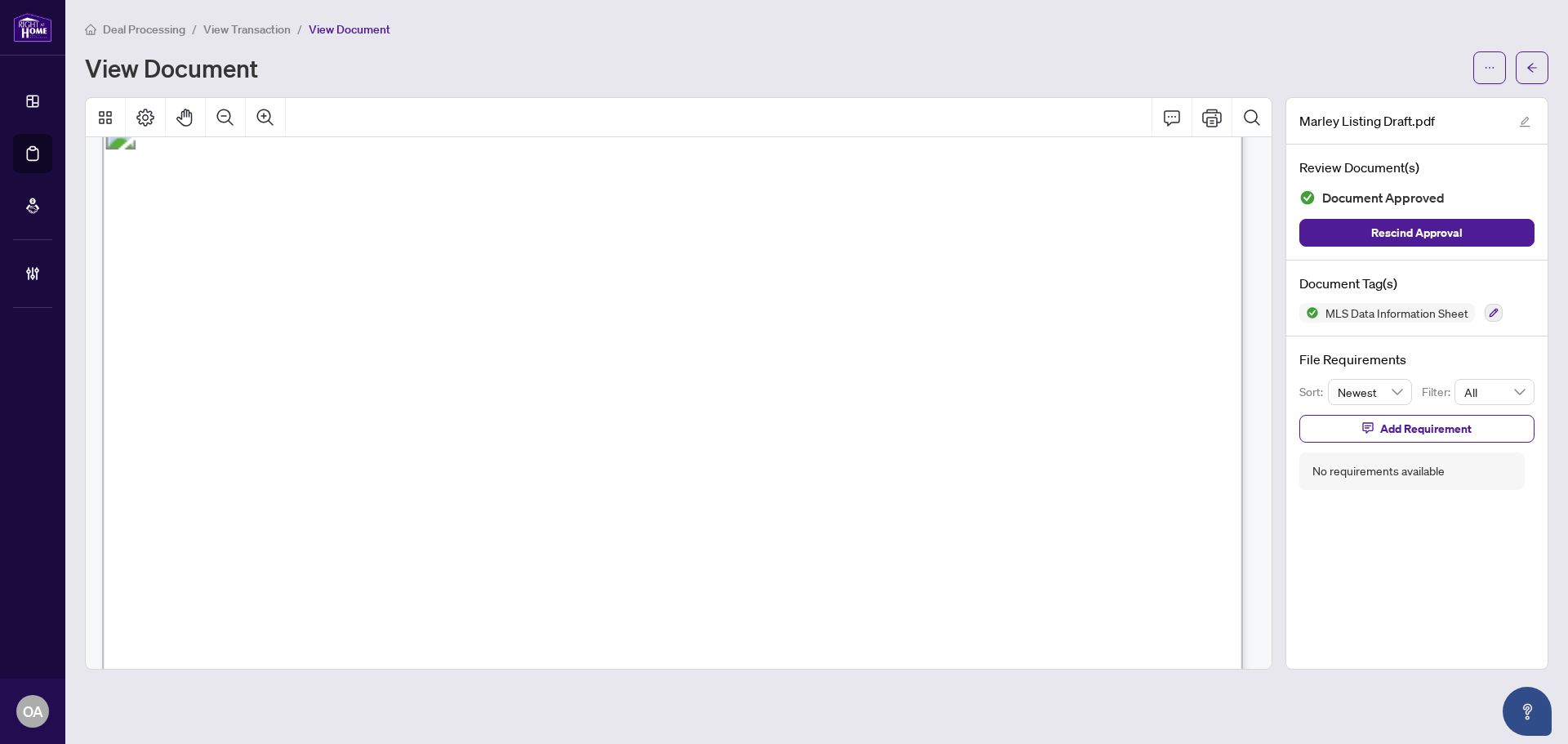
drag, startPoint x: 774, startPoint y: 305, endPoint x: 700, endPoint y: 315, distance: 74.7
drag, startPoint x: 700, startPoint y: 315, endPoint x: 642, endPoint y: 306, distance: 58.7
drag, startPoint x: 642, startPoint y: 306, endPoint x: 629, endPoint y: 295, distance: 17.0
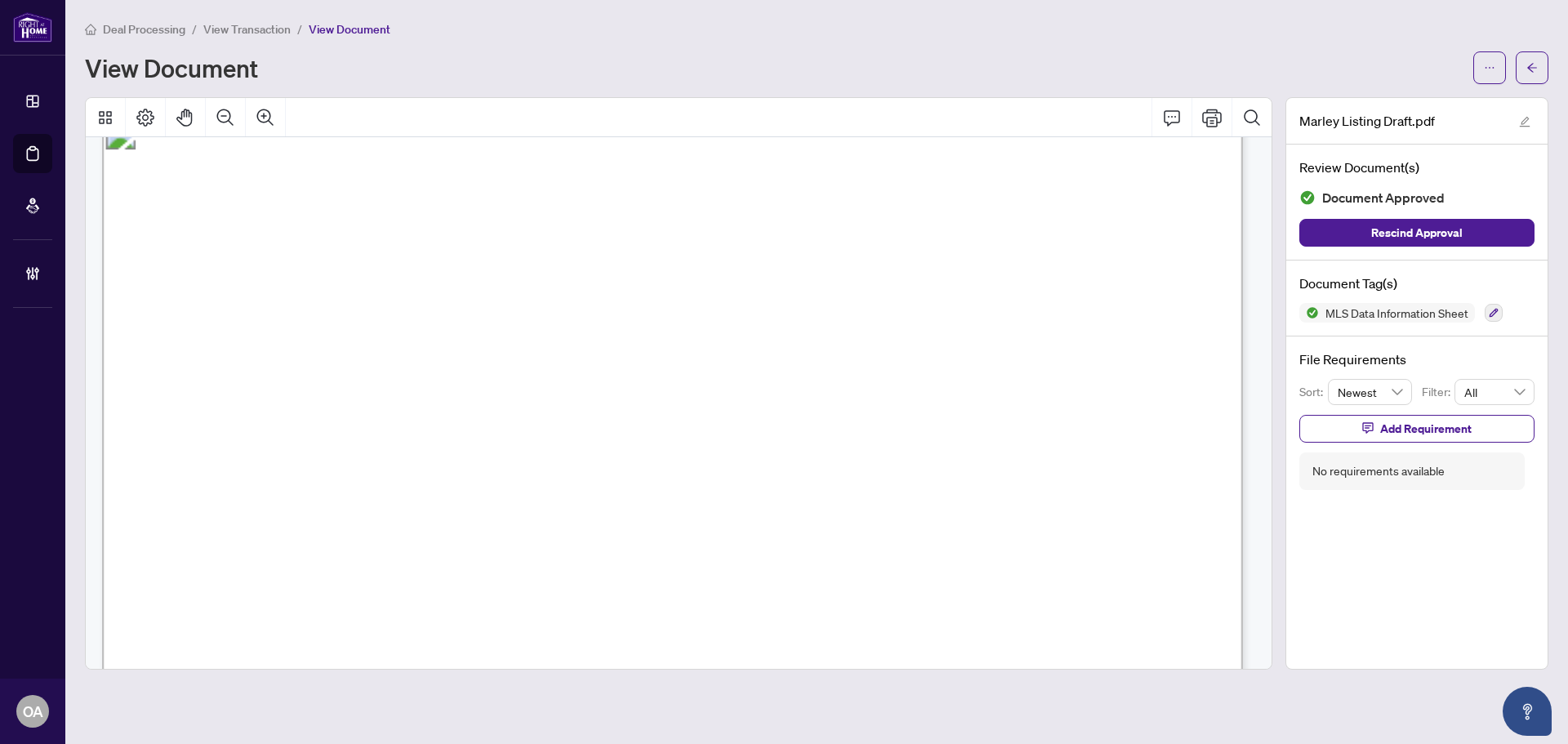
drag, startPoint x: 666, startPoint y: 272, endPoint x: 708, endPoint y: 272, distance: 42.0
drag, startPoint x: 732, startPoint y: 278, endPoint x: 768, endPoint y: 290, distance: 37.9
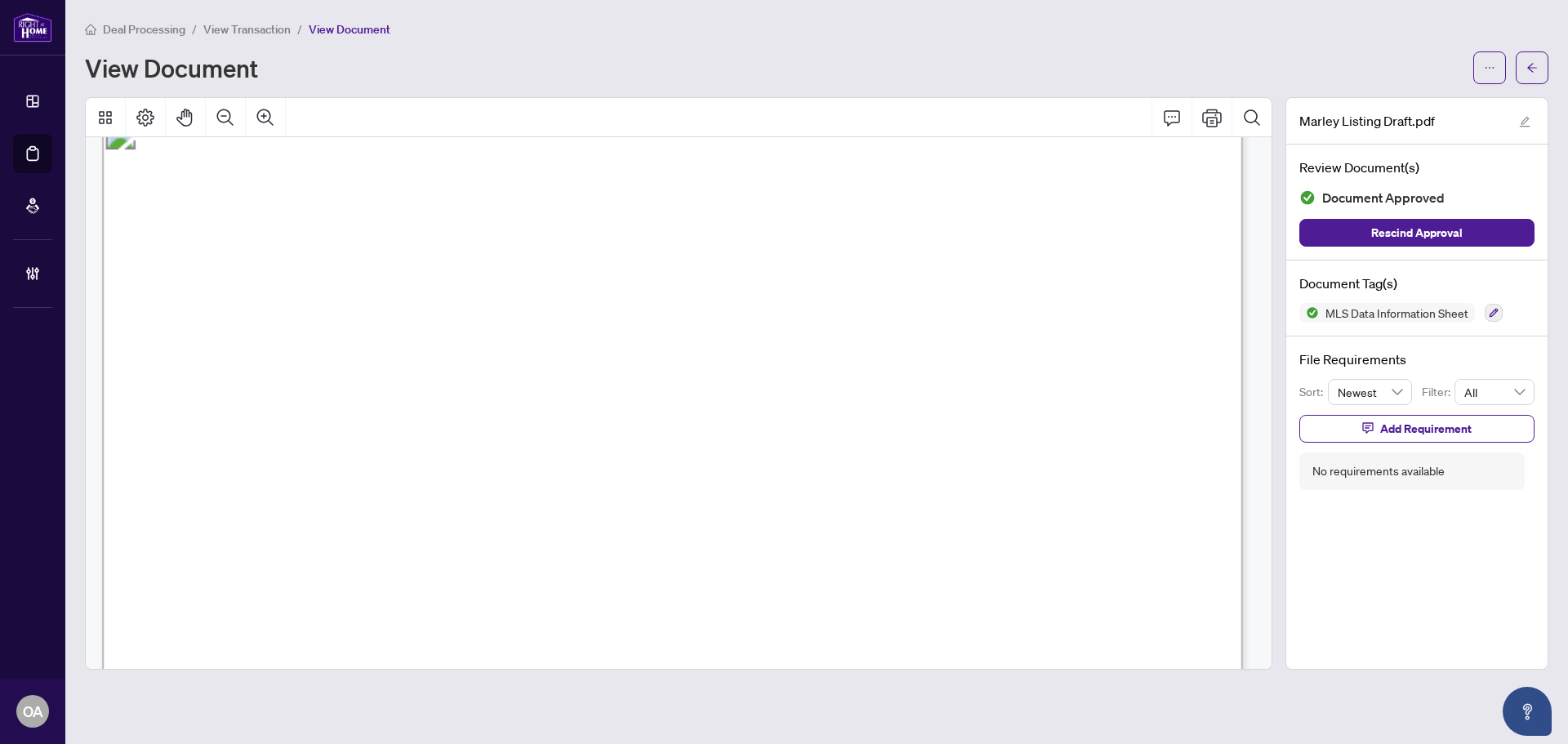
drag, startPoint x: 768, startPoint y: 290, endPoint x: 781, endPoint y: 291, distance: 13.0
drag, startPoint x: 781, startPoint y: 291, endPoint x: 838, endPoint y: 239, distance: 77.2
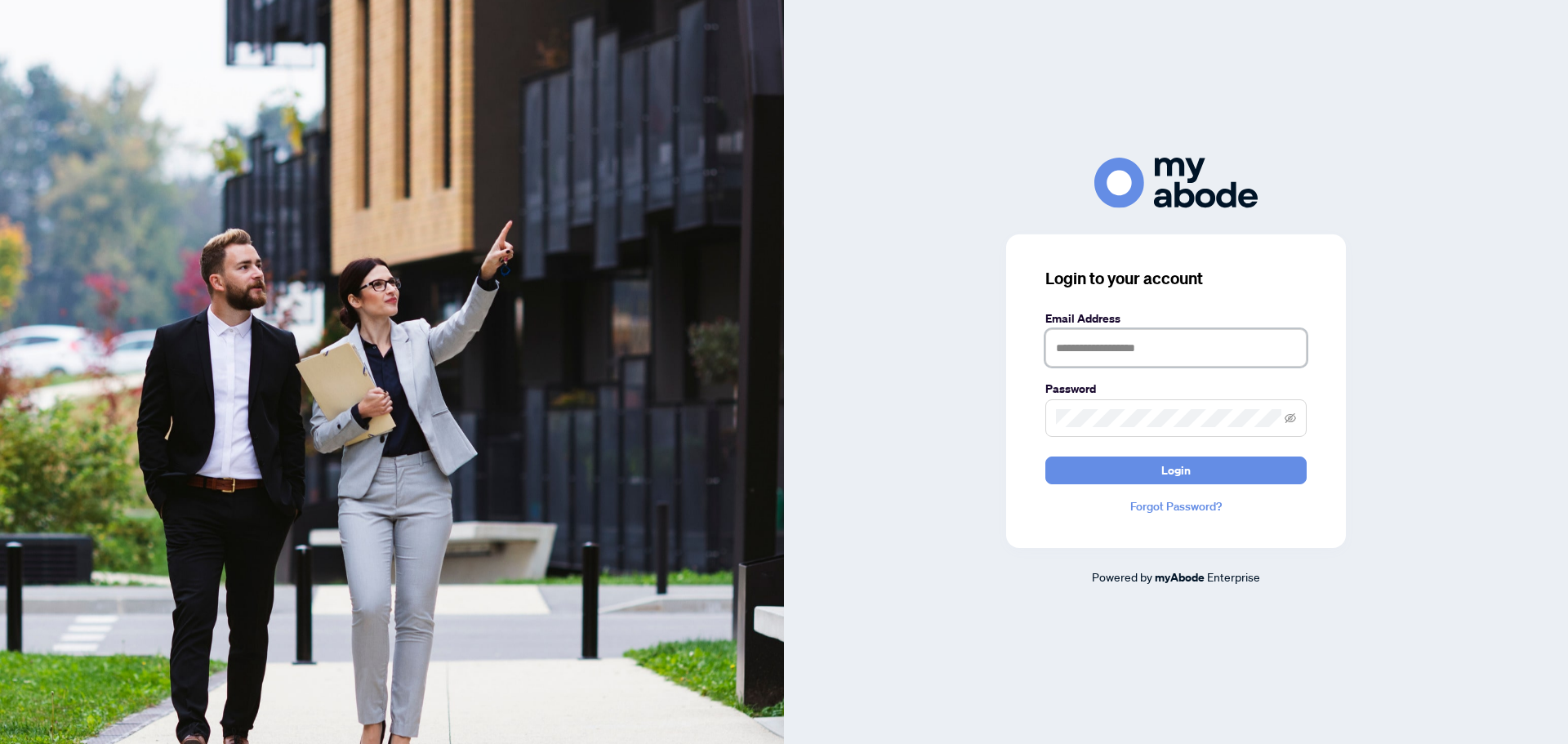
type input "**********"
click at [1214, 466] on button "Login" at bounding box center [1176, 469] width 261 height 28
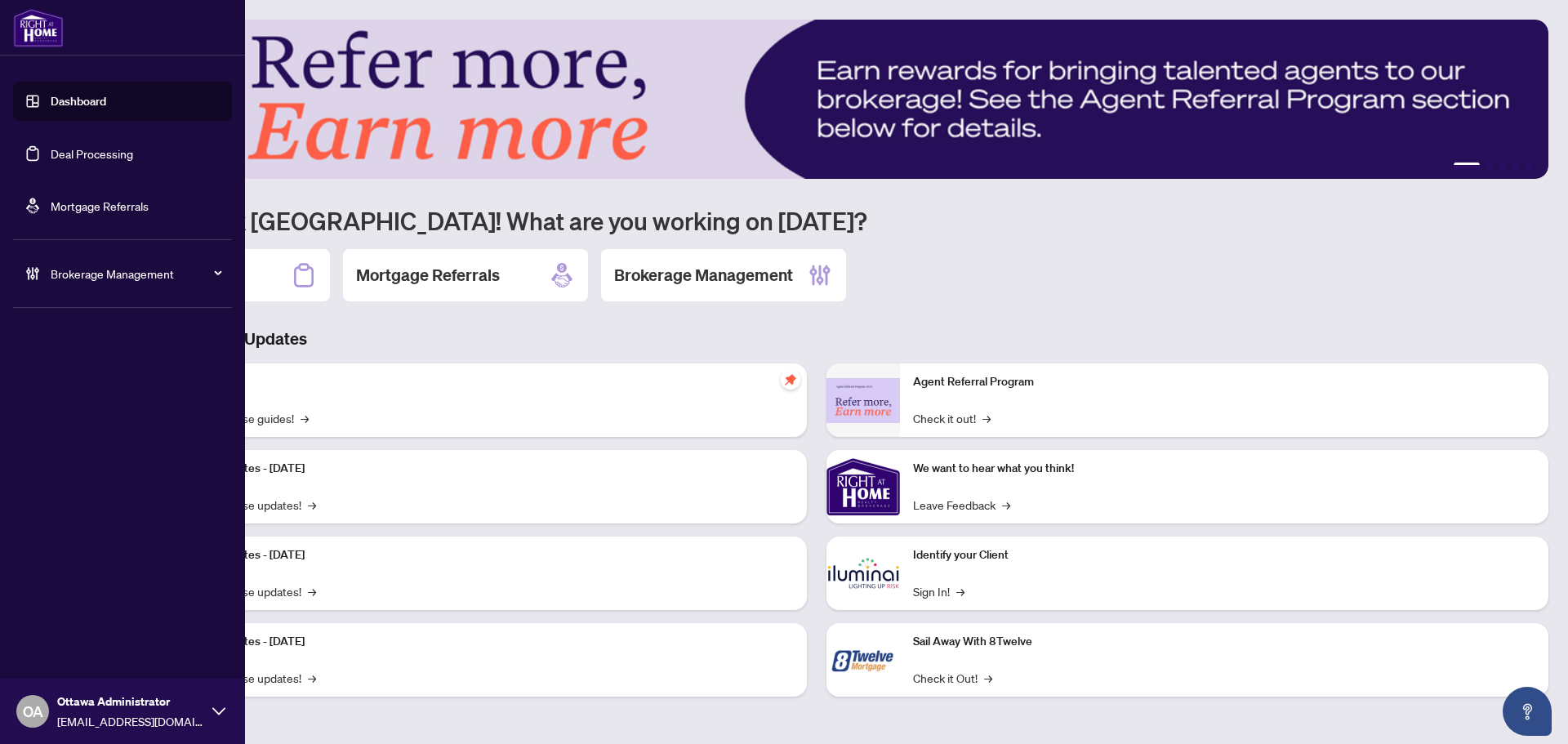
click at [51, 155] on link "Deal Processing" at bounding box center [92, 153] width 82 height 14
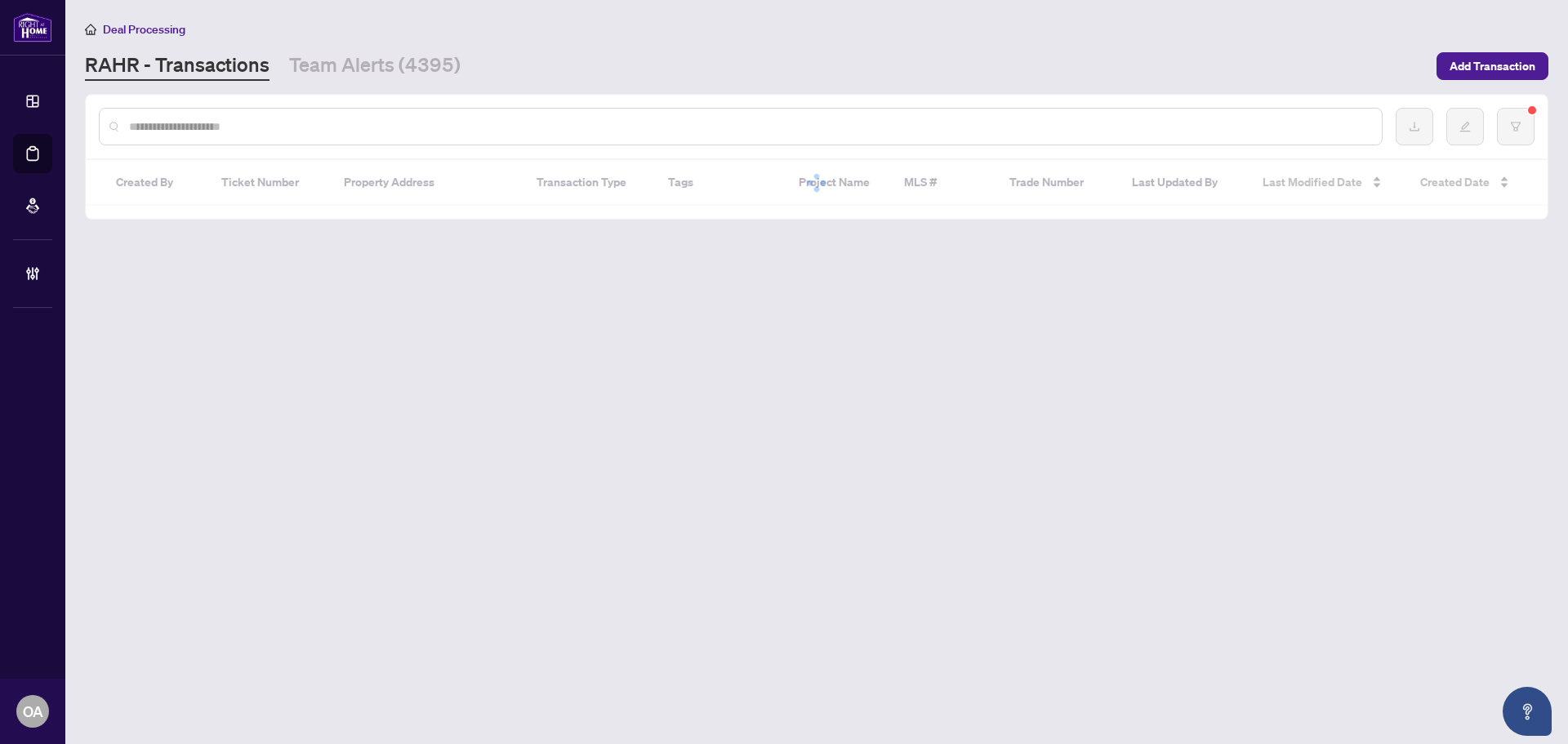
click at [709, 129] on input "text" at bounding box center [748, 126] width 1240 height 18
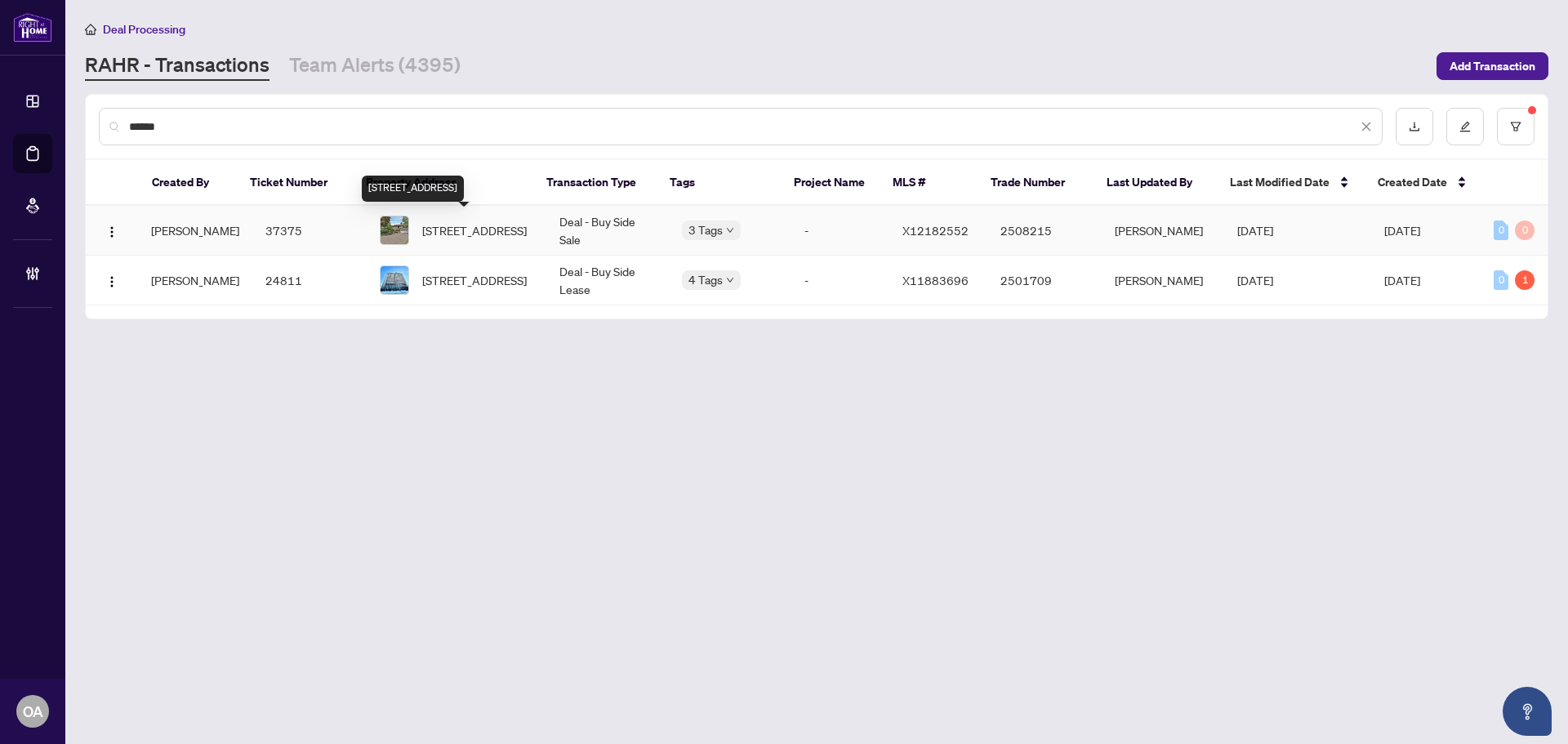
type input "******"
click at [439, 221] on span "[STREET_ADDRESS]" at bounding box center [474, 230] width 105 height 18
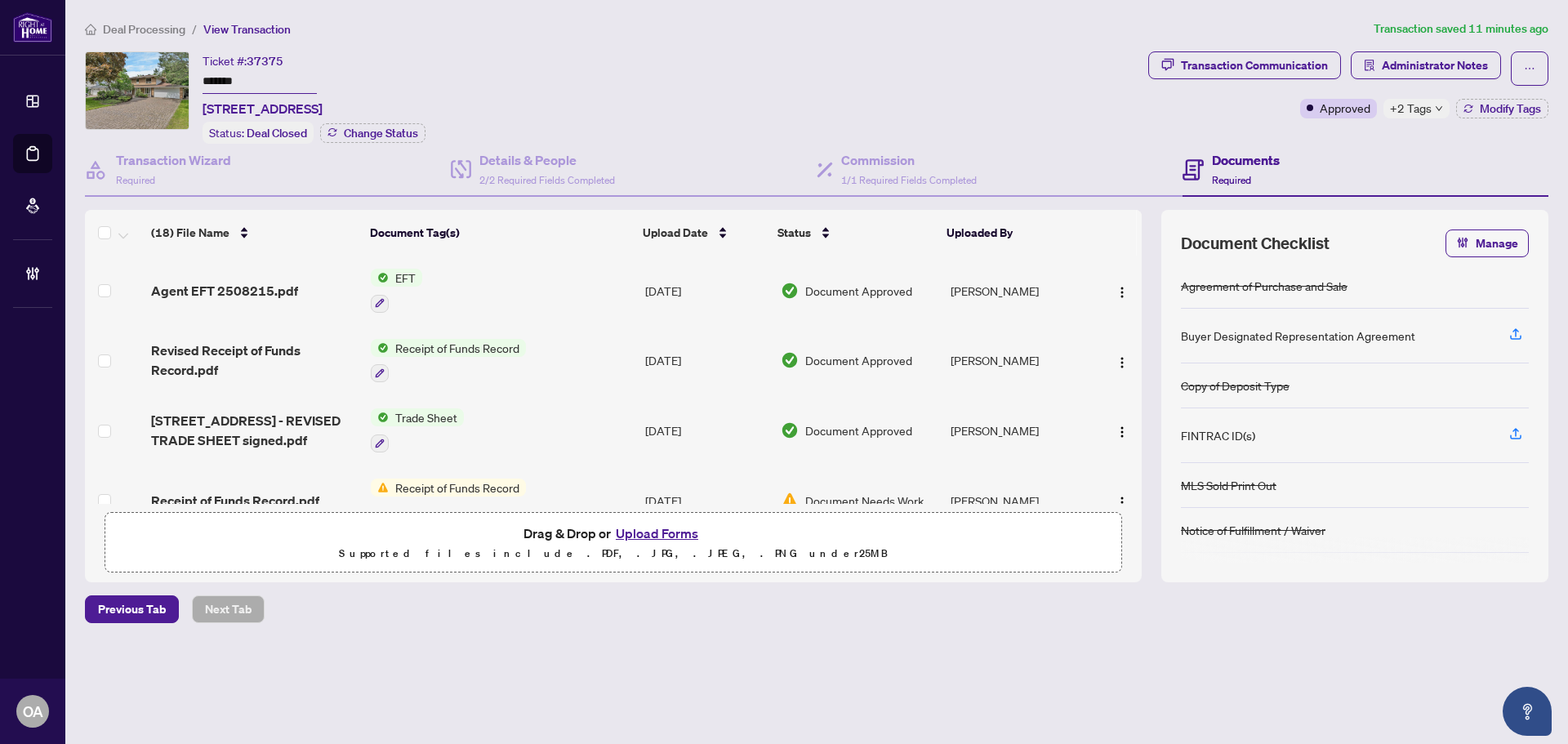
click at [236, 291] on span "Agent EFT 2508215.pdf" at bounding box center [224, 290] width 147 height 20
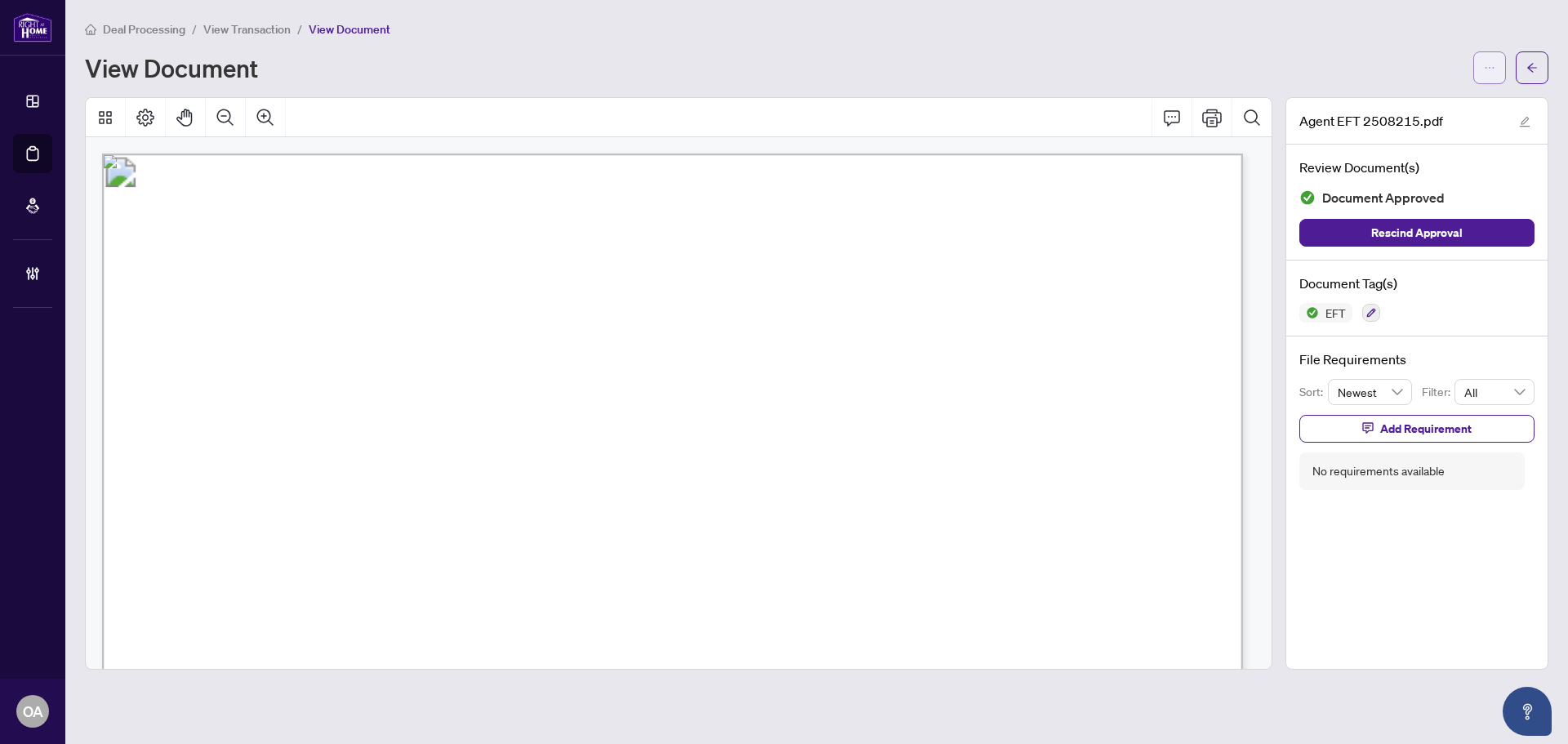
click at [1492, 69] on icon "ellipsis" at bounding box center [1490, 68] width 11 height 11
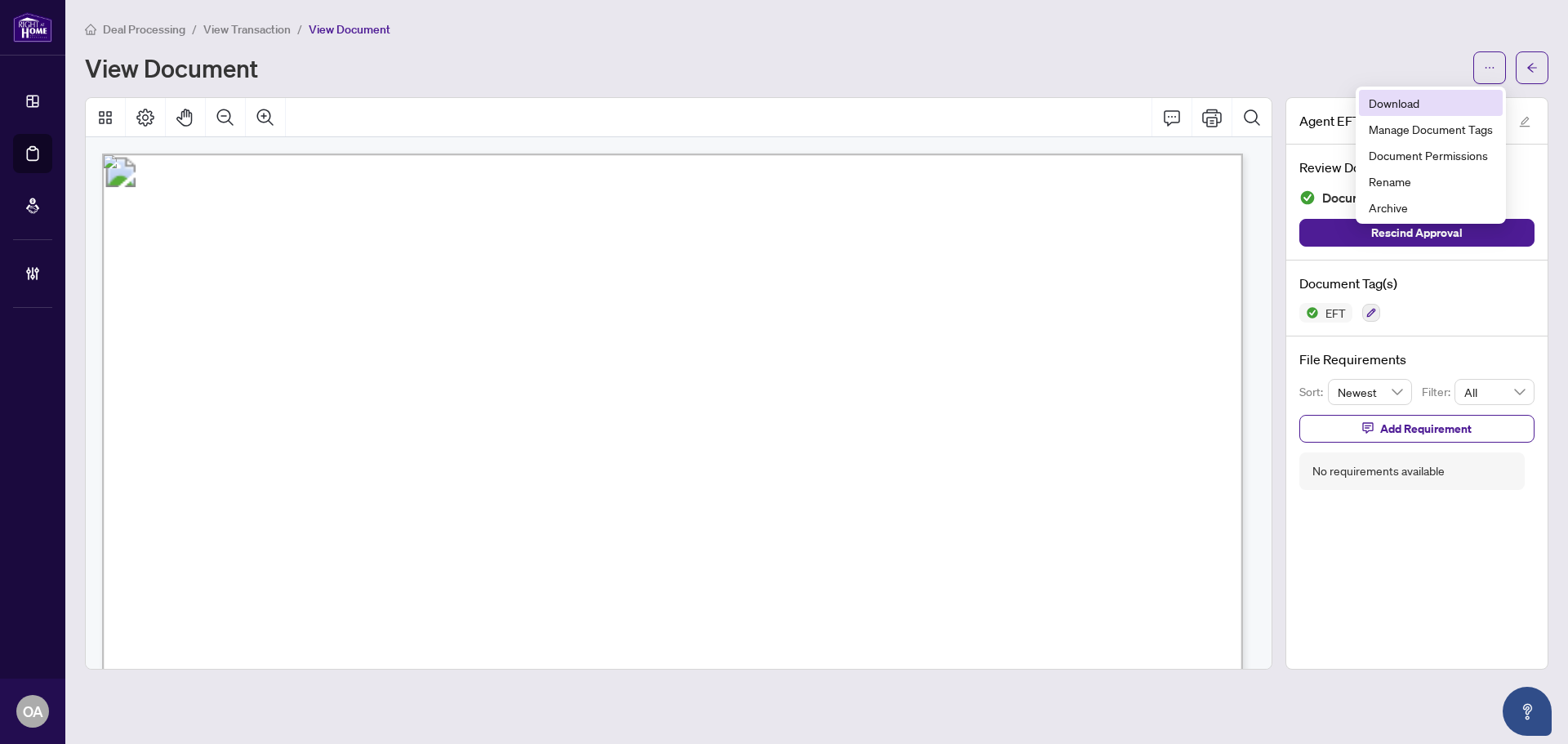
click at [1398, 107] on span "Download" at bounding box center [1431, 102] width 124 height 18
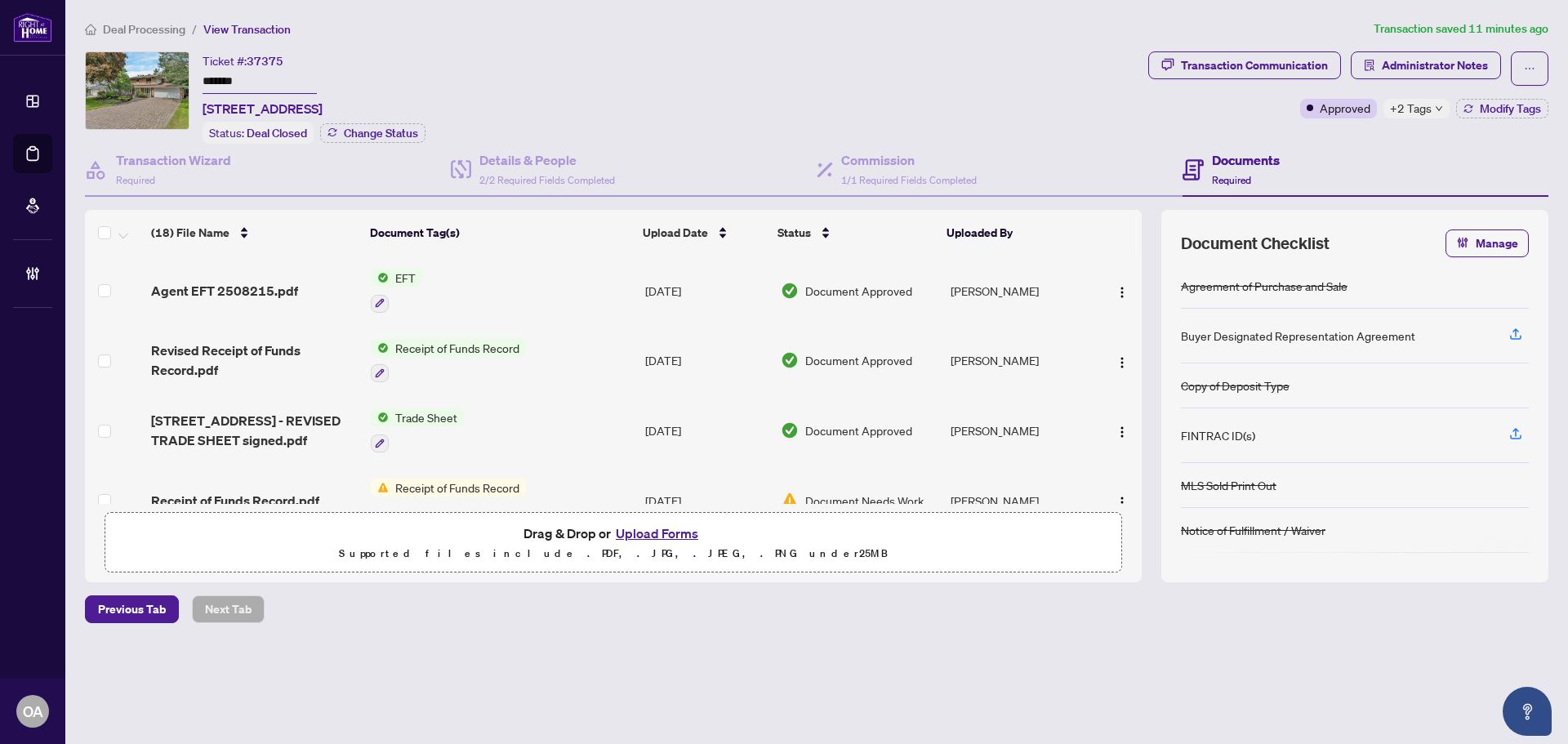
click at [1445, 108] on div "+2 Tags" at bounding box center [1416, 109] width 66 height 20
click at [1332, 158] on div "Documents Required" at bounding box center [1365, 171] width 366 height 53
drag, startPoint x: 927, startPoint y: 46, endPoint x: 939, endPoint y: 45, distance: 12.0
click at [927, 46] on div "Deal Processing / View Transaction Transaction saved 12 minutes ago Ticket #: 3…" at bounding box center [816, 350] width 1476 height 660
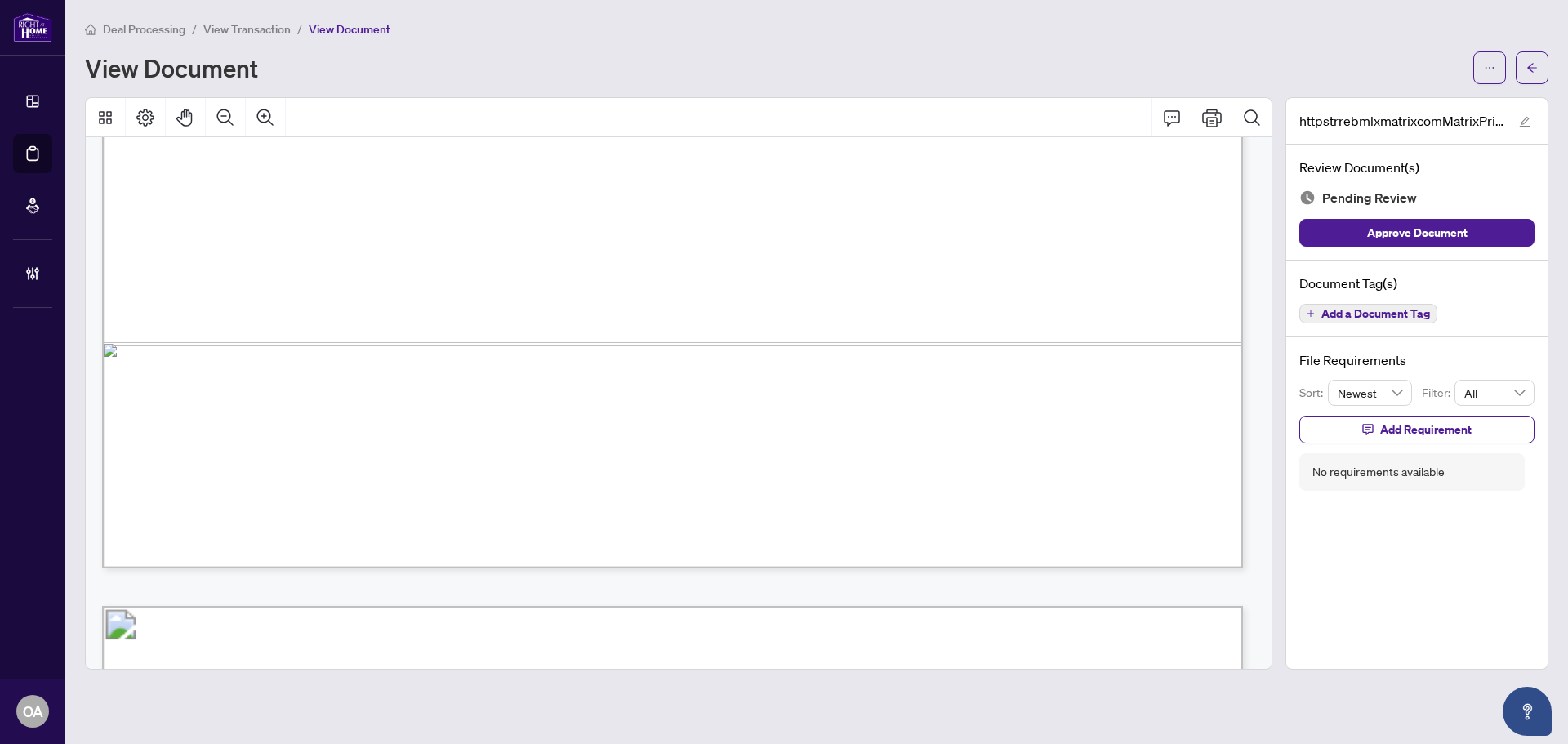
scroll to position [1633, 0]
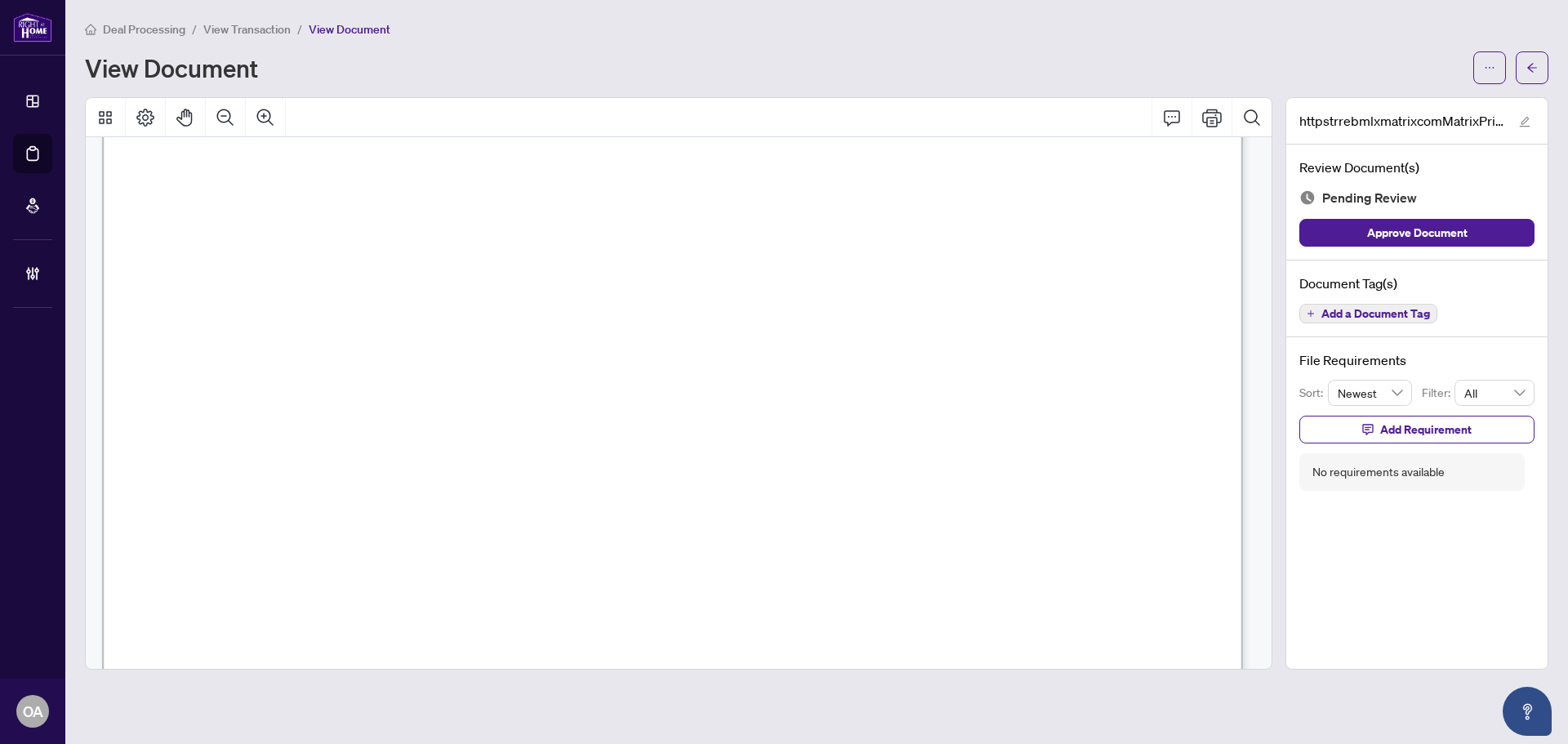
click at [1319, 316] on button "Add a Document Tag" at bounding box center [1369, 313] width 138 height 20
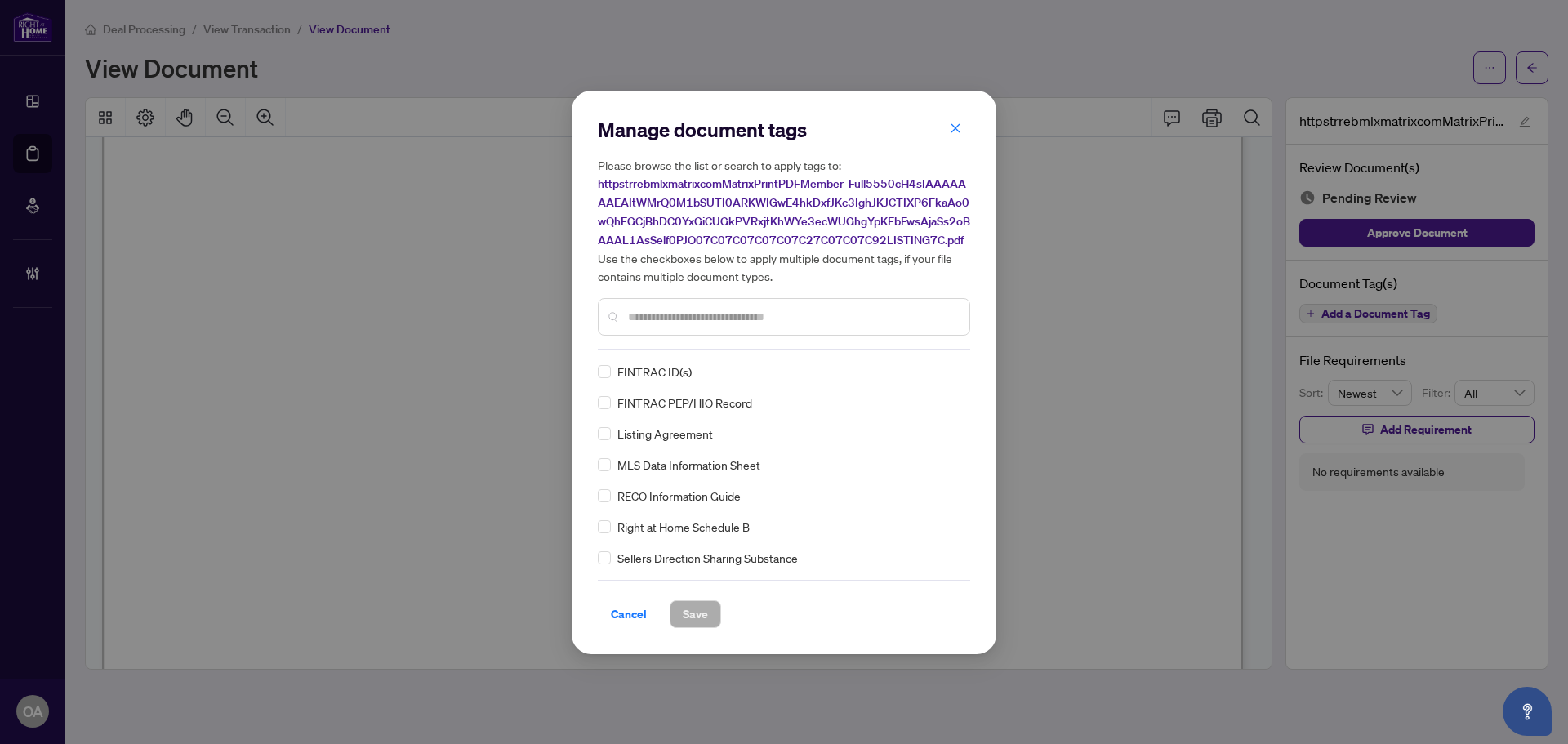
click at [685, 311] on input "text" at bounding box center [792, 317] width 328 height 18
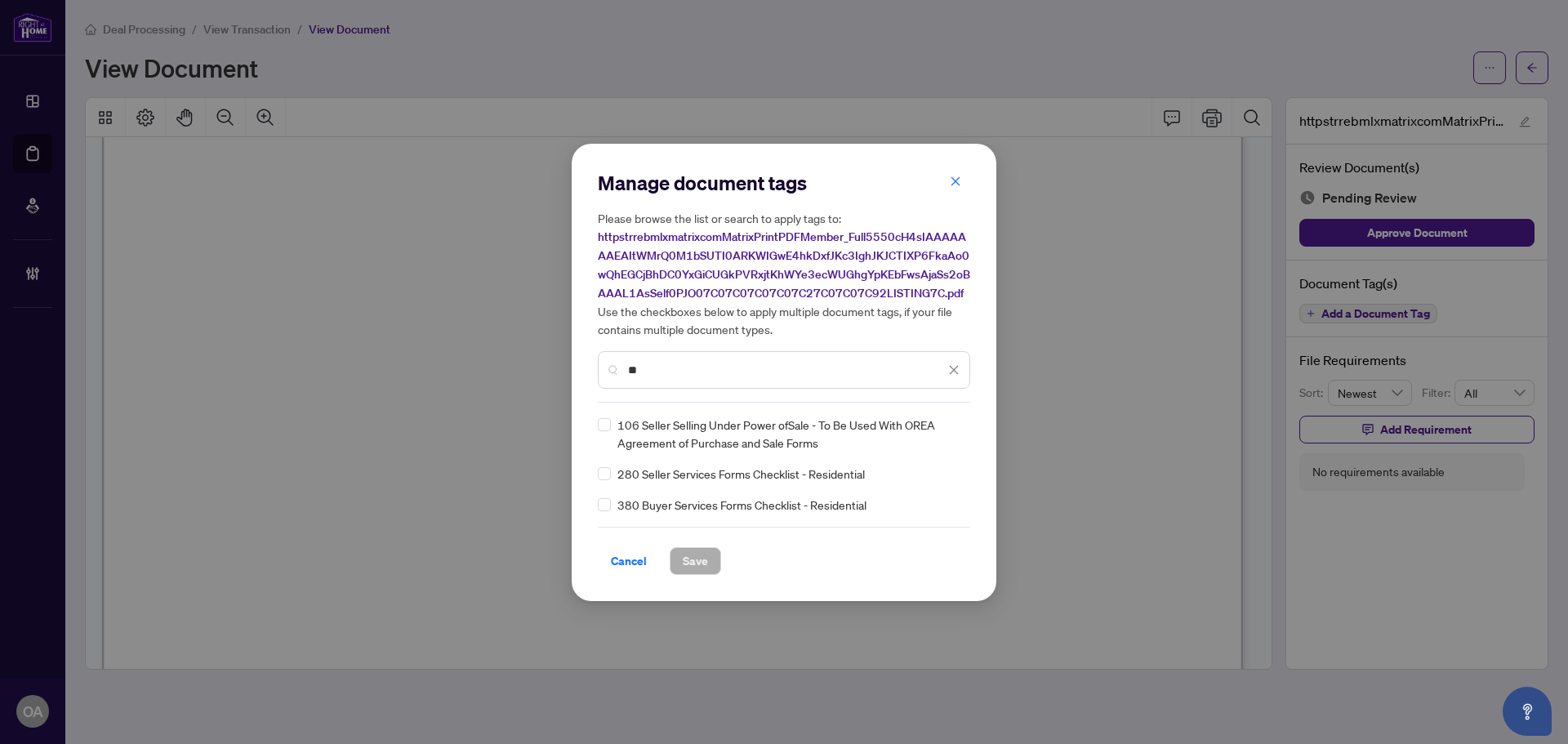
click at [680, 367] on input "**" at bounding box center [786, 369] width 317 height 18
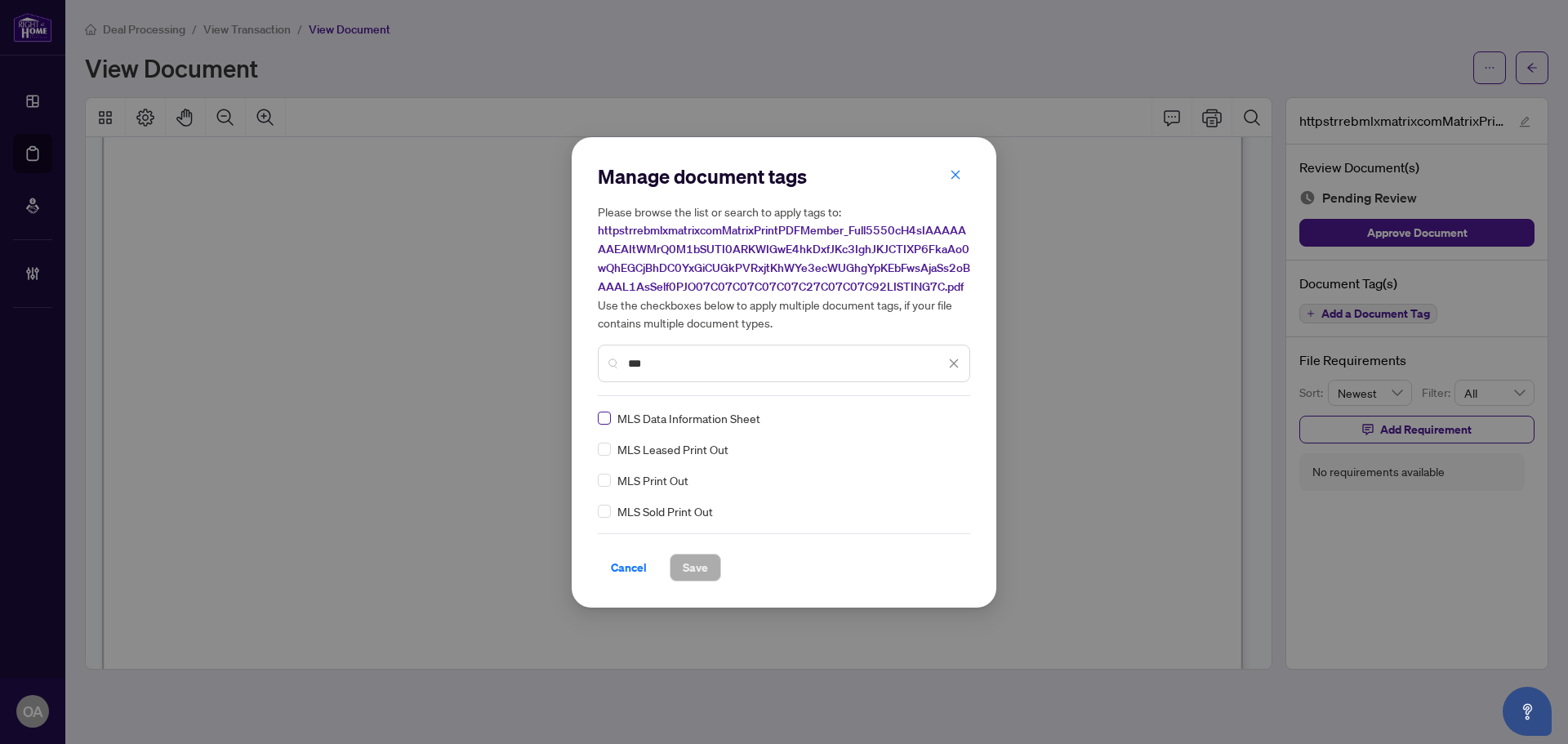
type input "***"
click at [951, 415] on icon at bounding box center [954, 418] width 10 height 7
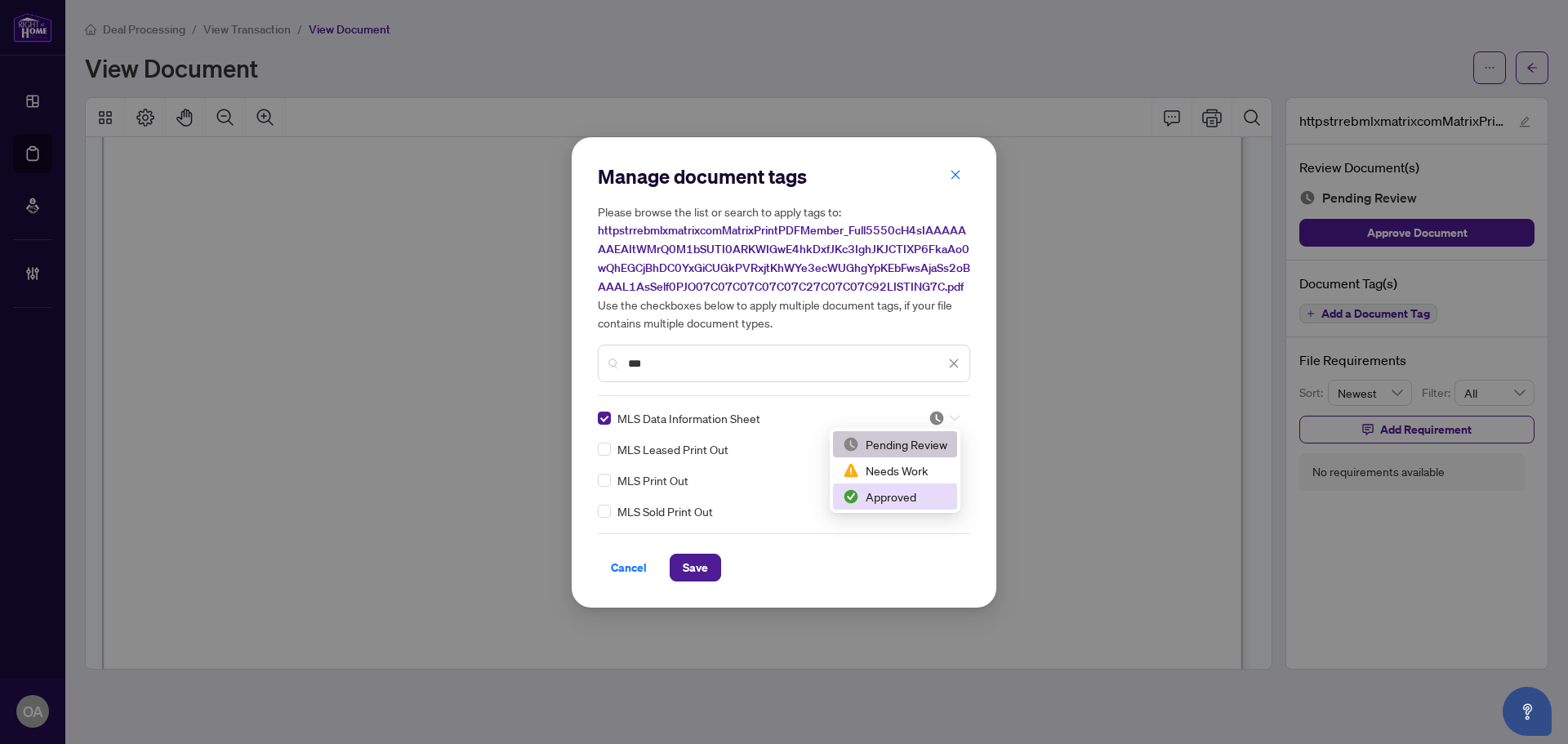
click at [914, 495] on div "Approved" at bounding box center [895, 496] width 105 height 18
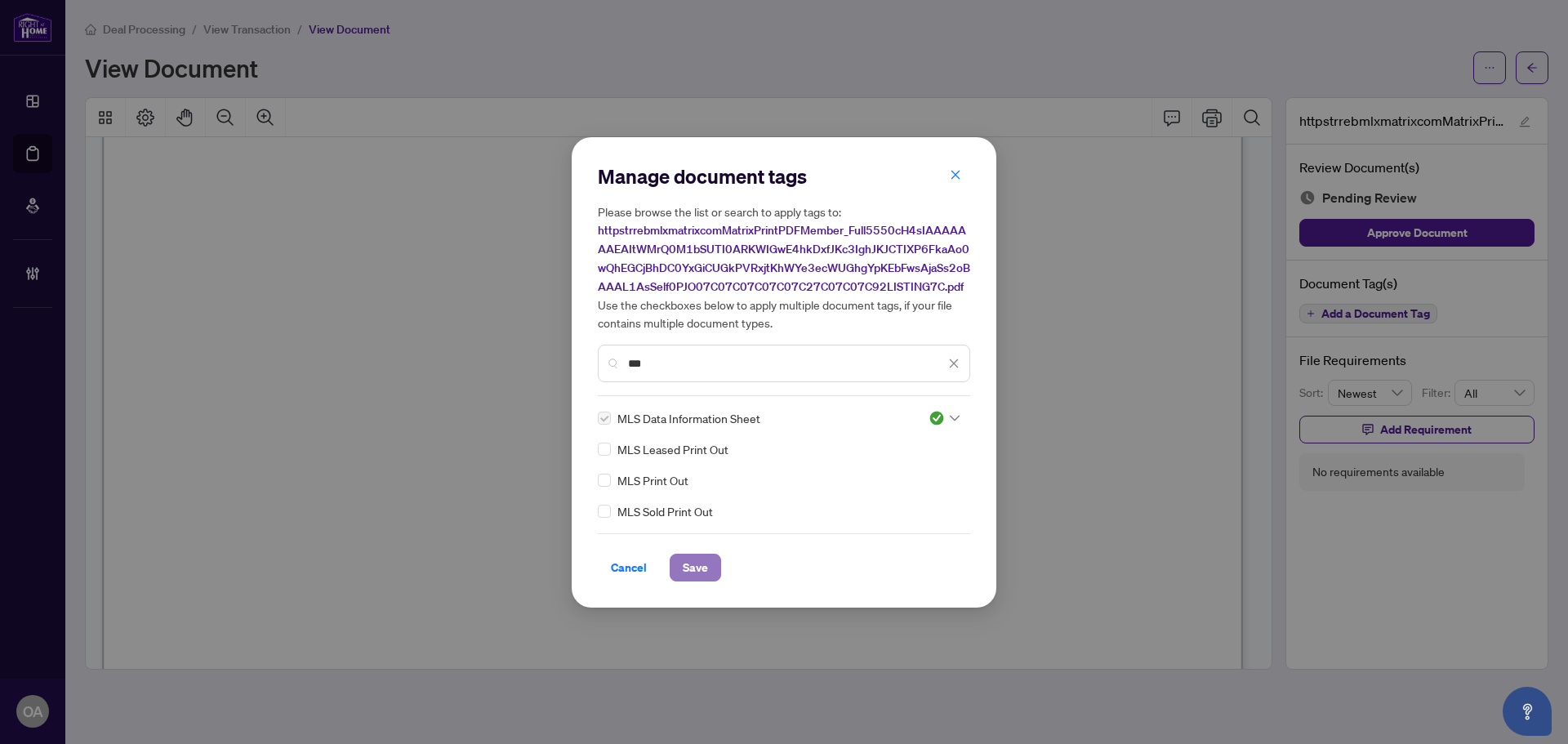
click at [690, 564] on span "Save" at bounding box center [695, 567] width 26 height 26
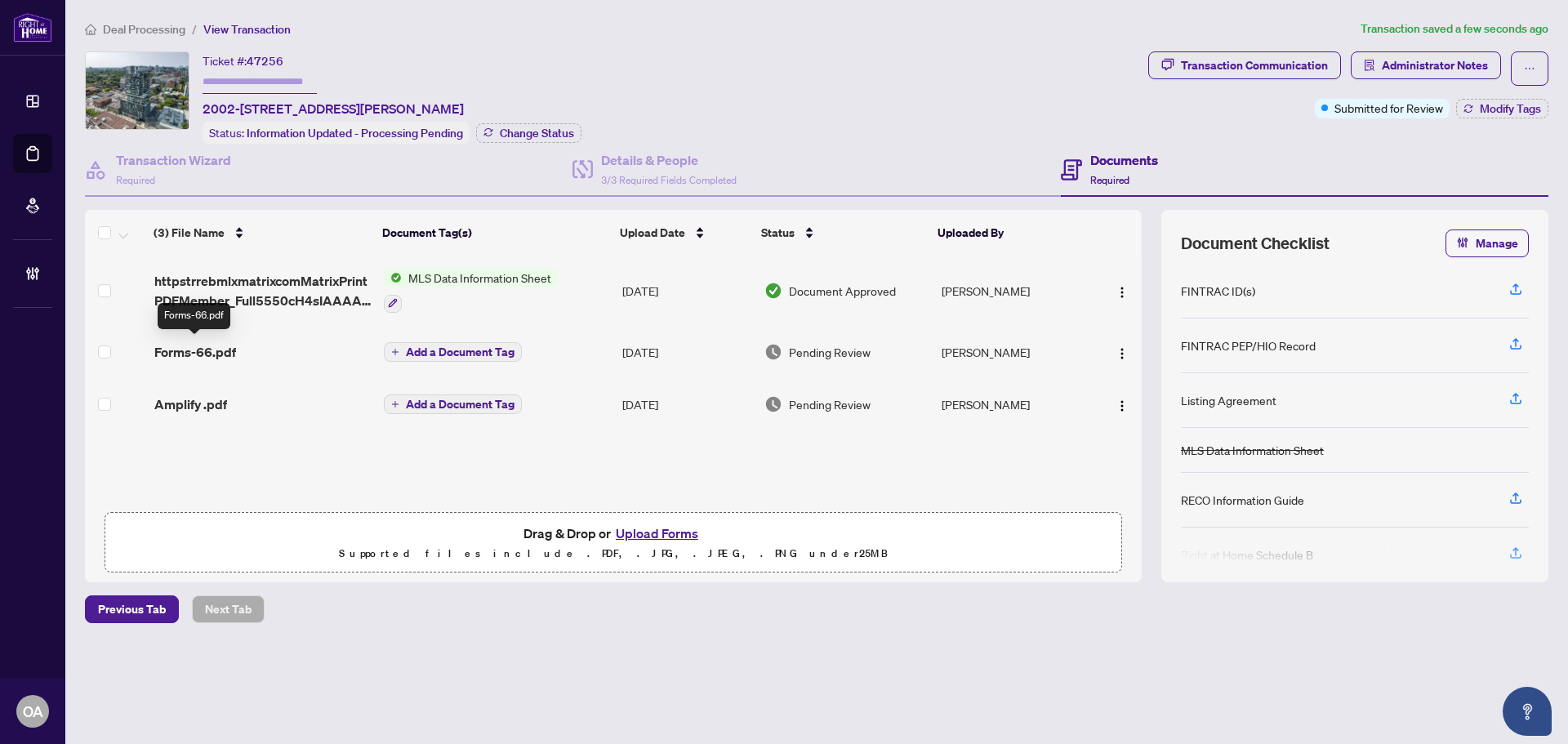
click at [226, 346] on span "Forms-66.pdf" at bounding box center [196, 352] width 82 height 20
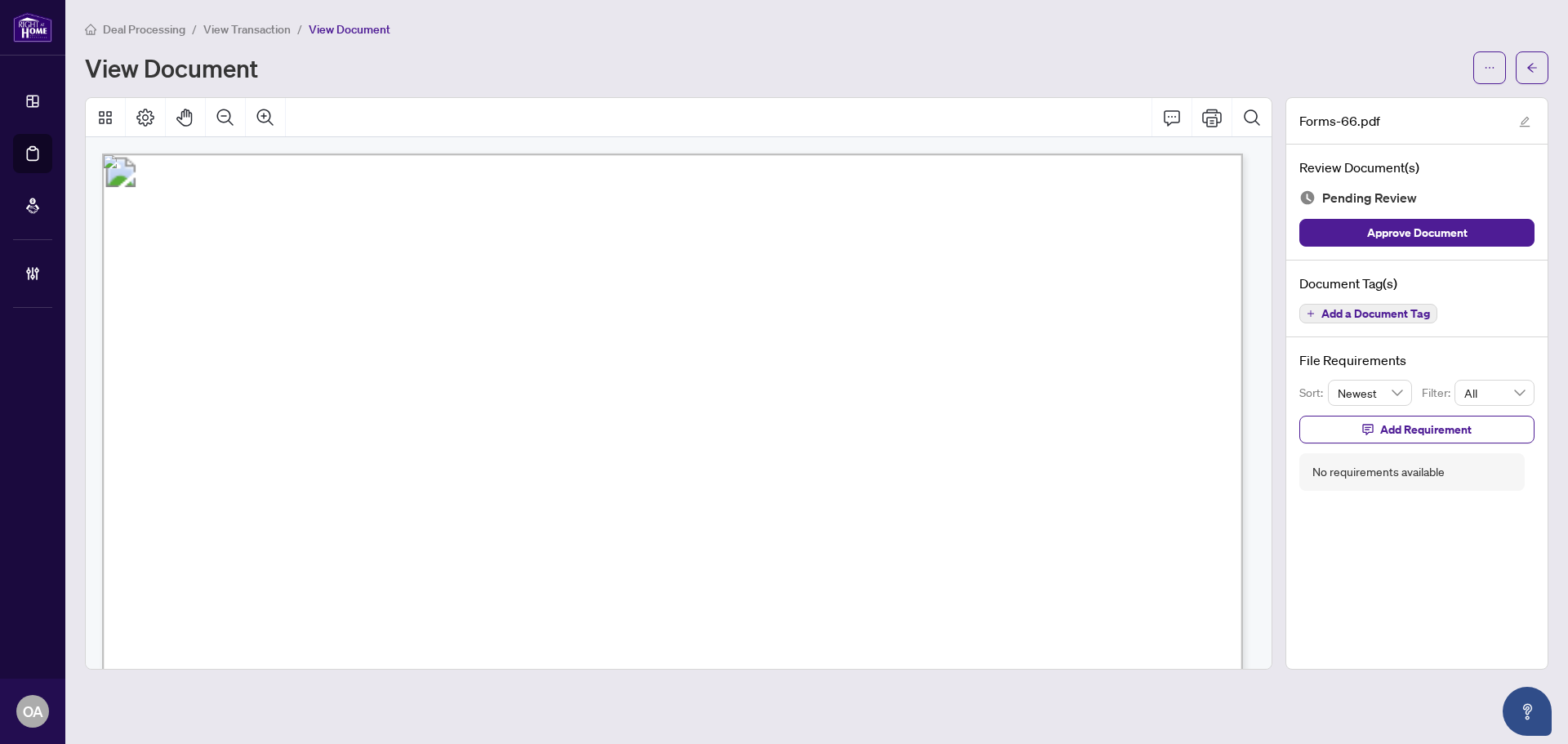
scroll to position [82, 0]
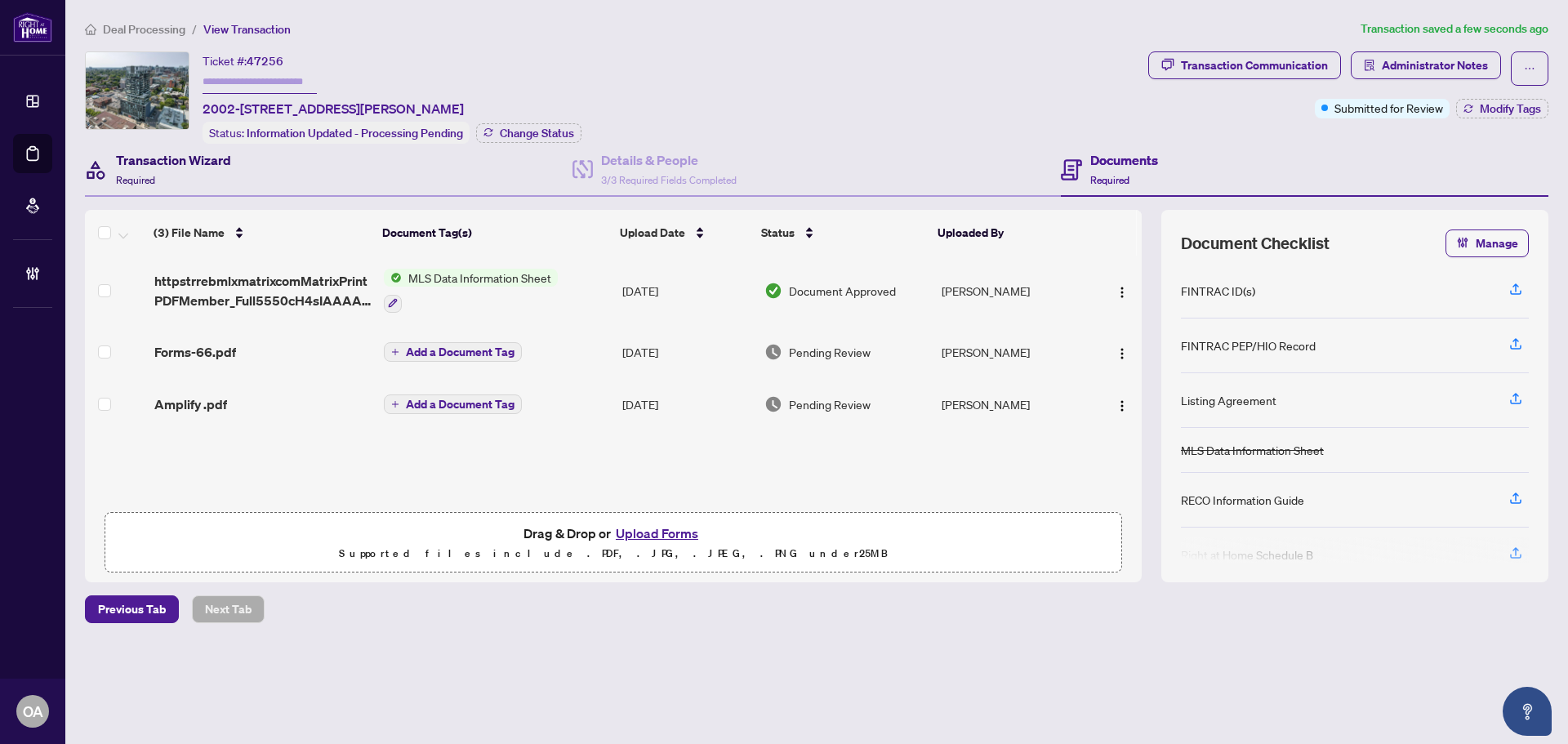
click at [171, 160] on h4 "Transaction Wizard" at bounding box center [174, 159] width 115 height 20
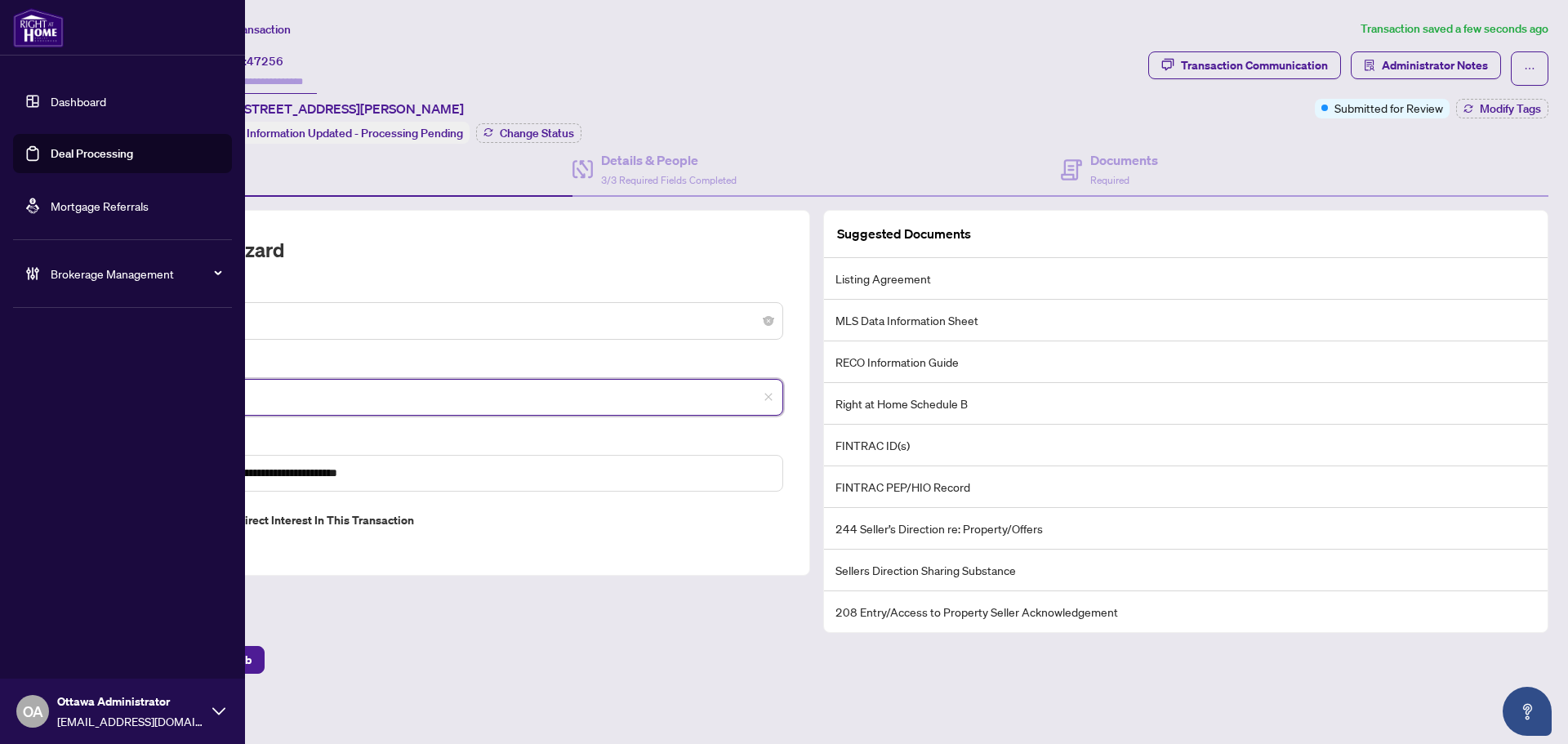
drag, startPoint x: 227, startPoint y: 392, endPoint x: 160, endPoint y: 388, distance: 67.1
click at [52, 380] on div "**********" at bounding box center [784, 372] width 1568 height 744
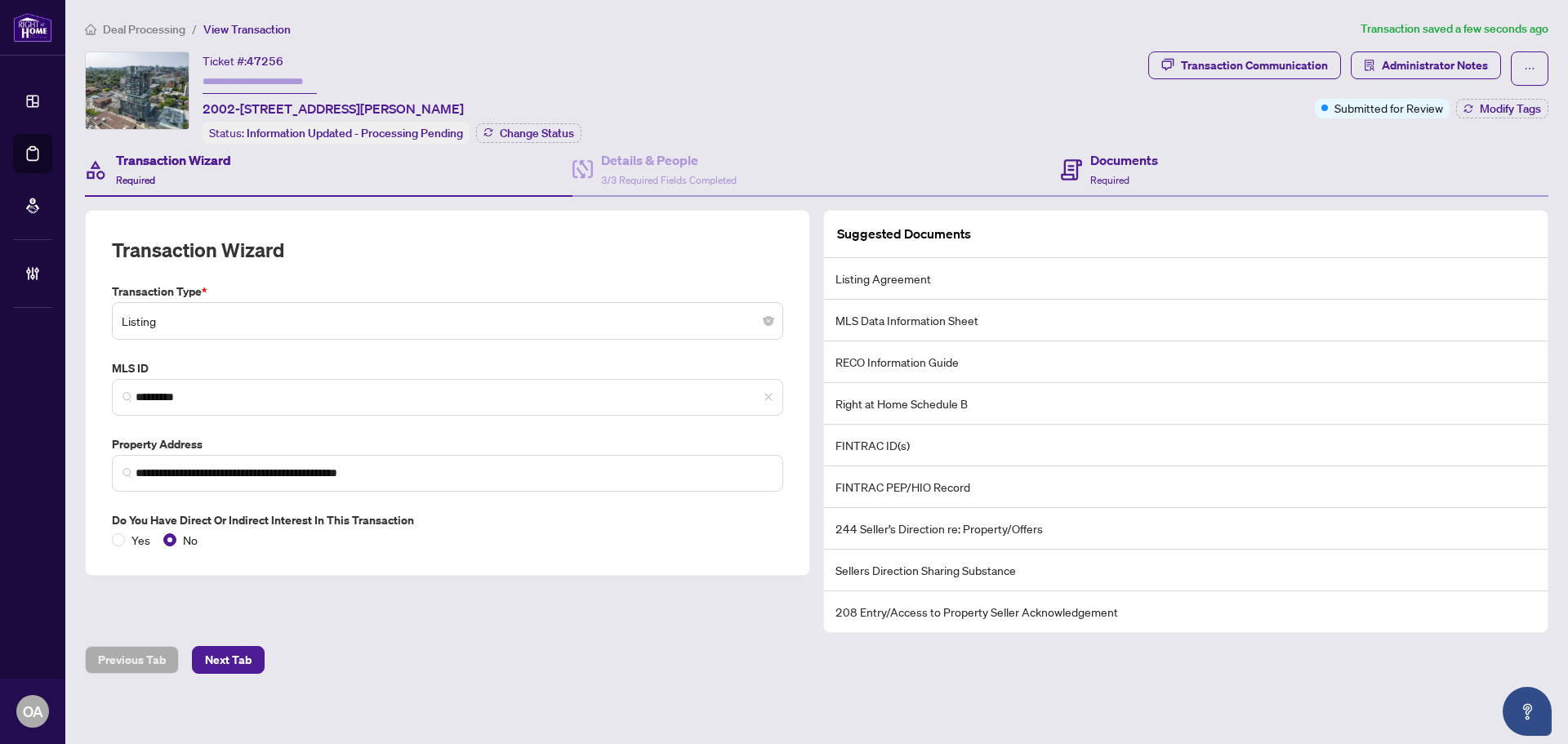
drag, startPoint x: 1159, startPoint y: 160, endPoint x: 1078, endPoint y: 183, distance: 84.2
click at [1159, 160] on div "Documents Required" at bounding box center [1305, 171] width 488 height 53
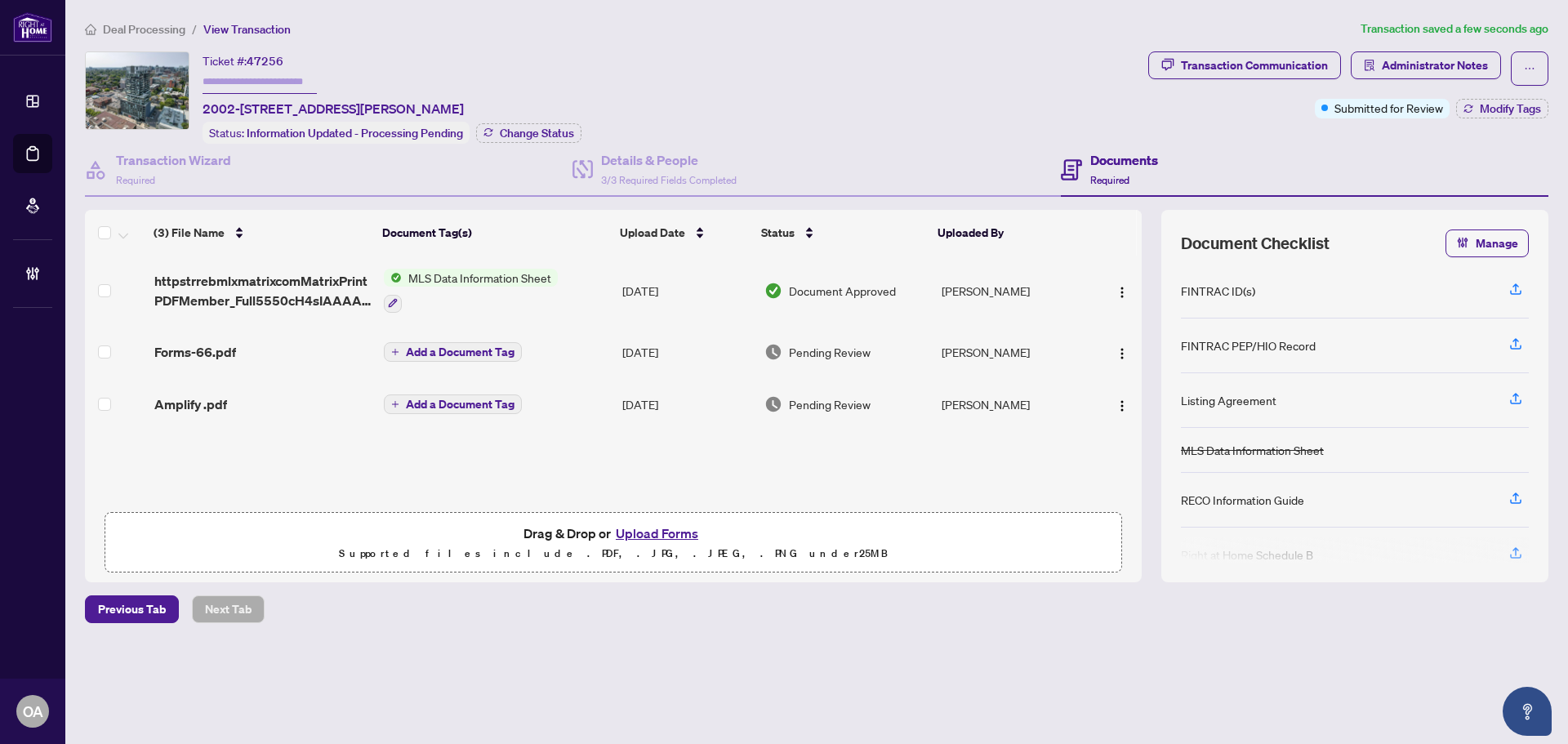
click at [186, 342] on span "Forms-66.pdf" at bounding box center [196, 352] width 82 height 20
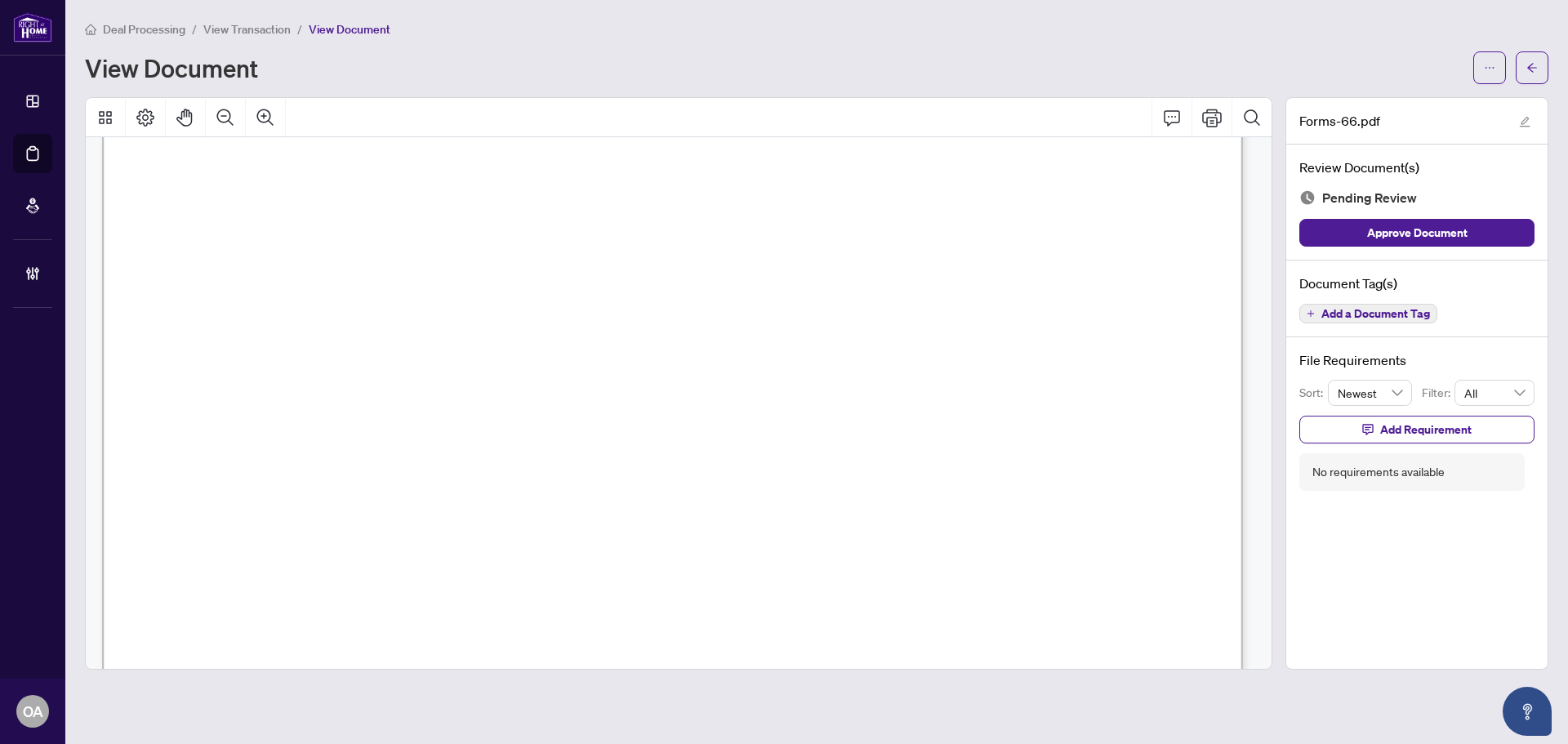
scroll to position [82, 0]
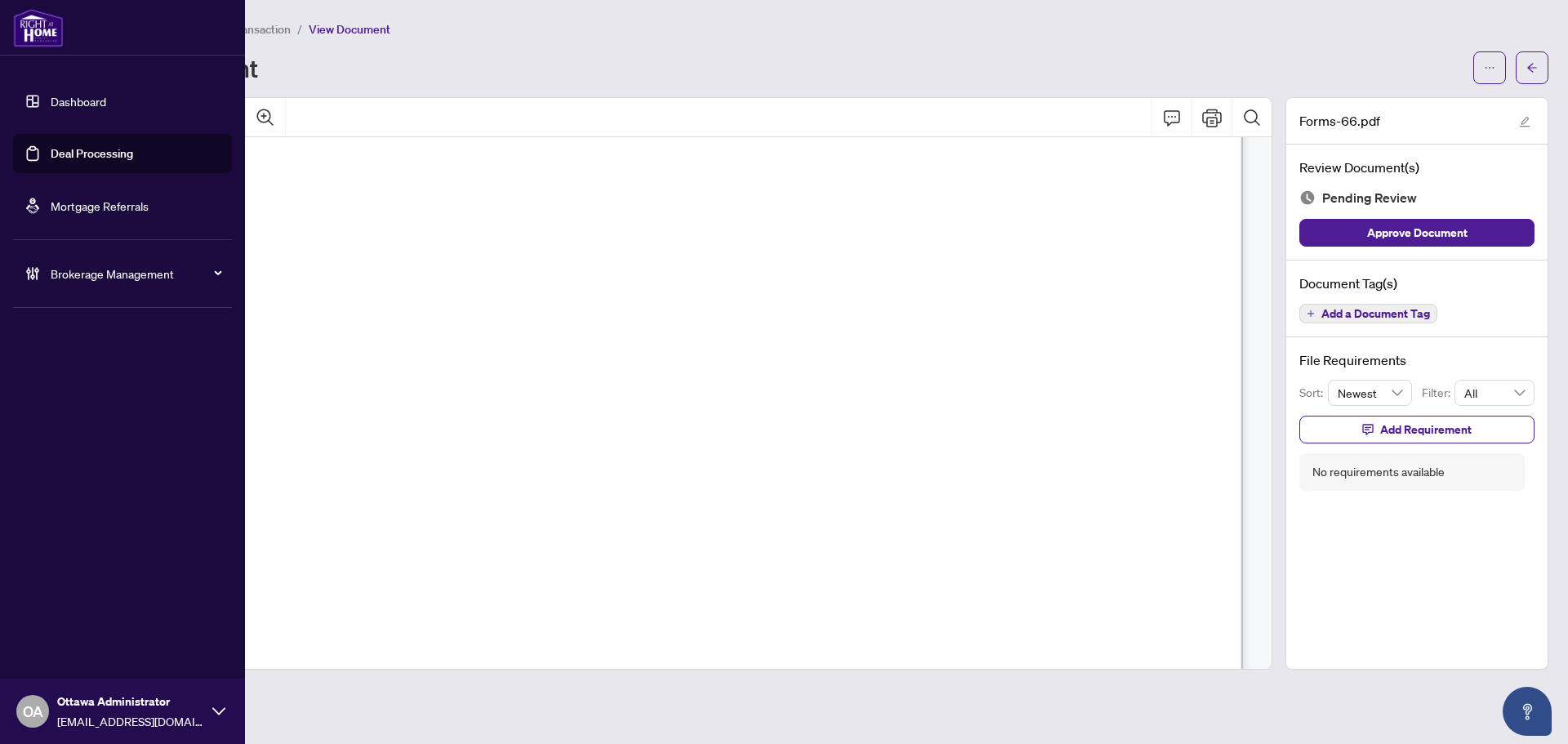
click at [51, 156] on link "Deal Processing" at bounding box center [92, 153] width 82 height 14
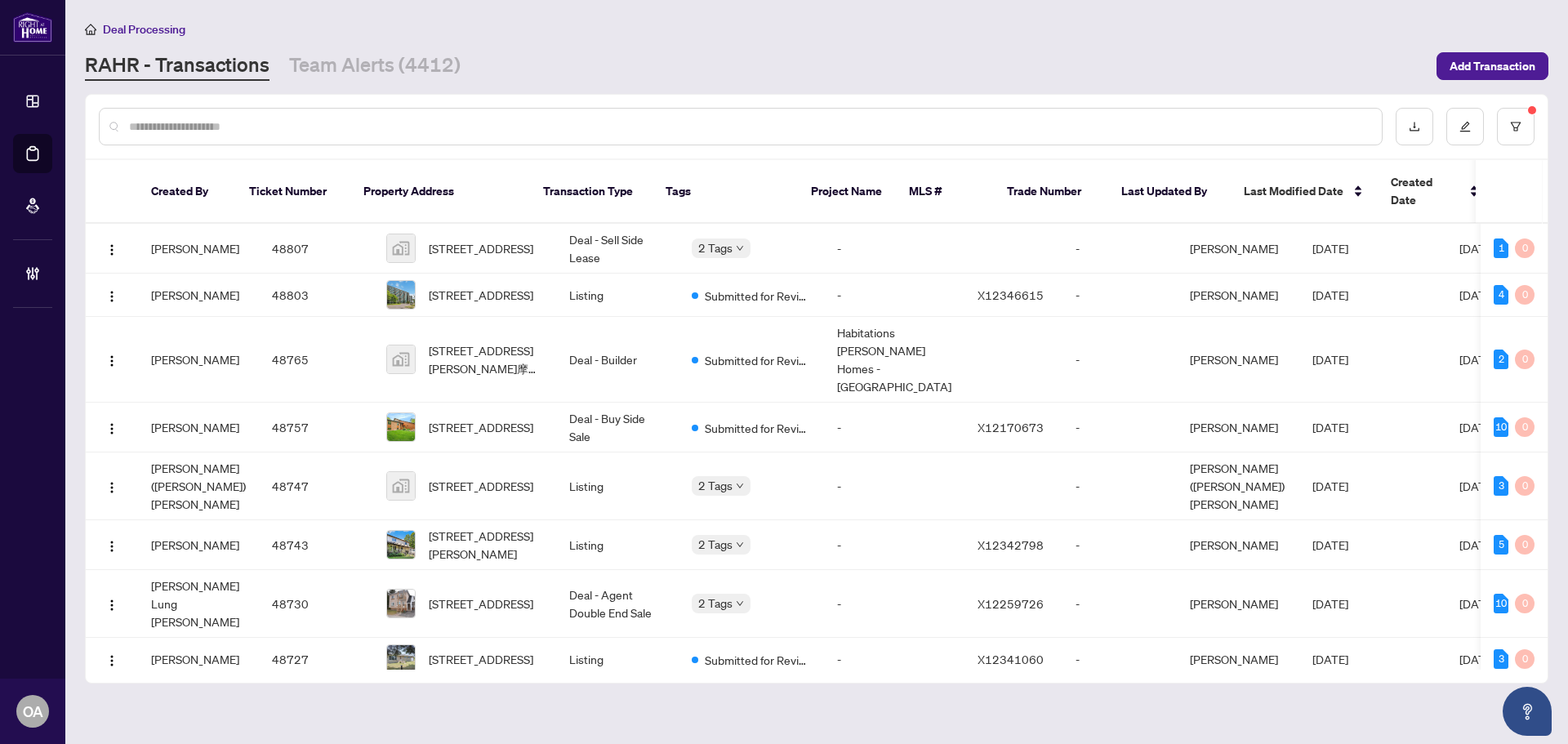
click at [643, 126] on input "text" at bounding box center [748, 126] width 1240 height 18
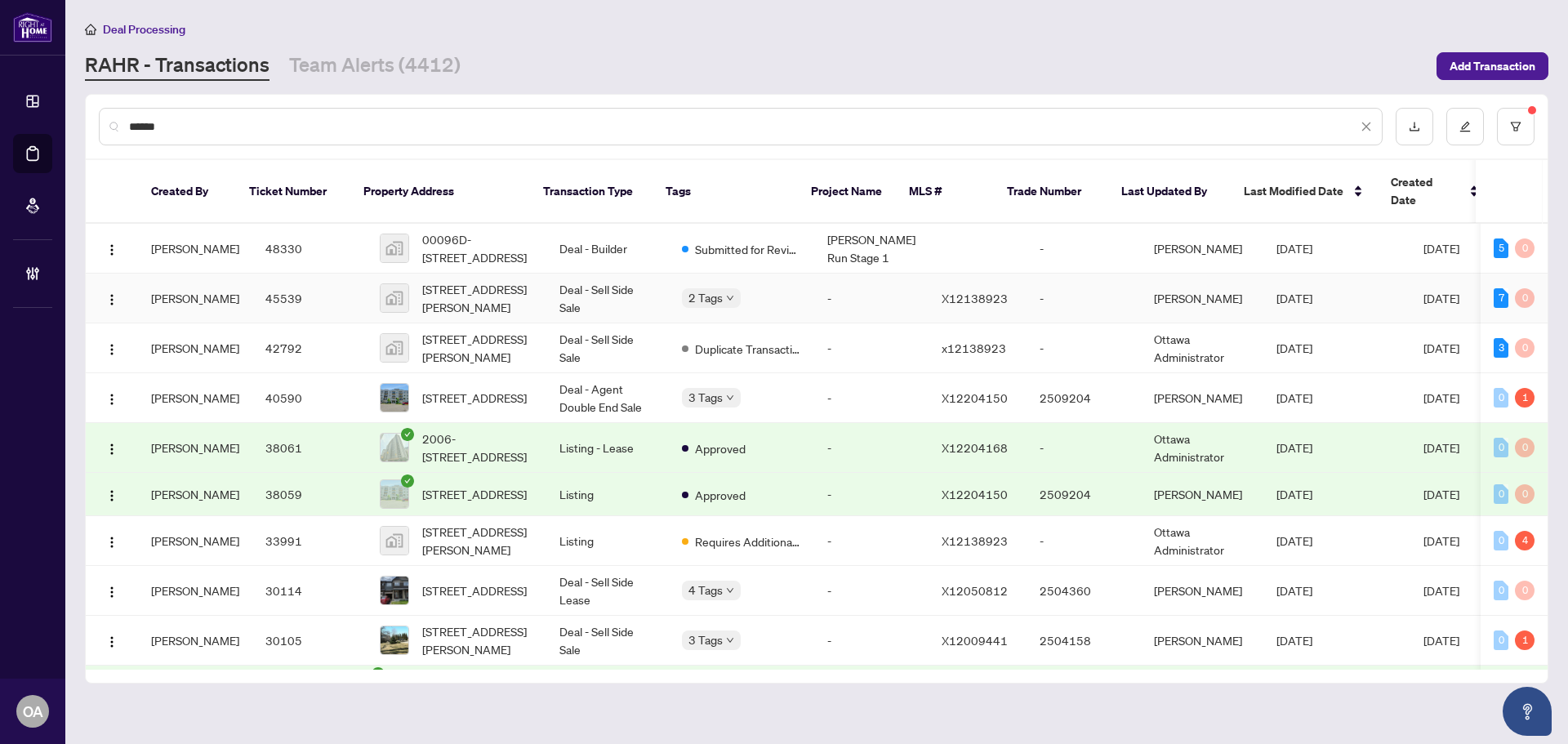
type input "******"
click at [560, 274] on td "Deal - Sell Side Sale" at bounding box center [608, 299] width 122 height 50
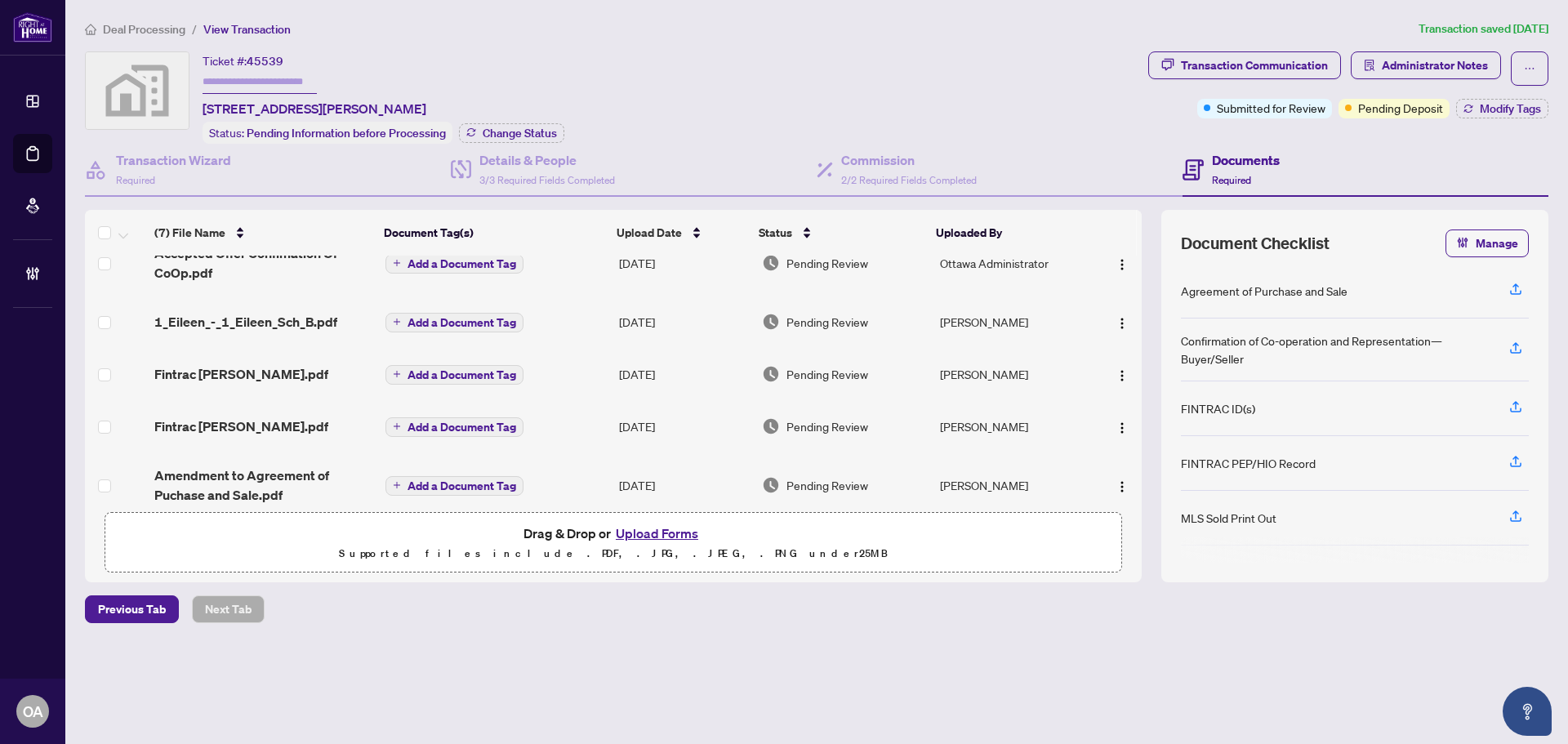
scroll to position [150, 0]
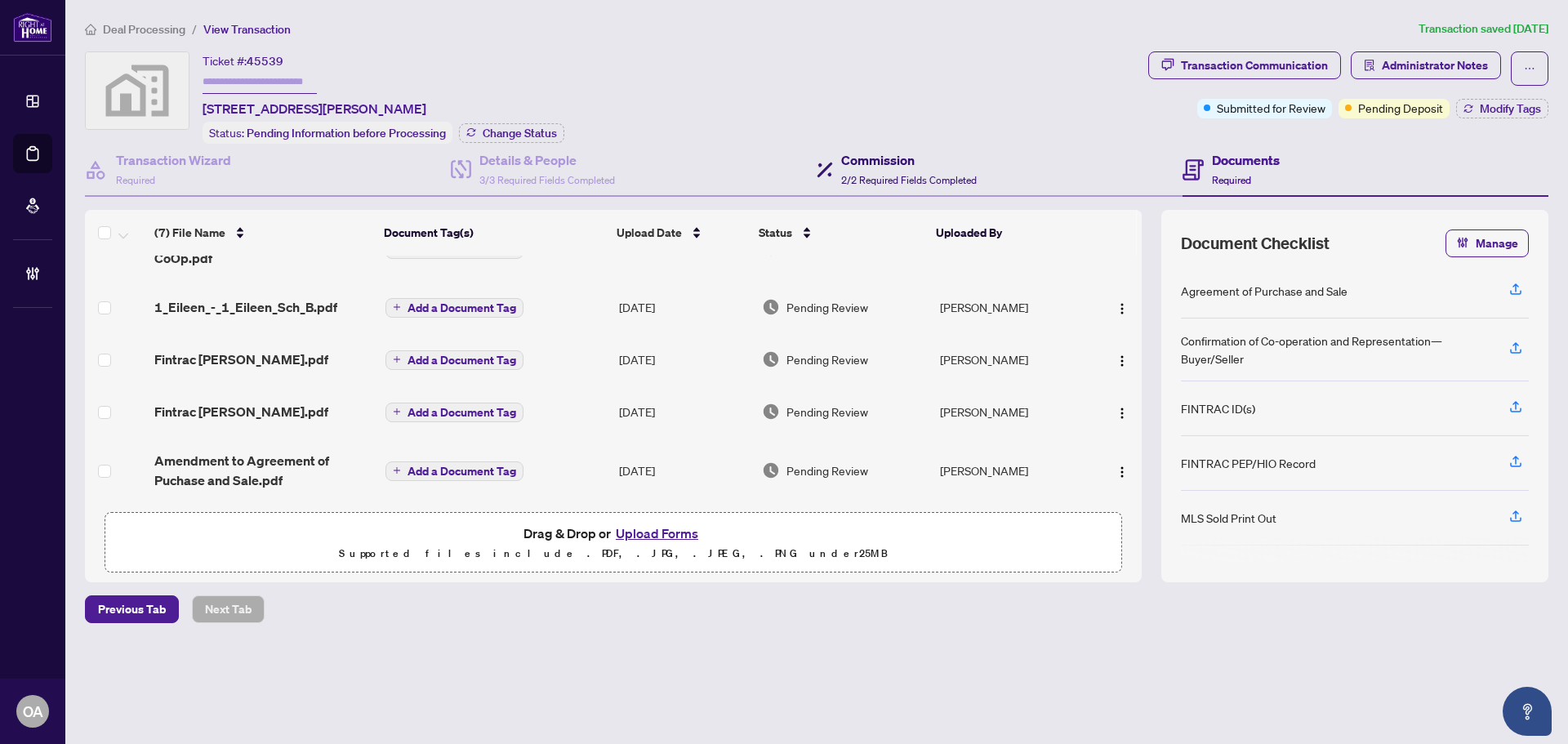
click at [904, 161] on h4 "Commission" at bounding box center [909, 159] width 136 height 20
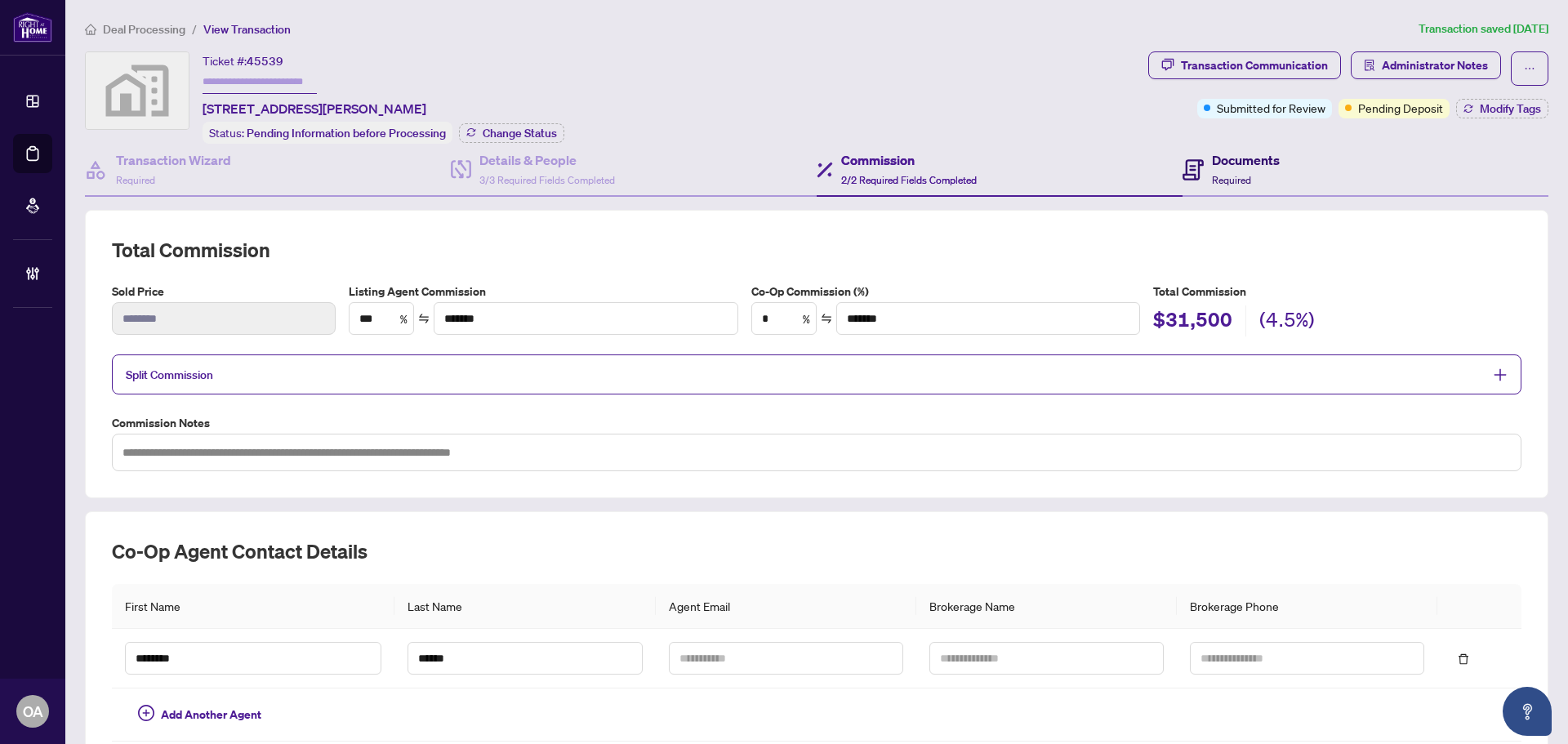
click at [1243, 164] on h4 "Documents" at bounding box center [1245, 159] width 68 height 20
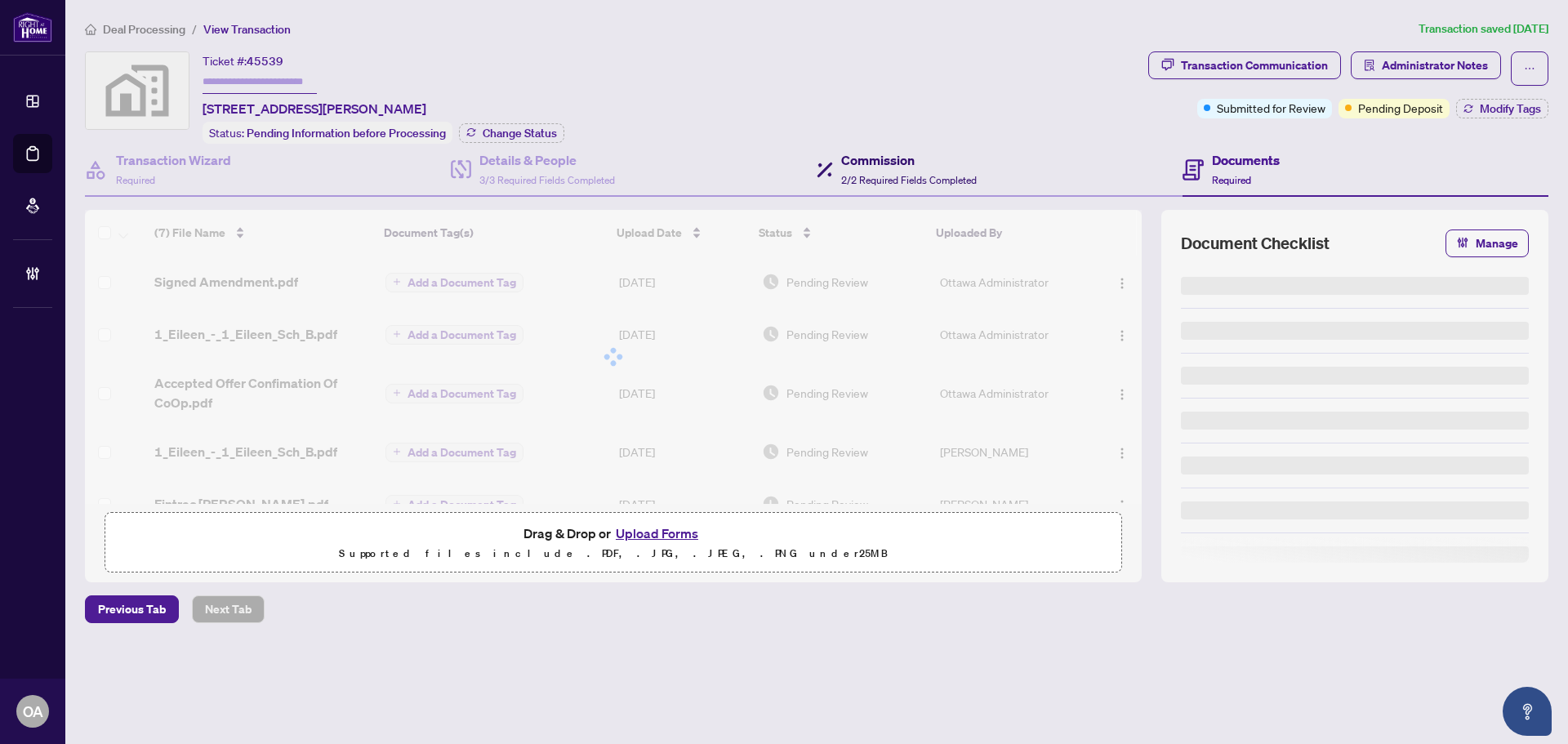
click at [882, 158] on h4 "Commission" at bounding box center [909, 159] width 136 height 20
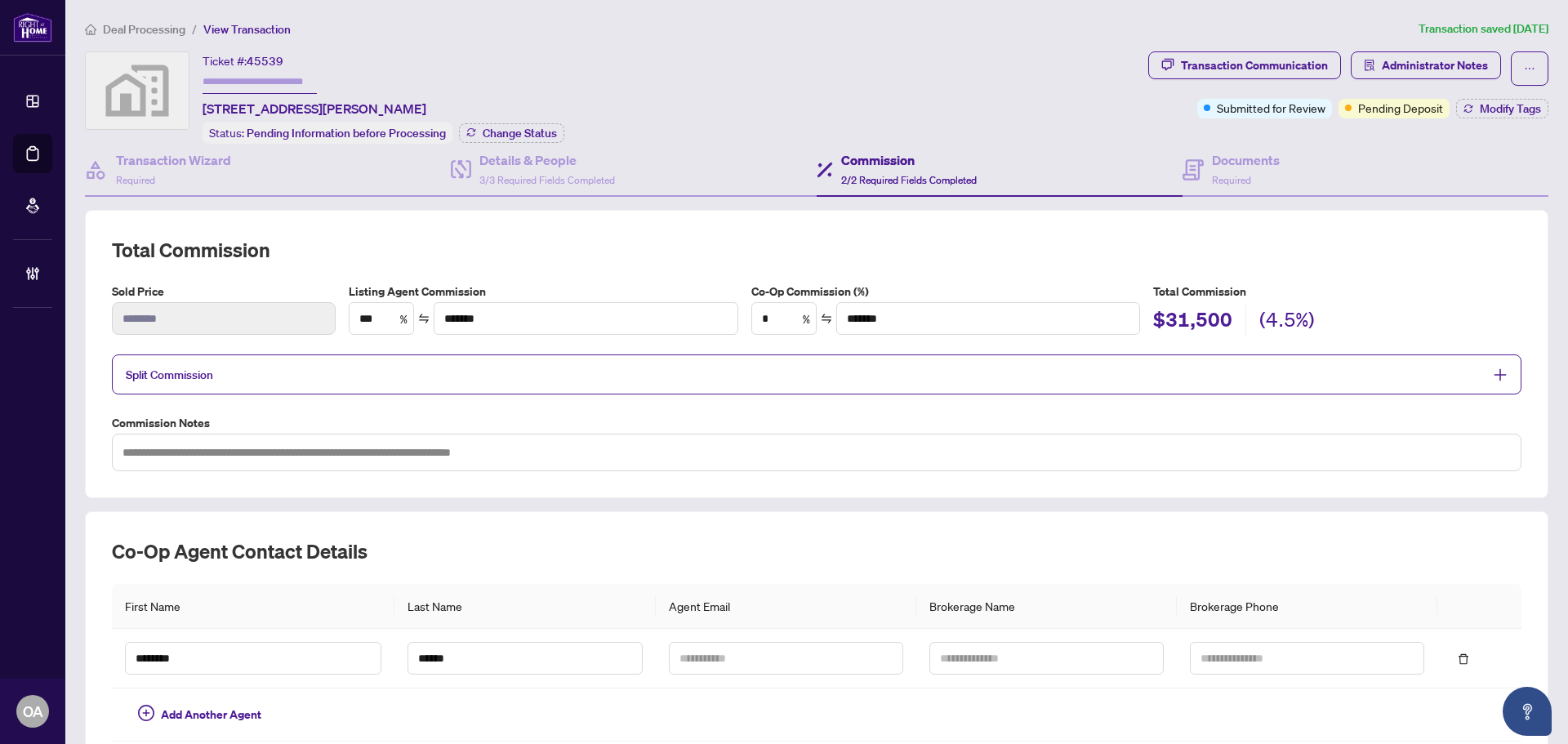
click at [449, 367] on span "Split Commission" at bounding box center [805, 375] width 1357 height 19
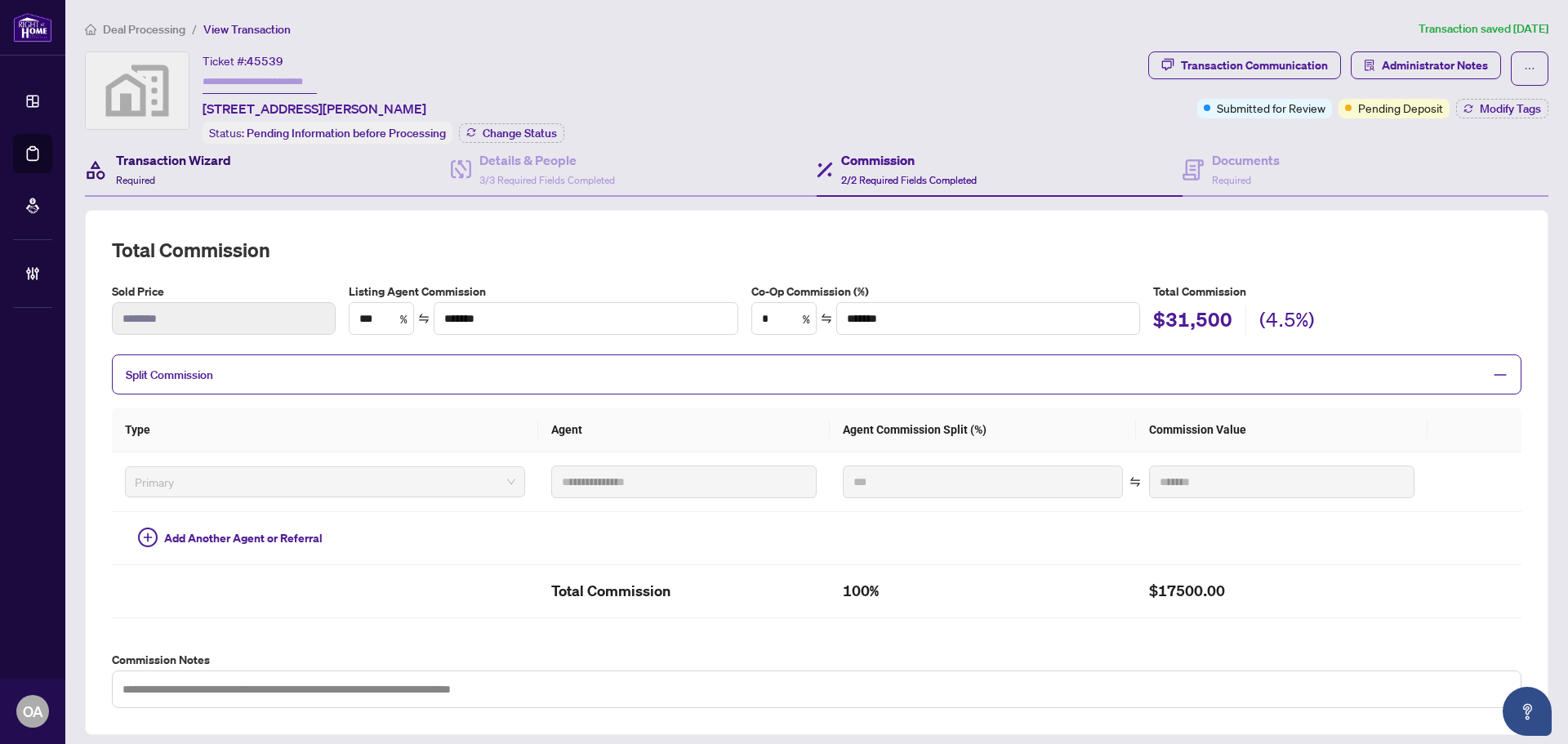
click at [182, 165] on h4 "Transaction Wizard" at bounding box center [174, 159] width 115 height 20
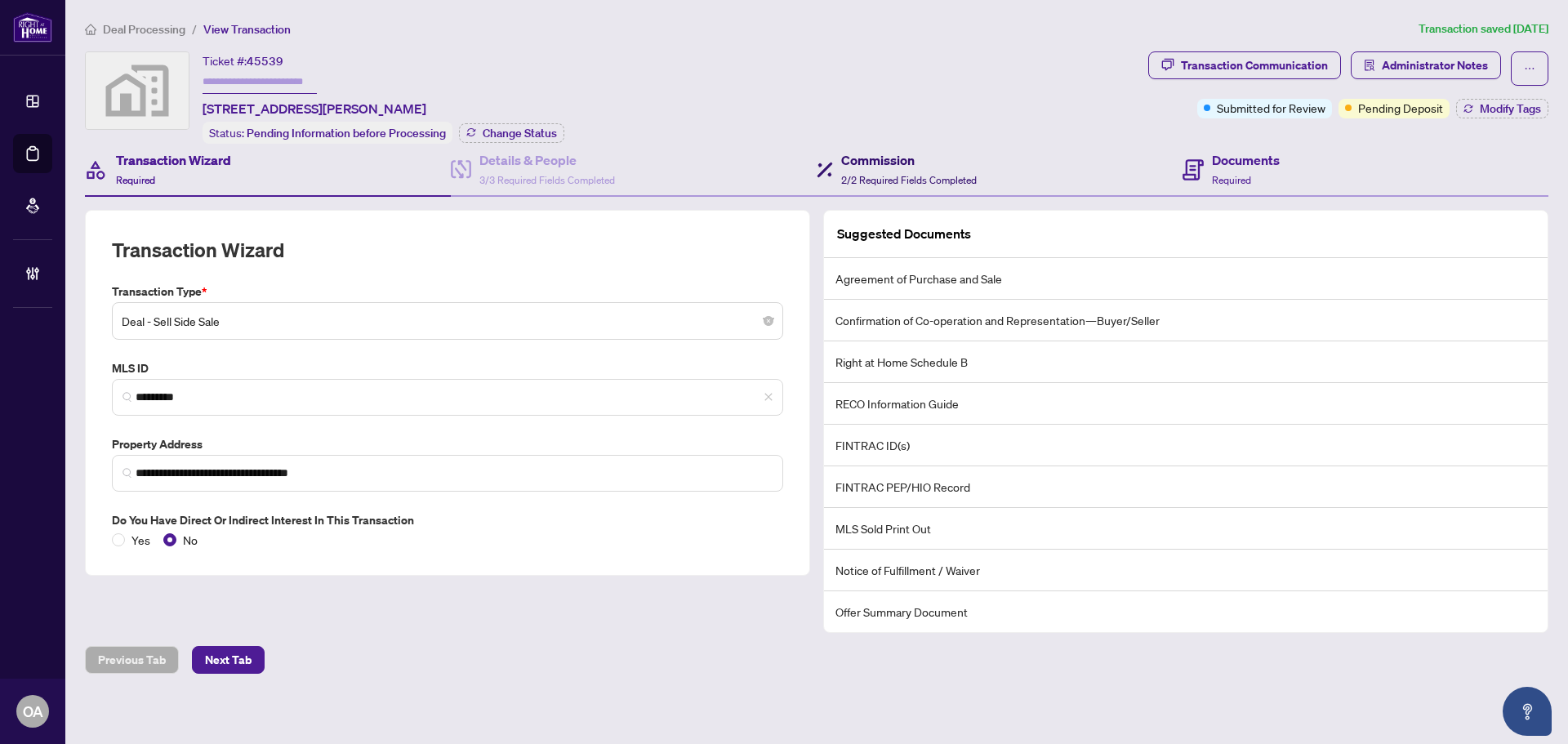
drag, startPoint x: 898, startPoint y: 157, endPoint x: 1178, endPoint y: 160, distance: 280.0
click at [904, 157] on h4 "Commission" at bounding box center [909, 159] width 136 height 20
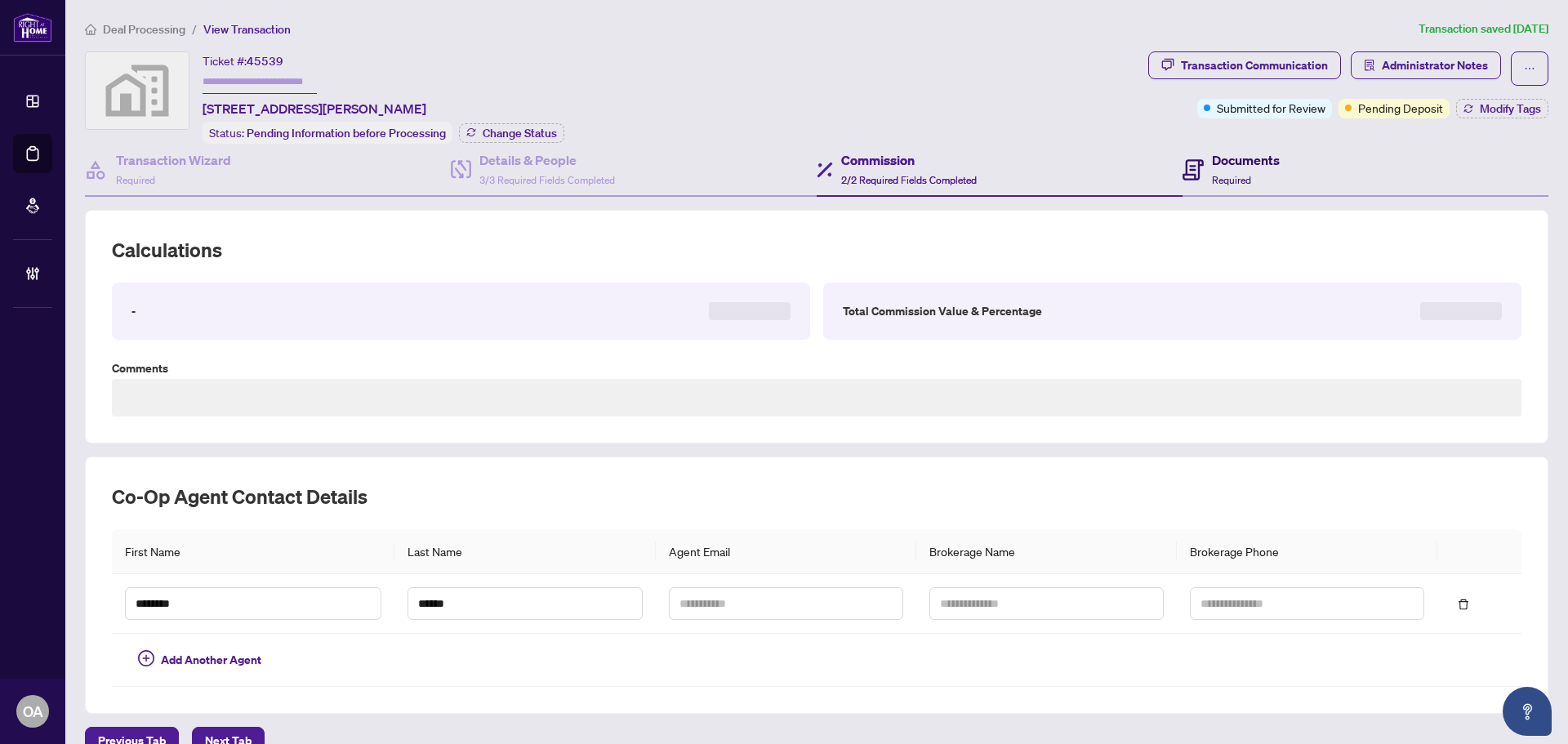
click at [1246, 157] on h4 "Documents" at bounding box center [1245, 159] width 68 height 20
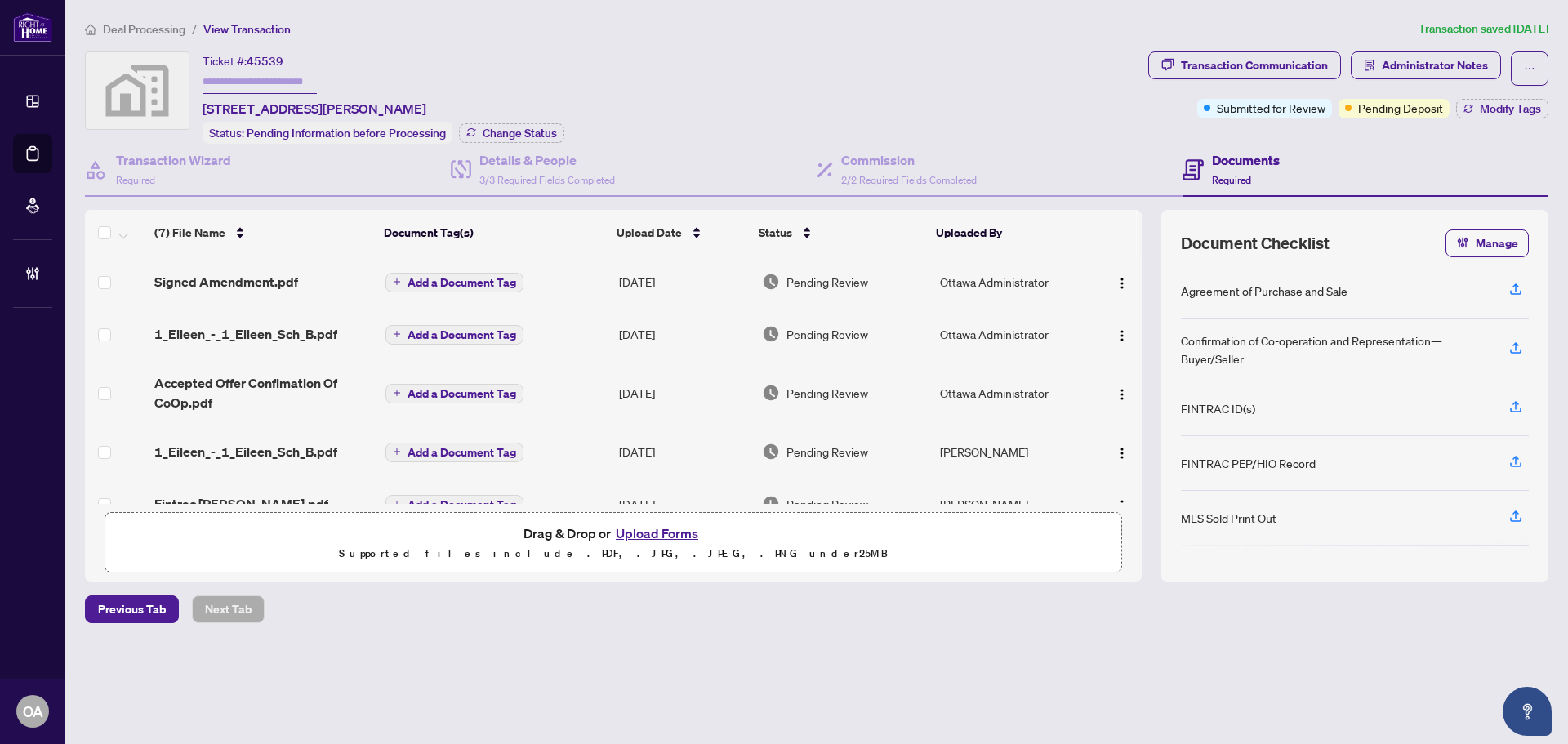
click at [263, 82] on input "text" at bounding box center [260, 82] width 115 height 24
click at [315, 79] on input "text" at bounding box center [260, 82] width 115 height 24
drag, startPoint x: 346, startPoint y: 80, endPoint x: 314, endPoint y: 80, distance: 32.0
click at [314, 80] on div "Ticket #: [STREET_ADDRESS][PERSON_NAME]" at bounding box center [314, 85] width 224 height 67
click at [352, 68] on div "Ticket #: [STREET_ADDRESS][PERSON_NAME]" at bounding box center [314, 85] width 224 height 67
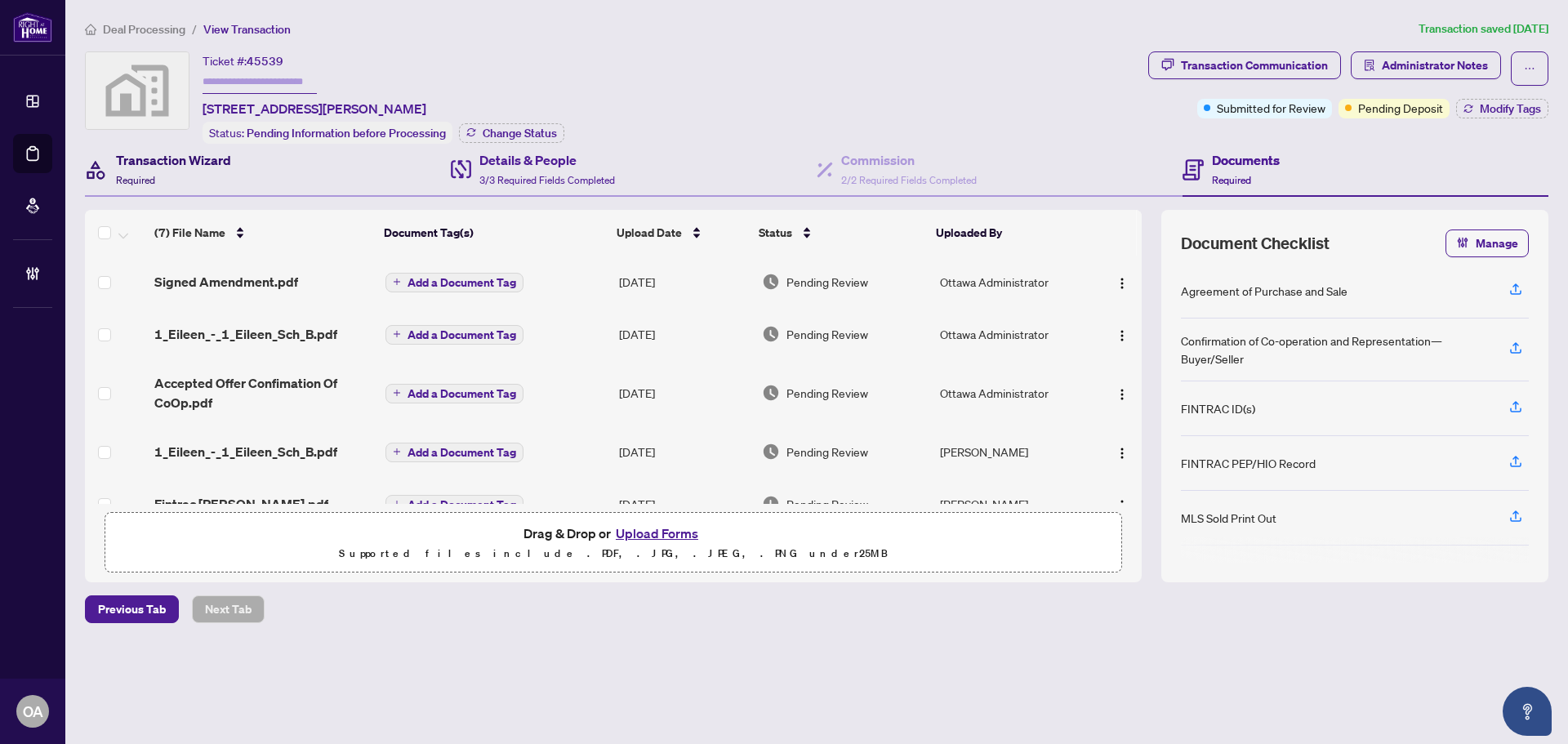
drag, startPoint x: 220, startPoint y: 155, endPoint x: 642, endPoint y: 154, distance: 422.0
click at [220, 155] on h4 "Transaction Wizard" at bounding box center [174, 159] width 115 height 20
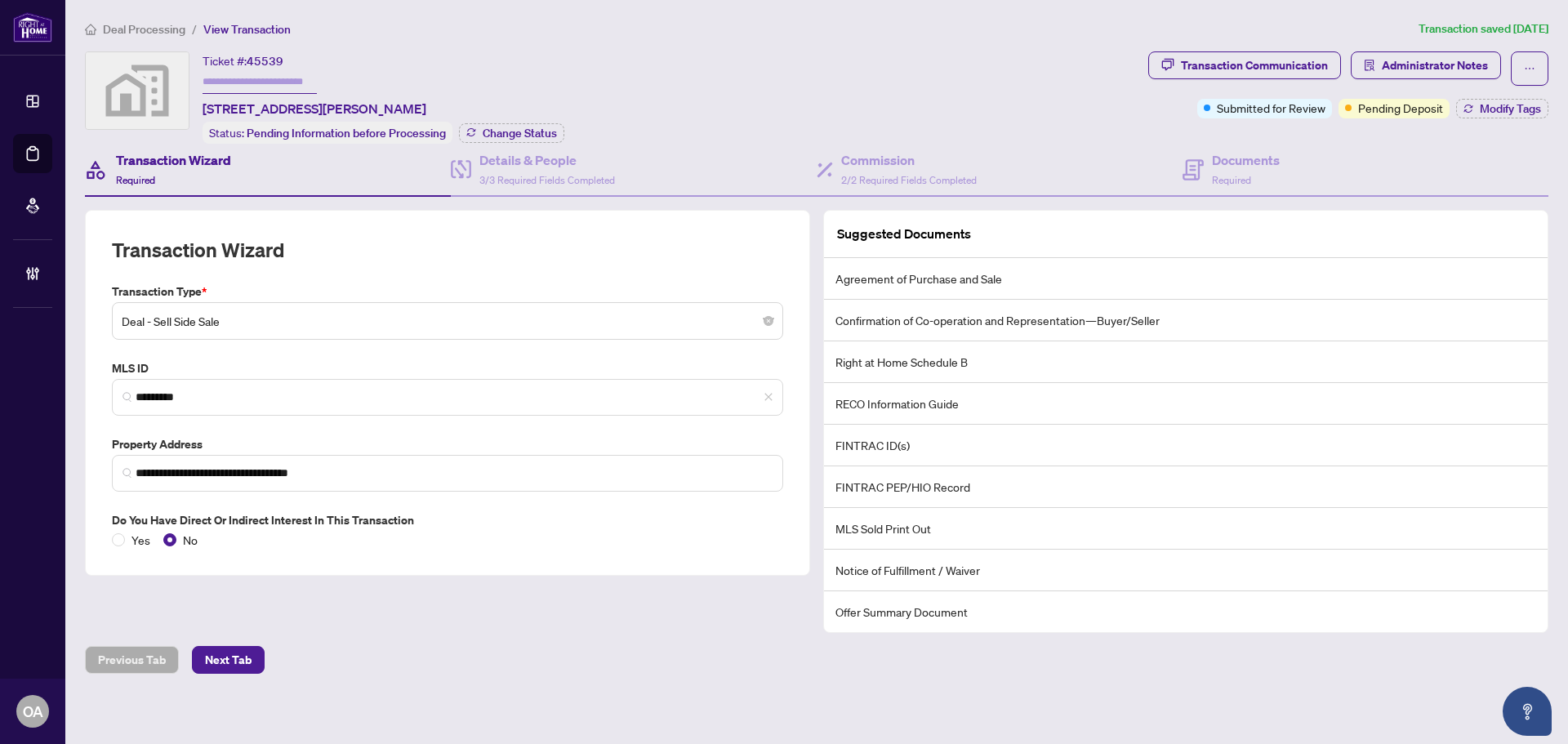
click at [264, 321] on span "Deal - Sell Side Sale" at bounding box center [448, 320] width 652 height 31
click at [345, 252] on div "Transaction Wizard" at bounding box center [448, 259] width 672 height 46
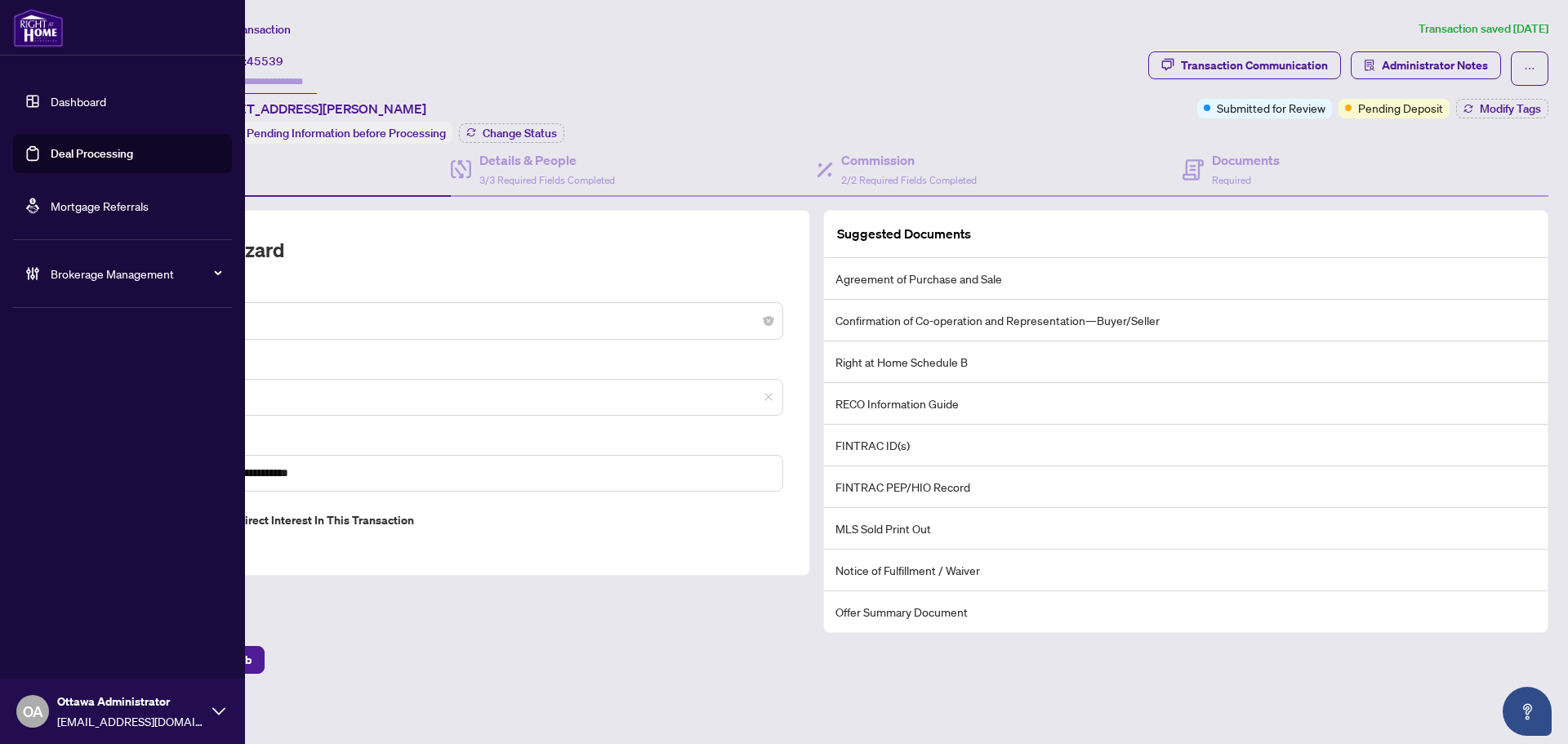
click at [73, 147] on link "Deal Processing" at bounding box center [92, 153] width 82 height 14
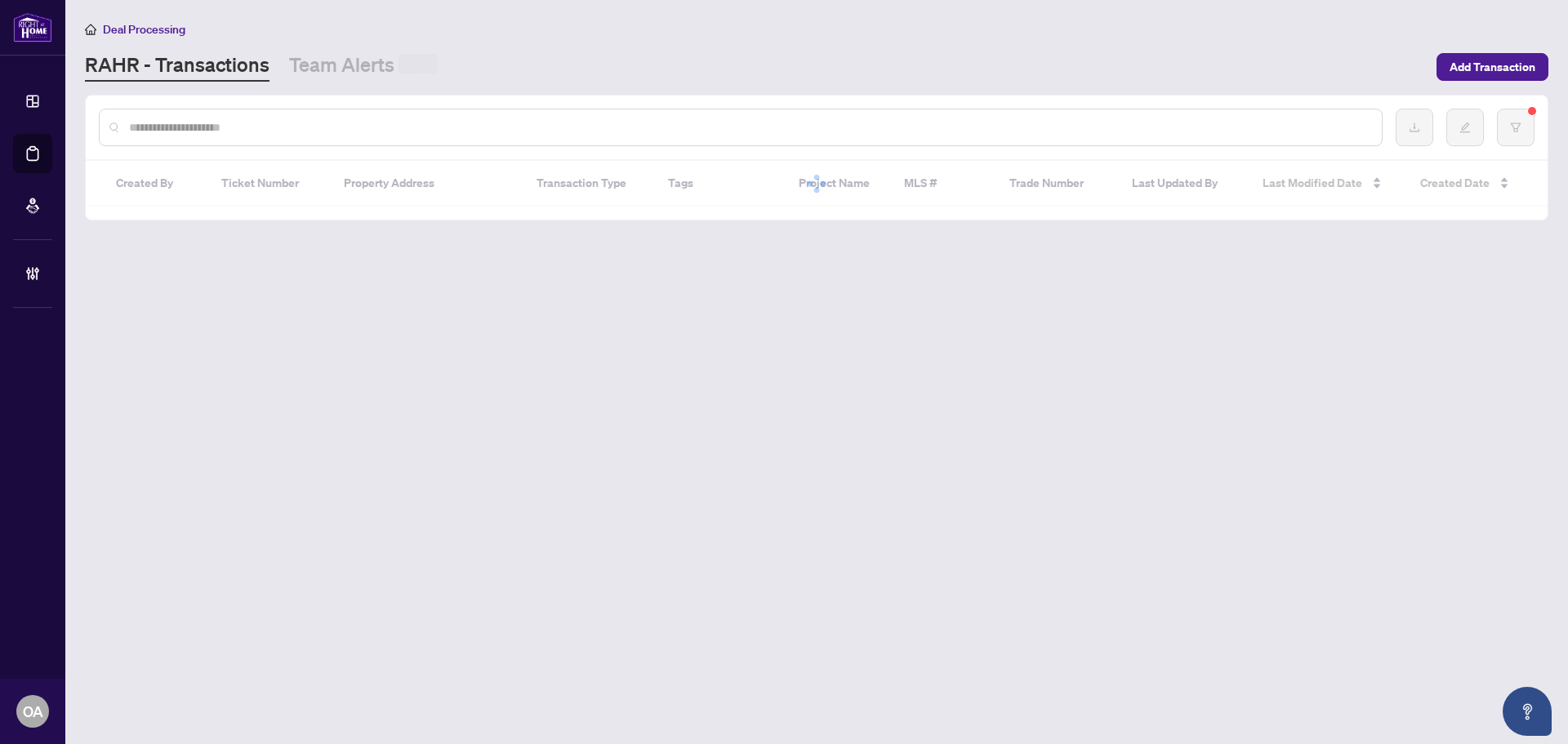
click at [615, 120] on input "text" at bounding box center [748, 127] width 1240 height 18
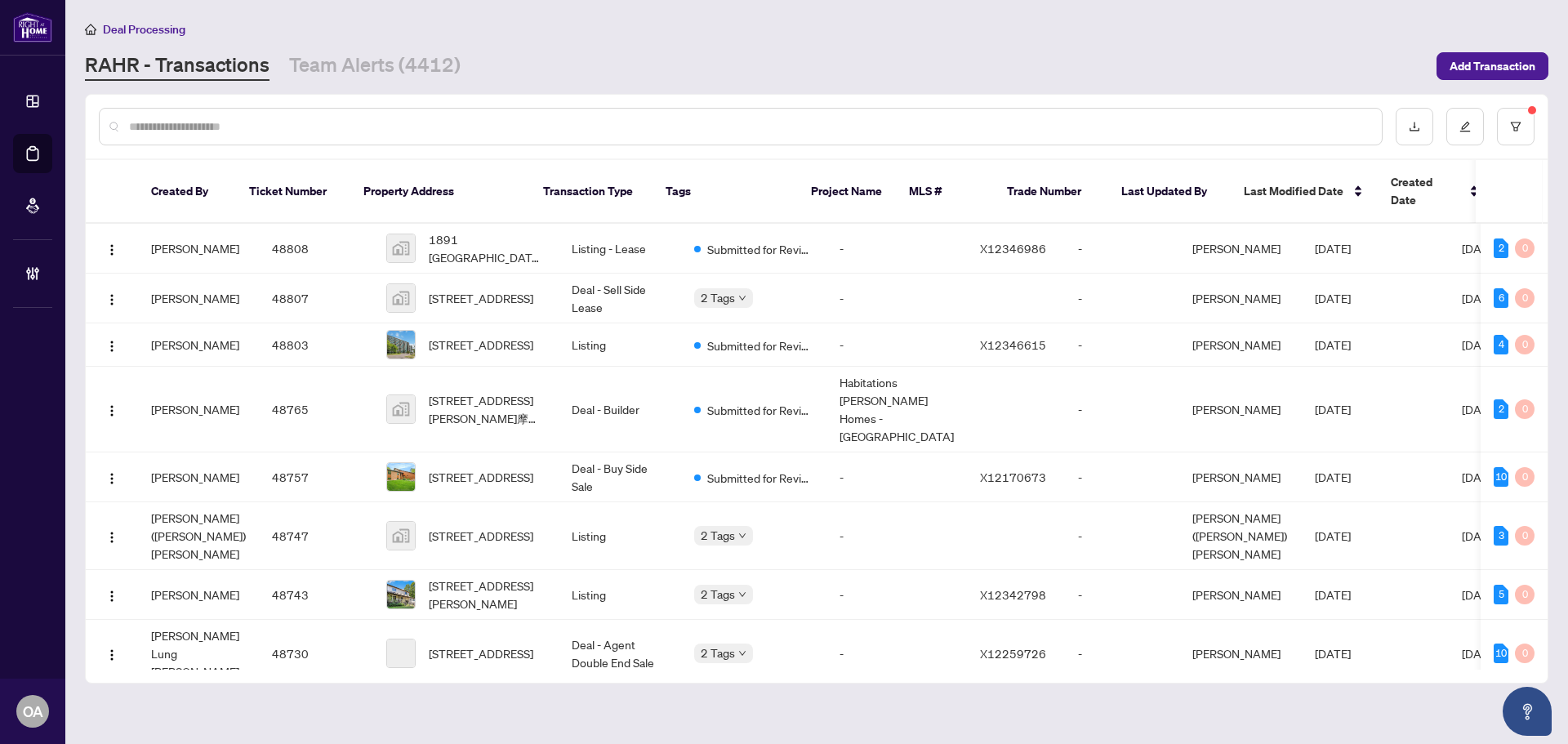
click at [616, 122] on input "text" at bounding box center [748, 126] width 1240 height 18
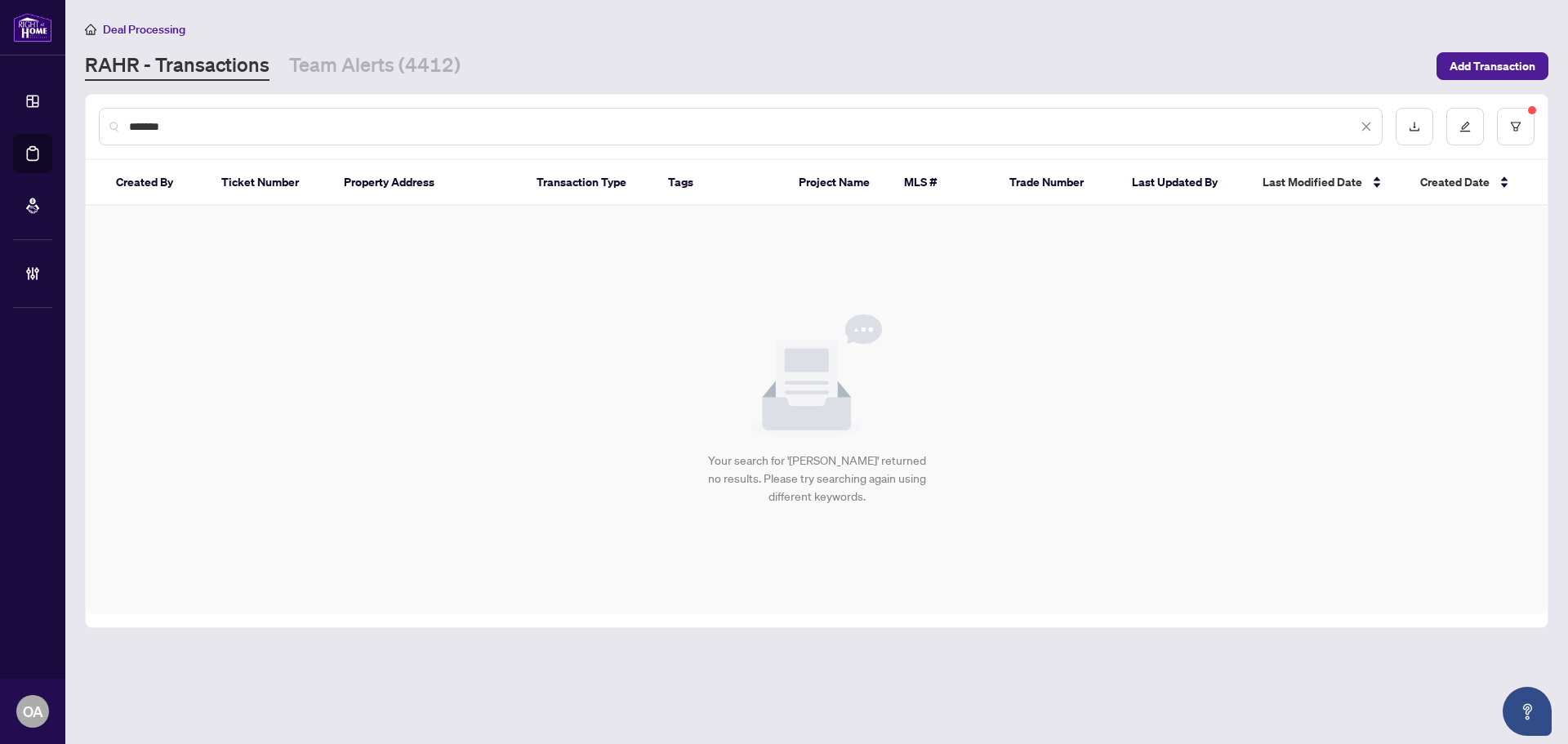
click at [146, 128] on input "*******" at bounding box center [742, 126] width 1228 height 18
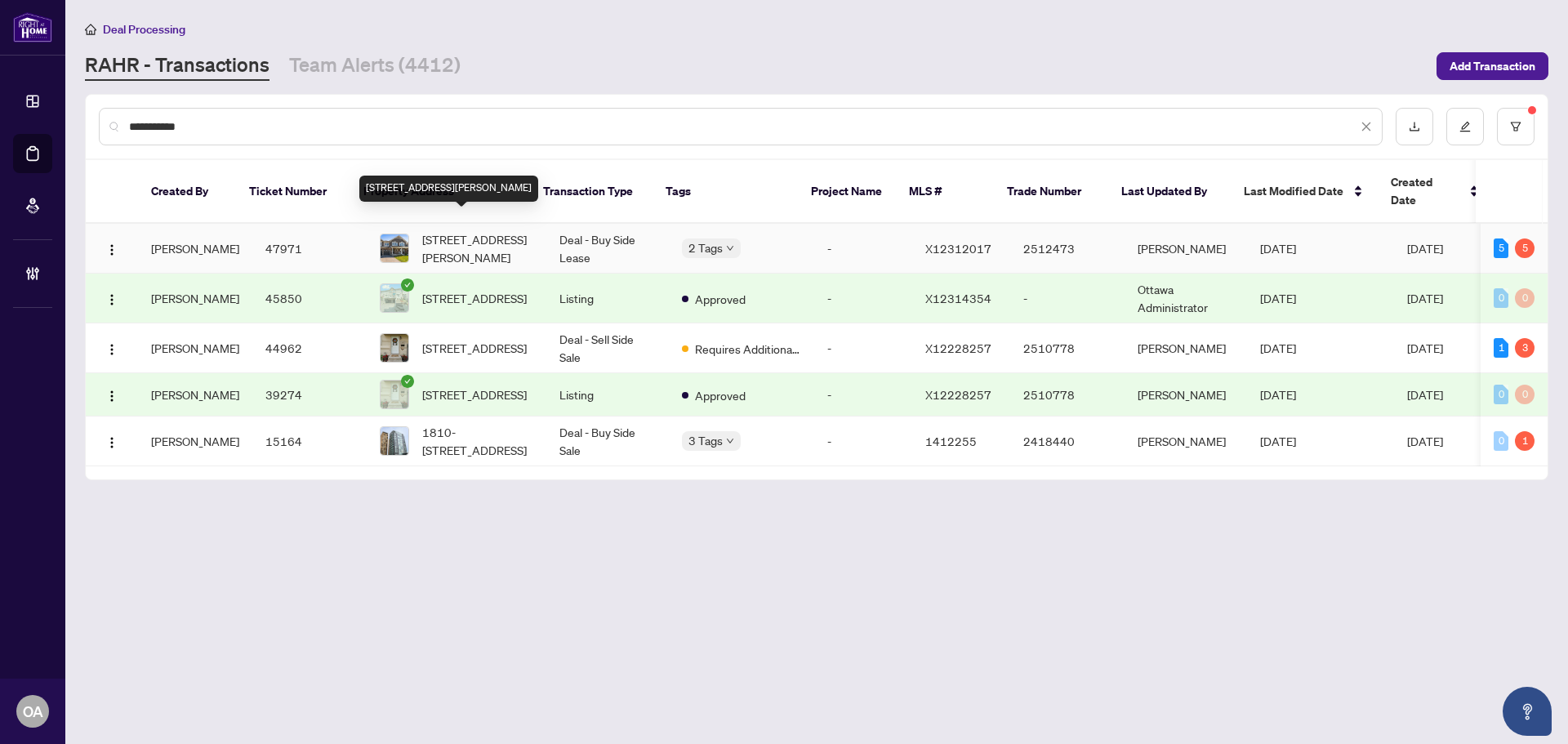
type input "**********"
click at [460, 231] on span "[STREET_ADDRESS][PERSON_NAME]" at bounding box center [477, 248] width 111 height 36
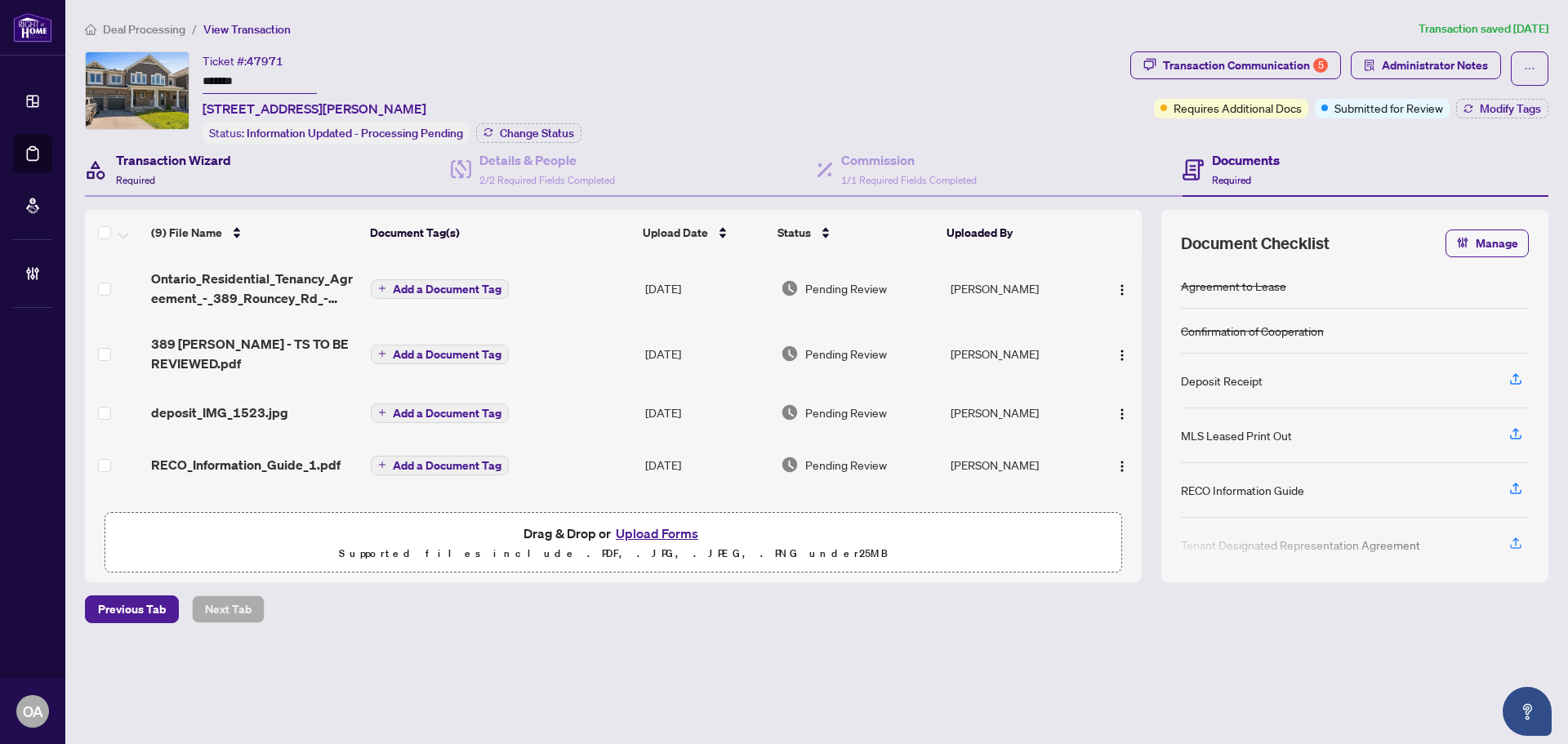
click at [167, 166] on h4 "Transaction Wizard" at bounding box center [174, 159] width 115 height 20
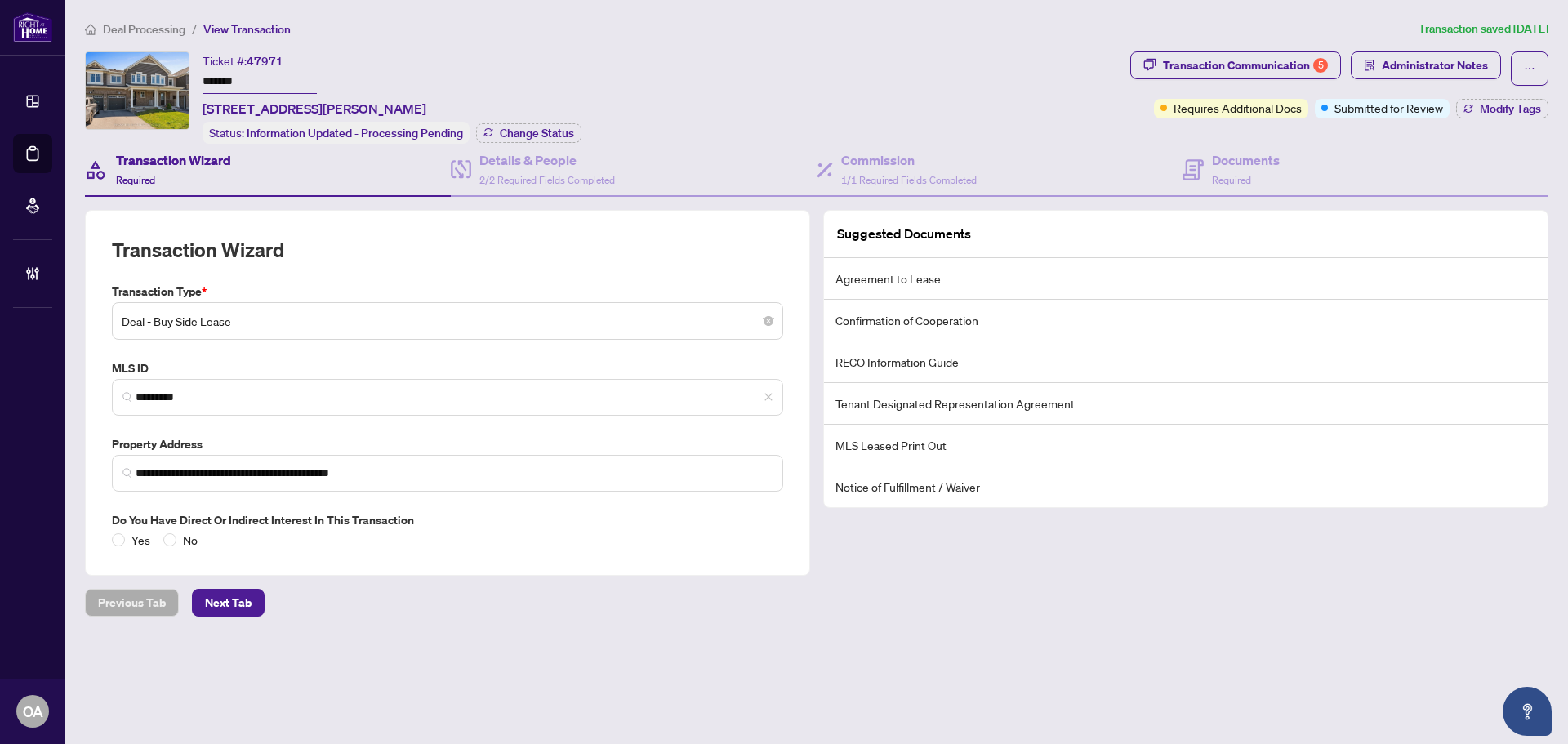
click at [196, 162] on h4 "Transaction Wizard" at bounding box center [174, 159] width 115 height 20
click at [180, 171] on div "Transaction Wizard Required" at bounding box center [174, 169] width 115 height 38
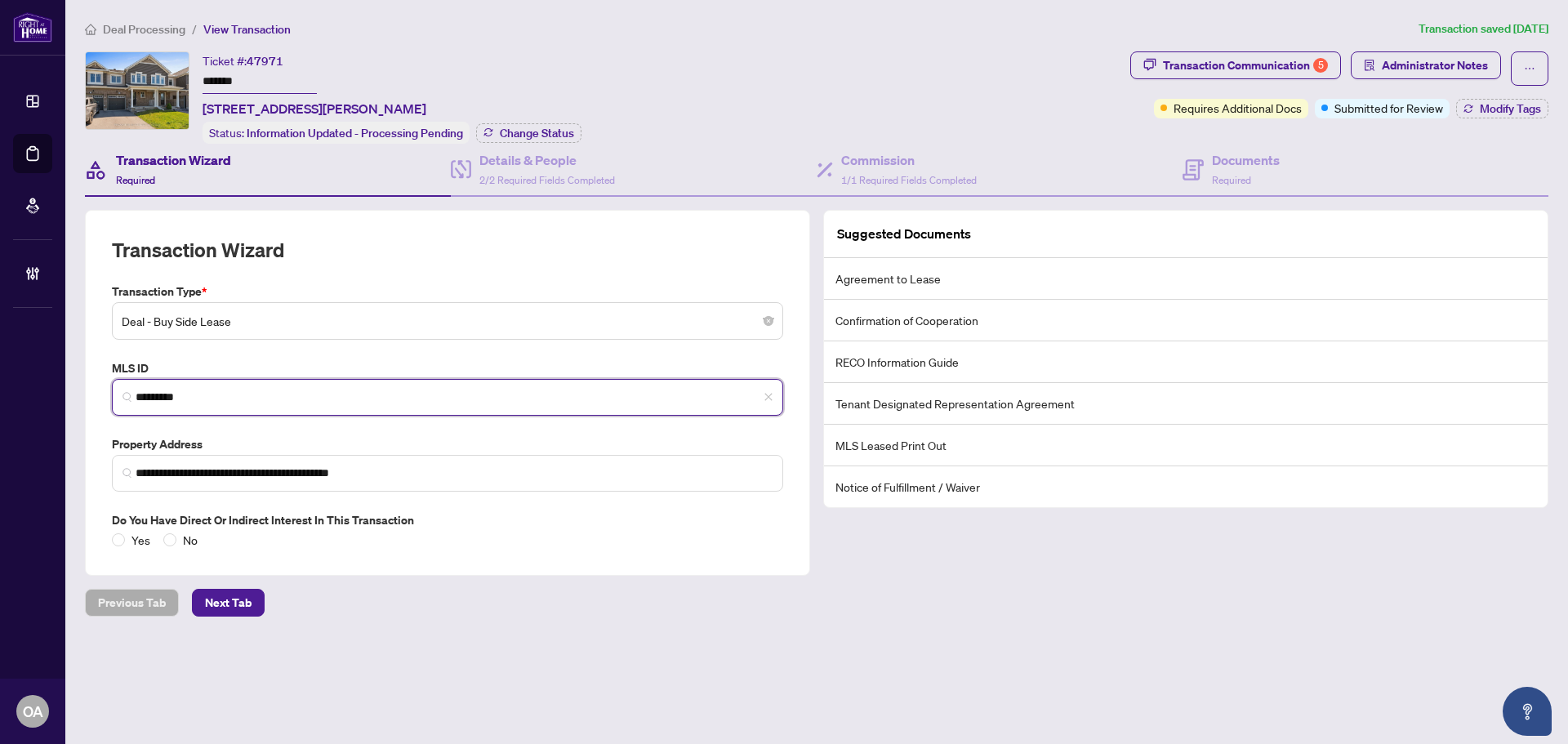
drag, startPoint x: 184, startPoint y: 389, endPoint x: 76, endPoint y: 389, distance: 108.0
click at [76, 389] on main "**********" at bounding box center [816, 372] width 1503 height 744
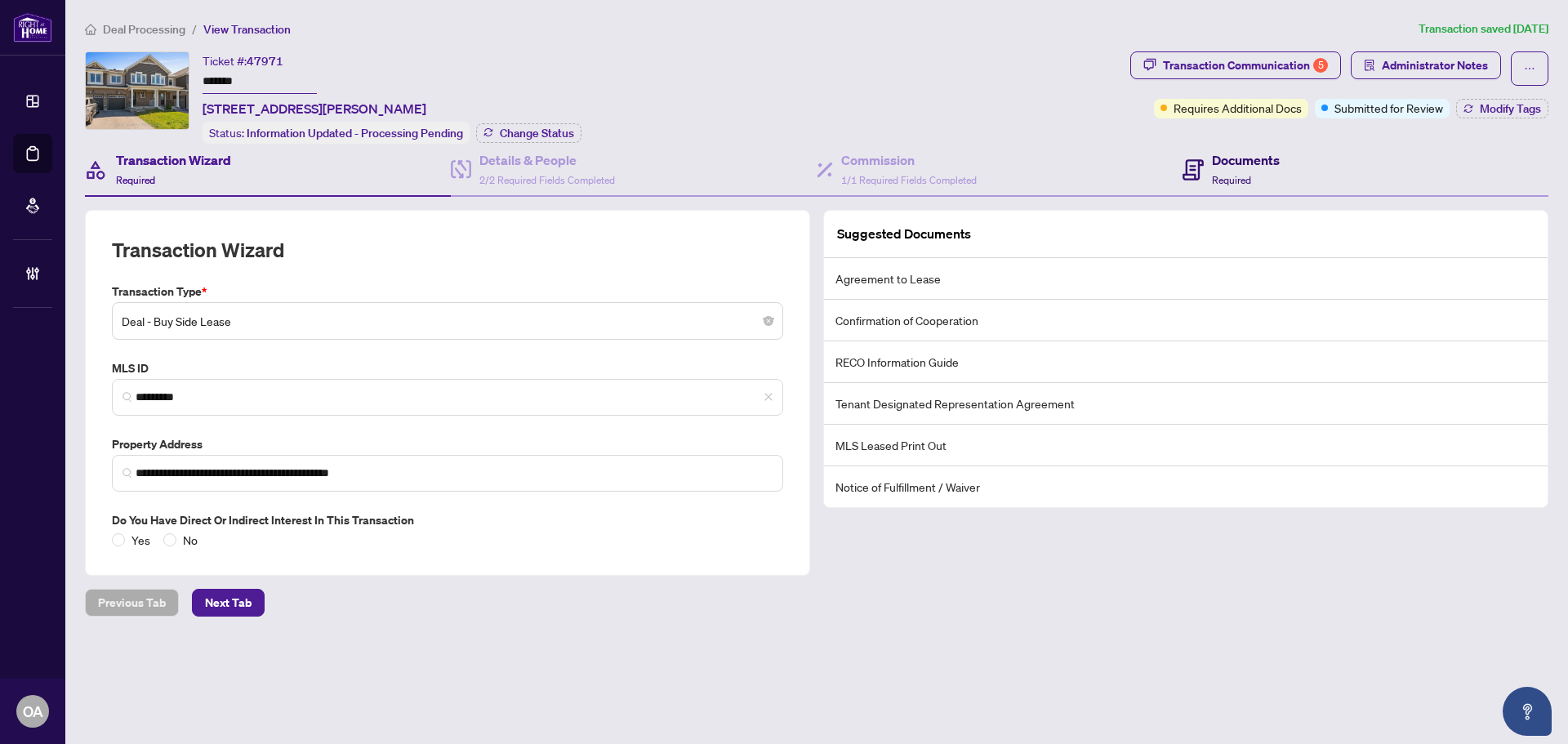
drag, startPoint x: 1222, startPoint y: 159, endPoint x: 1509, endPoint y: 167, distance: 287.1
click at [1222, 159] on h4 "Documents" at bounding box center [1245, 159] width 68 height 20
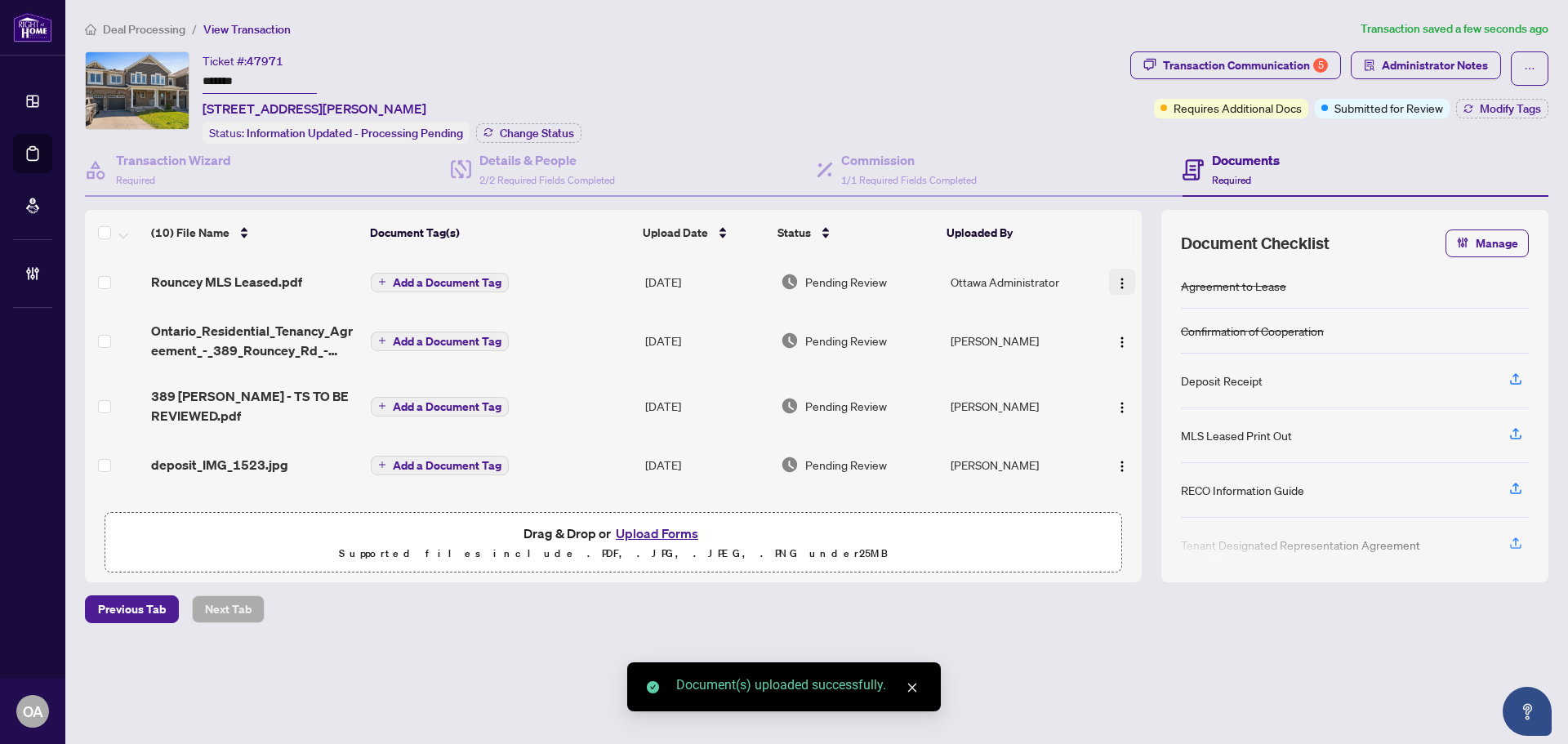
click at [1109, 275] on button "button" at bounding box center [1121, 281] width 26 height 26
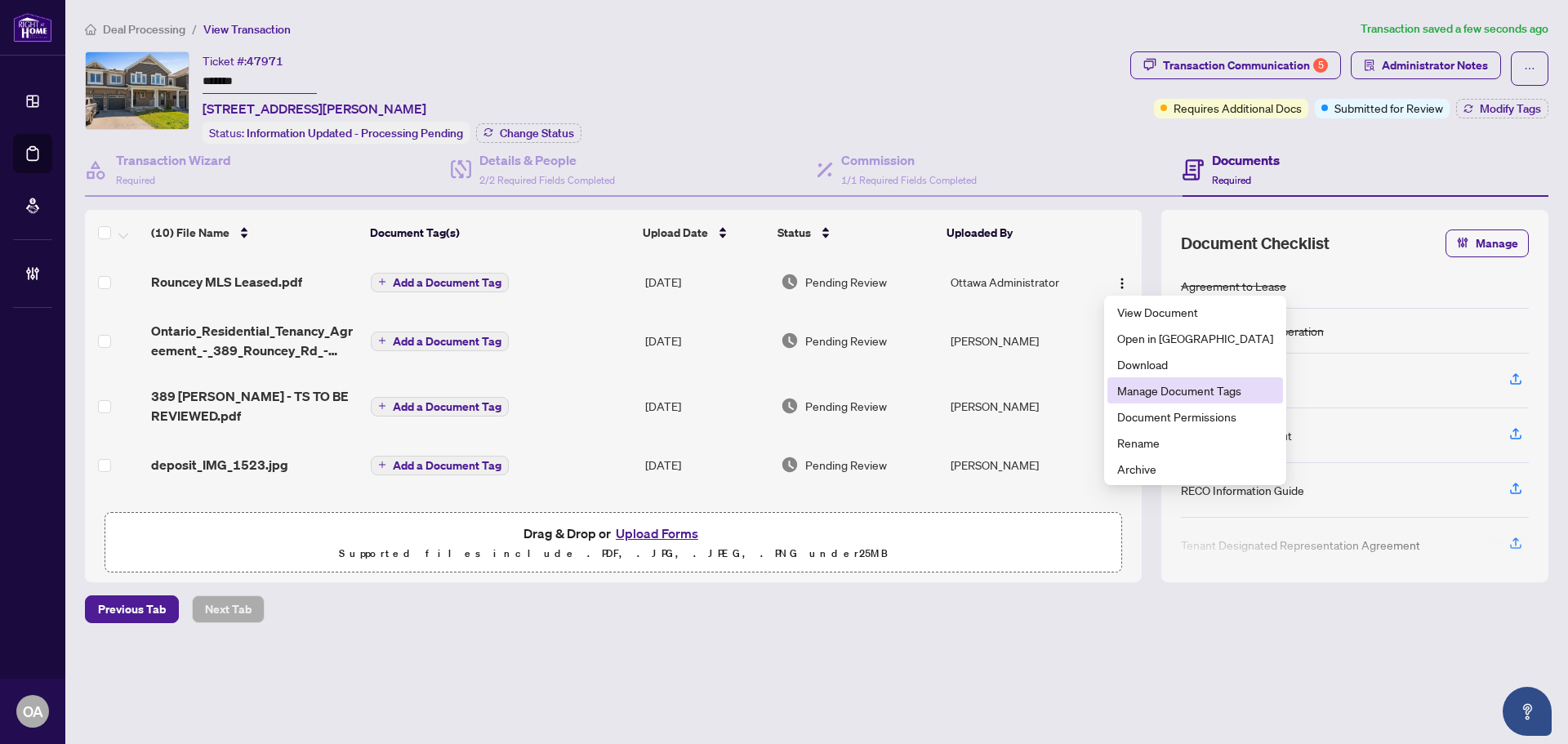
click at [1160, 392] on span "Manage Document Tags" at bounding box center [1195, 390] width 156 height 18
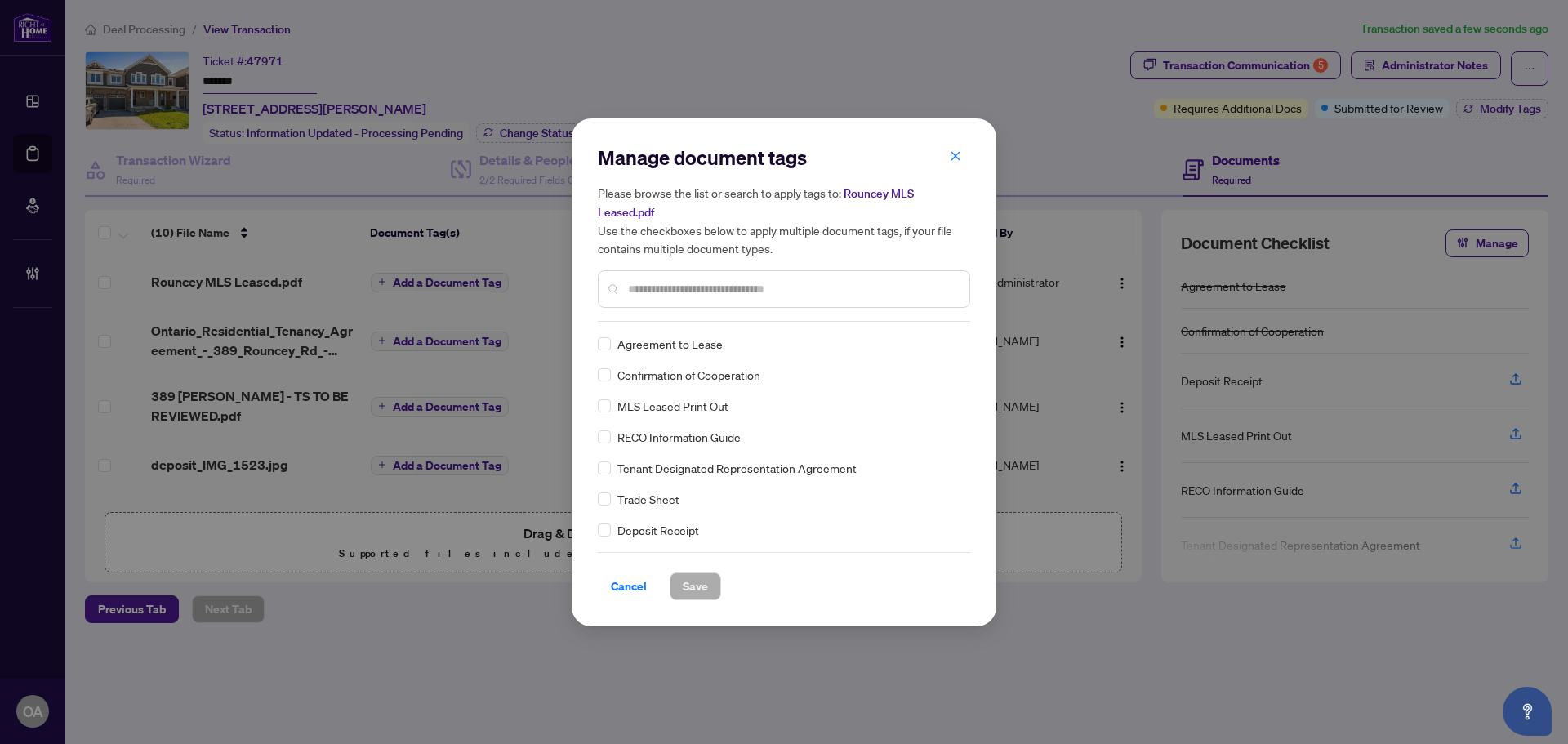
drag, startPoint x: 667, startPoint y: 283, endPoint x: 656, endPoint y: 285, distance: 11.2
click at [664, 283] on input "text" at bounding box center [792, 289] width 328 height 18
click at [961, 161] on button "button" at bounding box center [955, 156] width 32 height 28
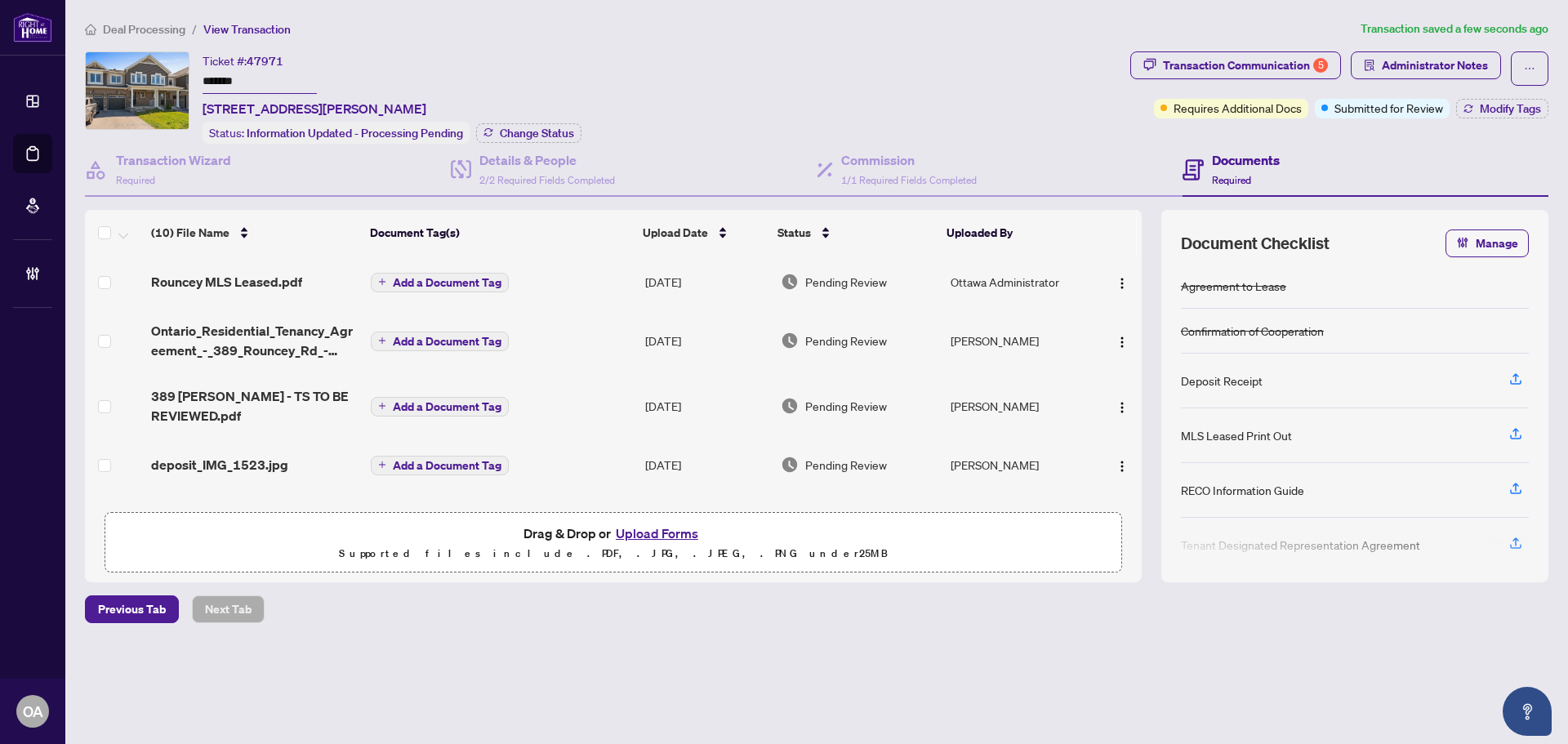
click at [1102, 275] on div at bounding box center [1118, 281] width 35 height 26
click at [1121, 279] on img "button" at bounding box center [1122, 283] width 13 height 13
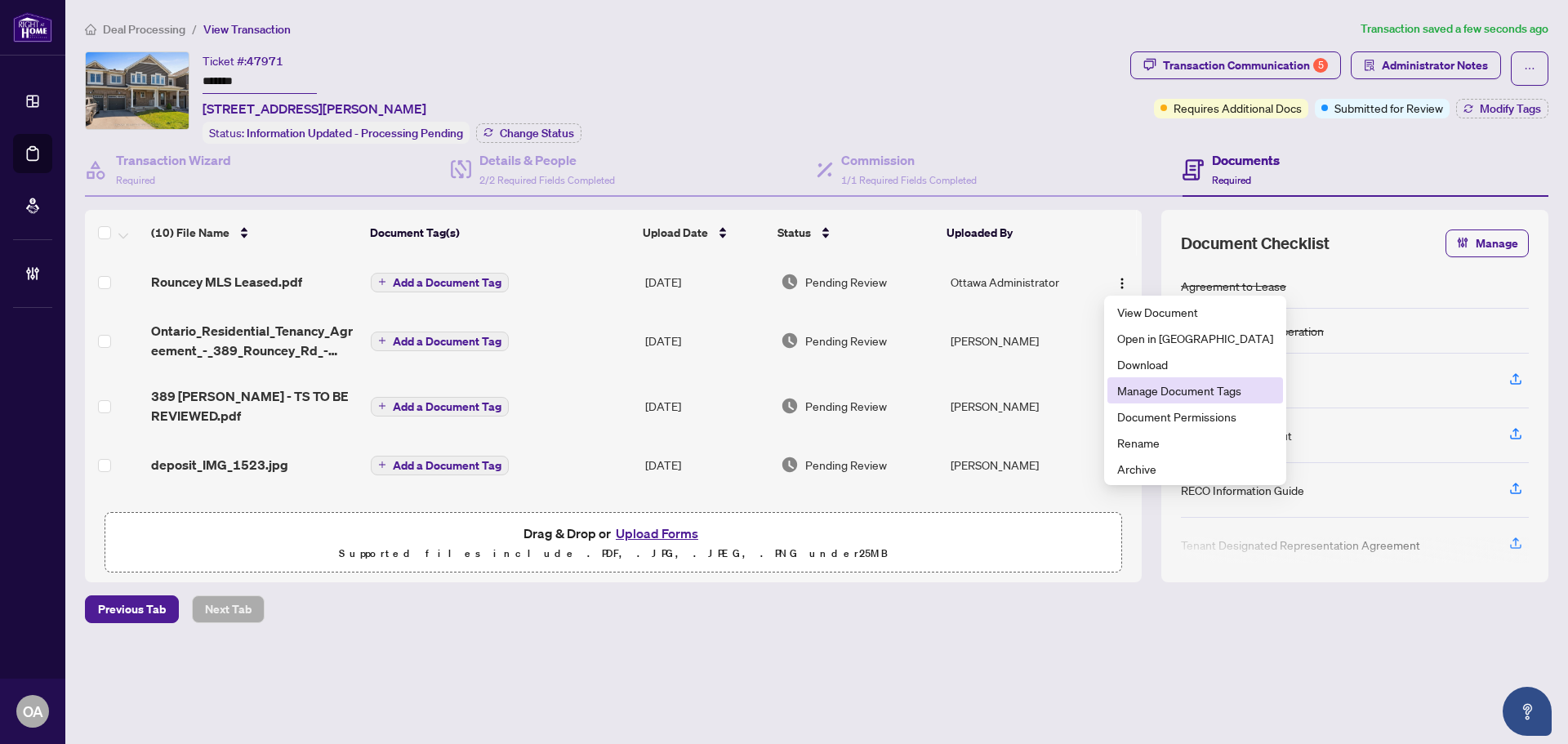
click at [1127, 389] on span "Manage Document Tags" at bounding box center [1195, 390] width 156 height 18
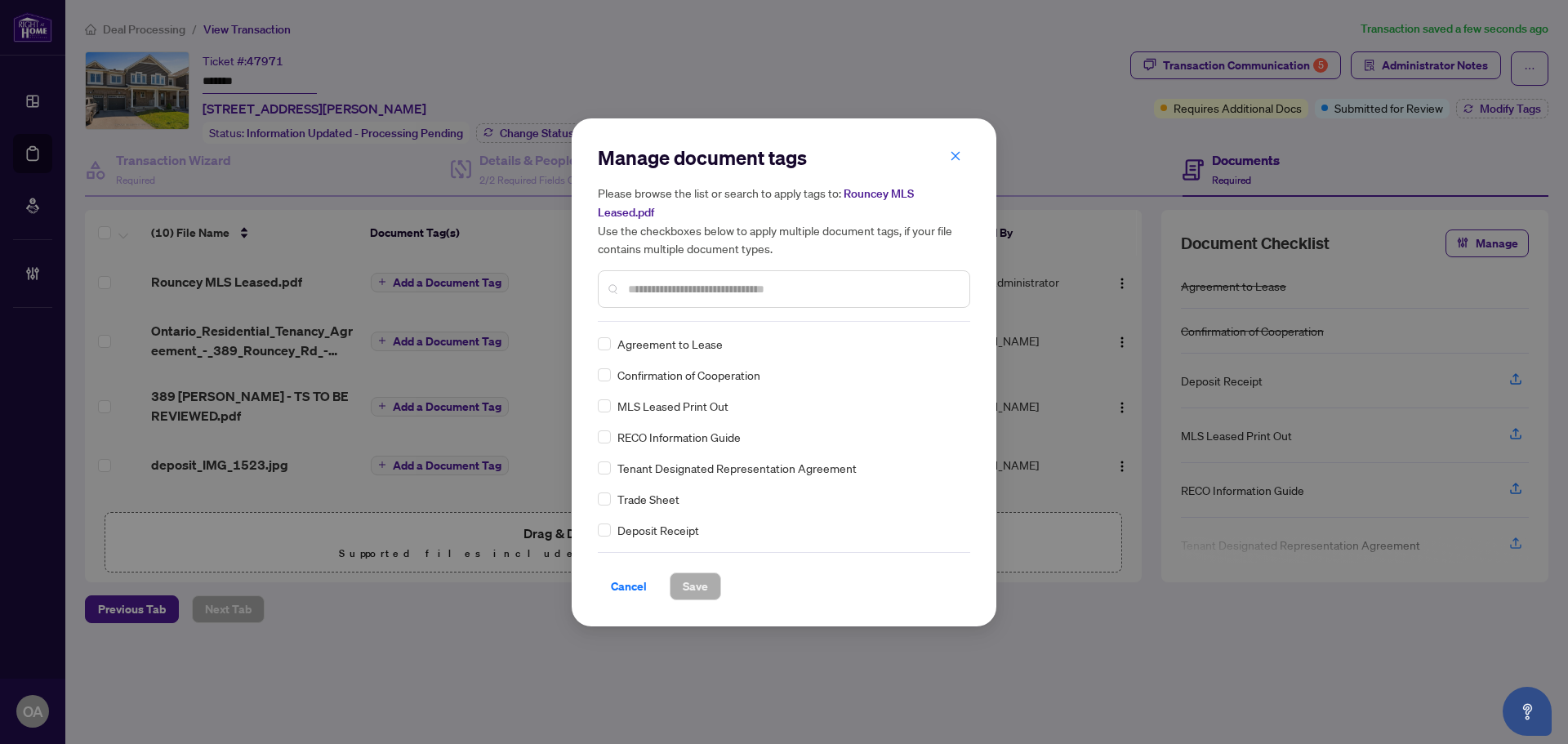
click at [672, 292] on input "text" at bounding box center [792, 289] width 328 height 18
click at [701, 580] on span "Save" at bounding box center [695, 586] width 26 height 26
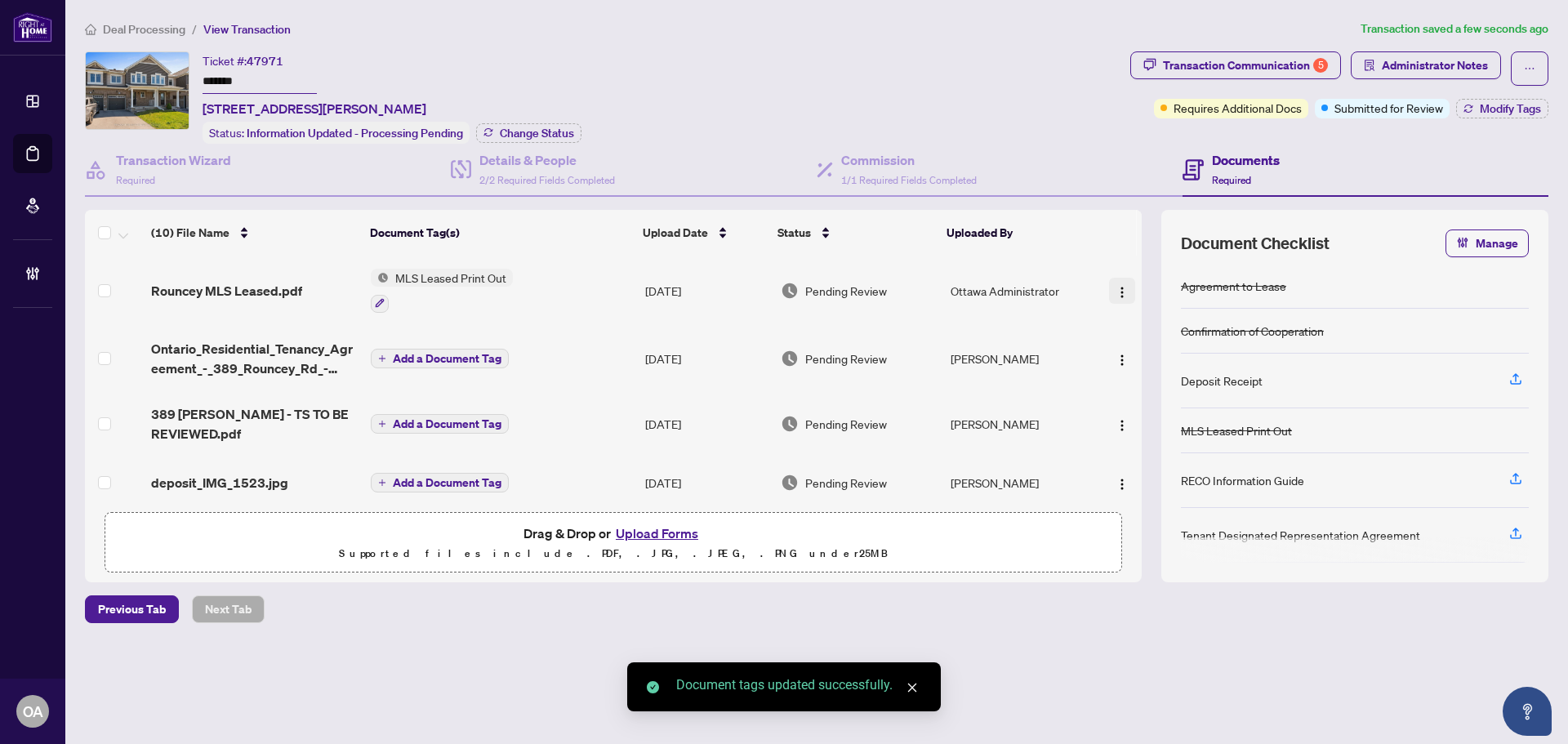
click at [1119, 281] on span "button" at bounding box center [1122, 290] width 13 height 18
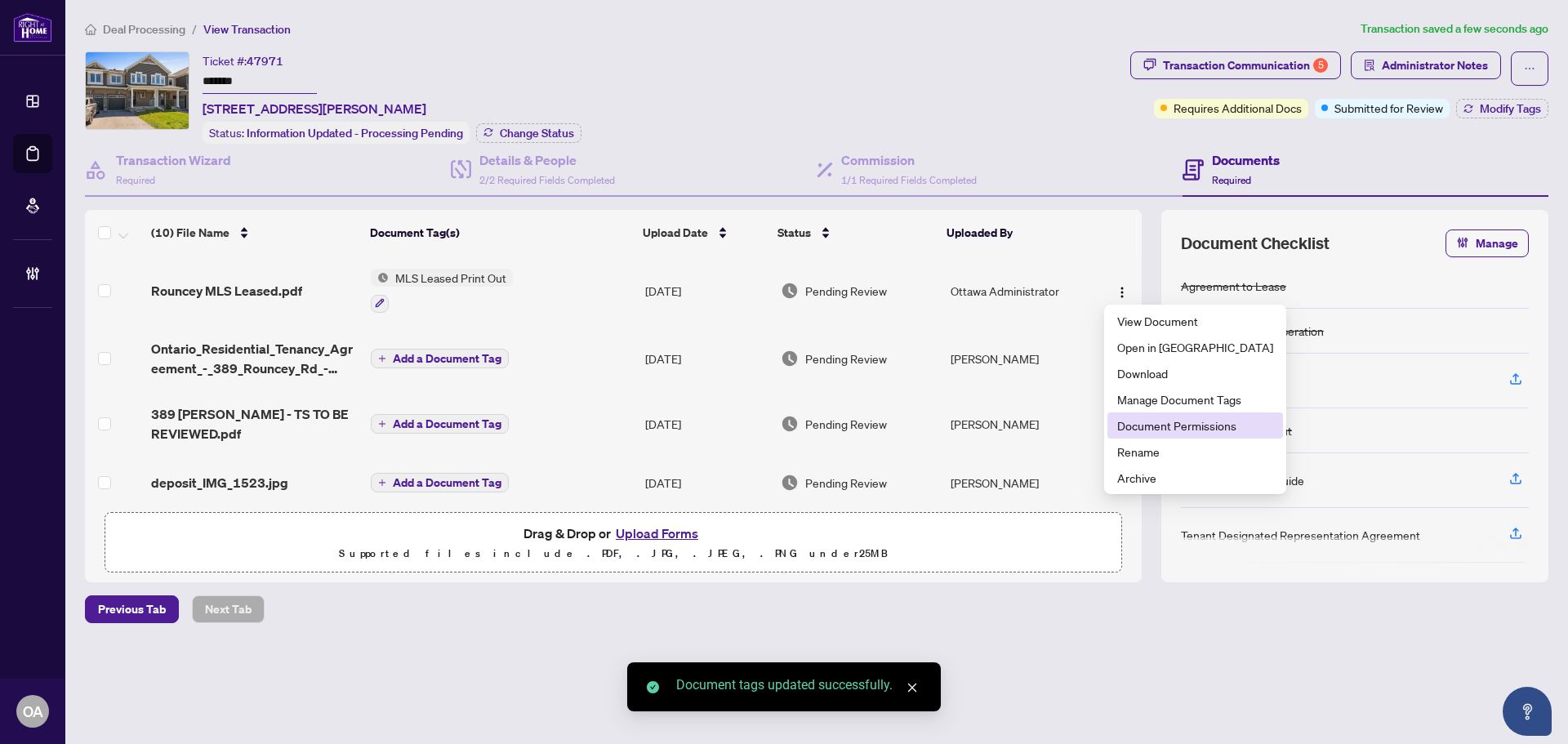
drag, startPoint x: 1149, startPoint y: 425, endPoint x: 1146, endPoint y: 417, distance: 8.5
click at [1146, 417] on span "Document Permissions" at bounding box center [1195, 424] width 156 height 18
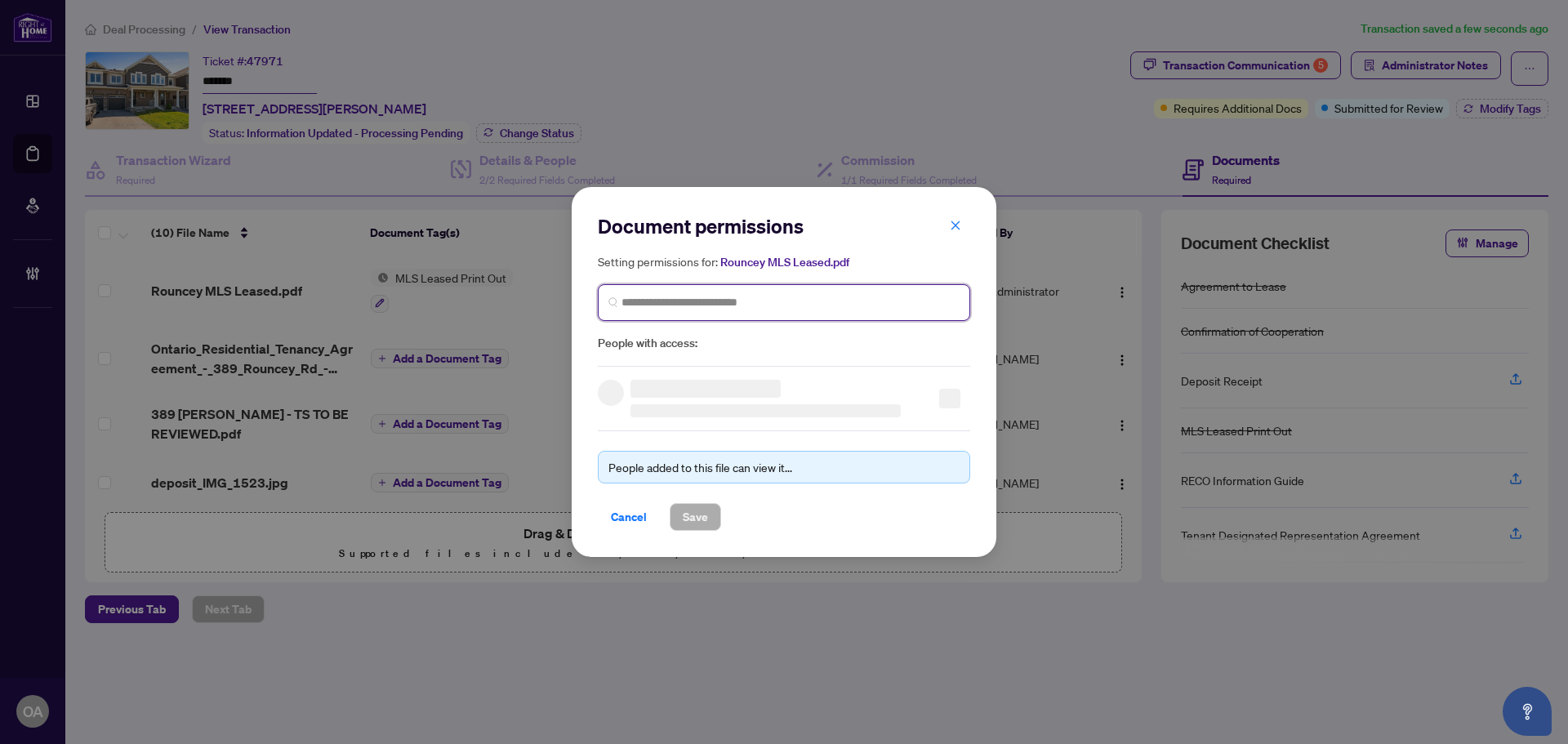
click at [682, 303] on input "search" at bounding box center [790, 302] width 338 height 17
type input "**********"
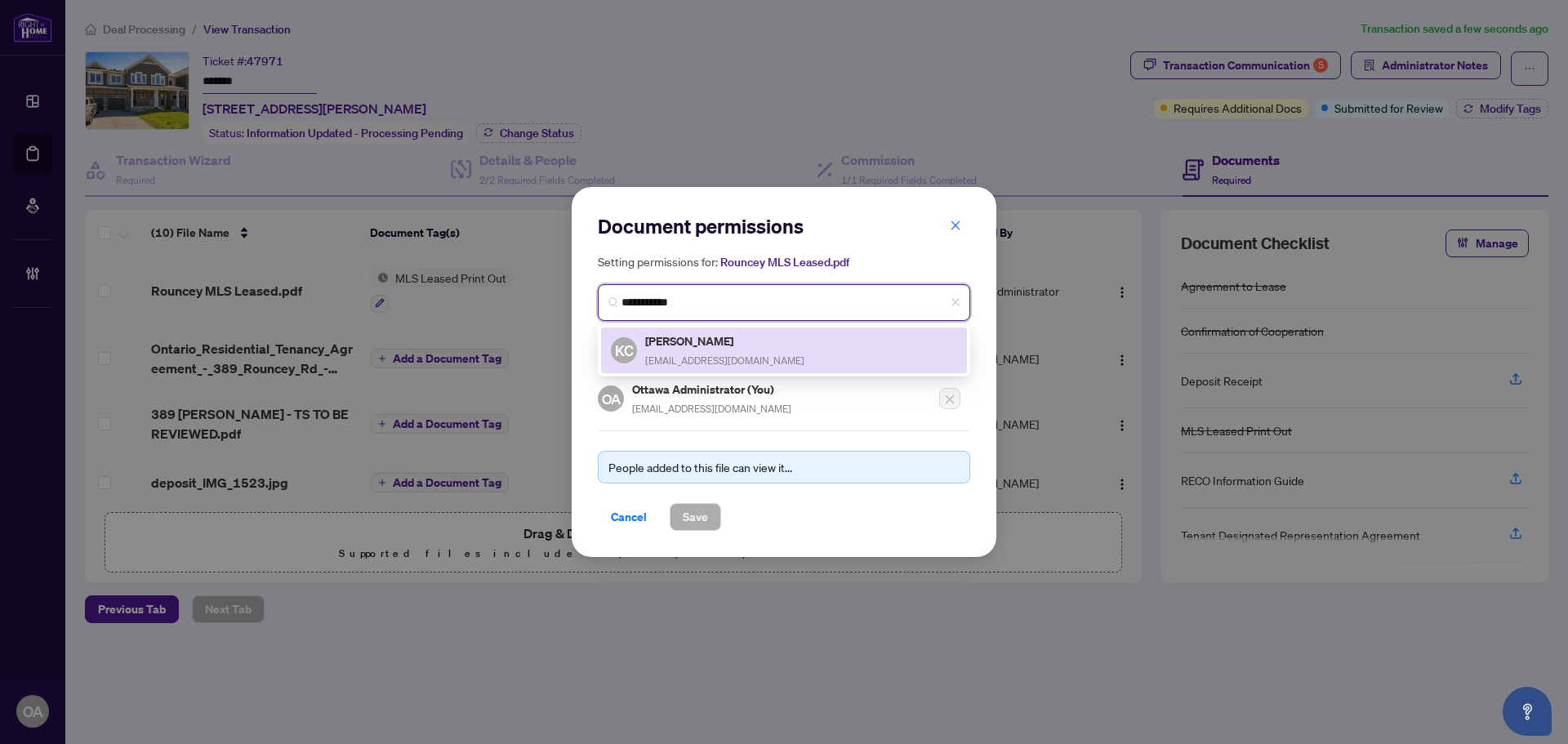
click at [713, 348] on div "[PERSON_NAME] [EMAIL_ADDRESS][DOMAIN_NAME]" at bounding box center [724, 349] width 159 height 37
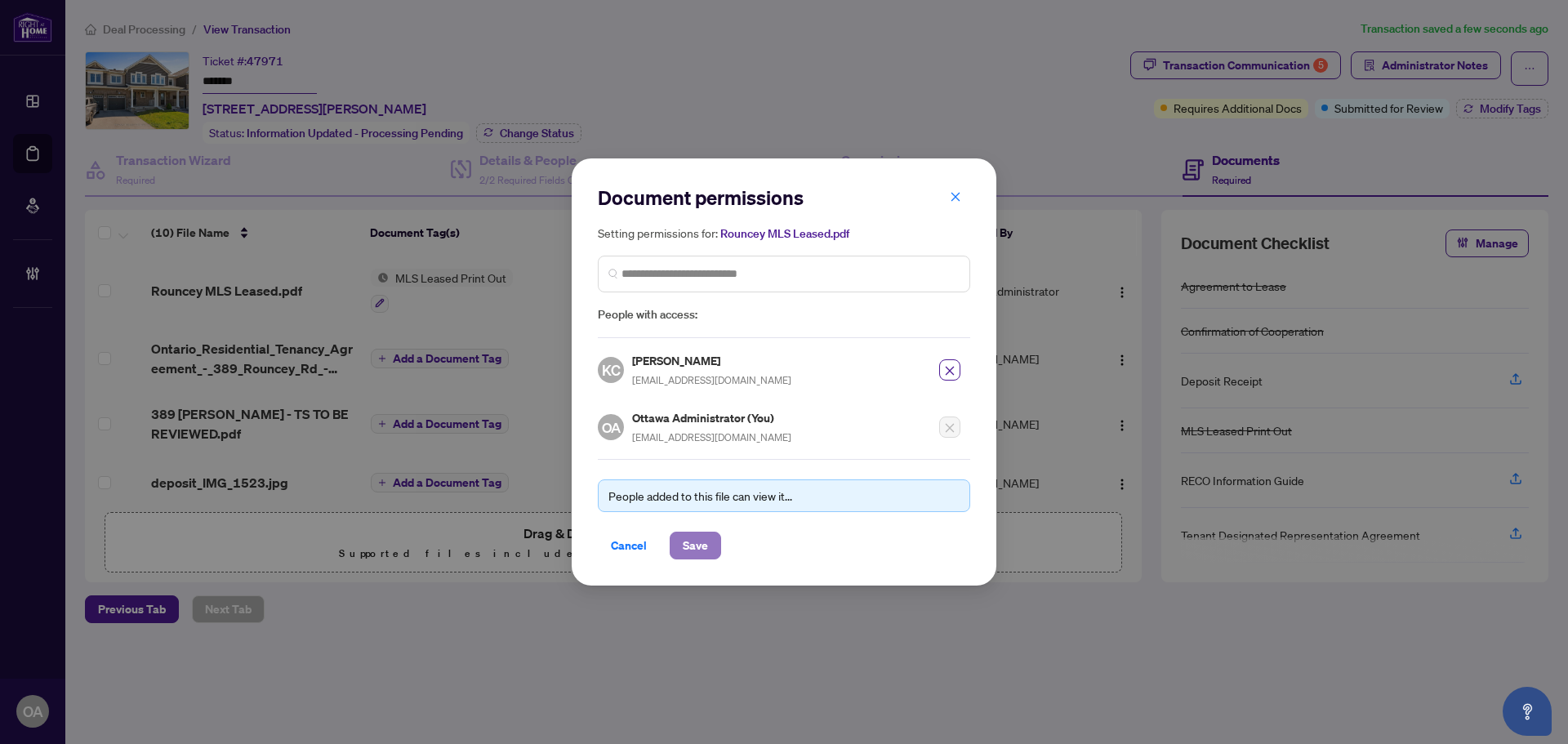
click at [703, 541] on span "Save" at bounding box center [695, 545] width 26 height 26
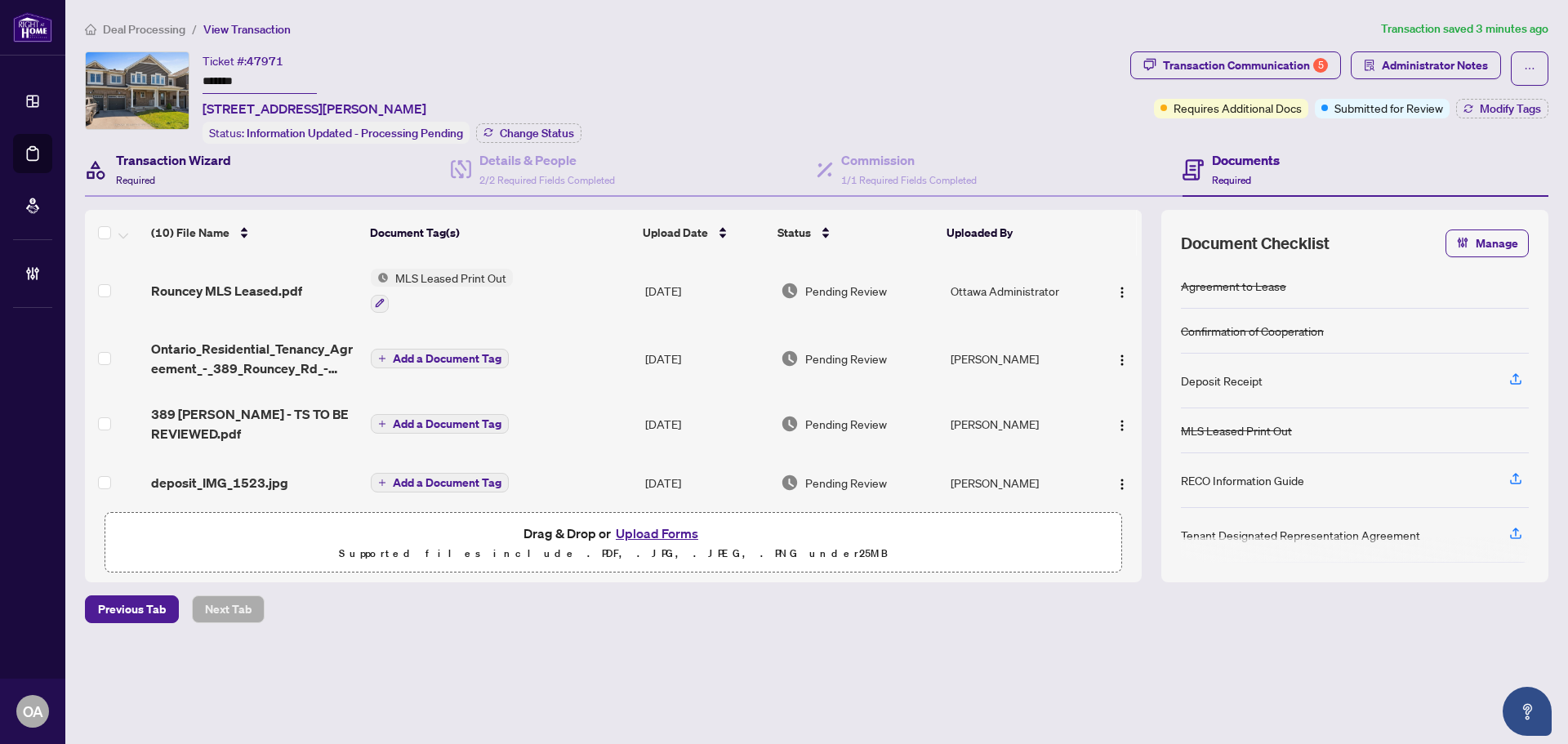
click at [173, 155] on h4 "Transaction Wizard" at bounding box center [174, 159] width 115 height 20
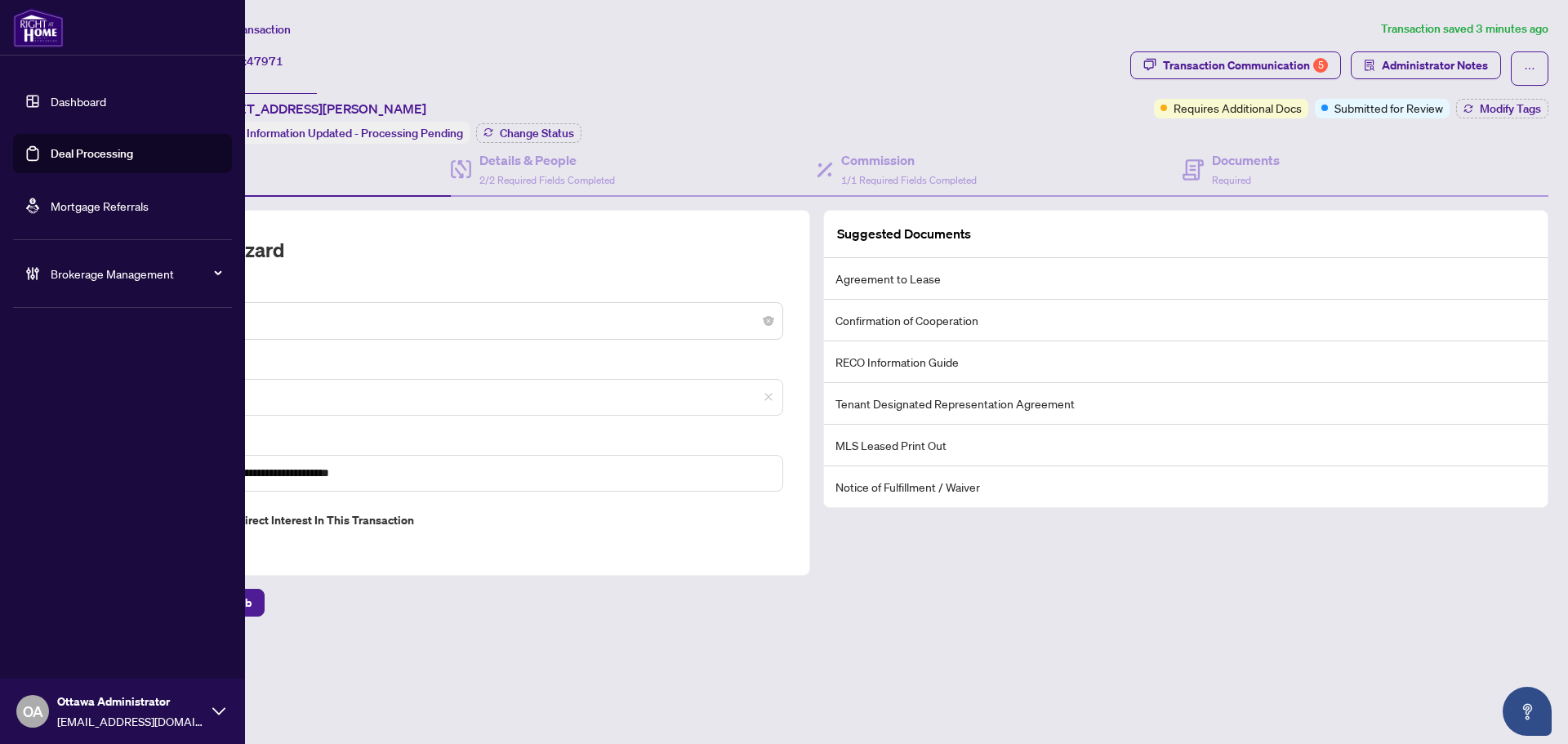
click at [76, 151] on link "Deal Processing" at bounding box center [92, 153] width 82 height 14
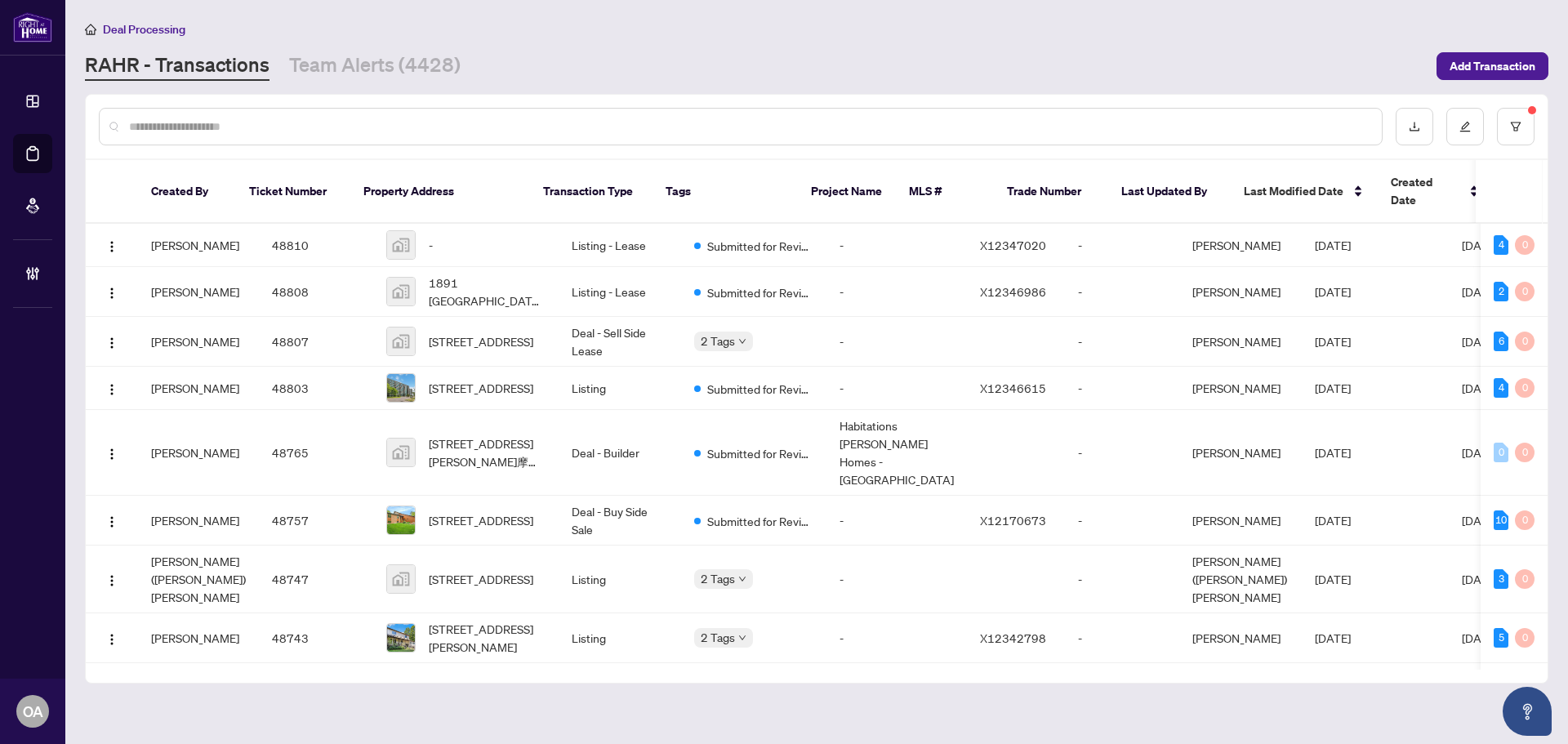
click at [383, 126] on input "text" at bounding box center [748, 126] width 1240 height 18
paste input "*****"
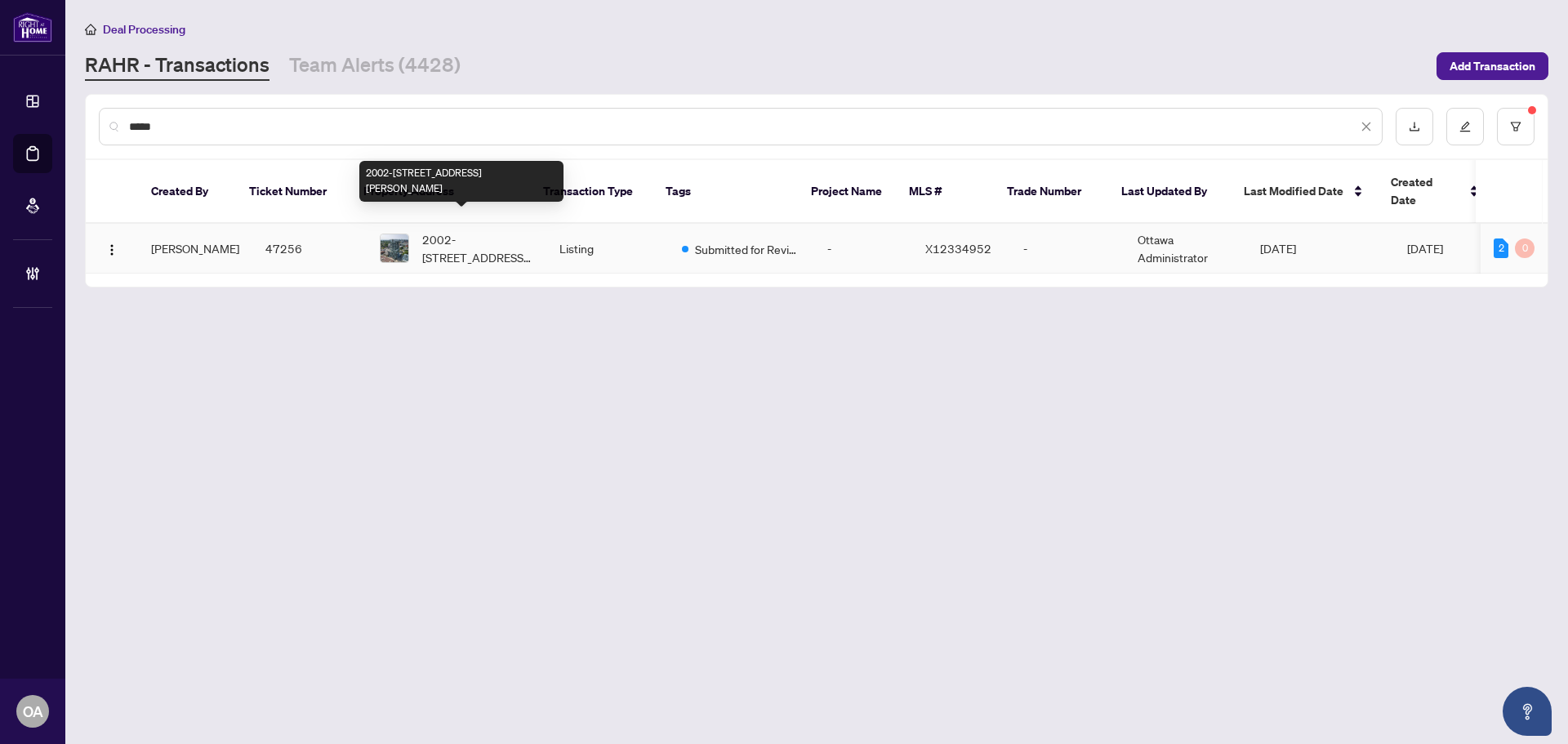
type input "*****"
click at [433, 230] on span "2002-[STREET_ADDRESS][PERSON_NAME]" at bounding box center [477, 248] width 111 height 36
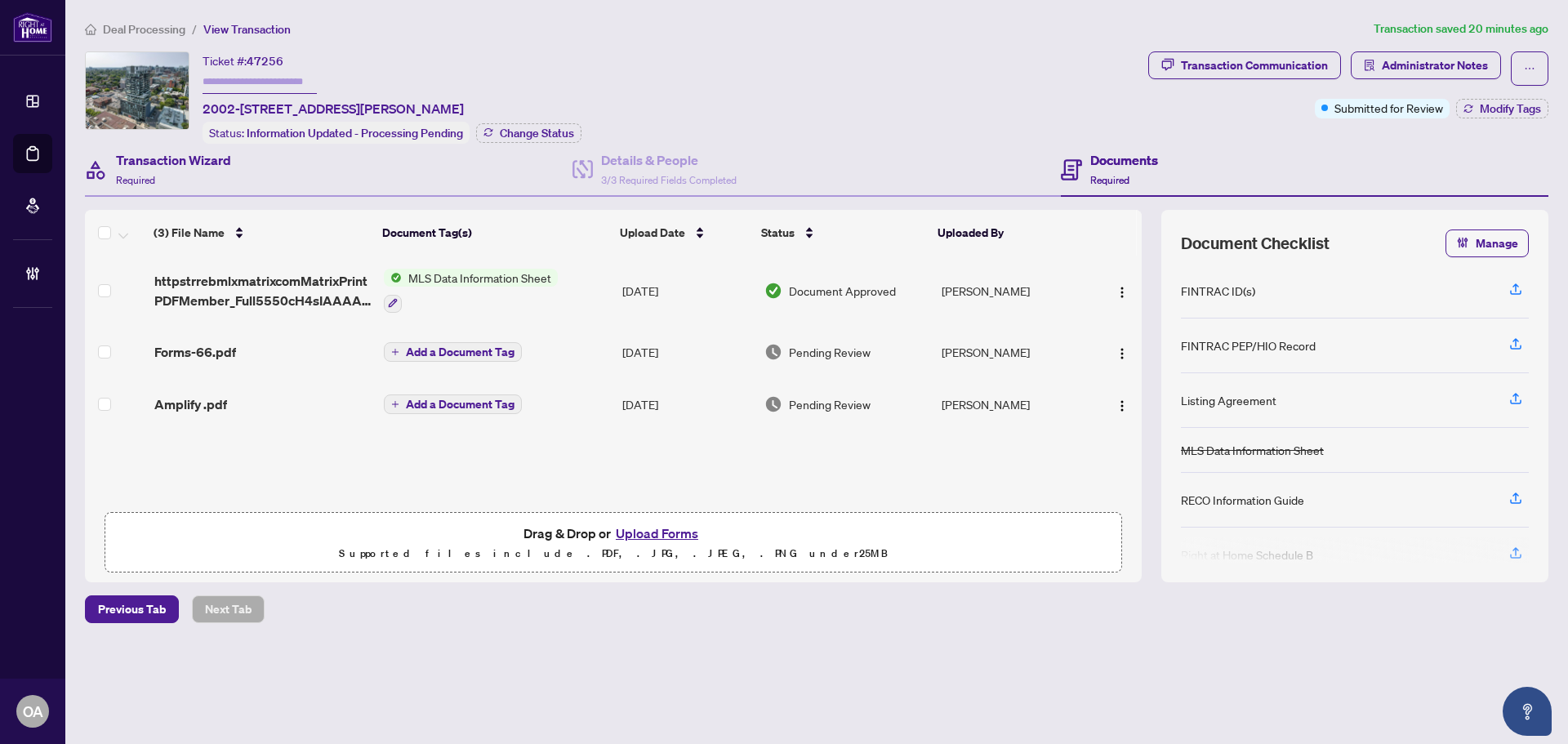
click at [153, 147] on div "Transaction Wizard Required" at bounding box center [328, 171] width 488 height 53
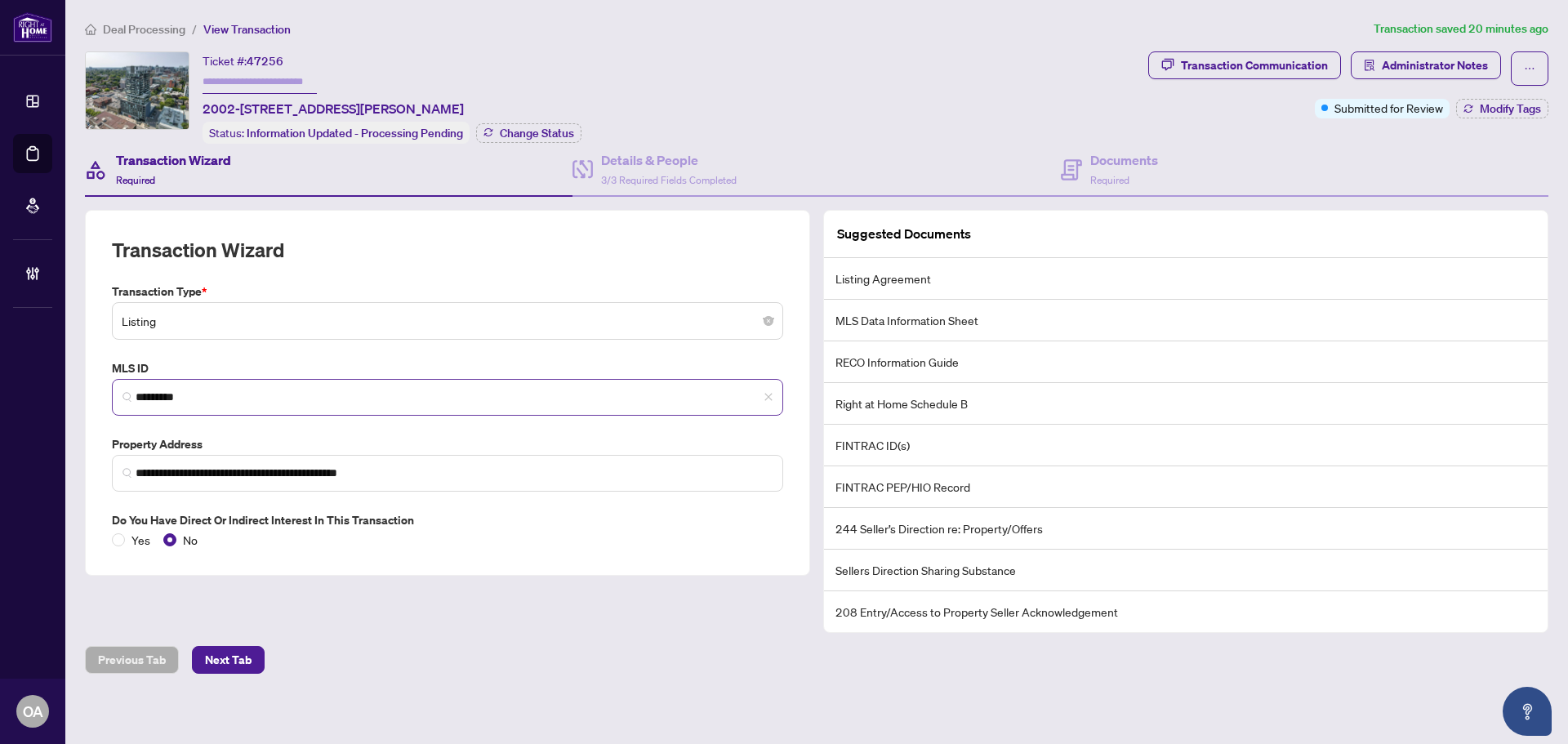
click at [237, 380] on span "*********" at bounding box center [448, 397] width 672 height 37
drag, startPoint x: 225, startPoint y: 385, endPoint x: 55, endPoint y: 376, distance: 170.2
click at [55, 376] on div "**********" at bounding box center [784, 372] width 1568 height 744
click at [1119, 160] on h4 "Documents" at bounding box center [1124, 159] width 68 height 20
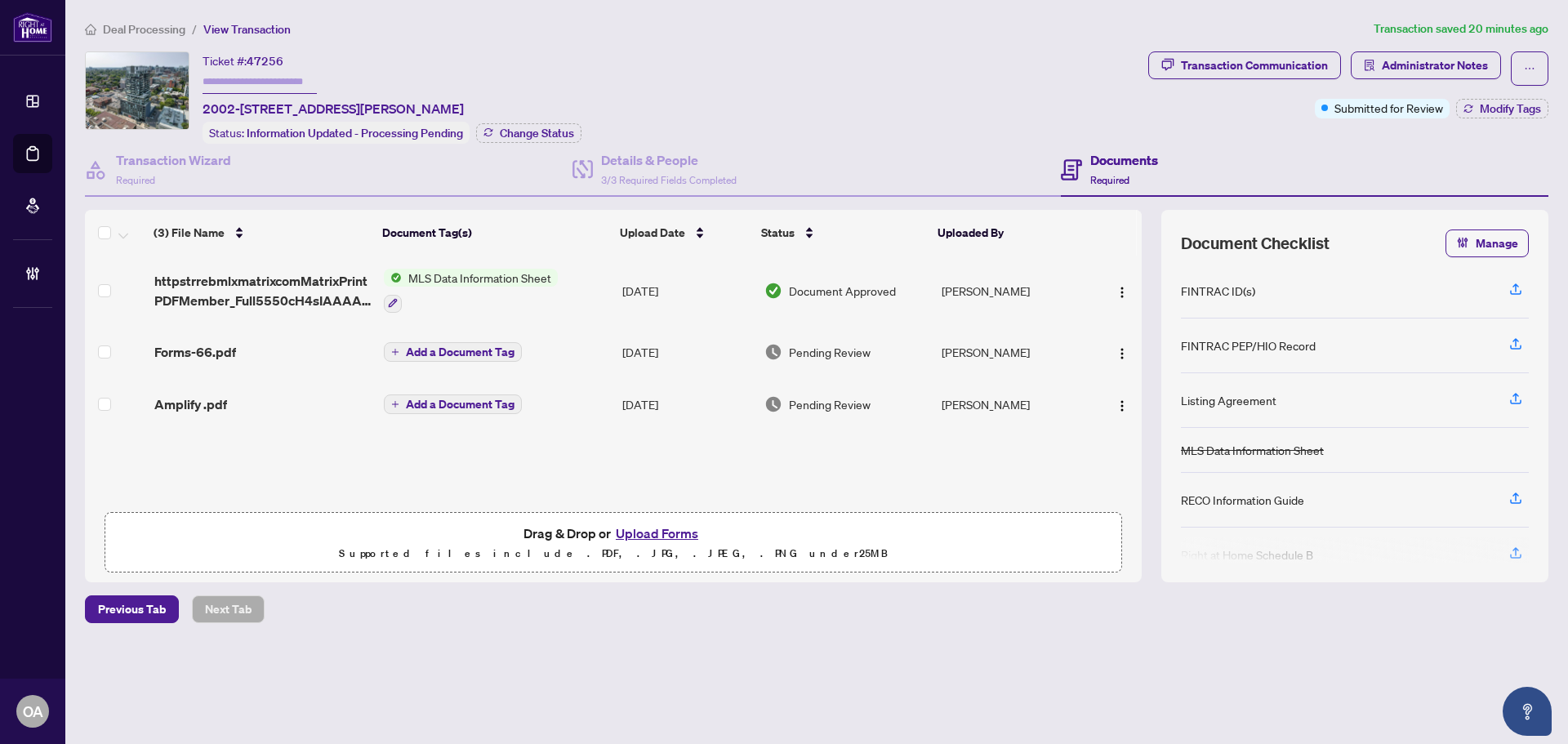
click at [227, 347] on span "Forms-66.pdf" at bounding box center [196, 352] width 82 height 20
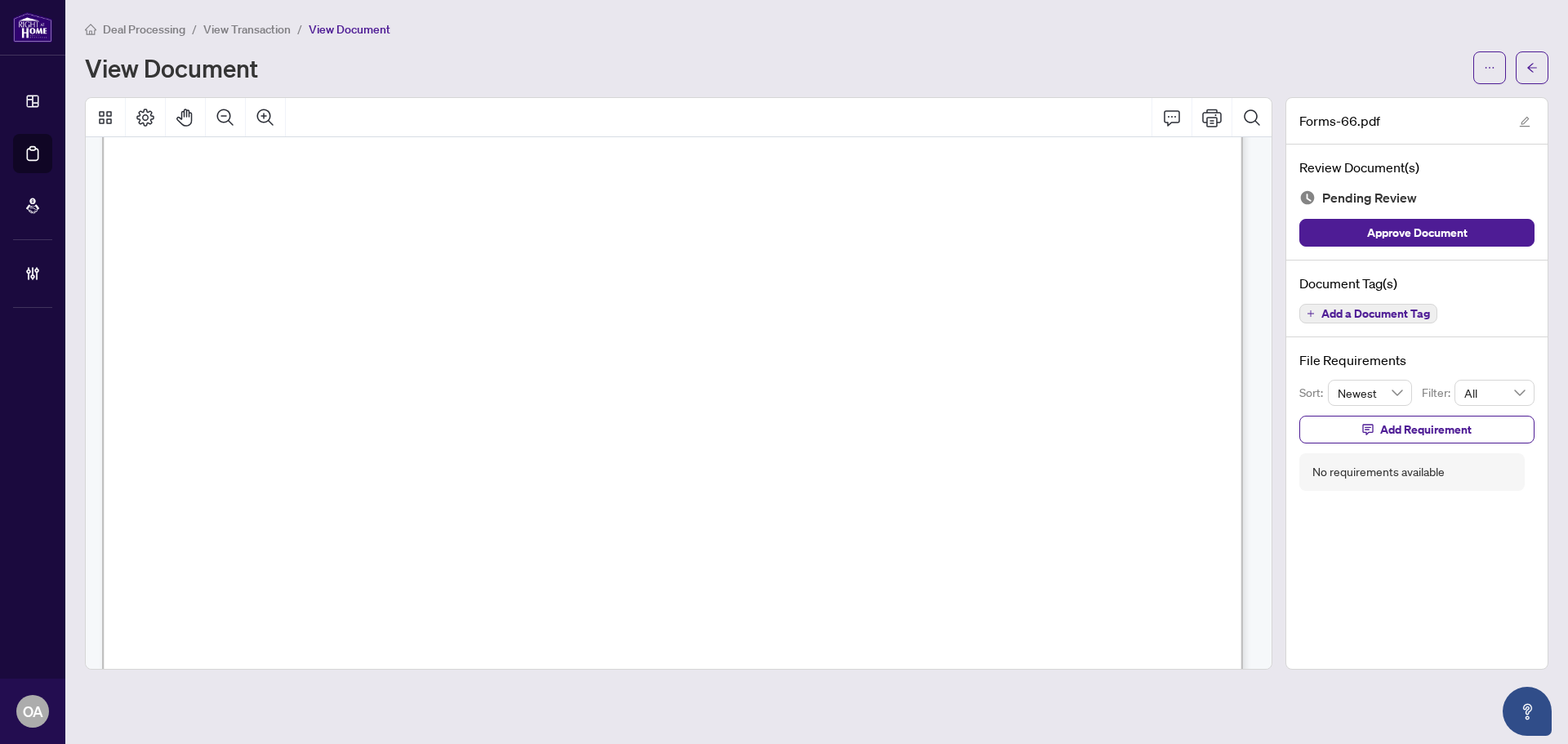
scroll to position [15429, 0]
click at [1352, 309] on span "Add a Document Tag" at bounding box center [1376, 314] width 109 height 11
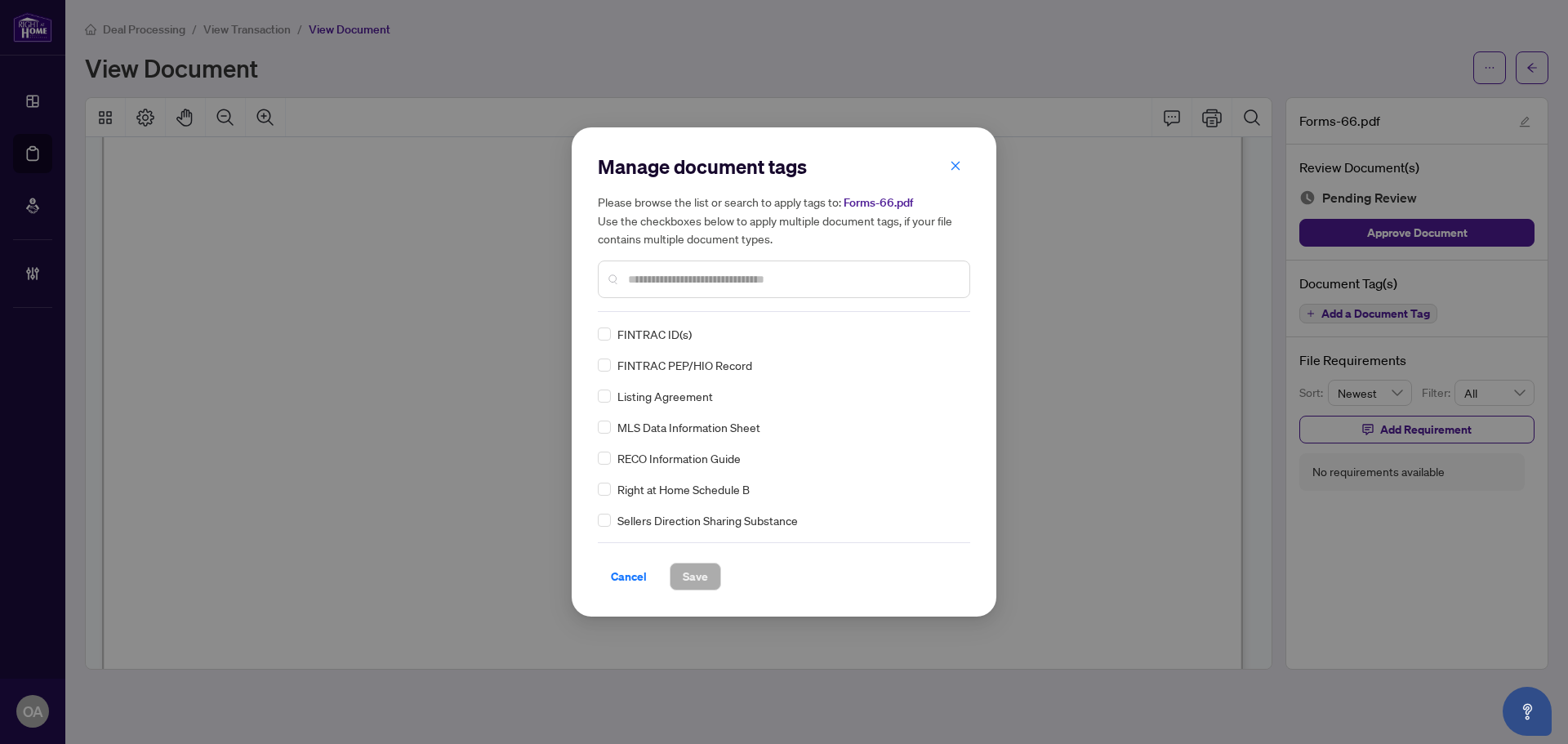
click at [957, 200] on h5 "Please browse the list or search to apply tags to: Forms-66.pdf Use the checkbo…" at bounding box center [784, 219] width 372 height 54
click at [951, 169] on icon "close" at bounding box center [955, 166] width 11 height 11
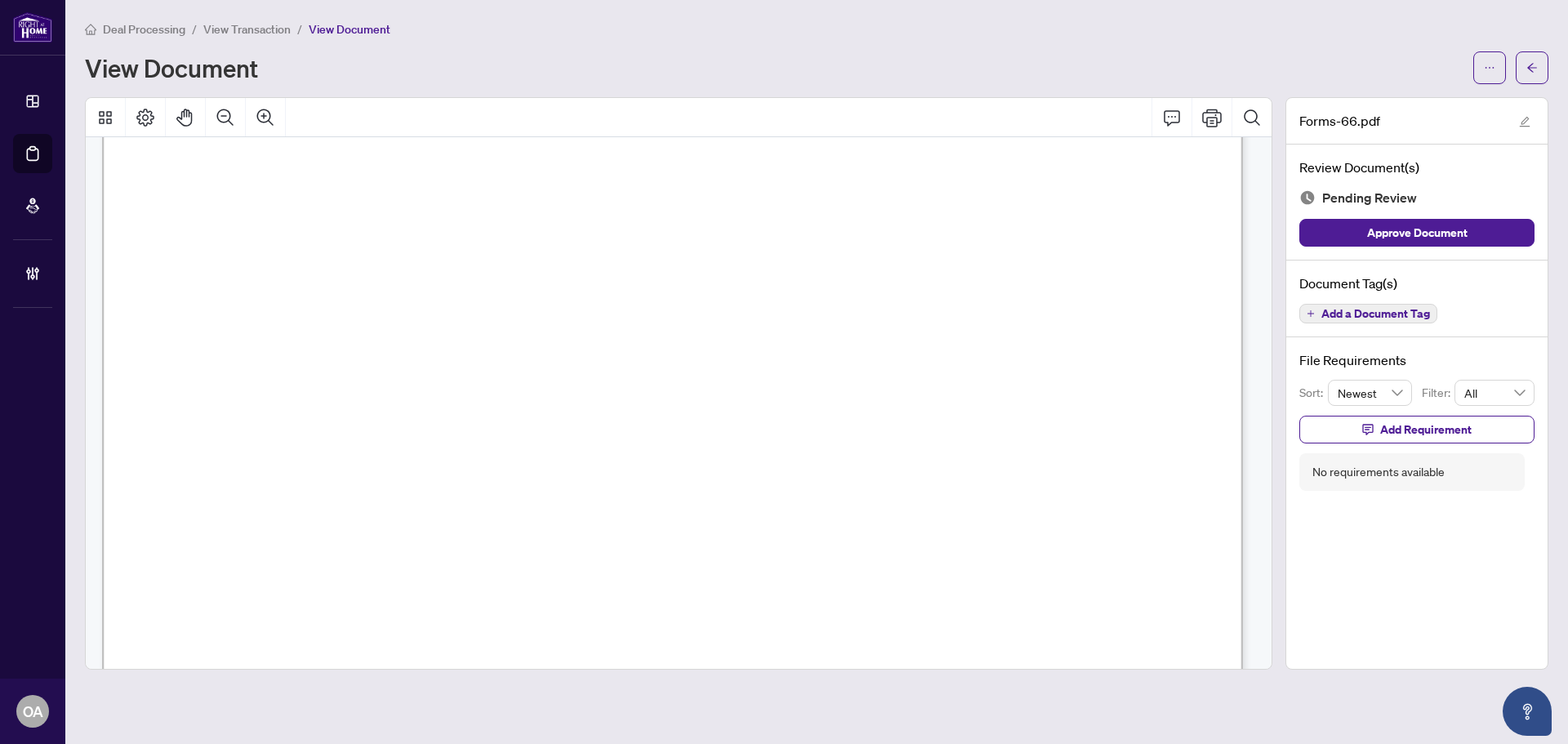
scroll to position [36683, 0]
click at [1177, 116] on icon "Comment" at bounding box center [1172, 117] width 20 height 20
drag, startPoint x: 307, startPoint y: 588, endPoint x: 311, endPoint y: 573, distance: 15.5
click at [309, 580] on div "**********" at bounding box center [257, 597] width 261 height 100
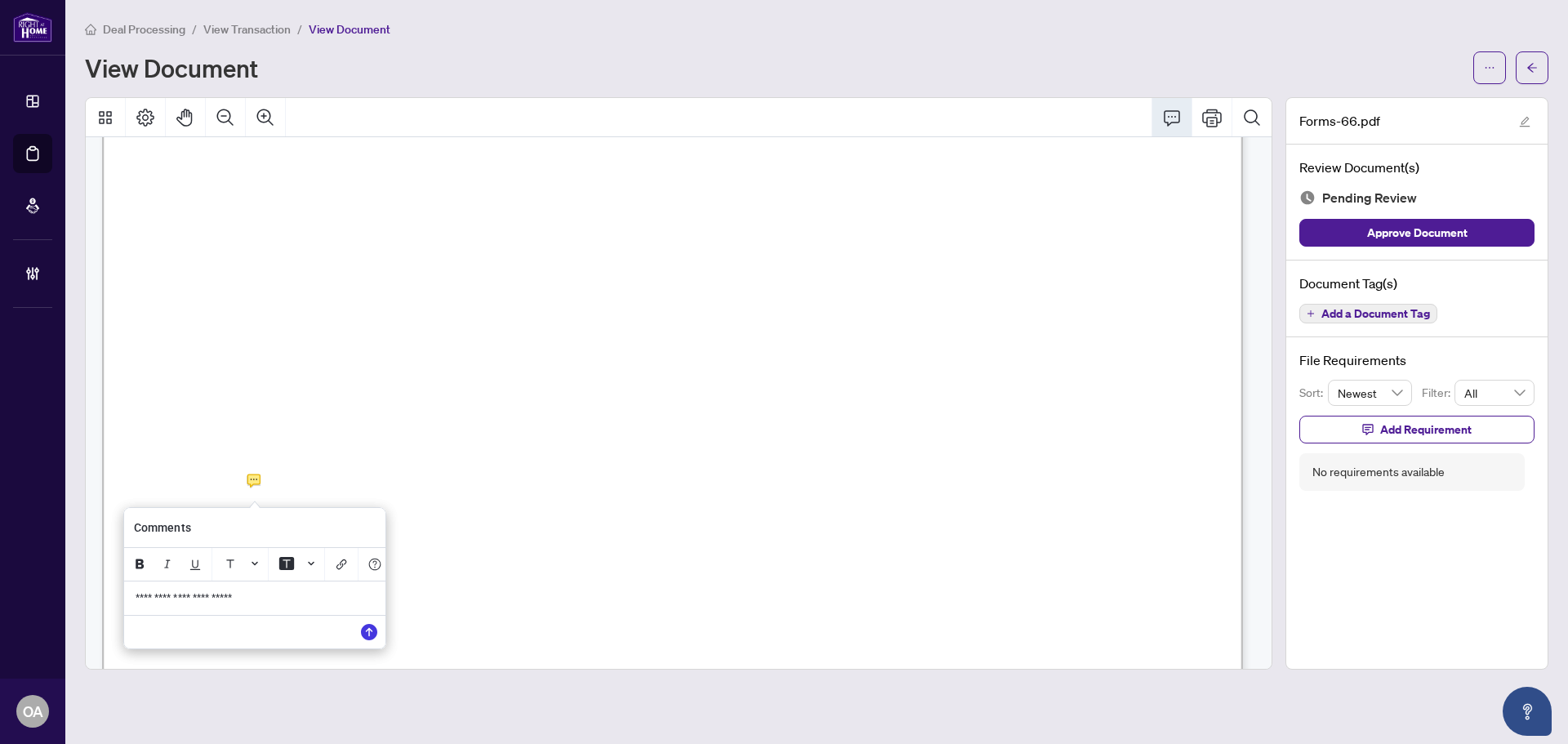
drag, startPoint x: 102, startPoint y: 614, endPoint x: 0, endPoint y: 604, distance: 102.5
click at [0, 604] on div "Dashboard Deal Processing Mortgage Referrals Brokerage Management OA [GEOGRAPHI…" at bounding box center [784, 372] width 1568 height 744
click at [366, 637] on icon "Save" at bounding box center [368, 631] width 16 height 16
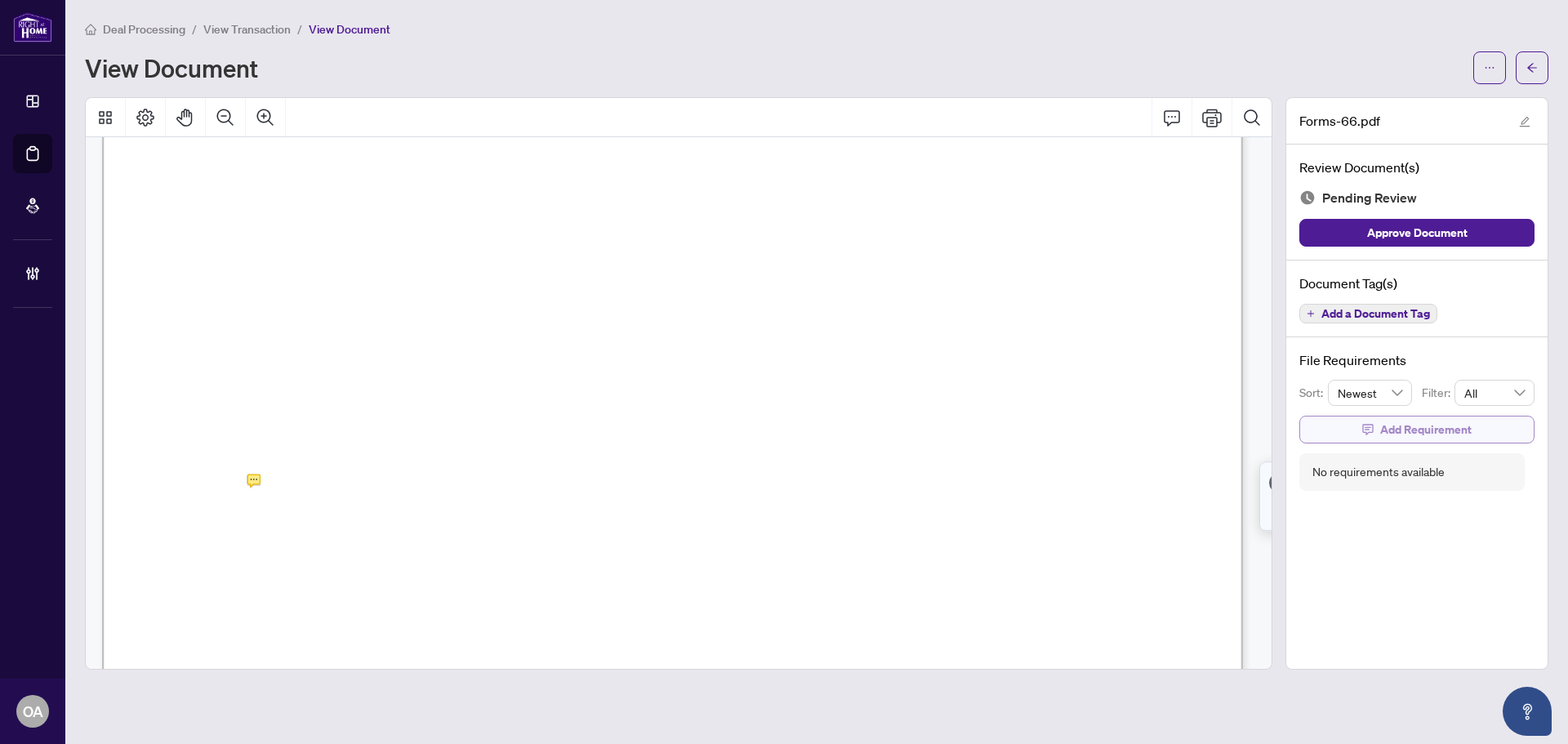
click at [1403, 431] on span "Add Requirement" at bounding box center [1426, 428] width 92 height 26
click at [1370, 450] on textarea at bounding box center [1433, 444] width 175 height 31
paste textarea "**********"
type textarea "**********"
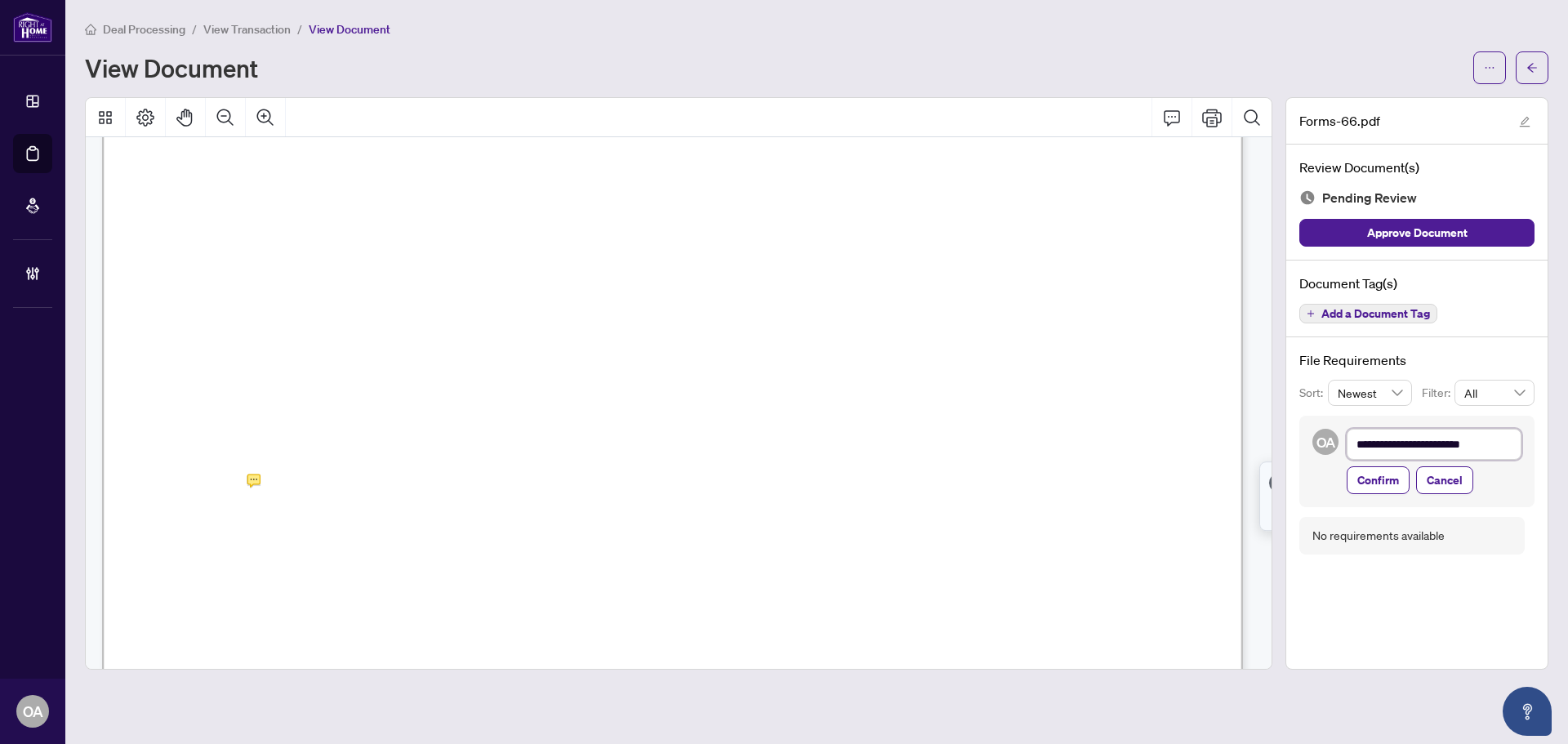
drag, startPoint x: 1360, startPoint y: 449, endPoint x: 1378, endPoint y: 453, distance: 18.4
click at [1368, 450] on textarea "**********" at bounding box center [1433, 444] width 175 height 31
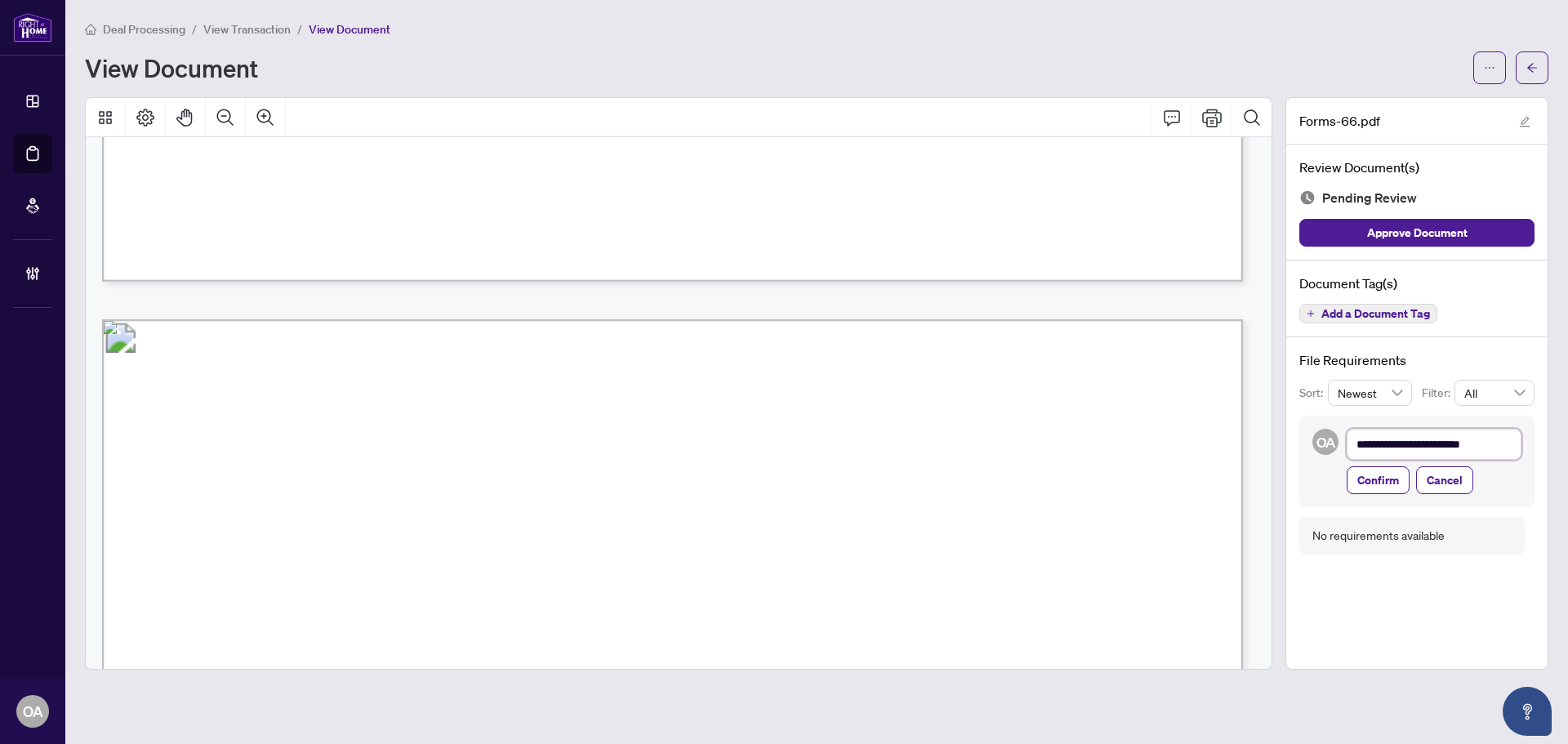
scroll to position [36275, 0]
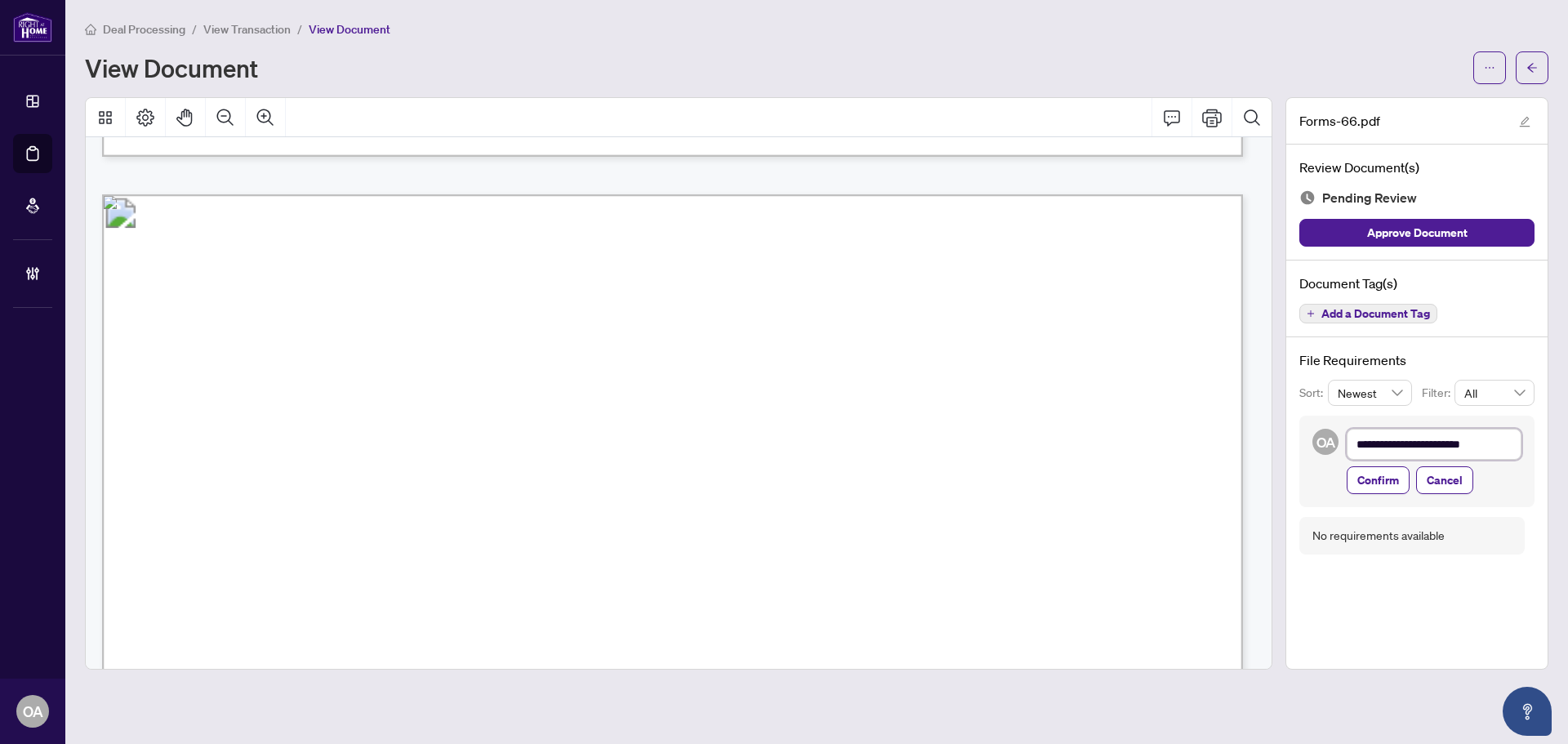
type textarea "**********"
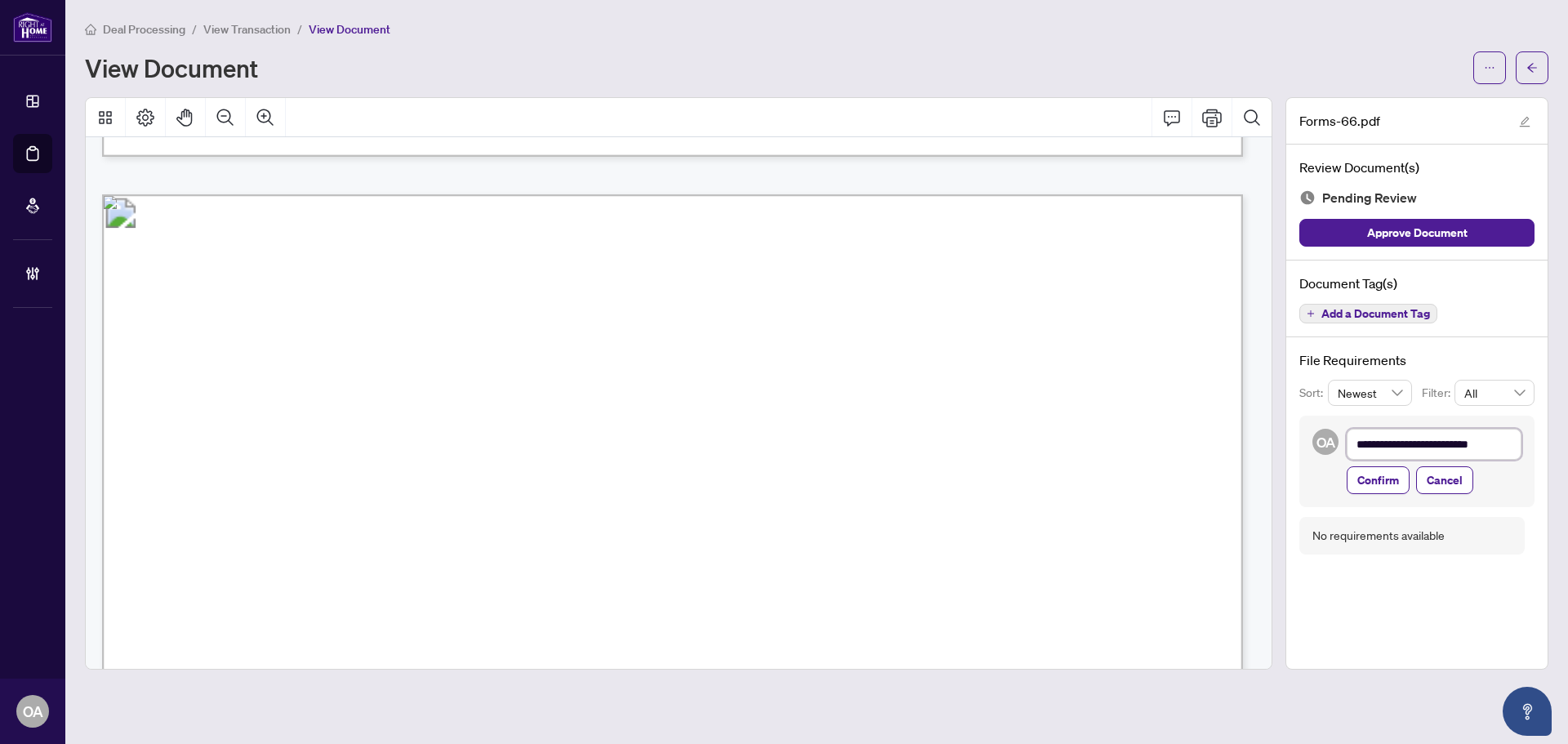
type textarea "**********"
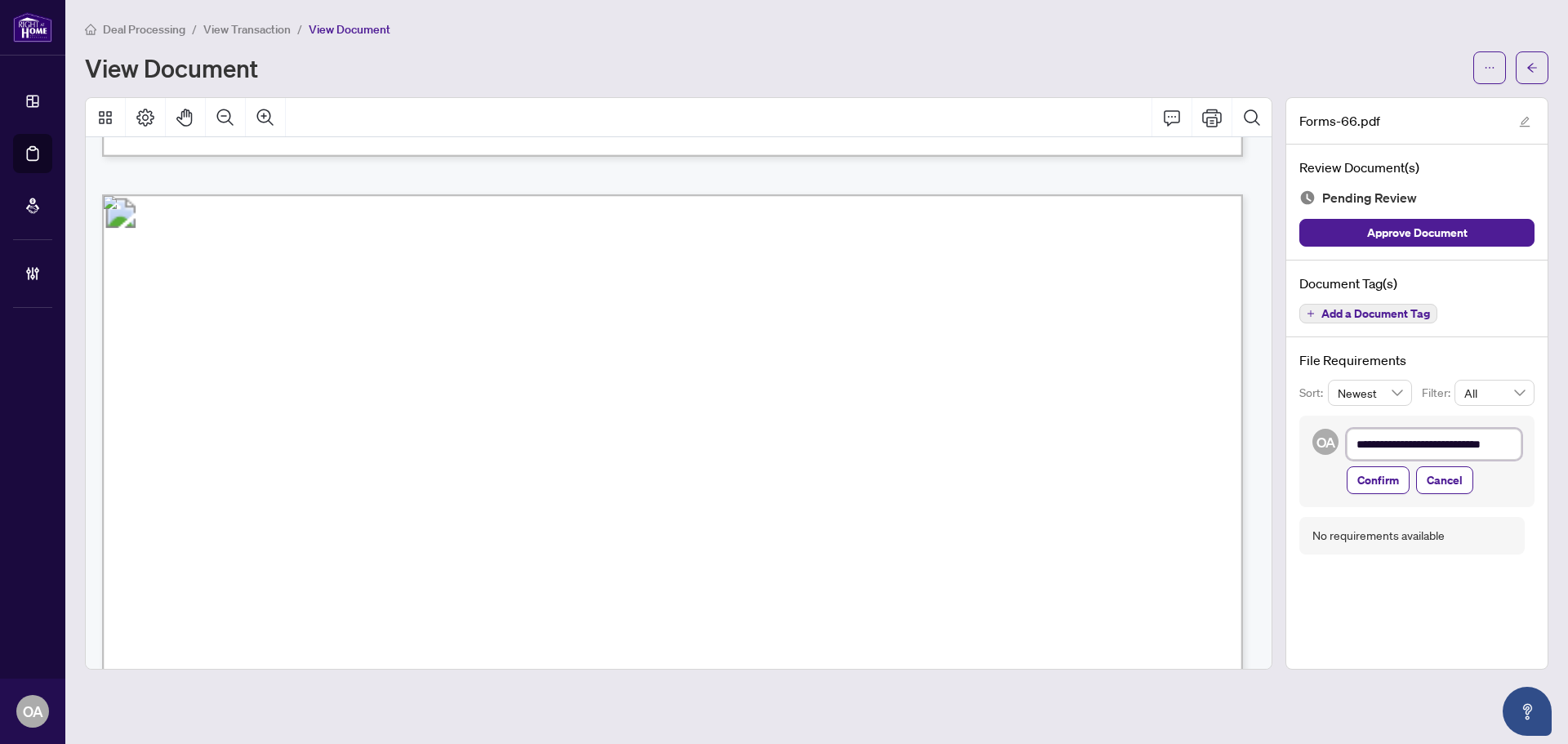
type textarea "**********"
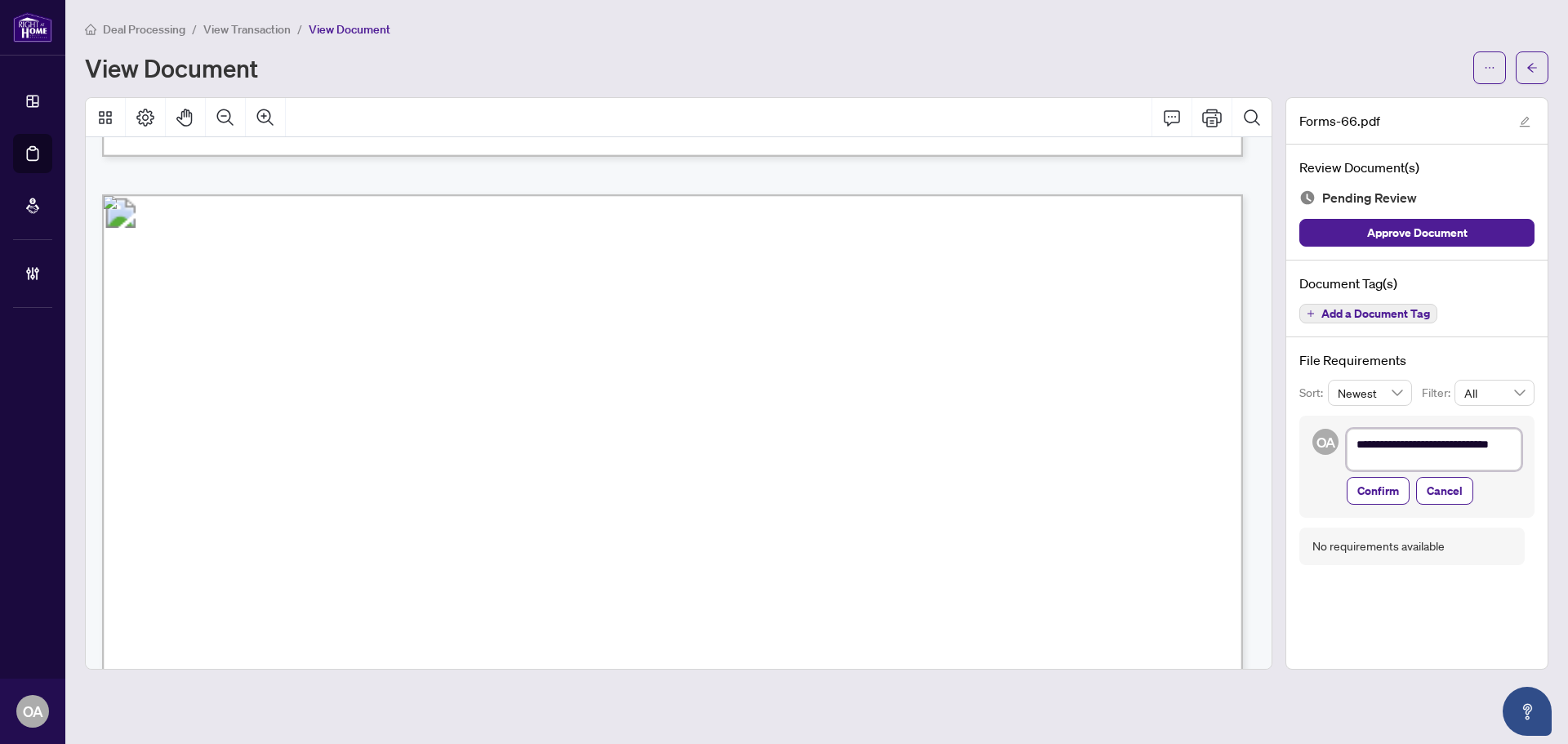
type textarea "**********"
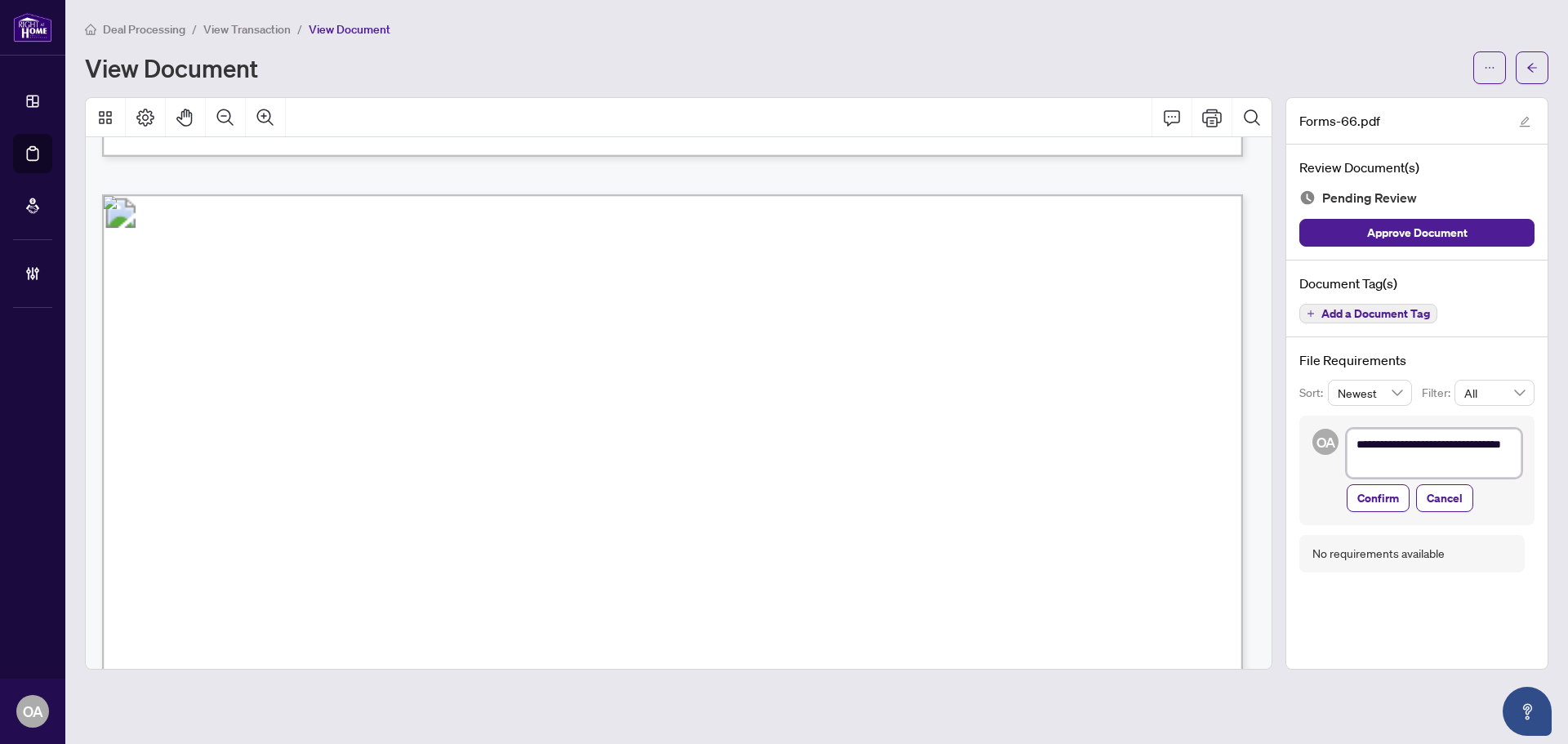
type textarea "**********"
click at [1398, 456] on textarea "**********" at bounding box center [1433, 452] width 175 height 49
type textarea "**********"
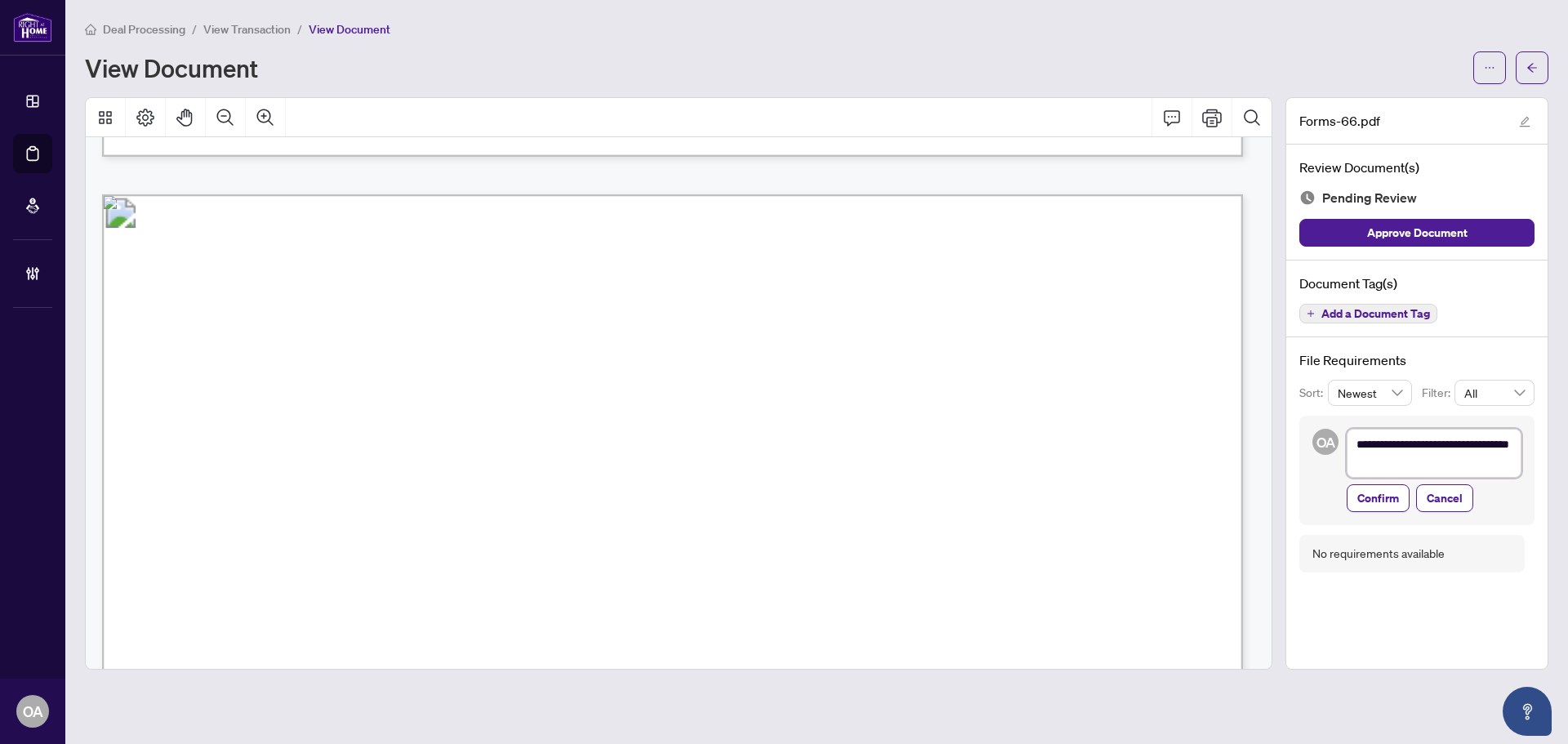
type textarea "**********"
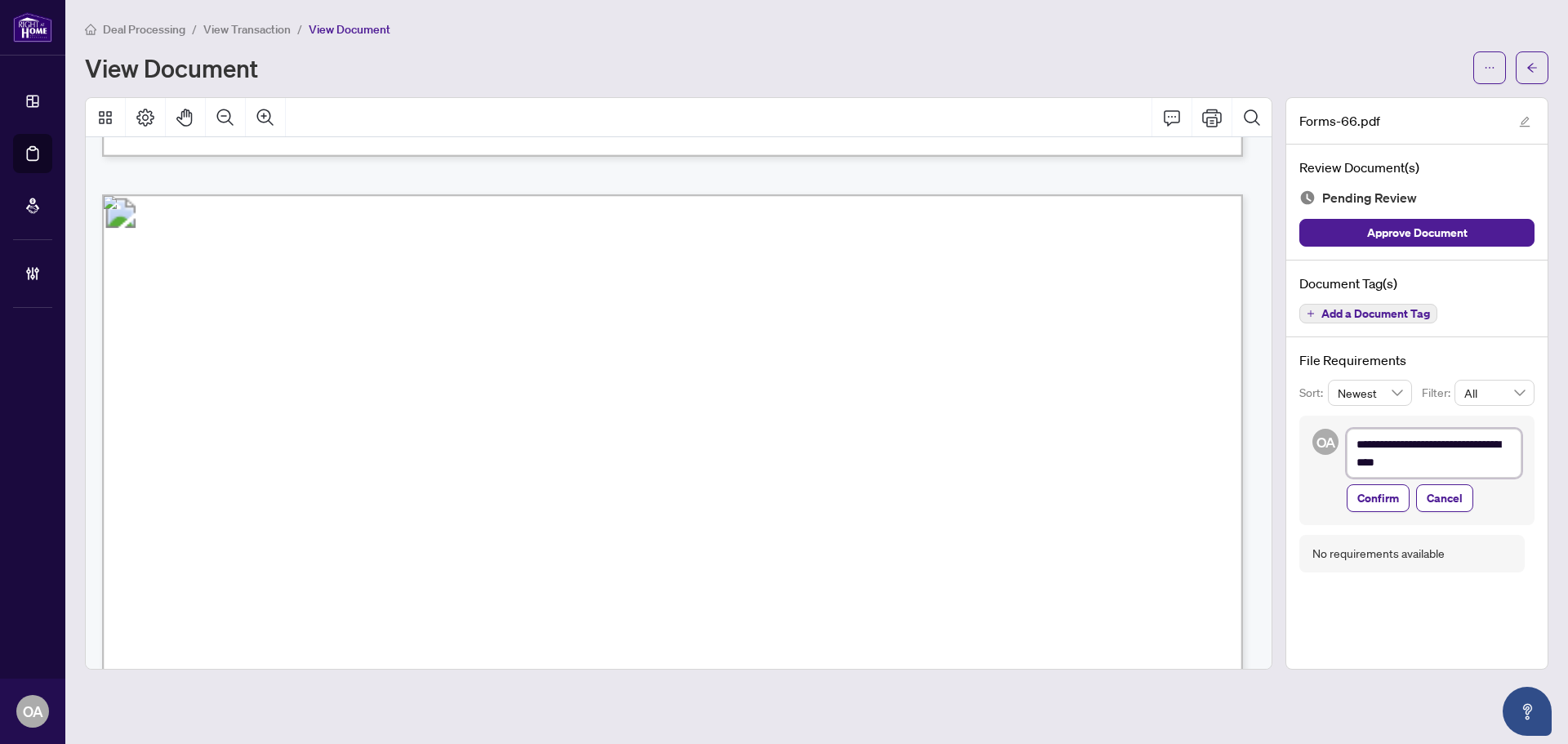
type textarea "**********"
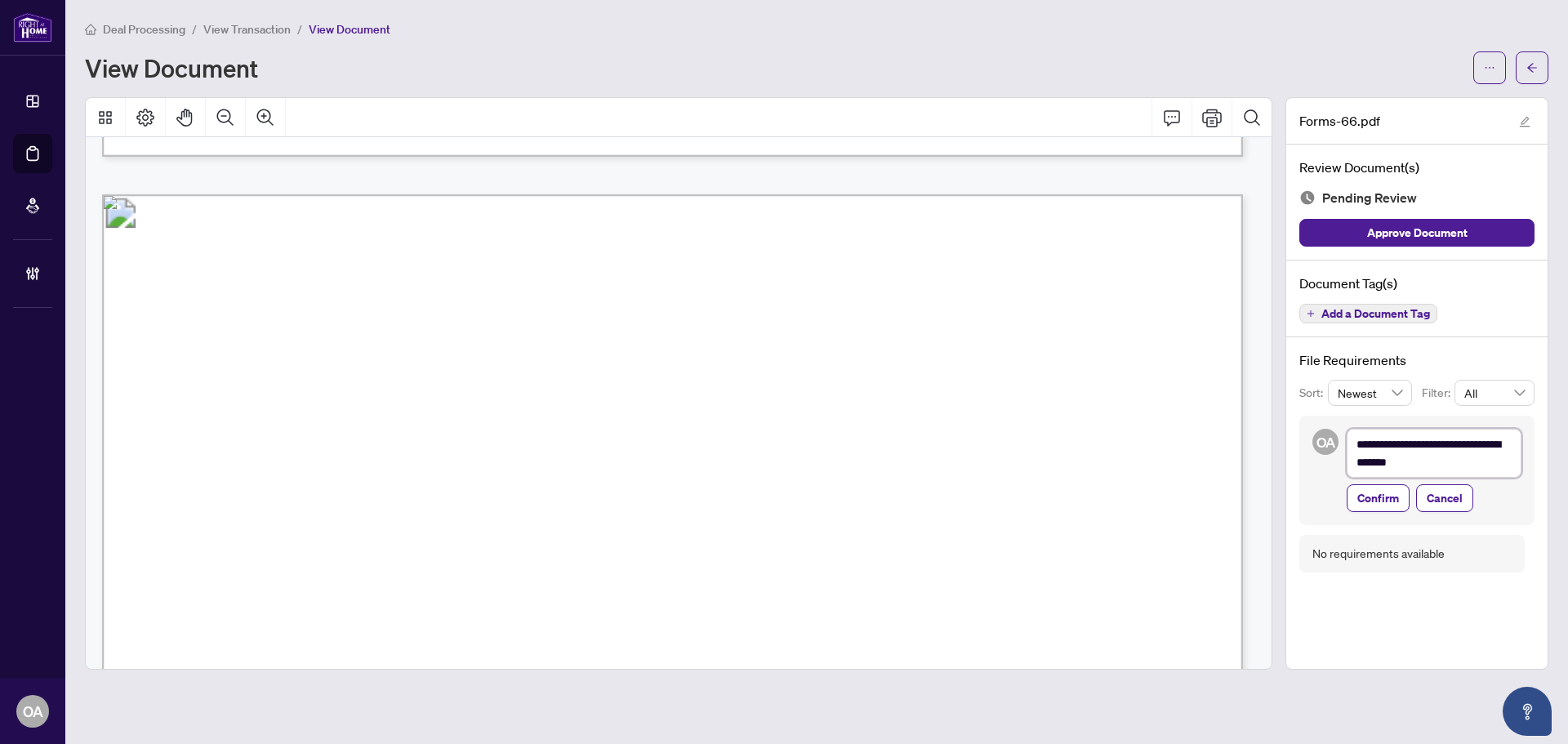
type textarea "**********"
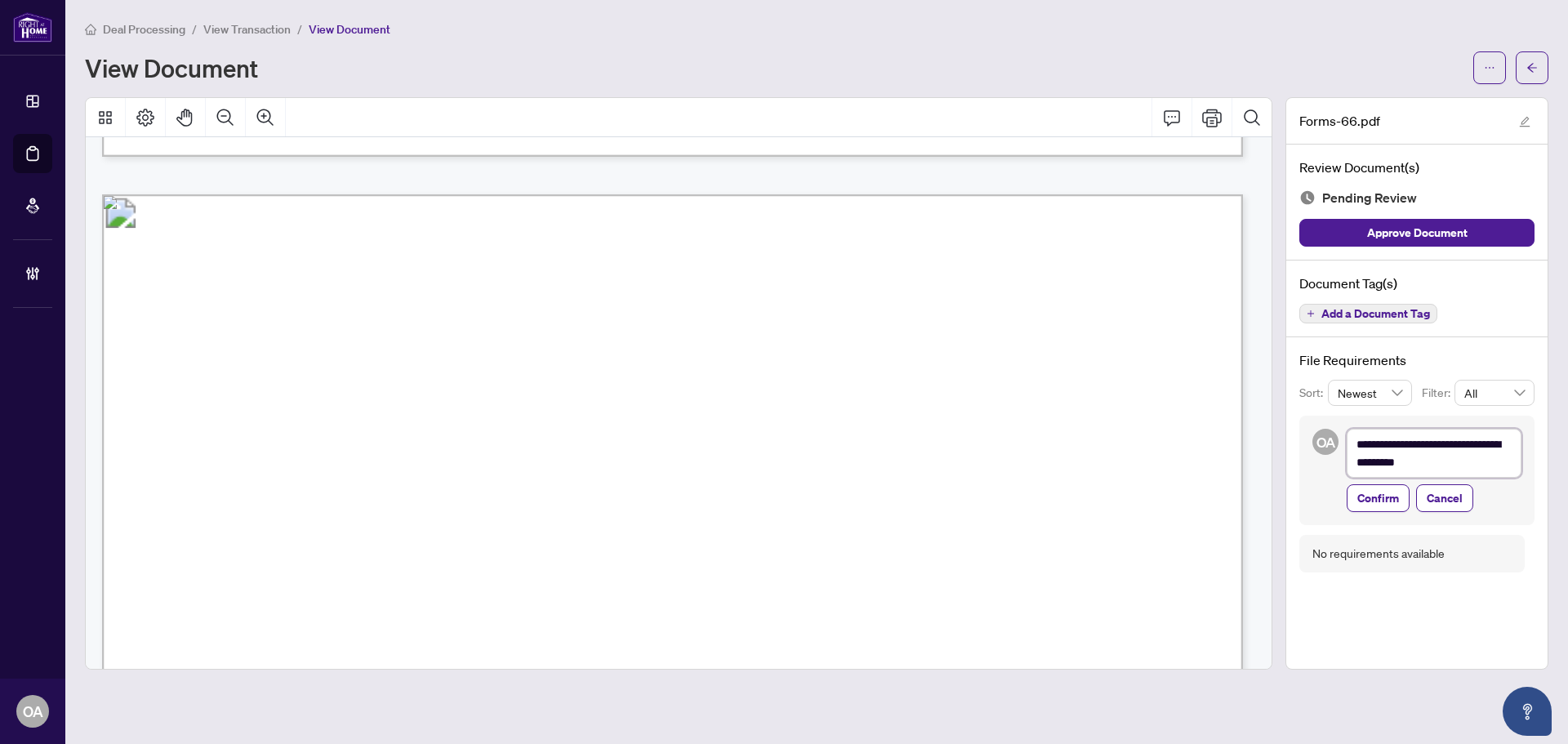
type textarea "**********"
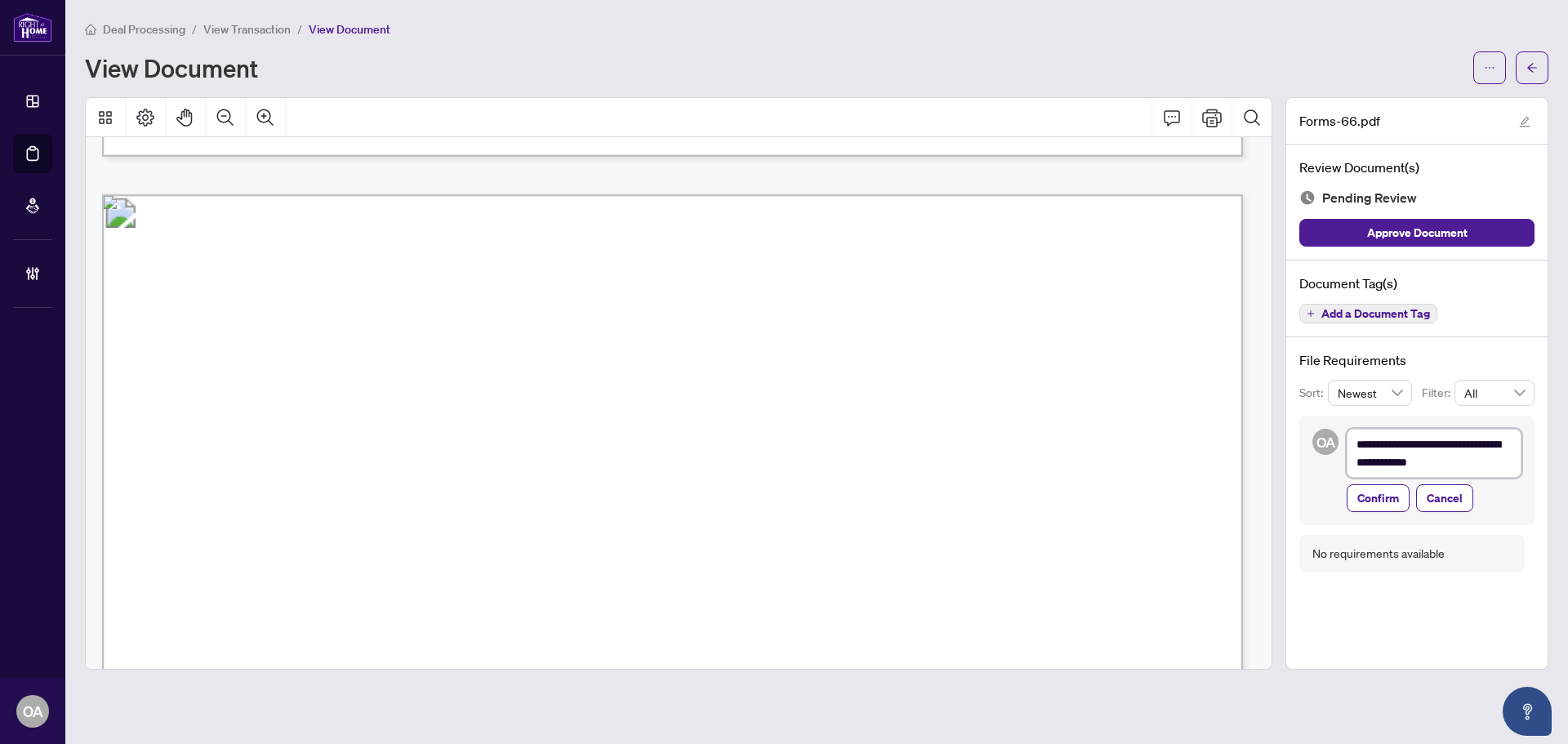
type textarea "**********"
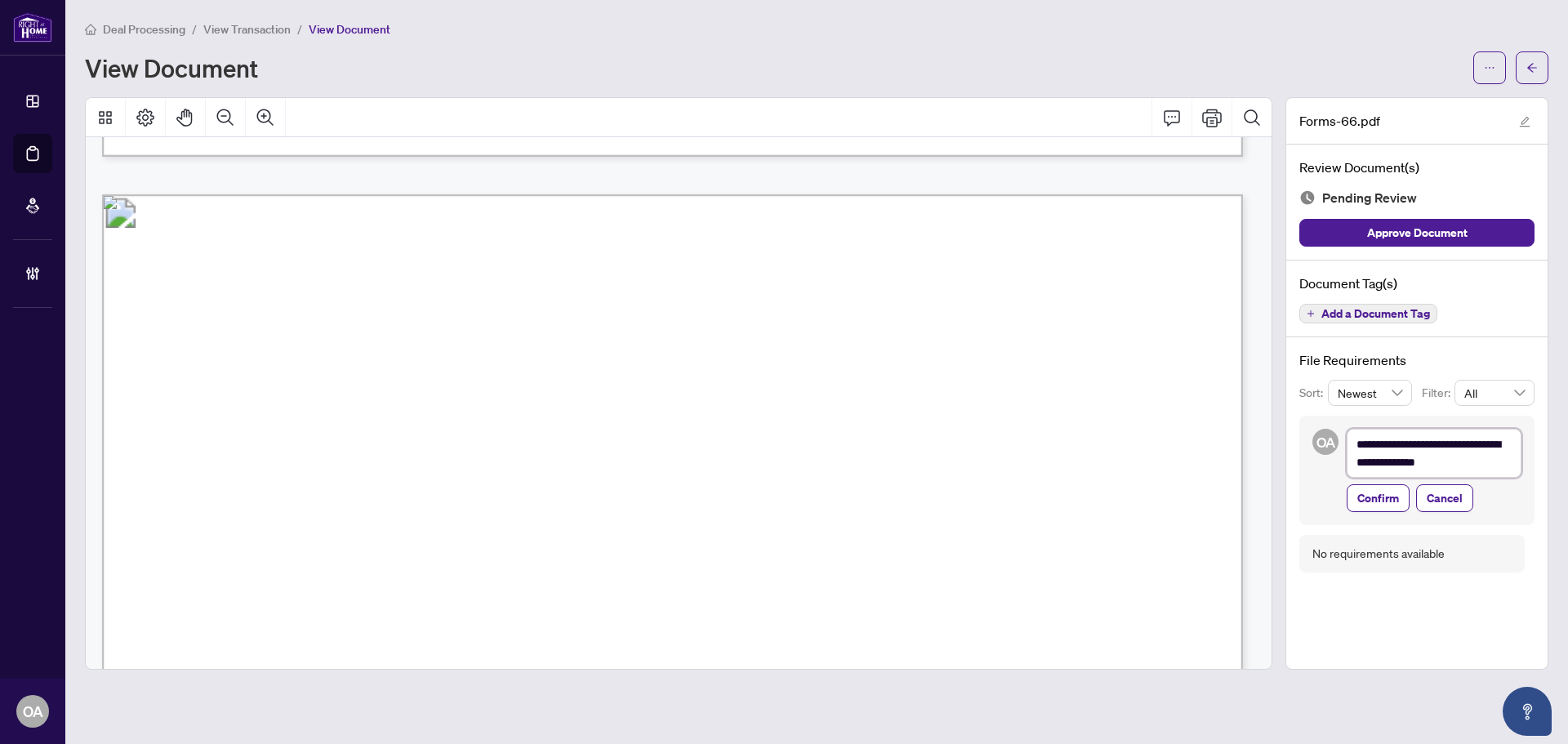
type textarea "**********"
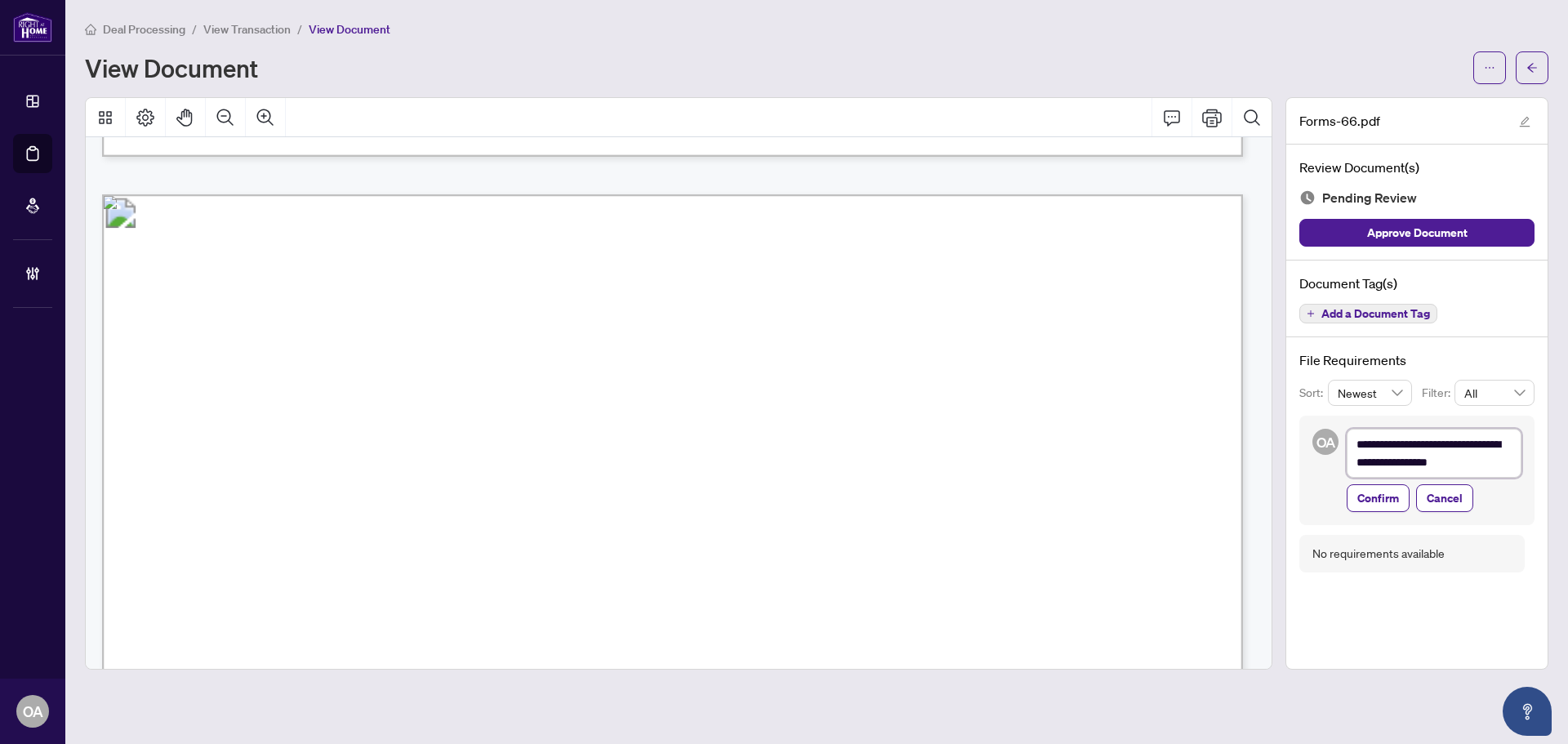
type textarea "**********"
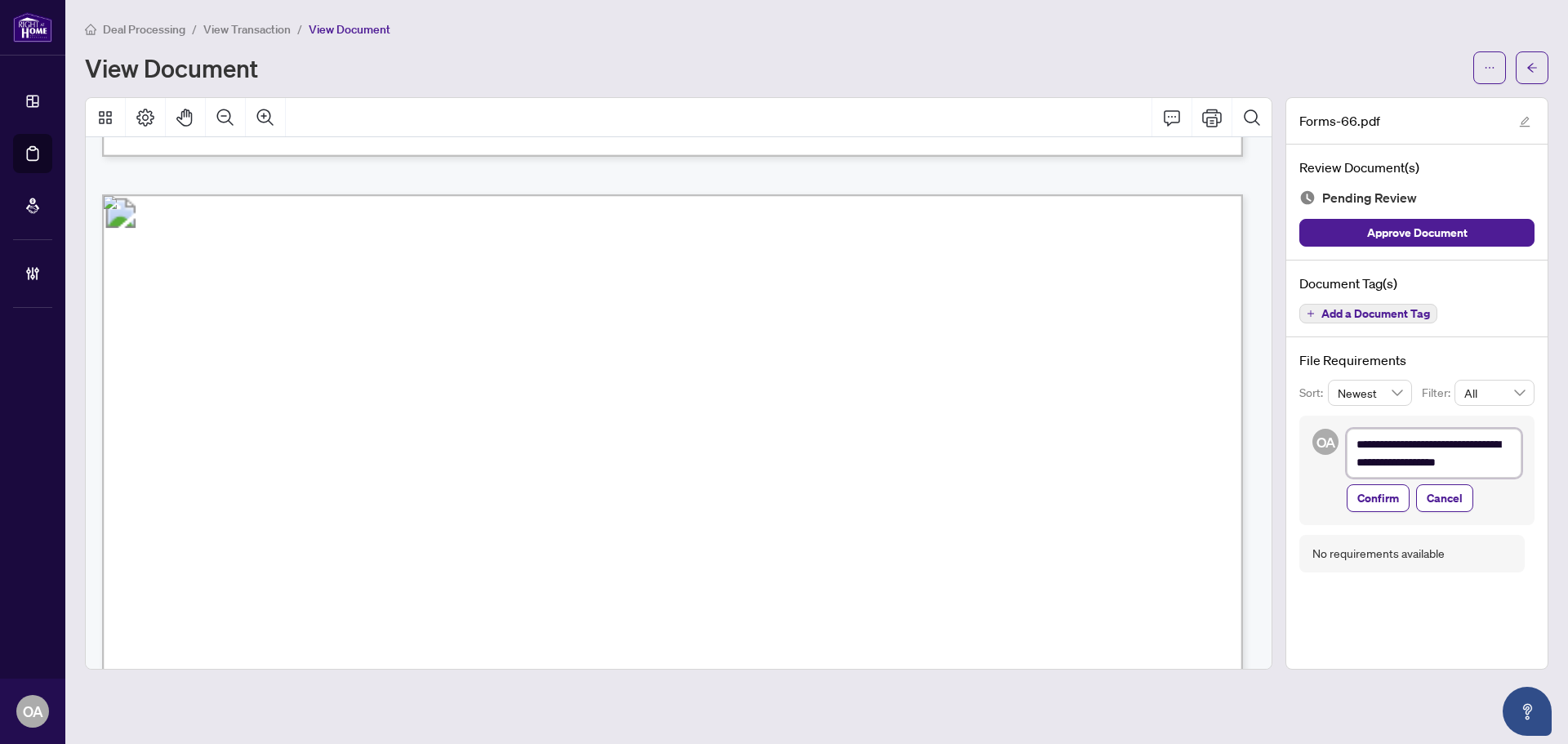
type textarea "**********"
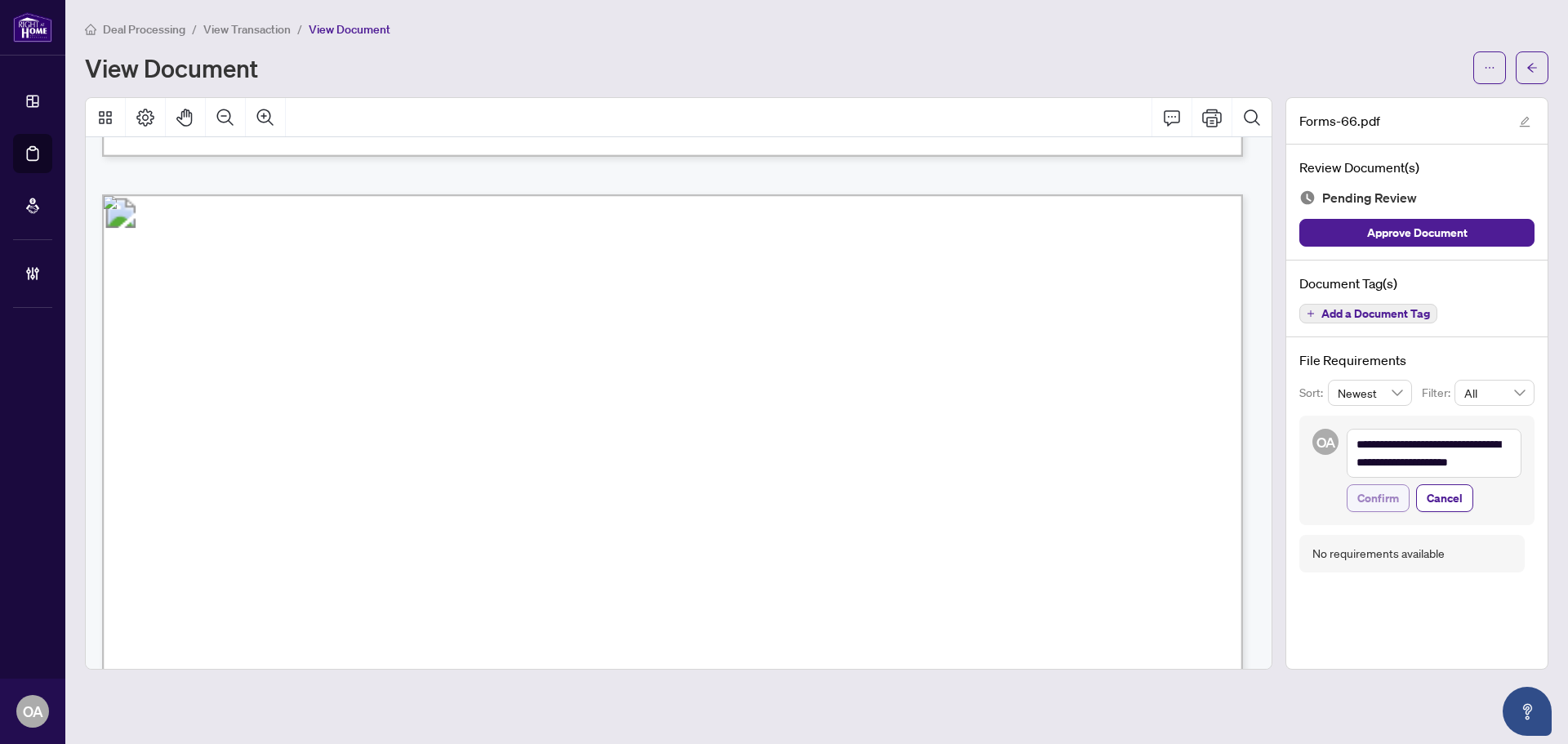
click at [1353, 498] on button "Confirm" at bounding box center [1378, 498] width 63 height 28
type textarea "**********"
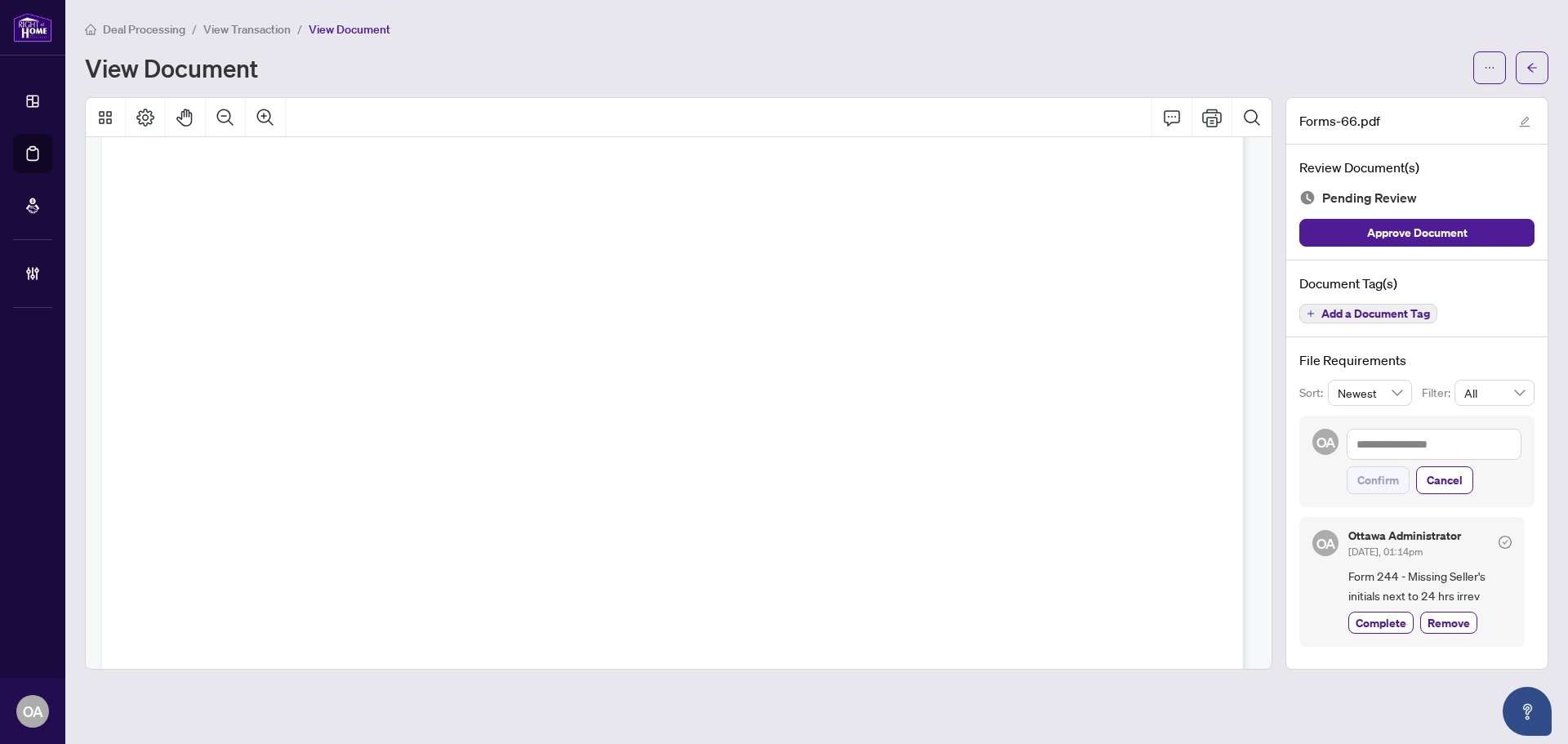
scroll to position [0, 0]
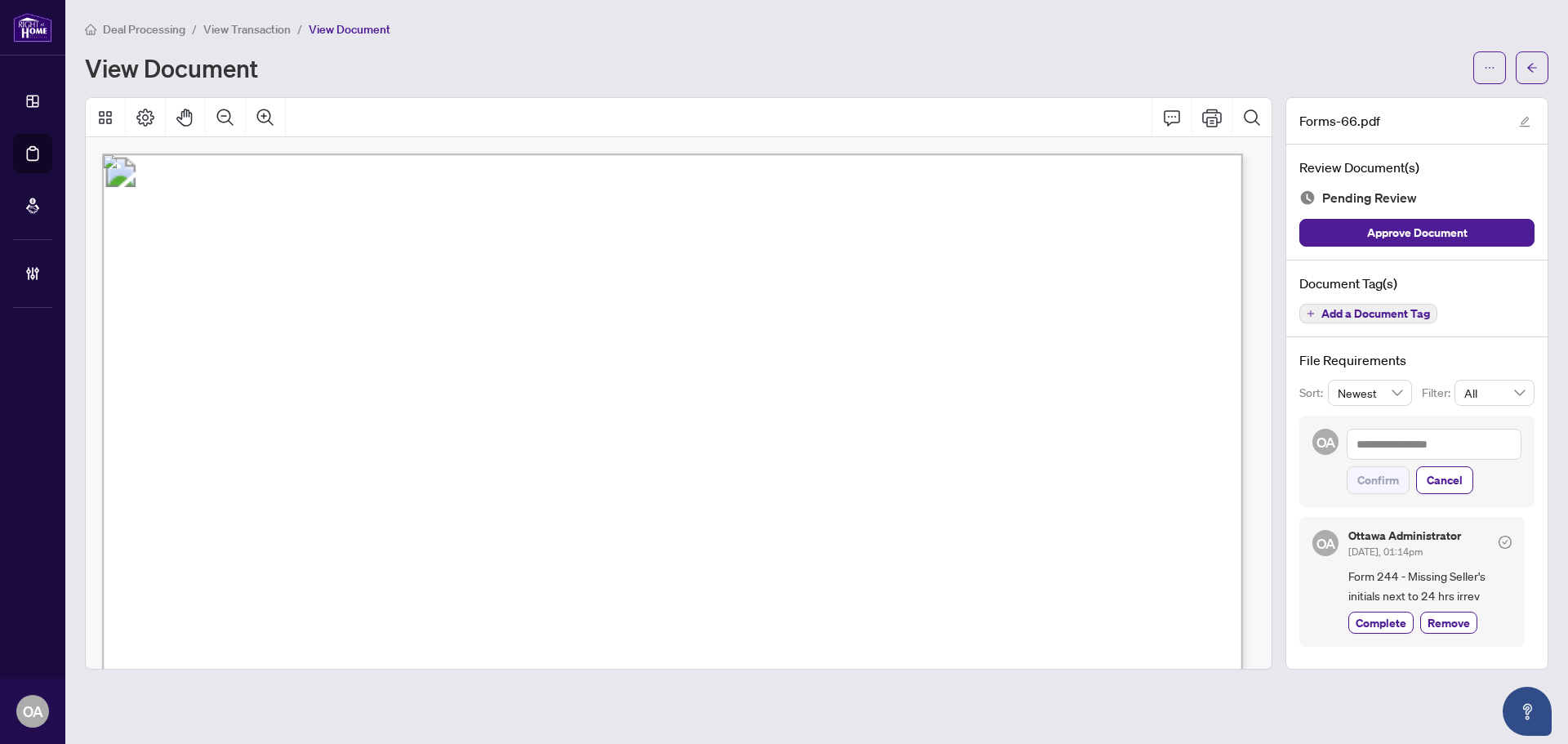
click at [1380, 304] on button "Add a Document Tag" at bounding box center [1369, 313] width 138 height 20
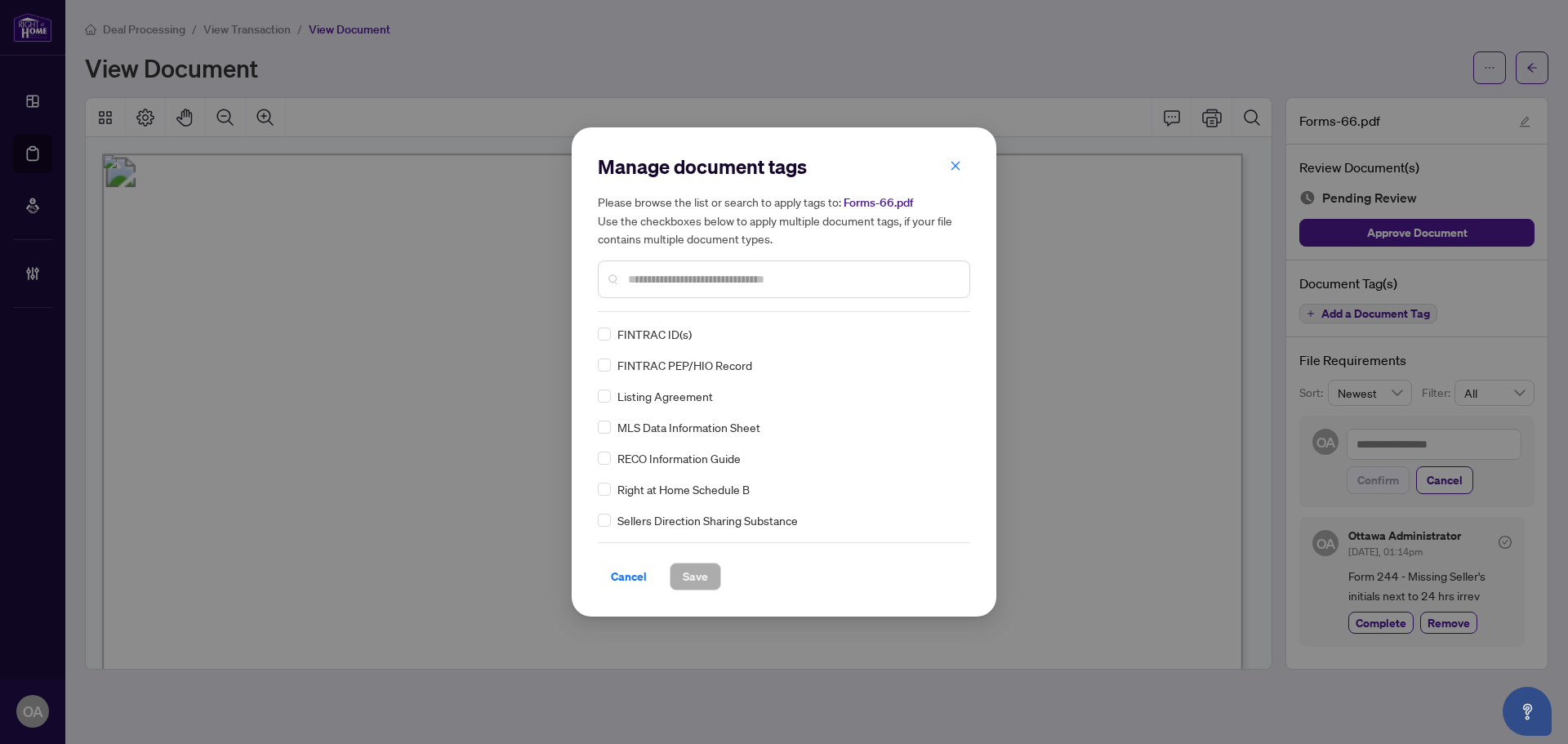
click at [840, 275] on input "text" at bounding box center [792, 279] width 328 height 18
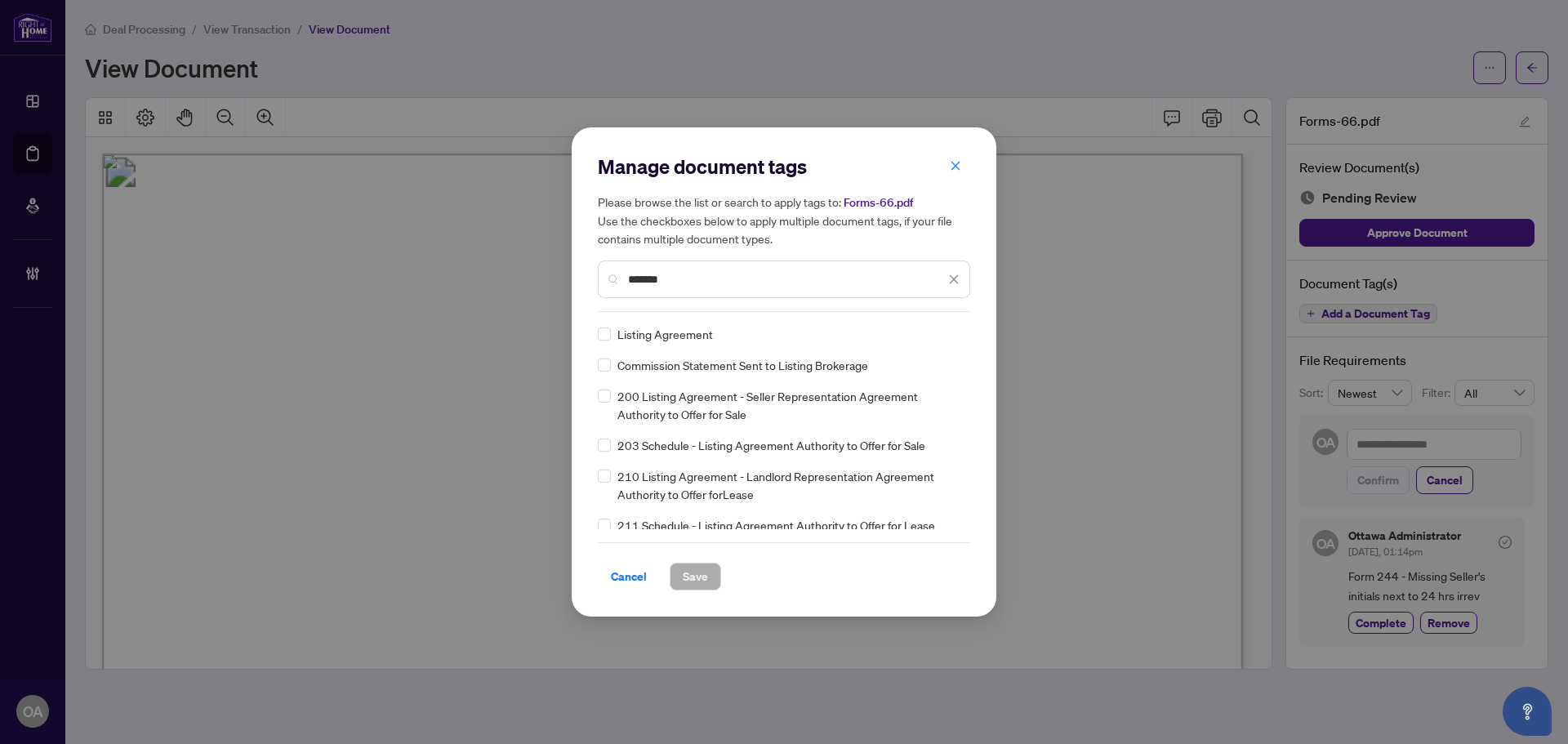
type input "*******"
click at [950, 332] on icon at bounding box center [954, 334] width 10 height 6
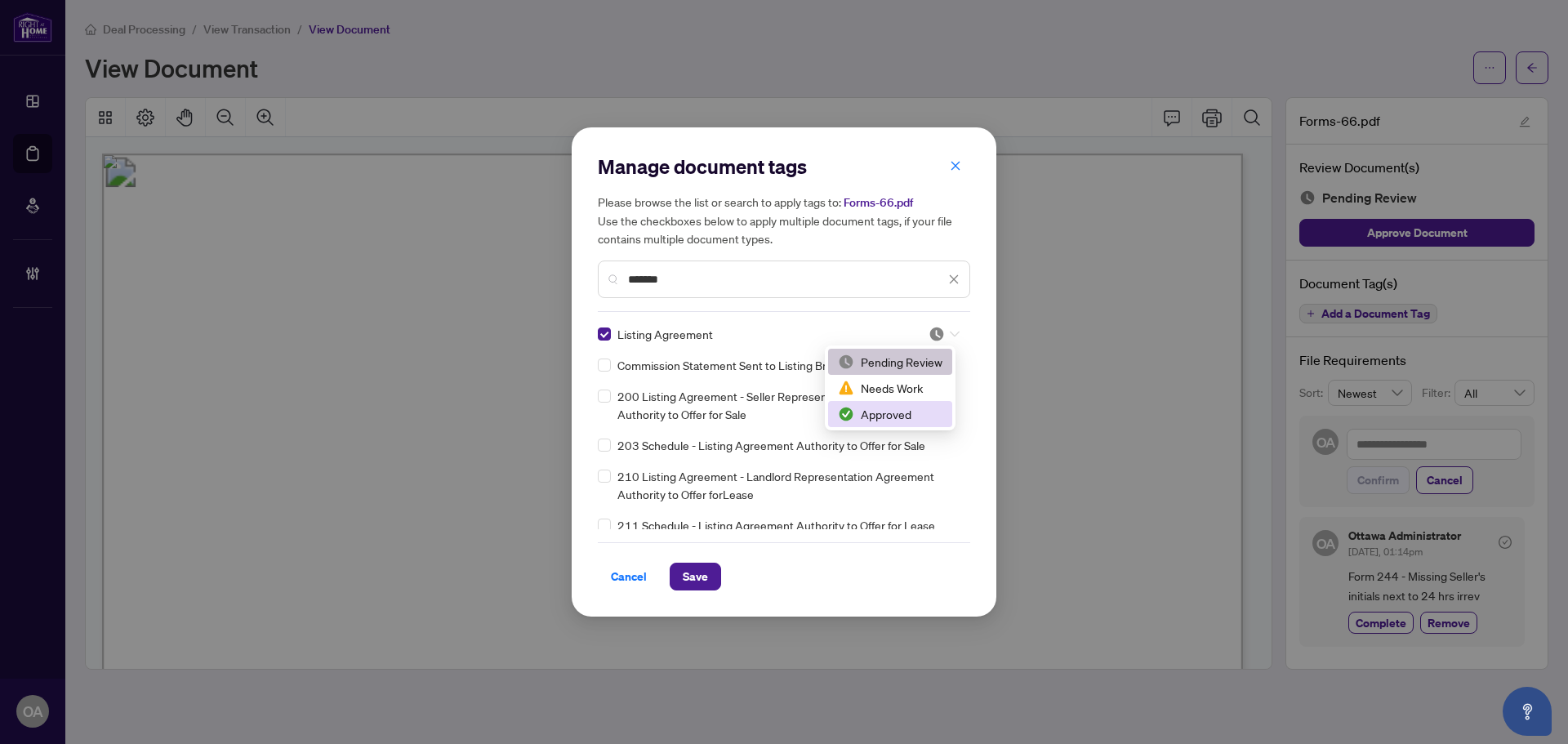
click at [915, 410] on div "Approved" at bounding box center [890, 414] width 105 height 18
click at [685, 573] on span "Save" at bounding box center [695, 576] width 26 height 26
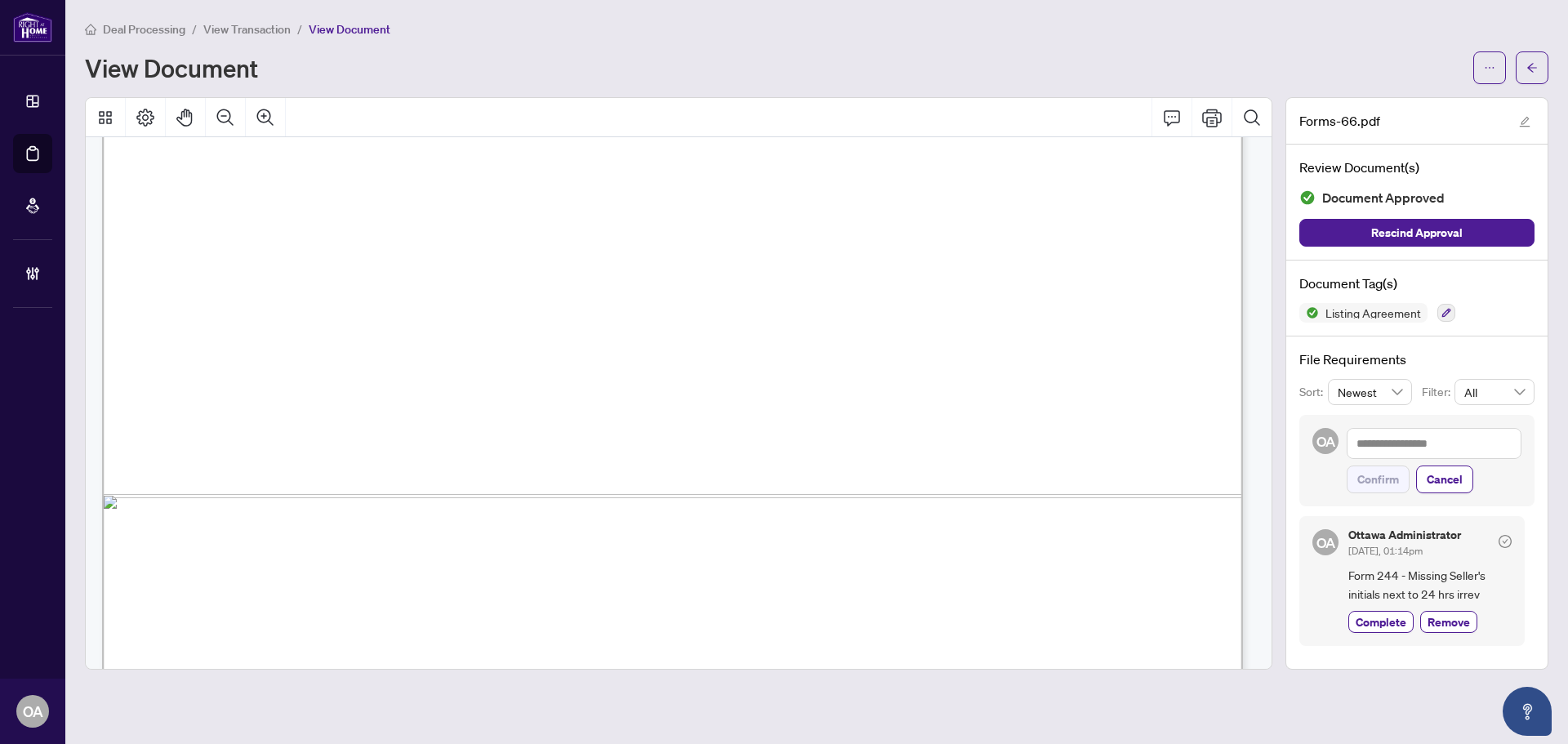
scroll to position [8653, 0]
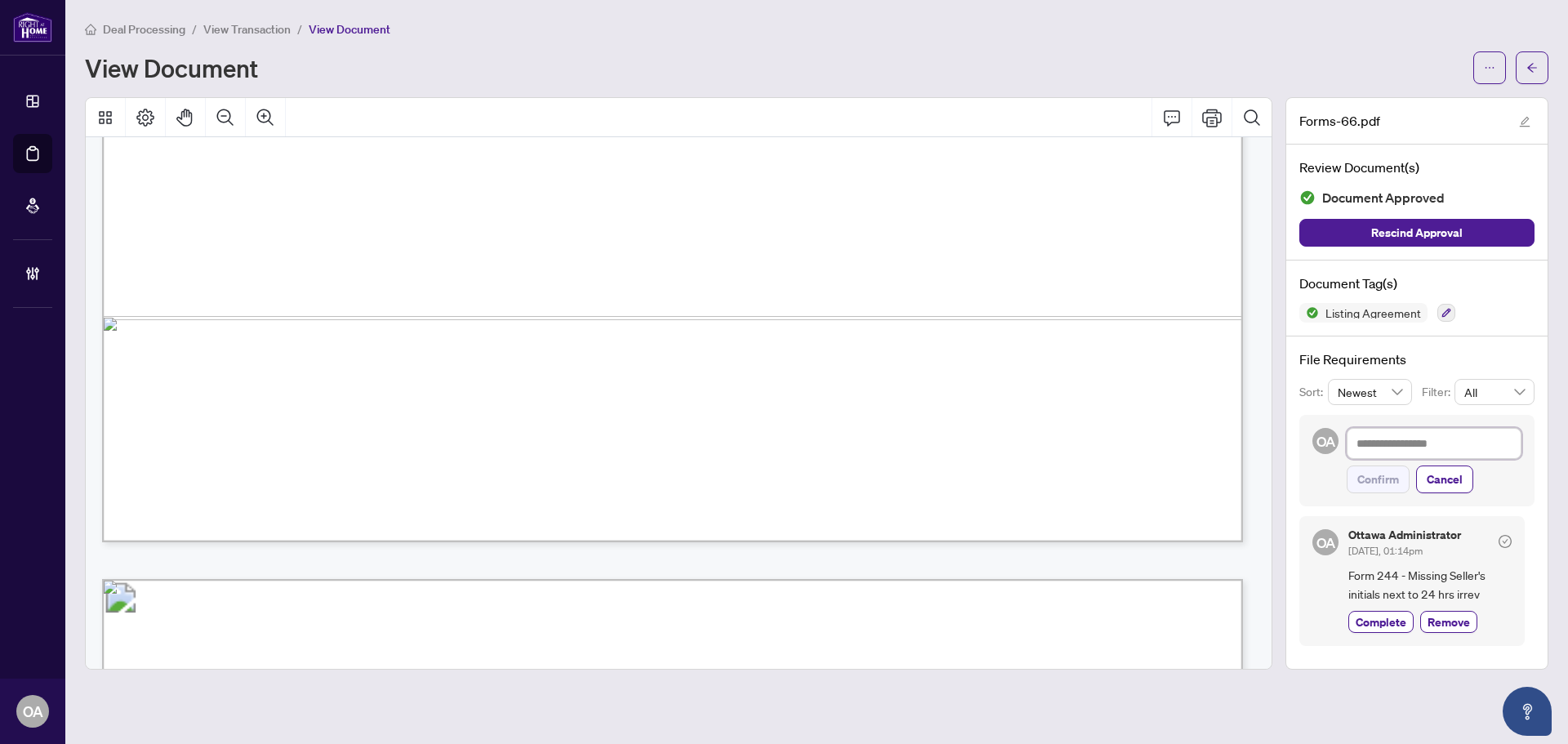
click at [1415, 446] on textarea at bounding box center [1433, 443] width 175 height 31
click at [1448, 313] on icon "button" at bounding box center [1447, 313] width 10 height 10
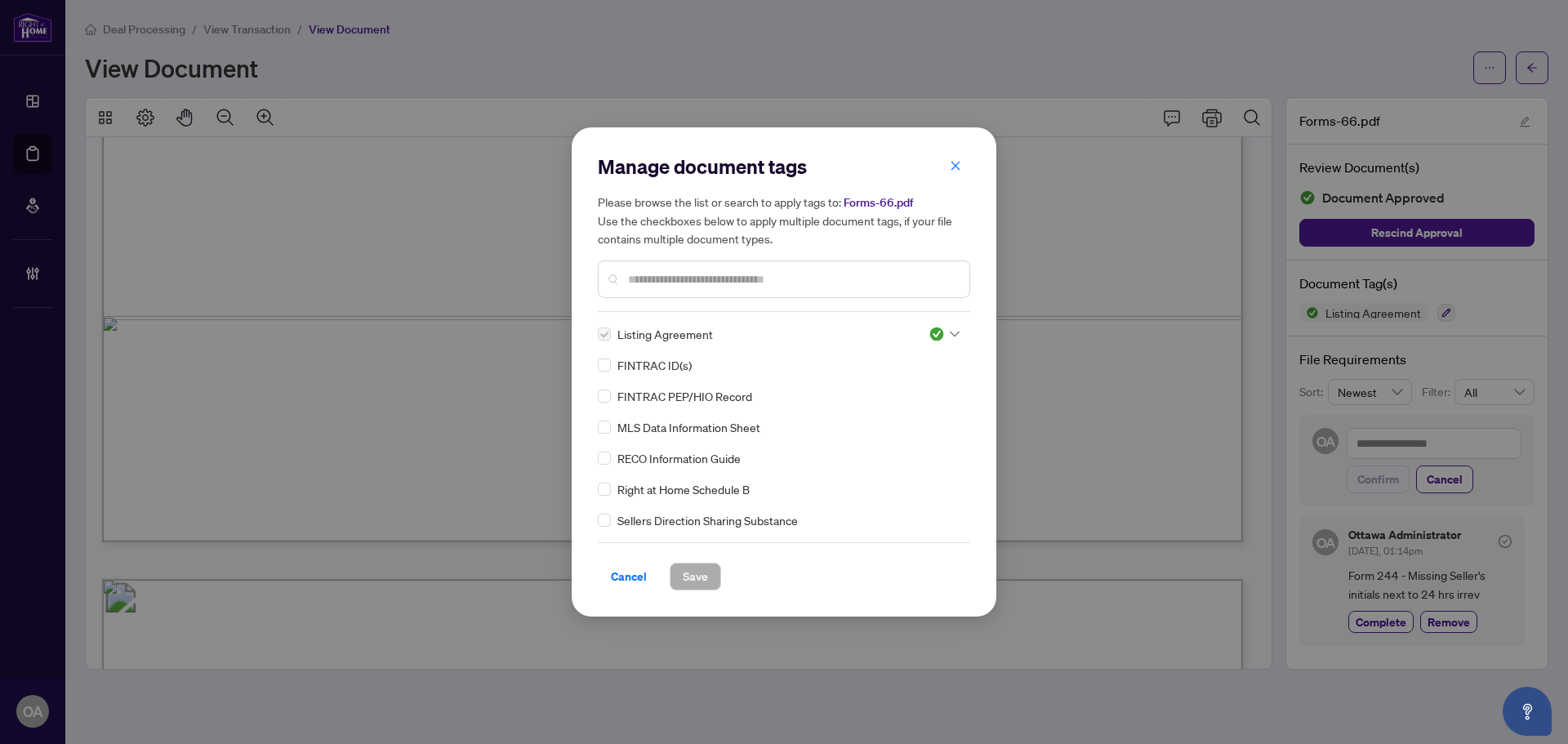
click at [727, 276] on input "text" at bounding box center [792, 279] width 328 height 18
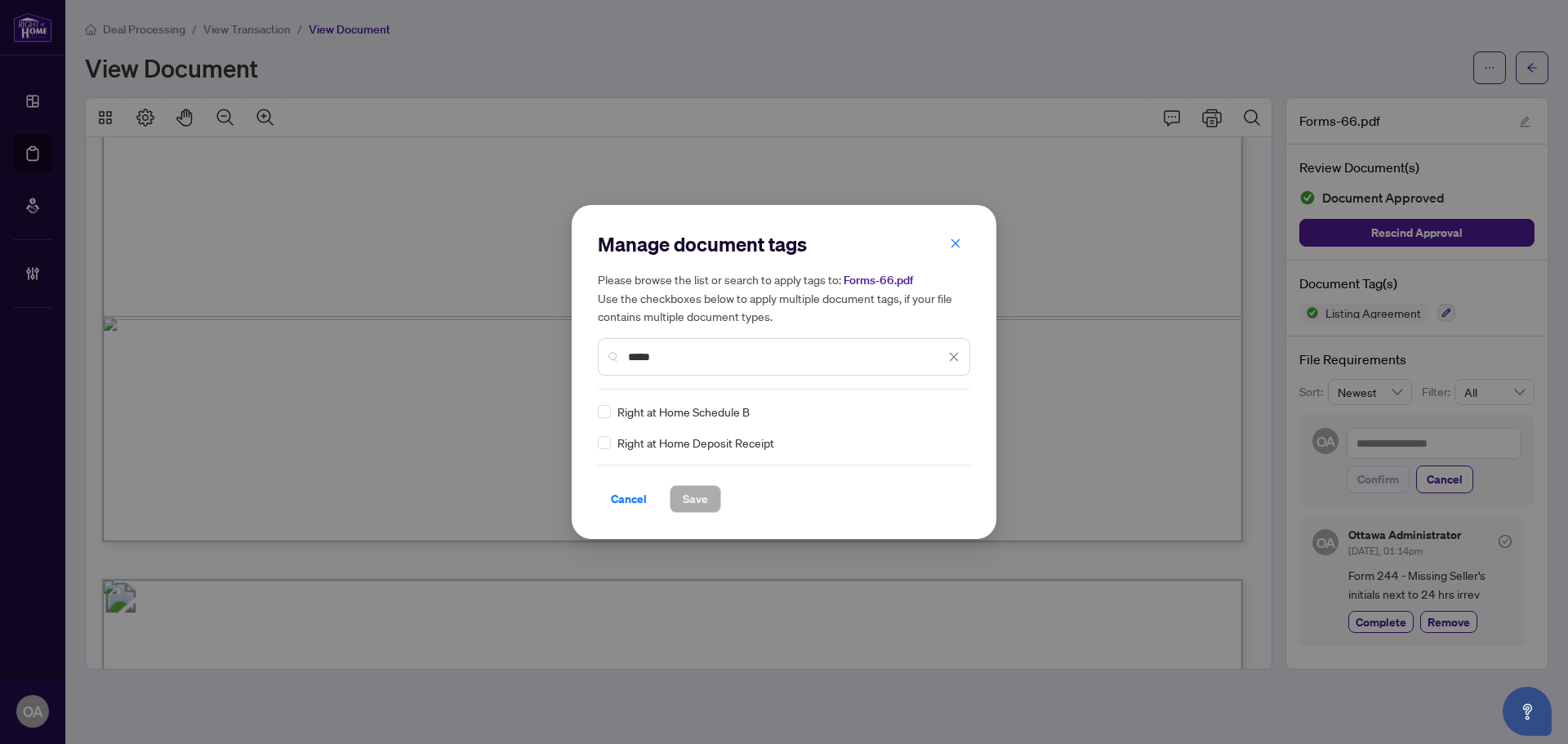
type input "*****"
click at [957, 409] on icon at bounding box center [954, 411] width 10 height 7
click at [896, 490] on div "Approved" at bounding box center [895, 491] width 105 height 18
click at [697, 495] on span "Save" at bounding box center [695, 498] width 26 height 26
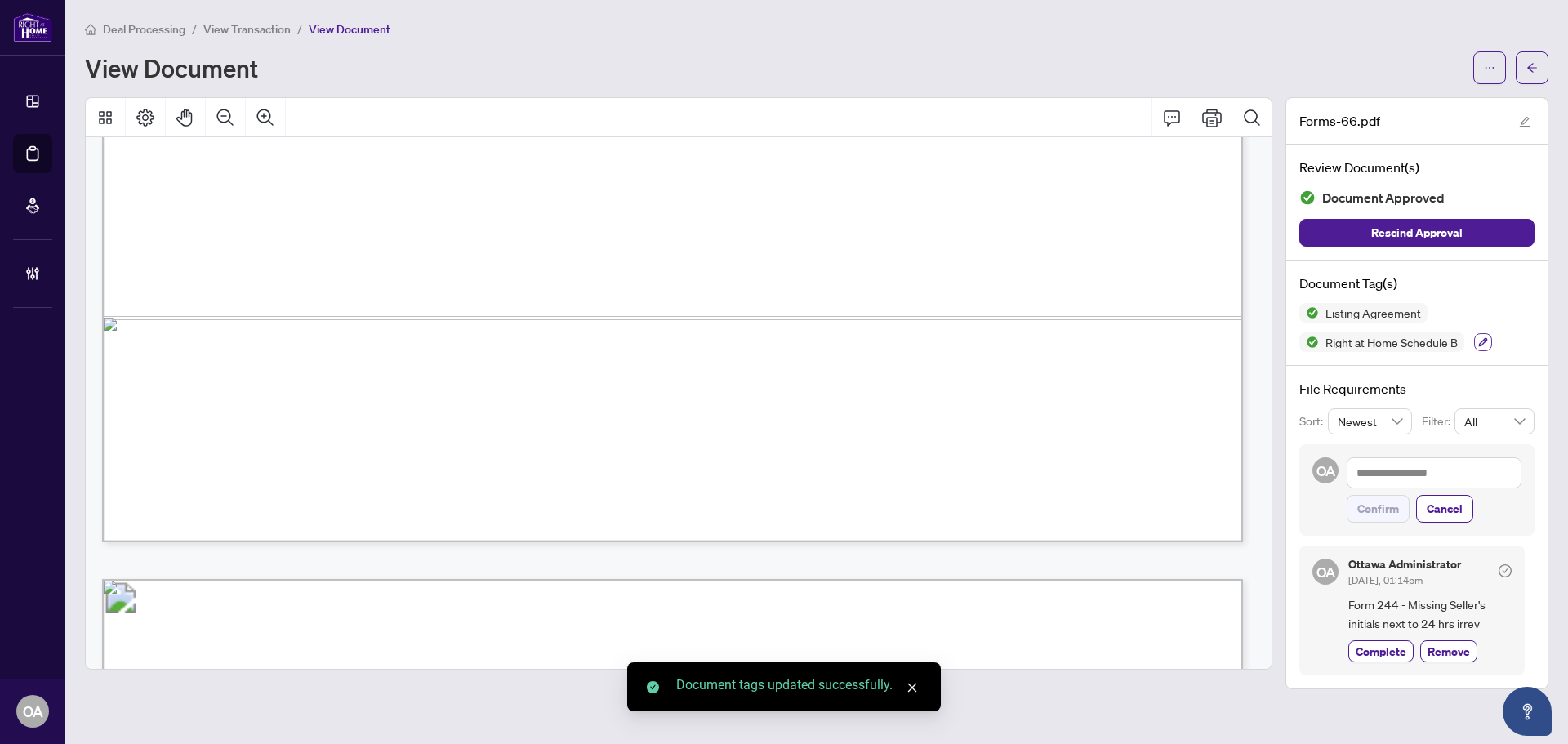
drag, startPoint x: 1486, startPoint y: 337, endPoint x: 1099, endPoint y: 332, distance: 387.0
click at [1484, 337] on icon "button" at bounding box center [1483, 341] width 10 height 10
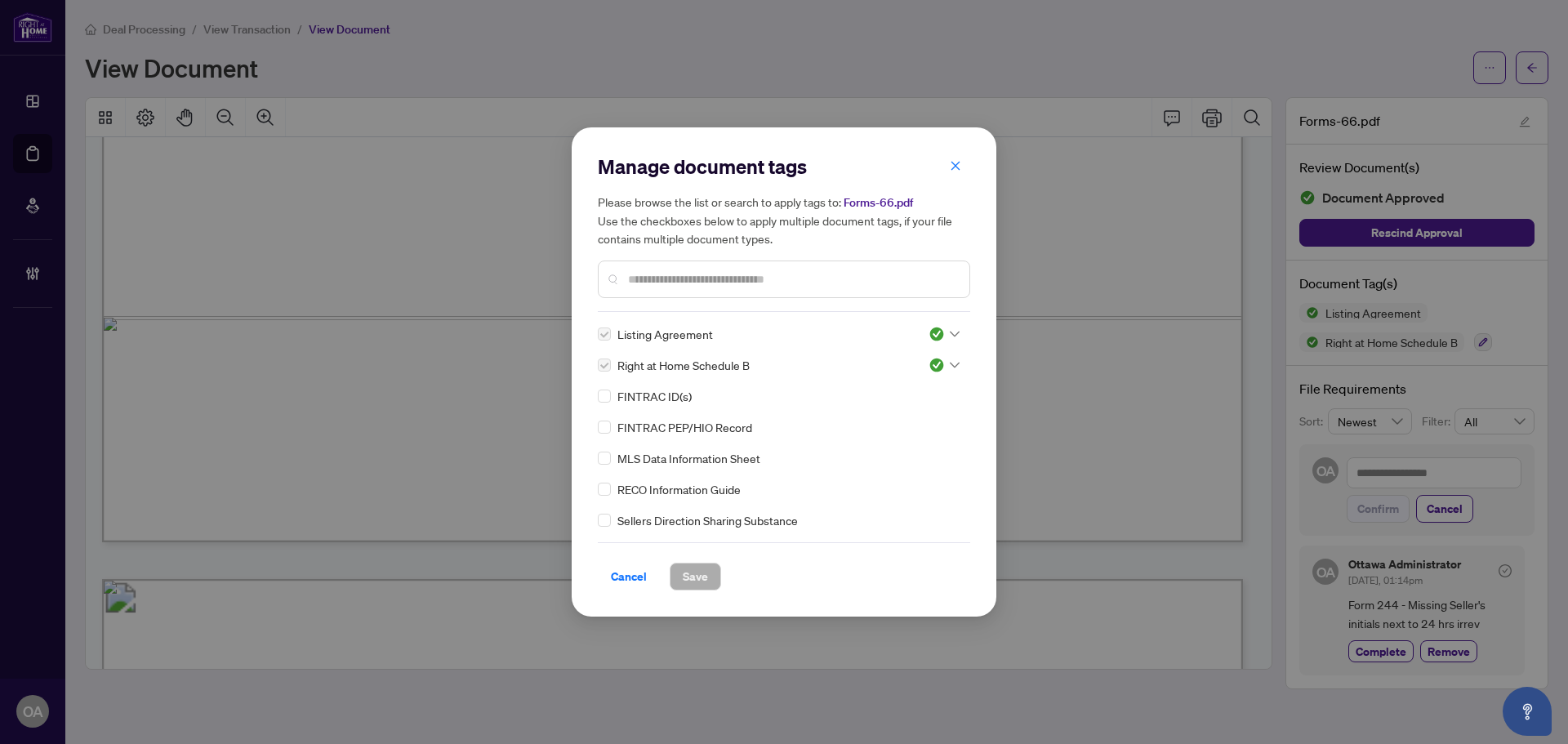
click at [664, 279] on input "text" at bounding box center [792, 279] width 328 height 18
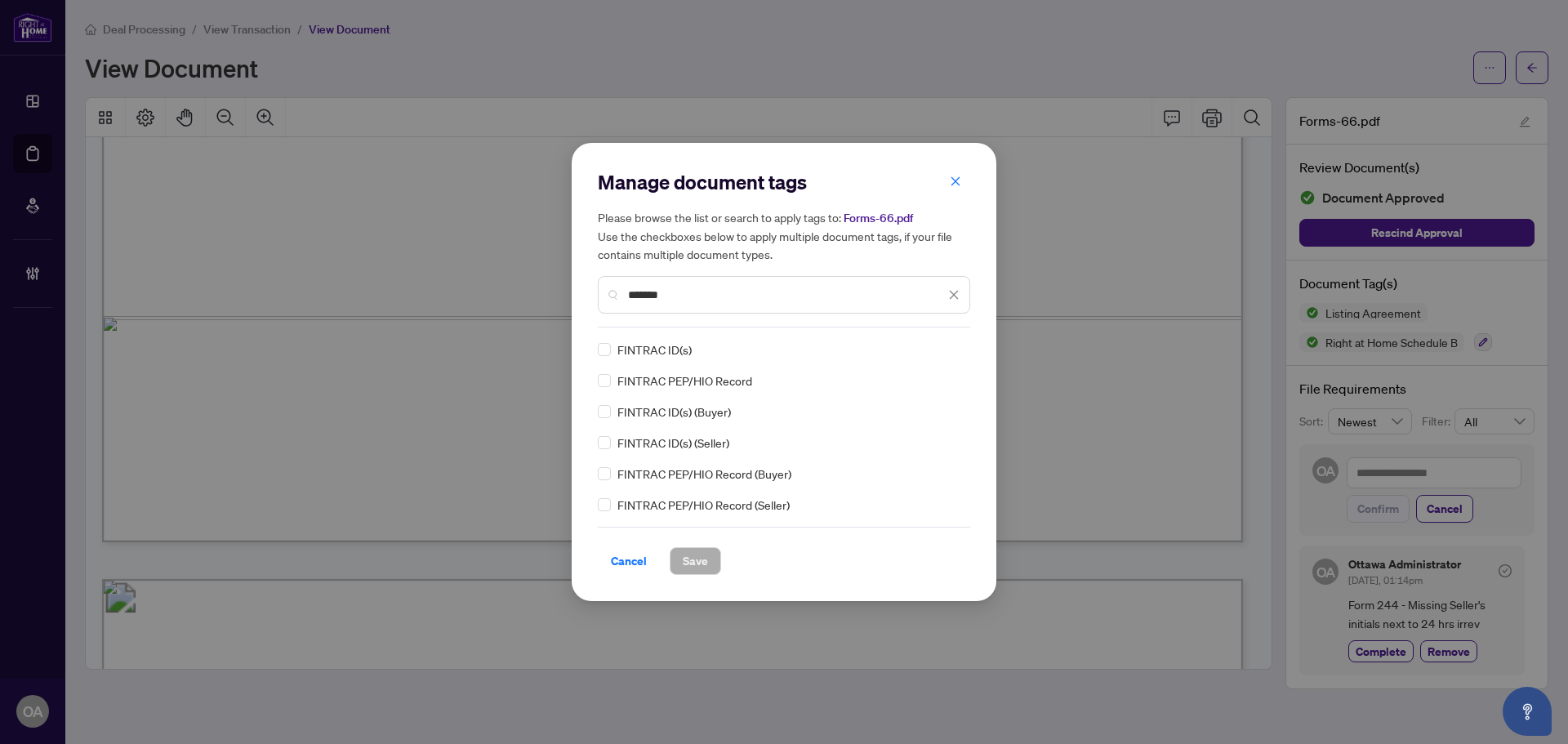
type input "*******"
click at [604, 359] on div "FINTRAC ID(s) FINTRAC PEP/HIO Record FINTRAC ID(s) (Buyer) FINTRAC ID(s) (Selle…" at bounding box center [784, 426] width 372 height 173
click at [951, 347] on icon at bounding box center [954, 349] width 10 height 7
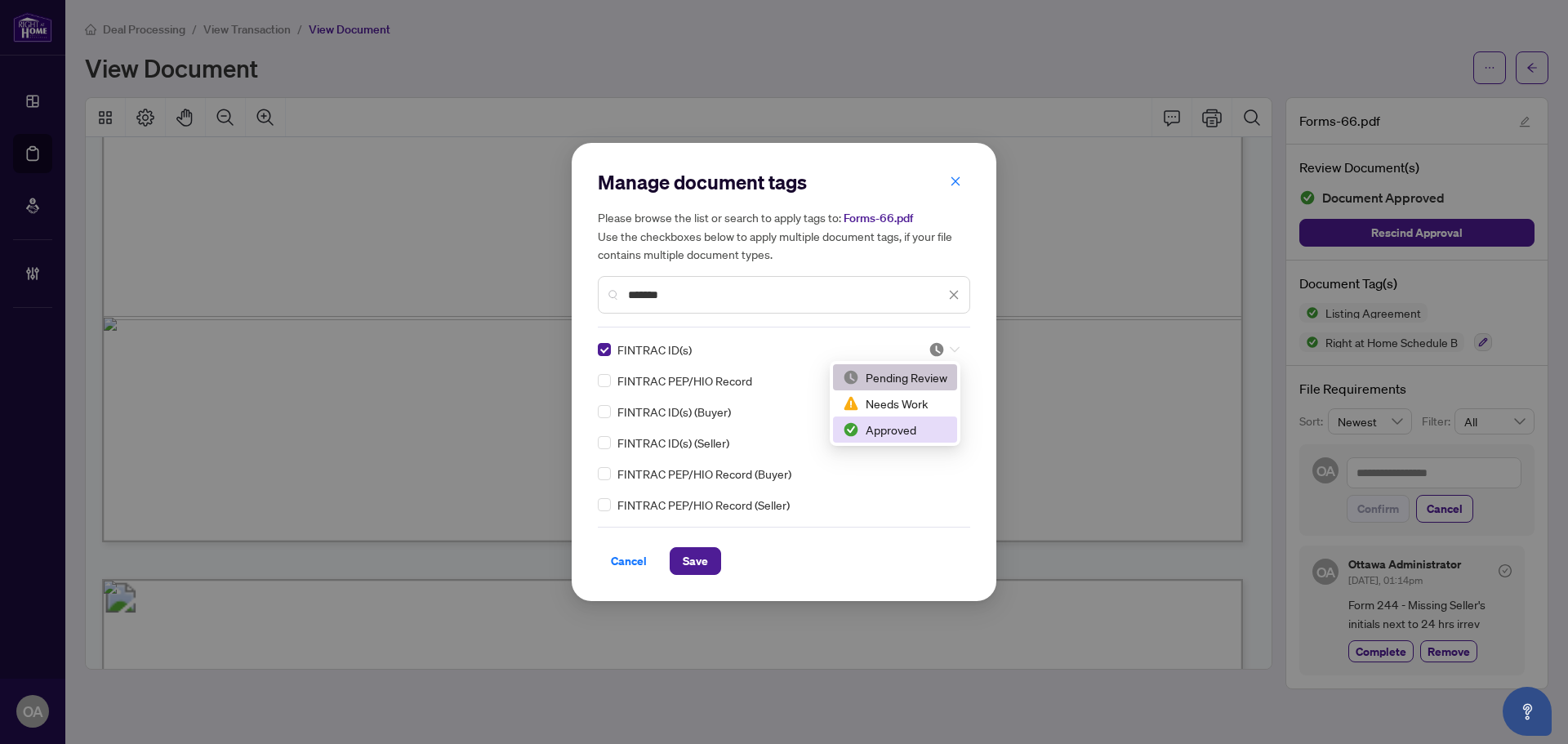
click at [907, 432] on div "Approved" at bounding box center [895, 429] width 105 height 18
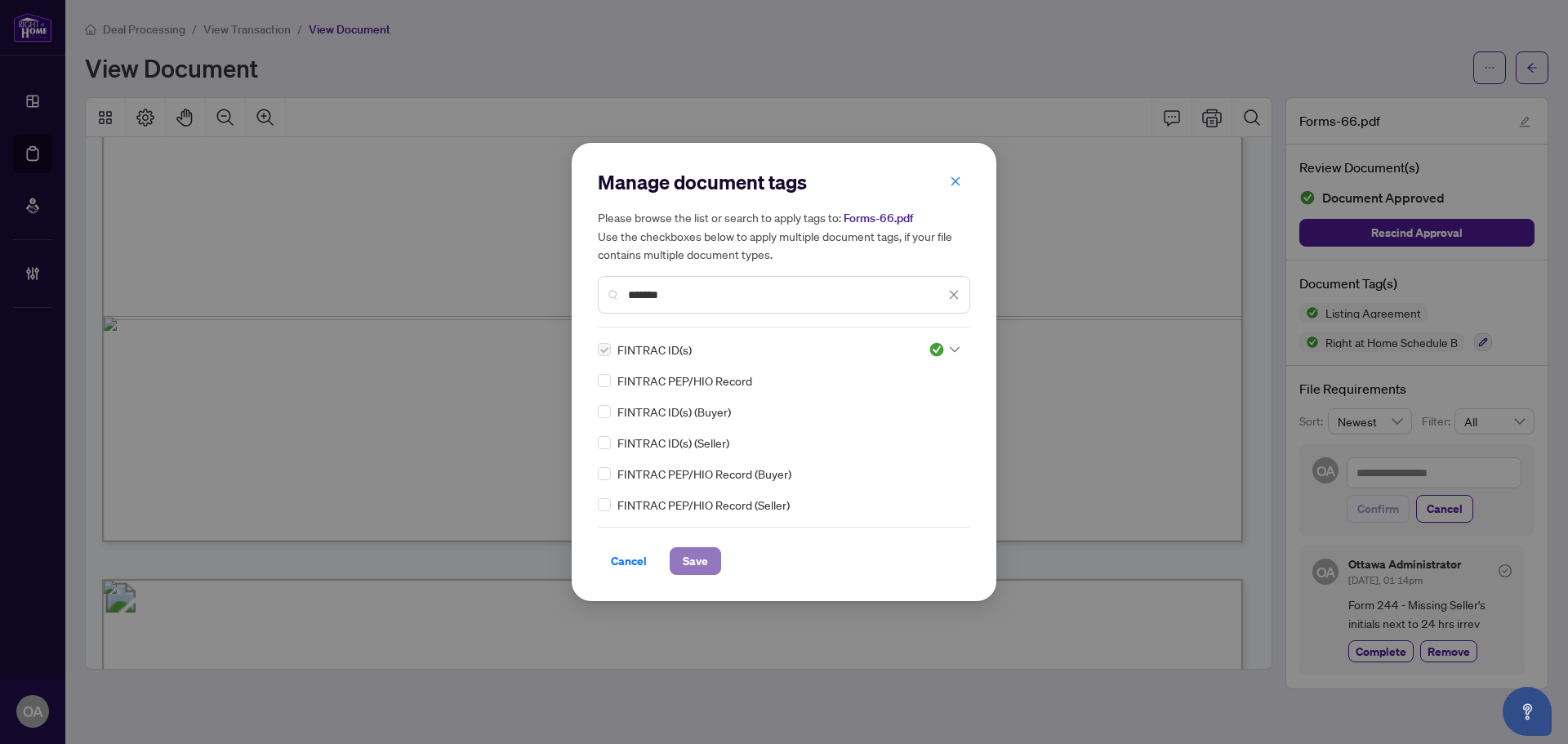
click at [688, 555] on span "Save" at bounding box center [695, 560] width 26 height 26
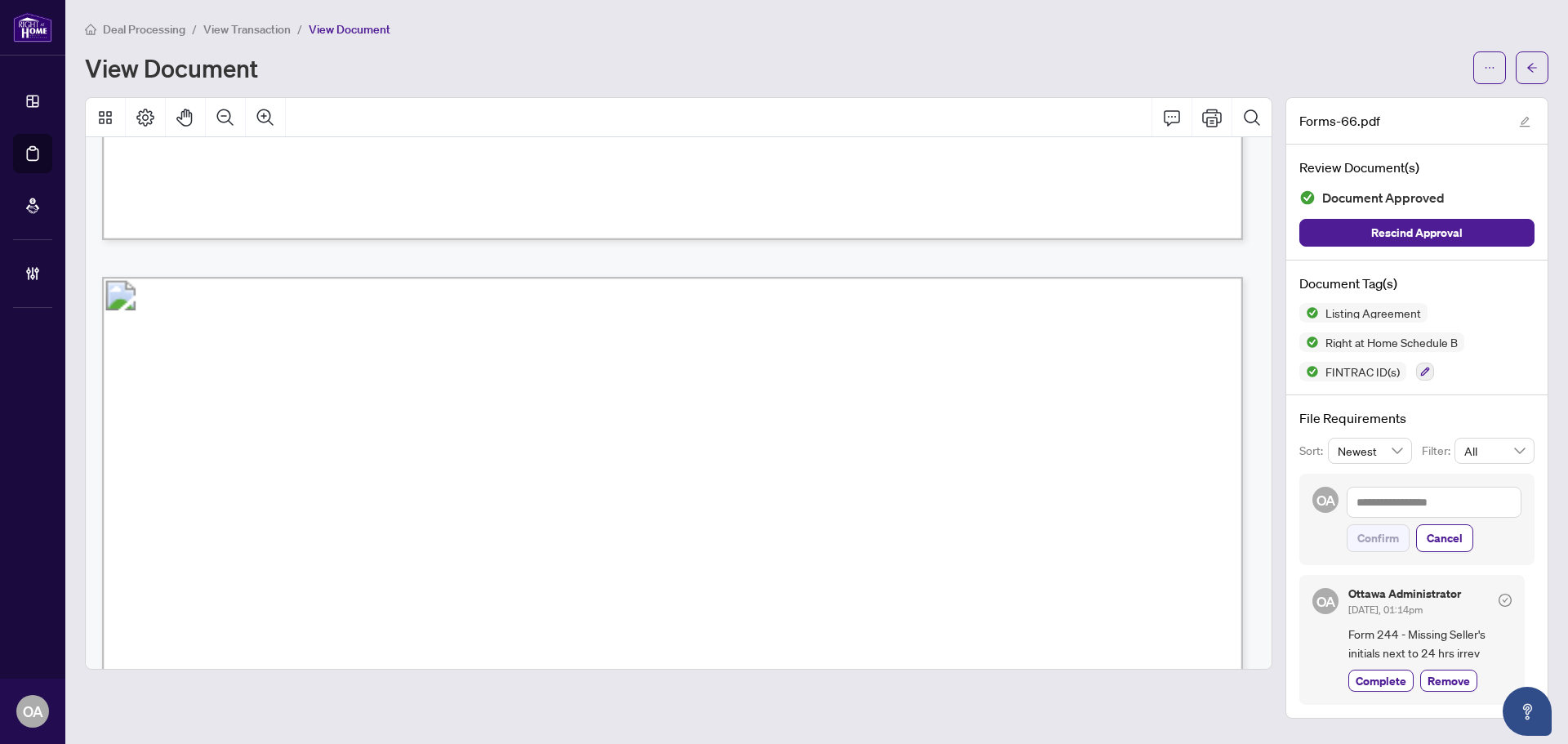
scroll to position [15021, 0]
click at [1428, 367] on icon "button" at bounding box center [1425, 371] width 9 height 9
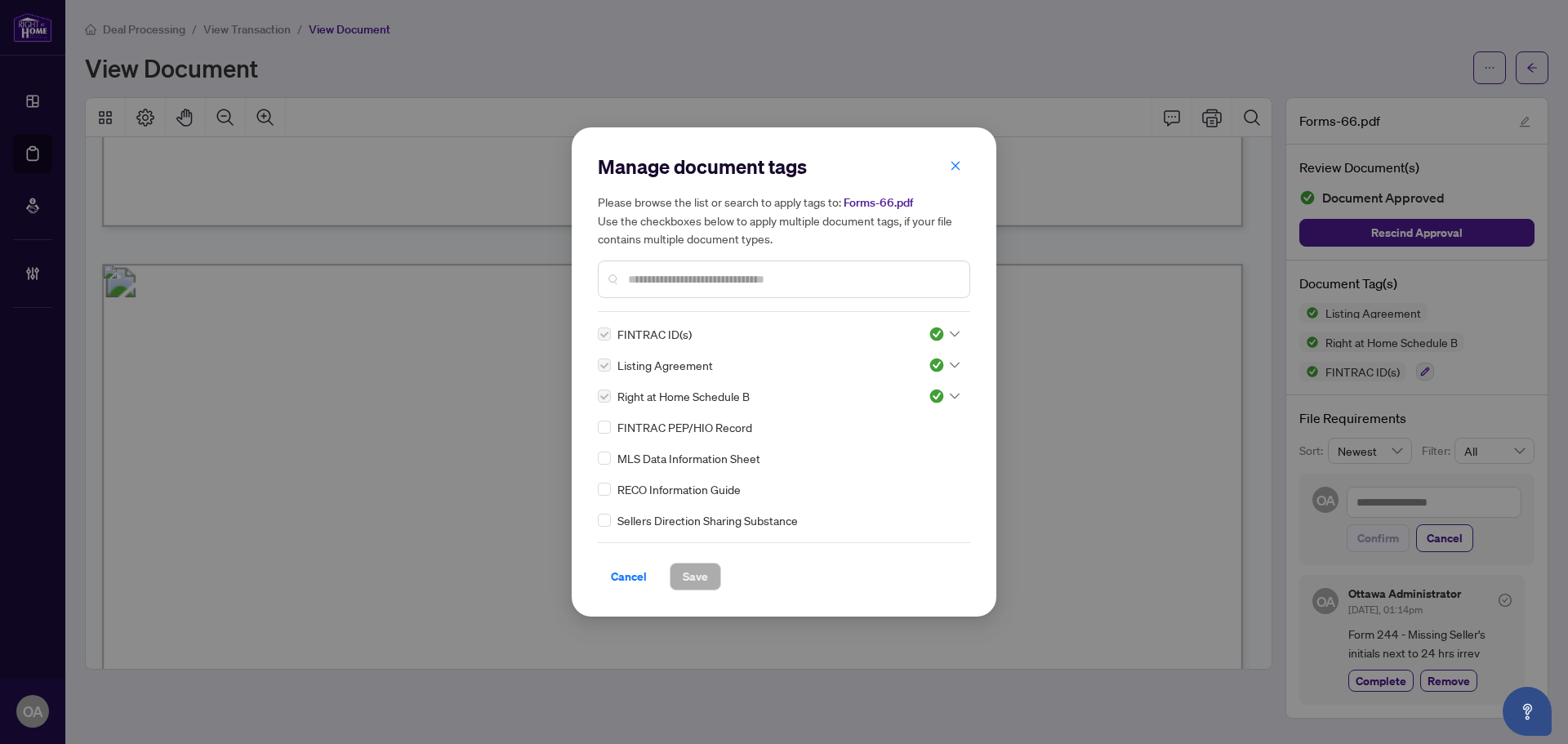
click at [732, 278] on input "text" at bounding box center [792, 279] width 328 height 18
type input "****"
click at [950, 331] on icon at bounding box center [954, 334] width 10 height 7
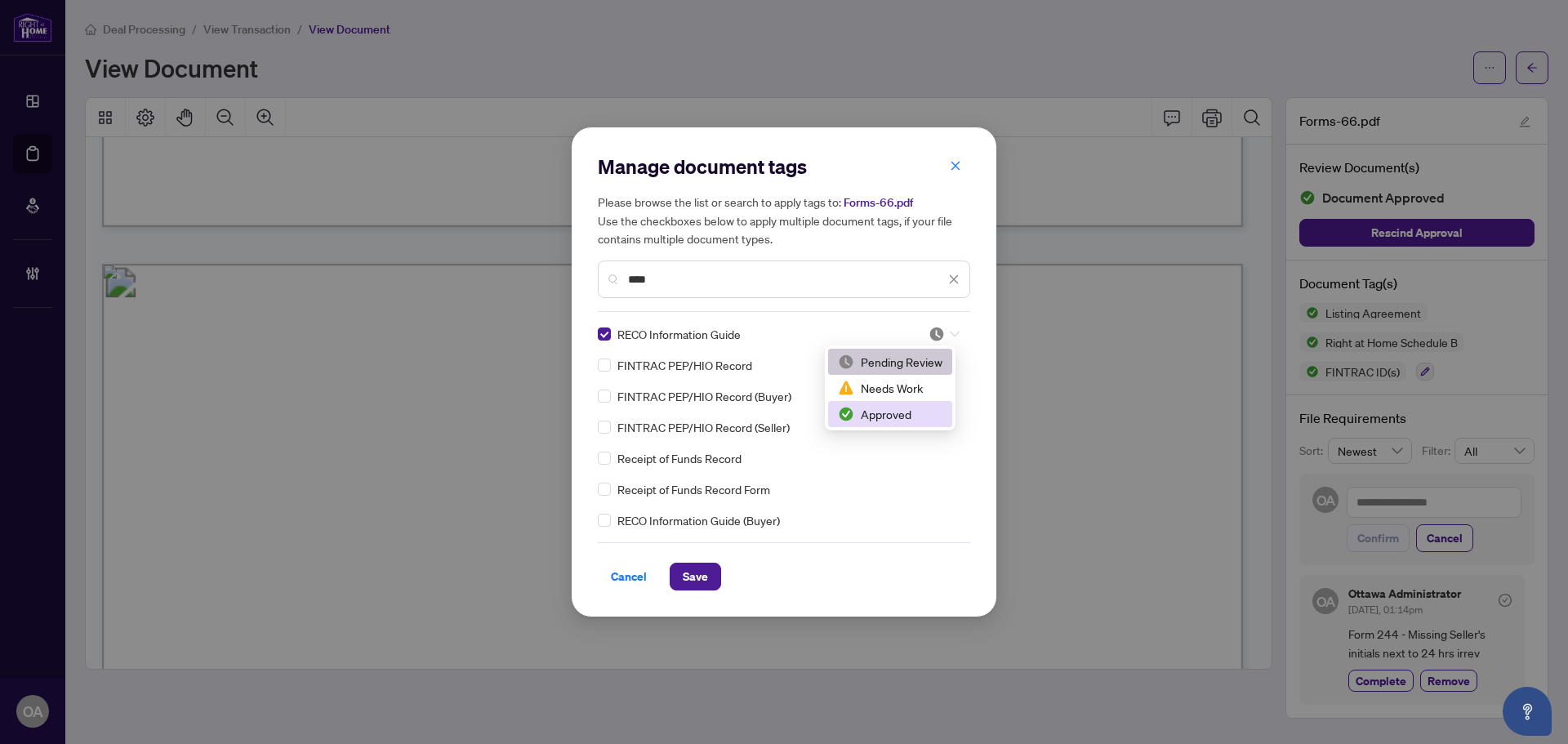
click at [888, 414] on div "Approved" at bounding box center [890, 414] width 105 height 18
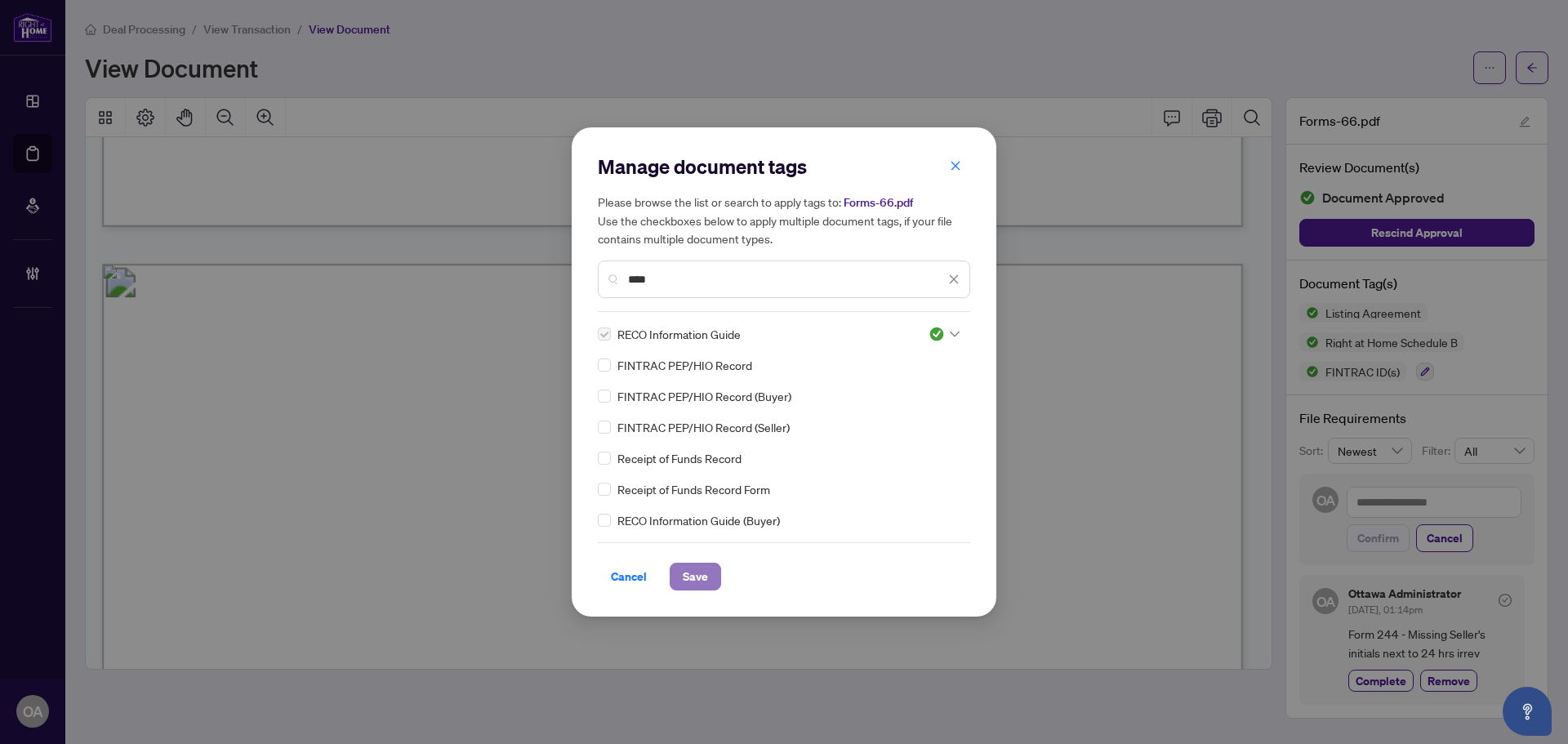
click at [698, 575] on span "Save" at bounding box center [695, 576] width 26 height 26
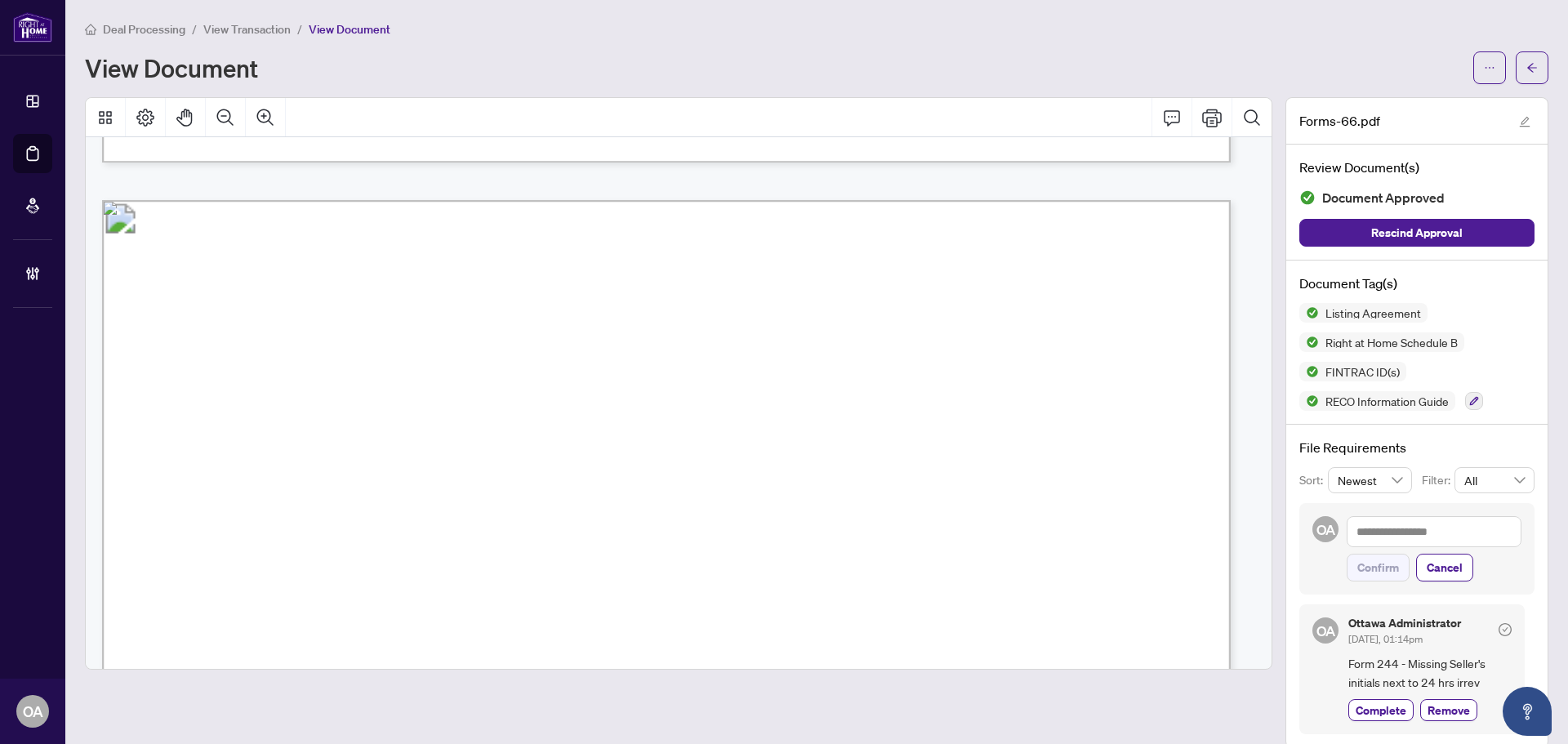
scroll to position [34351, 0]
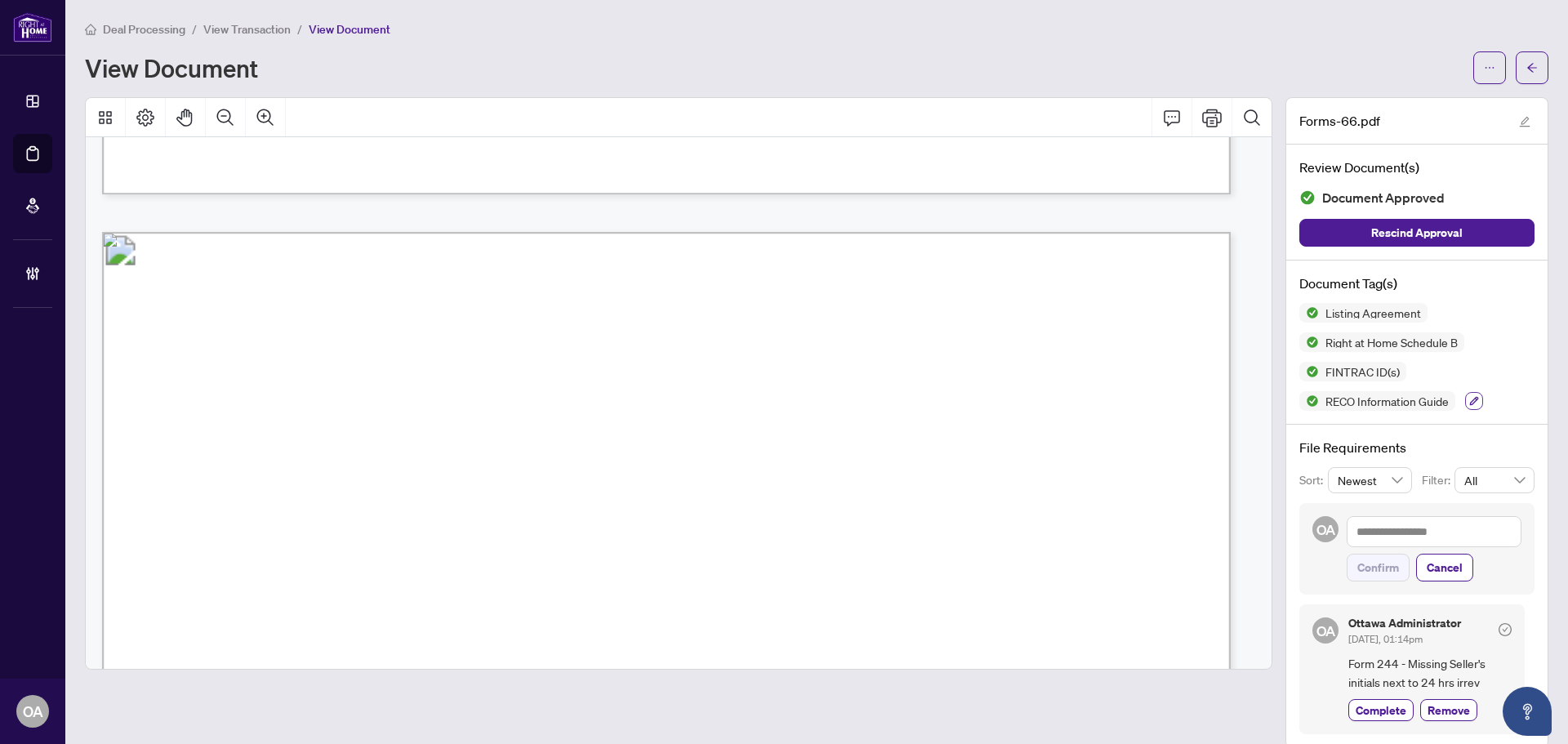
click at [1470, 400] on icon "button" at bounding box center [1474, 401] width 10 height 10
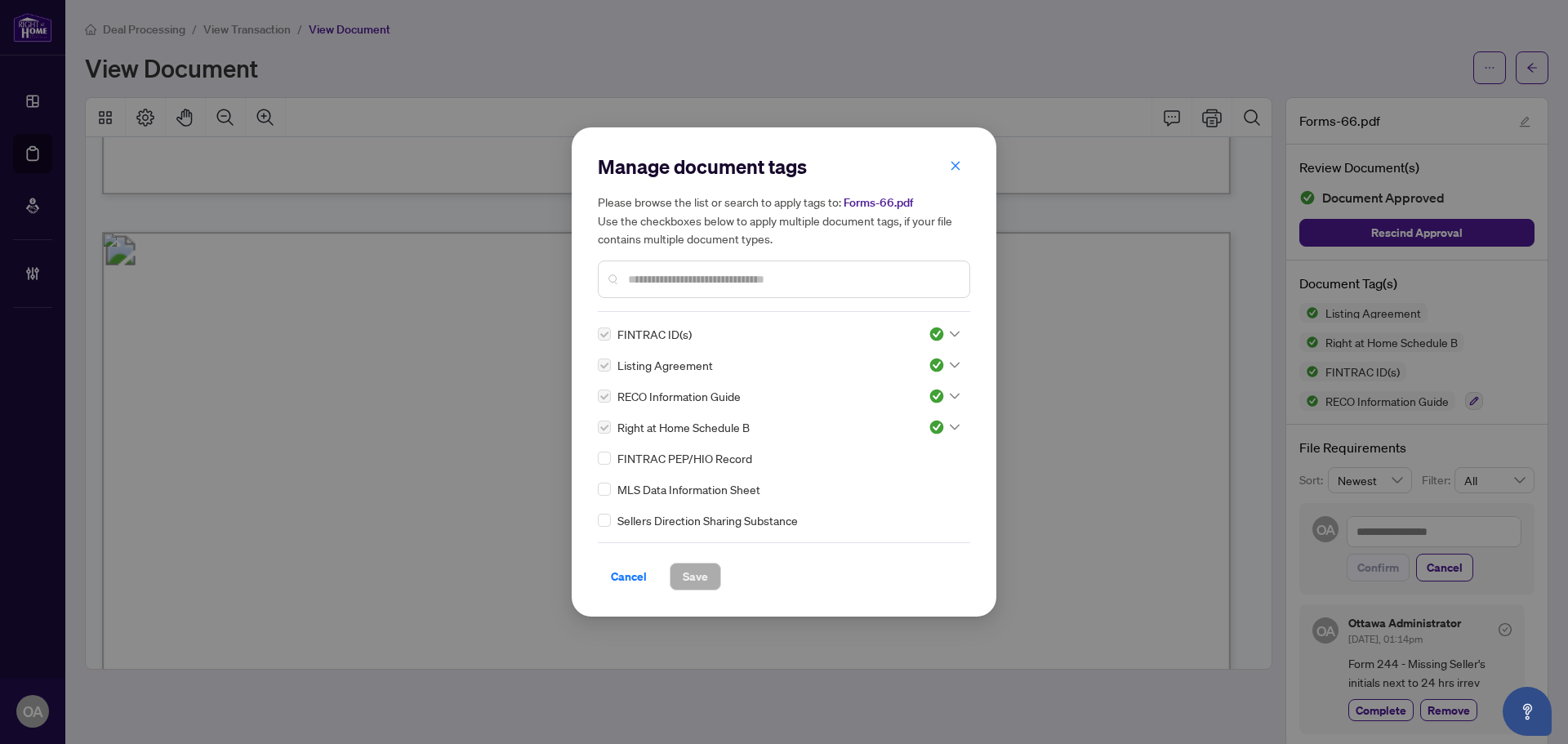
click at [766, 280] on input "text" at bounding box center [792, 279] width 328 height 18
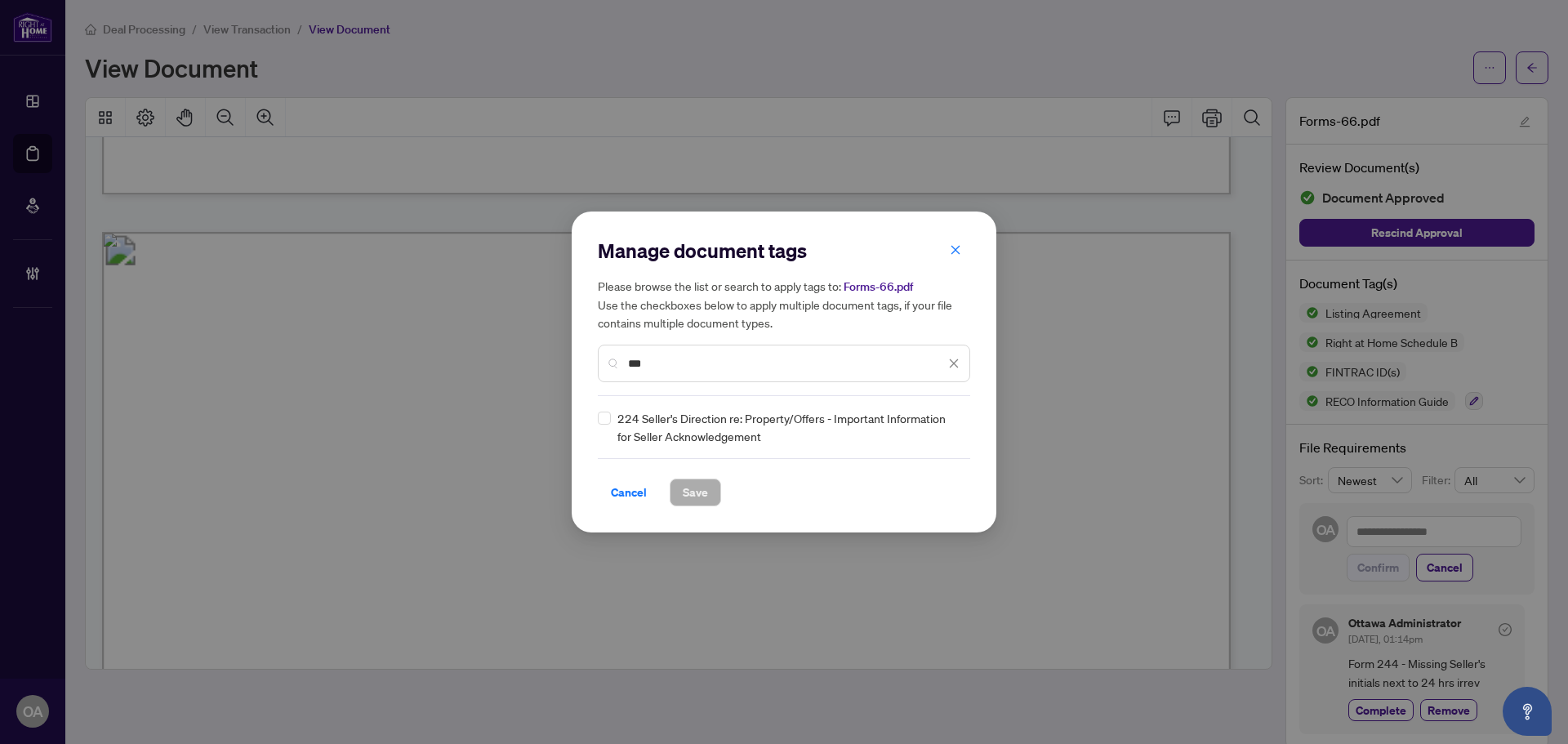
type input "***"
click at [952, 424] on icon at bounding box center [954, 426] width 10 height 7
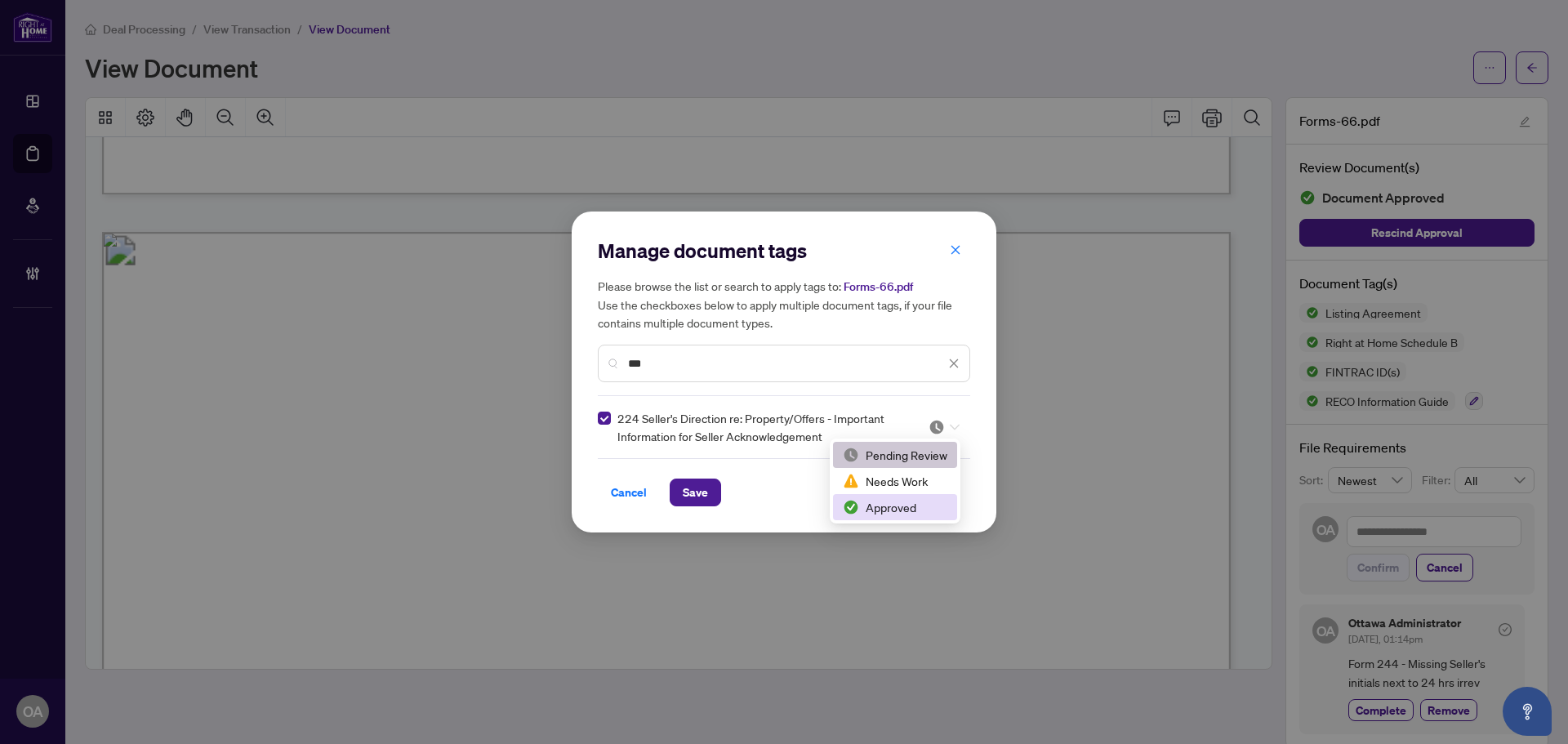
click at [884, 501] on div "Approved" at bounding box center [895, 506] width 105 height 18
click at [688, 486] on span "Save" at bounding box center [695, 491] width 26 height 26
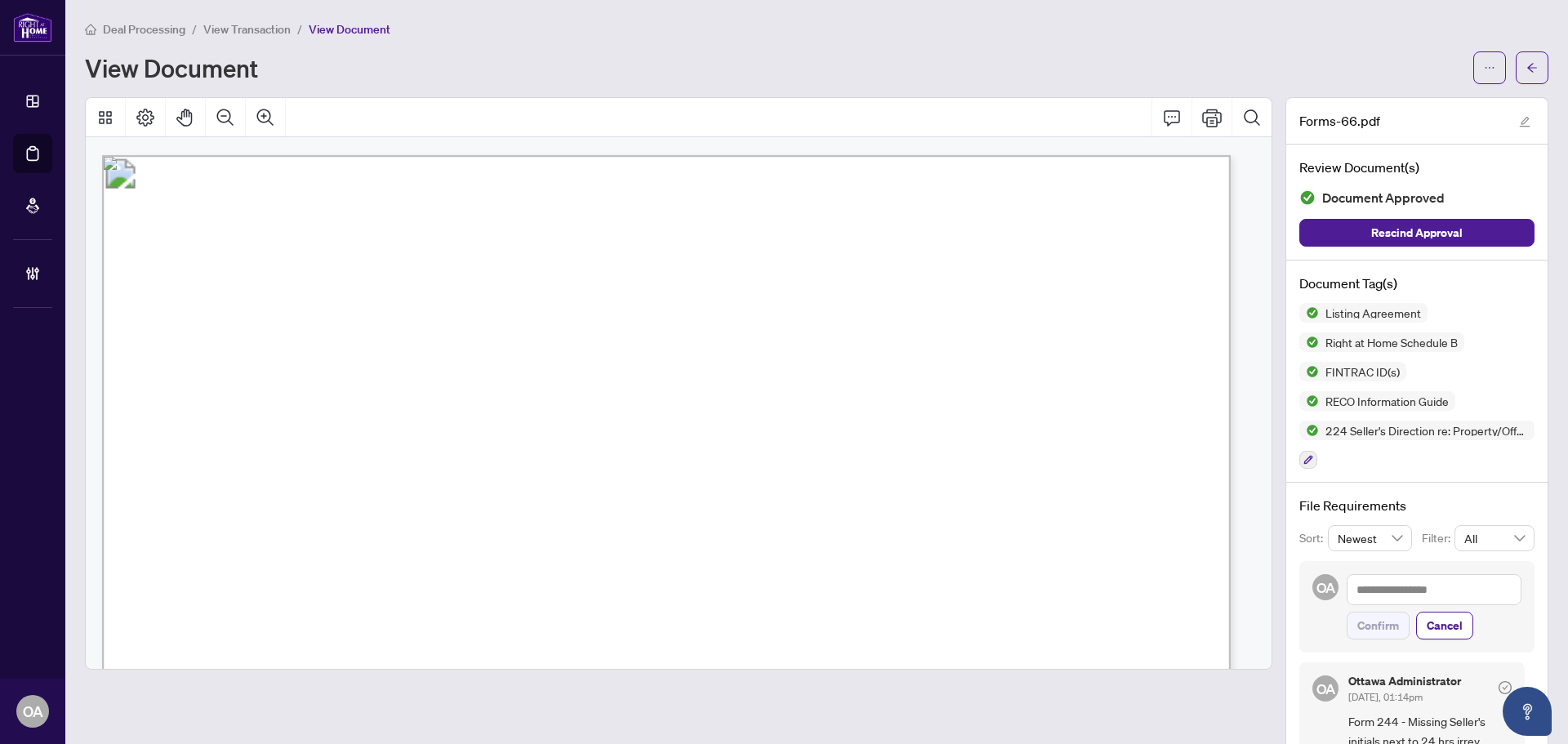
scroll to position [35983, 0]
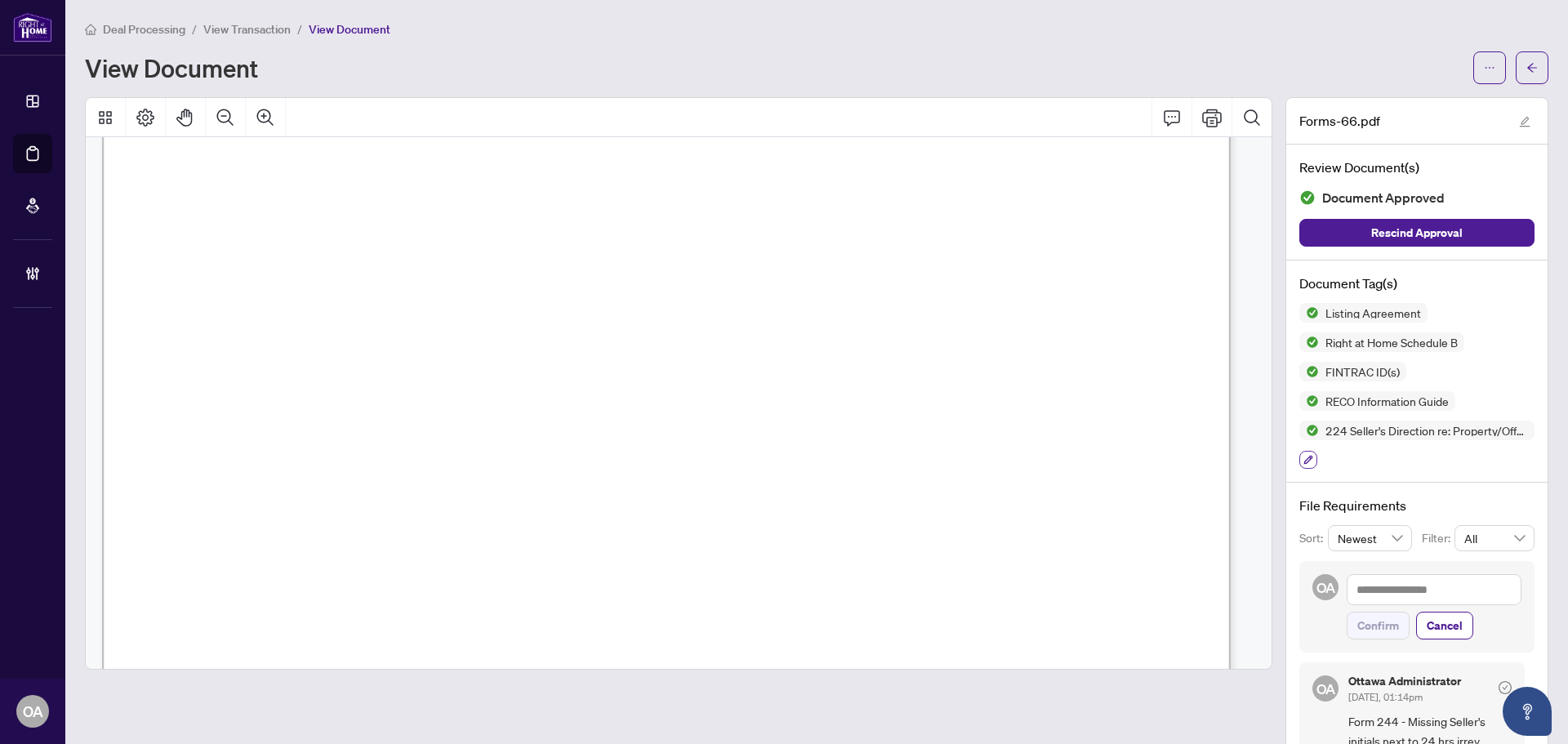
click at [1304, 455] on icon "button" at bounding box center [1308, 460] width 10 height 10
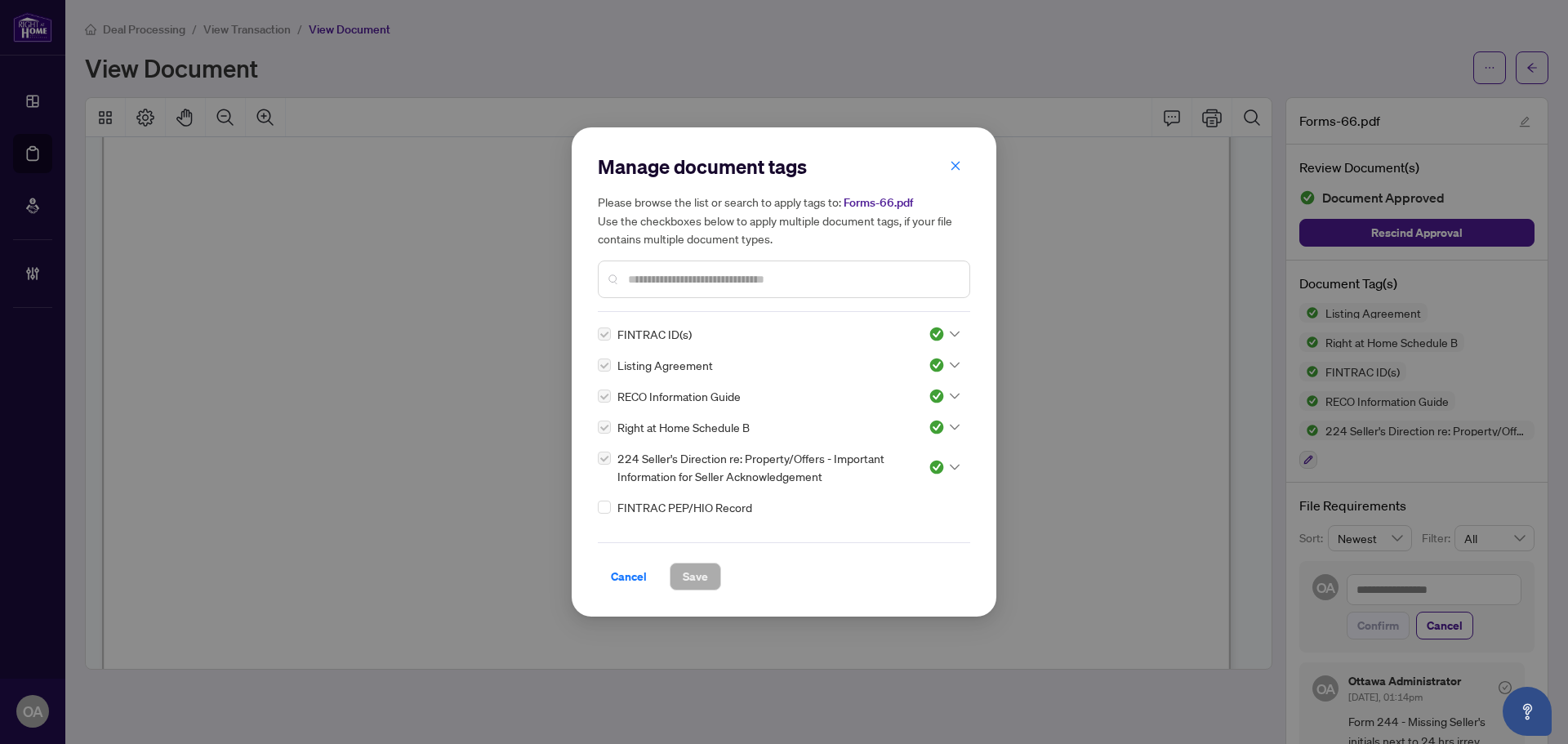
click at [678, 279] on input "text" at bounding box center [792, 279] width 328 height 18
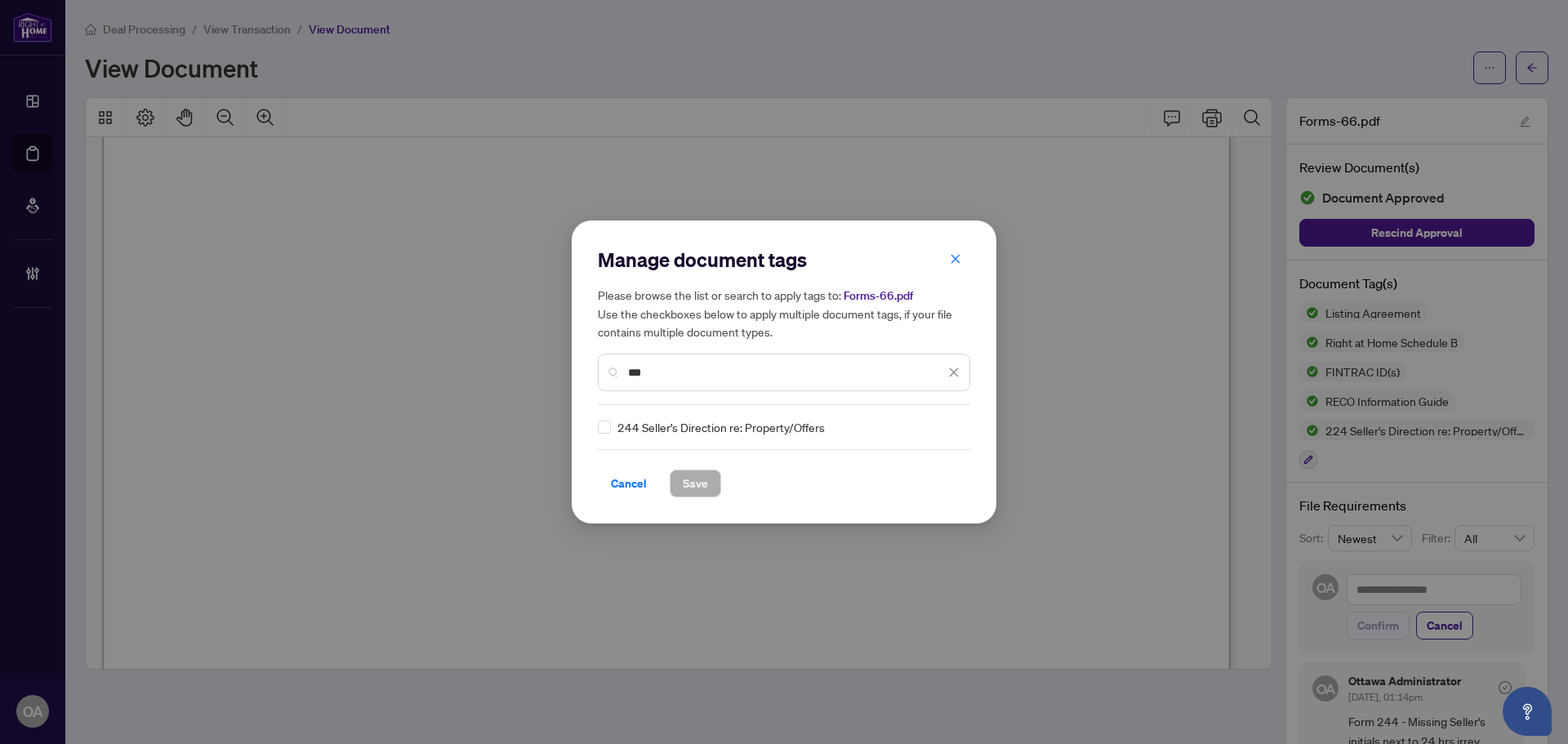
type input "***"
click at [597, 429] on div "Manage document tags Please browse the list or search to apply tags to: Forms-6…" at bounding box center [784, 372] width 425 height 303
click at [950, 427] on icon at bounding box center [954, 426] width 10 height 7
click at [888, 486] on div "Needs Work" at bounding box center [890, 481] width 105 height 18
click at [685, 484] on span "Save" at bounding box center [695, 483] width 26 height 26
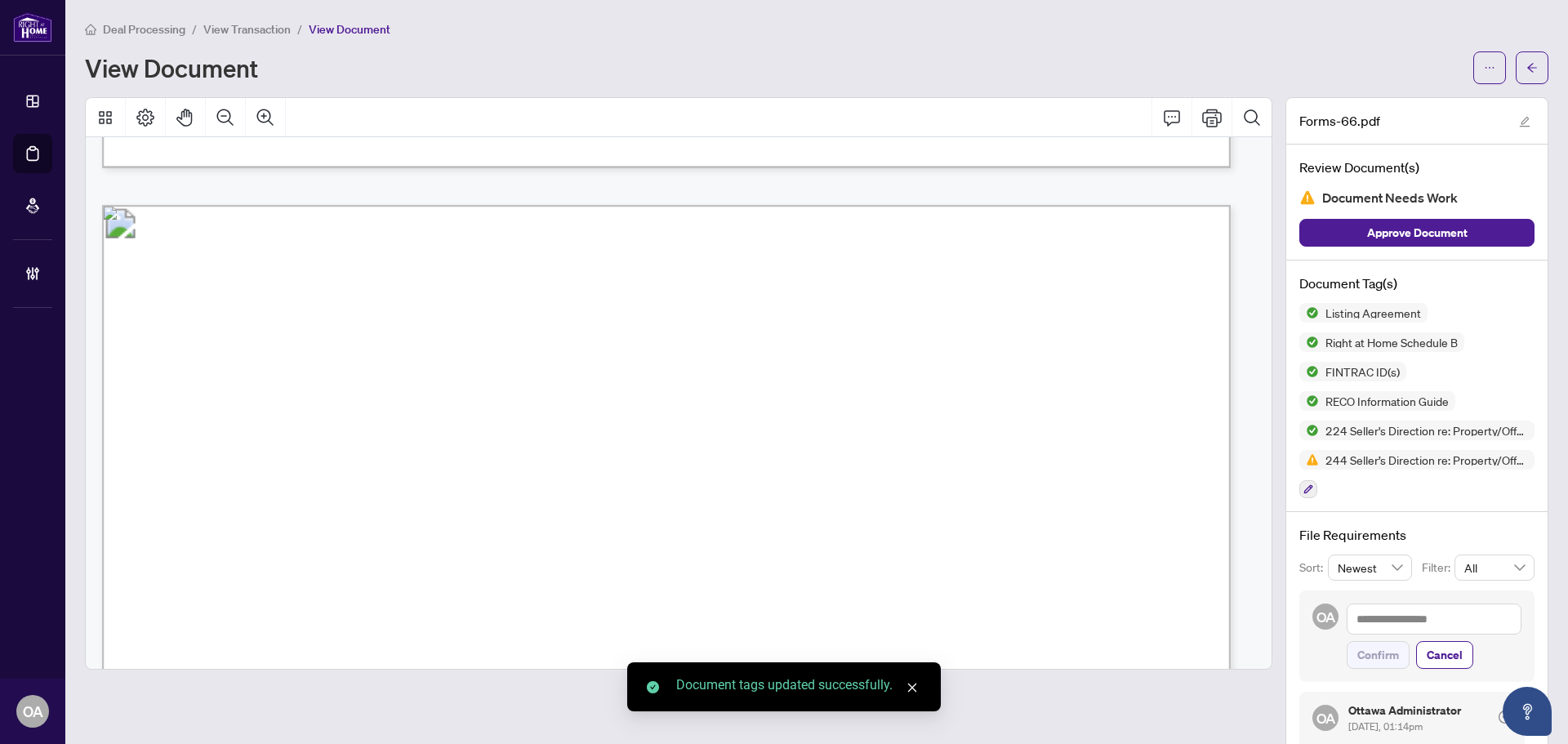
scroll to position [37535, 0]
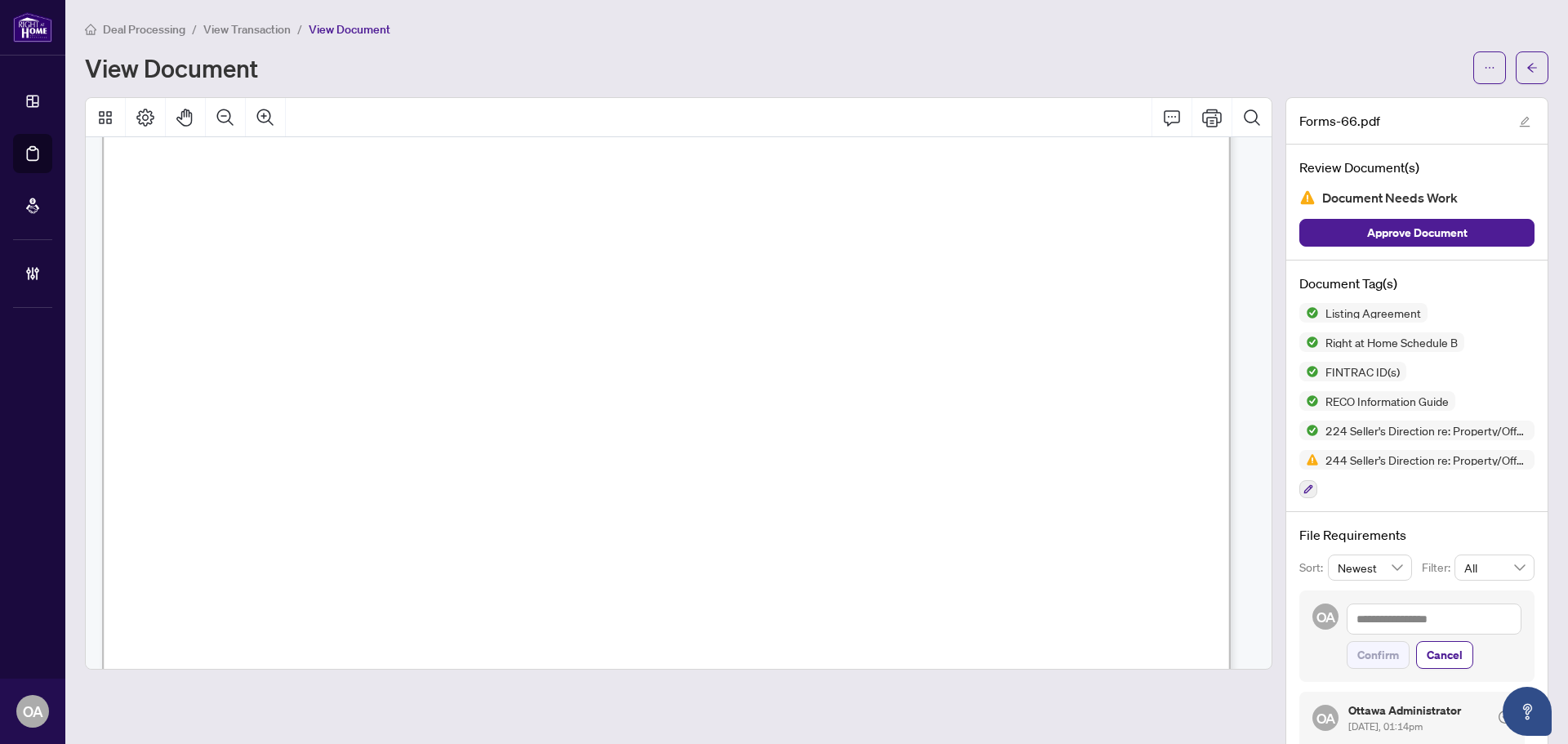
drag, startPoint x: 1289, startPoint y: 490, endPoint x: 1333, endPoint y: 460, distance: 53.3
click at [1300, 488] on button "button" at bounding box center [1308, 488] width 18 height 18
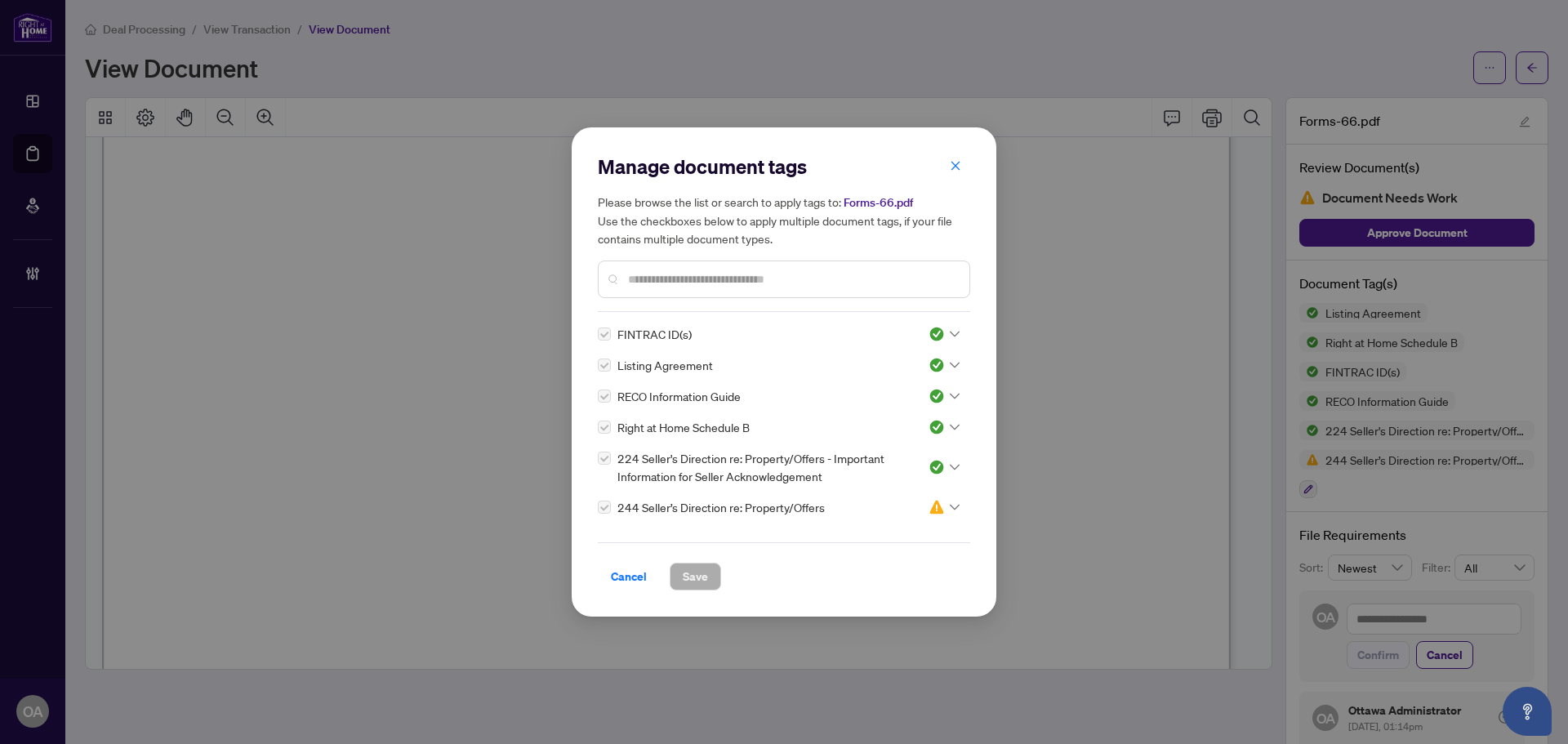
click at [789, 275] on input "text" at bounding box center [792, 279] width 328 height 18
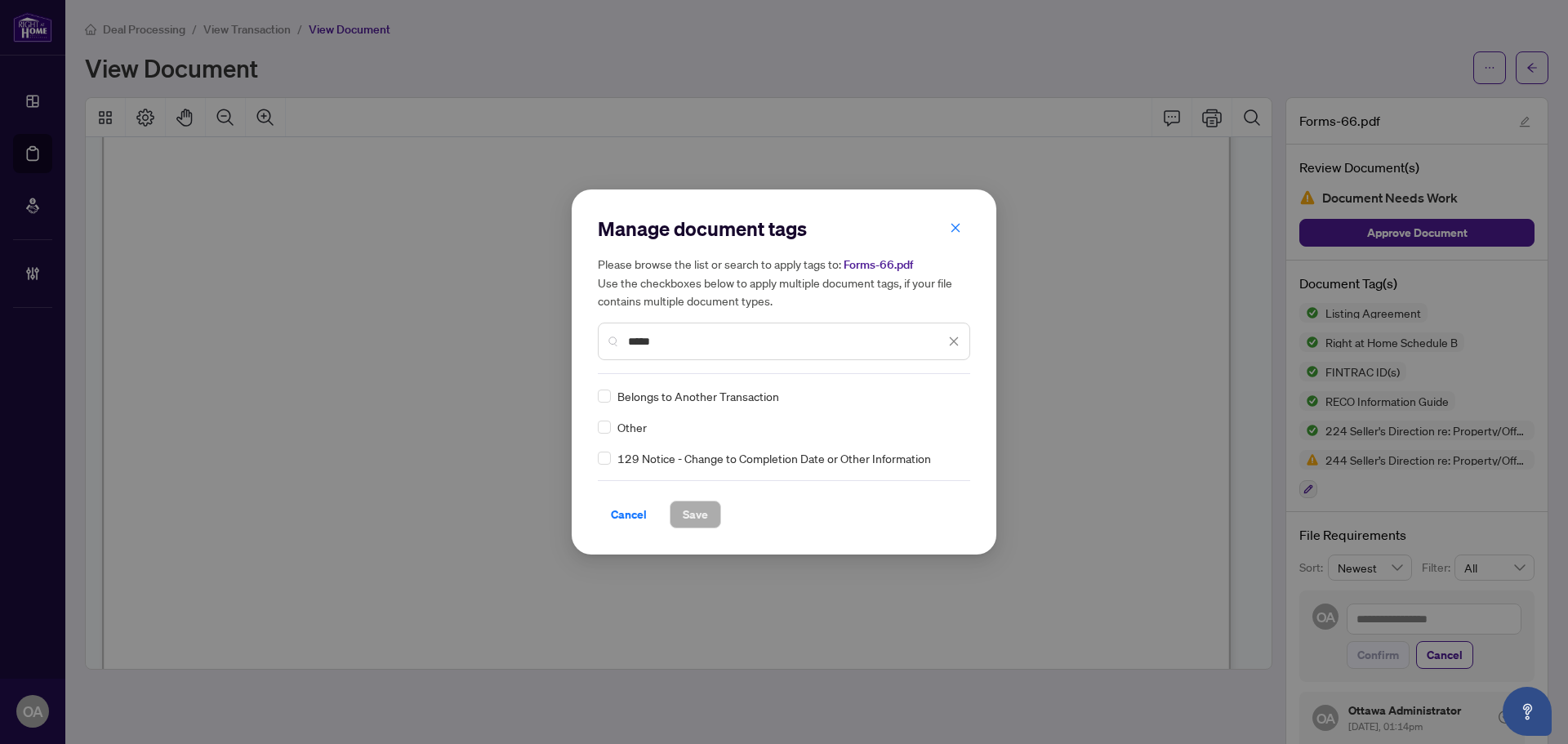
type input "*****"
click at [954, 401] on div at bounding box center [944, 396] width 31 height 16
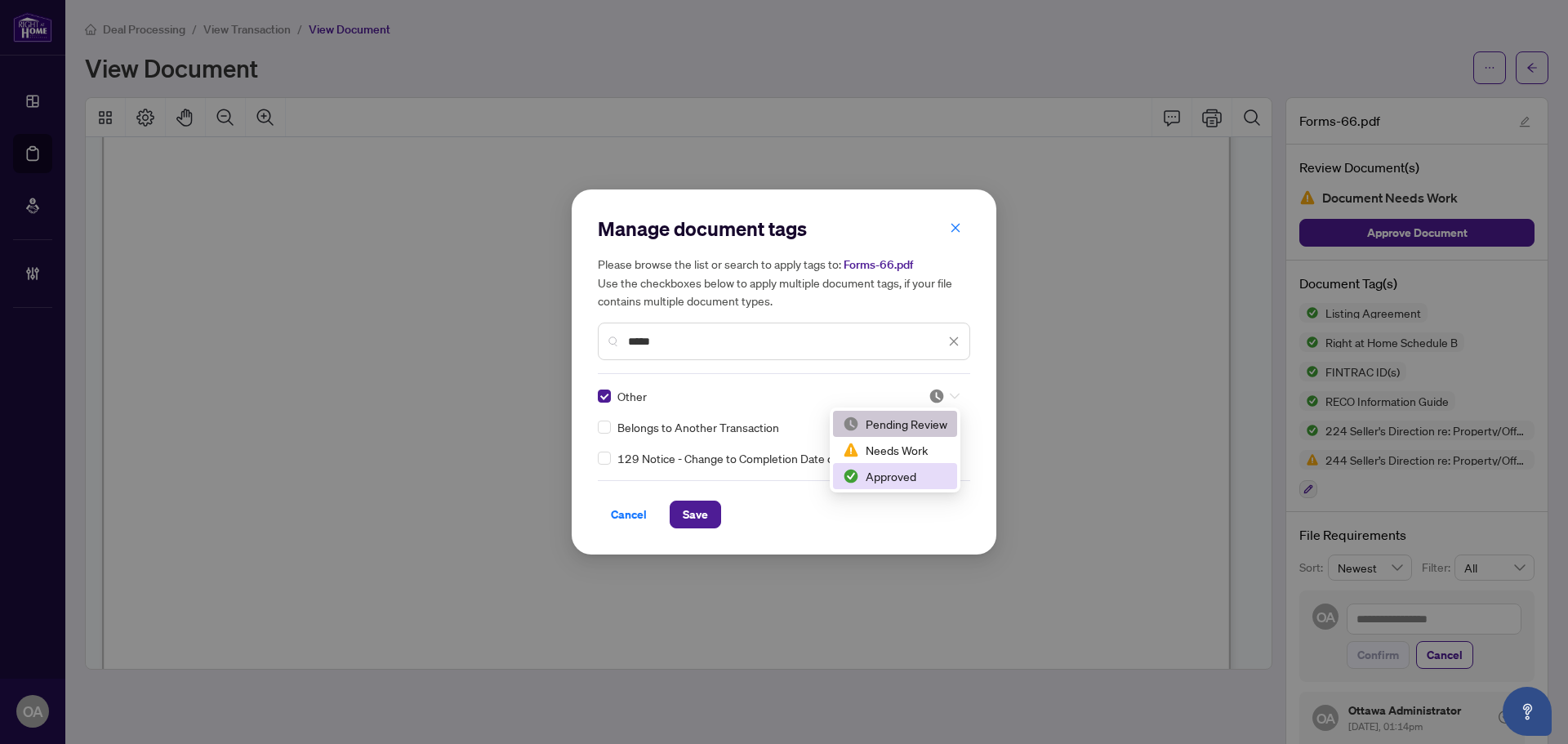
click at [889, 476] on div "Approved" at bounding box center [895, 476] width 105 height 18
click at [705, 518] on span "Save" at bounding box center [695, 513] width 26 height 26
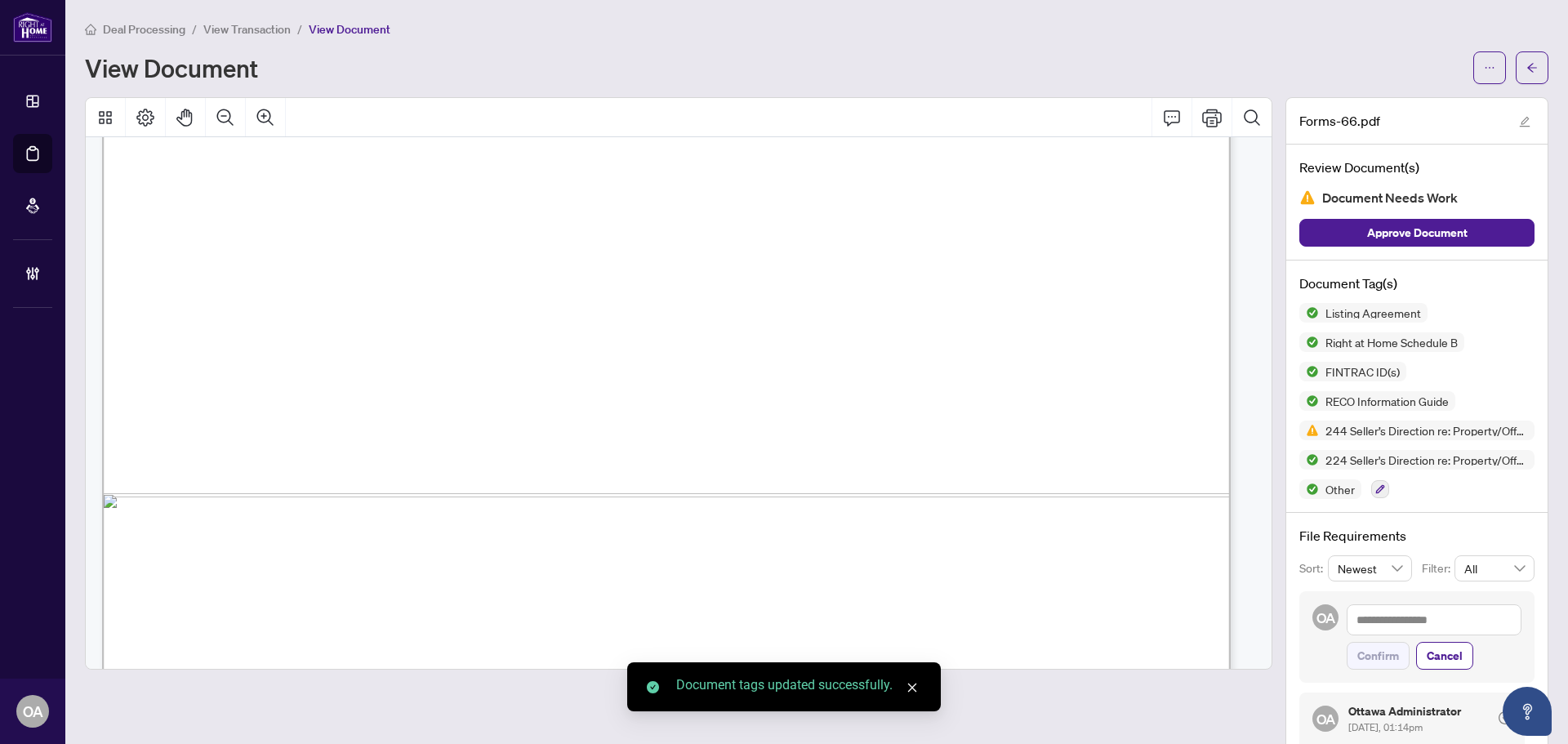
scroll to position [38395, 0]
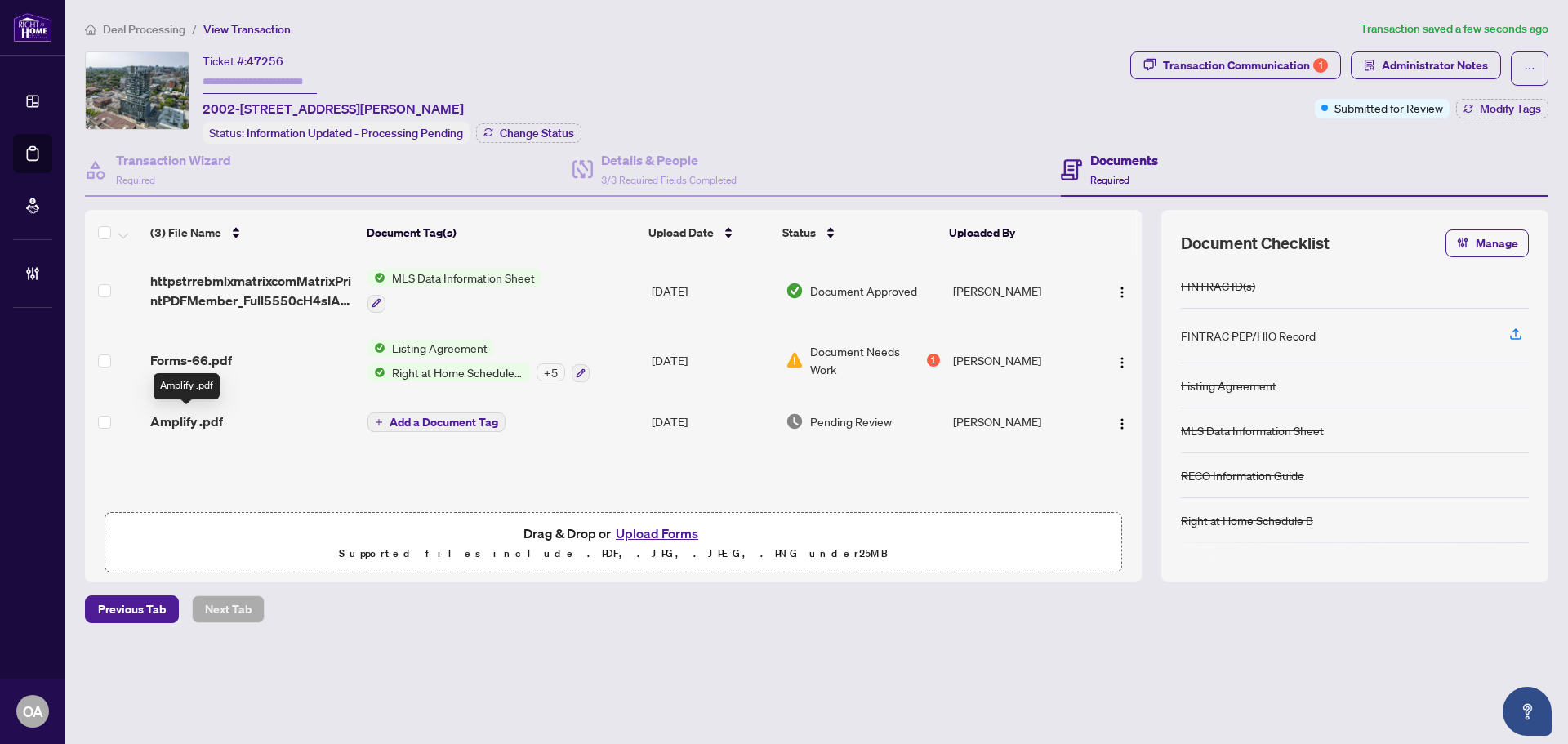
click at [203, 421] on span "Amplify .pdf" at bounding box center [186, 421] width 73 height 20
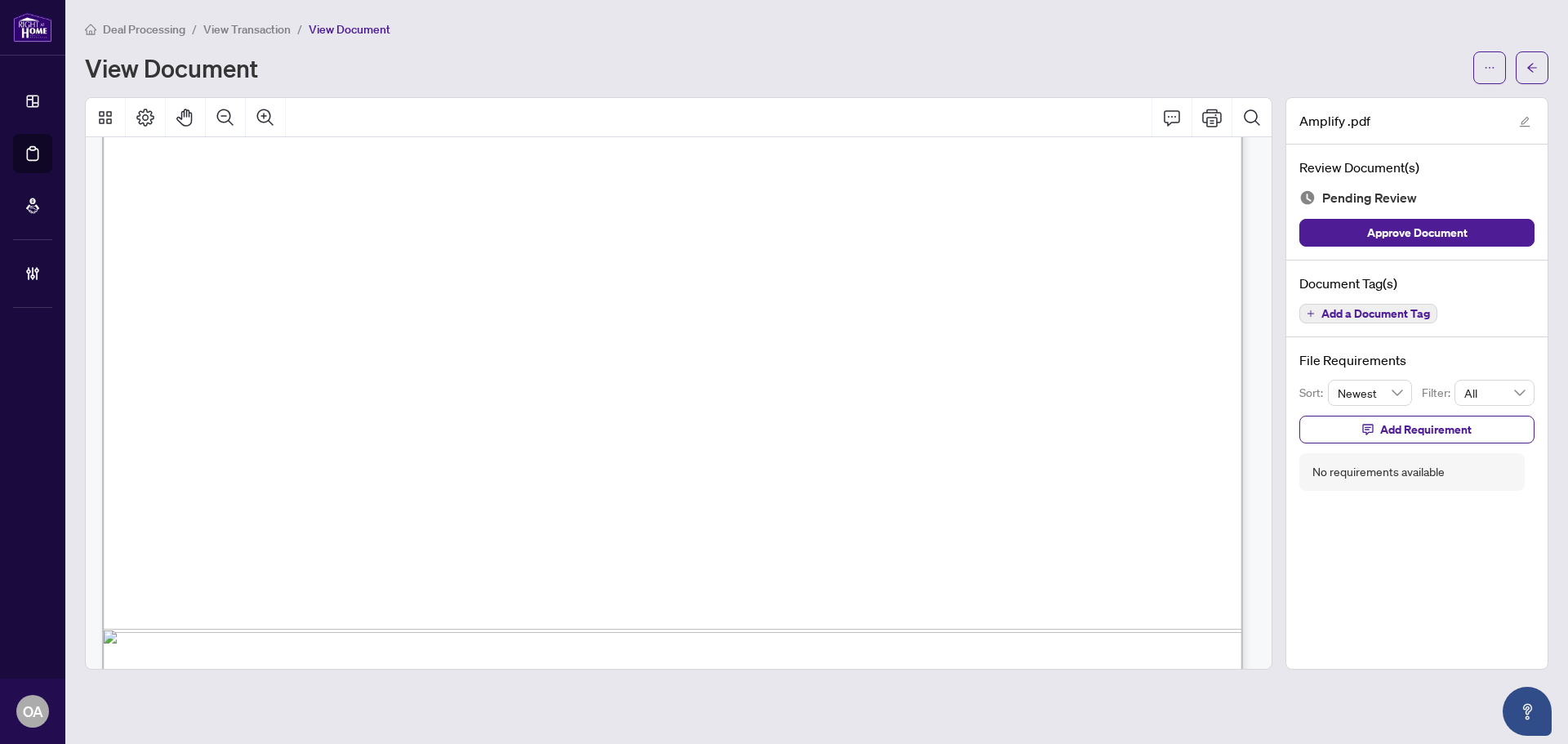
scroll to position [898, 0]
click at [1401, 313] on span "Add a Document Tag" at bounding box center [1376, 314] width 109 height 11
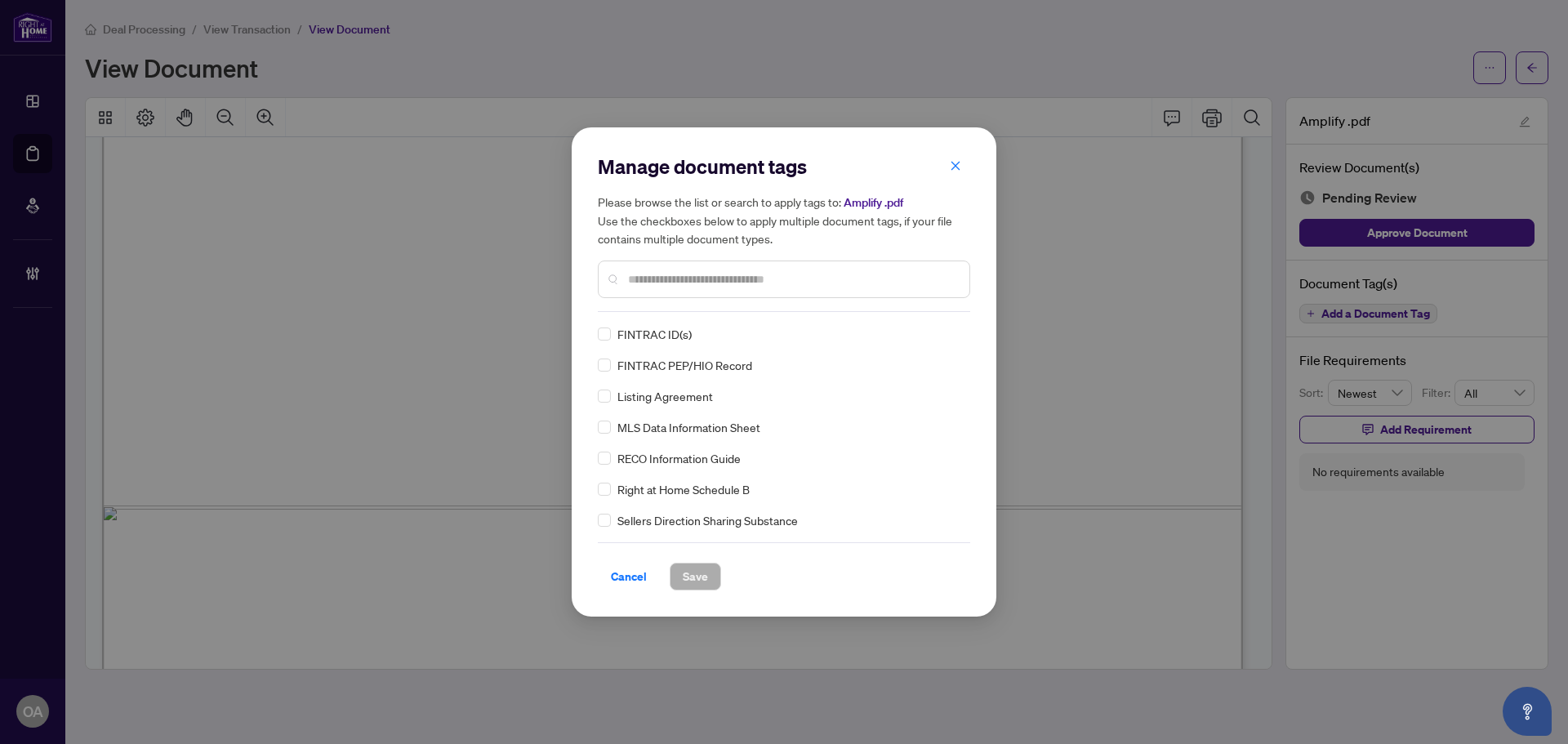
click at [652, 281] on input "text" at bounding box center [792, 279] width 328 height 18
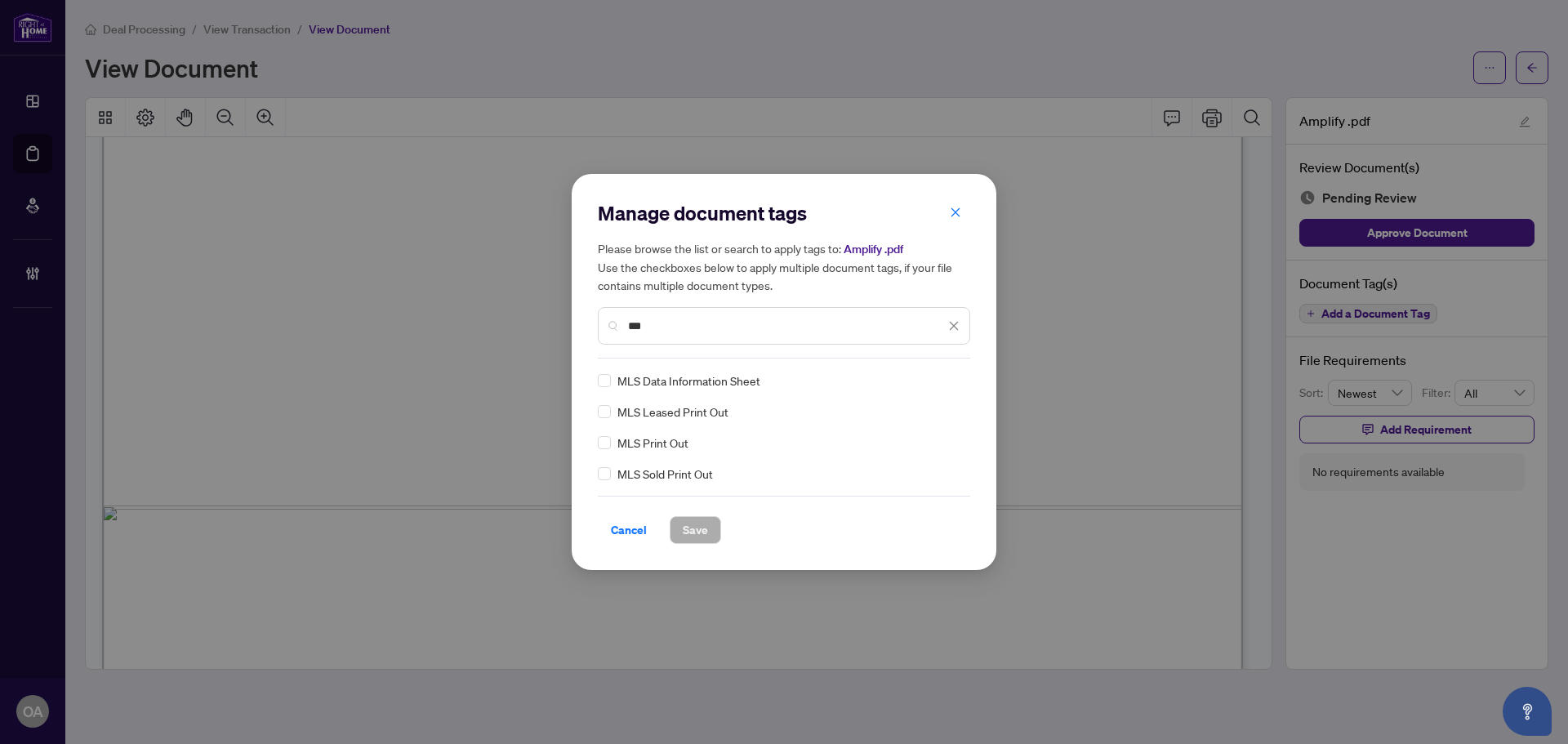
type input "***"
click at [954, 379] on icon at bounding box center [954, 380] width 10 height 7
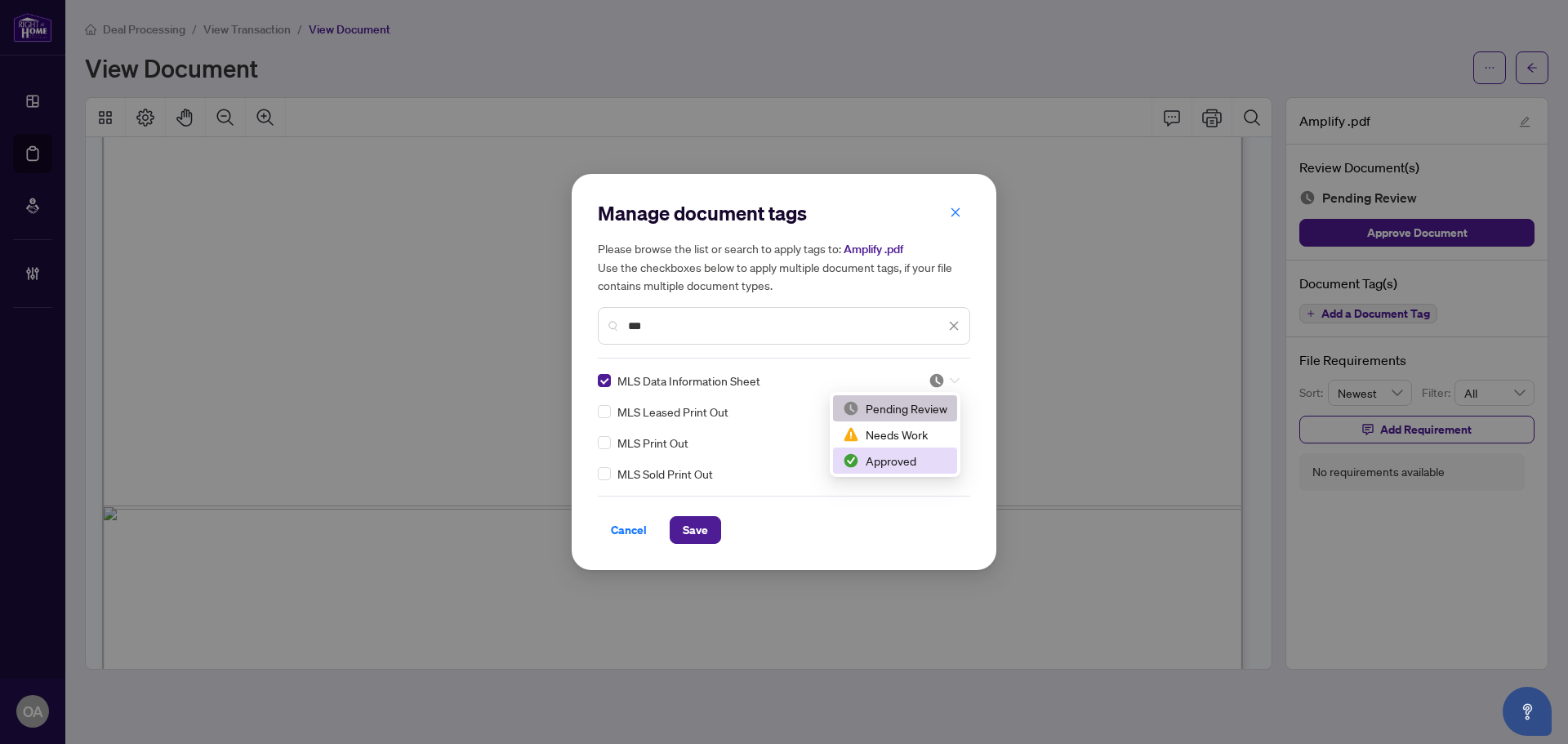
click at [902, 458] on div "Approved" at bounding box center [895, 460] width 105 height 18
click at [686, 529] on span "Save" at bounding box center [695, 529] width 26 height 26
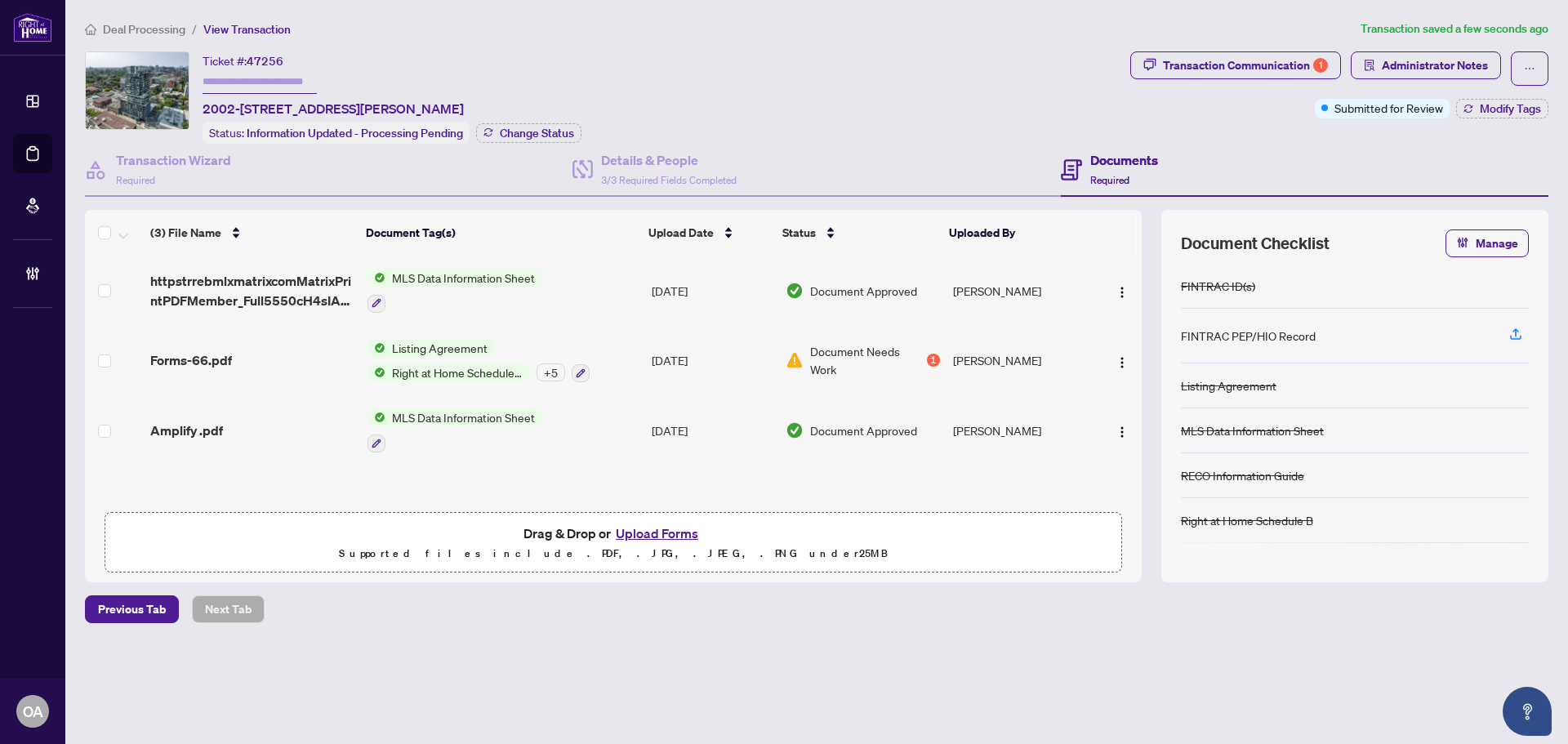
scroll to position [1, 0]
click at [1522, 105] on span "Modify Tags" at bounding box center [1511, 109] width 61 height 11
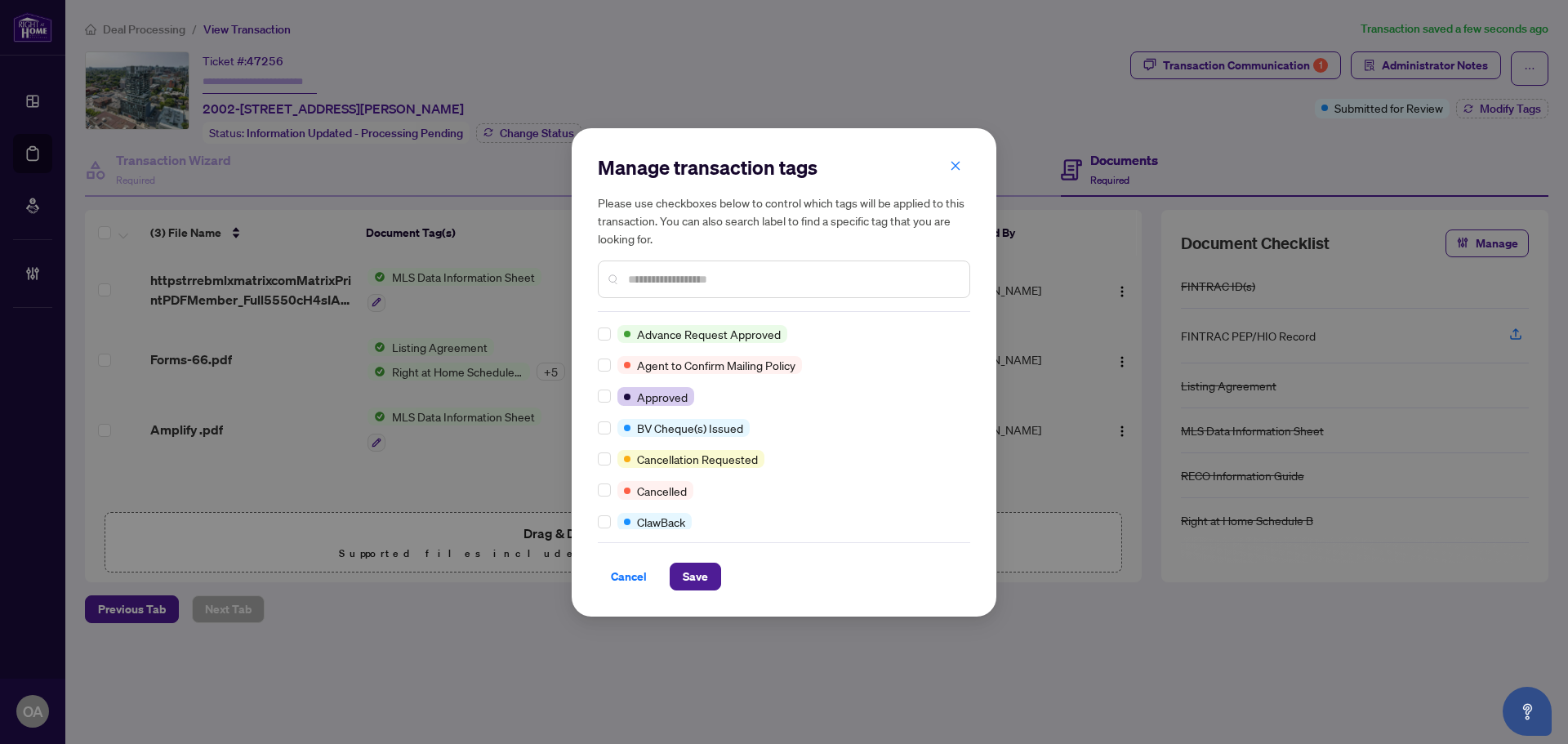
scroll to position [0, 0]
click at [661, 278] on input "text" at bounding box center [792, 279] width 328 height 18
type input "*"
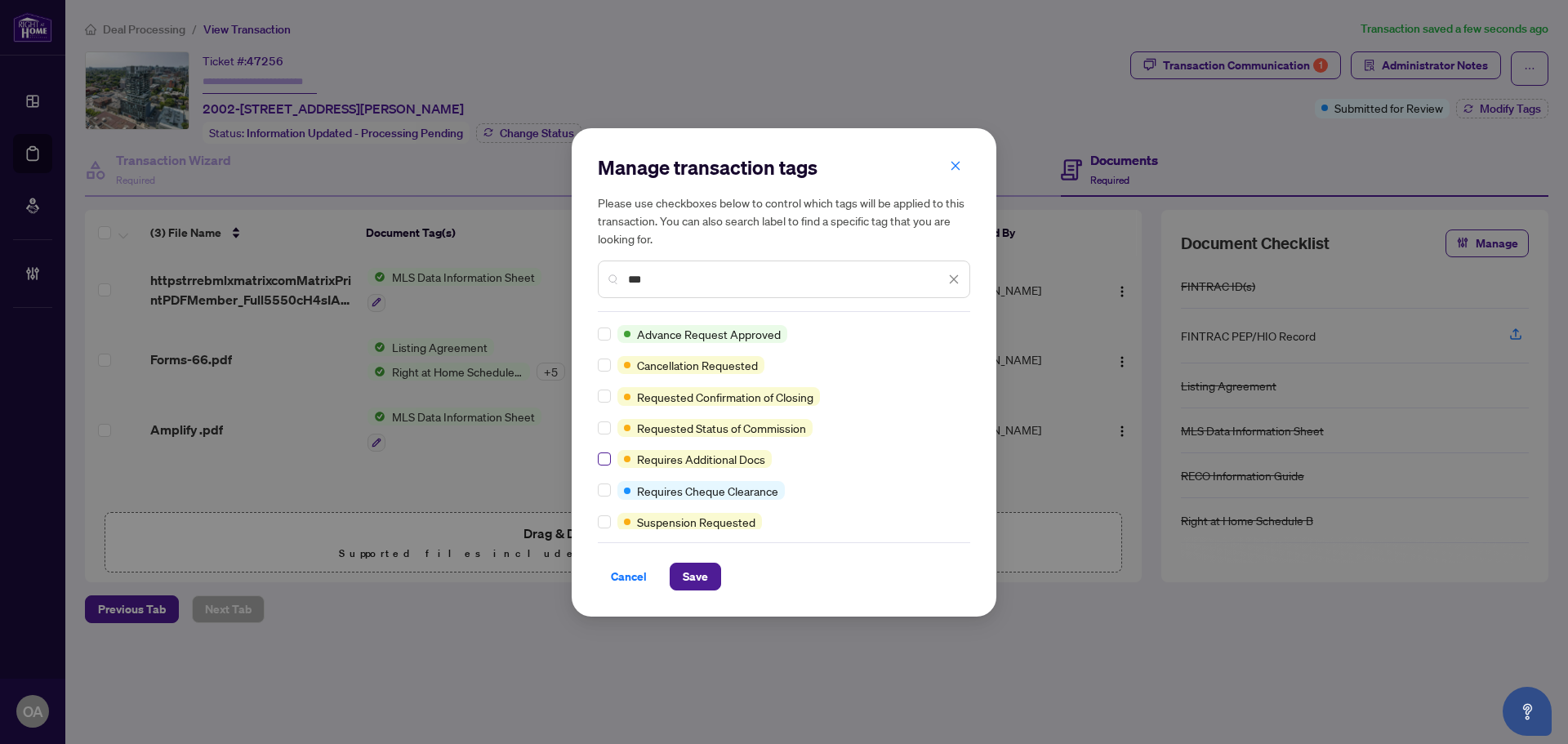
type input "***"
click at [698, 579] on span "Save" at bounding box center [695, 576] width 26 height 26
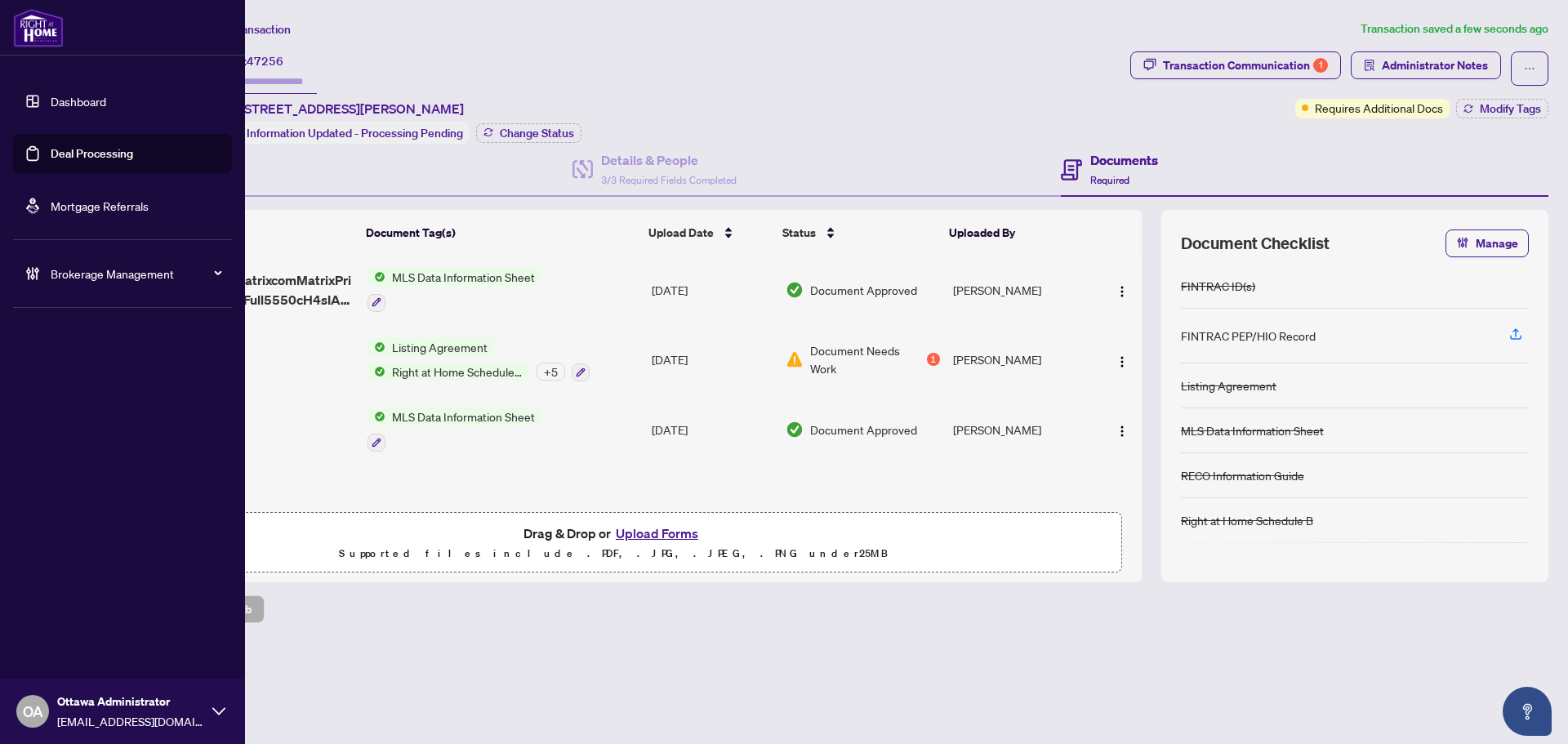
click at [85, 148] on link "Deal Processing" at bounding box center [92, 153] width 82 height 14
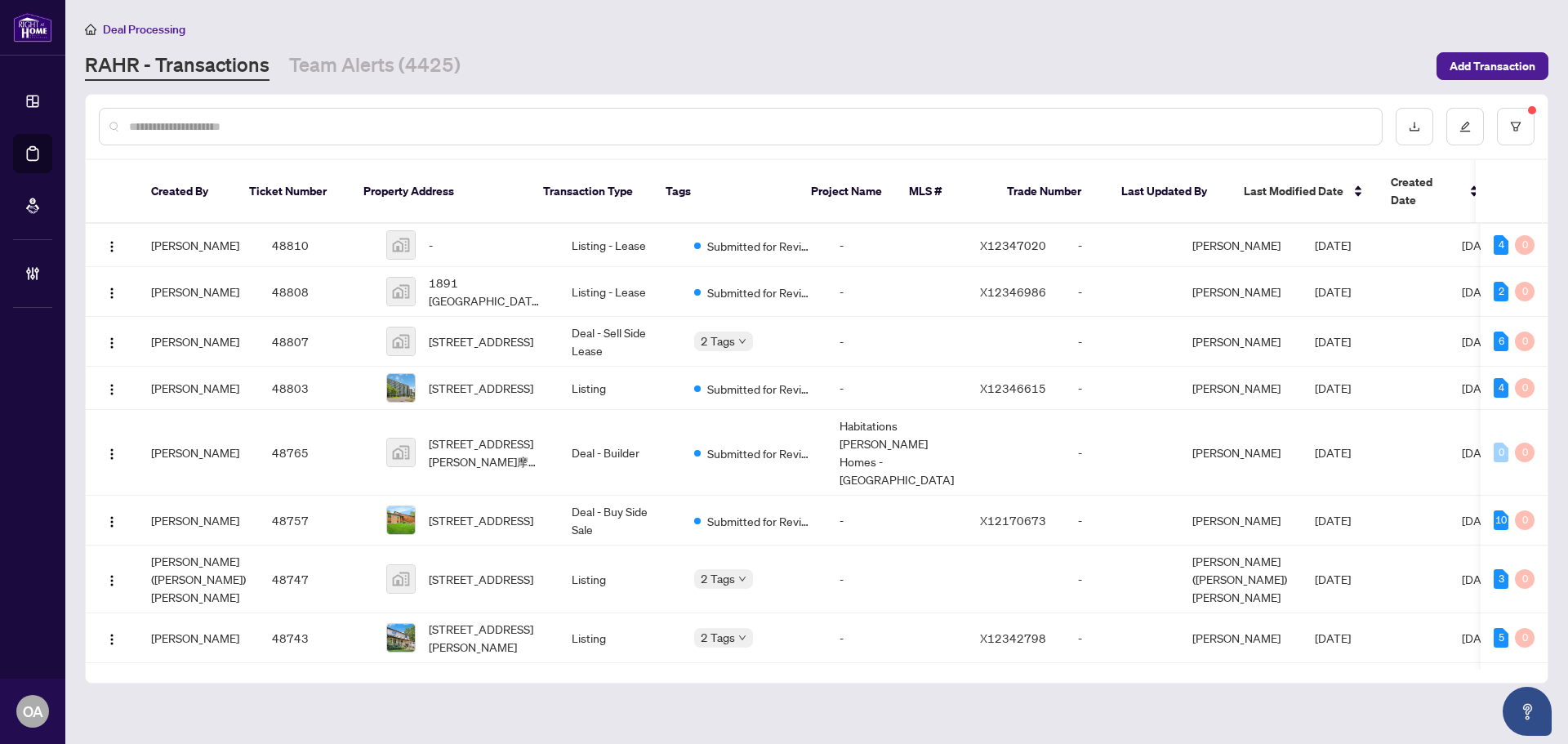
click at [568, 125] on input "text" at bounding box center [748, 126] width 1240 height 18
paste input "*****"
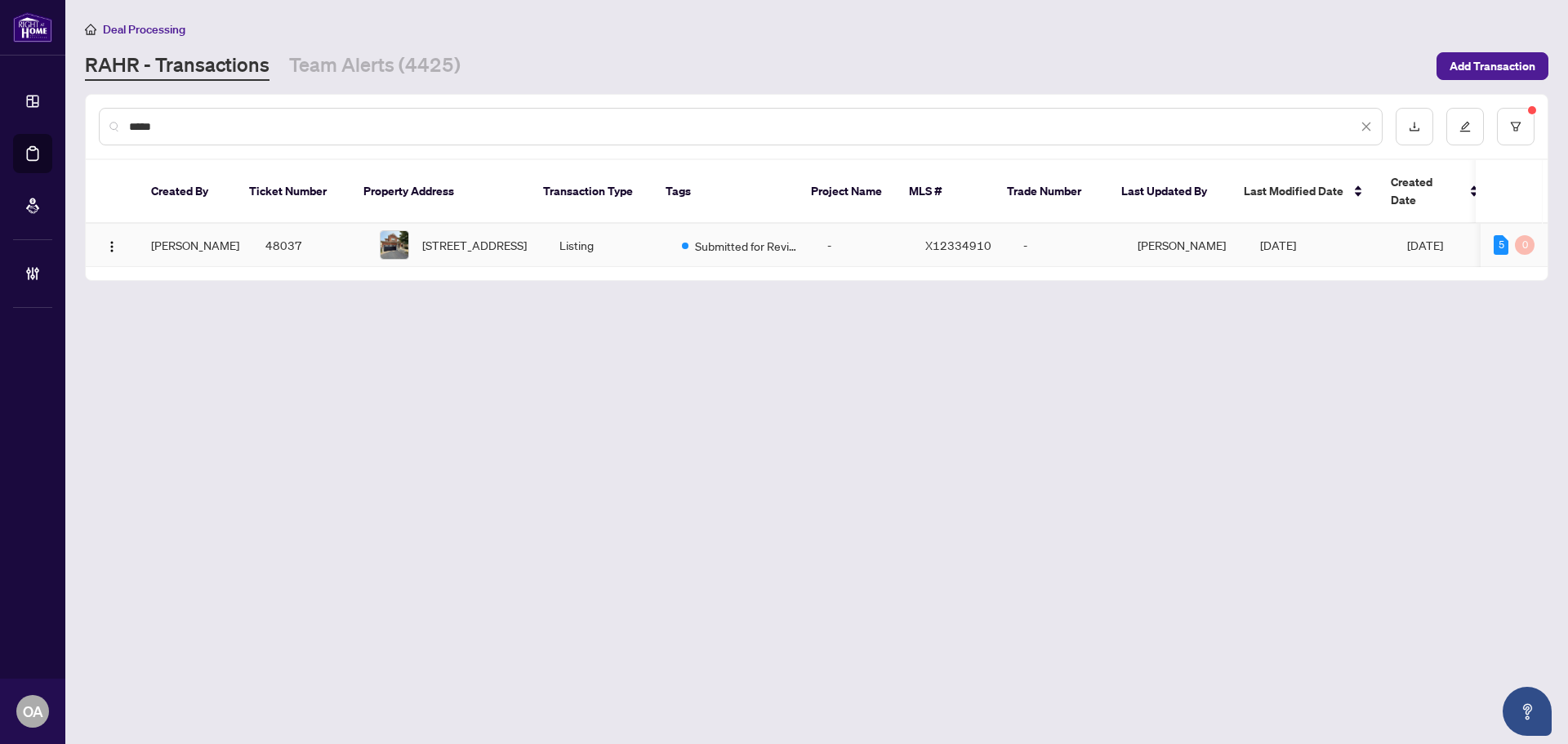
type input "*****"
click at [457, 236] on span "[STREET_ADDRESS]" at bounding box center [474, 244] width 105 height 18
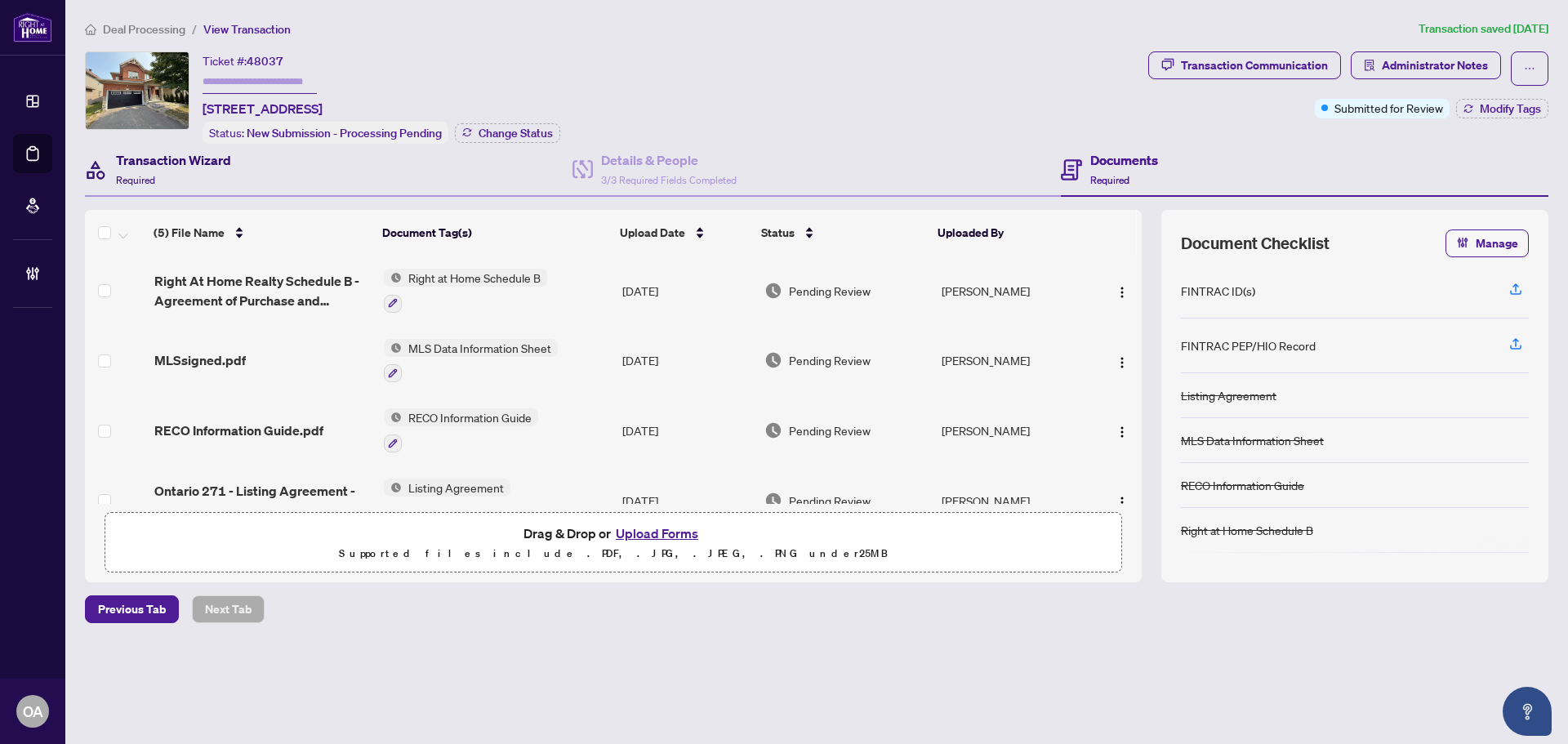
click at [153, 162] on h4 "Transaction Wizard" at bounding box center [174, 159] width 115 height 20
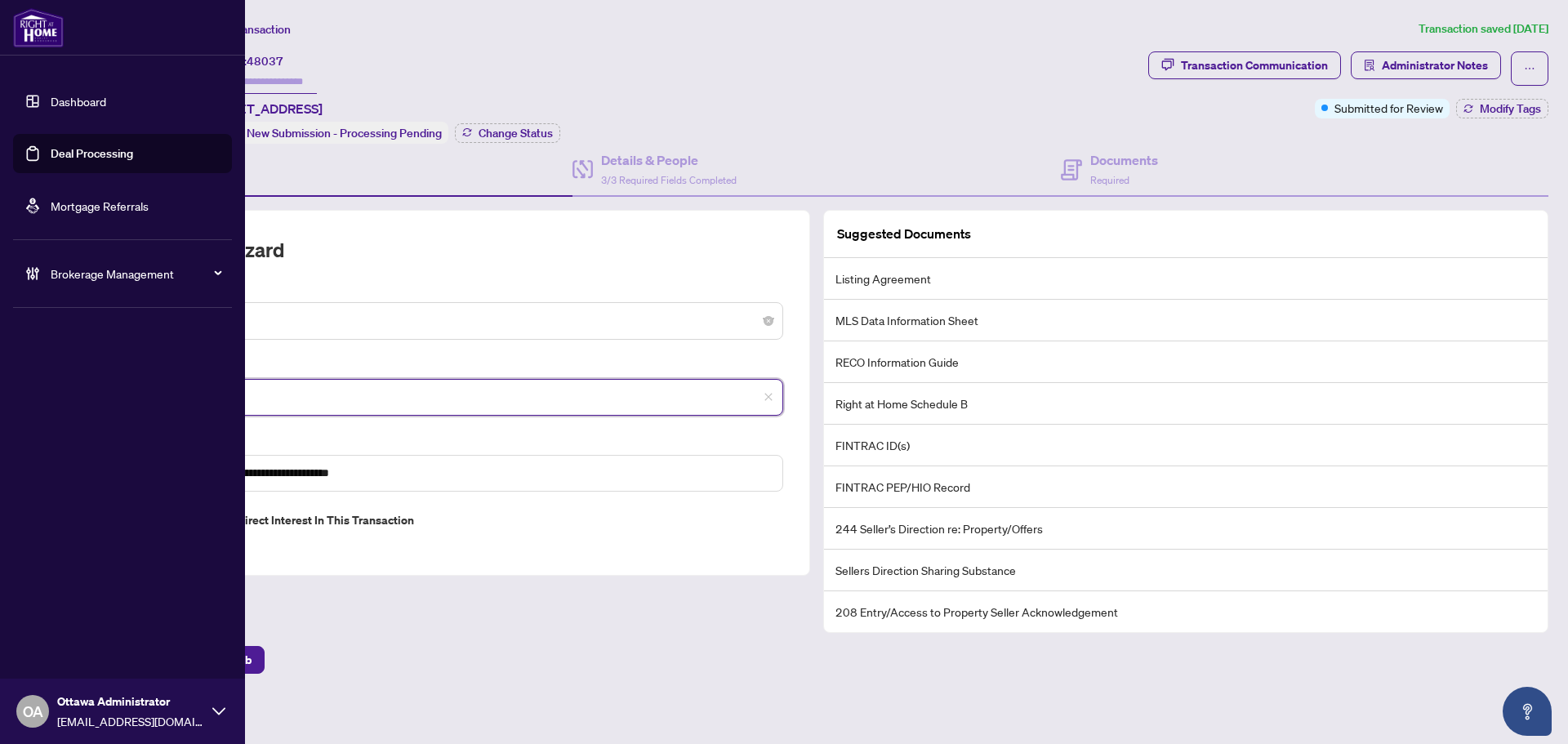
drag, startPoint x: 216, startPoint y: 388, endPoint x: 50, endPoint y: 382, distance: 166.1
click at [50, 382] on div "**********" at bounding box center [784, 372] width 1568 height 744
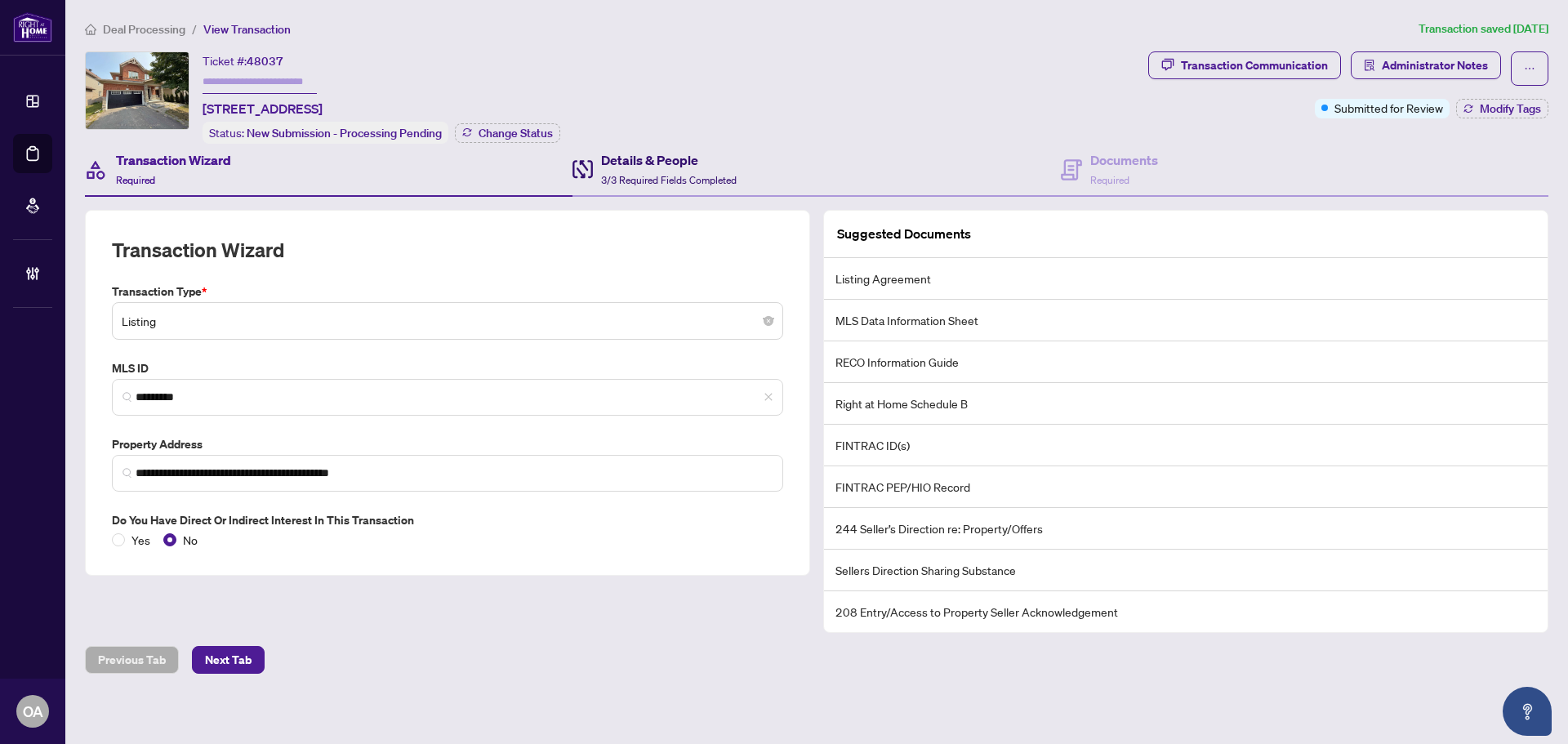
click at [651, 159] on h4 "Details & People" at bounding box center [669, 159] width 136 height 20
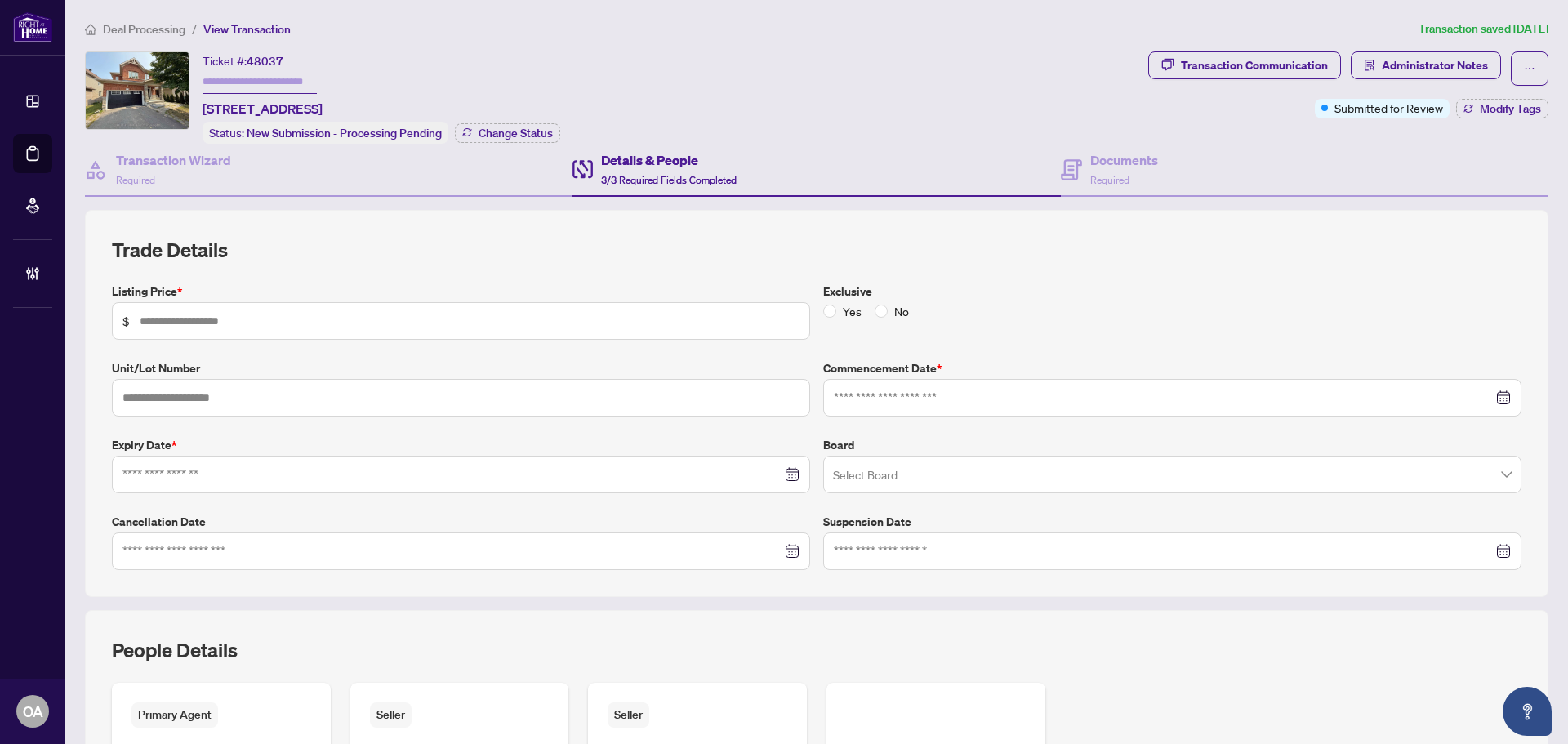
type input "*******"
type input "**********"
click at [1118, 156] on h4 "Documents" at bounding box center [1124, 159] width 68 height 20
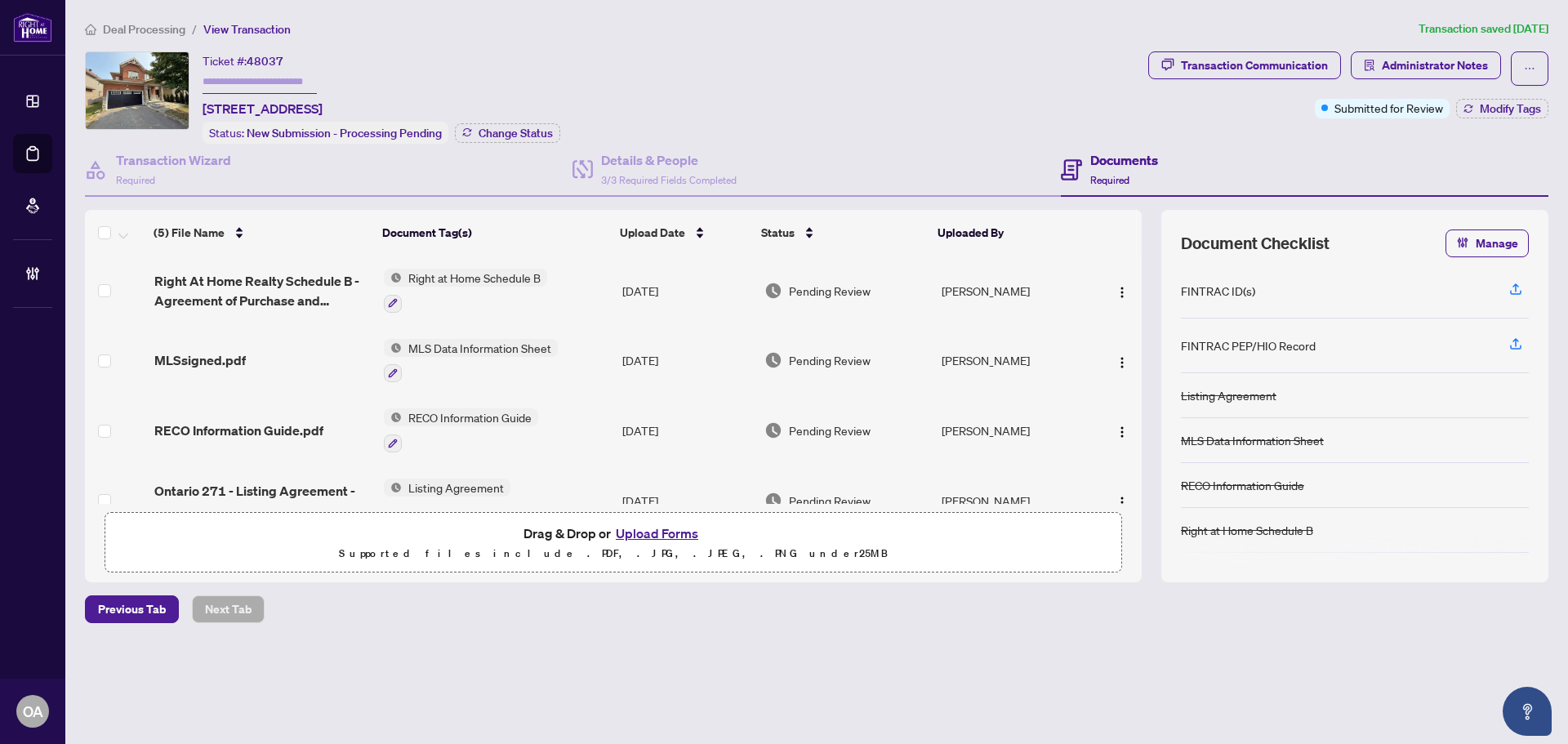
click at [290, 271] on span "Right At Home Realty Schedule B - Agreement of Purchase and Sale.pdf" at bounding box center [262, 290] width 217 height 39
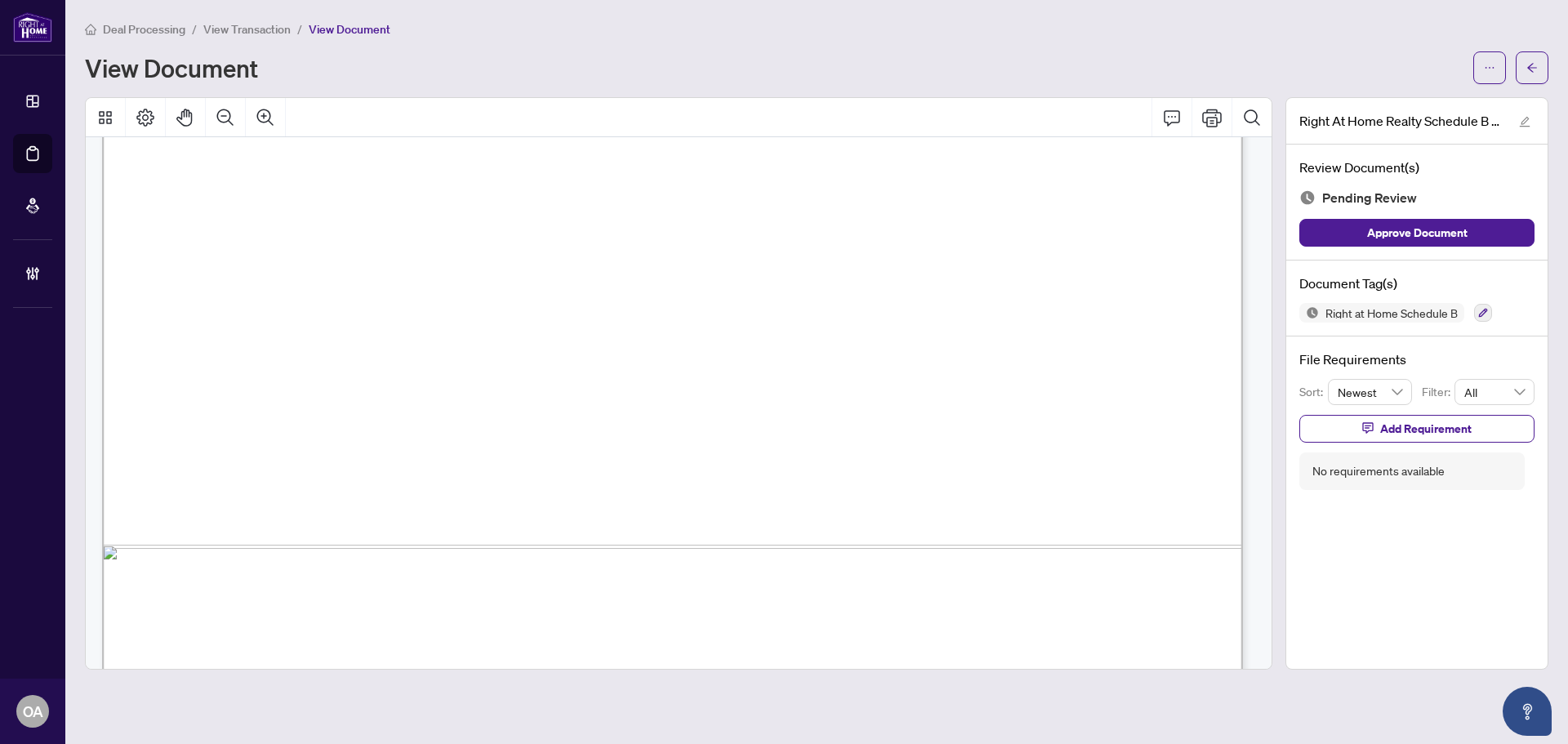
scroll to position [977, 0]
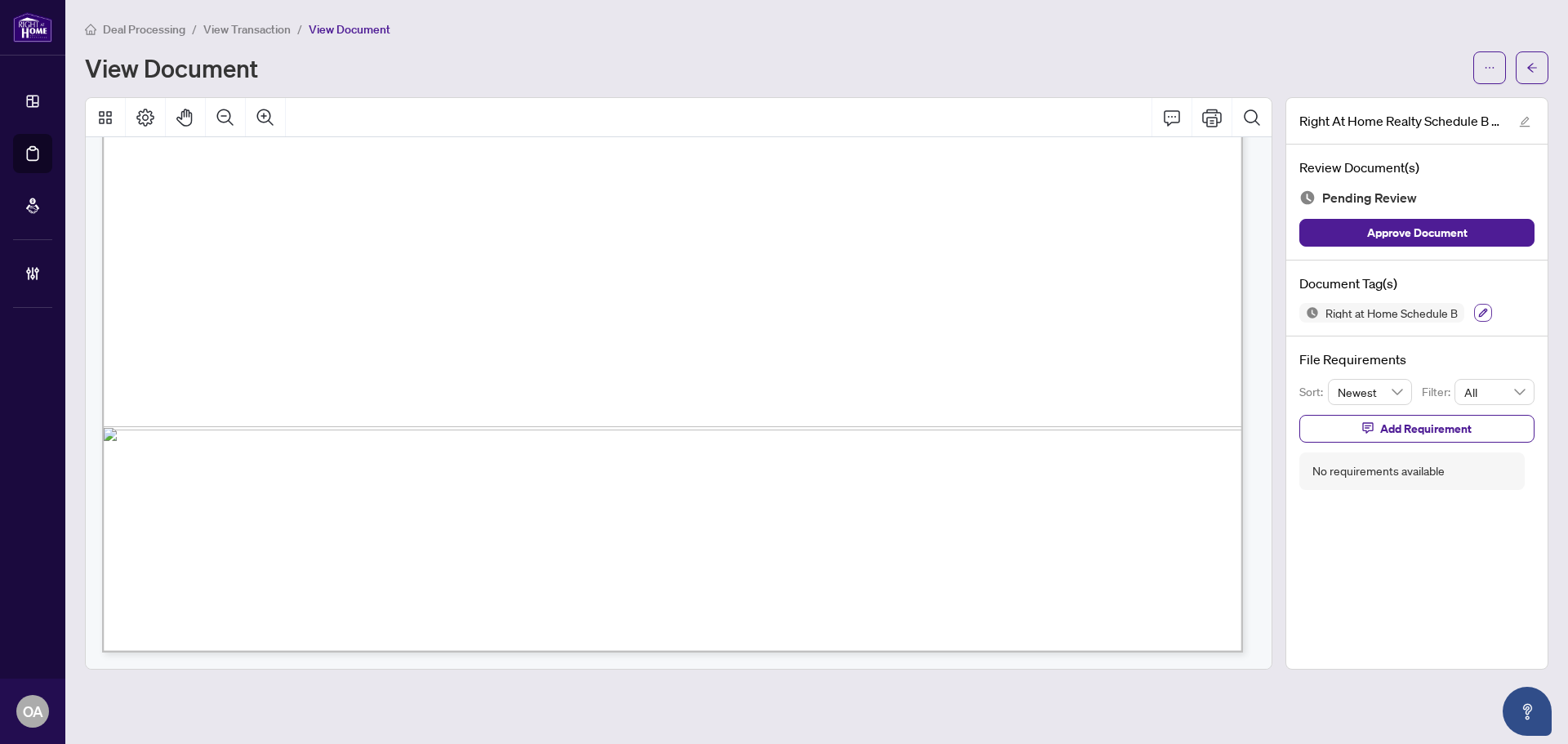
click at [1475, 305] on button "button" at bounding box center [1483, 312] width 18 height 18
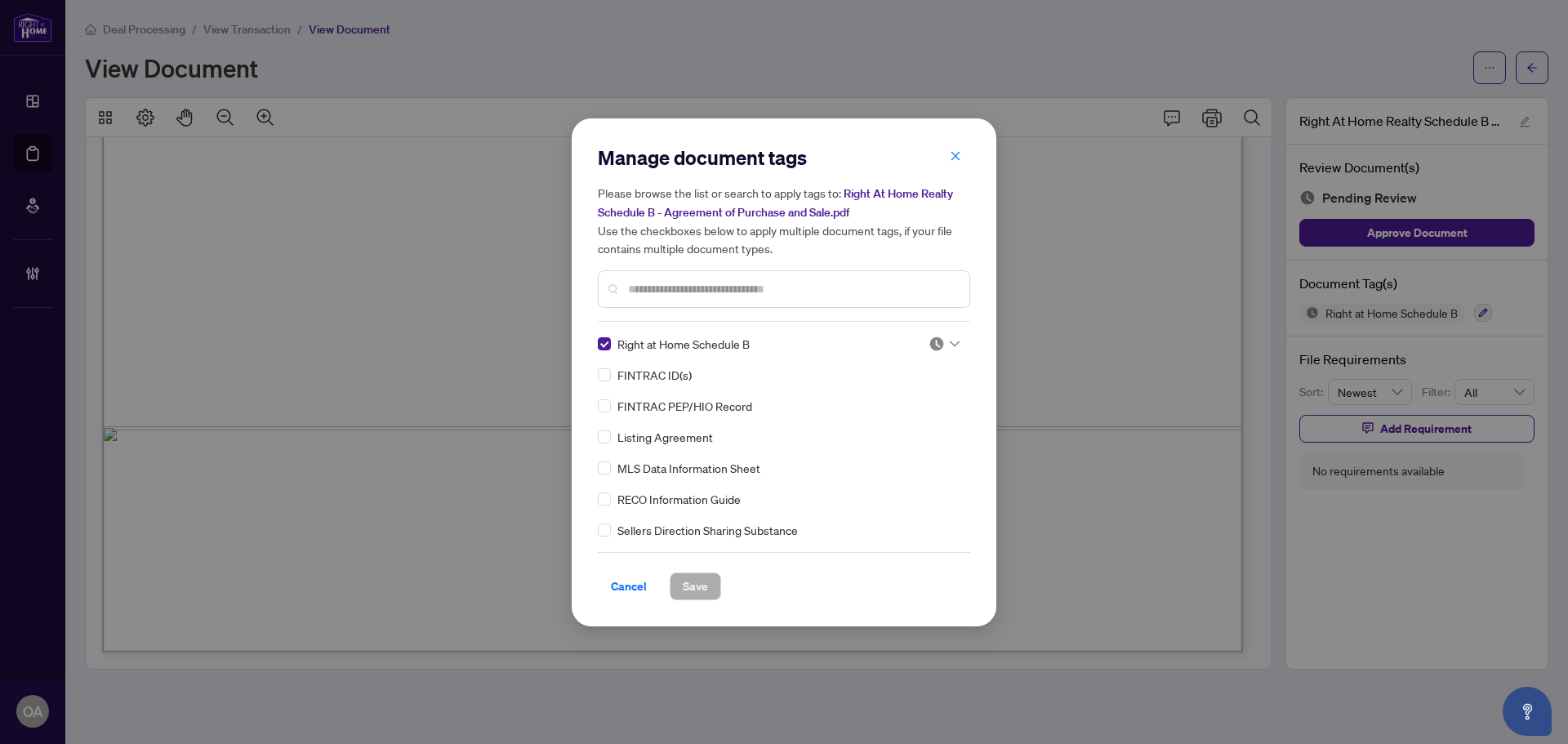
click at [951, 342] on icon at bounding box center [954, 343] width 10 height 7
click at [917, 427] on div "Approved" at bounding box center [890, 423] width 105 height 18
click at [708, 583] on button "Save" at bounding box center [696, 586] width 52 height 28
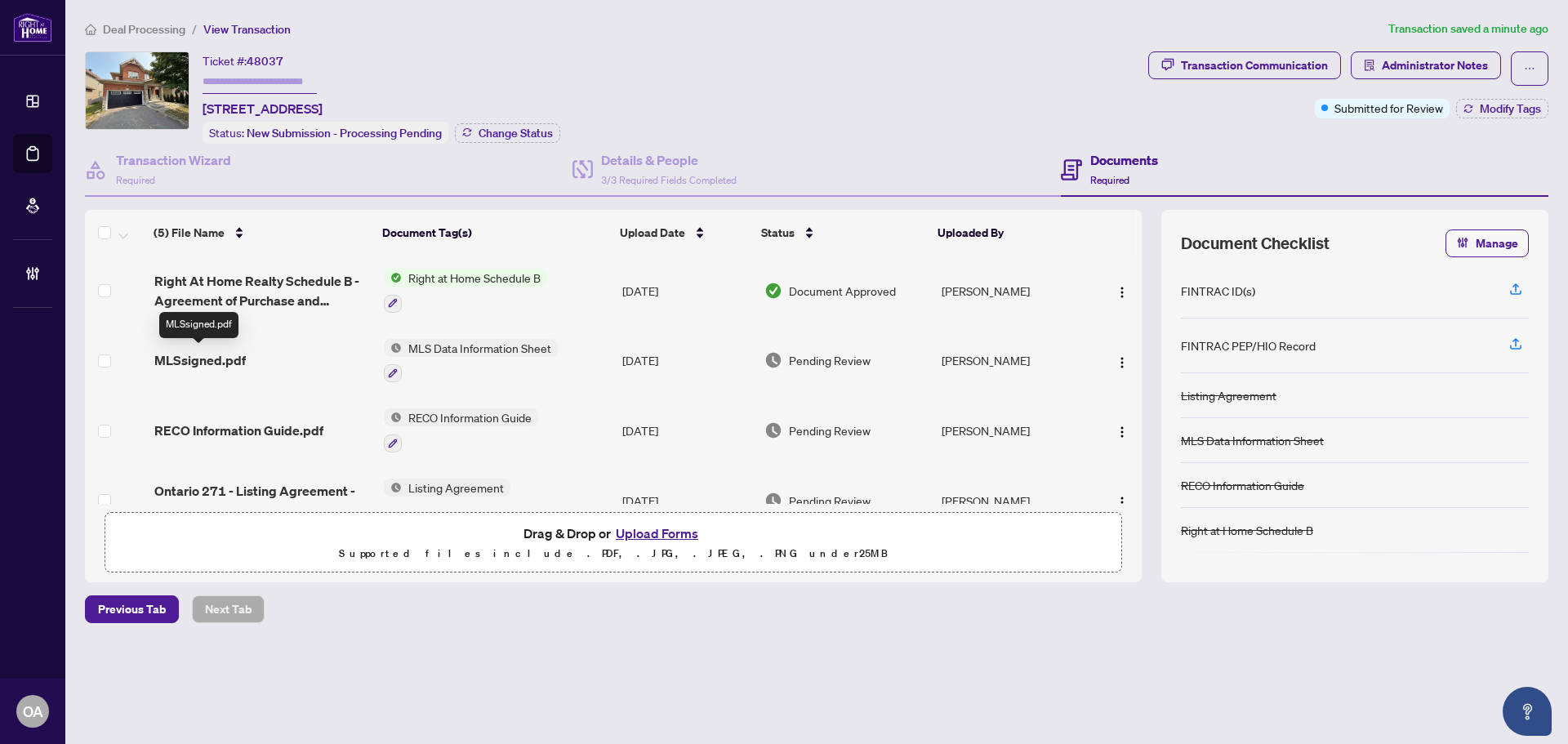
click at [221, 358] on span "MLSsigned.pdf" at bounding box center [200, 360] width 92 height 20
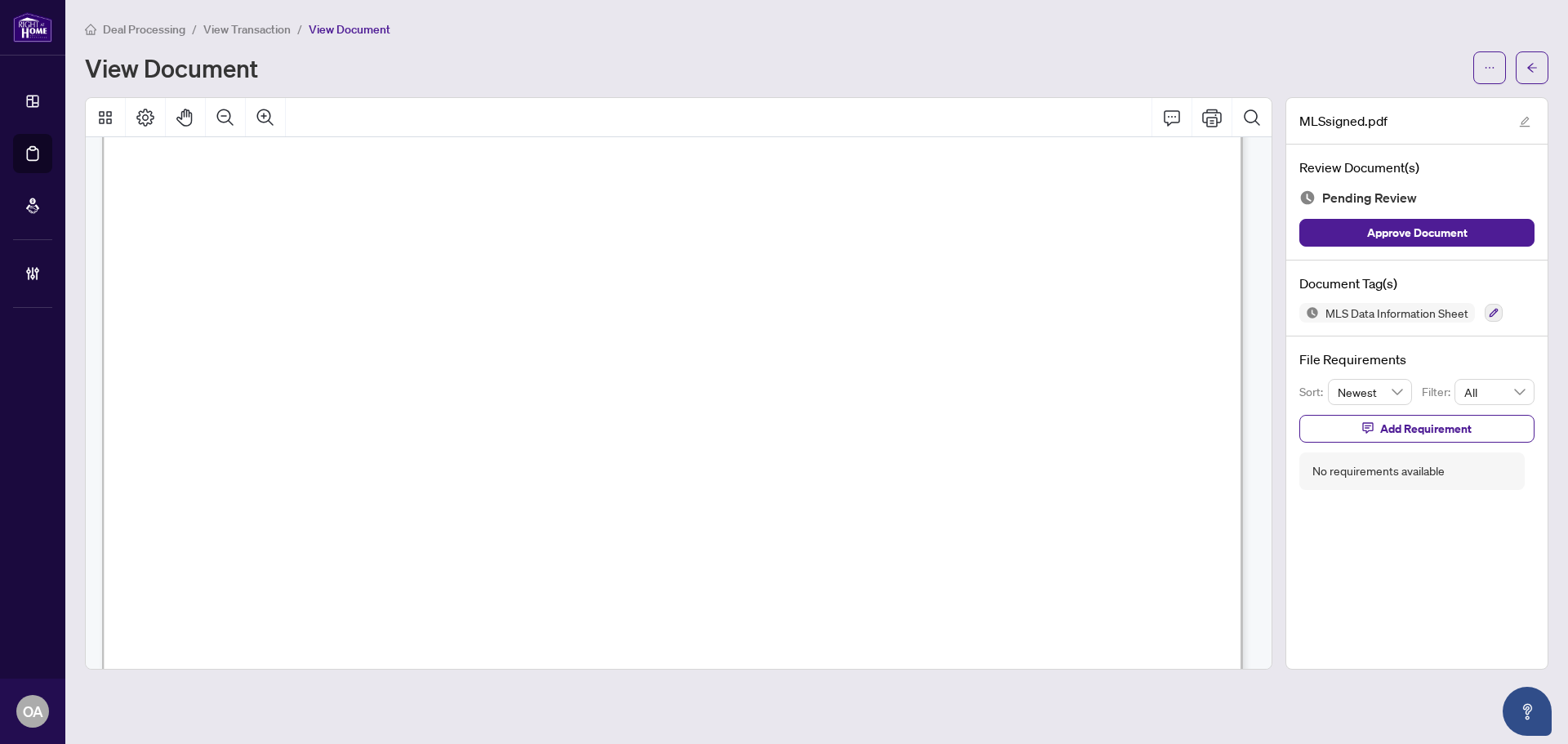
scroll to position [1796, 0]
click at [1494, 315] on icon "button" at bounding box center [1494, 313] width 10 height 10
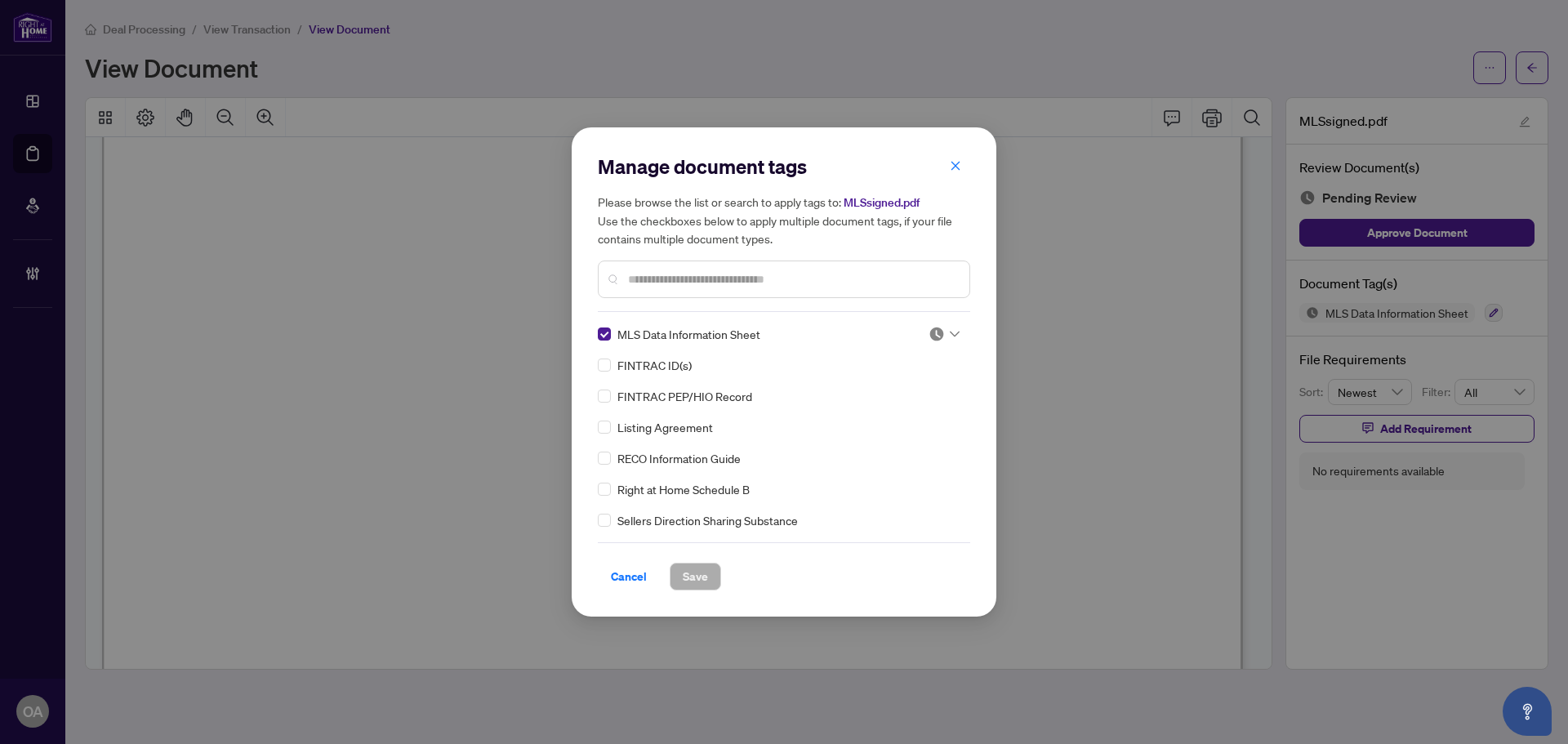
click at [950, 337] on icon at bounding box center [954, 334] width 10 height 7
click at [925, 405] on div "Approved" at bounding box center [890, 414] width 105 height 18
click at [687, 577] on span "Save" at bounding box center [695, 576] width 26 height 26
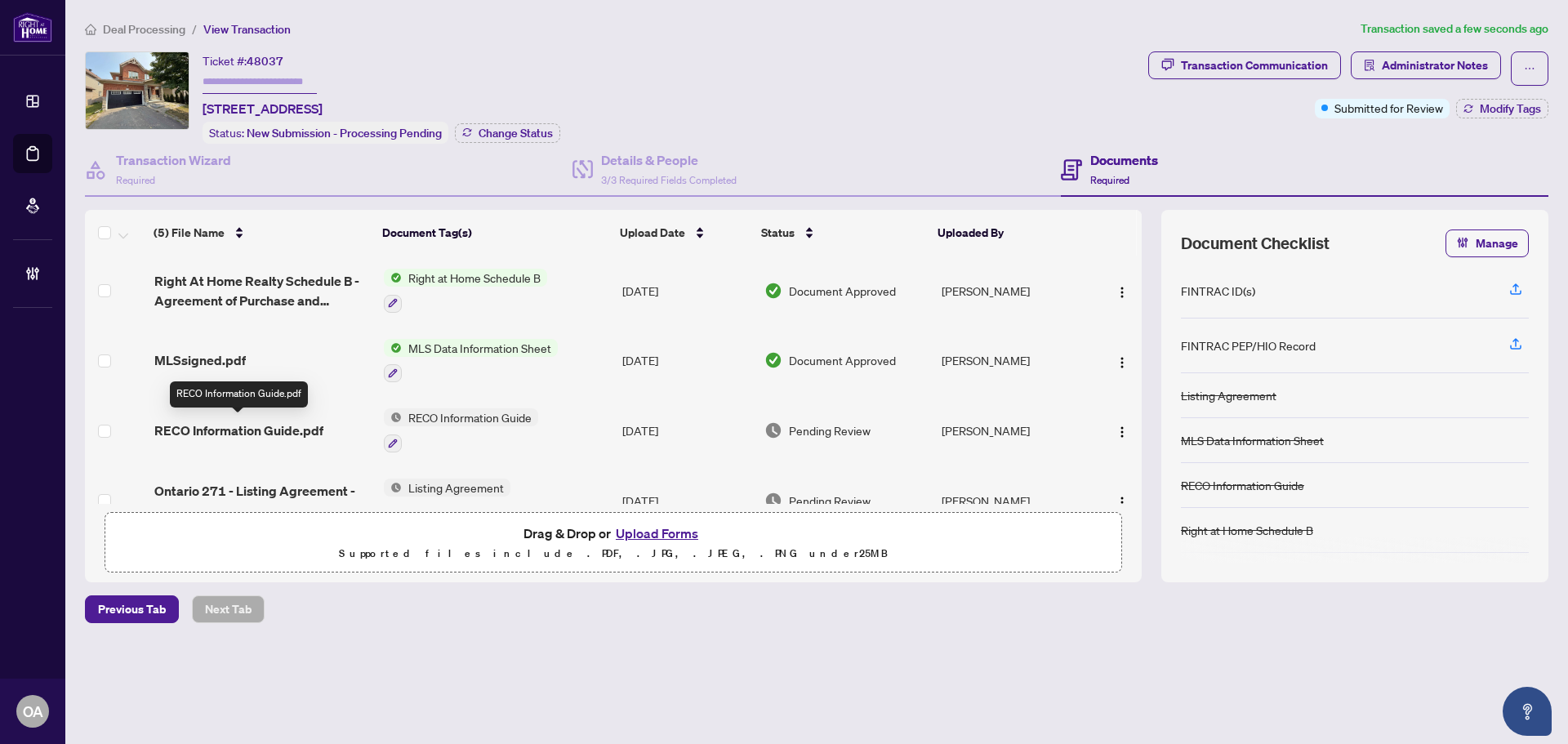
click at [289, 421] on span "RECO Information Guide.pdf" at bounding box center [239, 430] width 169 height 20
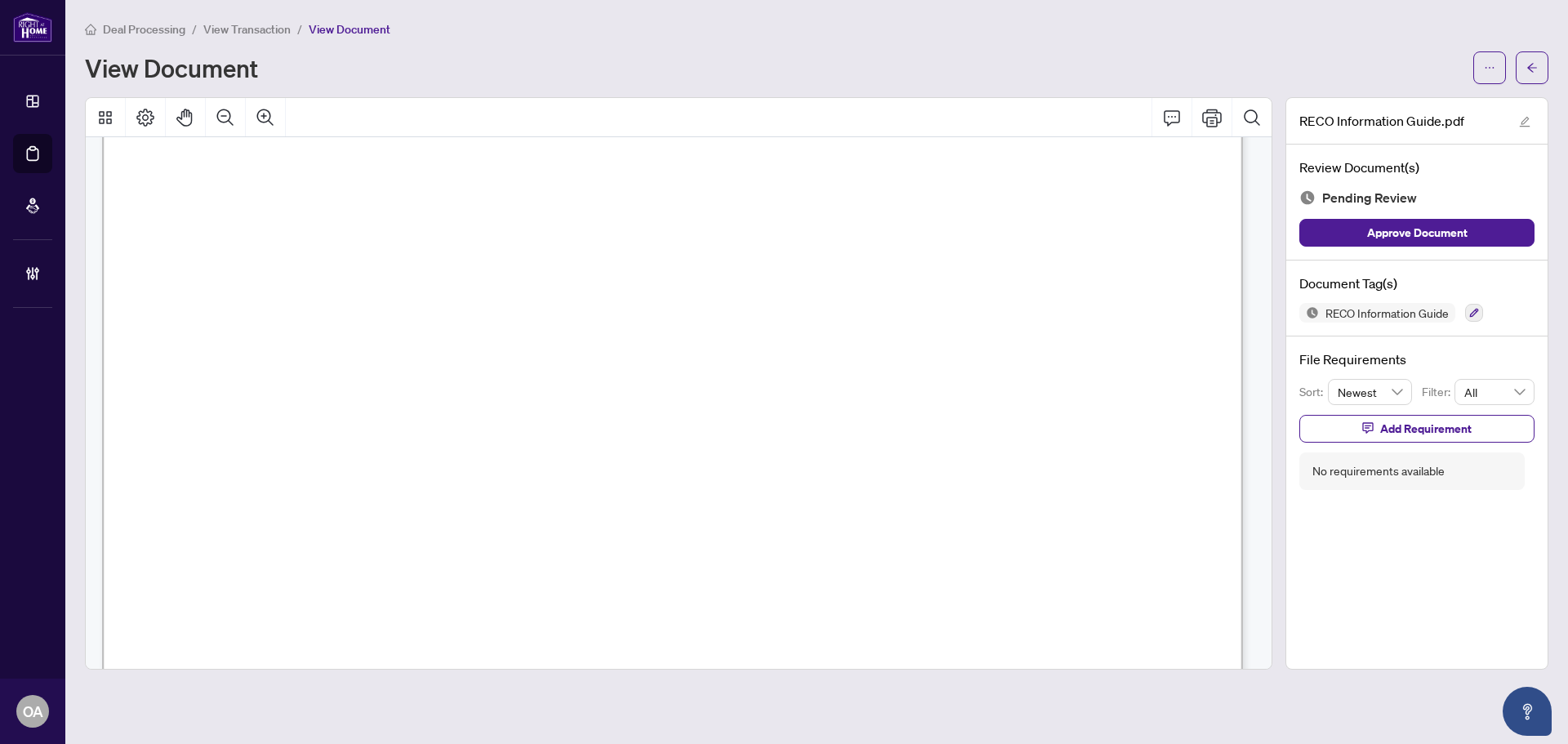
scroll to position [18319, 0]
click at [1476, 317] on button "button" at bounding box center [1474, 312] width 18 height 18
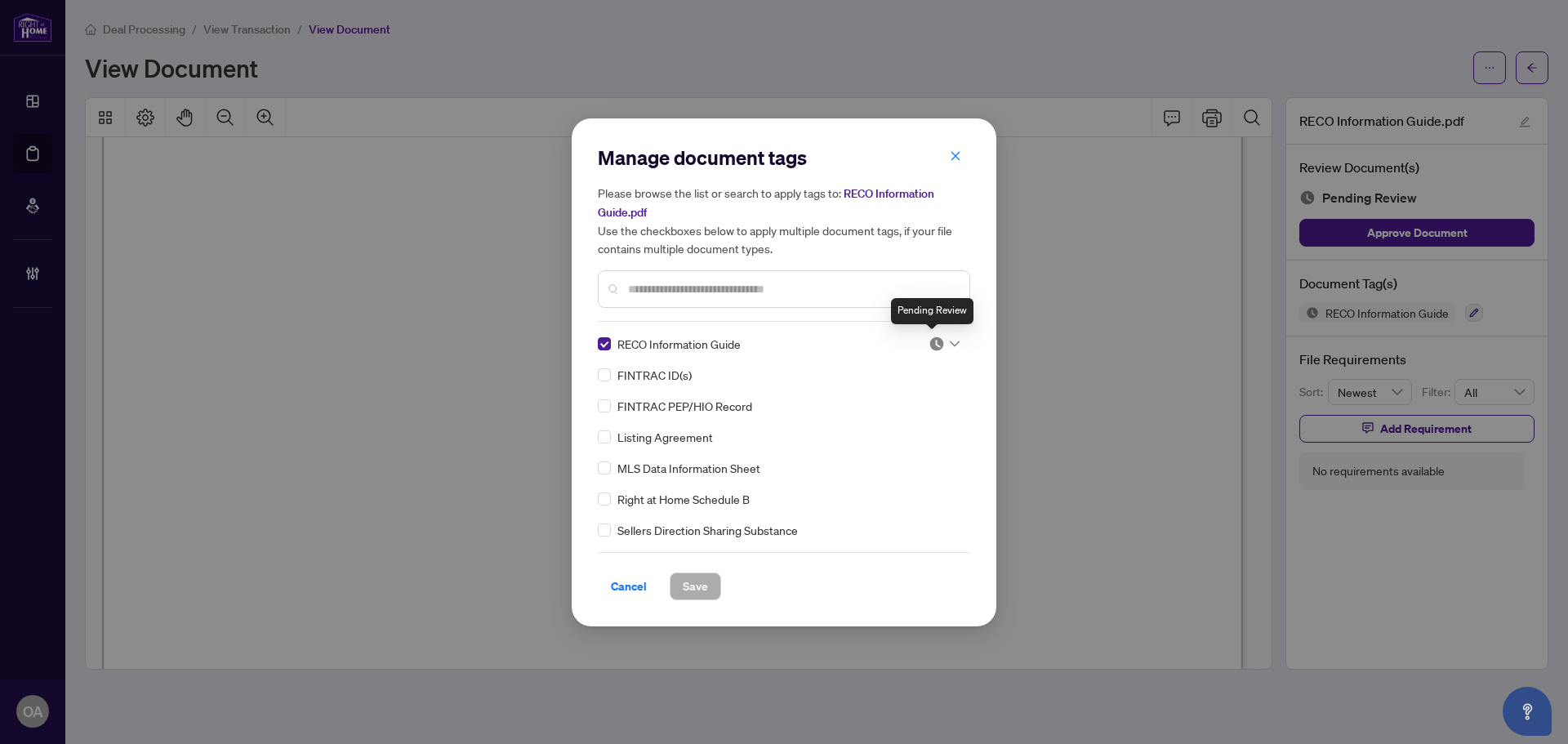
click at [950, 341] on icon at bounding box center [954, 343] width 10 height 7
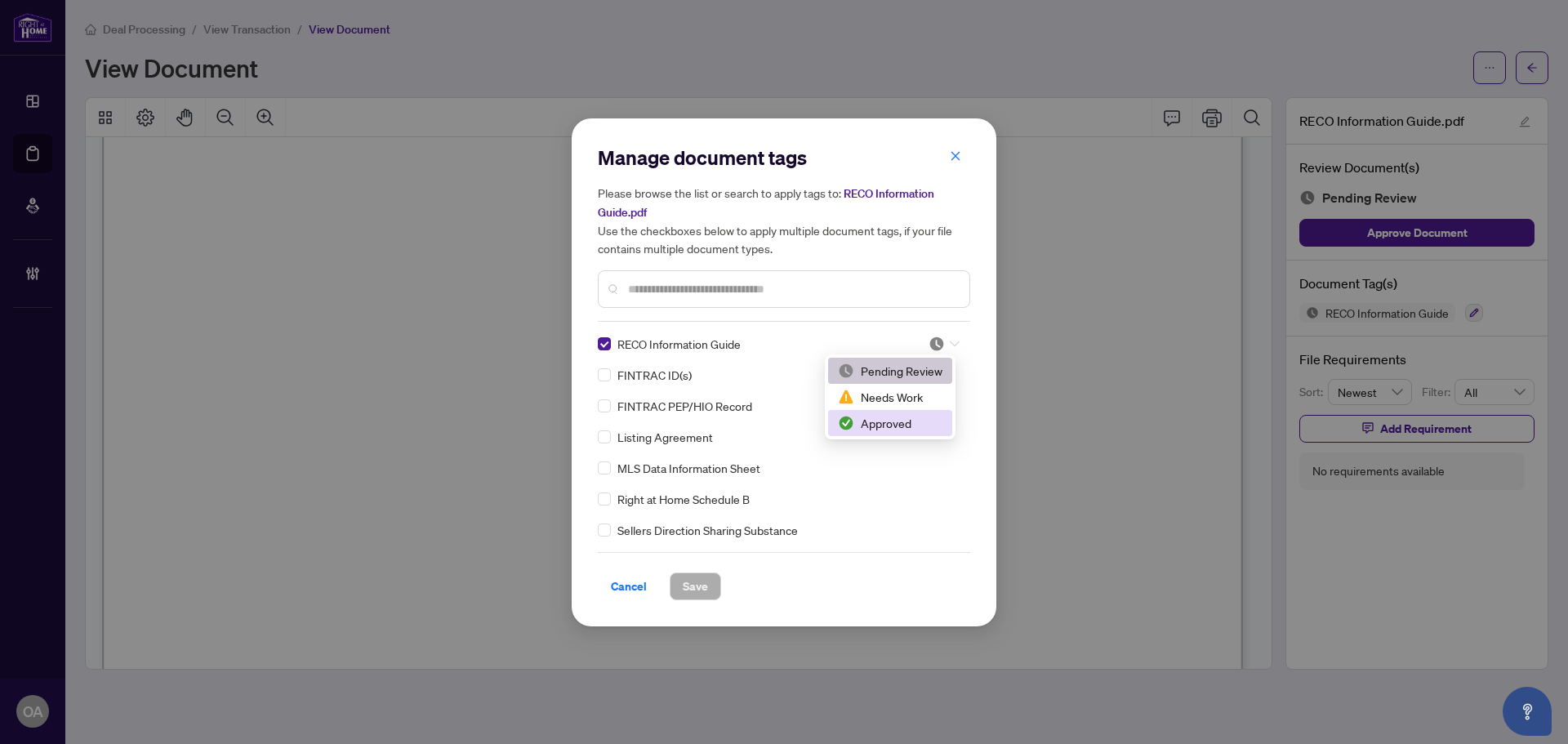
click at [904, 419] on div "Approved" at bounding box center [890, 423] width 105 height 18
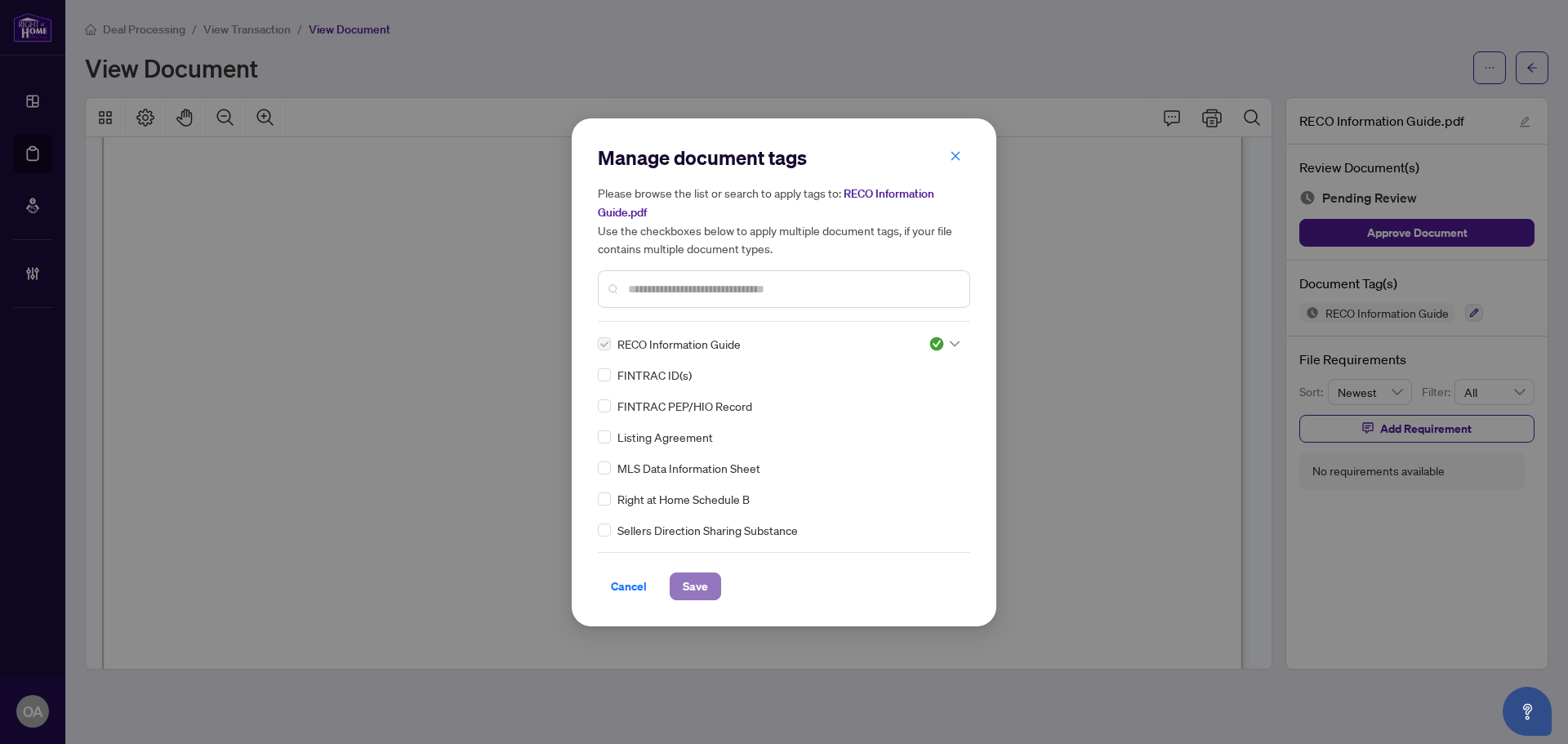
click at [693, 580] on span "Save" at bounding box center [695, 586] width 26 height 26
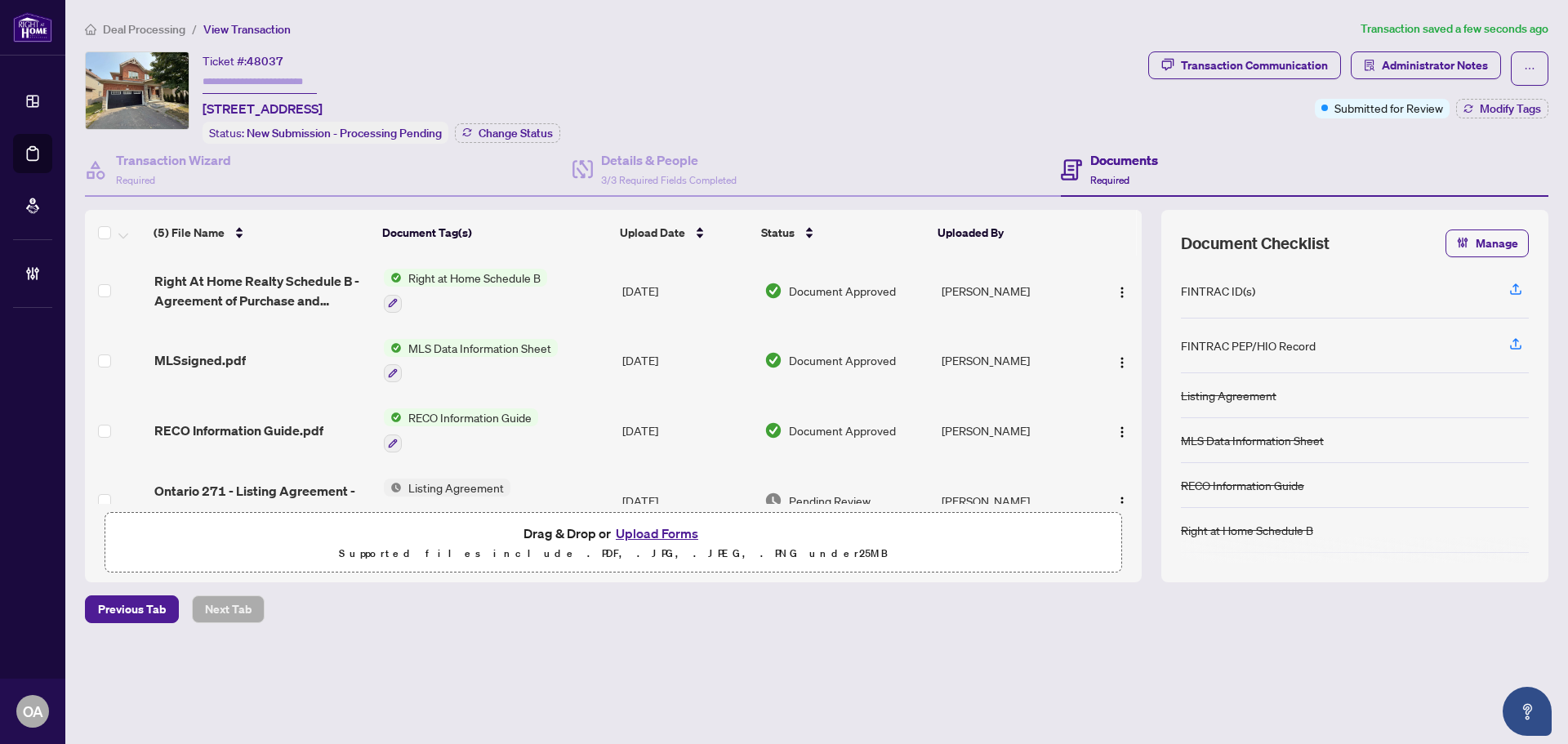
scroll to position [101, 0]
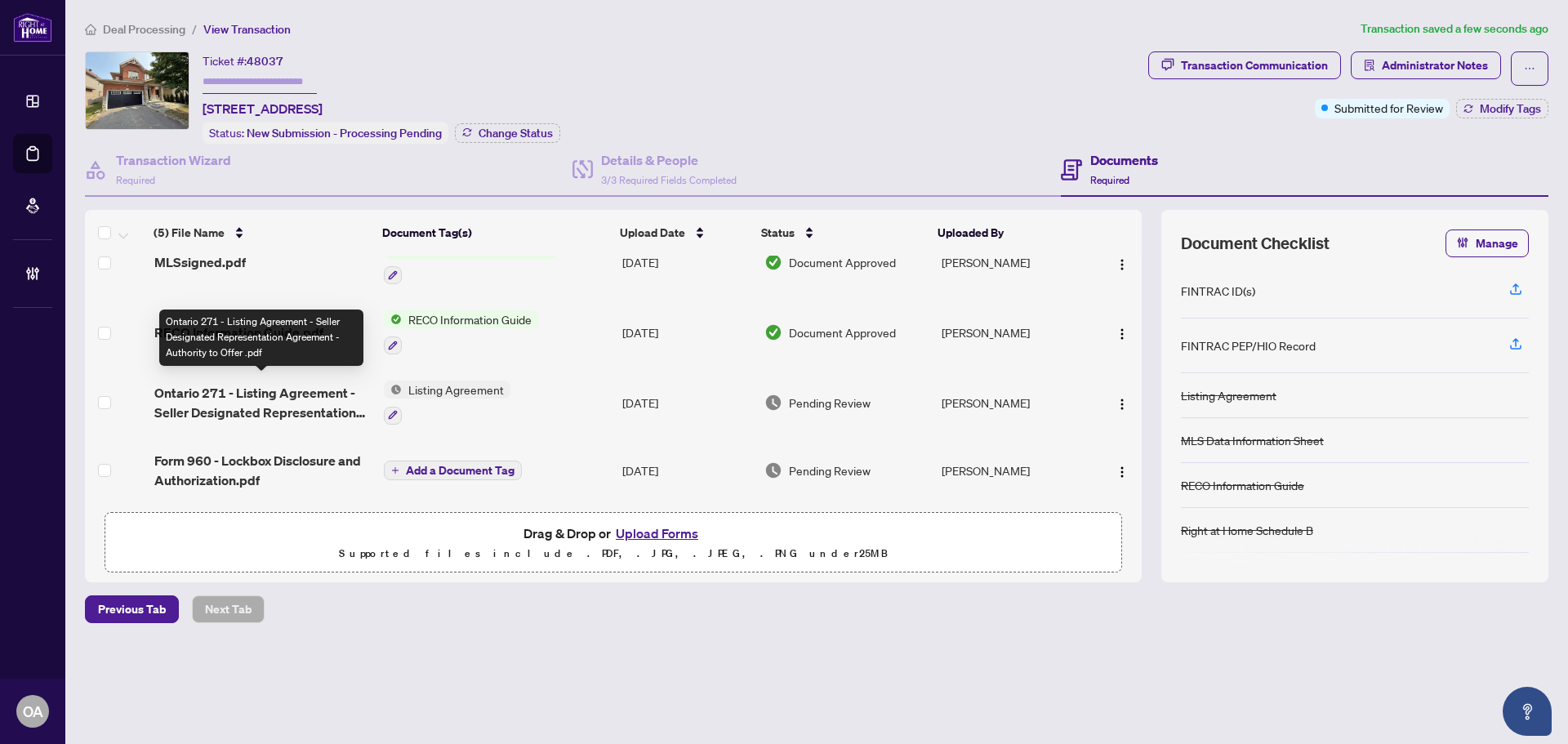
click at [221, 382] on span "Ontario 271 - Listing Agreement - Seller Designated Representation Agreement - …" at bounding box center [262, 402] width 217 height 39
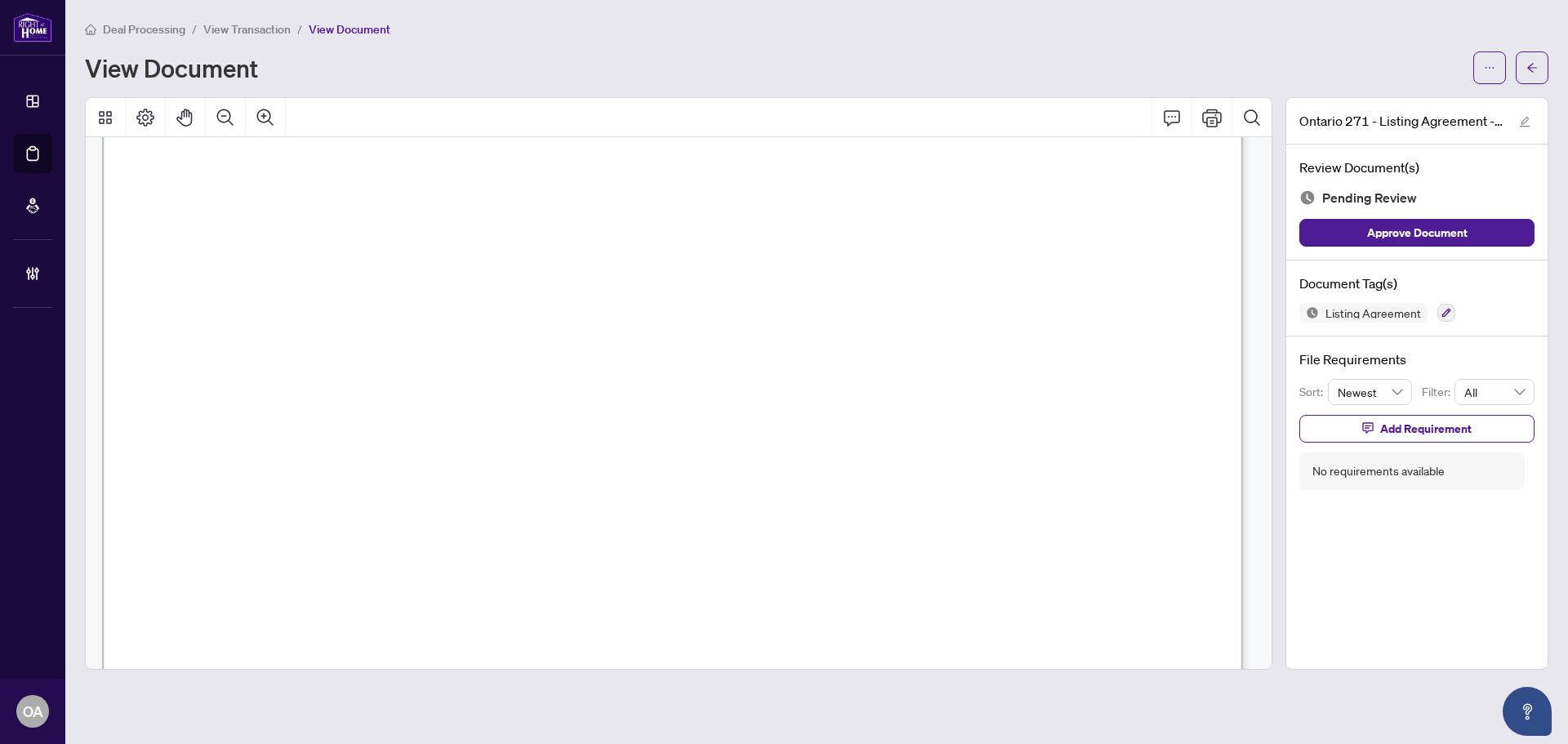
scroll to position [7971, 0]
click at [1443, 310] on icon "button" at bounding box center [1447, 313] width 10 height 10
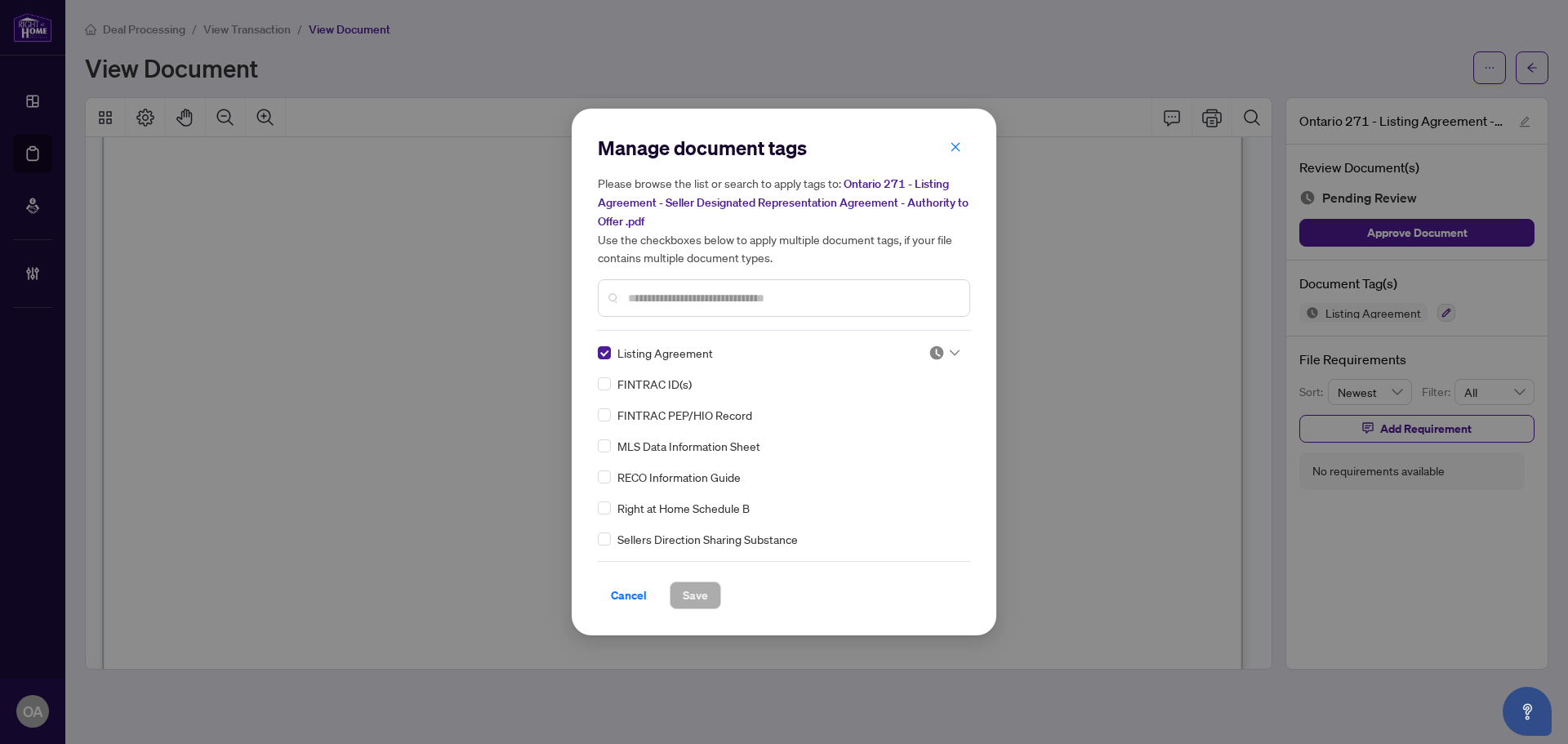
click at [950, 351] on icon at bounding box center [954, 353] width 10 height 6
click at [909, 432] on div "Approved" at bounding box center [890, 431] width 105 height 18
click at [702, 591] on span "Save" at bounding box center [695, 594] width 26 height 26
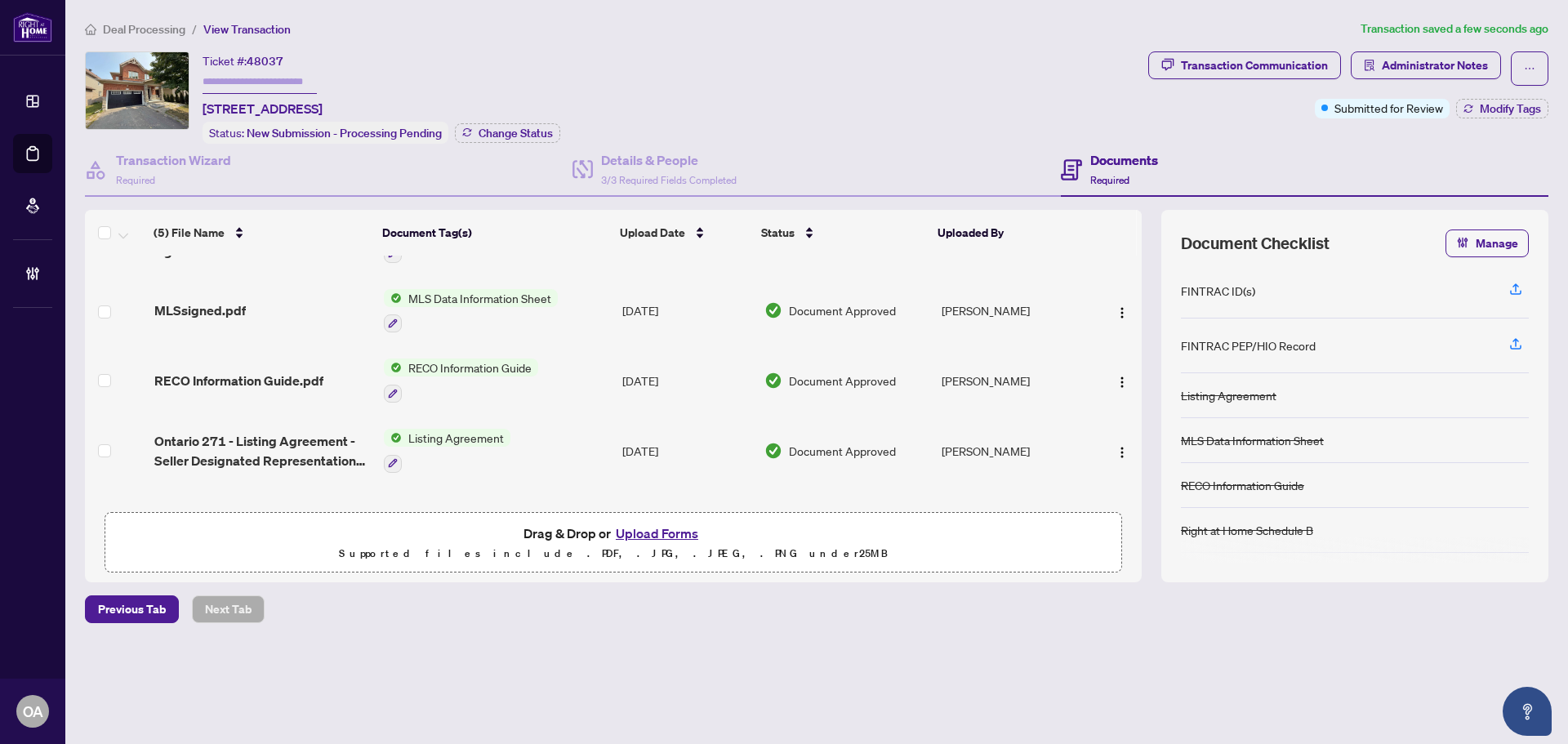
scroll to position [101, 0]
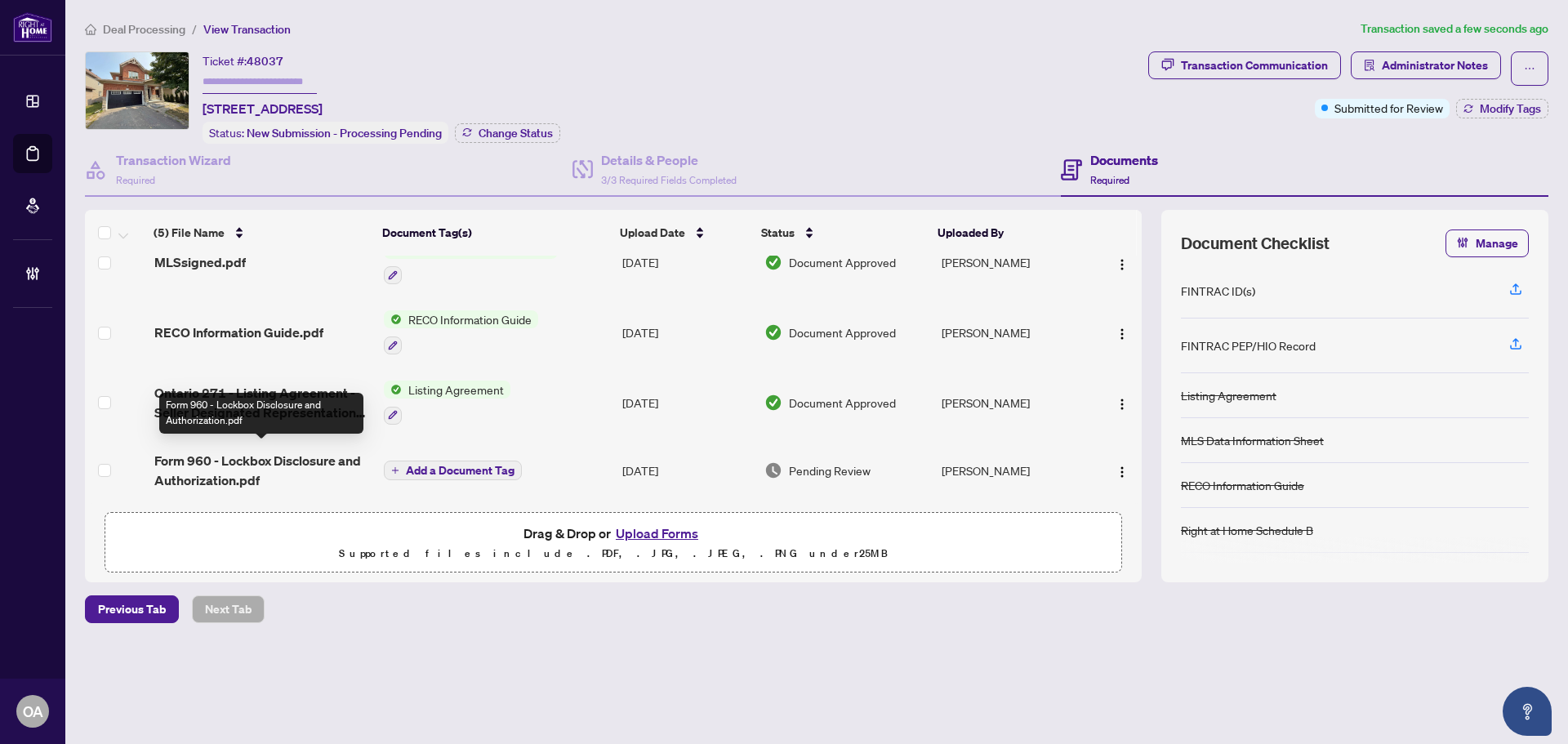
click at [280, 450] on span "Form 960 - Lockbox Disclosure and Authorization.pdf" at bounding box center [262, 469] width 217 height 39
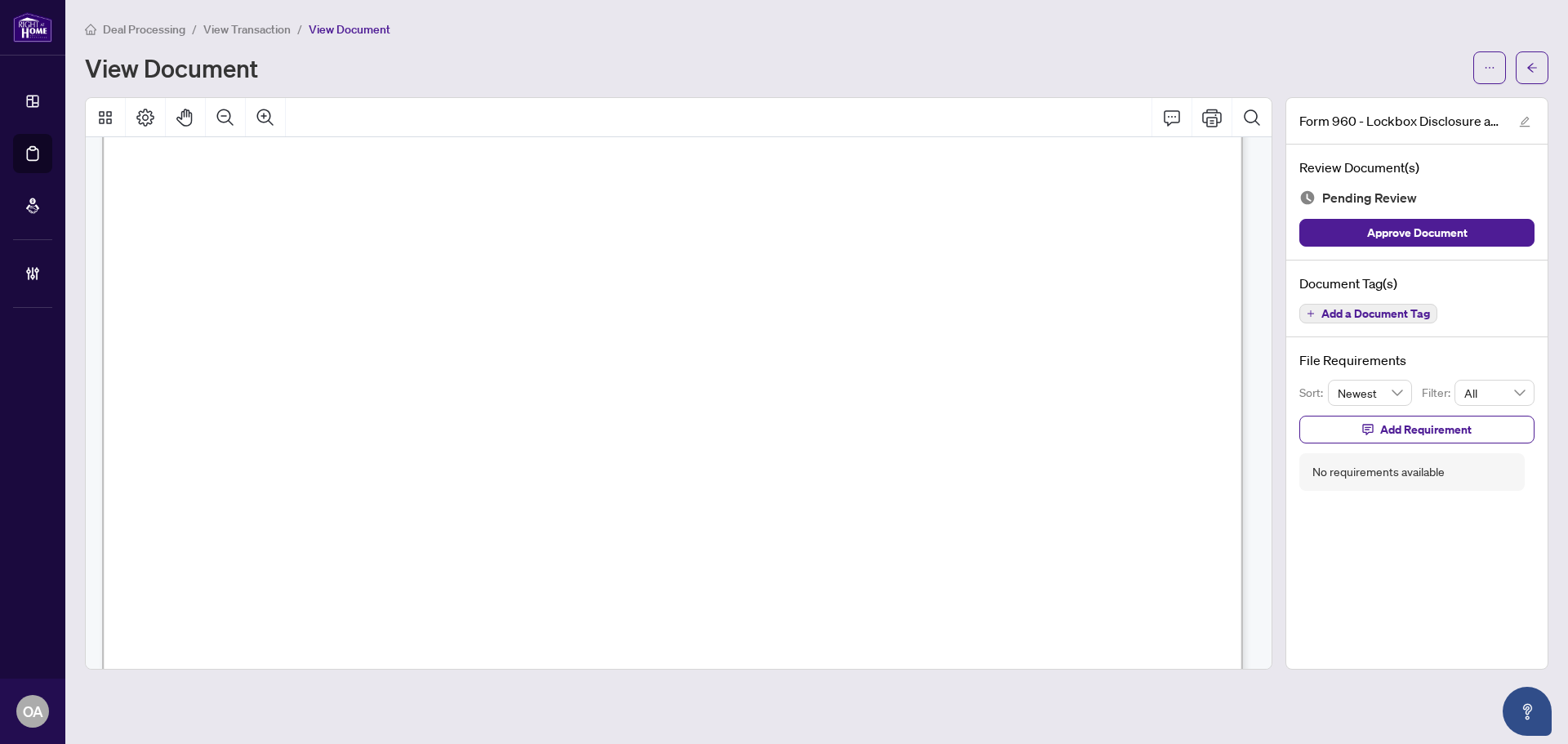
scroll to position [977, 0]
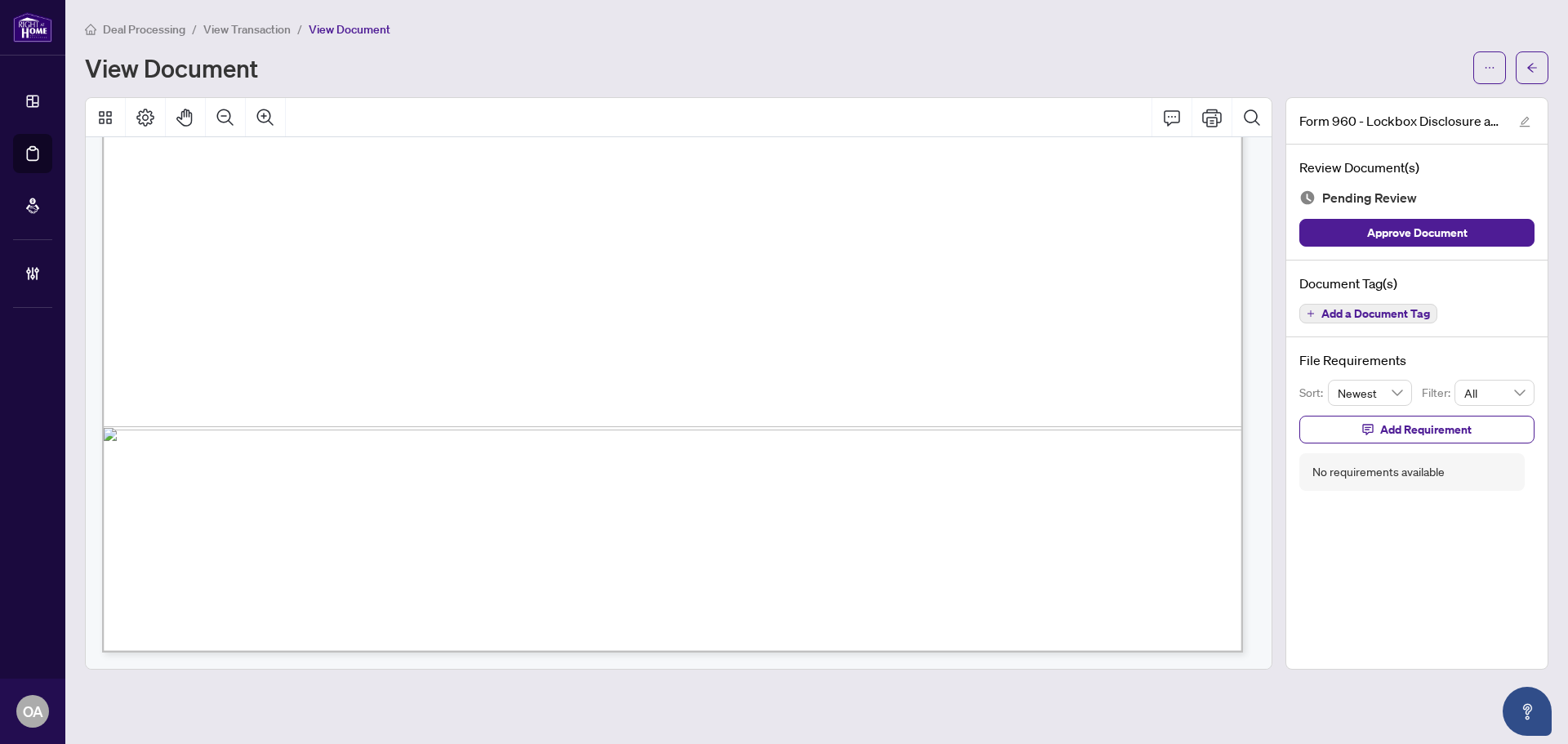
click at [1342, 308] on span "Add a Document Tag" at bounding box center [1376, 314] width 109 height 11
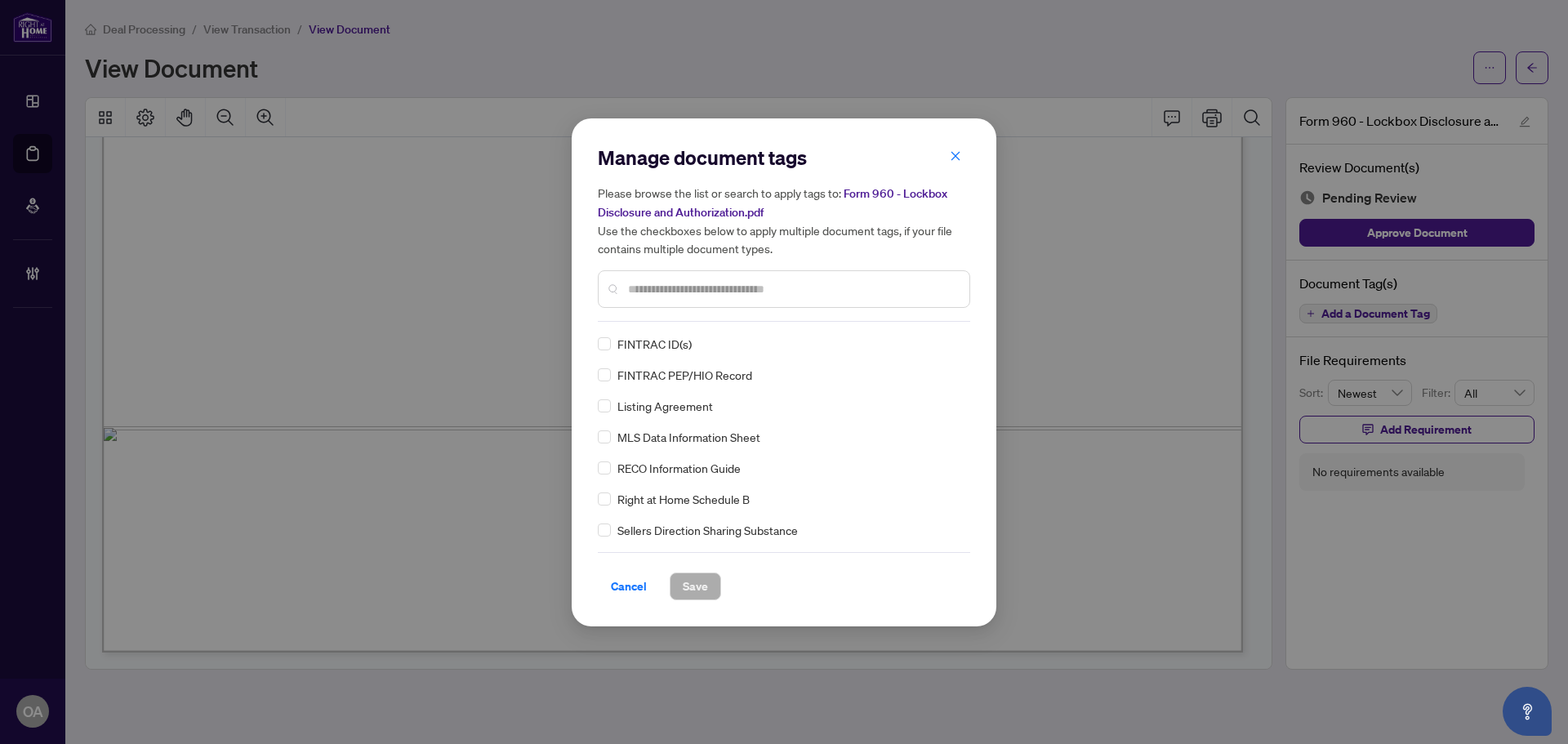
click at [780, 278] on div at bounding box center [784, 288] width 372 height 37
drag, startPoint x: 784, startPoint y: 281, endPoint x: 798, endPoint y: 273, distance: 16.1
click at [795, 274] on div at bounding box center [784, 288] width 372 height 37
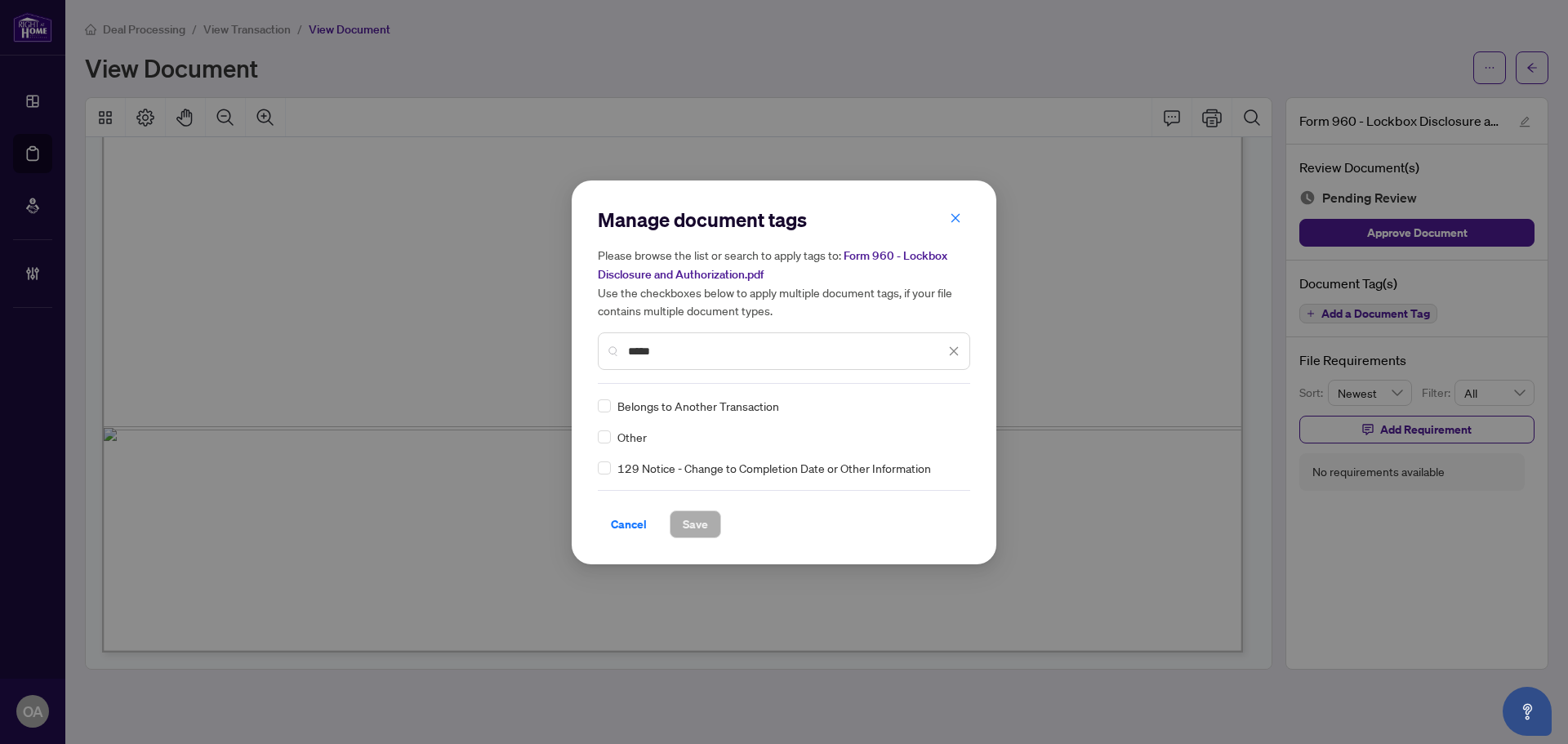
type input "*****"
click at [951, 403] on icon at bounding box center [954, 405] width 10 height 7
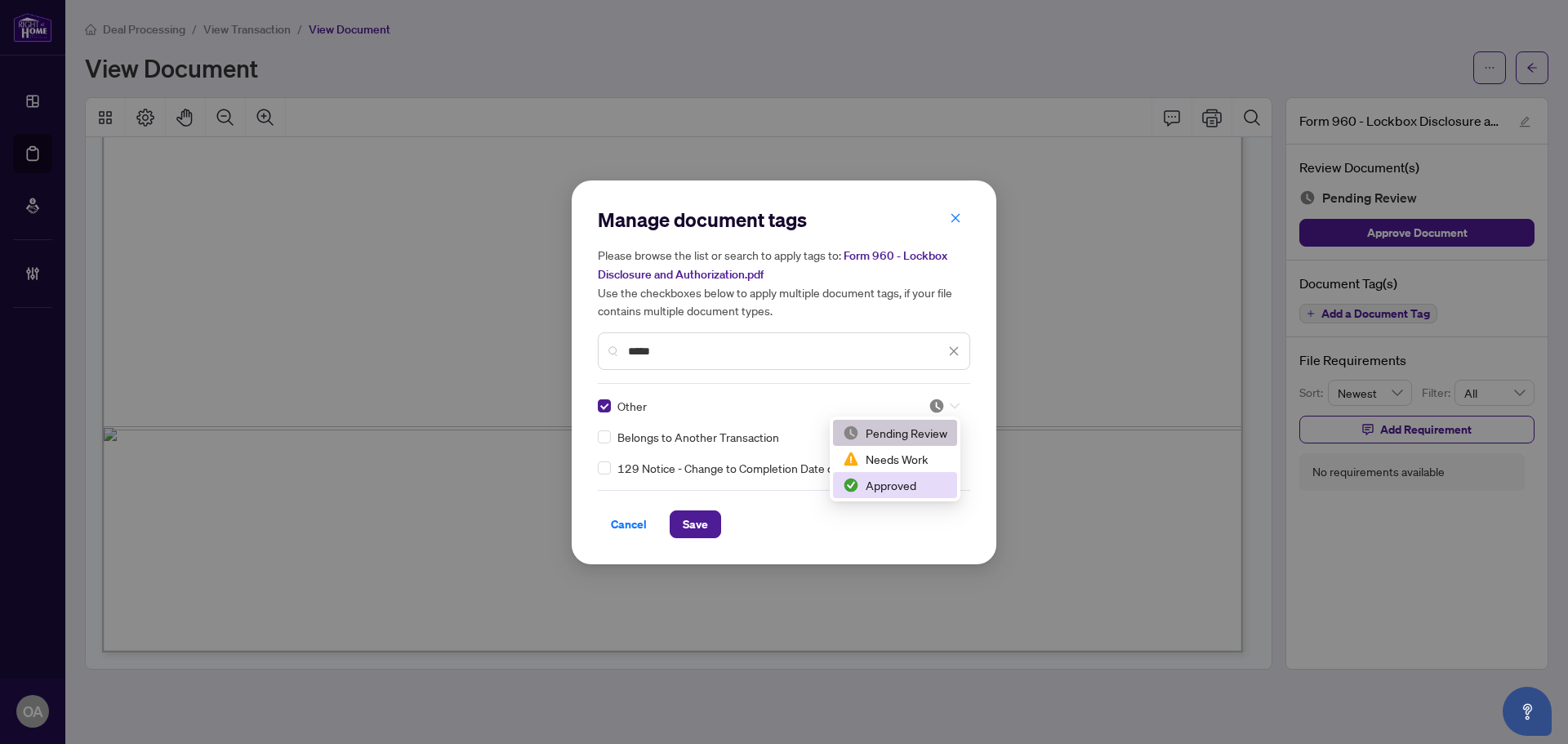
drag, startPoint x: 914, startPoint y: 484, endPoint x: 920, endPoint y: 474, distance: 11.7
click at [913, 484] on div "Approved" at bounding box center [895, 485] width 105 height 18
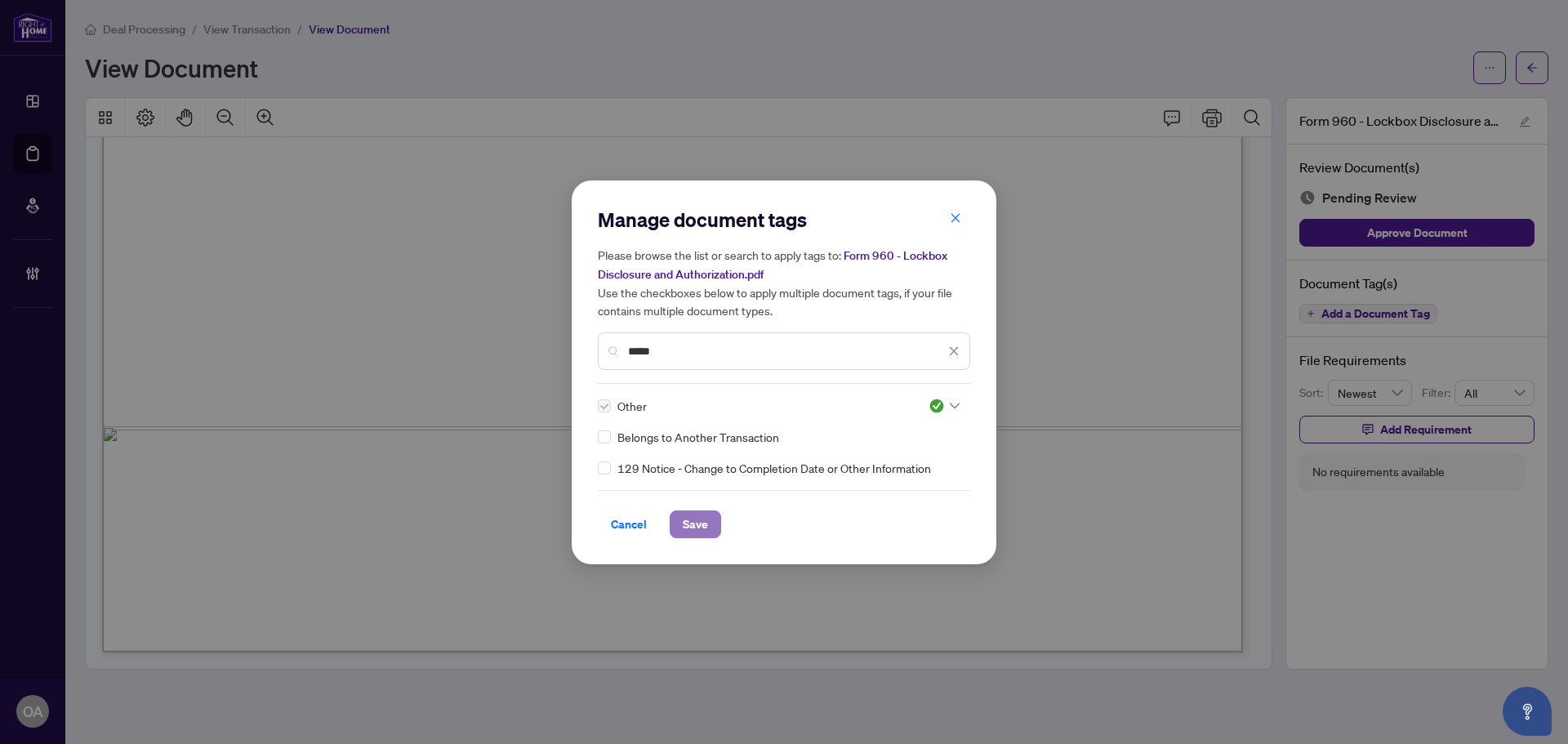
click at [700, 527] on span "Save" at bounding box center [695, 524] width 26 height 26
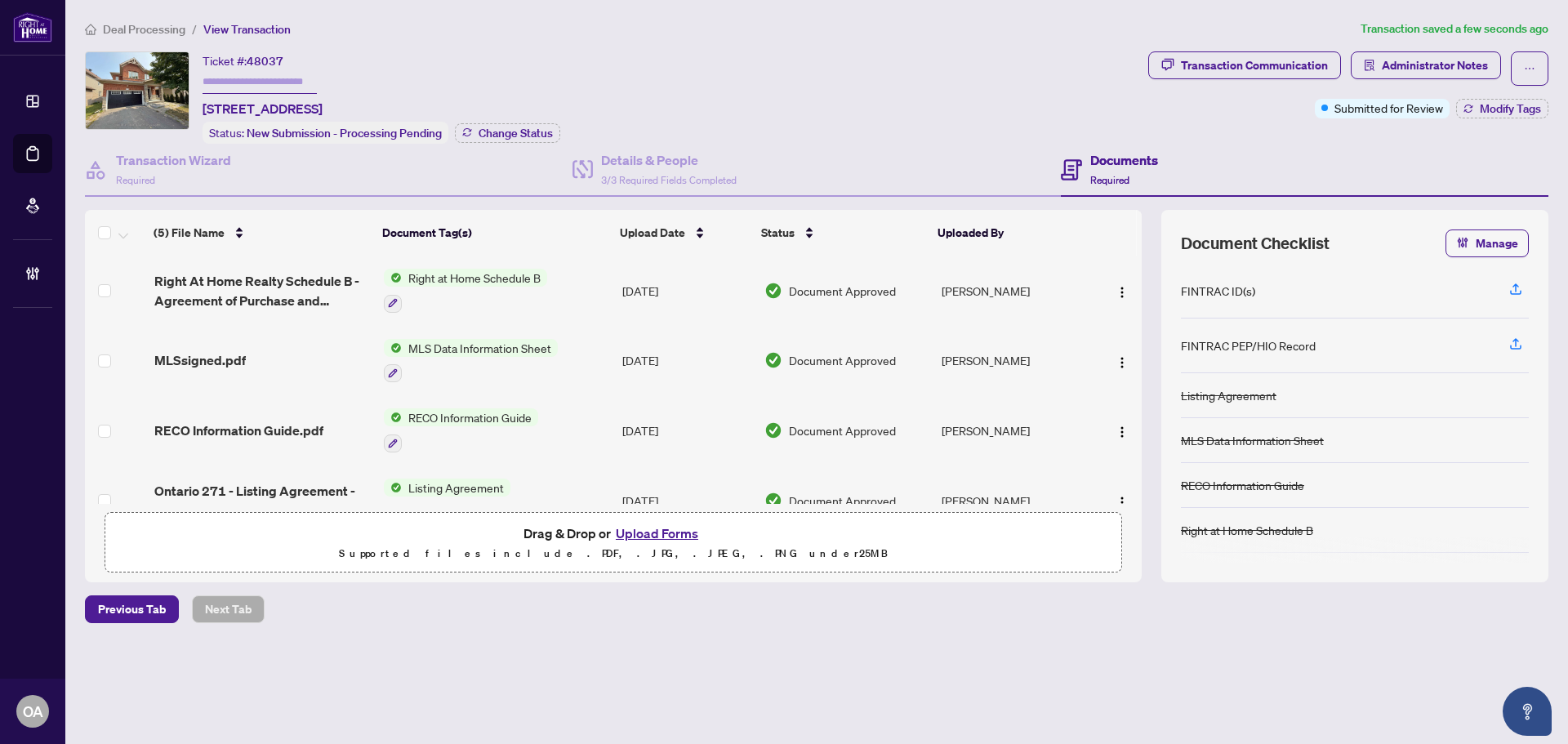
scroll to position [82, 0]
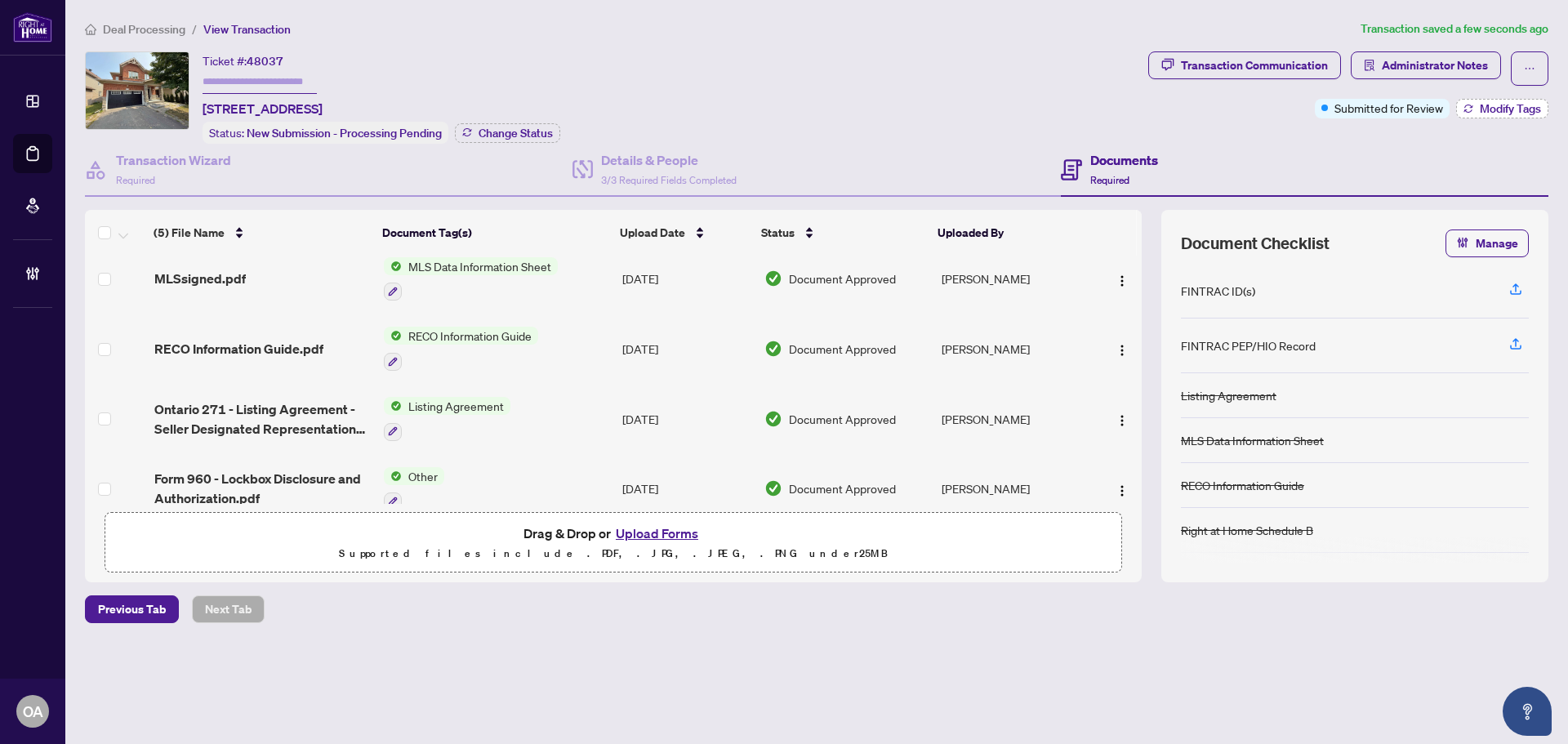
click at [1468, 100] on button "Modify Tags" at bounding box center [1502, 109] width 93 height 20
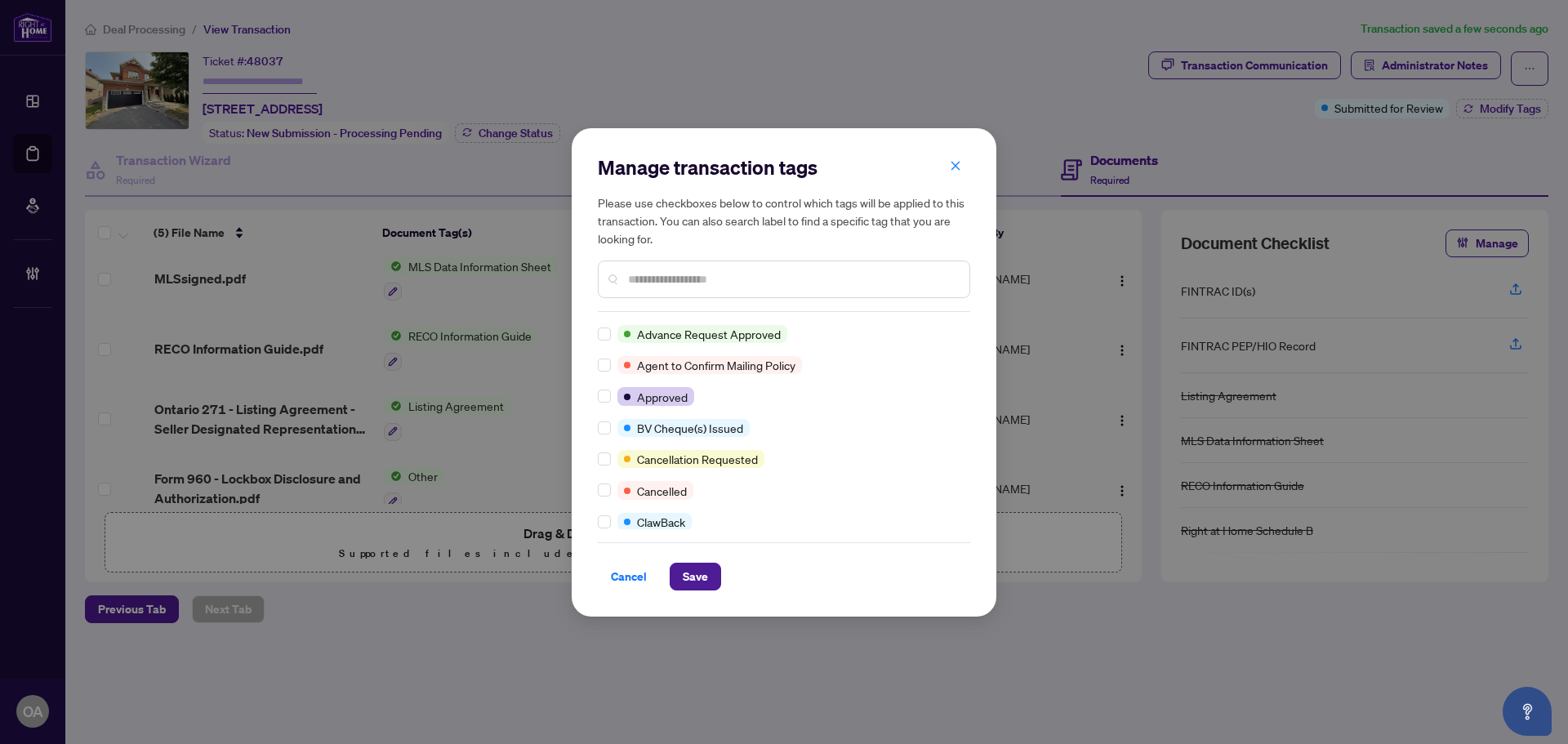
scroll to position [0, 0]
click at [700, 573] on span "Save" at bounding box center [695, 576] width 26 height 26
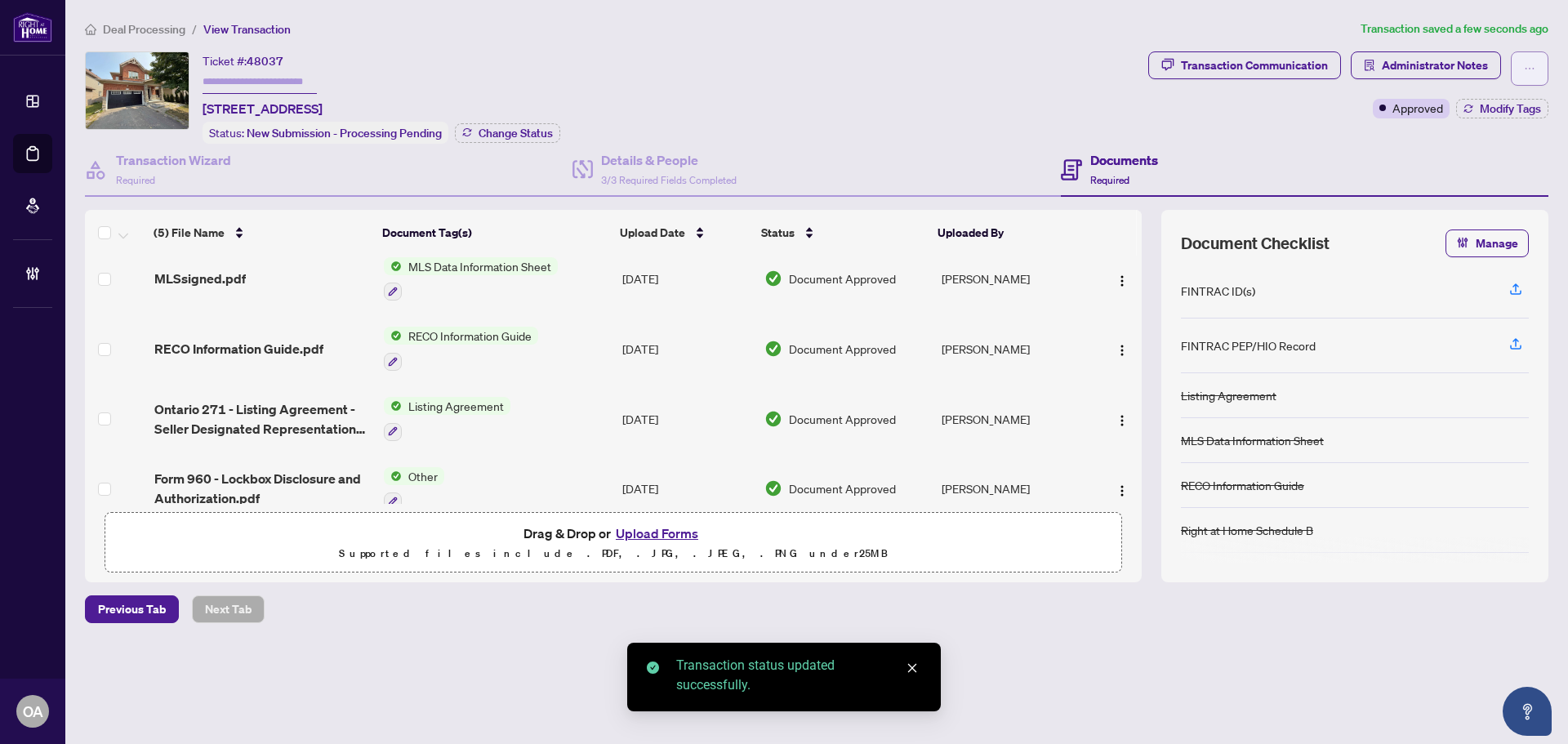
click at [1528, 65] on icon "ellipsis" at bounding box center [1530, 69] width 11 height 11
click at [1472, 184] on span "Submit for Completion" at bounding box center [1473, 182] width 125 height 18
type textarea "**********"
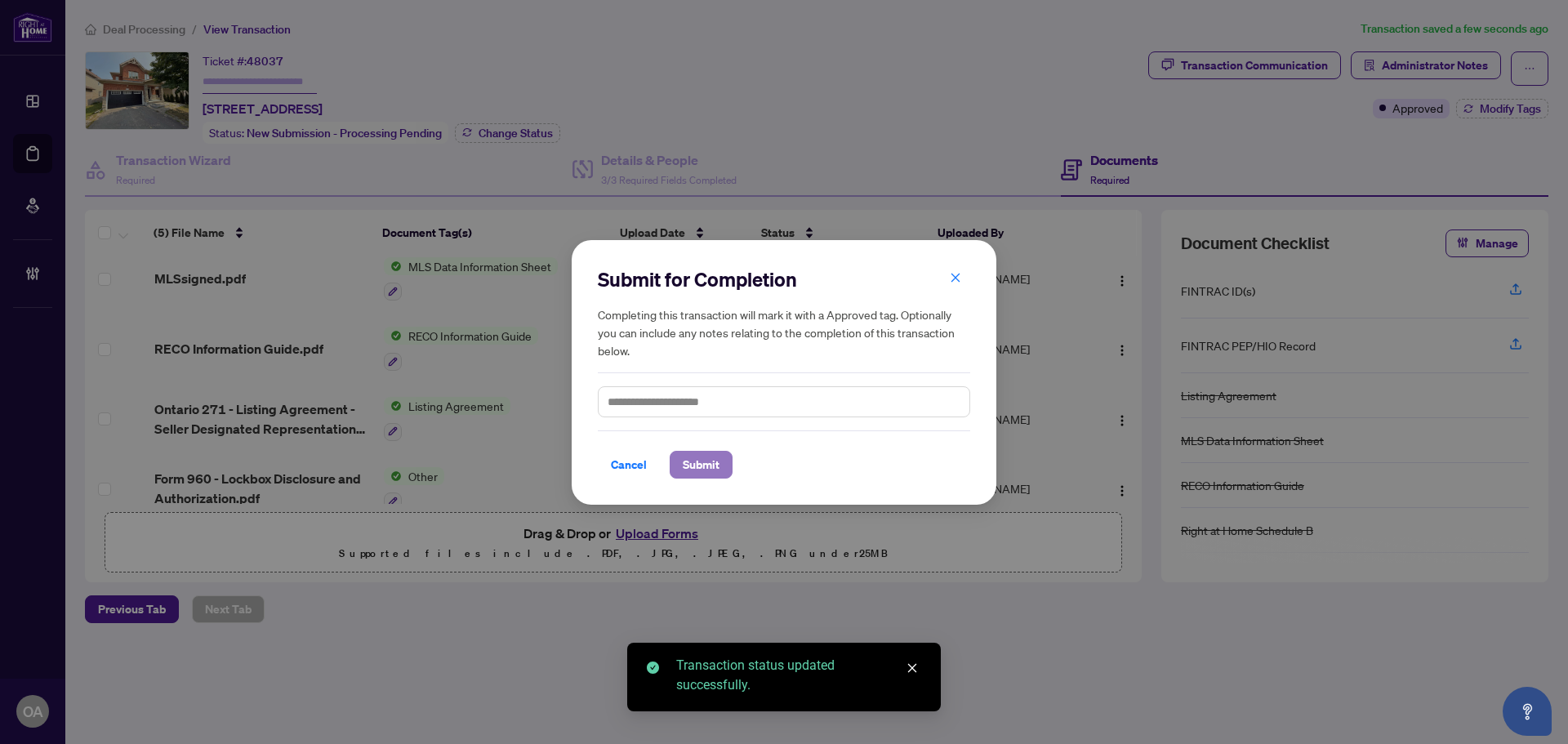
click at [695, 458] on span "Submit" at bounding box center [700, 464] width 37 height 26
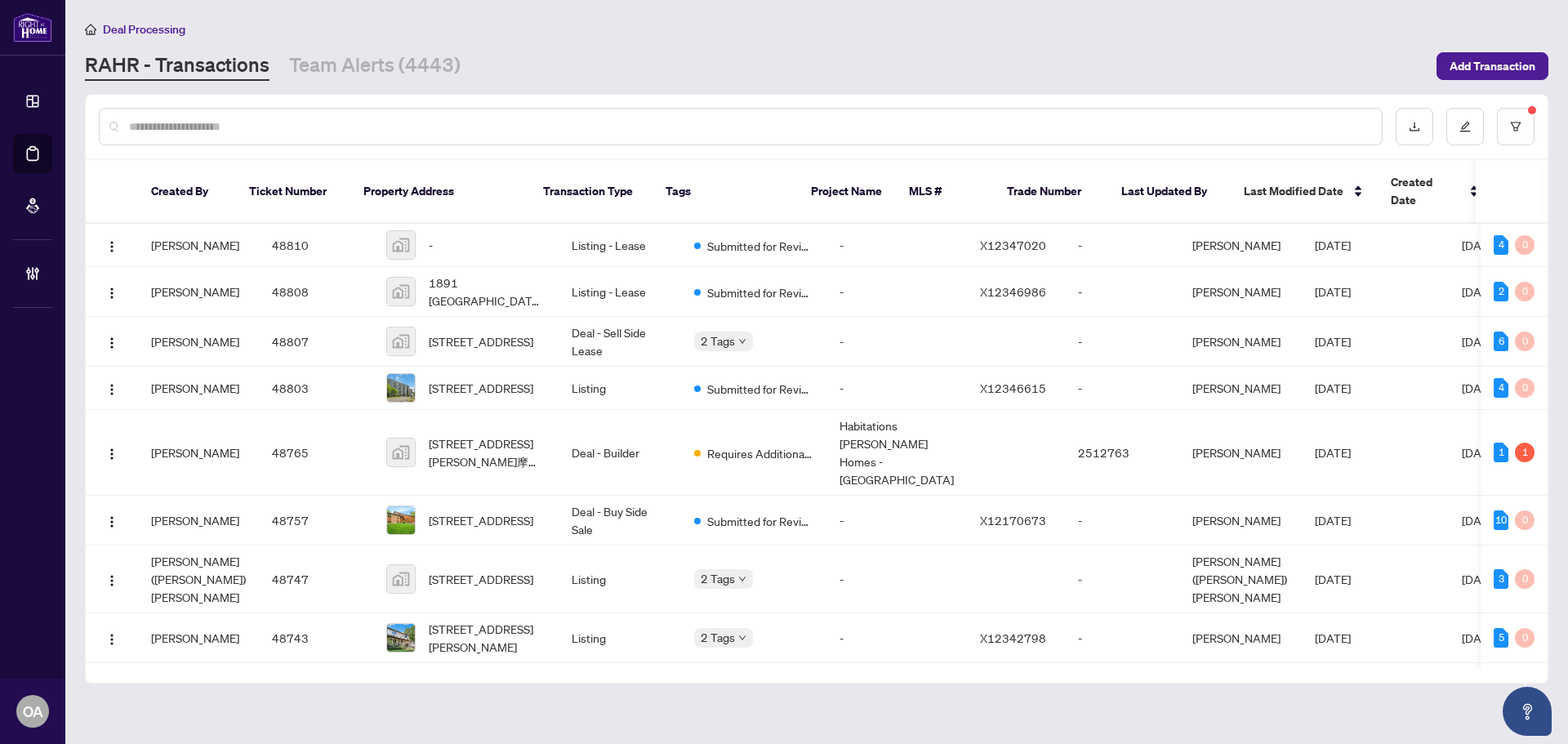
click at [203, 126] on input "text" at bounding box center [748, 126] width 1240 height 18
paste input "*****"
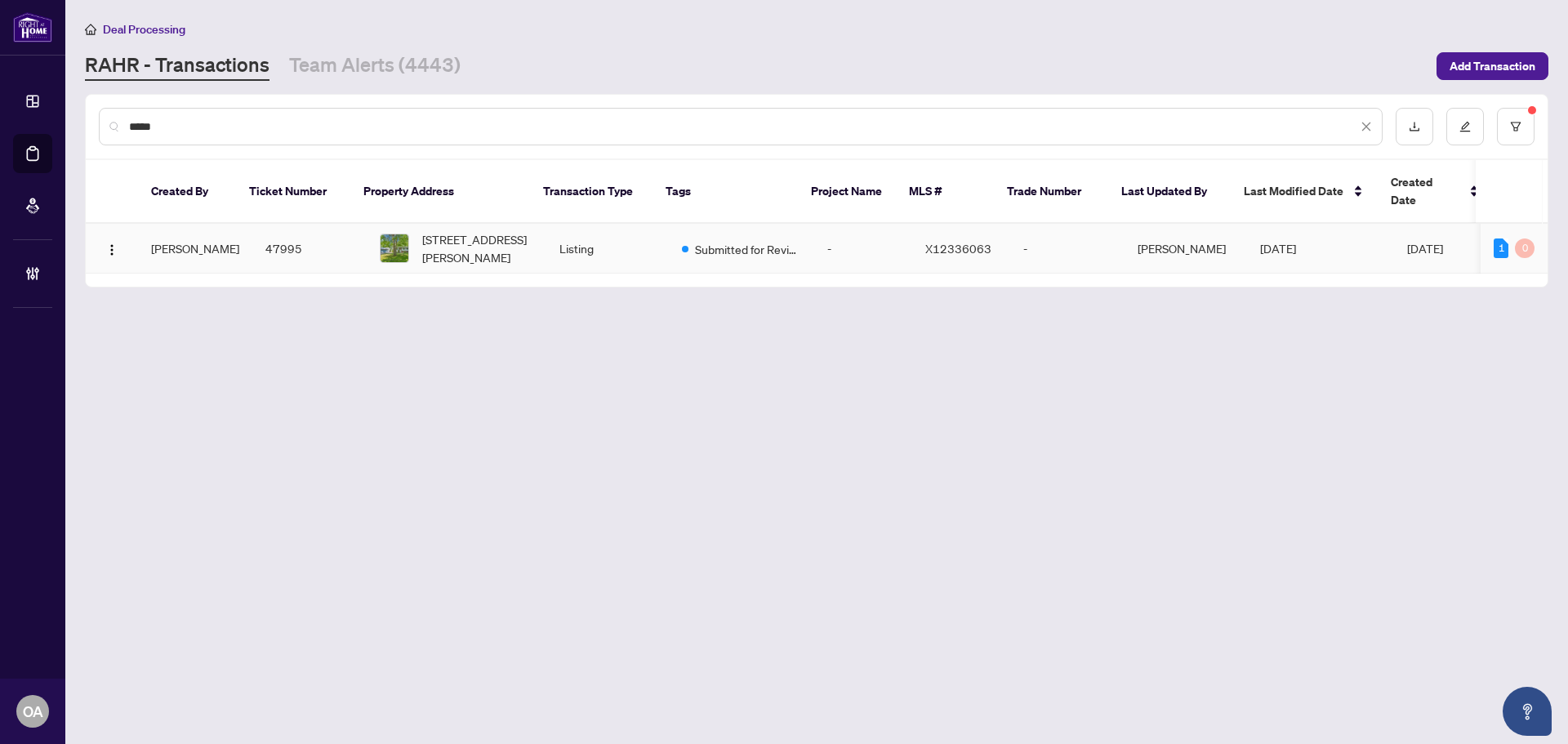
type input "*****"
click at [260, 246] on td "47995" at bounding box center [309, 249] width 115 height 50
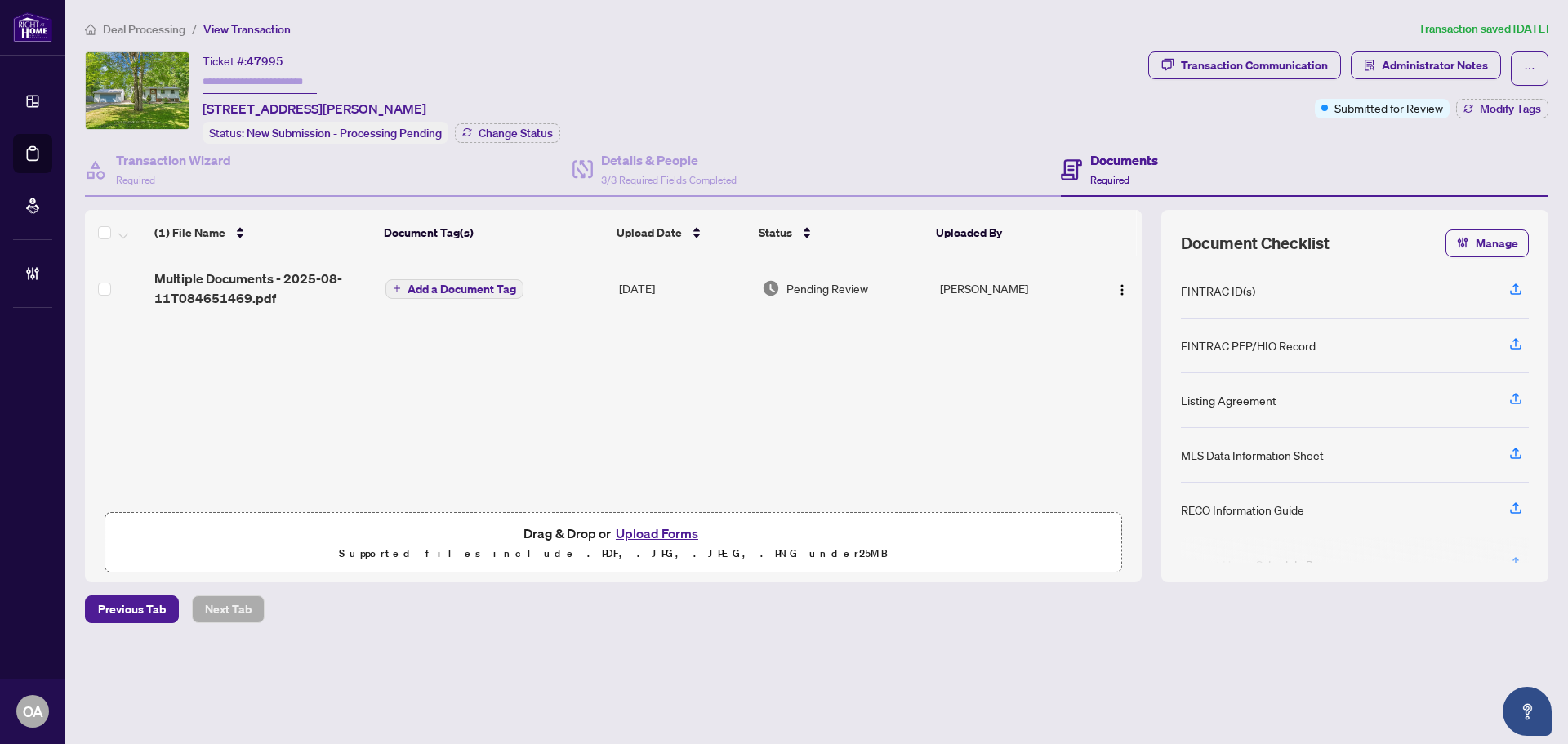
click at [201, 278] on span "Multiple Documents - 2025-08-11T084651469.pdf" at bounding box center [263, 288] width 219 height 39
click at [198, 155] on h4 "Transaction Wizard" at bounding box center [174, 159] width 115 height 20
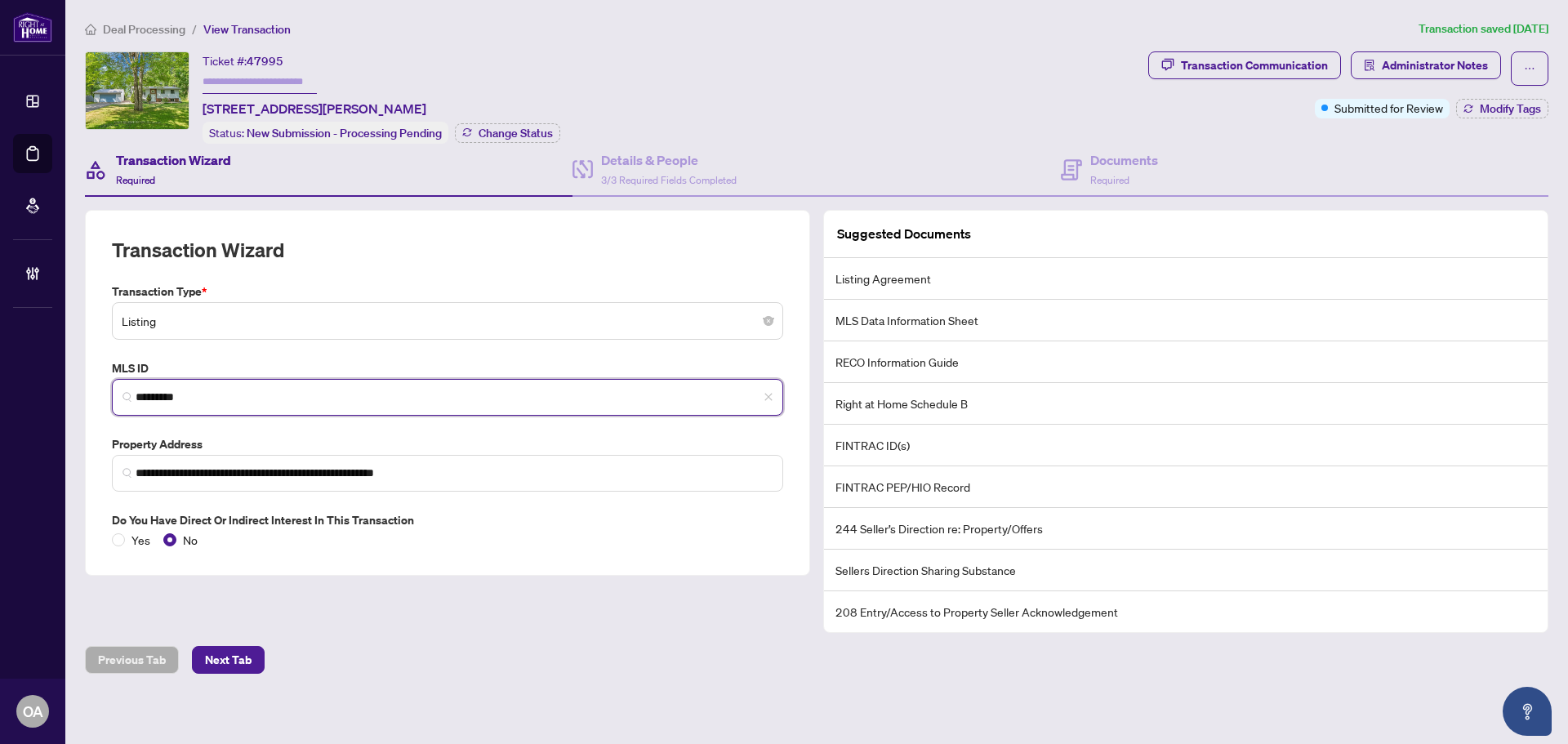
drag, startPoint x: 197, startPoint y: 396, endPoint x: 63, endPoint y: 378, distance: 135.2
click at [63, 378] on div "**********" at bounding box center [784, 372] width 1568 height 744
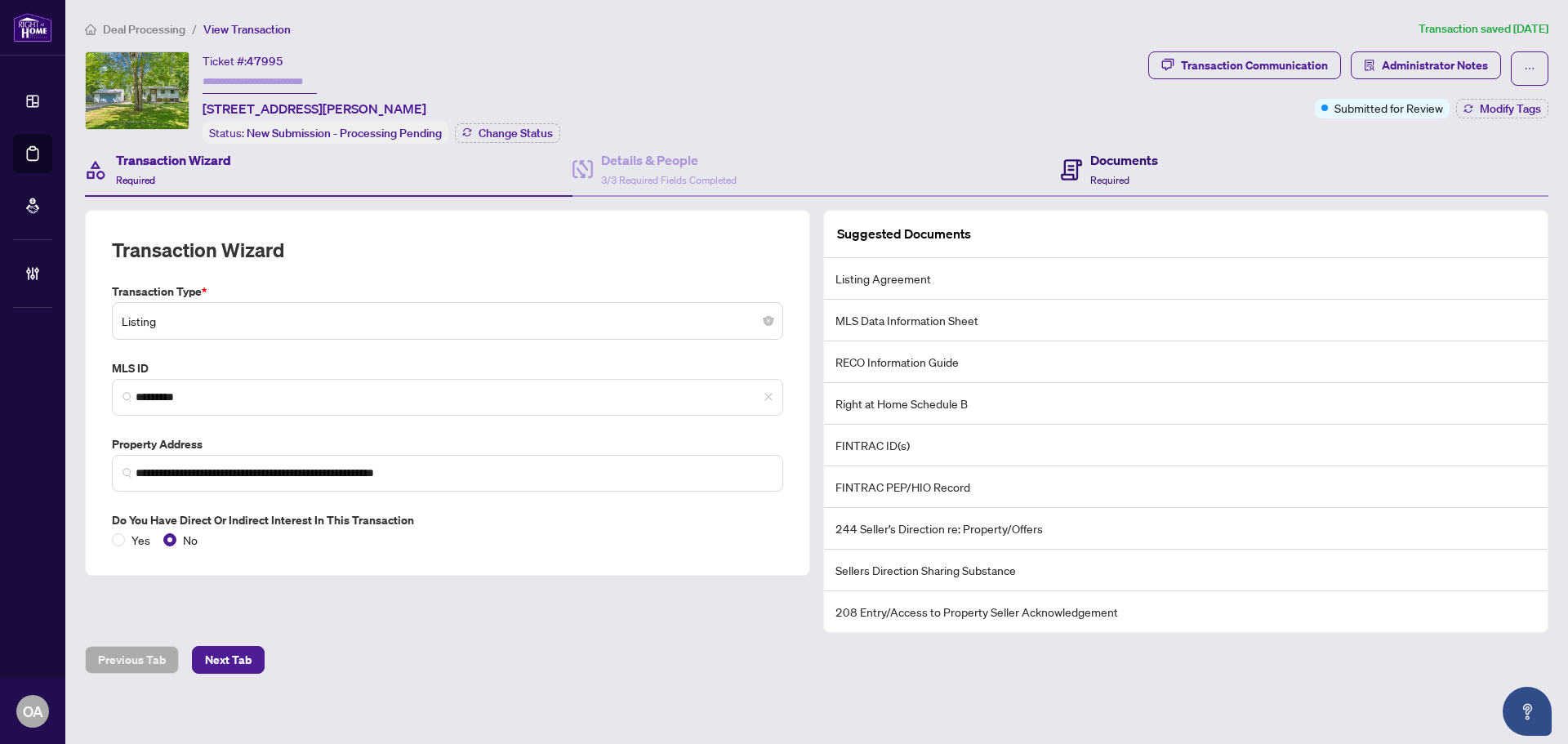
click at [1108, 174] on span "Required" at bounding box center [1110, 179] width 39 height 12
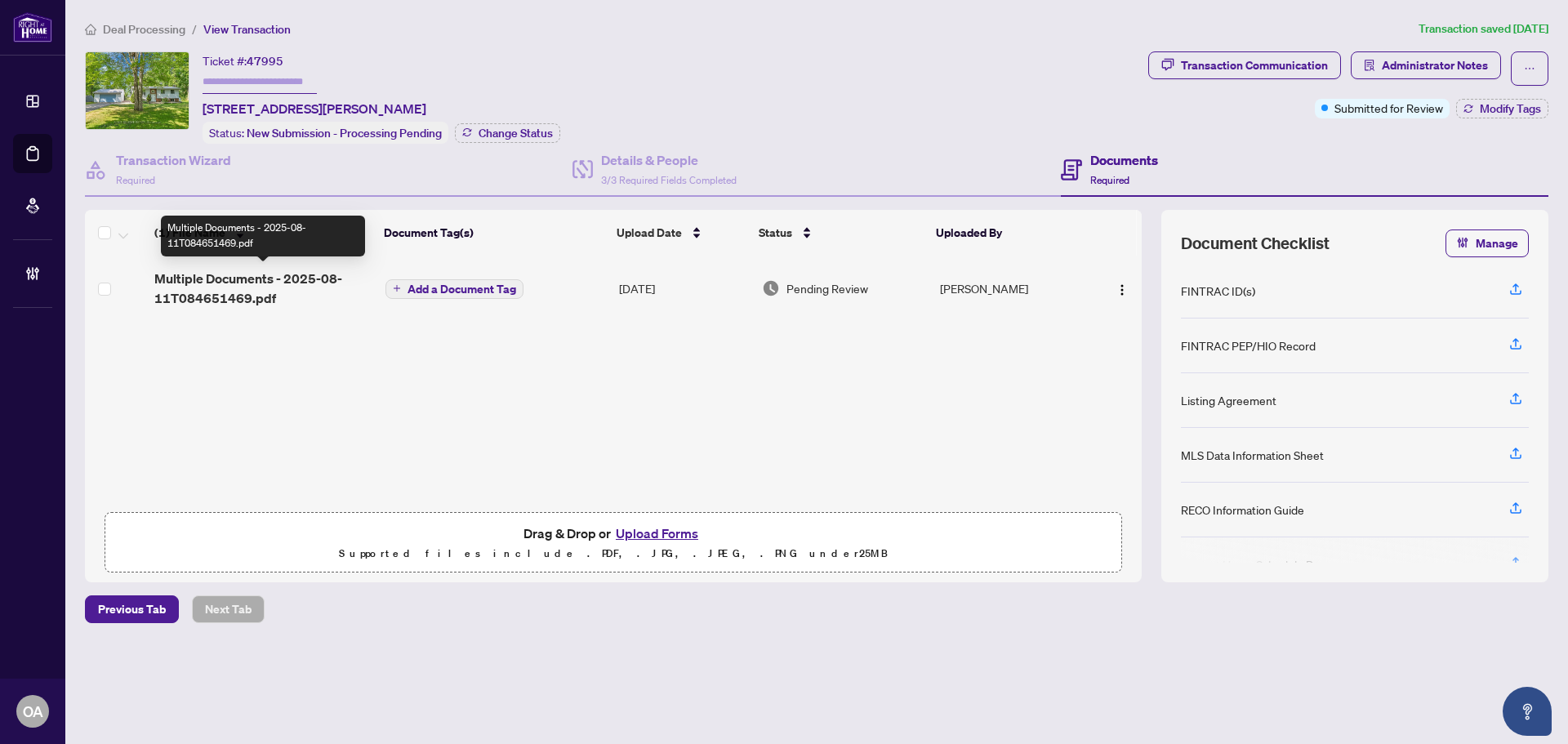
click at [213, 283] on span "Multiple Documents - 2025-08-11T084651469.pdf" at bounding box center [263, 288] width 219 height 39
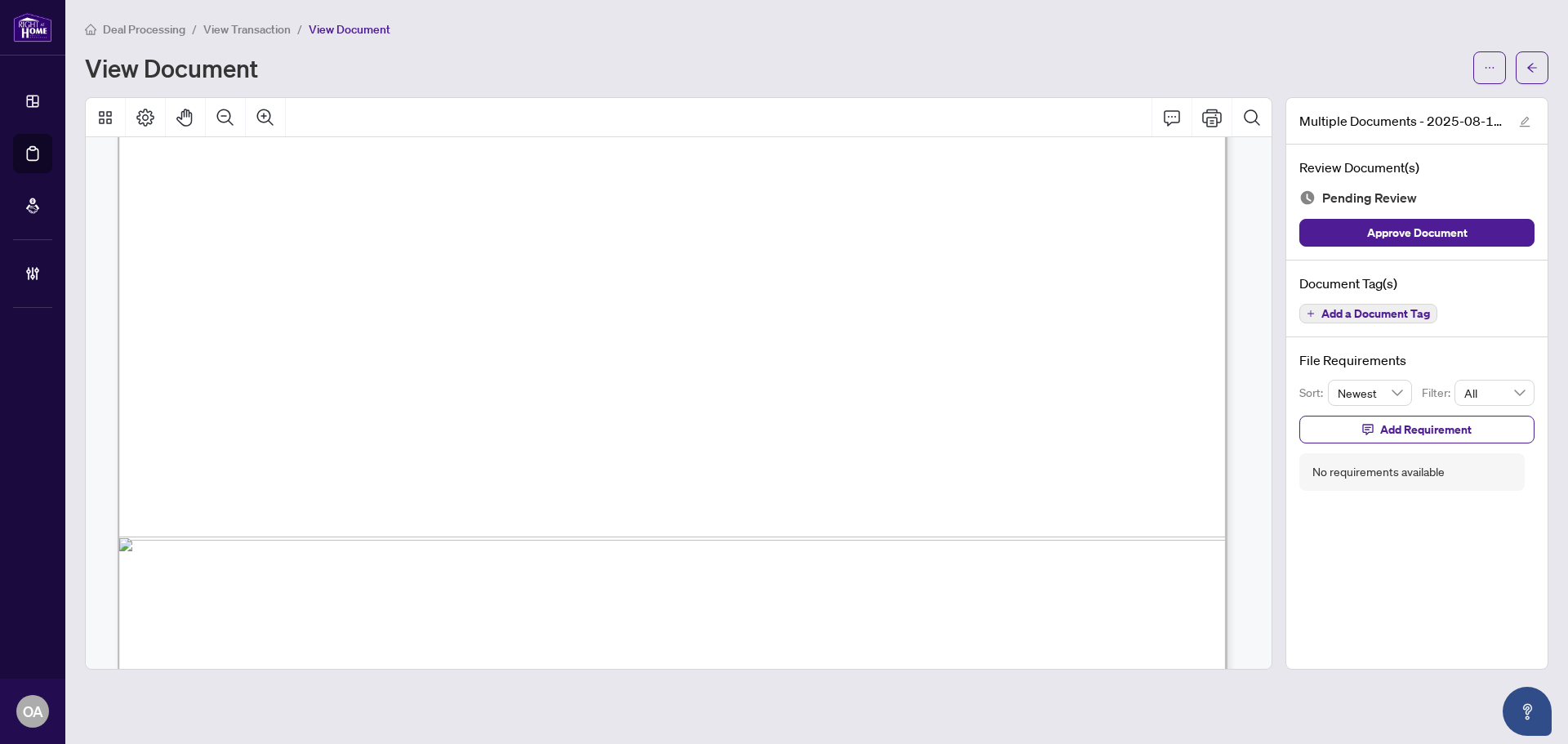
scroll to position [2613, 0]
click at [1386, 309] on span "Add a Document Tag" at bounding box center [1376, 314] width 109 height 11
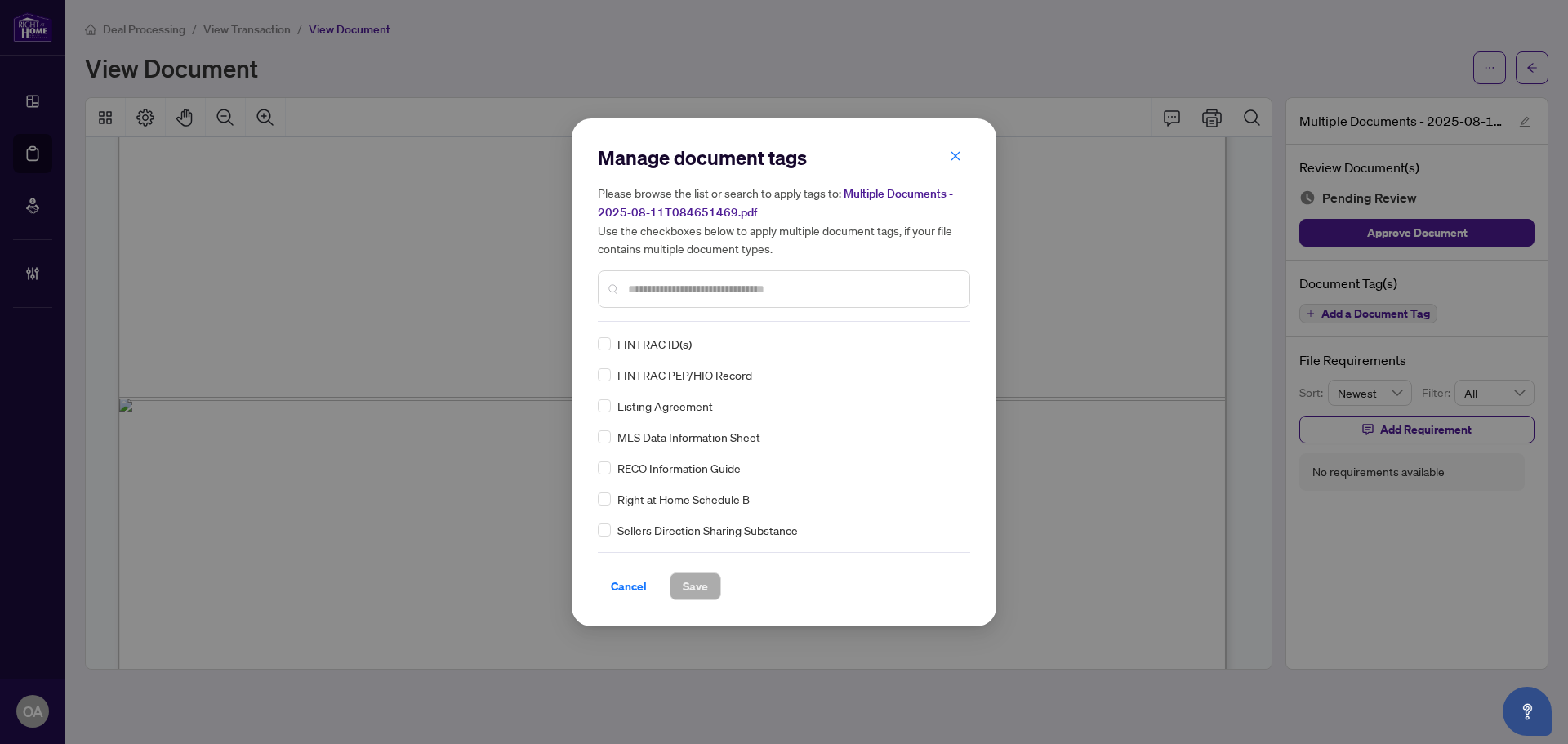
click at [655, 286] on input "text" at bounding box center [792, 289] width 328 height 18
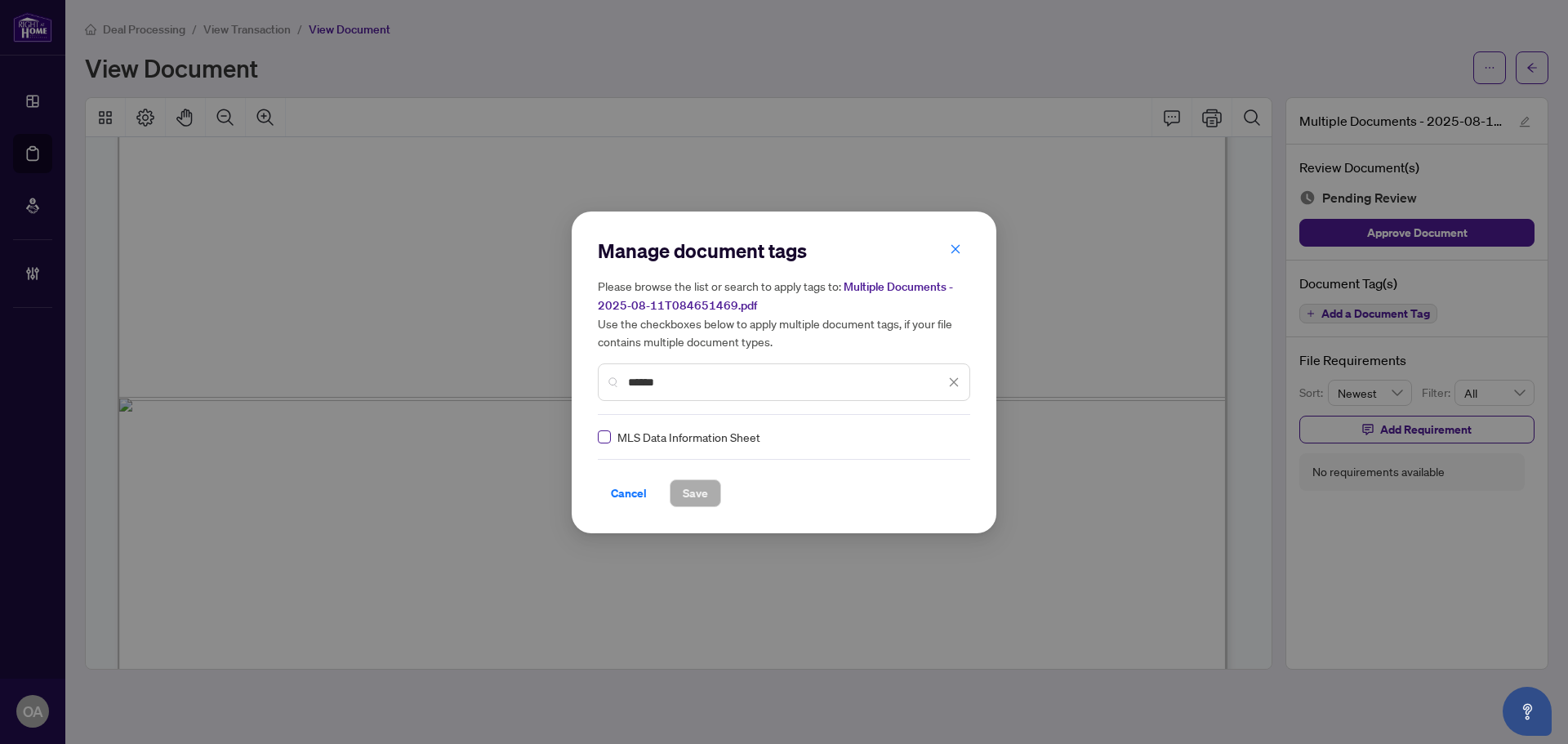
type input "******"
click at [954, 433] on icon at bounding box center [954, 436] width 10 height 7
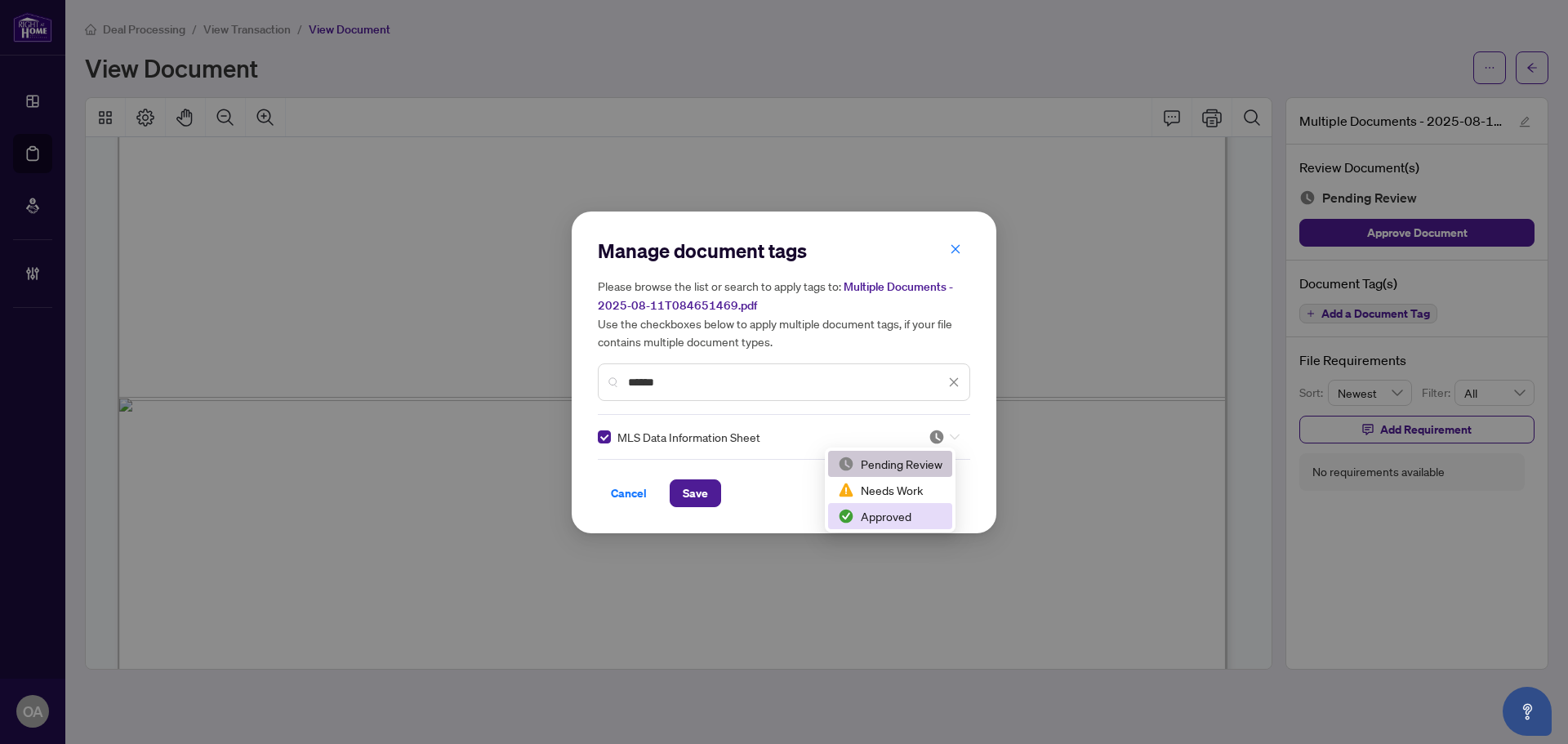
click at [867, 517] on div "Approved" at bounding box center [890, 515] width 105 height 18
click at [696, 489] on span "Save" at bounding box center [695, 492] width 26 height 26
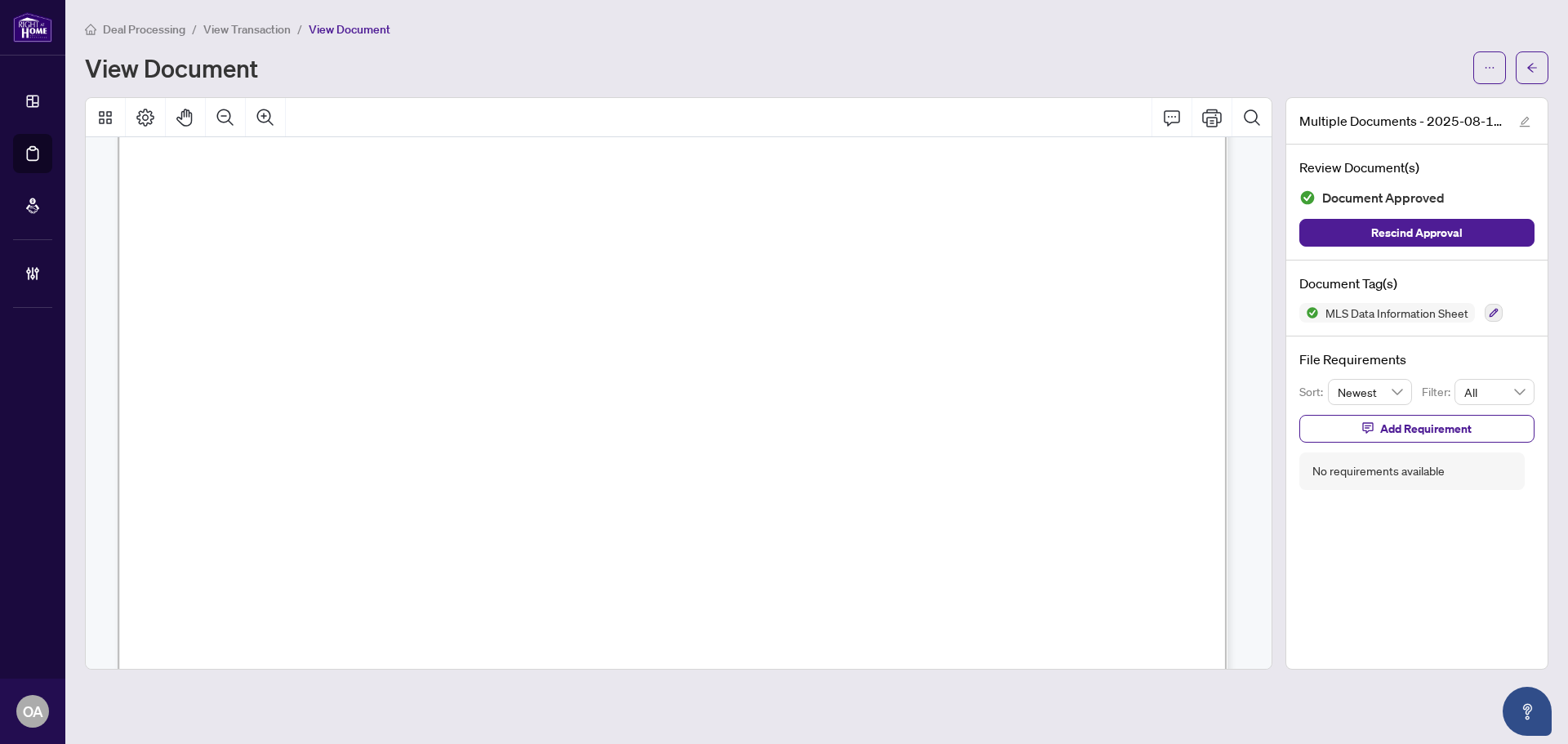
scroll to position [898, 0]
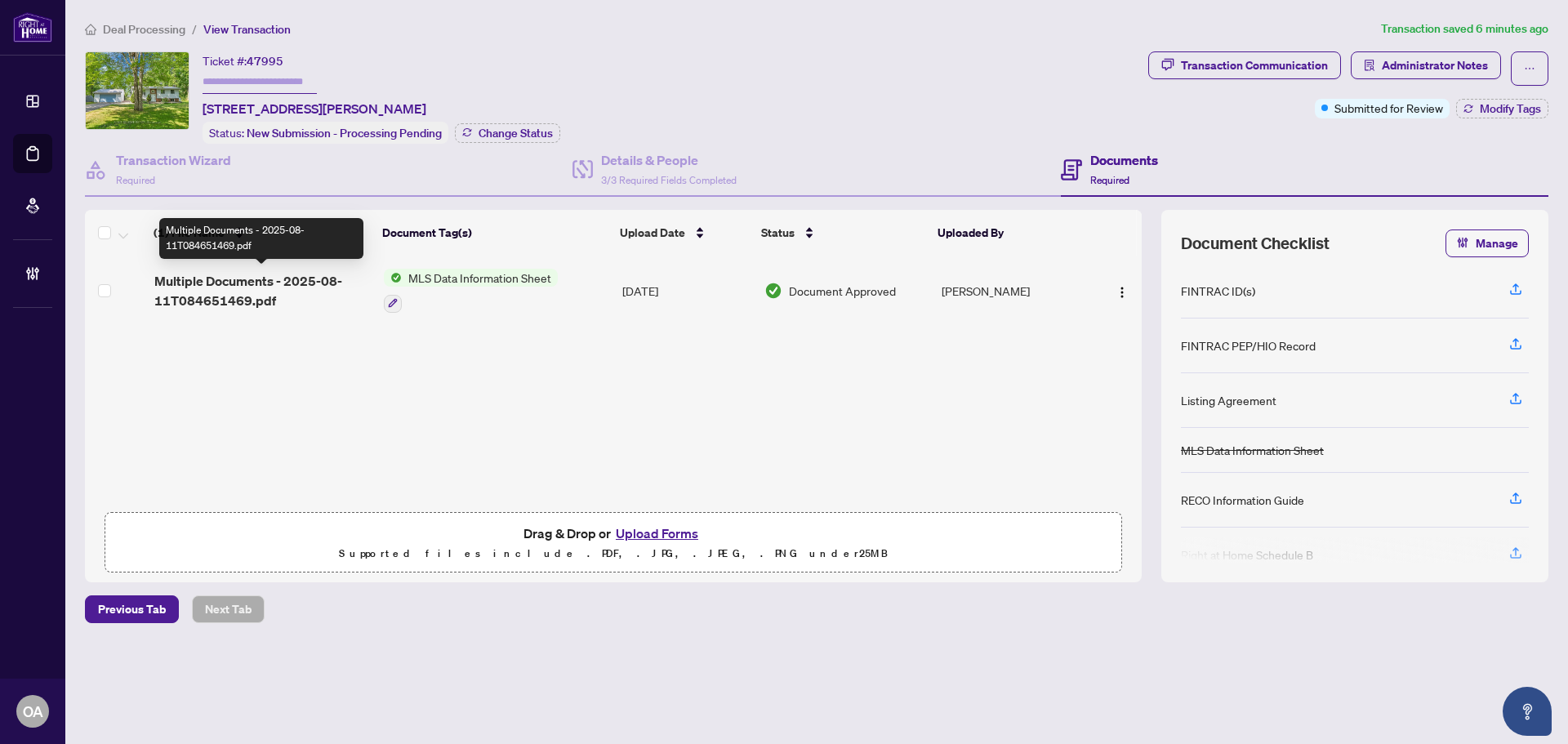
click at [311, 279] on span "Multiple Documents - 2025-08-11T084651469.pdf" at bounding box center [262, 290] width 217 height 39
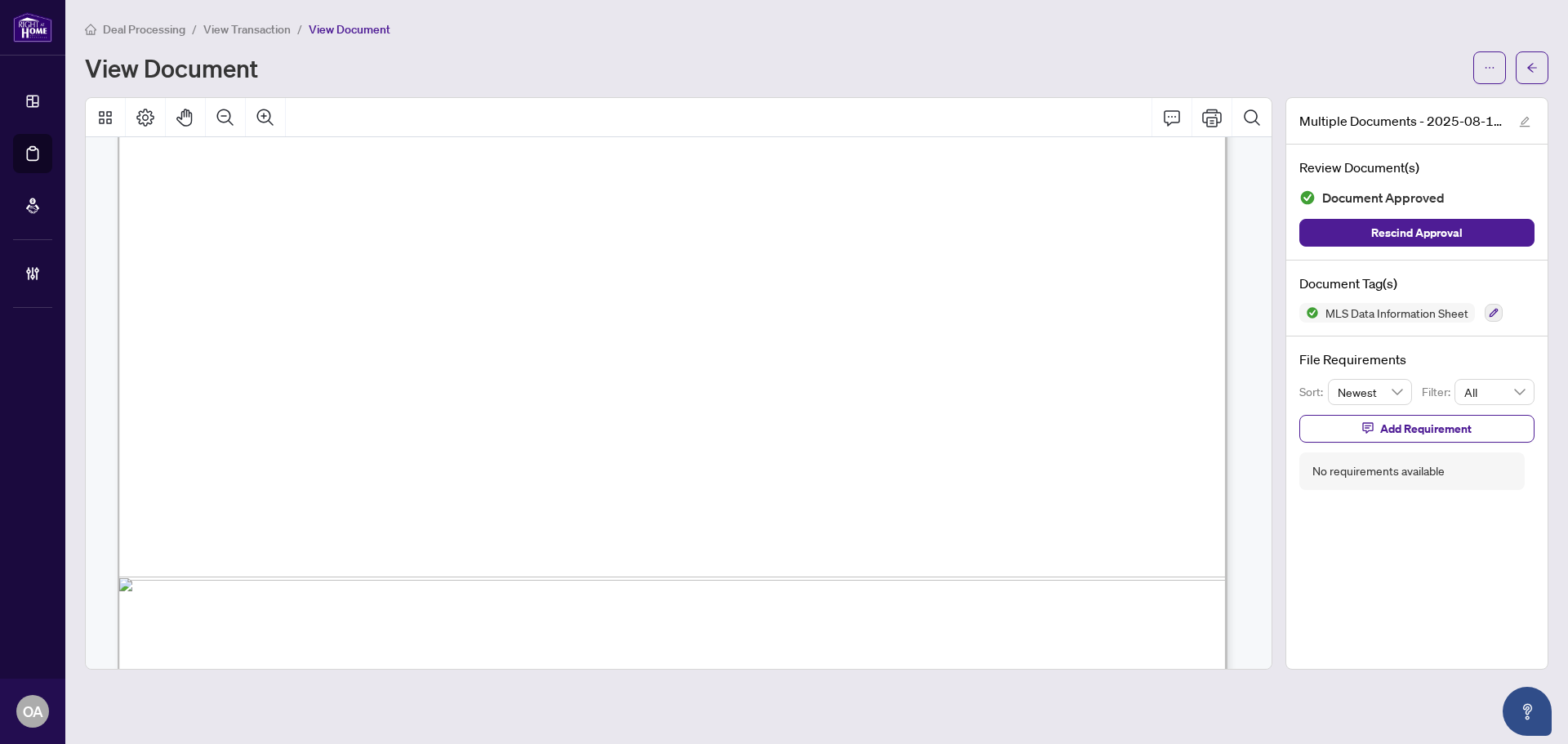
scroll to position [816, 0]
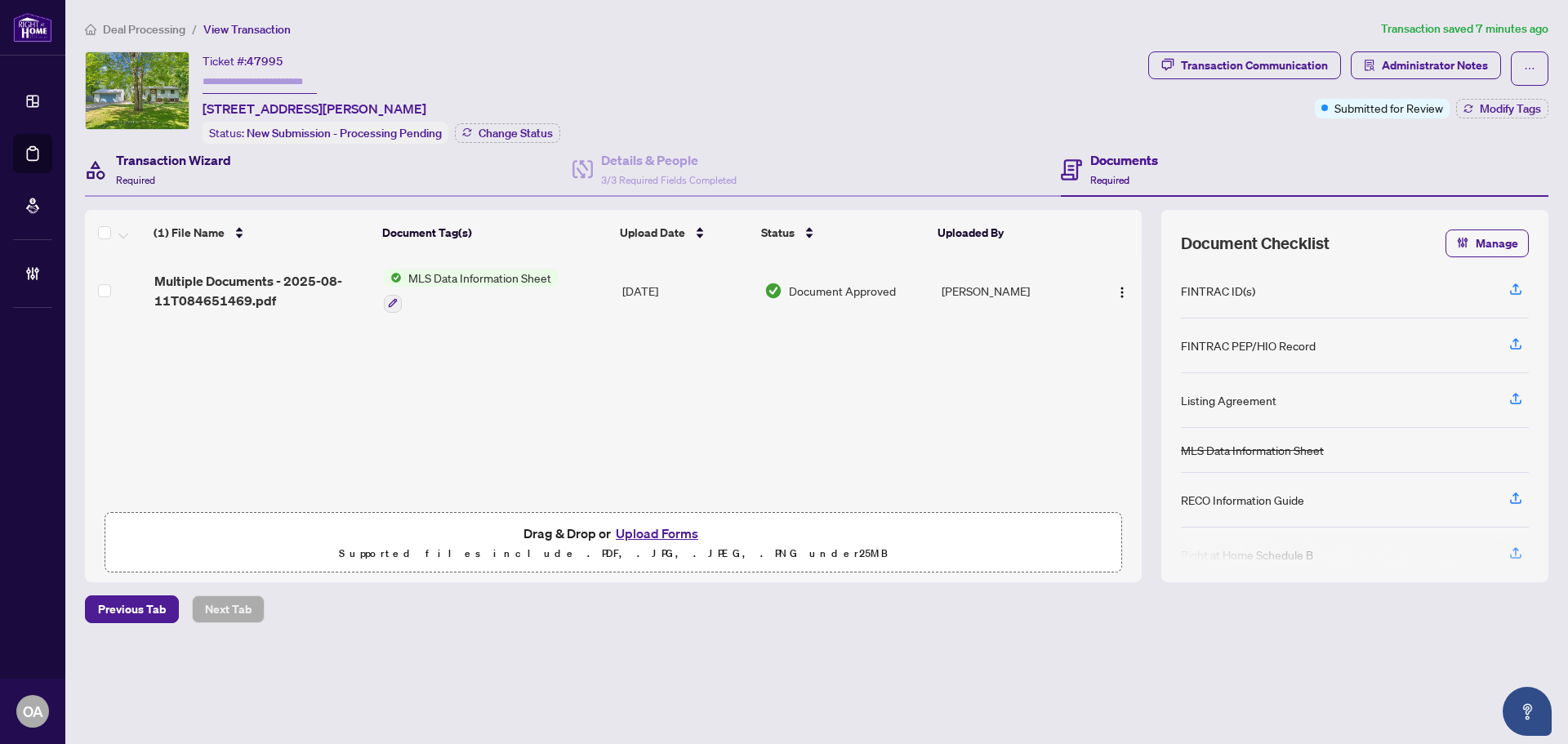
click at [156, 169] on div "Transaction Wizard Required" at bounding box center [174, 169] width 115 height 38
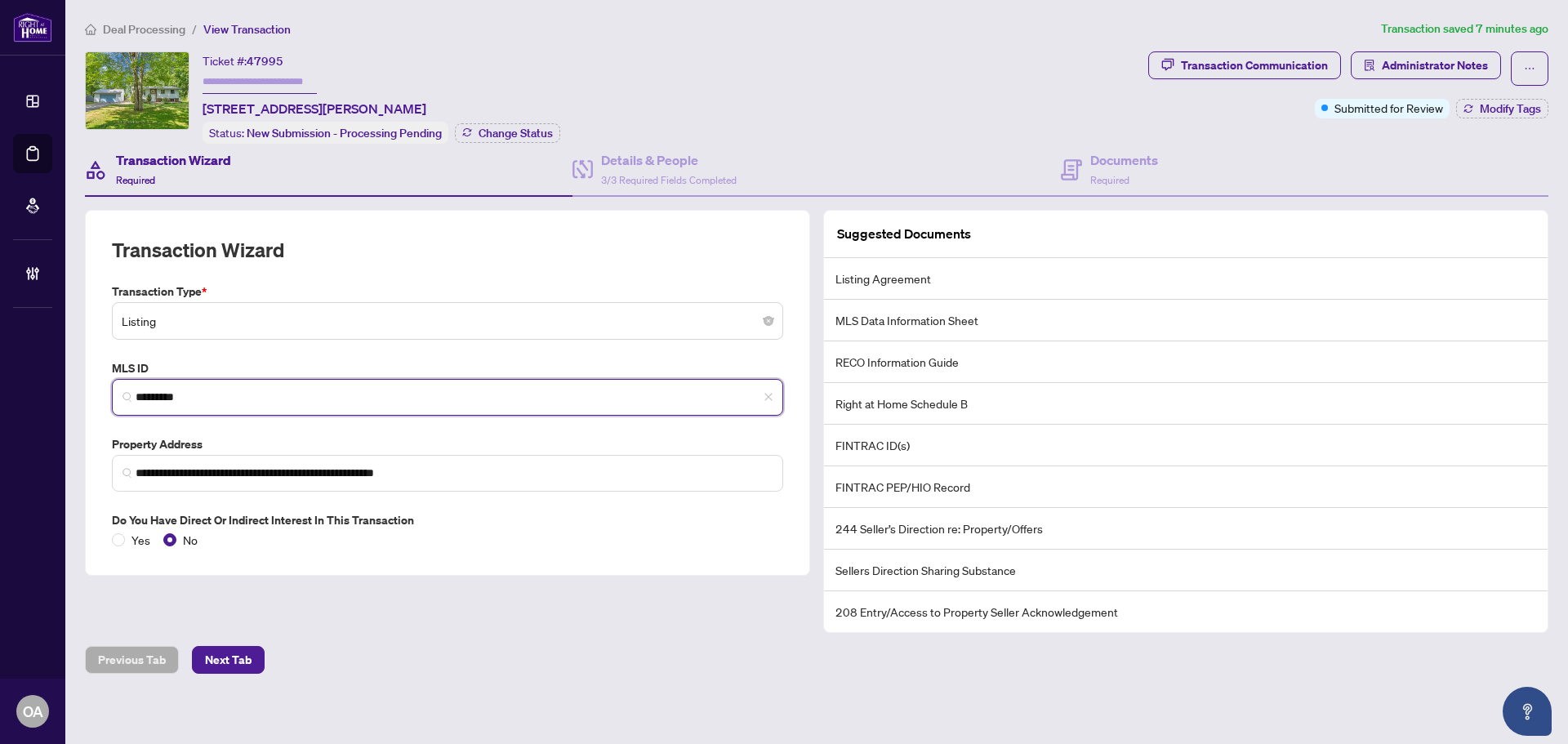
click at [217, 396] on input "*********" at bounding box center [454, 397] width 638 height 17
drag, startPoint x: 223, startPoint y: 397, endPoint x: 85, endPoint y: 383, distance: 138.7
click at [85, 383] on div "**********" at bounding box center [448, 392] width 725 height 365
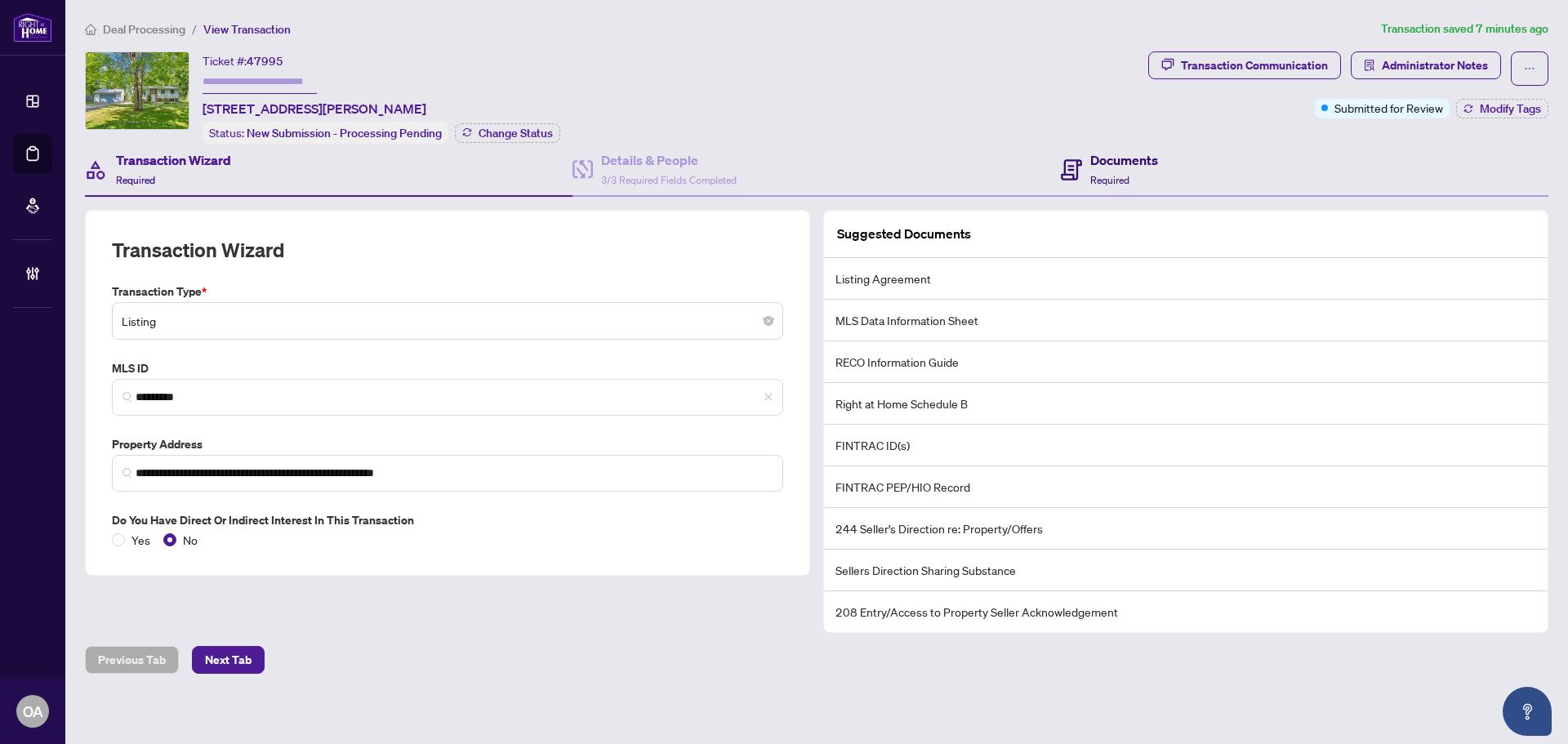
drag, startPoint x: 1060, startPoint y: 159, endPoint x: 1147, endPoint y: 190, distance: 92.4
click at [1061, 159] on icon at bounding box center [1072, 170] width 21 height 21
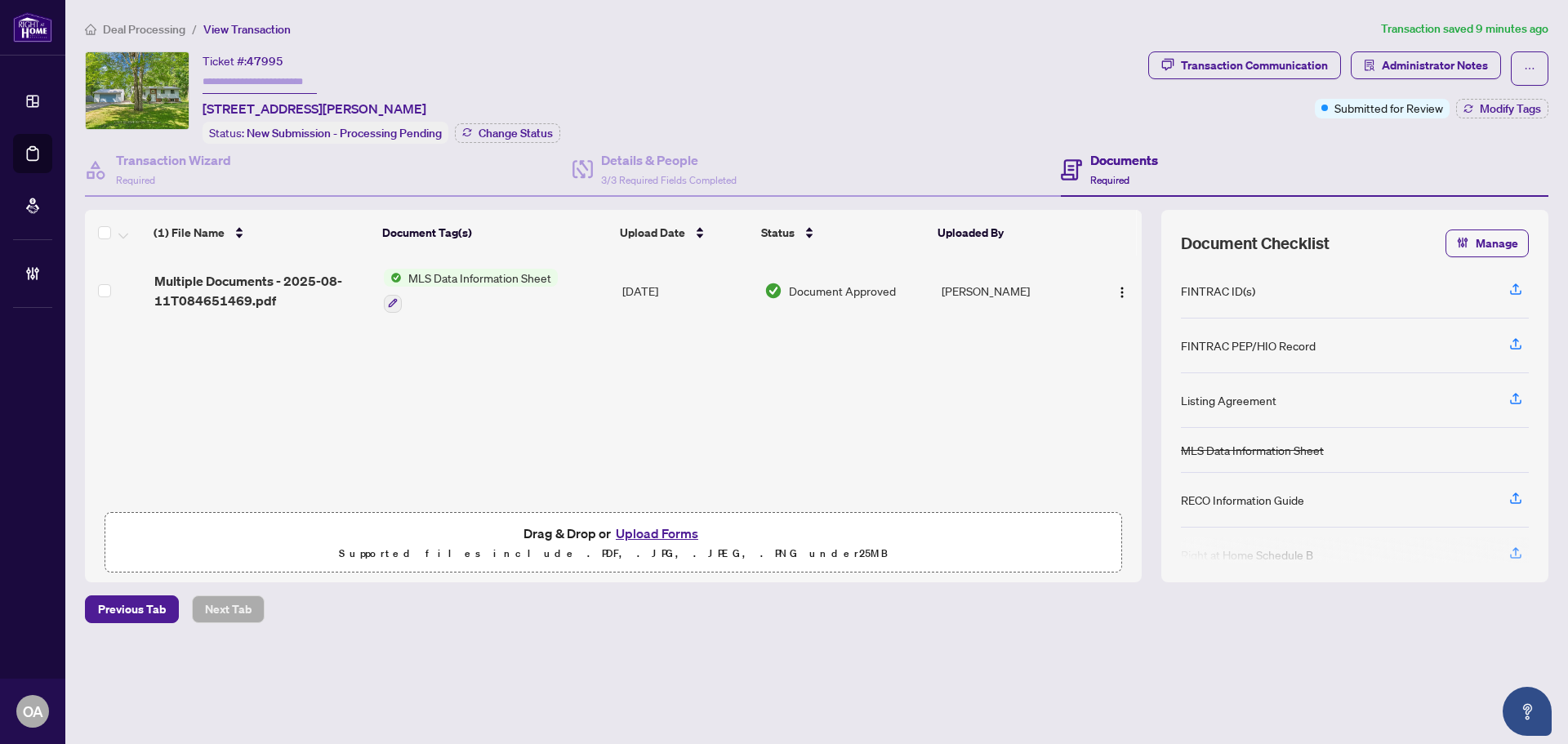
click at [487, 280] on span "MLS Data Information Sheet" at bounding box center [479, 278] width 156 height 18
